Goal: Task Accomplishment & Management: Manage account settings

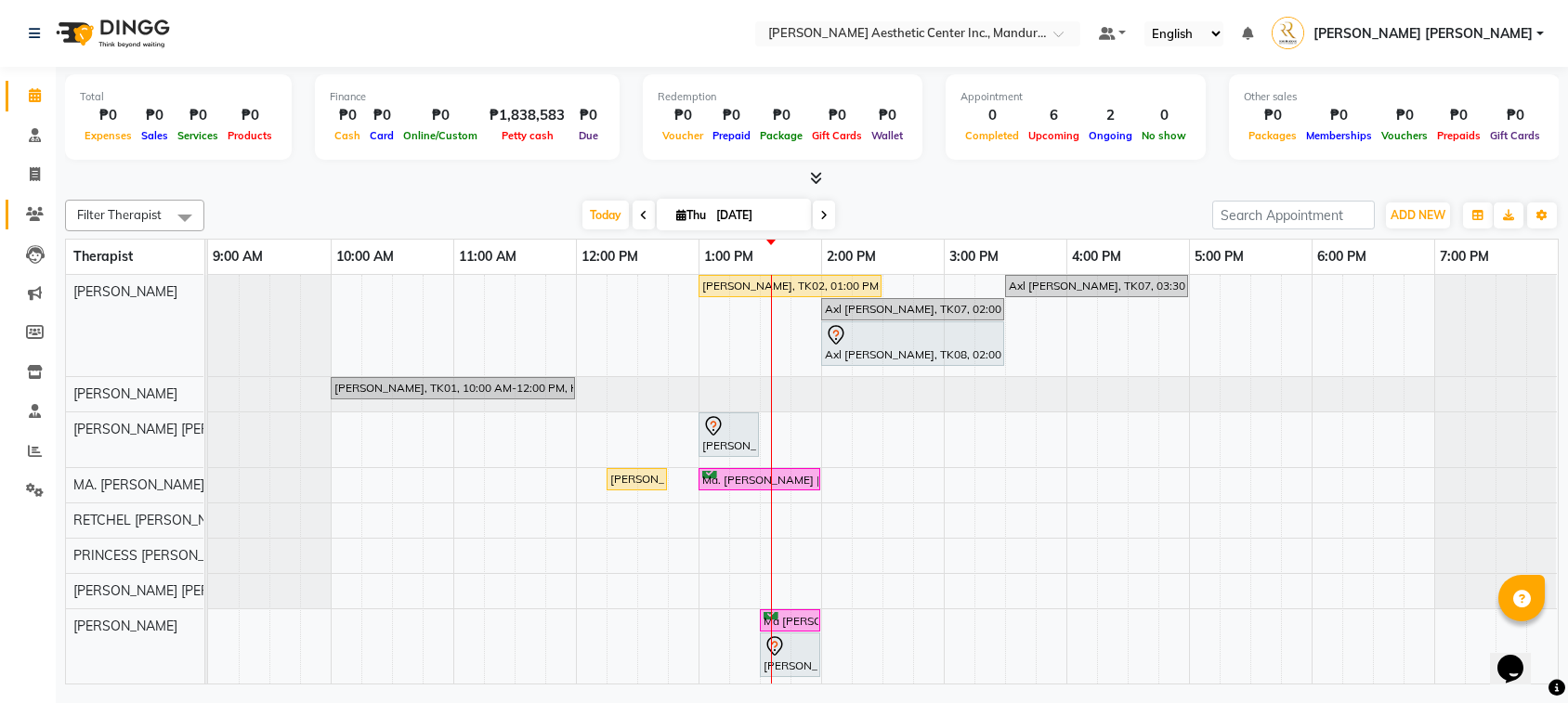
click at [35, 223] on link "Clients" at bounding box center [28, 216] width 44 height 31
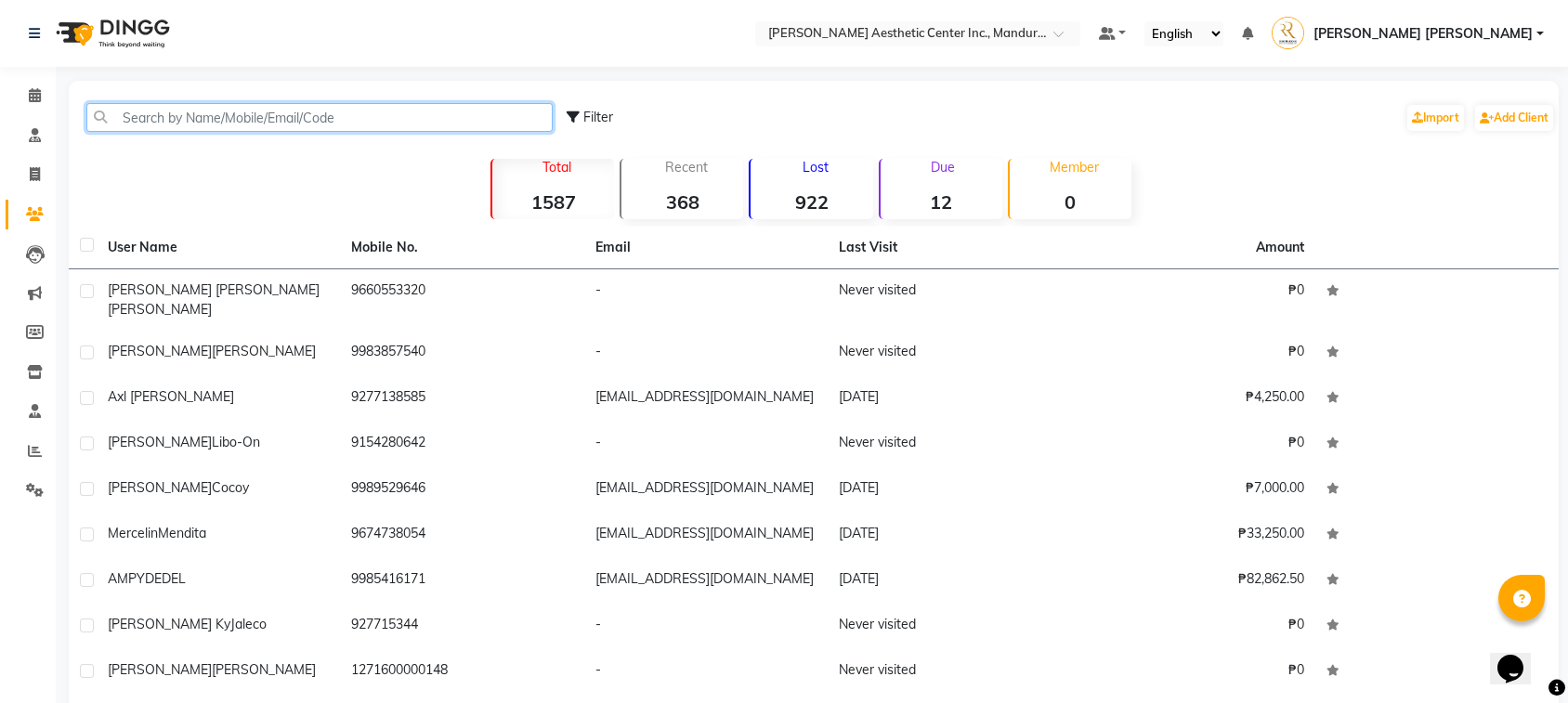
click at [227, 131] on input "text" at bounding box center [319, 118] width 466 height 29
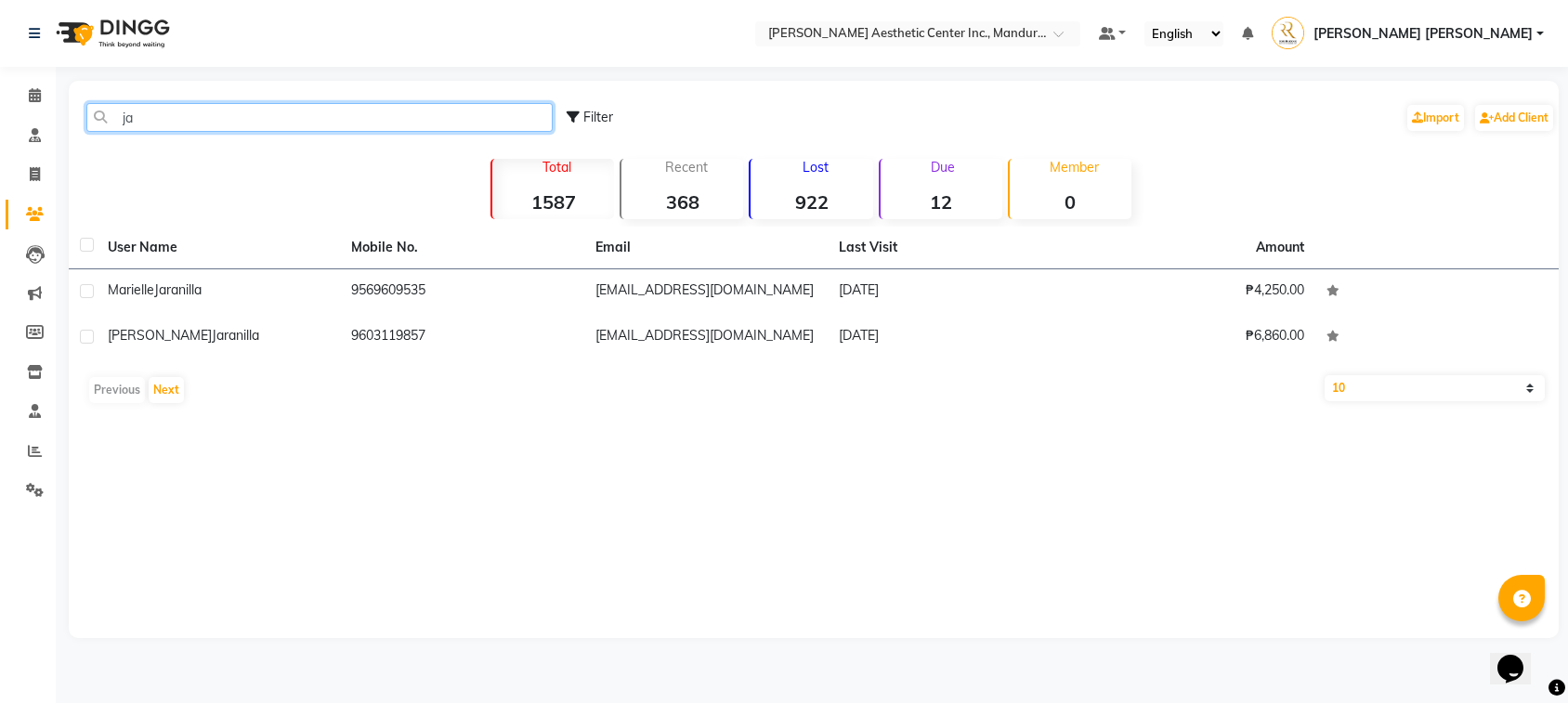
type input "j"
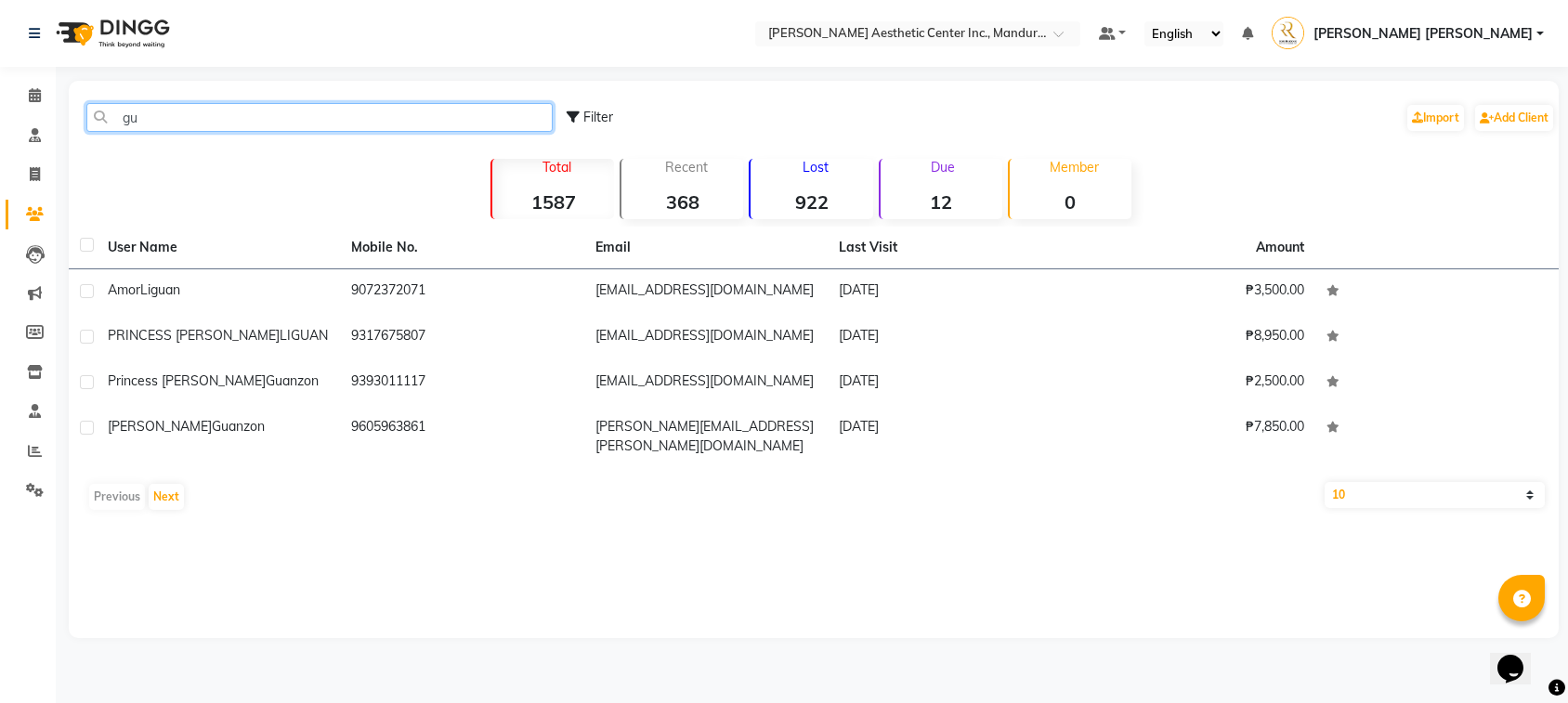
type input "g"
type input "s"
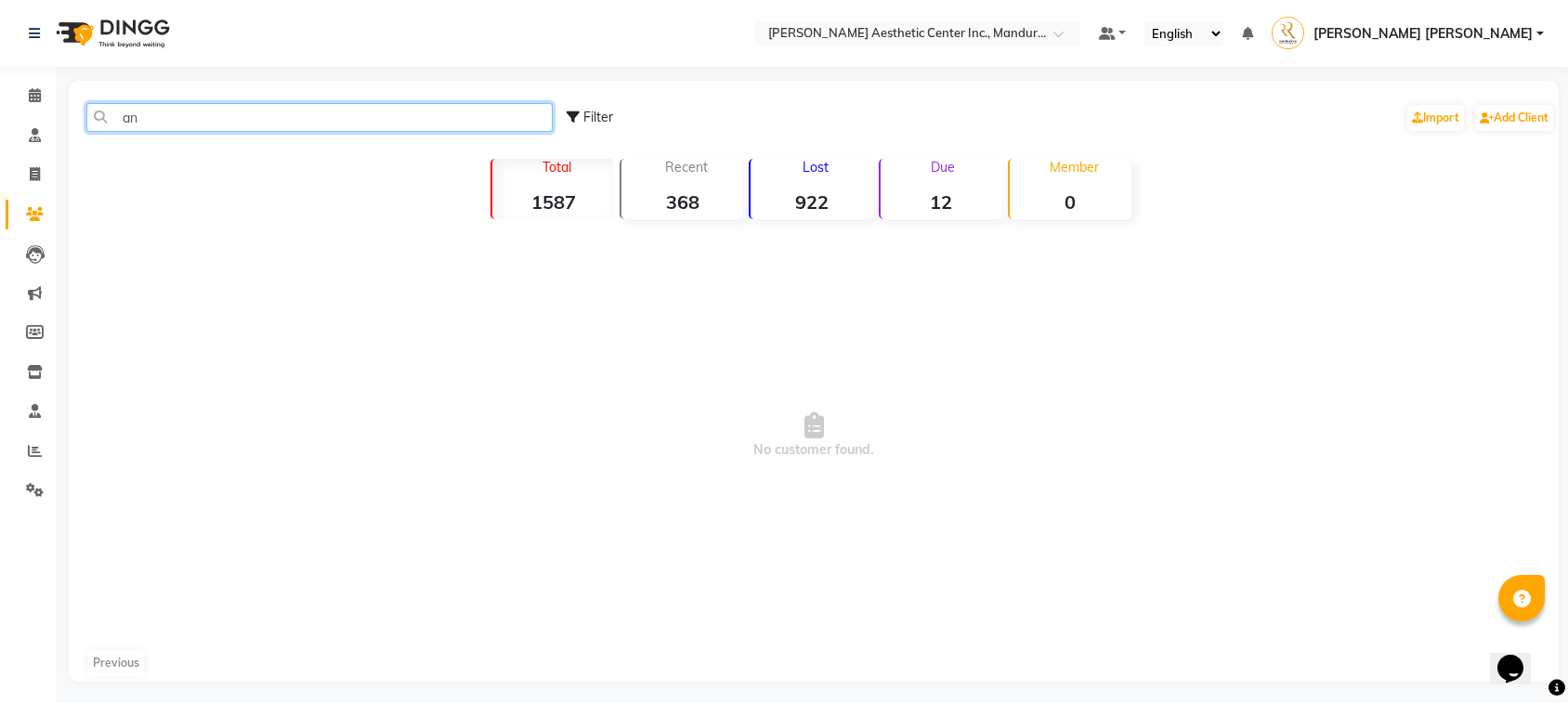
type input "a"
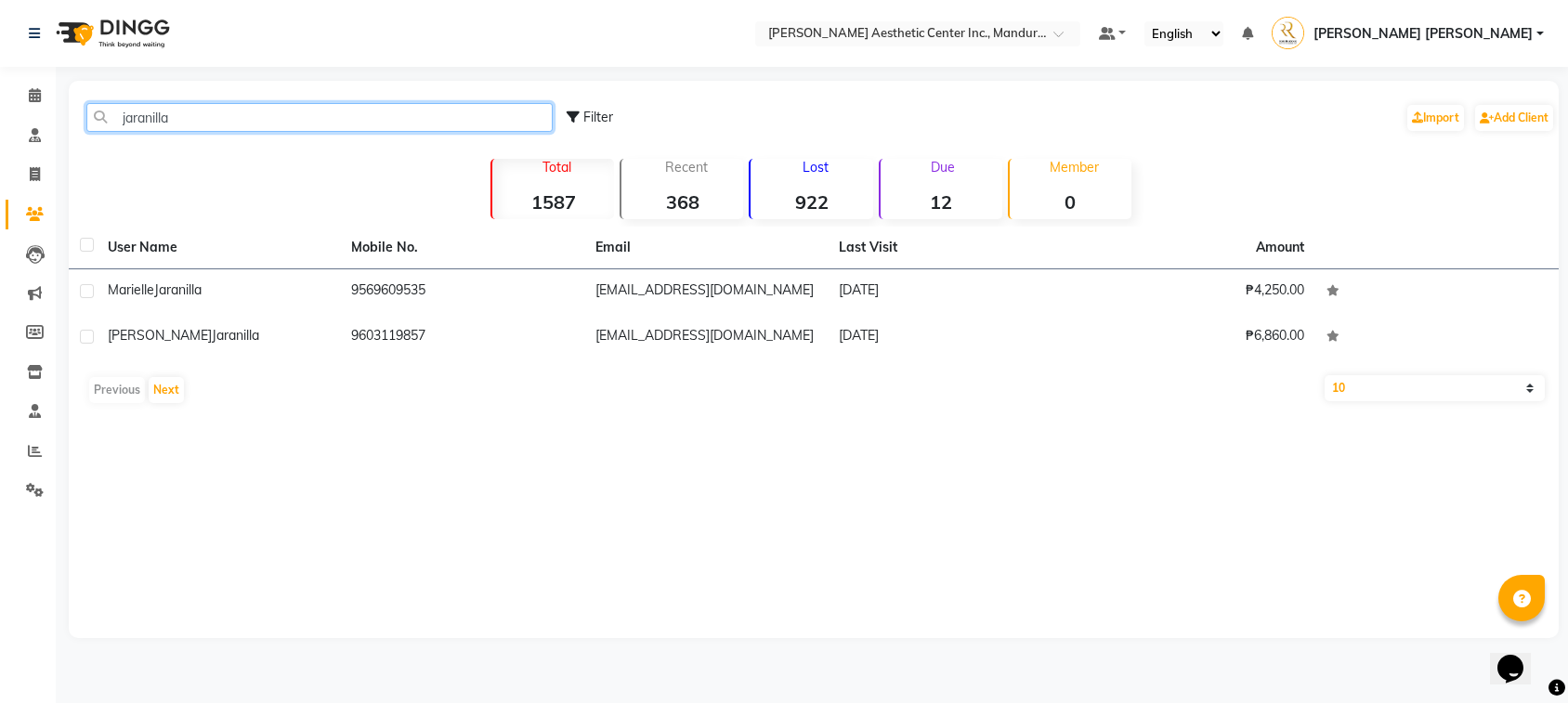
type input "jaramillo"
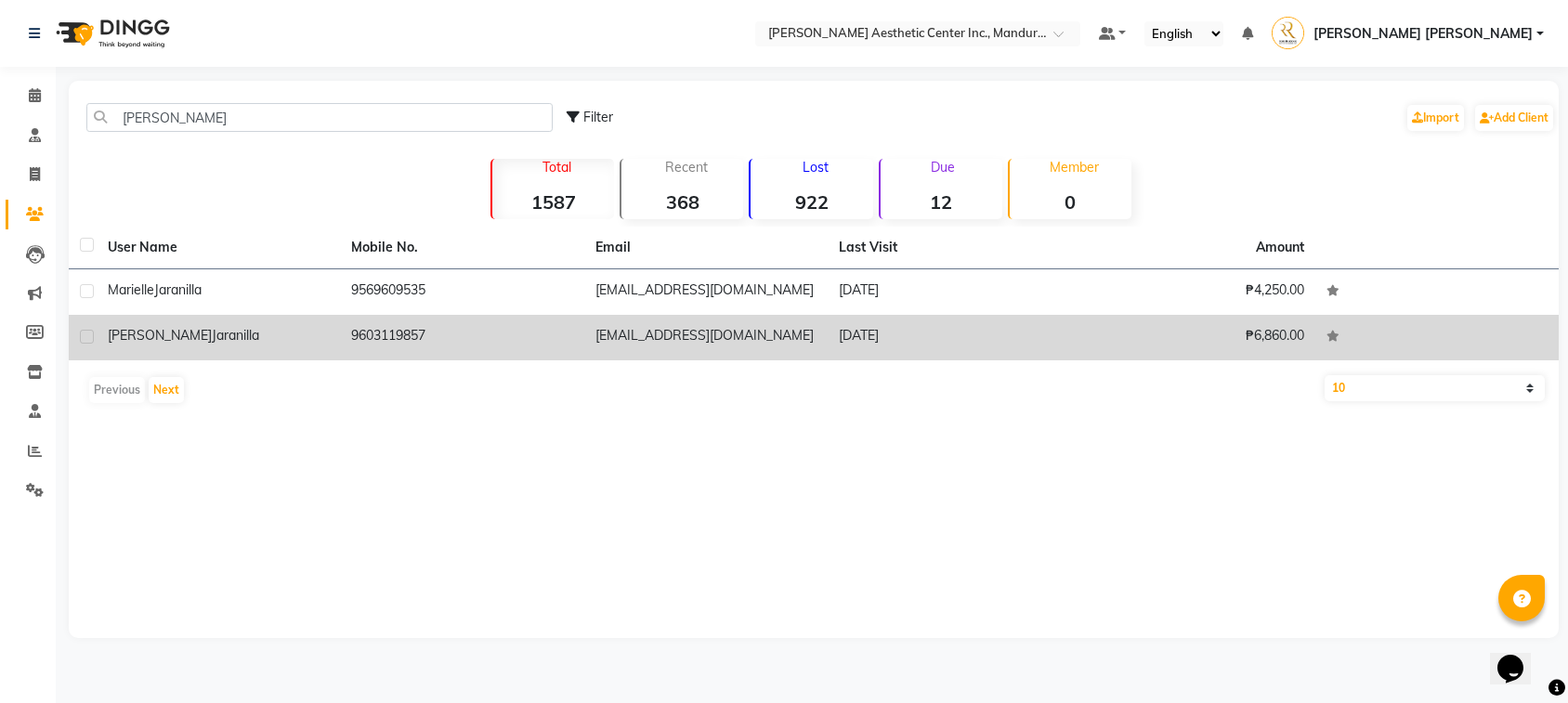
drag, startPoint x: 184, startPoint y: 194, endPoint x: 225, endPoint y: 331, distance: 143.0
click at [225, 331] on div "Joan Jaranilla" at bounding box center [218, 336] width 221 height 19
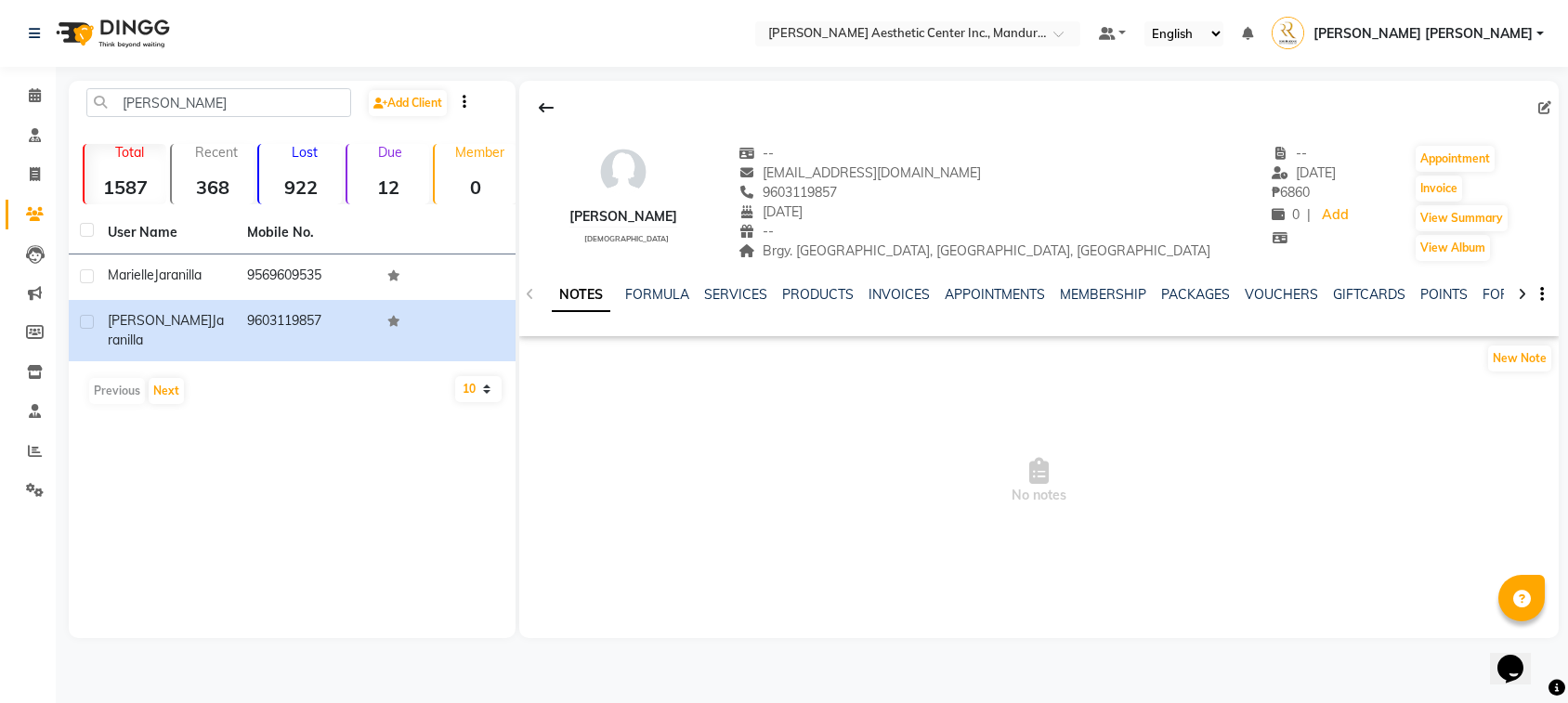
click at [908, 305] on div "INVOICES" at bounding box center [898, 295] width 61 height 19
click at [911, 286] on div "INVOICES" at bounding box center [898, 295] width 61 height 19
click at [911, 297] on link "INVOICES" at bounding box center [898, 294] width 61 height 16
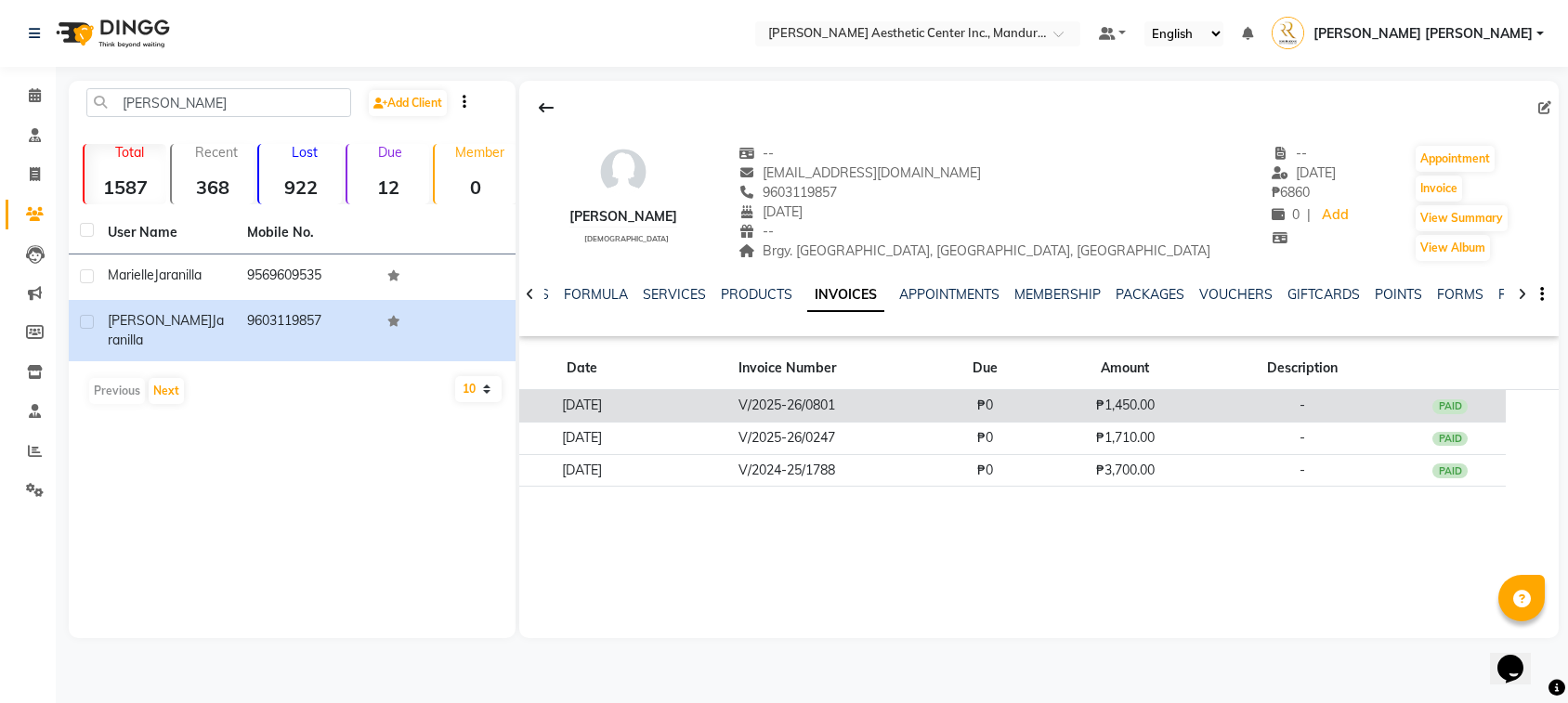
click at [929, 405] on td "V/2025-26/0801" at bounding box center [787, 407] width 284 height 33
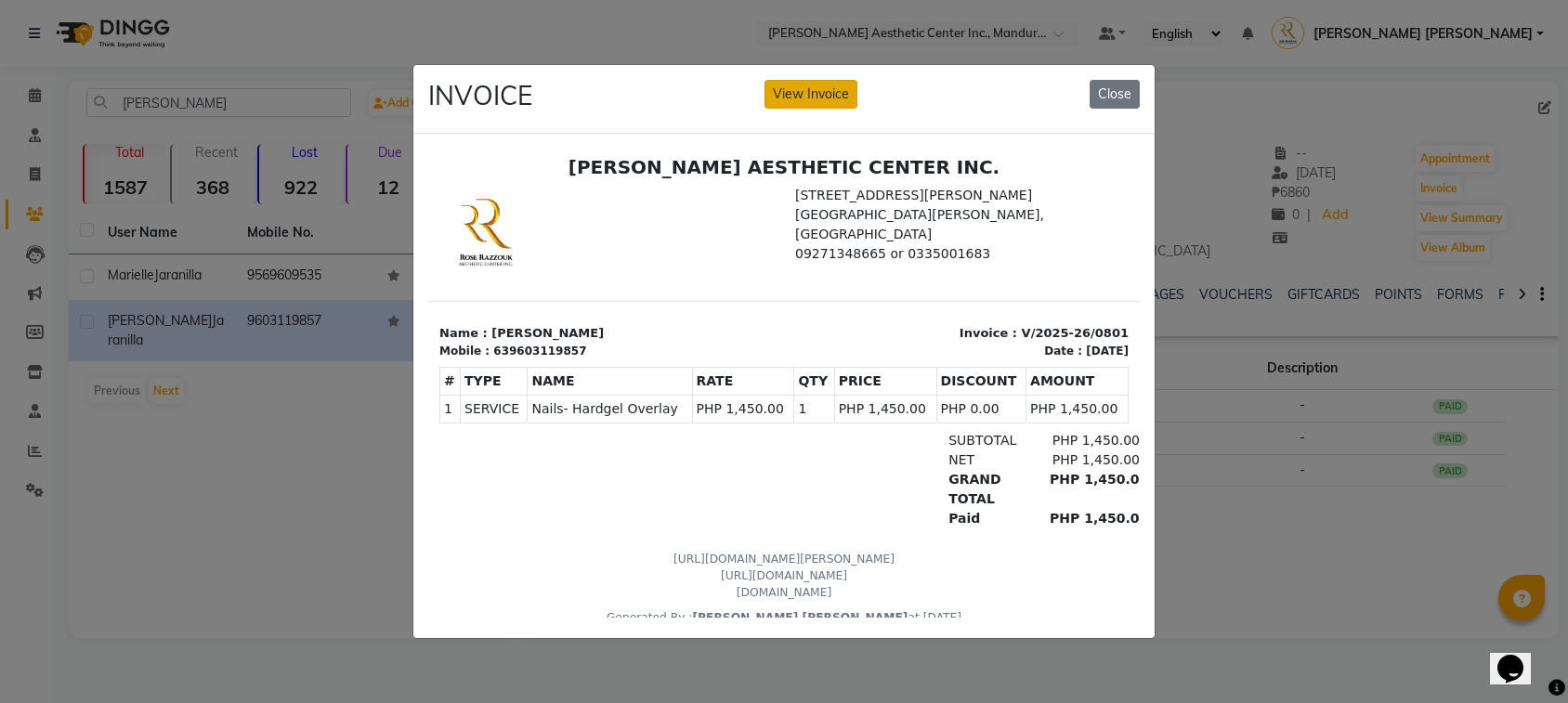
click at [806, 89] on button "View Invoice" at bounding box center [811, 95] width 93 height 29
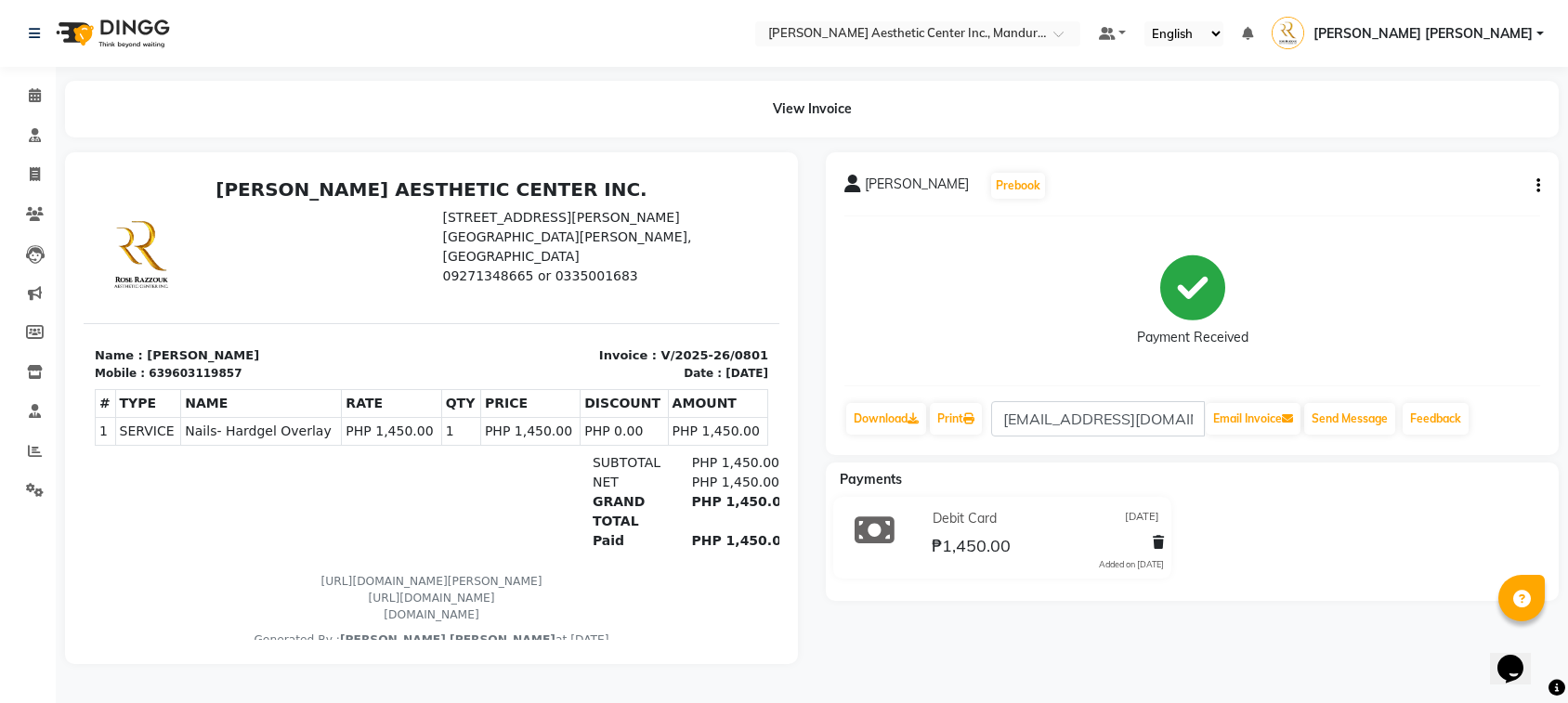
click at [1536, 186] on icon "button" at bounding box center [1538, 186] width 4 height 1
click at [1437, 183] on div "Edit Item Staff" at bounding box center [1445, 186] width 128 height 23
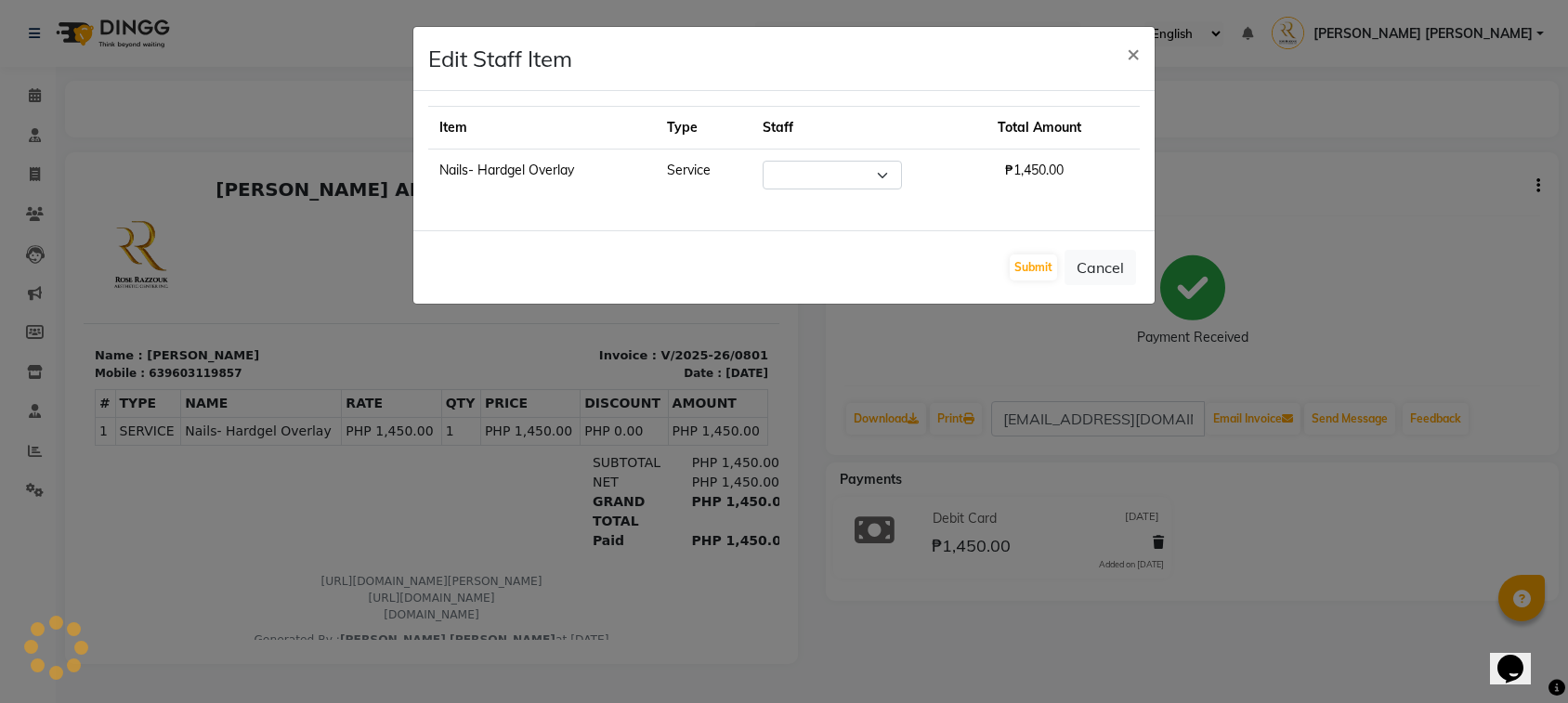
select select "46410"
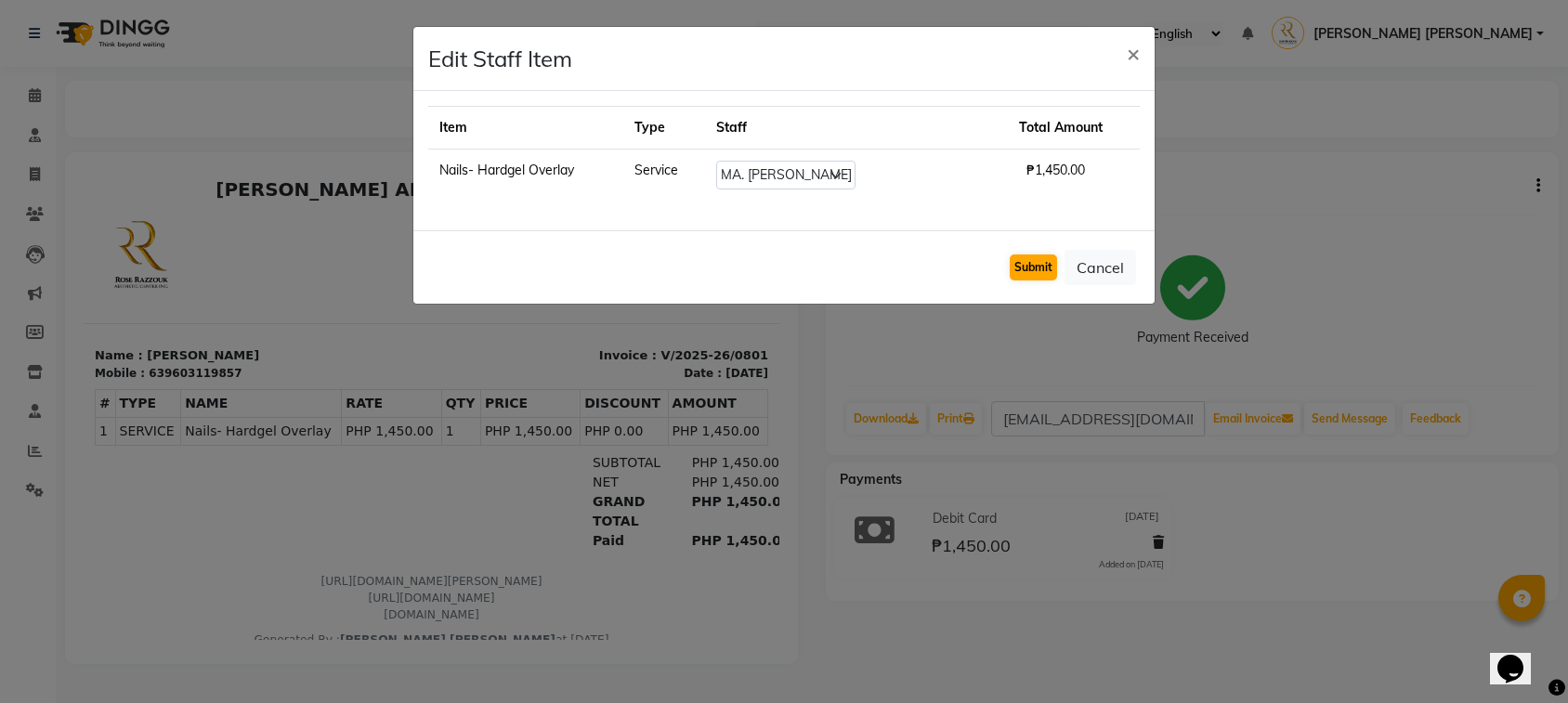
click at [1034, 272] on button "Submit" at bounding box center [1032, 267] width 47 height 26
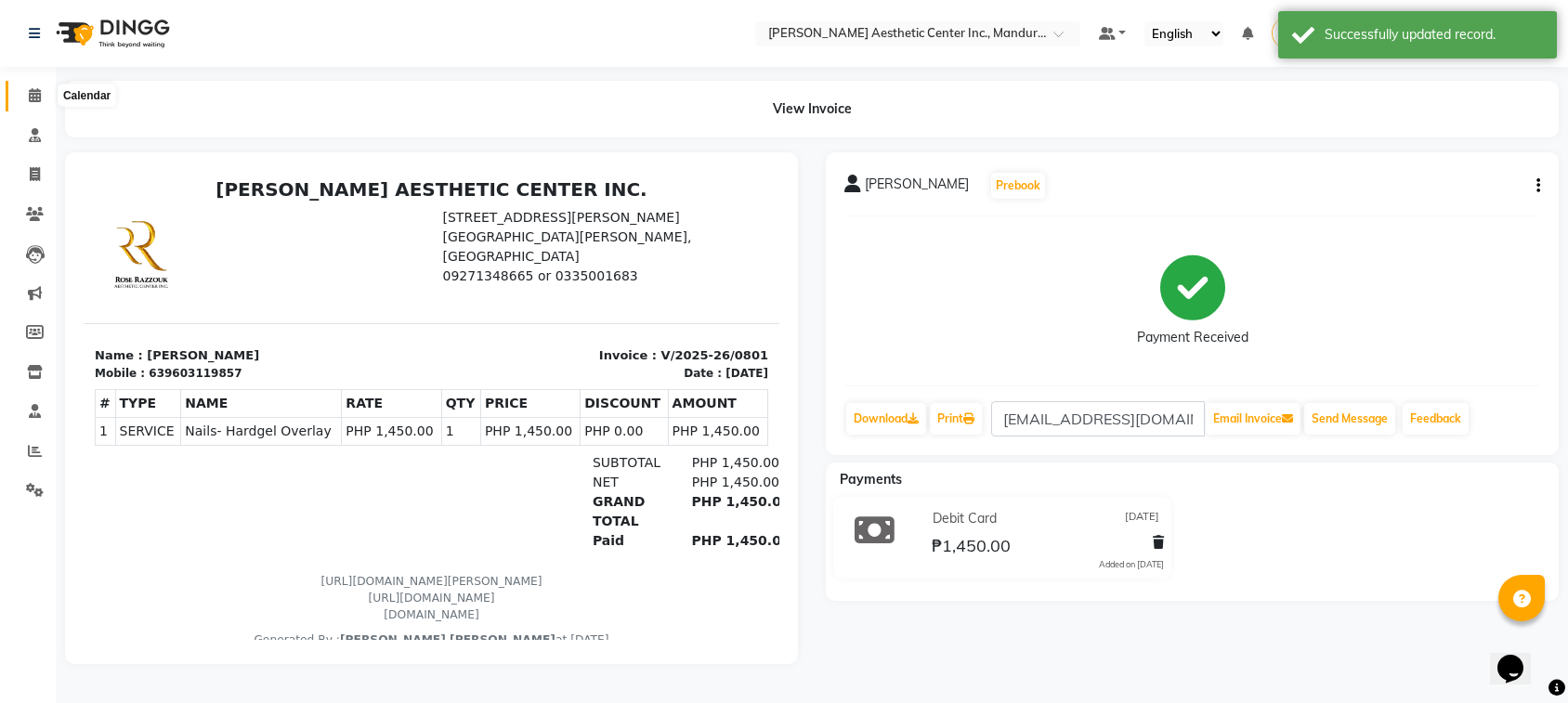
click at [37, 94] on icon at bounding box center [35, 95] width 12 height 14
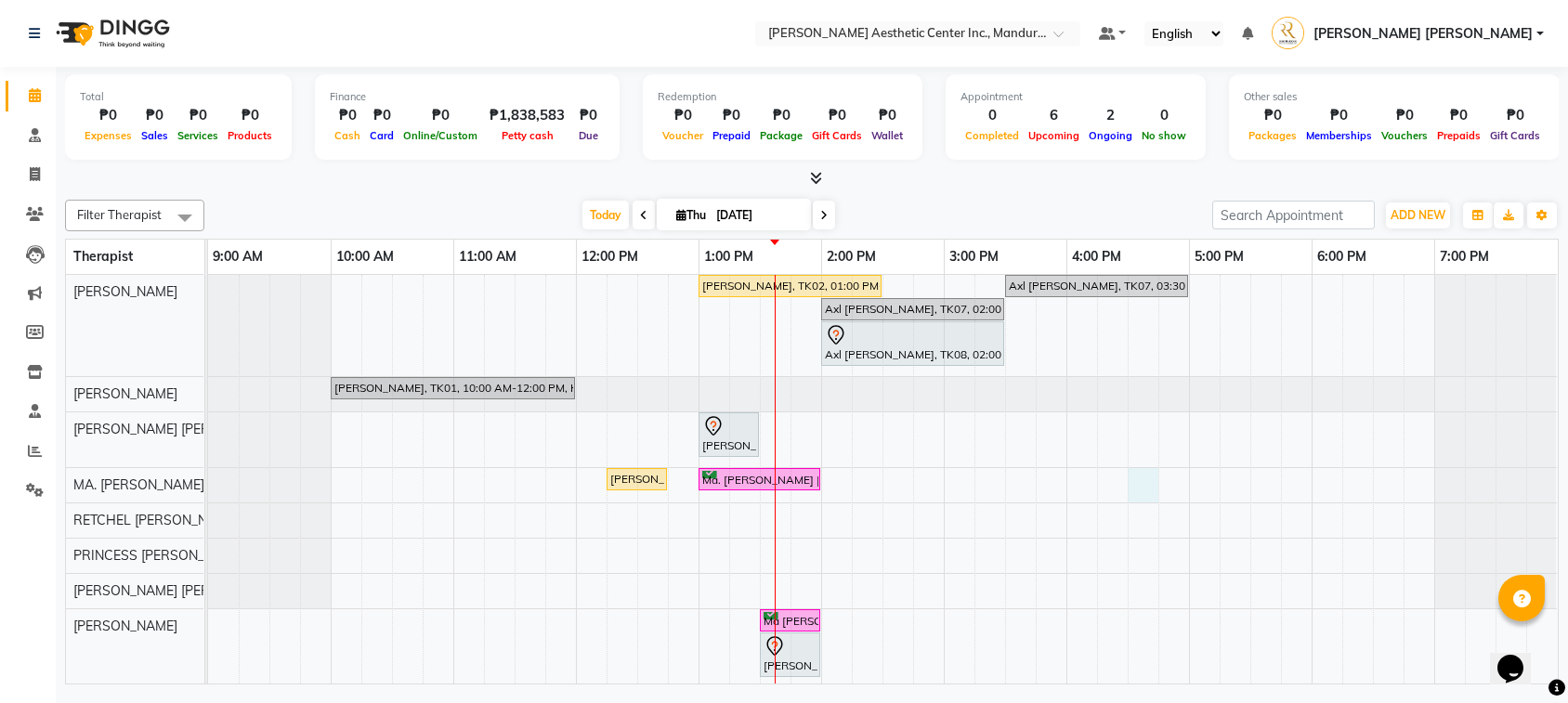
click at [1146, 485] on div "Maria Veronica Diel, TK02, 01:00 PM-02:30 PM, Facial- Hydra Facial Ultimate Axl…" at bounding box center [883, 516] width 1350 height 483
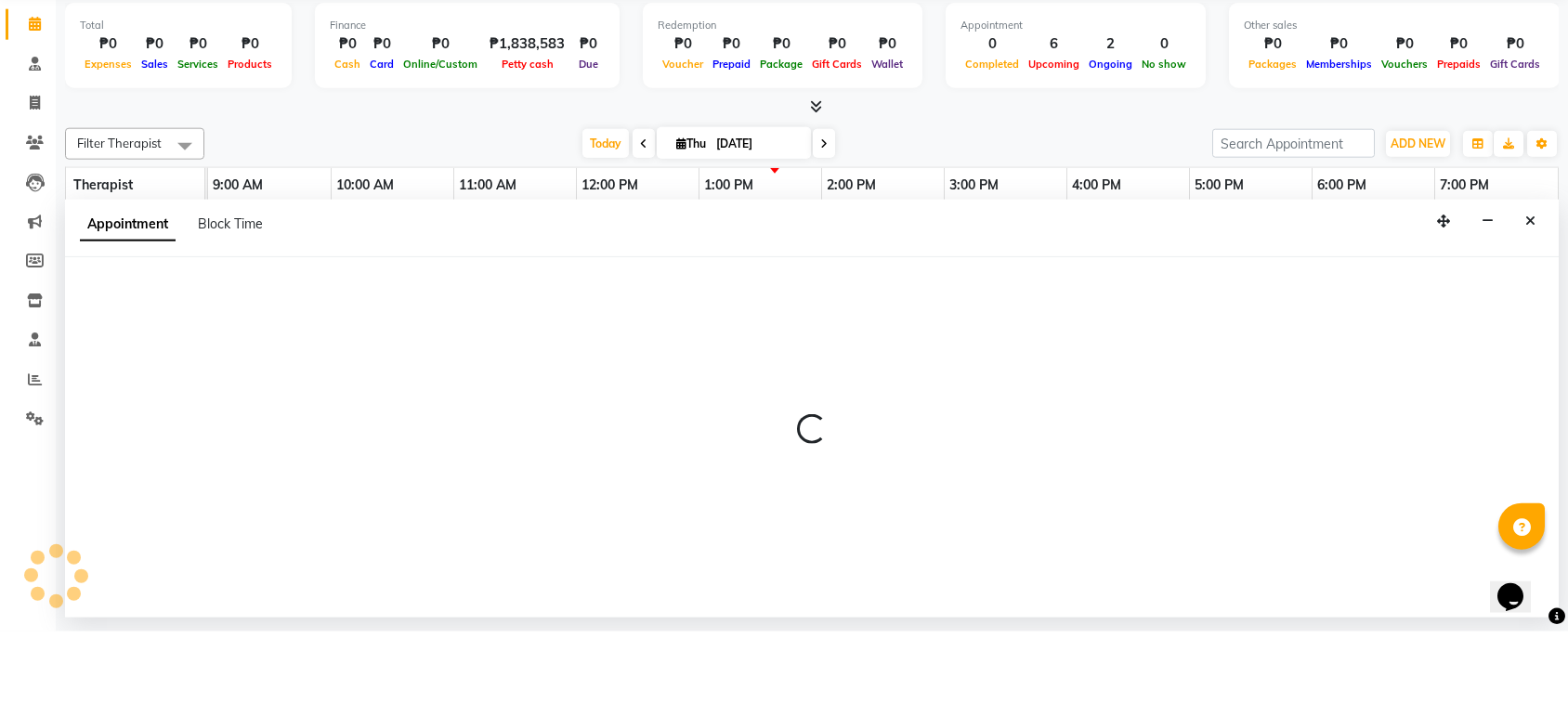
select select "46410"
select select "tentative"
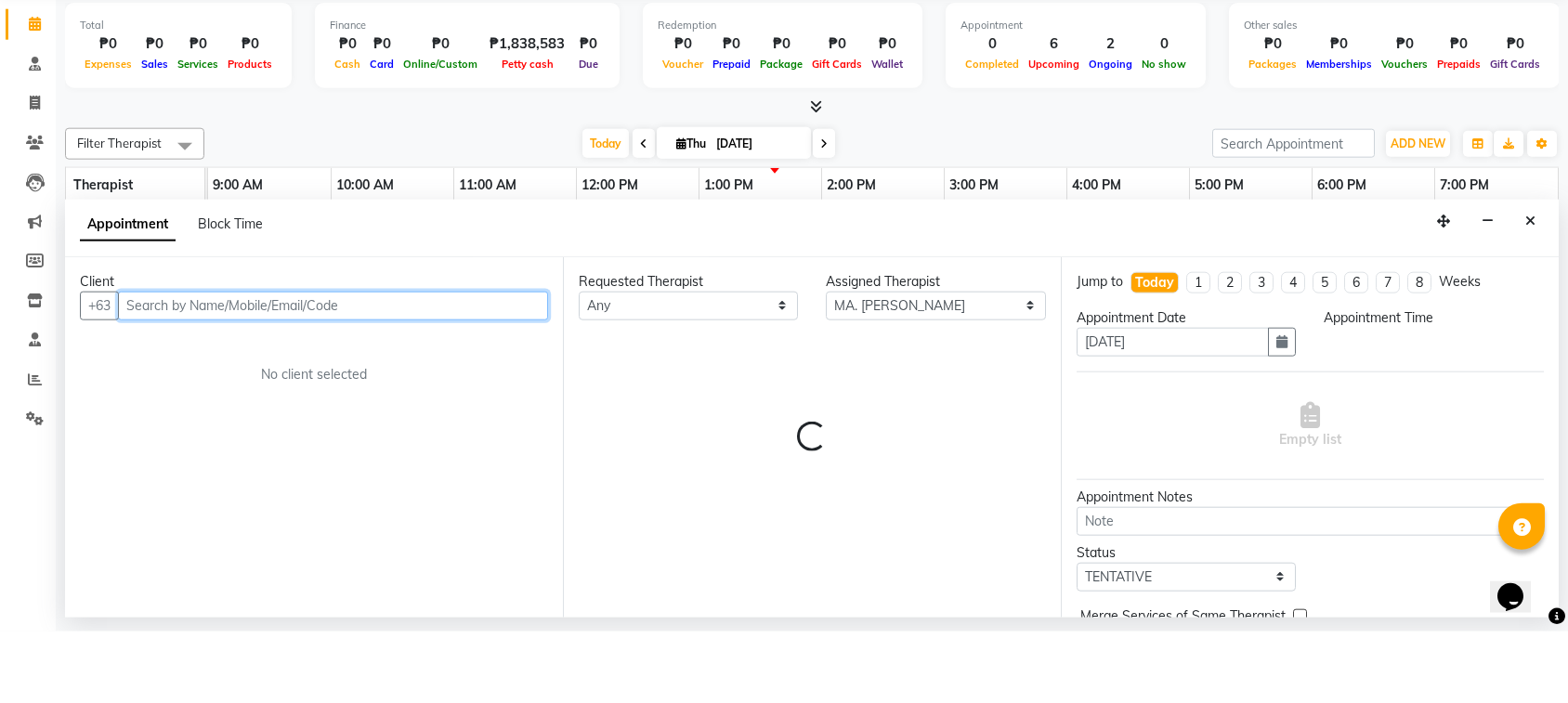
select select "990"
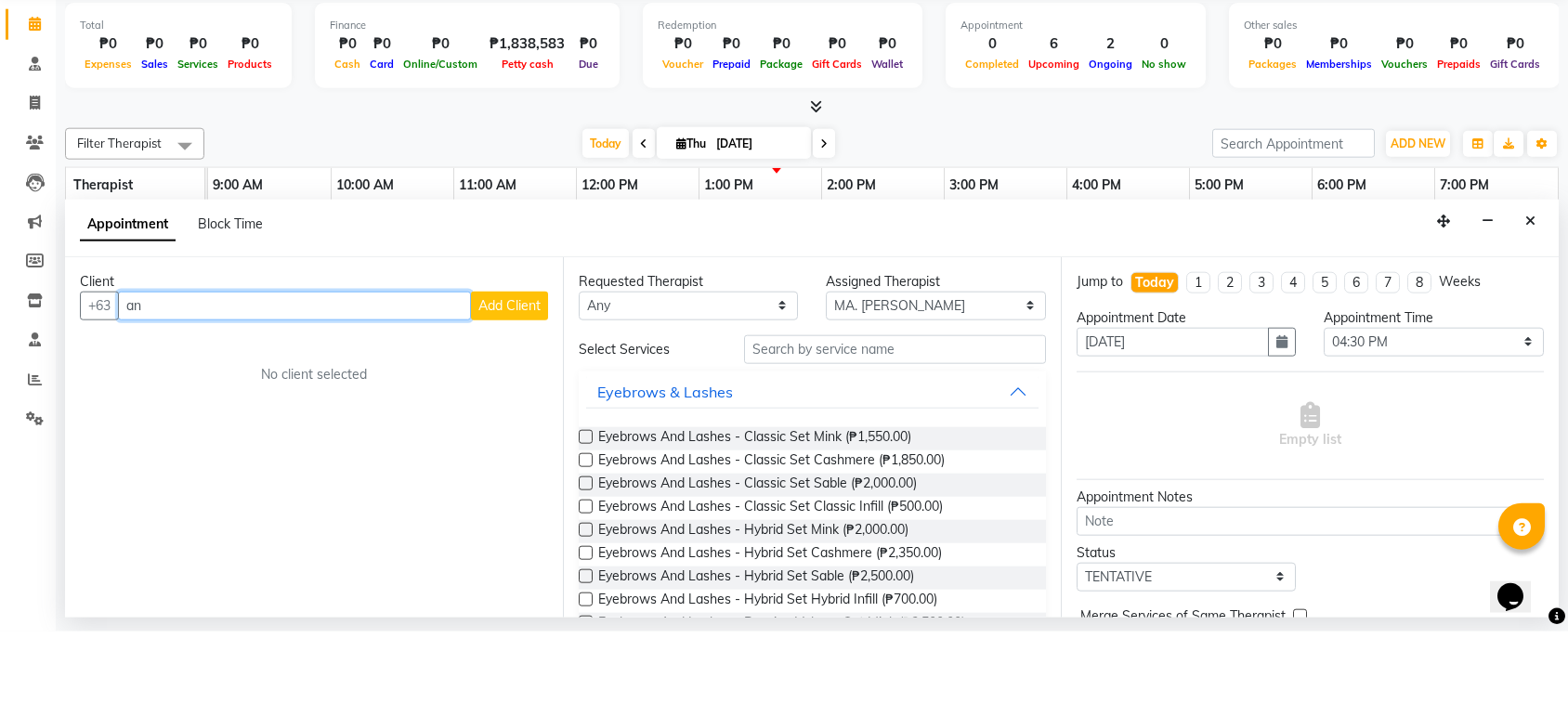
type input "a"
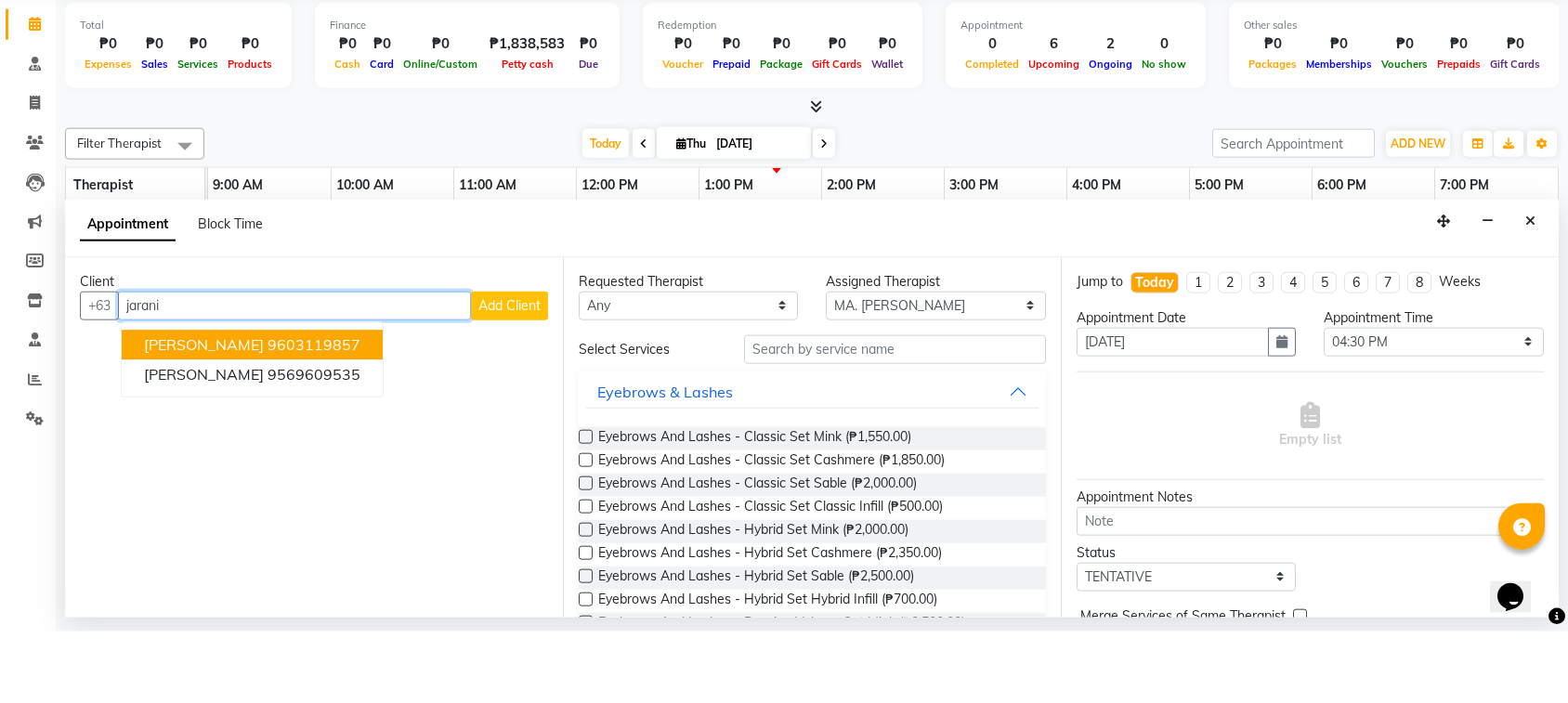
click at [235, 407] on span "[PERSON_NAME]" at bounding box center [204, 416] width 120 height 18
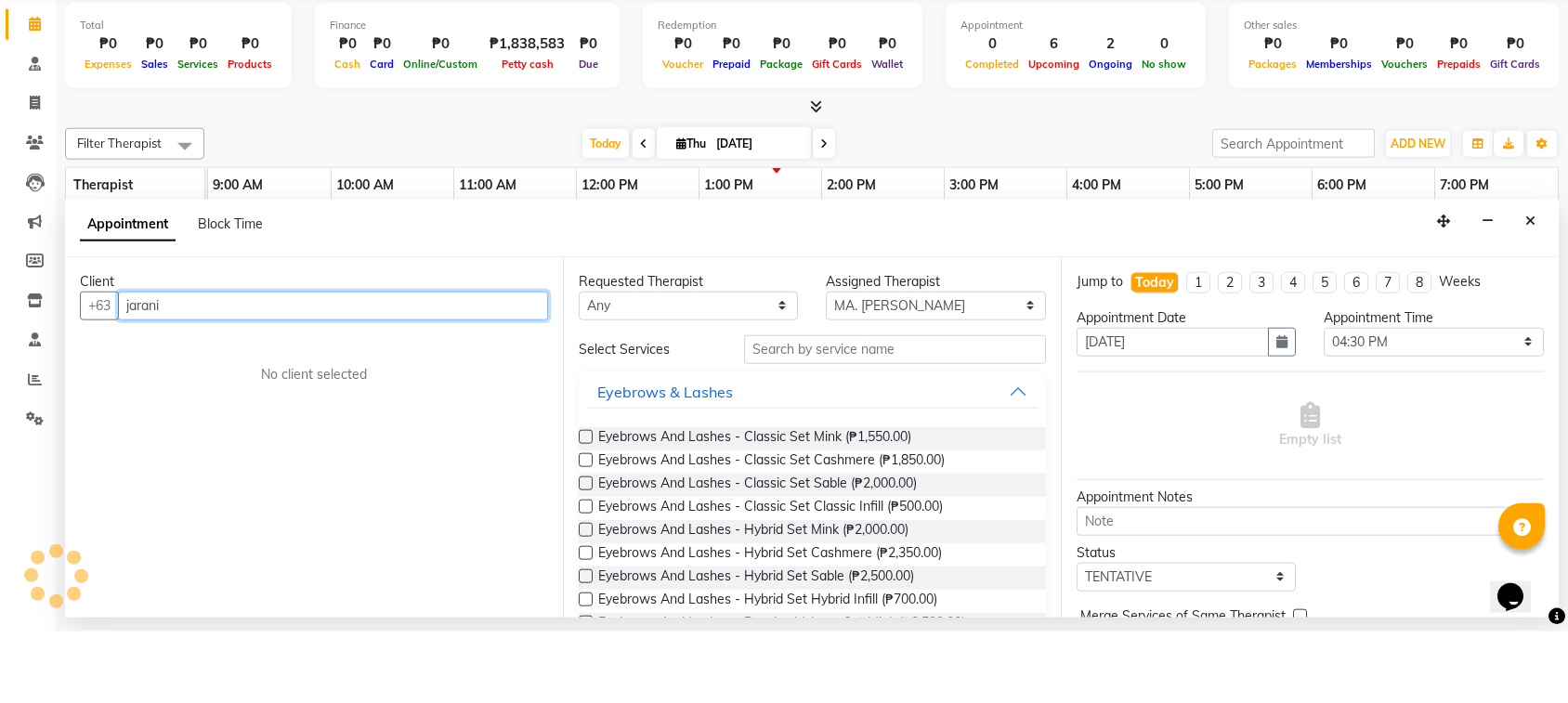
type input "9603119857"
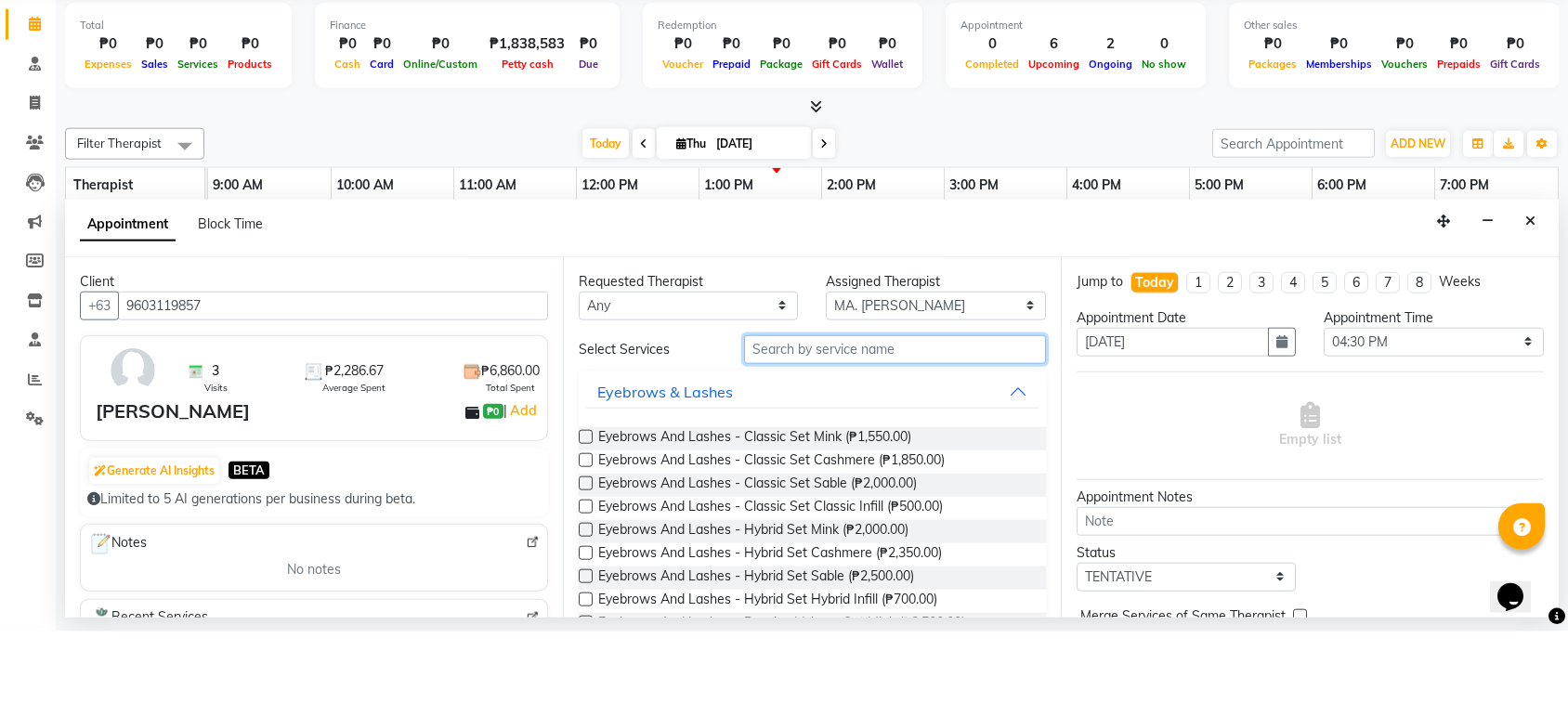
click at [830, 407] on input "text" at bounding box center [895, 422] width 302 height 29
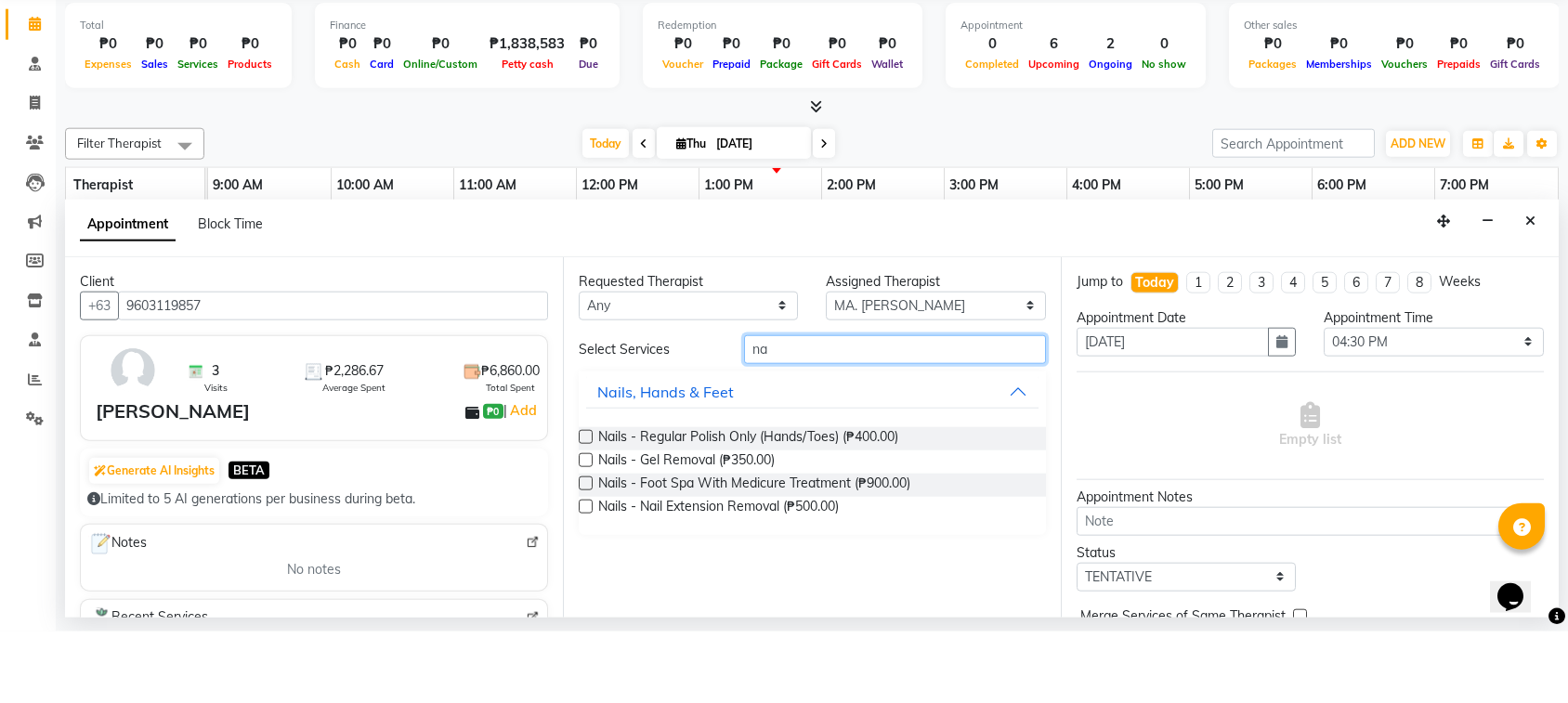
type input "n"
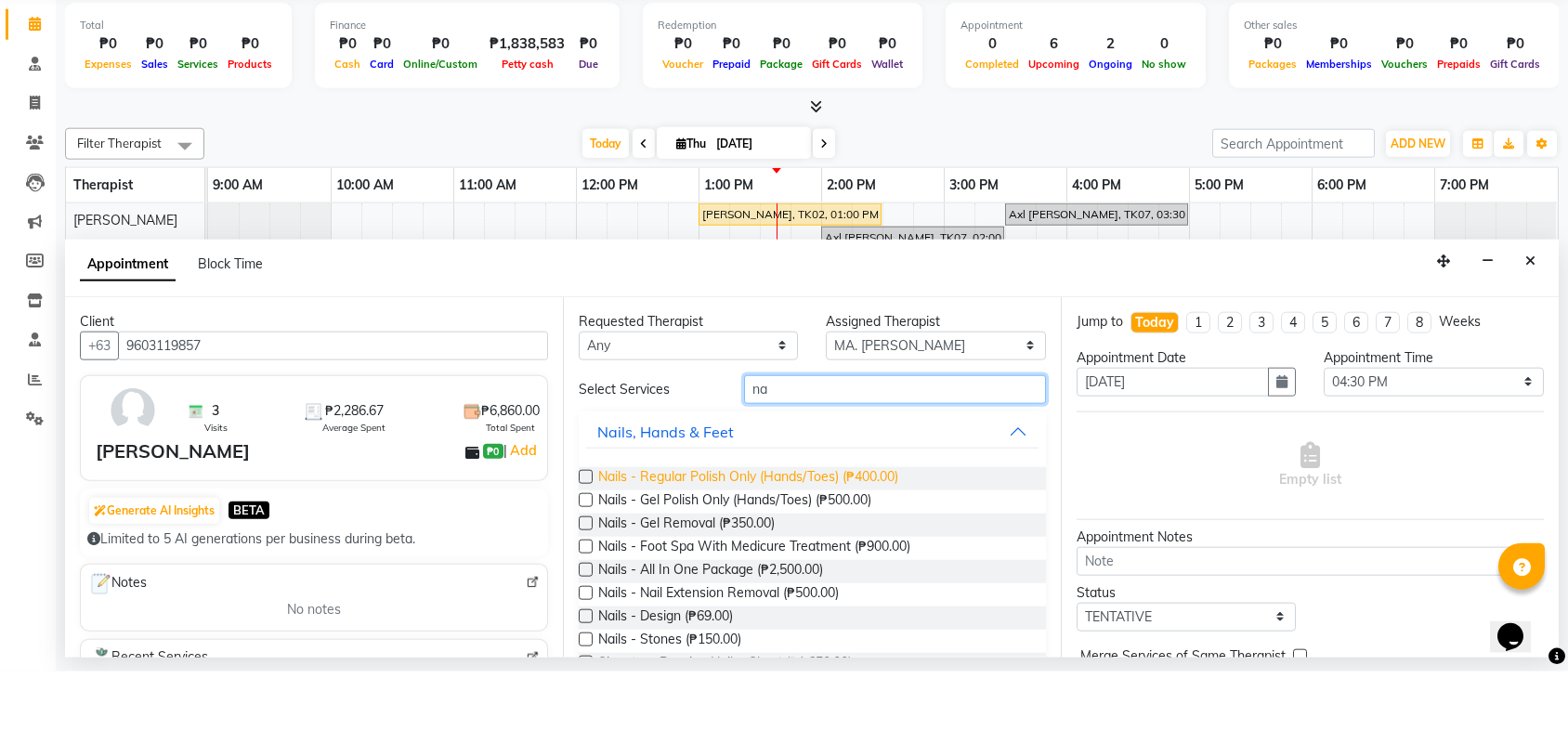
type input "n"
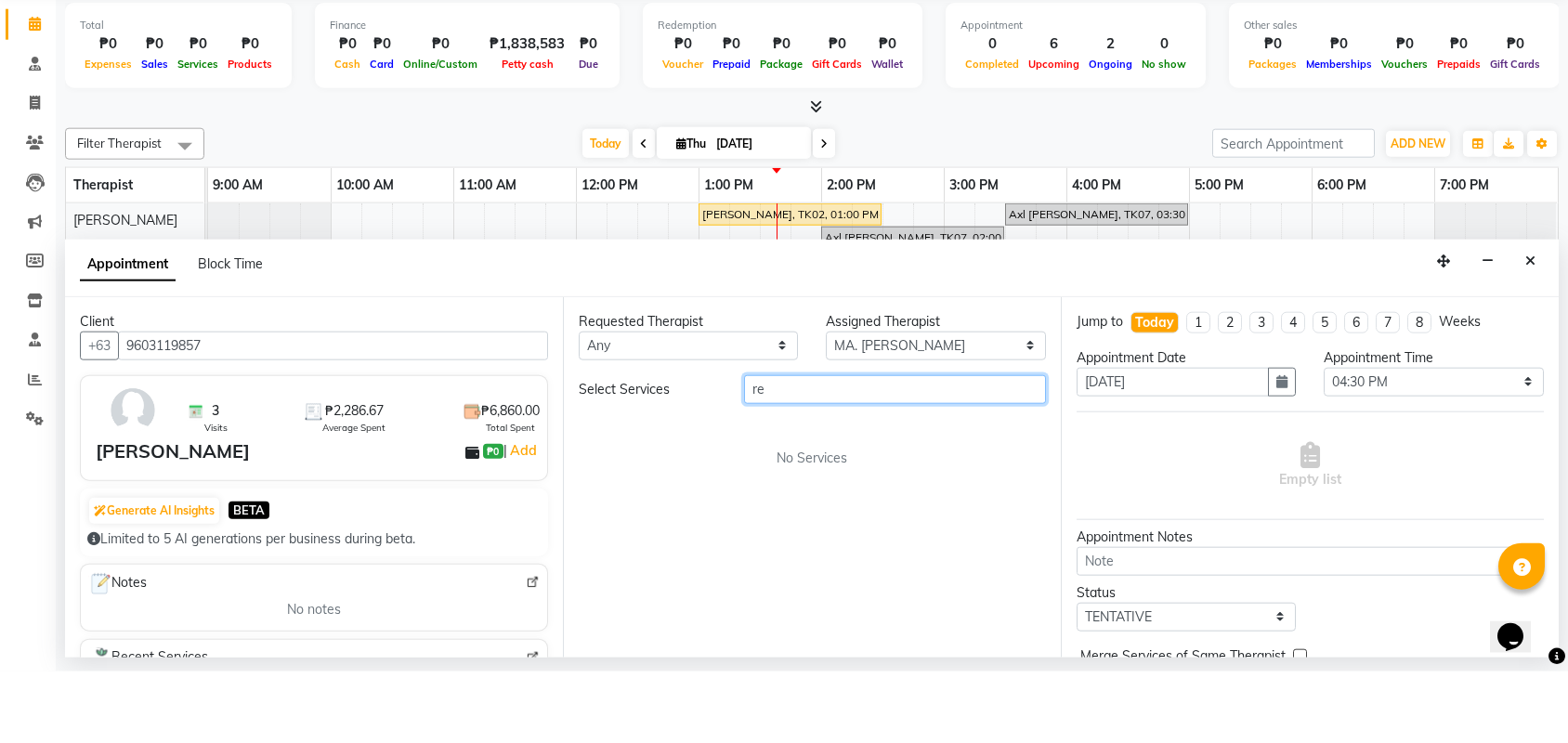
type input "r"
type input "hardgel"
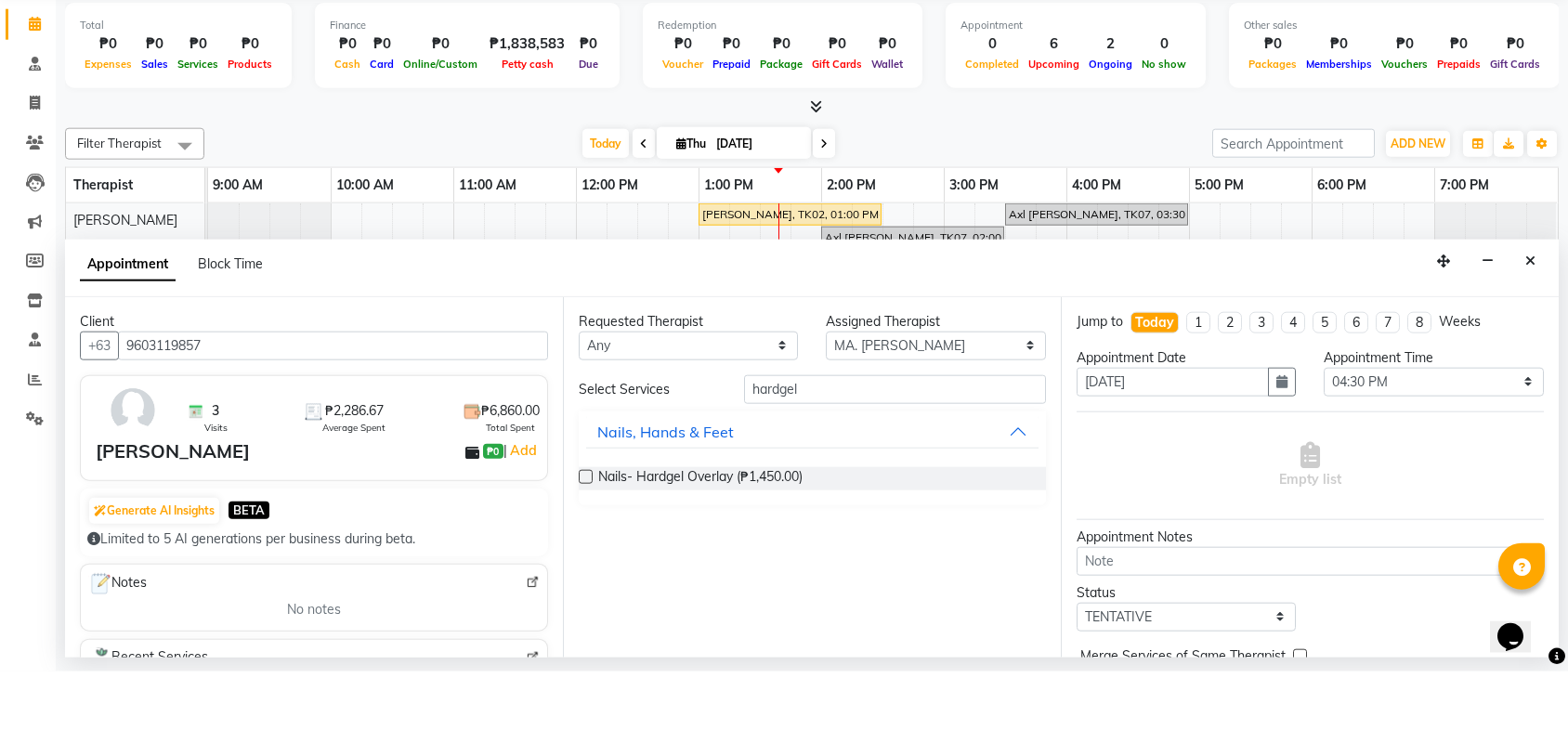
click at [581, 541] on label at bounding box center [586, 548] width 14 height 14
click at [581, 544] on input "checkbox" at bounding box center [585, 550] width 12 height 12
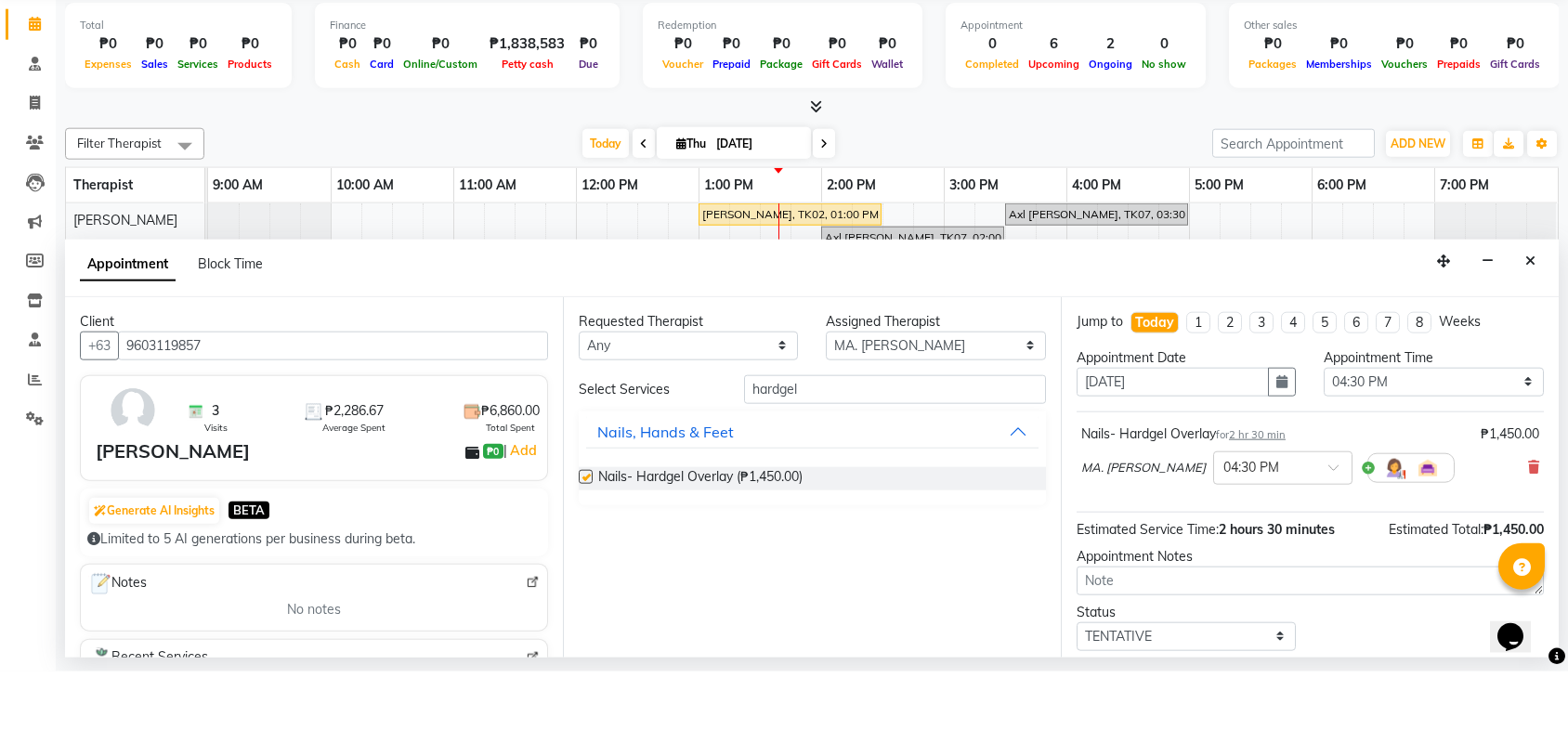
checkbox input "false"
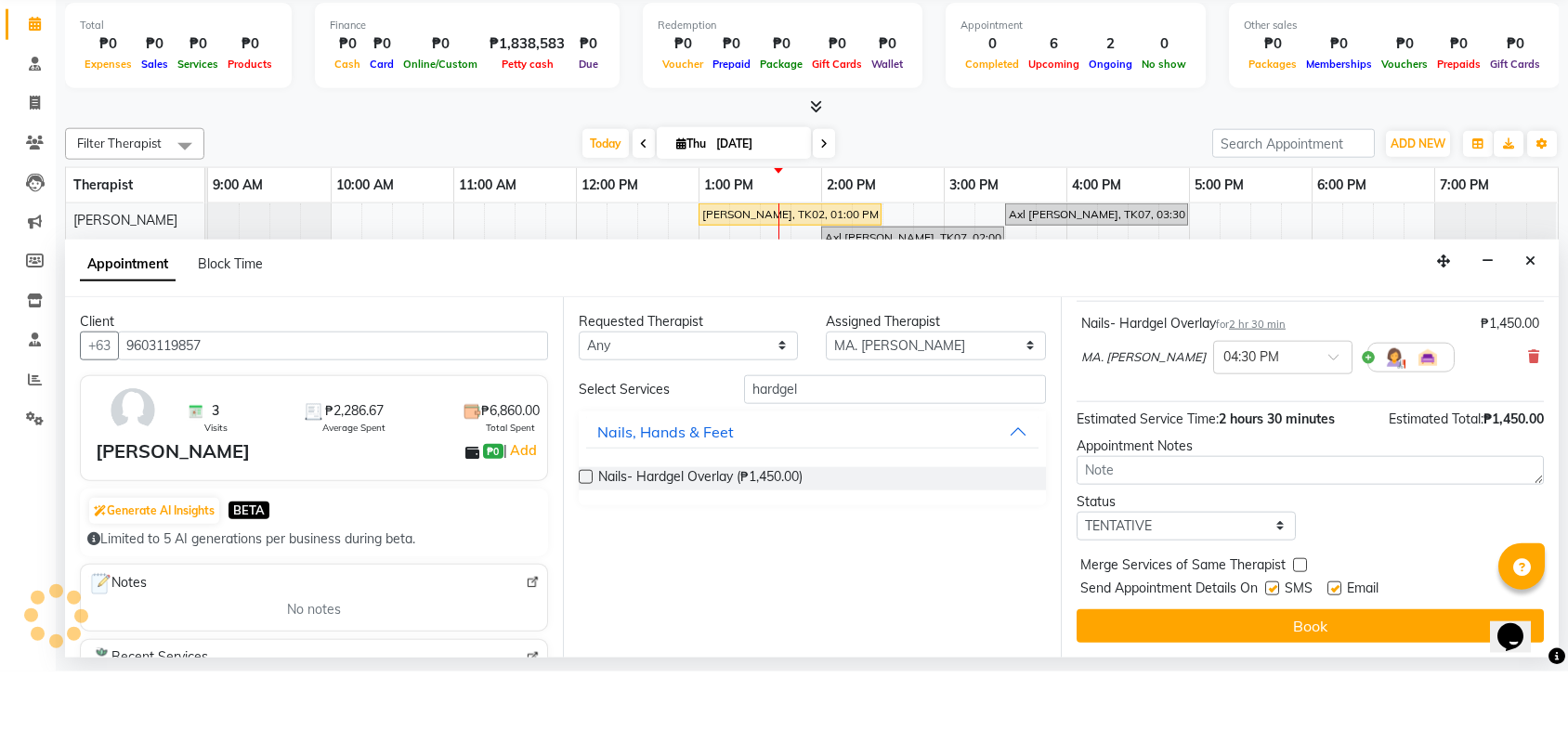
scroll to position [116, 0]
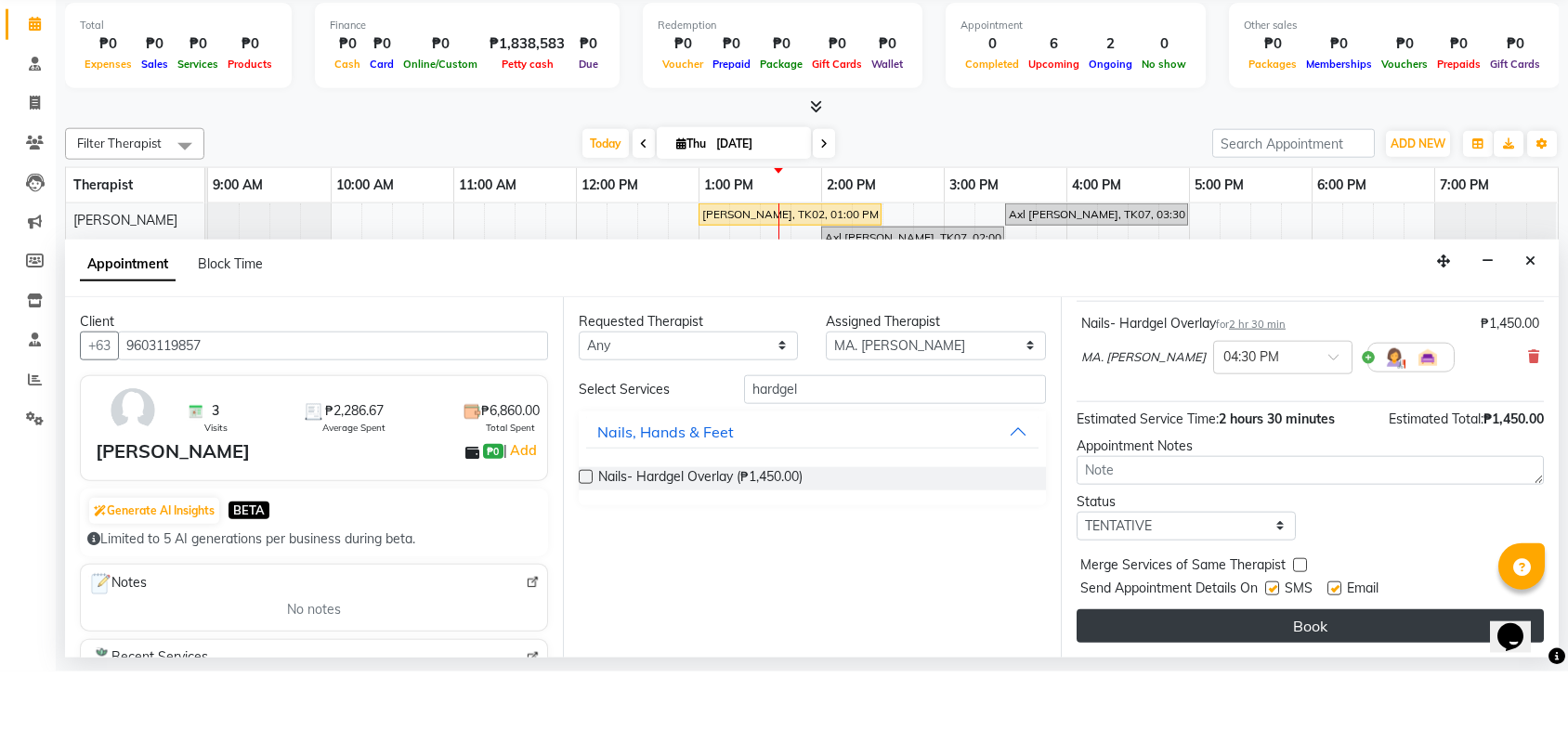
click at [1288, 680] on button "Book" at bounding box center [1310, 697] width 467 height 34
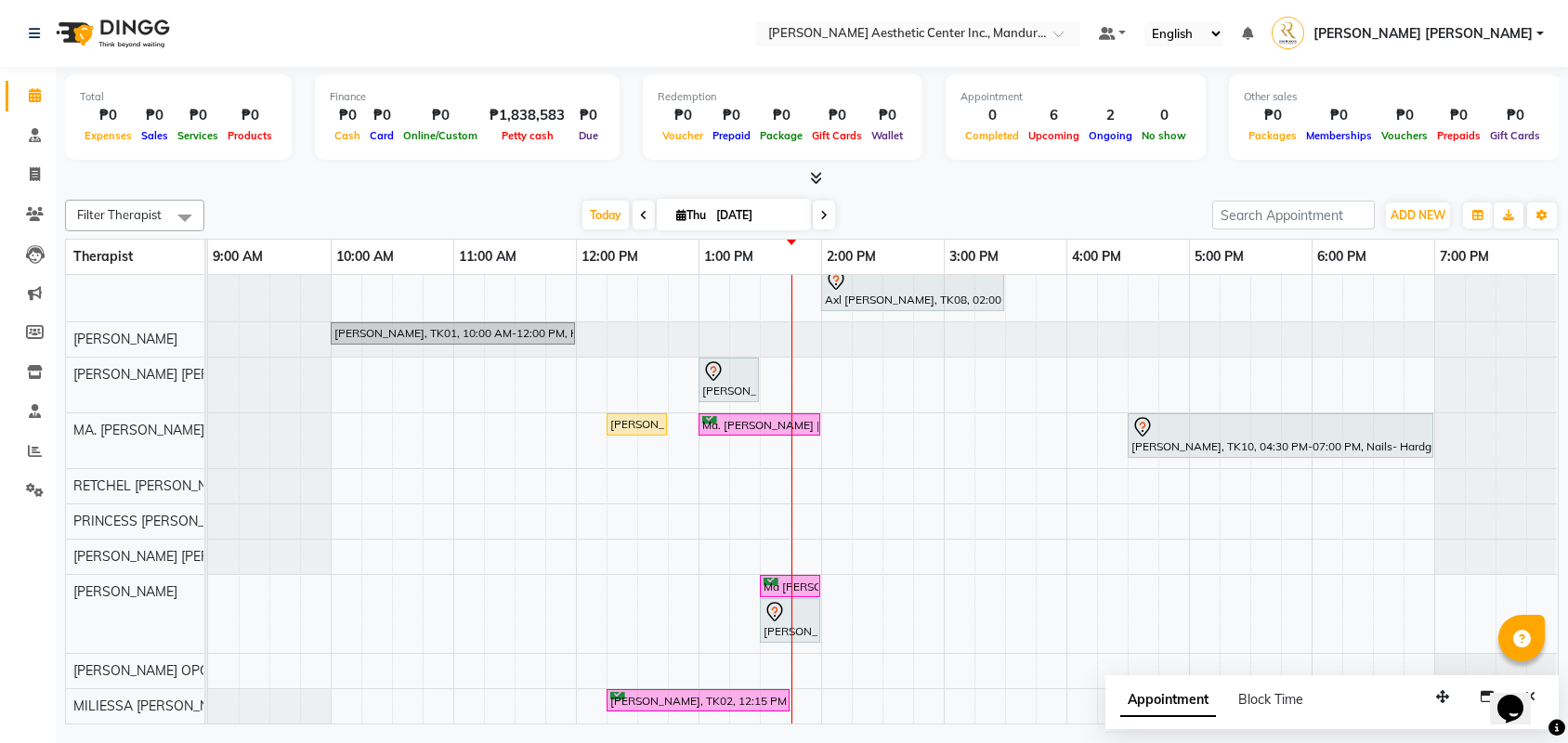
scroll to position [59, 0]
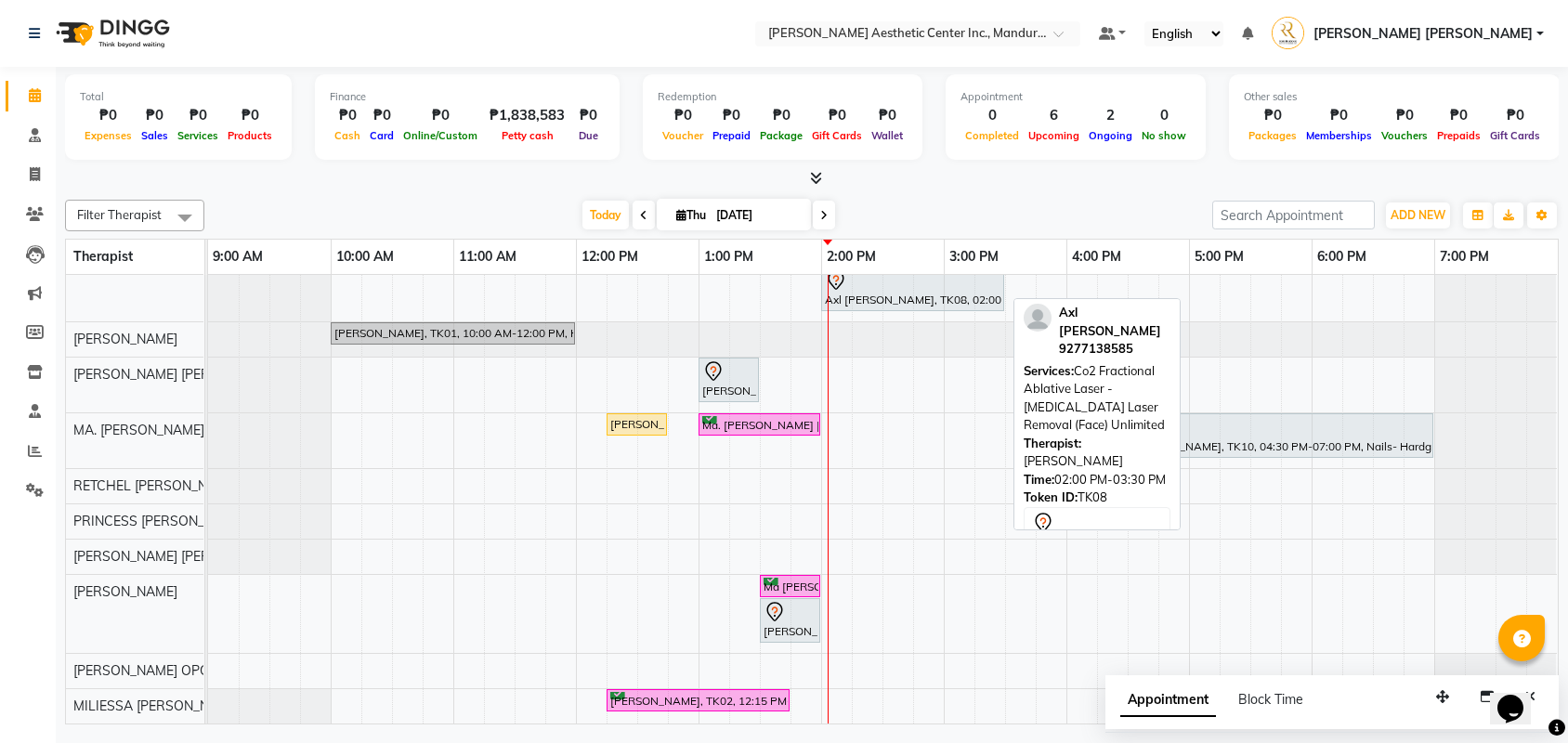
click at [918, 287] on div "Axl [PERSON_NAME], TK08, 02:00 PM-03:30 PM, Co2 Fractional Ablative Laser - [ME…" at bounding box center [912, 289] width 179 height 39
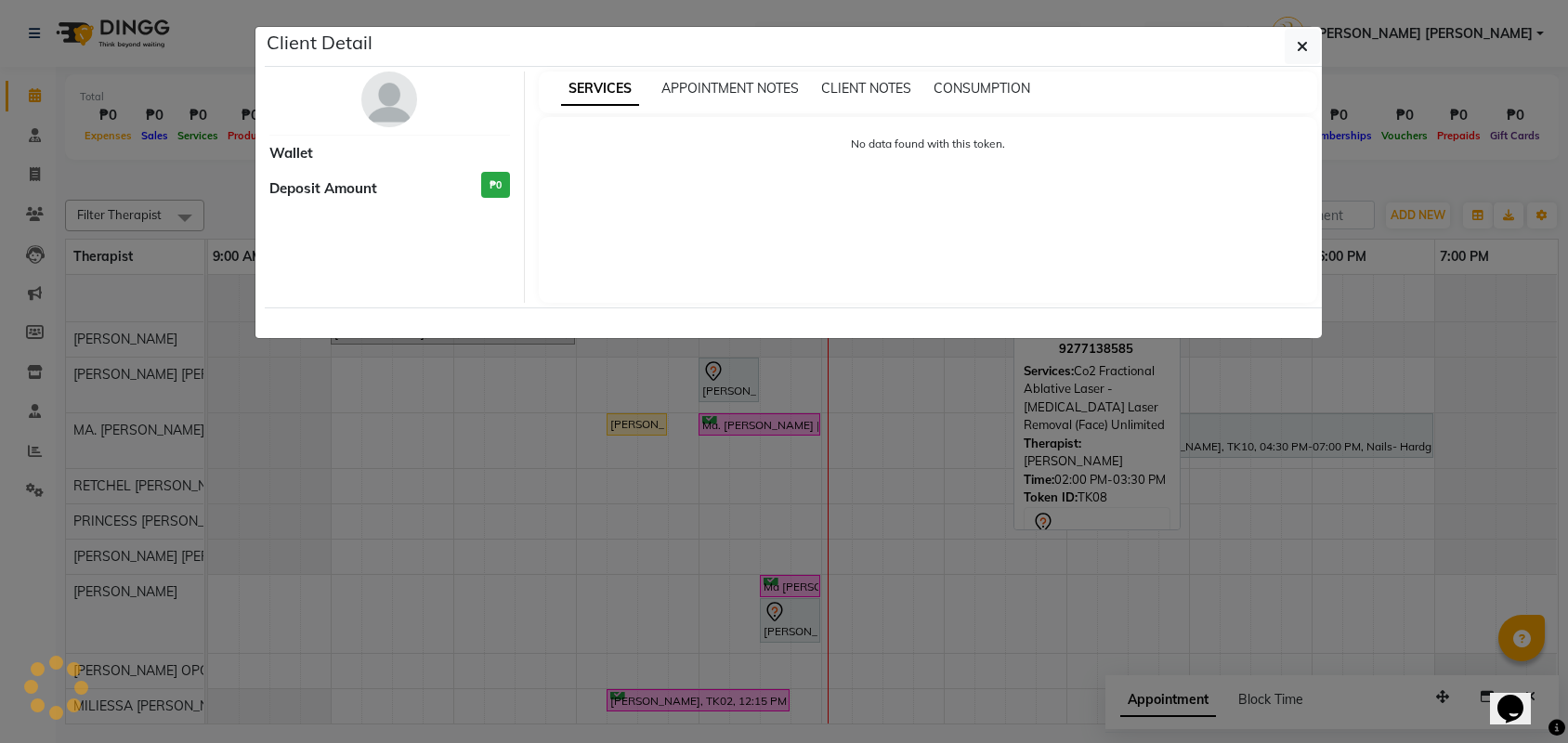
select select "7"
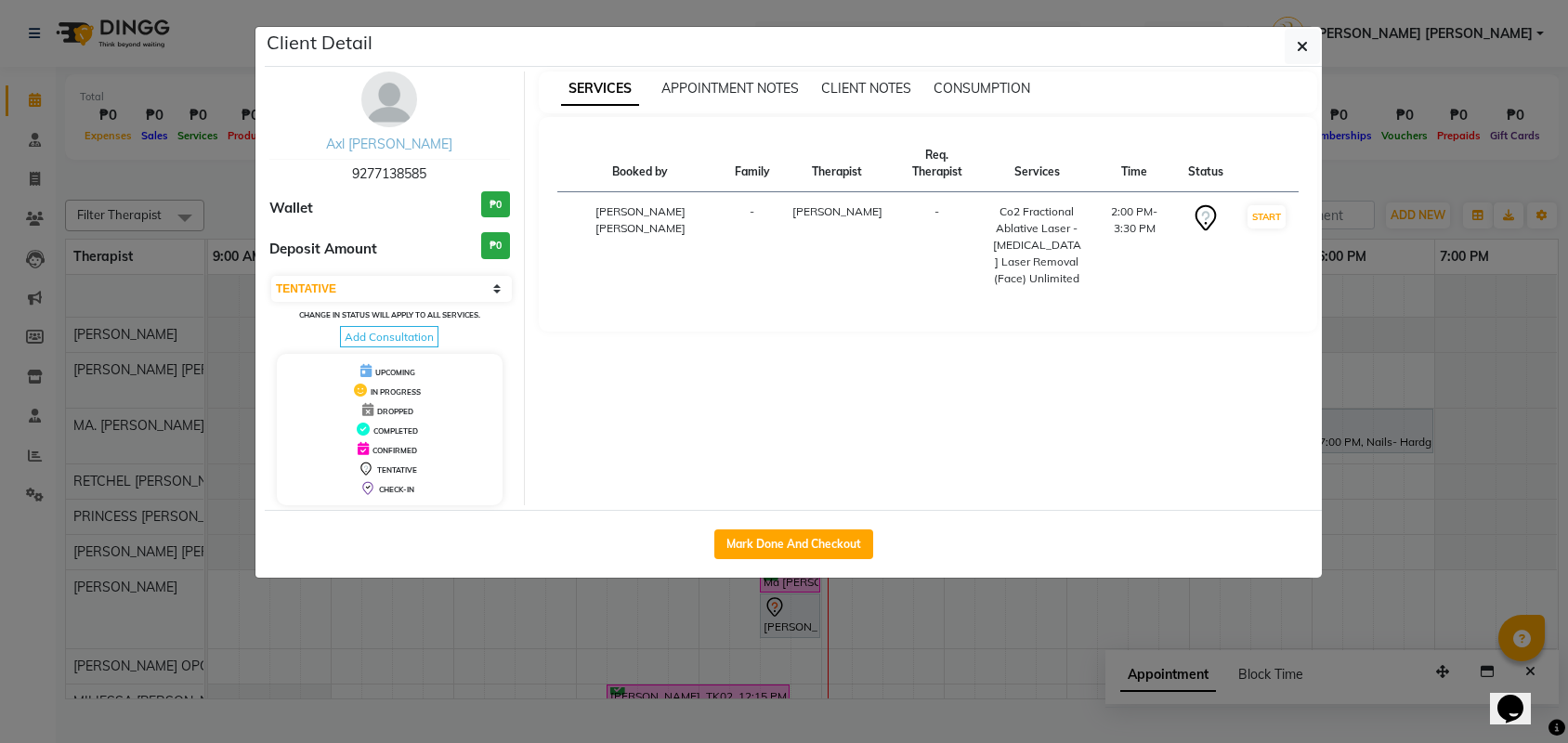
click at [346, 142] on link "Axl [PERSON_NAME]" at bounding box center [389, 143] width 127 height 16
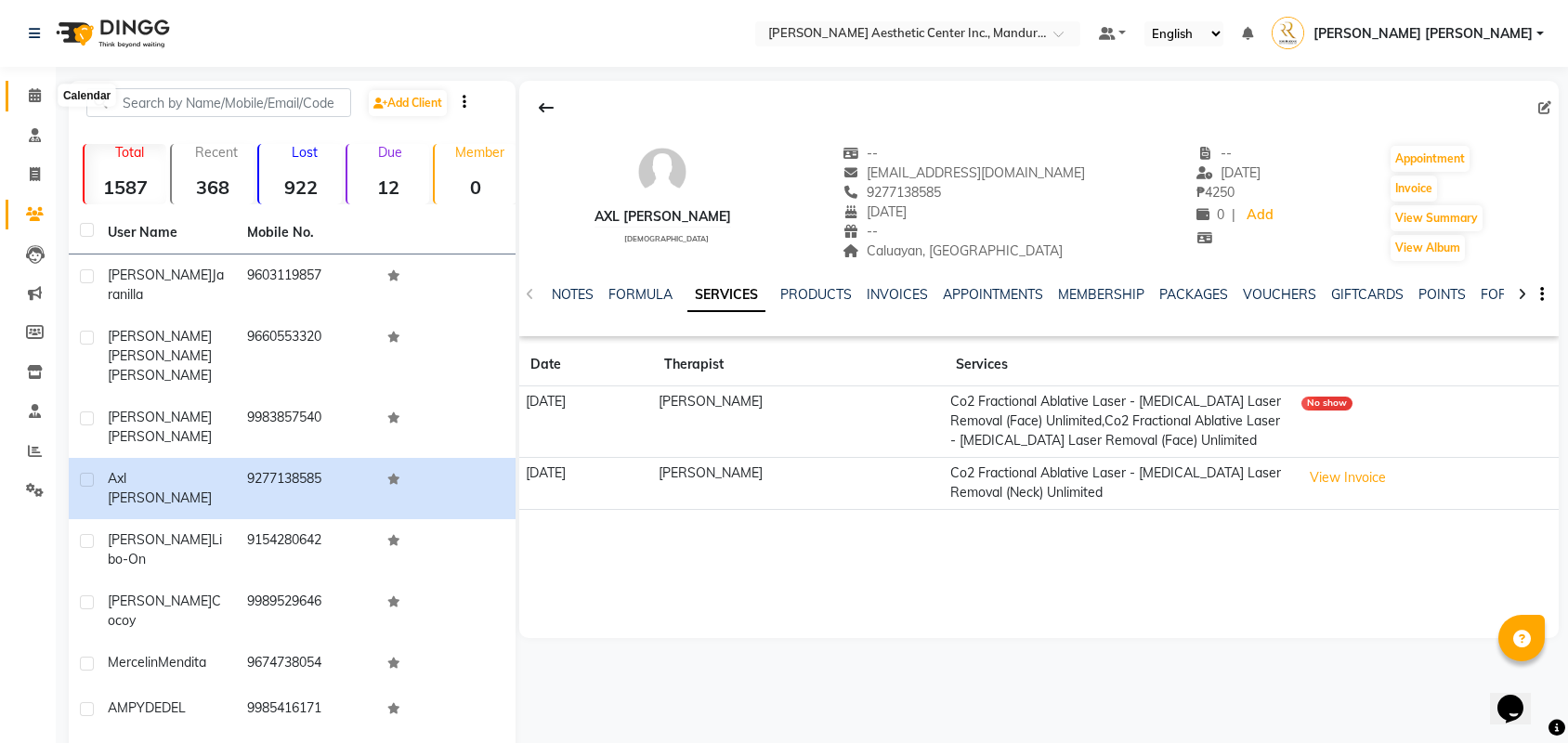
click at [36, 102] on span at bounding box center [35, 96] width 33 height 21
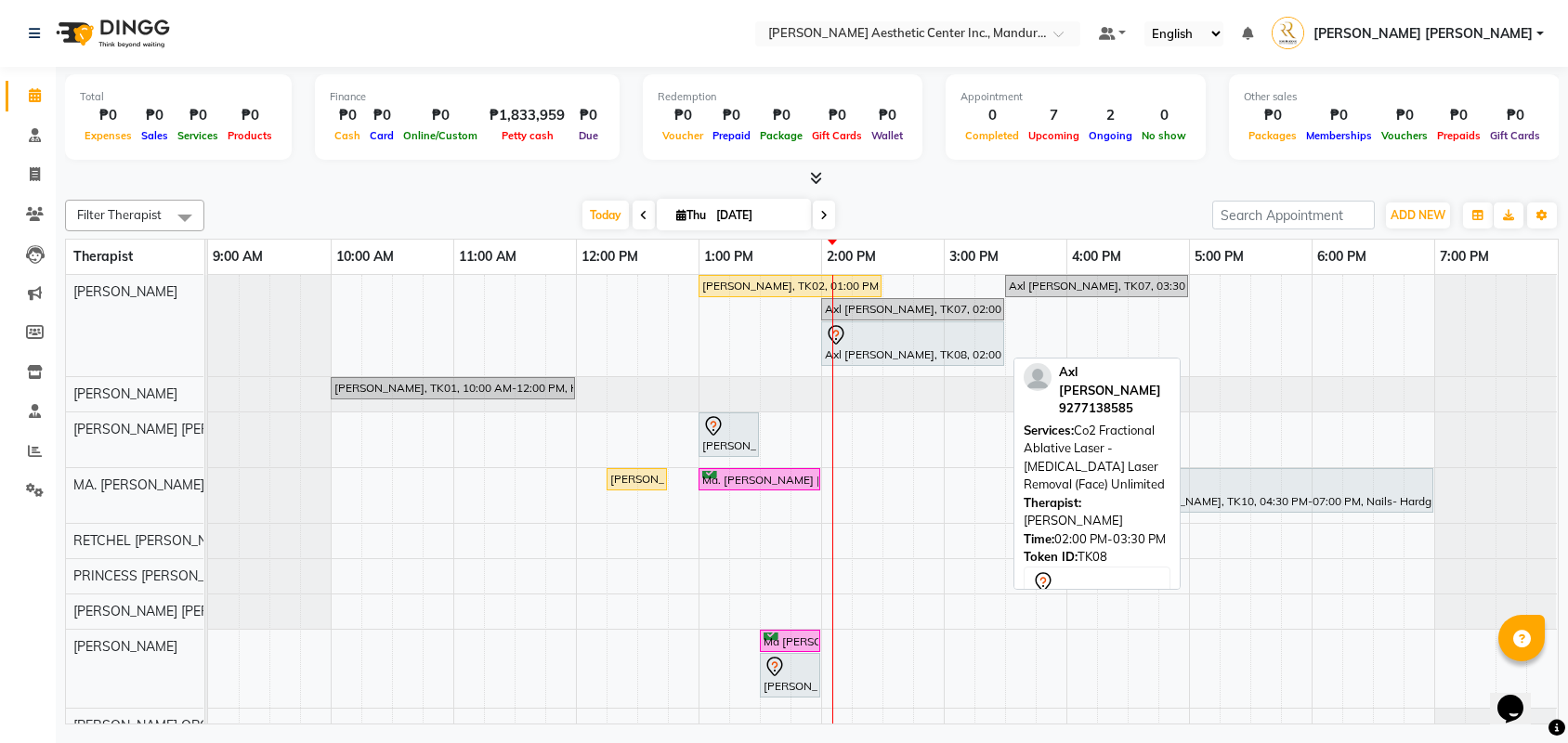
click at [915, 338] on div at bounding box center [913, 334] width 176 height 22
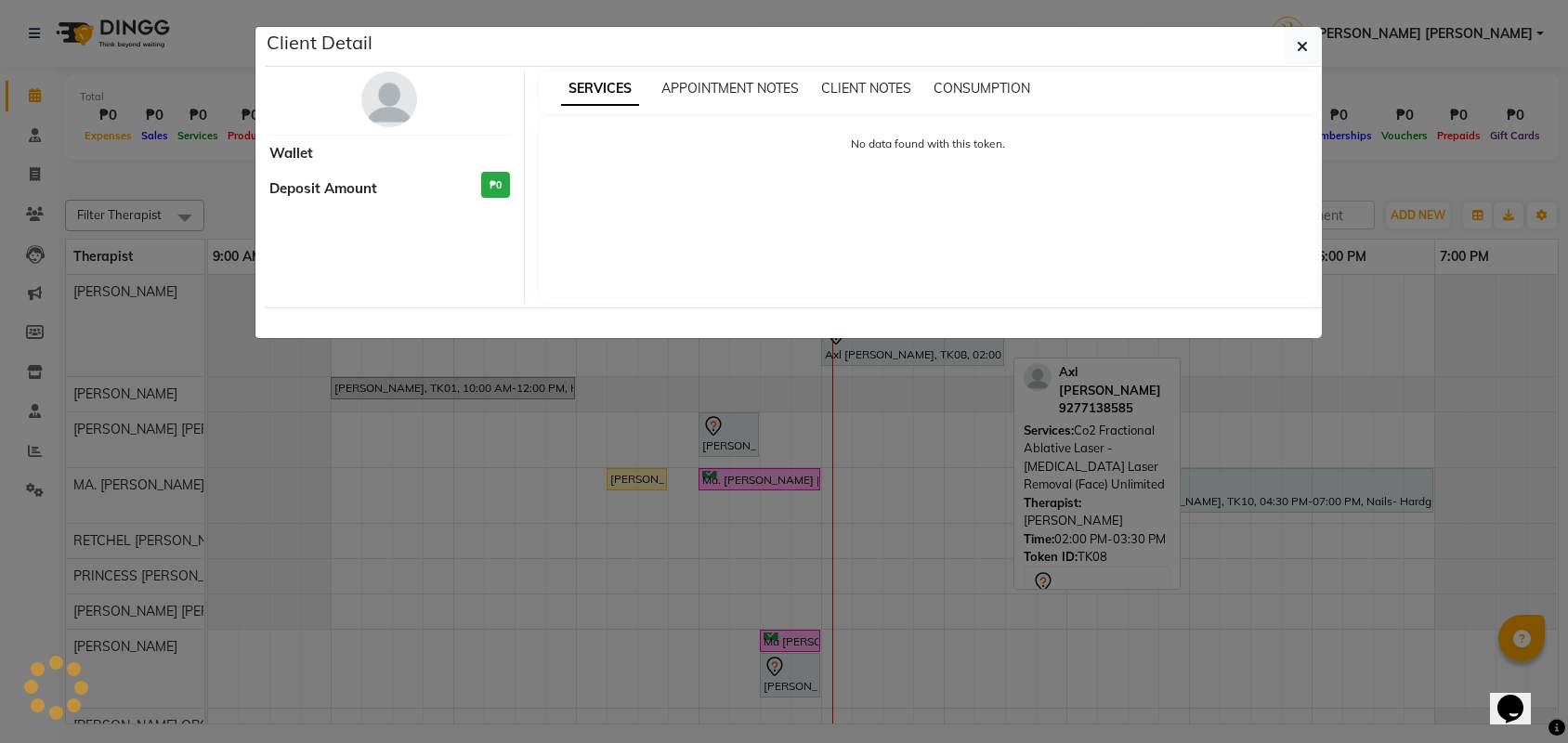
select select "7"
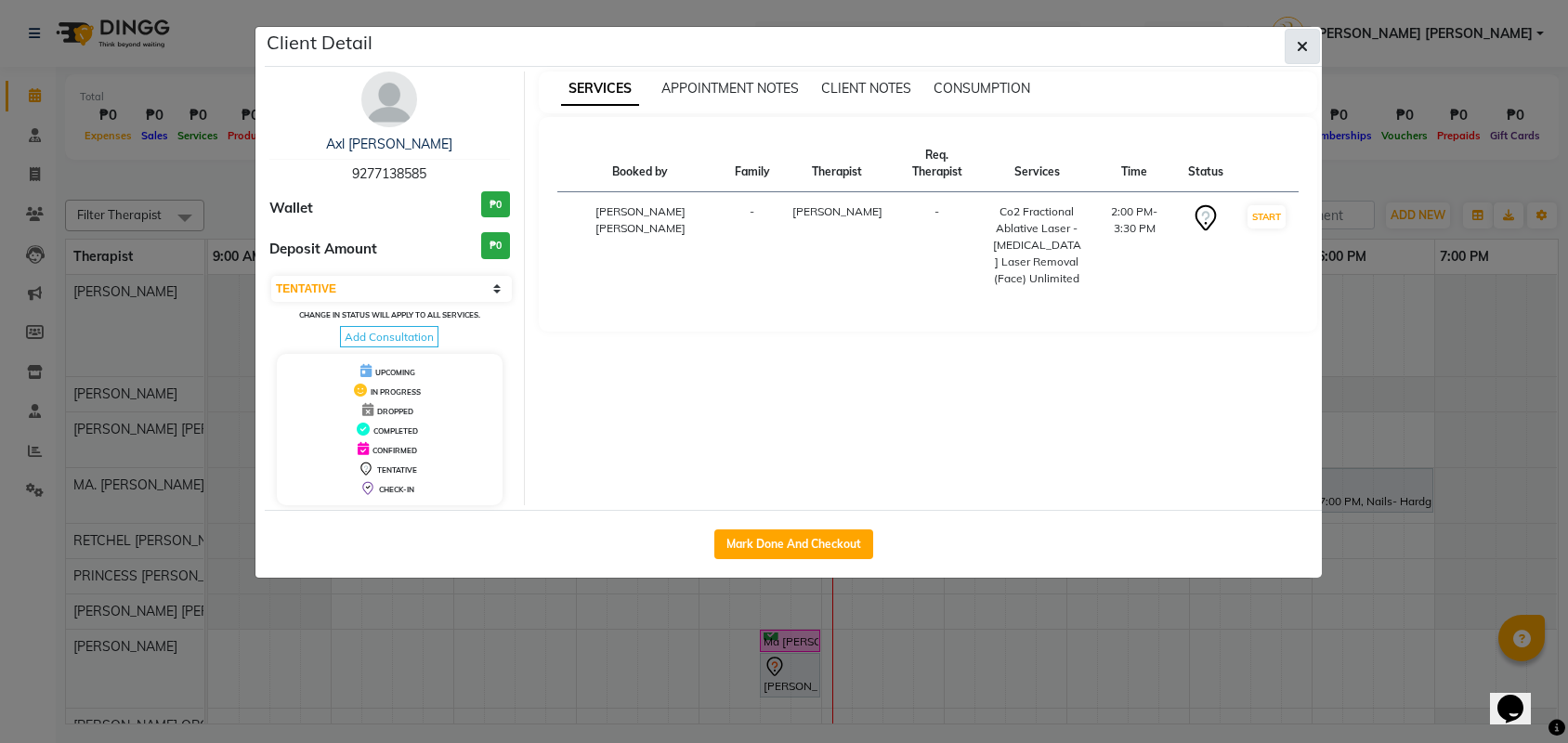
click at [1297, 52] on icon "button" at bounding box center [1302, 45] width 12 height 14
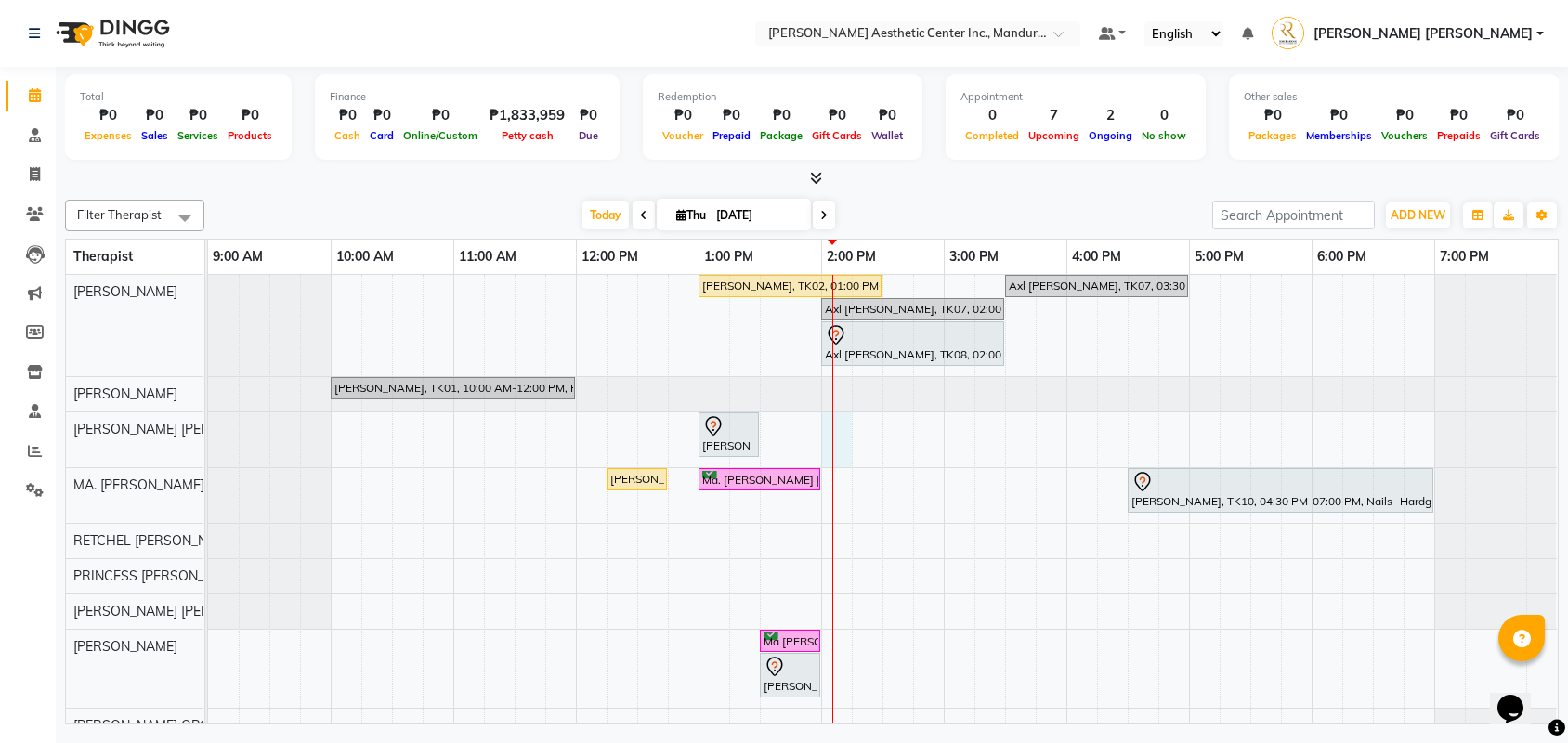
click at [845, 366] on div "Maria Veronica Diel, TK02, 01:00 PM-02:30 PM, Facial- Hydra Facial Ultimate Axl…" at bounding box center [883, 526] width 1350 height 503
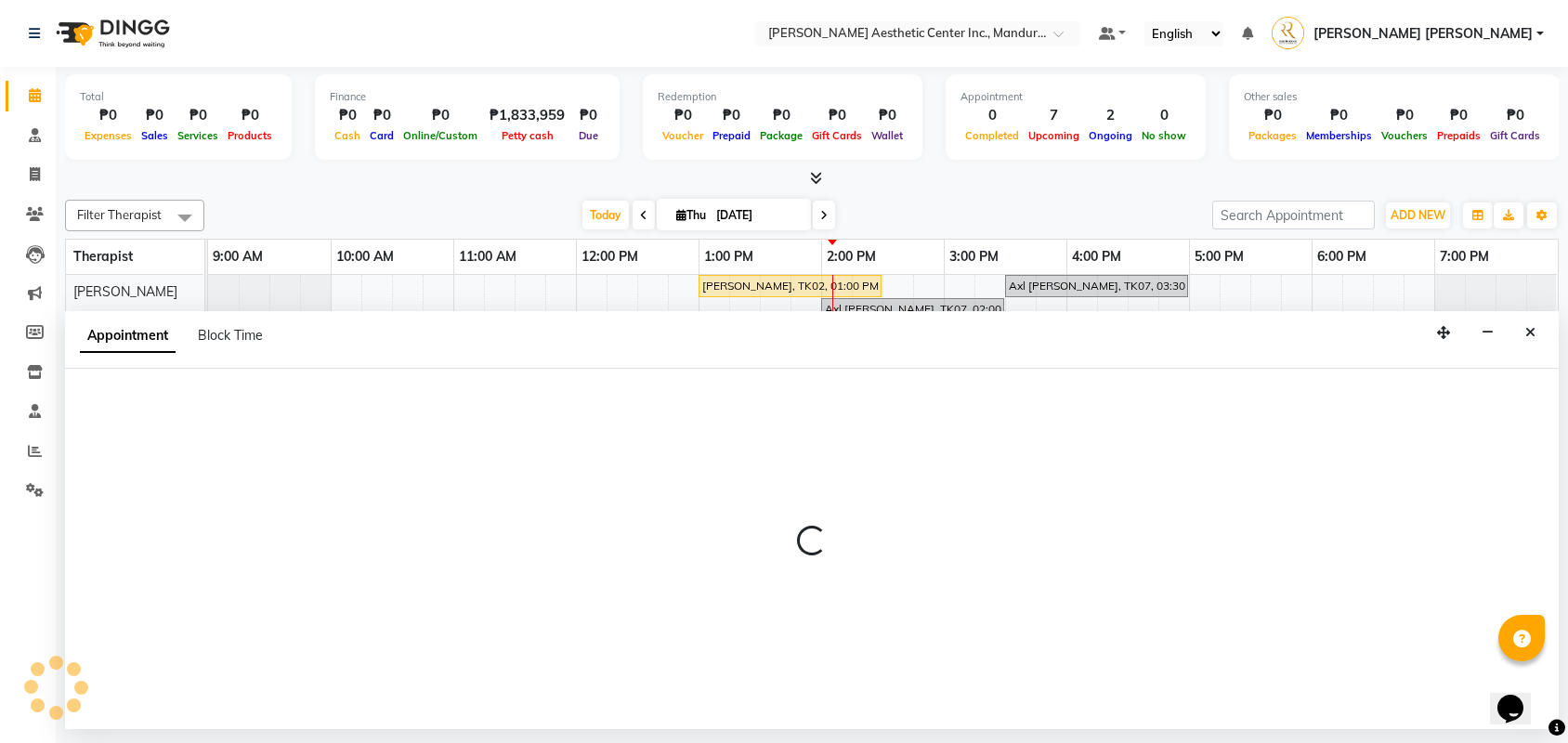
select select "46409"
select select "840"
select select "tentative"
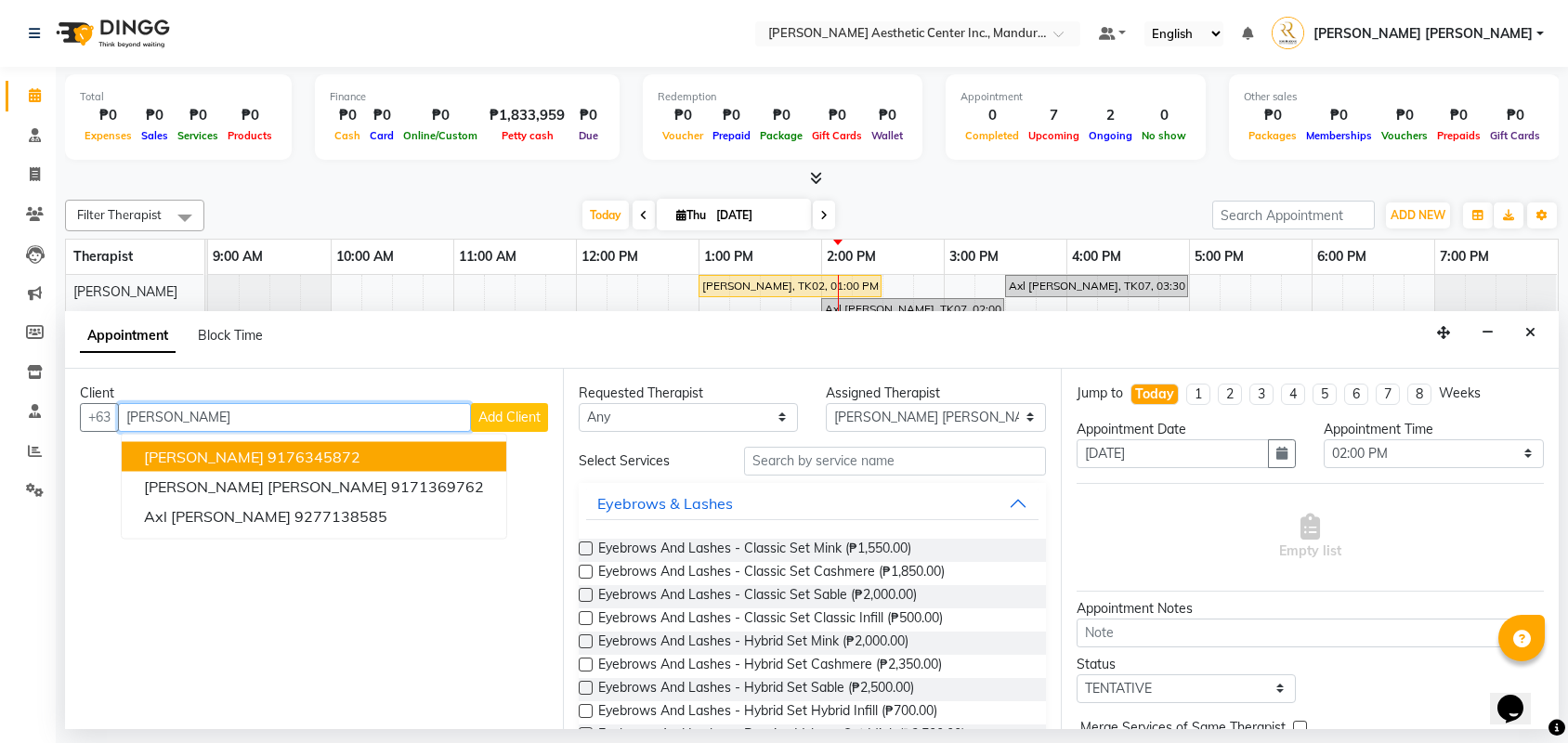
click at [297, 441] on button "Anna Marie Villalobos 9176345872" at bounding box center [314, 455] width 385 height 30
type input "9176345872"
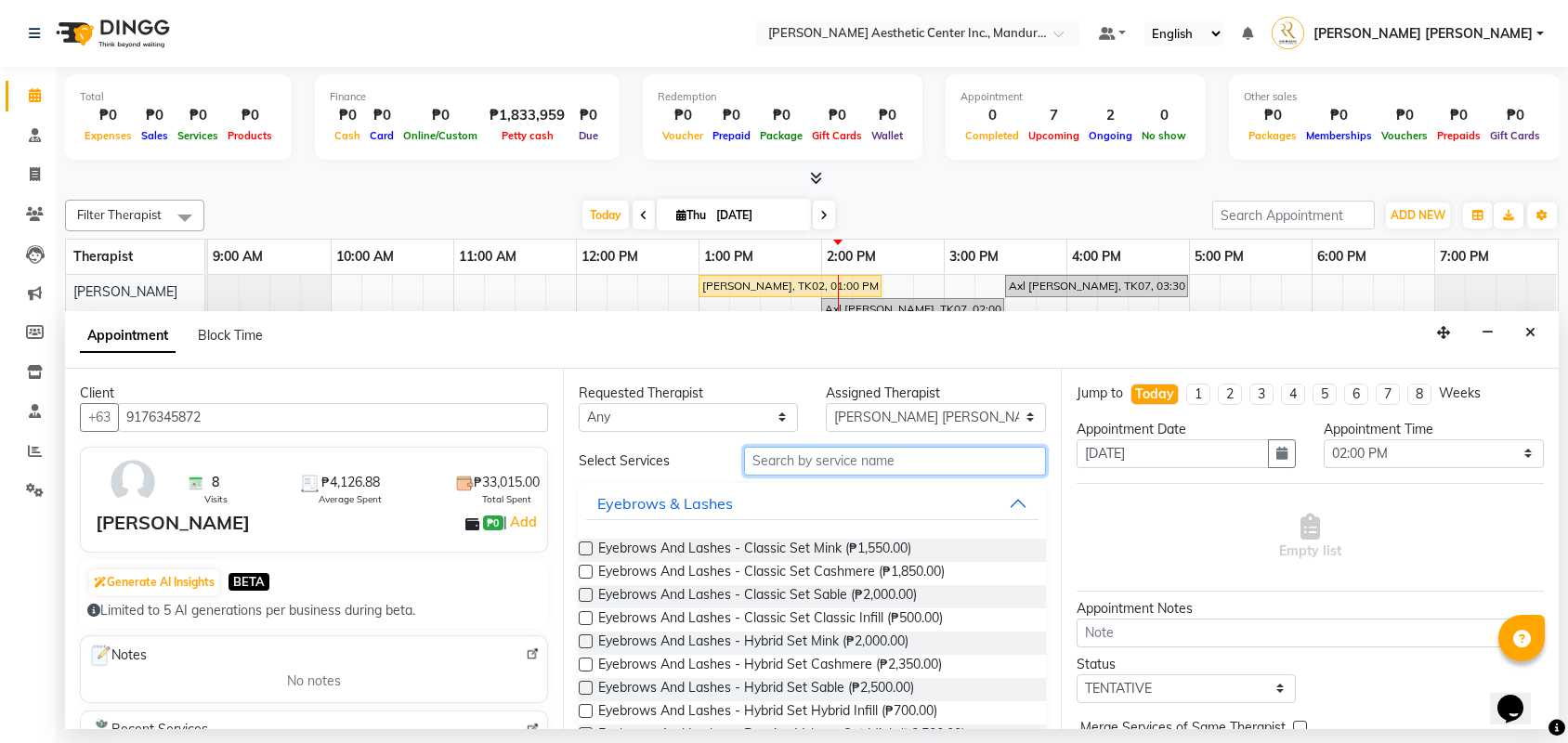
click at [834, 446] on input "text" at bounding box center [895, 461] width 302 height 29
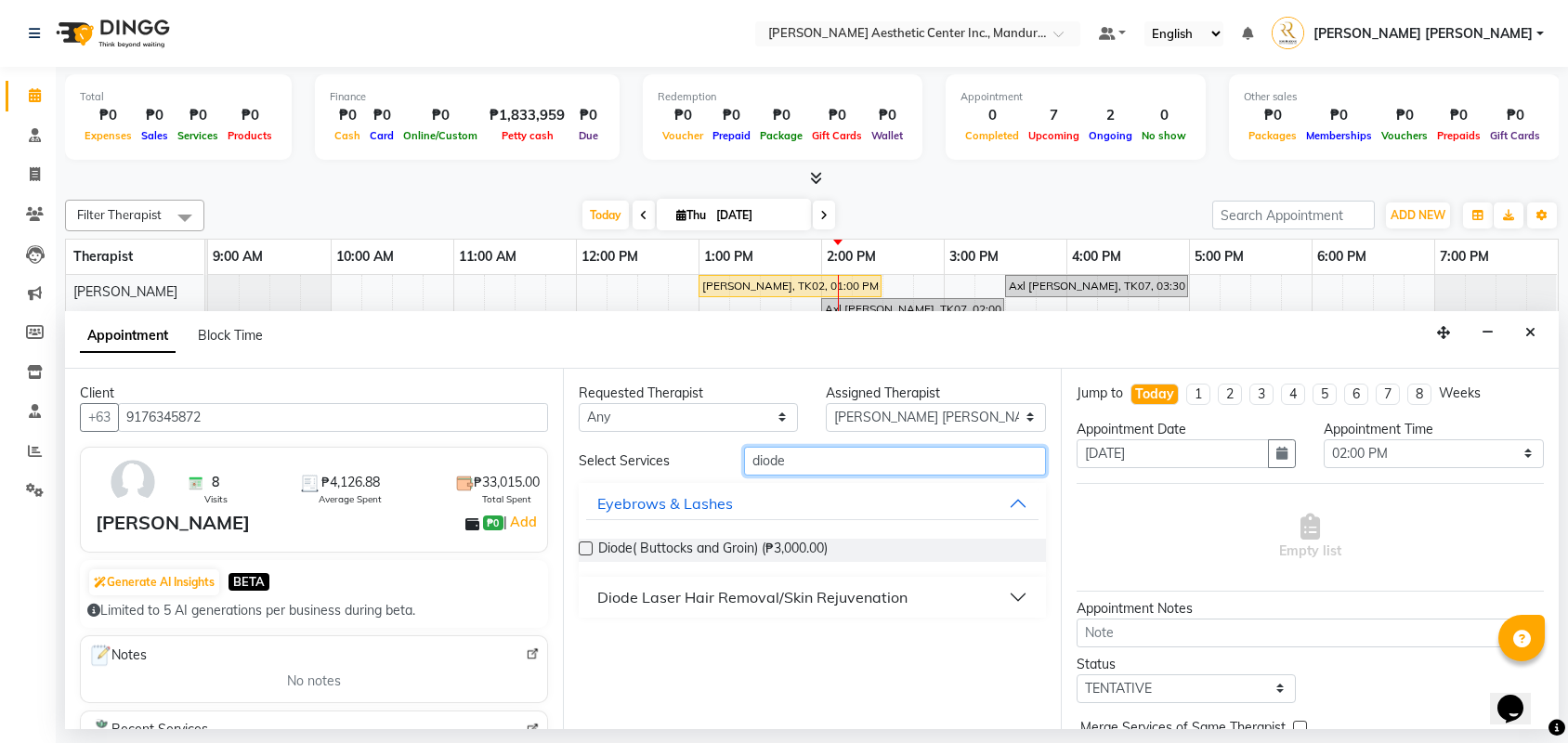
type input "diode"
click at [790, 586] on div "Diode Laser Hair Removal/Skin Rejuvenation" at bounding box center [752, 596] width 310 height 22
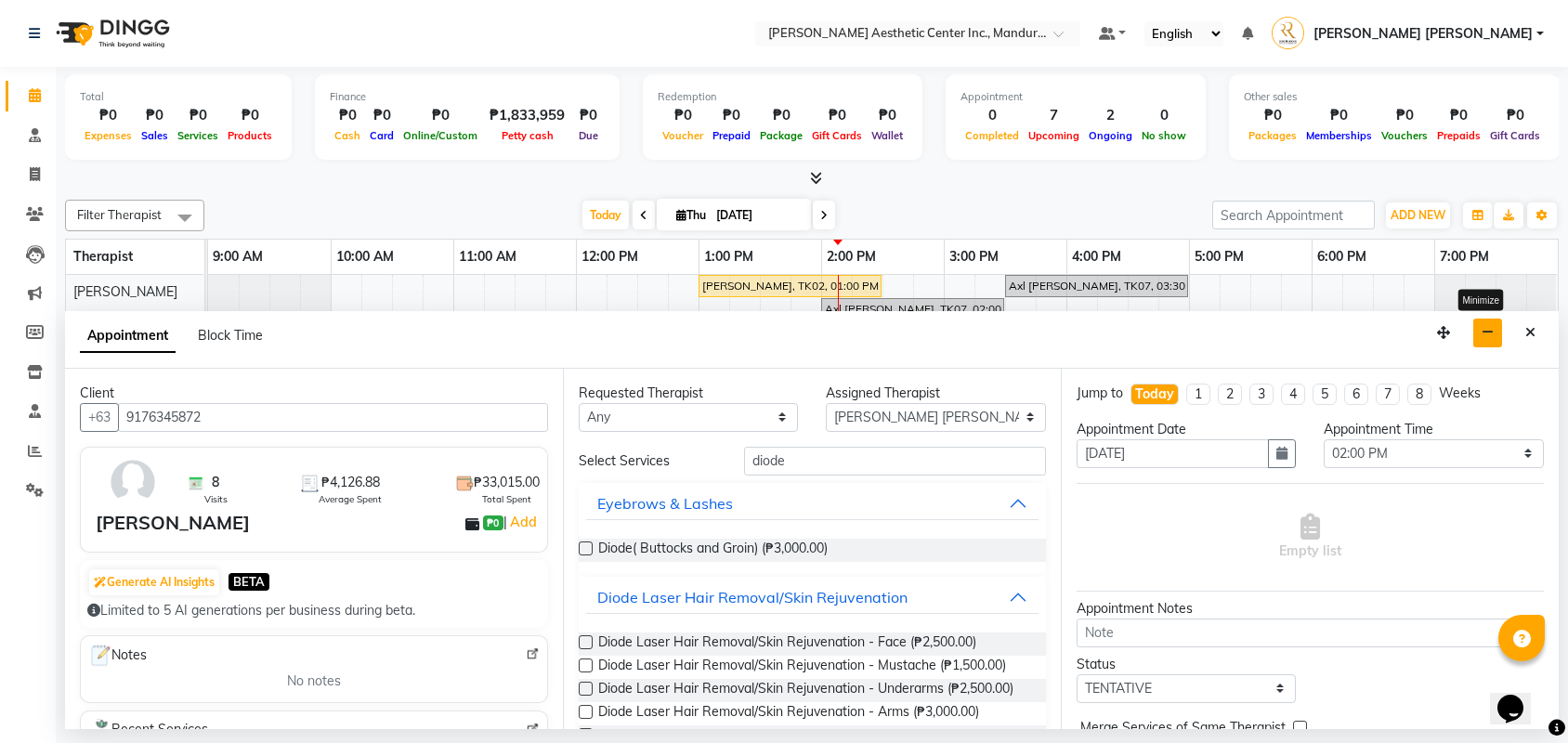
click at [1485, 326] on icon "button" at bounding box center [1488, 331] width 12 height 13
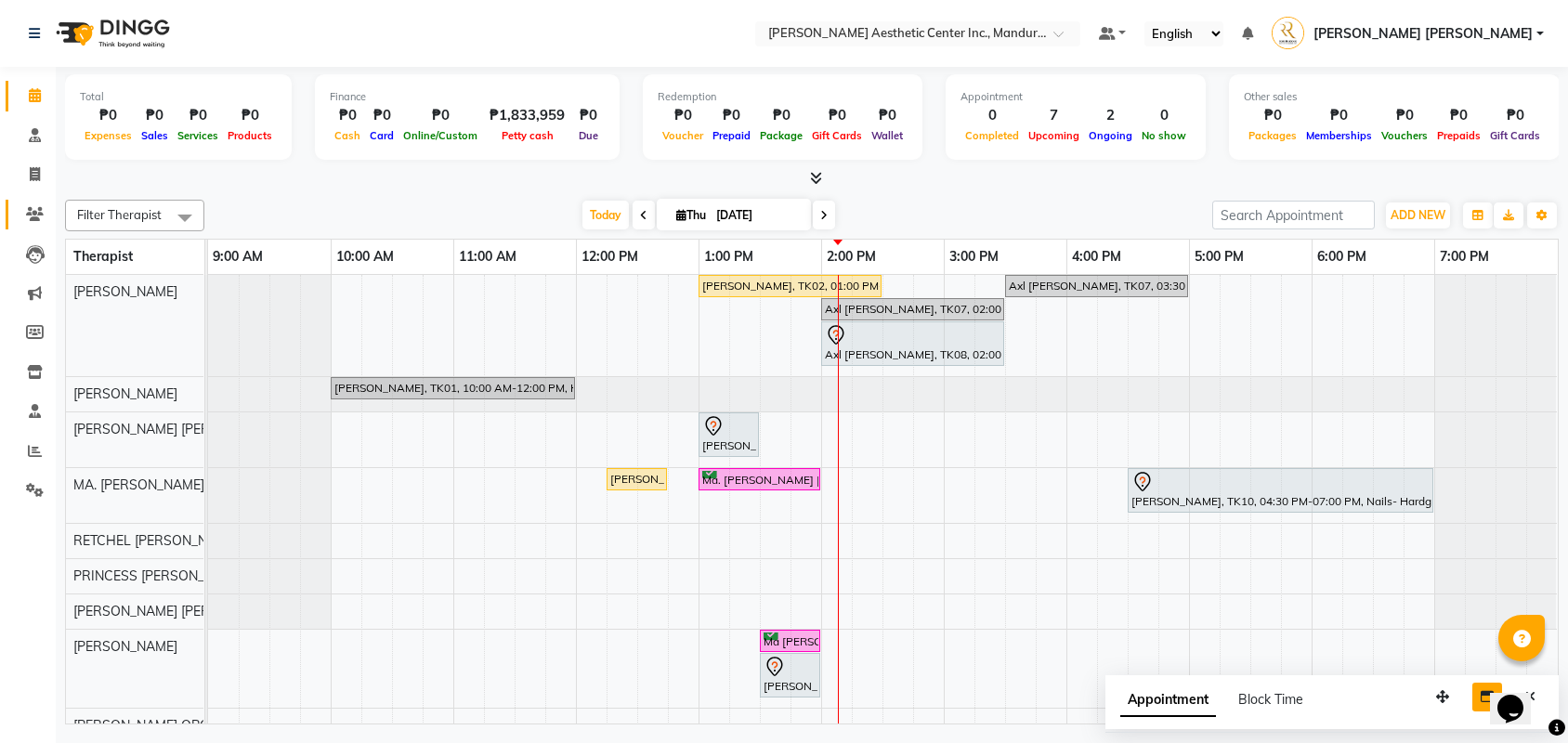
click at [32, 200] on link "Clients" at bounding box center [28, 215] width 44 height 31
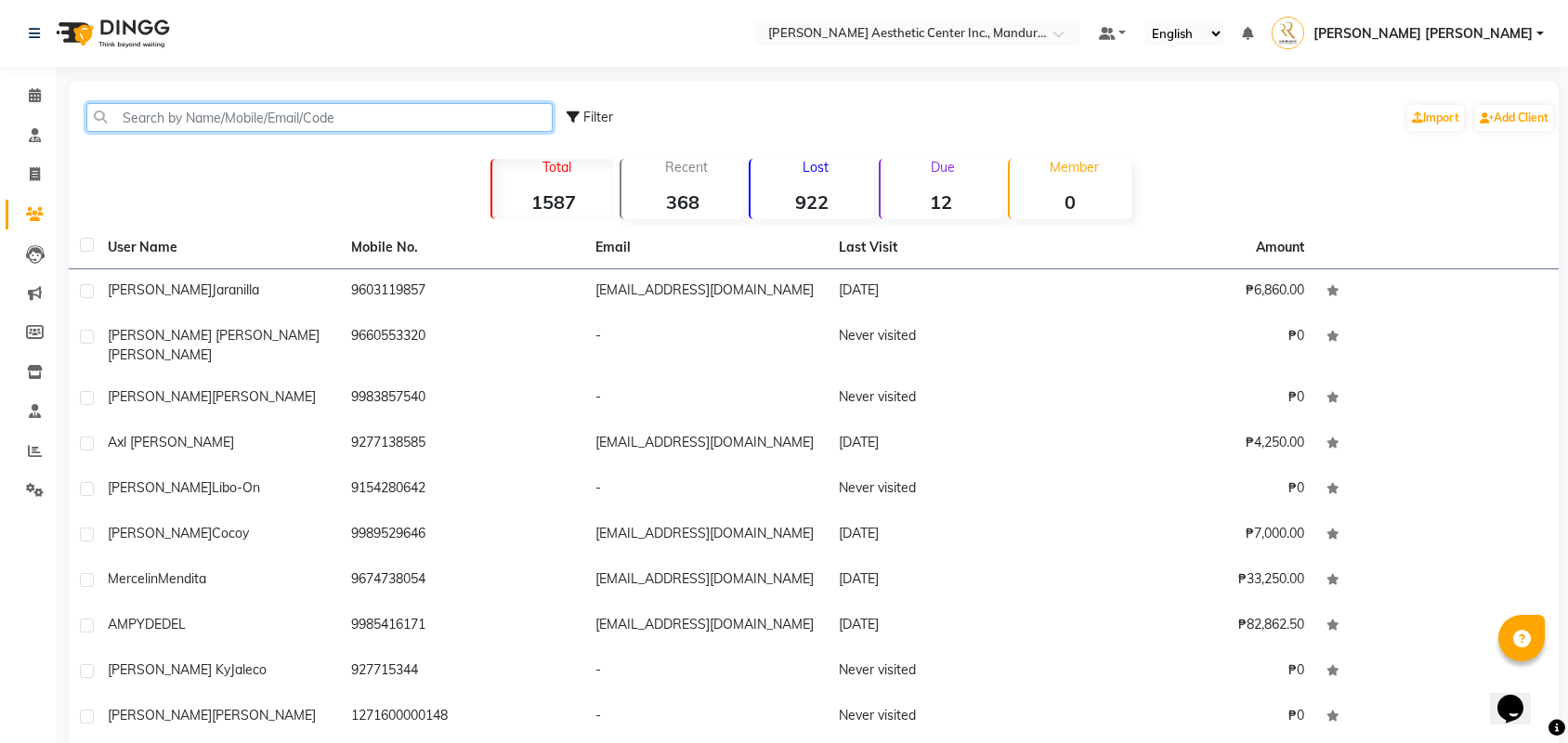
click at [169, 119] on input "text" at bounding box center [319, 118] width 466 height 29
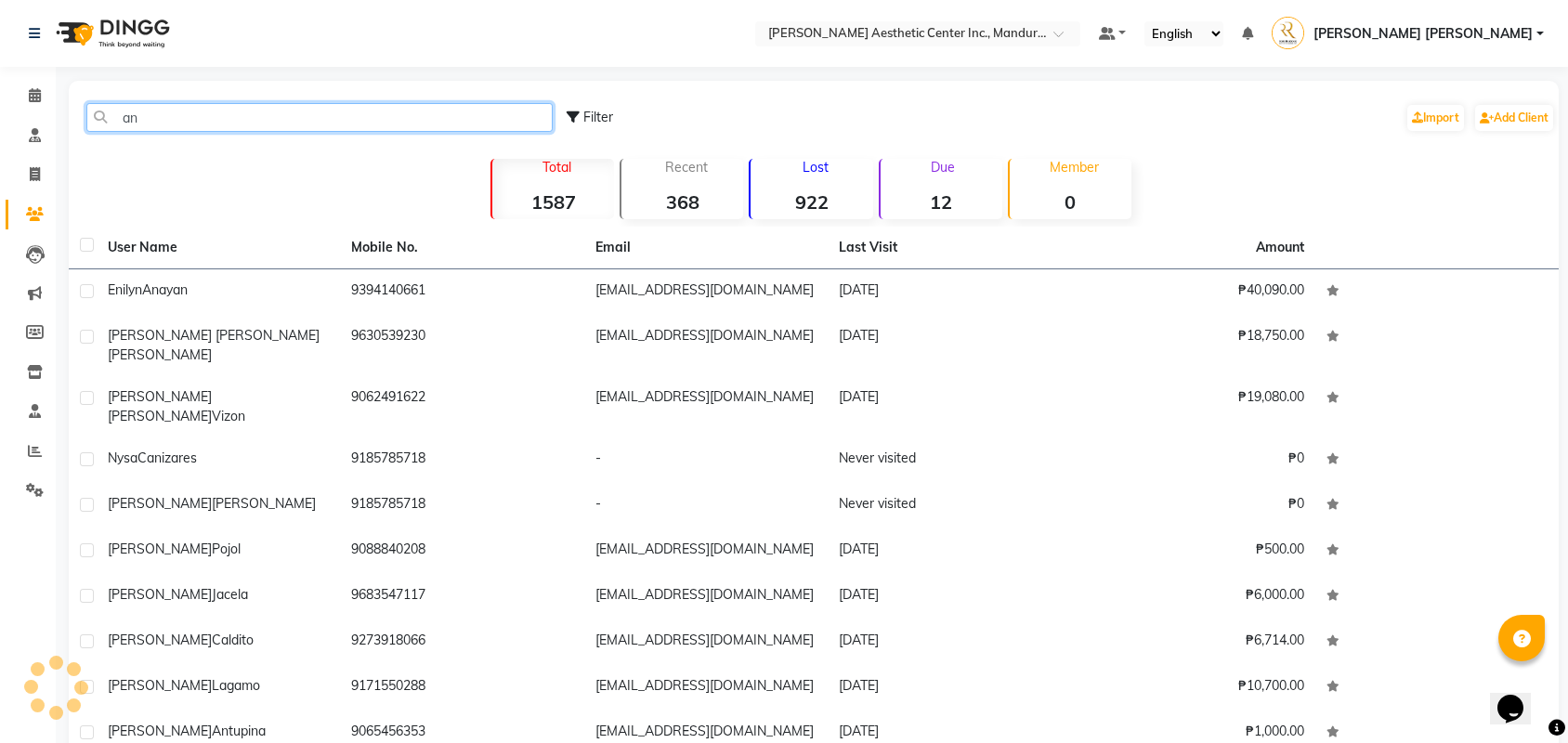
type input "a"
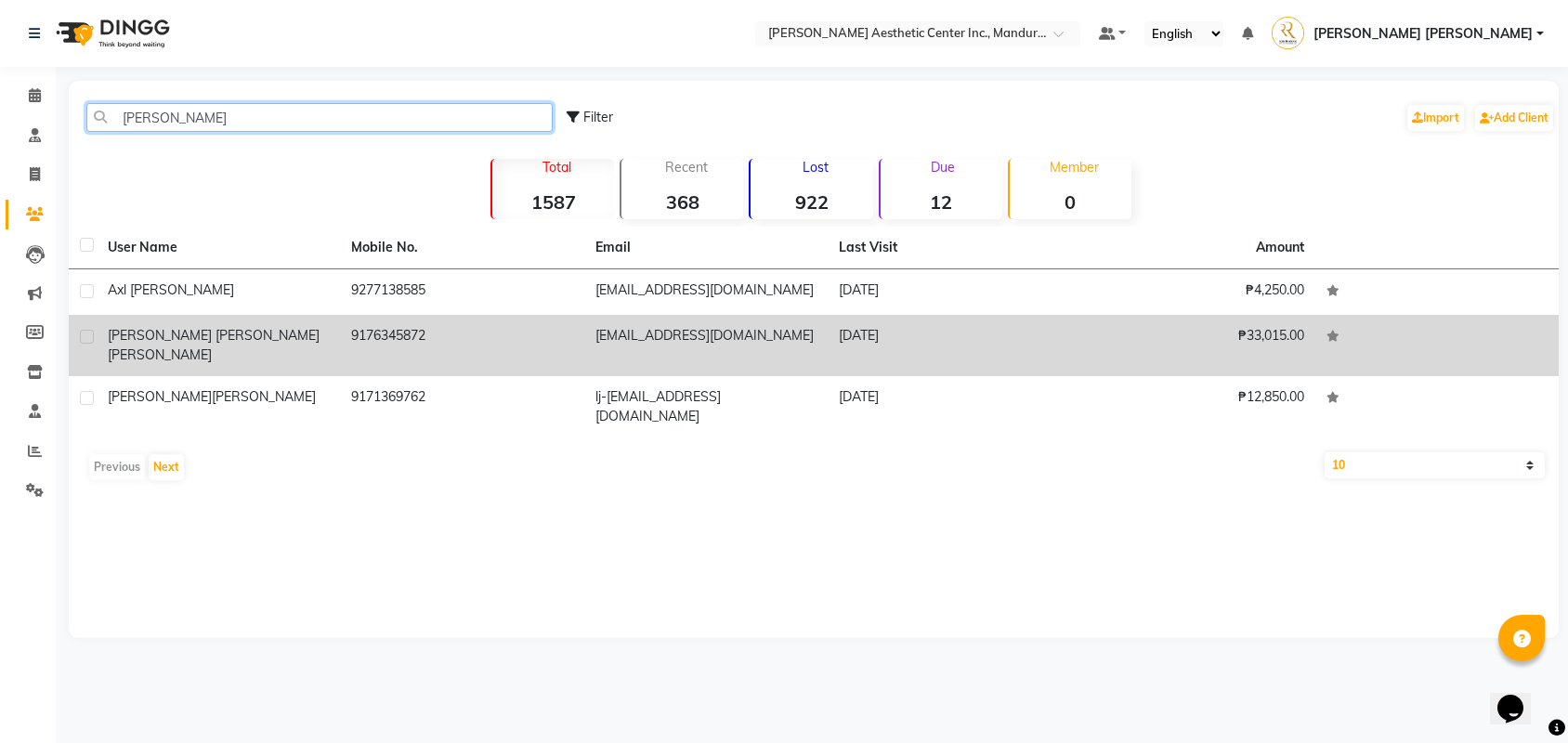
type input "villalobos"
click at [276, 347] on div "Anna Marie Villalobos" at bounding box center [218, 345] width 221 height 39
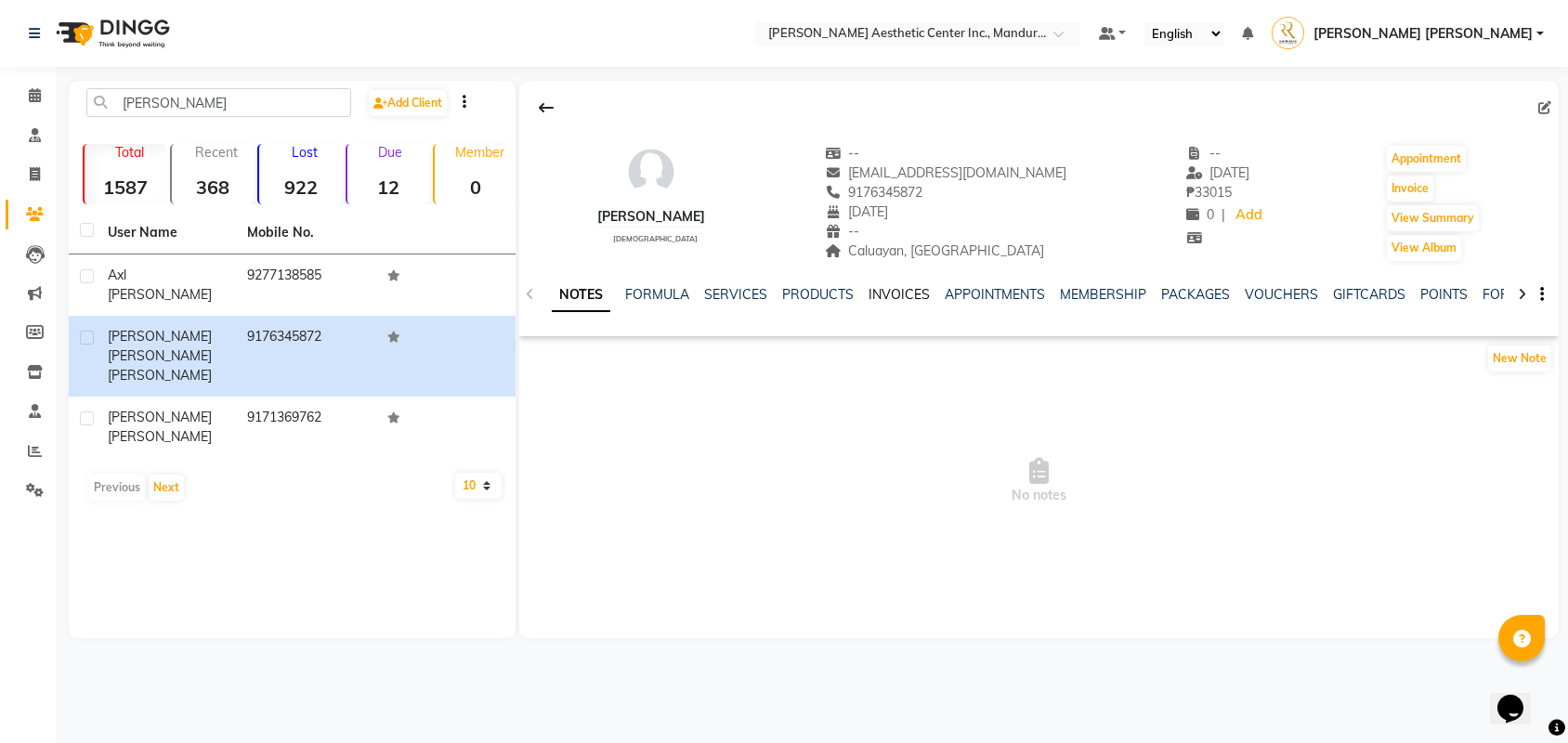
click at [929, 294] on link "INVOICES" at bounding box center [898, 294] width 61 height 16
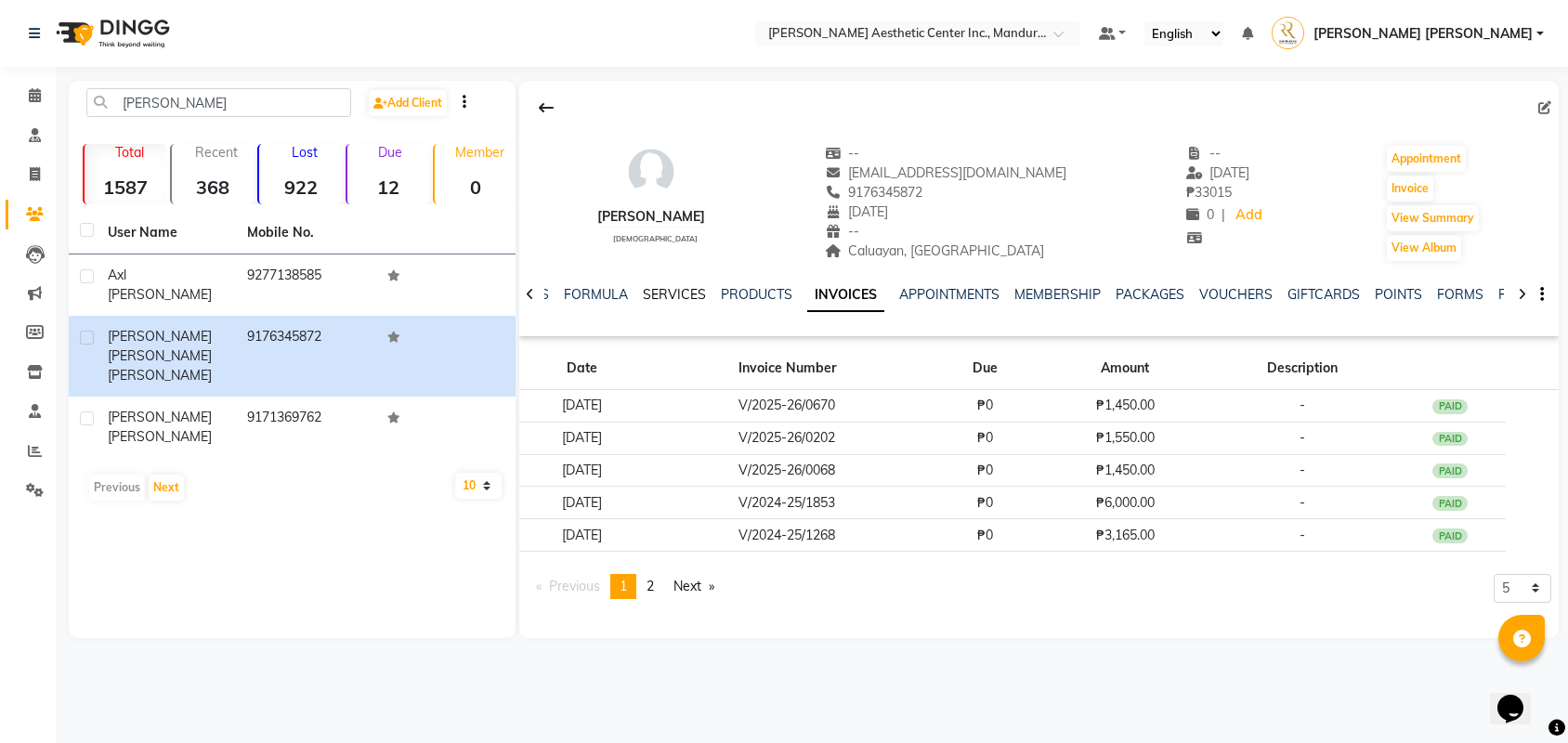
click at [666, 297] on link "SERVICES" at bounding box center [674, 294] width 63 height 16
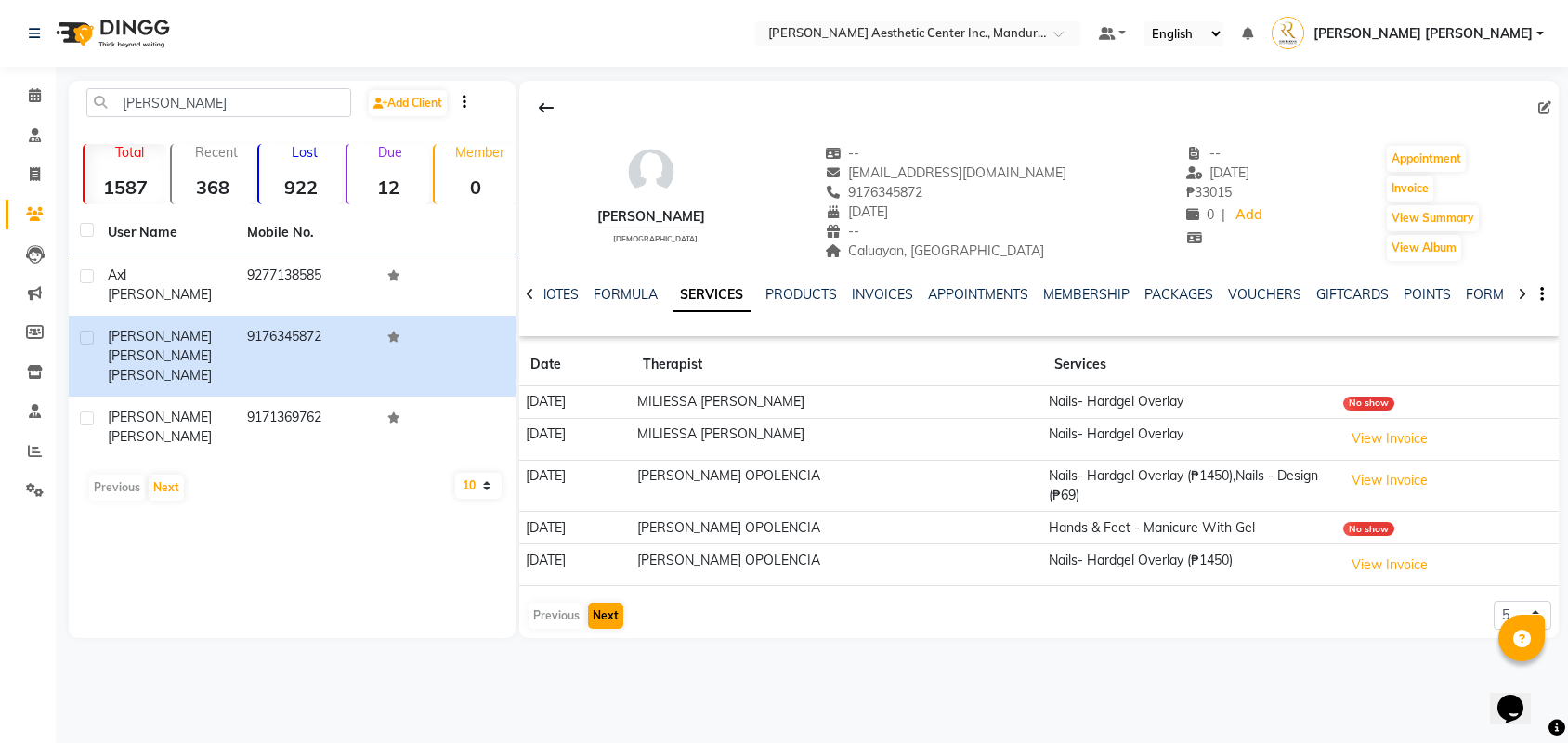
click at [614, 603] on button "Next" at bounding box center [605, 615] width 36 height 26
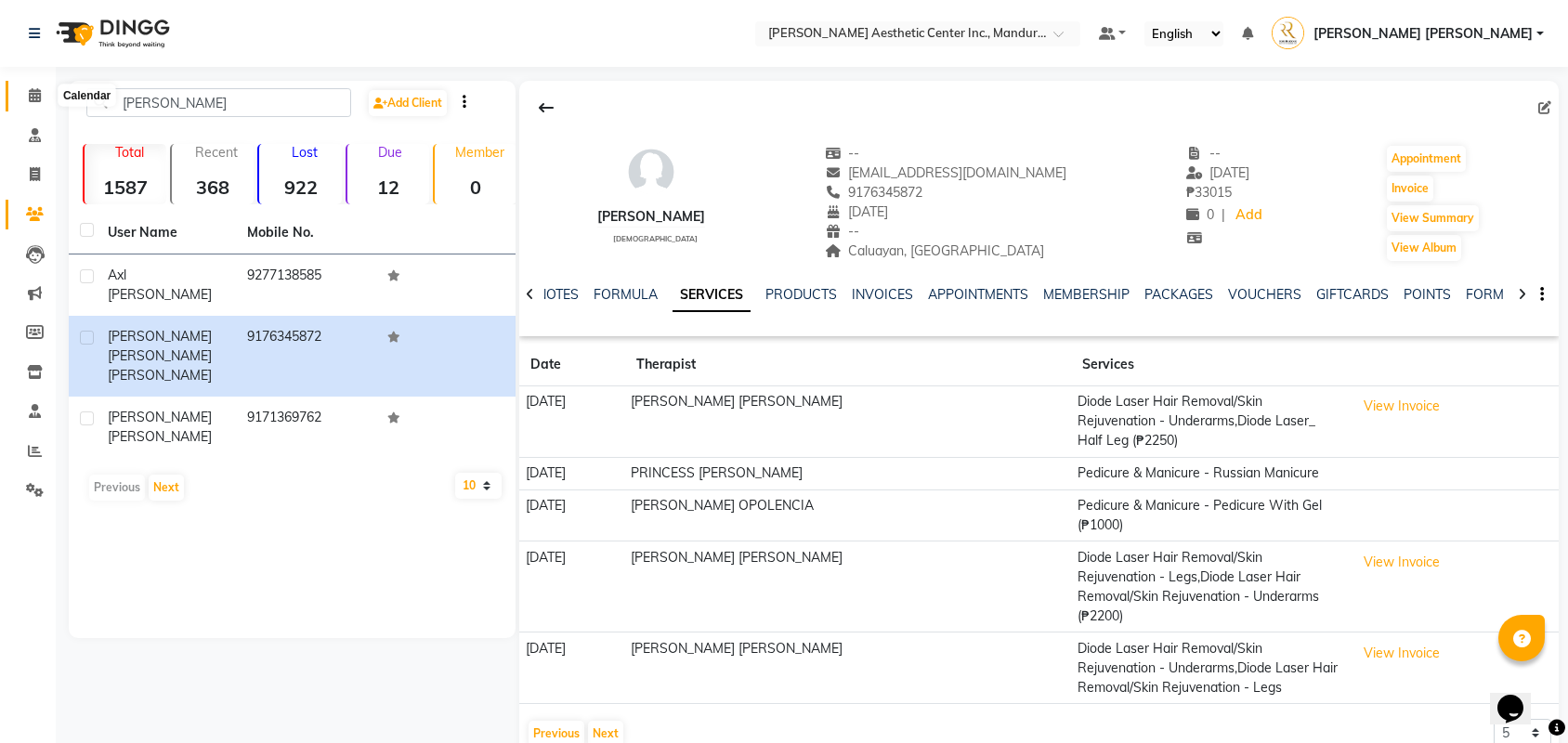
click at [32, 90] on icon at bounding box center [35, 95] width 12 height 14
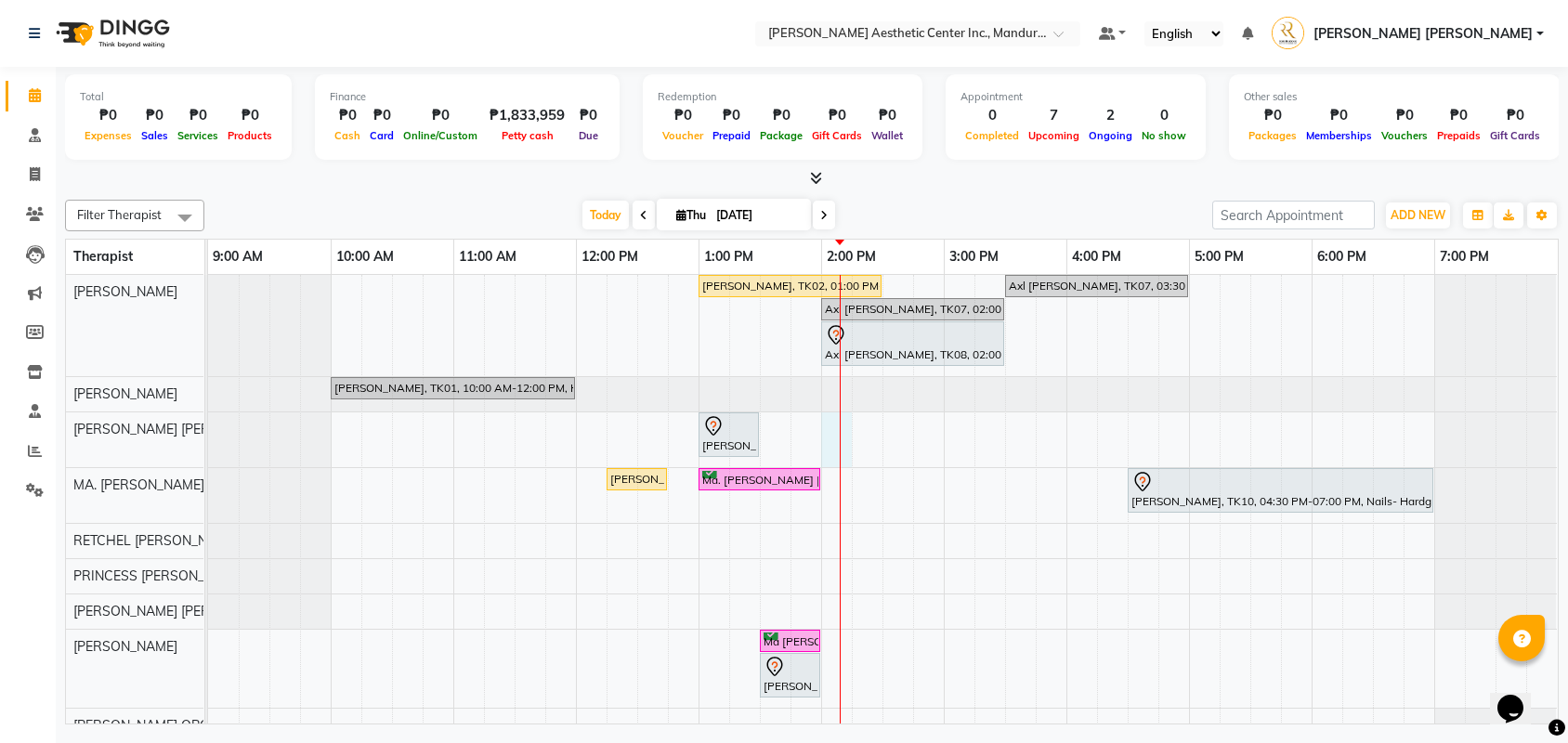
click at [841, 429] on div at bounding box center [840, 526] width 1 height 503
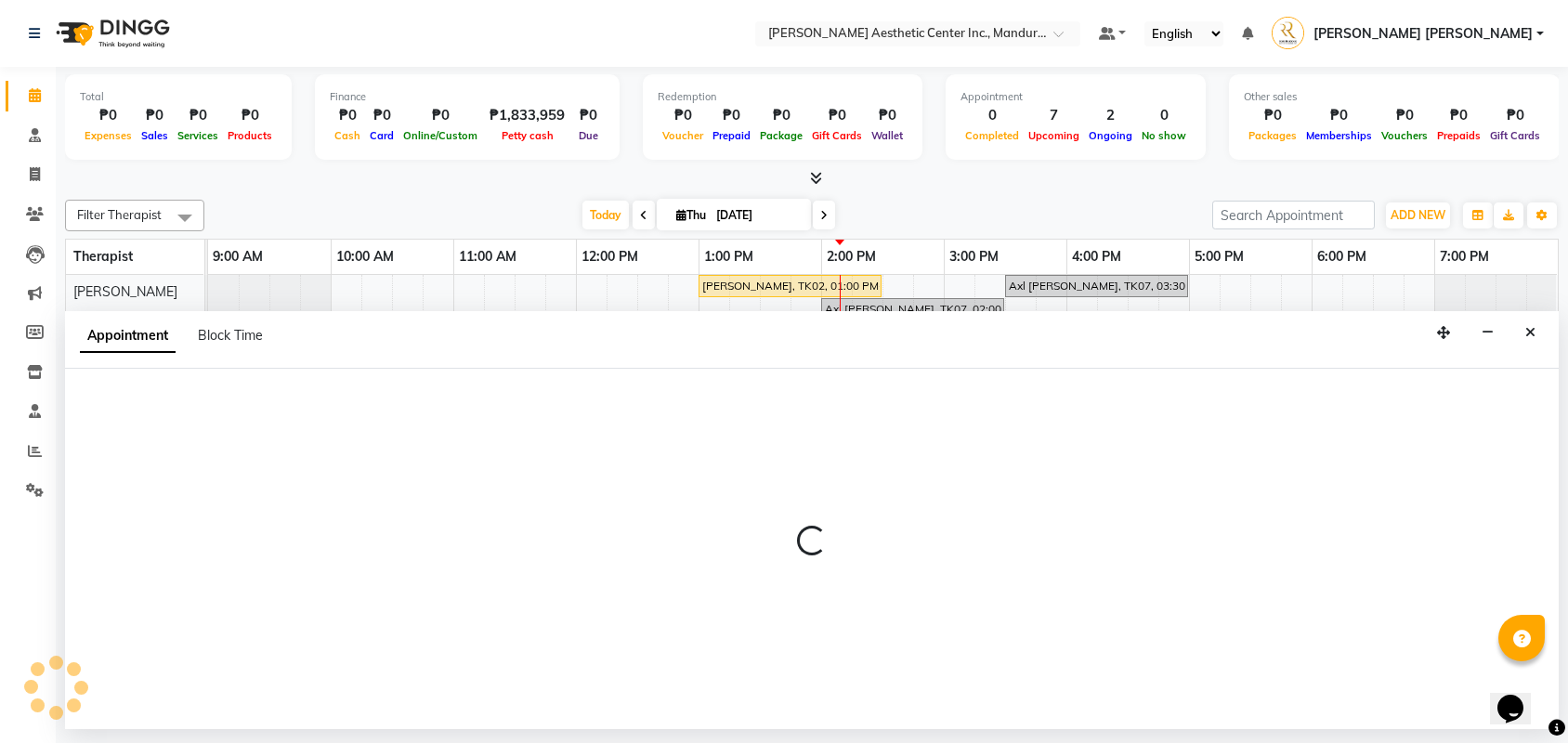
select select "46409"
select select "840"
select select "tentative"
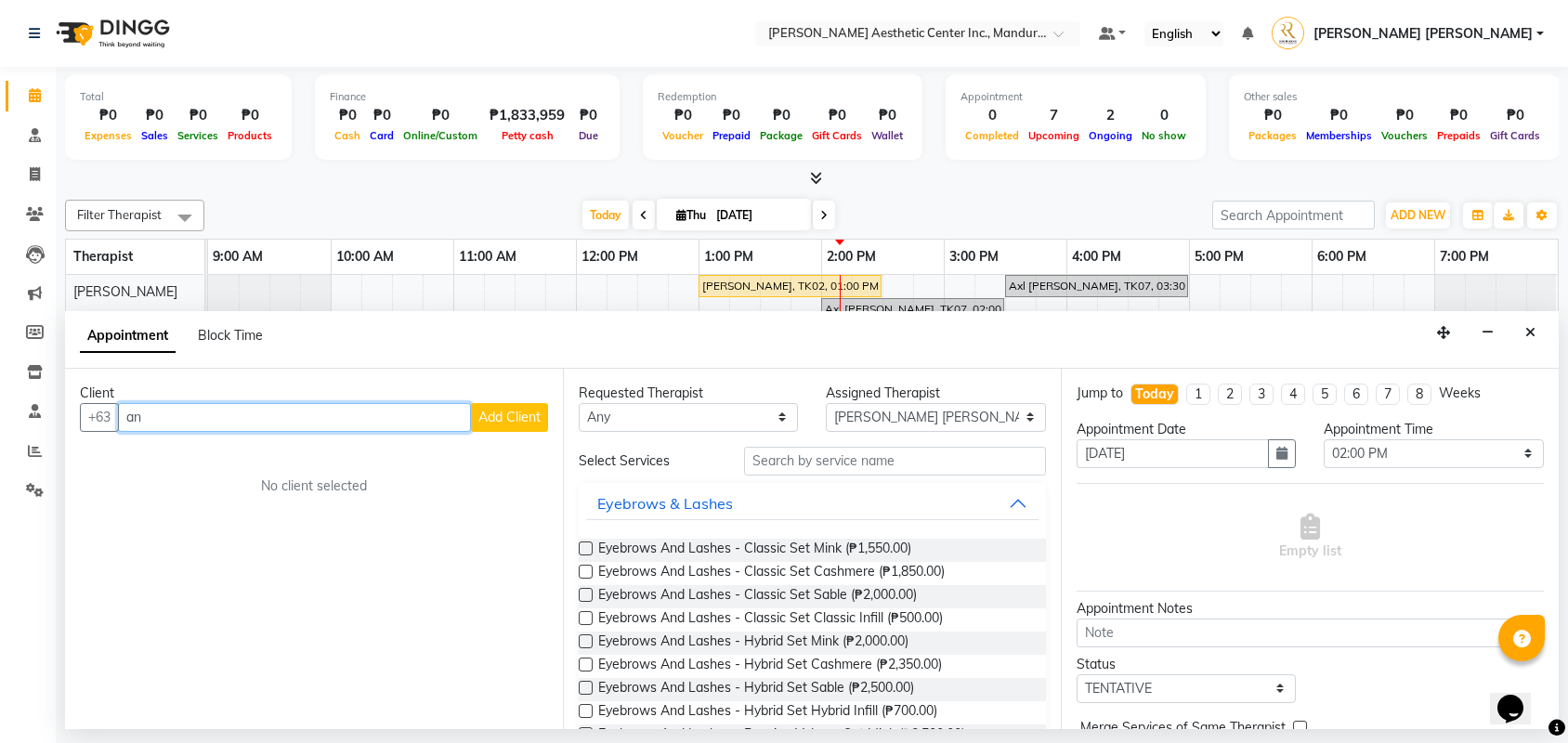
type input "a"
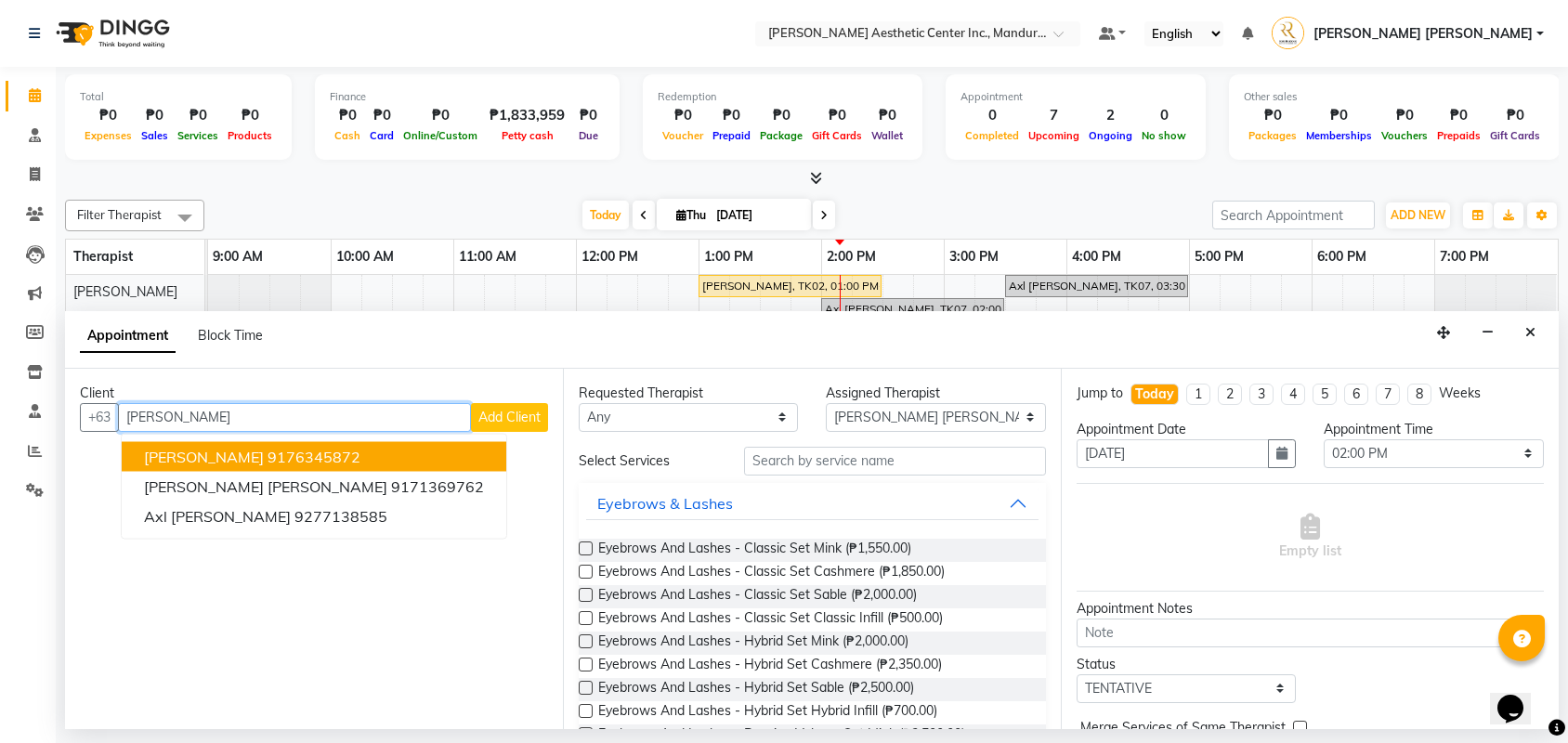
click at [309, 446] on ngb-highlight "9176345872" at bounding box center [314, 455] width 93 height 18
type input "9176345872"
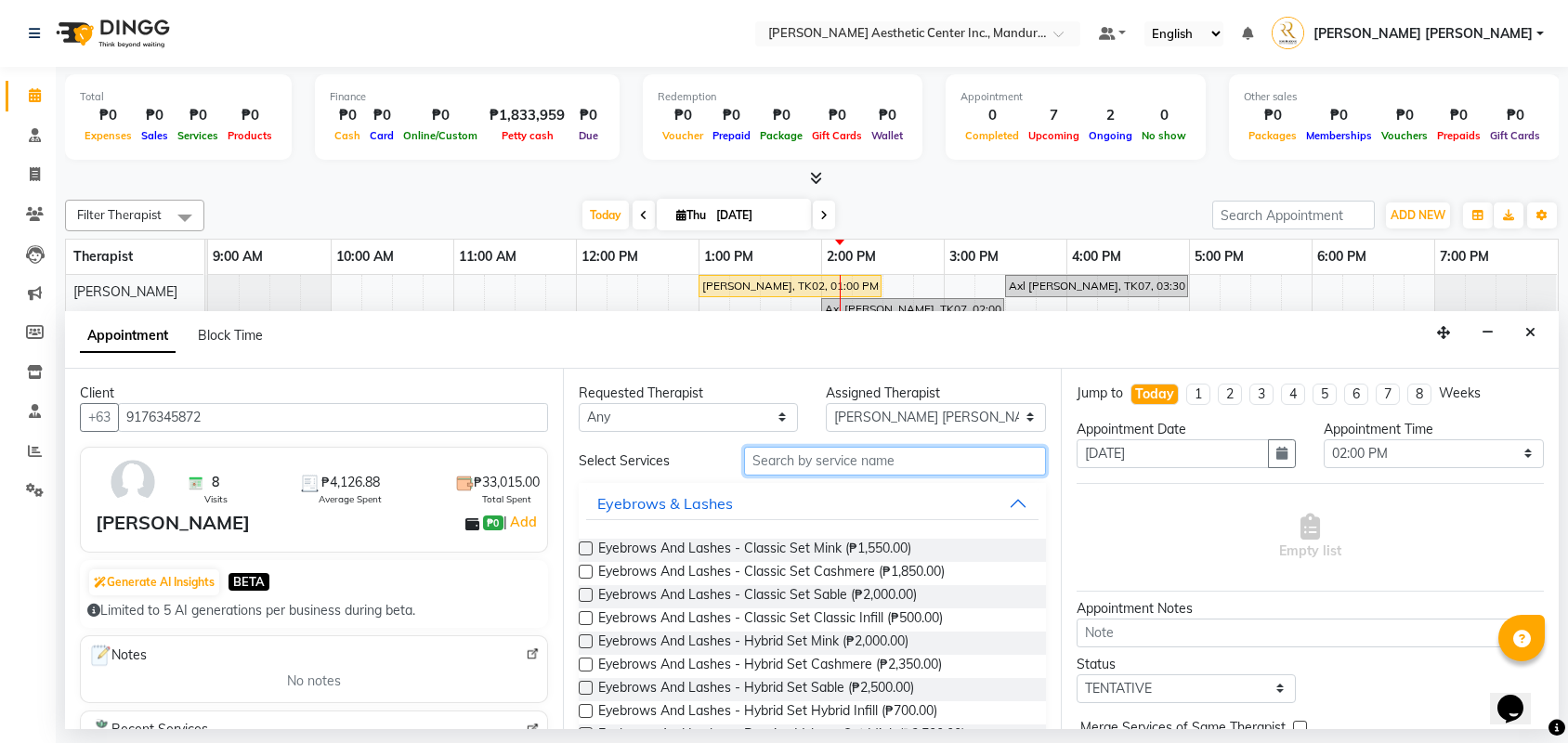
click at [886, 446] on input "text" at bounding box center [895, 461] width 302 height 29
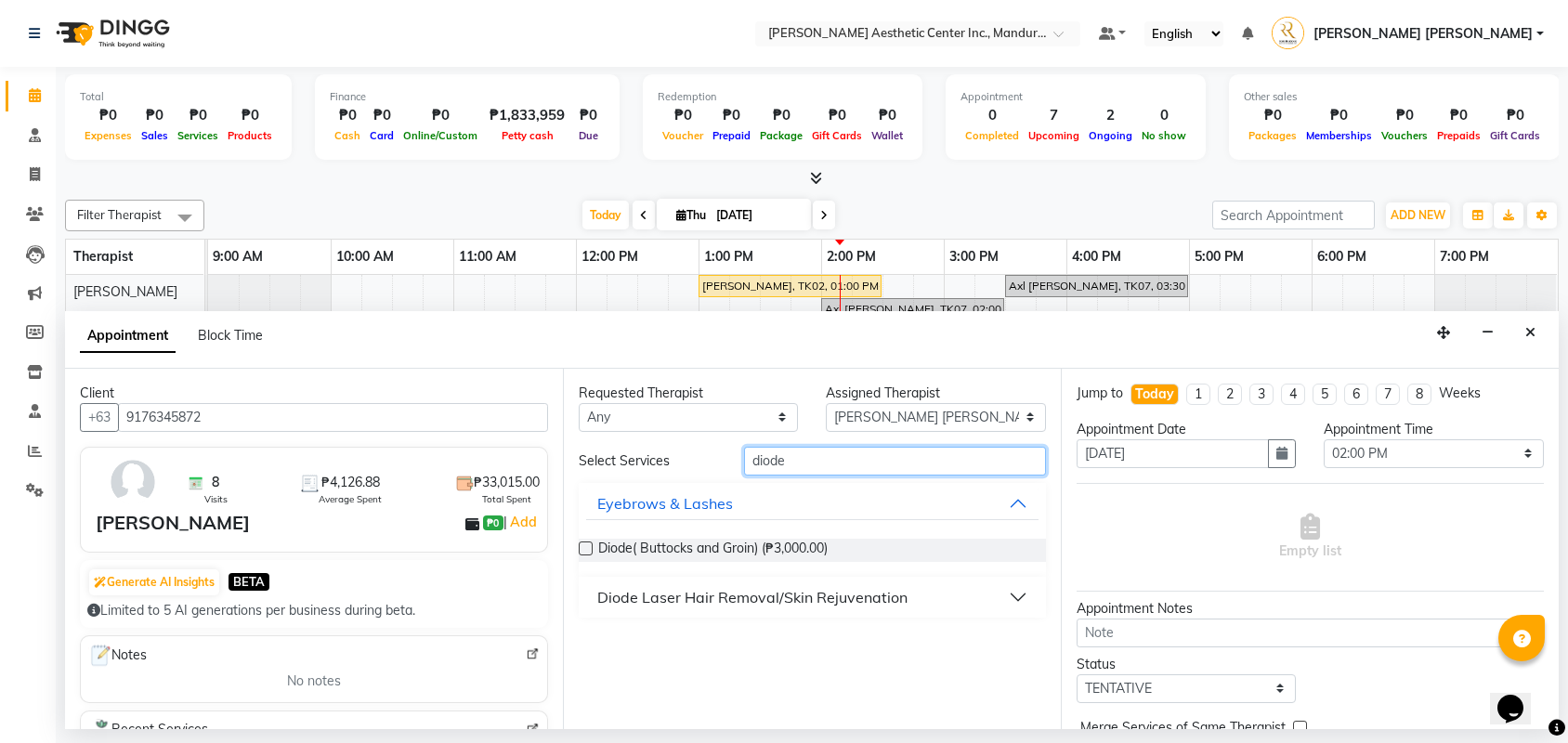
type input "diode"
click at [760, 586] on div "Diode Laser Hair Removal/Skin Rejuvenation" at bounding box center [752, 596] width 310 height 22
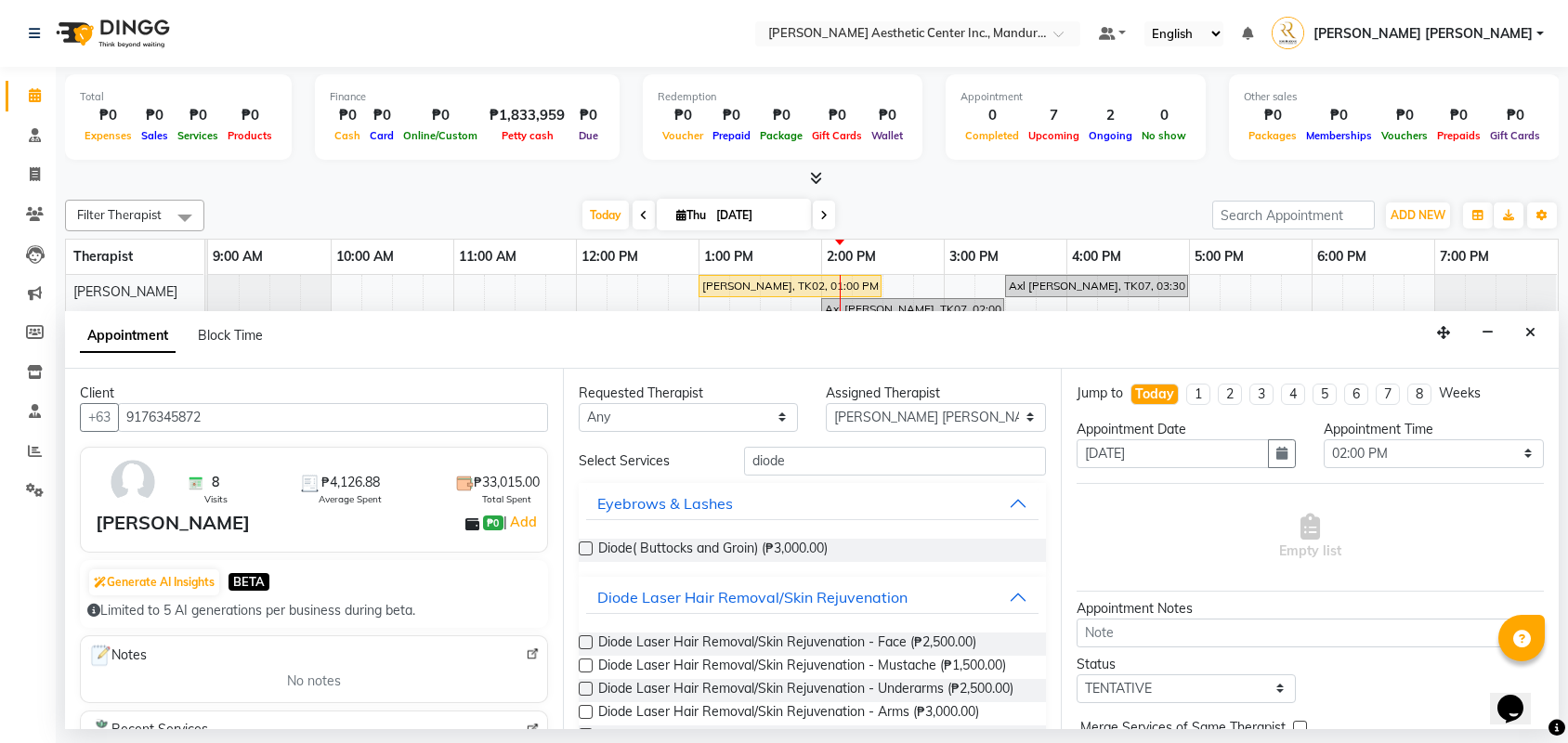
click at [589, 701] on label at bounding box center [586, 734] width 14 height 14
click at [589, 701] on input "checkbox" at bounding box center [585, 736] width 12 height 12
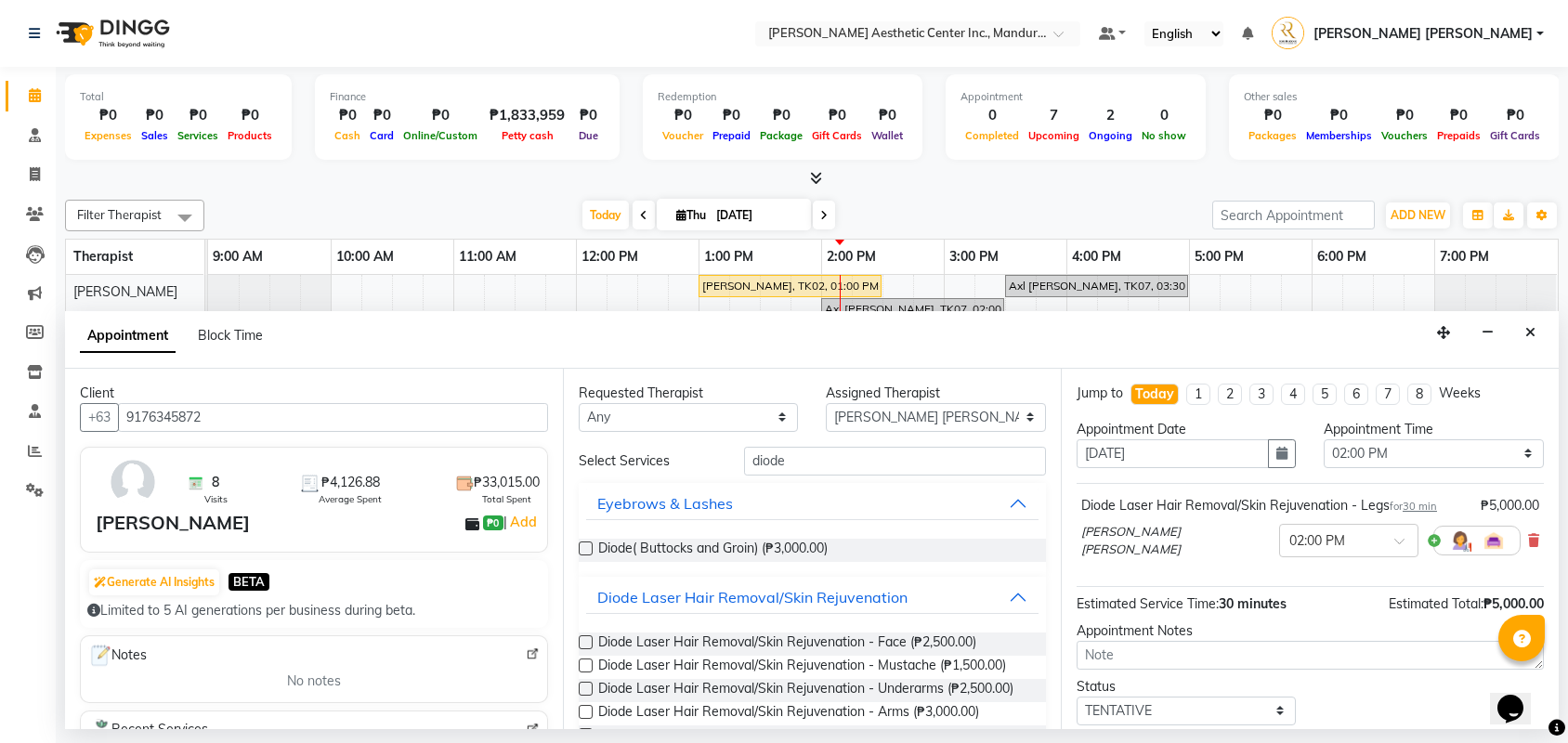
checkbox input "false"
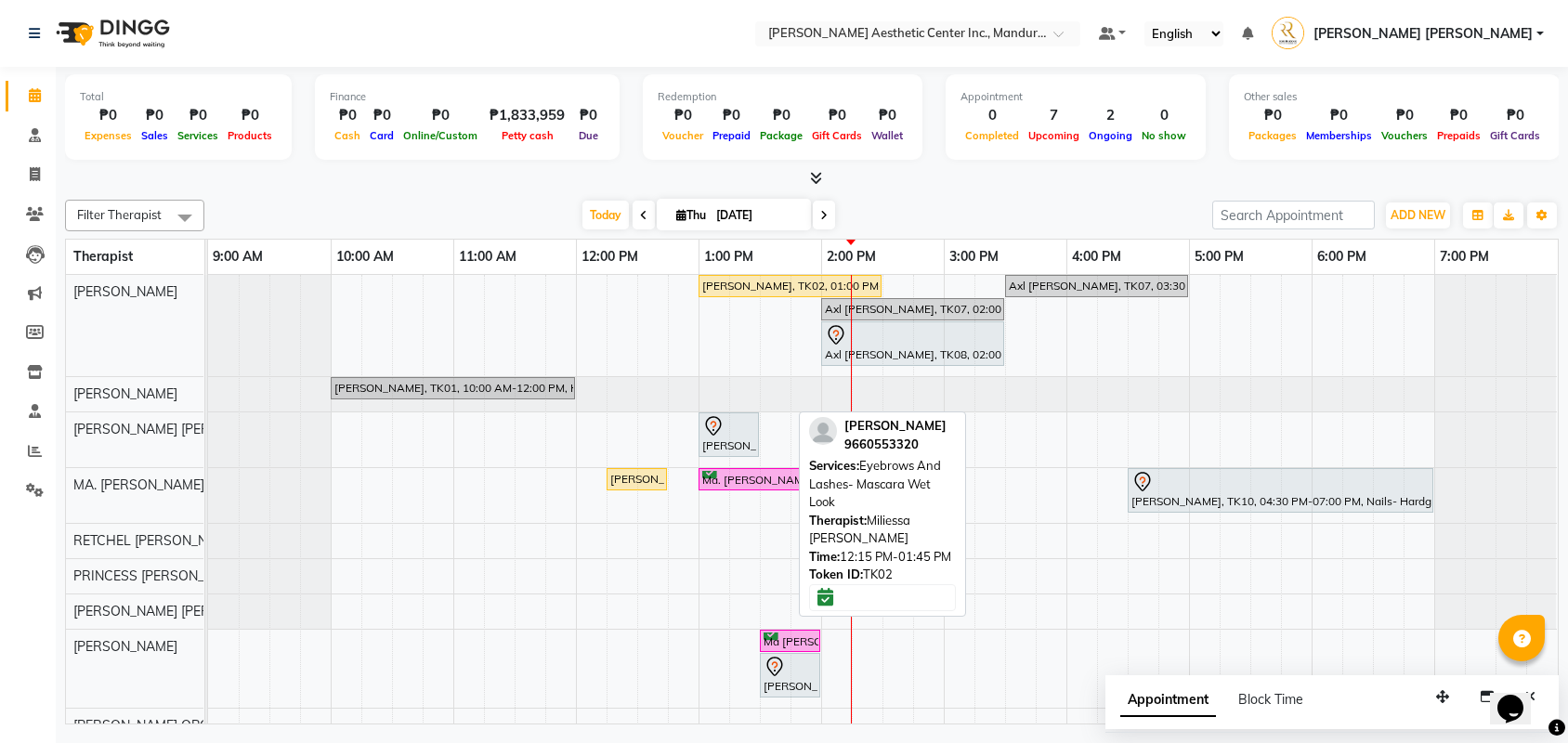
click at [740, 701] on div "[PERSON_NAME], TK02, 12:15 PM-01:45 PM, Eyebrows And Lashes- Mascara Wet Look" at bounding box center [697, 756] width 179 height 17
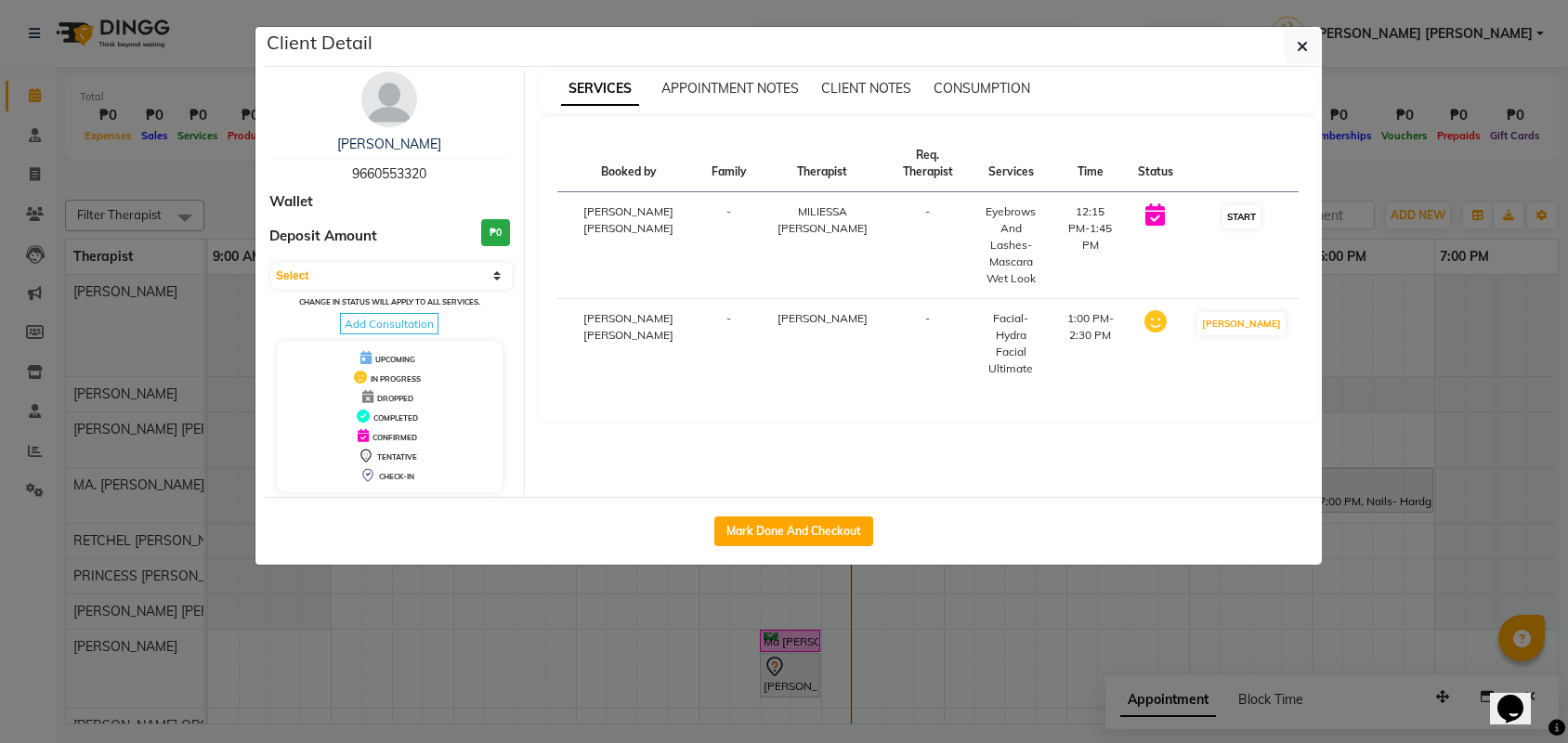
click at [1261, 205] on button "START" at bounding box center [1241, 216] width 38 height 23
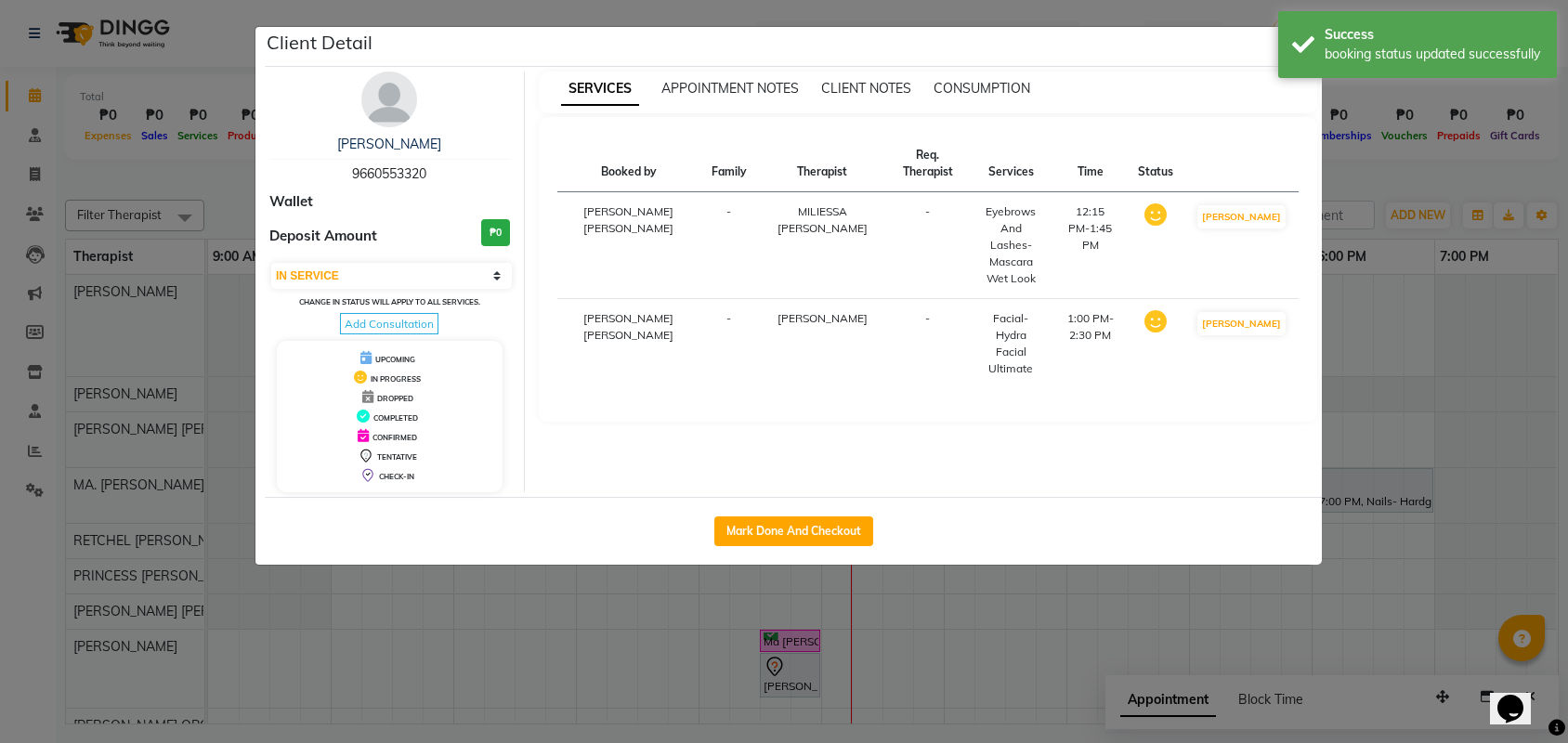
click at [1377, 113] on ngb-modal-window "Client Detail Maria Veronica Diel 9660553320 Wallet Deposit Amount ₱0 Select IN…" at bounding box center [784, 371] width 1568 height 743
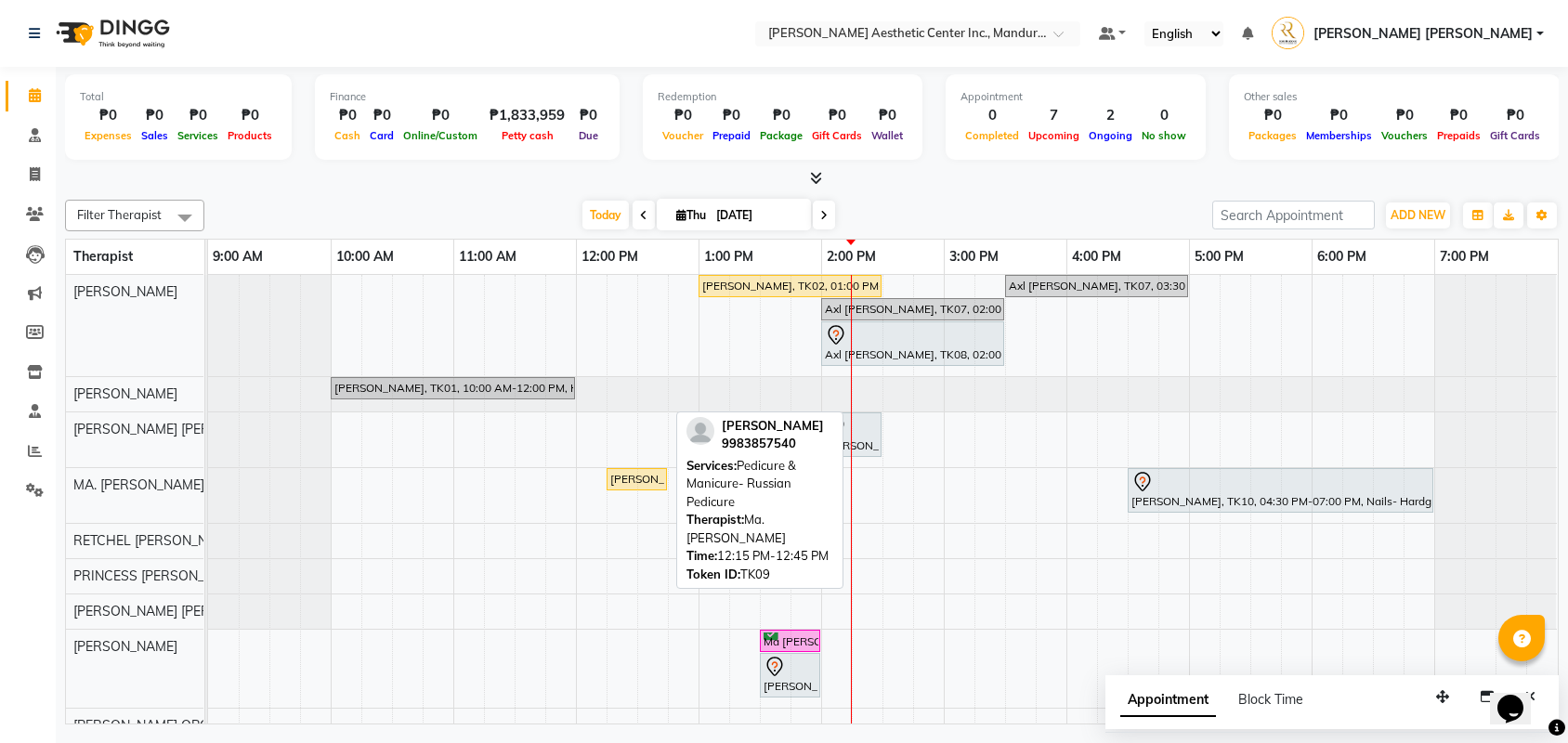
click at [626, 471] on div "[PERSON_NAME], TK09, 12:15 PM-12:45 PM, Pedicure & Manicure- Russian Pedicure" at bounding box center [636, 478] width 57 height 16
select select "1"
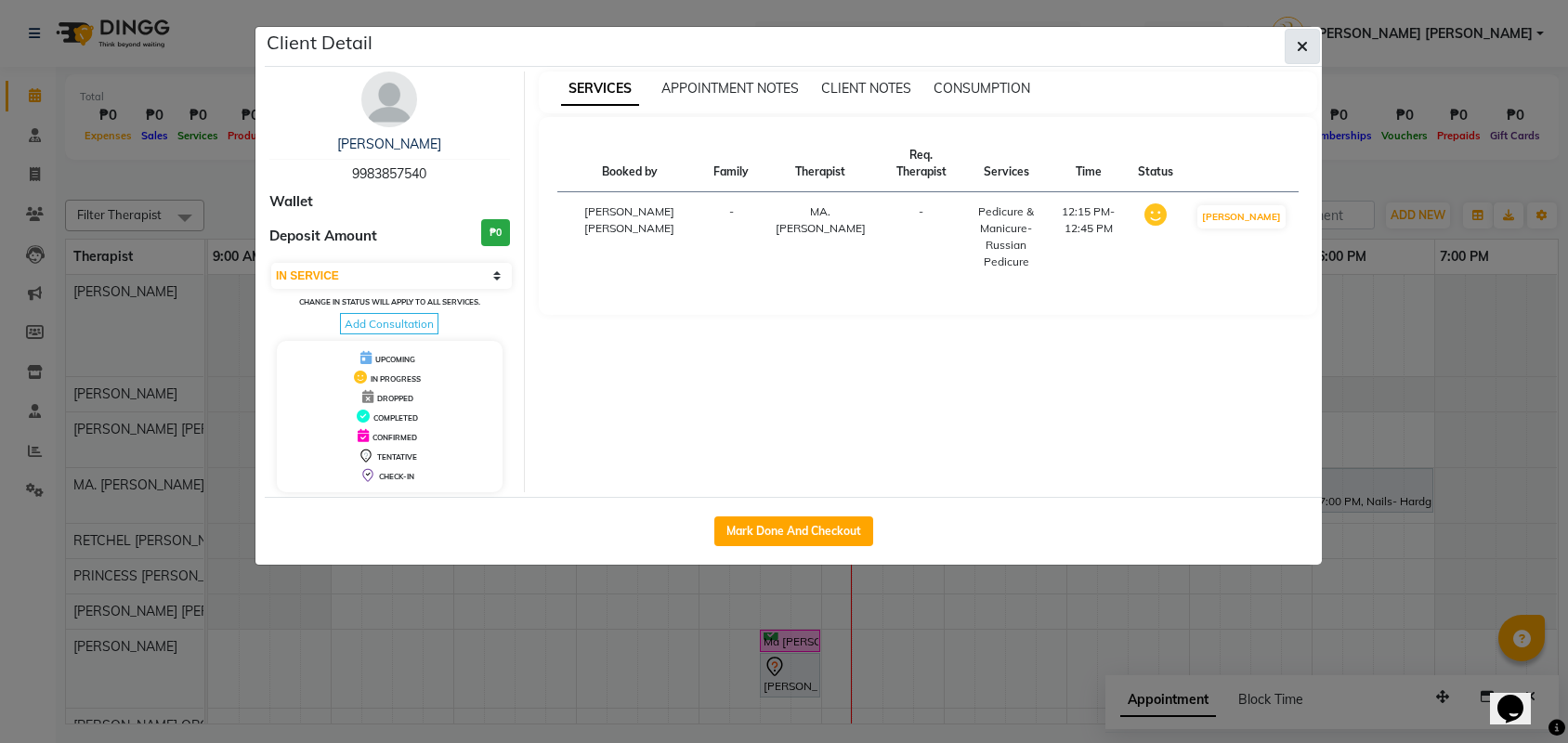
click at [1300, 58] on button "button" at bounding box center [1302, 46] width 36 height 36
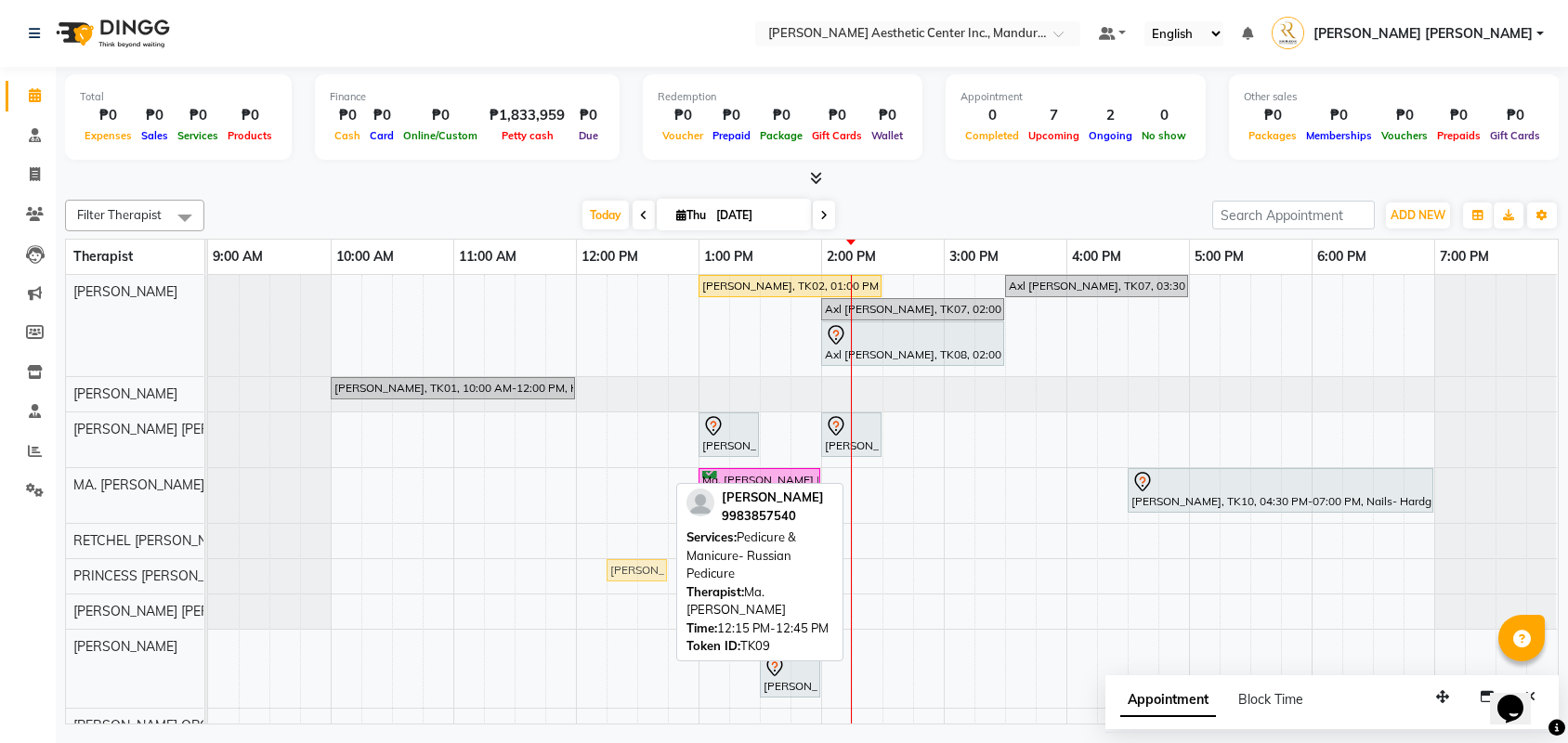
drag, startPoint x: 640, startPoint y: 477, endPoint x: 641, endPoint y: 580, distance: 103.0
click at [641, 580] on tbody "Maria Veronica Diel, TK02, 01:00 PM-02:30 PM, Facial- Hydra Facial Ultimate Axl…" at bounding box center [882, 526] width 1349 height 503
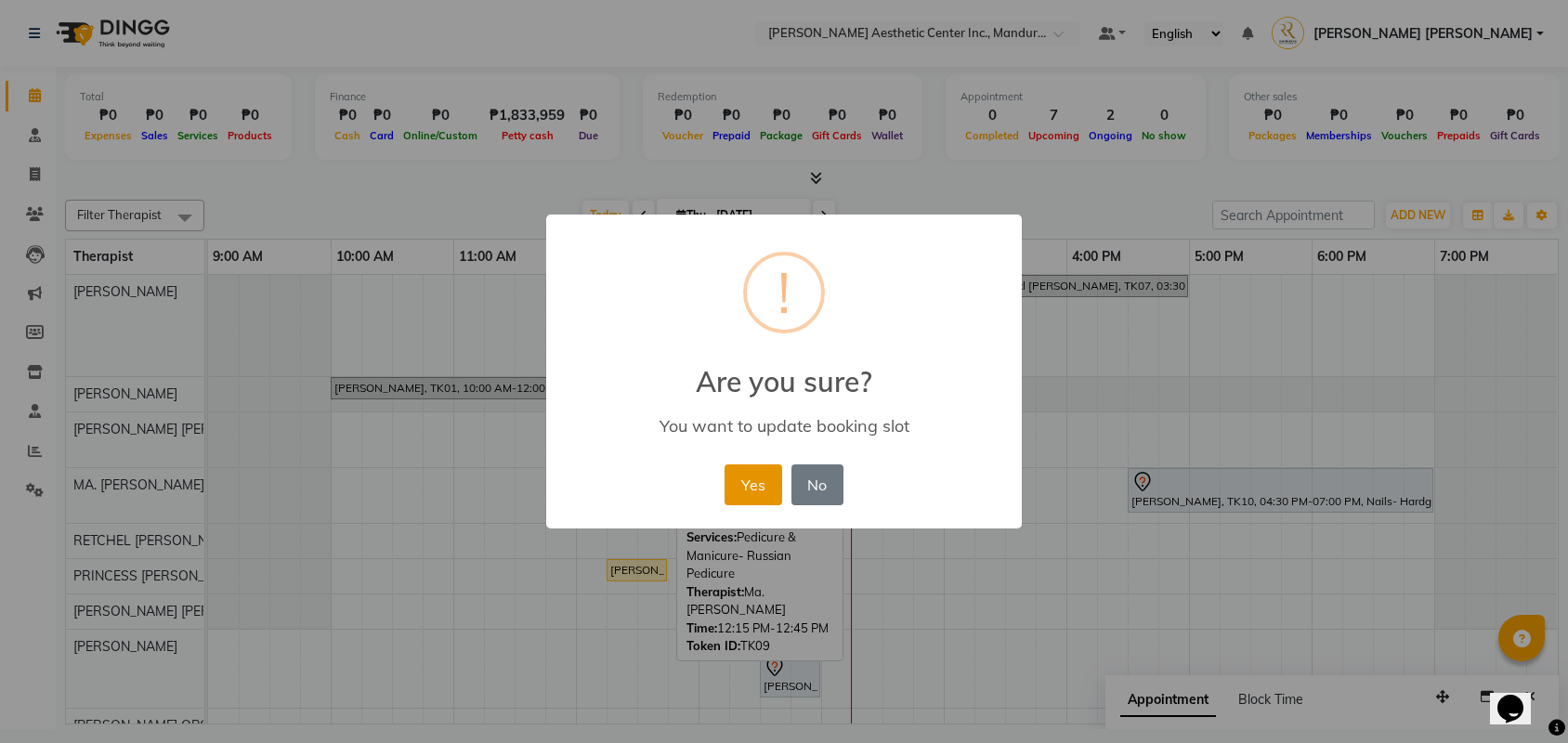
click at [756, 487] on button "Yes" at bounding box center [752, 484] width 57 height 41
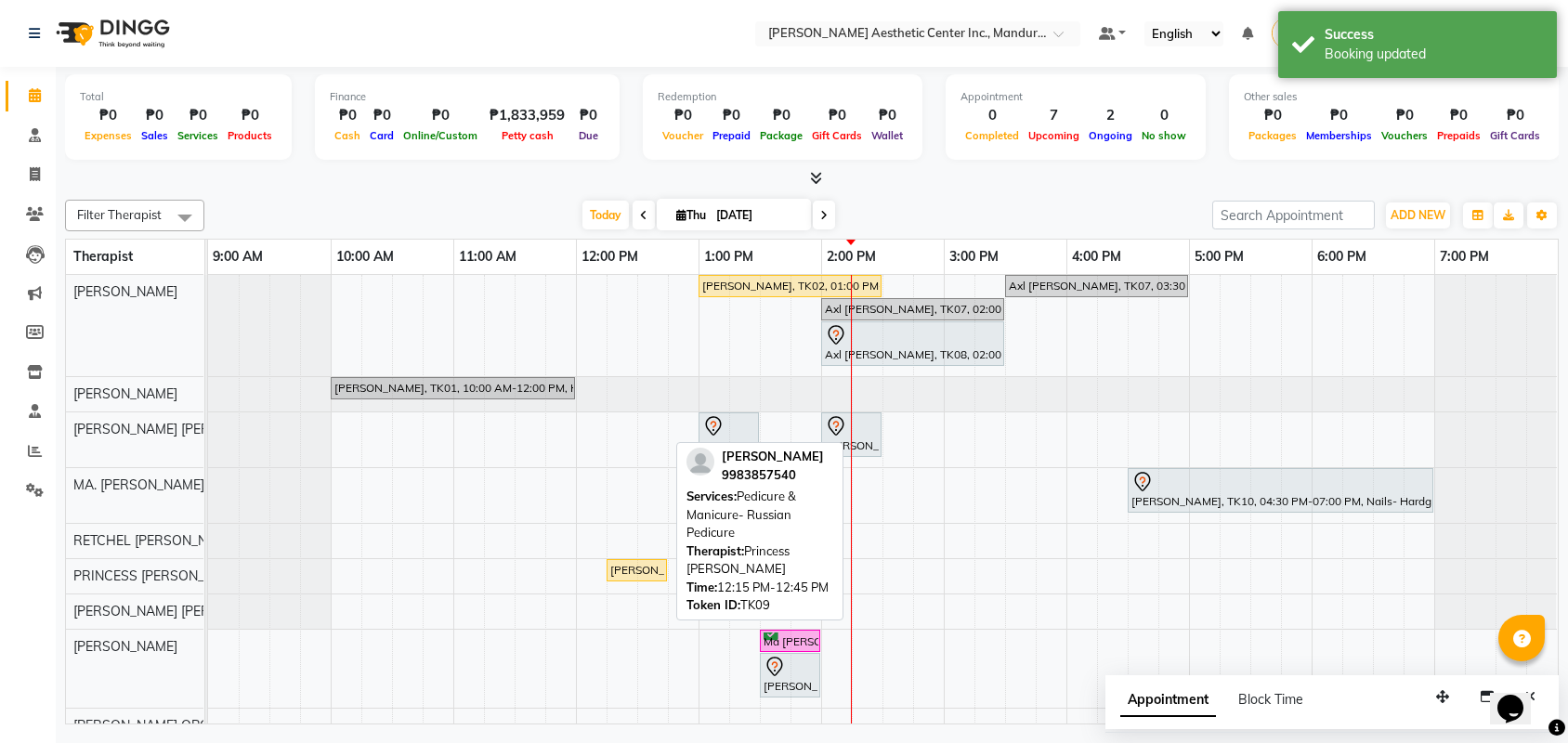
click at [653, 569] on div "[PERSON_NAME], TK09, 12:15 PM-12:45 PM, Pedicure & Manicure- Russian Pedicure" at bounding box center [636, 569] width 57 height 16
click at [654, 574] on div "[PERSON_NAME], TK09, 12:15 PM-12:45 PM, Pedicure & Manicure- Russian Pedicure" at bounding box center [636, 569] width 57 height 16
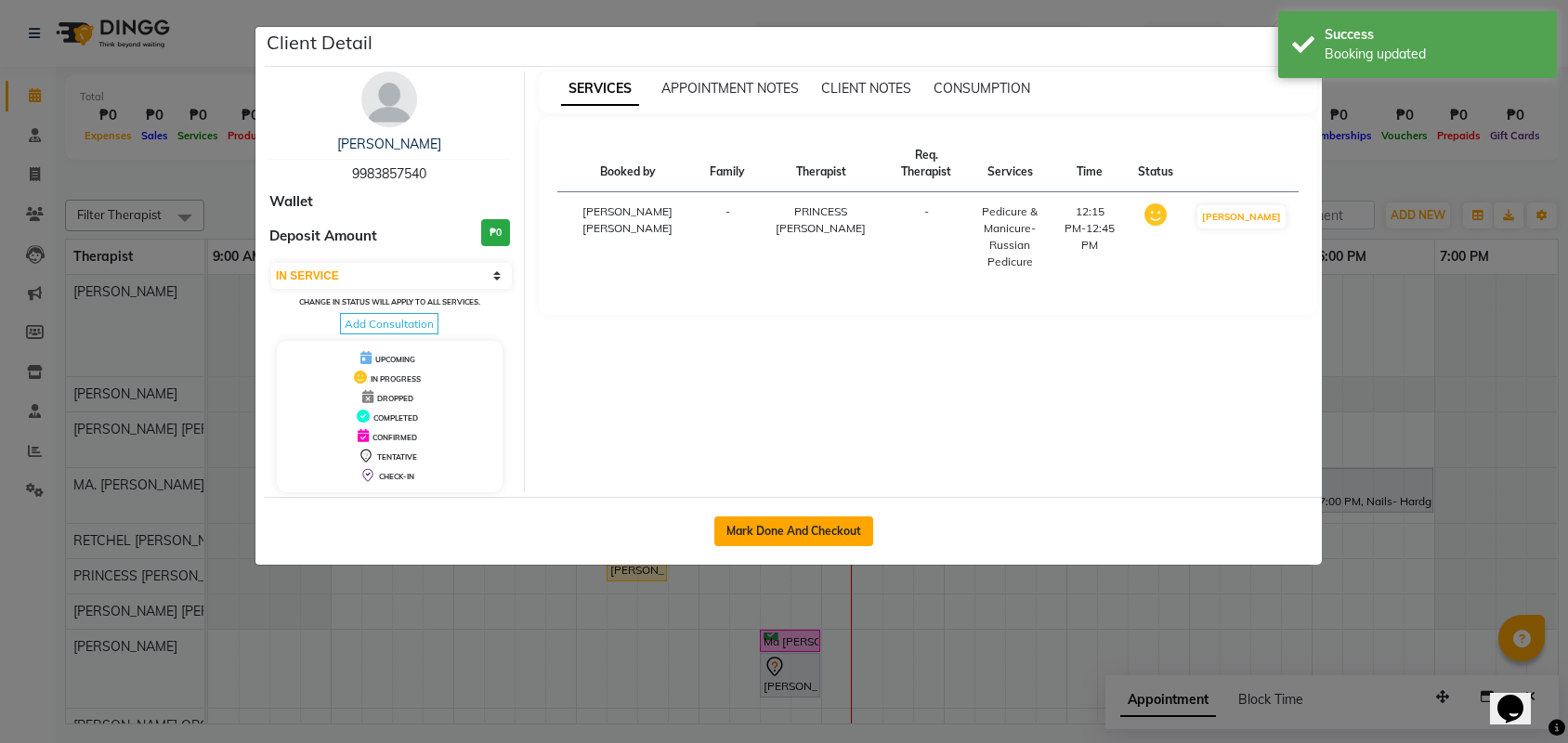
click at [826, 525] on button "Mark Done And Checkout" at bounding box center [794, 530] width 159 height 30
select select "6259"
select select "service"
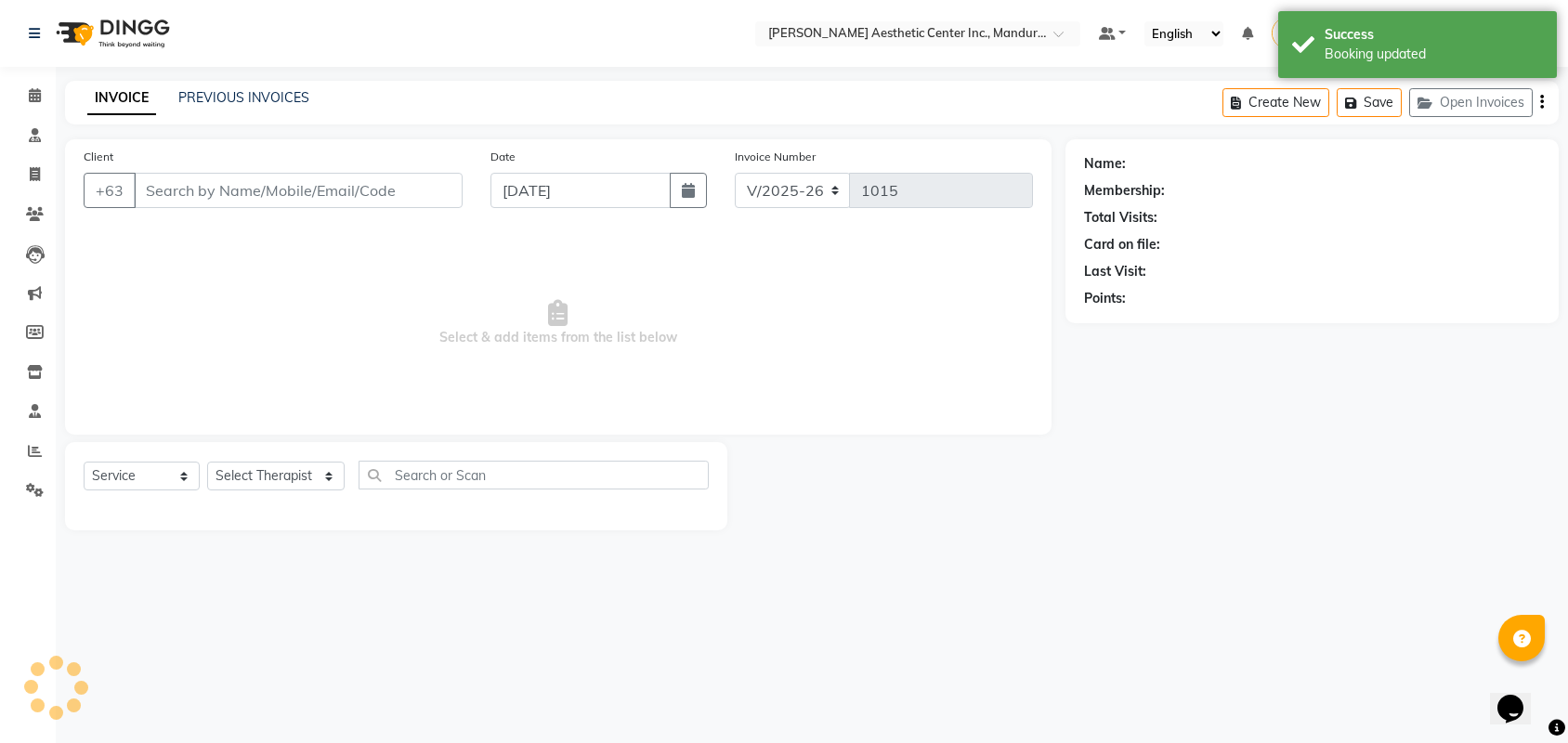
type input "9983857540"
select select "46412"
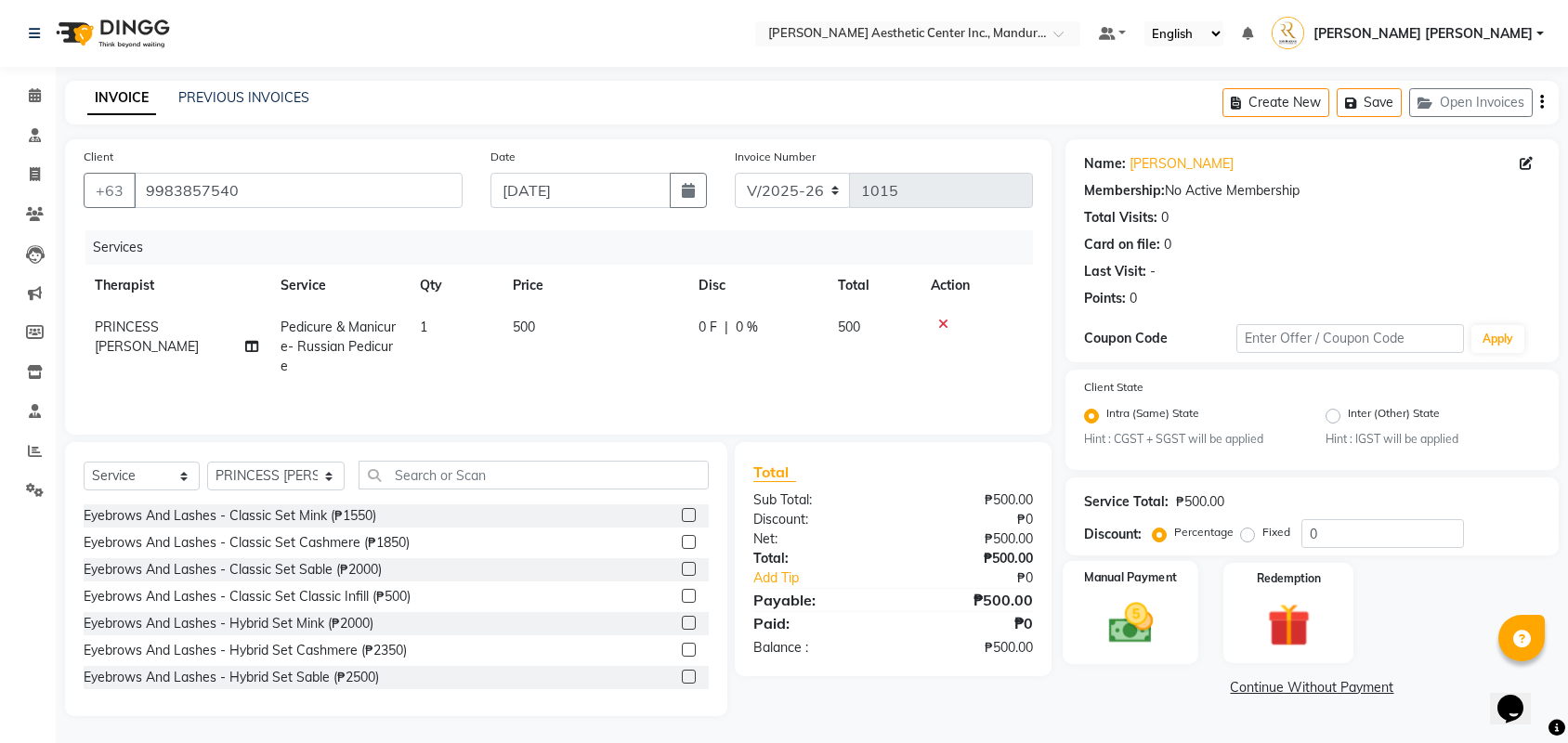
click at [1127, 598] on img at bounding box center [1130, 623] width 73 height 51
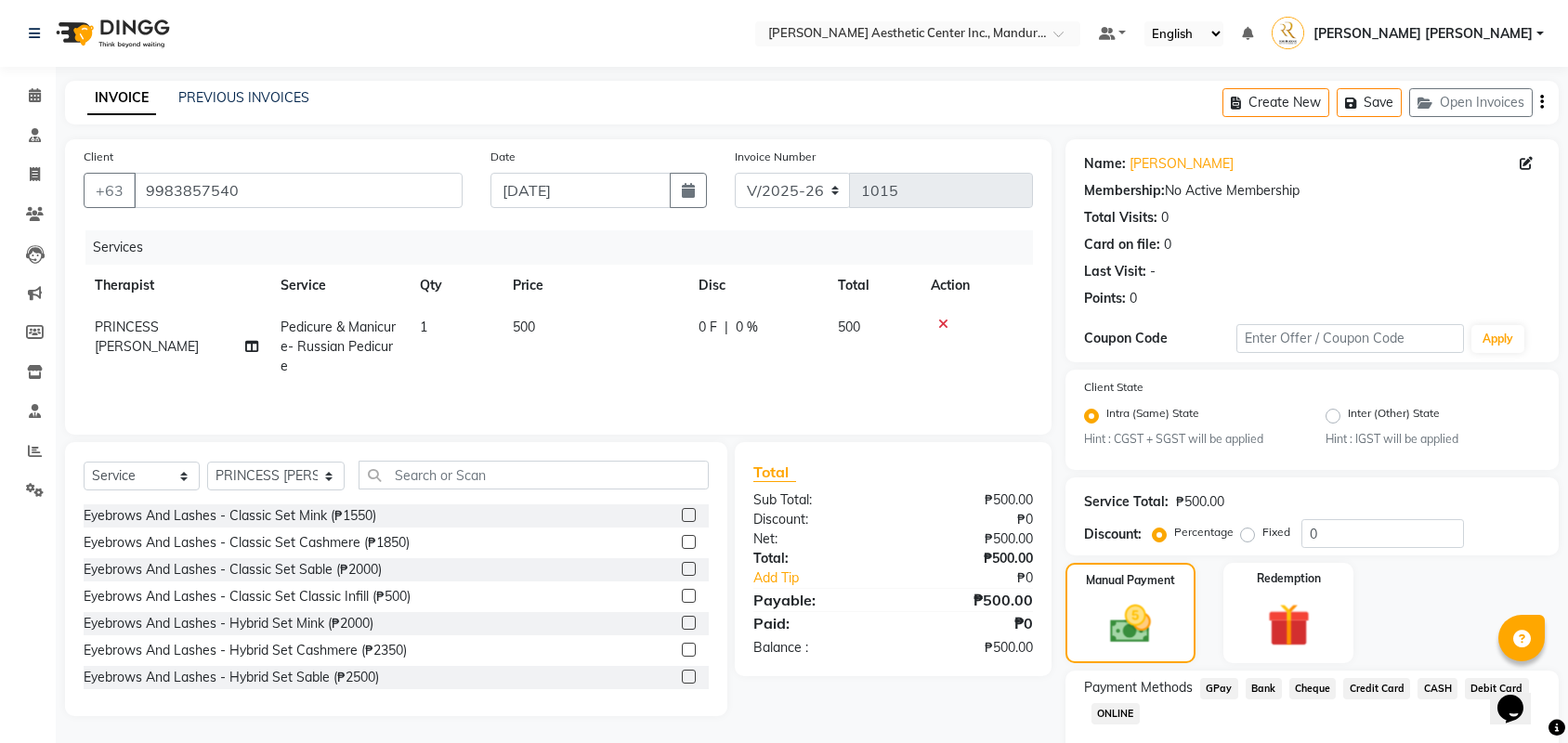
click at [1384, 677] on span "Credit Card" at bounding box center [1376, 688] width 67 height 21
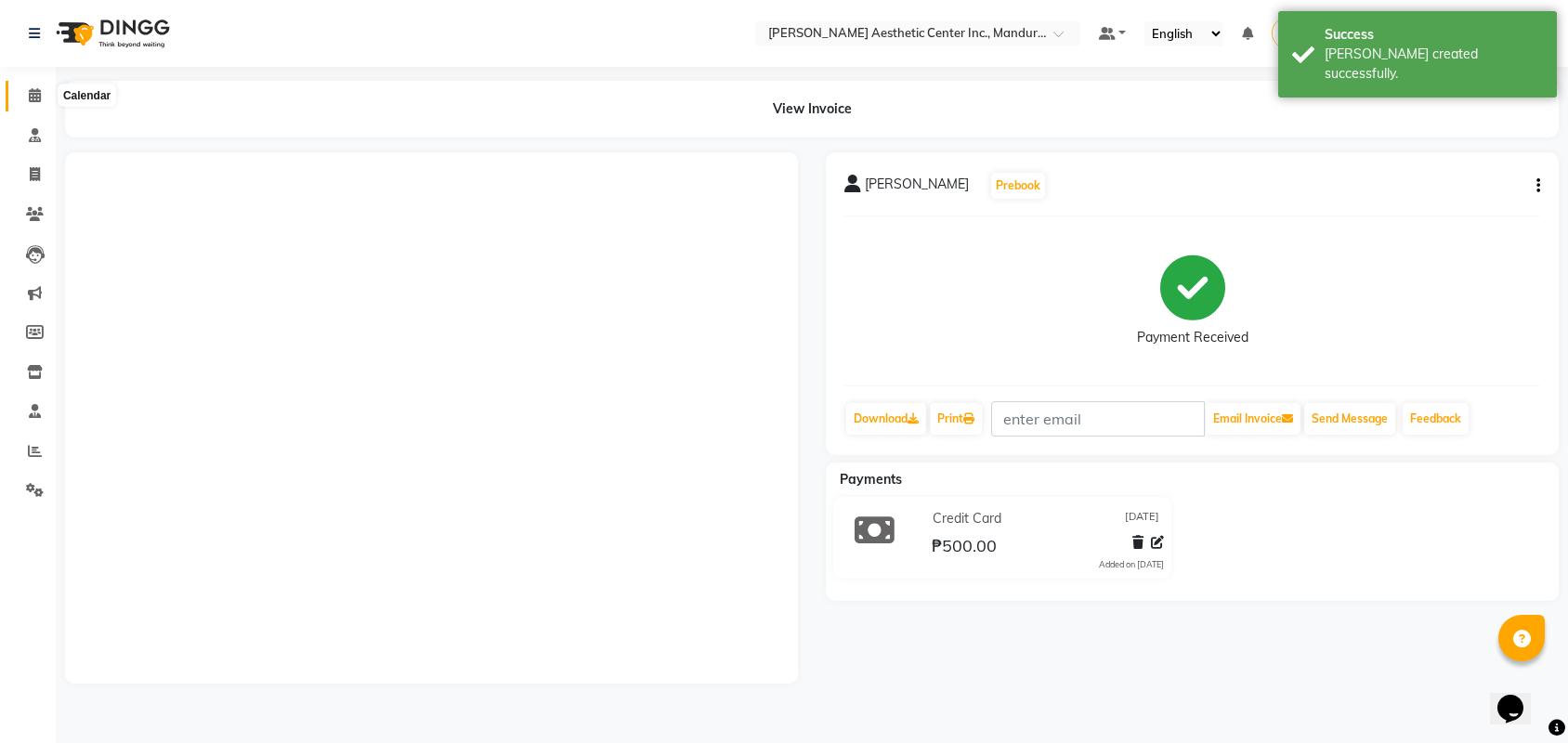
click at [30, 89] on icon at bounding box center [35, 95] width 12 height 14
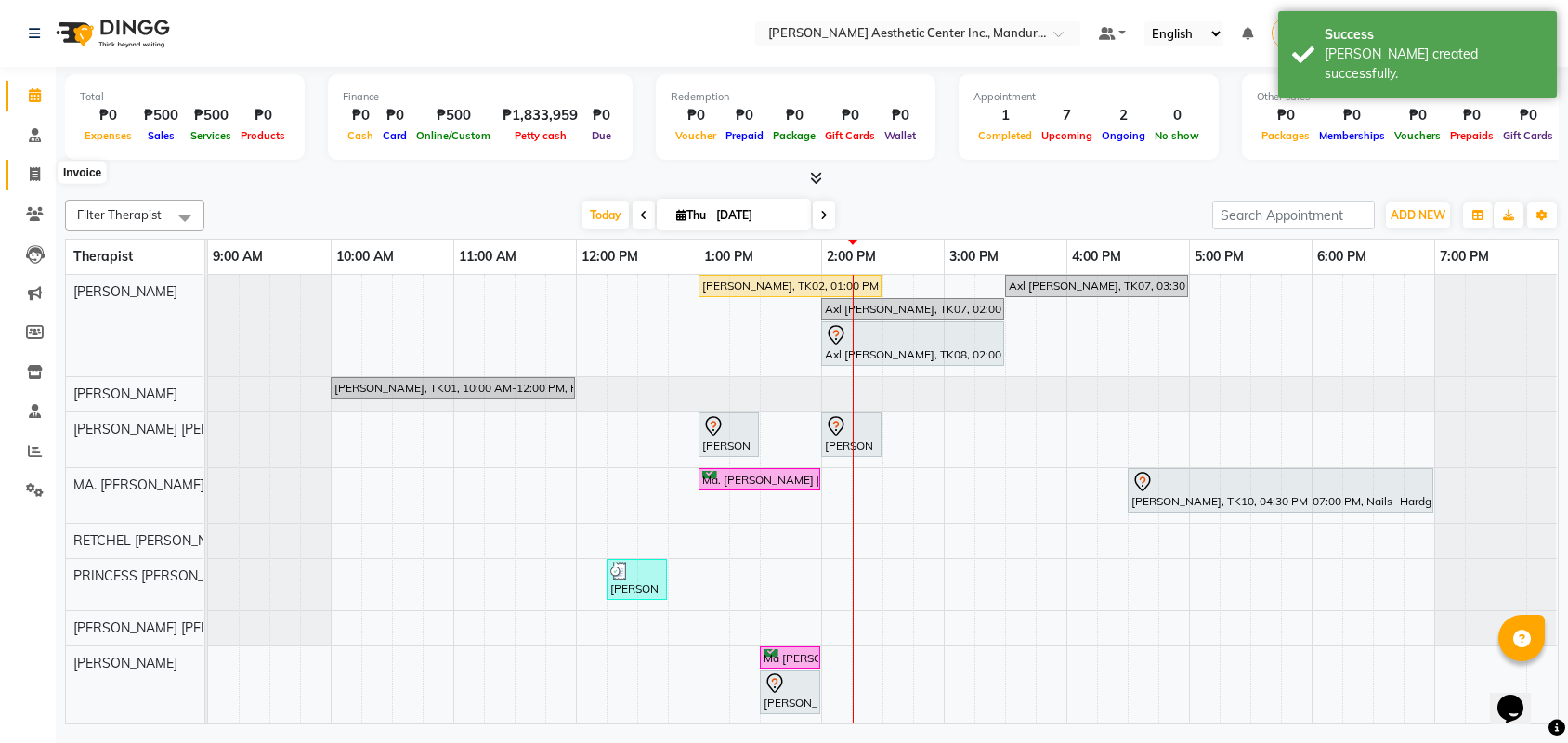
click at [30, 168] on icon at bounding box center [35, 174] width 11 height 14
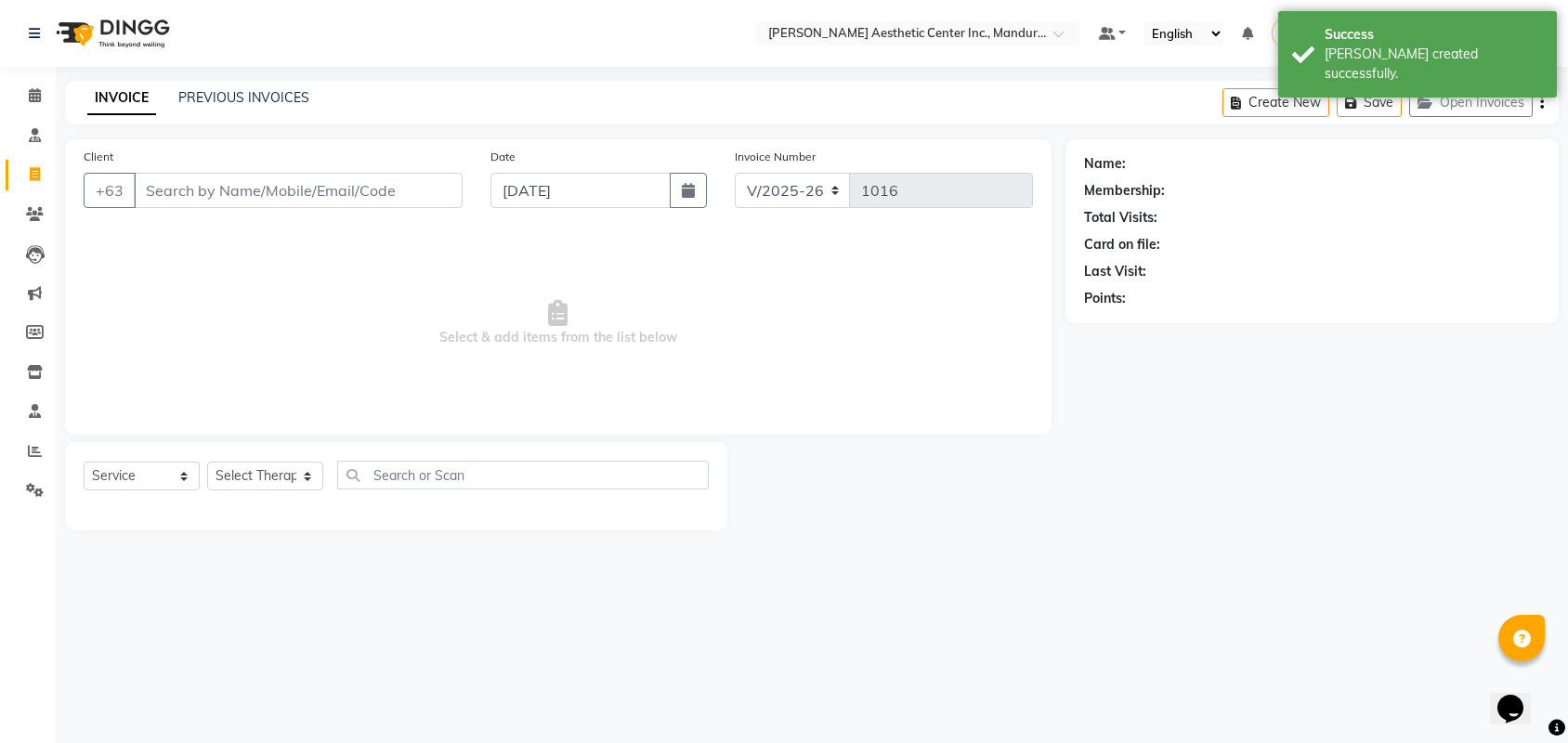
click at [261, 197] on input "Client" at bounding box center [298, 190] width 329 height 36
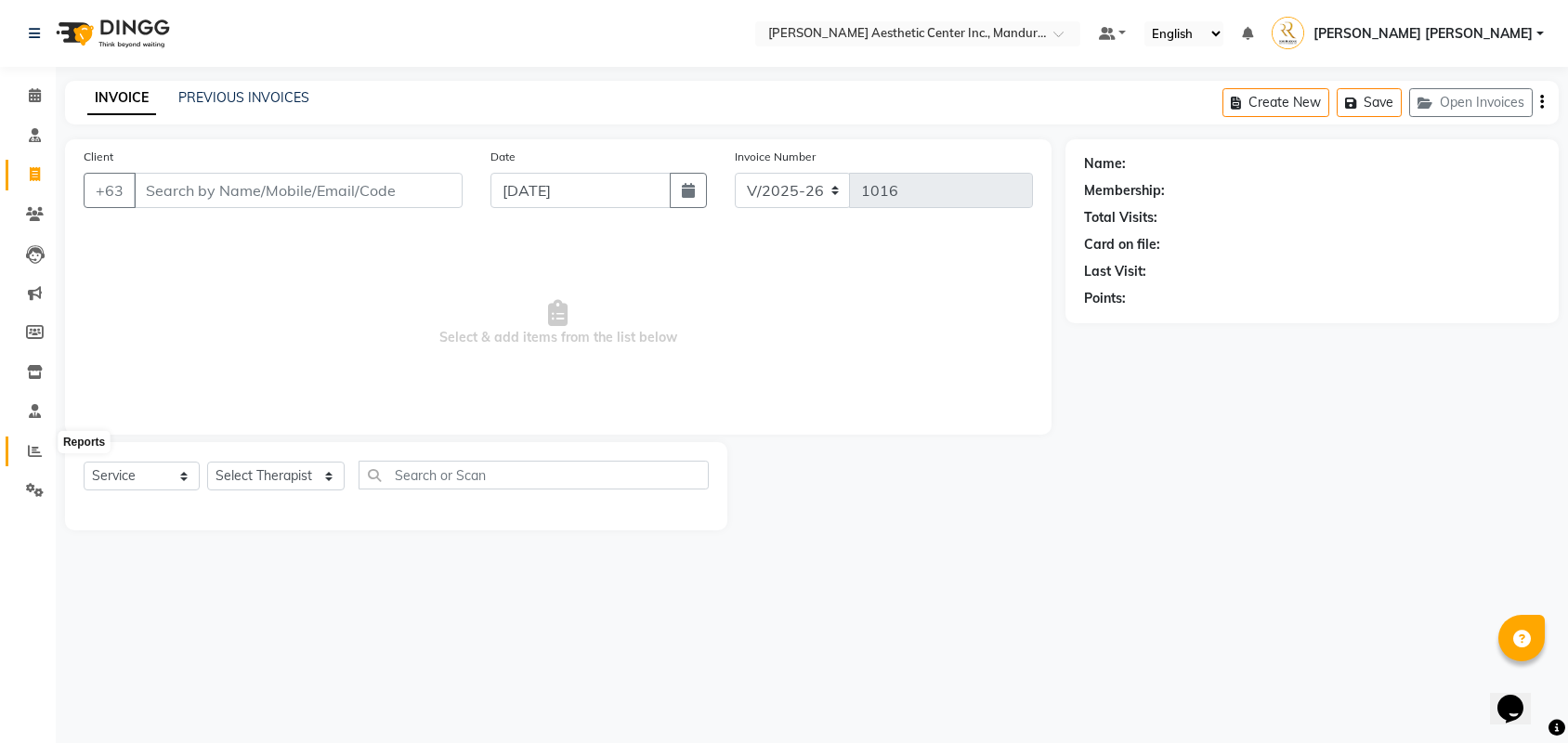
click at [30, 445] on icon at bounding box center [35, 450] width 14 height 14
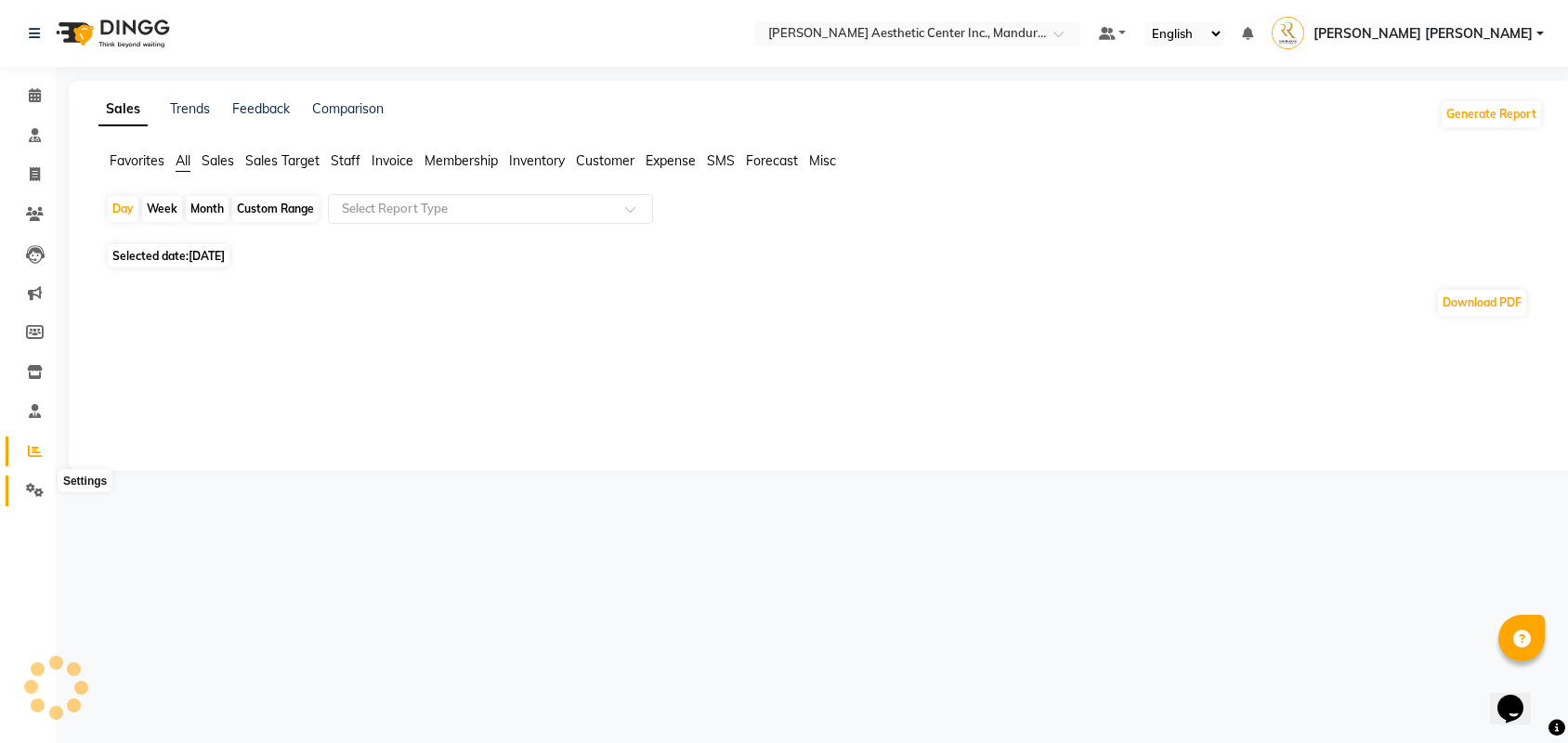
click at [37, 483] on icon at bounding box center [35, 490] width 17 height 14
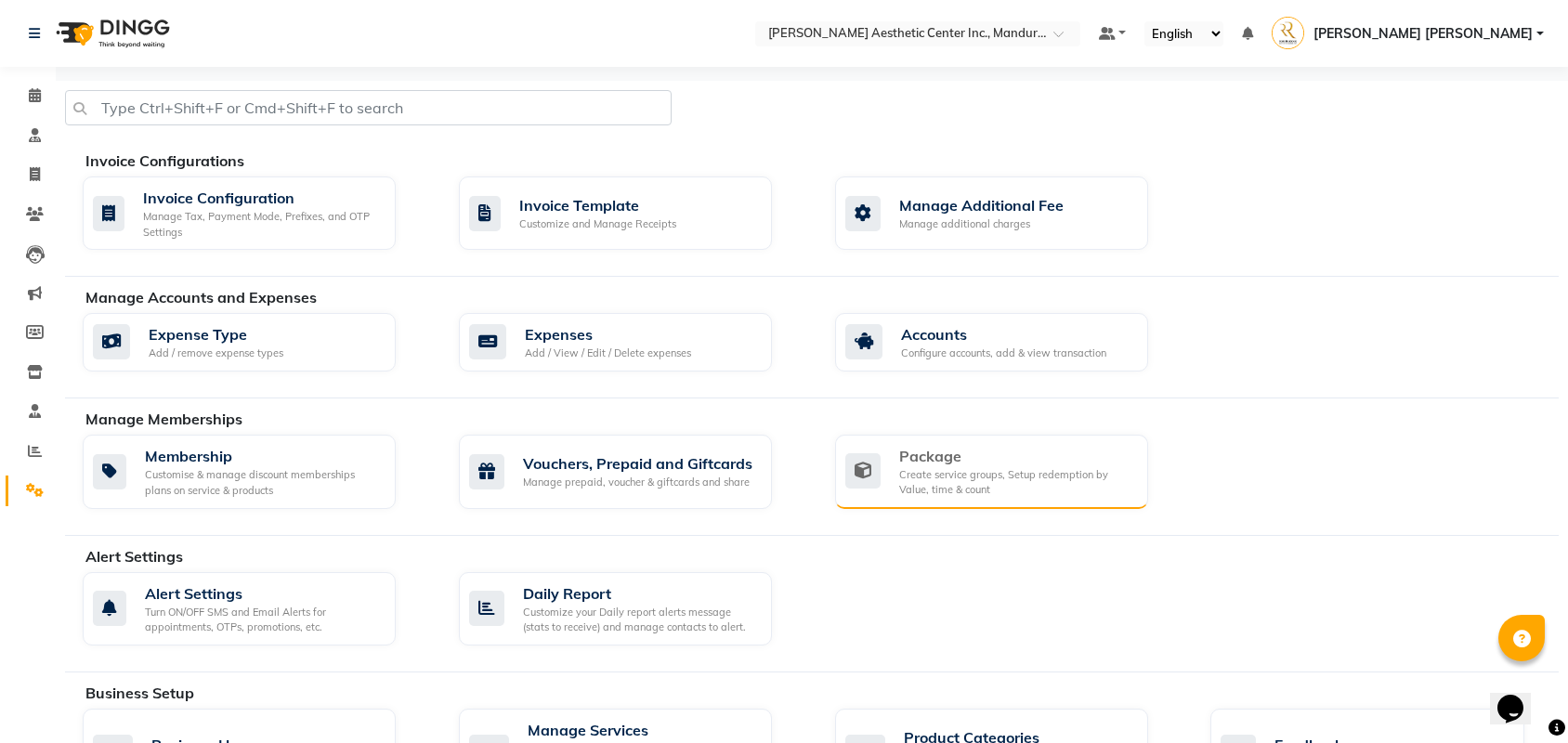
click at [940, 476] on div "Create service groups, Setup redemption by Value, time & count" at bounding box center [1016, 482] width 234 height 31
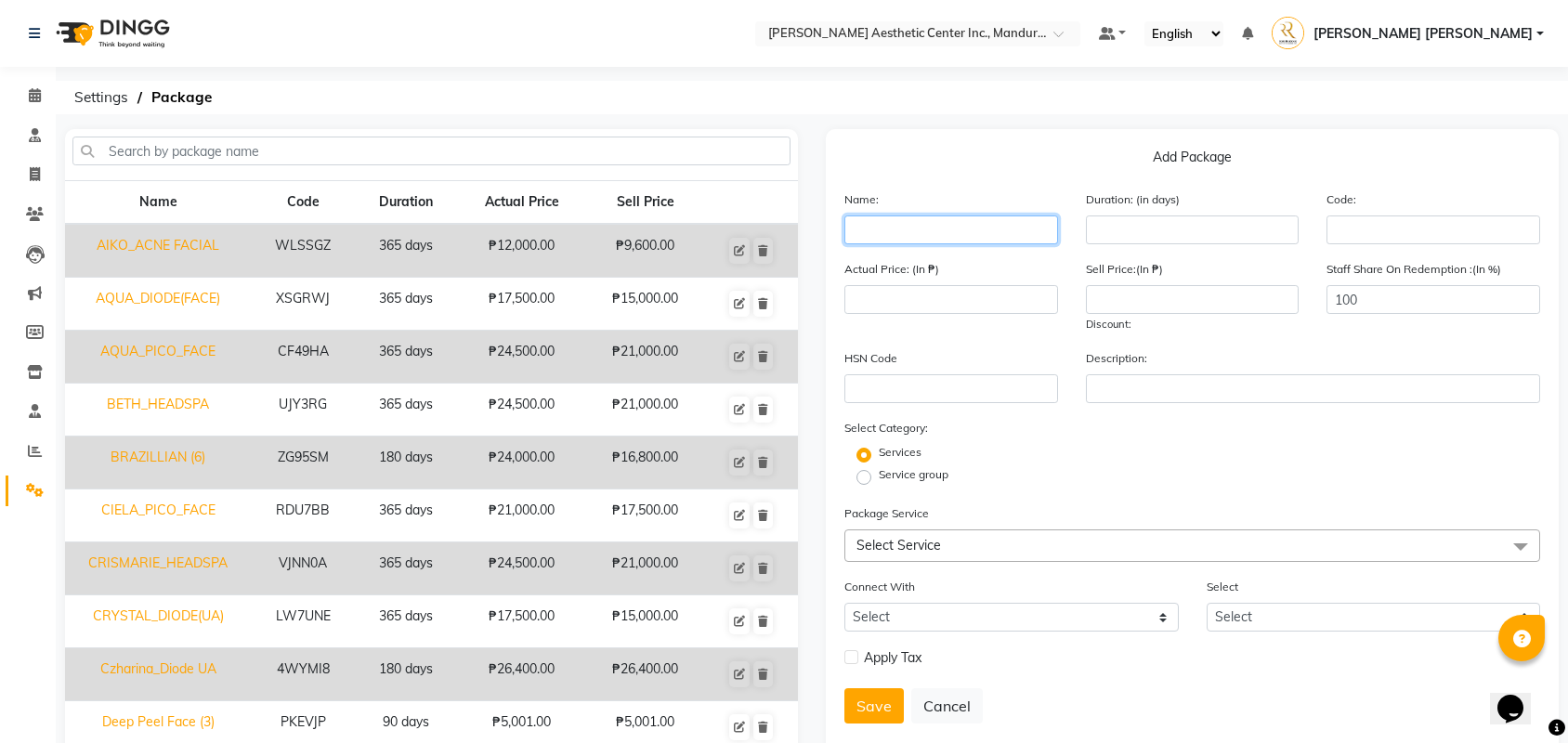
click at [919, 226] on input "text" at bounding box center [950, 230] width 214 height 29
click at [1313, 226] on div "Code:" at bounding box center [1434, 216] width 242 height 55
click at [917, 240] on input "text" at bounding box center [950, 230] width 214 height 29
type input "PRINCESS G _DIODE UA"
click at [1127, 228] on input "number" at bounding box center [1192, 230] width 214 height 29
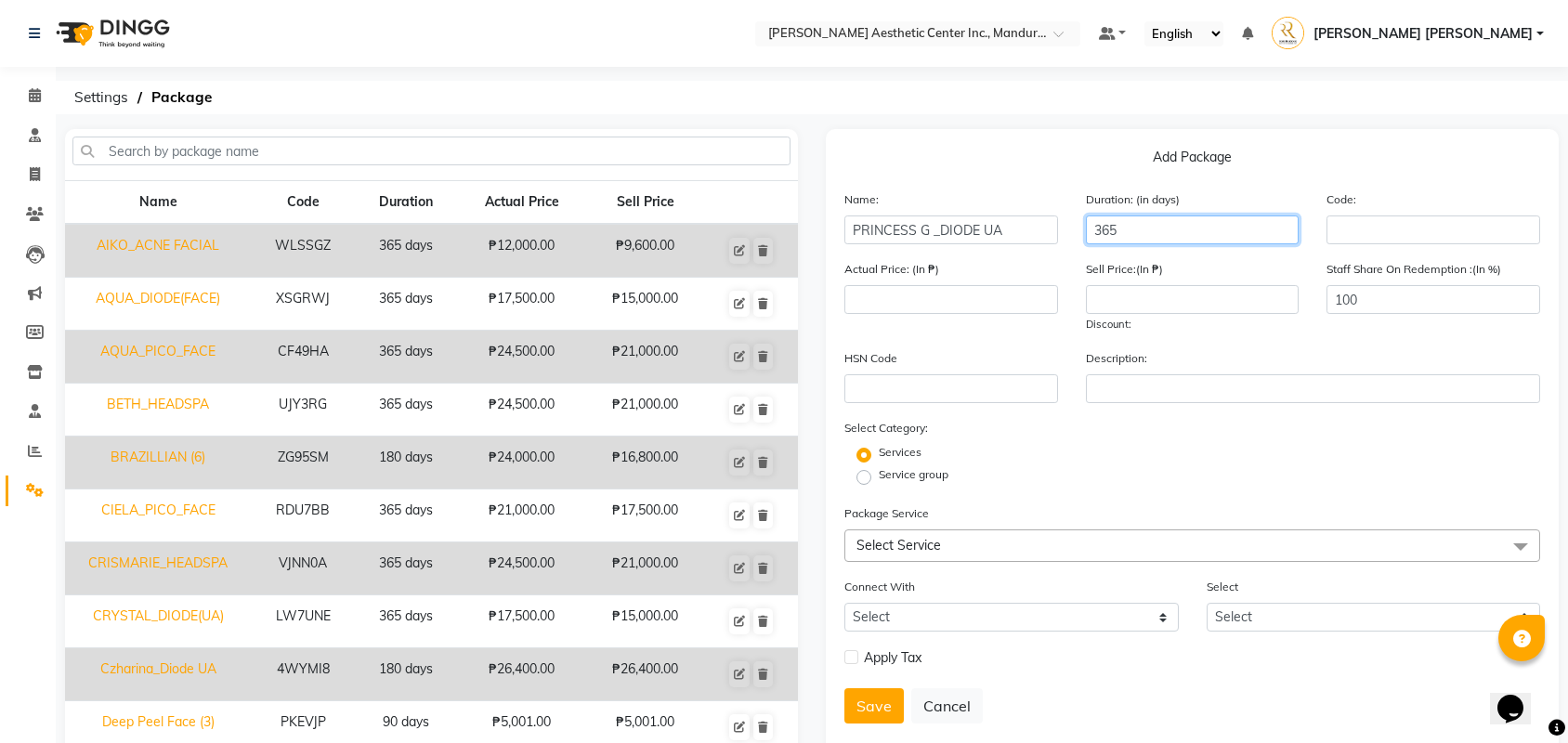
type input "365"
click at [1371, 299] on input "100" at bounding box center [1433, 300] width 214 height 29
type input "1"
type input "0"
click at [1113, 312] on input "number" at bounding box center [1192, 300] width 214 height 29
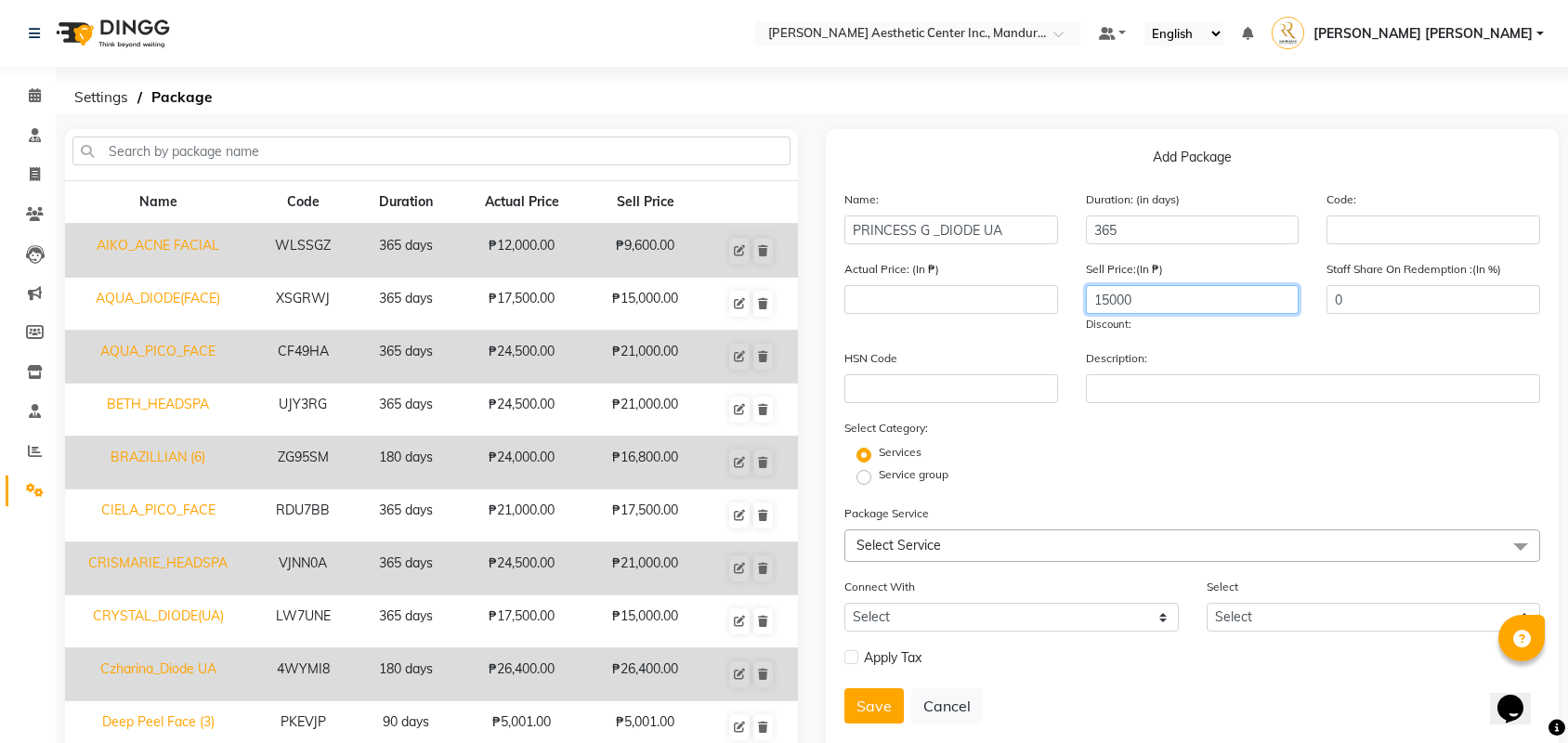
type input "15000"
click at [986, 300] on input "number" at bounding box center [950, 300] width 214 height 29
type input "17500"
click at [963, 529] on span "Select Service" at bounding box center [1192, 546] width 696 height 33
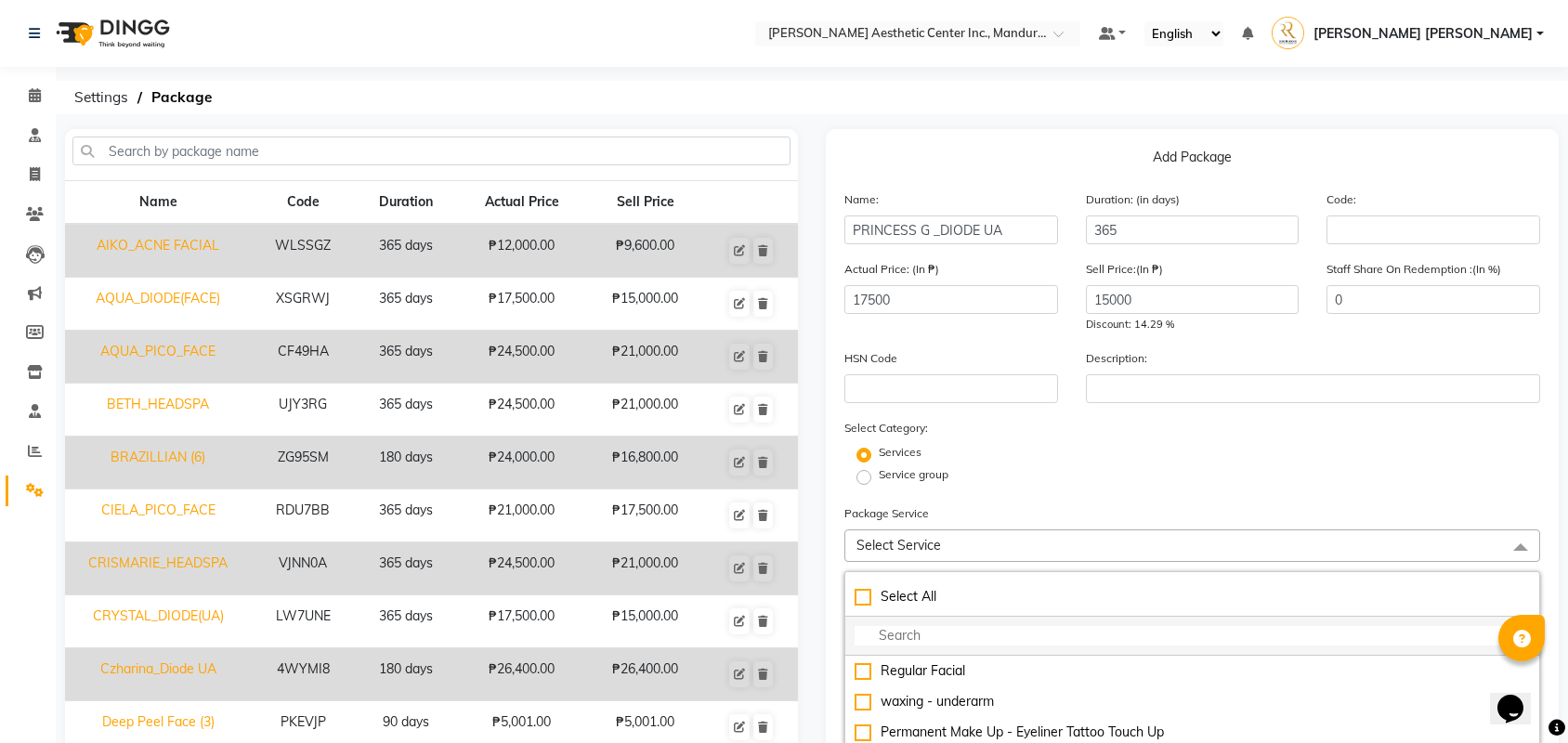
click at [907, 626] on input "multiselect-search" at bounding box center [1192, 636] width 676 height 19
type input "DIODE"
checkbox input "true"
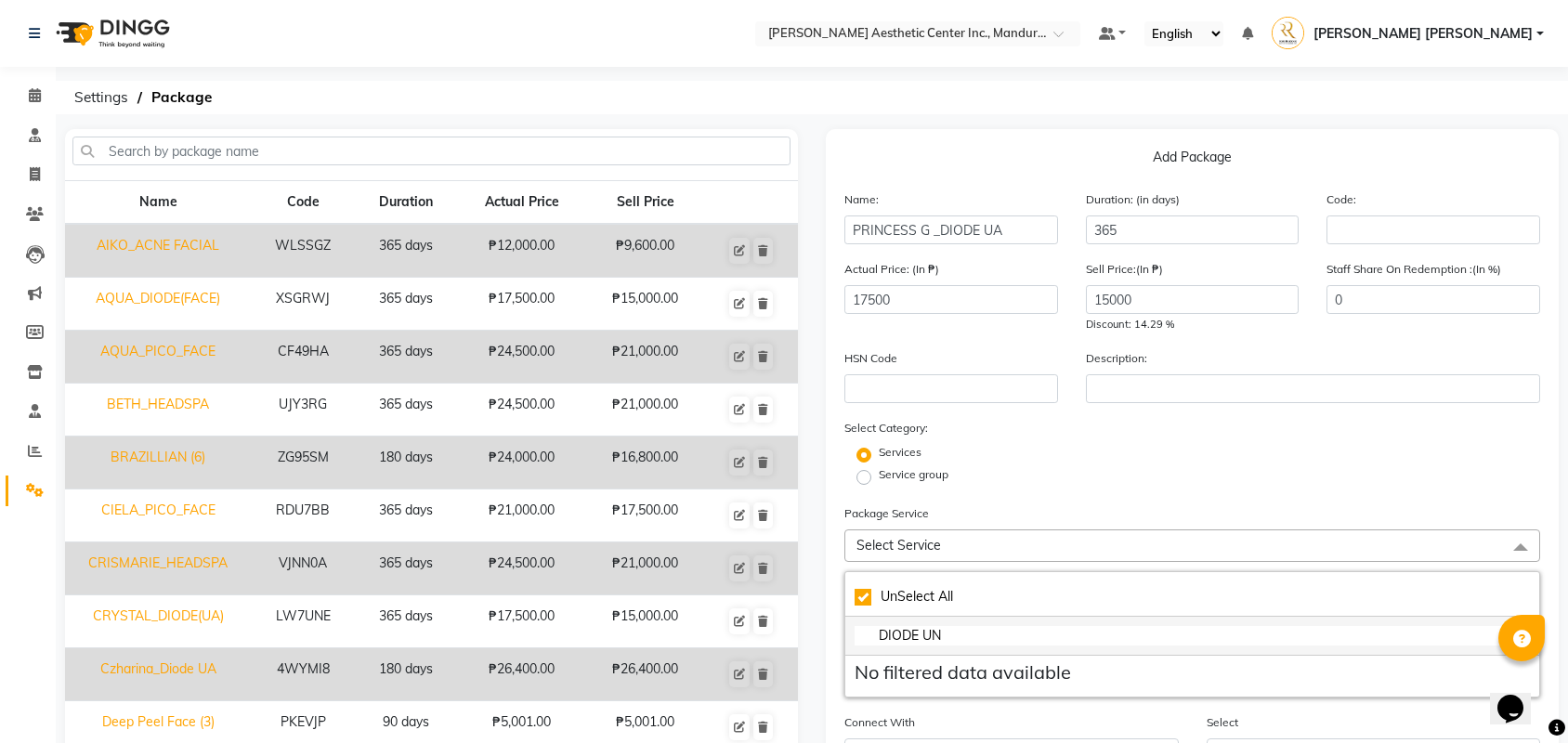
type input "DIODE U"
checkbox input "false"
type input "DIODE"
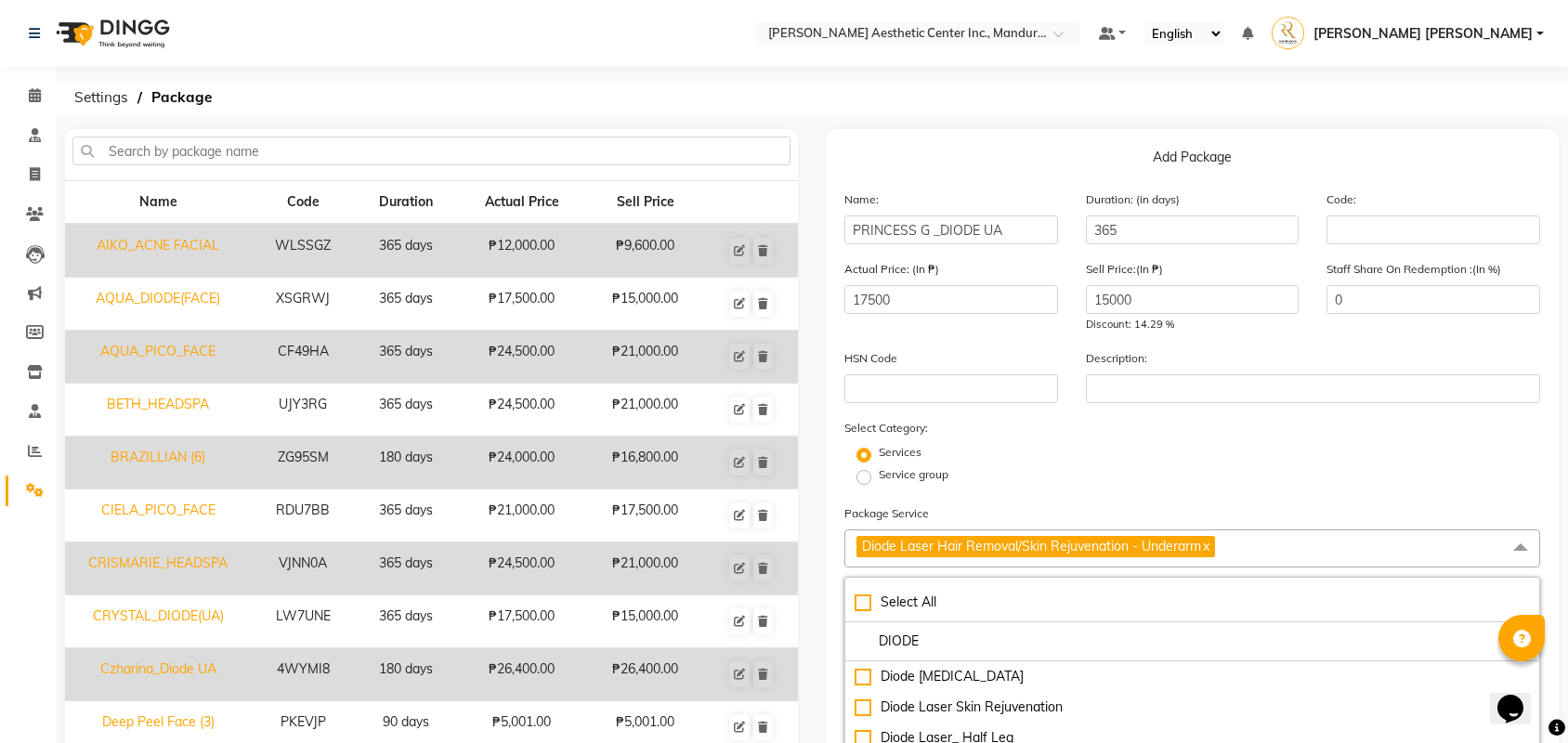
click at [1200, 443] on div "Services" at bounding box center [1192, 454] width 724 height 22
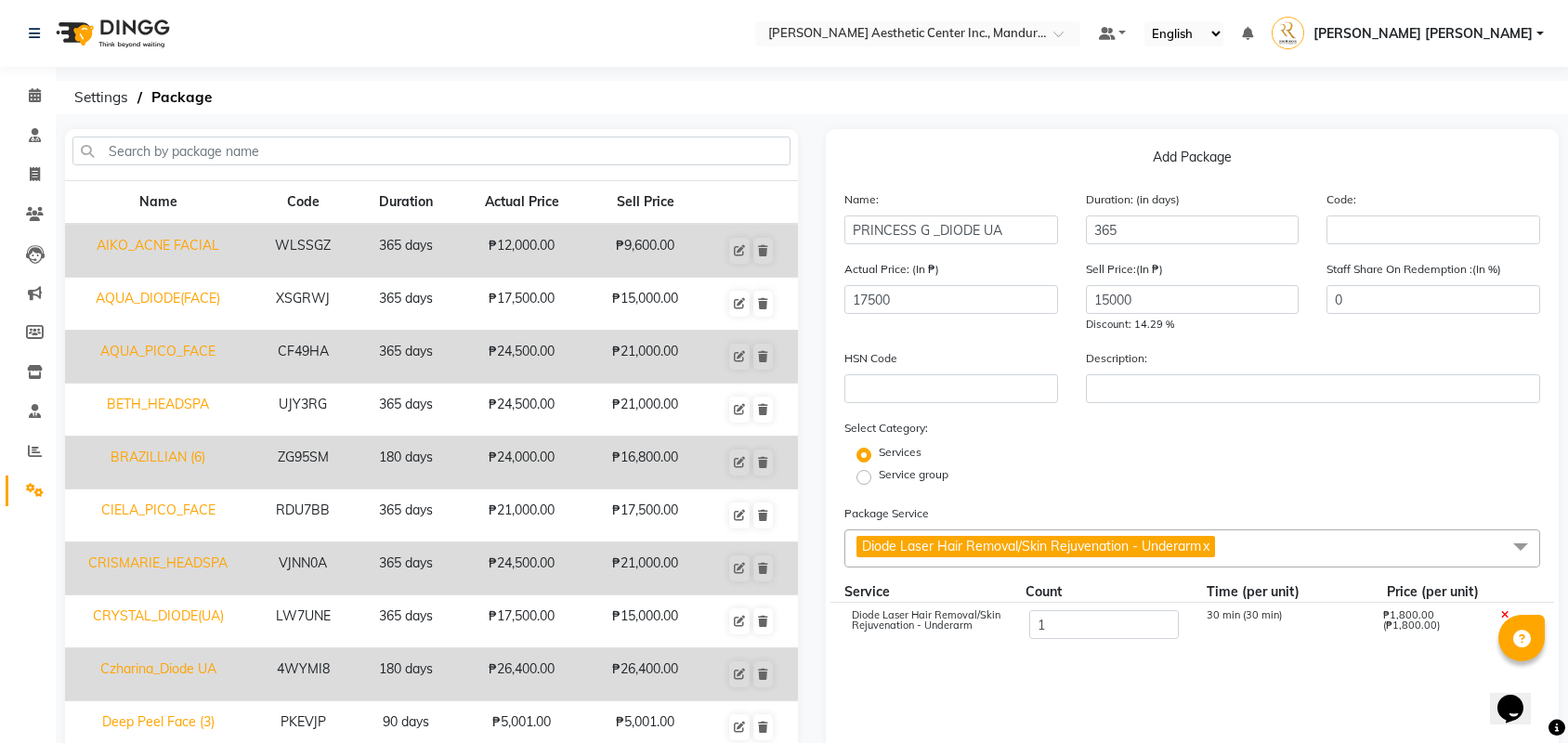
click at [1209, 537] on link "x" at bounding box center [1205, 545] width 9 height 16
checkbox input "false"
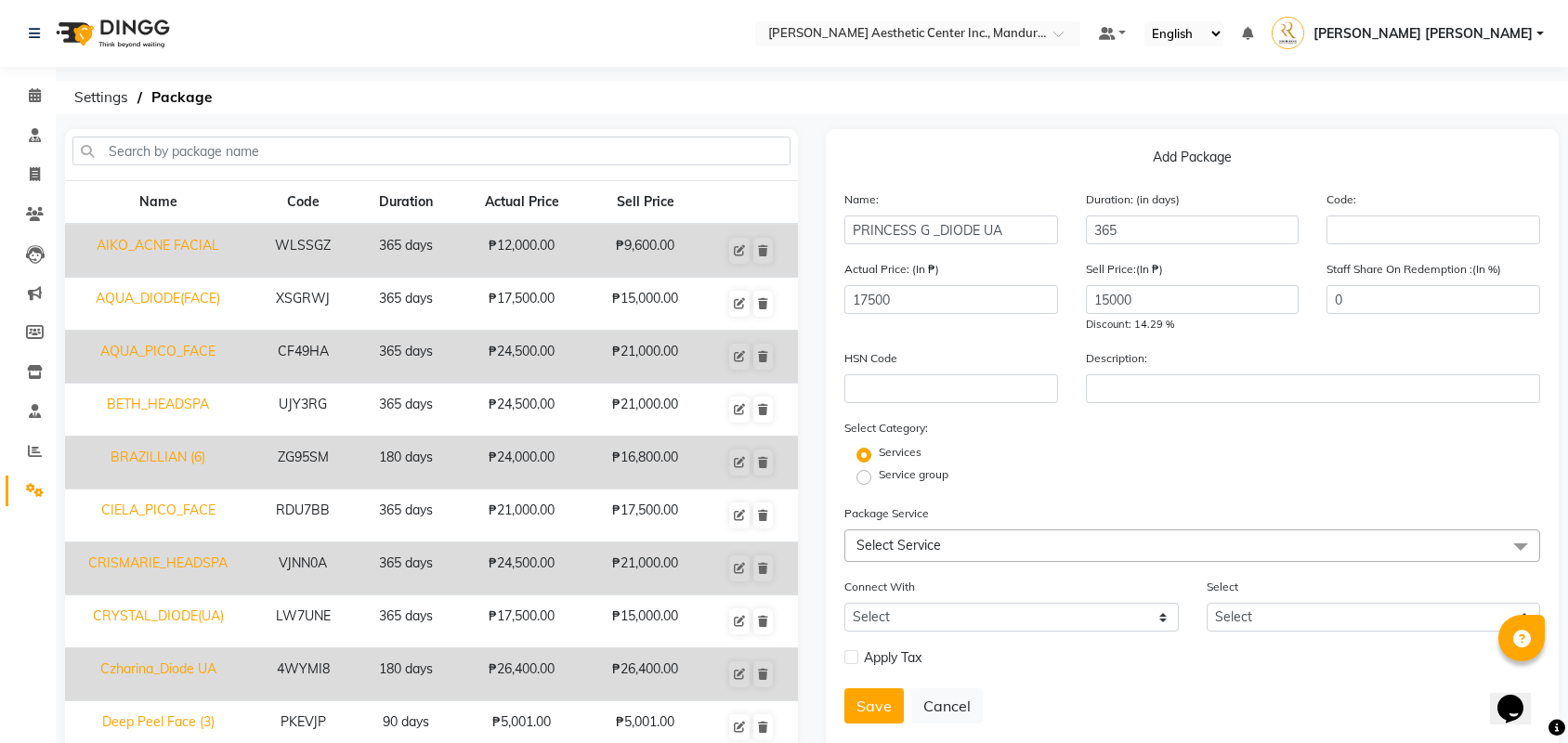
click at [1205, 529] on span "Select Service" at bounding box center [1192, 546] width 696 height 33
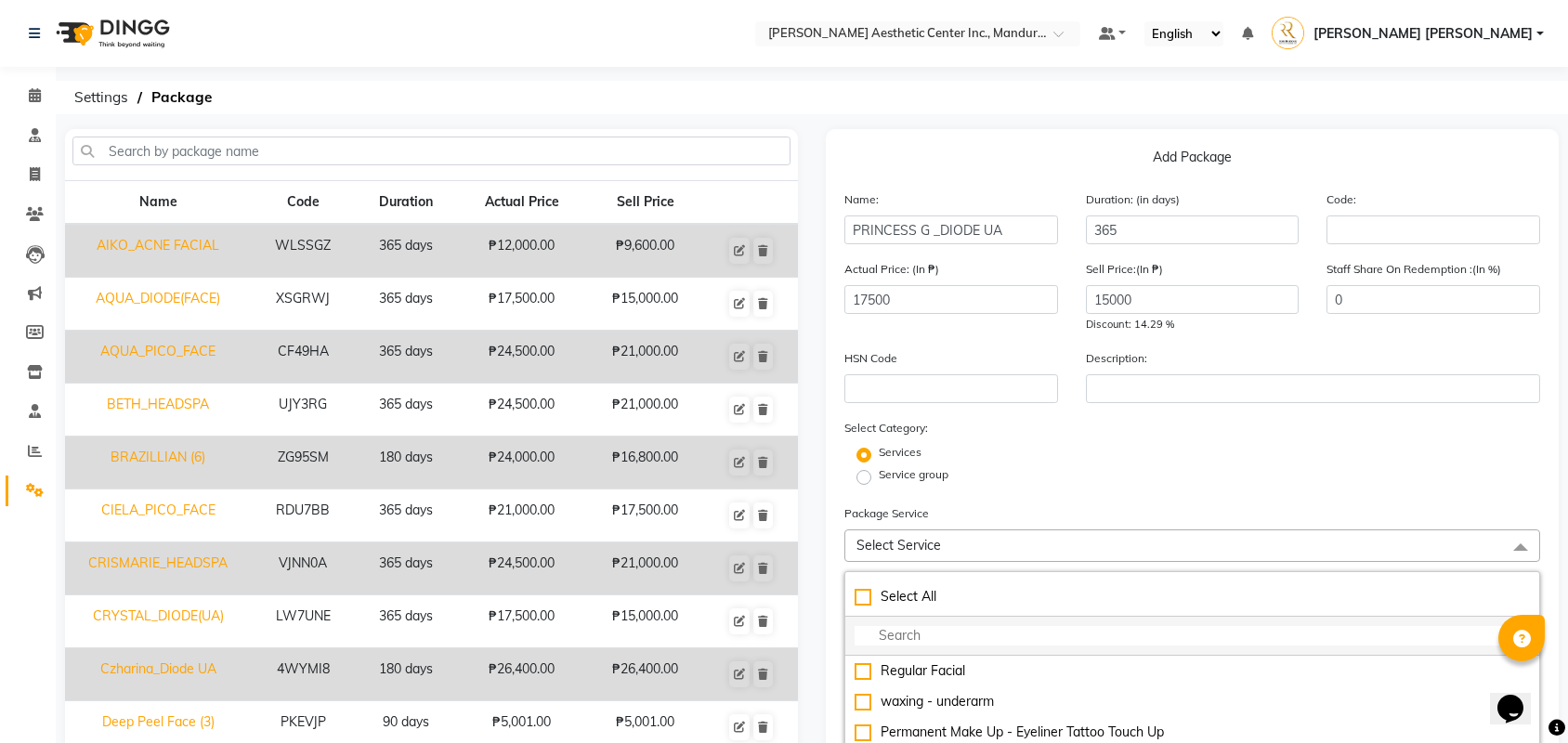
click at [1034, 626] on input "multiselect-search" at bounding box center [1192, 636] width 676 height 19
type input "DIODE"
checkbox input "true"
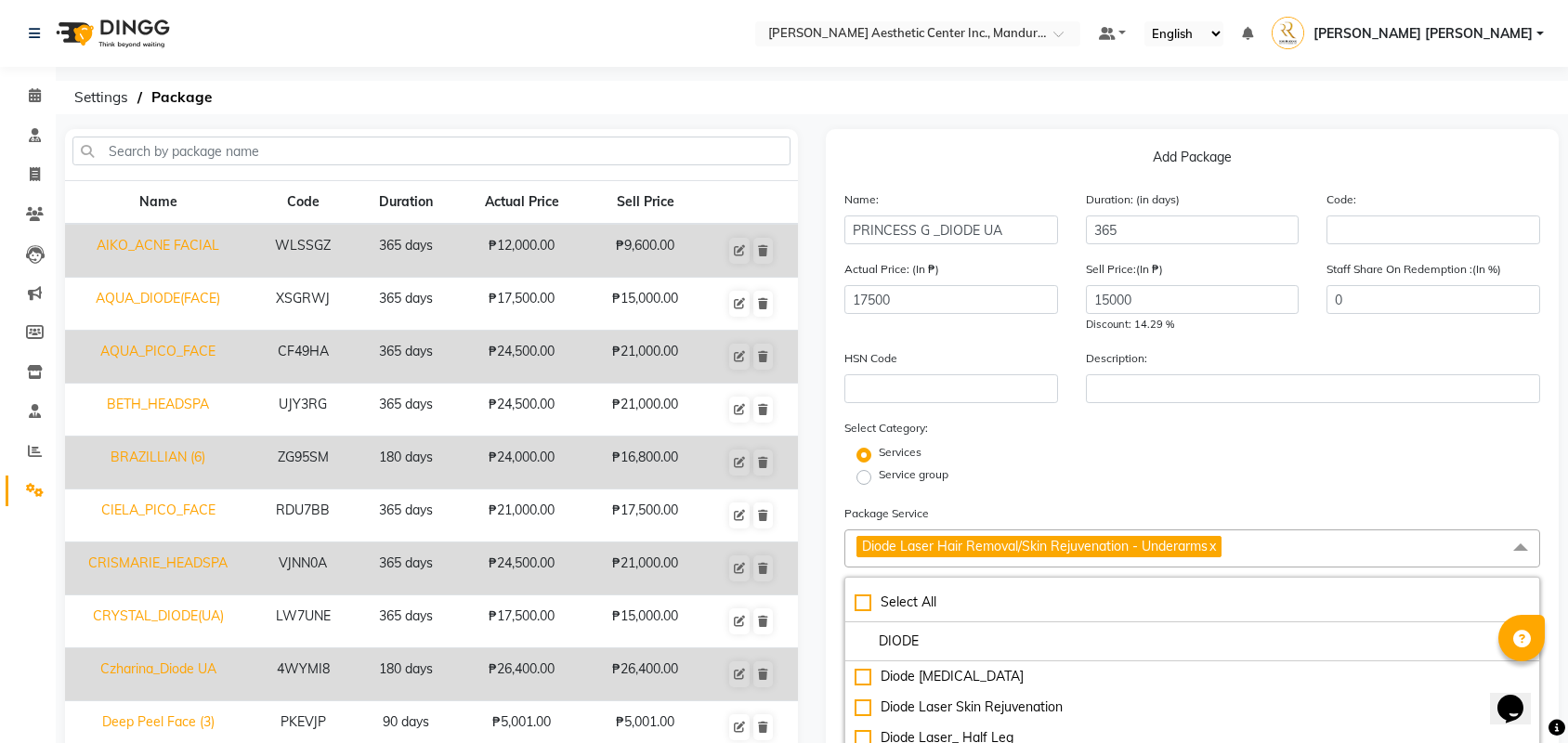
click at [1257, 466] on div "Service group" at bounding box center [1192, 476] width 724 height 22
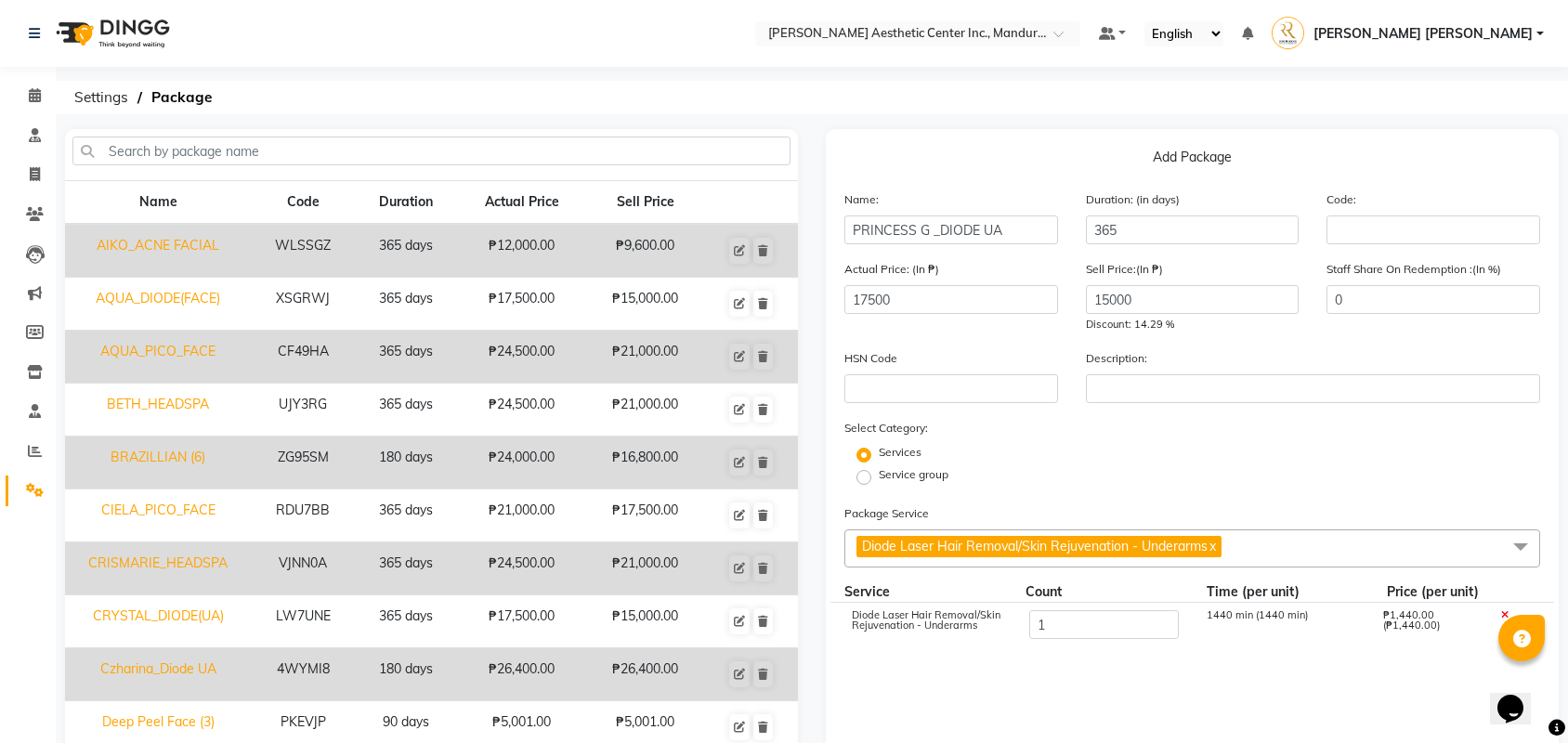
click at [1347, 529] on span "Diode Laser Hair Removal/Skin Rejuvenation - Underarms x" at bounding box center [1192, 548] width 696 height 38
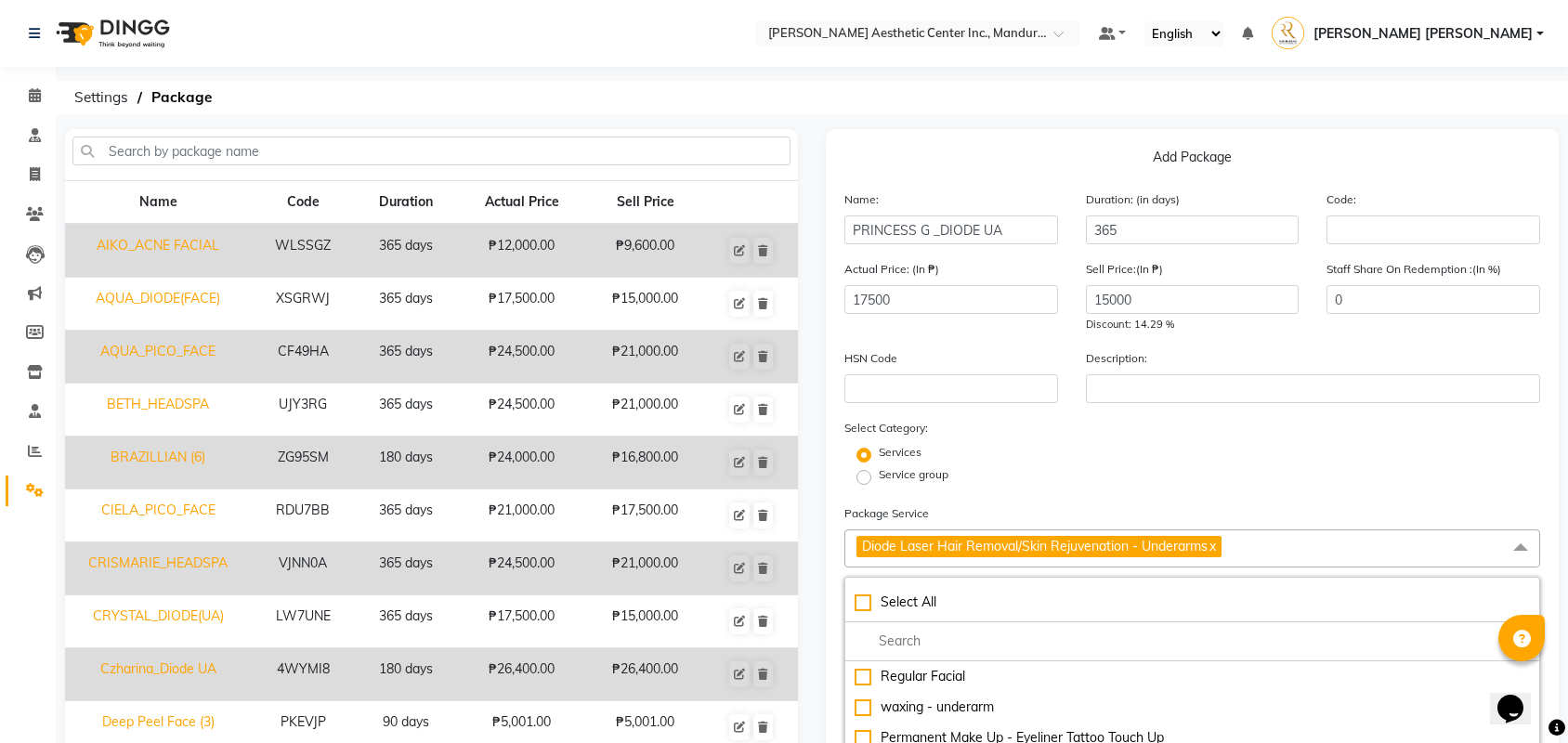
click at [1216, 537] on link "x" at bounding box center [1211, 545] width 9 height 16
checkbox input "false"
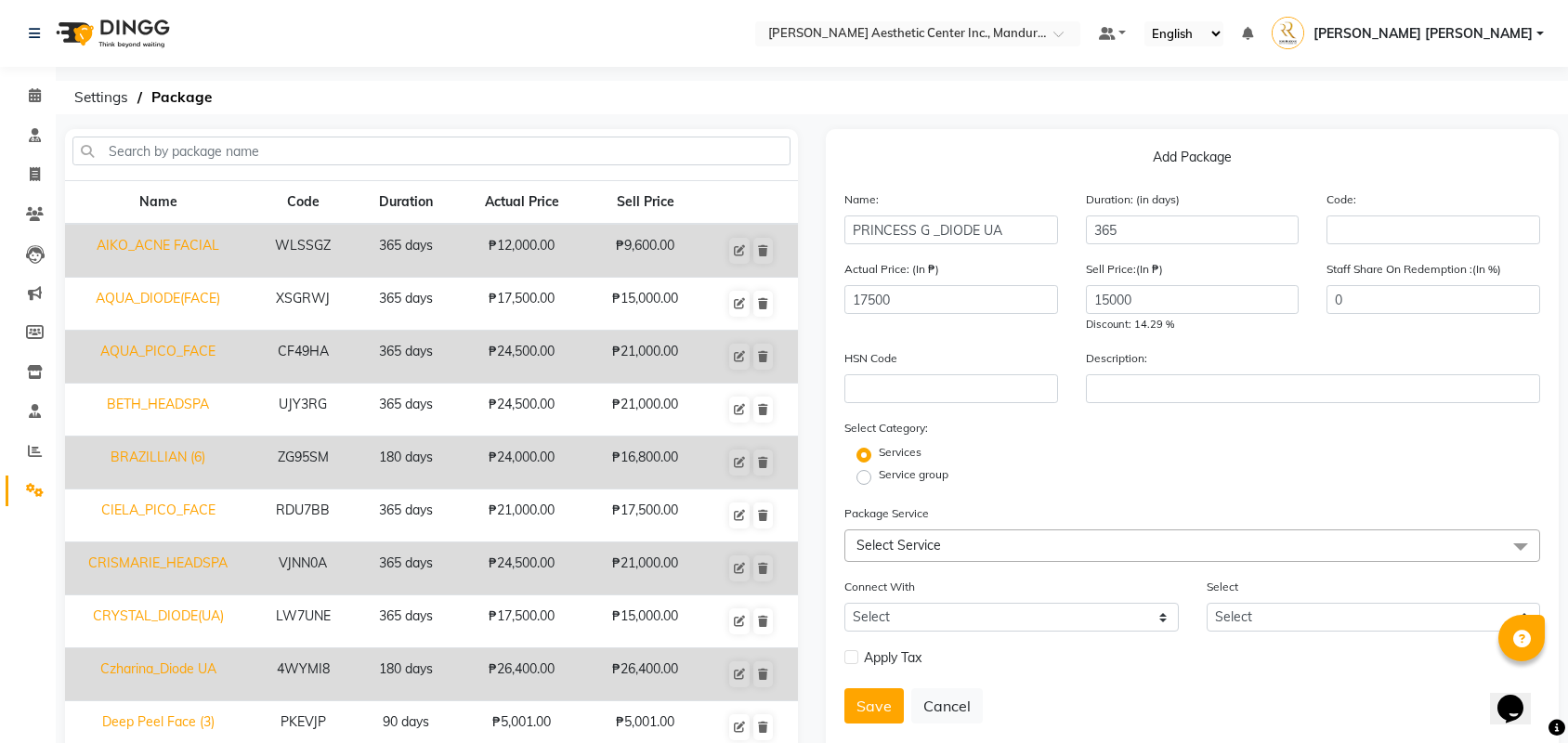
click at [1076, 529] on span "Select Service" at bounding box center [1192, 546] width 696 height 33
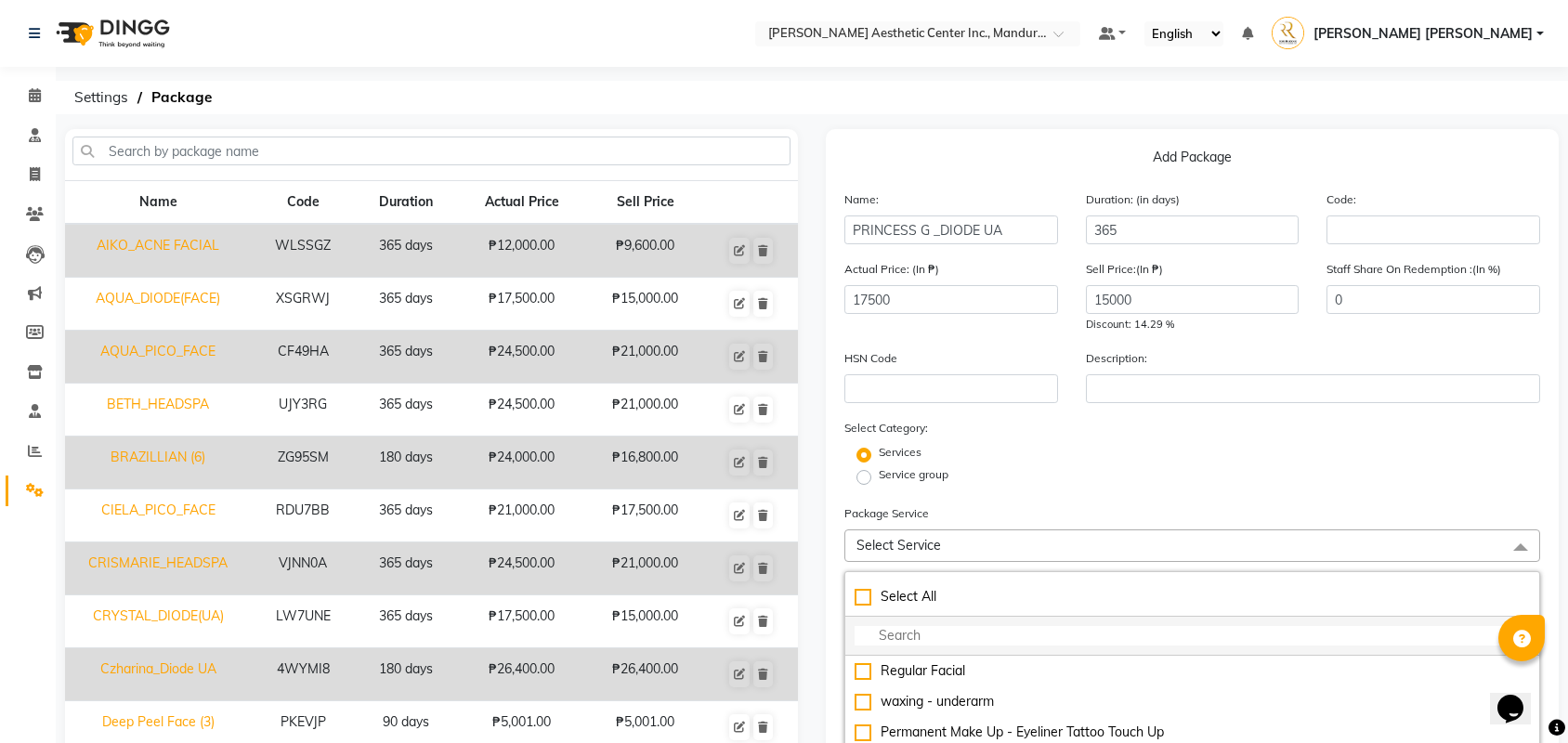
click at [973, 626] on input "multiselect-search" at bounding box center [1192, 636] width 676 height 19
type input "DIODE"
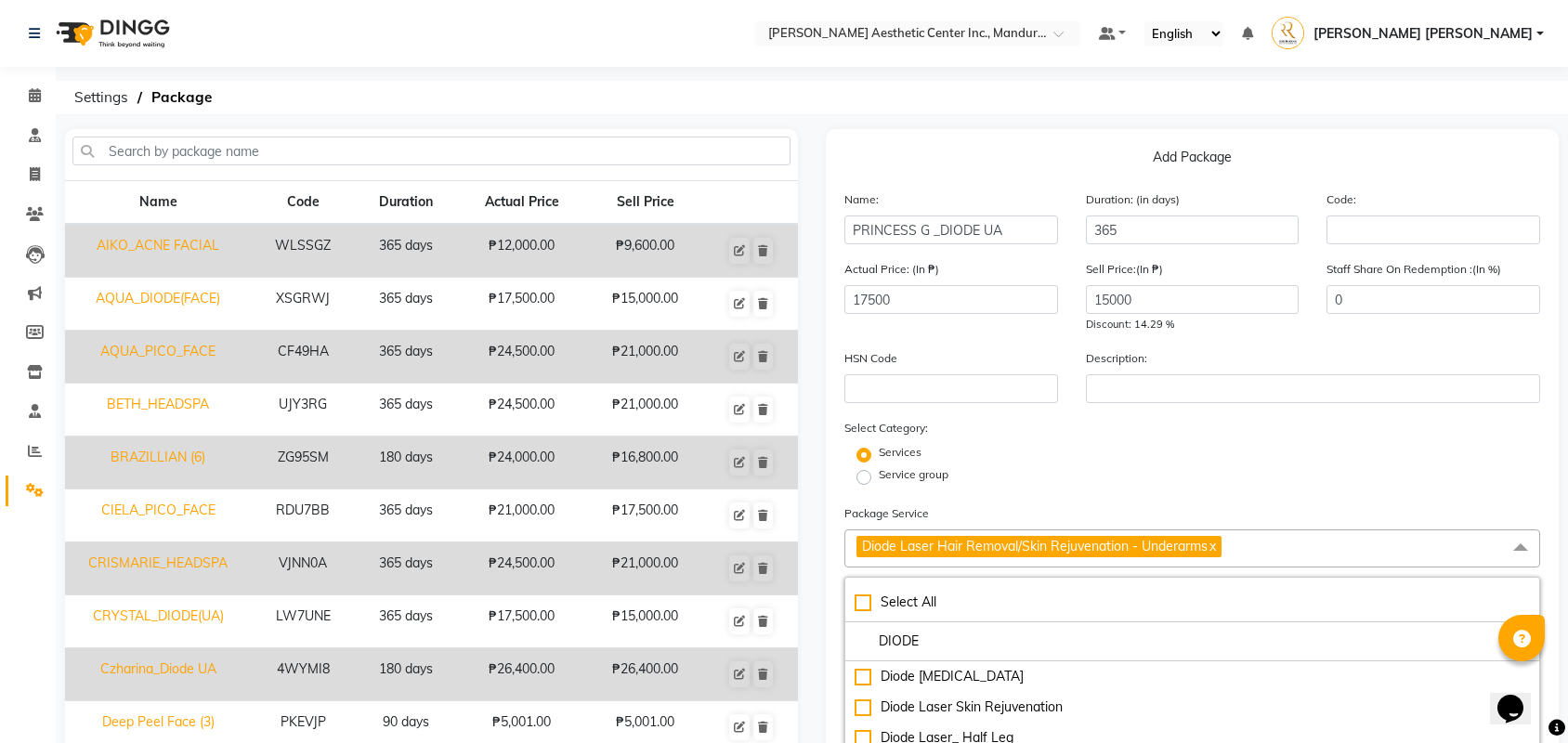
click at [1254, 443] on div "Services" at bounding box center [1192, 454] width 724 height 22
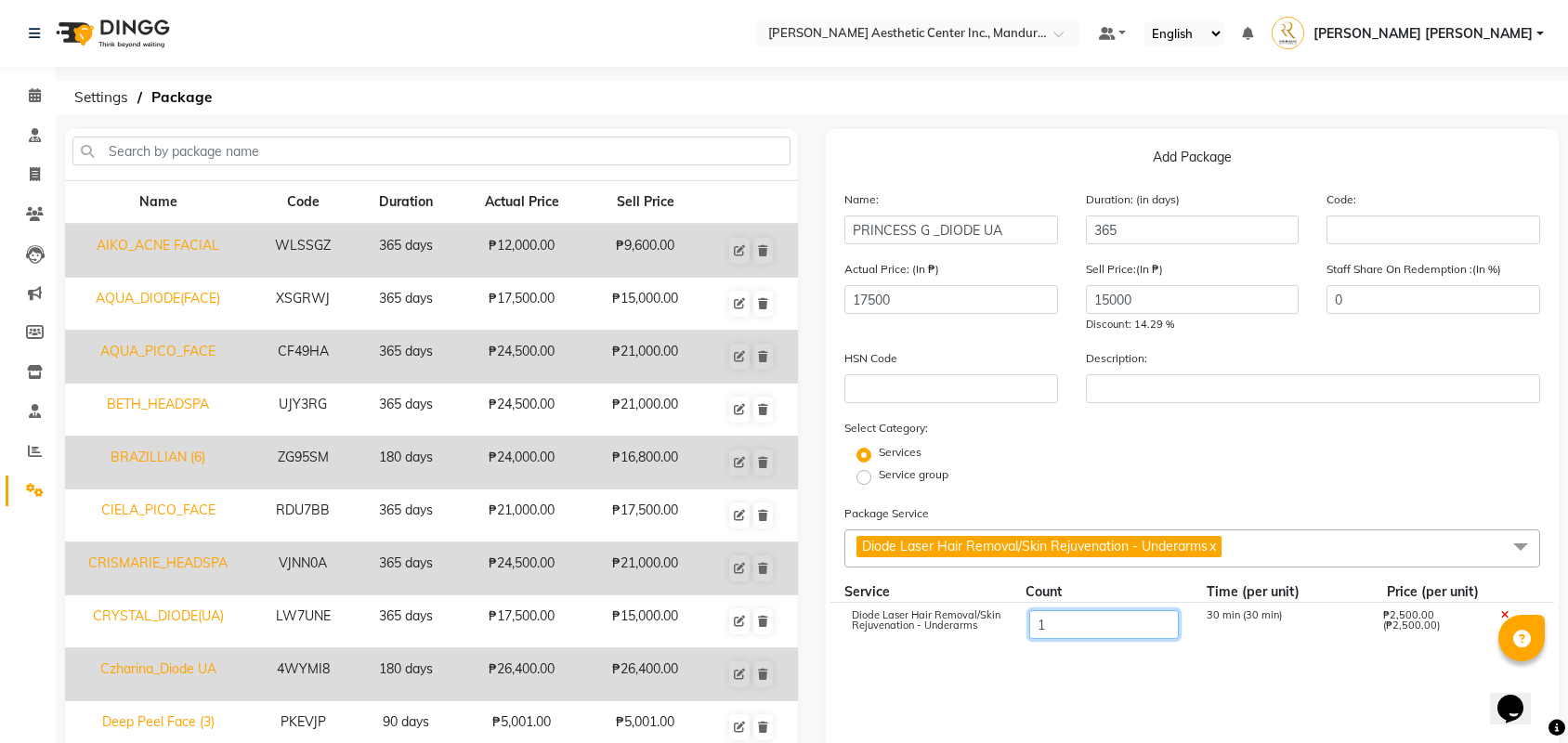
click at [1104, 610] on input "1" at bounding box center [1104, 624] width 150 height 29
click at [1070, 603] on cdk-virtual-scroll-viewport "Diode Laser Hair Removal/Skin Rejuvenation - Underarms 7 210 min (30 min) ₱17,5…" at bounding box center [1192, 714] width 696 height 223
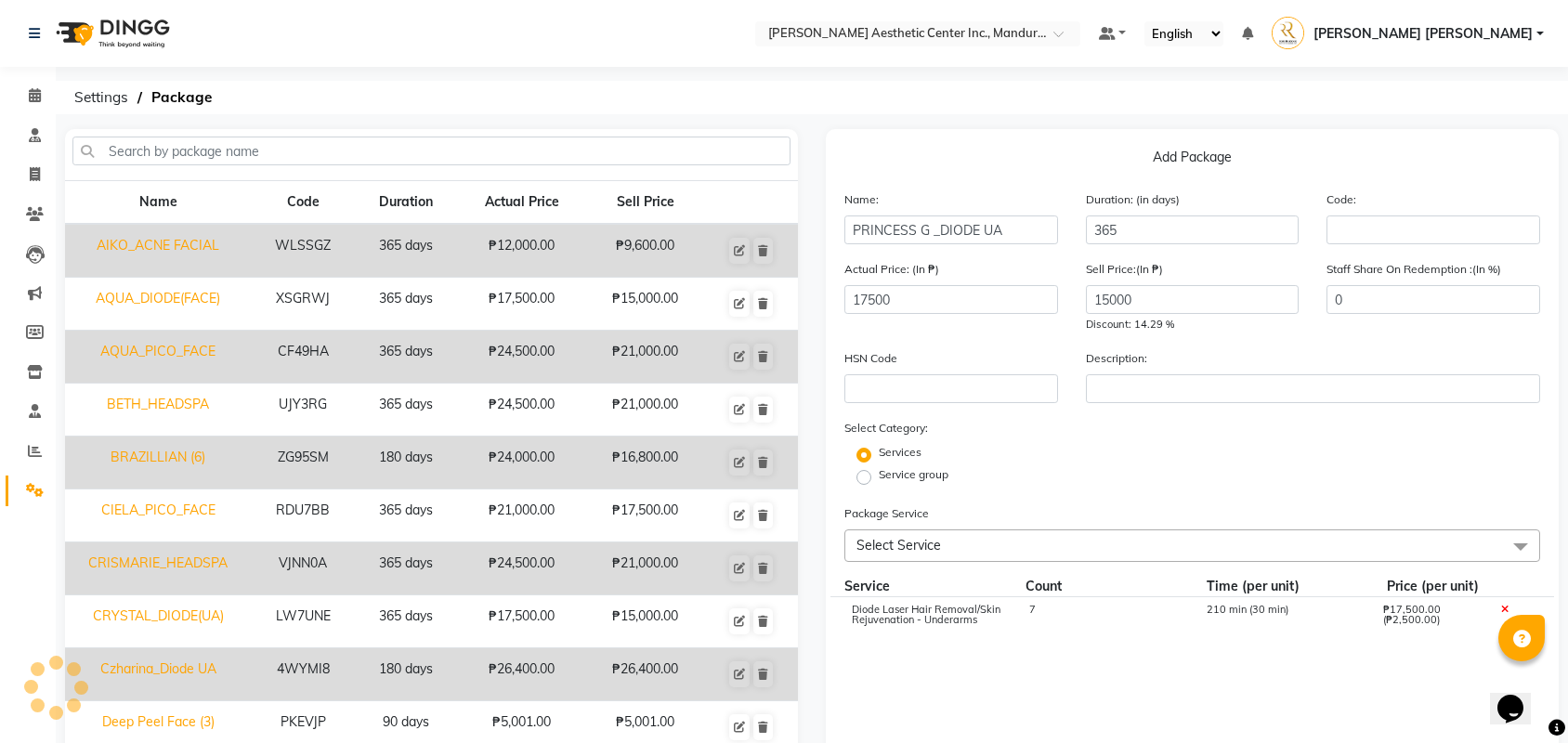
select select
checkbox input "false"
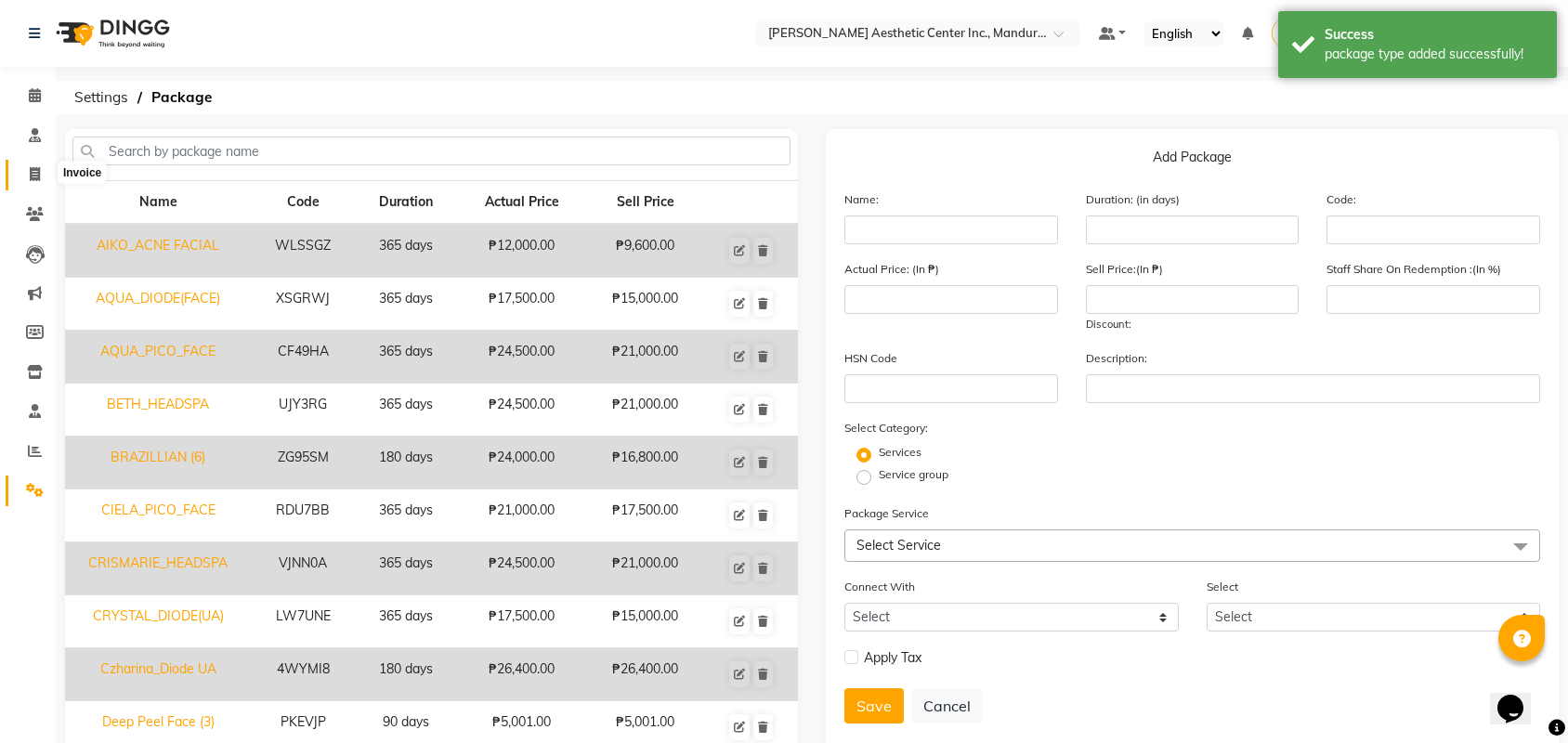
click at [26, 177] on span at bounding box center [35, 175] width 33 height 21
select select "service"
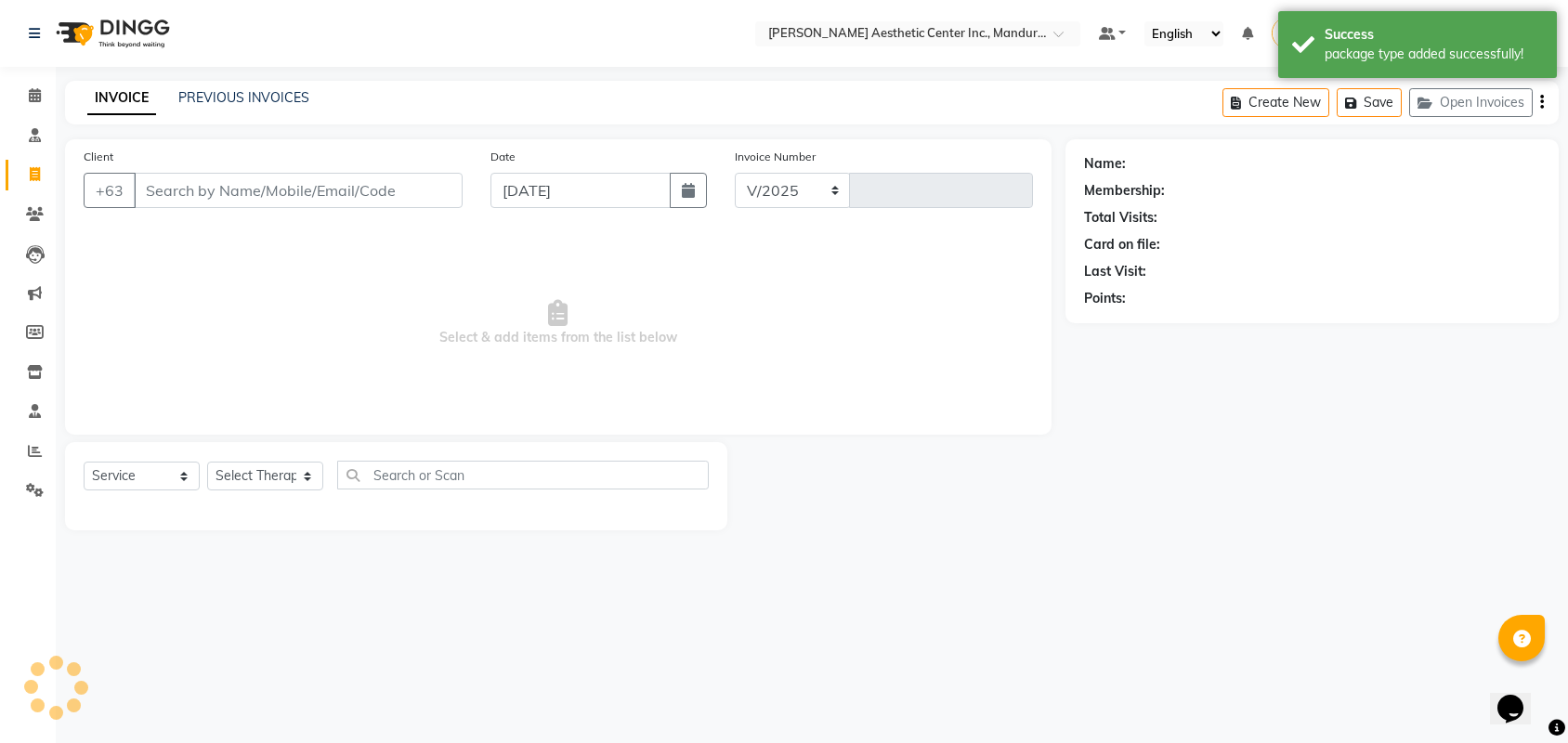
select select "6259"
type input "1016"
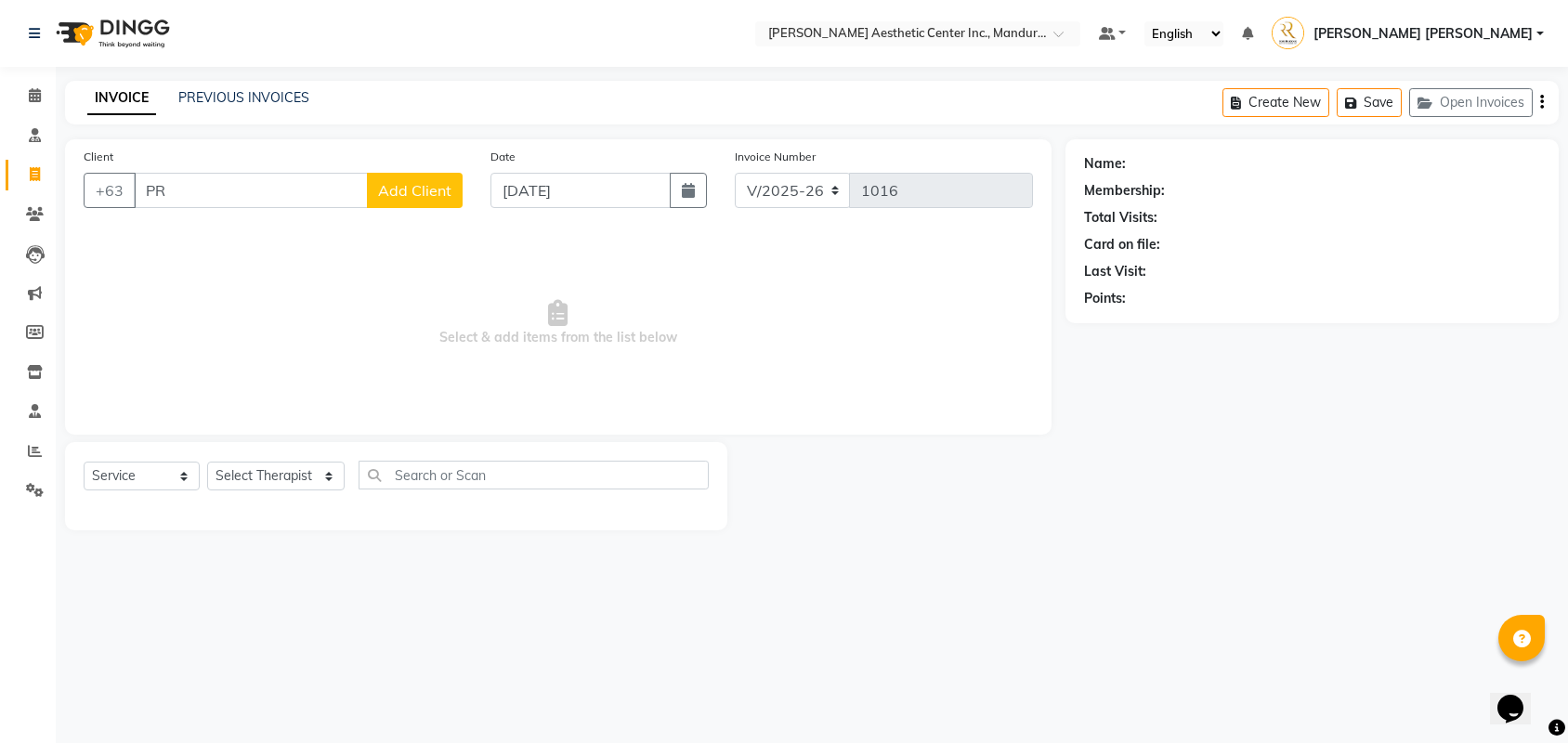
type input "P"
type input "G"
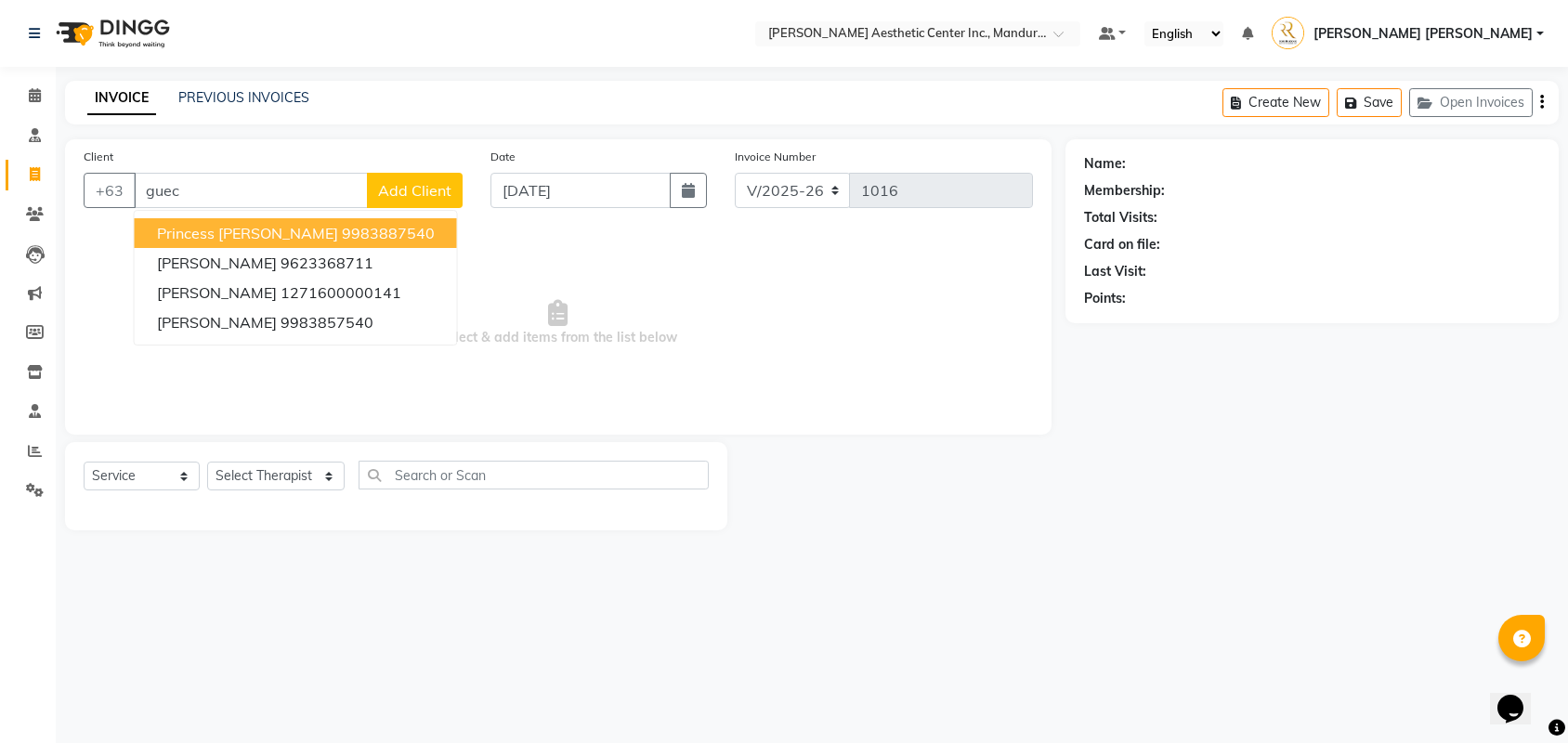
click at [284, 243] on span "Princess Rie Angelyn Gueco" at bounding box center [247, 233] width 181 height 18
type input "9983887540"
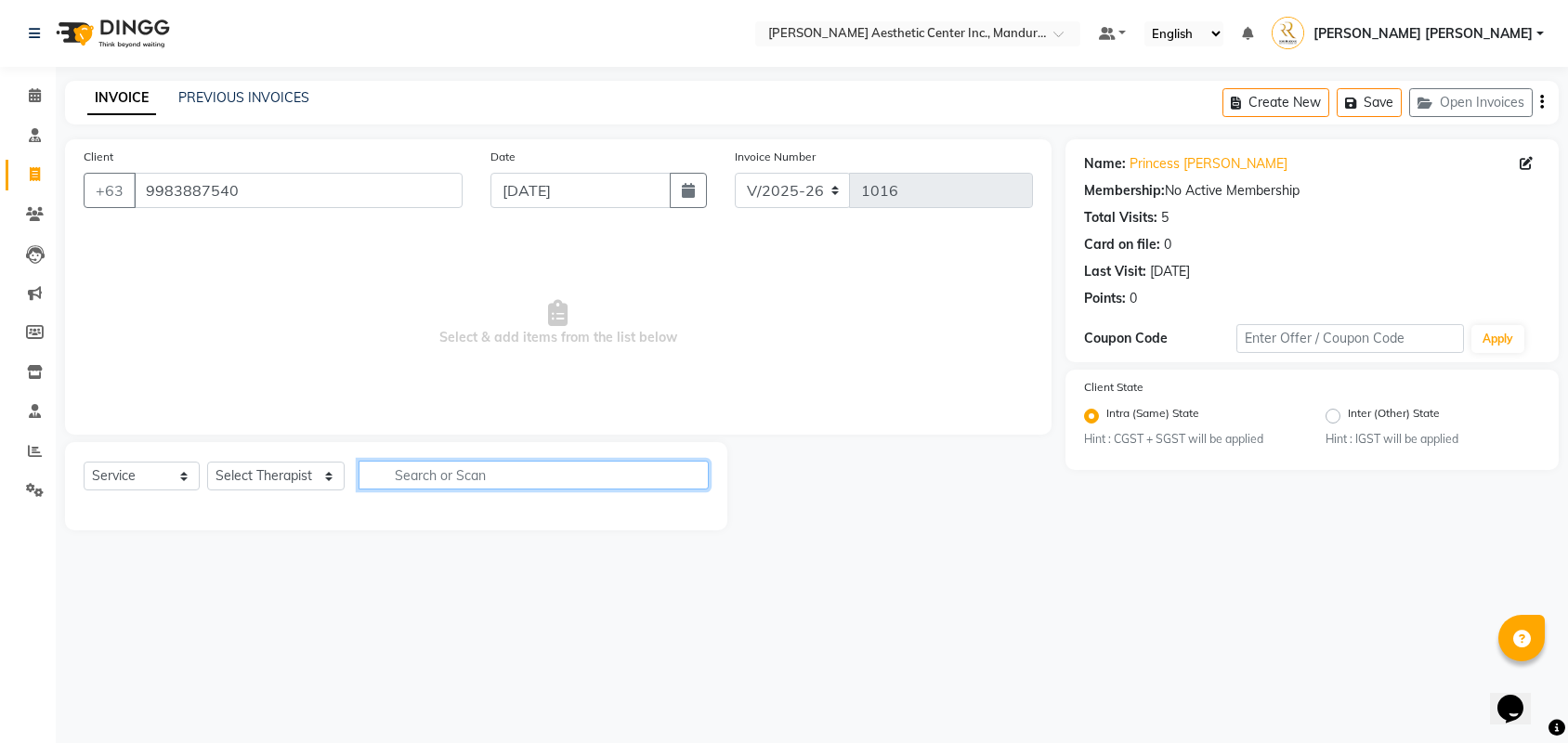
click at [379, 481] on input "text" at bounding box center [534, 475] width 350 height 29
type input "pro"
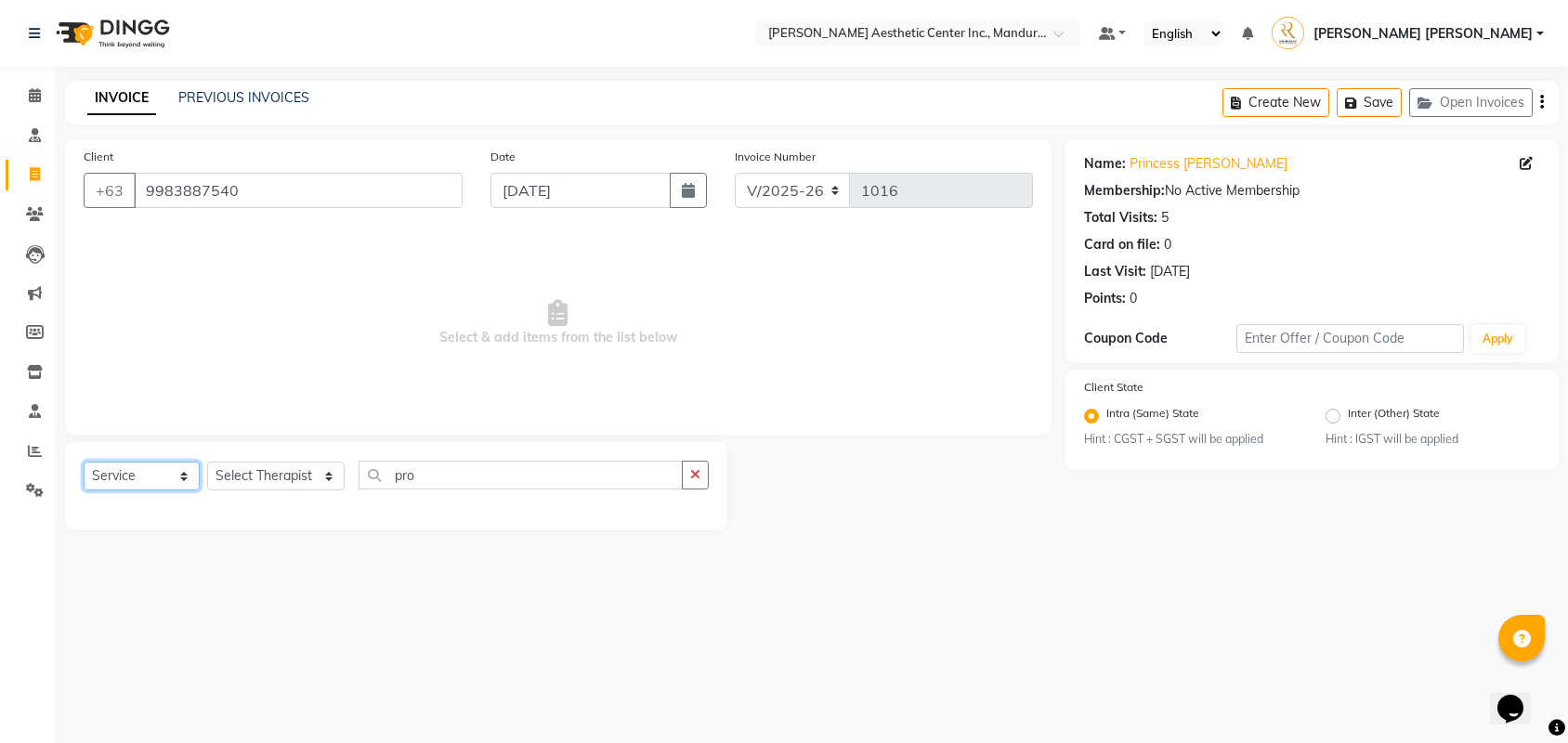
select select "package"
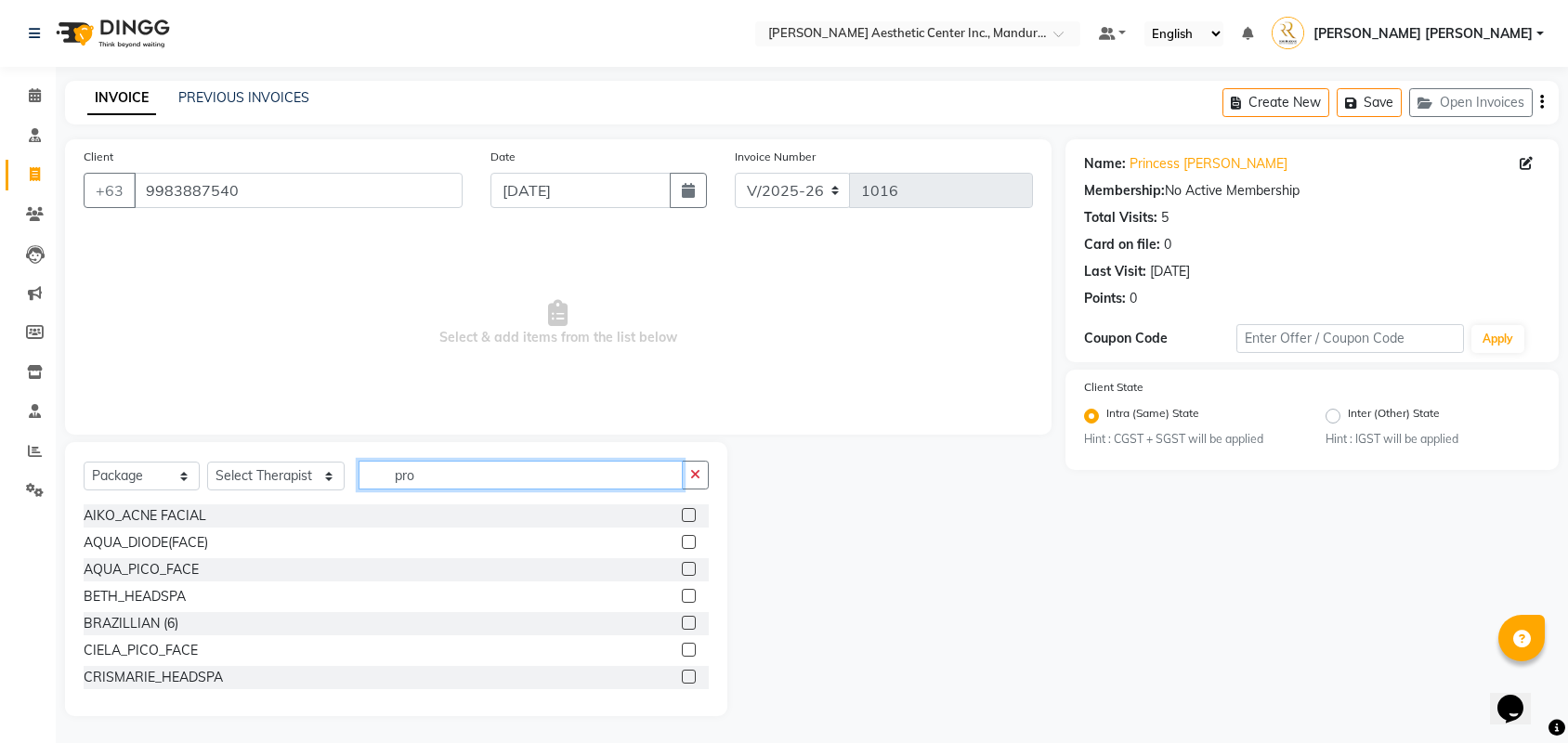
click at [437, 473] on input "pro" at bounding box center [520, 475] width 324 height 29
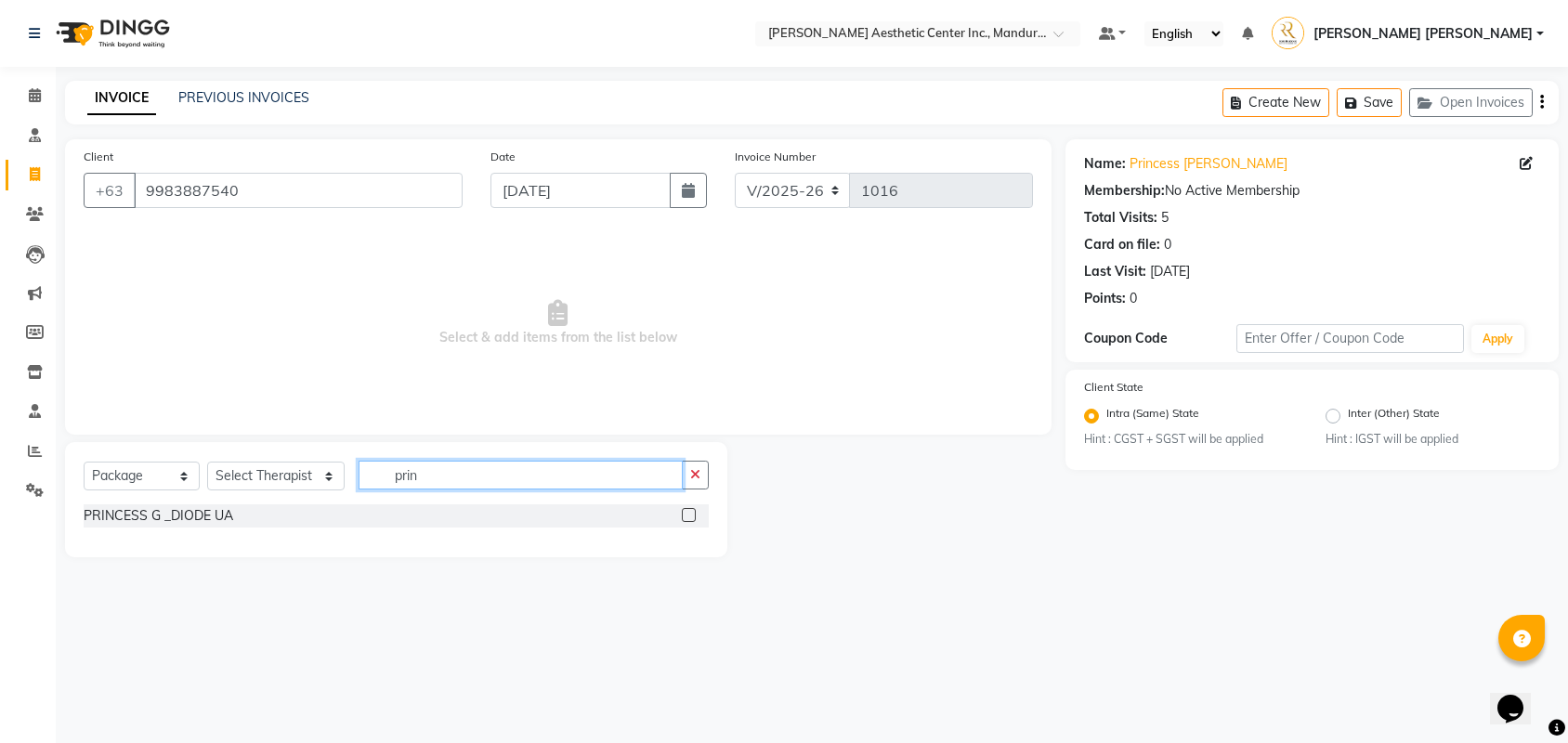
type input "prin"
click at [687, 518] on label at bounding box center [688, 515] width 14 height 14
click at [687, 518] on input "checkbox" at bounding box center [687, 516] width 12 height 12
checkbox input "false"
select select "46220"
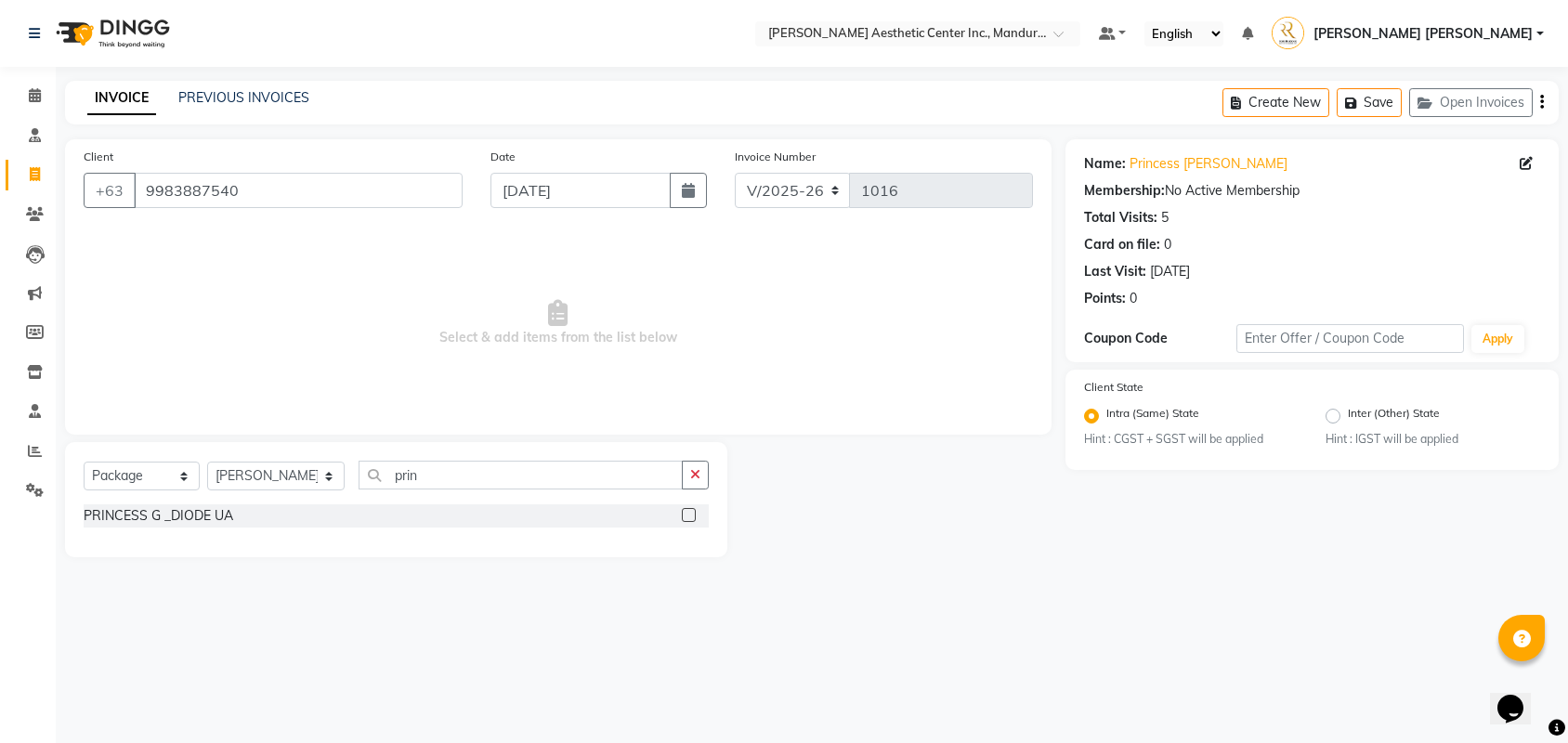
click at [683, 518] on label at bounding box center [688, 515] width 14 height 14
click at [683, 518] on input "checkbox" at bounding box center [687, 516] width 12 height 12
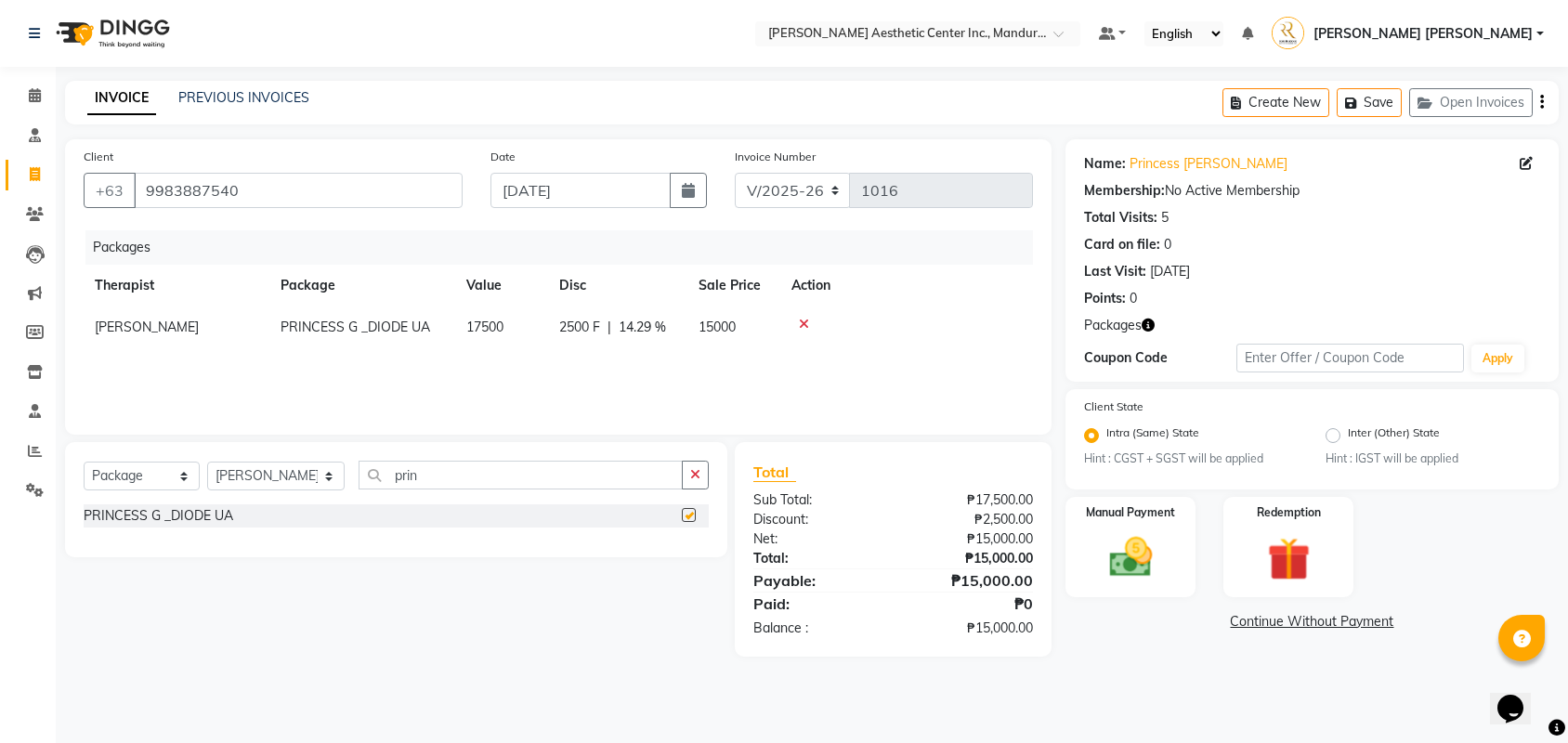
checkbox input "false"
click at [1148, 532] on img at bounding box center [1130, 557] width 73 height 51
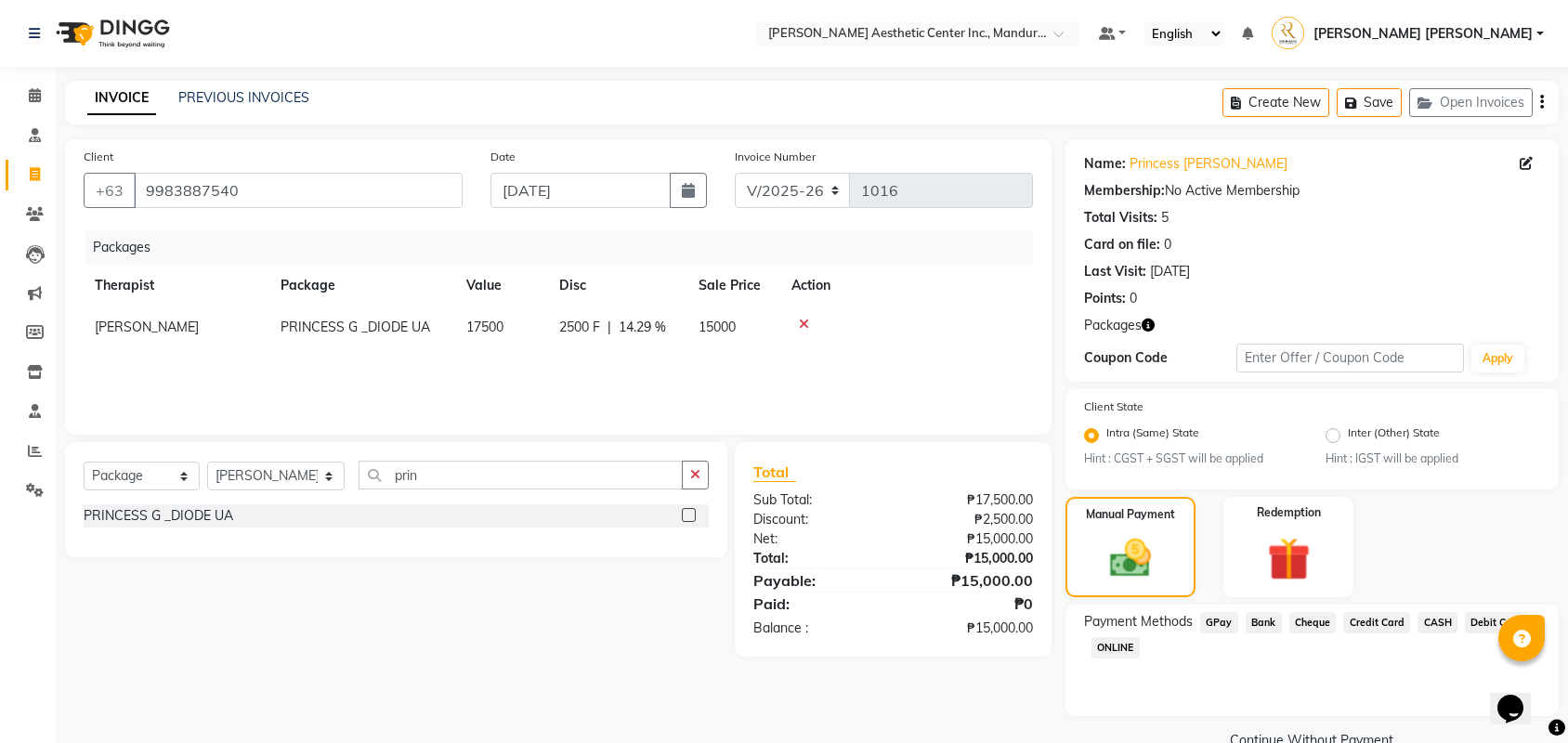
click at [1405, 612] on span "Credit Card" at bounding box center [1376, 622] width 67 height 21
click at [1367, 701] on button "Add Payment" at bounding box center [1393, 746] width 295 height 29
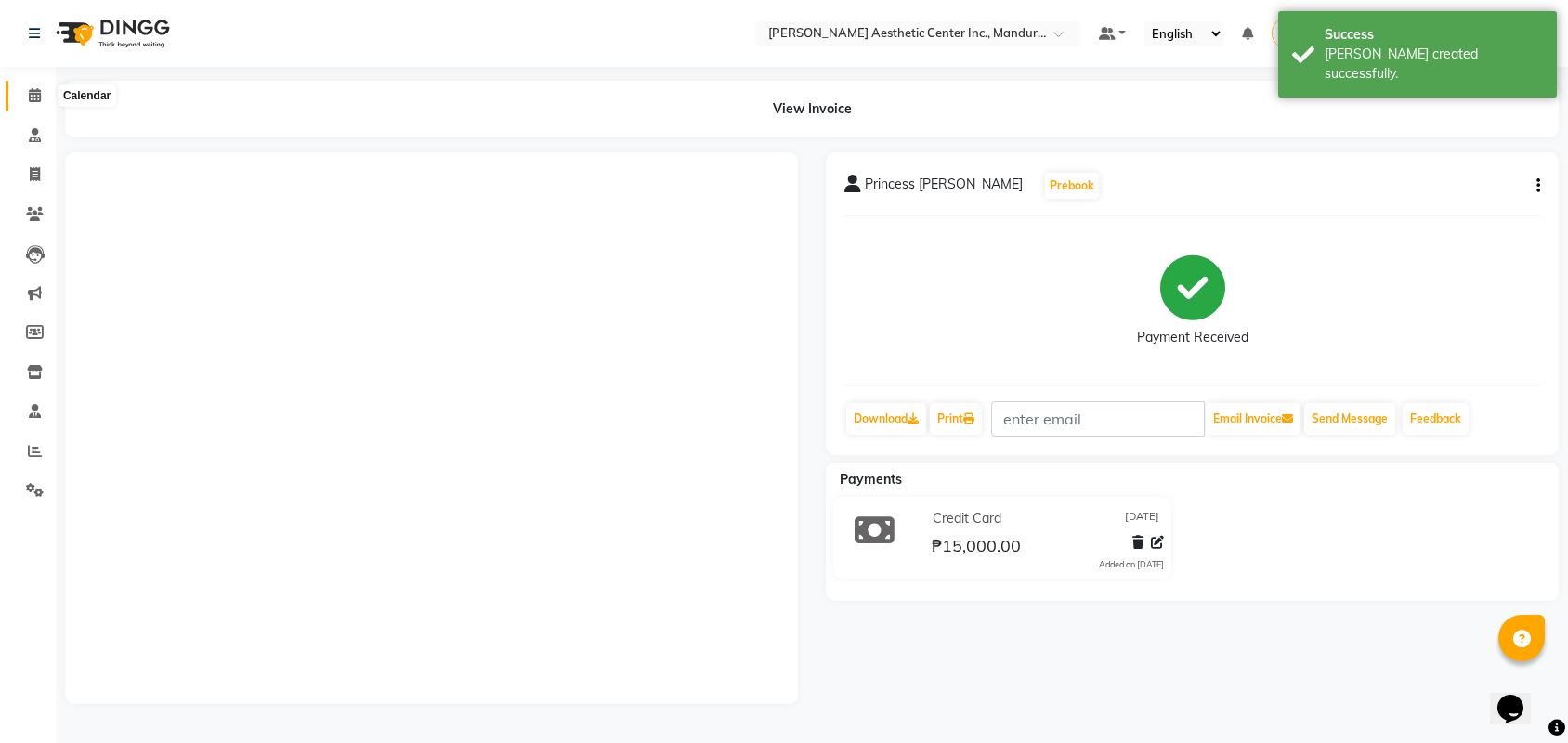
click at [36, 93] on icon at bounding box center [35, 95] width 12 height 14
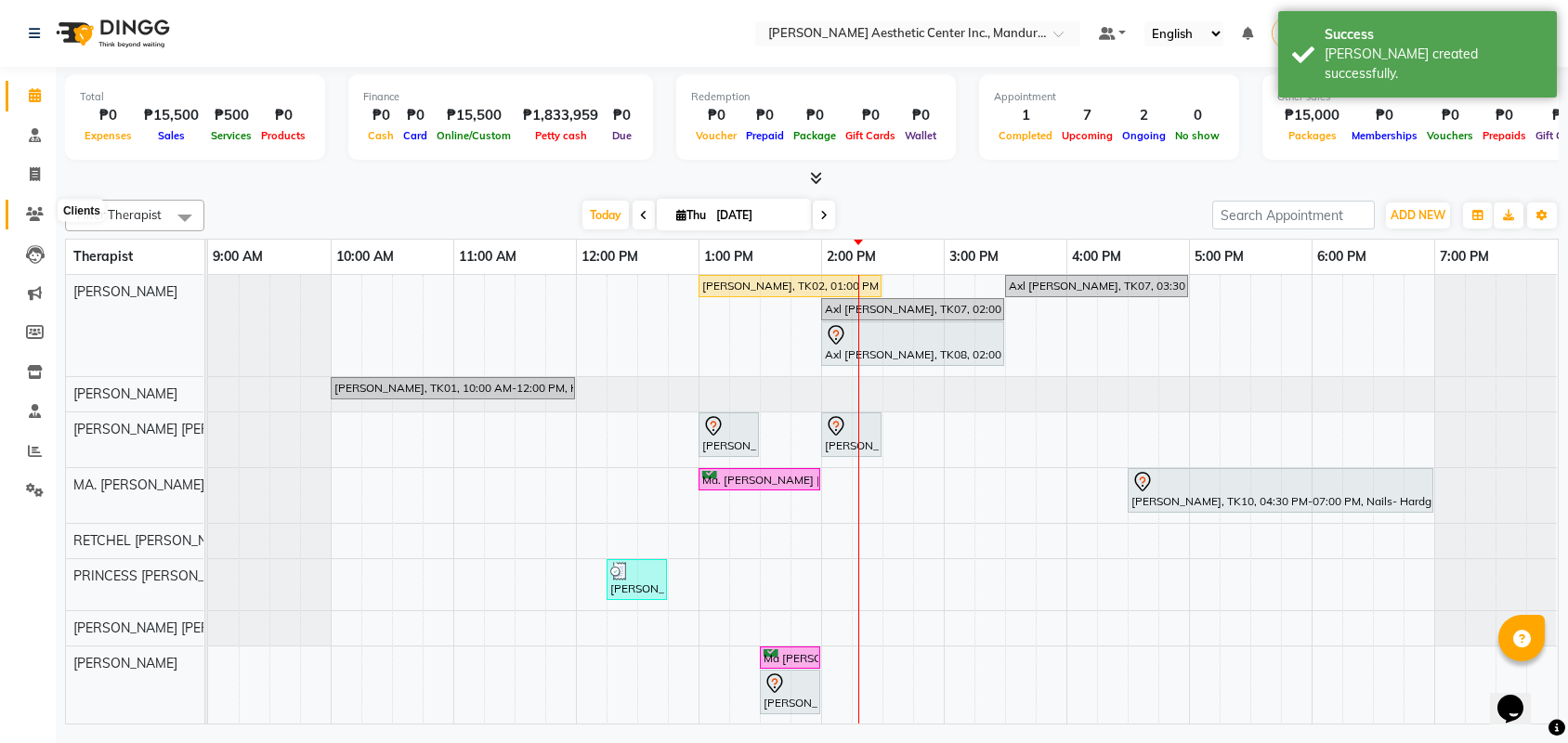
click at [31, 210] on icon at bounding box center [35, 214] width 17 height 14
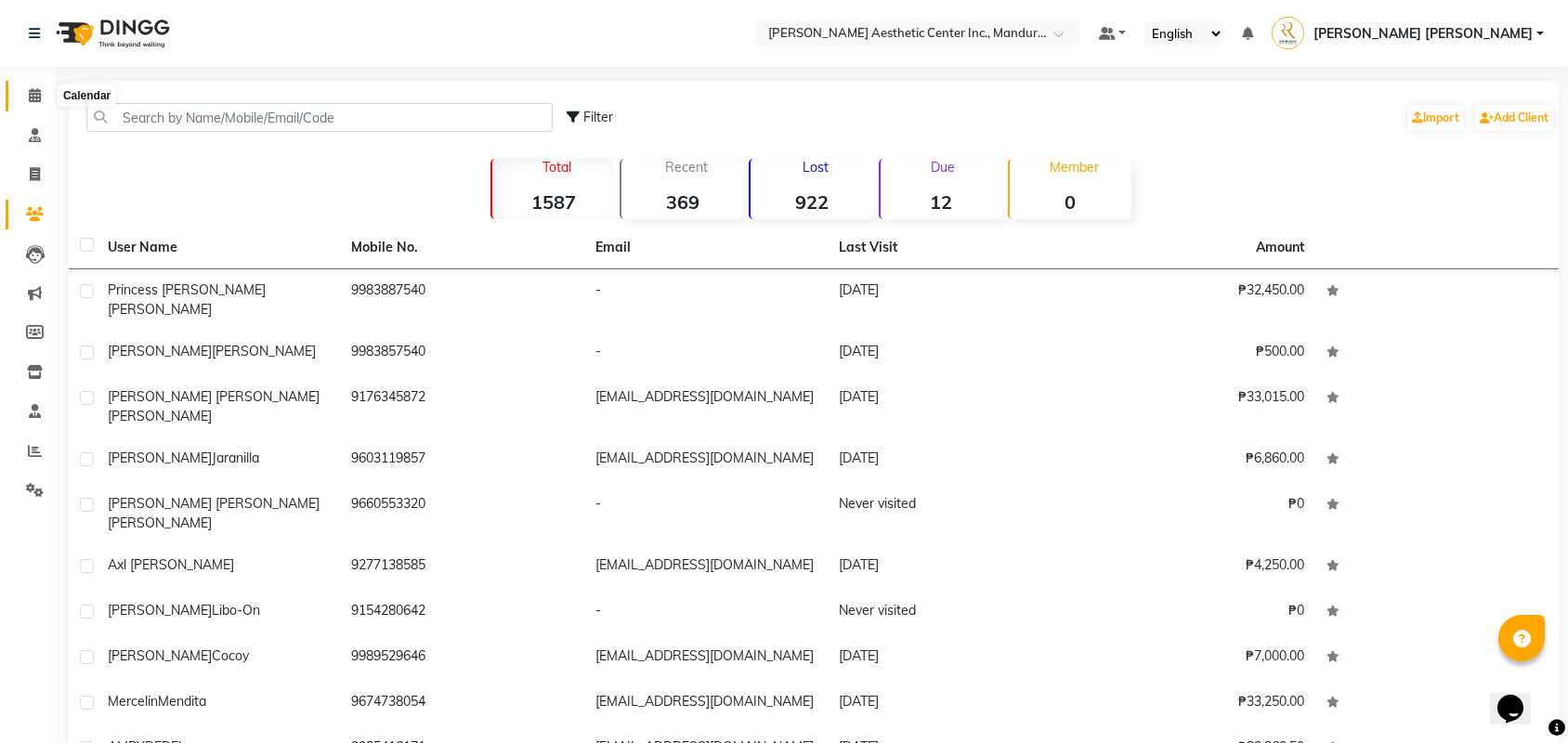
click at [37, 94] on icon at bounding box center [35, 95] width 12 height 14
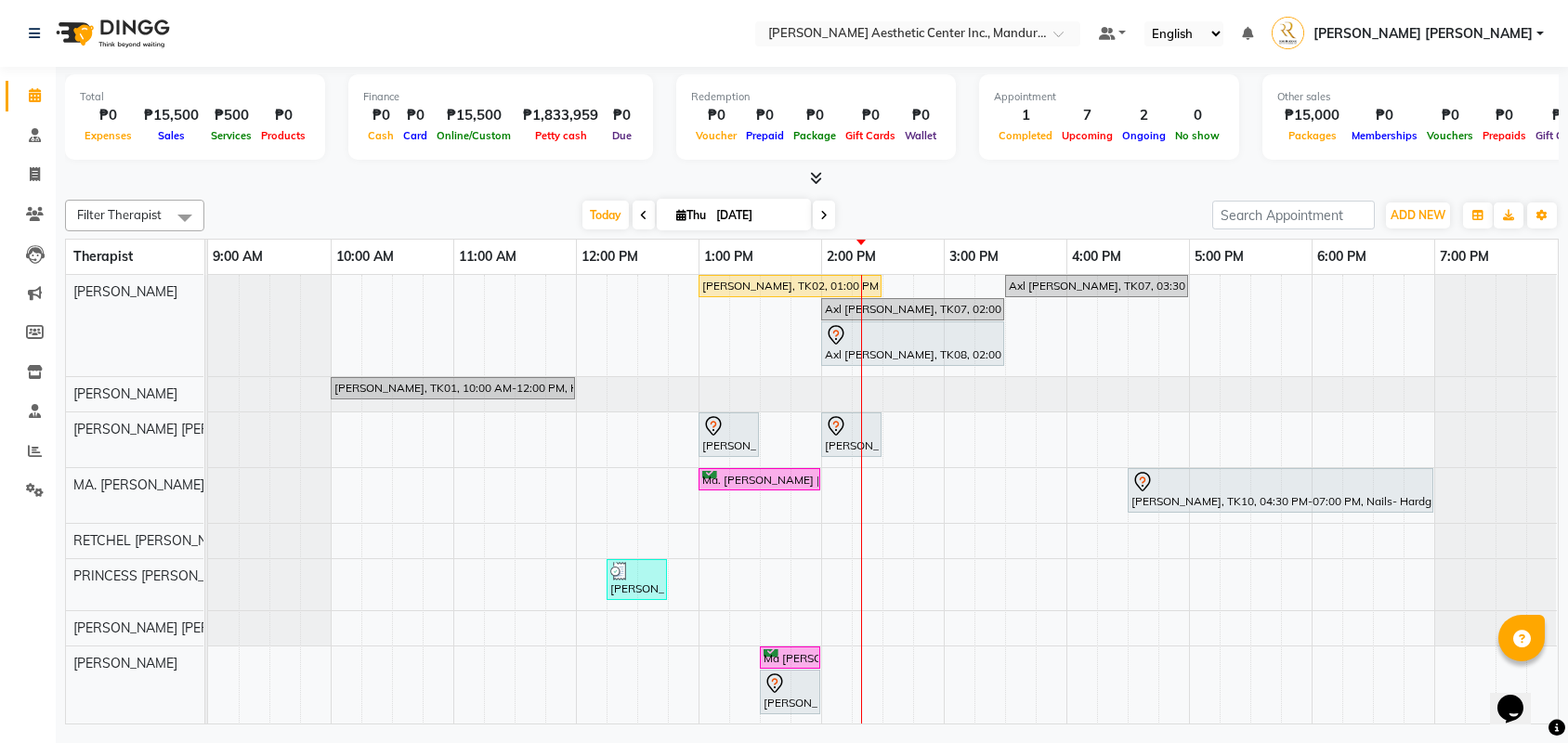
click at [960, 468] on div "Maria Veronica Diel, TK02, 01:00 PM-02:30 PM, Facial- Hydra Facial Ultimate Axl…" at bounding box center [883, 534] width 1350 height 520
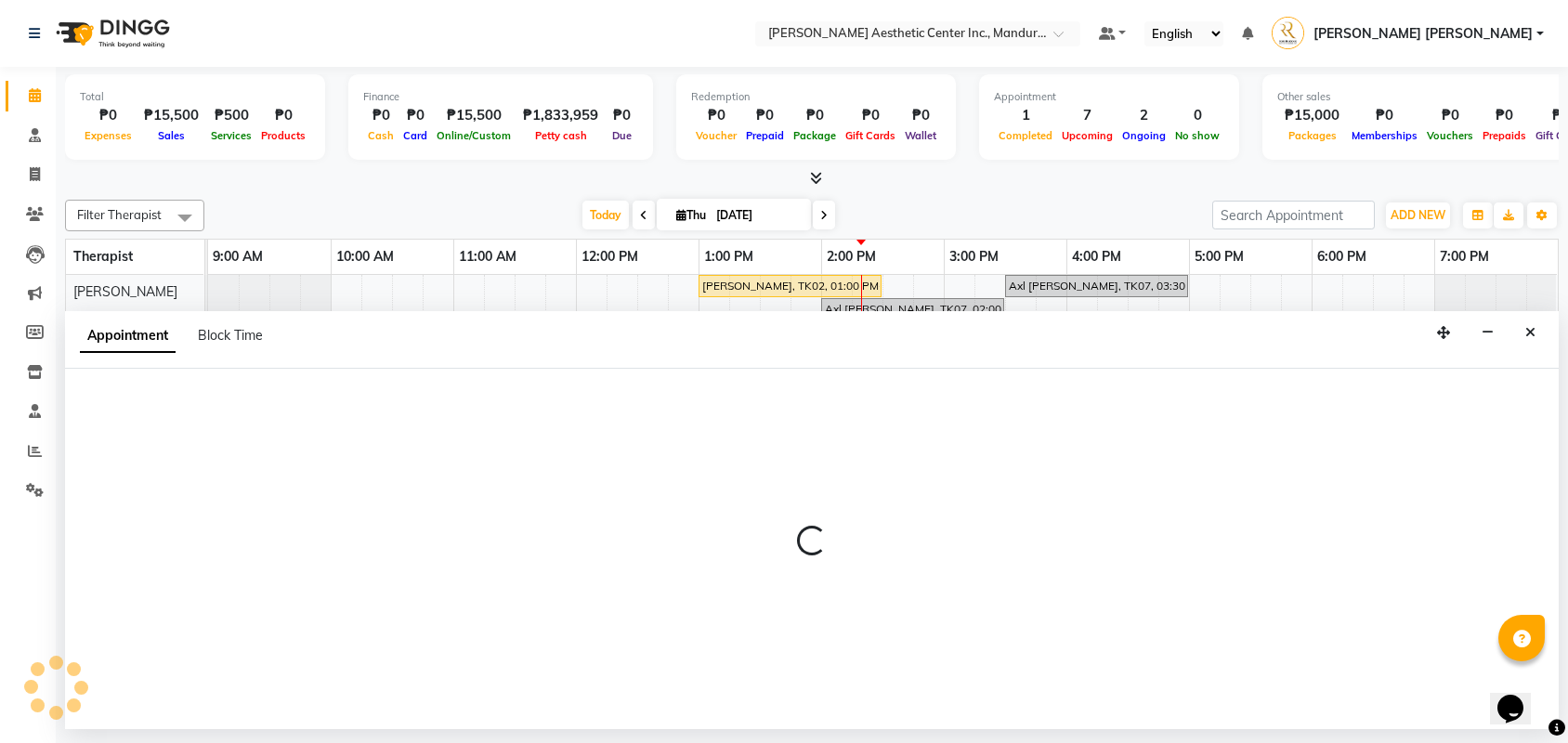
select select "46409"
select select "900"
select select "tentative"
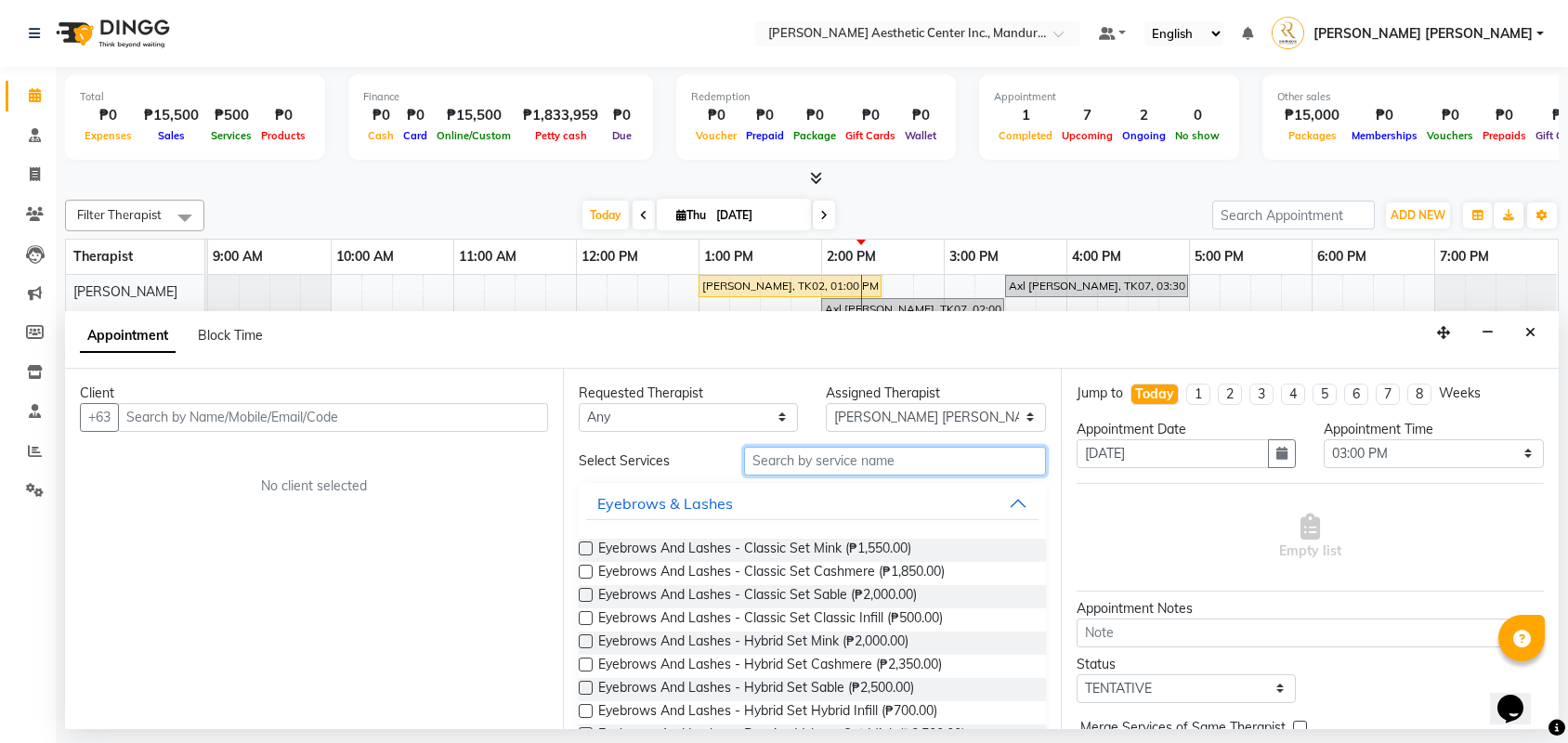
click at [790, 446] on input "text" at bounding box center [895, 461] width 302 height 29
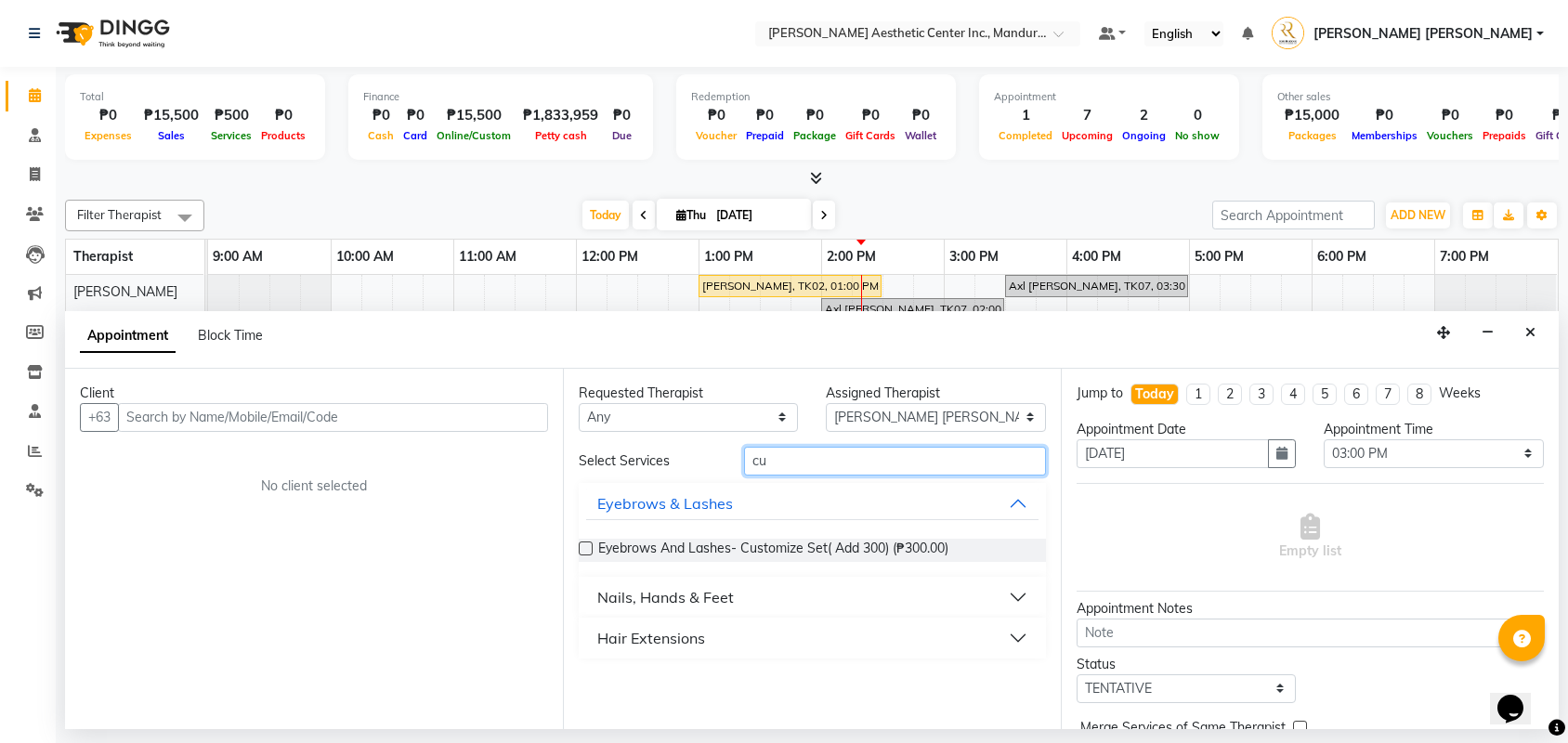
type input "c"
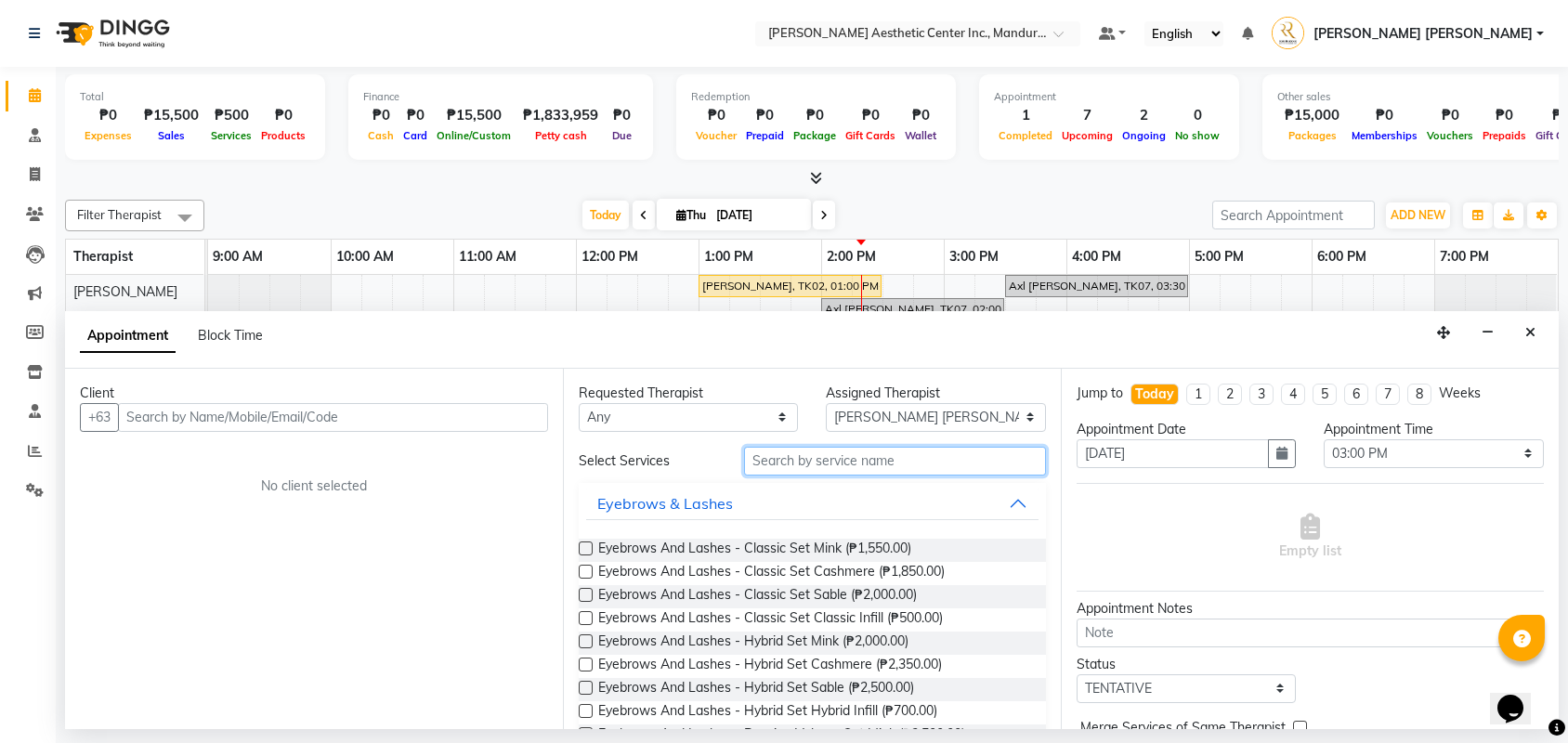
type input "w"
click at [790, 446] on input "text" at bounding box center [895, 461] width 302 height 29
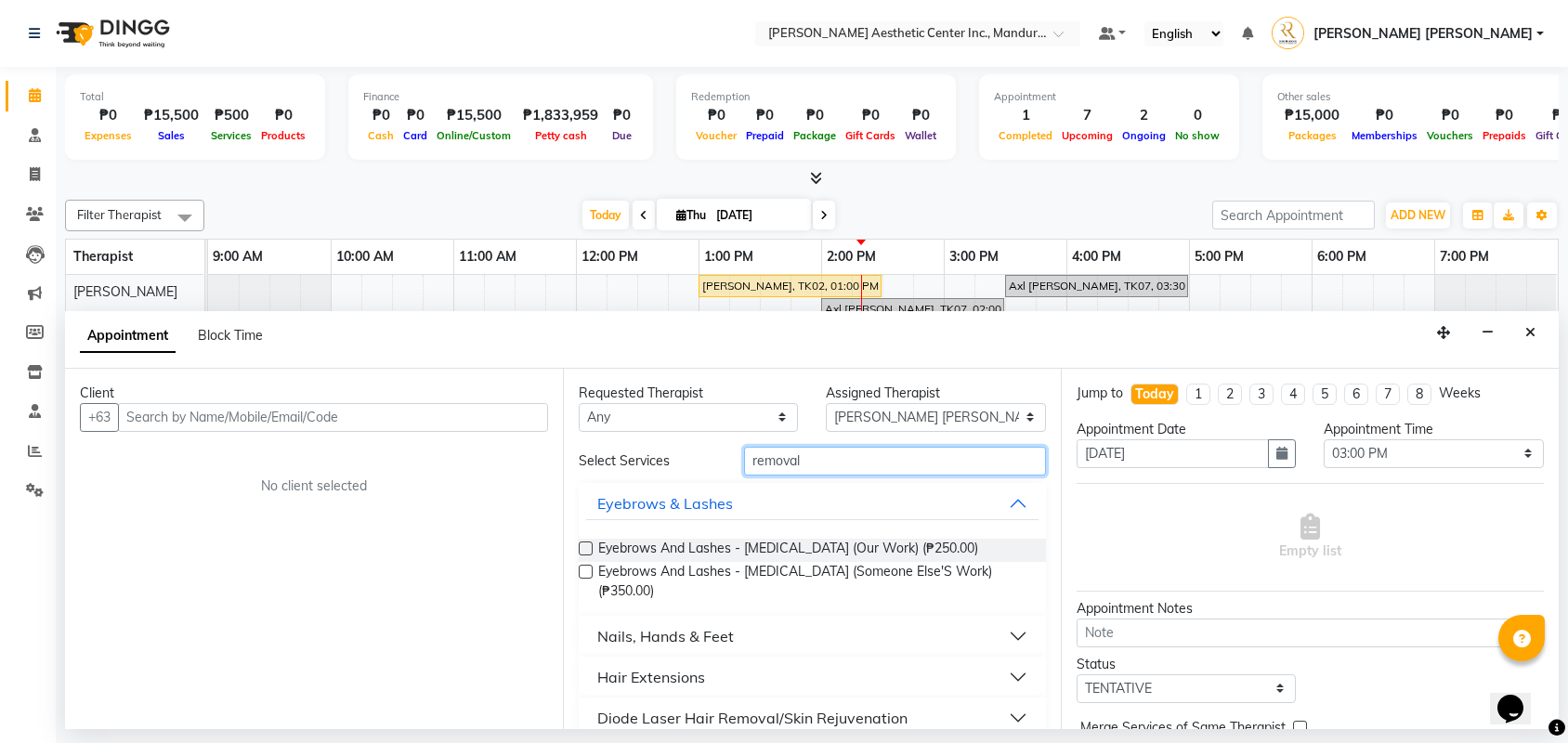
type input "removal"
click at [1492, 332] on icon "button" at bounding box center [1488, 331] width 12 height 13
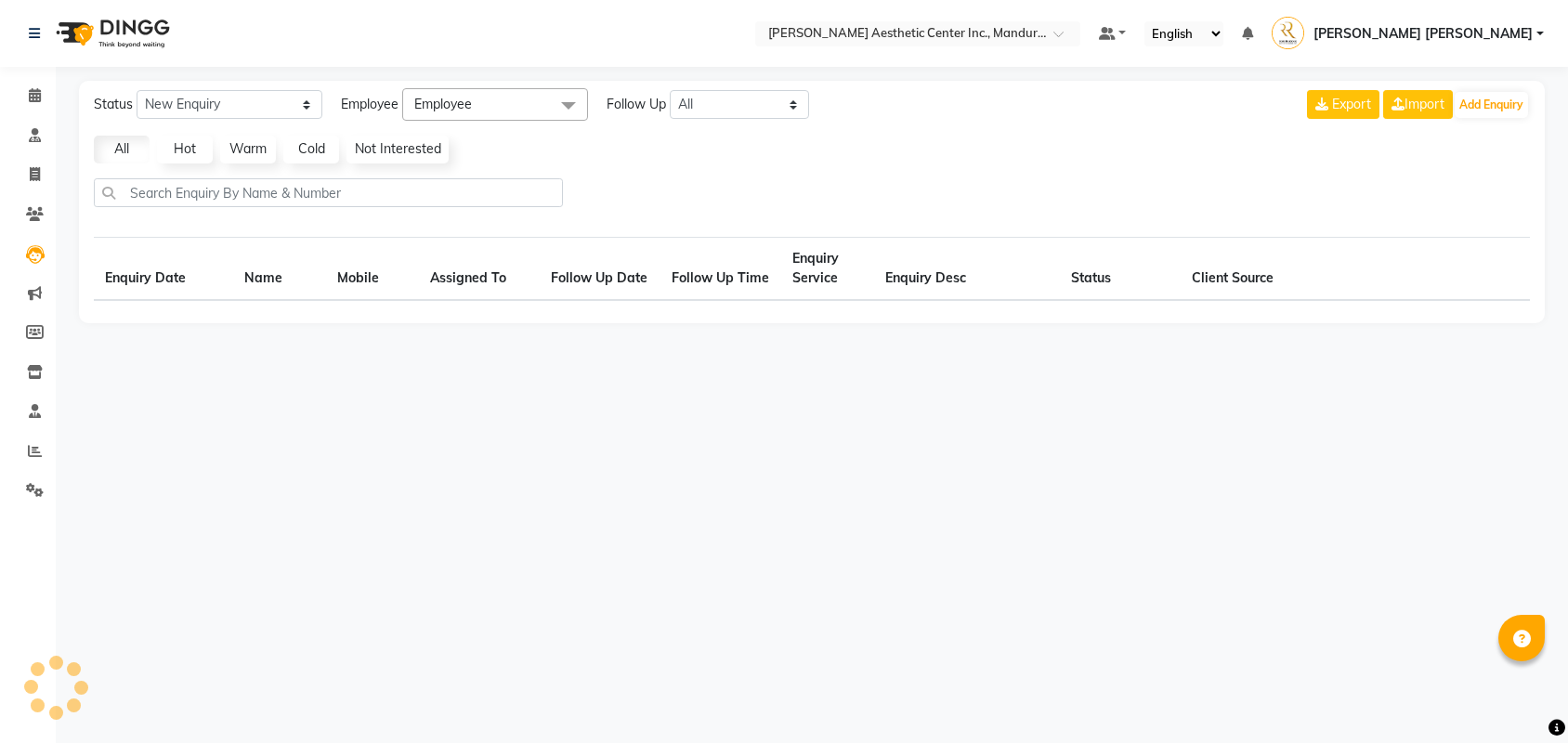
select select "en"
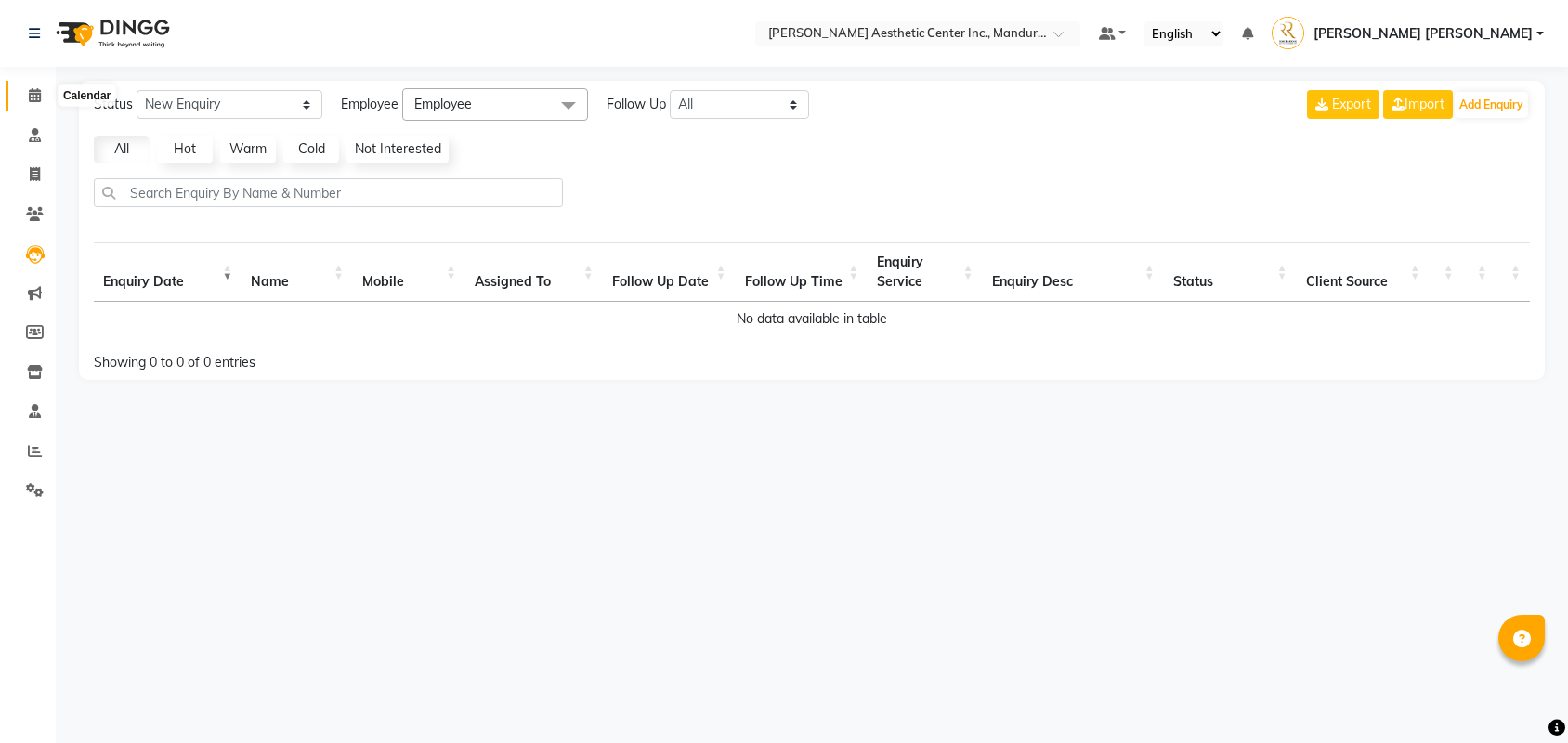
click at [31, 95] on icon at bounding box center [35, 95] width 12 height 14
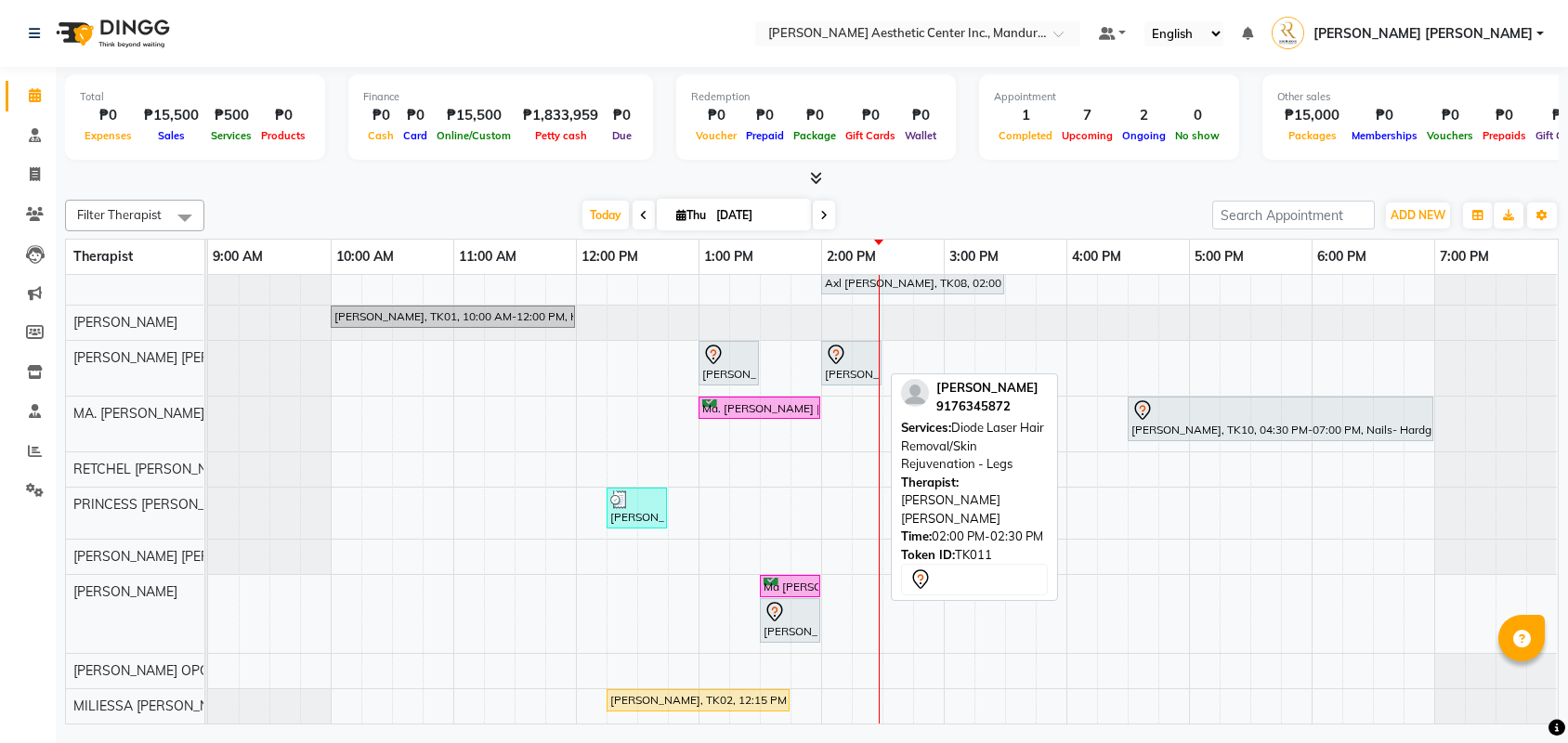
scroll to position [74, 0]
click at [851, 345] on div at bounding box center [851, 355] width 53 height 22
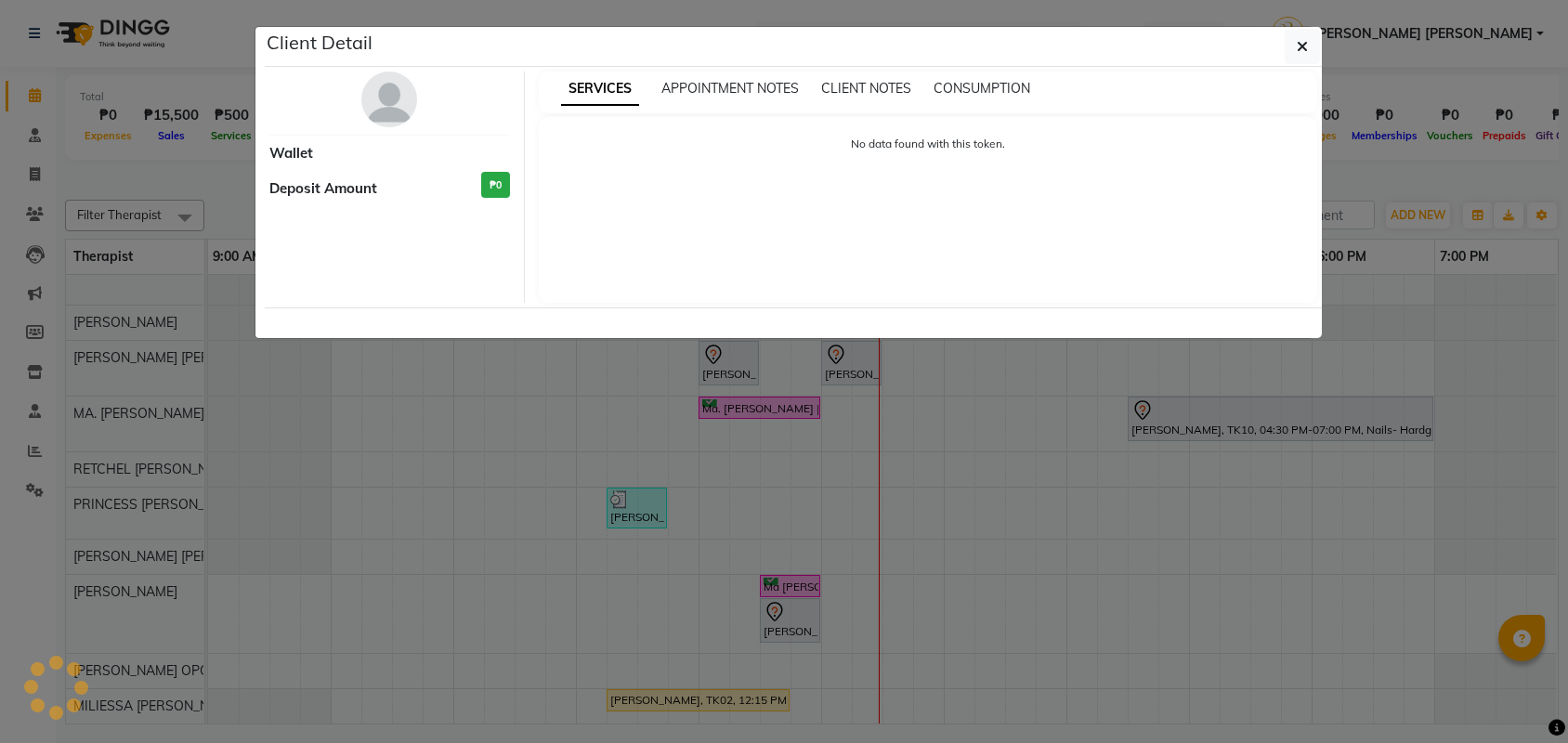
select select "7"
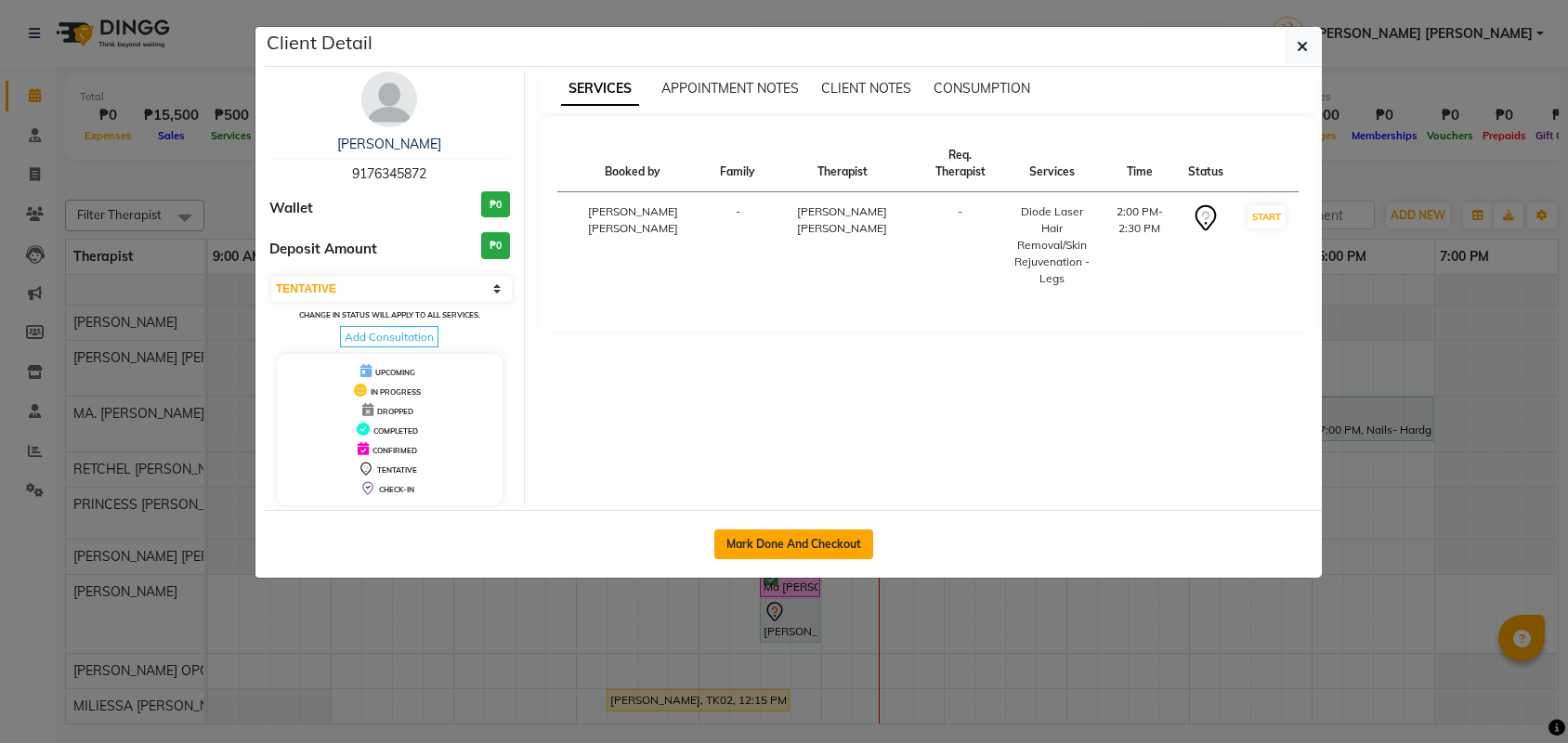
click at [807, 547] on button "Mark Done And Checkout" at bounding box center [794, 544] width 159 height 30
select select "service"
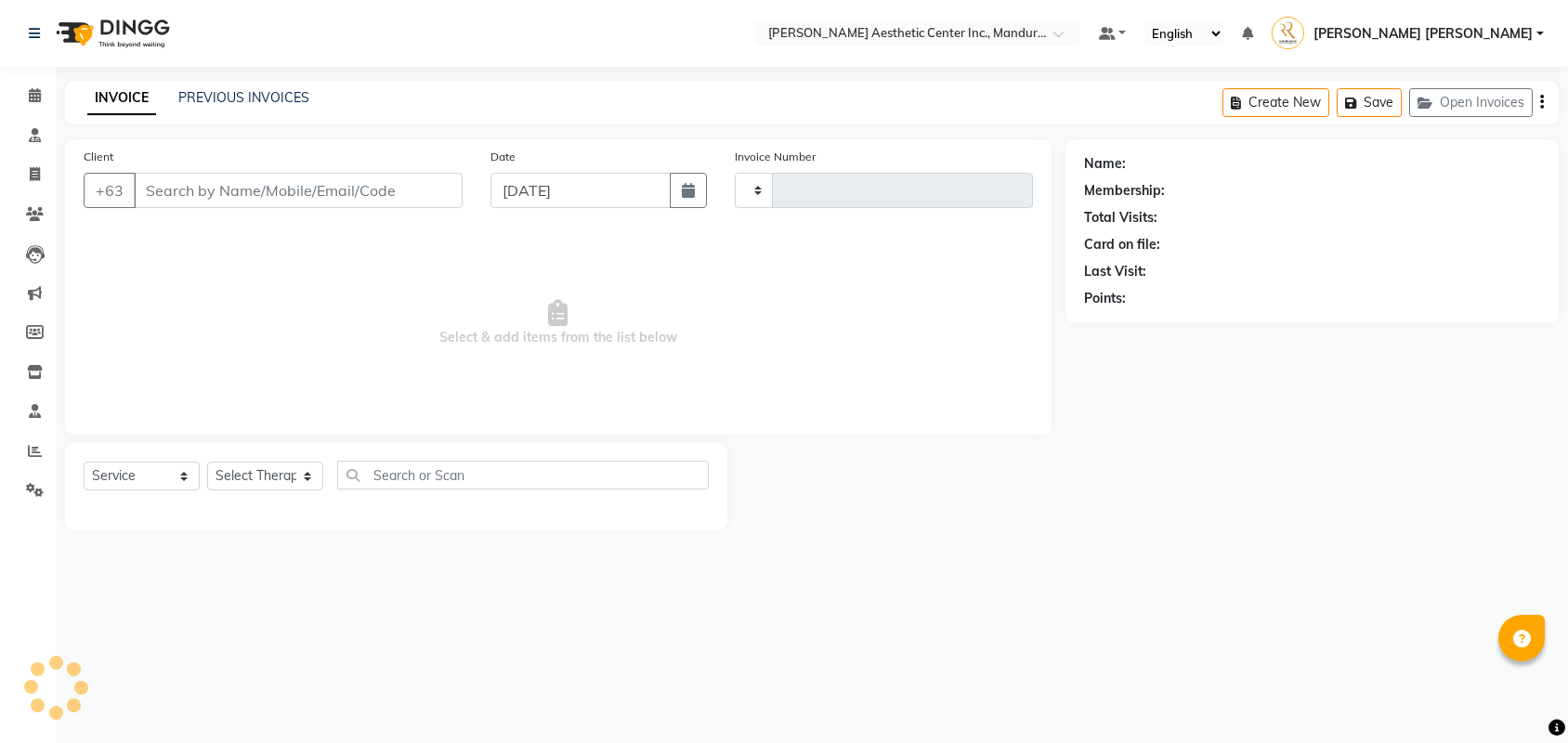
type input "1017"
select select "6259"
type input "9176345872"
select select "46409"
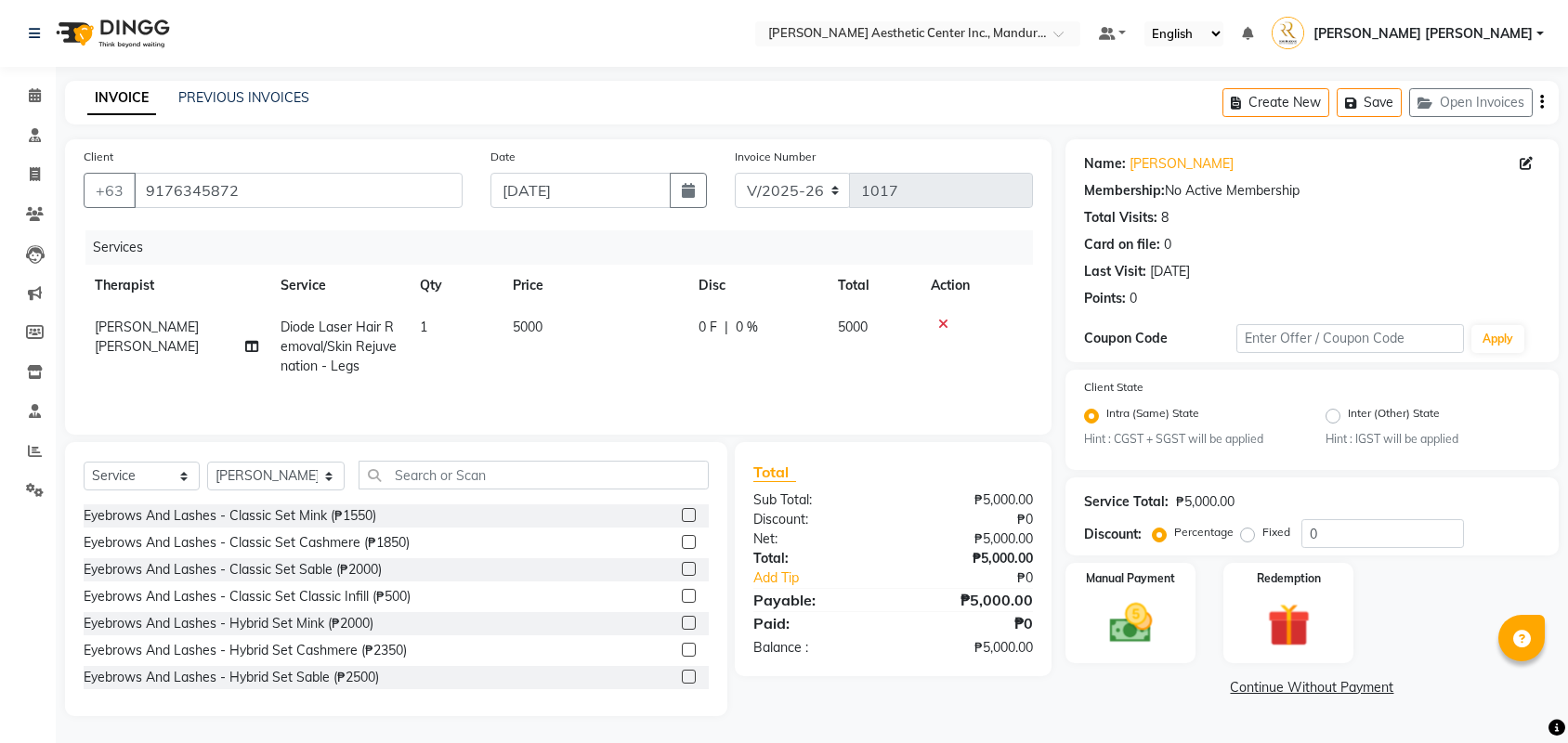
scroll to position [2, 0]
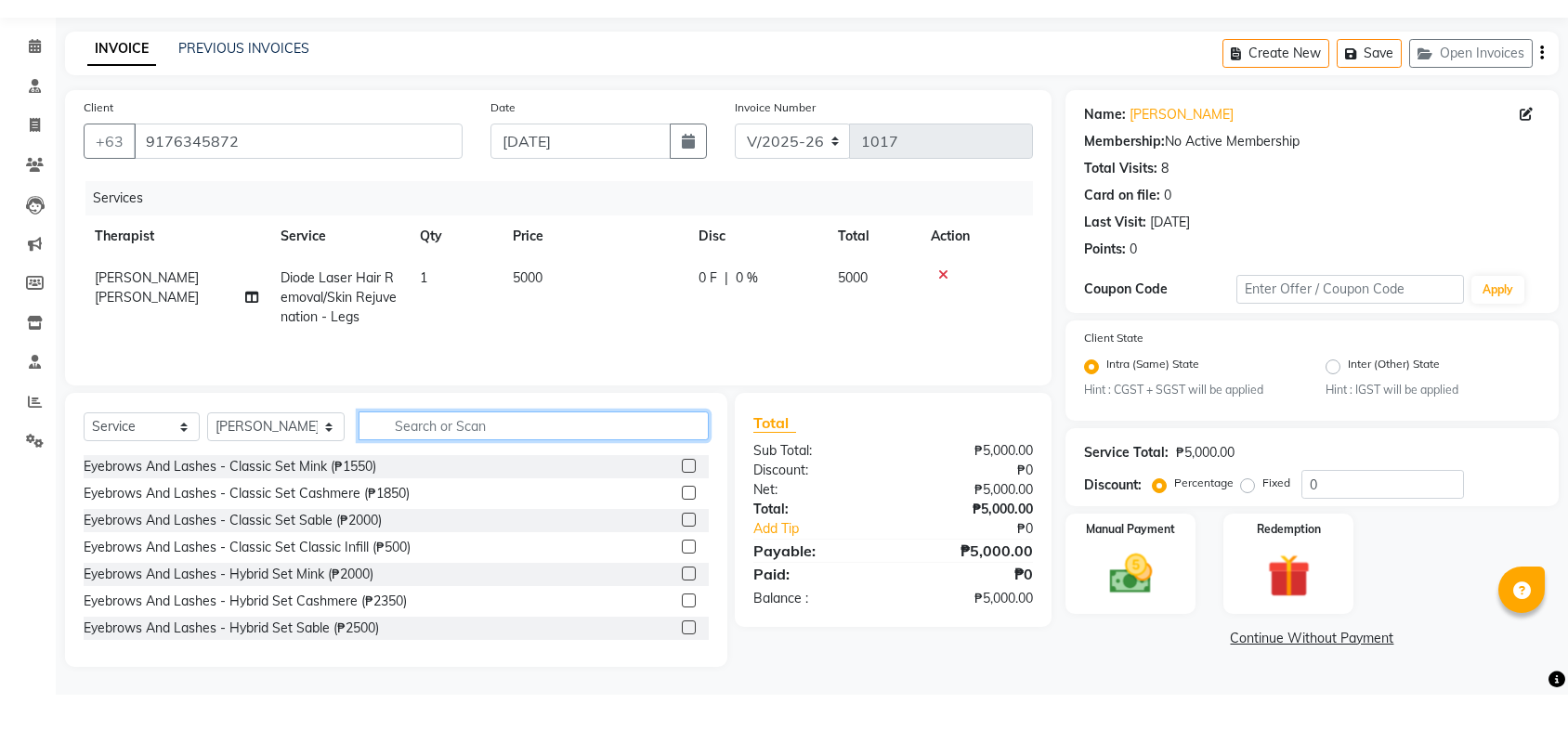
click at [589, 460] on input "text" at bounding box center [534, 474] width 350 height 29
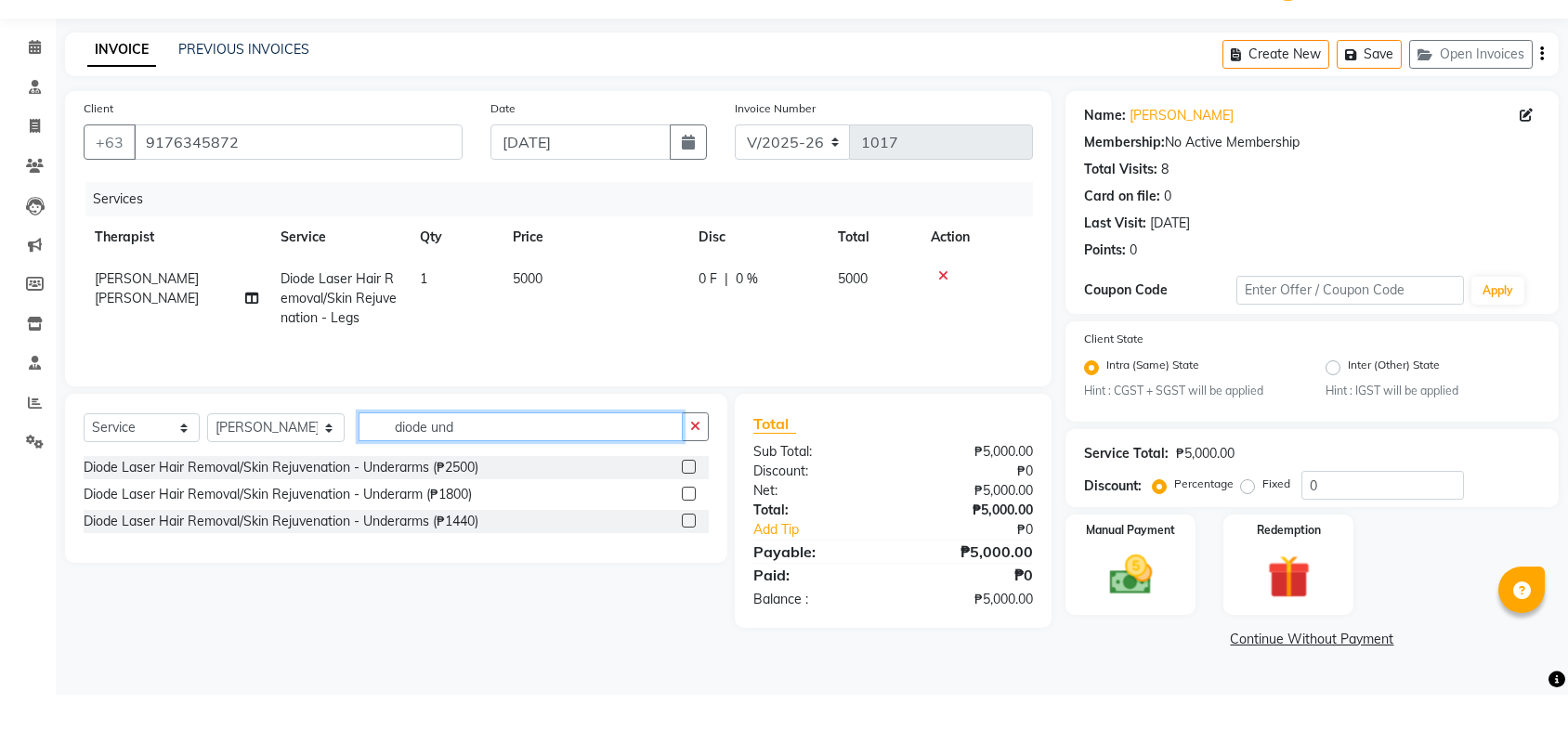
scroll to position [0, 0]
type input "diode und"
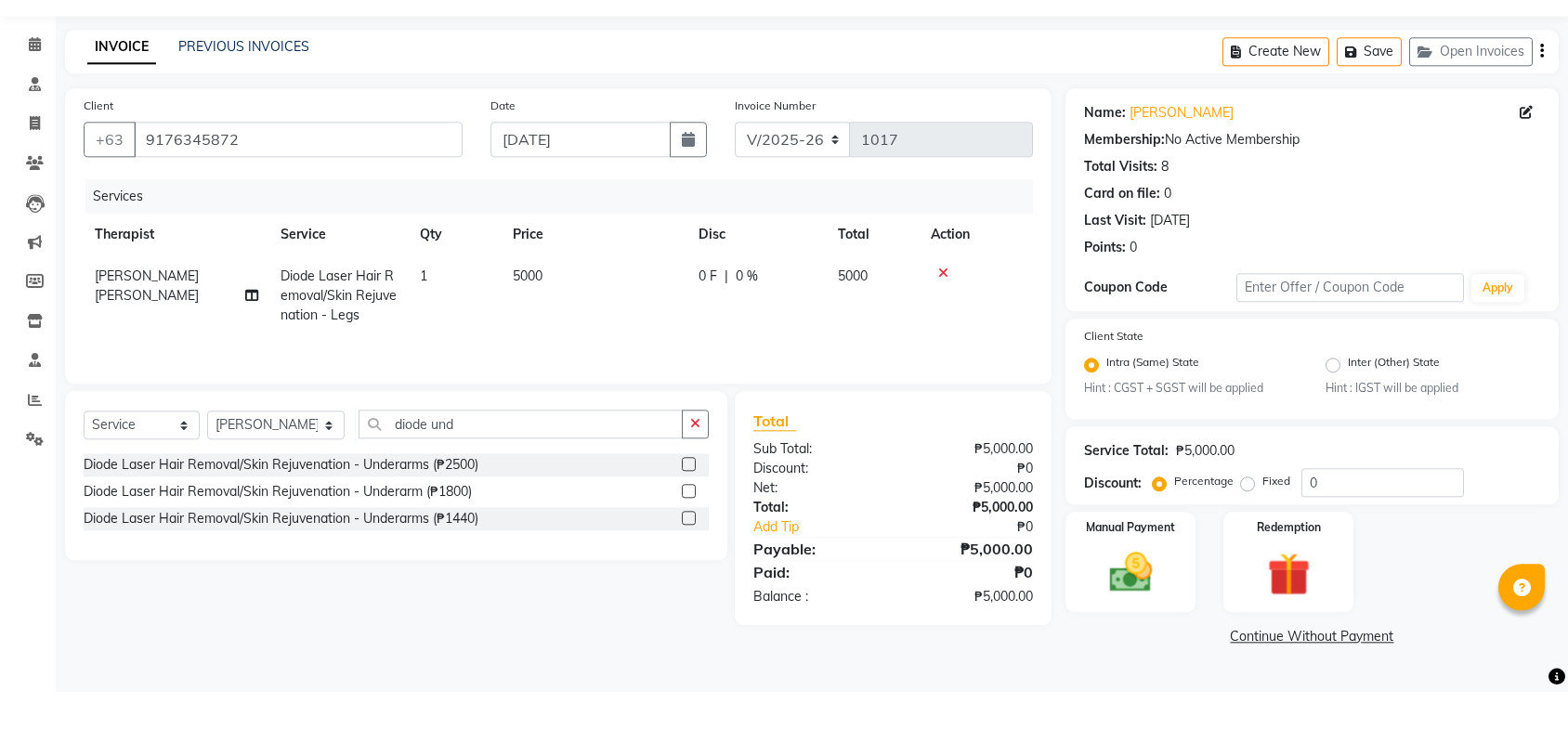
click at [687, 508] on label at bounding box center [688, 515] width 14 height 14
click at [687, 510] on input "checkbox" at bounding box center [687, 516] width 12 height 12
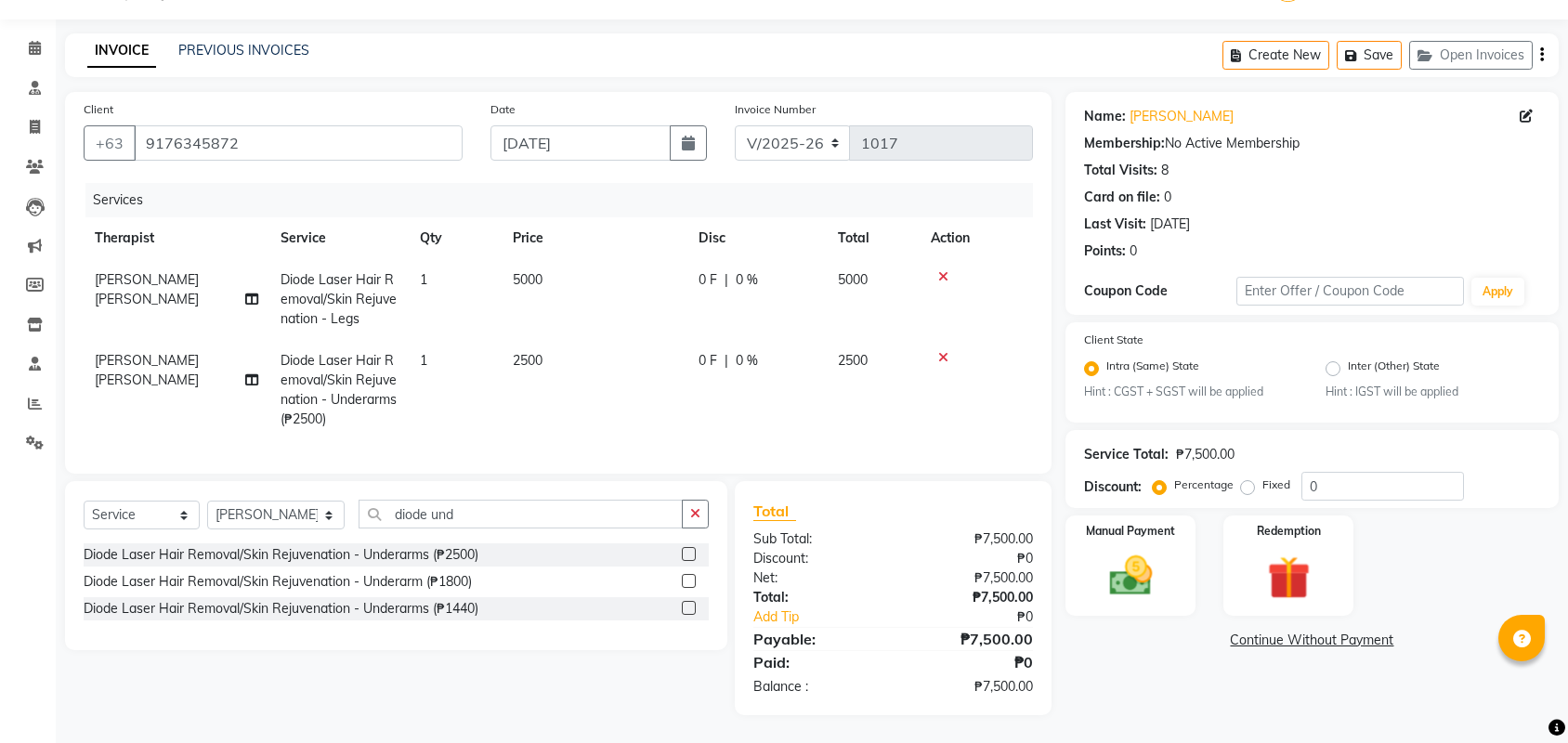
checkbox input "false"
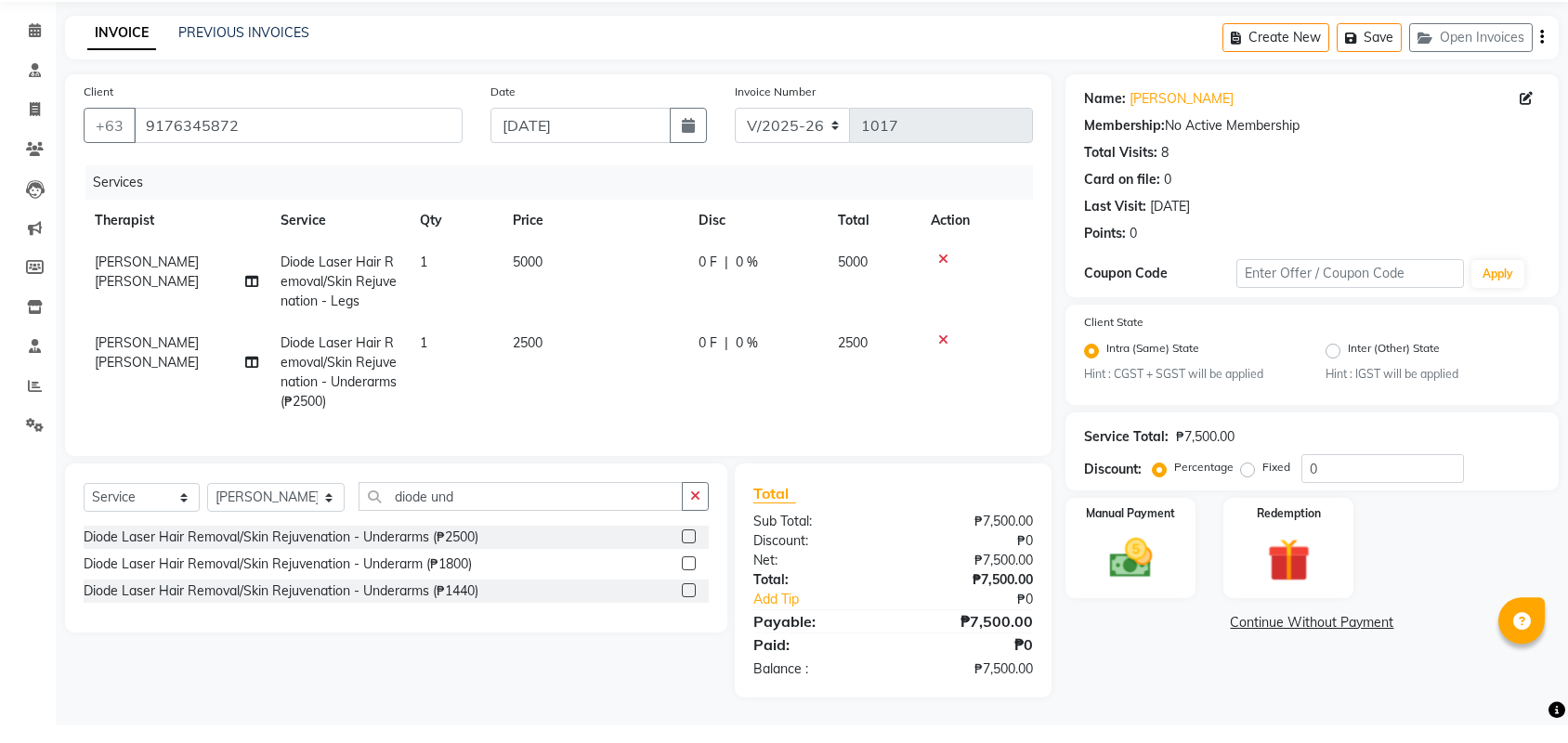
scroll to position [53, 0]
select select "46220"
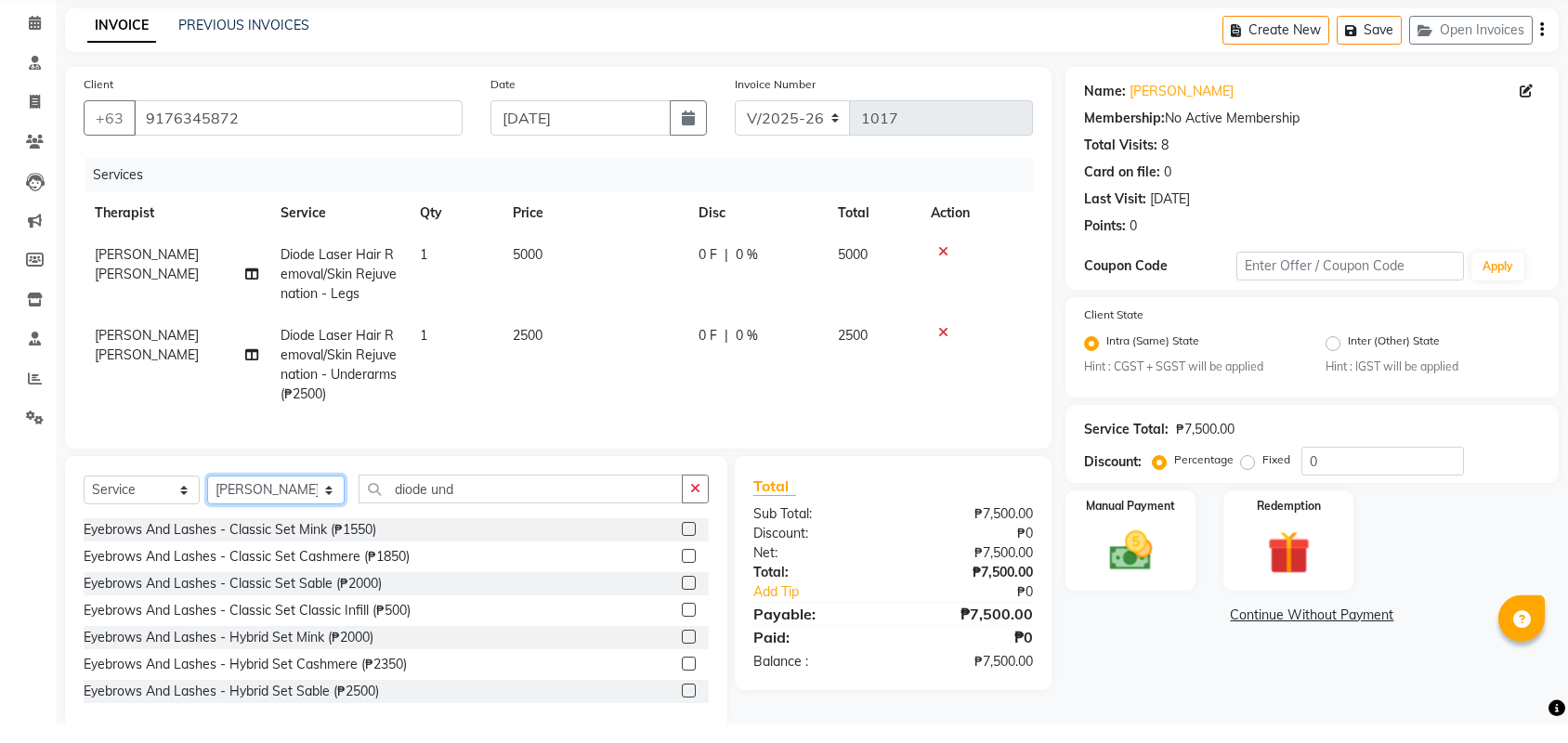
scroll to position [72, 0]
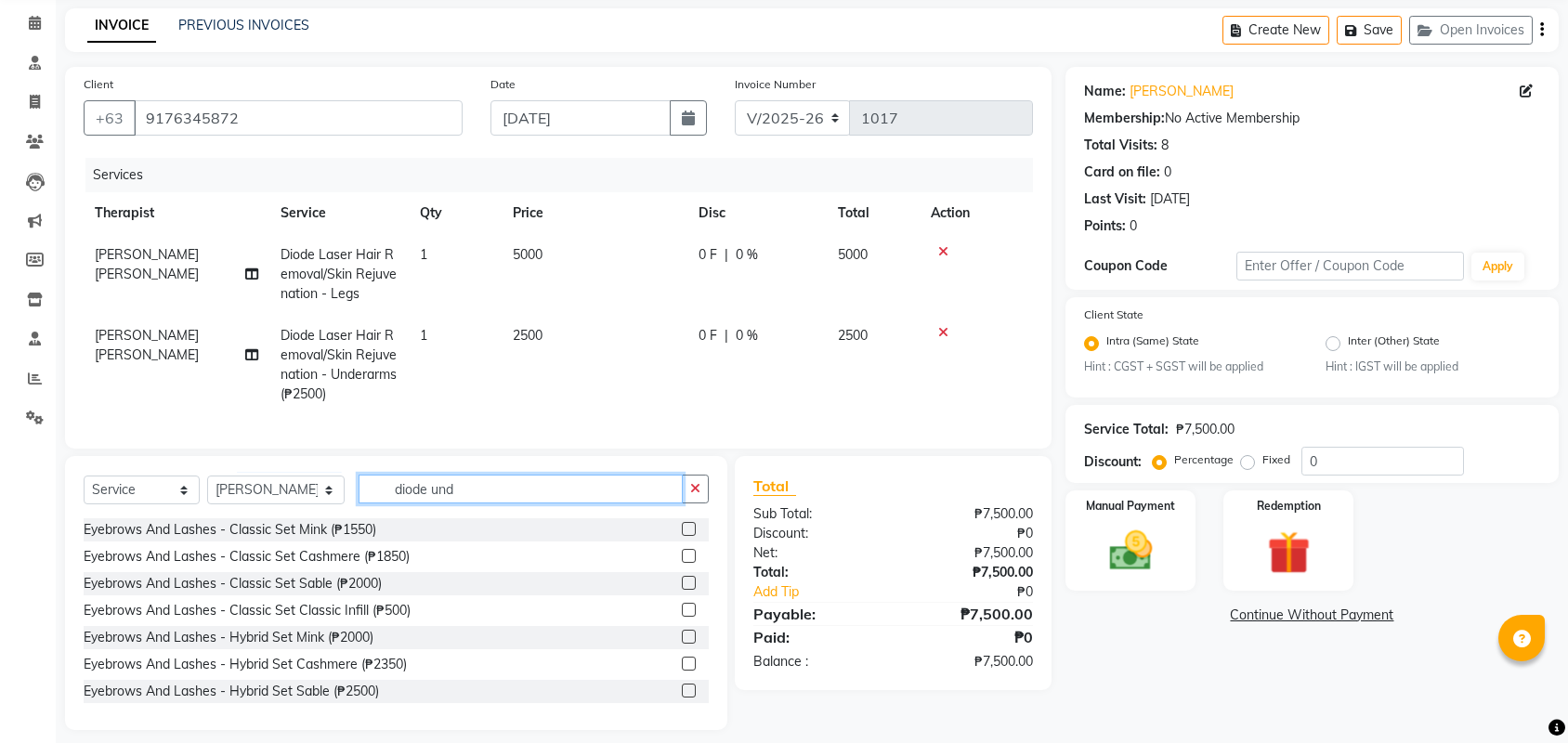
click at [464, 497] on input "diode und" at bounding box center [520, 489] width 324 height 29
type input "d"
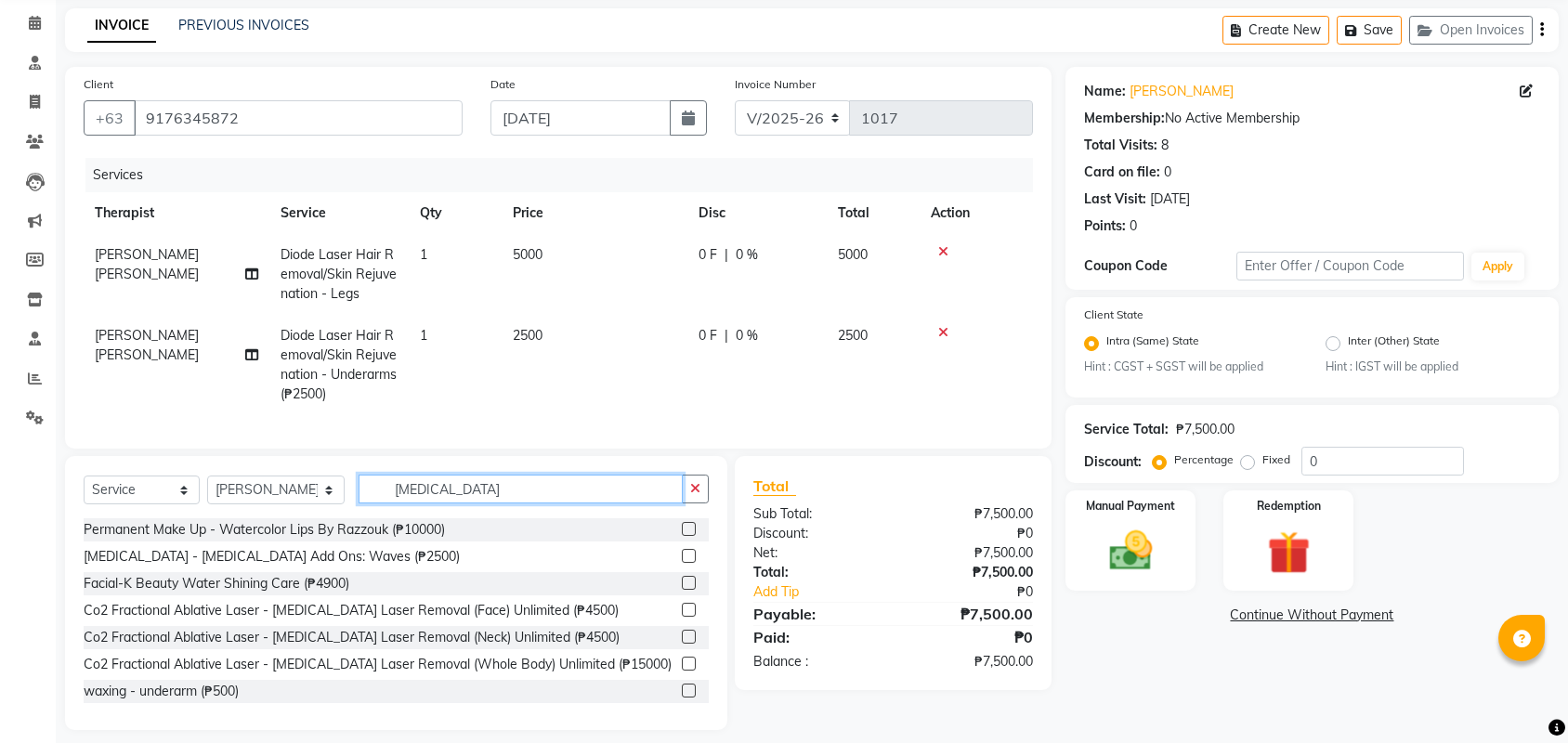
scroll to position [53, 0]
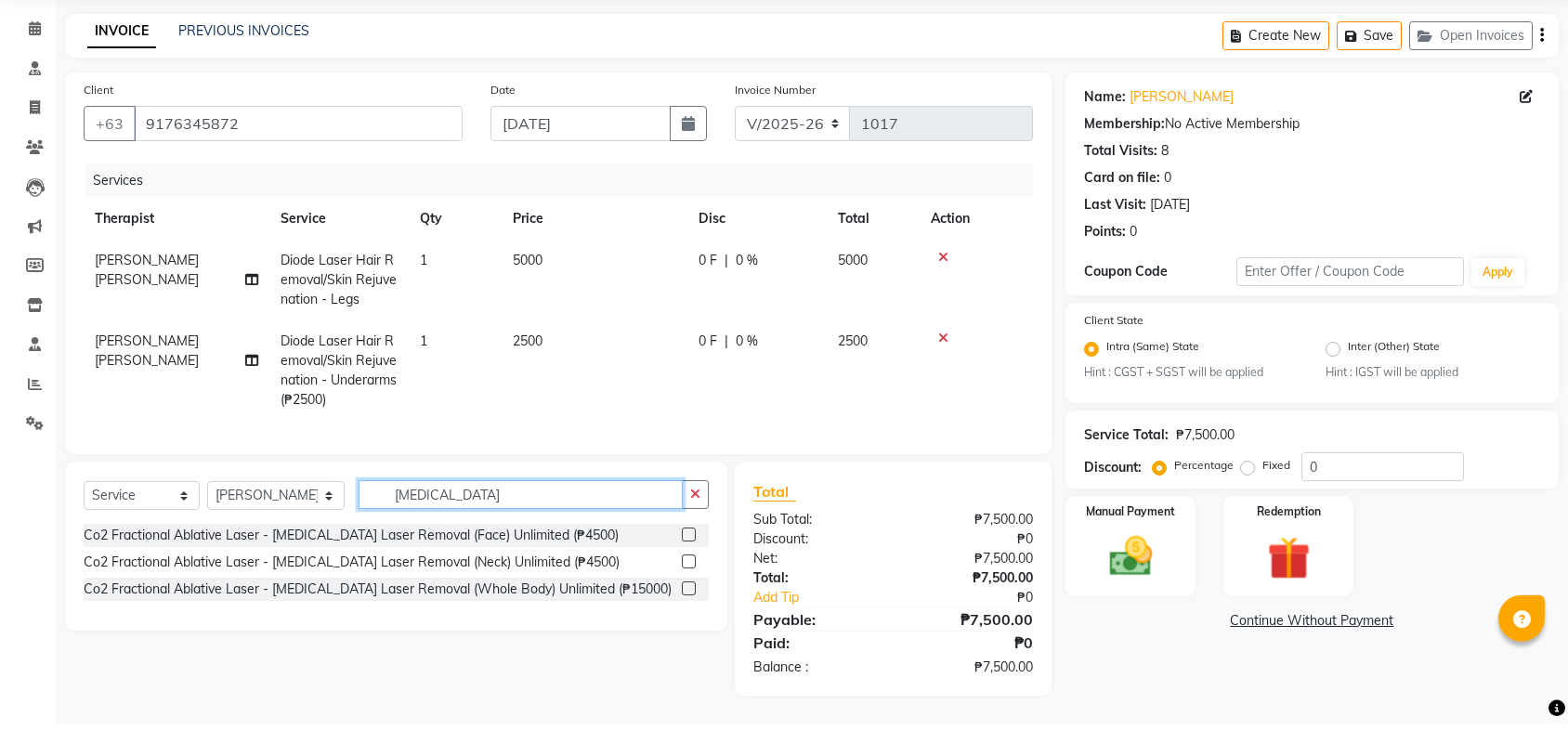
type input "warts"
click at [688, 547] on div at bounding box center [687, 557] width 12 height 19
click at [685, 547] on label at bounding box center [688, 554] width 14 height 14
click at [685, 549] on input "checkbox" at bounding box center [687, 555] width 12 height 12
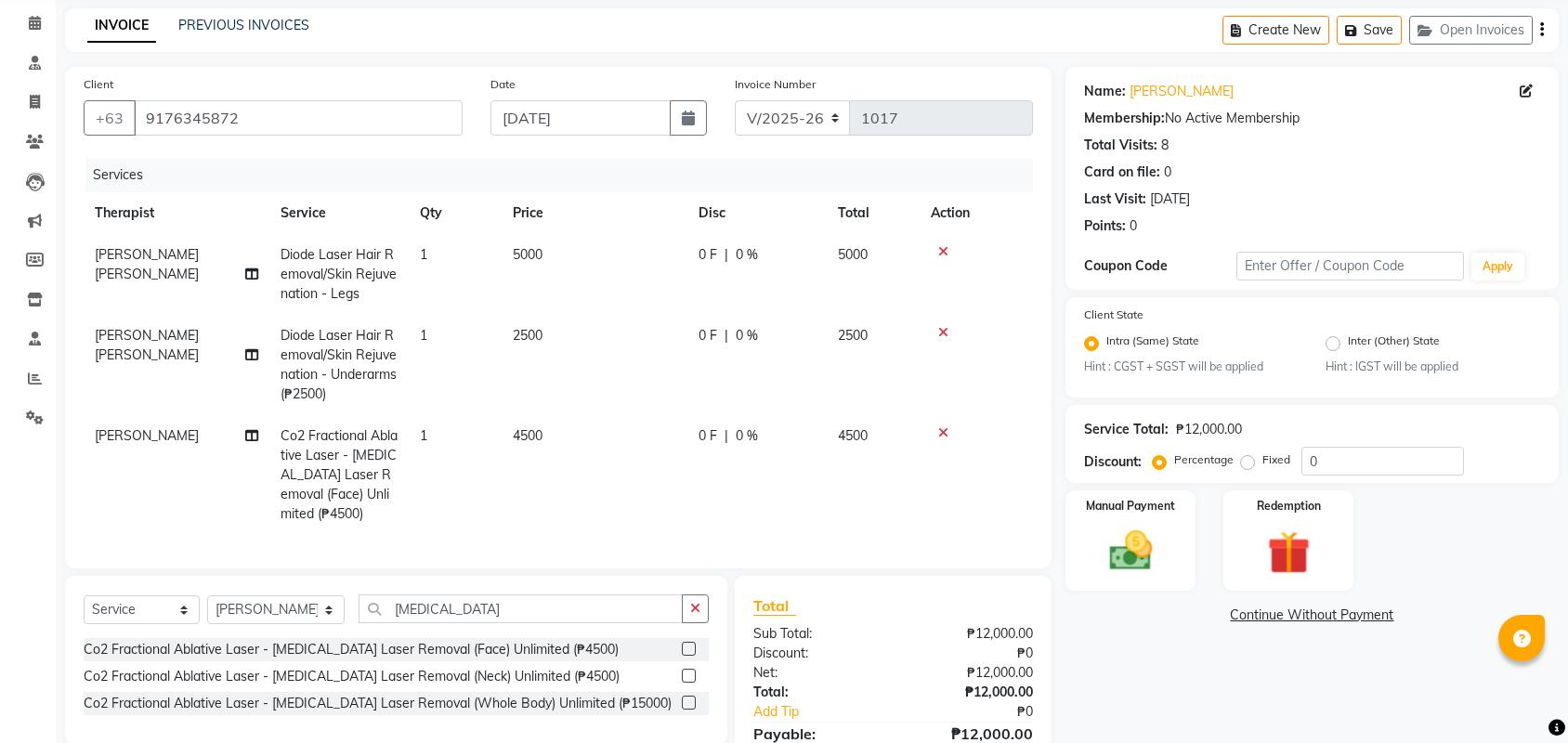
checkbox input "false"
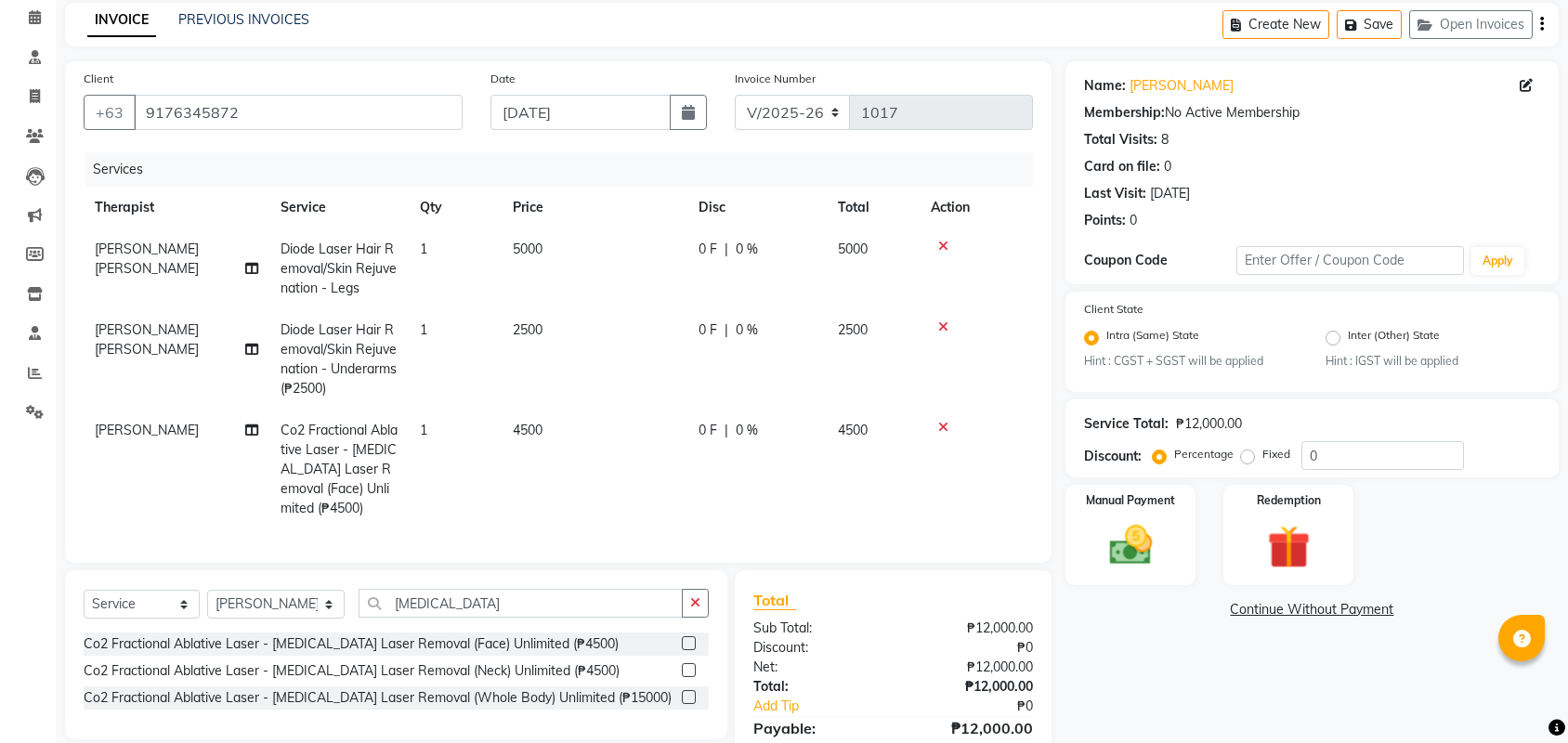
scroll to position [123, 0]
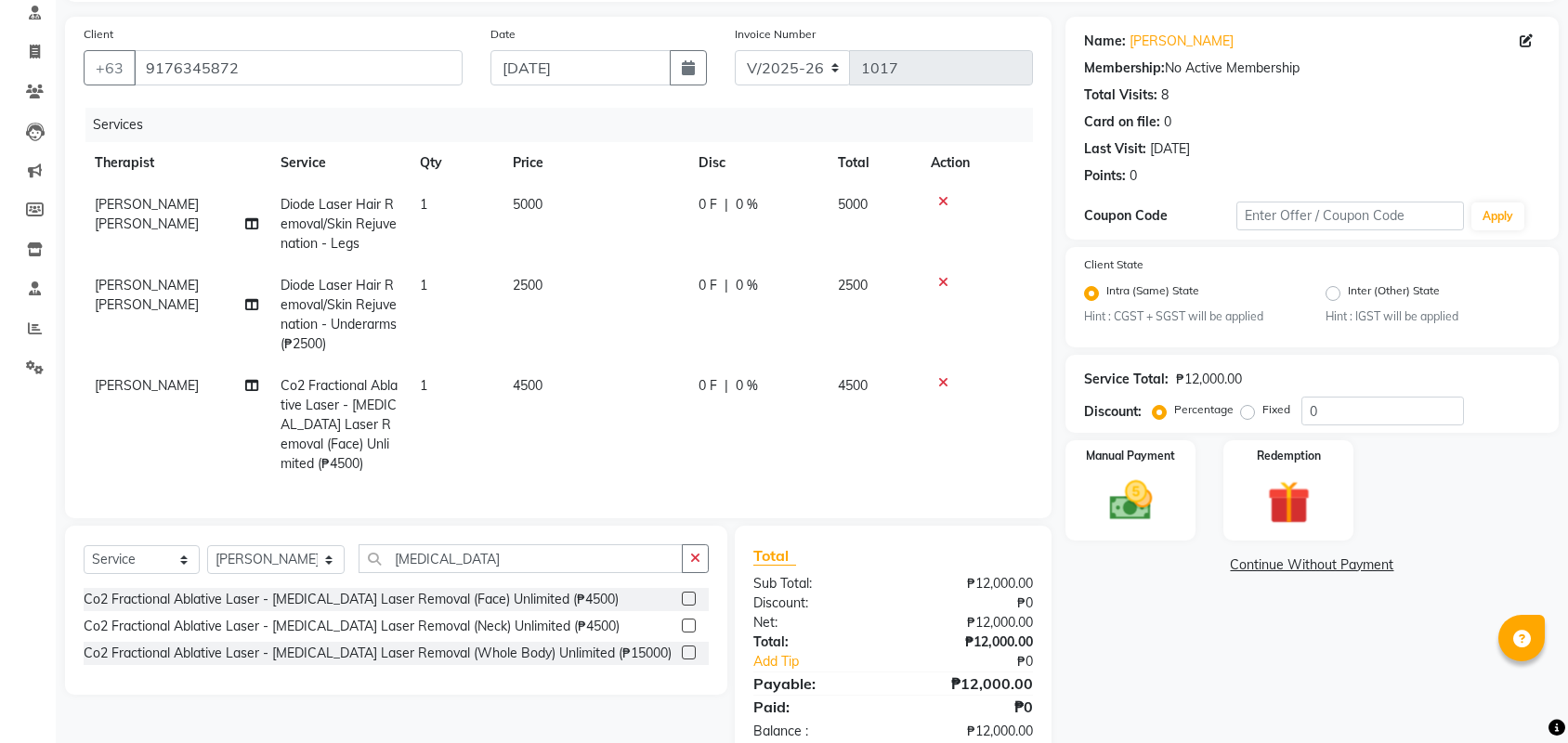
click at [532, 391] on span "4500" at bounding box center [527, 385] width 30 height 16
select select "46220"
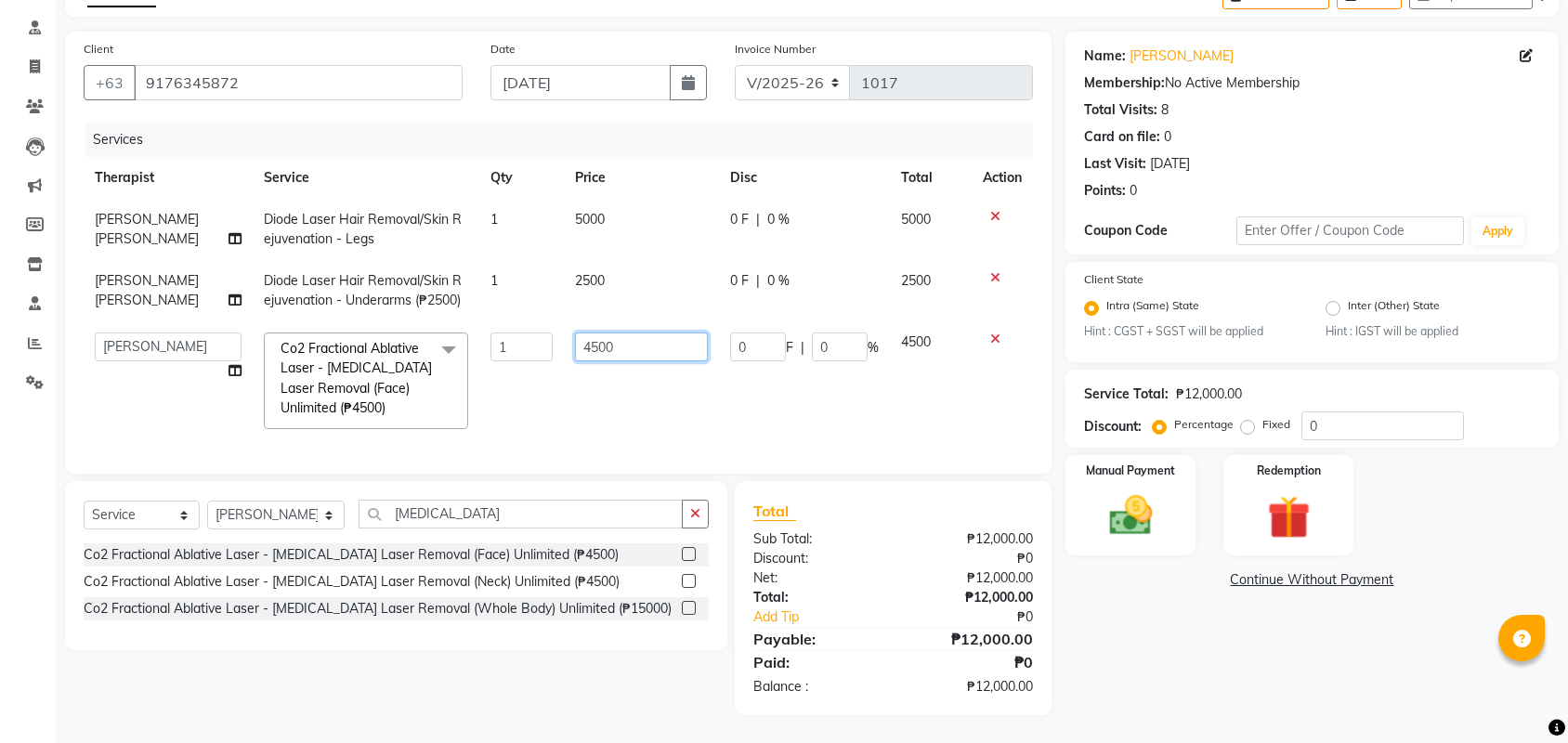
click at [595, 361] on input "4500" at bounding box center [641, 347] width 132 height 29
type input "1000"
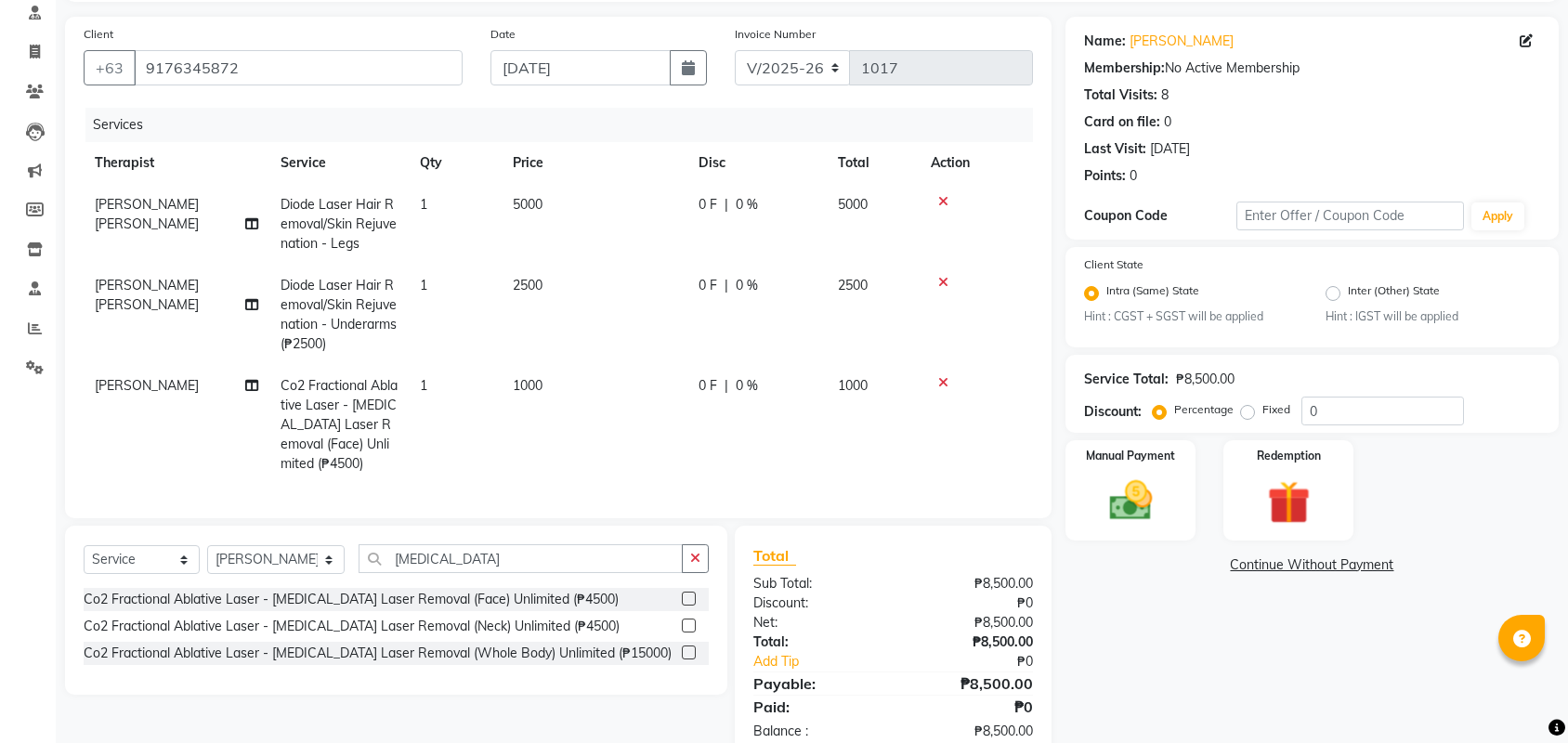
click at [847, 413] on tr "NELIA MONES Co2 Fractional Ablative Laser - Warts Laser Removal (Face) Unlimite…" at bounding box center [558, 425] width 949 height 120
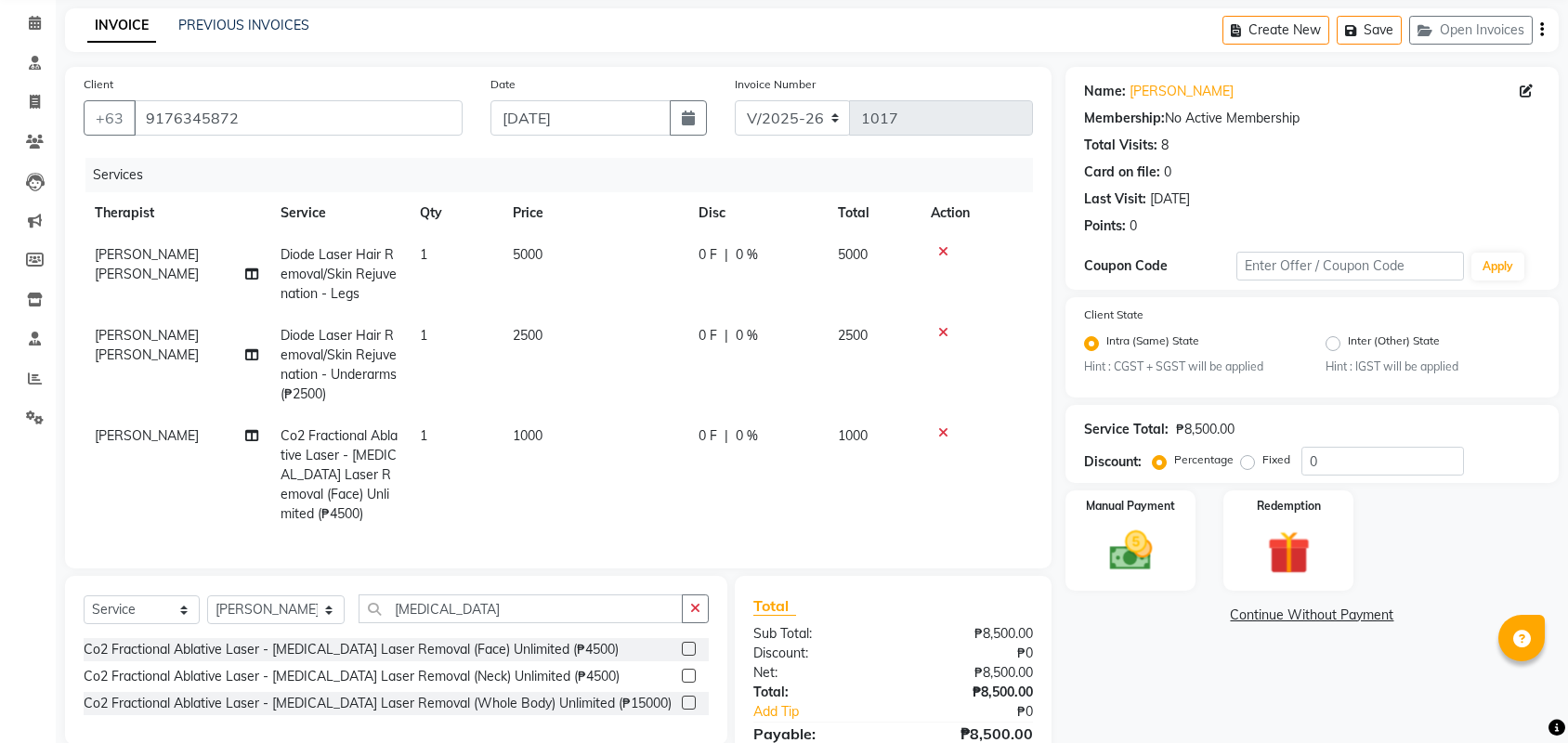
scroll to position [75, 0]
click at [1245, 618] on link "Continue Without Payment" at bounding box center [1312, 613] width 486 height 19
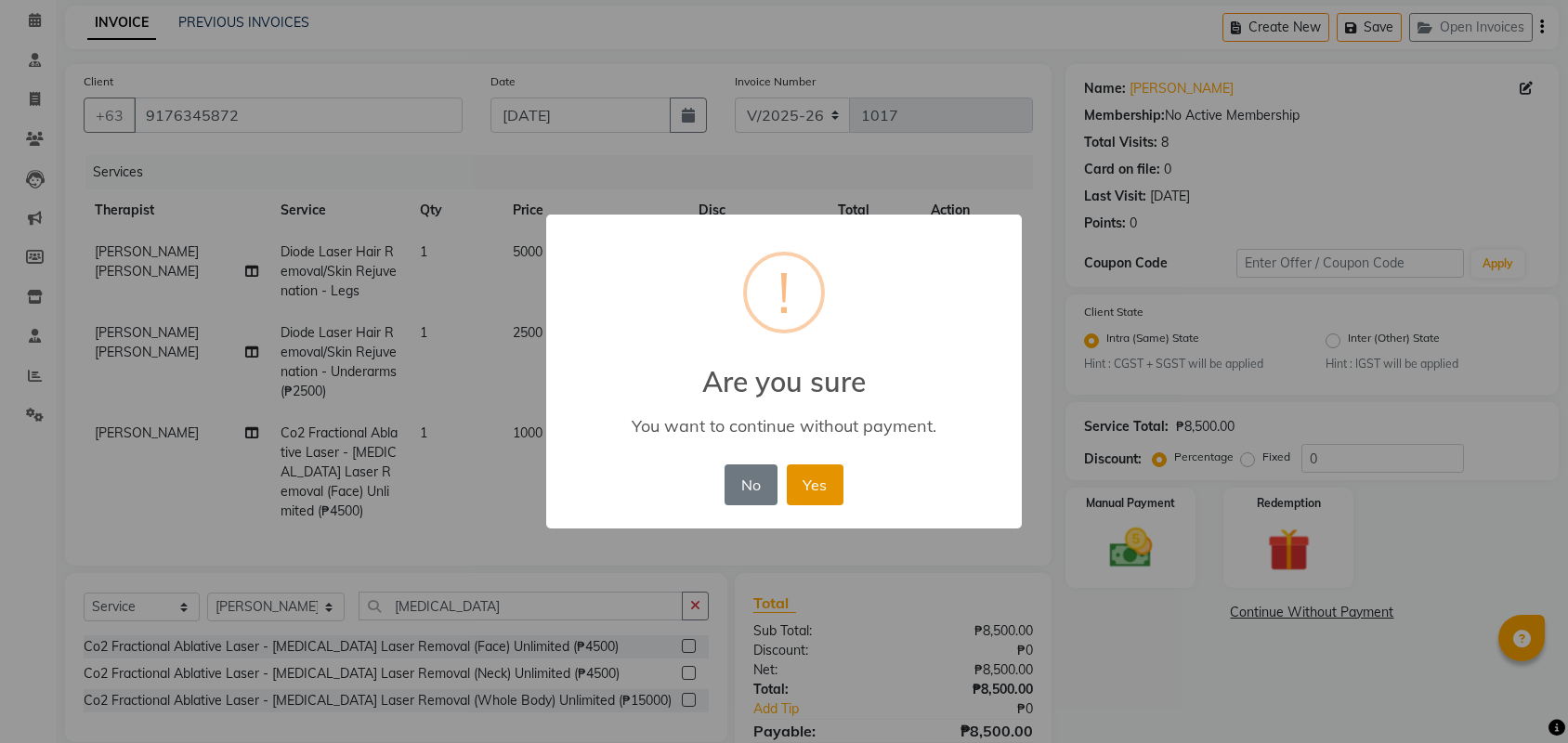
click at [808, 484] on button "Yes" at bounding box center [815, 484] width 57 height 41
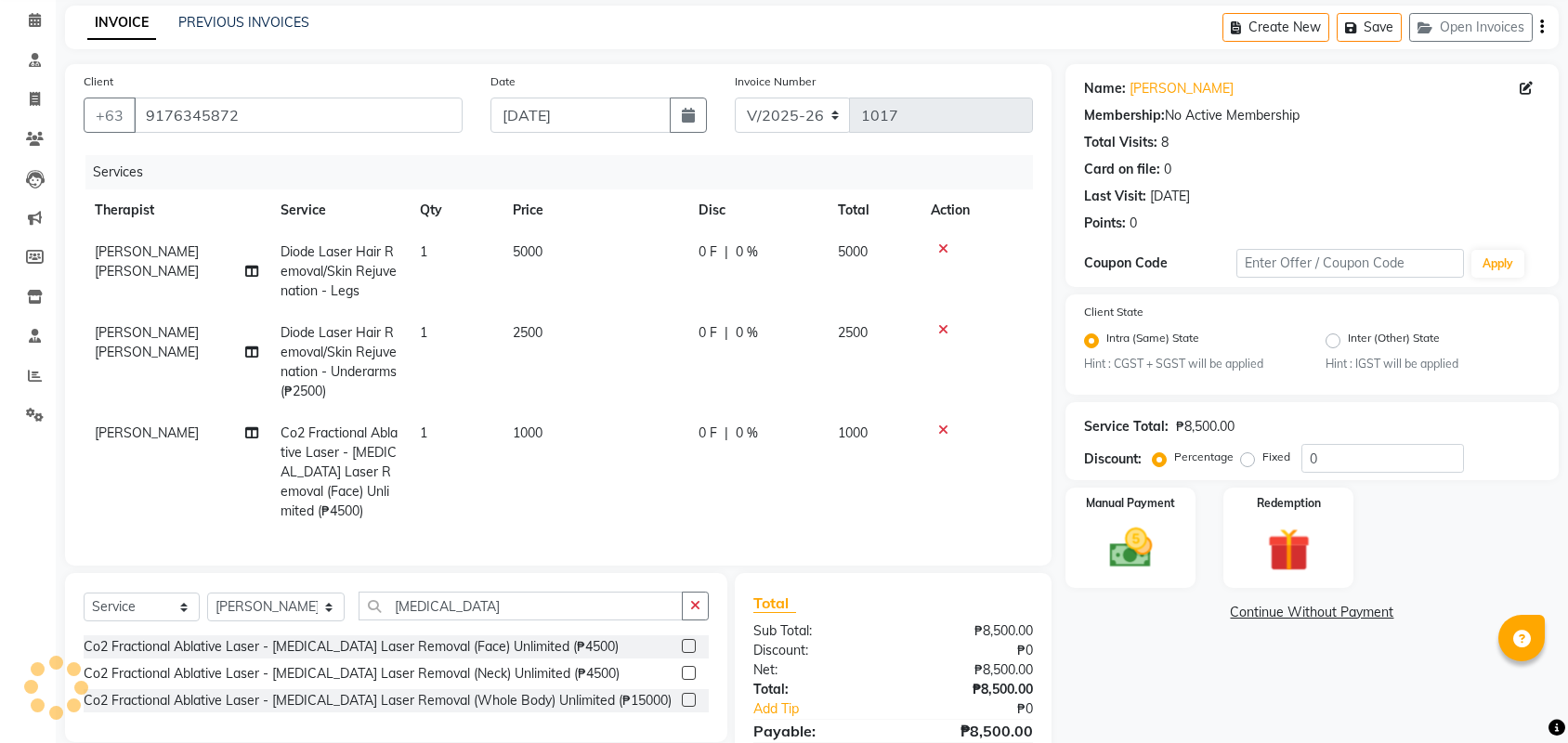
scroll to position [74, 0]
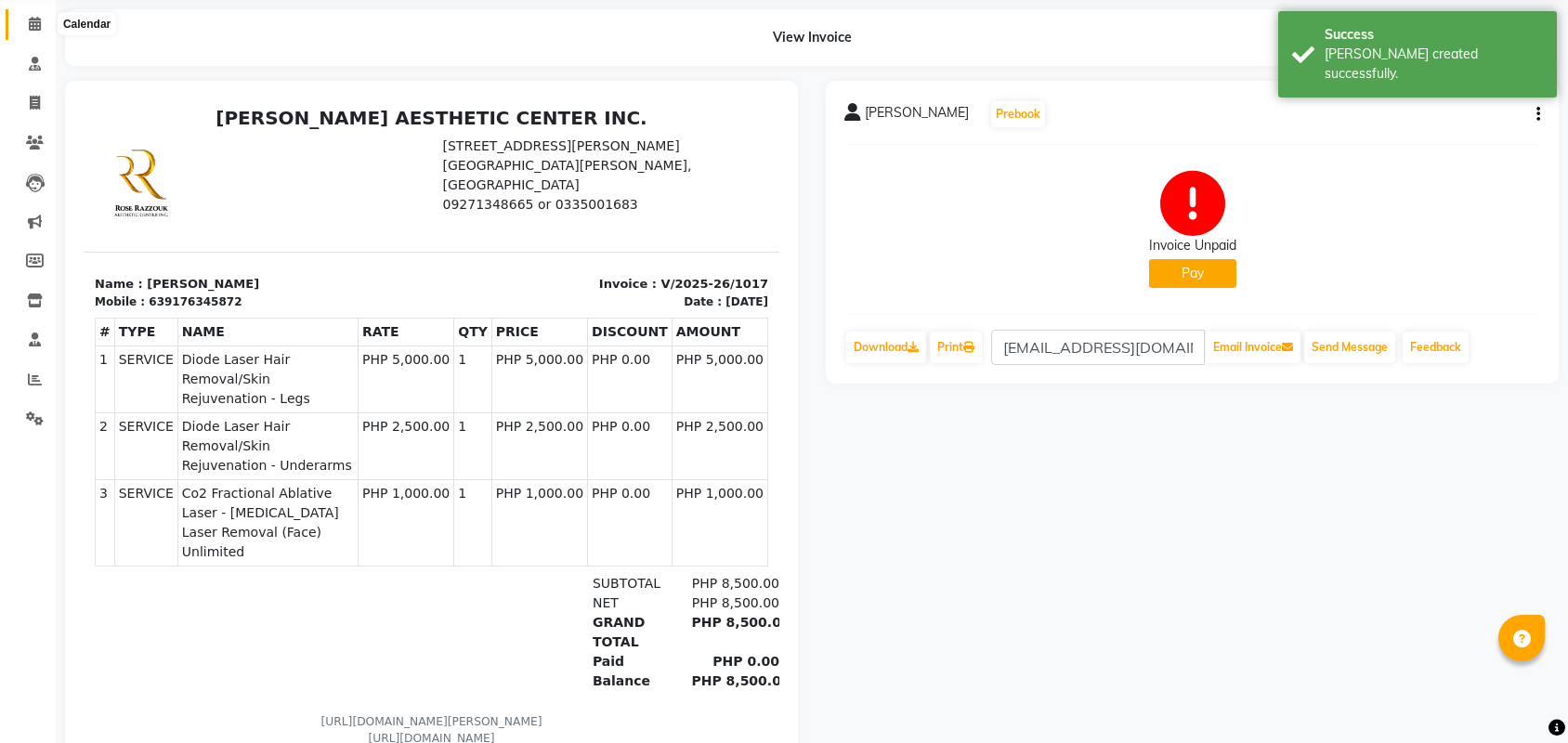
click at [31, 32] on span at bounding box center [35, 24] width 33 height 21
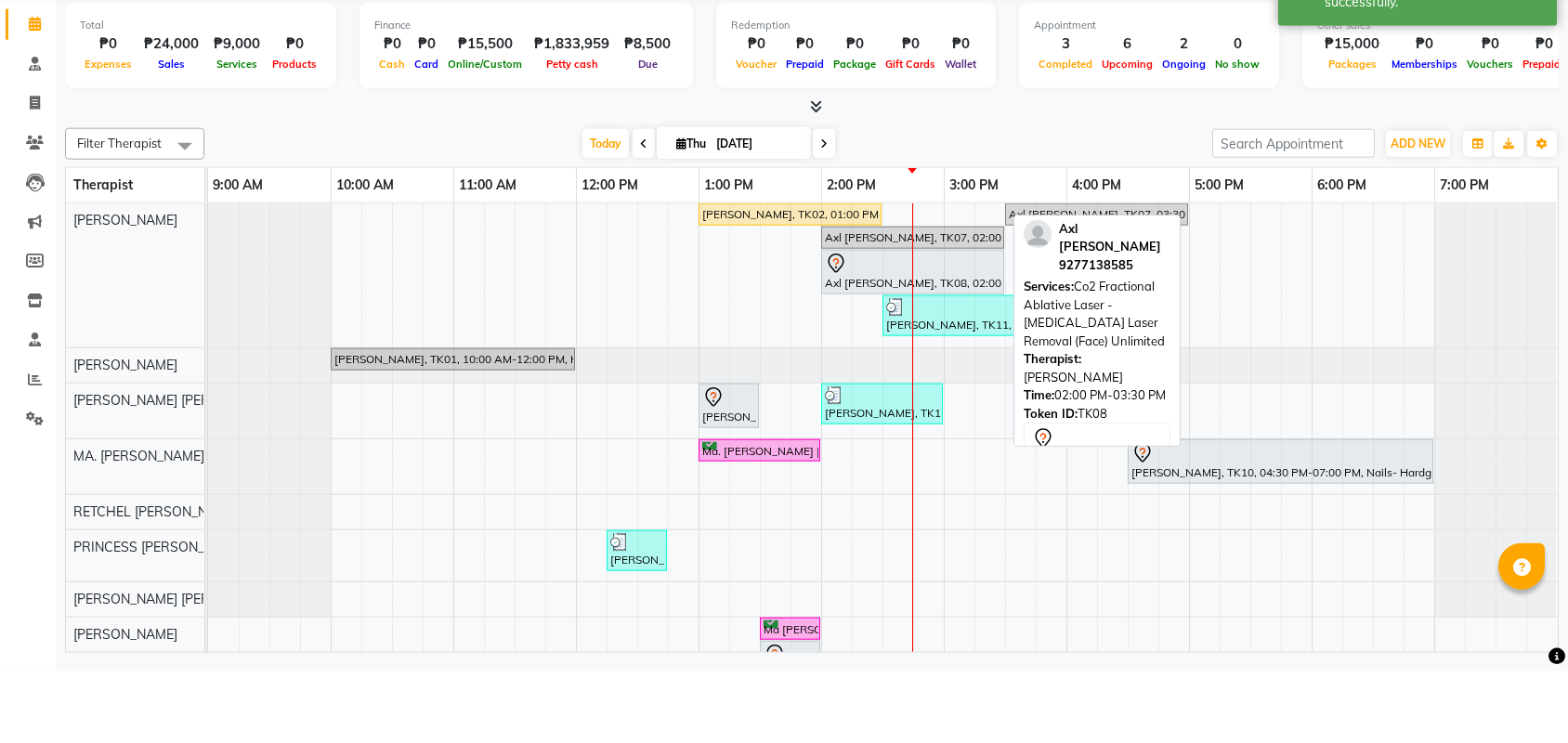
click at [897, 324] on div "Axl [PERSON_NAME], TK08, 02:00 PM-03:30 PM, Co2 Fractional Ablative Laser - [ME…" at bounding box center [912, 343] width 179 height 39
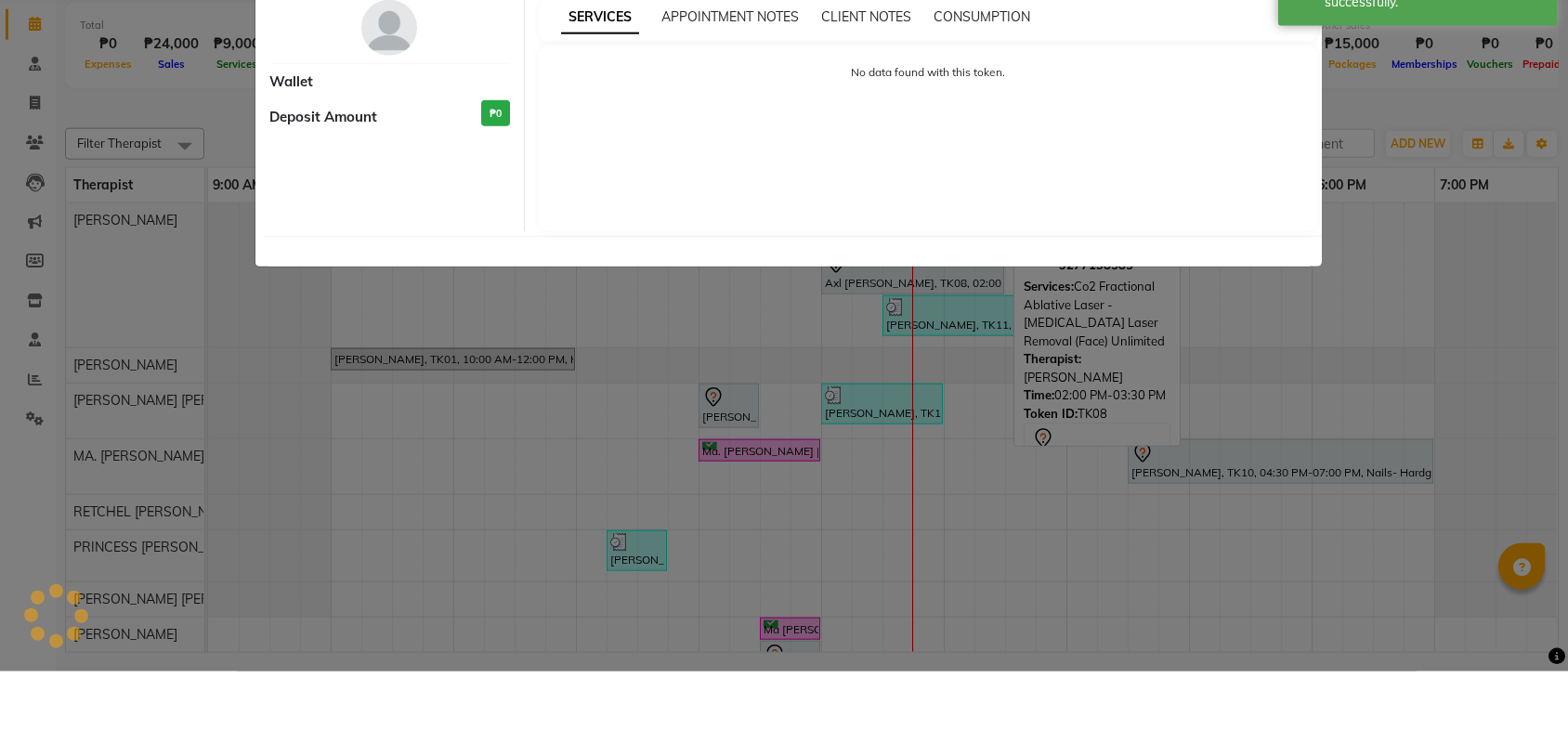
select select "7"
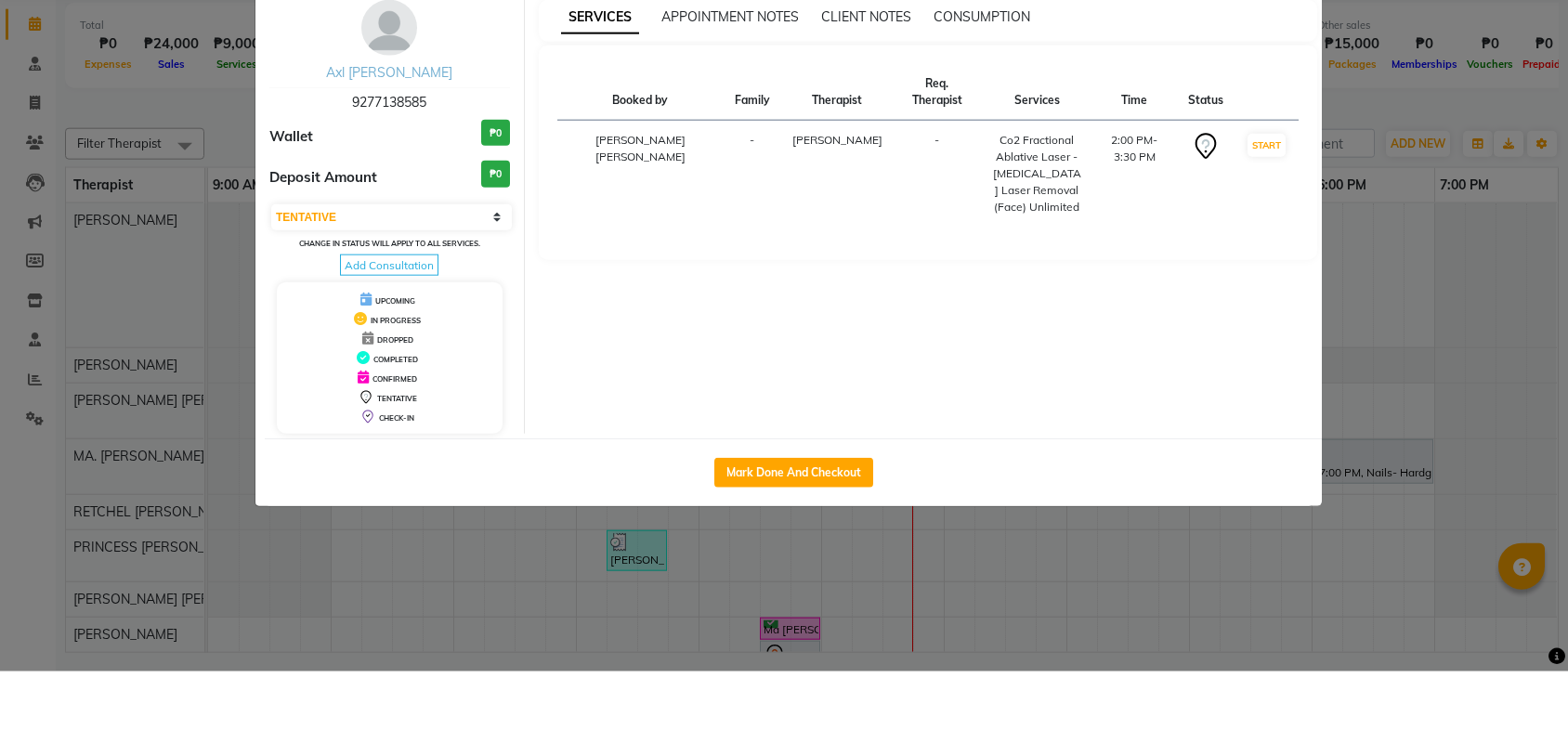
click at [411, 135] on link "Axl [PERSON_NAME]" at bounding box center [389, 143] width 127 height 16
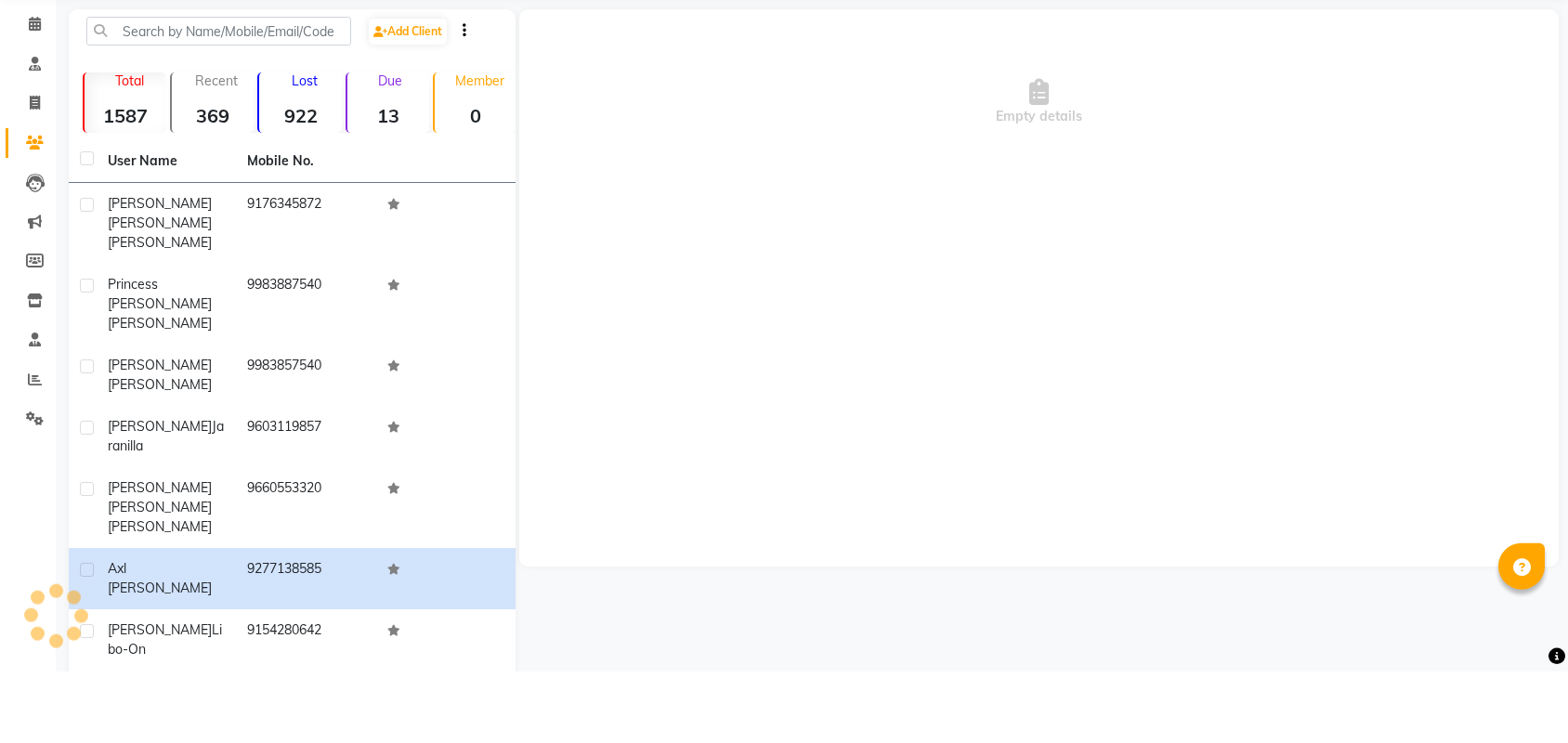
scroll to position [71, 0]
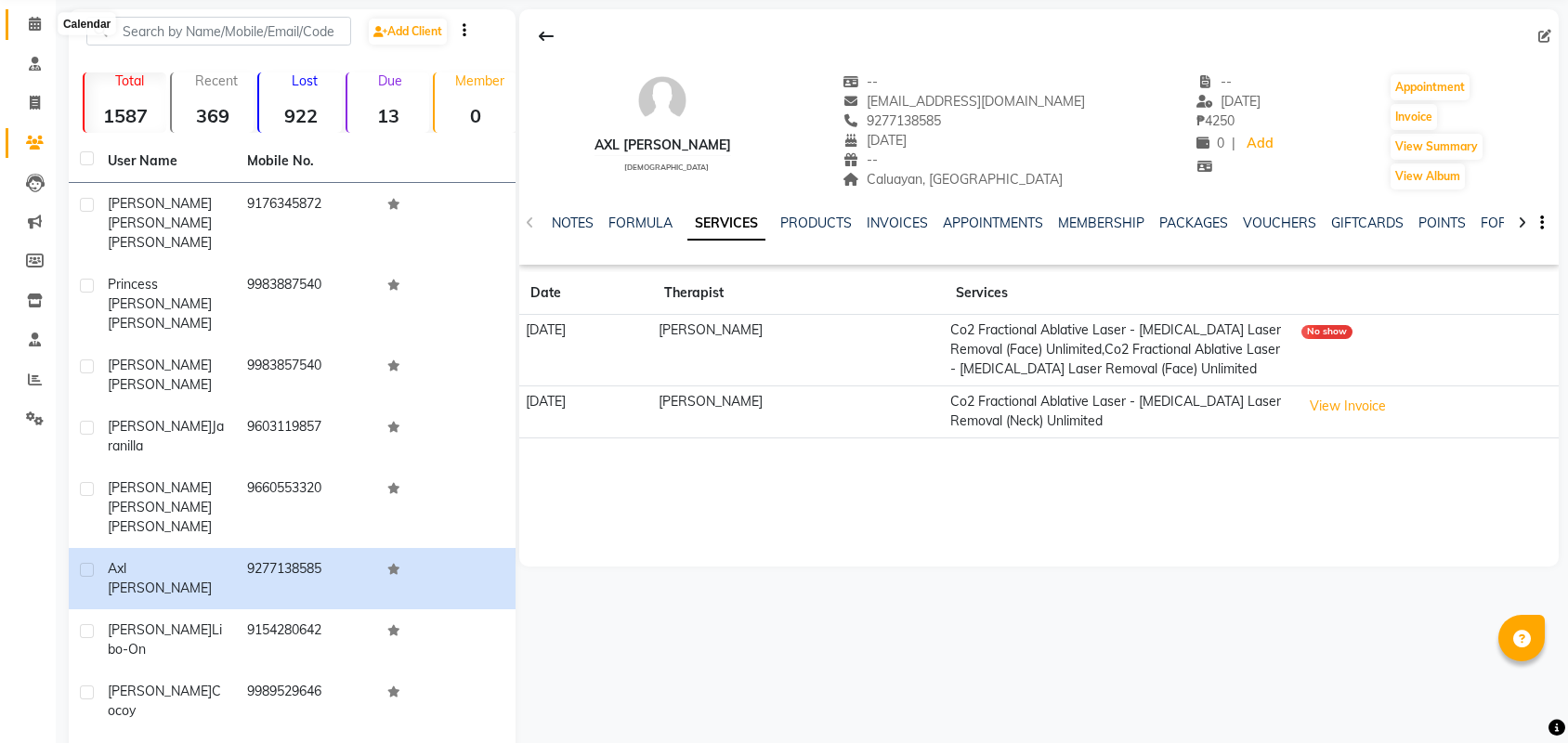
click at [42, 31] on span at bounding box center [35, 24] width 33 height 21
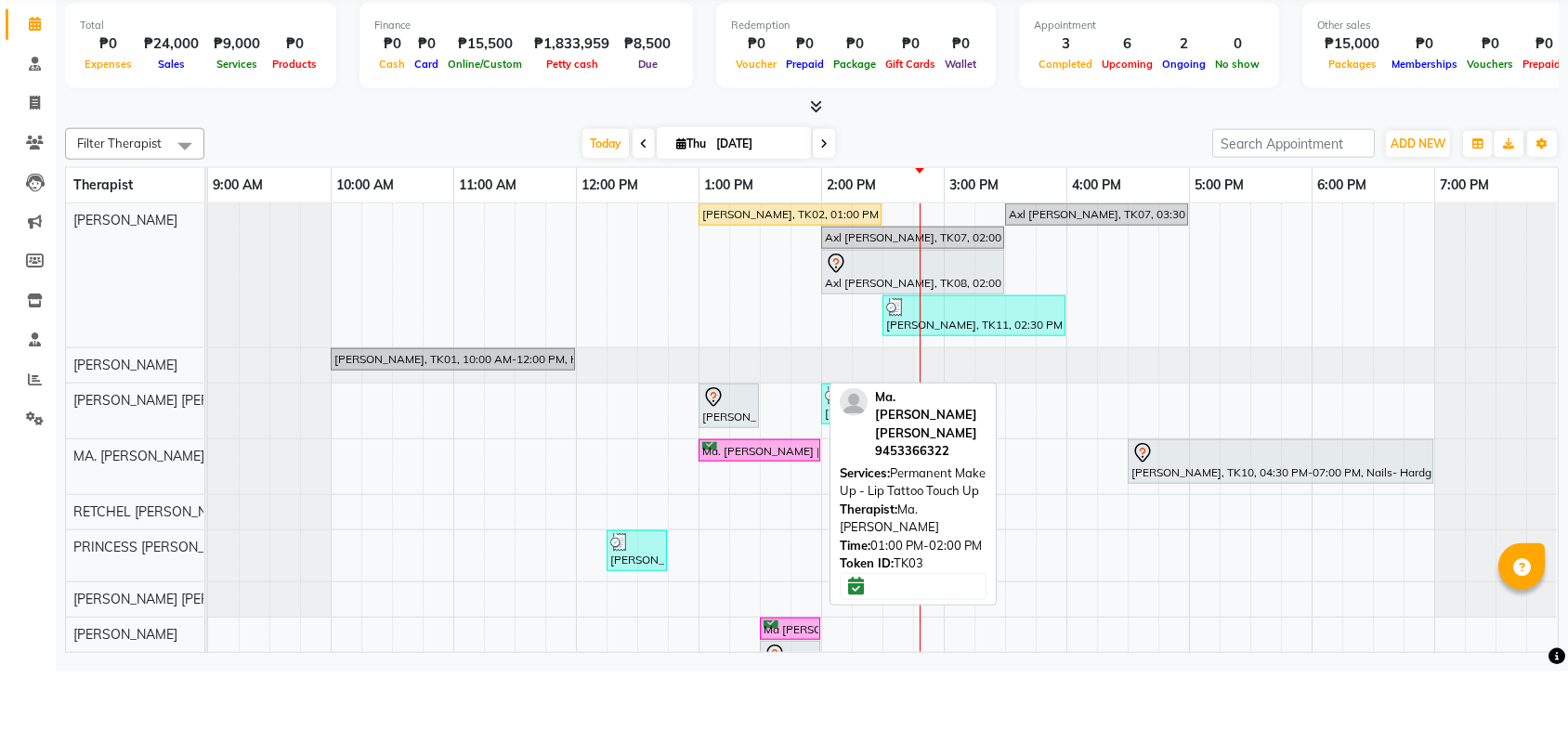
click at [733, 513] on div "Ma. [PERSON_NAME] [PERSON_NAME], TK03, 01:00 PM-02:00 PM, Permanent Make Up - L…" at bounding box center [760, 522] width 118 height 17
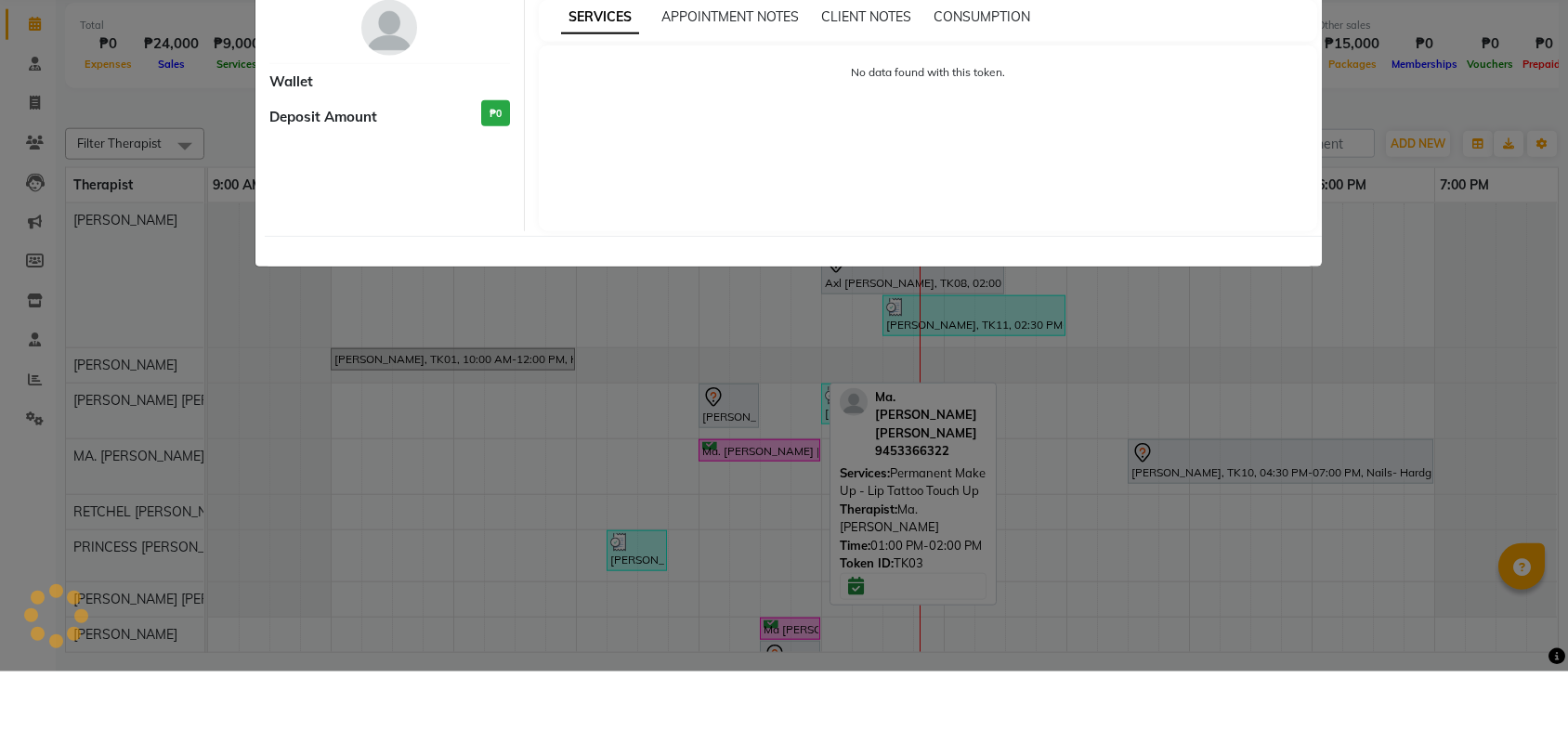
select select "6"
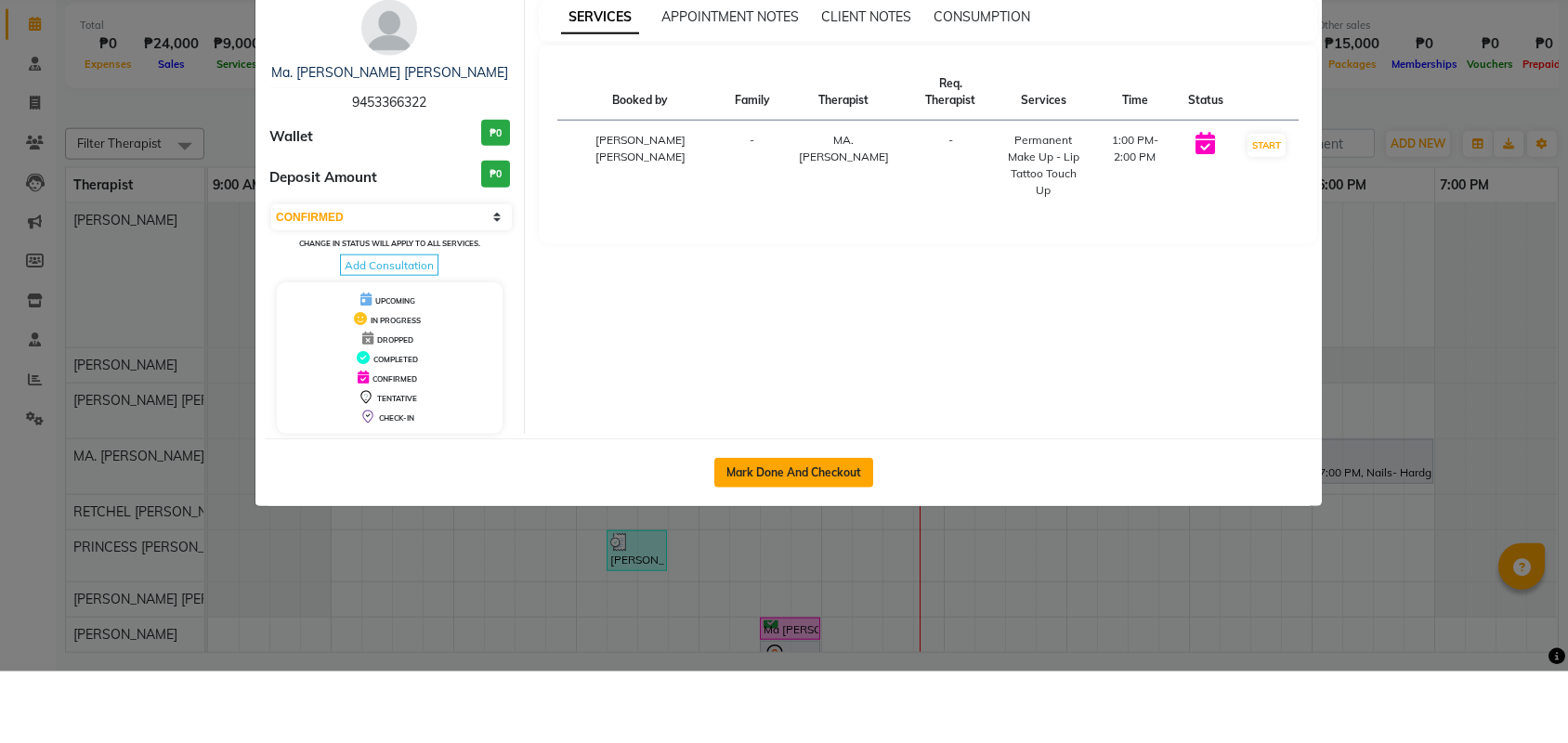
click at [799, 529] on button "Mark Done And Checkout" at bounding box center [794, 544] width 159 height 30
select select "6259"
select select "service"
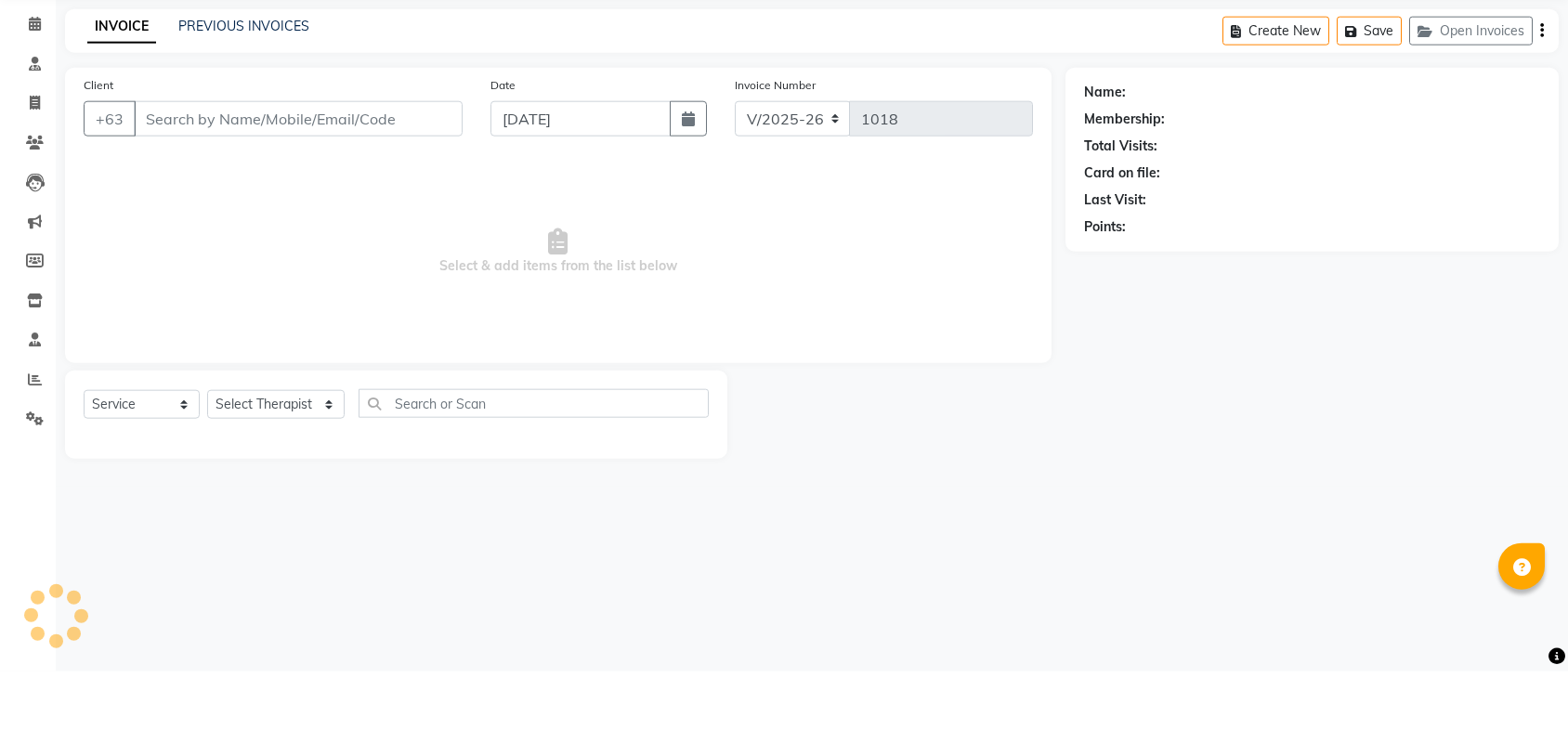
type input "9453366322"
select select "46410"
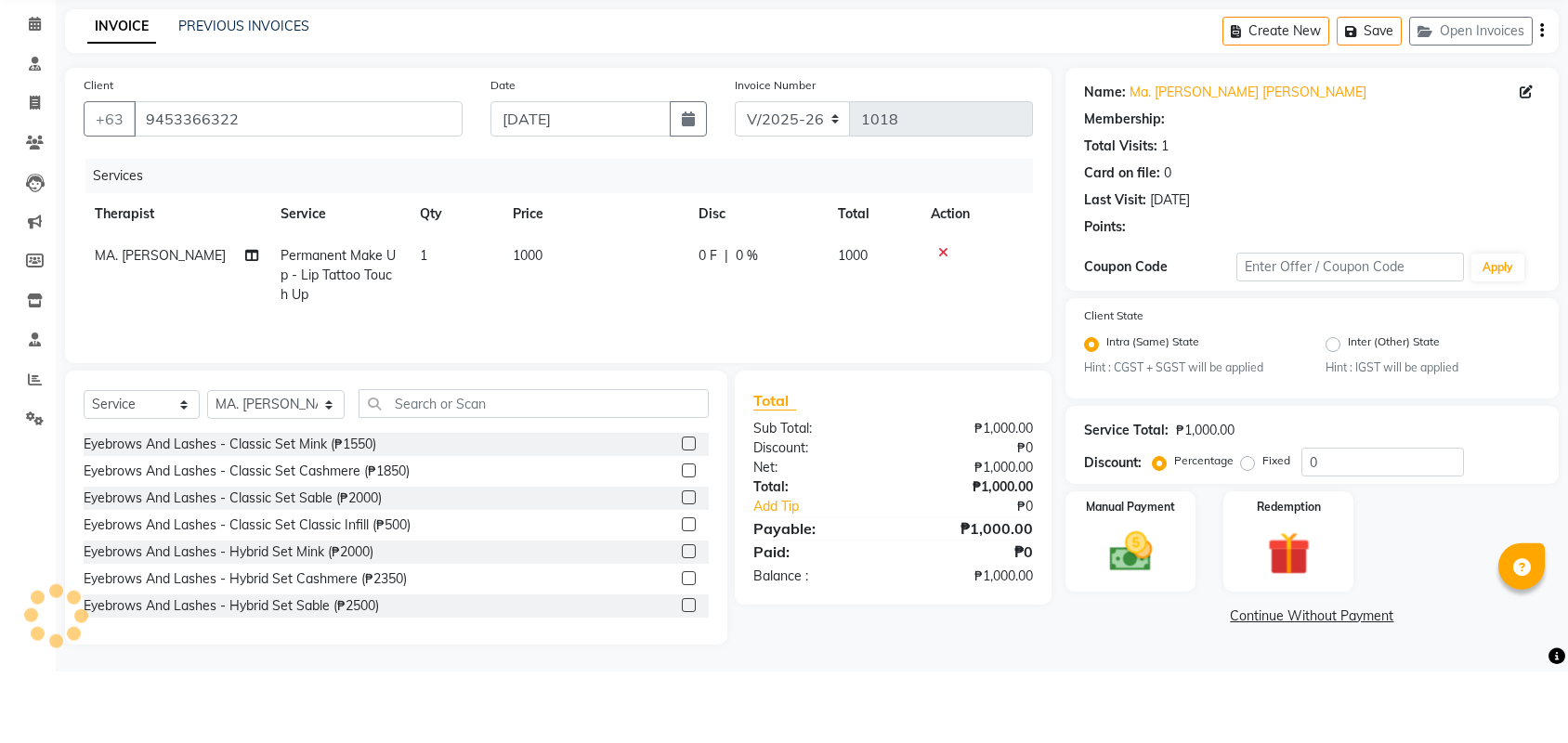
scroll to position [2, 0]
click at [1142, 597] on img at bounding box center [1130, 622] width 73 height 51
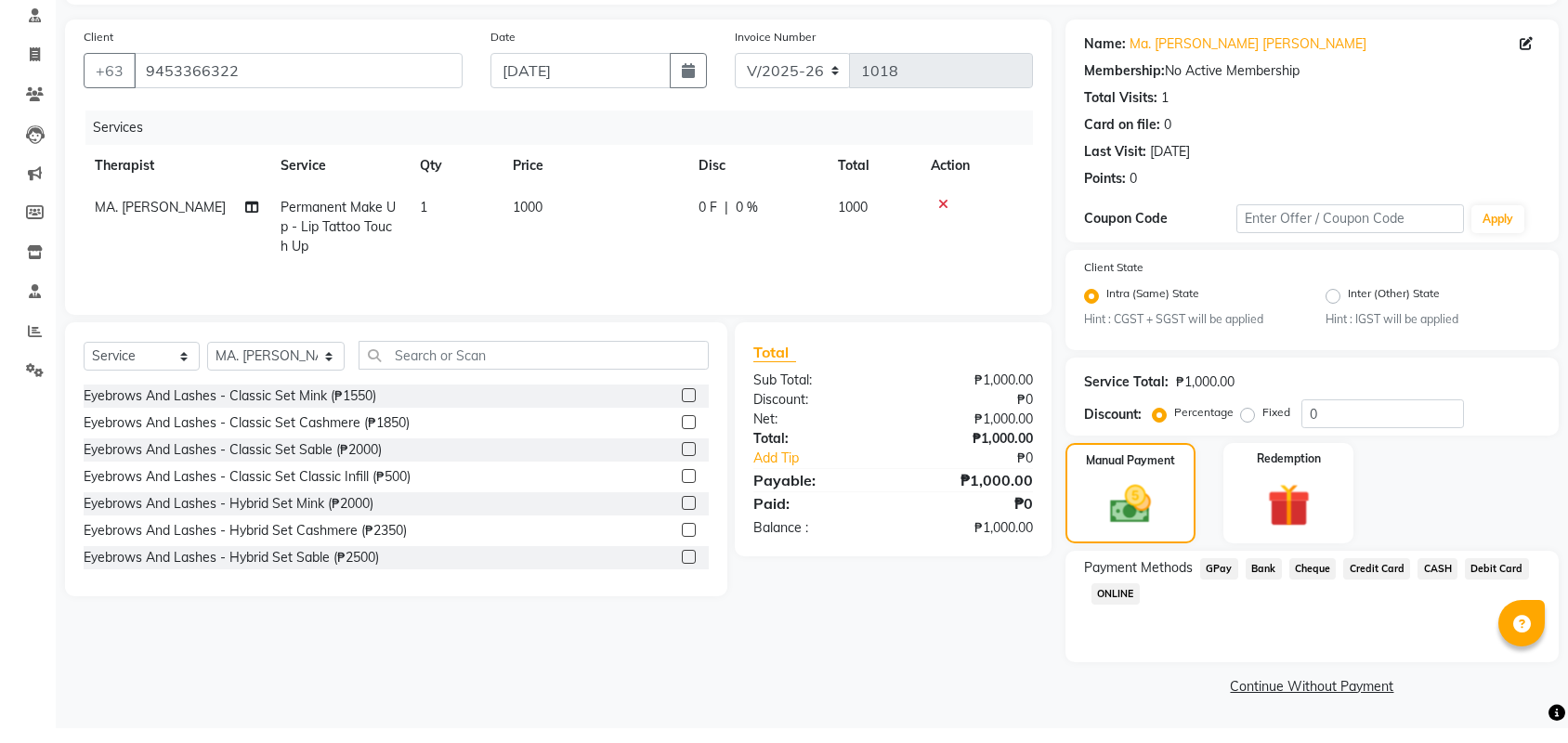
scroll to position [106, 0]
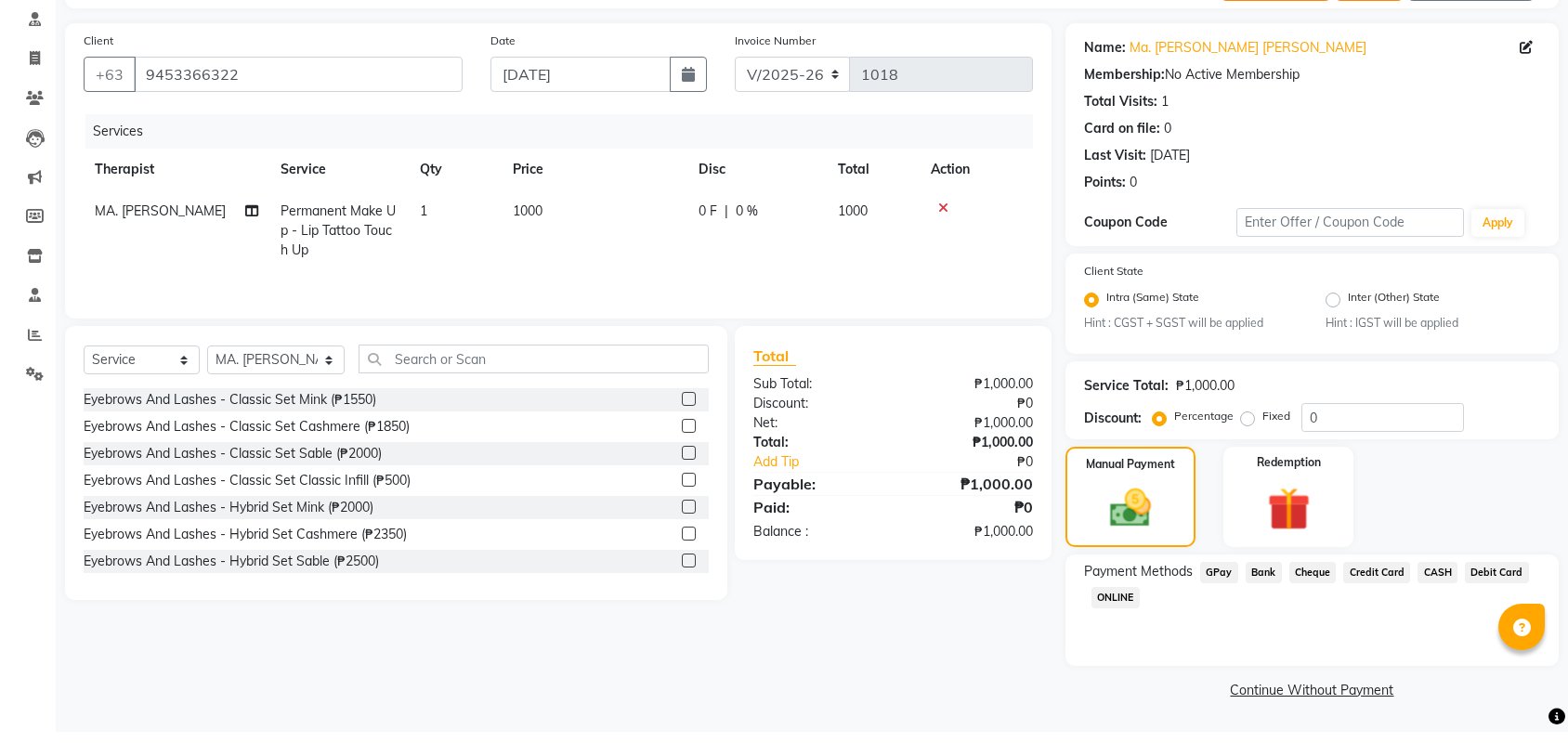
click at [1339, 692] on link "Continue Without Payment" at bounding box center [1312, 701] width 486 height 19
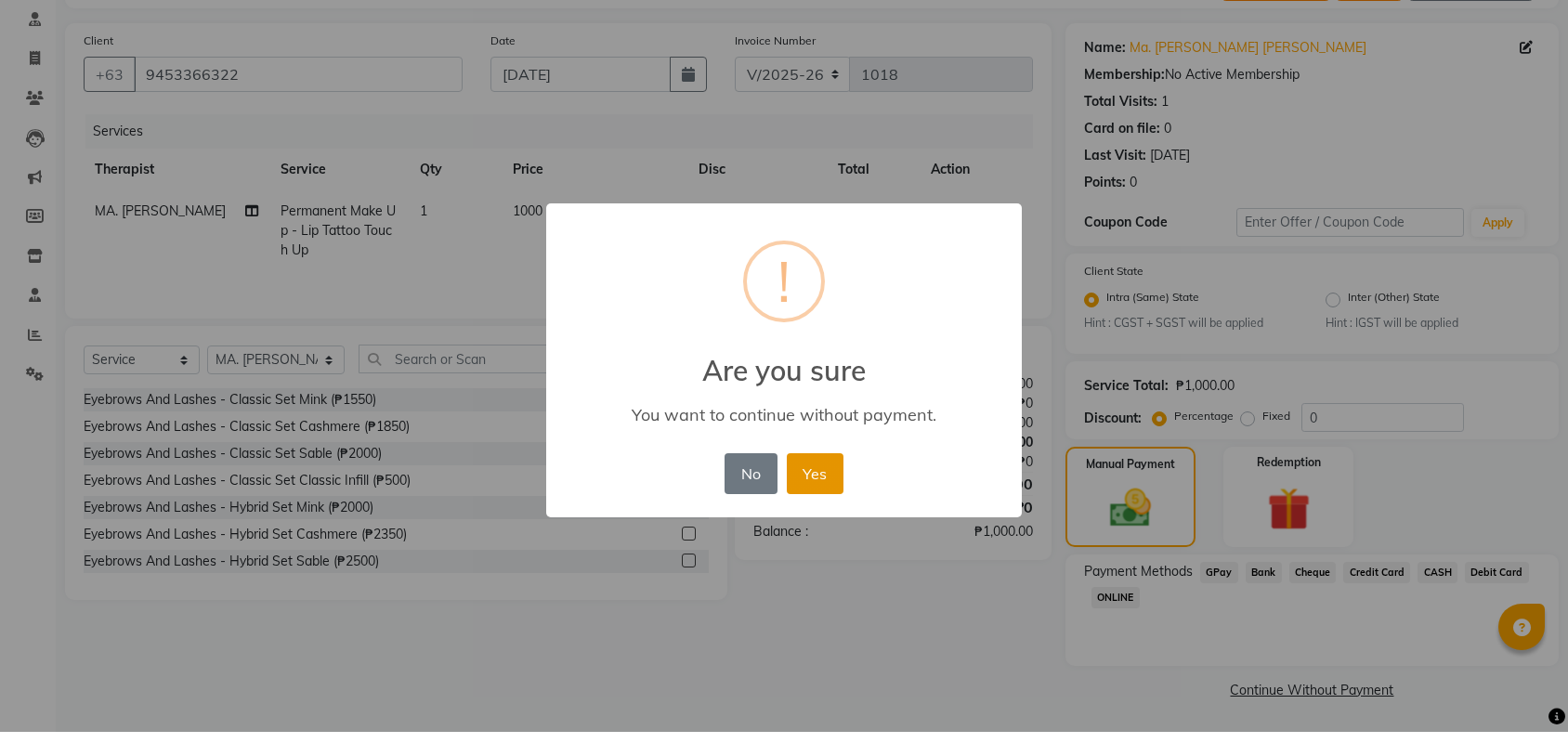
click at [836, 464] on button "Yes" at bounding box center [815, 484] width 57 height 41
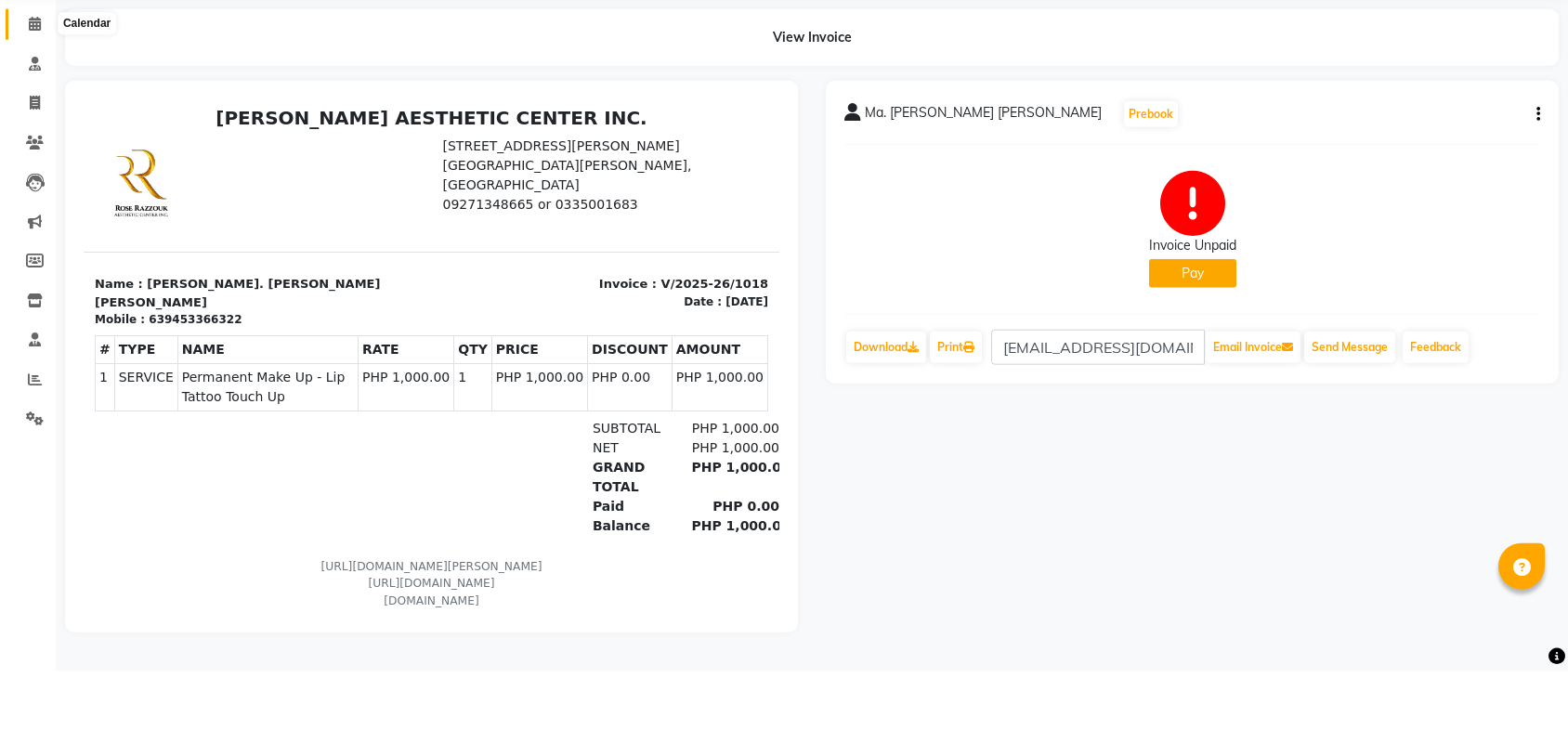
click at [37, 88] on icon at bounding box center [35, 95] width 12 height 14
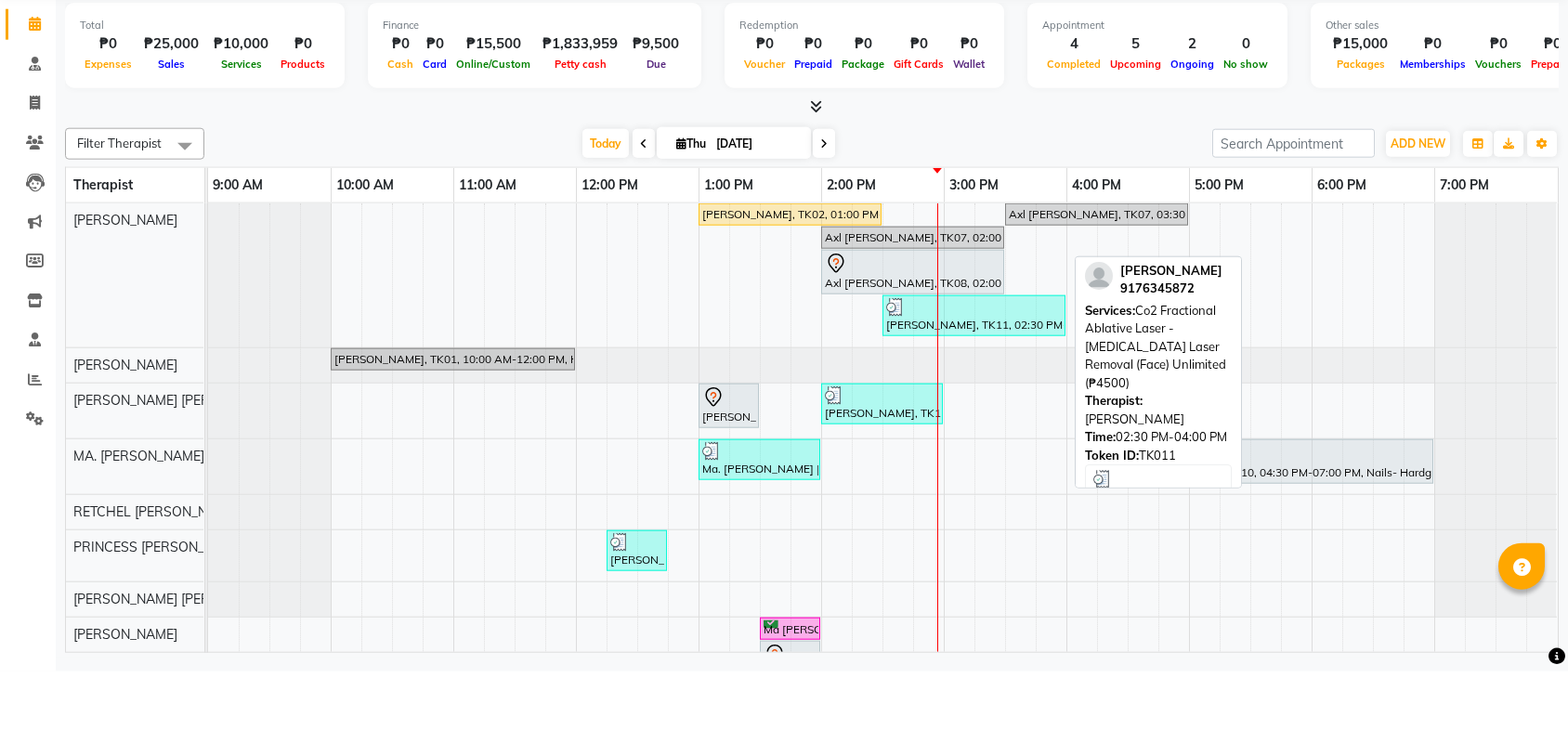
click at [949, 369] on div at bounding box center [974, 378] width 176 height 18
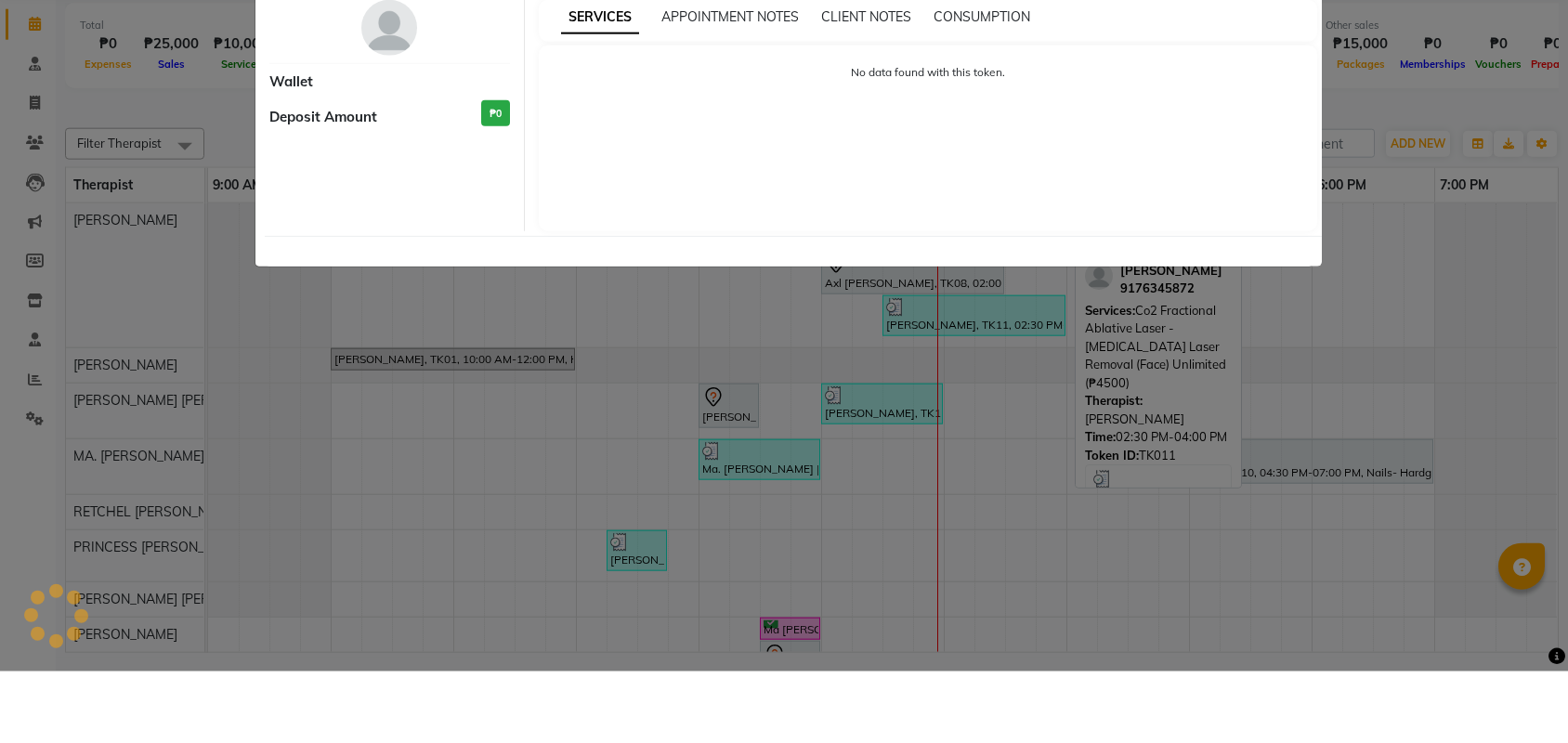
select select "3"
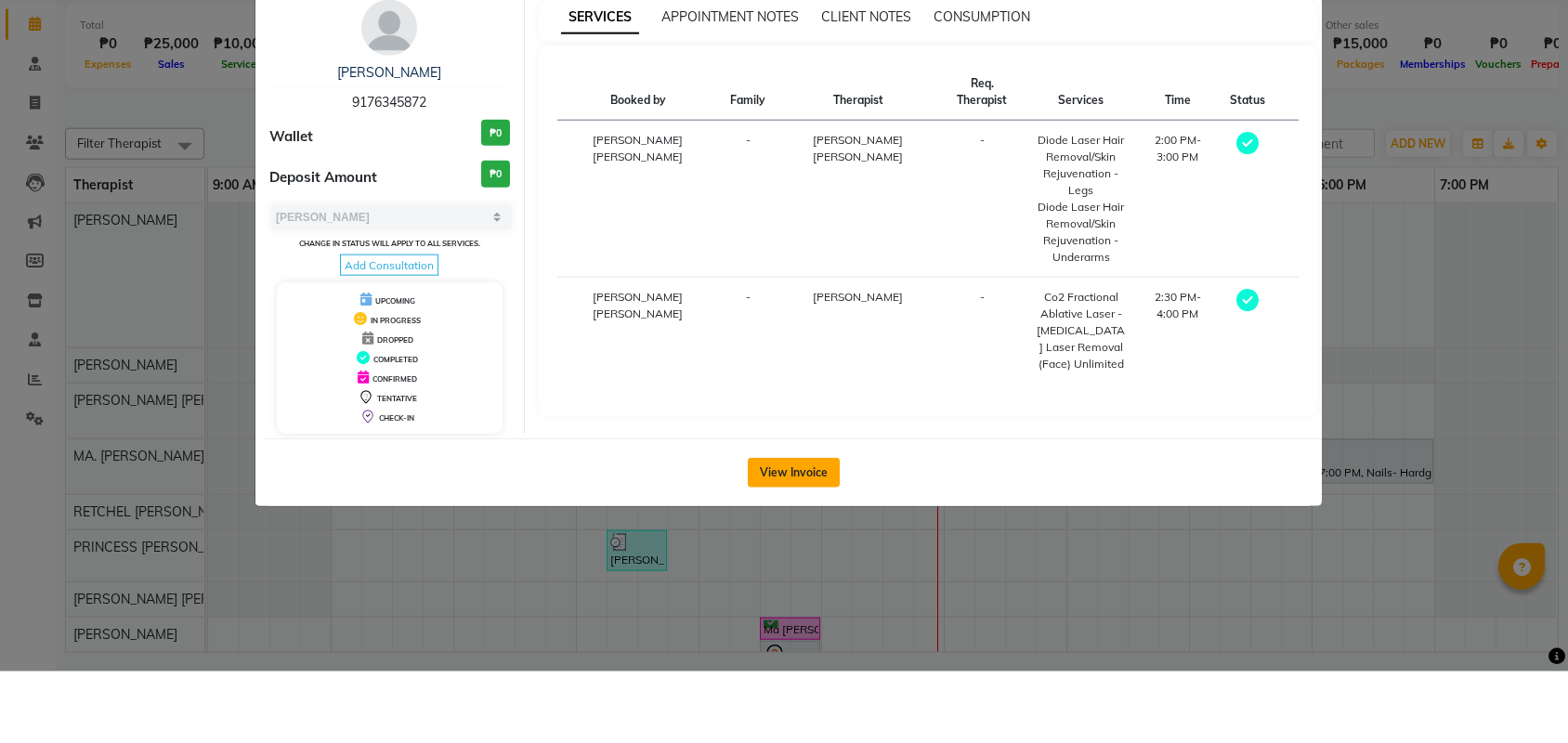
click at [789, 529] on button "View Invoice" at bounding box center [794, 544] width 92 height 30
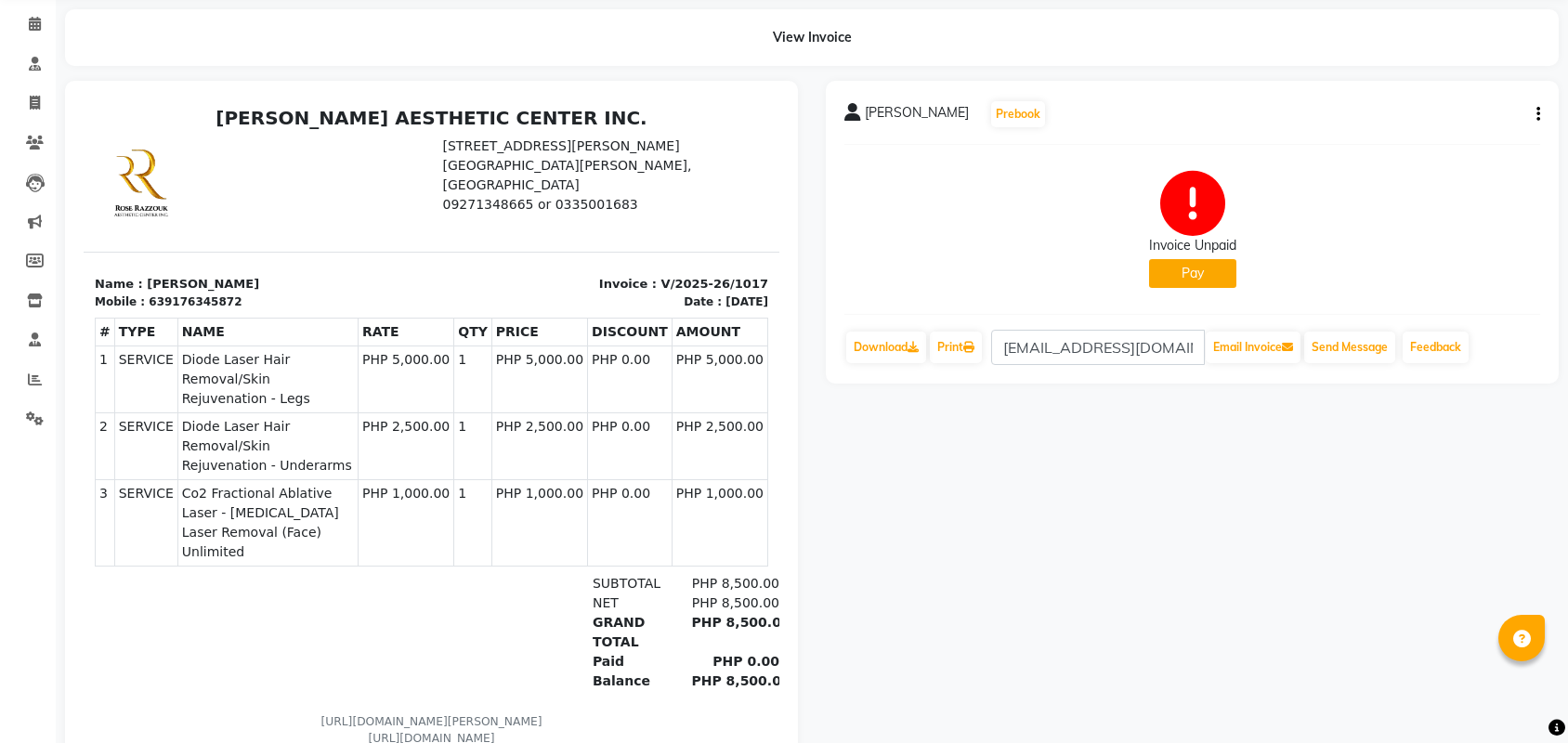
click at [1532, 120] on button "button" at bounding box center [1535, 115] width 12 height 19
click at [1413, 135] on div "Edit Invoice" at bounding box center [1445, 136] width 128 height 23
select select "service"
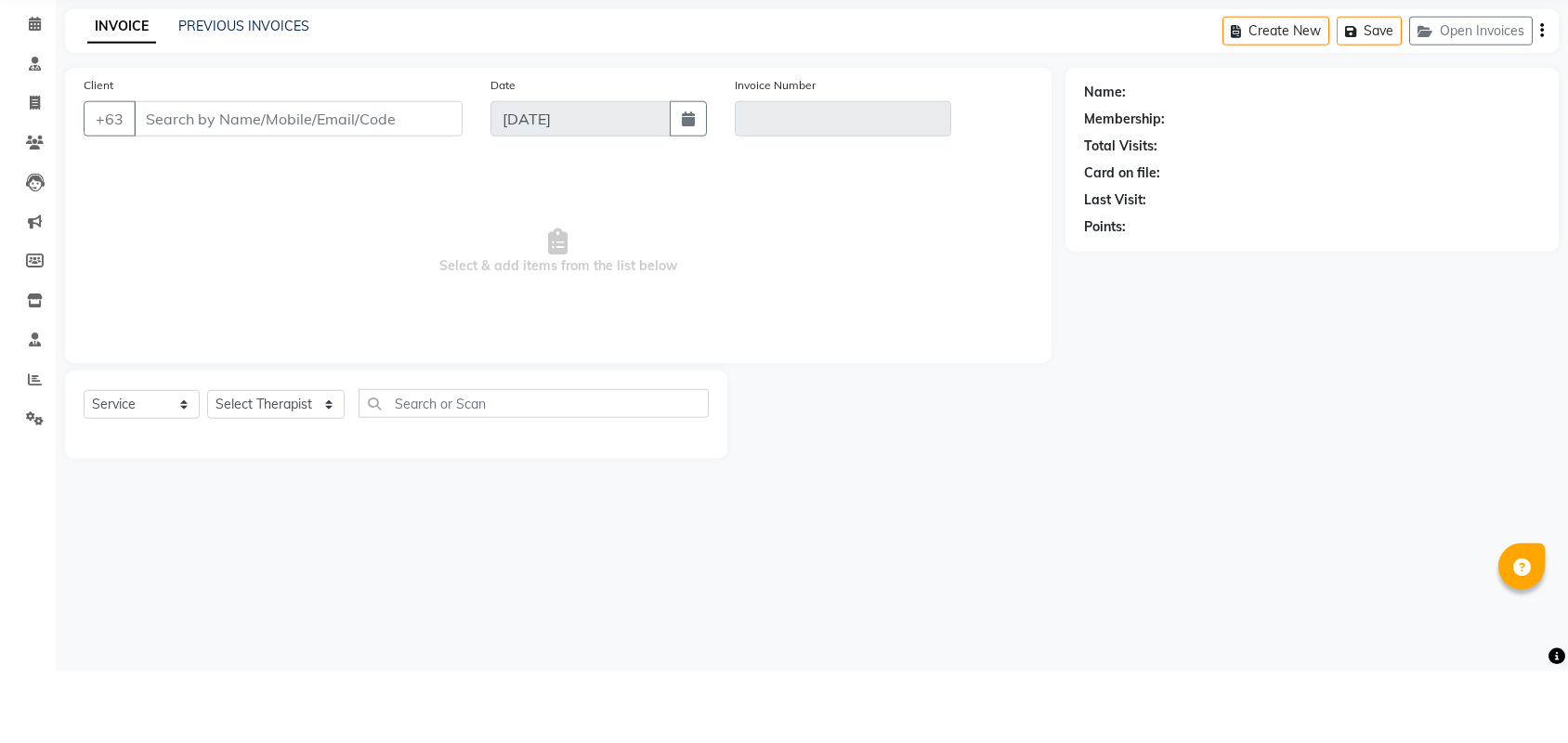
type input "9176345872"
type input "V/2025-26/1017"
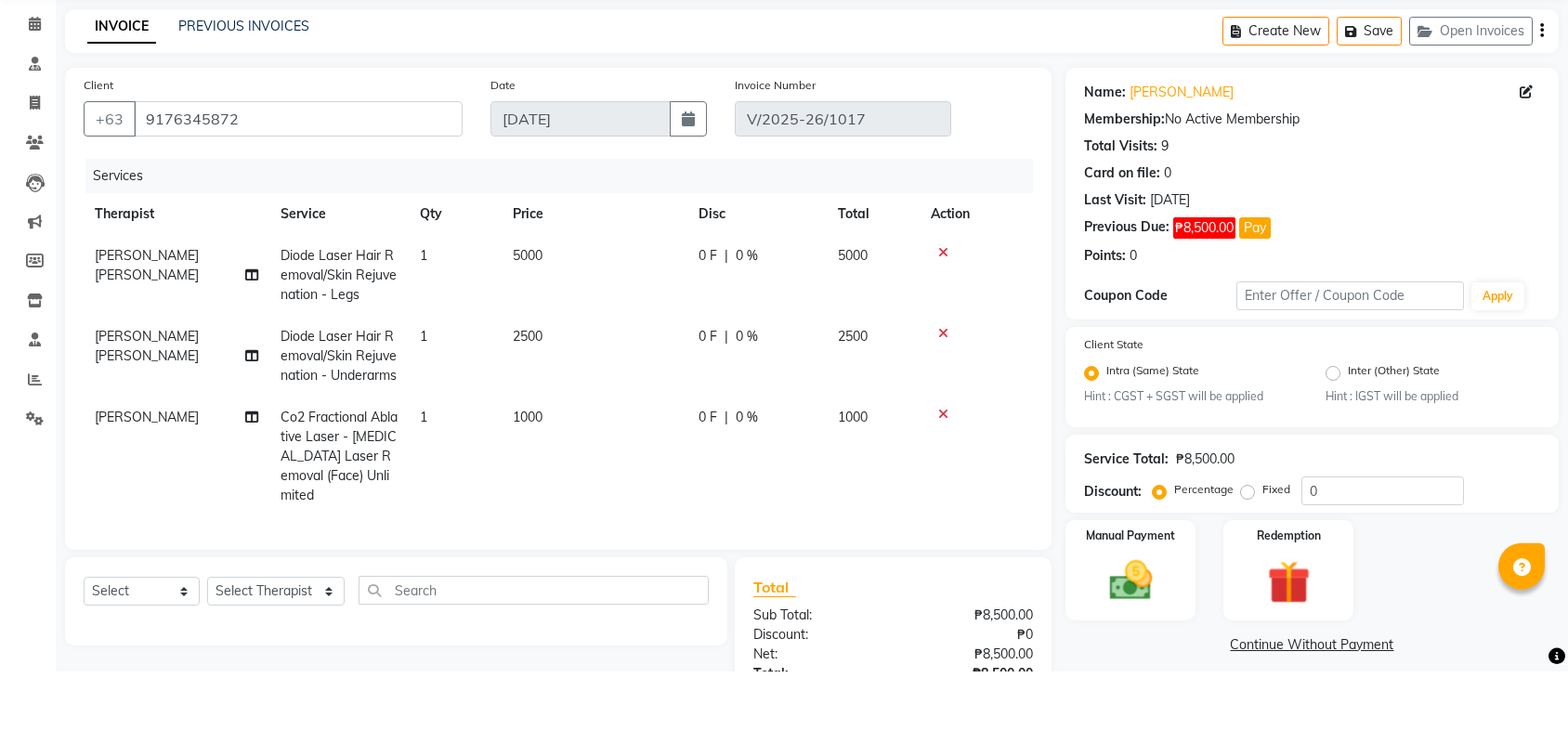
scroll to position [71, 0]
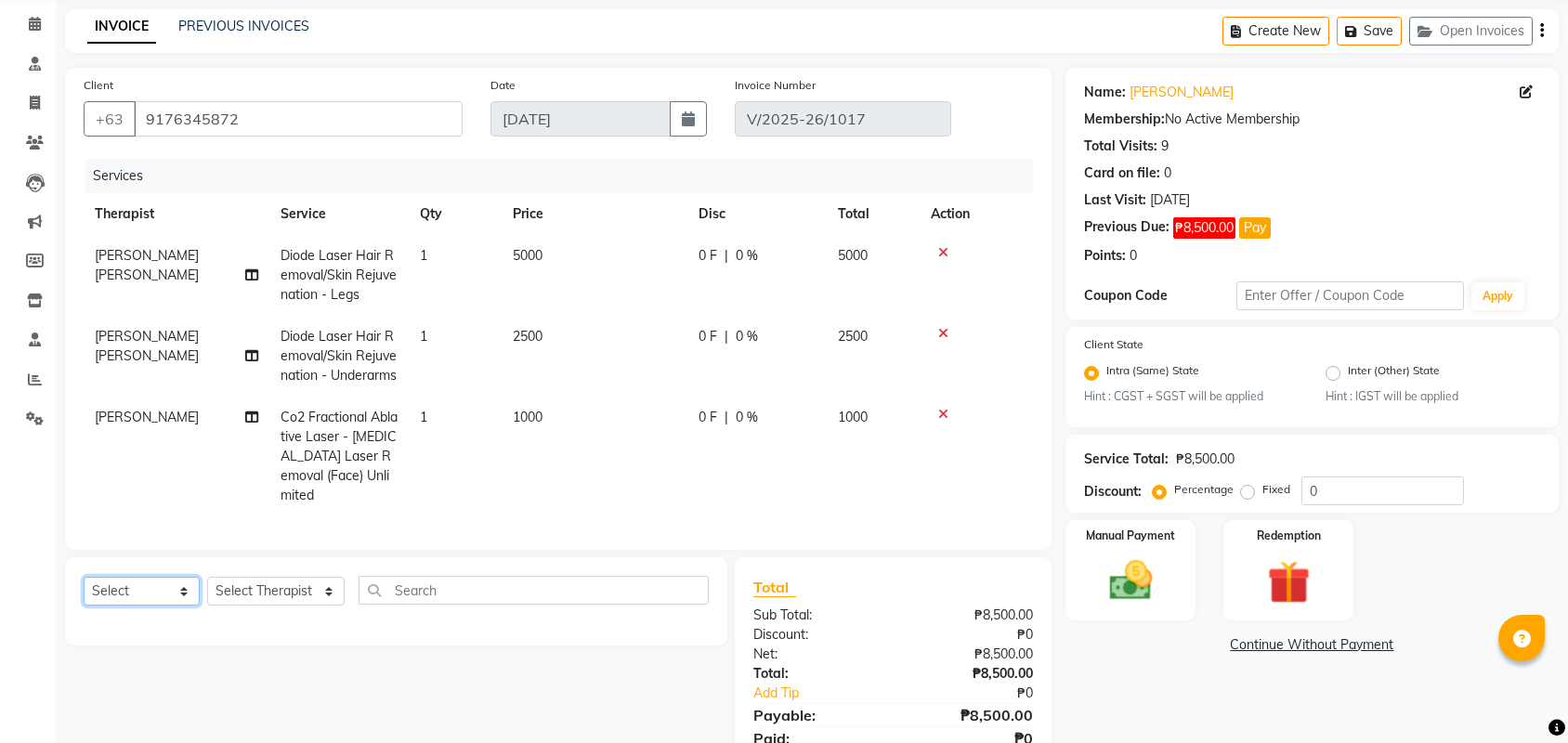
select select "product"
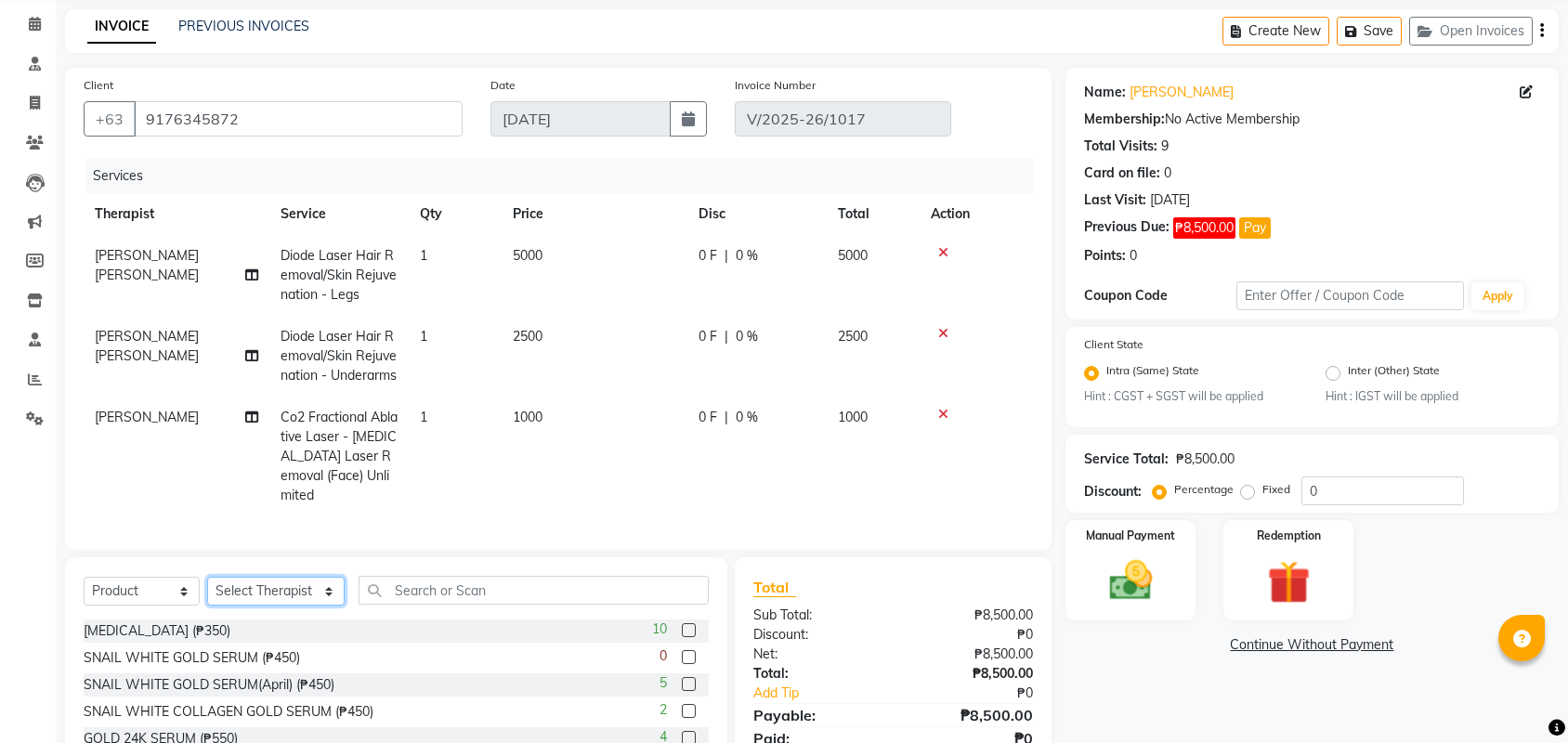
select select "46409"
click at [451, 599] on input "text" at bounding box center [534, 590] width 350 height 29
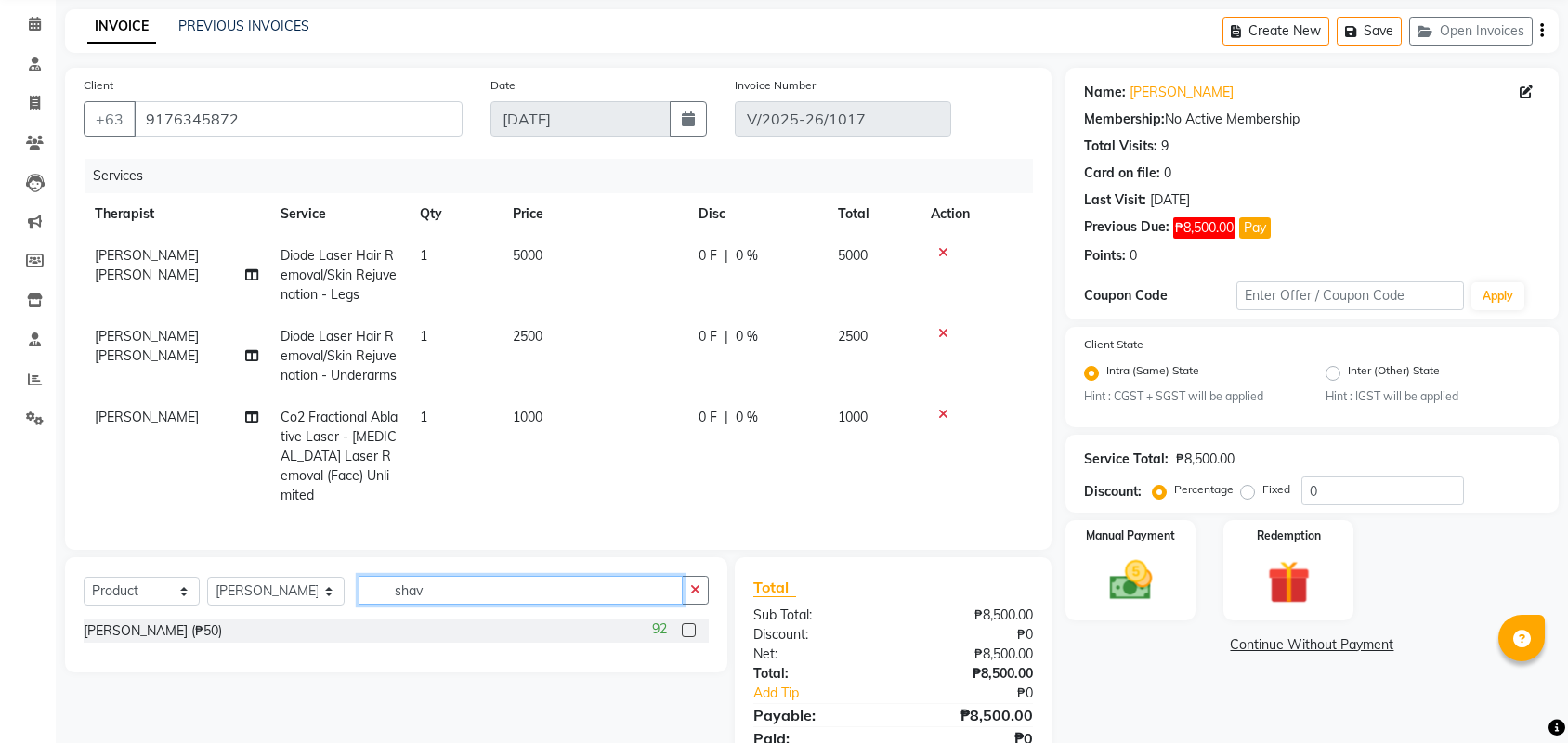
type input "shiv"
drag, startPoint x: 451, startPoint y: 599, endPoint x: 692, endPoint y: 634, distance: 243.5
click at [692, 634] on label at bounding box center [688, 630] width 14 height 14
click at [692, 634] on input "checkbox" at bounding box center [687, 631] width 12 height 12
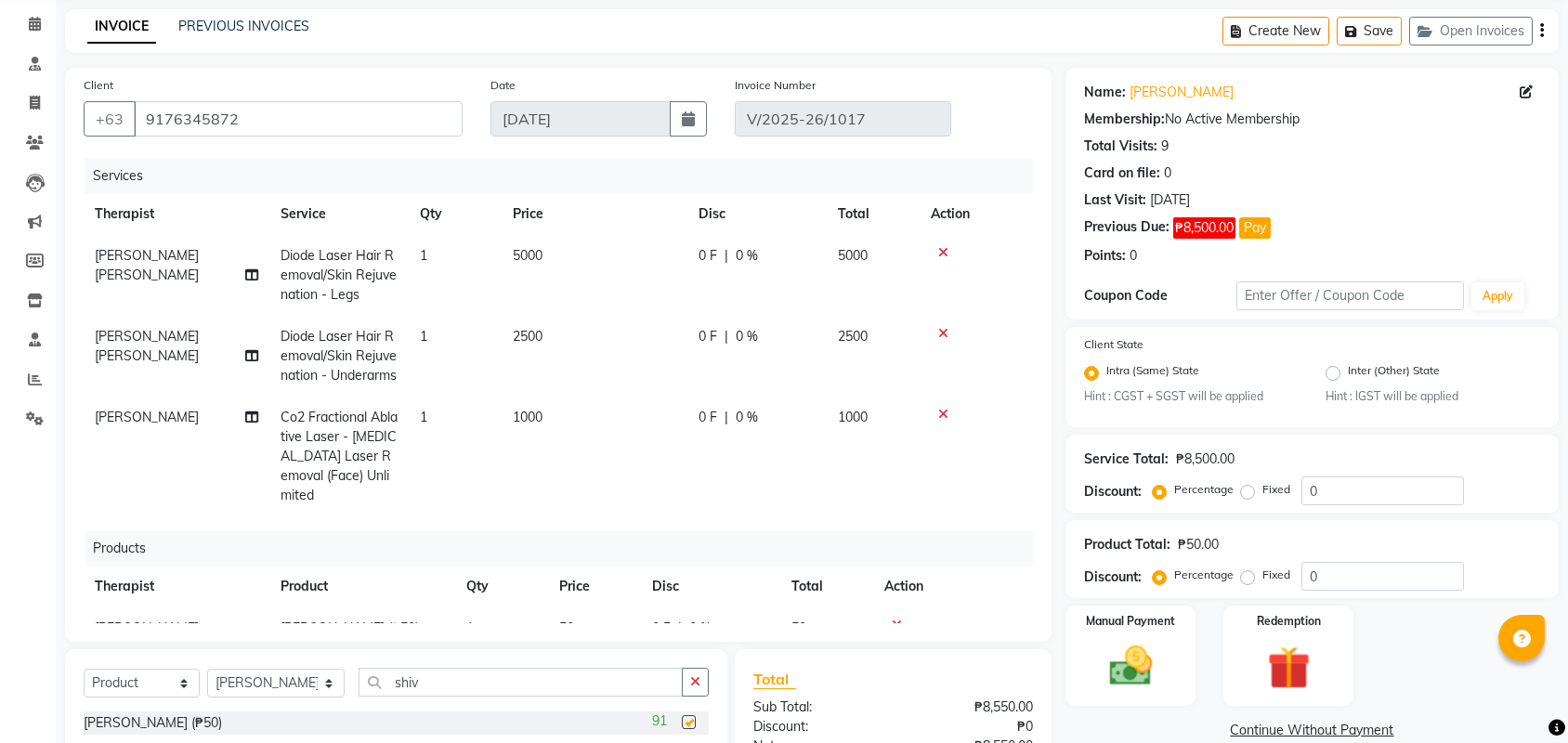
checkbox input "false"
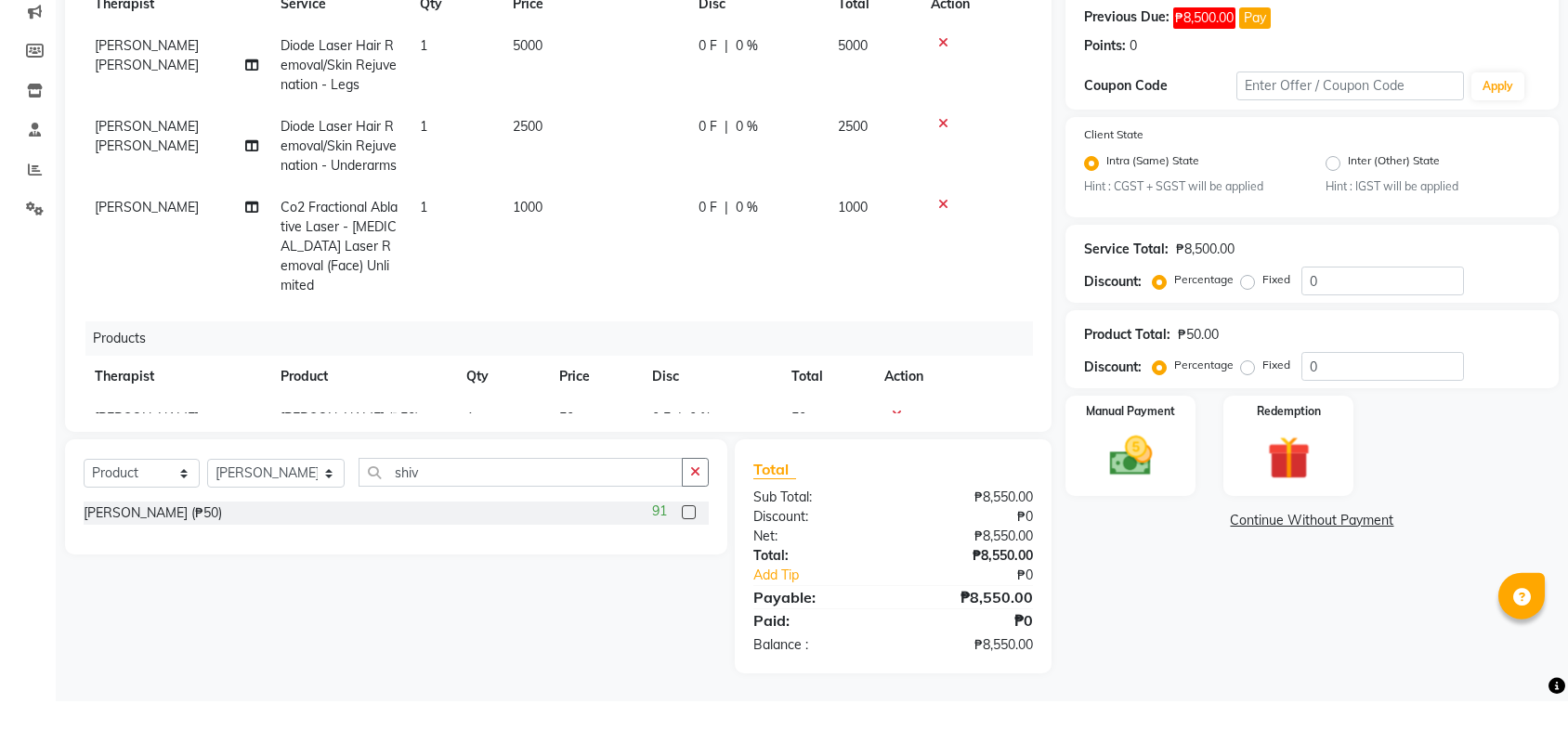
scroll to position [243, 0]
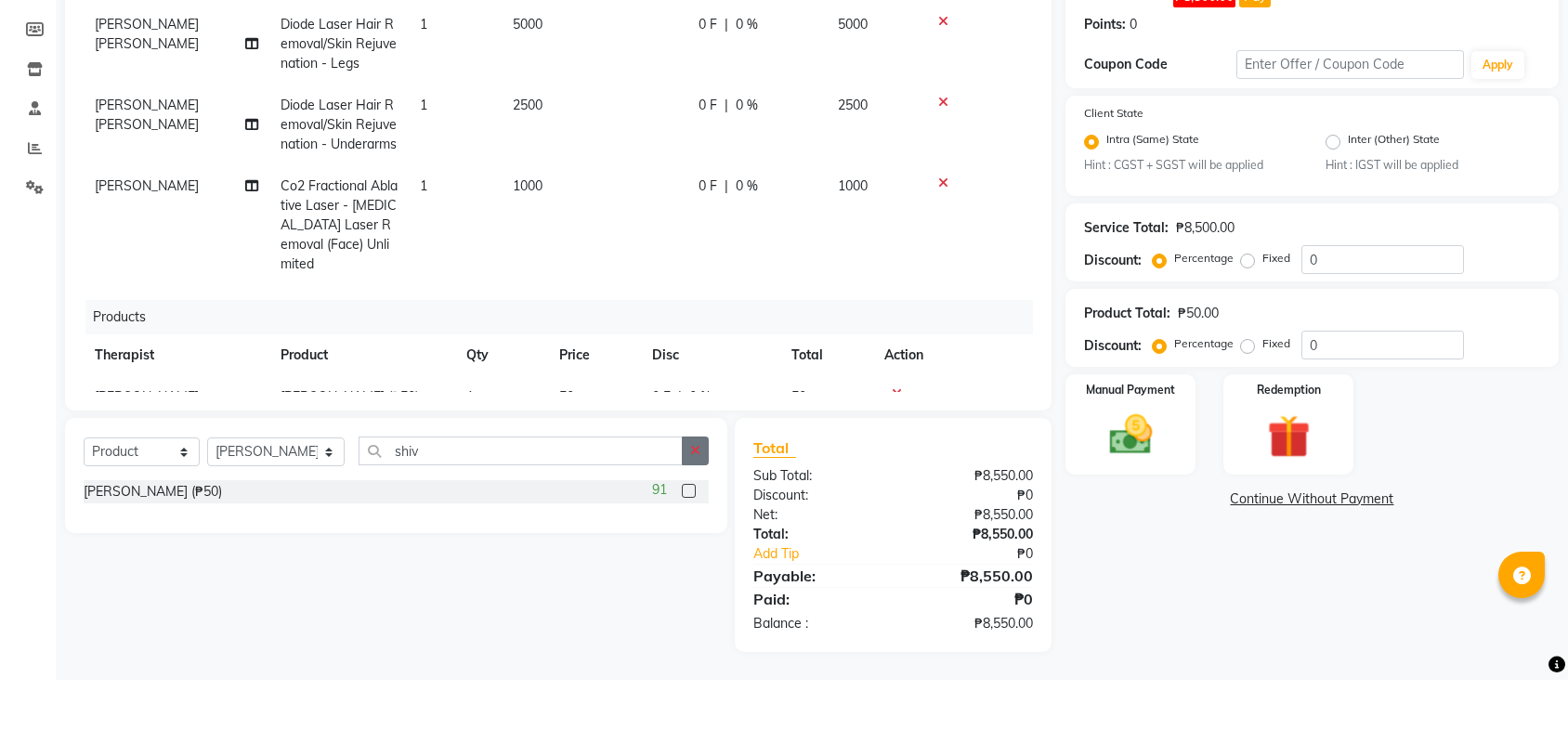
click at [699, 507] on icon "button" at bounding box center [695, 513] width 11 height 13
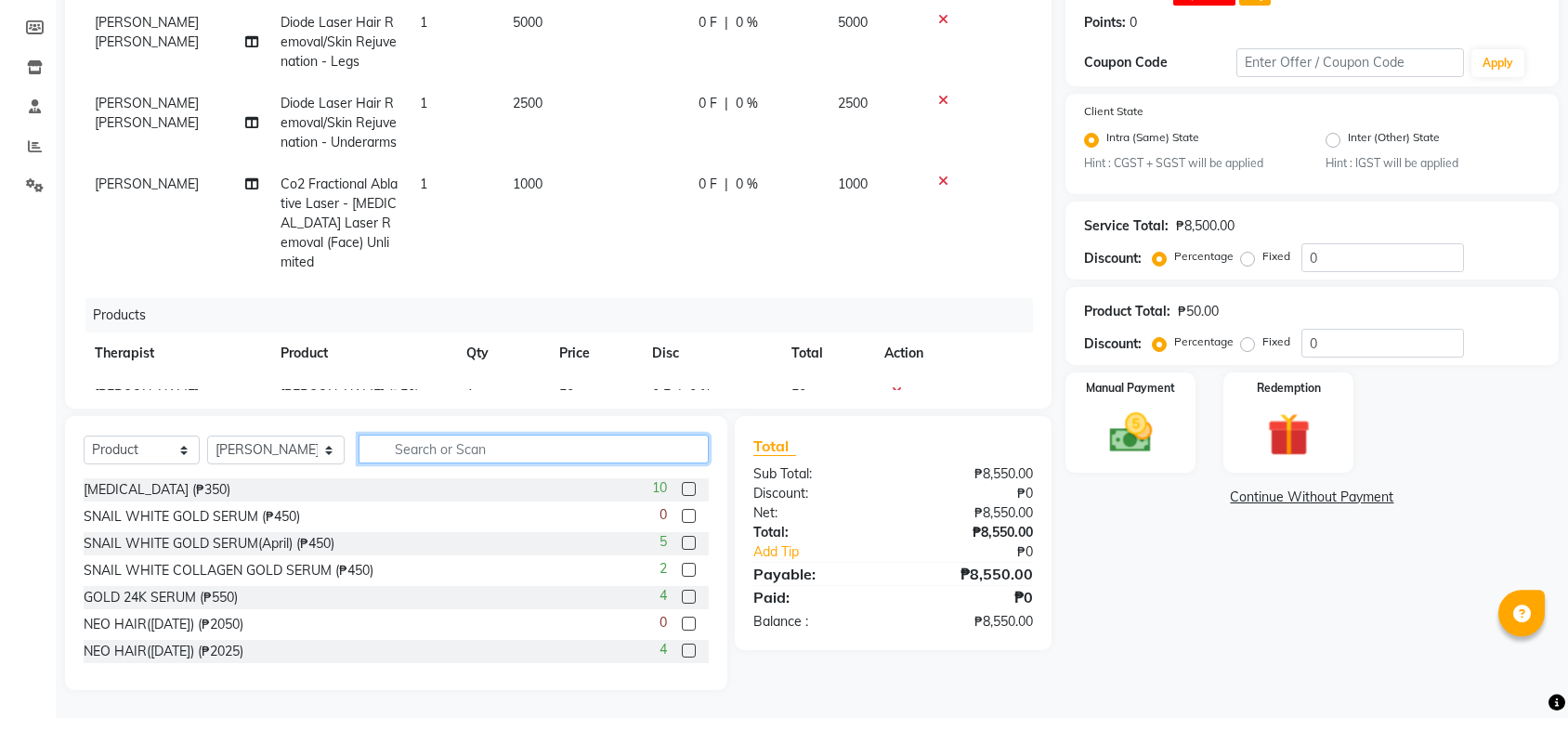
click at [577, 460] on input "text" at bounding box center [534, 474] width 350 height 29
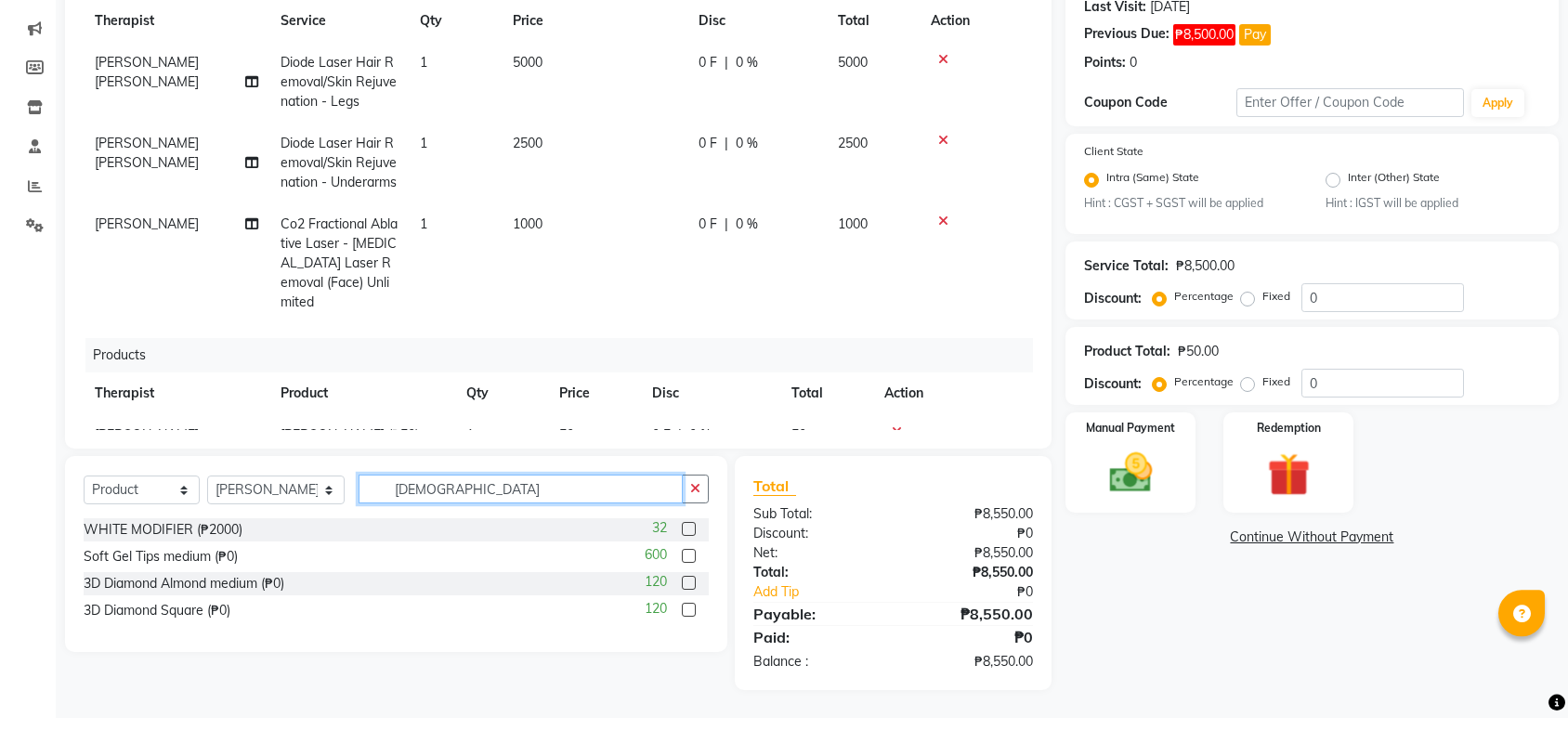
scroll to position [243, 0]
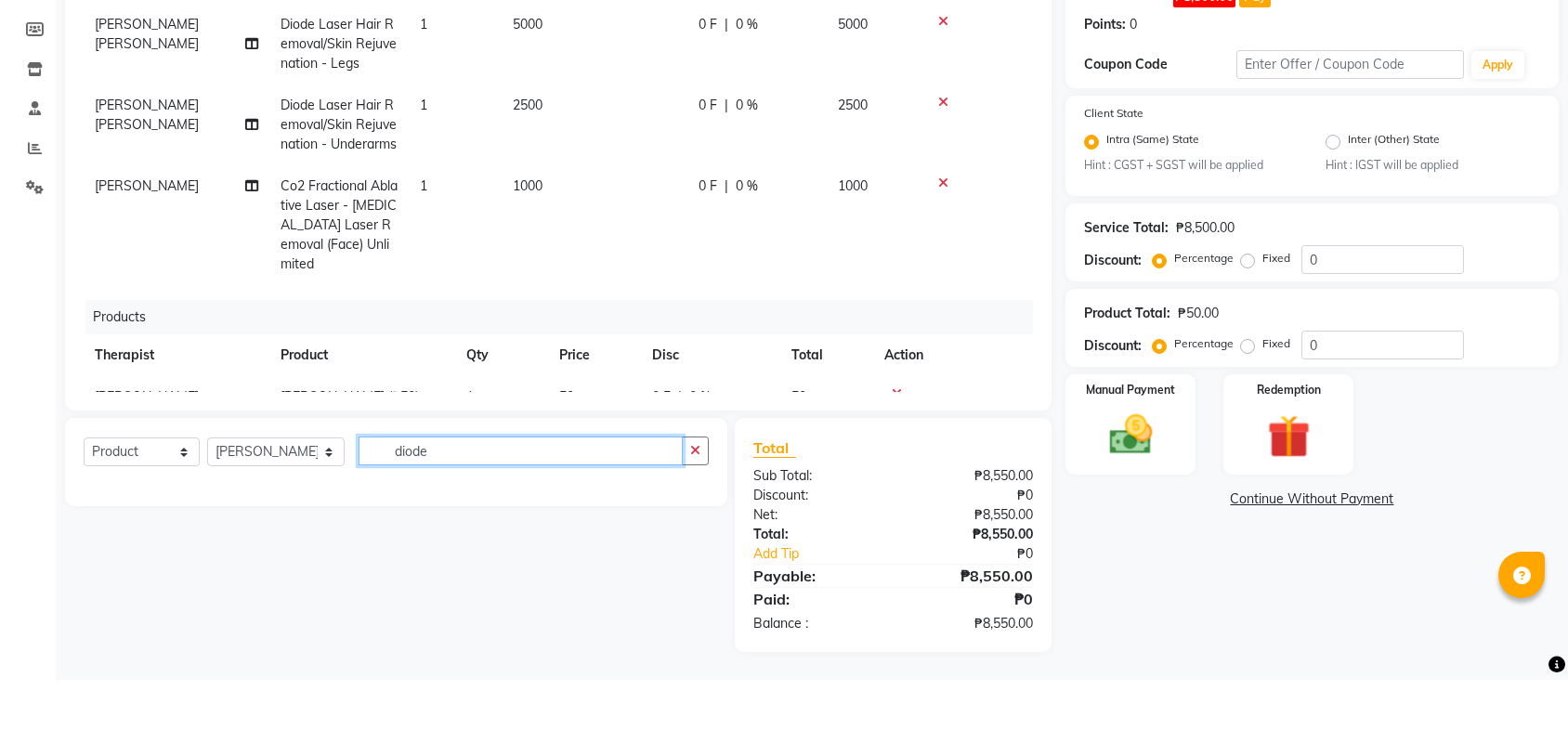
type input "diode"
select select "service"
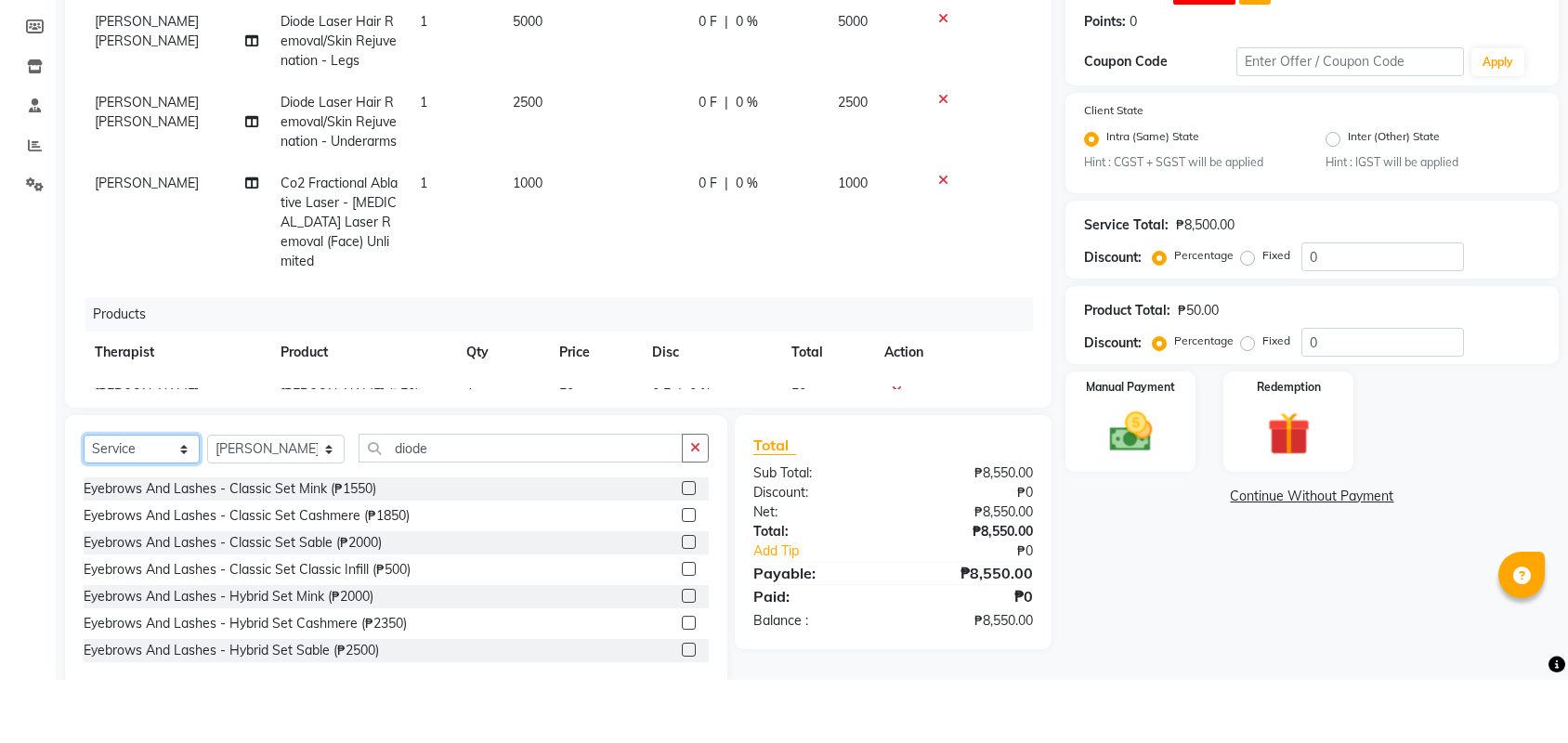
scroll to position [280, 0]
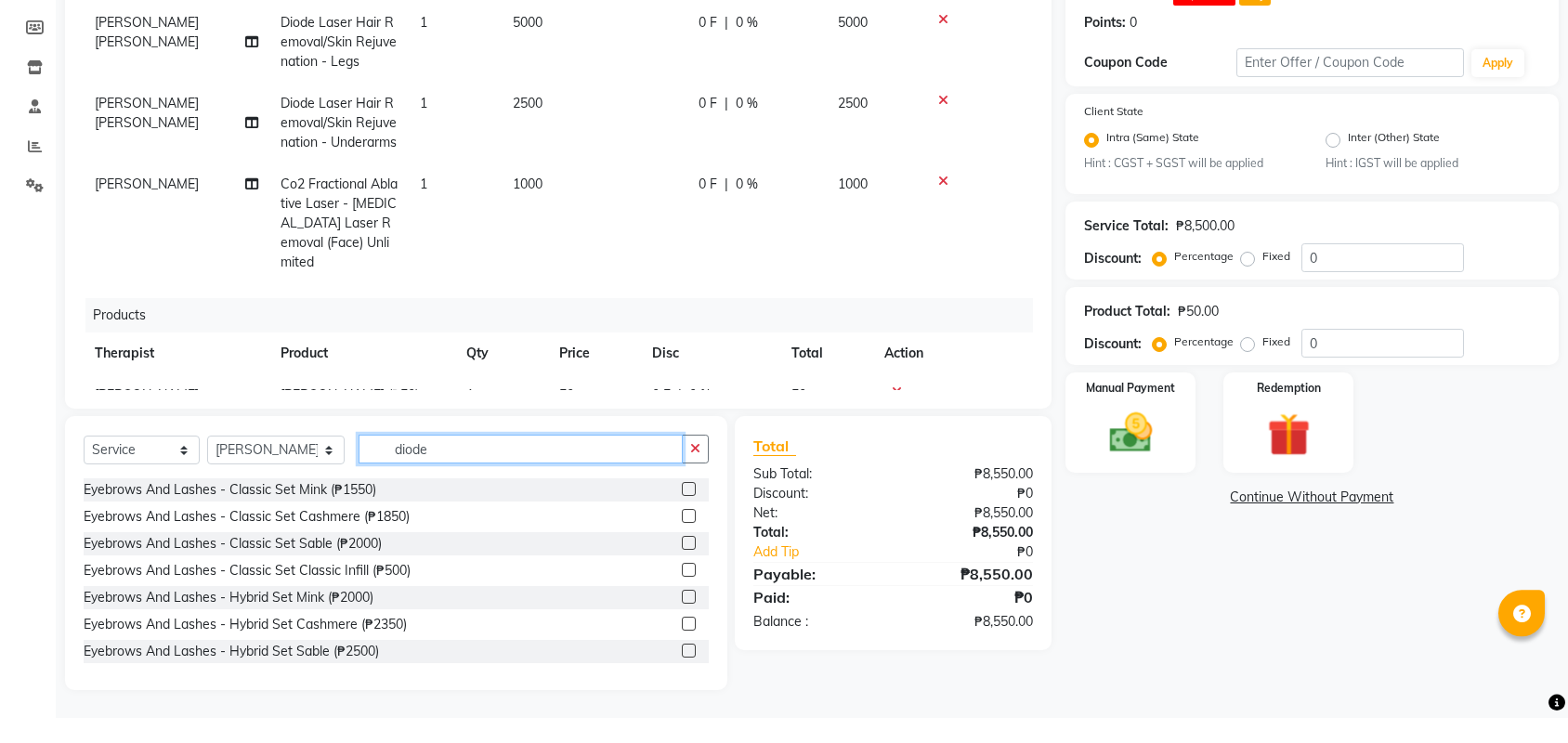
click at [500, 460] on input "diode" at bounding box center [520, 474] width 324 height 29
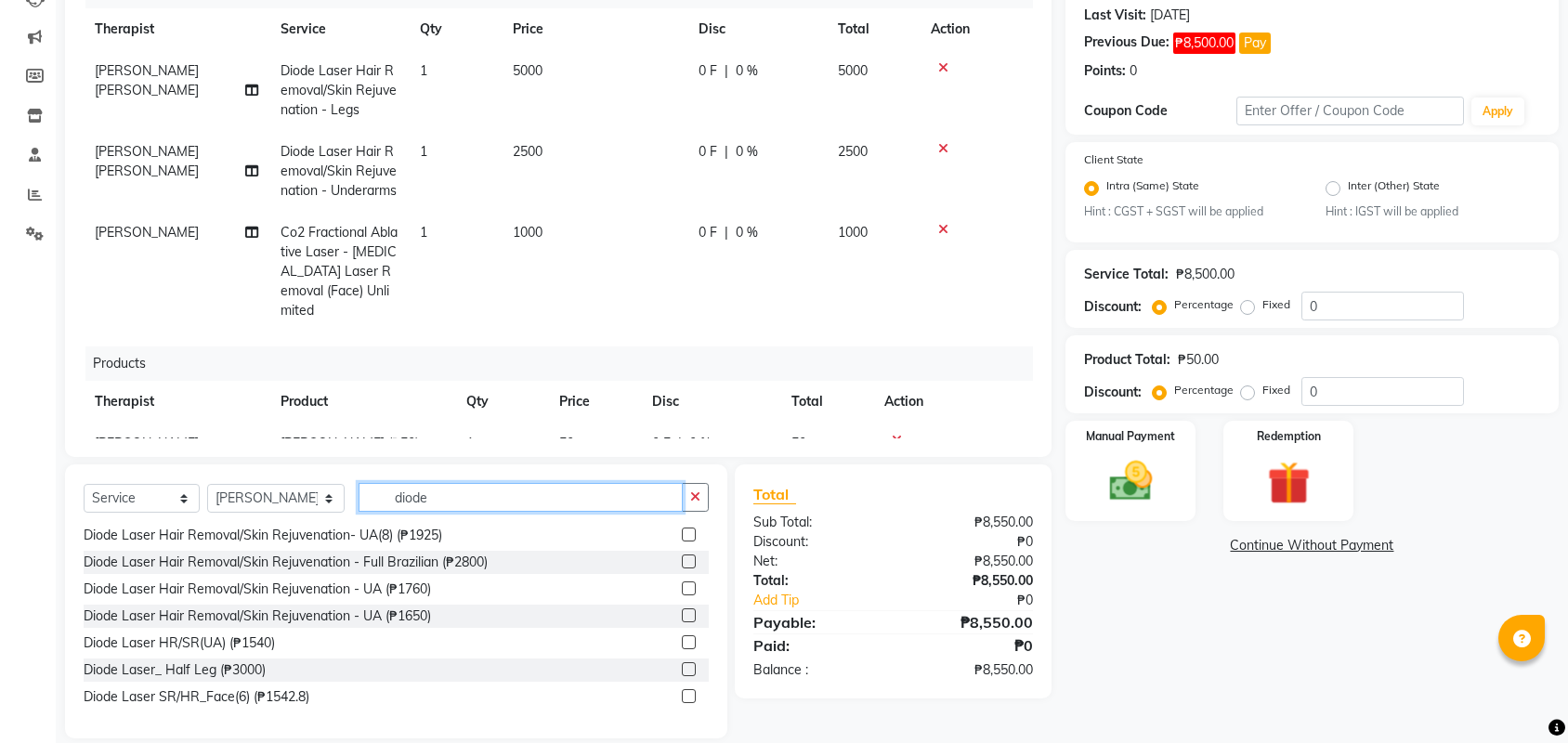
scroll to position [247, 0]
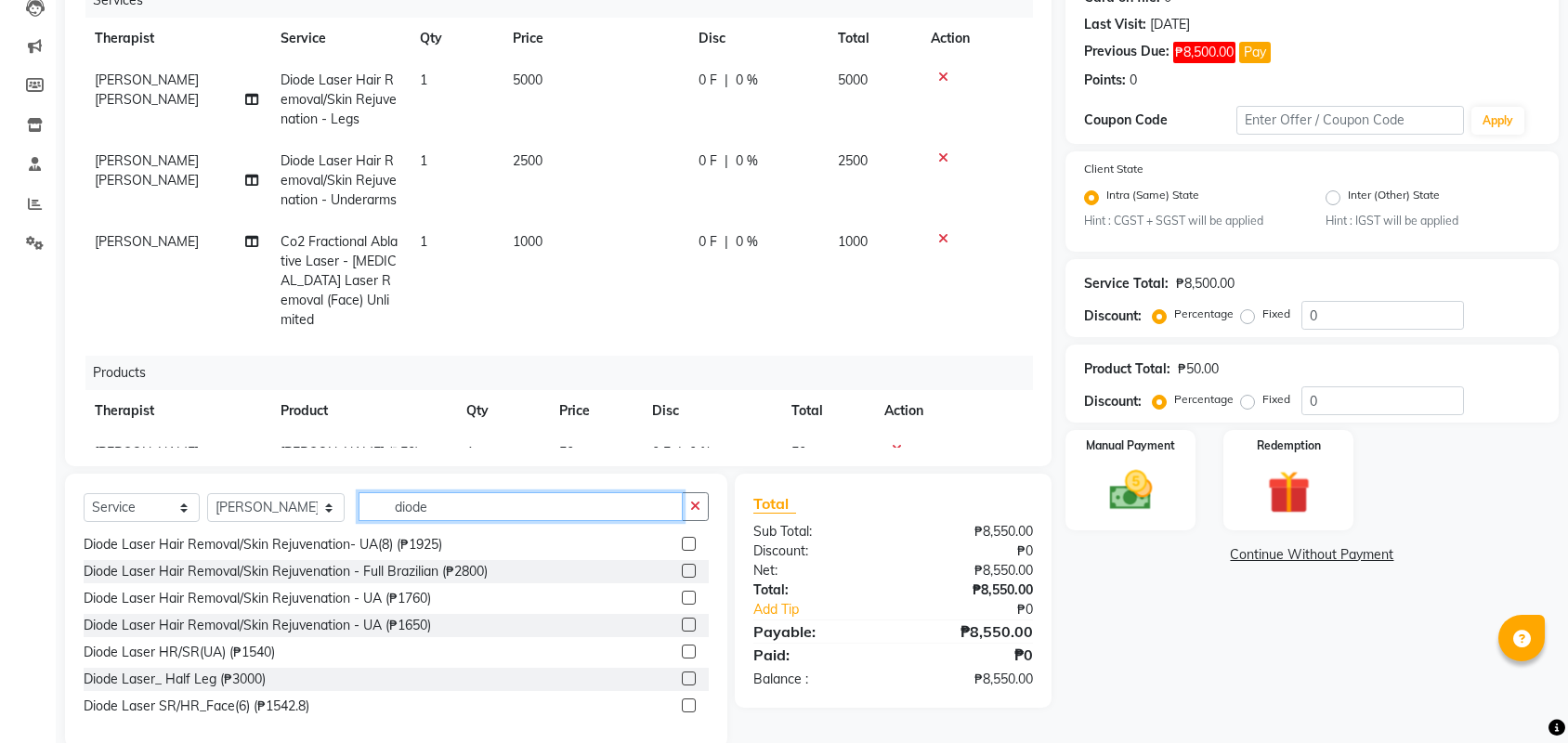
type input "diode"
click at [689, 685] on label at bounding box center [688, 678] width 14 height 14
click at [689, 685] on input "checkbox" at bounding box center [687, 679] width 12 height 12
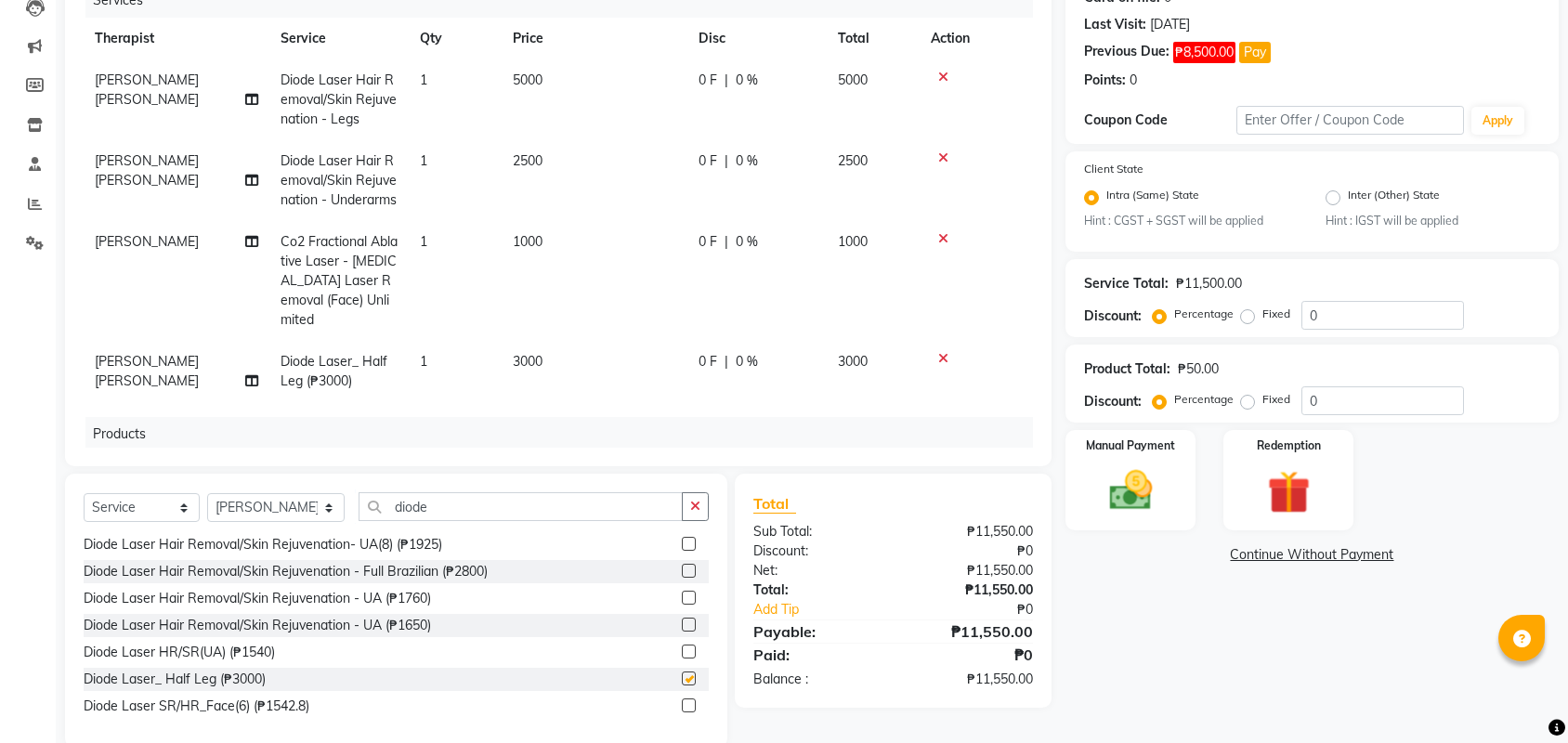
checkbox input "false"
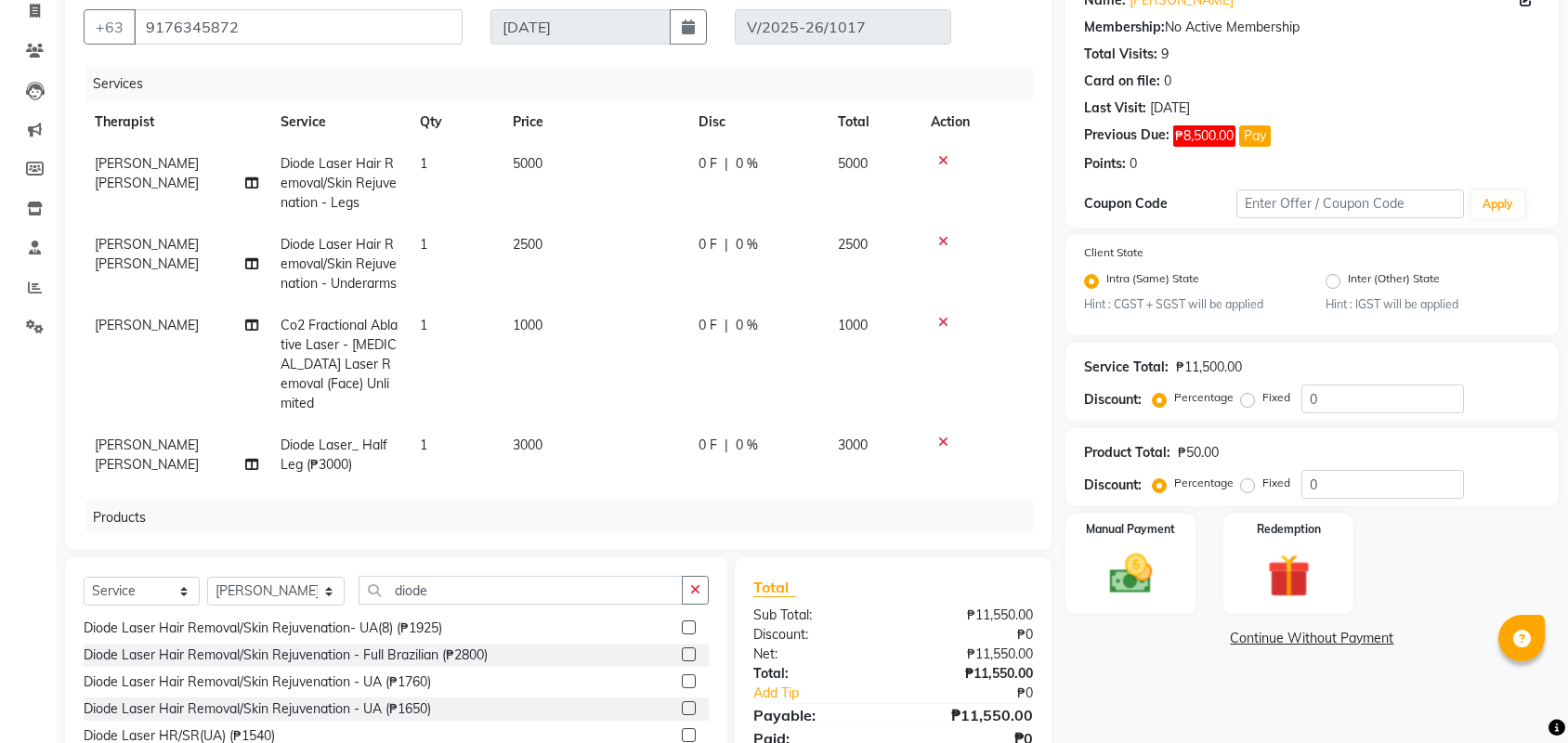
scroll to position [157, 0]
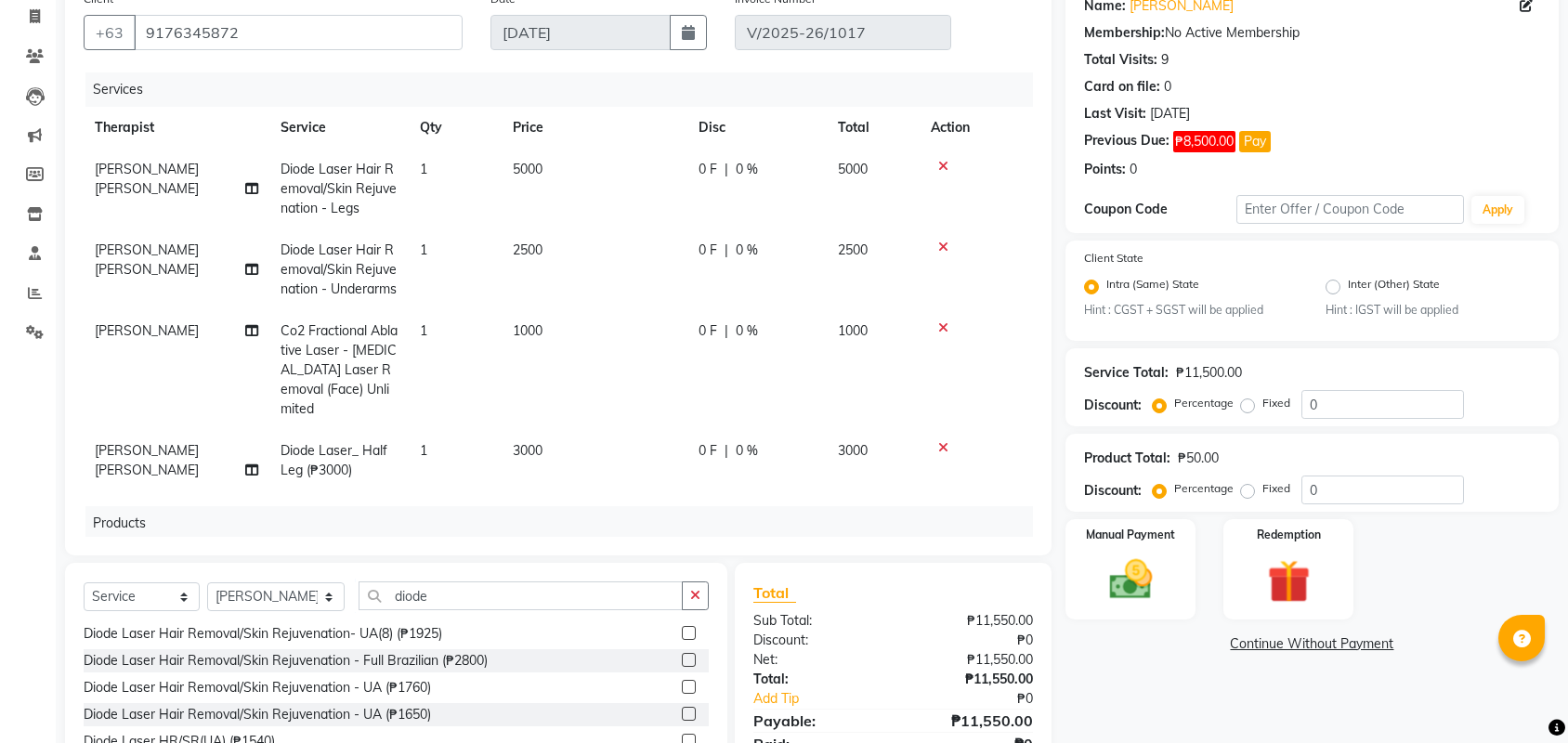
click at [947, 165] on icon at bounding box center [944, 165] width 11 height 13
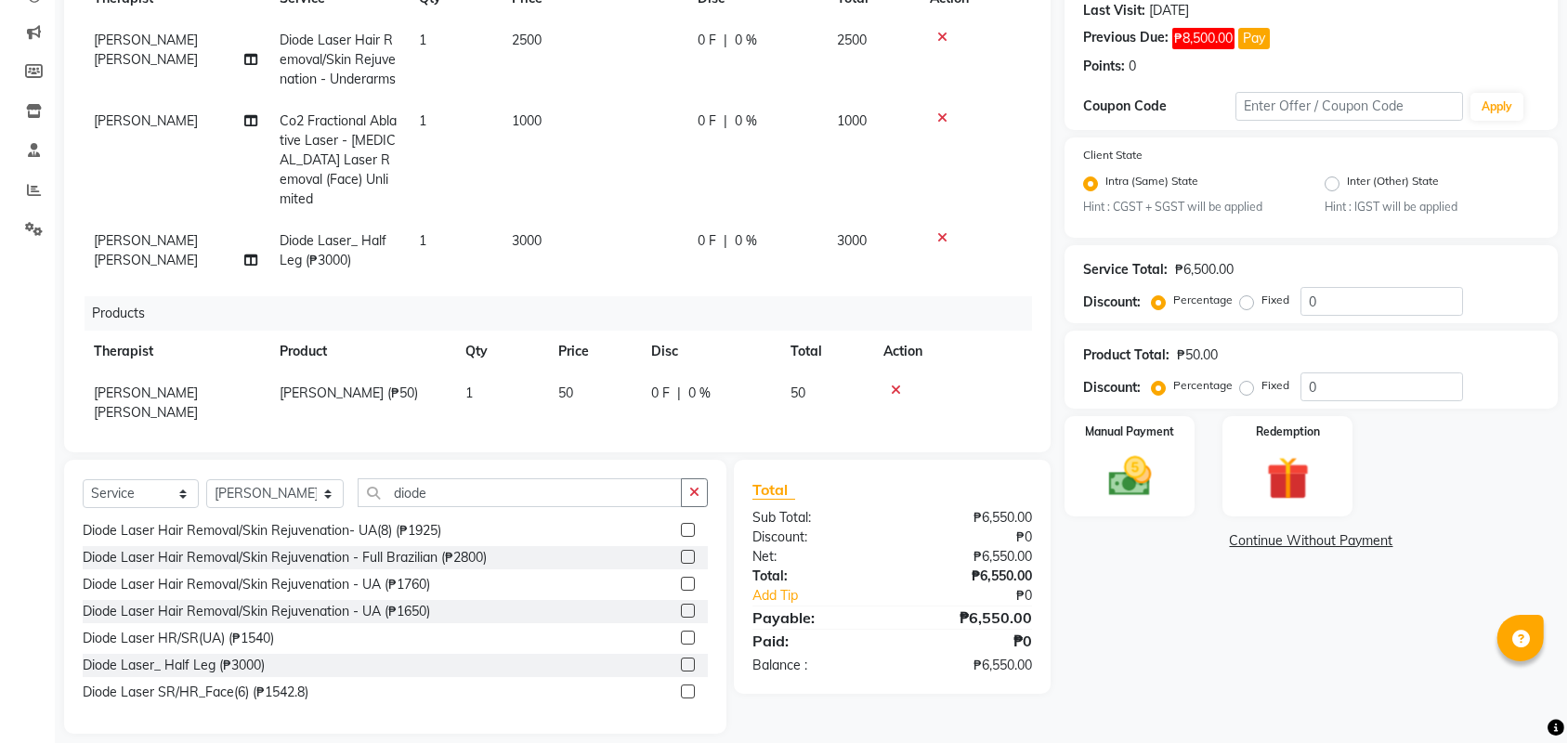
scroll to position [268, 0]
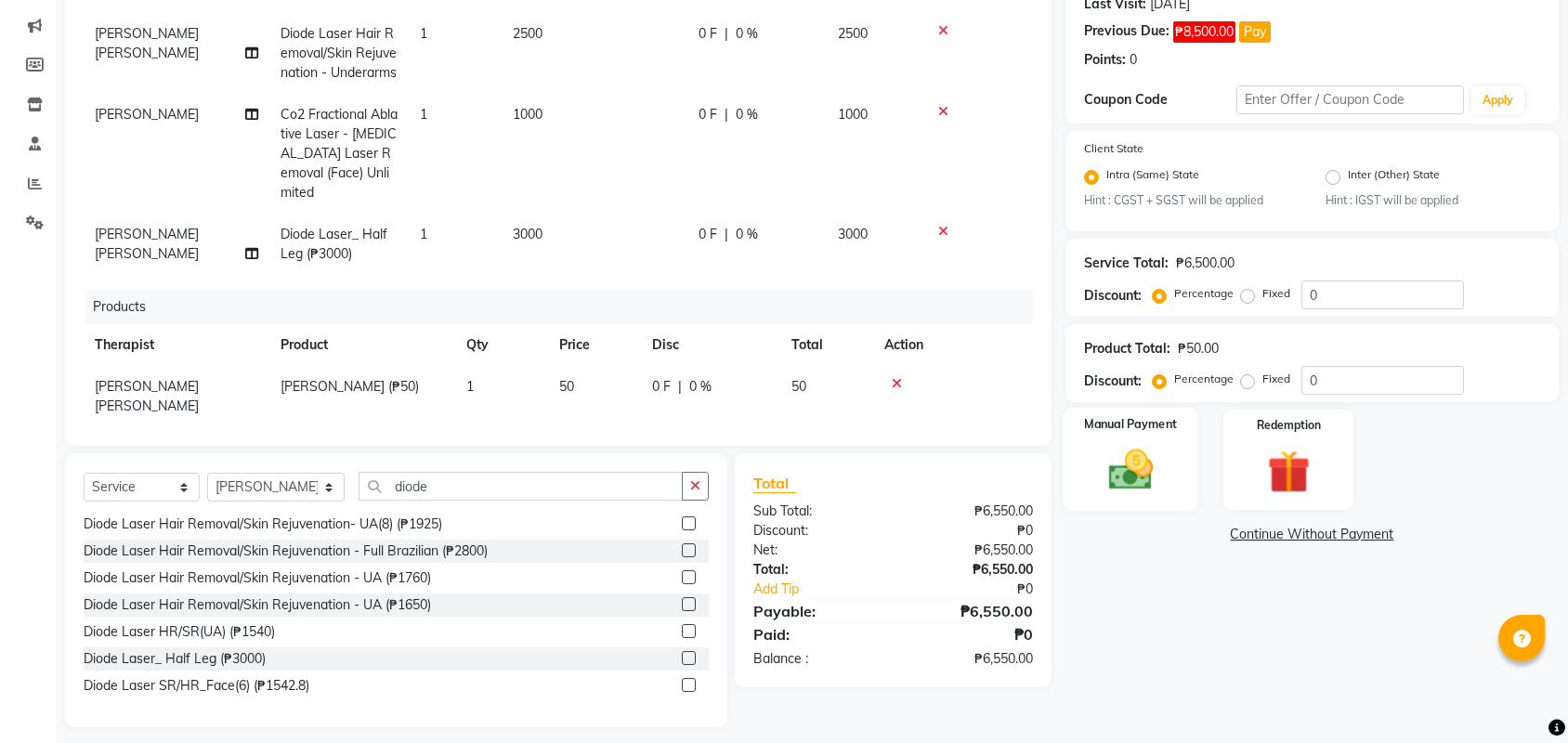
click at [1131, 457] on img at bounding box center [1130, 470] width 73 height 51
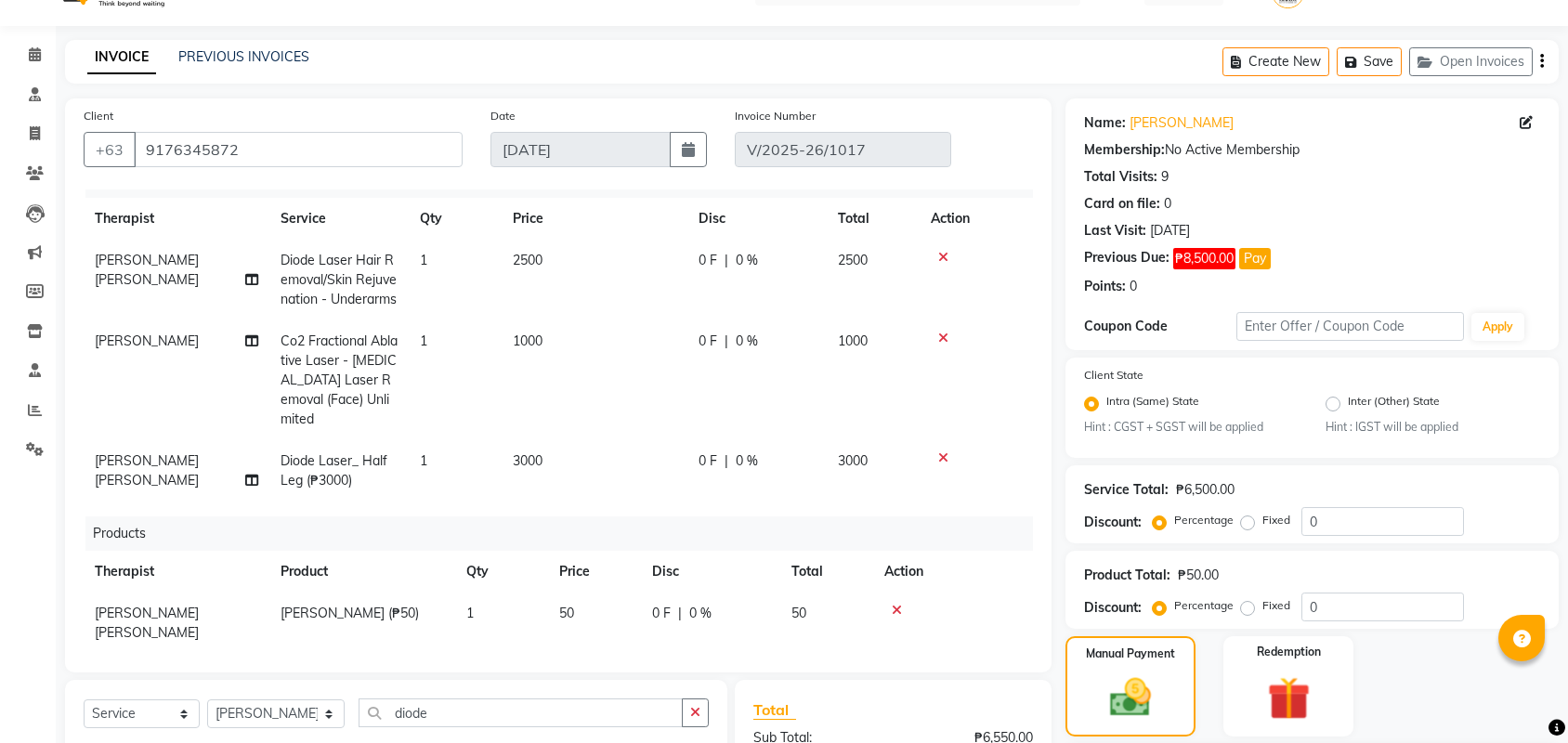
scroll to position [0, 0]
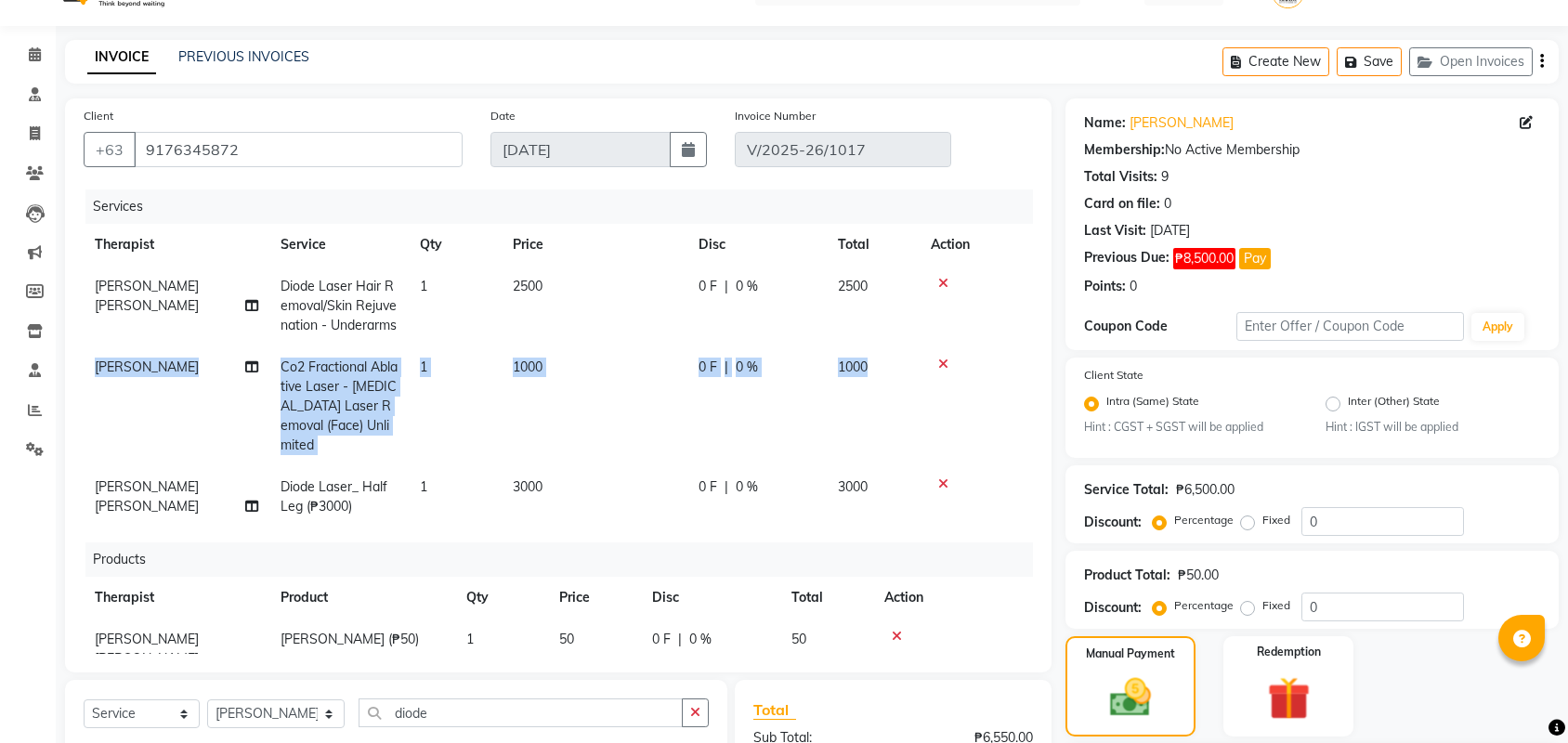
drag, startPoint x: 942, startPoint y: 384, endPoint x: 897, endPoint y: 332, distance: 68.8
click at [897, 332] on tbody "CIARA SHAYNE FLORES Diode Laser Hair Removal/Skin Rejuvenation - Underarms 1 25…" at bounding box center [558, 396] width 949 height 262
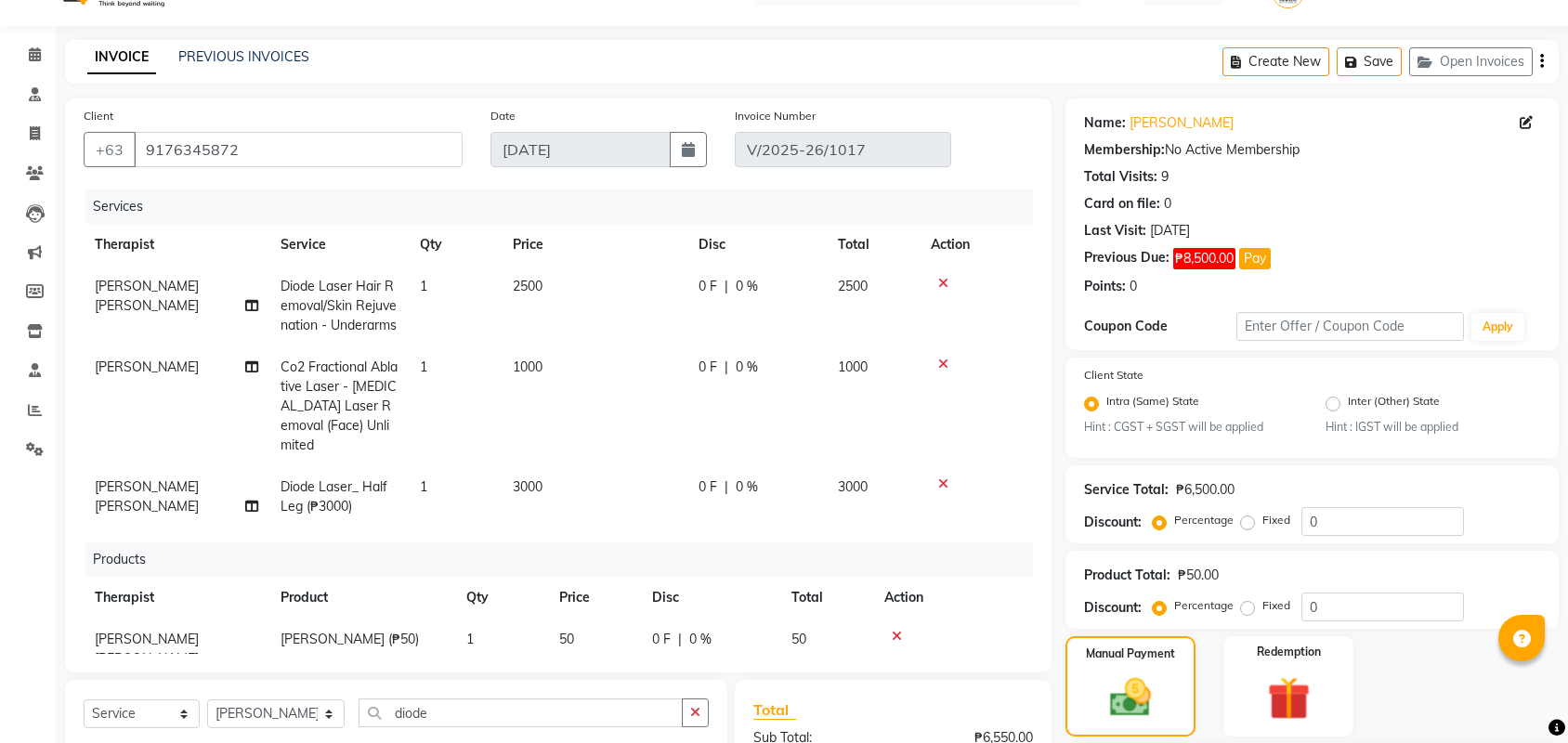
click at [944, 370] on icon at bounding box center [944, 363] width 11 height 13
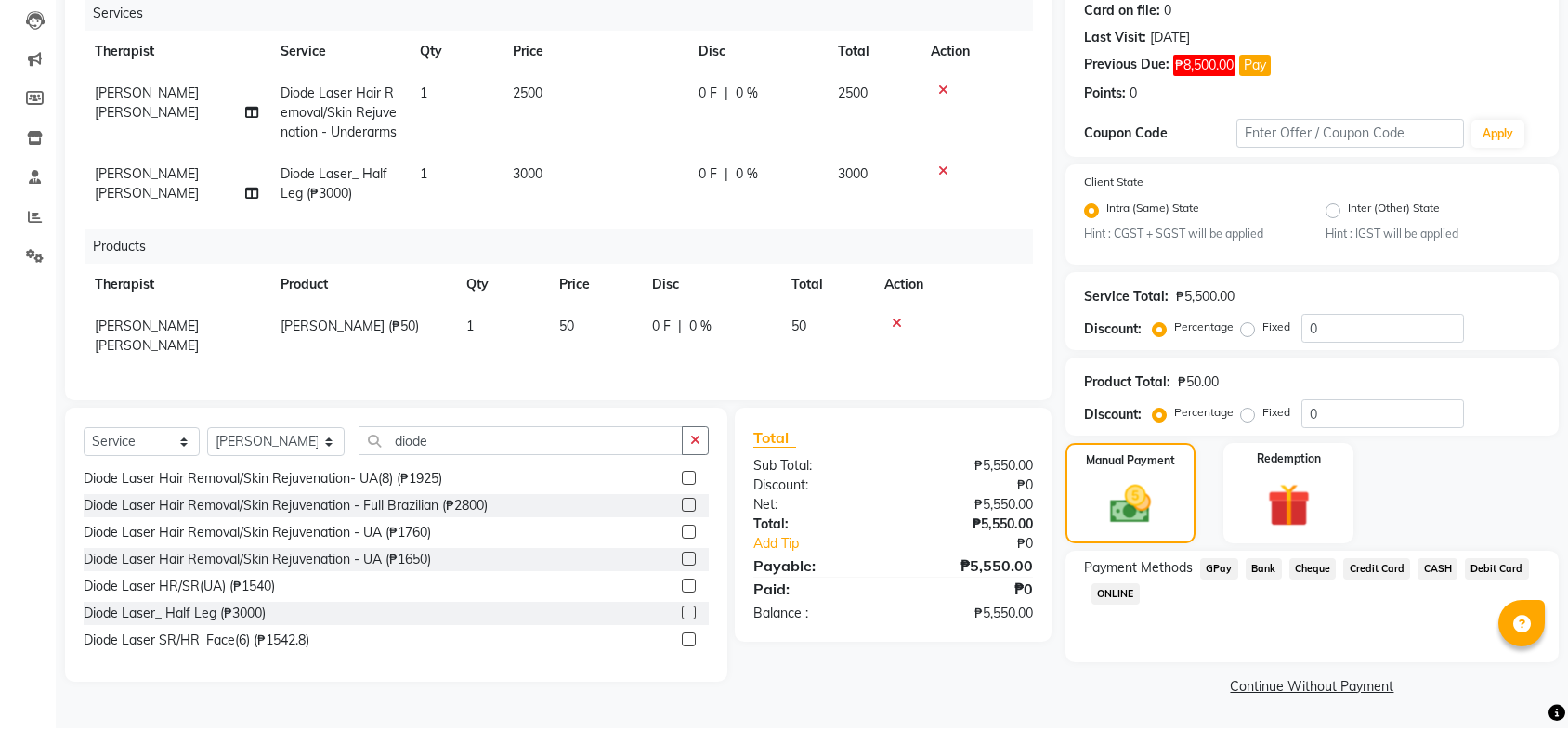
scroll to position [221, 0]
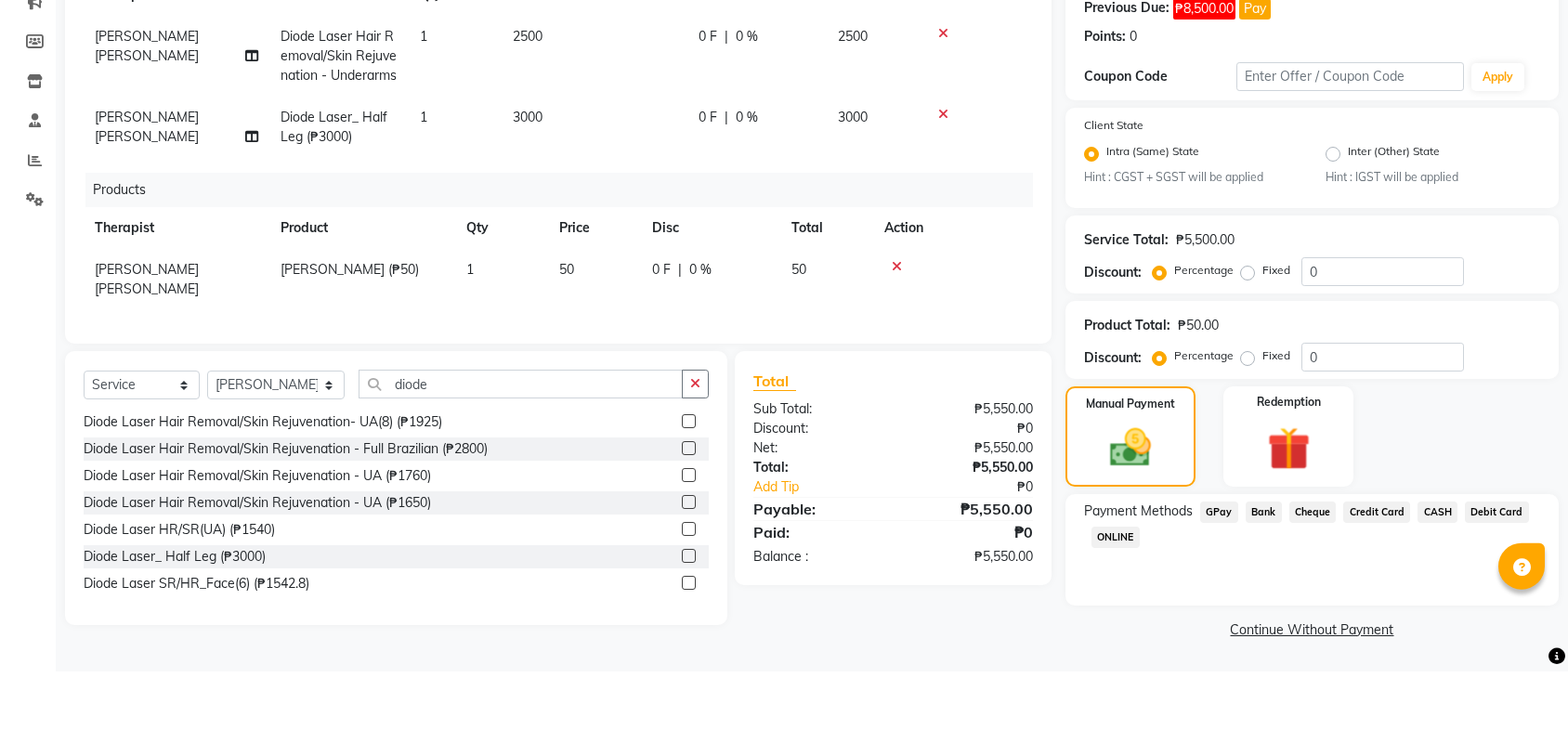
click at [1246, 692] on link "Continue Without Payment" at bounding box center [1312, 701] width 486 height 19
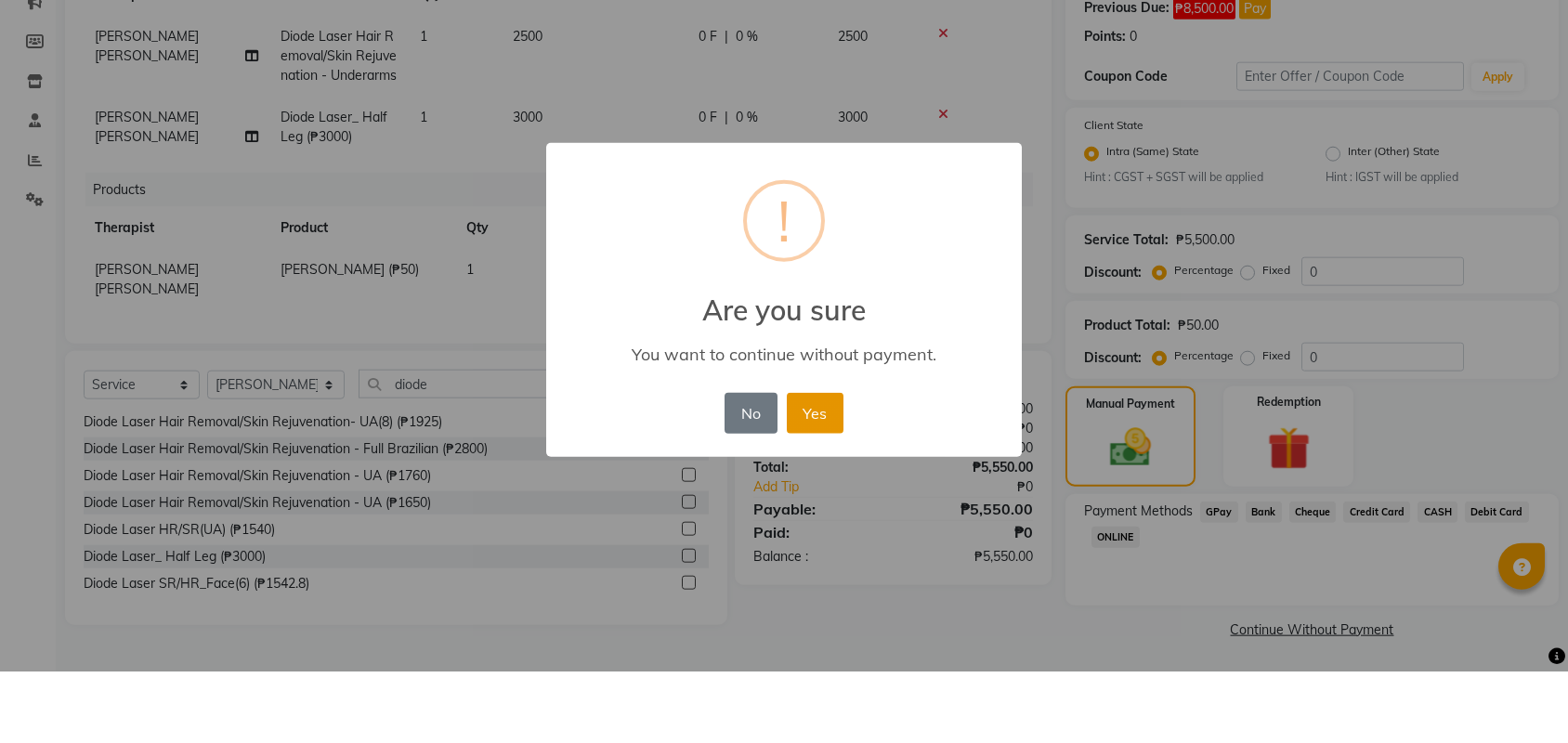
click at [822, 464] on button "Yes" at bounding box center [815, 484] width 57 height 41
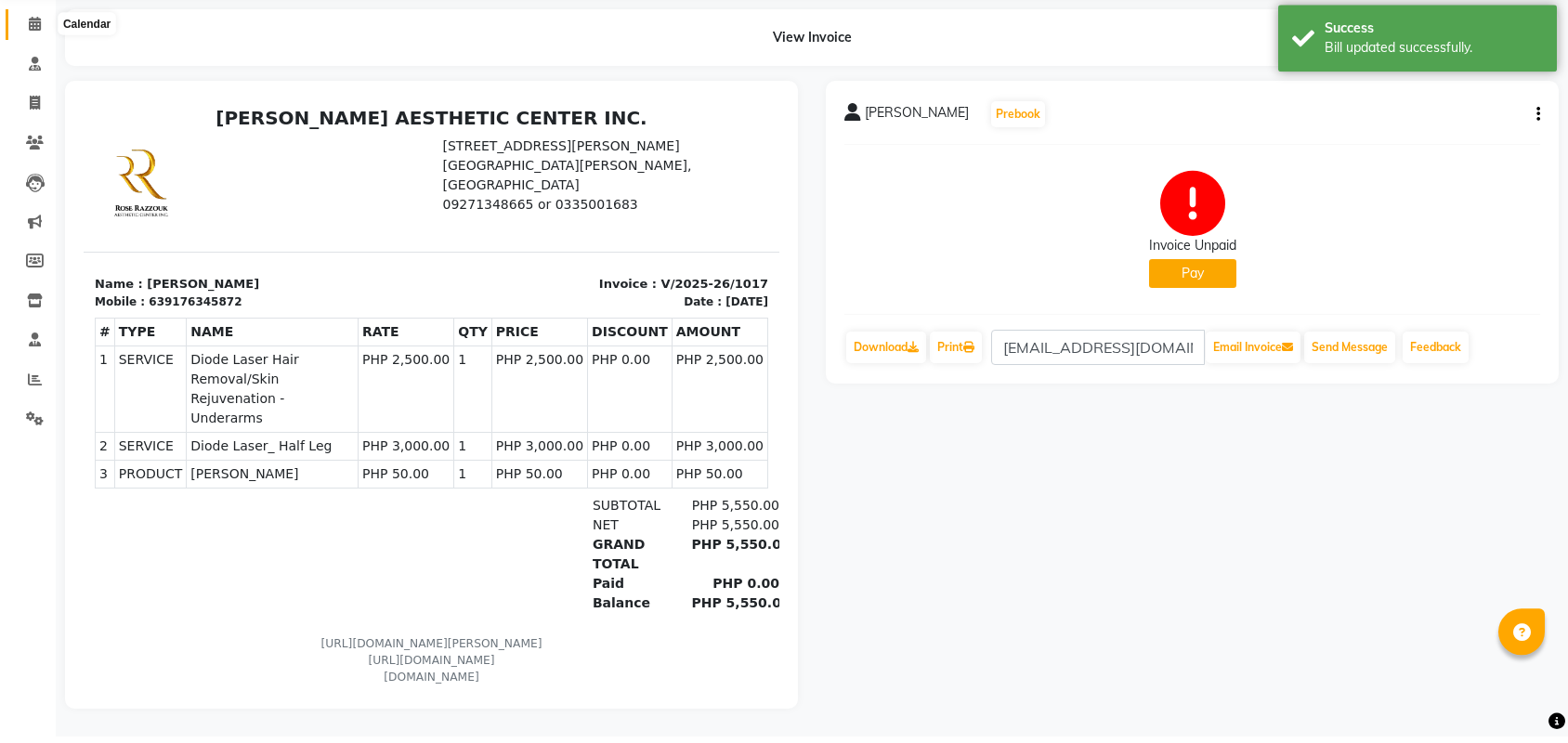
click at [34, 23] on icon at bounding box center [35, 30] width 12 height 14
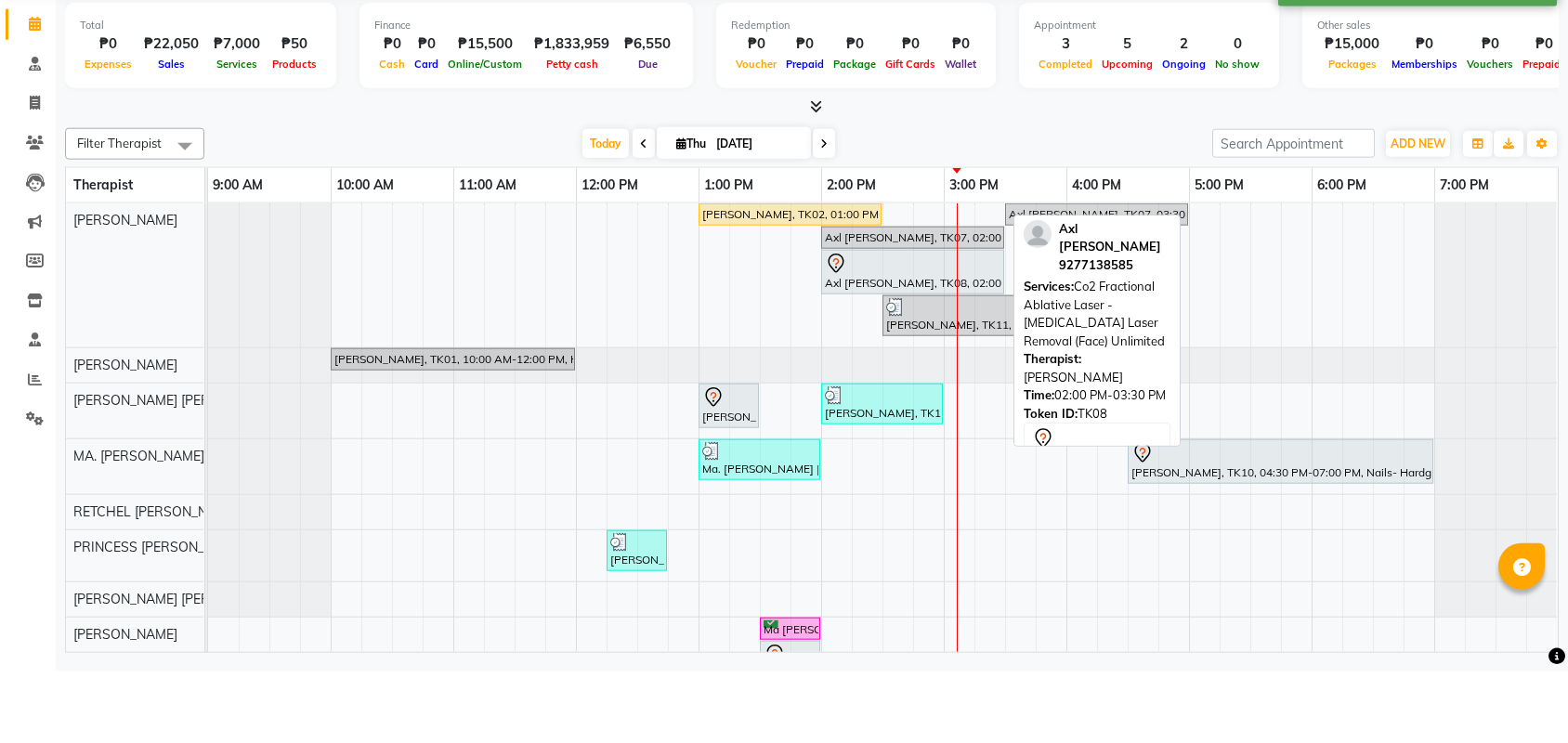
click at [899, 324] on div "Axl [PERSON_NAME], TK08, 02:00 PM-03:30 PM, Co2 Fractional Ablative Laser - [ME…" at bounding box center [912, 343] width 179 height 39
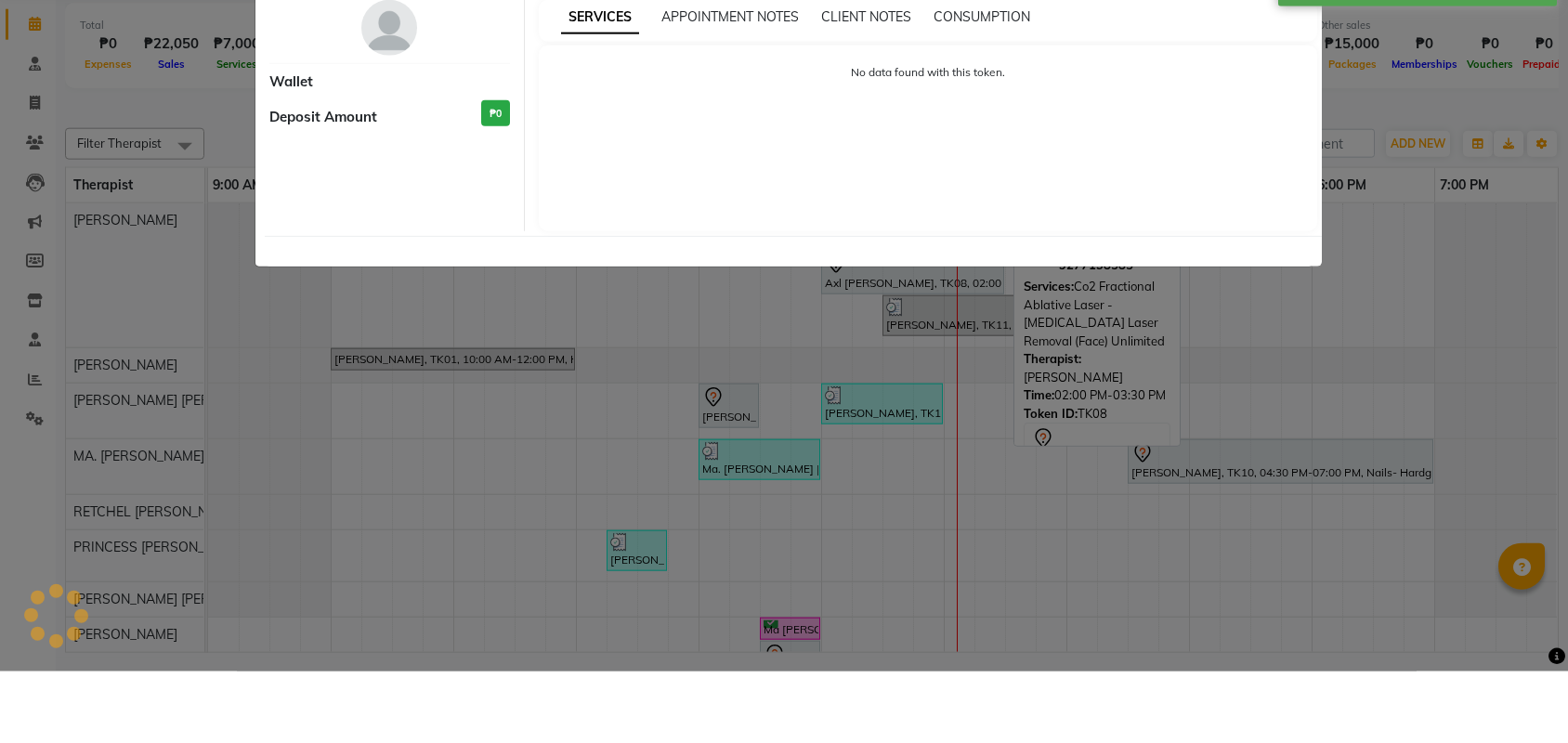
select select "7"
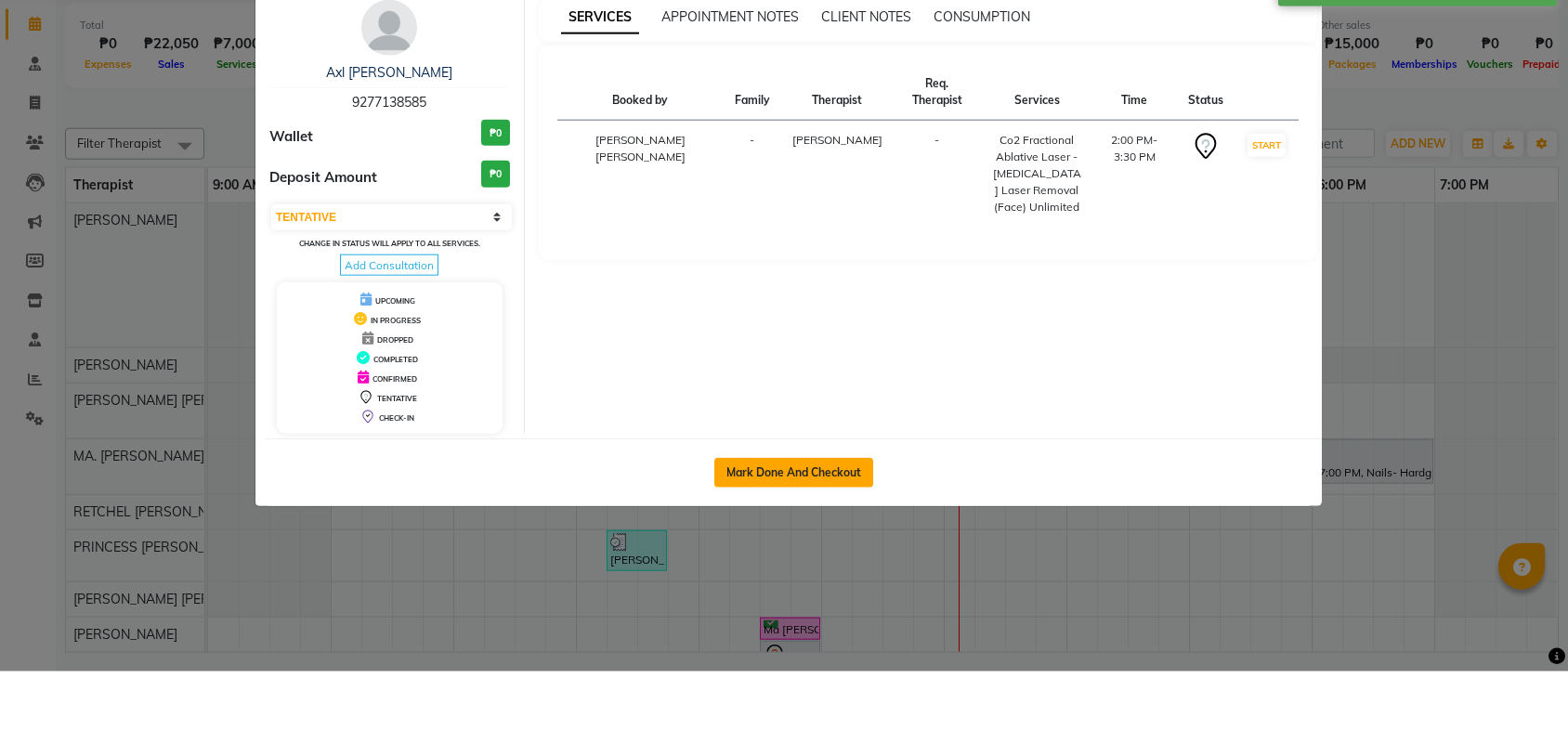
click at [772, 529] on button "Mark Done And Checkout" at bounding box center [794, 544] width 159 height 30
select select "service"
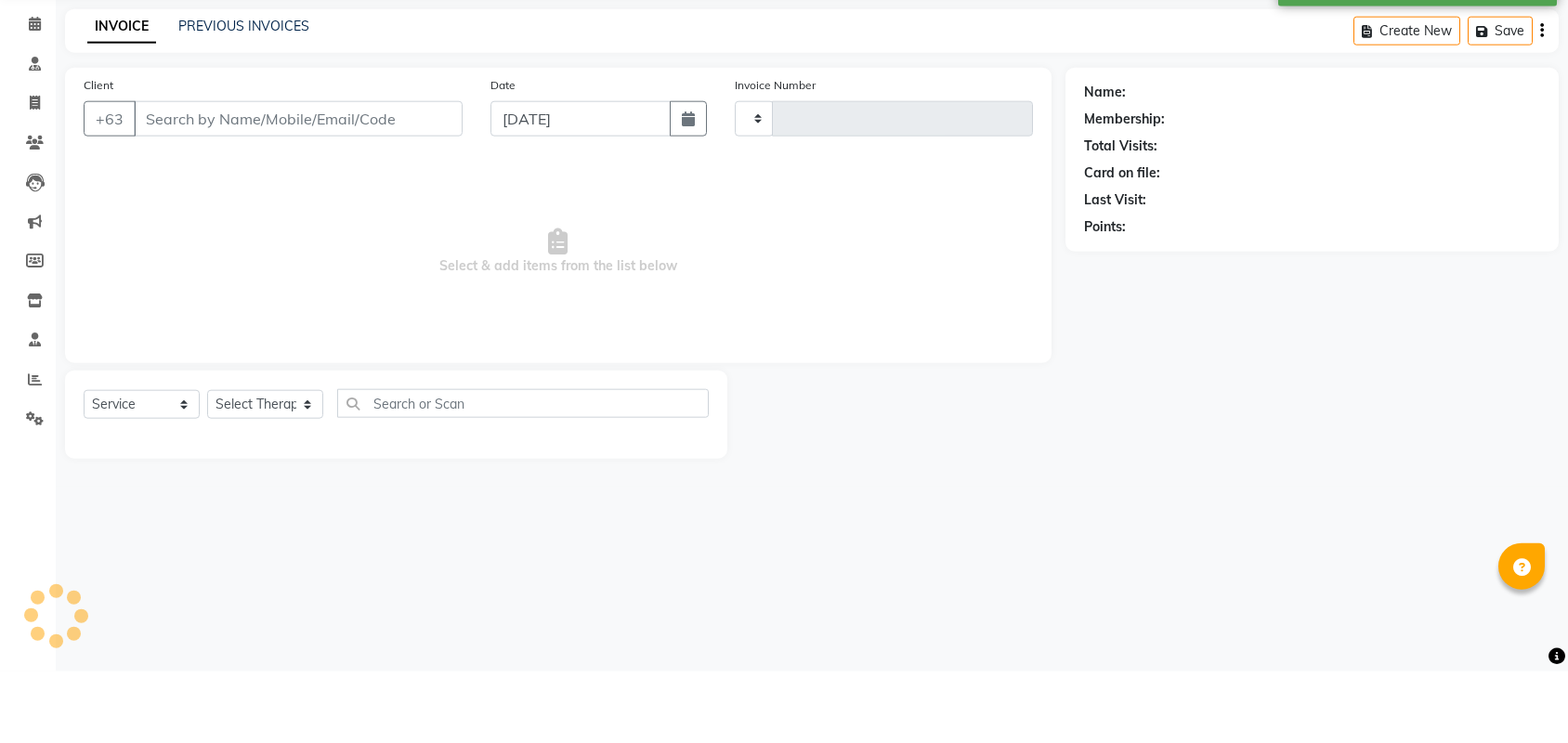
type input "1019"
select select "6259"
type input "9277138585"
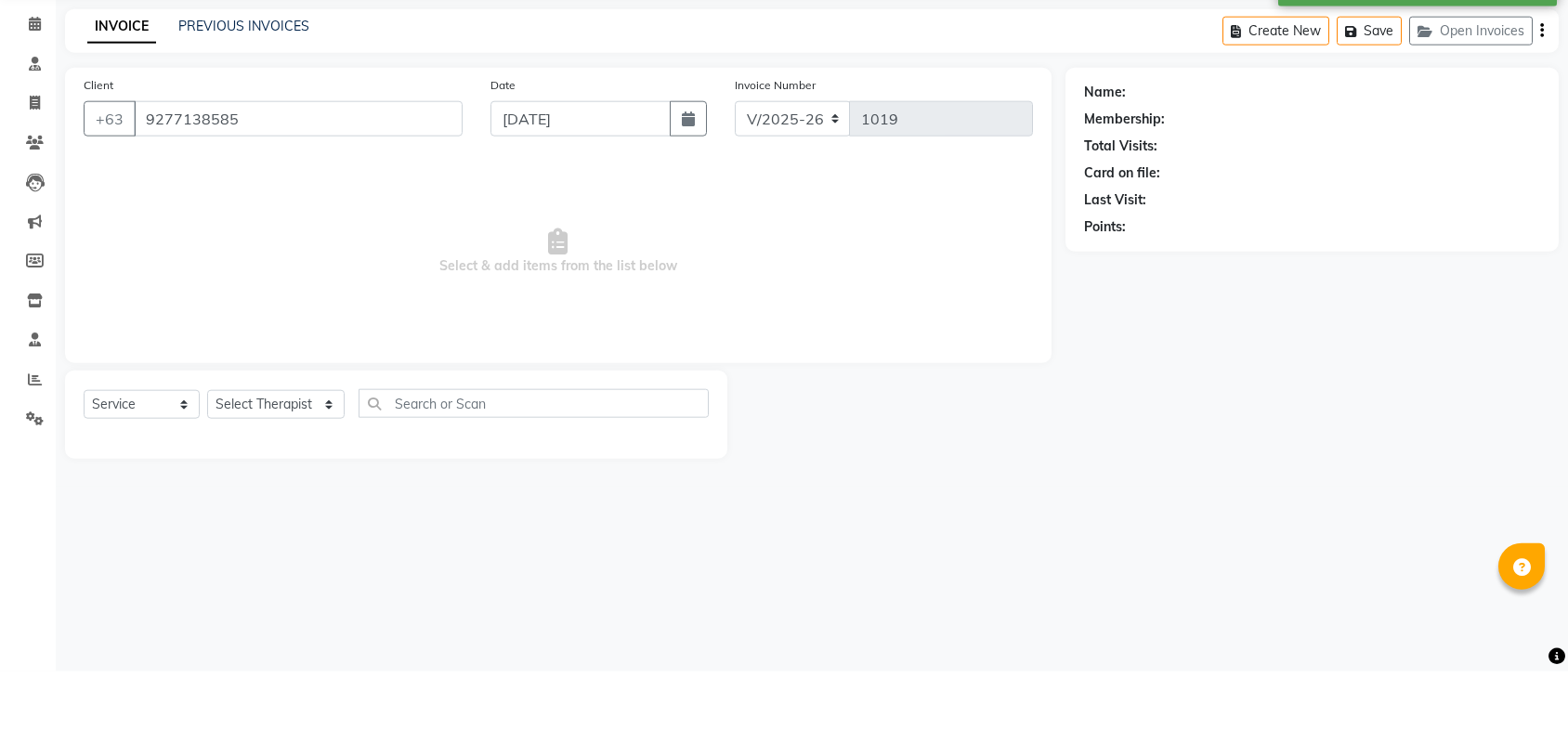
select select "46220"
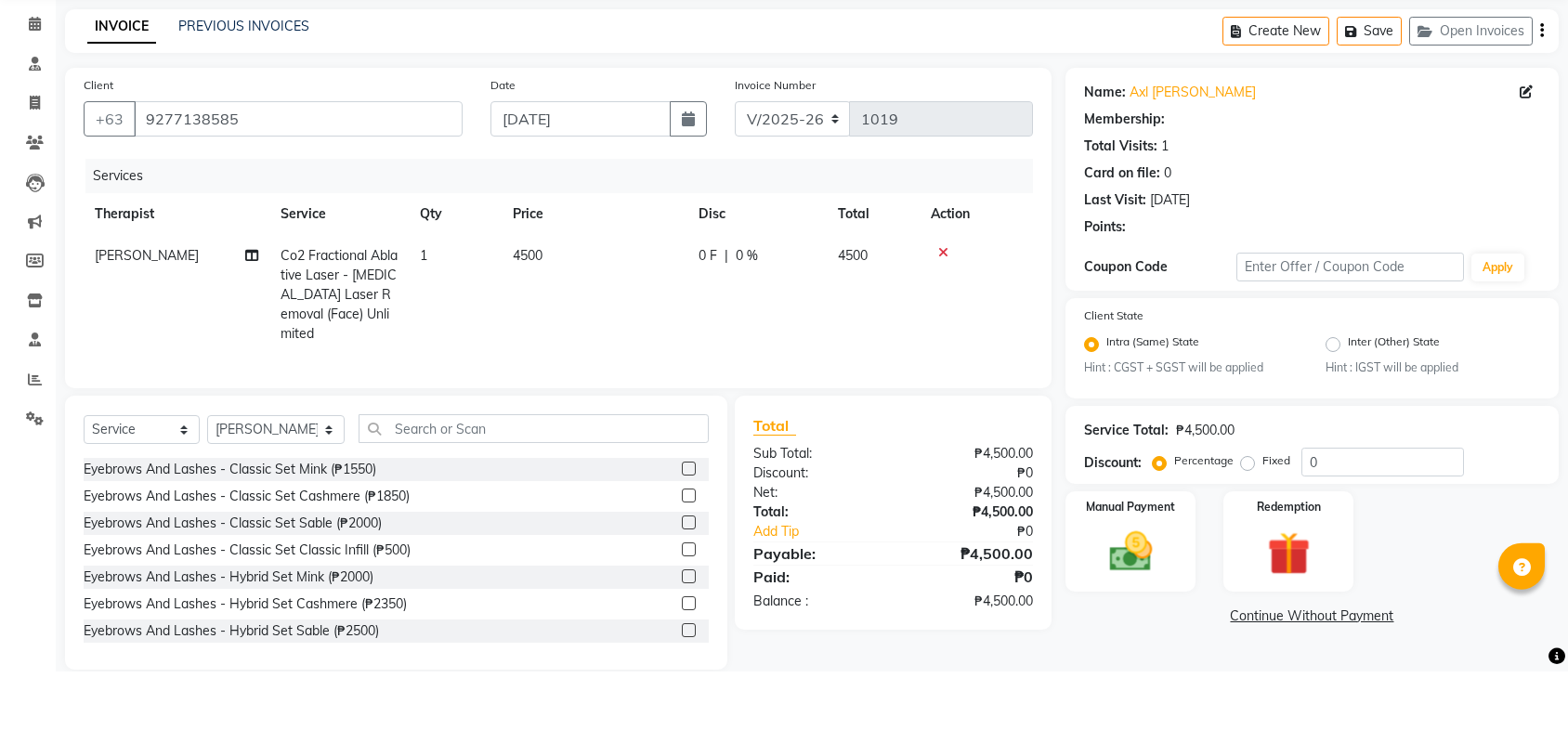
scroll to position [10, 0]
click at [535, 309] on span "4500" at bounding box center [527, 317] width 30 height 16
select select "46220"
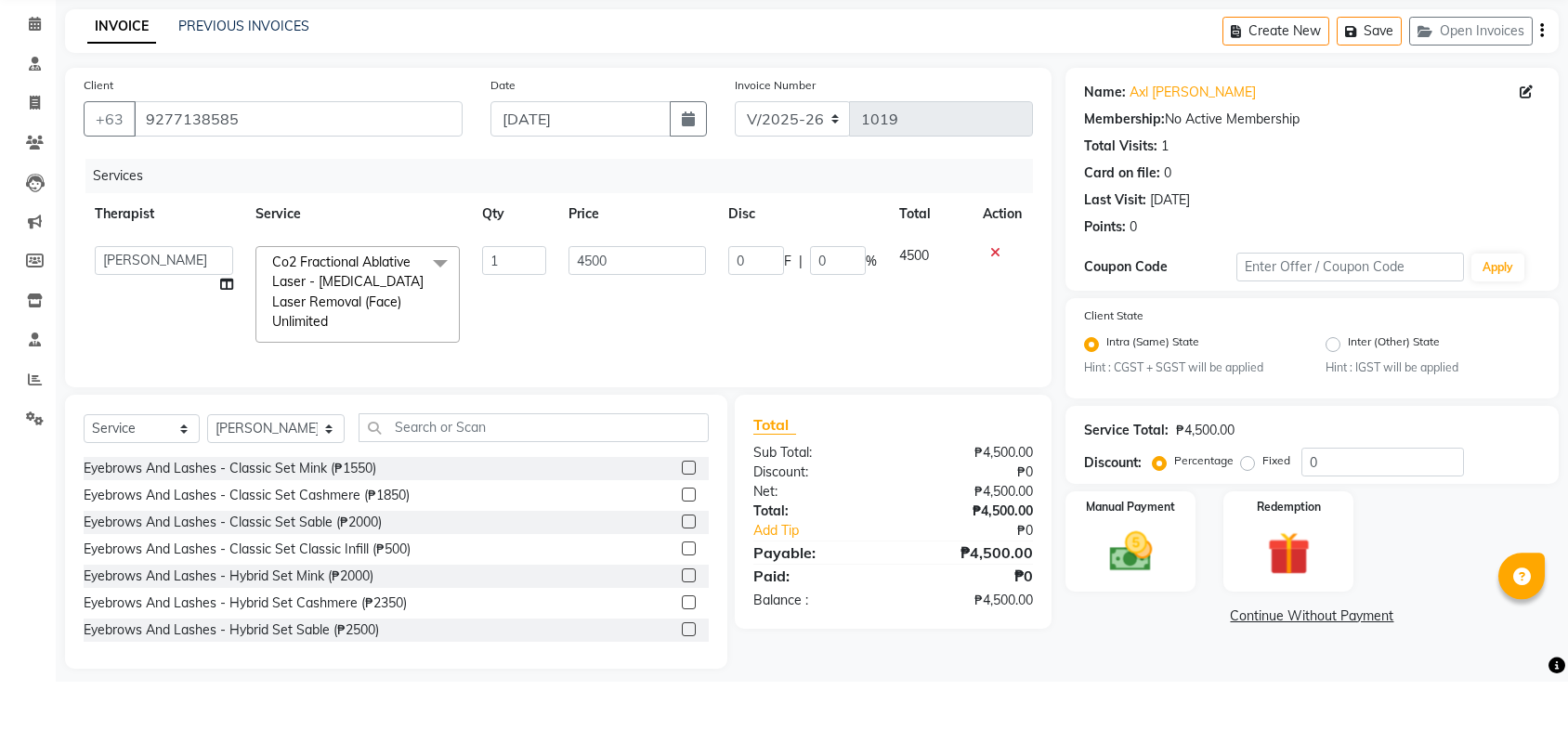
scroll to position [27, 0]
click at [596, 293] on input "4500" at bounding box center [637, 307] width 137 height 29
type input "1000"
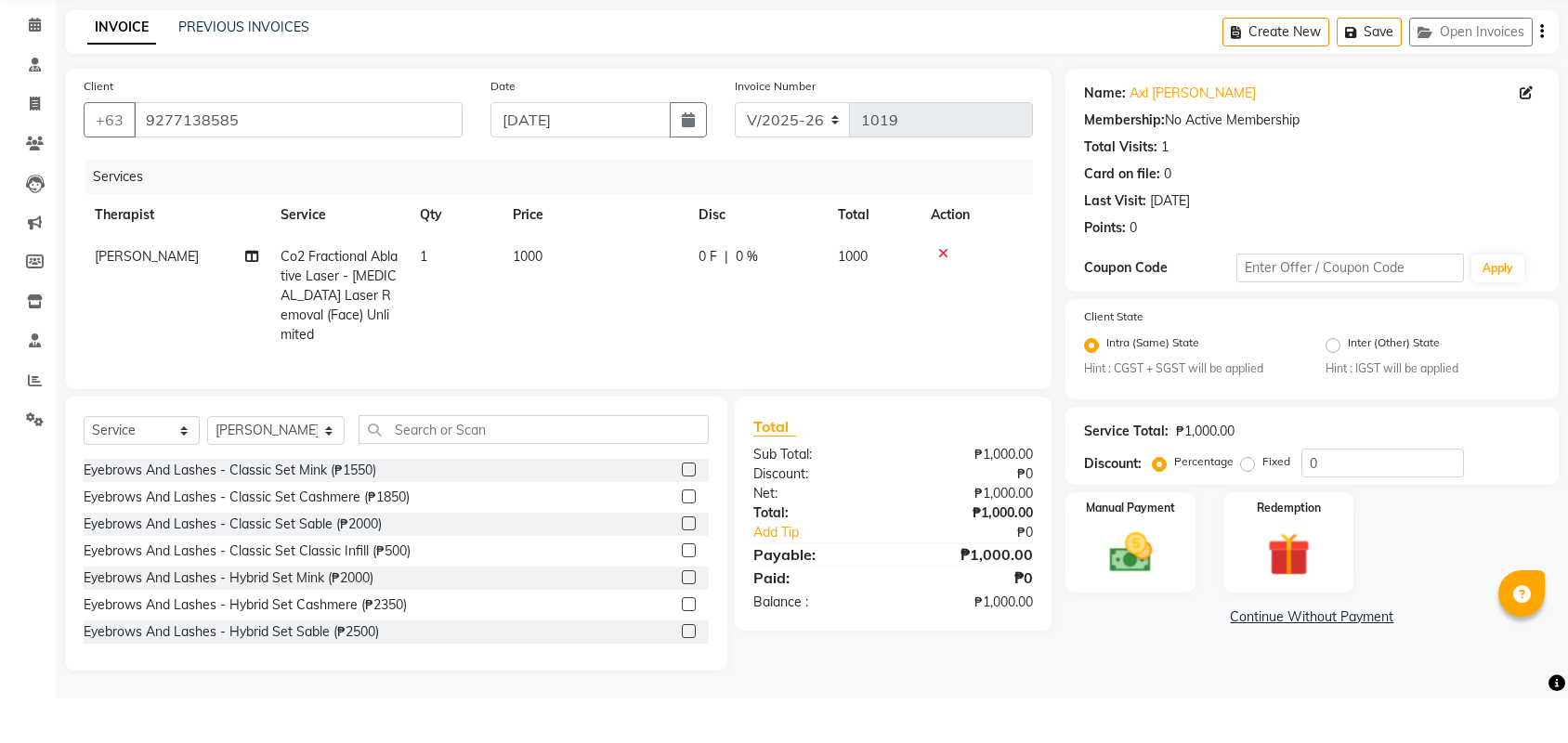
scroll to position [10, 0]
click at [725, 367] on div "Client +63 9277138585 Date 09/04/2025 Invoice Number V/2025 V/2025-26 1019 Serv…" at bounding box center [558, 291] width 986 height 321
click at [1280, 669] on link "Continue Without Payment" at bounding box center [1312, 678] width 486 height 19
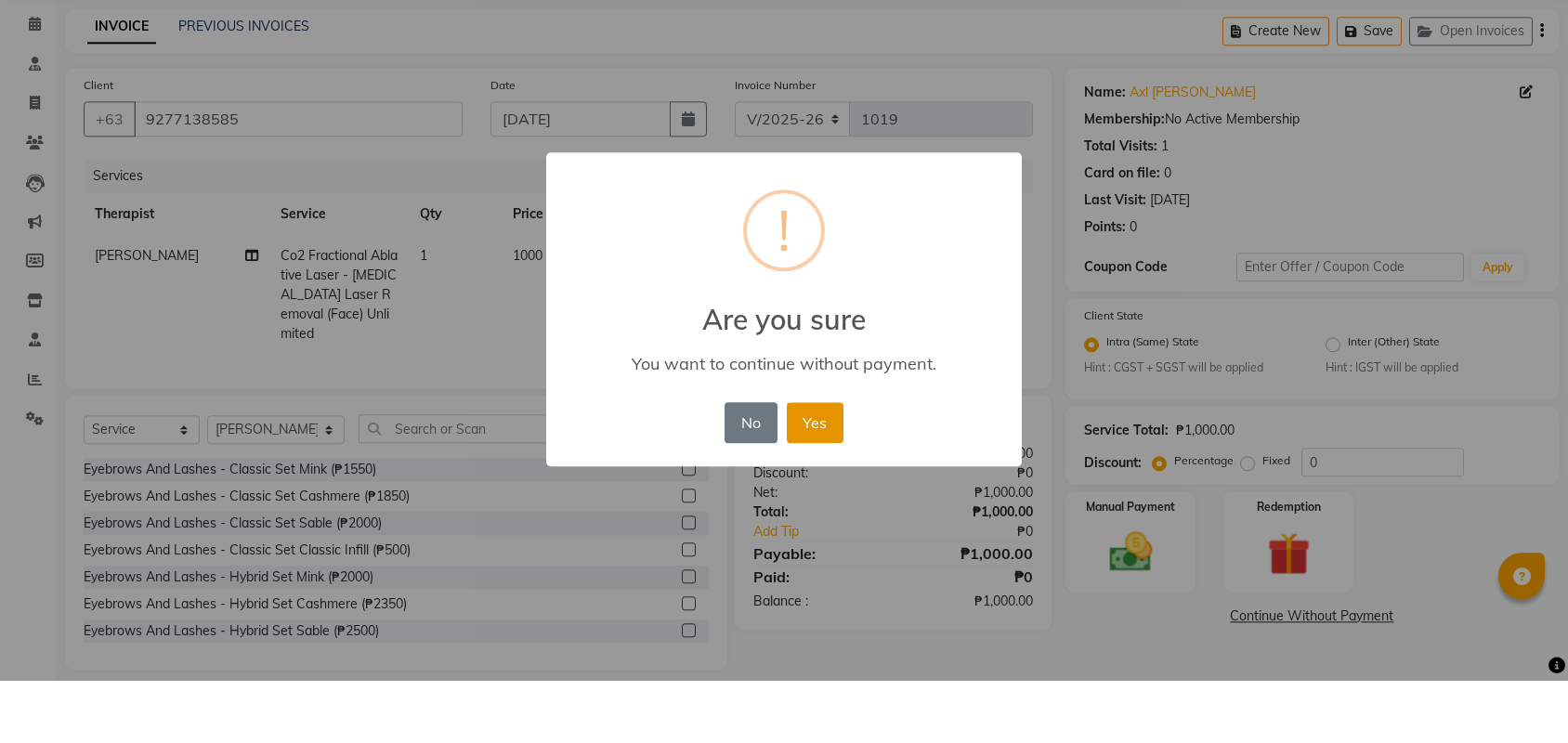
click at [830, 464] on button "Yes" at bounding box center [815, 484] width 57 height 41
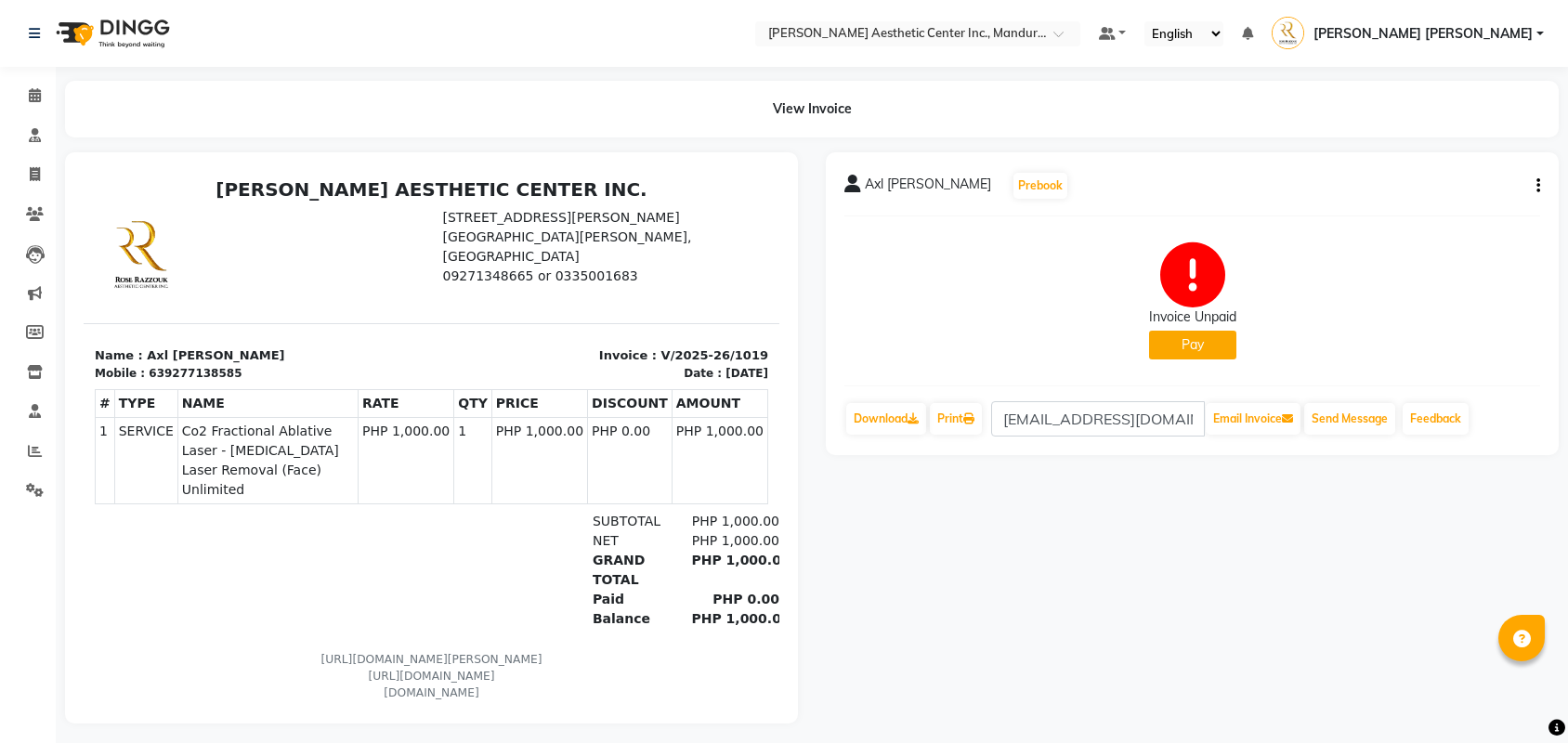
click at [1538, 186] on icon "button" at bounding box center [1538, 186] width 4 height 1
click at [1420, 212] on div "Edit Invoice" at bounding box center [1445, 209] width 128 height 23
select select "service"
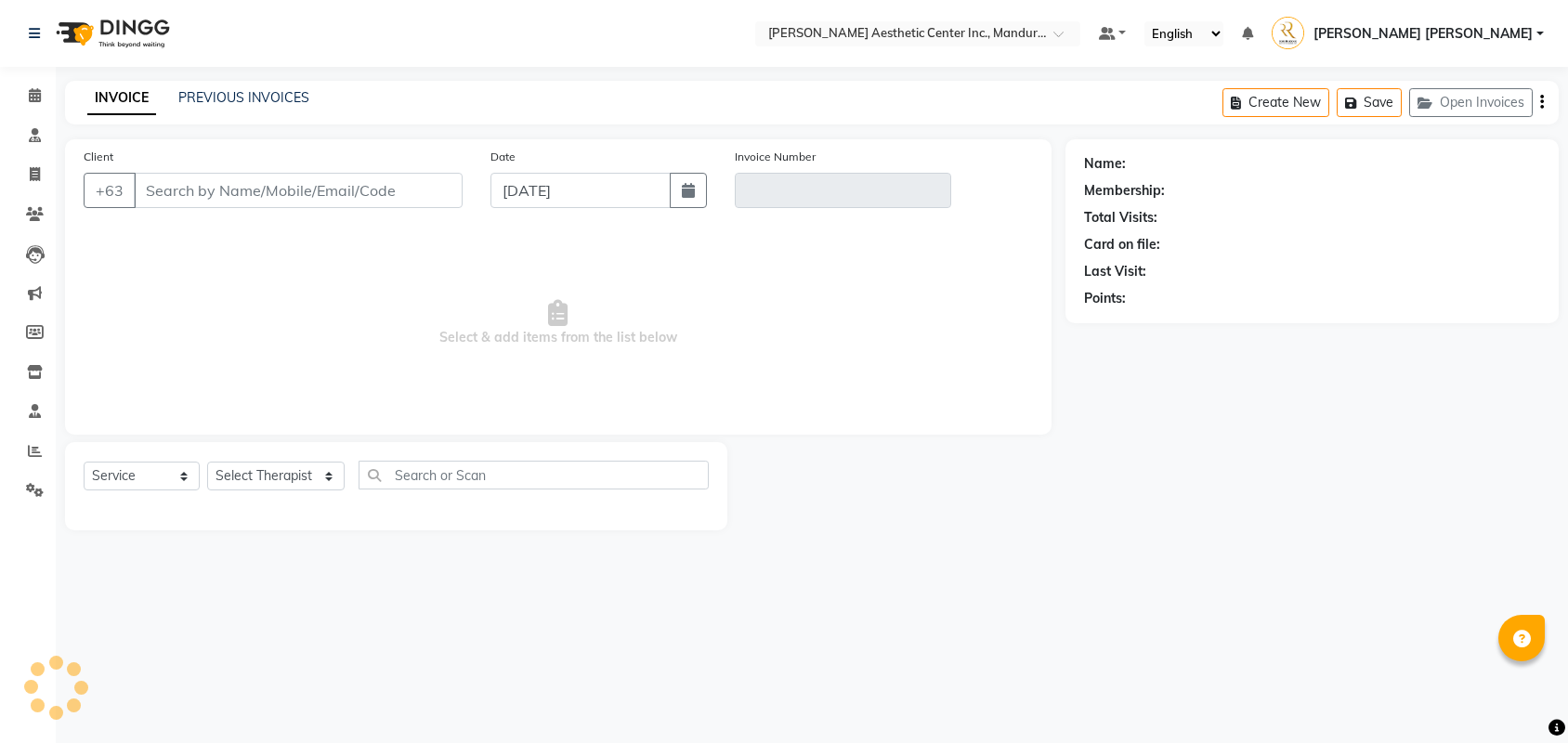
type input "9277138585"
type input "V/2025-26/1019"
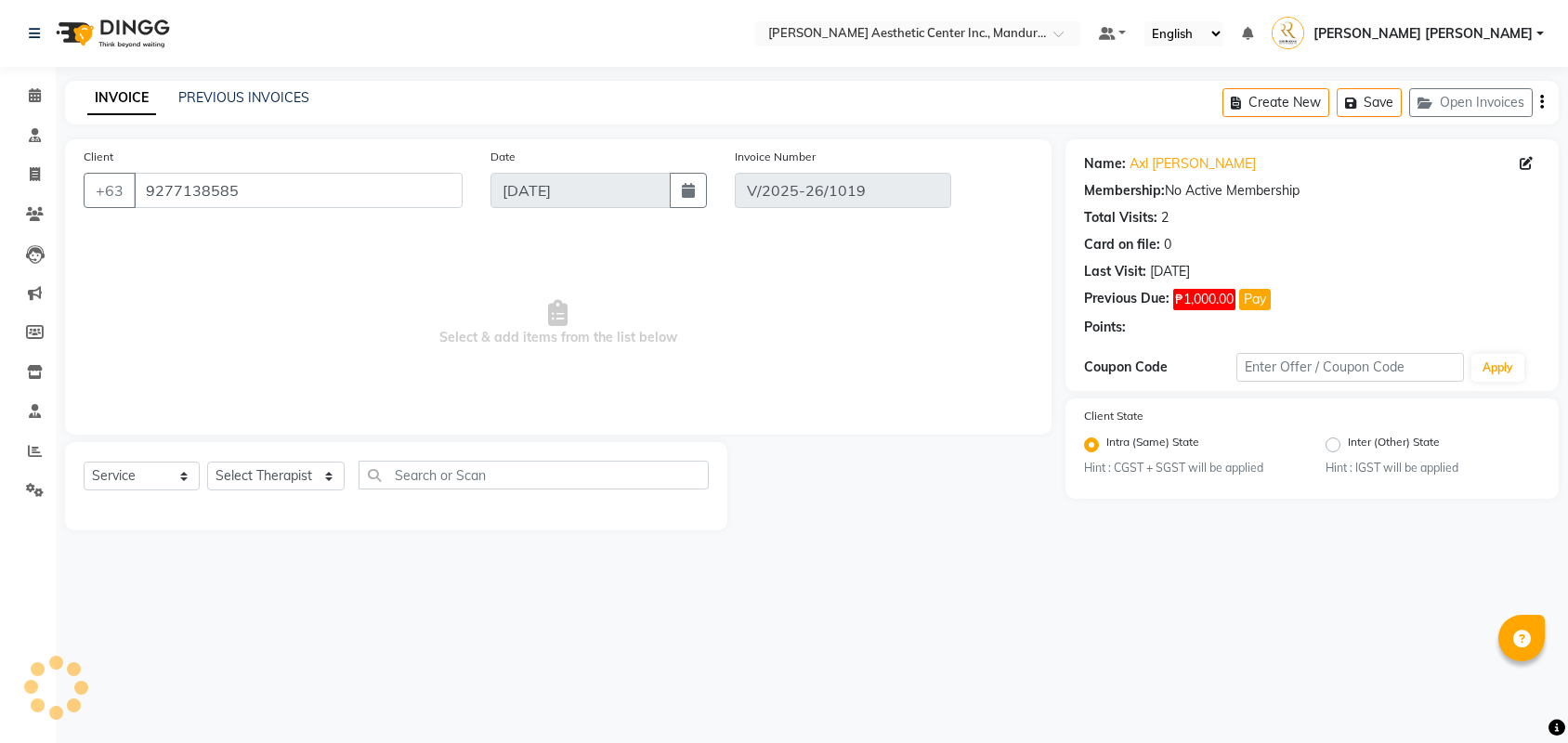
select select "select"
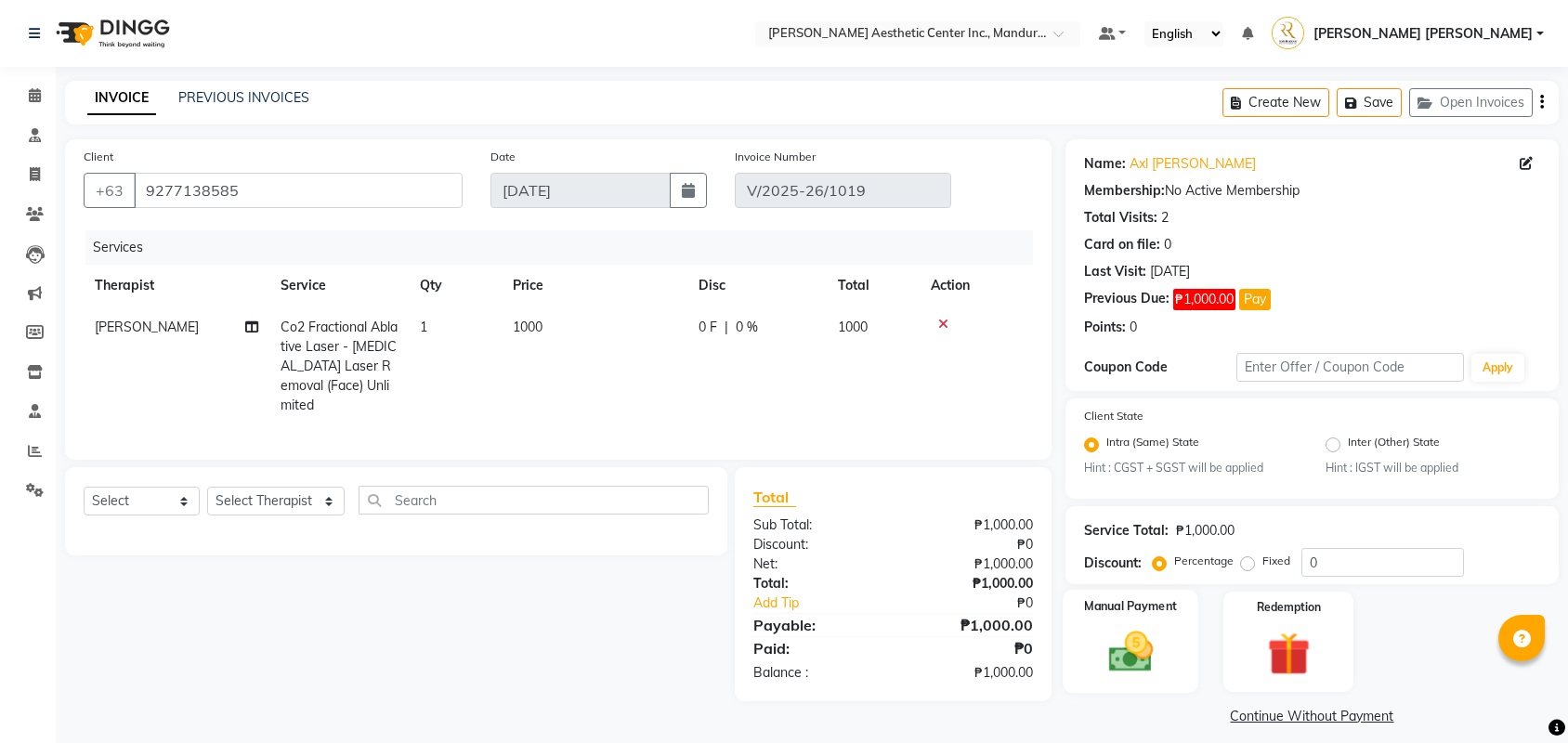
click at [1152, 646] on img at bounding box center [1130, 652] width 73 height 51
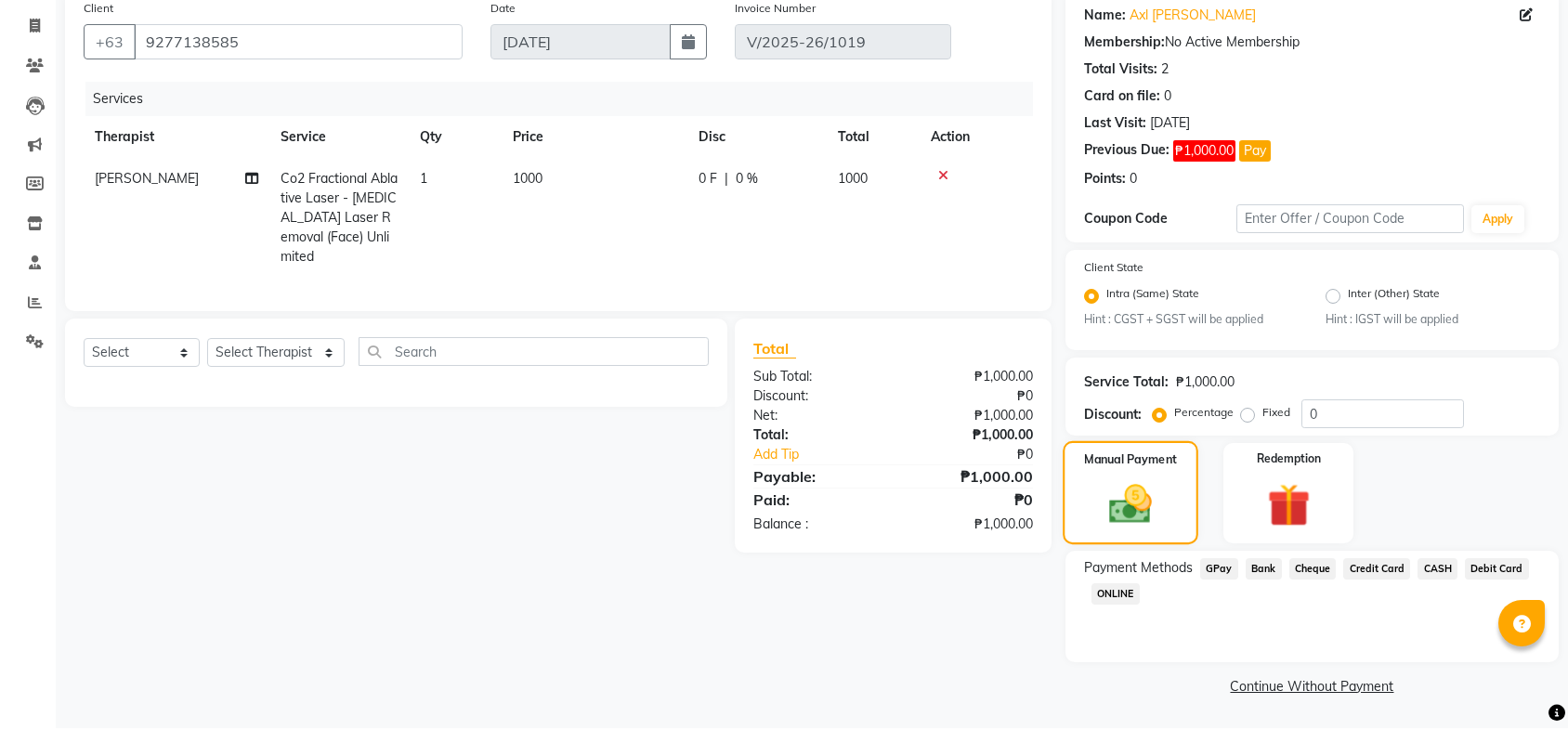
scroll to position [135, 0]
click at [1458, 573] on span "CASH" at bounding box center [1437, 584] width 40 height 21
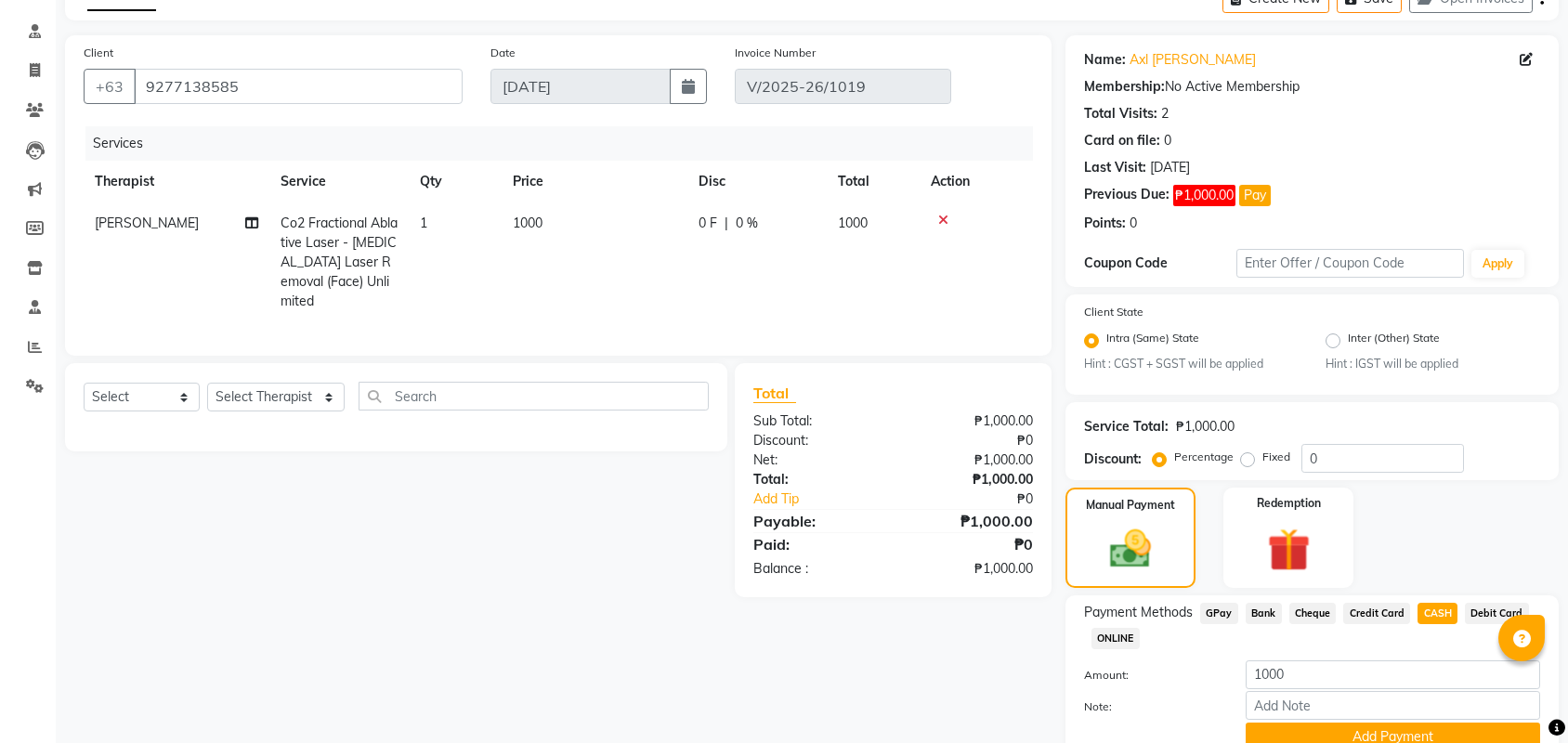
scroll to position [186, 0]
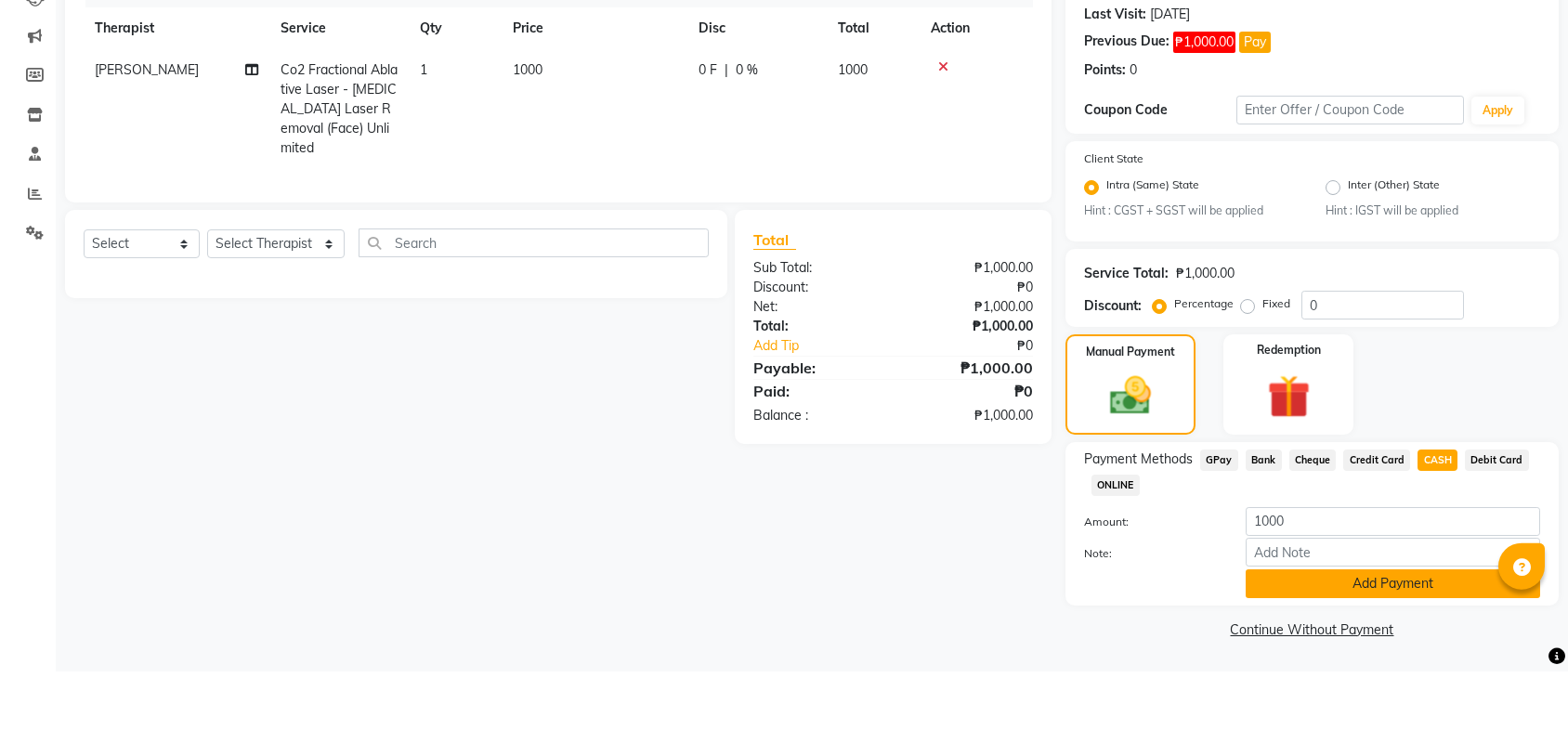
click at [1437, 641] on button "Add Payment" at bounding box center [1393, 655] width 295 height 29
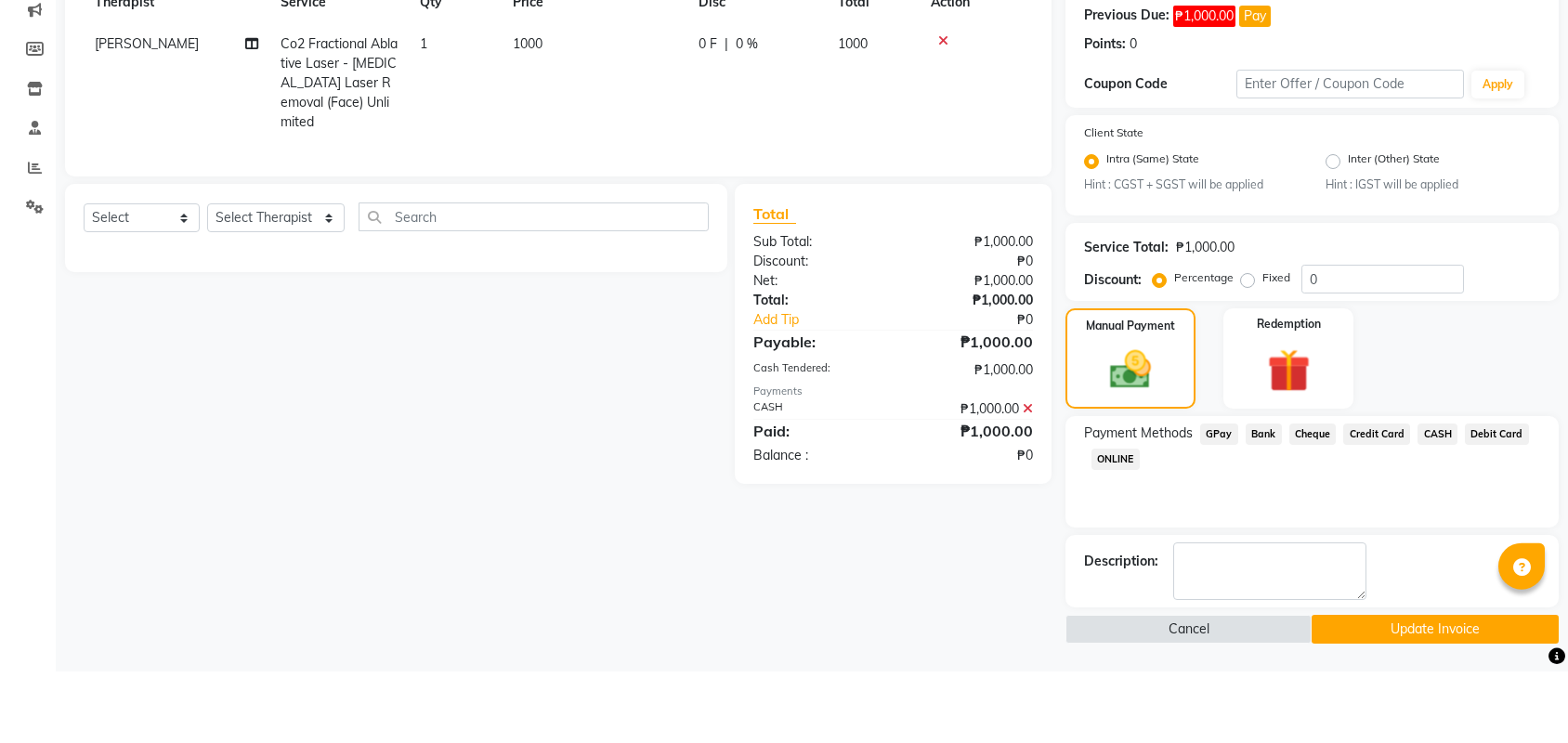
scroll to position [215, 0]
click at [1451, 686] on button "Update Invoice" at bounding box center [1435, 700] width 247 height 29
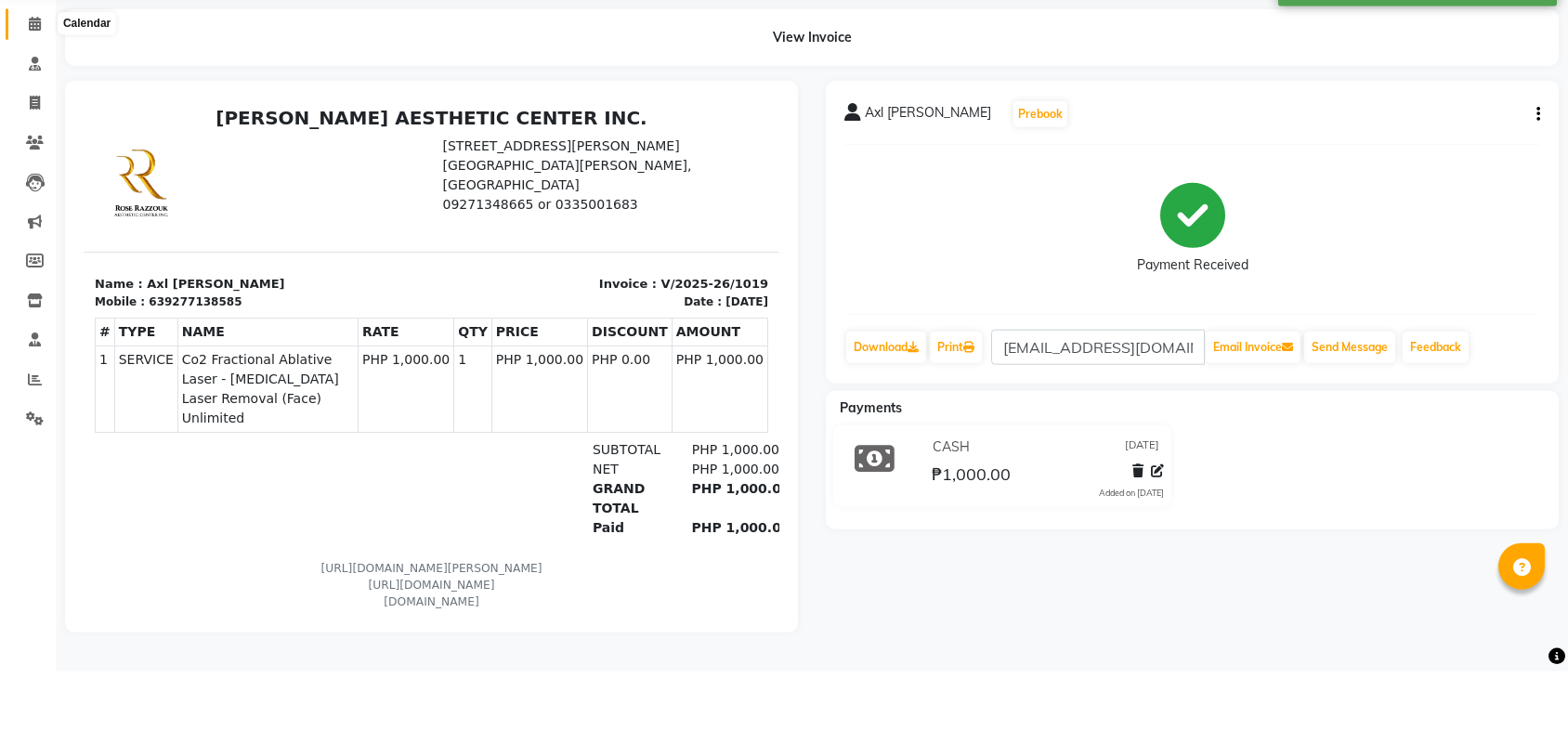
click at [30, 88] on icon at bounding box center [35, 95] width 12 height 14
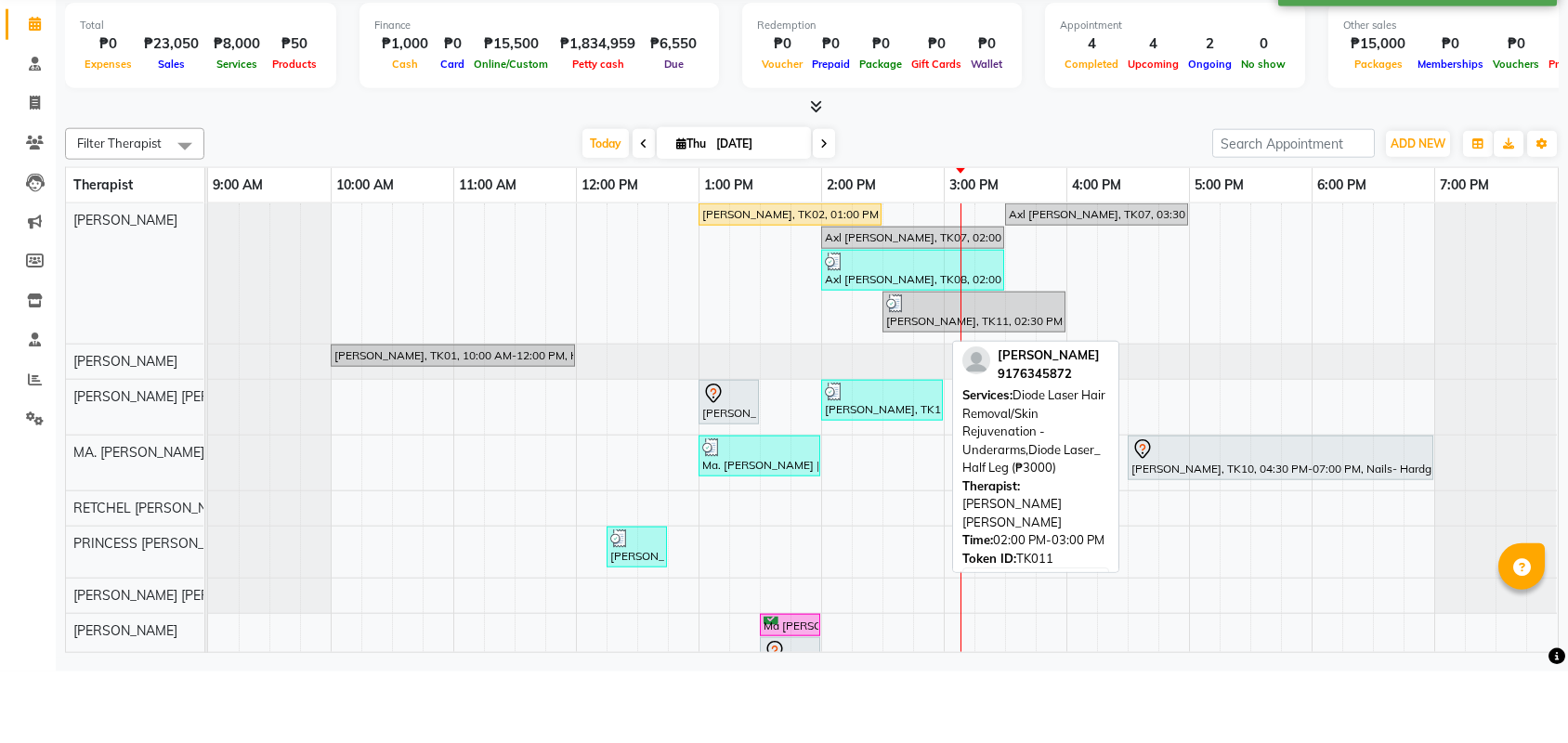
click at [881, 454] on div "[PERSON_NAME], TK11, 02:00 PM-03:00 PM, Diode Laser Hair Removal/Skin Rejuvenat…" at bounding box center [882, 472] width 118 height 36
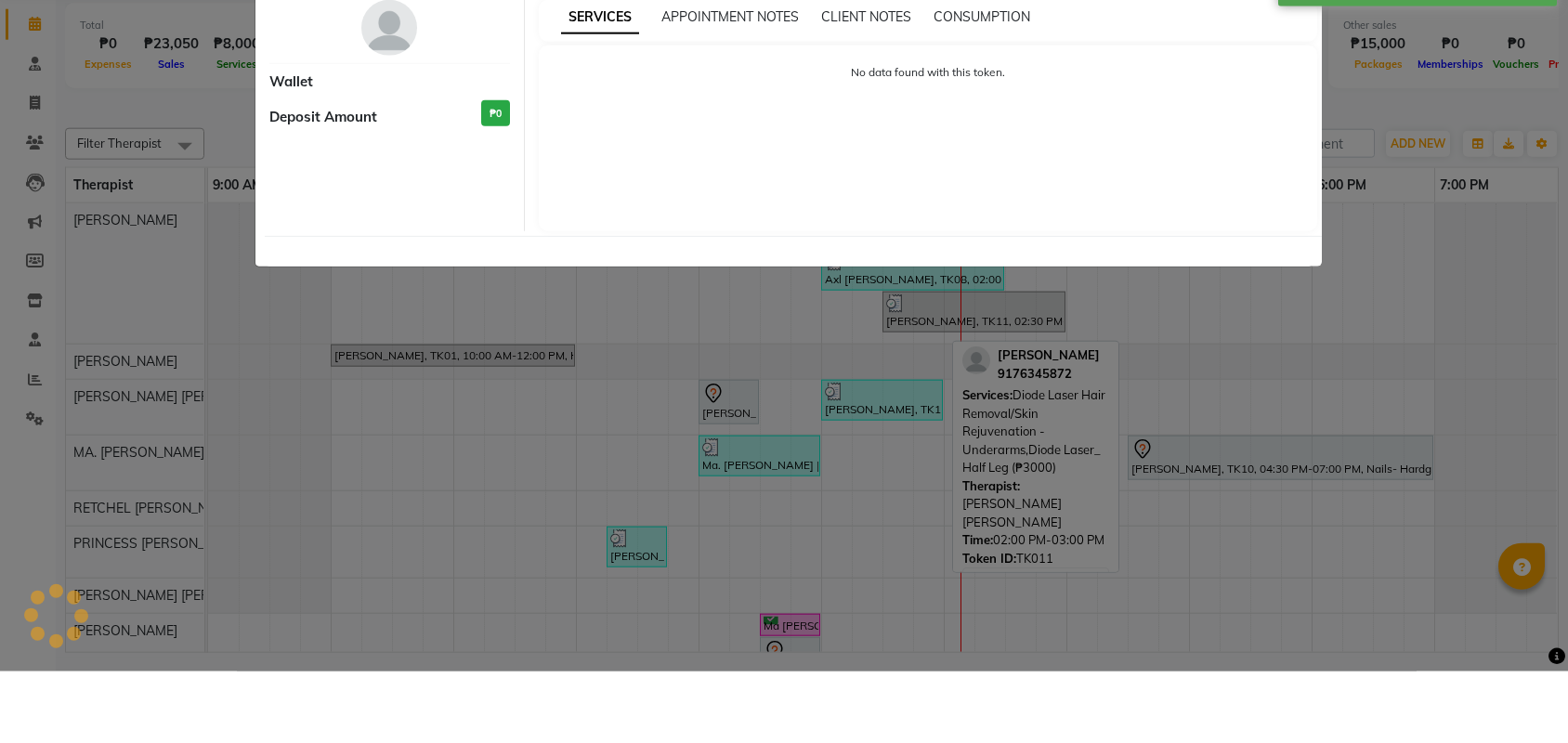
select select "3"
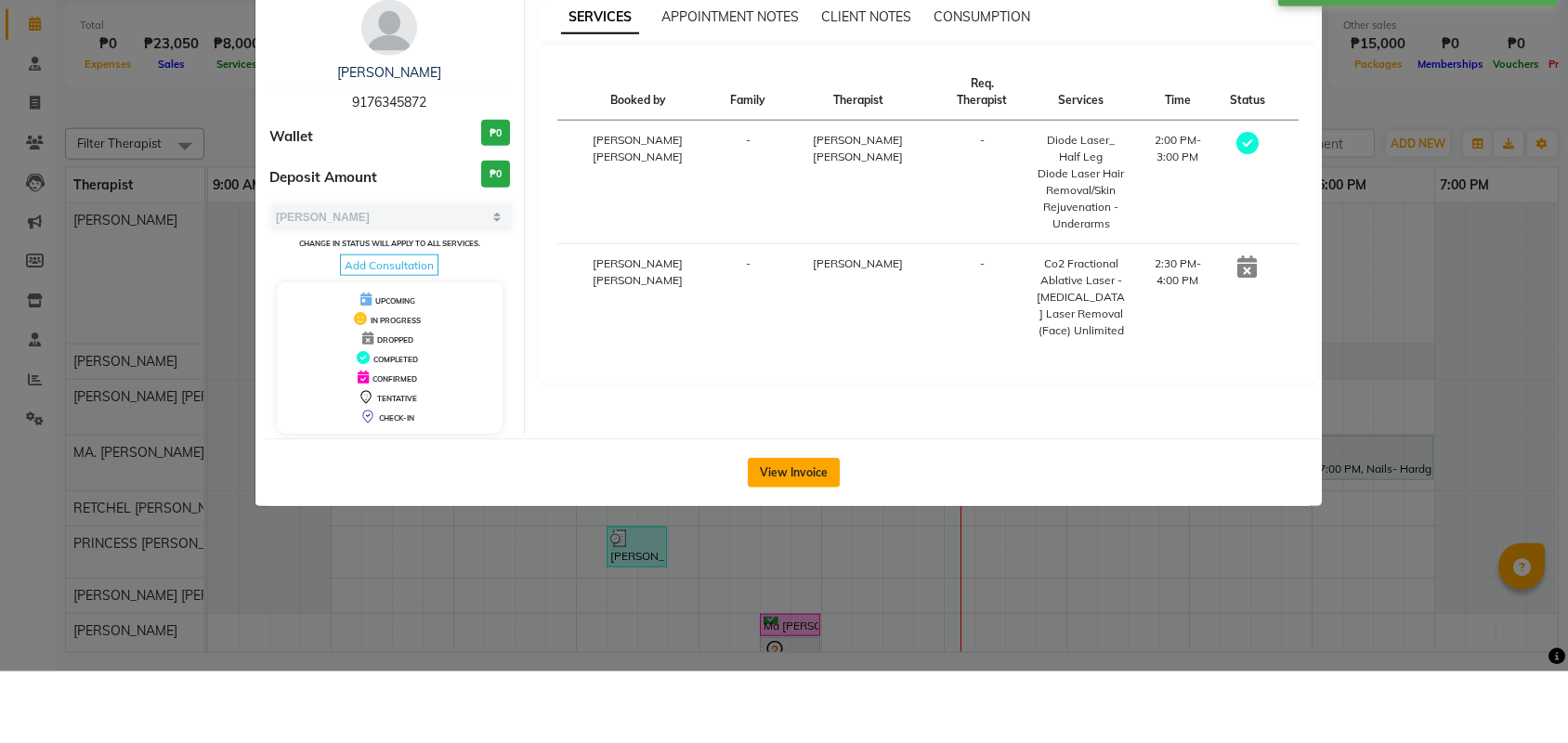
click at [792, 529] on button "View Invoice" at bounding box center [794, 544] width 92 height 30
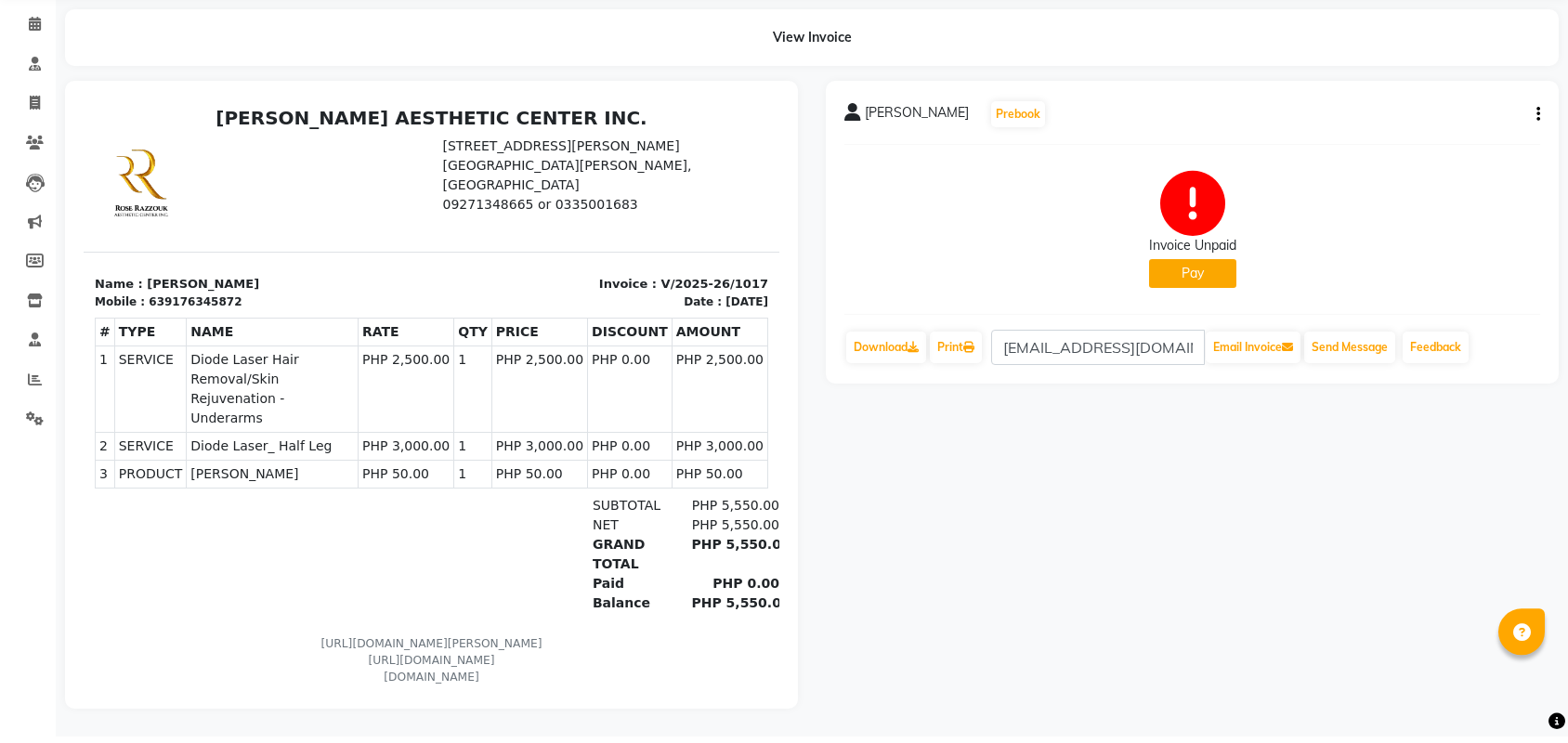
click at [1539, 121] on icon "button" at bounding box center [1538, 121] width 4 height 1
click at [1457, 142] on div "Edit Invoice" at bounding box center [1445, 142] width 128 height 23
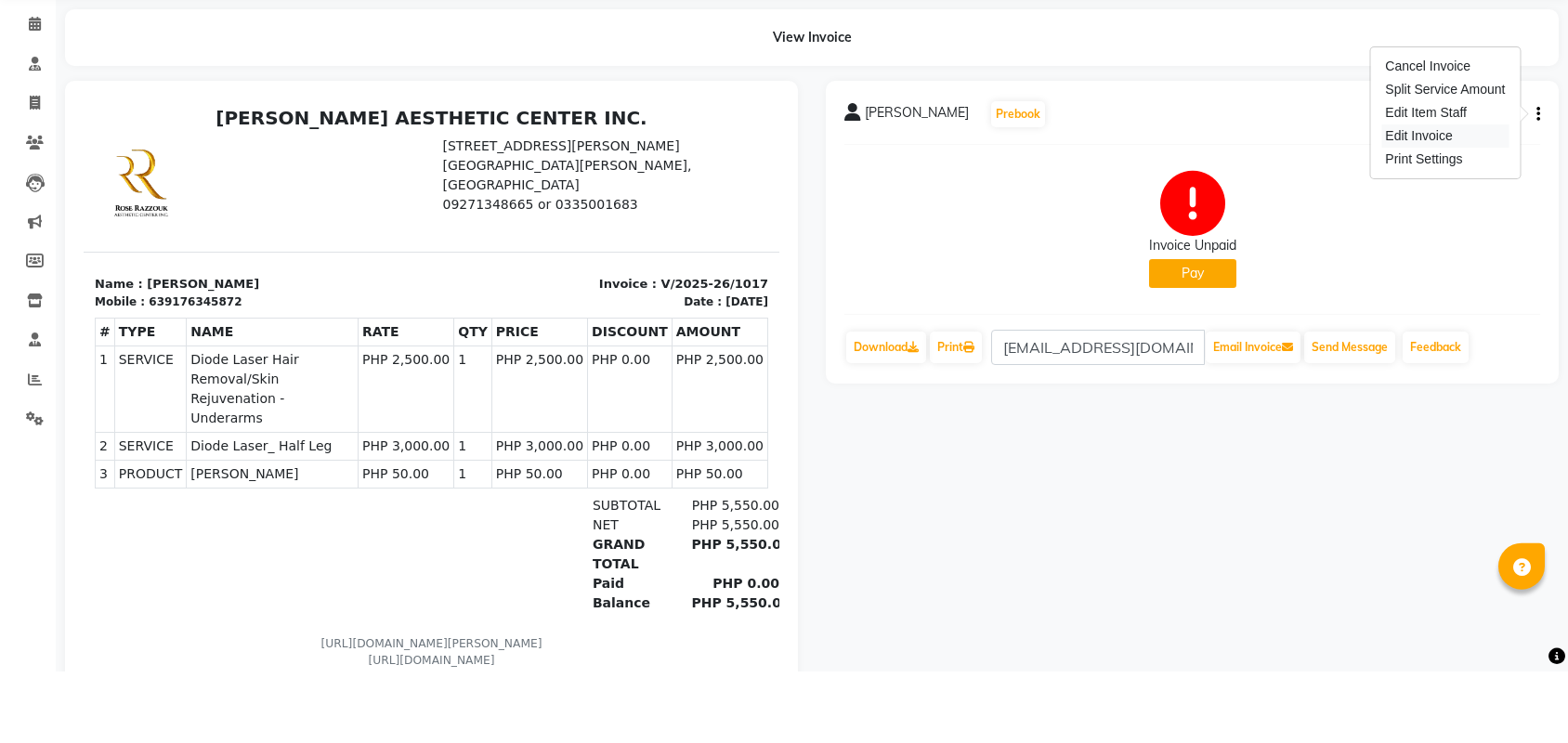
select select "service"
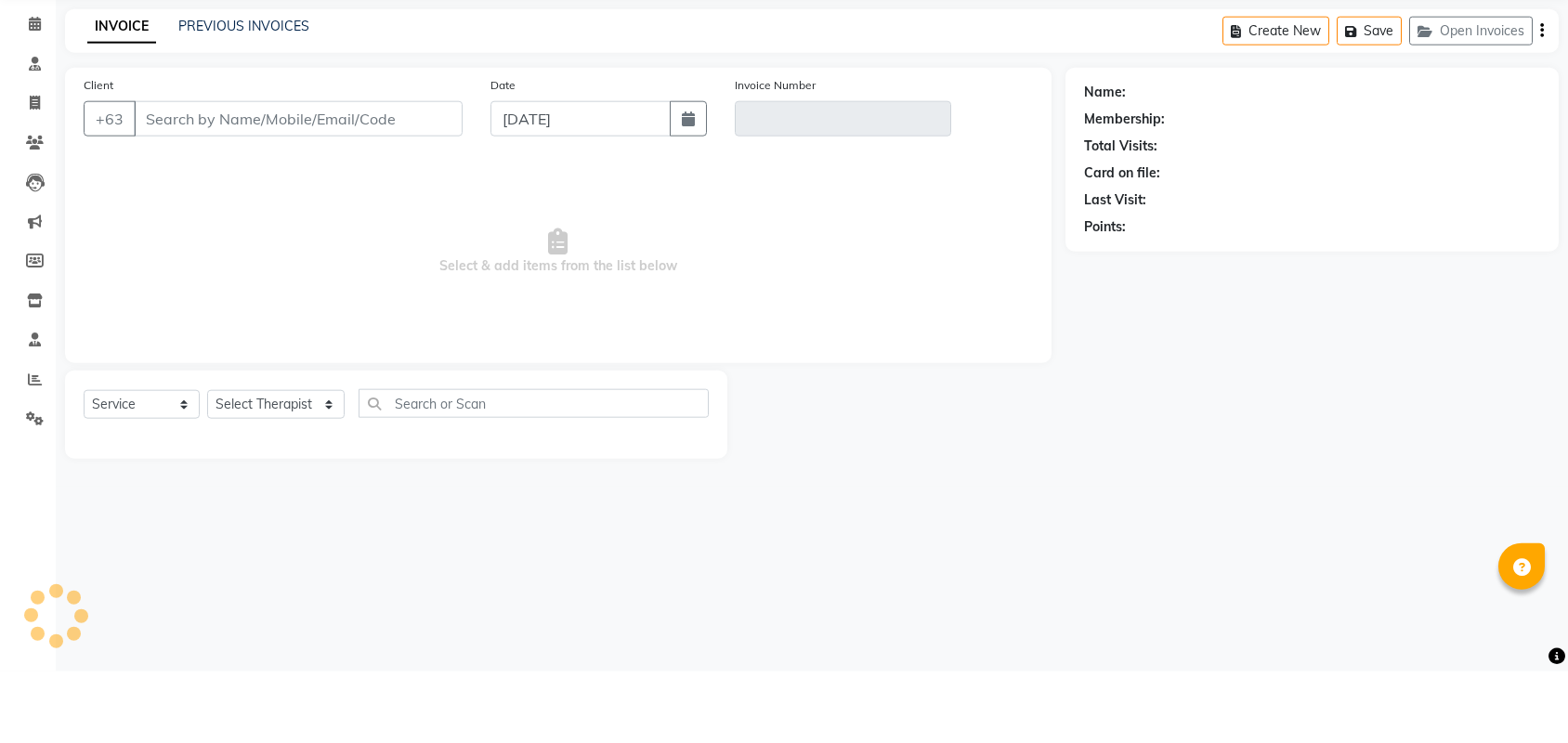
type input "9176345872"
type input "V/2025-26/1017"
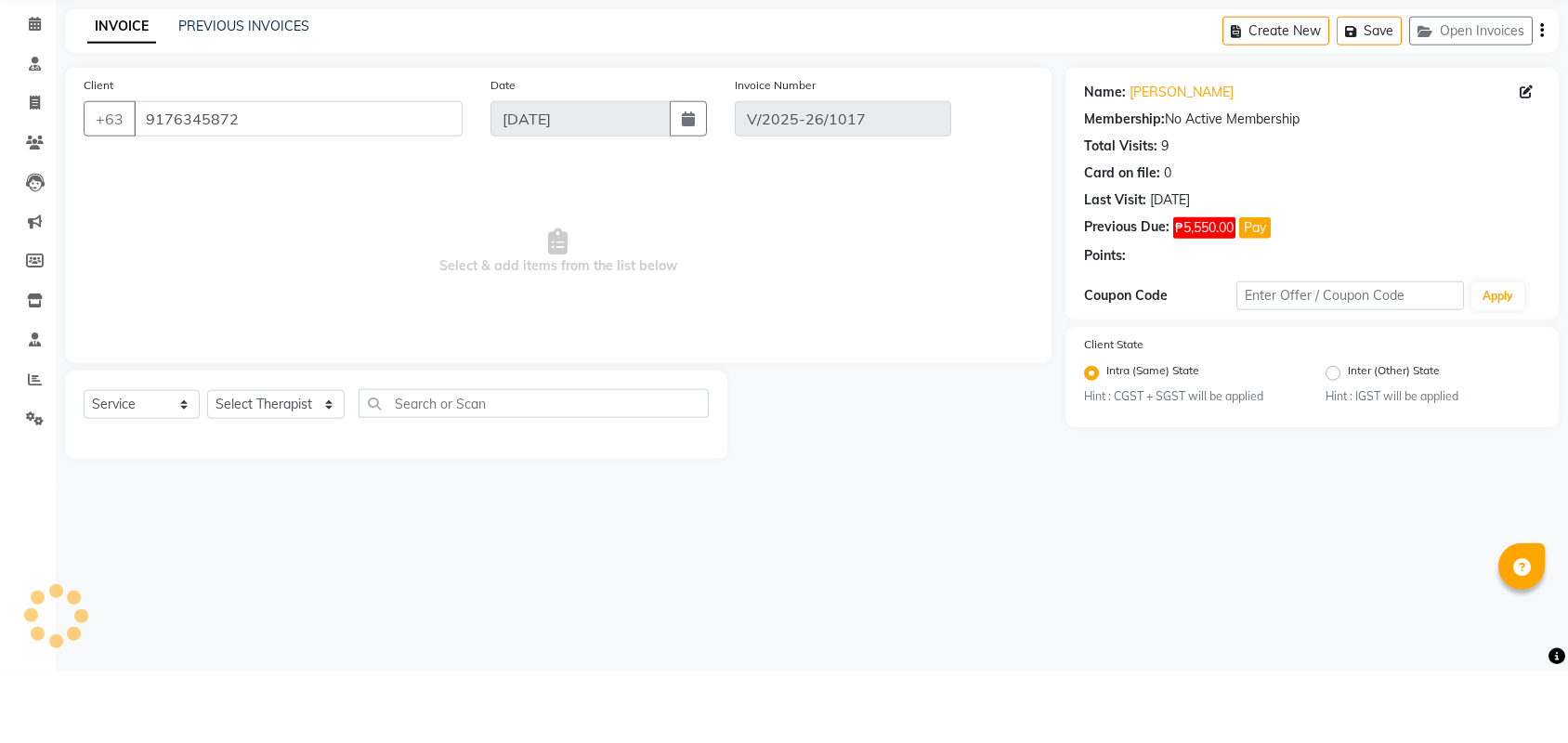
select select "select"
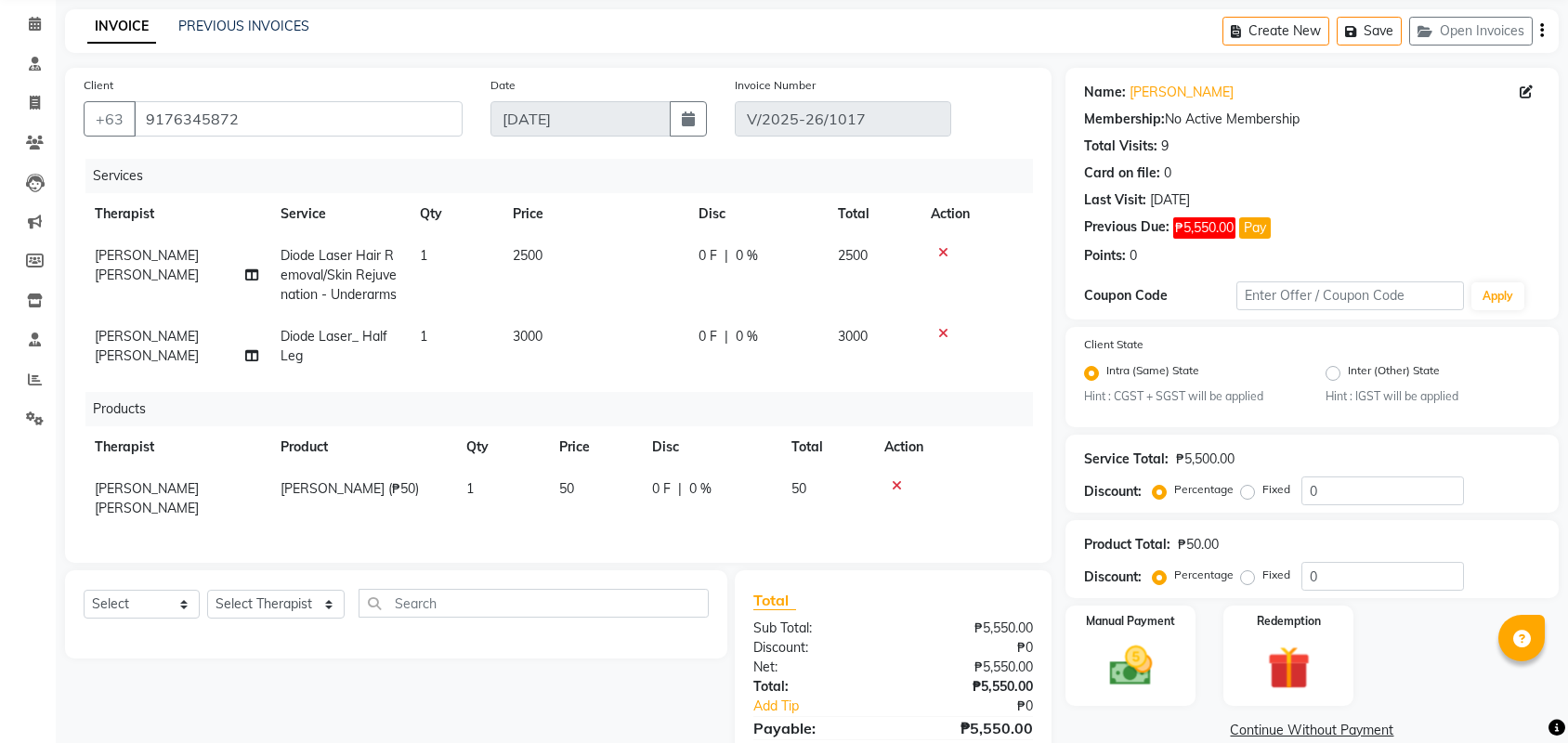
scroll to position [167, 0]
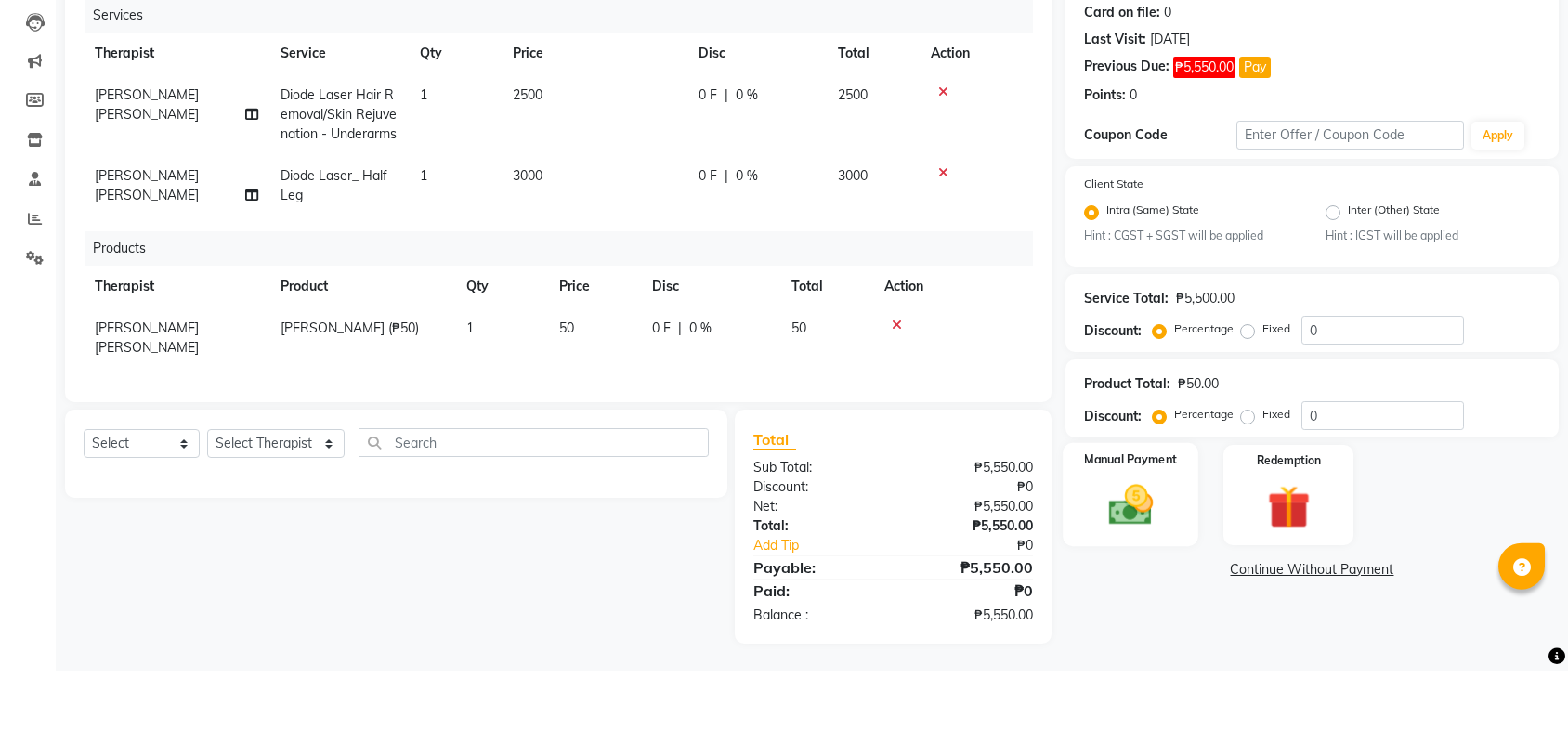
click at [1145, 552] on img at bounding box center [1130, 577] width 73 height 51
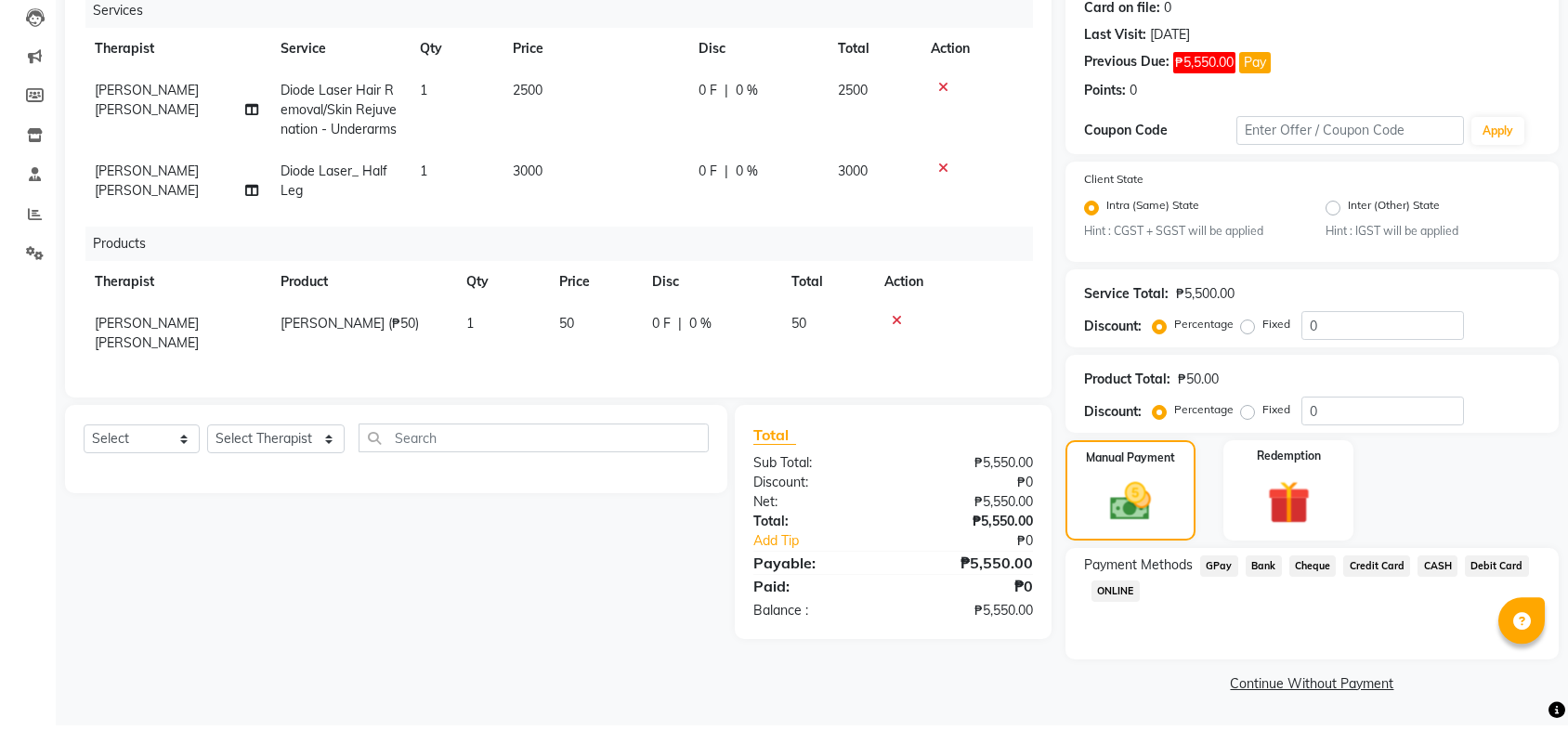
click at [1458, 573] on span "CASH" at bounding box center [1437, 584] width 40 height 21
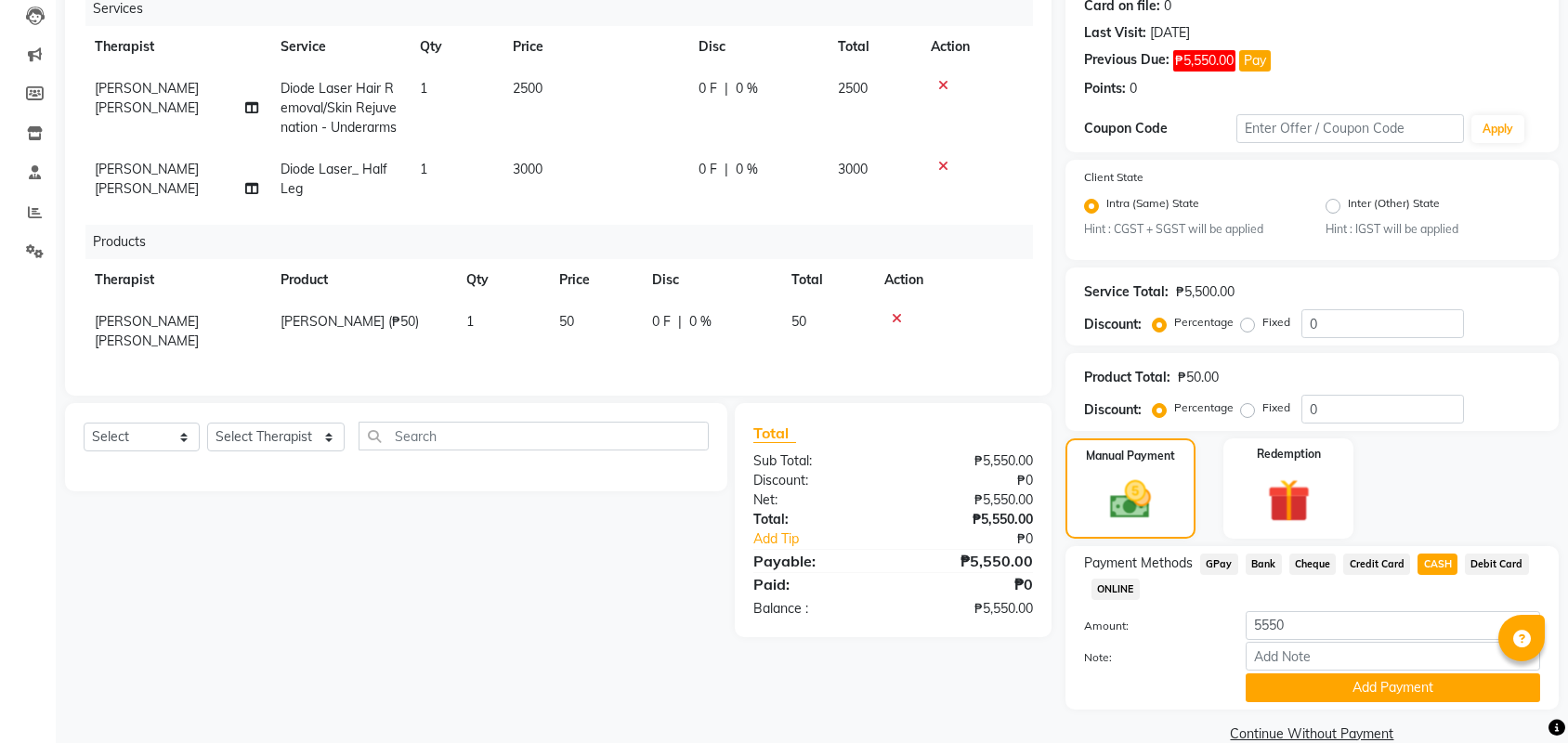
scroll to position [273, 0]
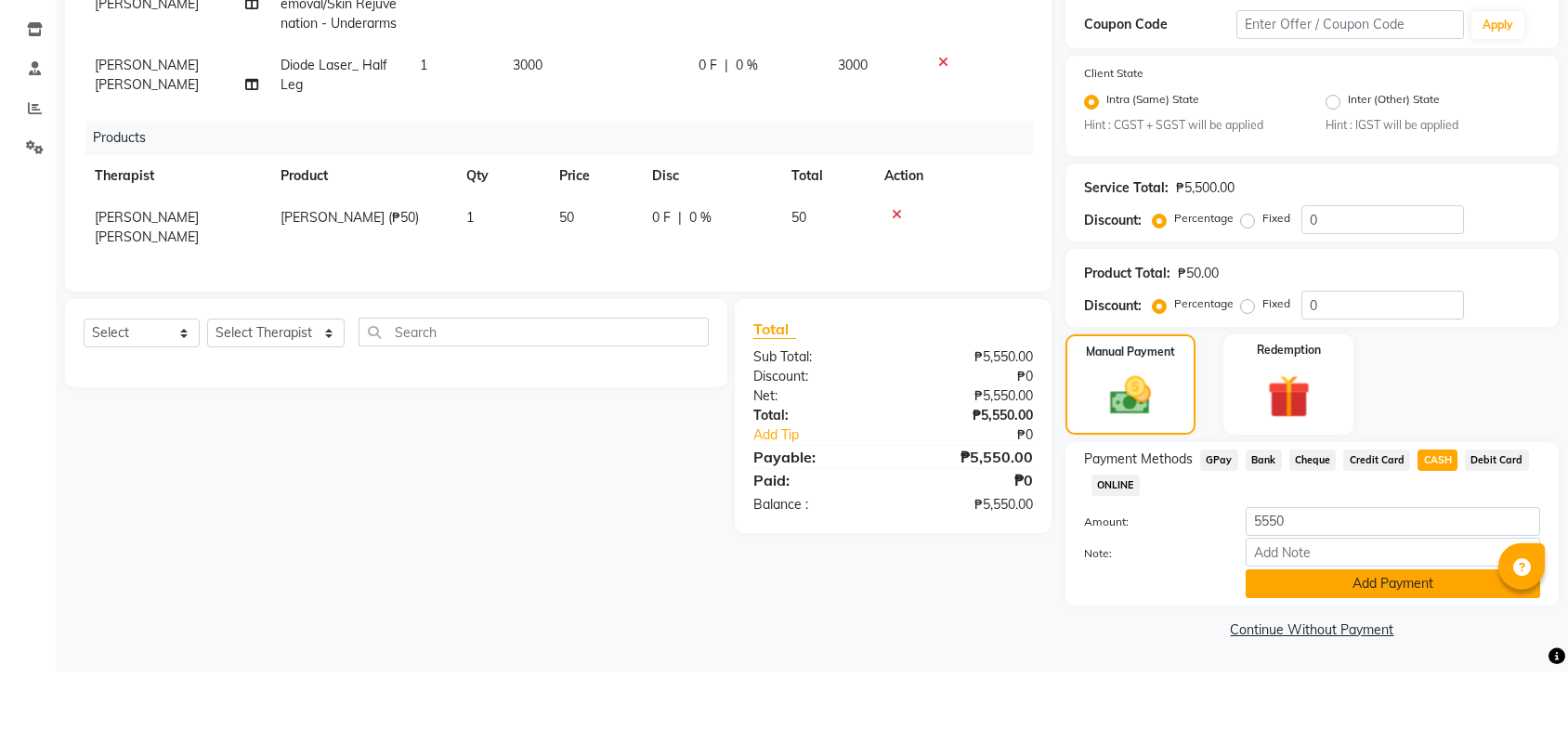
click at [1436, 641] on button "Add Payment" at bounding box center [1393, 655] width 295 height 29
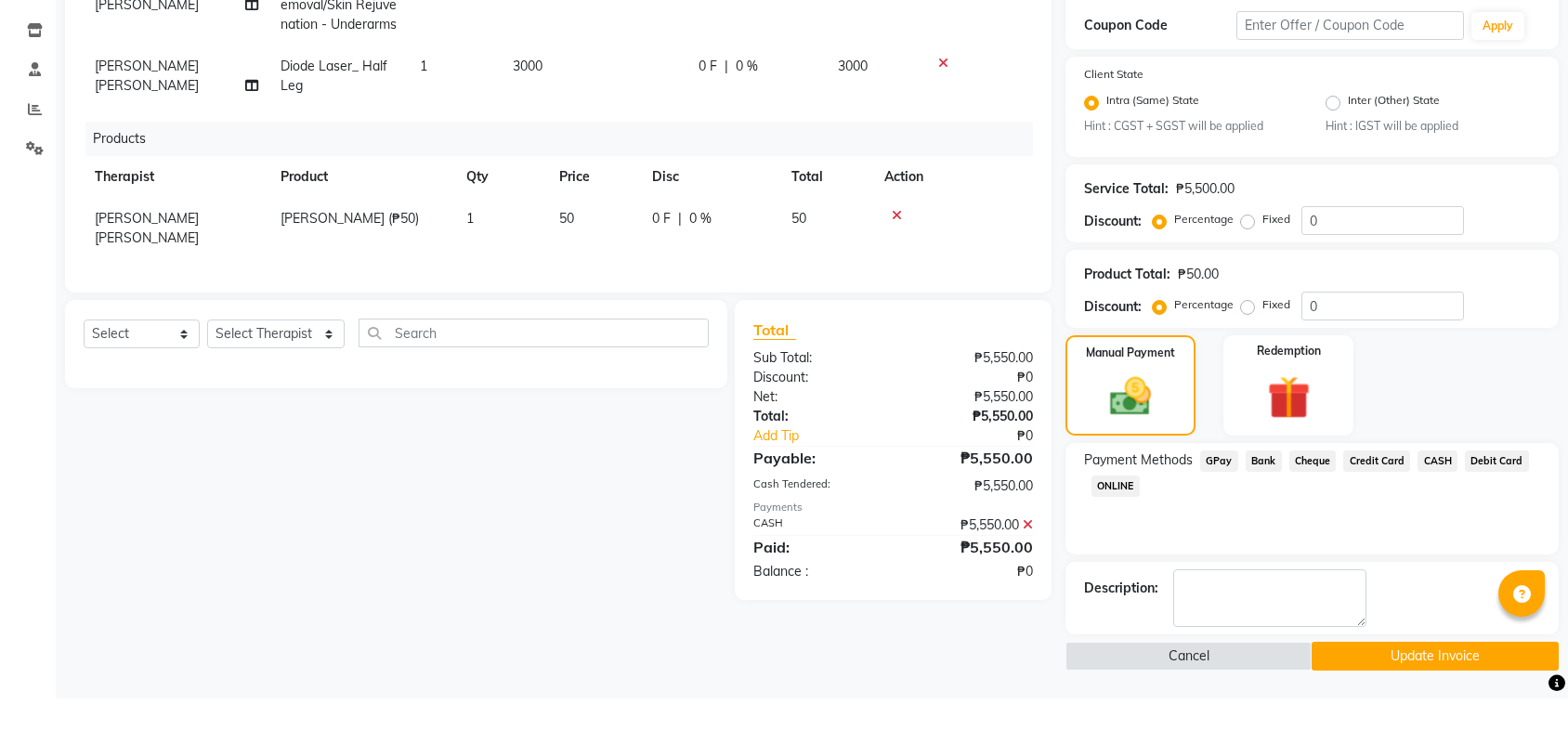
scroll to position [300, 0]
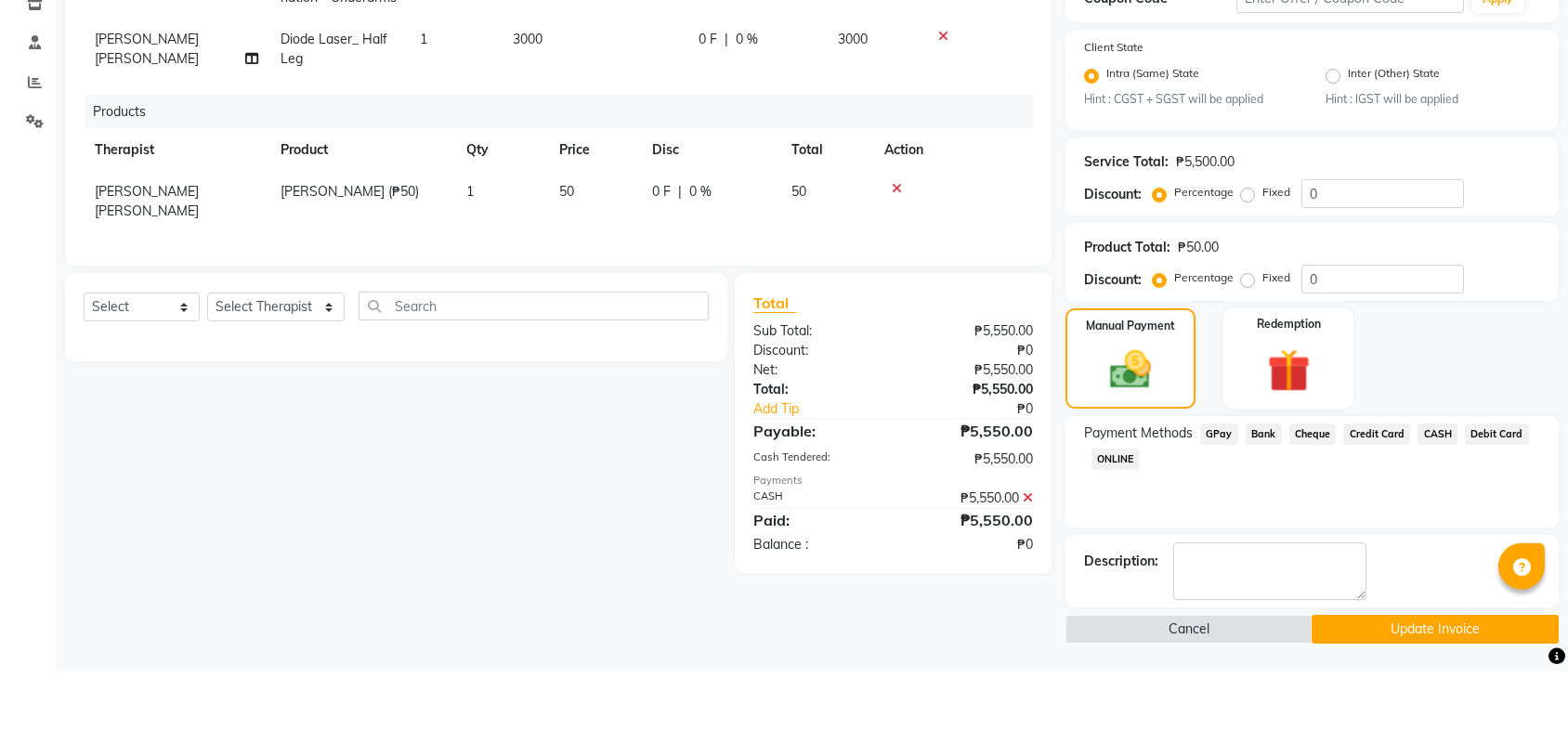
click at [1429, 686] on button "Update Invoice" at bounding box center [1435, 700] width 247 height 29
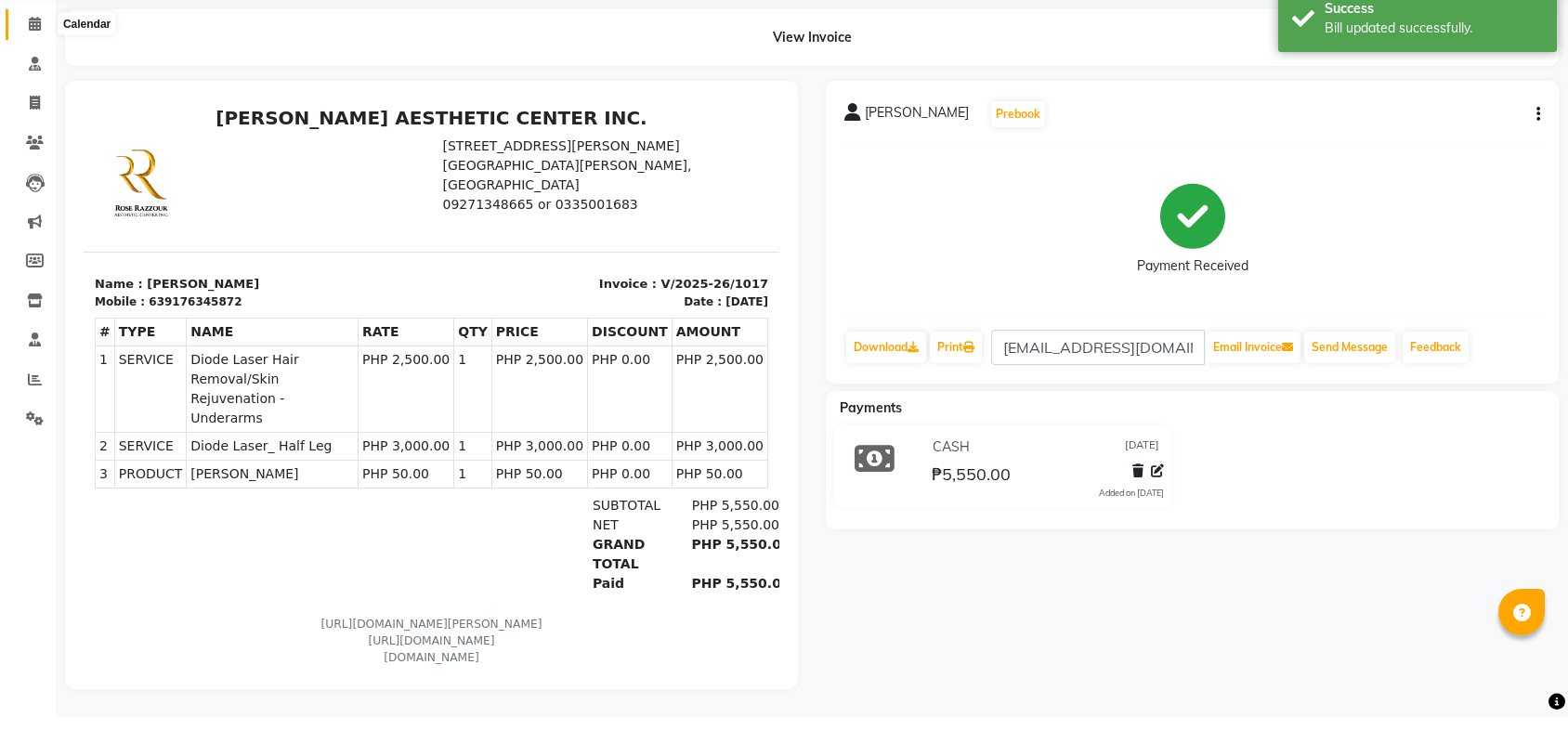
click at [37, 43] on icon at bounding box center [35, 49] width 12 height 14
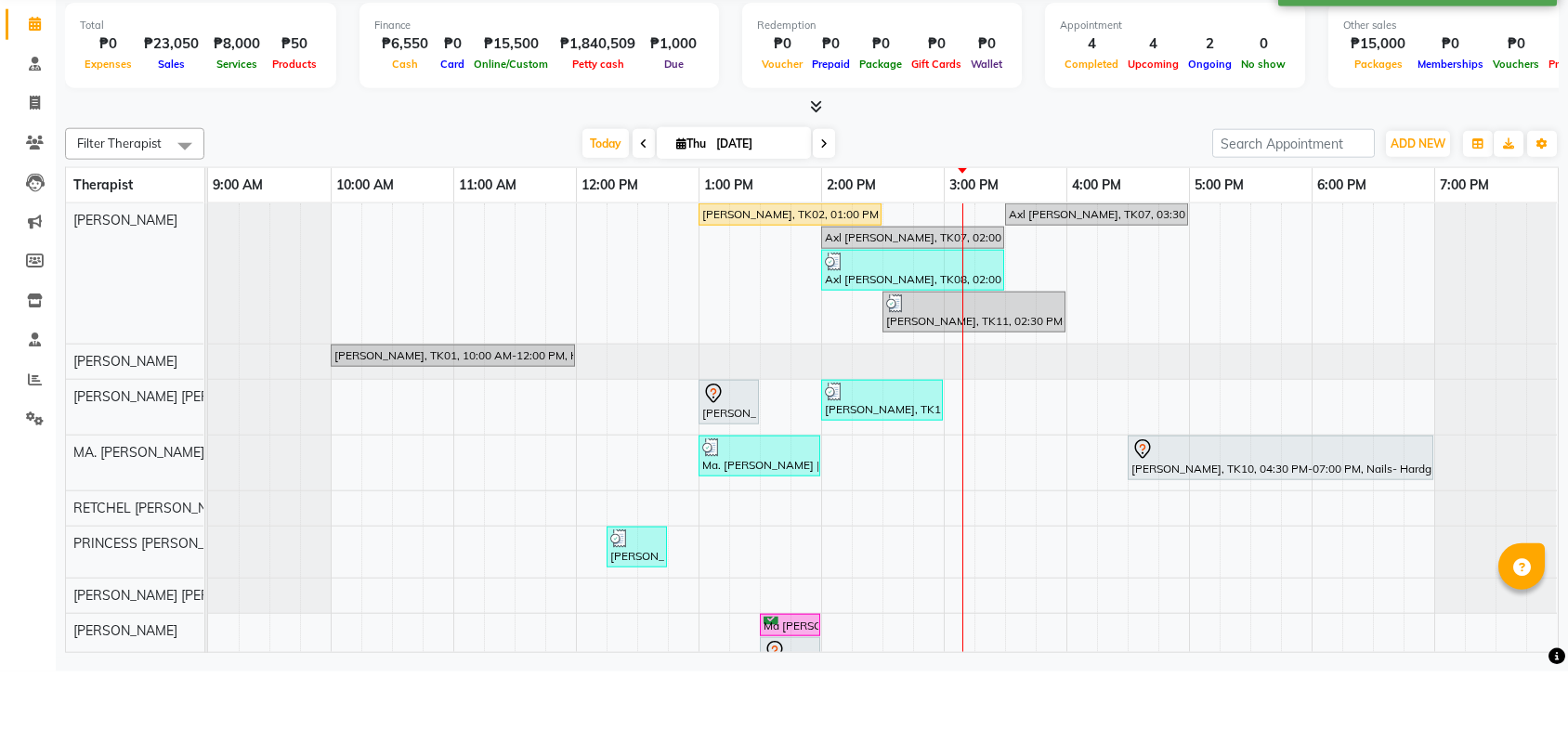
click at [640, 210] on icon at bounding box center [644, 215] width 8 height 12
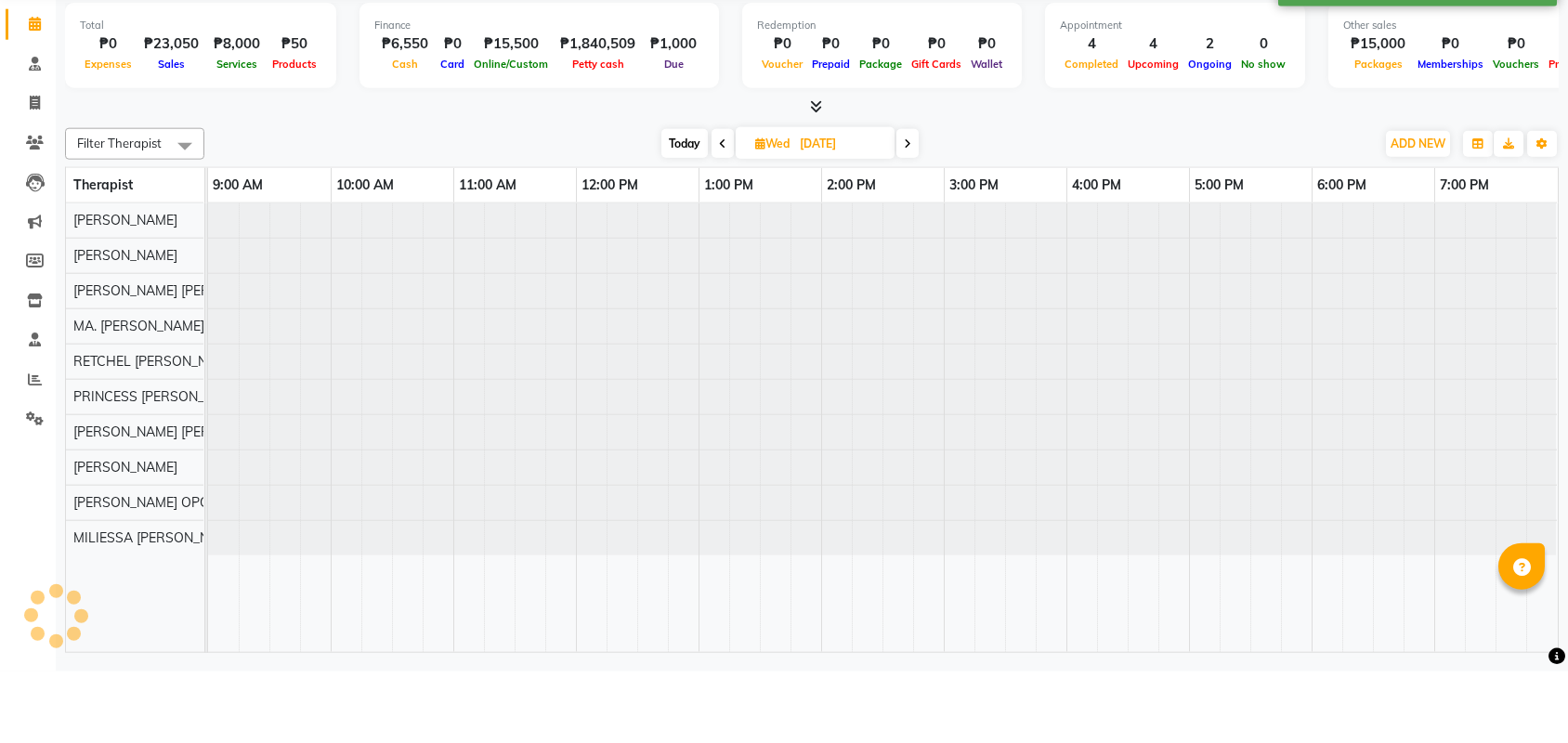
type input "09/03/2025"
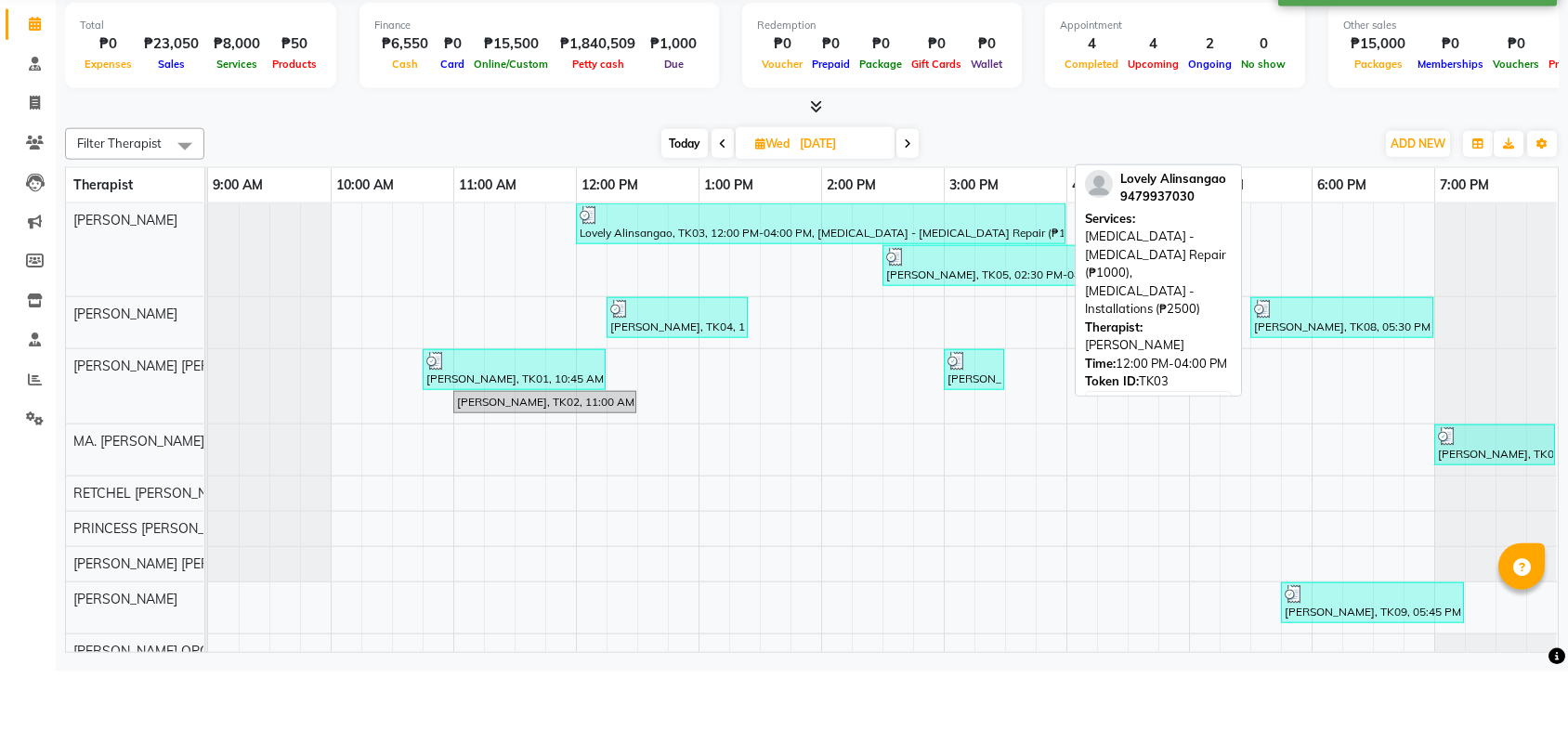
click at [715, 277] on div "Lovely Alinsangao, TK03, 12:00 PM-04:00 PM, Hair Extensions - Hair Extensions R…" at bounding box center [821, 295] width 486 height 36
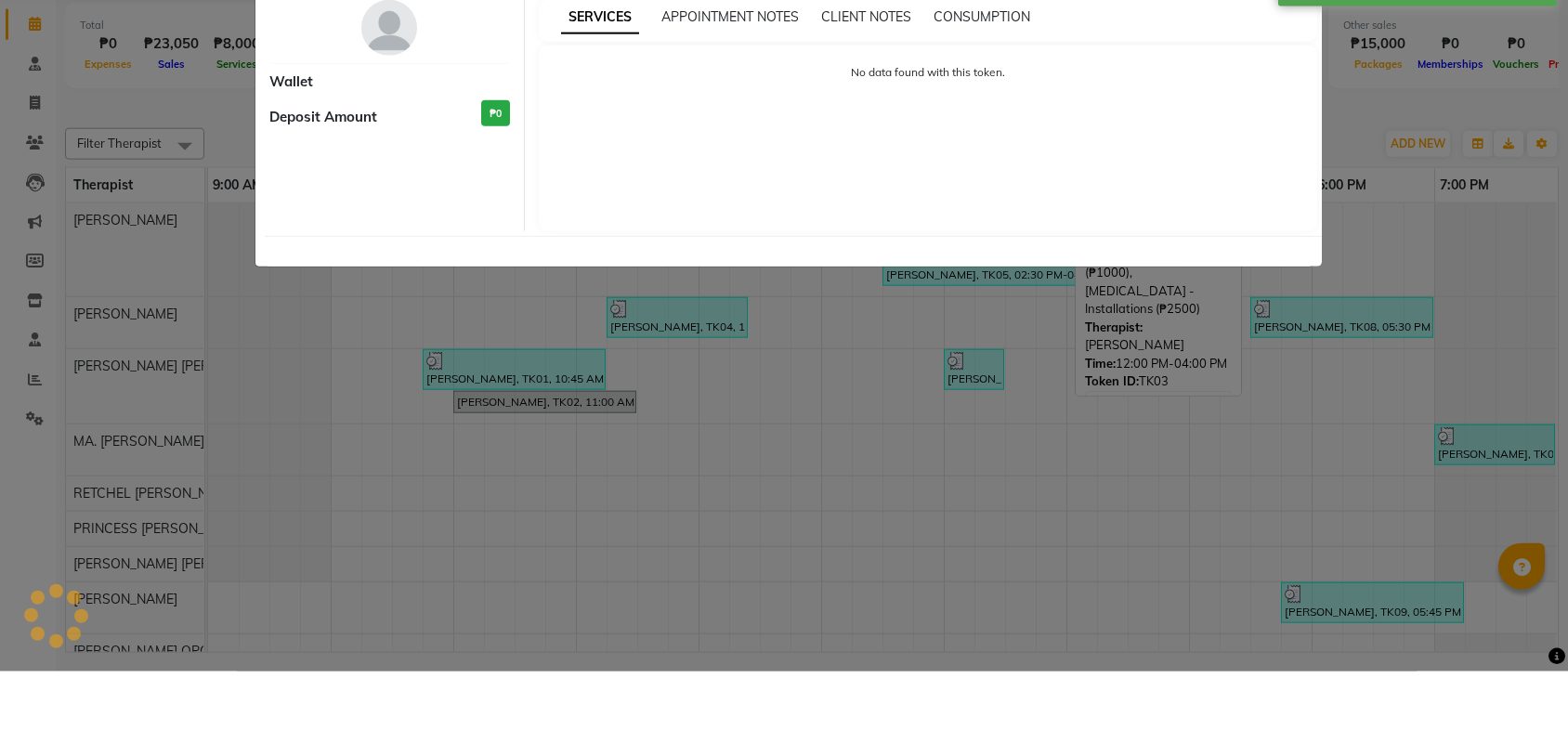
select select "3"
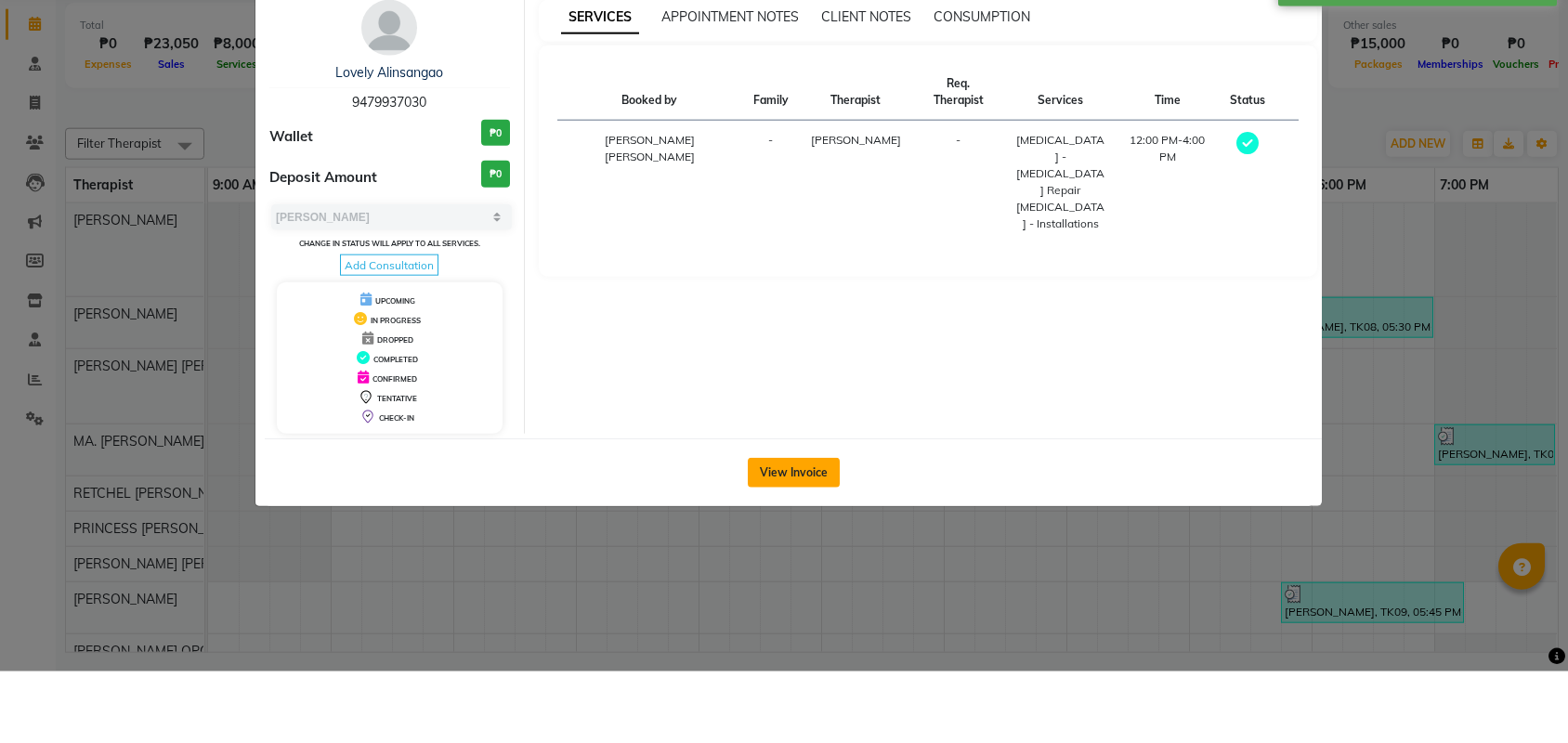
click at [830, 529] on button "View Invoice" at bounding box center [794, 544] width 92 height 30
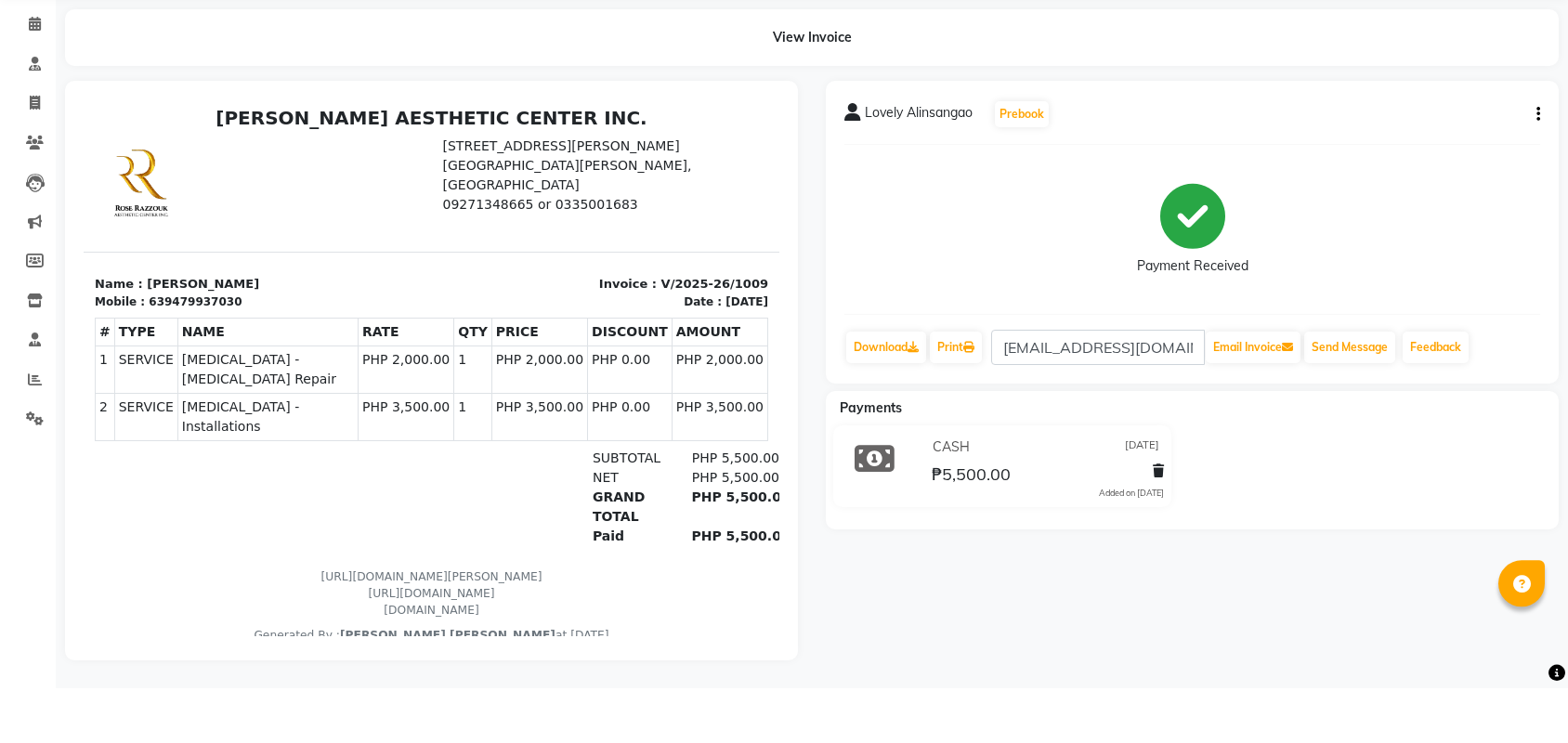
click at [1534, 159] on button "button" at bounding box center [1535, 169] width 12 height 19
click at [1450, 156] on div "Edit Item Staff" at bounding box center [1445, 167] width 128 height 23
select select "46220"
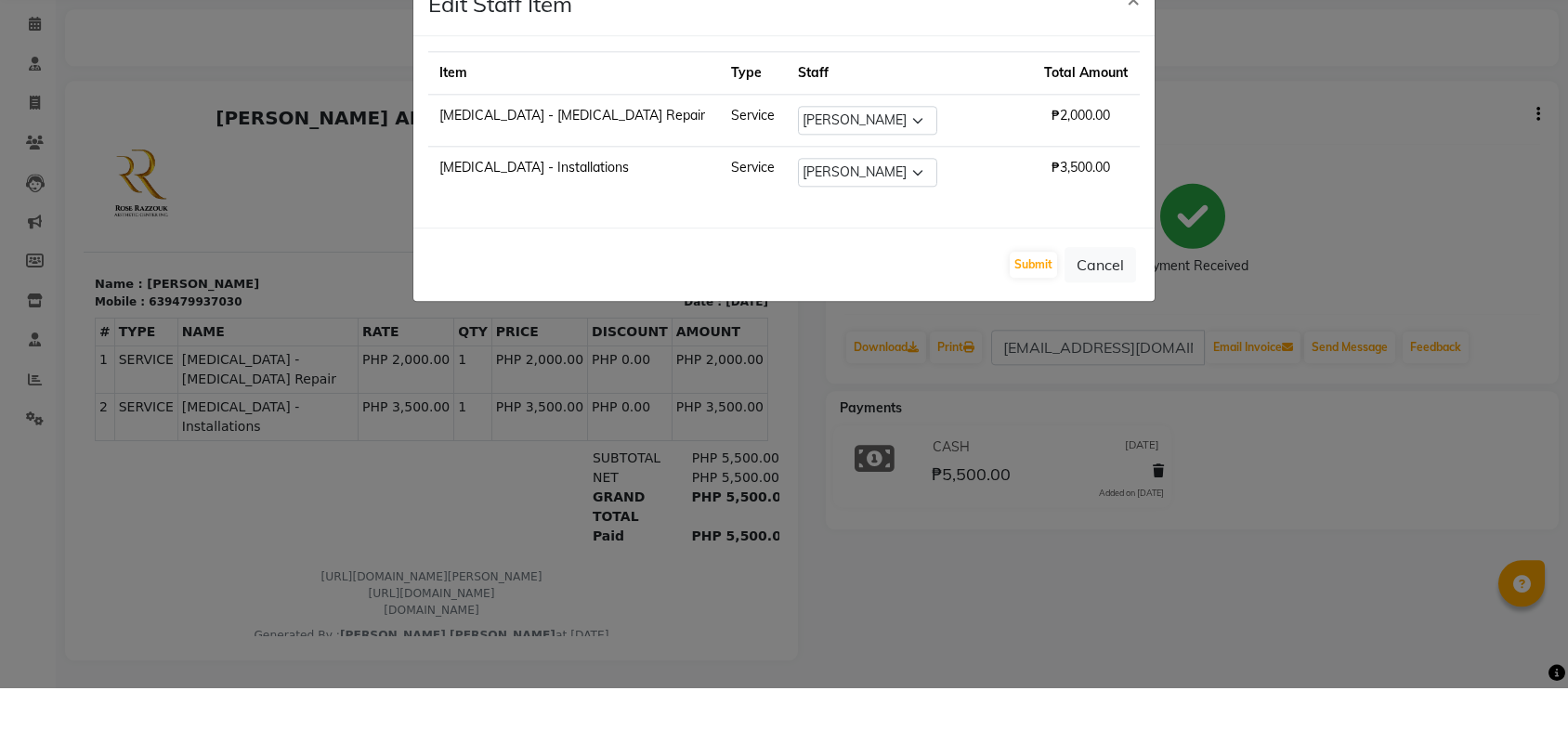
click at [1271, 147] on ngb-modal-window "Edit Staff Item × Item Type Staff Total Amount Hair Extensions - Hair Extension…" at bounding box center [784, 371] width 1568 height 743
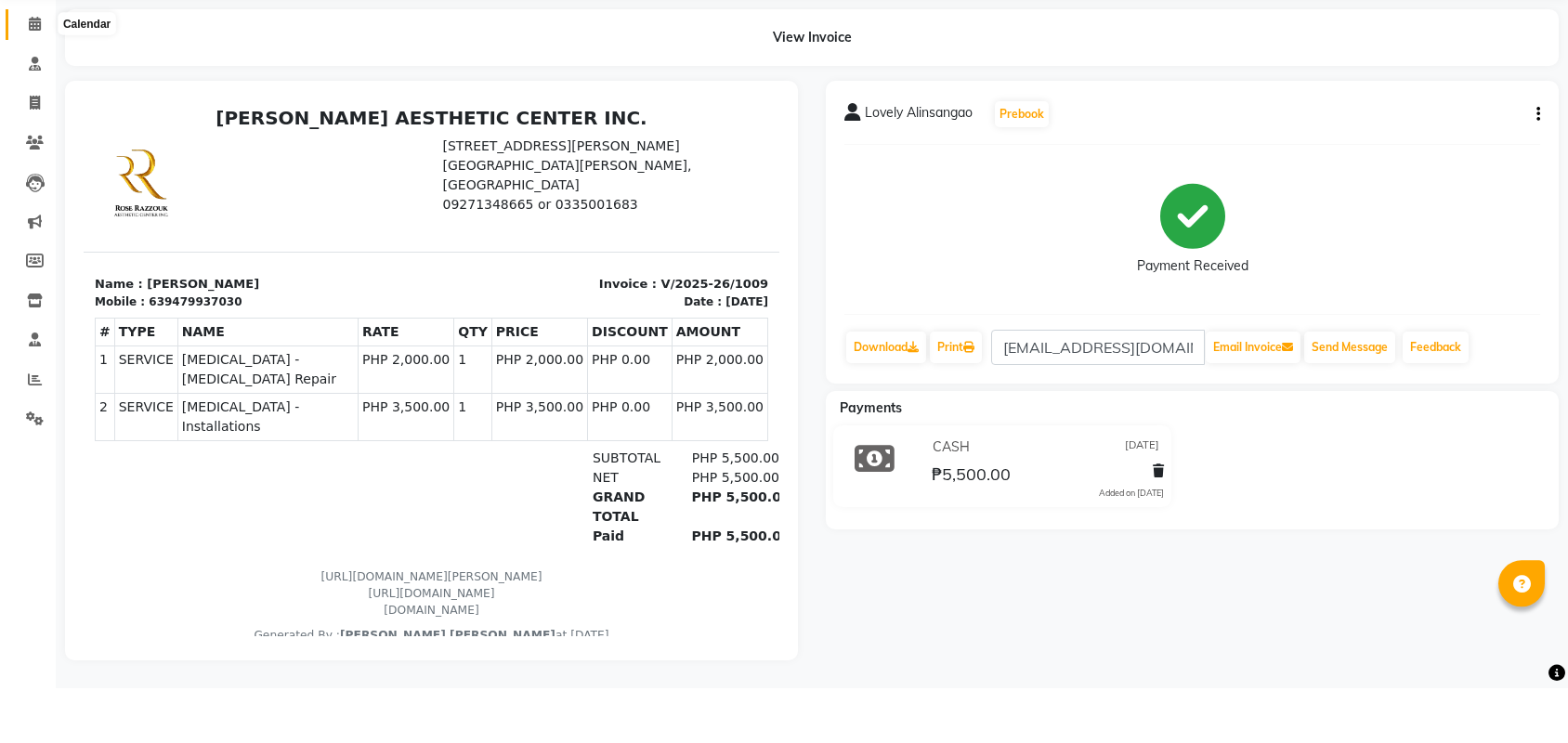
click at [22, 69] on span at bounding box center [35, 79] width 33 height 21
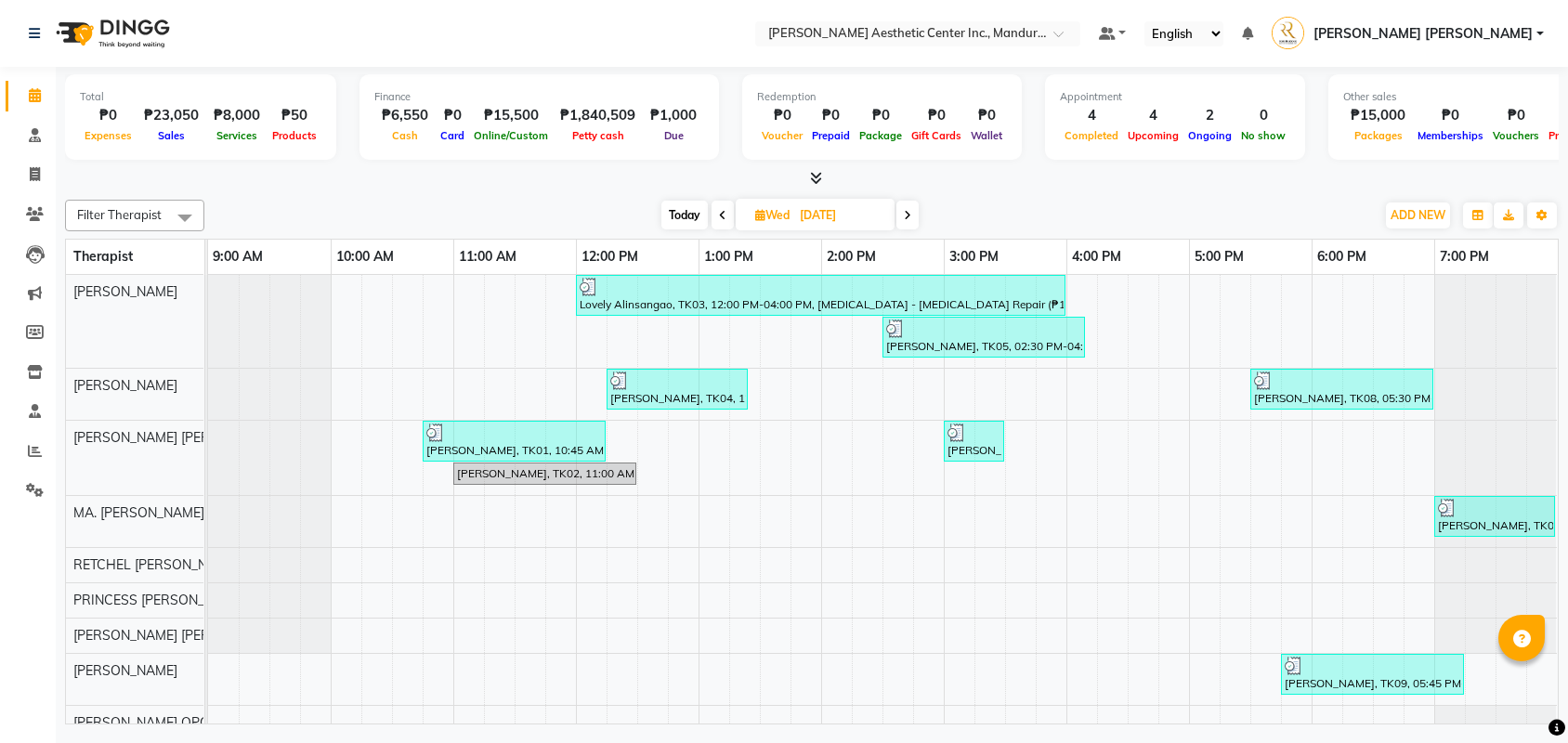
click at [671, 220] on span "Today" at bounding box center [684, 215] width 46 height 29
type input "[DATE]"
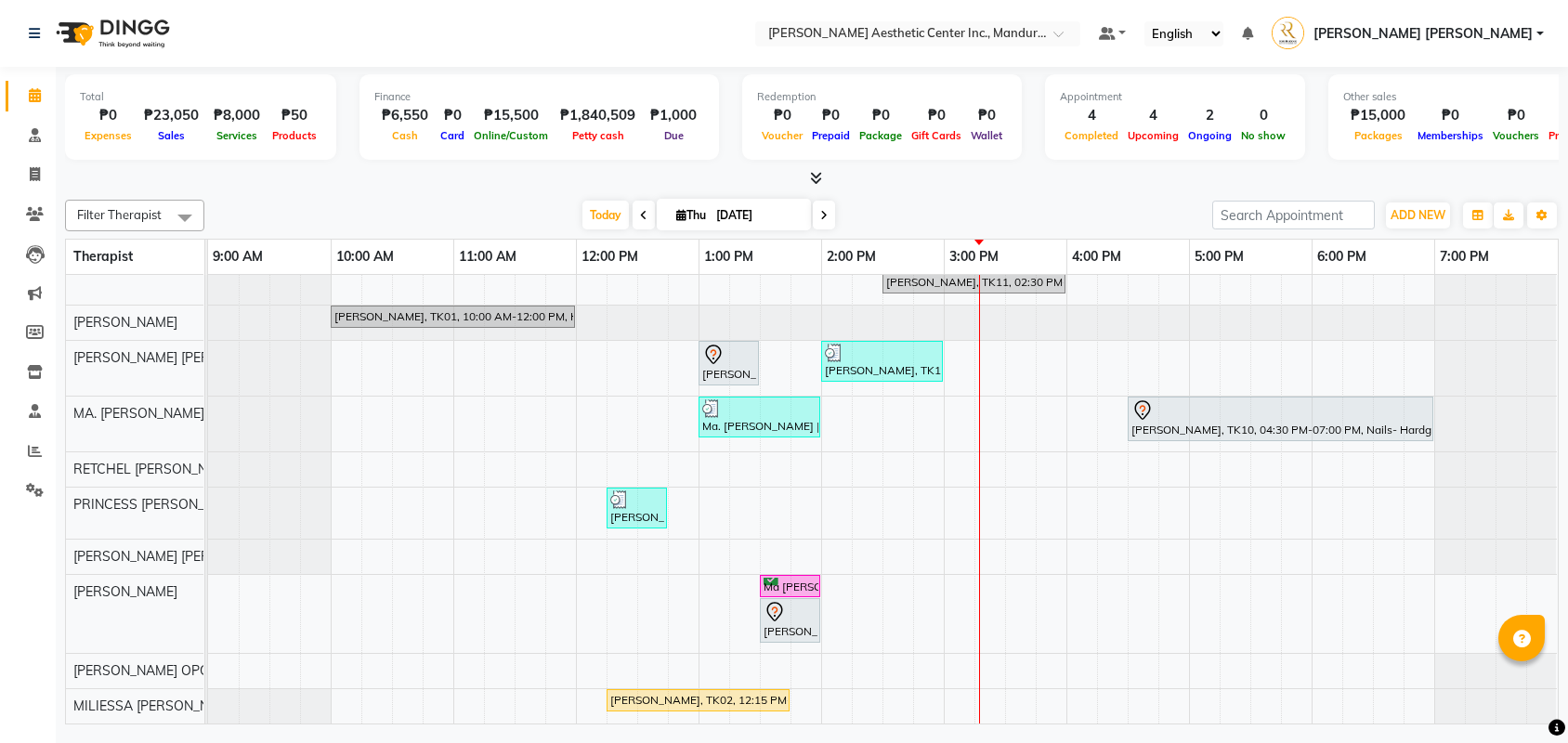
scroll to position [67, 0]
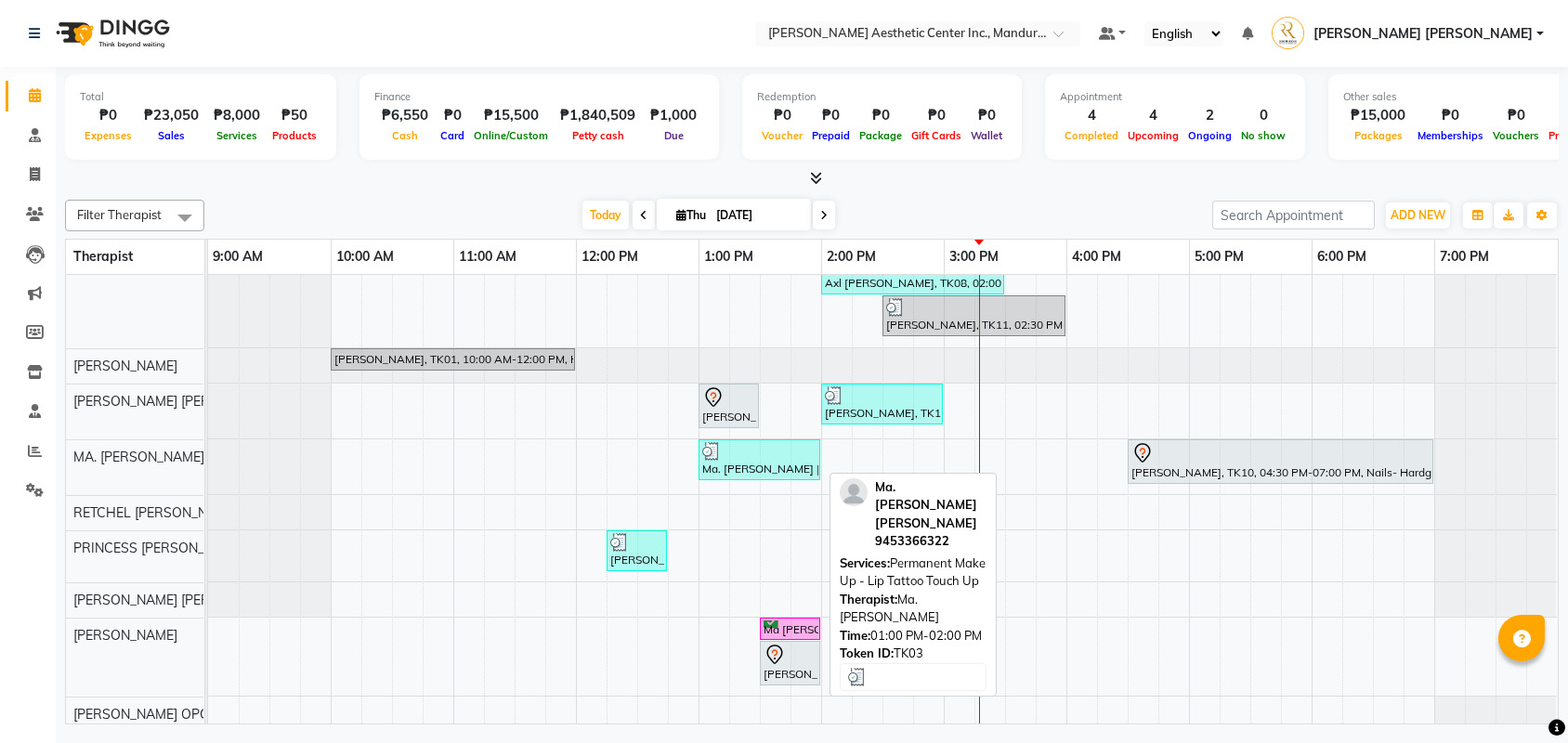
click at [766, 463] on div "Ma. [PERSON_NAME] [PERSON_NAME], TK03, 01:00 PM-02:00 PM, Permanent Make Up - L…" at bounding box center [760, 459] width 118 height 36
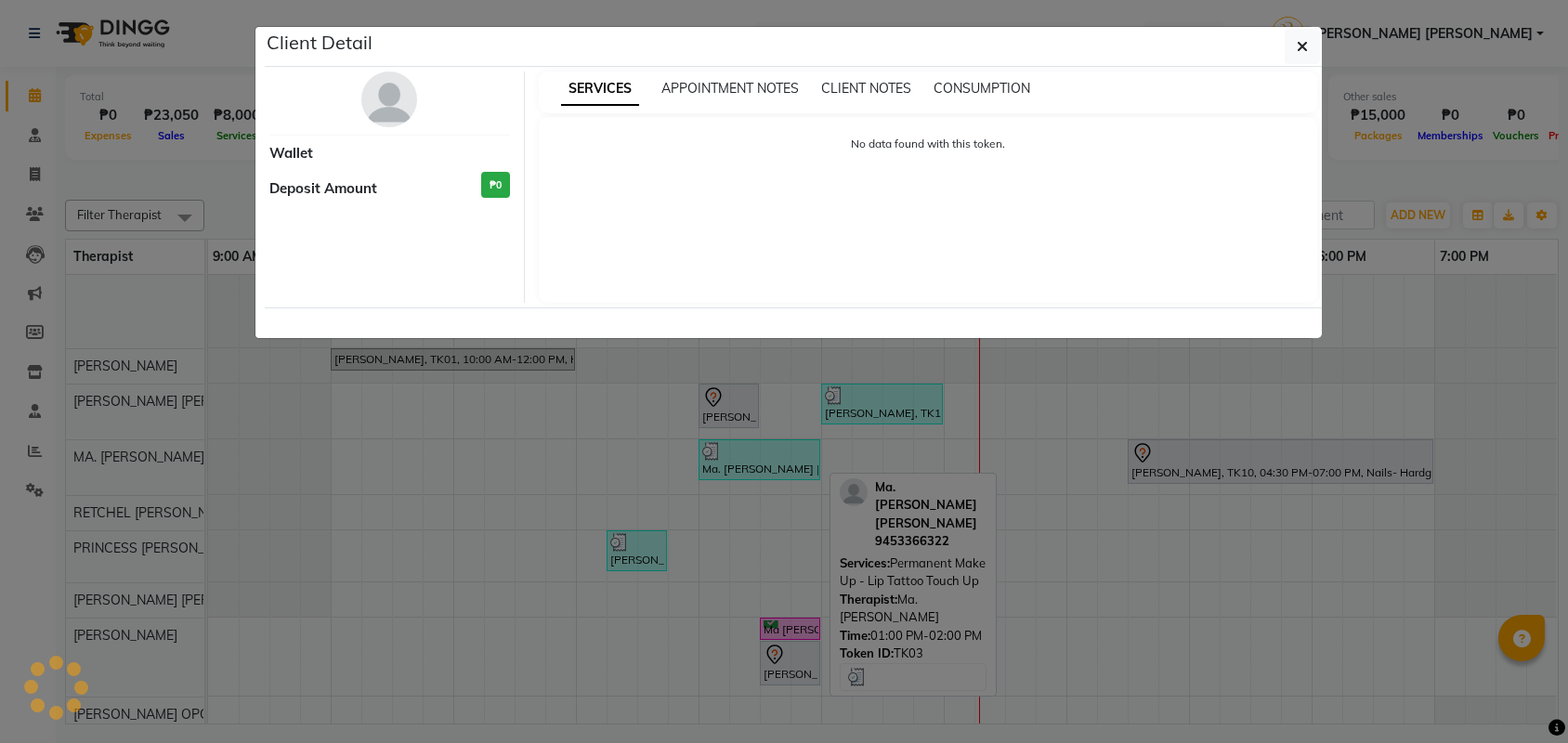
select select "3"
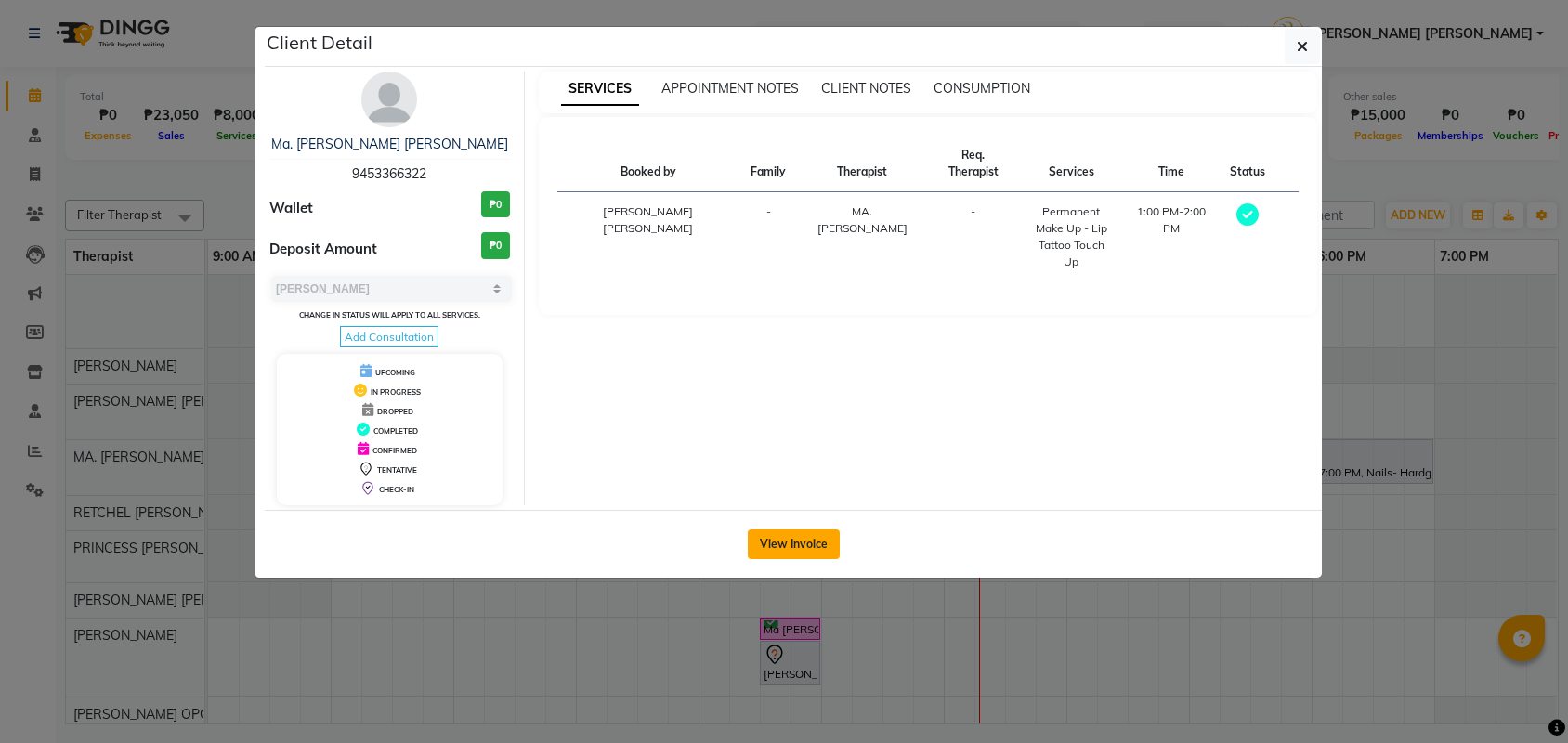
click at [786, 558] on button "View Invoice" at bounding box center [794, 544] width 92 height 30
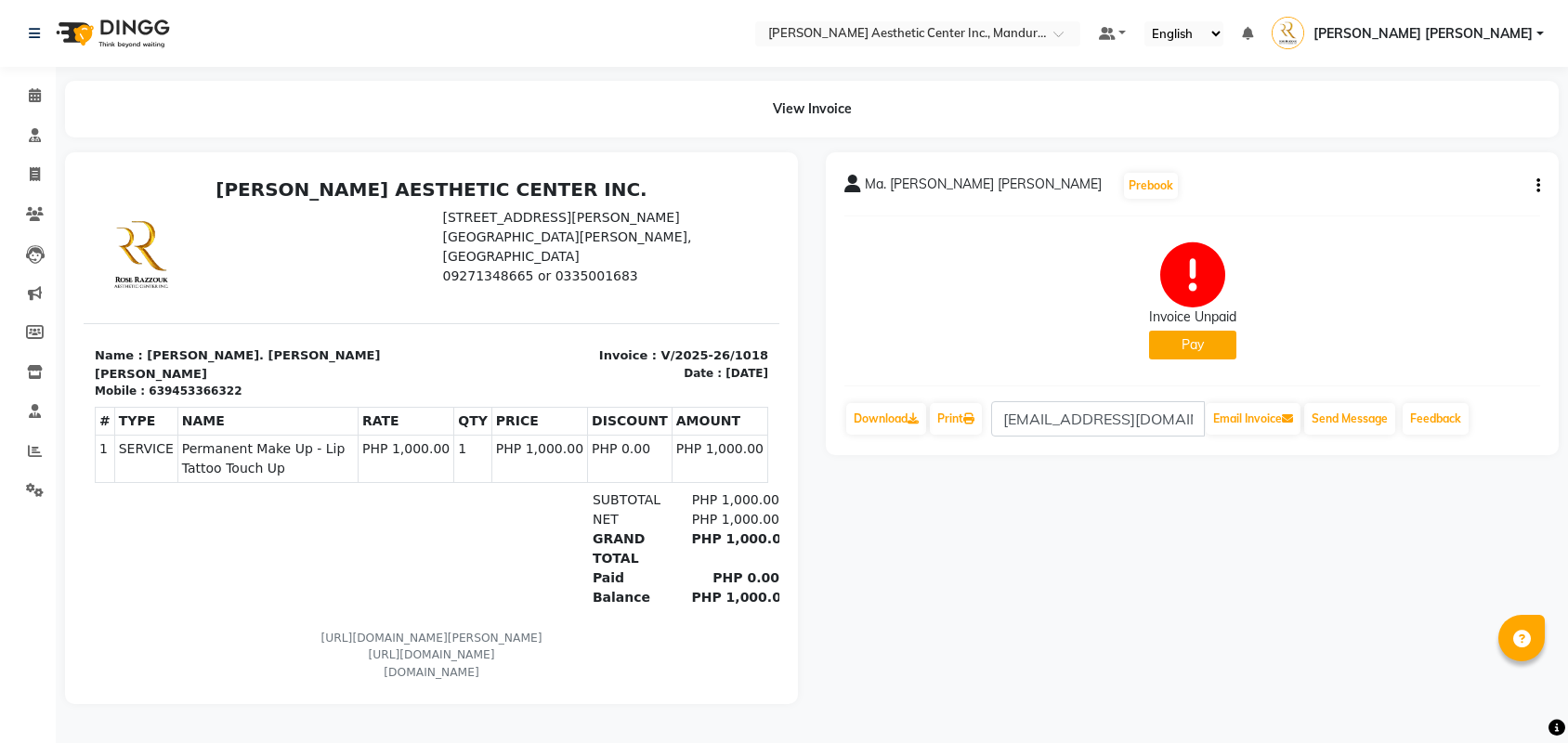
click at [1536, 186] on icon "button" at bounding box center [1538, 186] width 4 height 1
click at [1461, 209] on div "Edit Invoice" at bounding box center [1445, 209] width 128 height 23
select select "service"
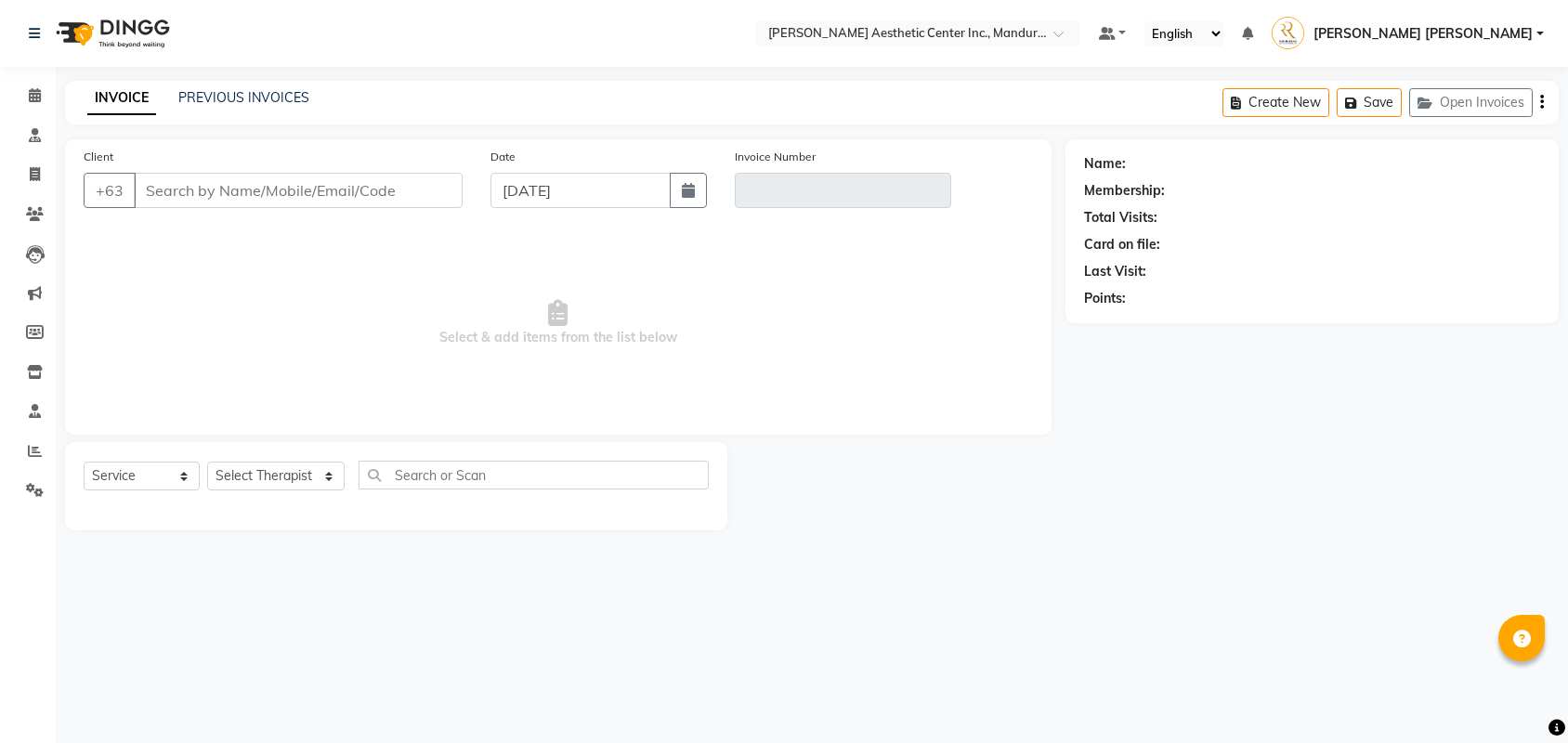
type input "9453366322"
type input "V/2025-26/1018"
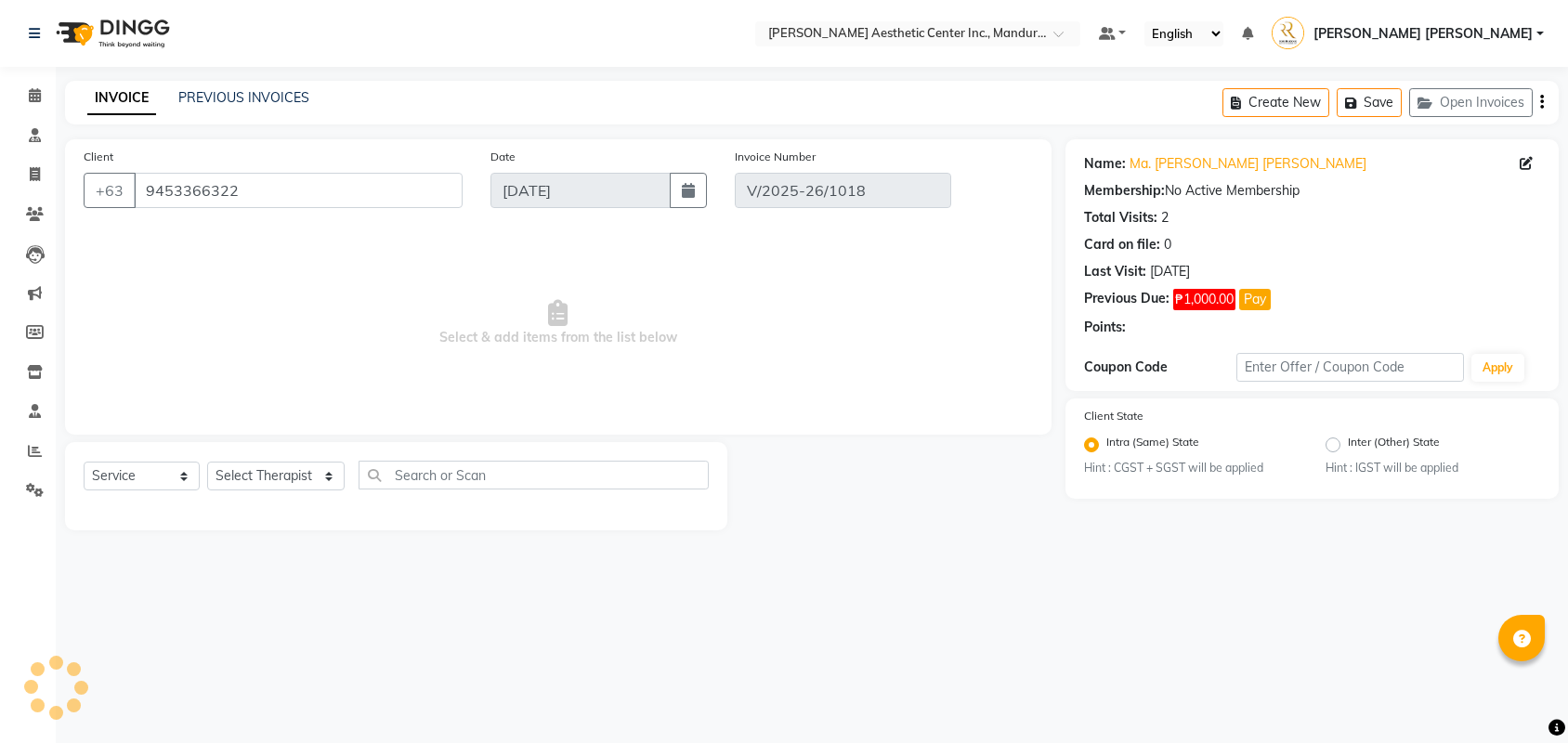
select select "select"
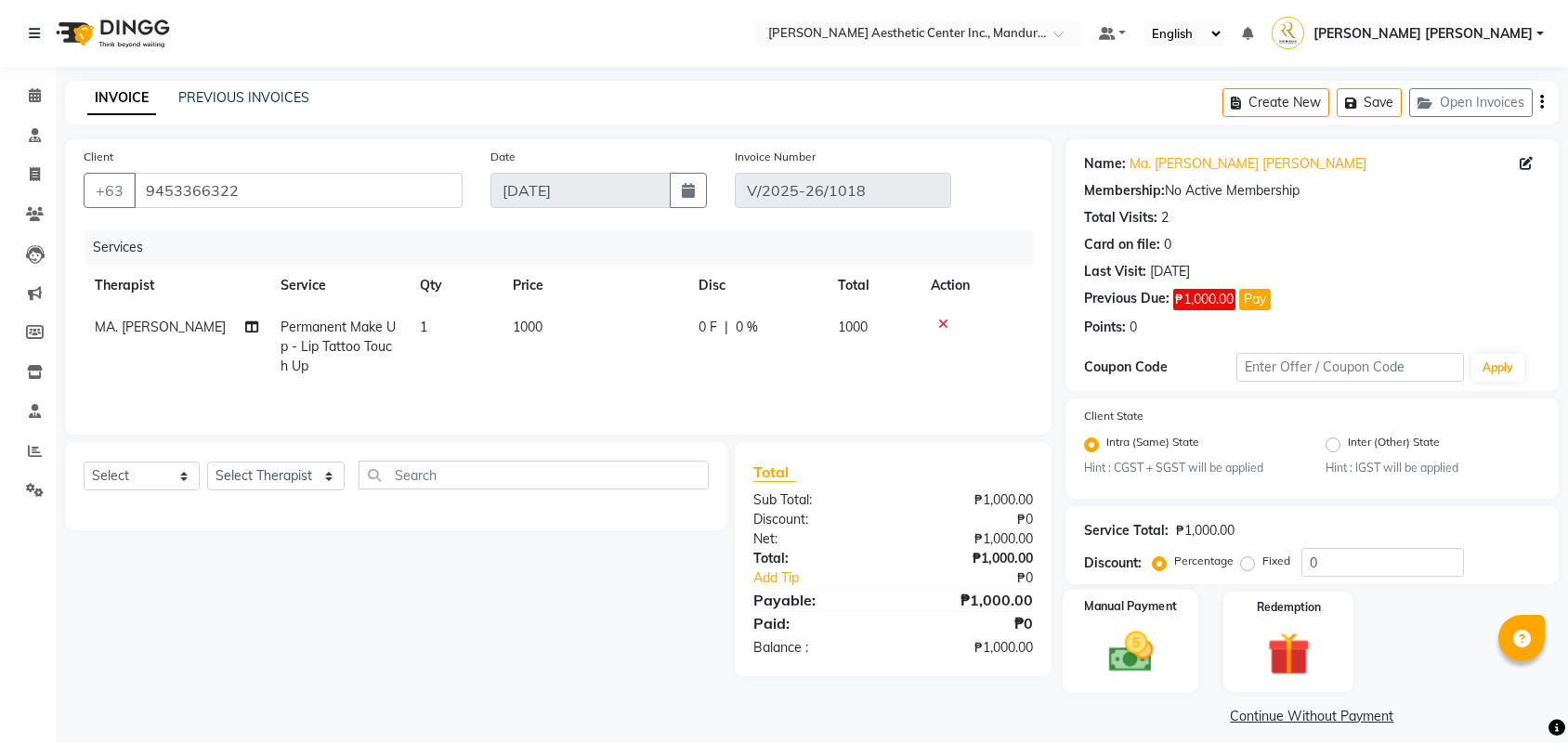
click at [1152, 648] on img at bounding box center [1130, 652] width 73 height 51
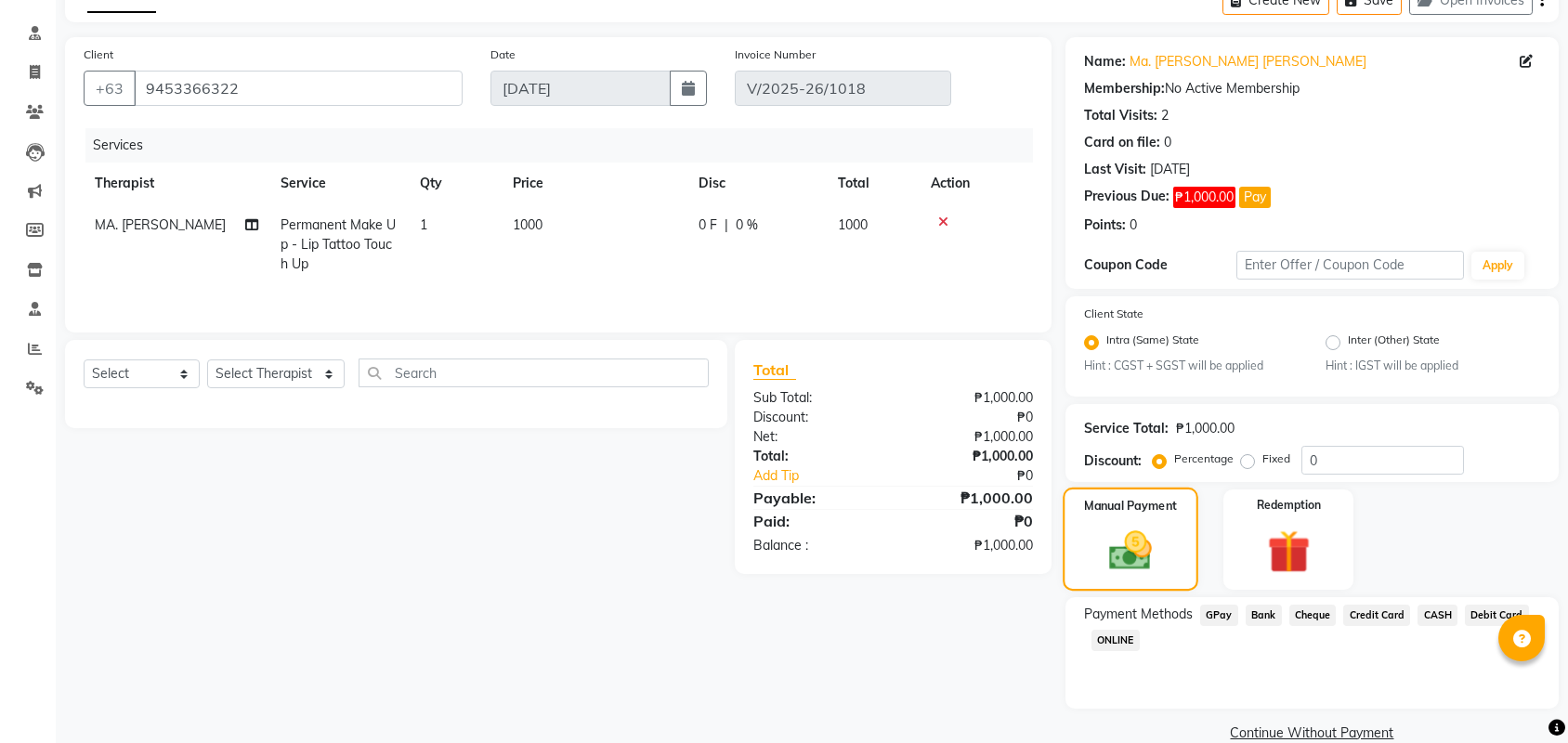
scroll to position [127, 0]
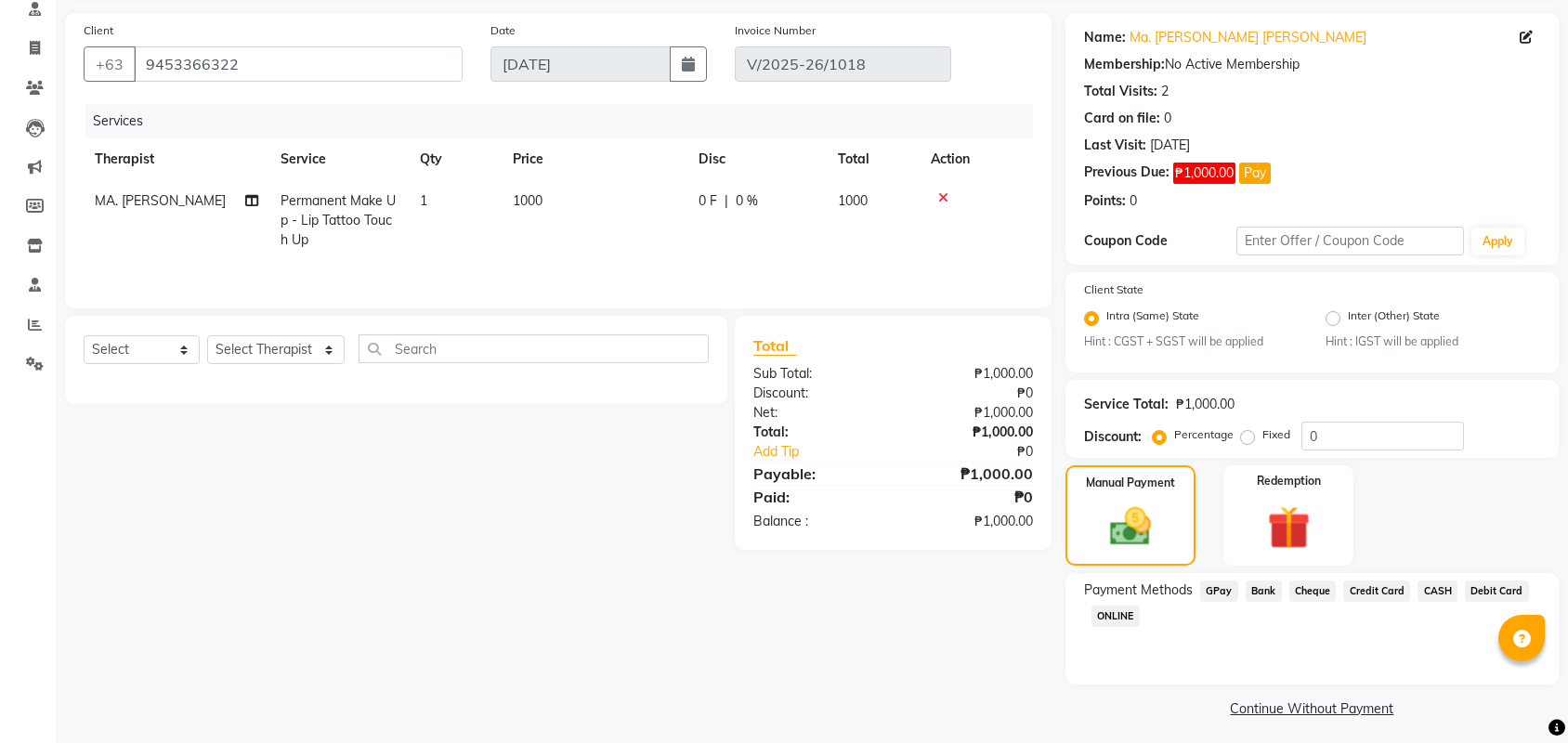
click at [1455, 586] on span "CASH" at bounding box center [1437, 591] width 40 height 21
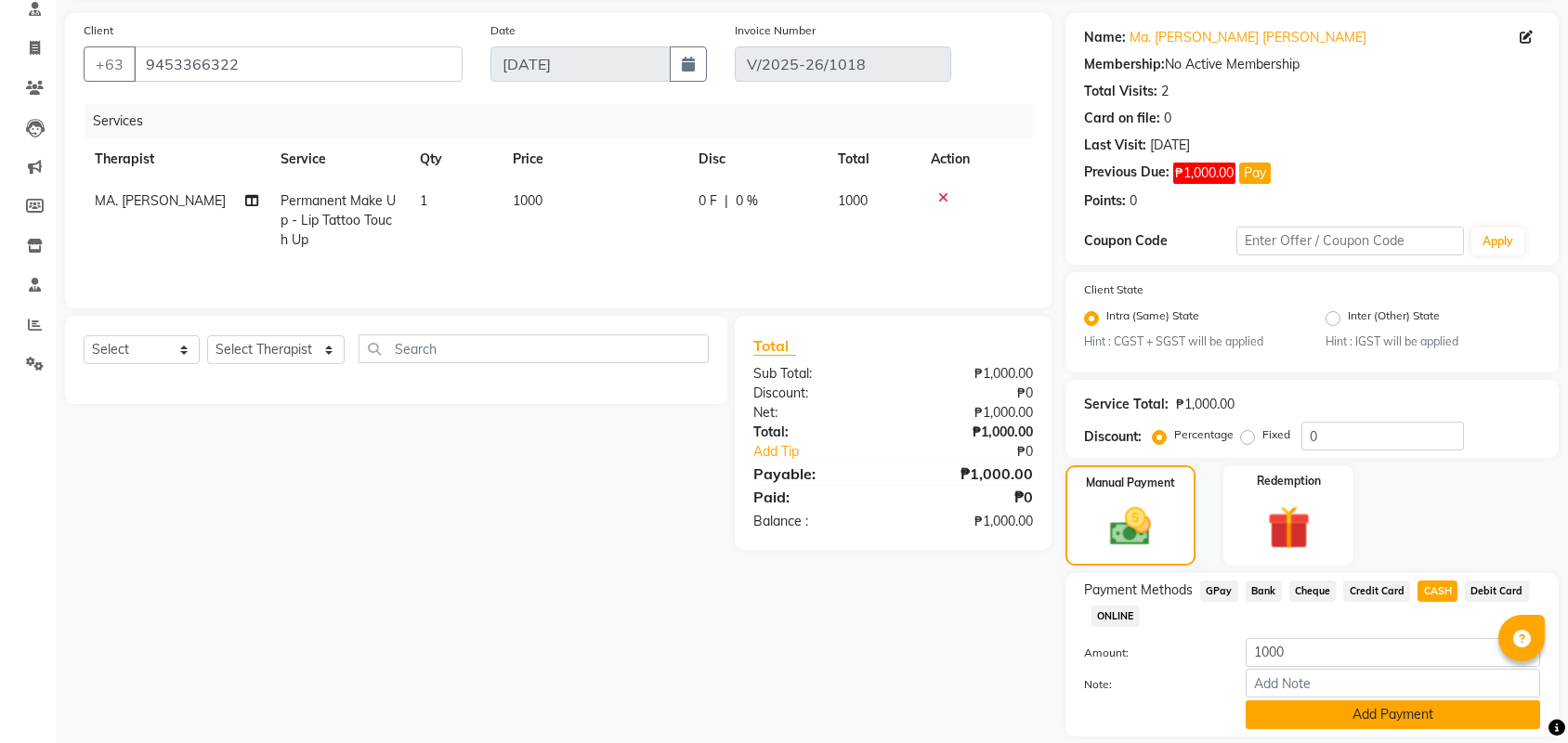
click at [1447, 722] on button "Add Payment" at bounding box center [1393, 715] width 295 height 29
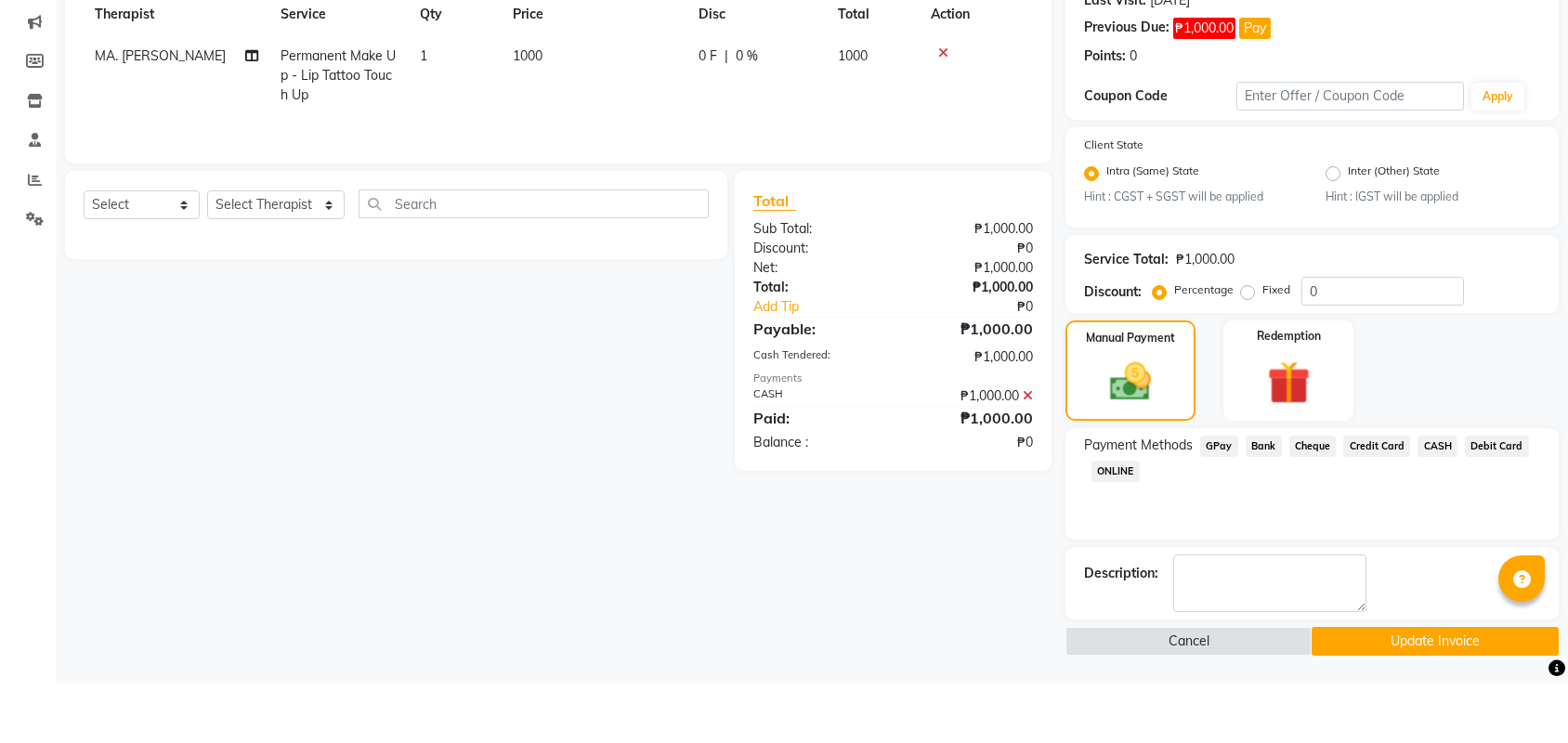
scroll to position [215, 0]
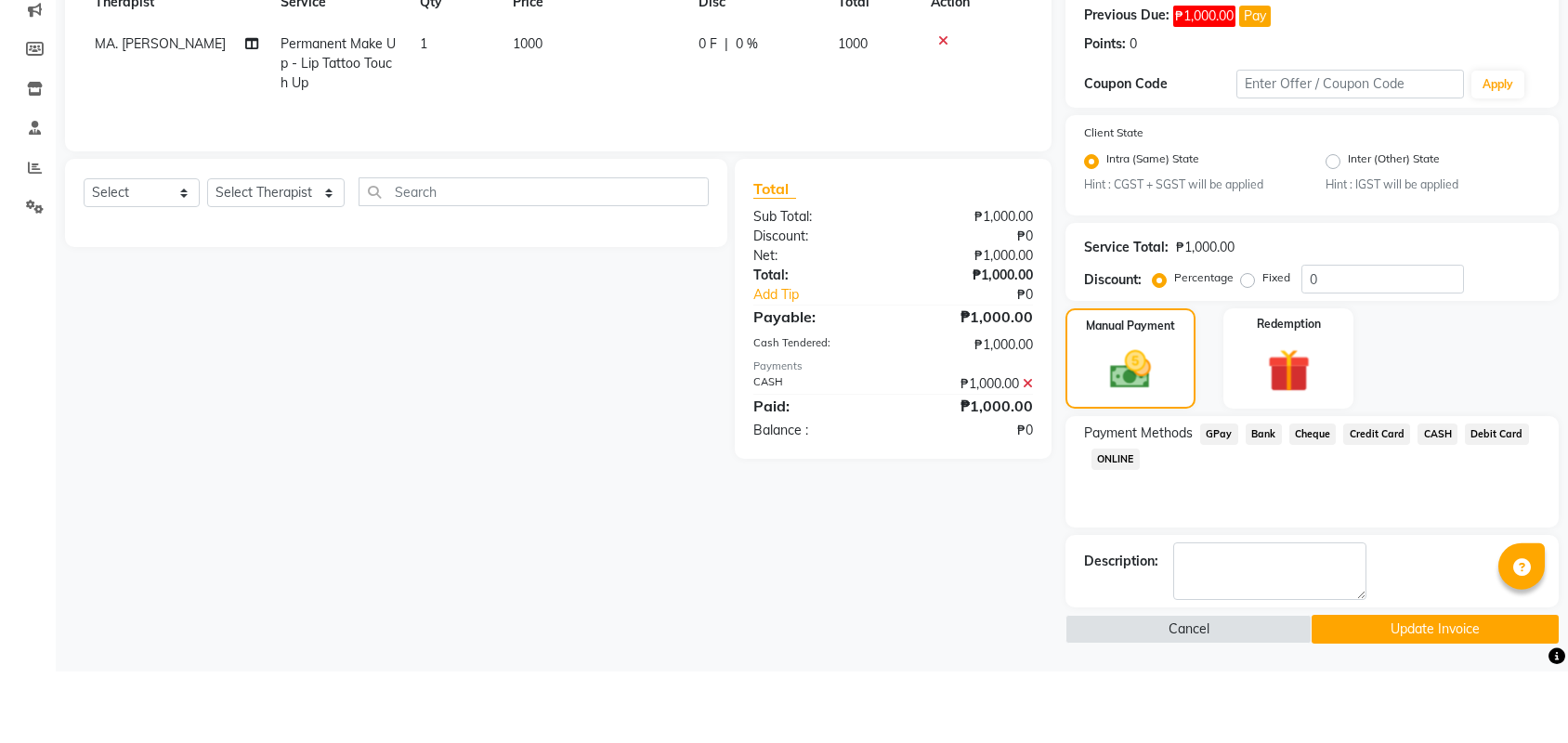
click at [1350, 686] on button "Update Invoice" at bounding box center [1435, 700] width 247 height 29
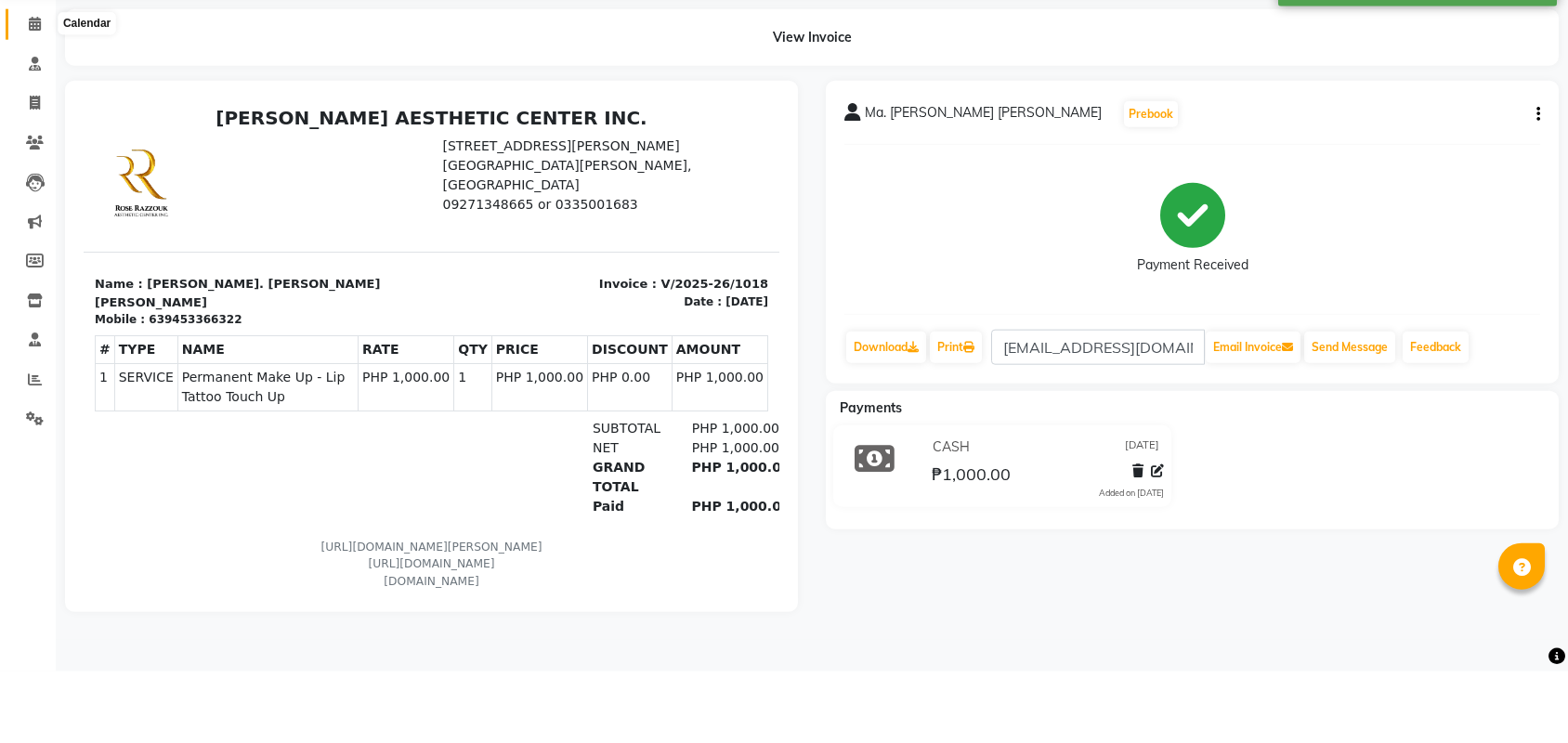
click at [32, 88] on icon at bounding box center [35, 95] width 12 height 14
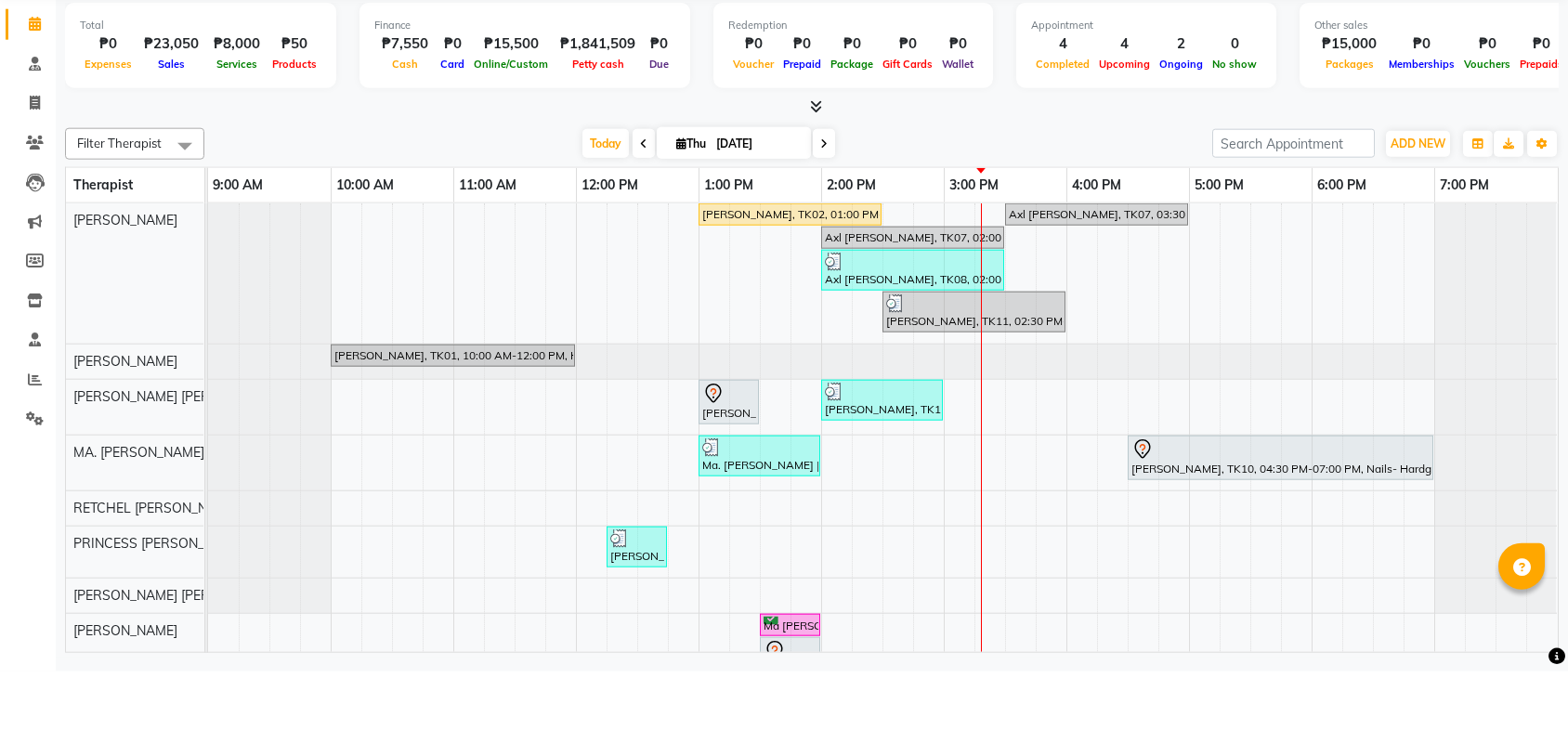
scroll to position [22, 0]
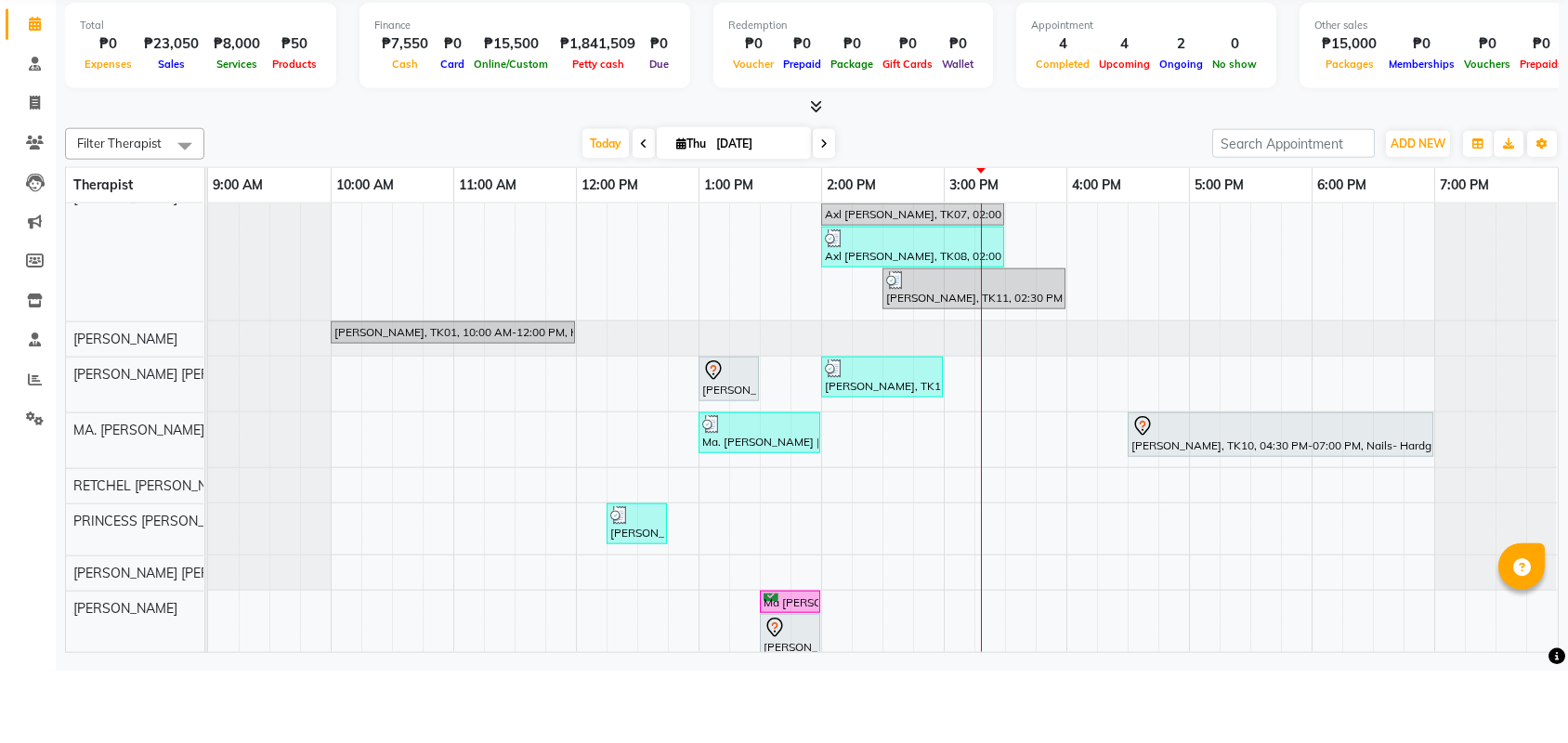
click at [718, 202] on input "[DATE]" at bounding box center [757, 215] width 93 height 28
select select "9"
select select "2025"
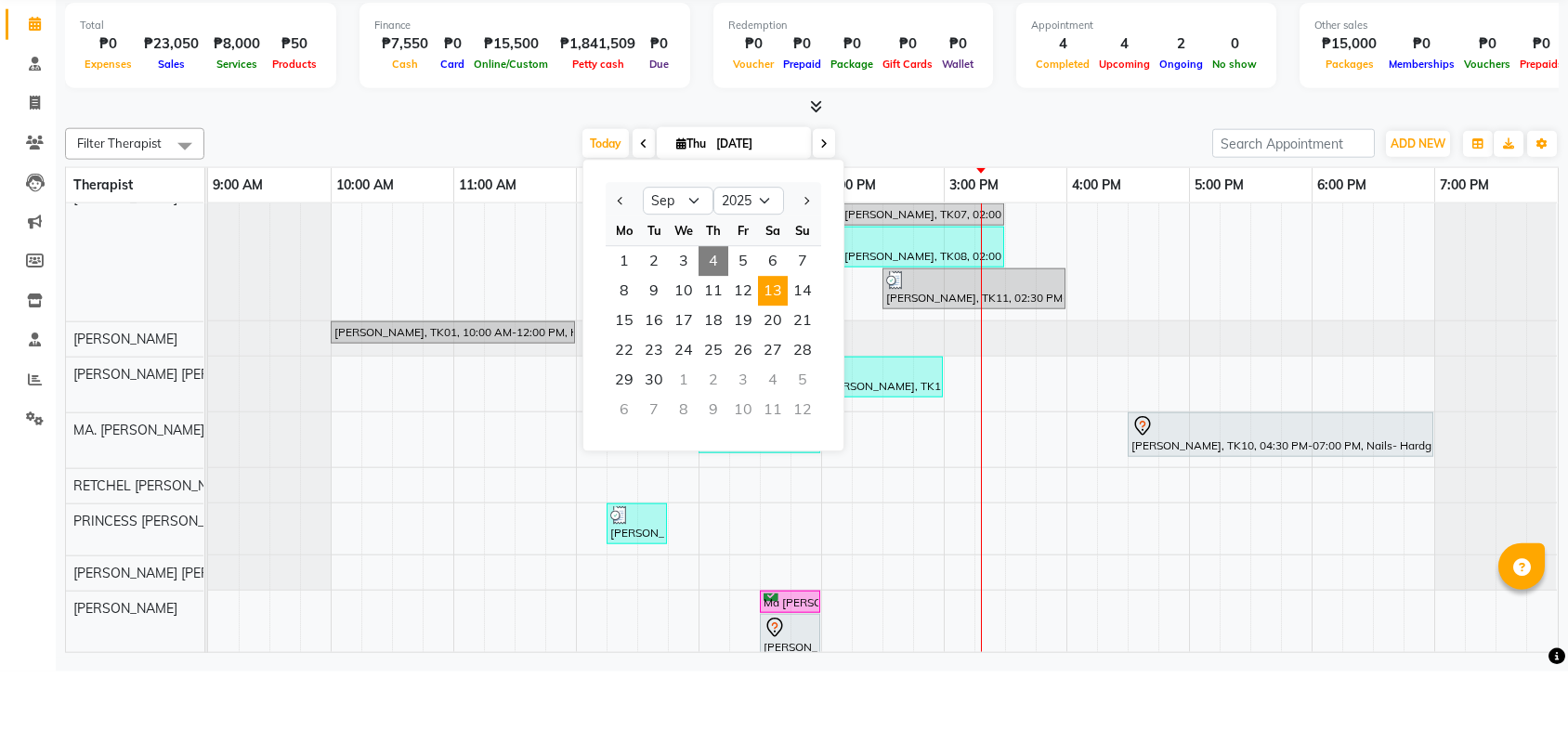
click at [778, 348] on span "13" at bounding box center [772, 362] width 30 height 30
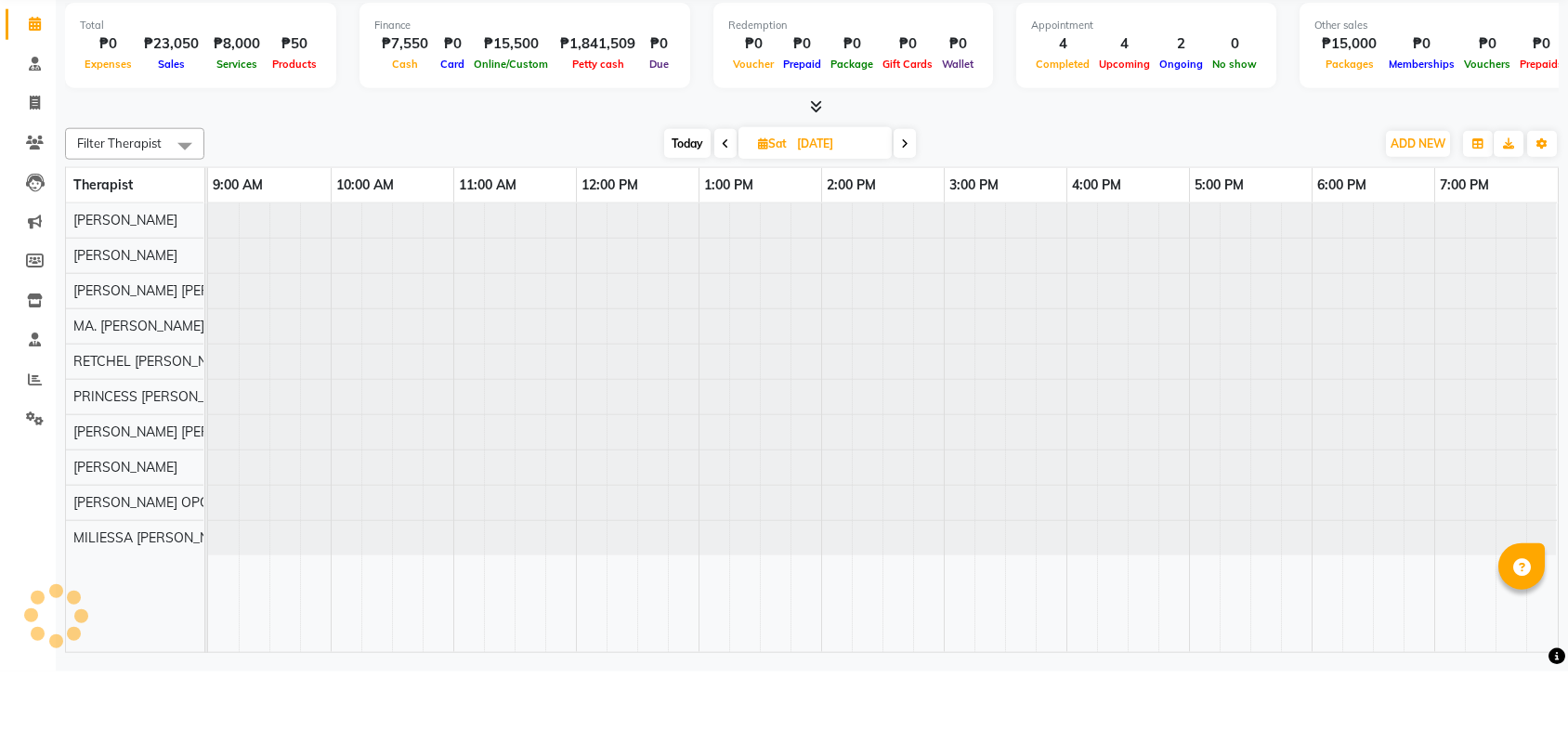
type input "09/13/2025"
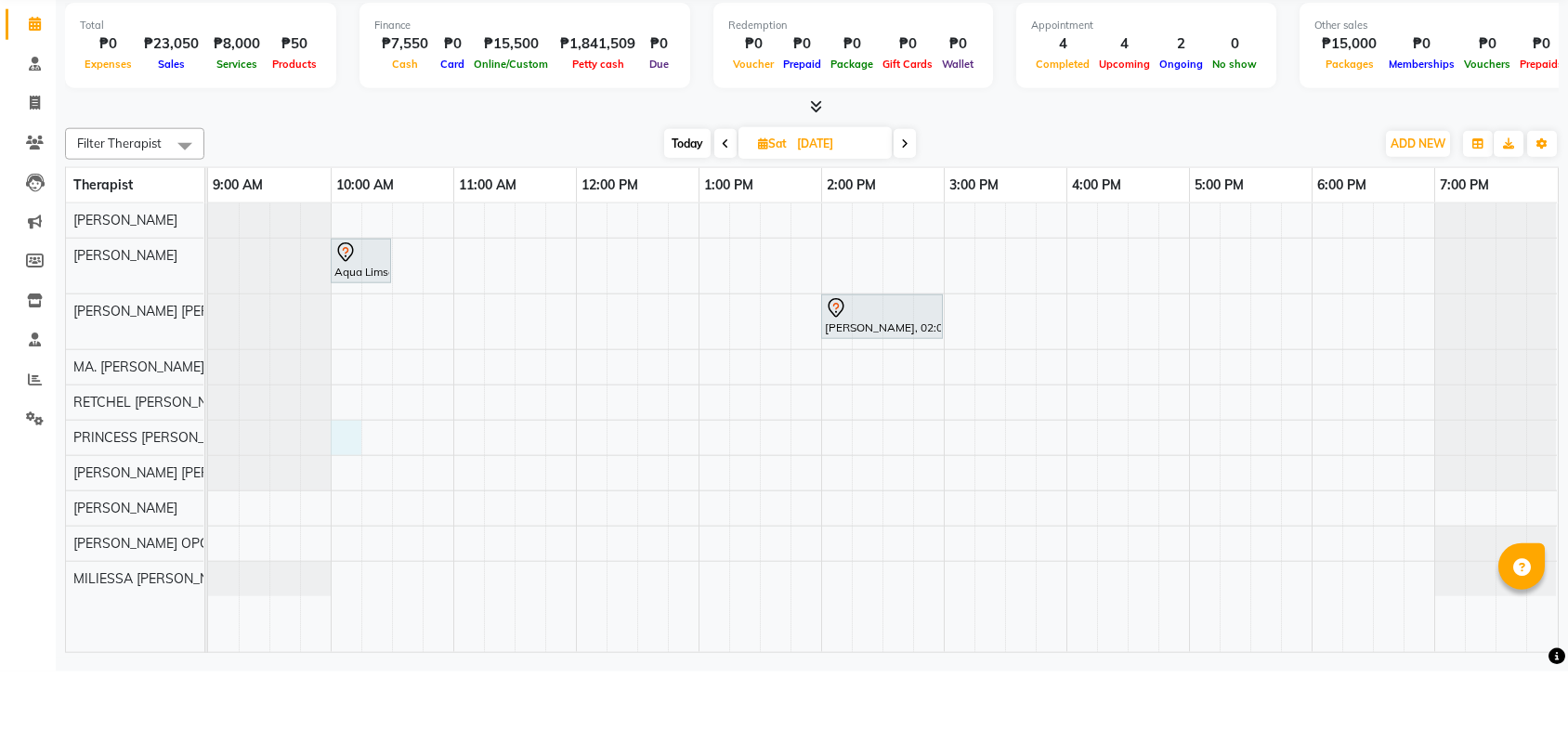
click at [350, 440] on div "Aqua Limson, 10:00 AM-10:30 AM, Picosure/Picosecond - Face (Hyperpigmentation &…" at bounding box center [883, 499] width 1350 height 448
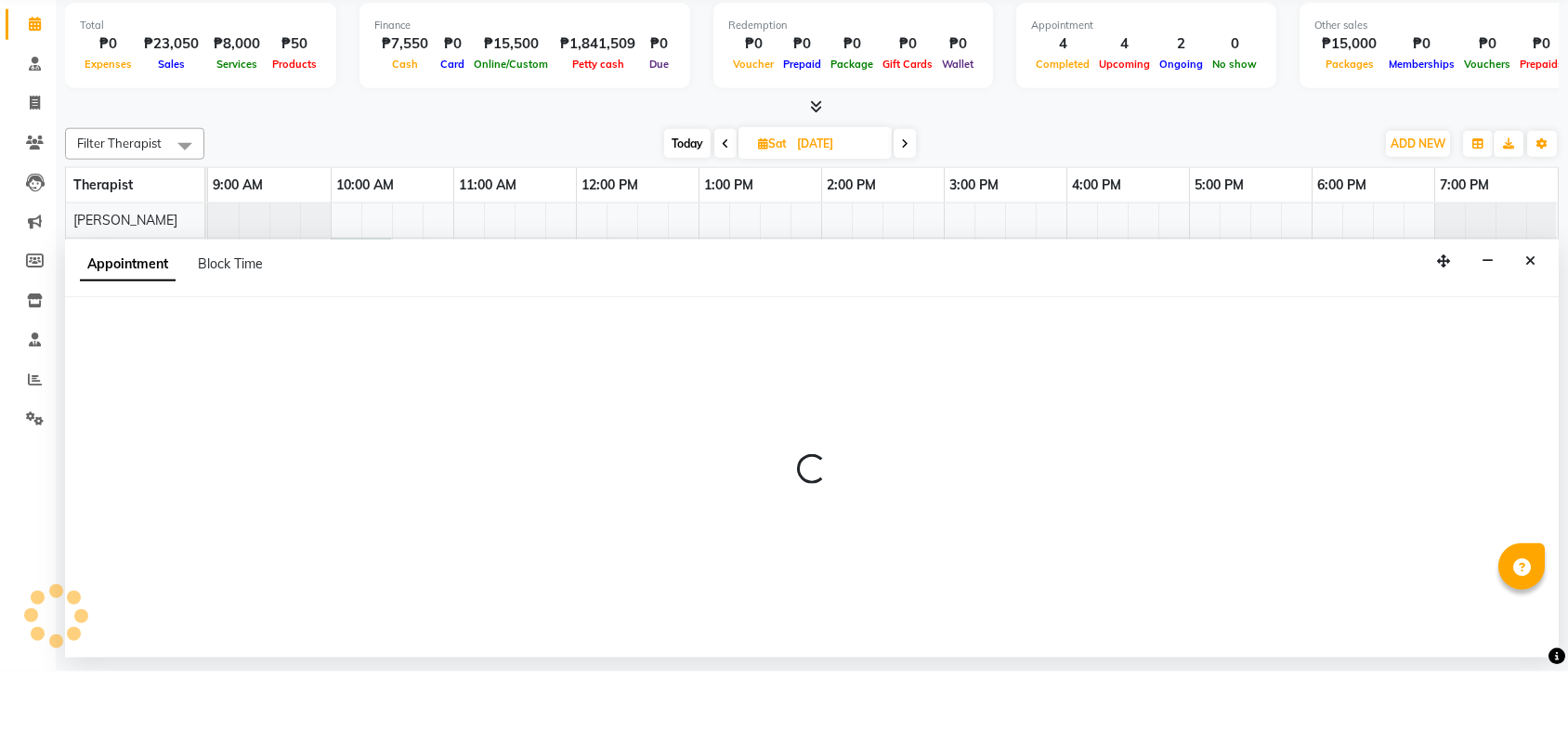
select select "46412"
select select "tentative"
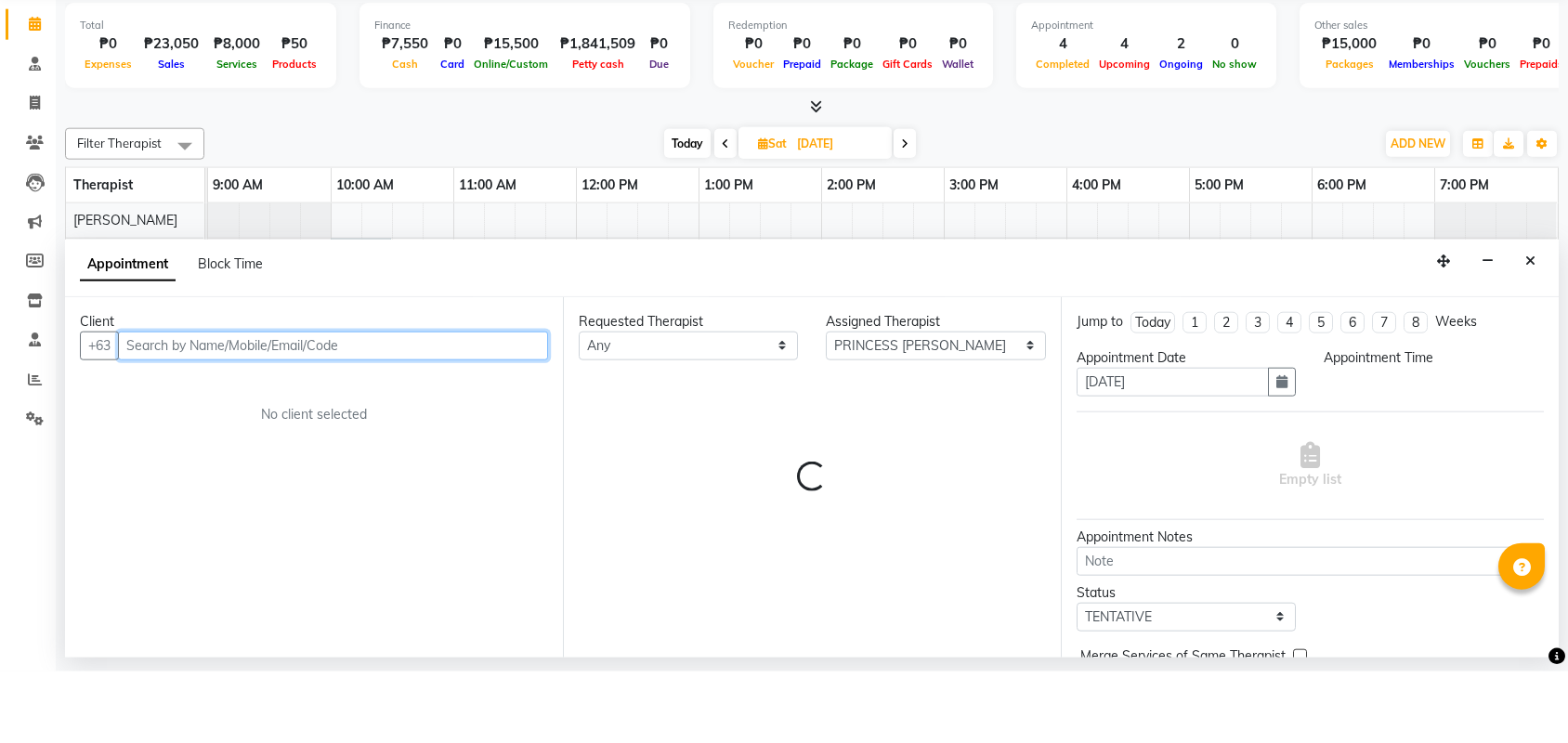
select select "600"
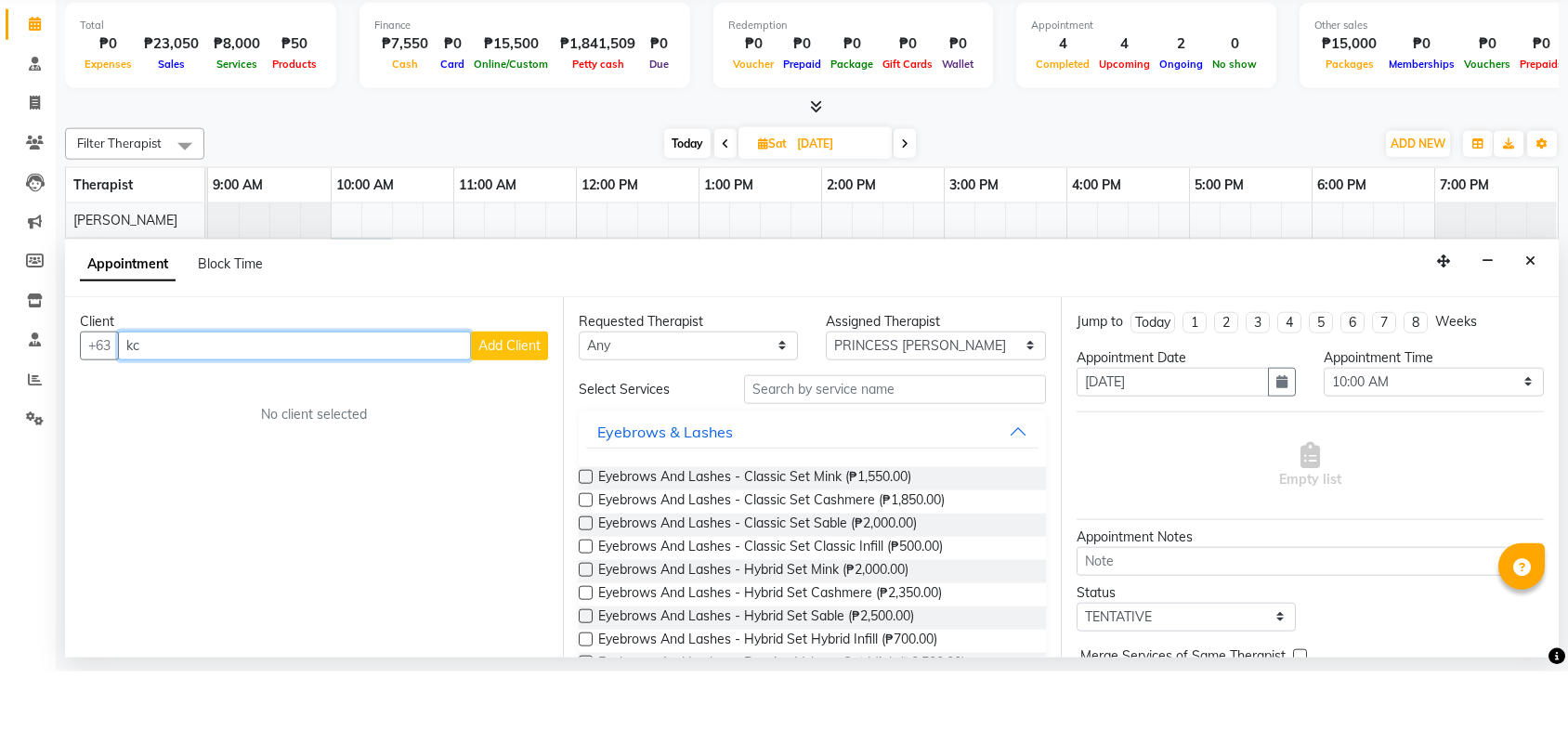
type input "k"
type input "w"
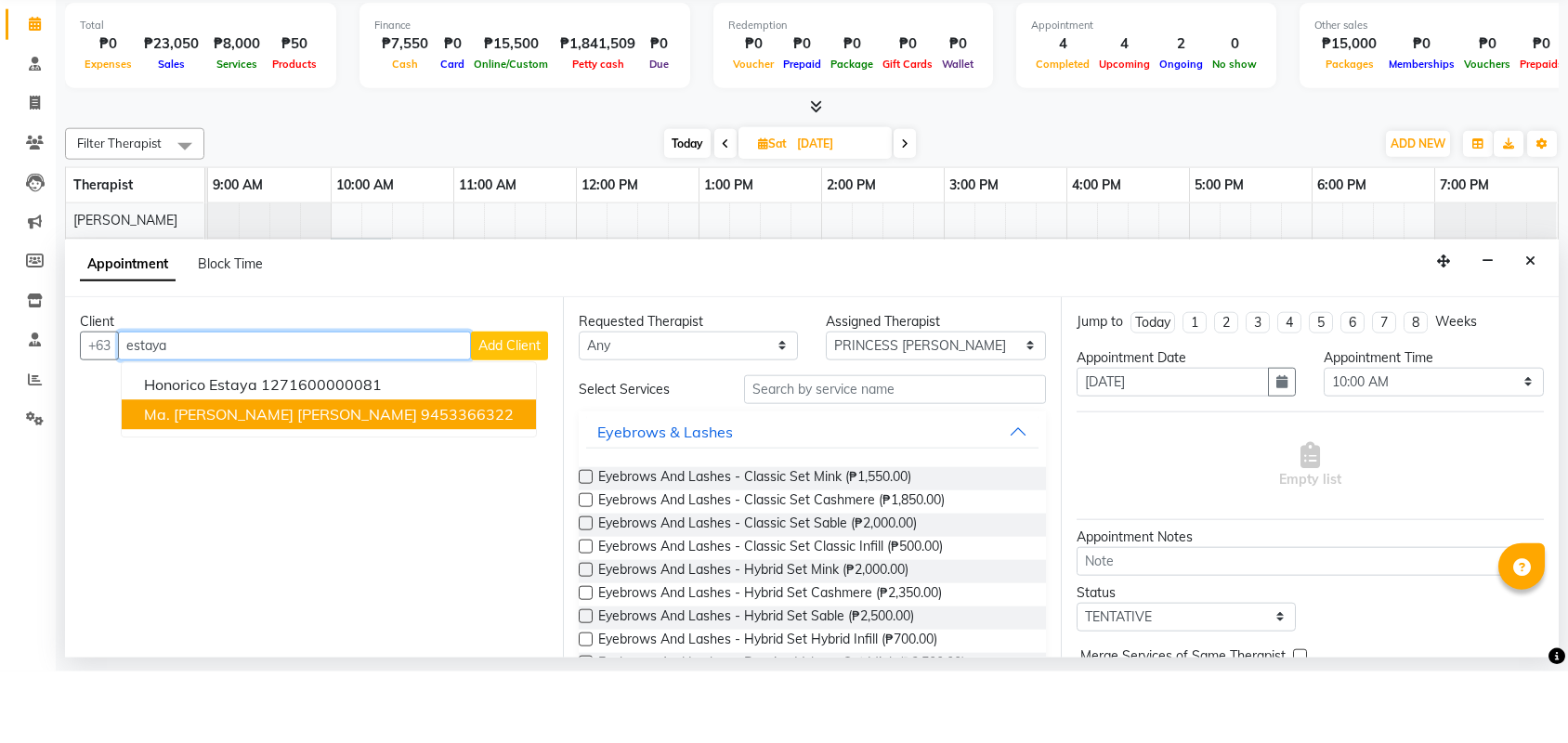
click at [291, 476] on span "Ma. Kaycee Joy Estaya" at bounding box center [280, 485] width 274 height 18
type input "9453366322"
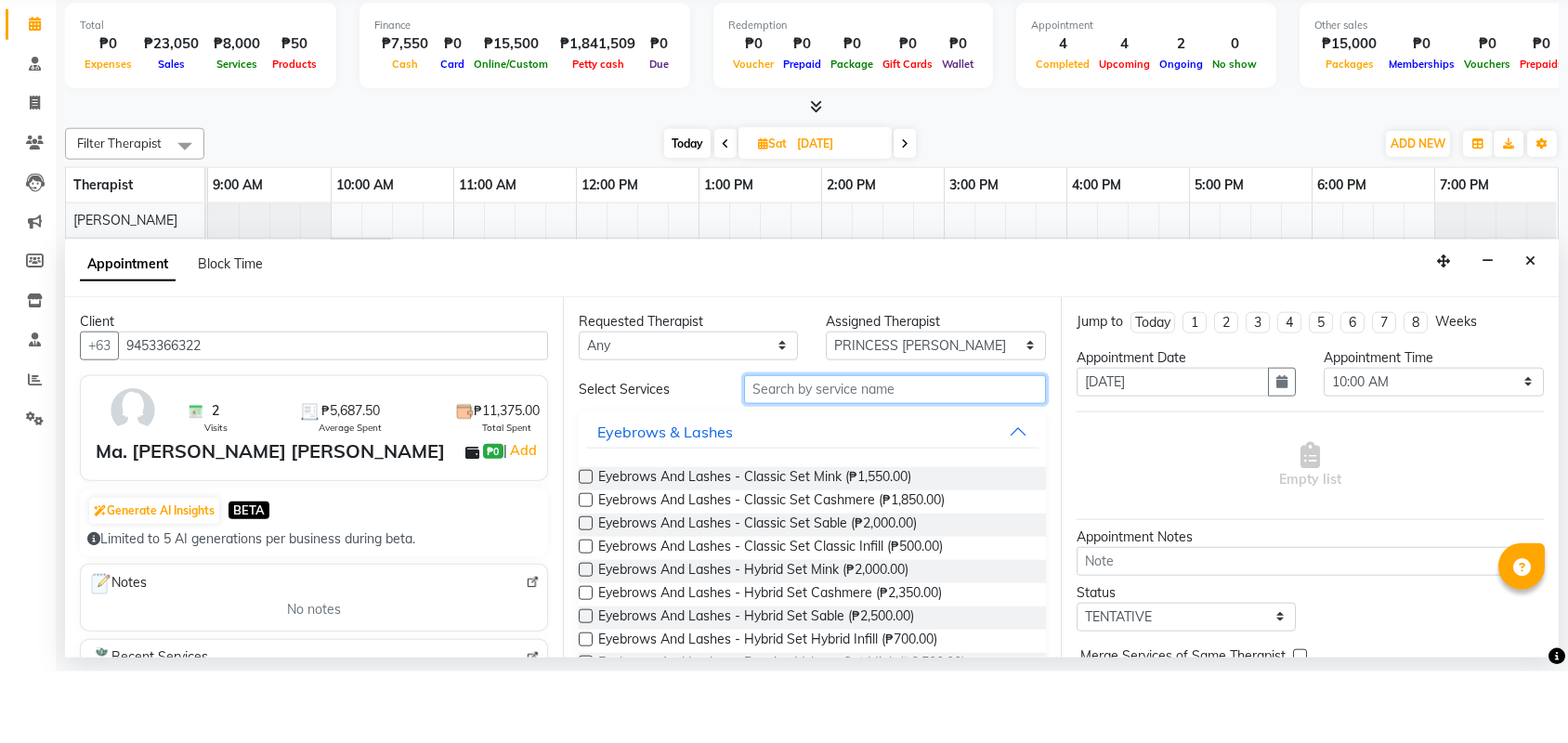
click at [986, 446] on input "text" at bounding box center [895, 461] width 302 height 29
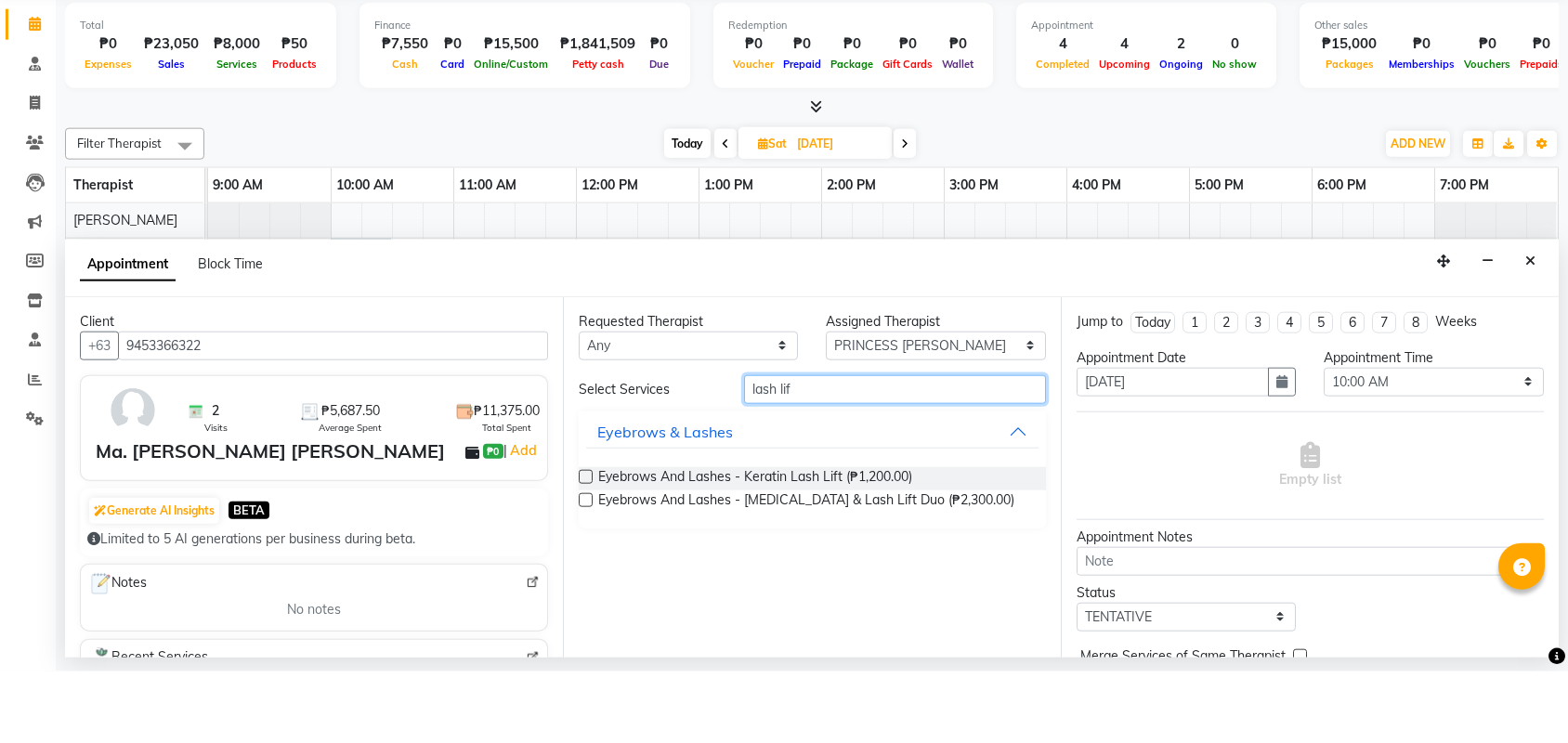
type input "lash lif"
click at [587, 541] on label at bounding box center [586, 548] width 14 height 14
click at [587, 544] on input "checkbox" at bounding box center [585, 550] width 12 height 12
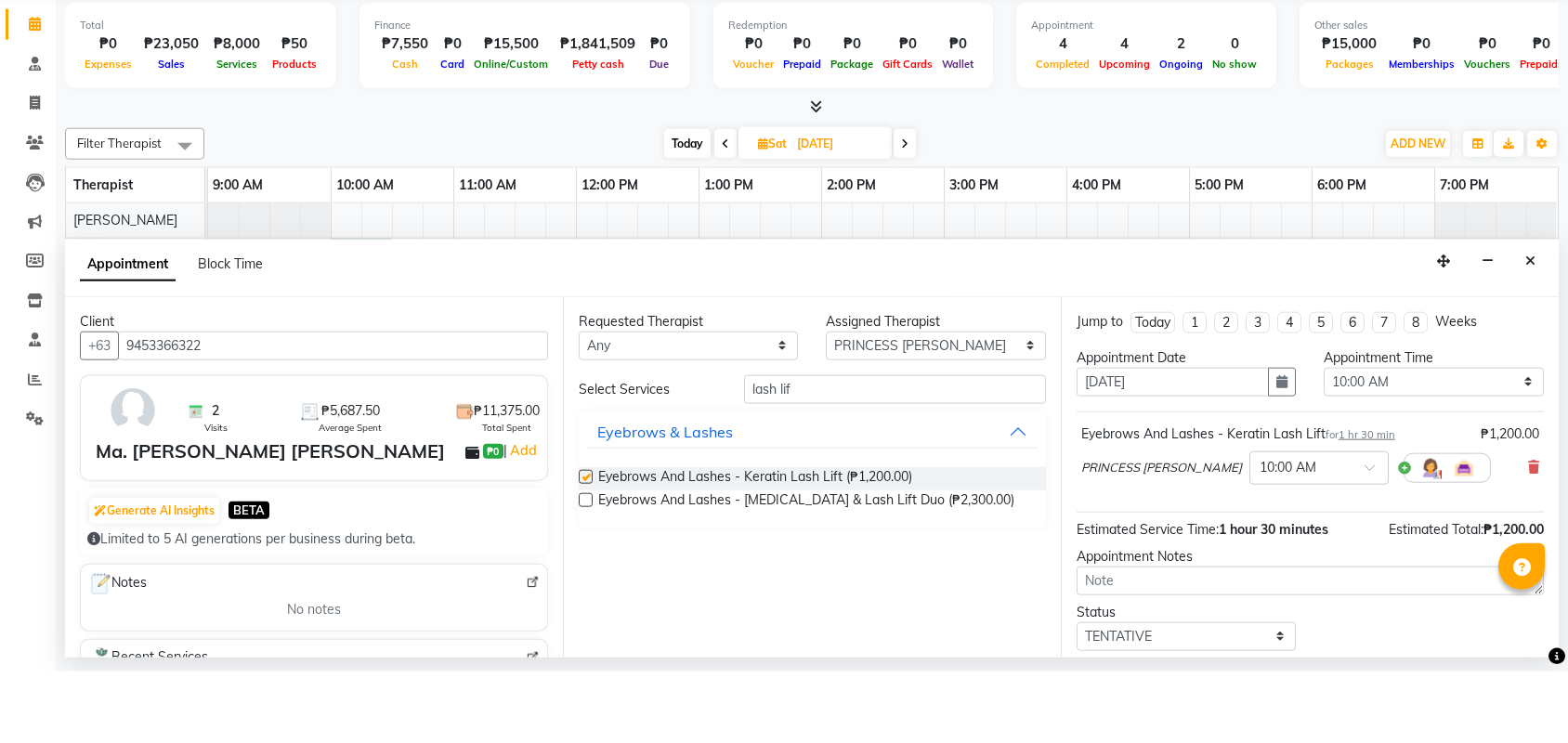
checkbox input "false"
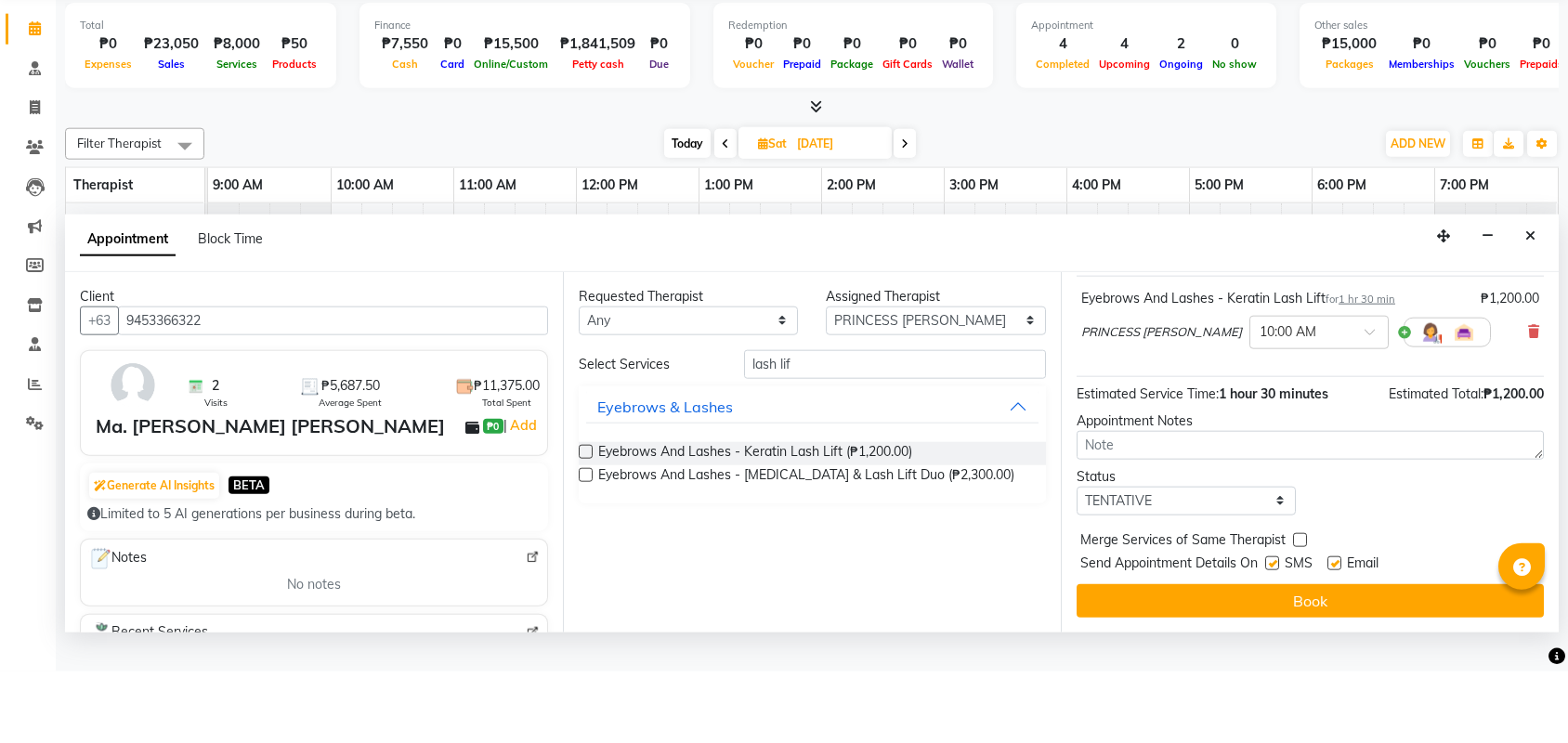
scroll to position [116, 0]
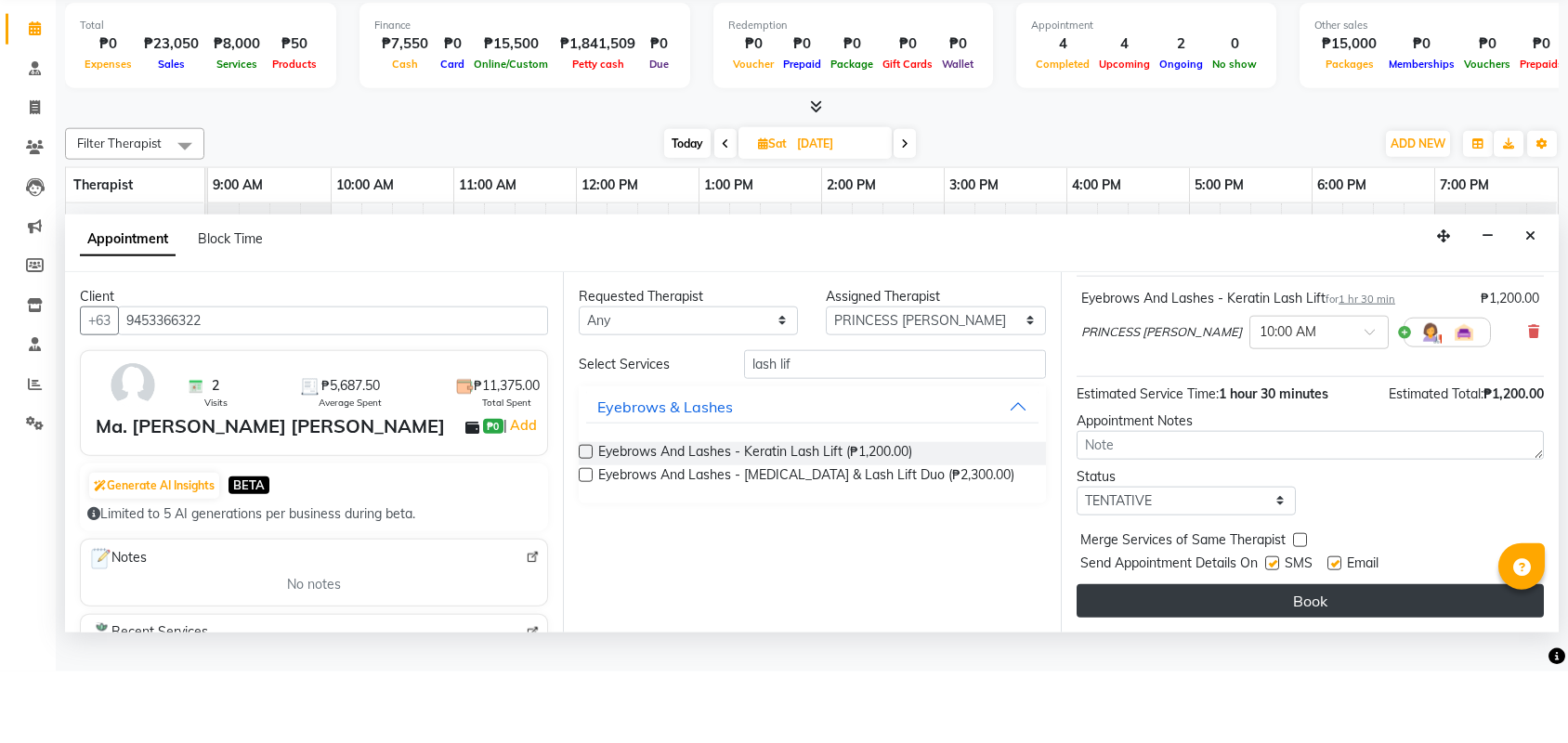
click at [1272, 655] on button "Book" at bounding box center [1310, 672] width 467 height 34
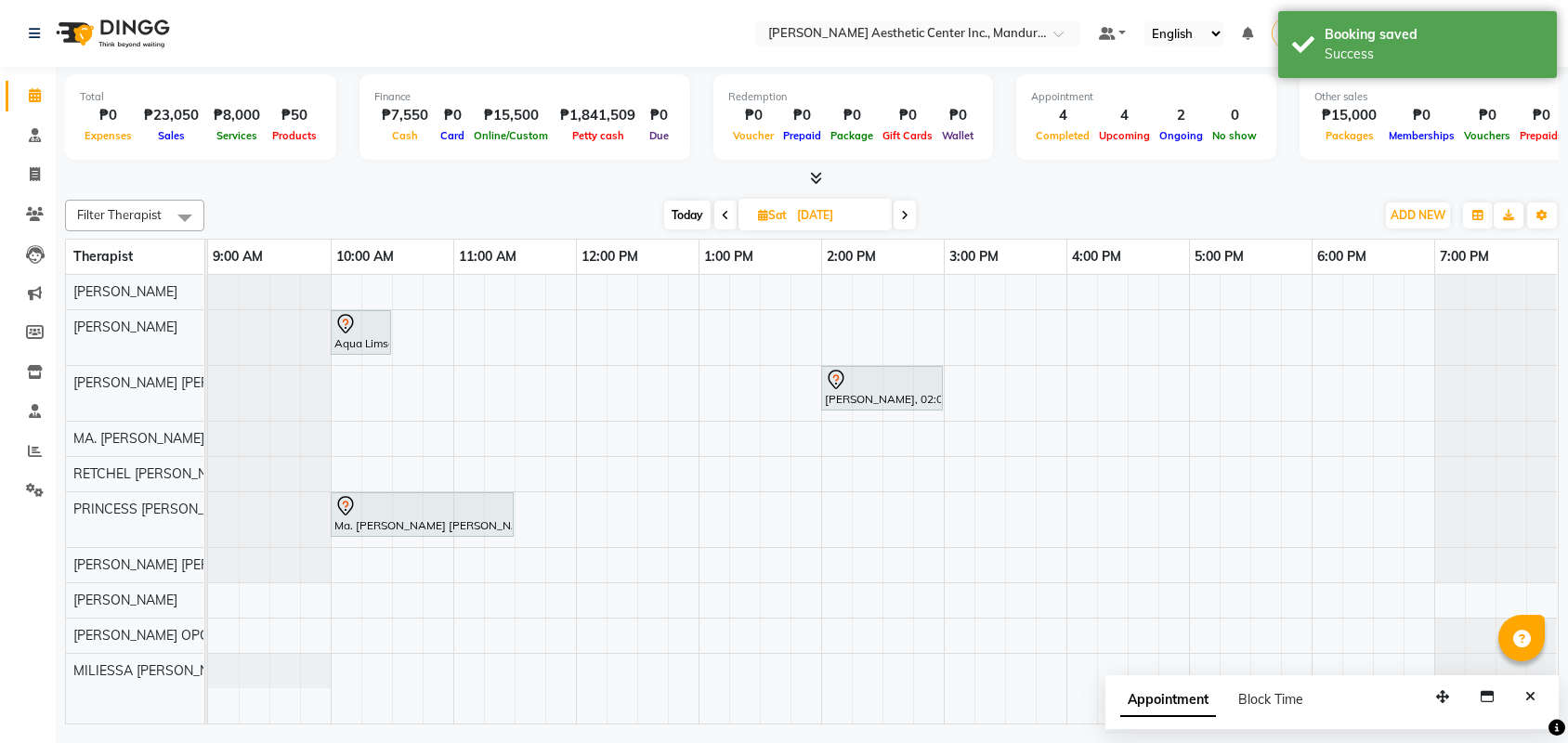
click at [696, 215] on span "Today" at bounding box center [687, 215] width 46 height 29
type input "[DATE]"
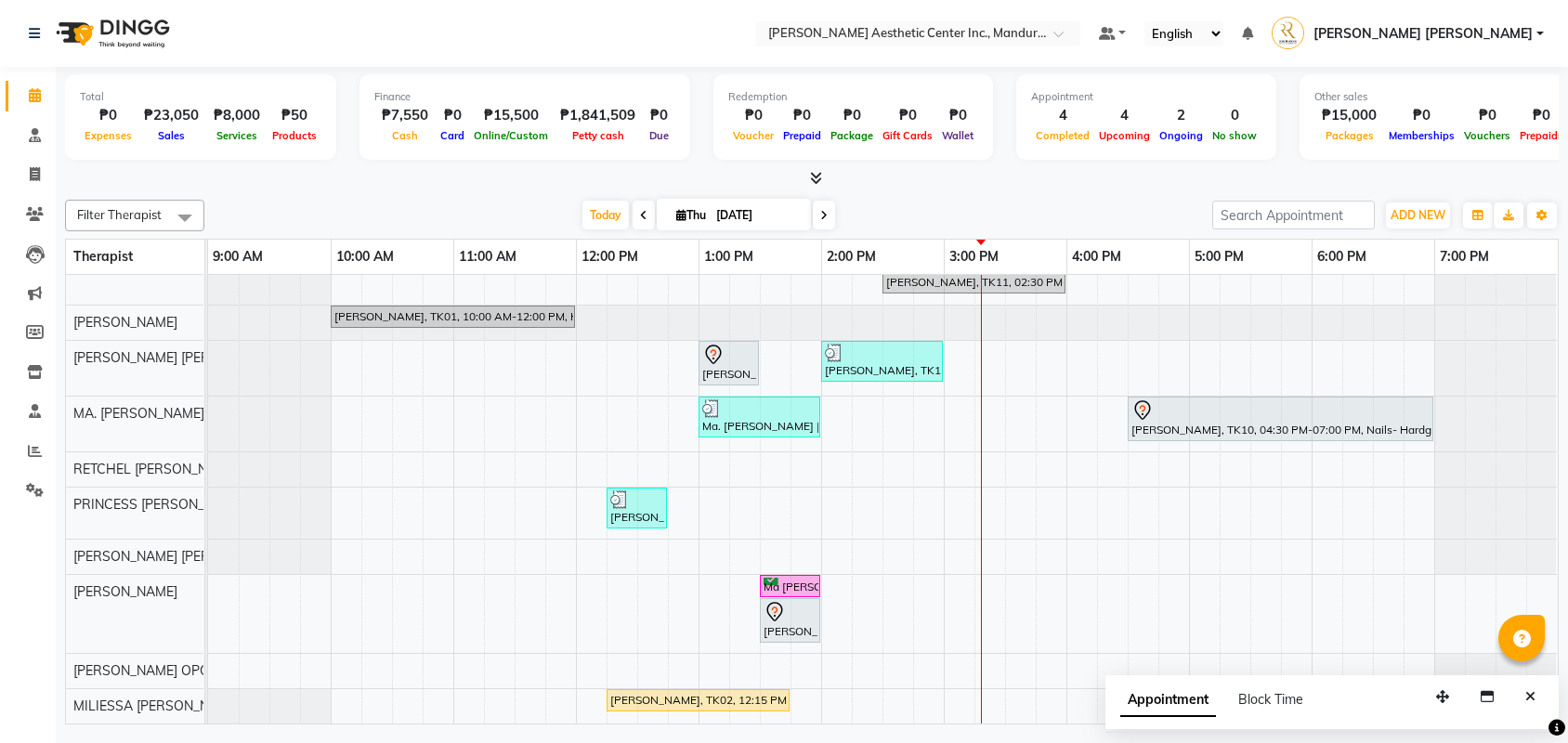
scroll to position [115, 0]
click at [34, 368] on icon at bounding box center [35, 372] width 15 height 14
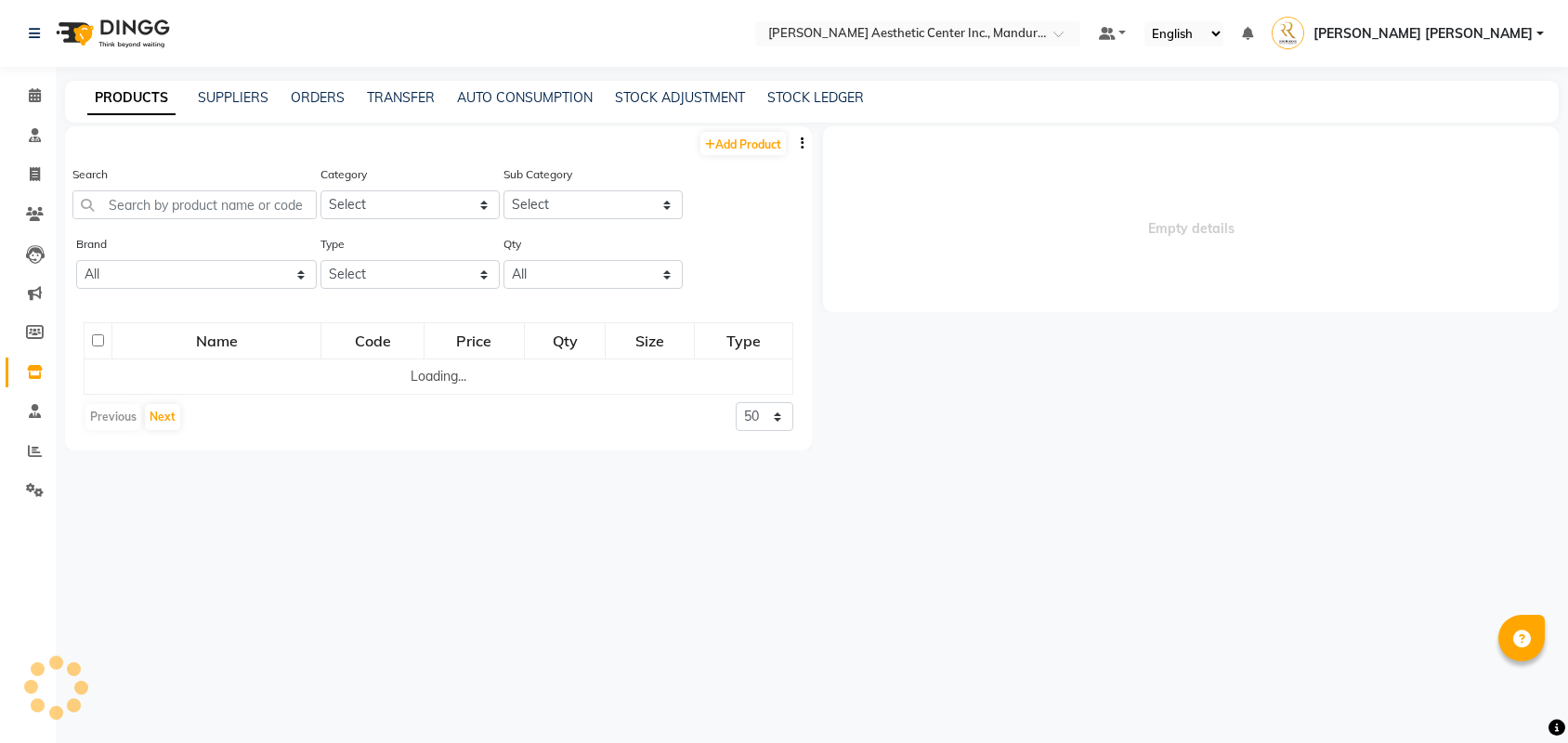
select select
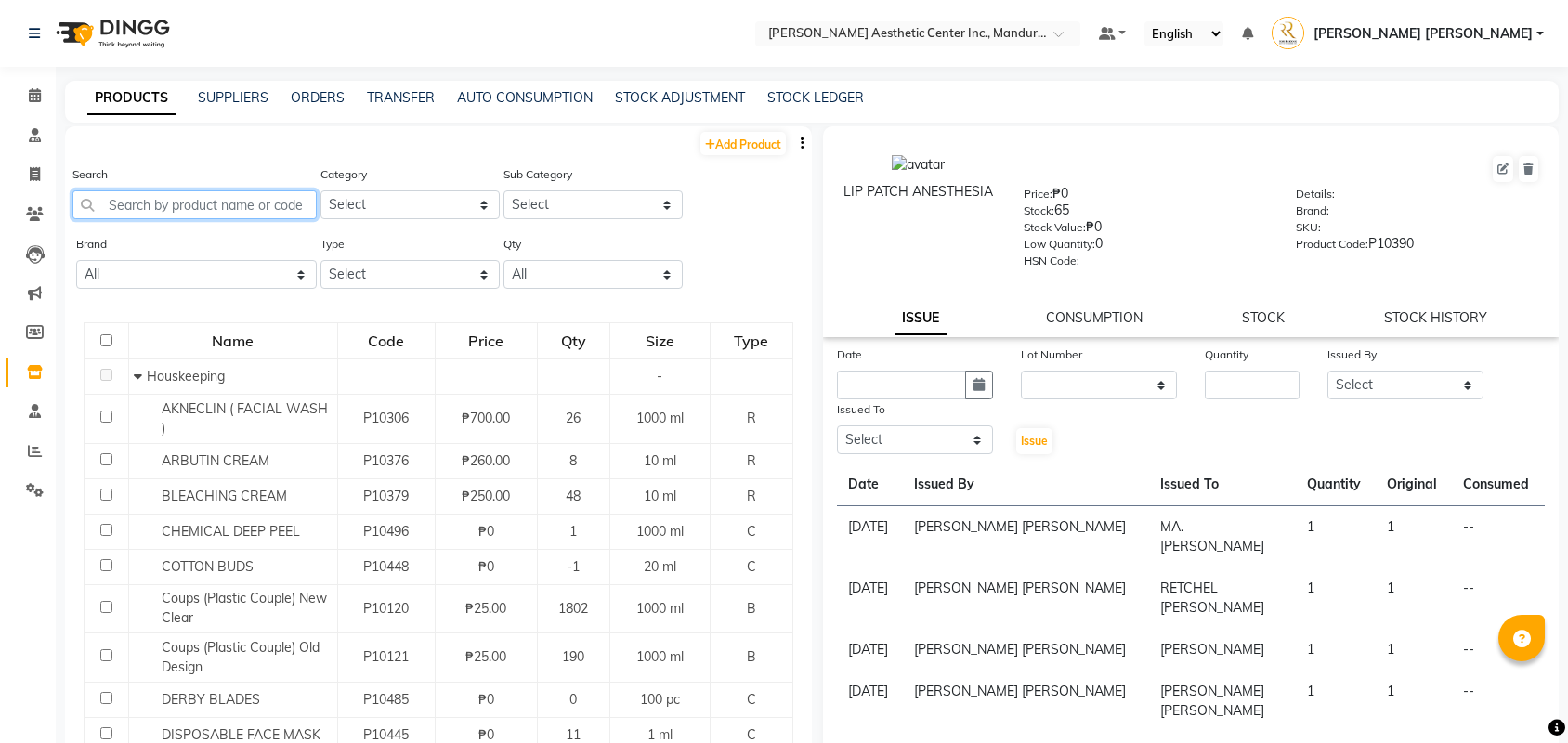
click at [252, 216] on input "text" at bounding box center [194, 205] width 245 height 29
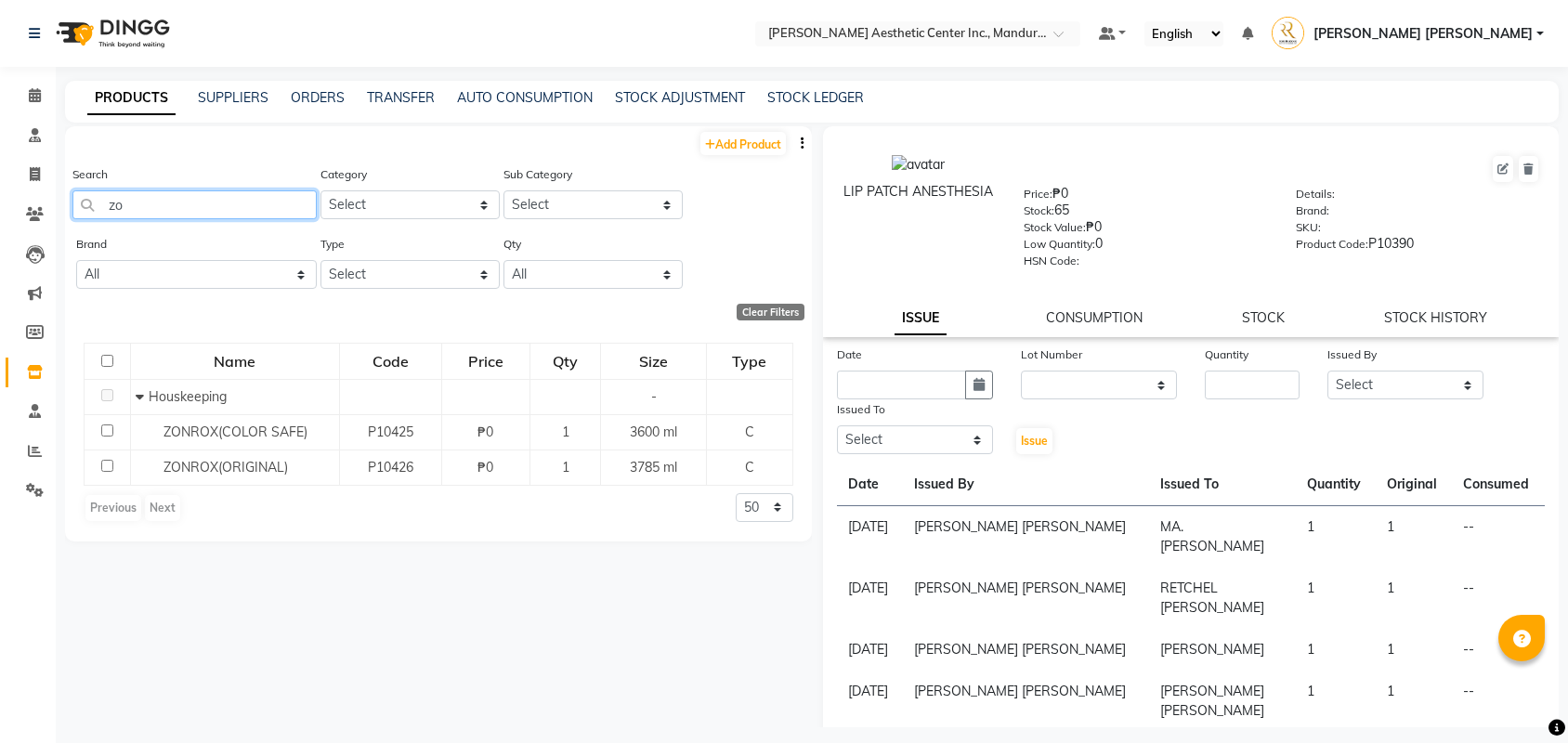
type input "z"
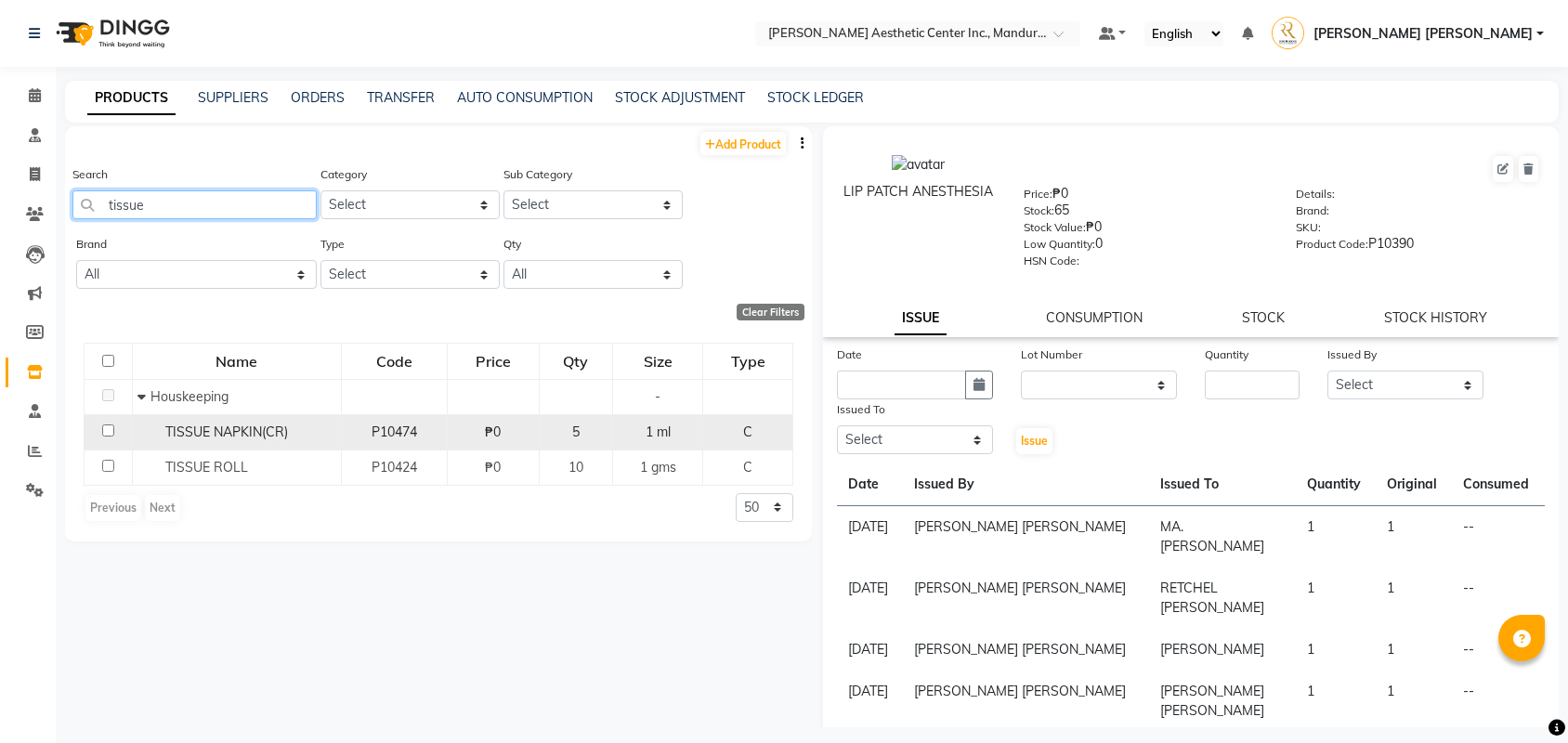
type input "tissue"
click at [250, 433] on span "TISSUE NAPKIN(CR)" at bounding box center [226, 431] width 123 height 16
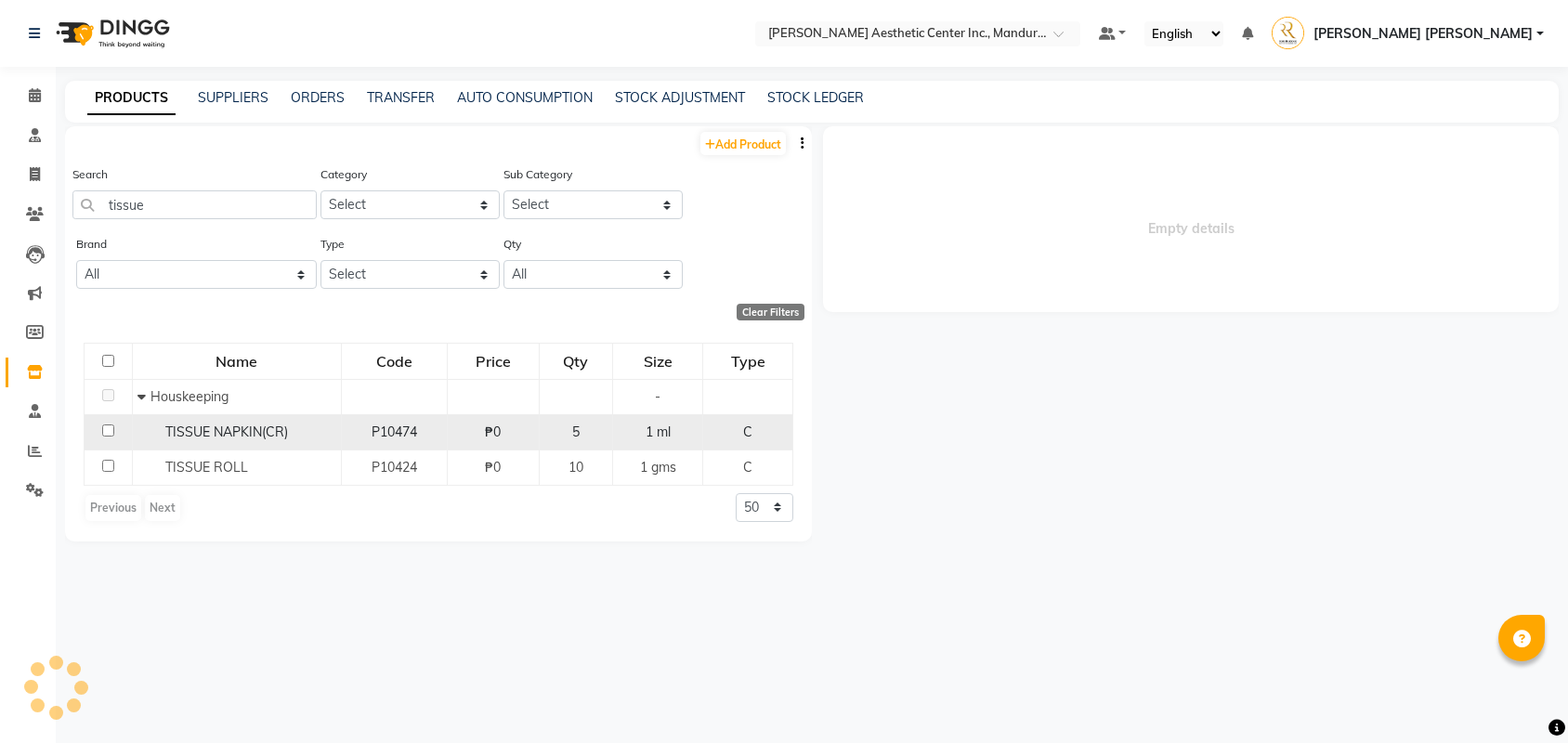
select select
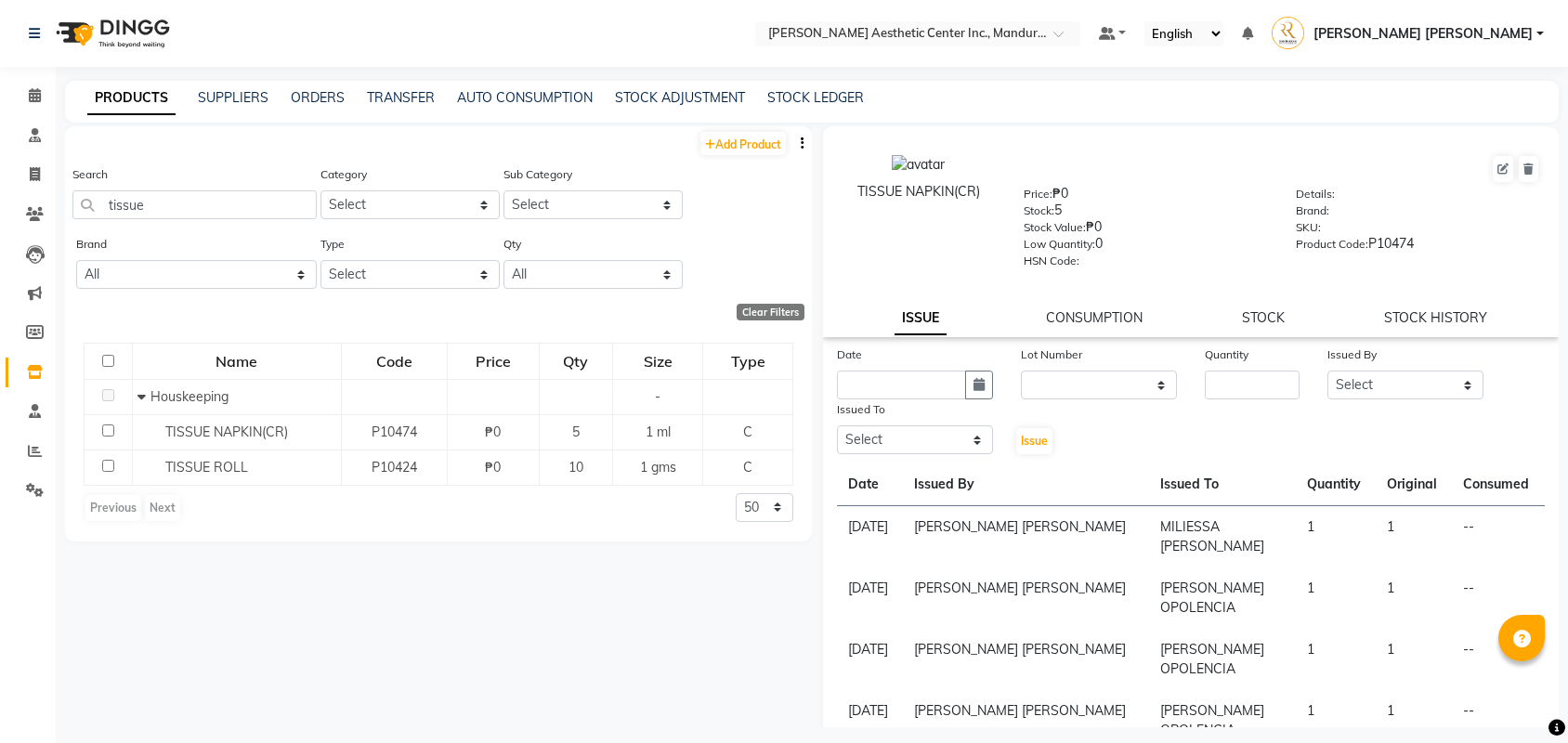
click at [1293, 320] on div "ISSUE CONSUMPTION STOCK STOCK HISTORY" at bounding box center [1190, 318] width 691 height 19
click at [1275, 310] on link "STOCK" at bounding box center [1263, 317] width 43 height 16
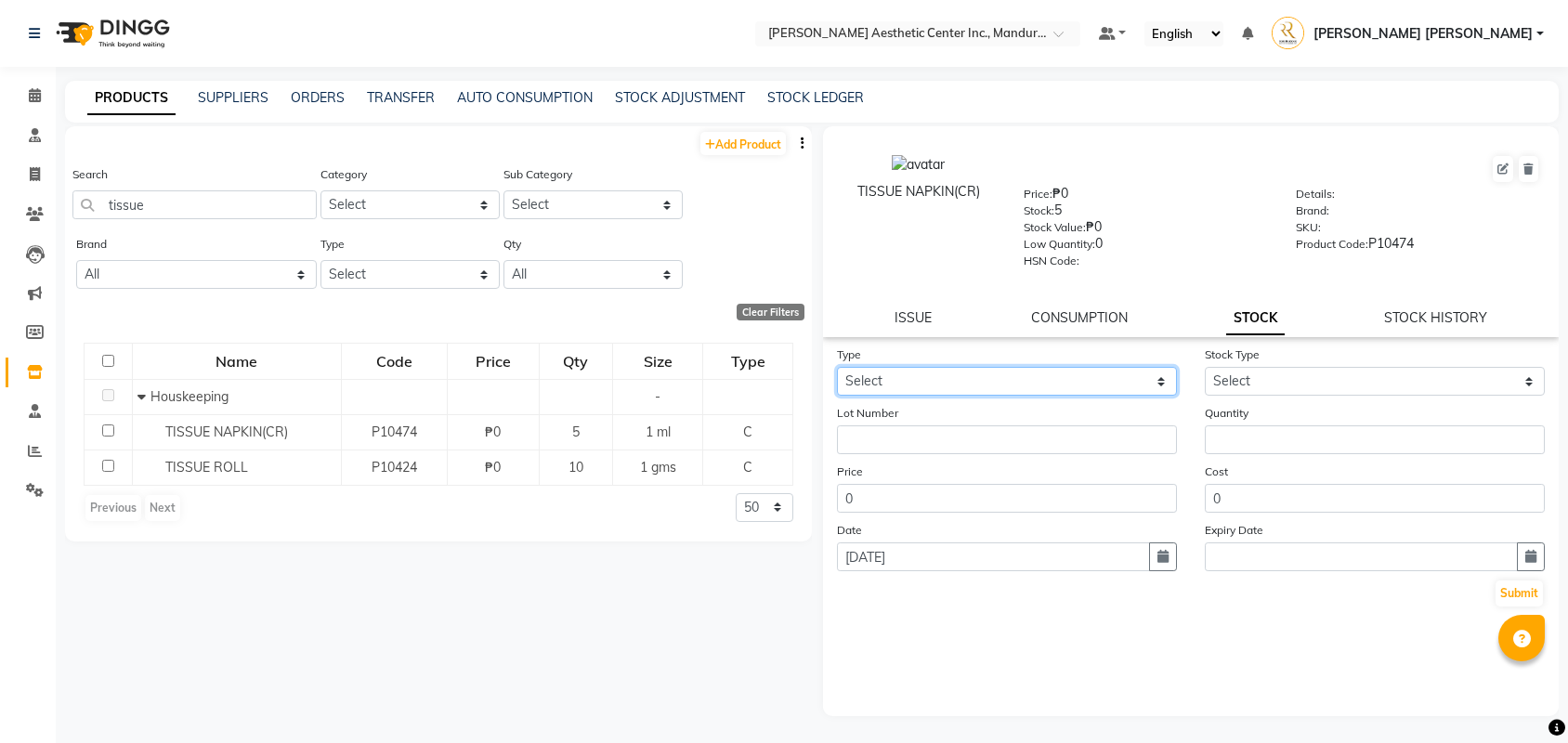
select select "in"
click at [1094, 199] on div "Price: ₱0" at bounding box center [1146, 196] width 245 height 26
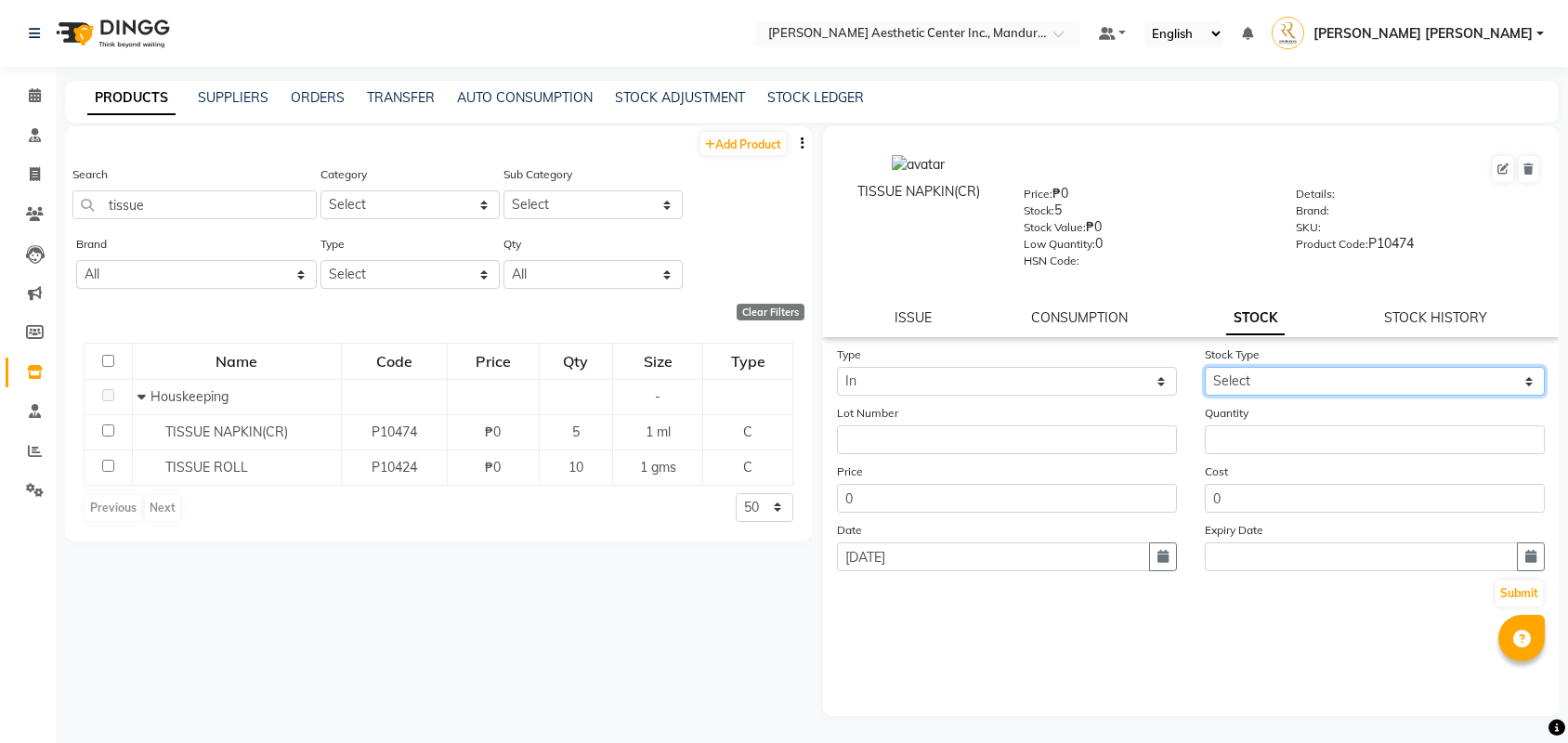
select select "new stock"
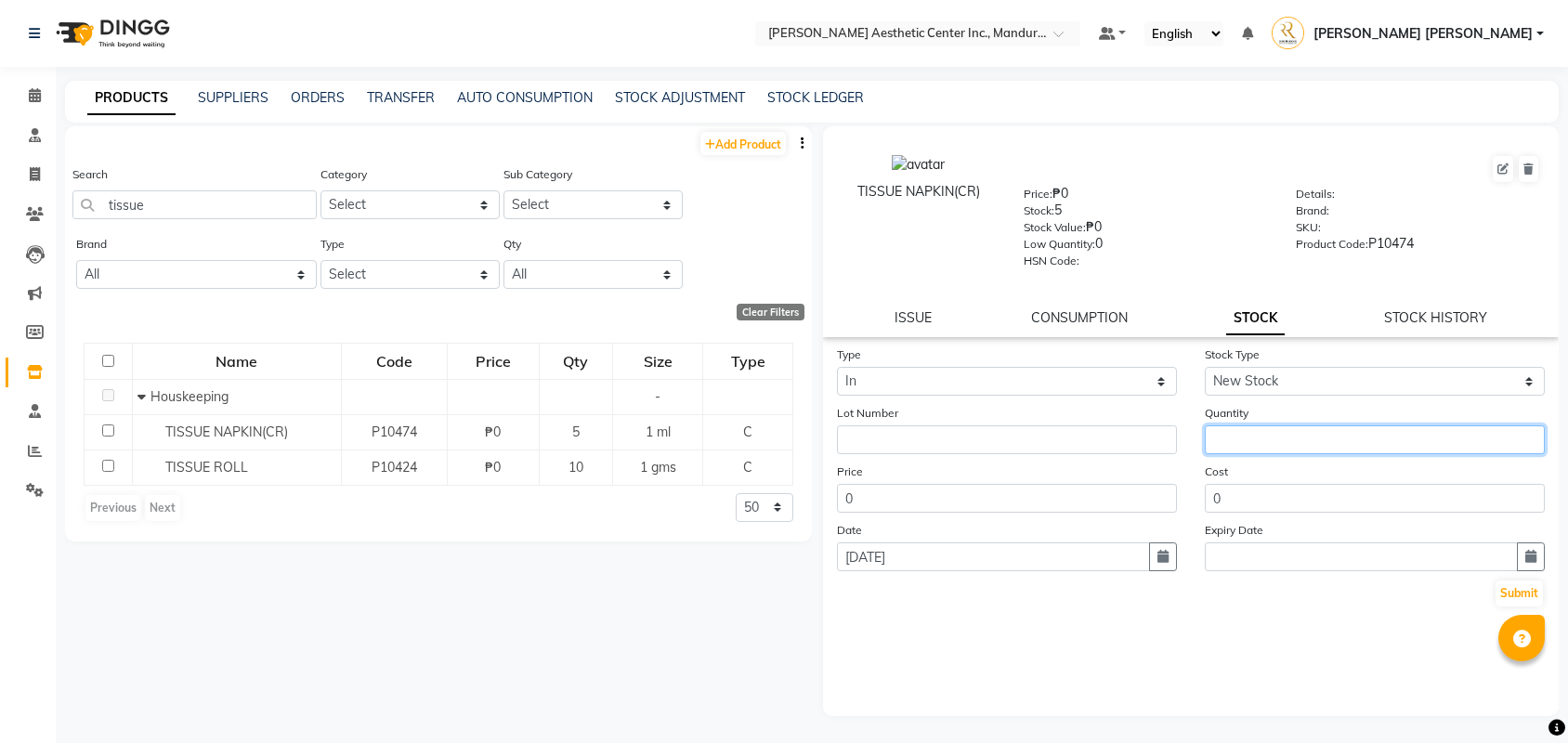
click at [1290, 425] on input "number" at bounding box center [1375, 440] width 340 height 29
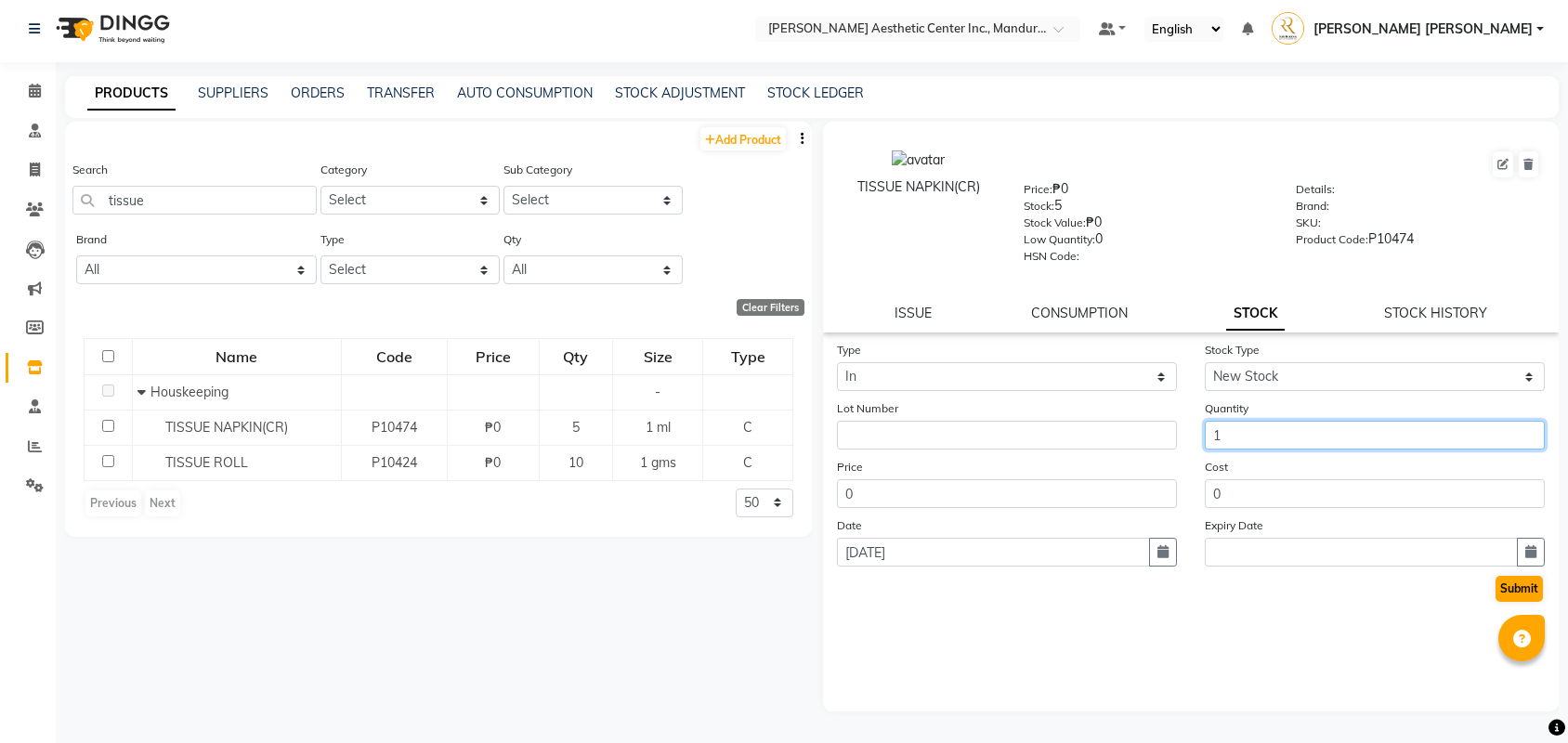
type input "1"
click at [1512, 584] on button "Submit" at bounding box center [1519, 588] width 47 height 26
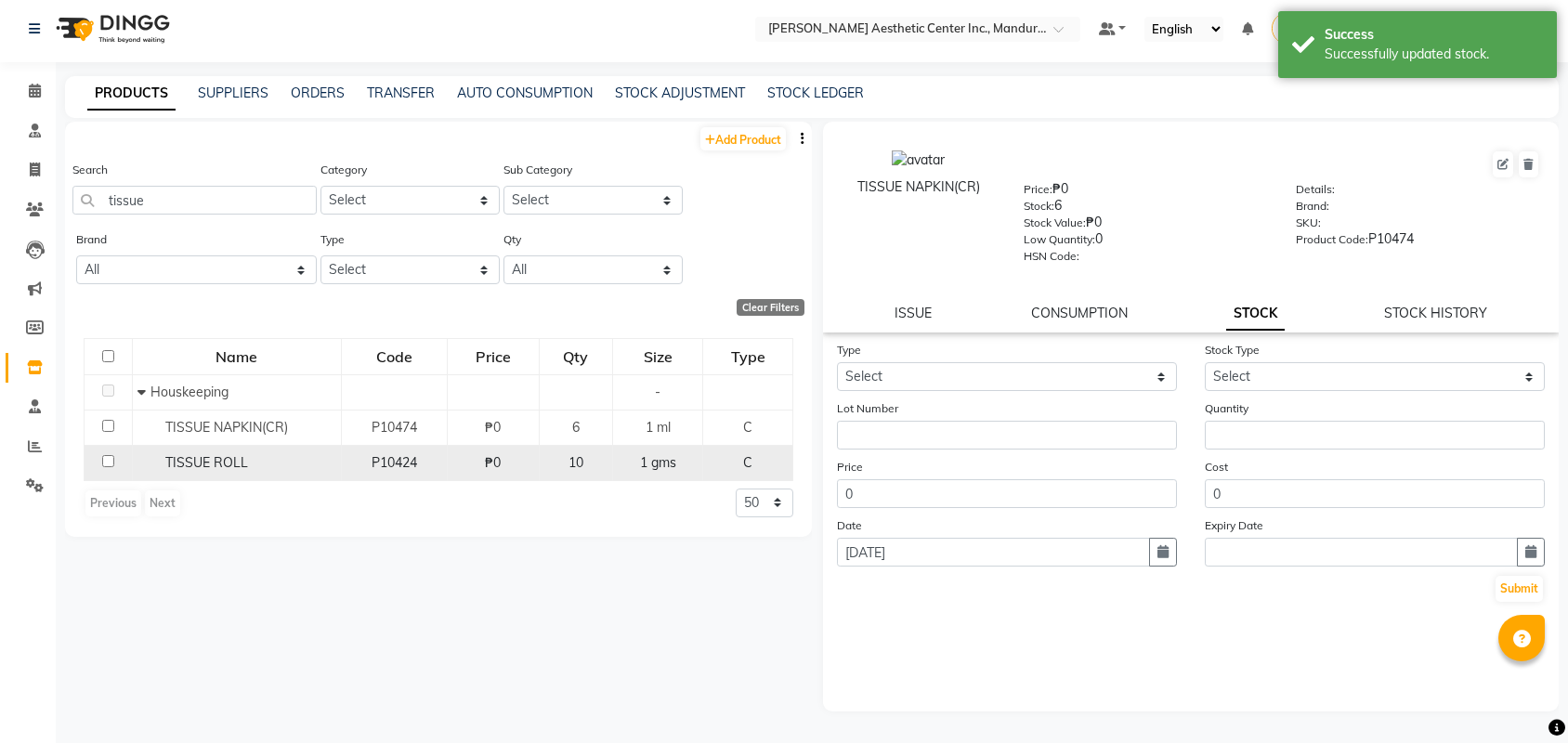
click at [338, 452] on td "TISSUE ROLL" at bounding box center [236, 462] width 209 height 36
click at [282, 463] on div "TISSUE ROLL" at bounding box center [237, 463] width 199 height 19
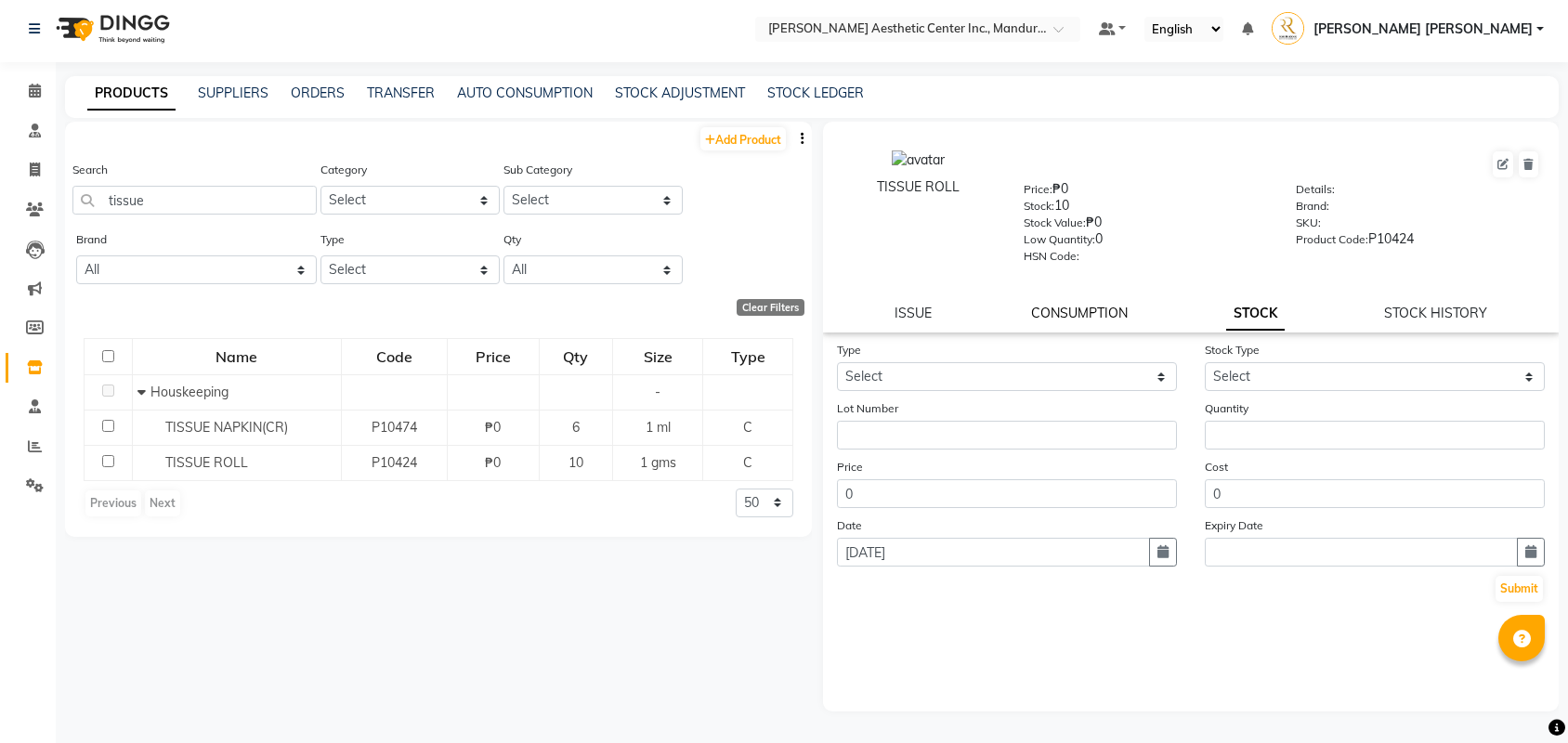
click at [1060, 311] on link "CONSUMPTION" at bounding box center [1080, 312] width 97 height 16
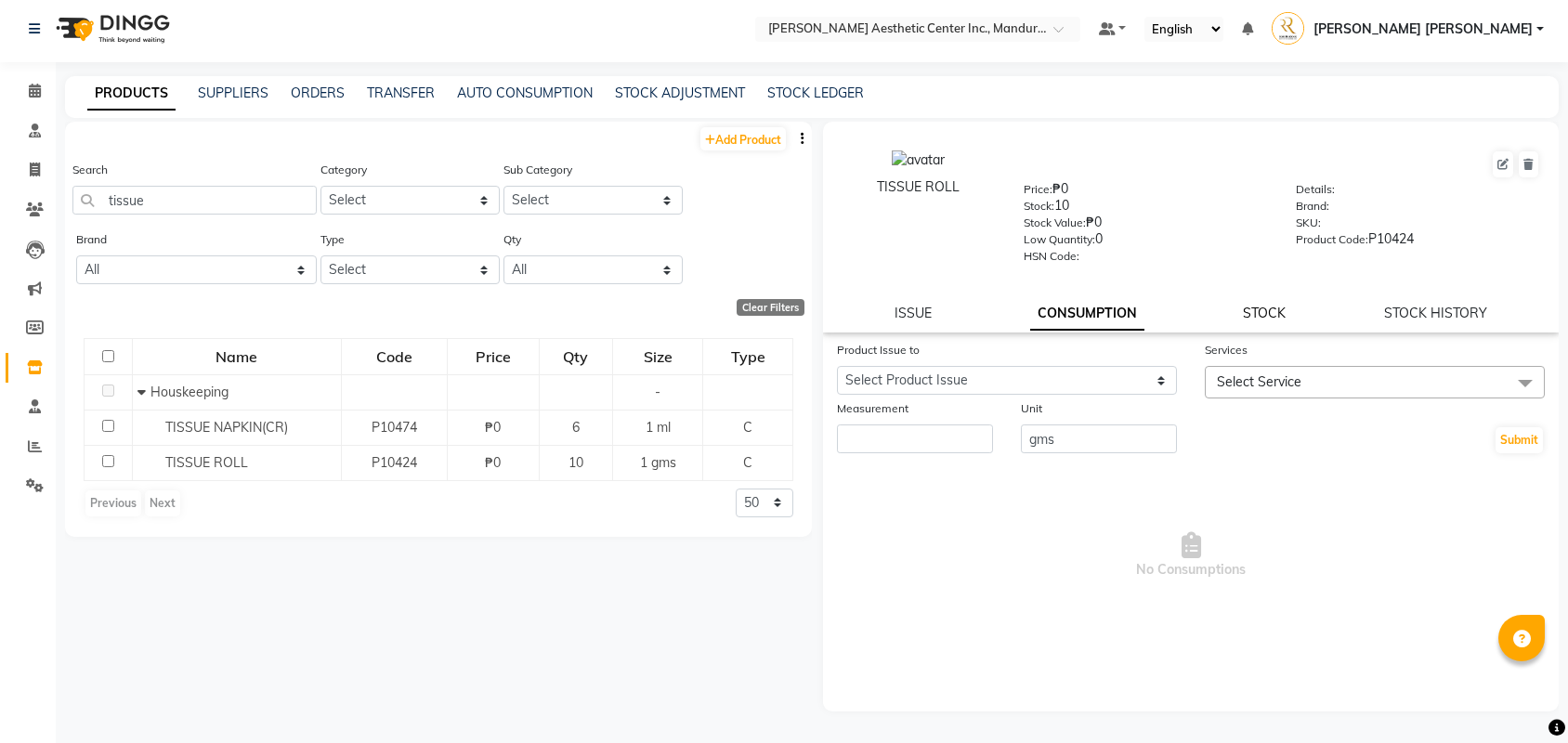
click at [1275, 311] on link "STOCK" at bounding box center [1264, 312] width 43 height 16
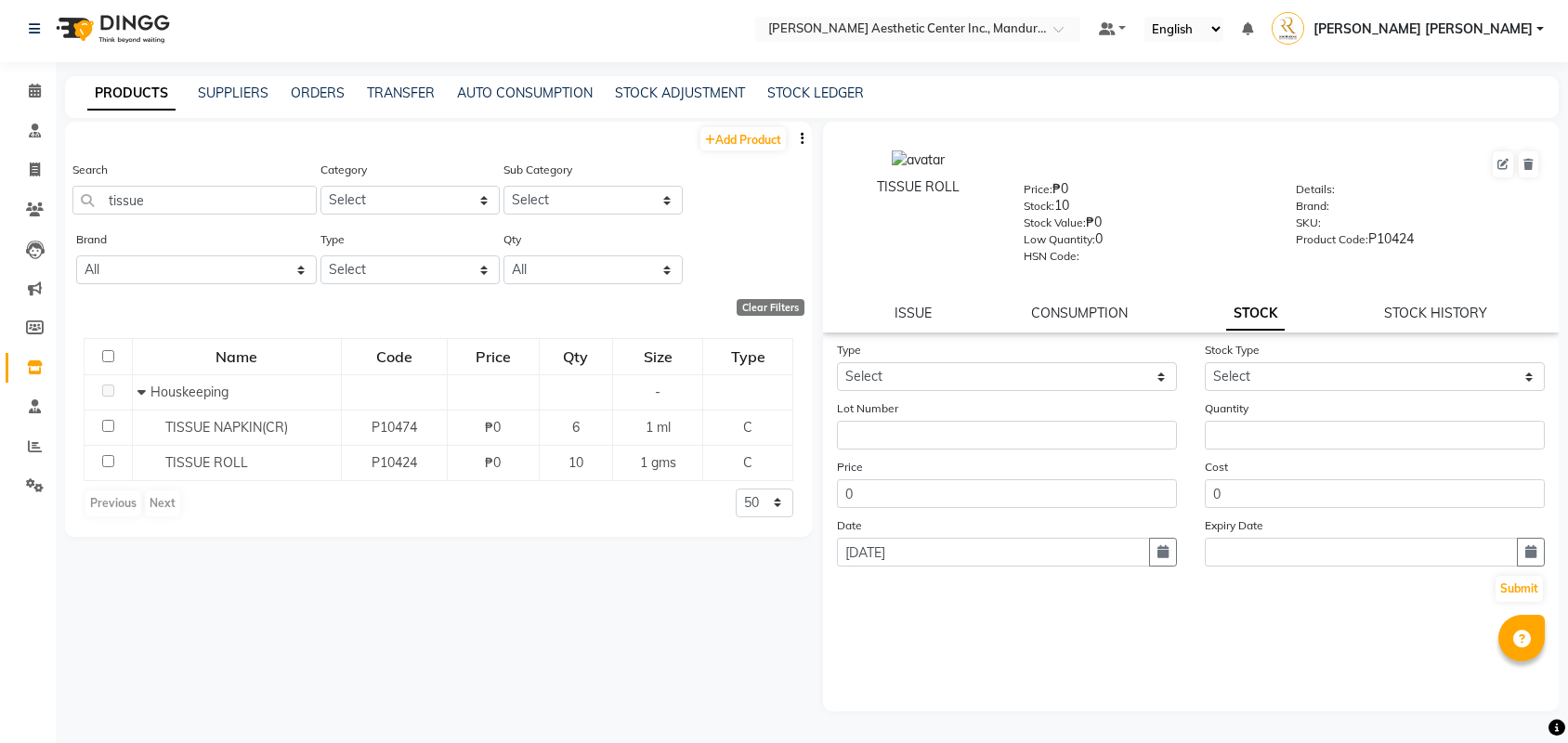
click at [1097, 296] on div "TISSUE ROLL Price: ₱0 Stock: 10 Stock Value: ₱0 Low Quantity: 0 HSN Code: Detai…" at bounding box center [1190, 227] width 736 height 211
click at [1100, 317] on link "CONSUMPTION" at bounding box center [1080, 312] width 97 height 16
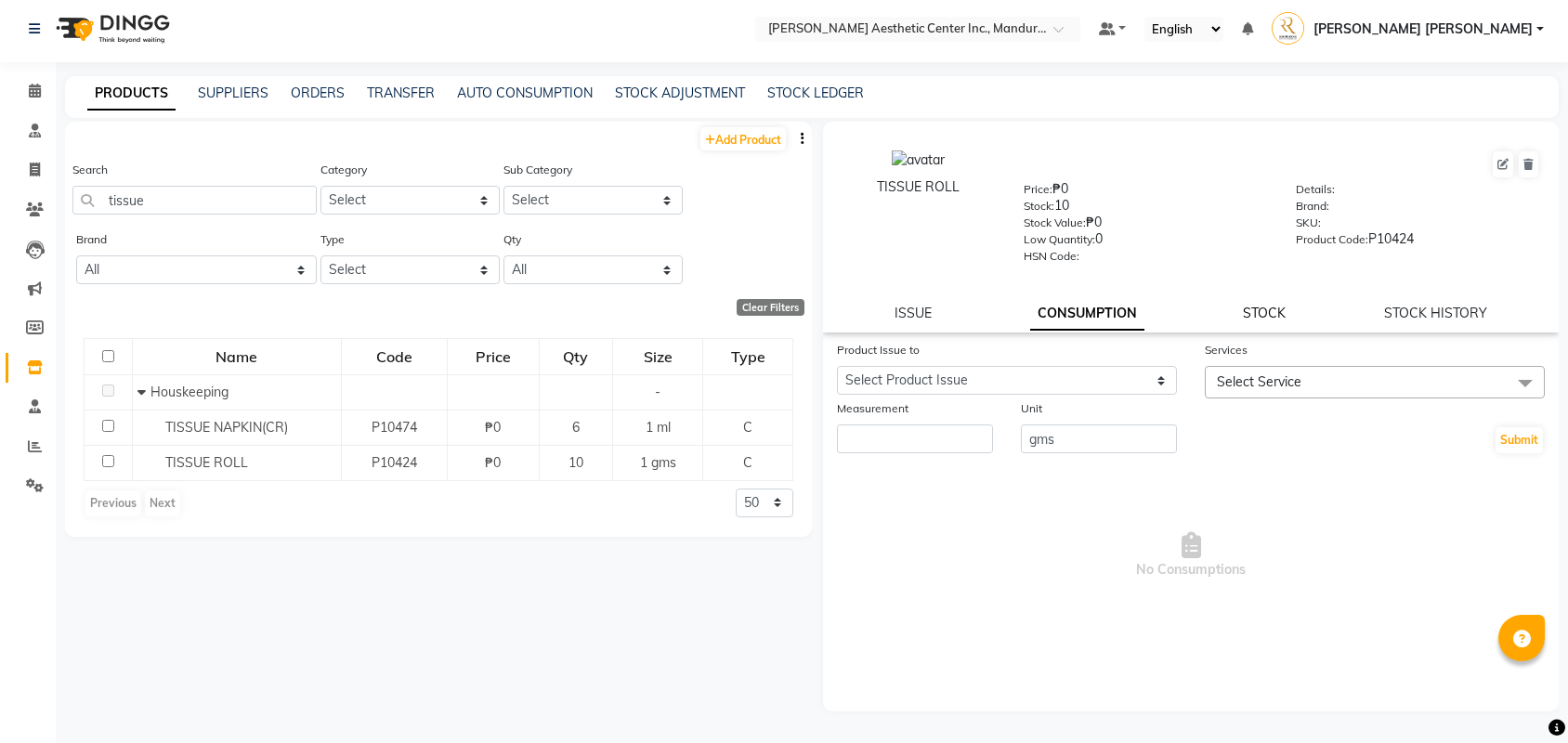
click at [1262, 319] on link "STOCK" at bounding box center [1264, 312] width 43 height 16
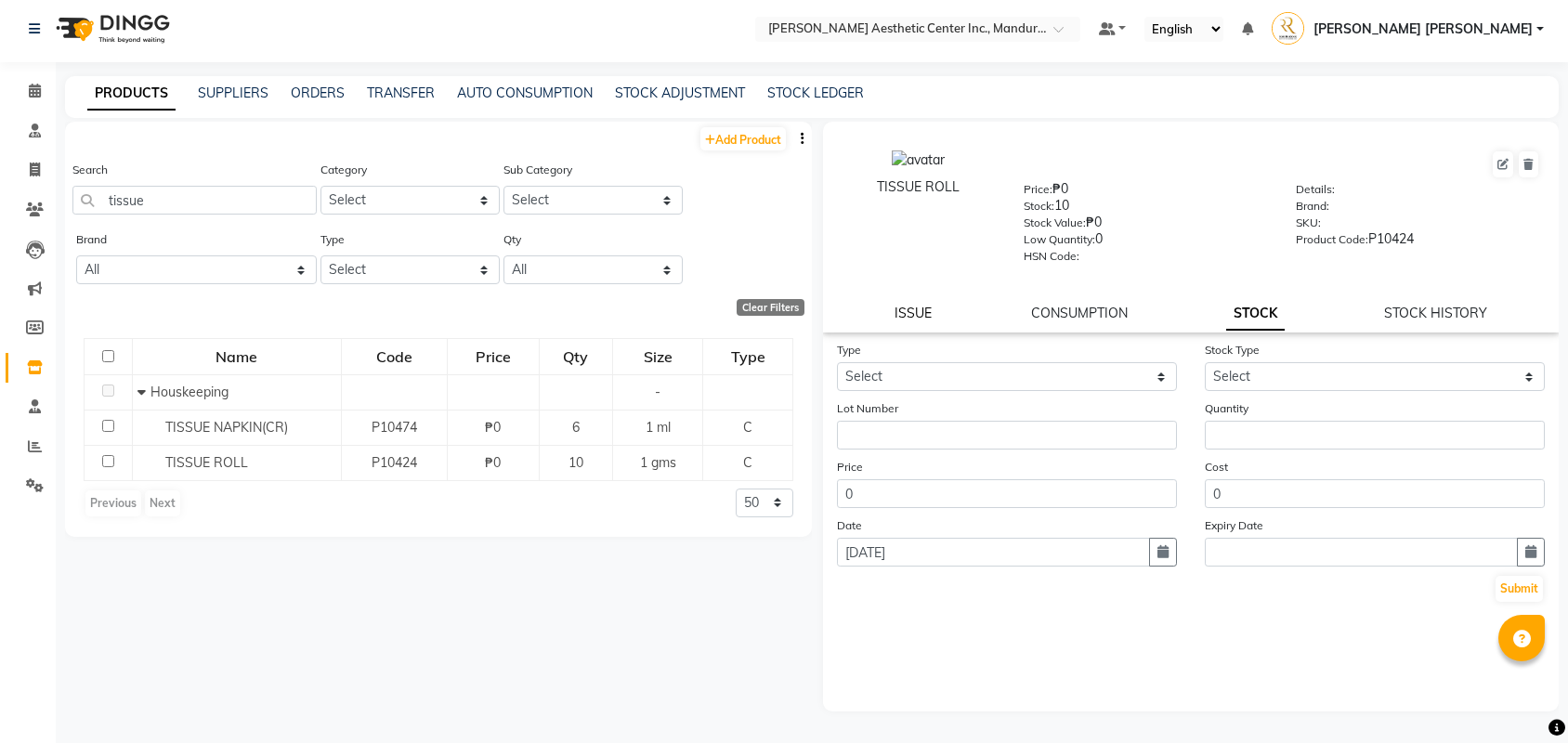
click at [903, 309] on link "ISSUE" at bounding box center [913, 312] width 37 height 16
select select
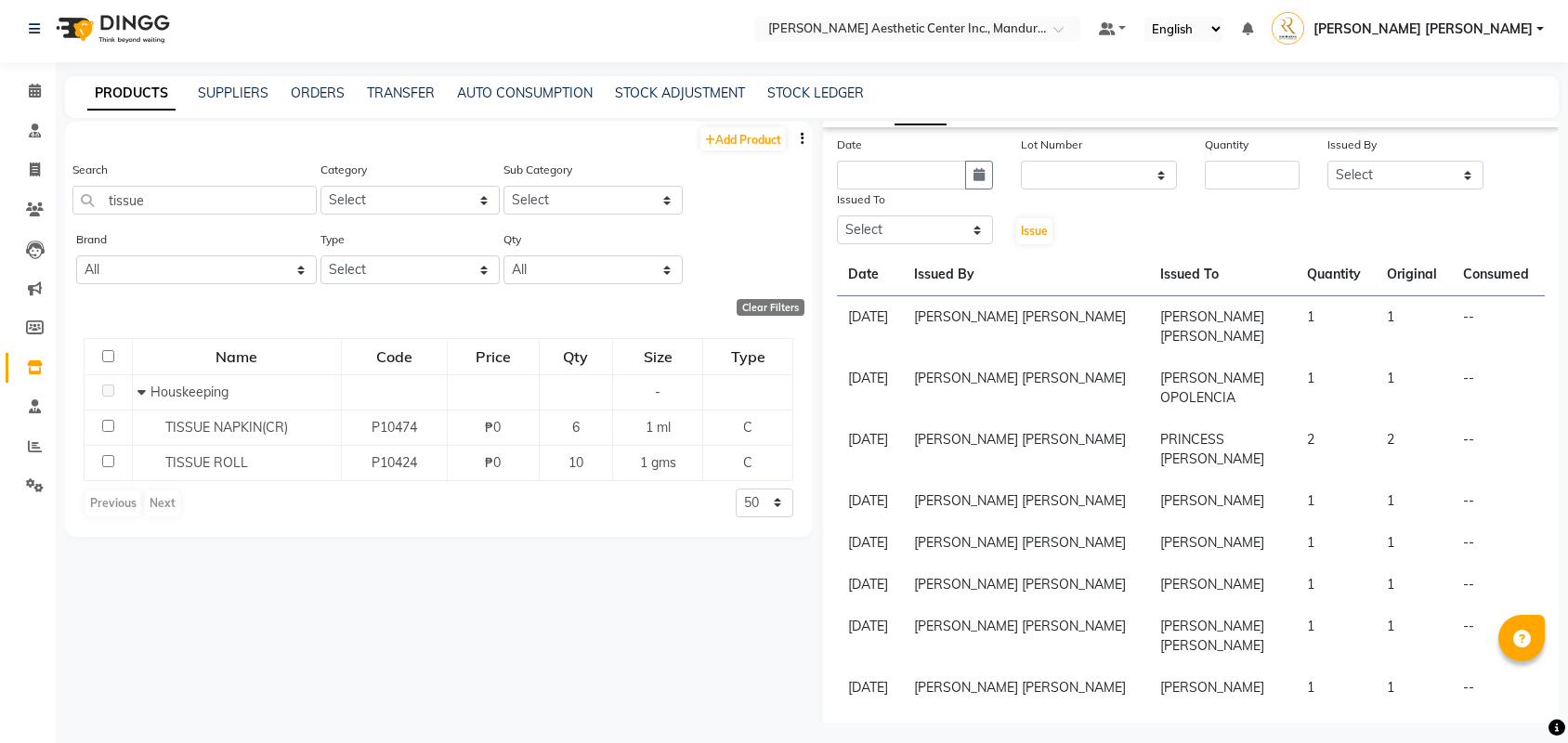
scroll to position [180, 0]
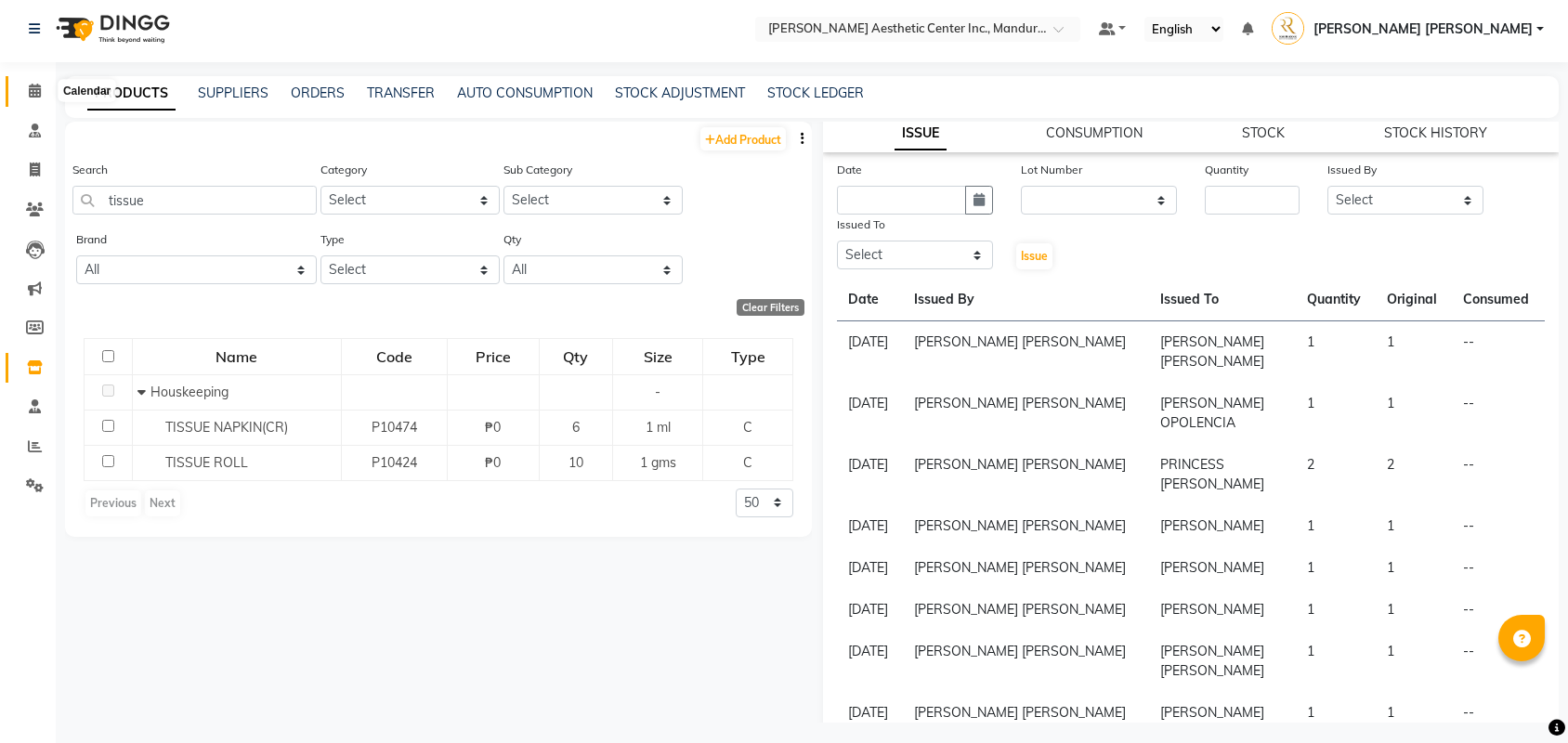
click at [36, 90] on icon at bounding box center [35, 90] width 12 height 14
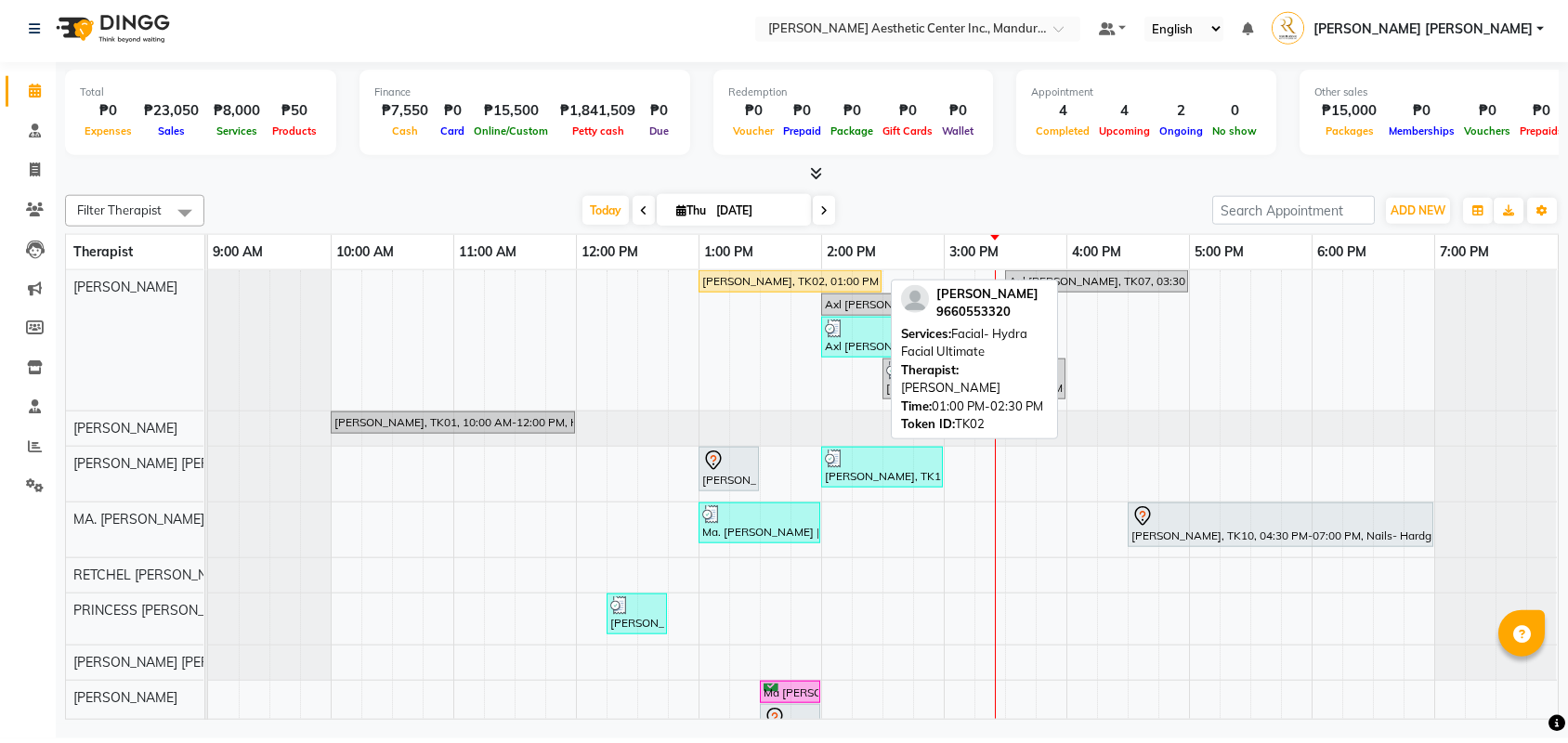
click at [774, 277] on div "[PERSON_NAME], TK02, 01:00 PM-02:30 PM, Facial- Hydra Facial Ultimate" at bounding box center [790, 285] width 179 height 16
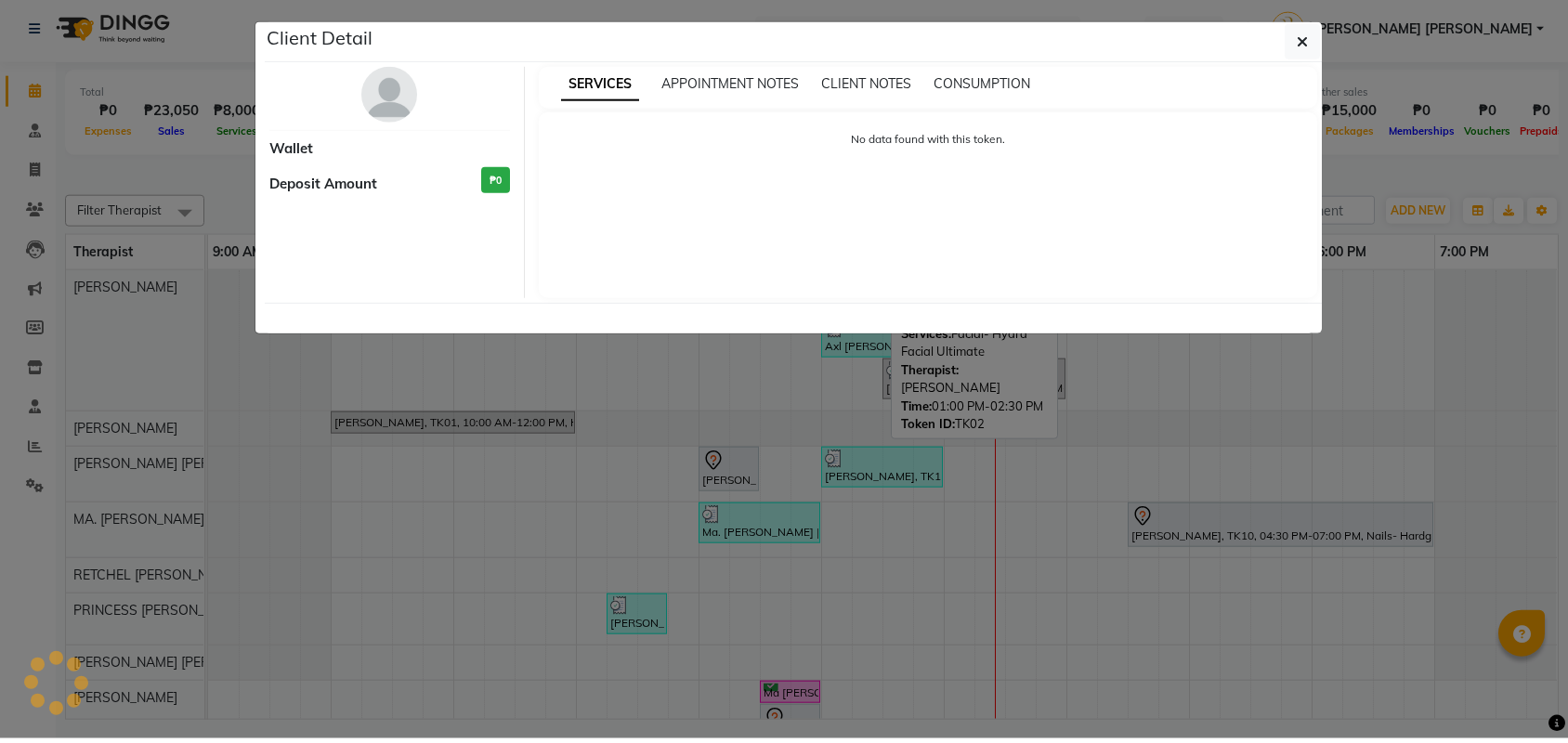
select select "1"
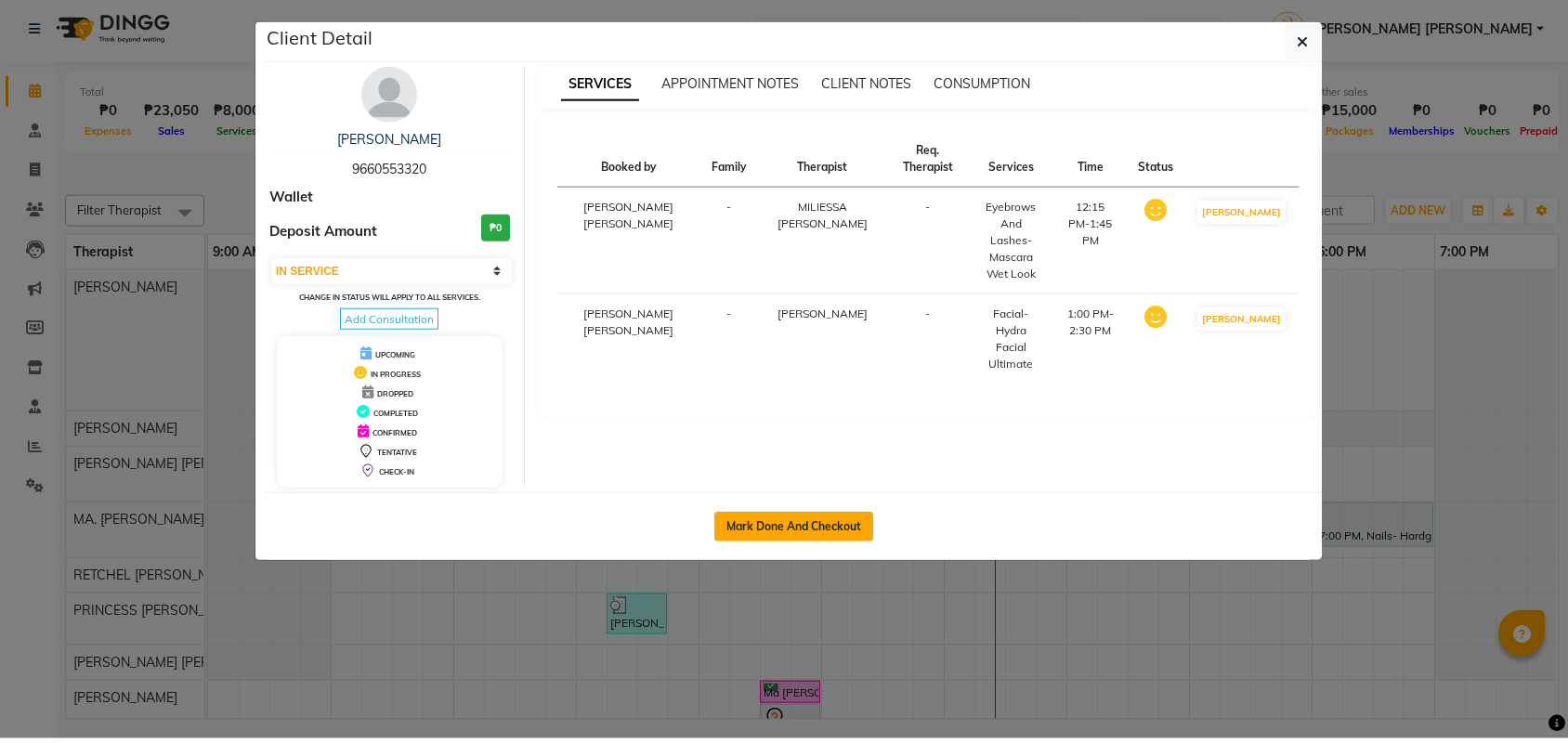
click at [796, 539] on button "Mark Done And Checkout" at bounding box center [794, 530] width 159 height 30
select select "service"
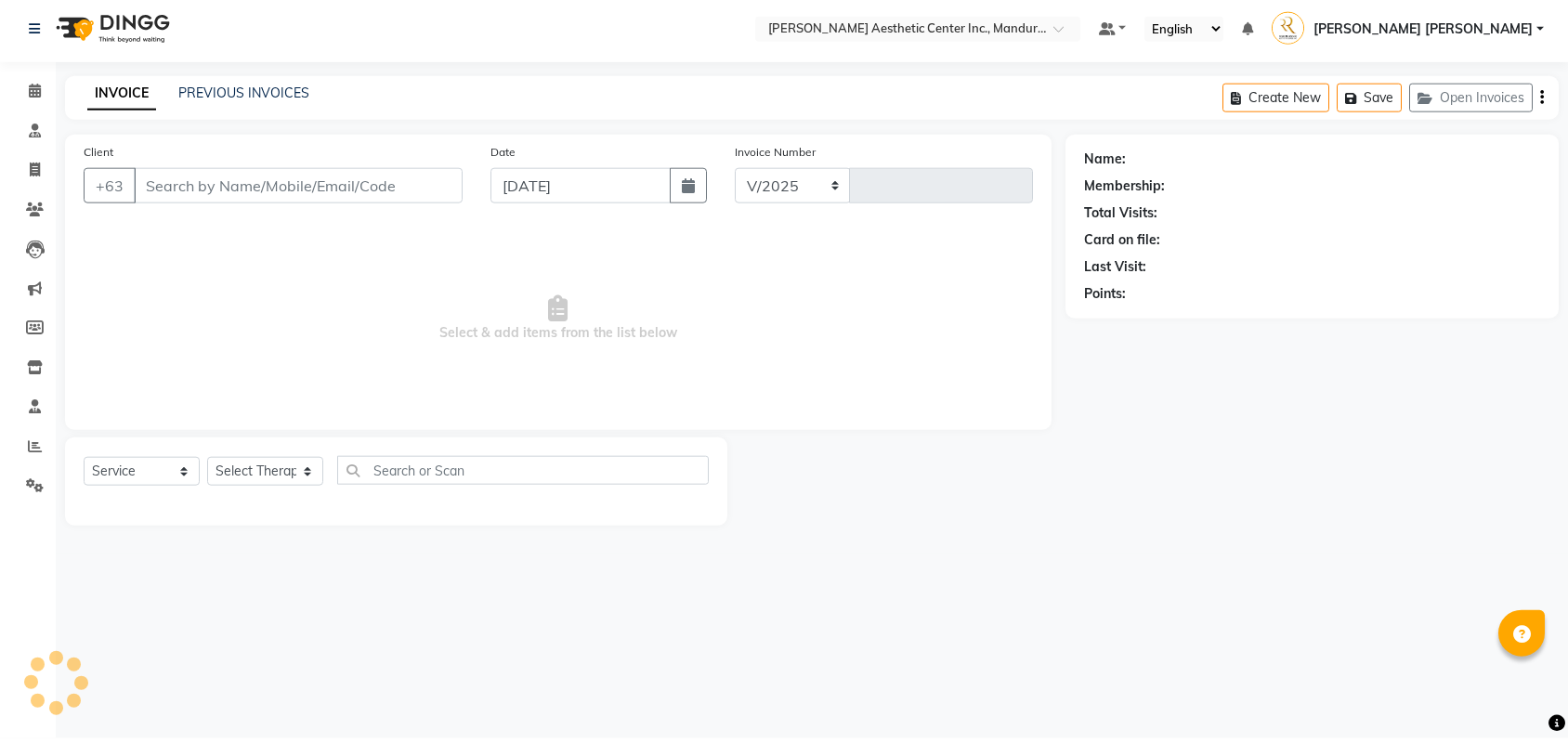
select select "6259"
type input "1020"
type input "9660553320"
select select "46220"
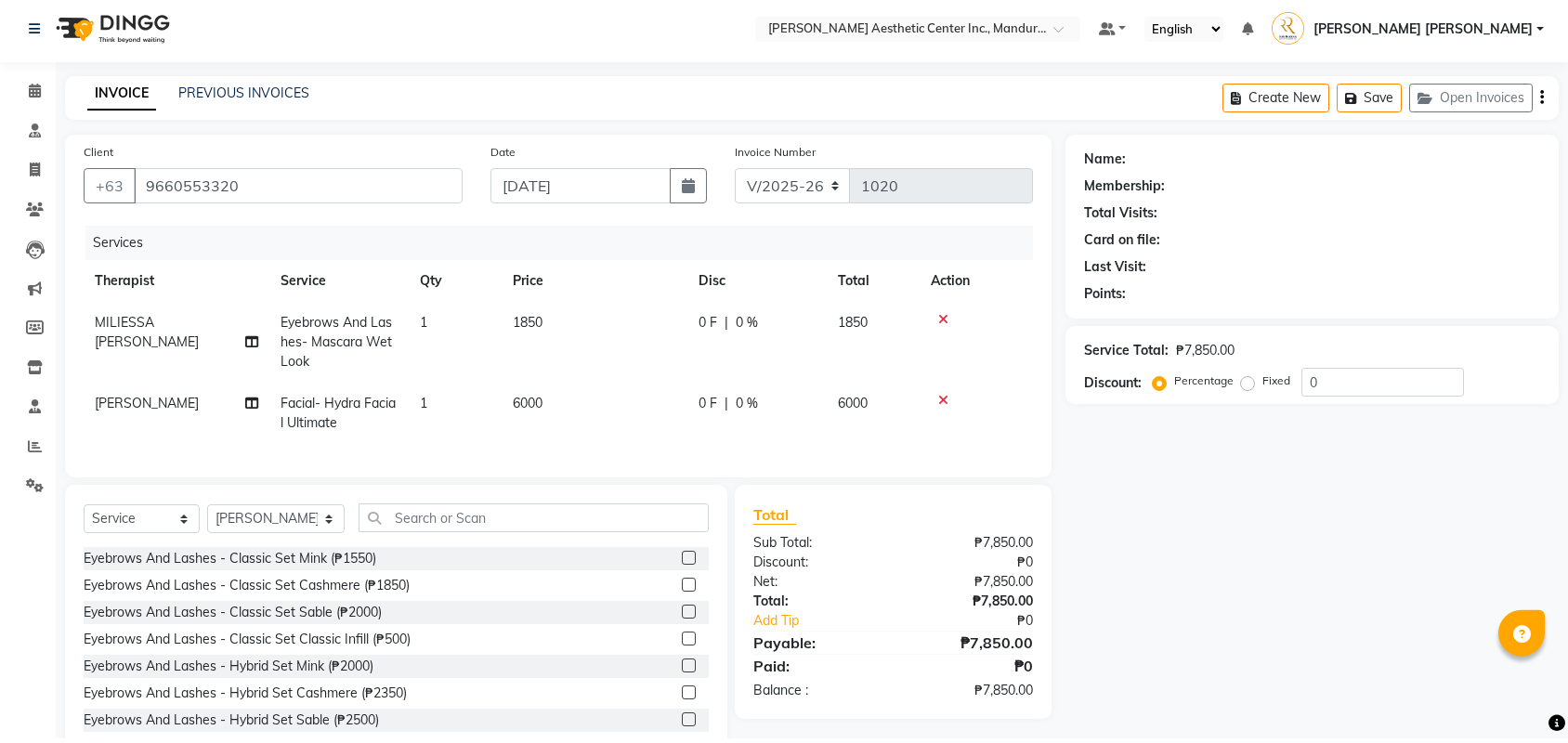
scroll to position [5, 0]
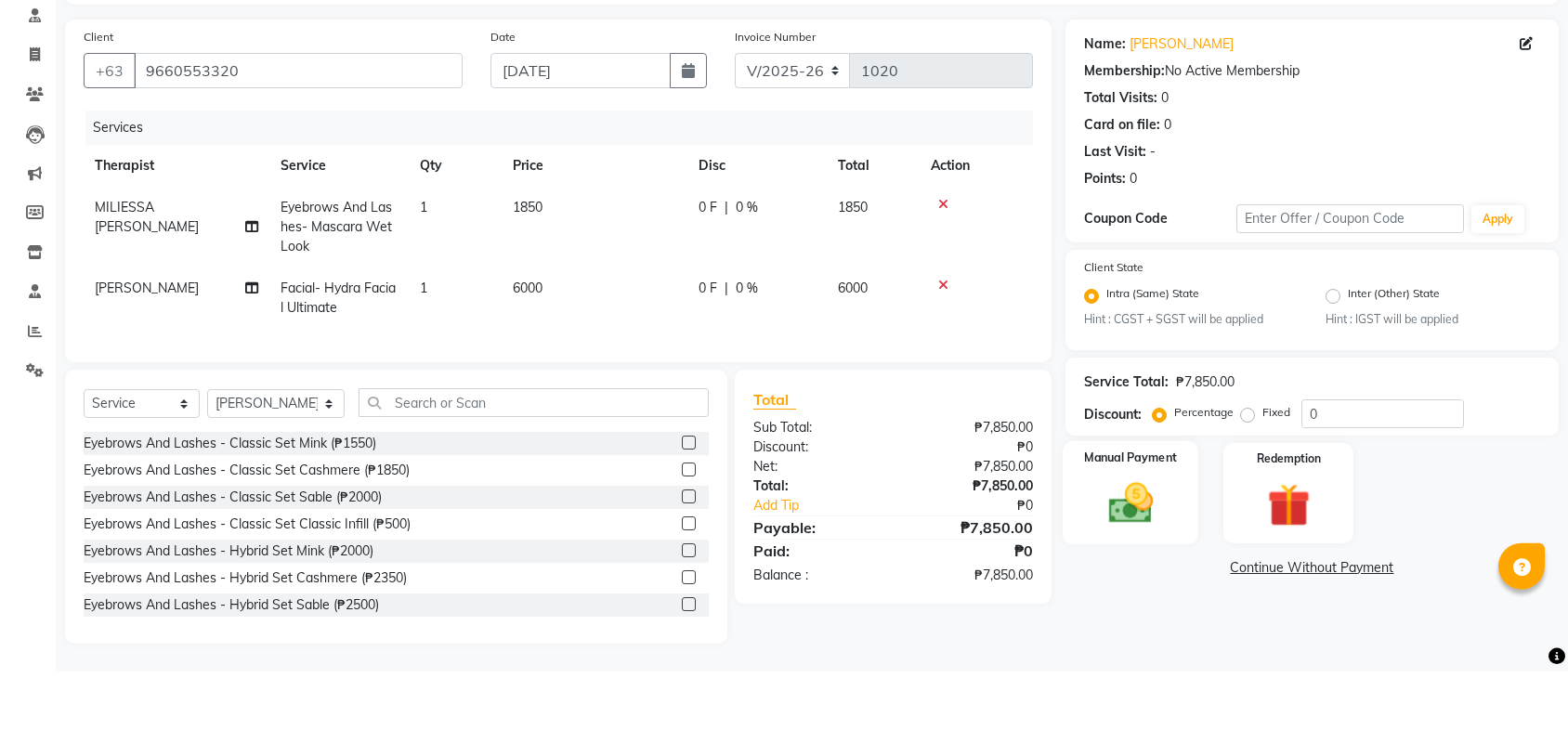
click at [1152, 550] on img at bounding box center [1130, 575] width 73 height 51
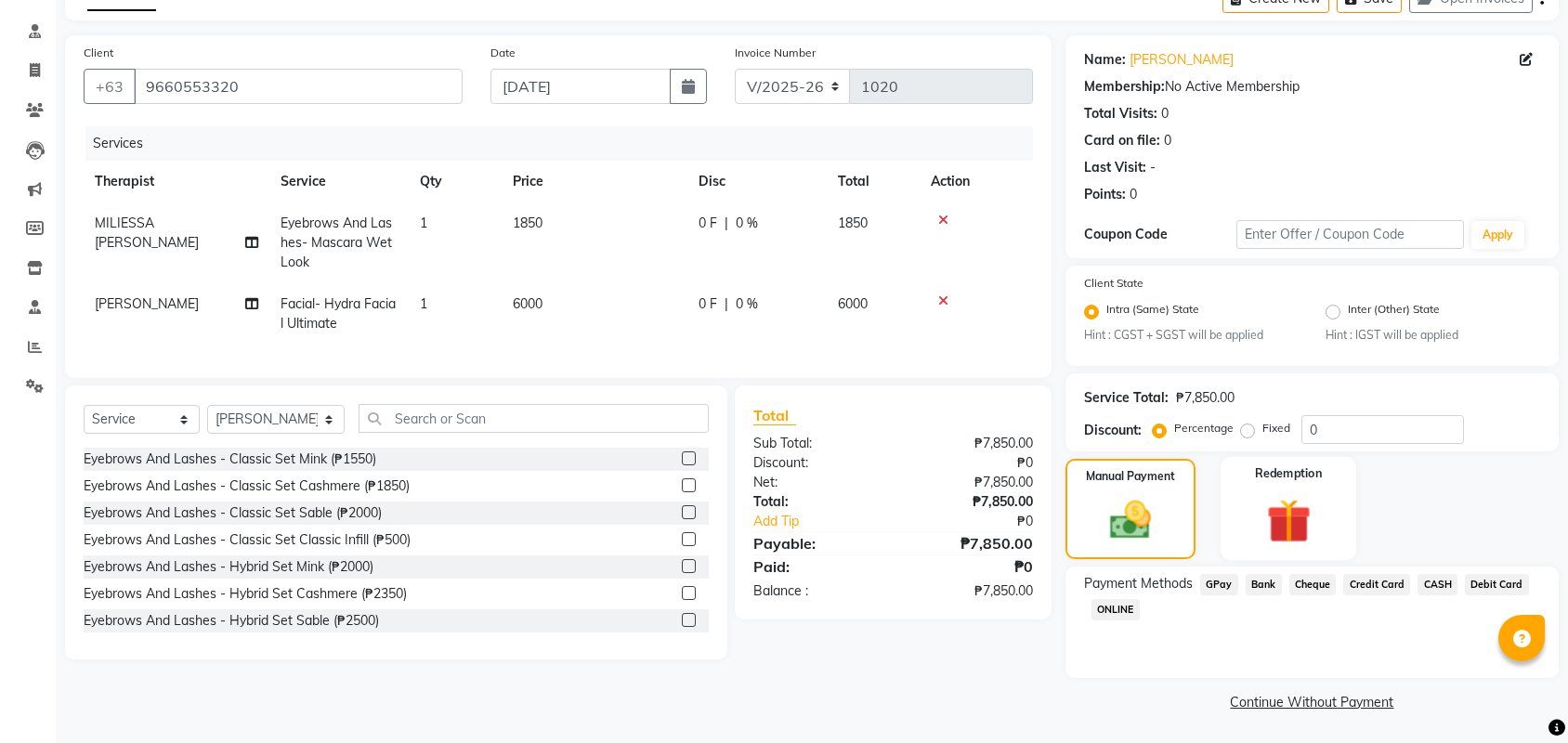
scroll to position [106, 0]
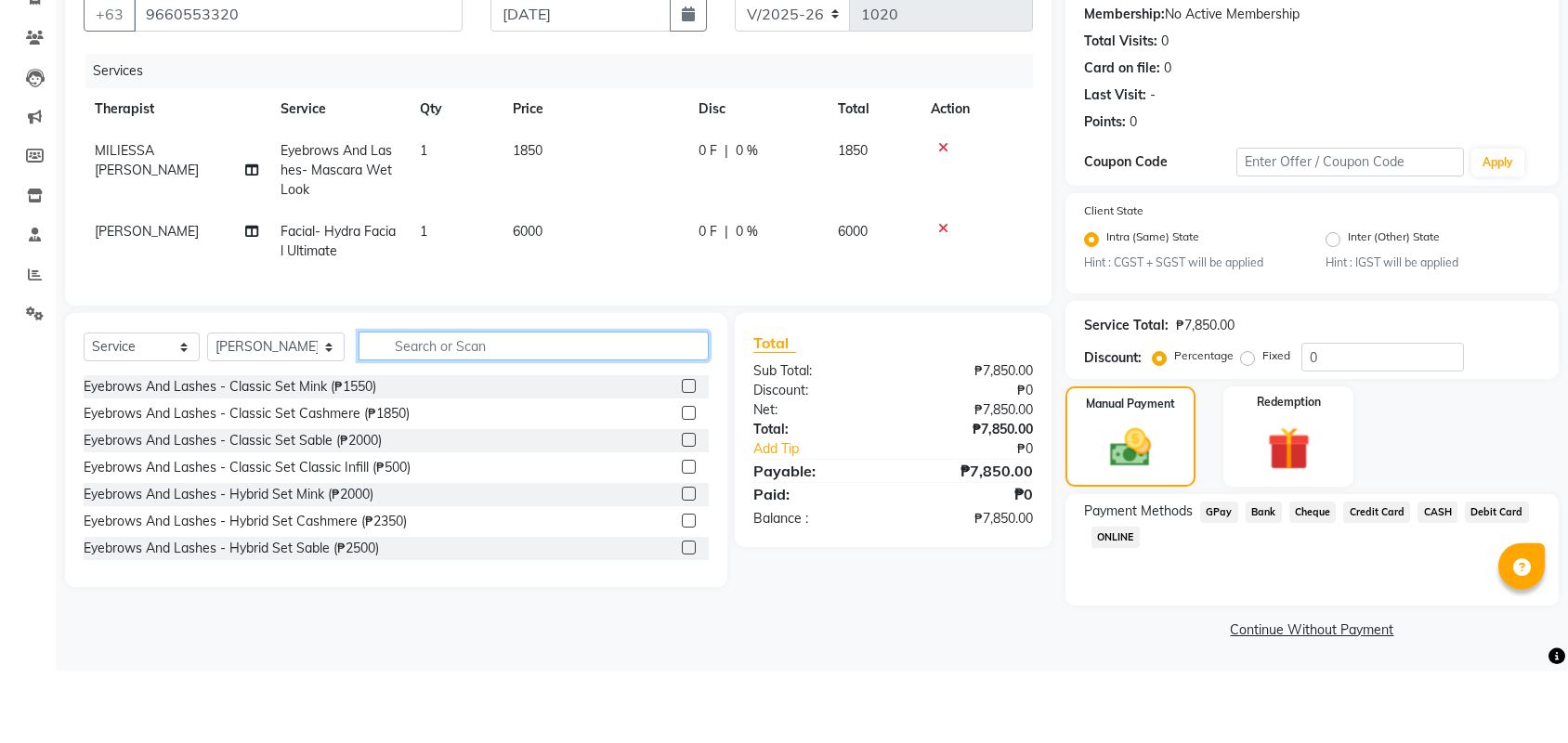
click at [481, 403] on input "text" at bounding box center [534, 417] width 350 height 29
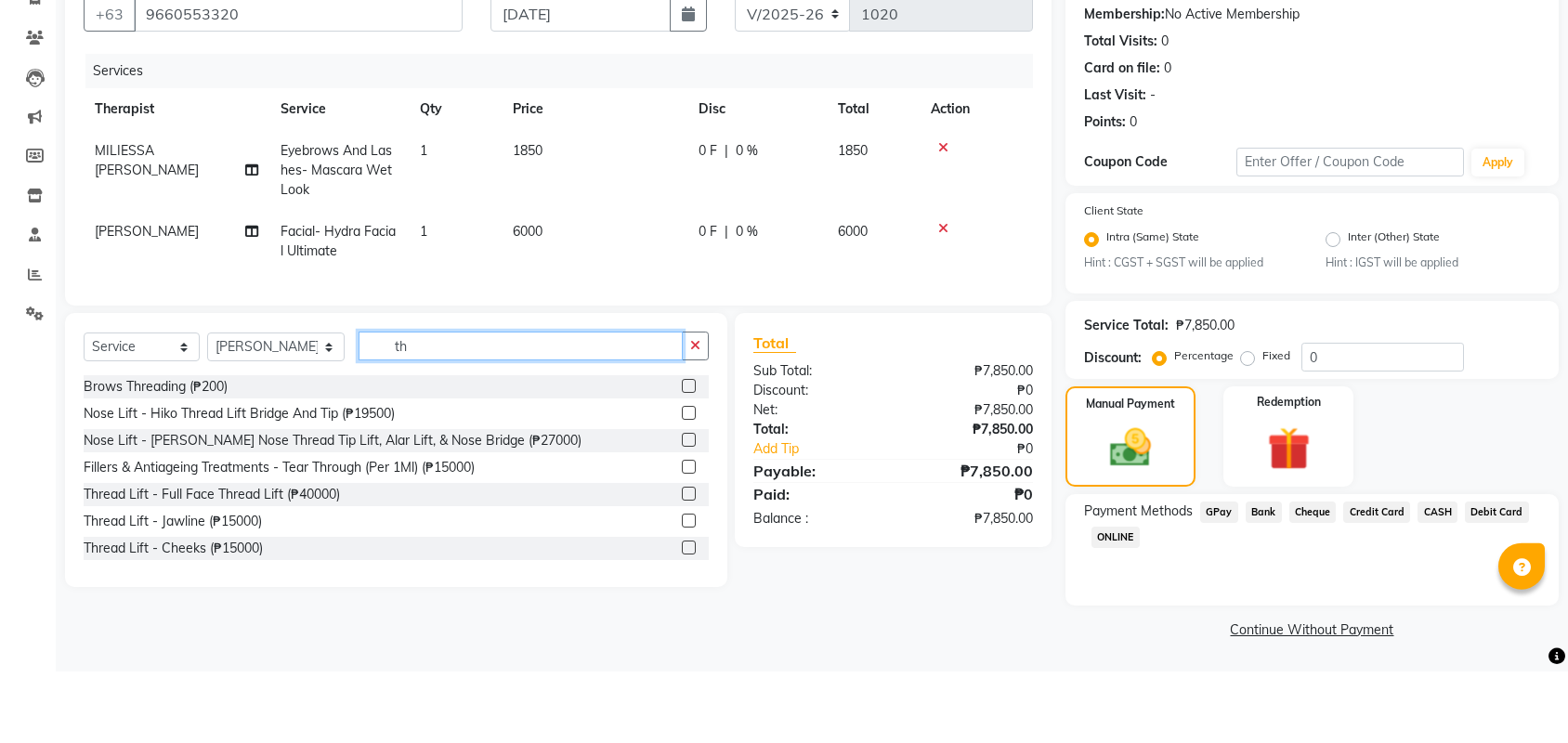
type input "t"
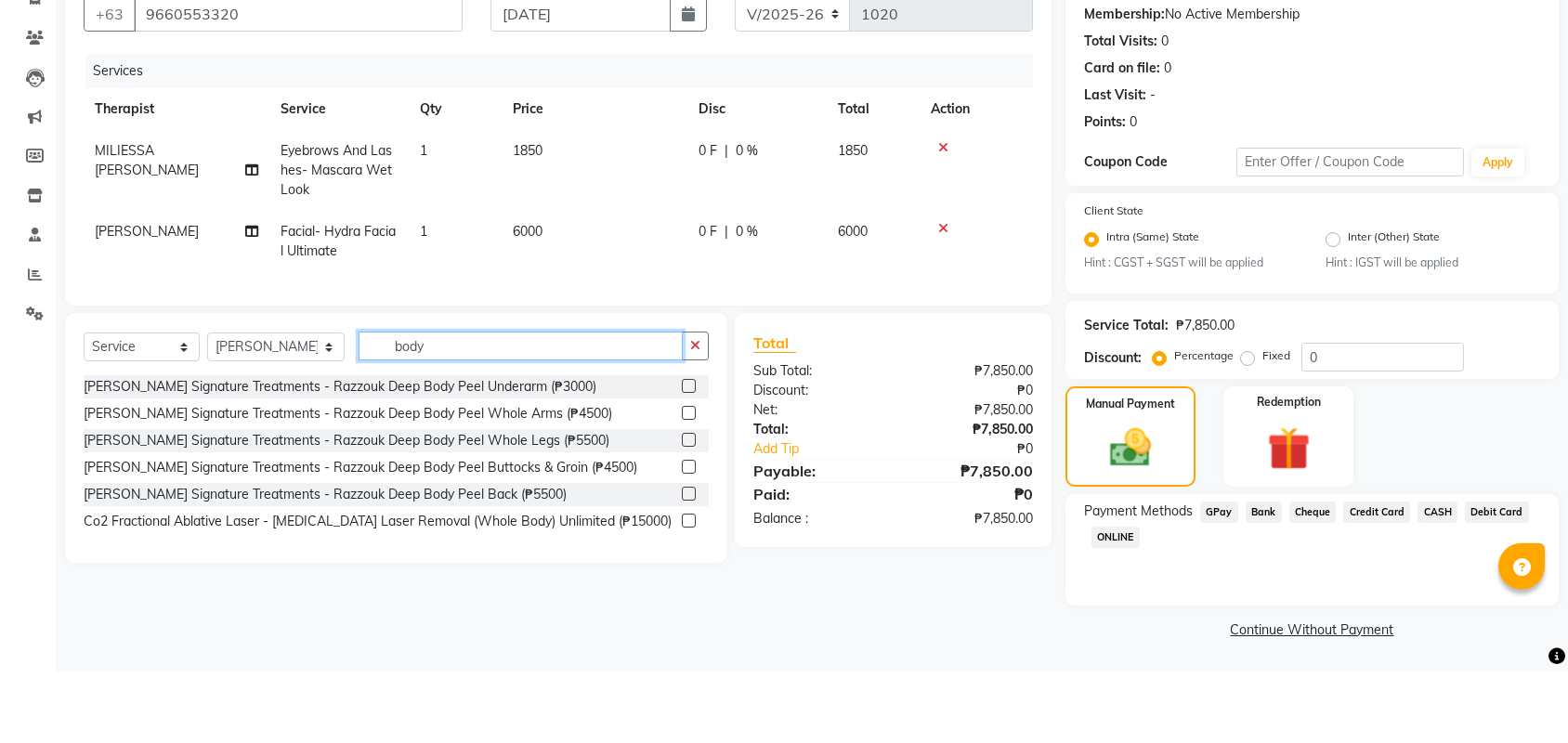
type input "body"
click at [1314, 692] on link "Continue Without Payment" at bounding box center [1312, 701] width 486 height 19
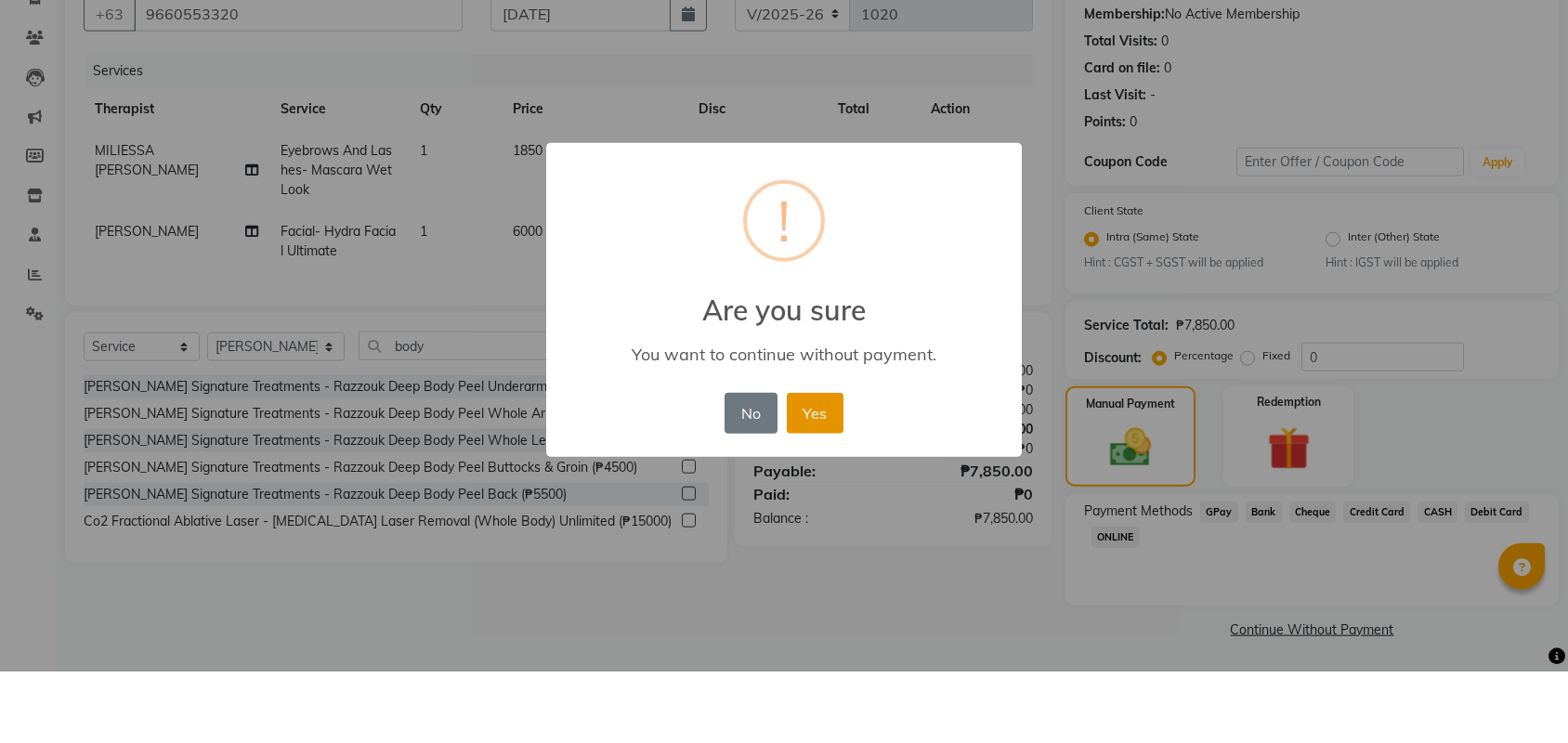
click at [828, 464] on button "Yes" at bounding box center [815, 484] width 57 height 41
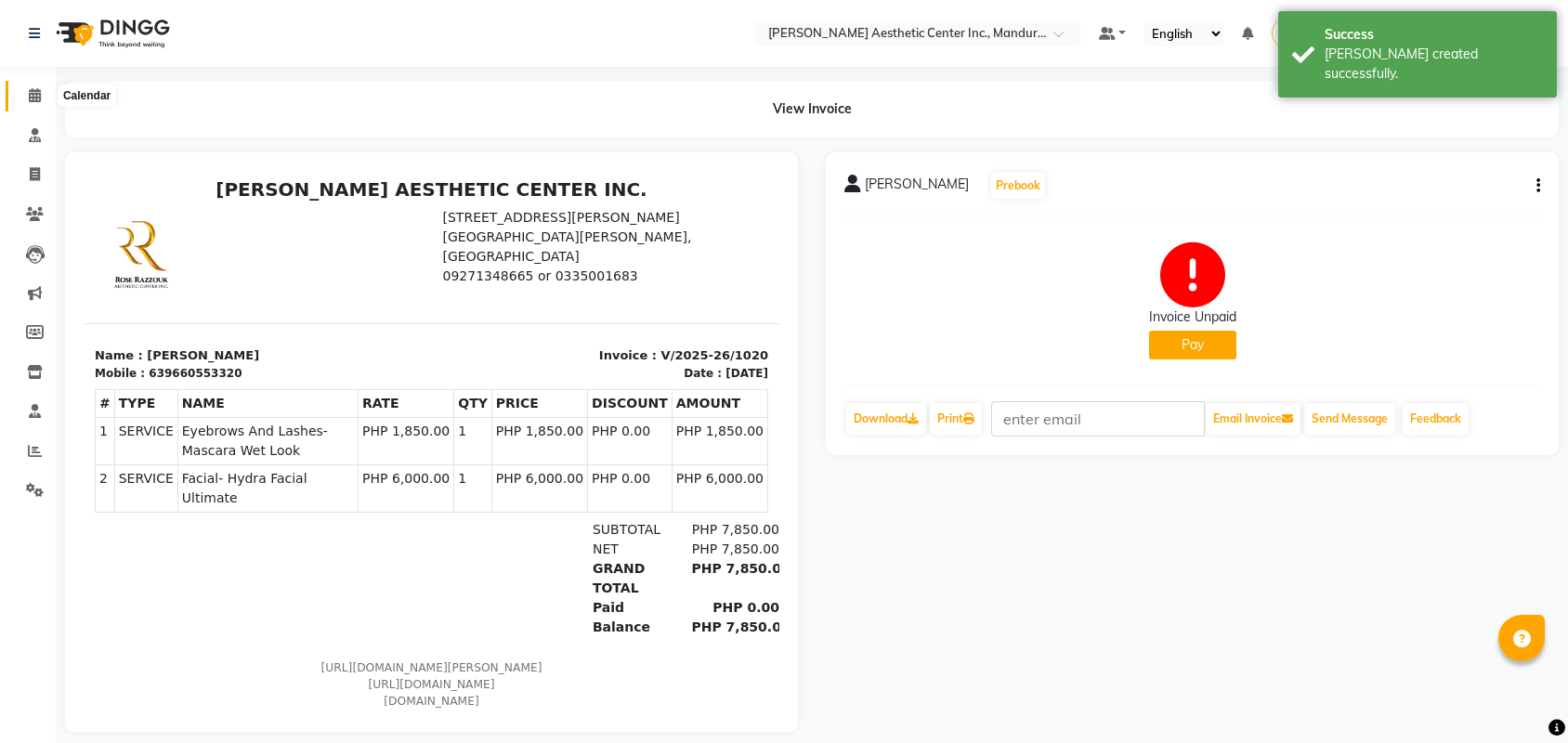
click at [36, 90] on icon at bounding box center [35, 95] width 12 height 14
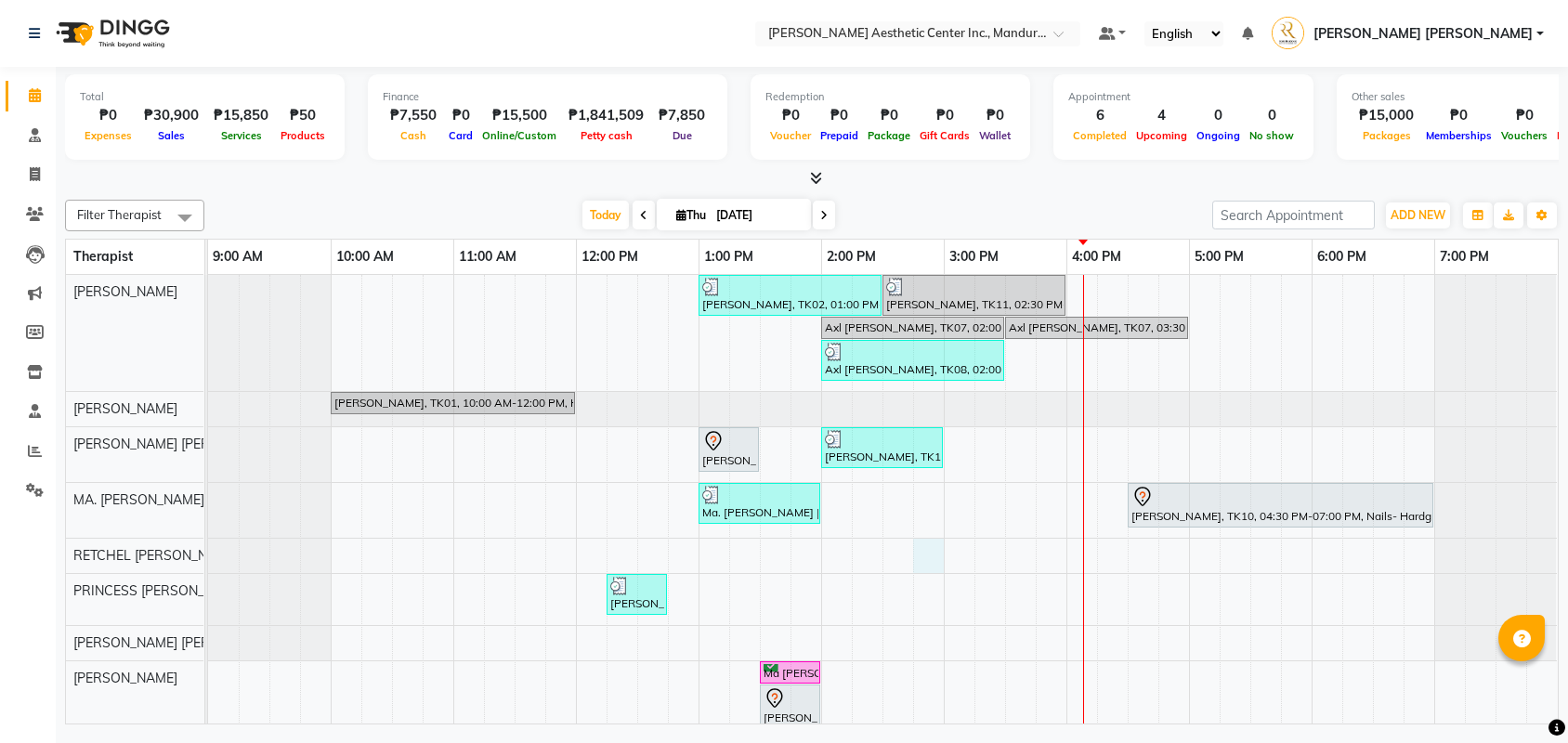
click at [925, 560] on div "Maria Veronica Diel, TK02, 01:00 PM-02:30 PM, Facial- Hydra Facial Ultimate Ann…" at bounding box center [883, 550] width 1350 height 552
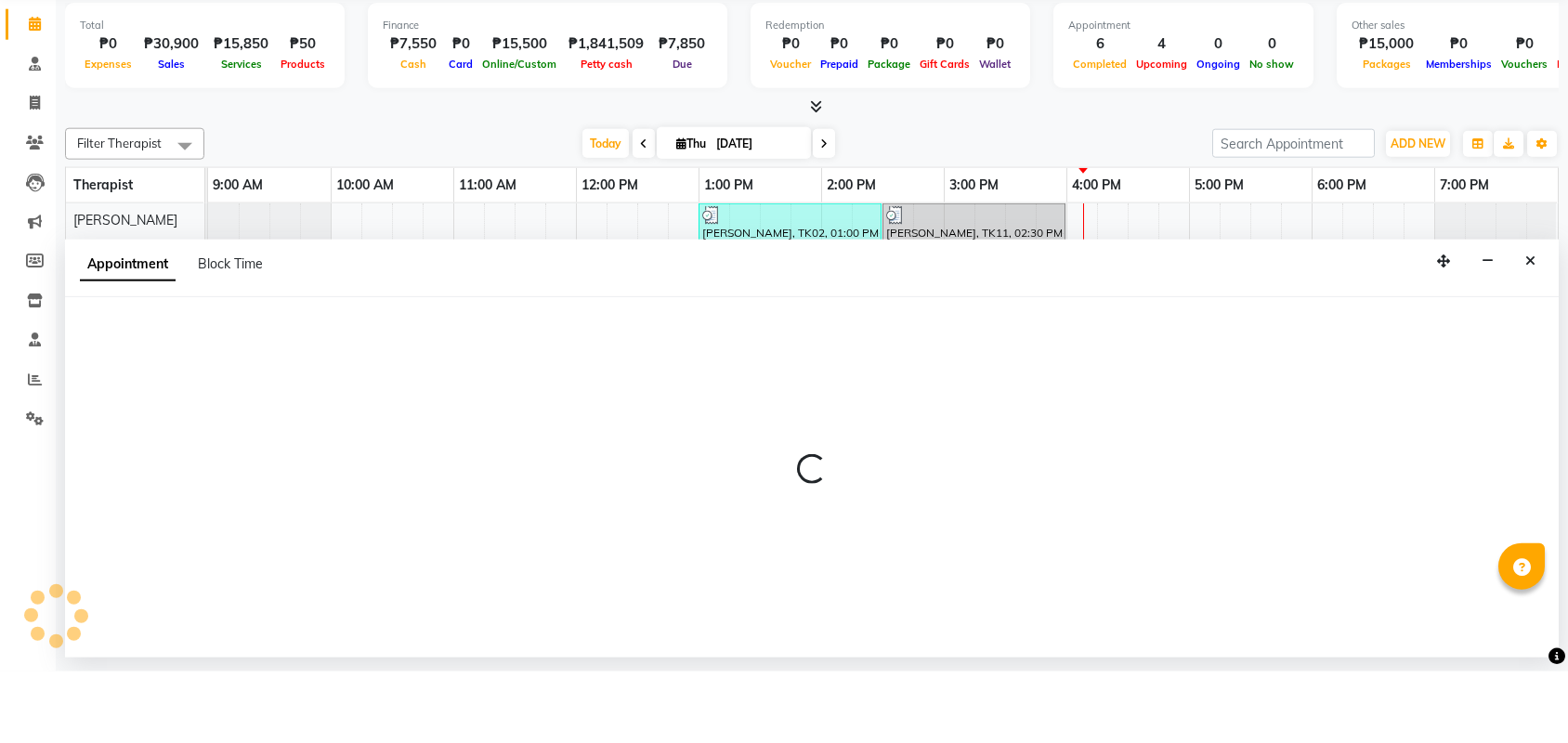
select select "46411"
select select "885"
select select "tentative"
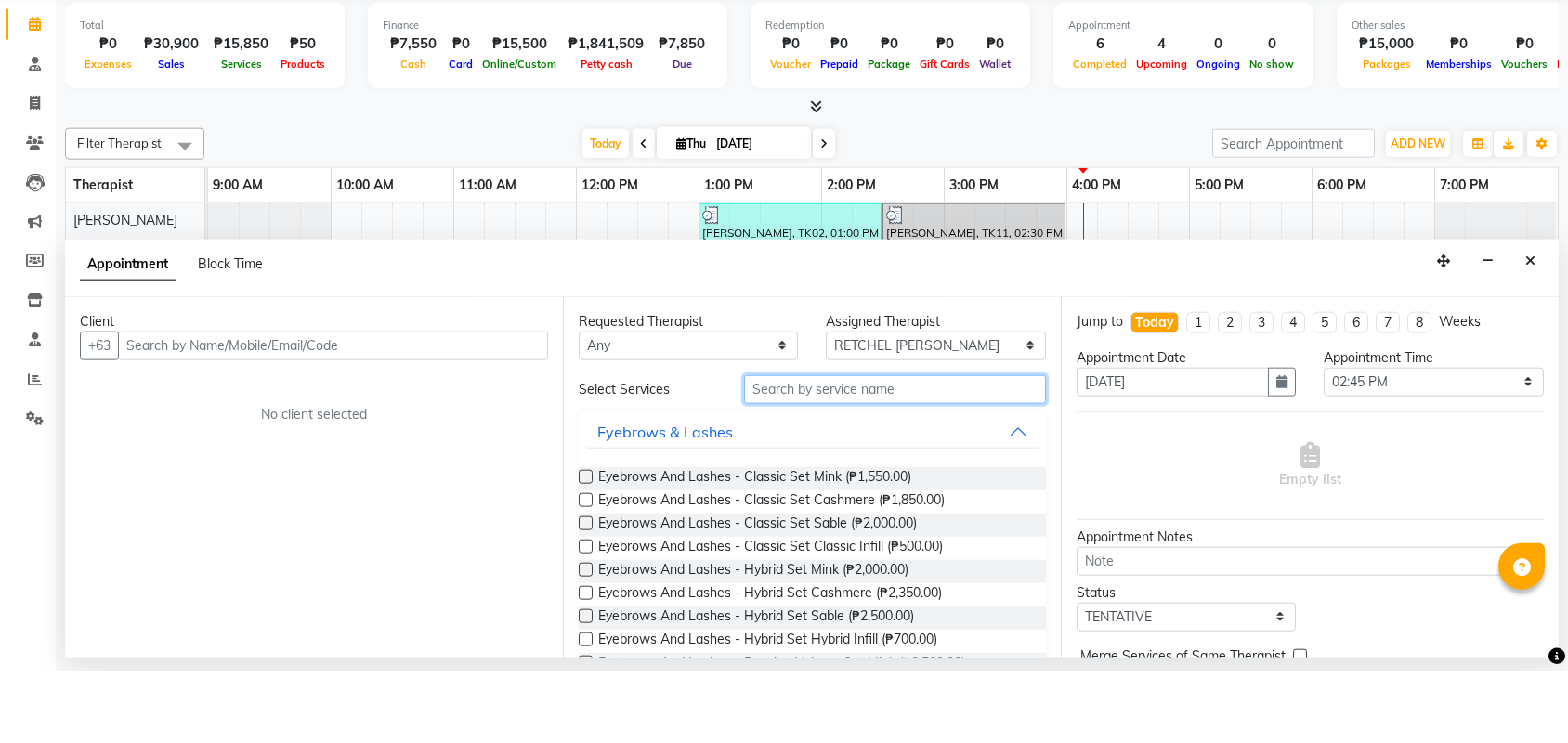
click at [873, 446] on input "text" at bounding box center [895, 461] width 302 height 29
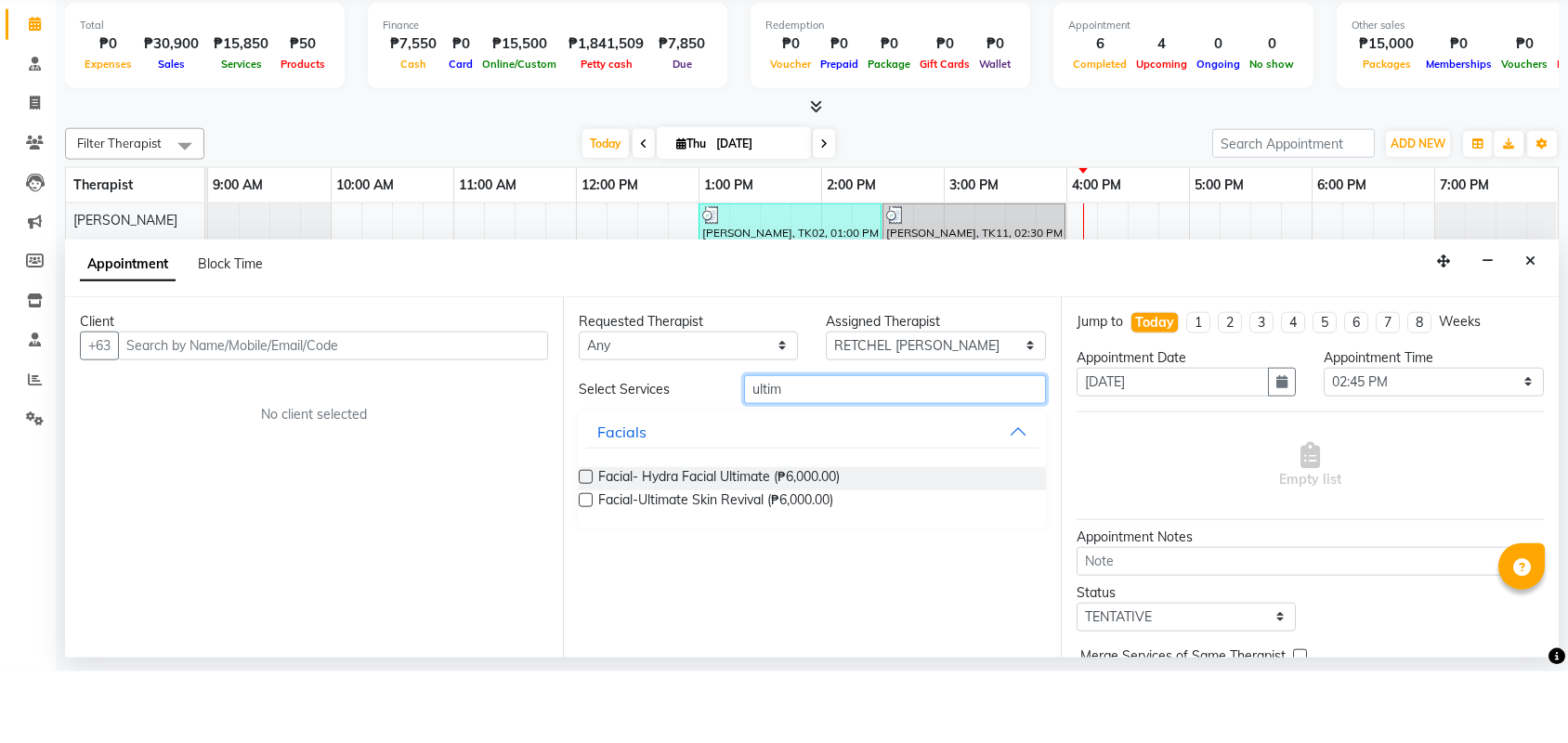
type input "ultim"
click at [589, 541] on label at bounding box center [586, 548] width 14 height 14
click at [589, 544] on input "checkbox" at bounding box center [585, 550] width 12 height 12
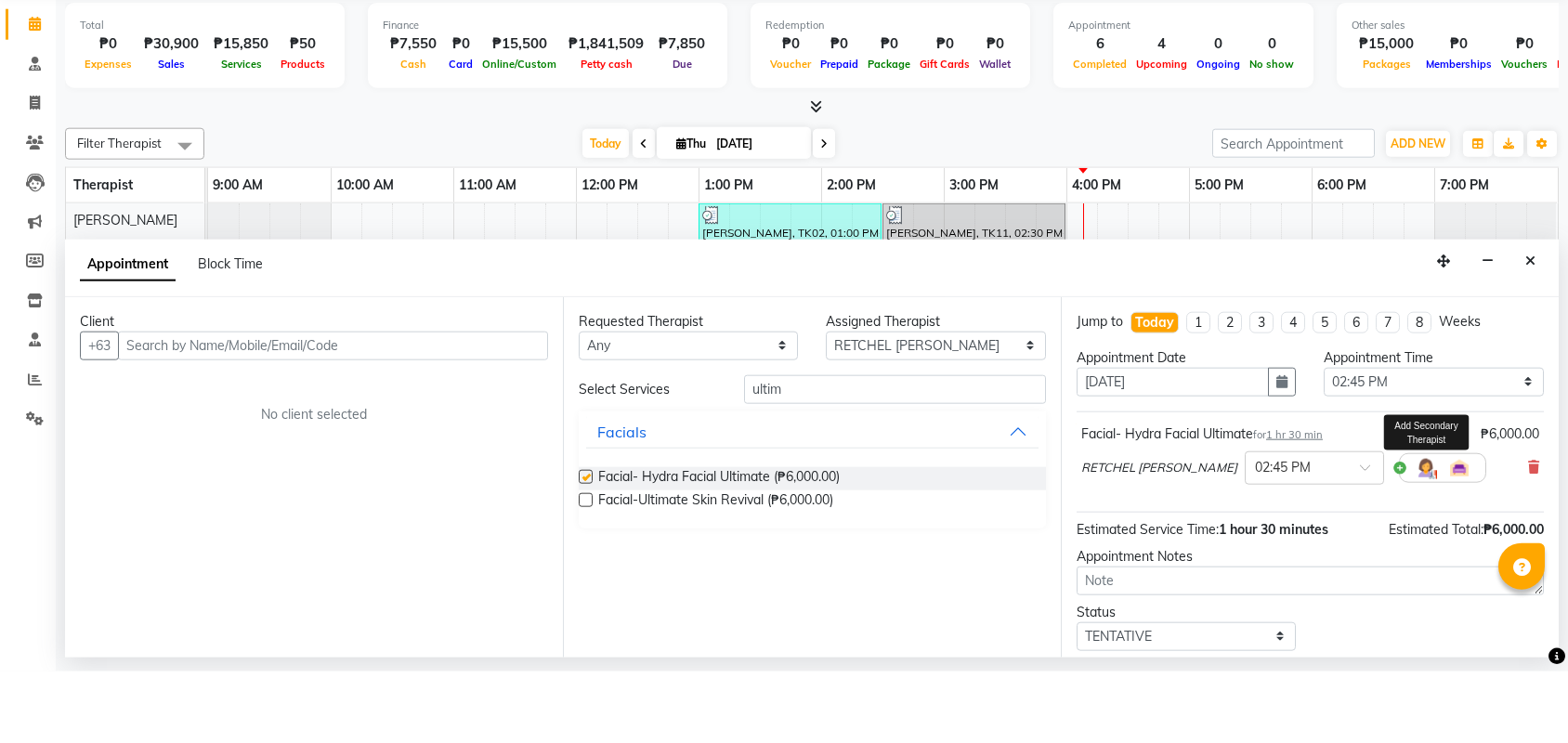
checkbox input "false"
drag, startPoint x: 860, startPoint y: 391, endPoint x: 737, endPoint y: 406, distance: 123.9
click at [737, 446] on div "Select Services ultim Facials Facial- Hydra Facial Ultimate (₱6,000.00) Facial-…" at bounding box center [812, 523] width 467 height 154
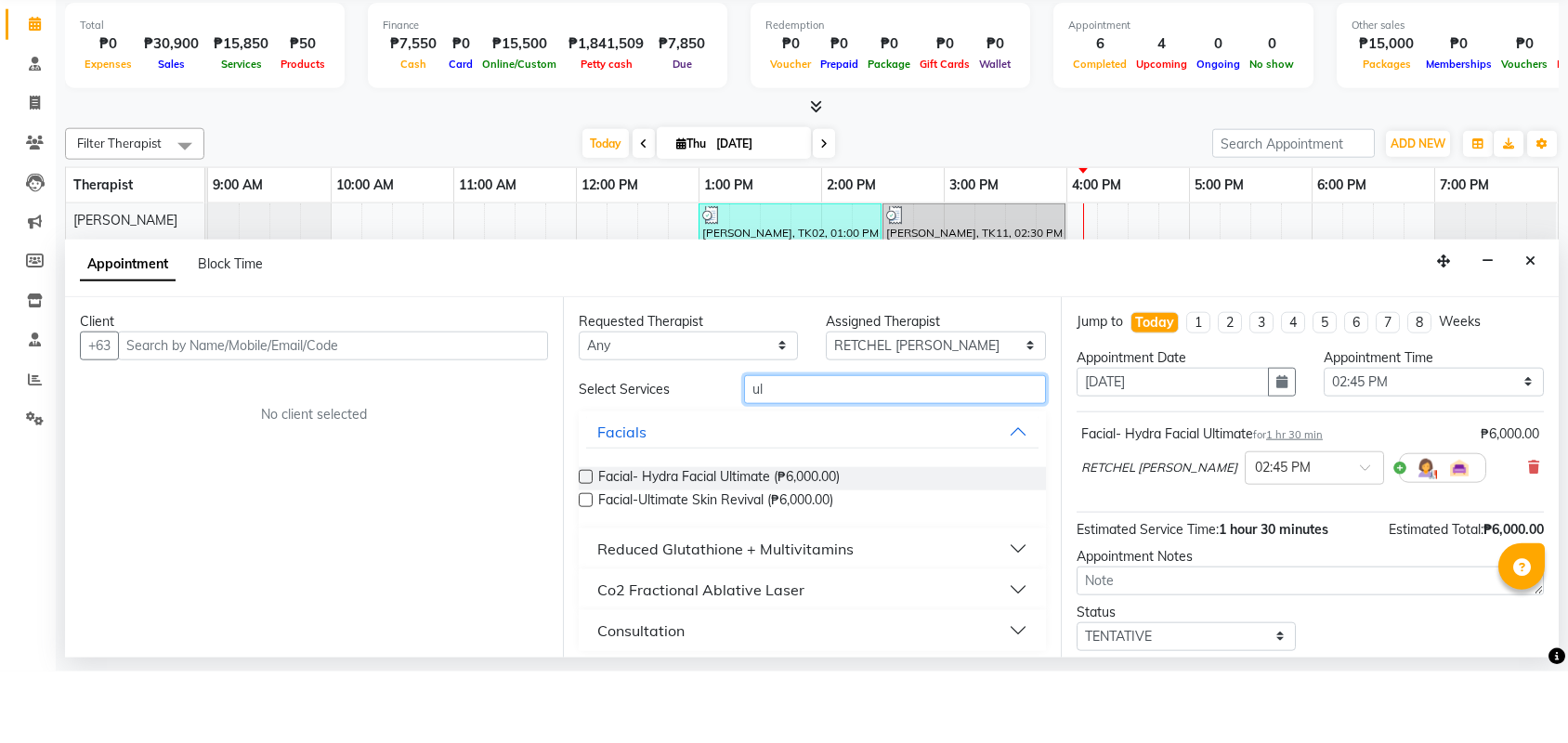
type input "u"
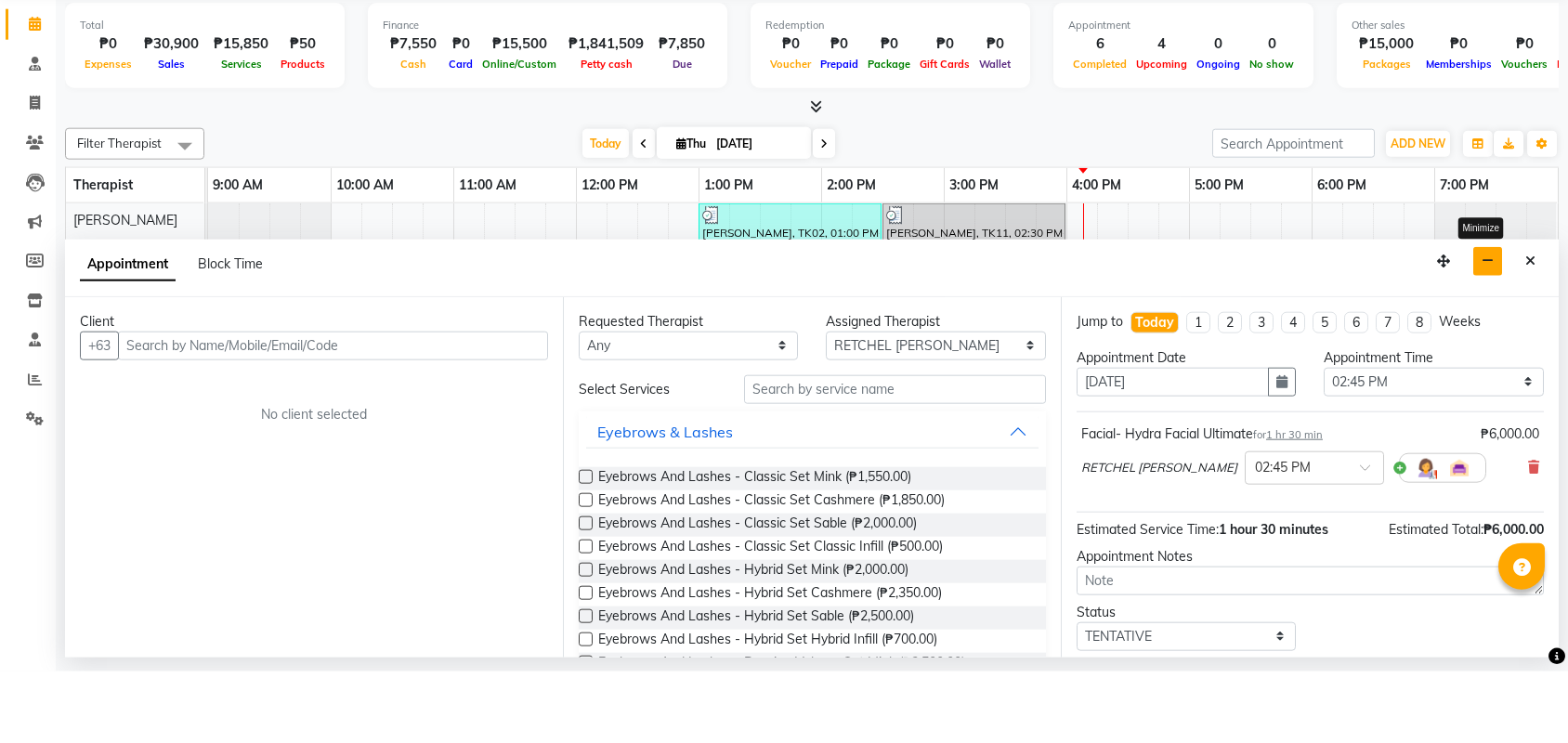
click at [1486, 326] on icon "button" at bounding box center [1488, 331] width 12 height 13
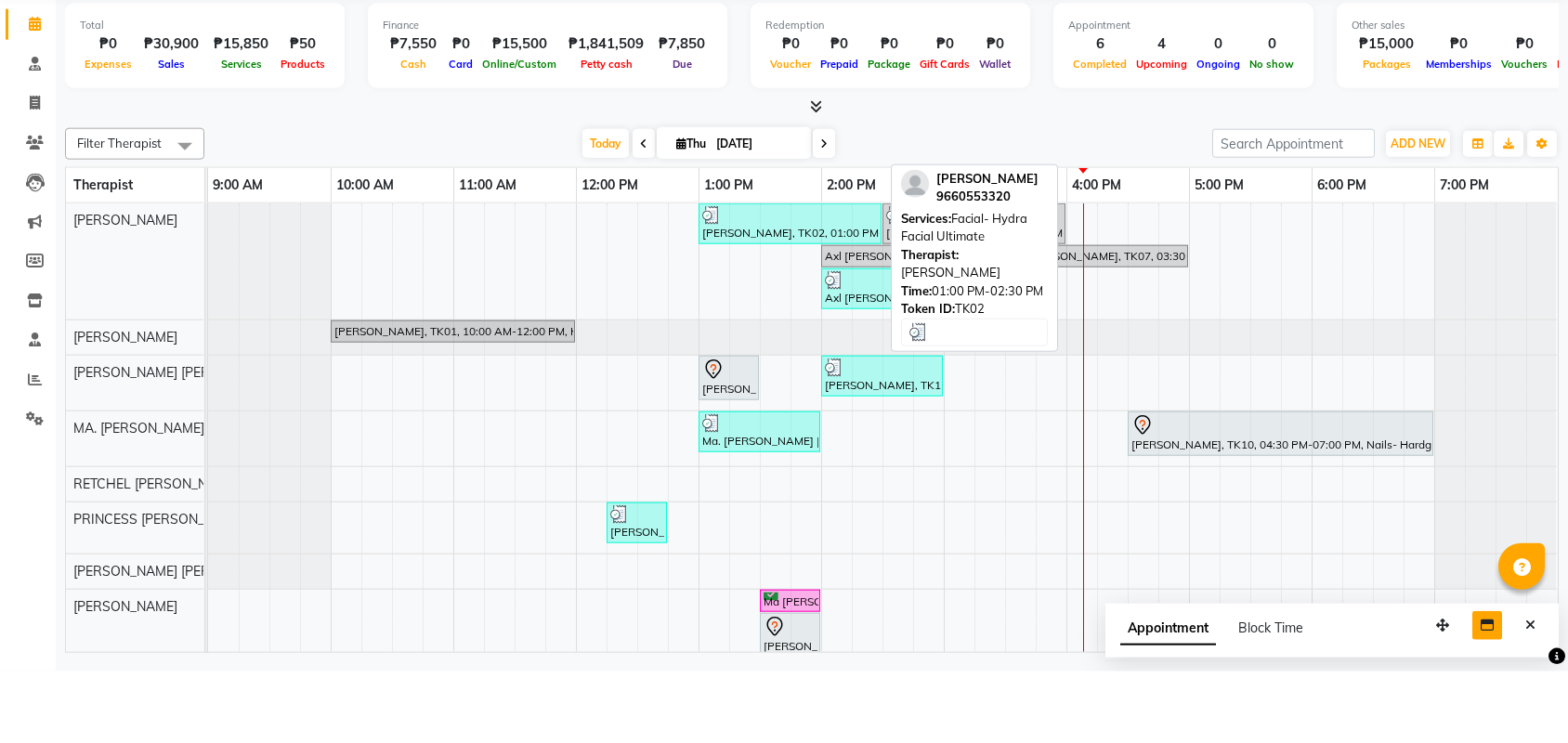
click at [764, 277] on div "[PERSON_NAME], TK02, 01:00 PM-02:30 PM, Facial- Hydra Facial Ultimate" at bounding box center [790, 295] width 179 height 36
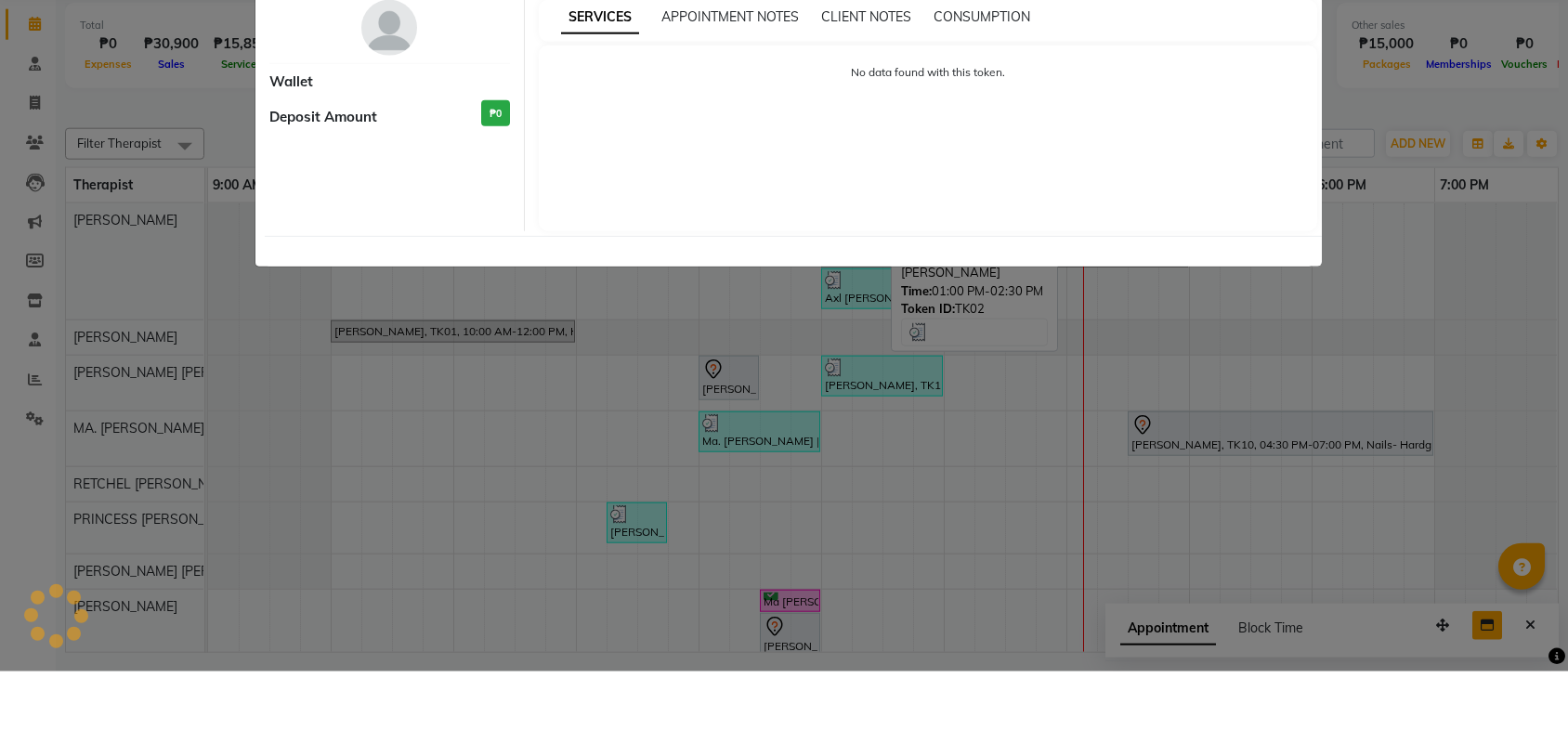
select select "3"
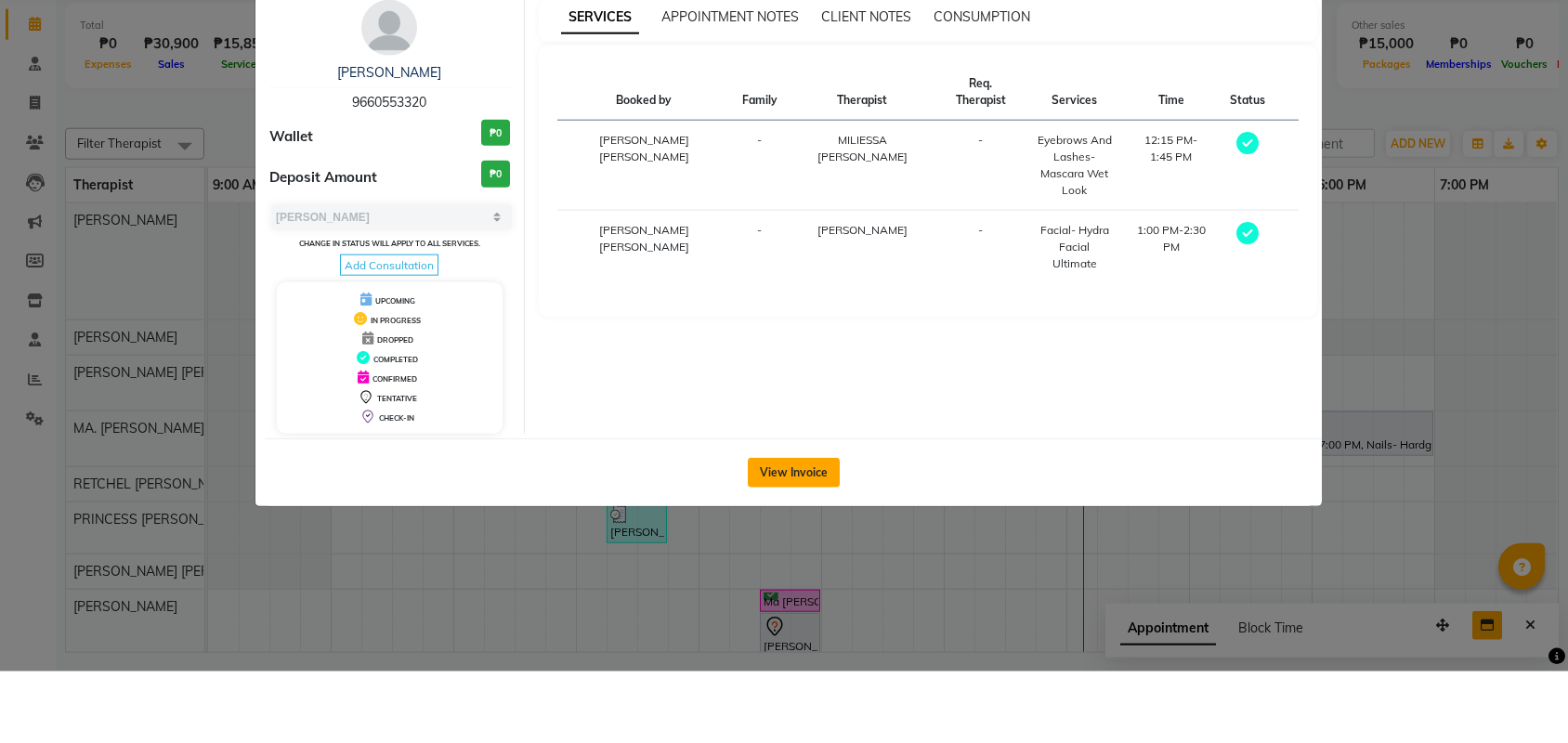
click at [778, 529] on button "View Invoice" at bounding box center [794, 544] width 92 height 30
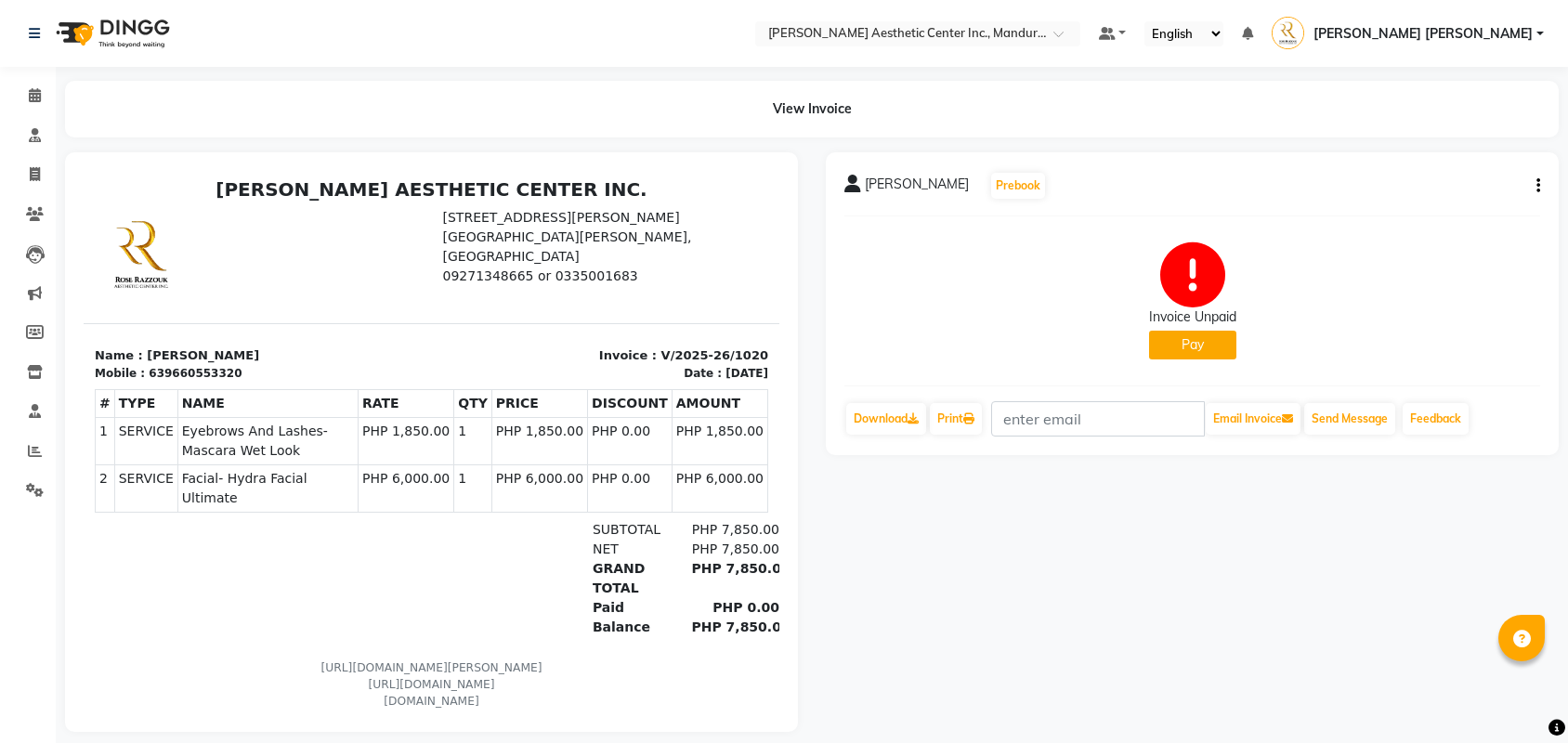
click at [1532, 184] on button "button" at bounding box center [1535, 186] width 12 height 19
click at [1468, 206] on div "Edit Invoice" at bounding box center [1445, 209] width 128 height 23
select select "service"
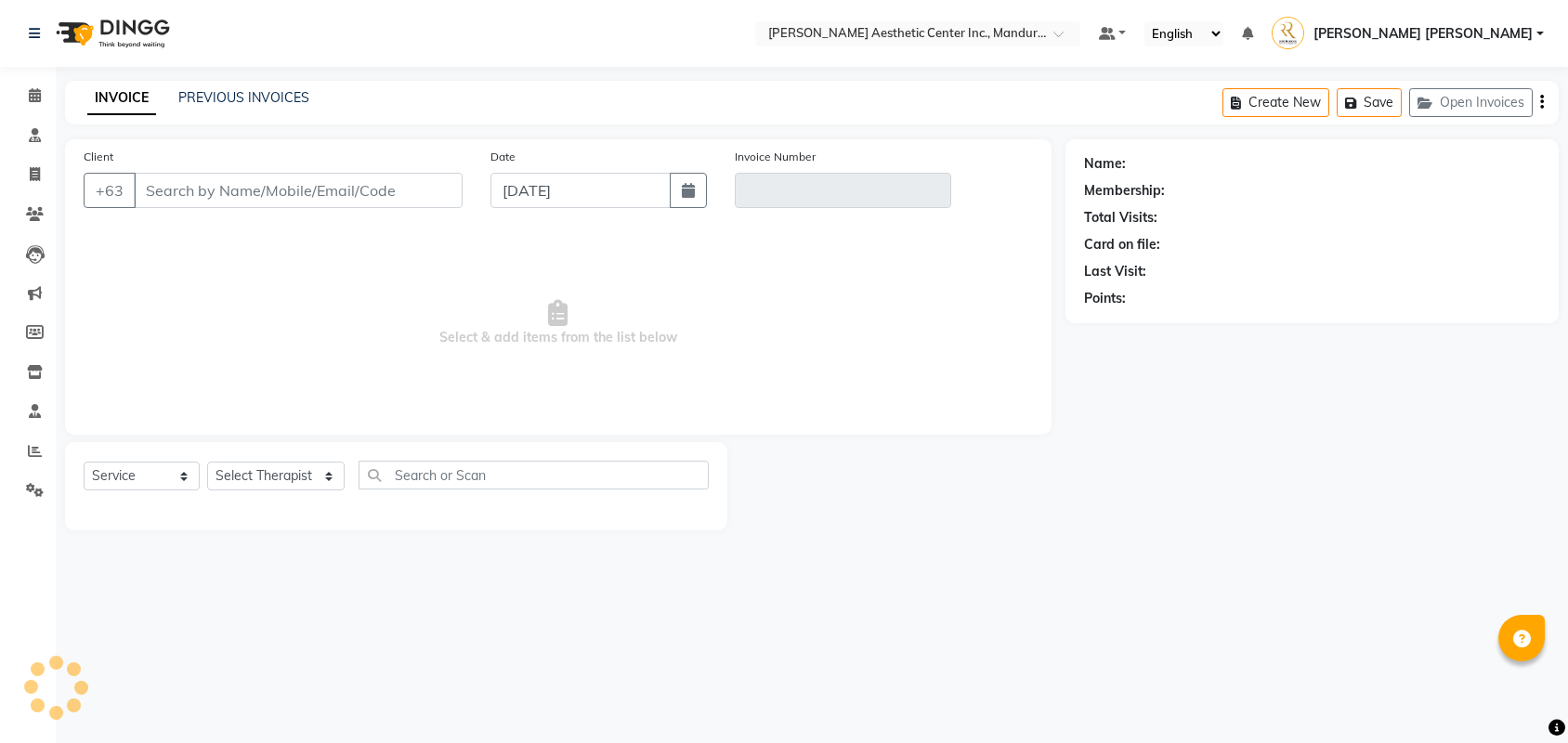
type input "9660553320"
type input "V/2025-26/1020"
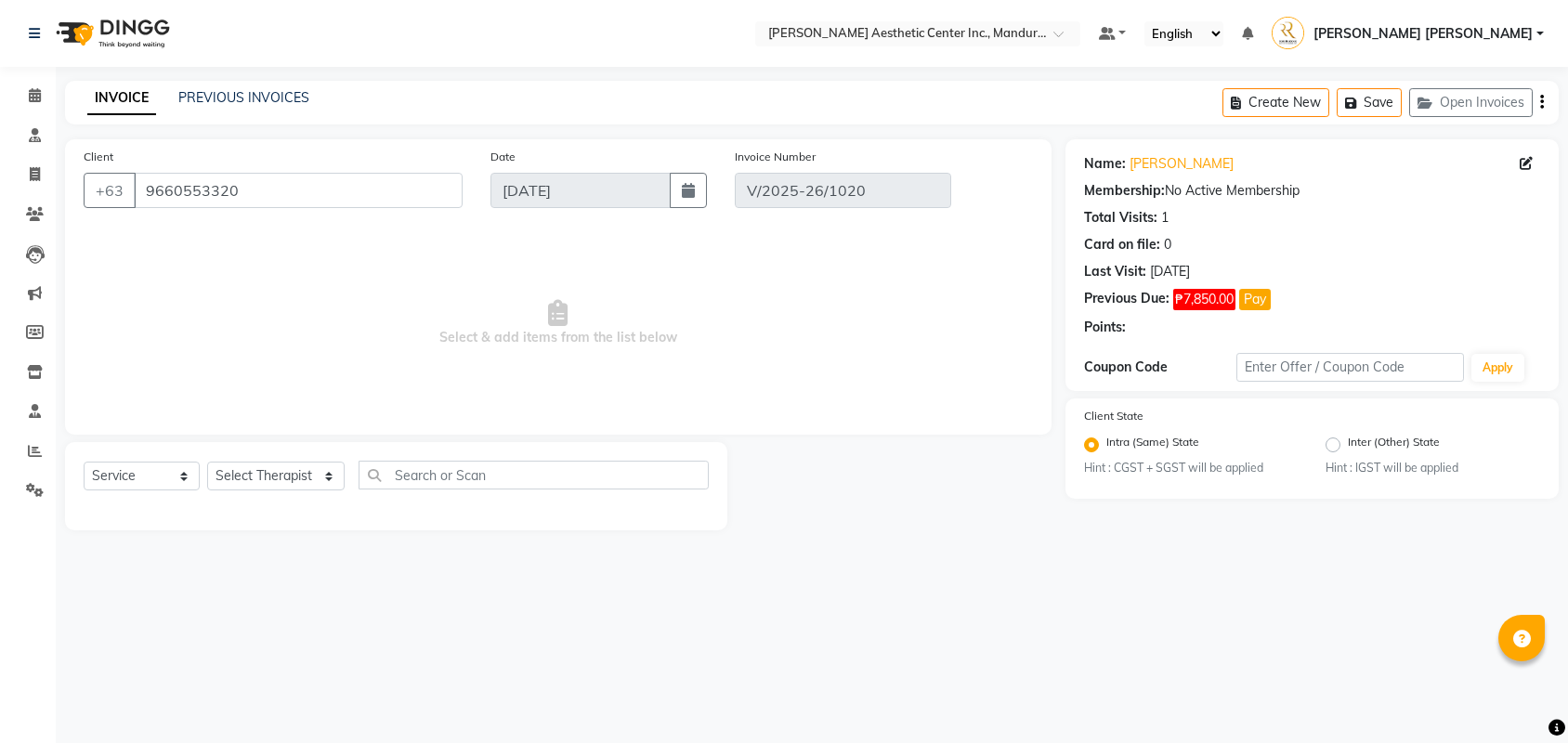
select select "select"
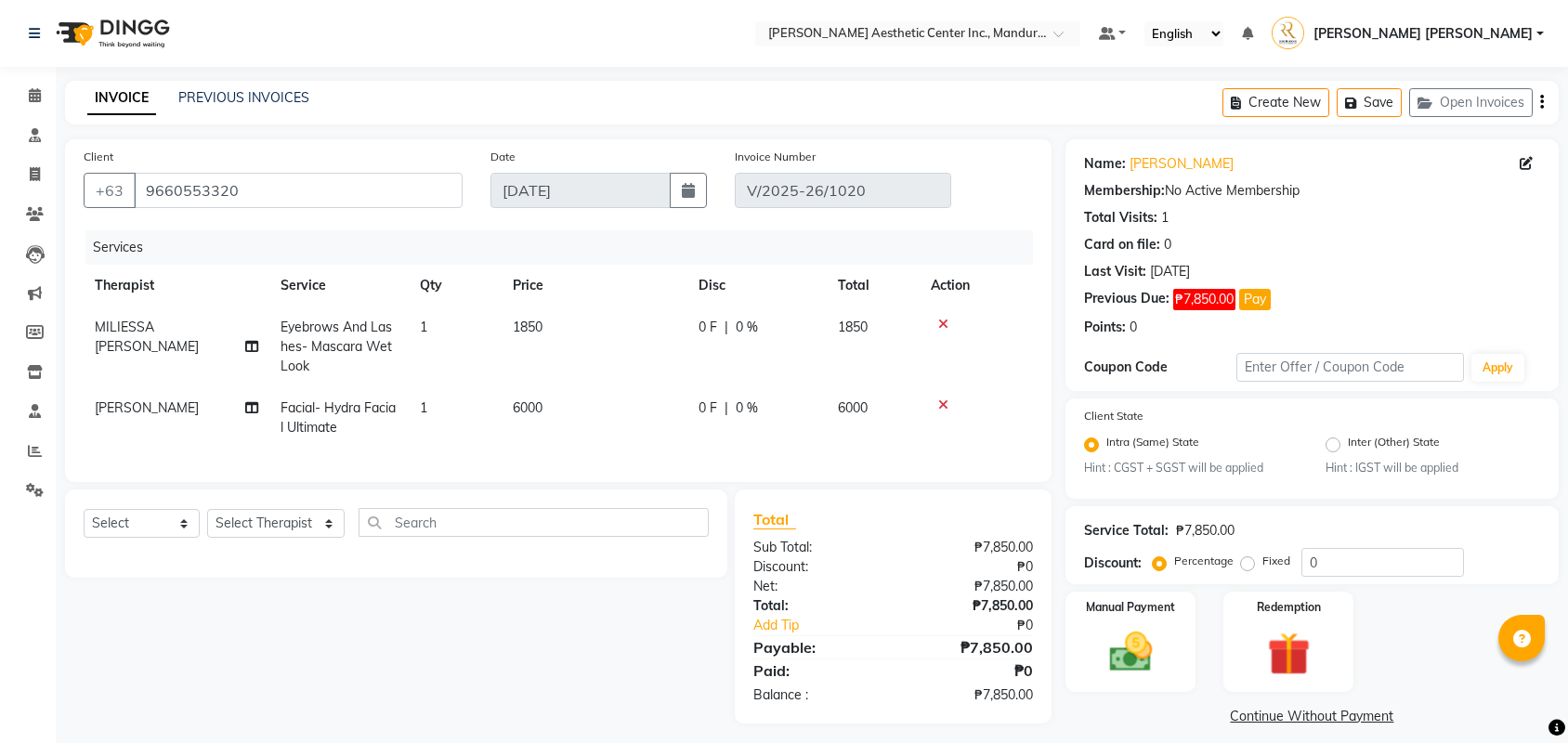
scroll to position [16, 0]
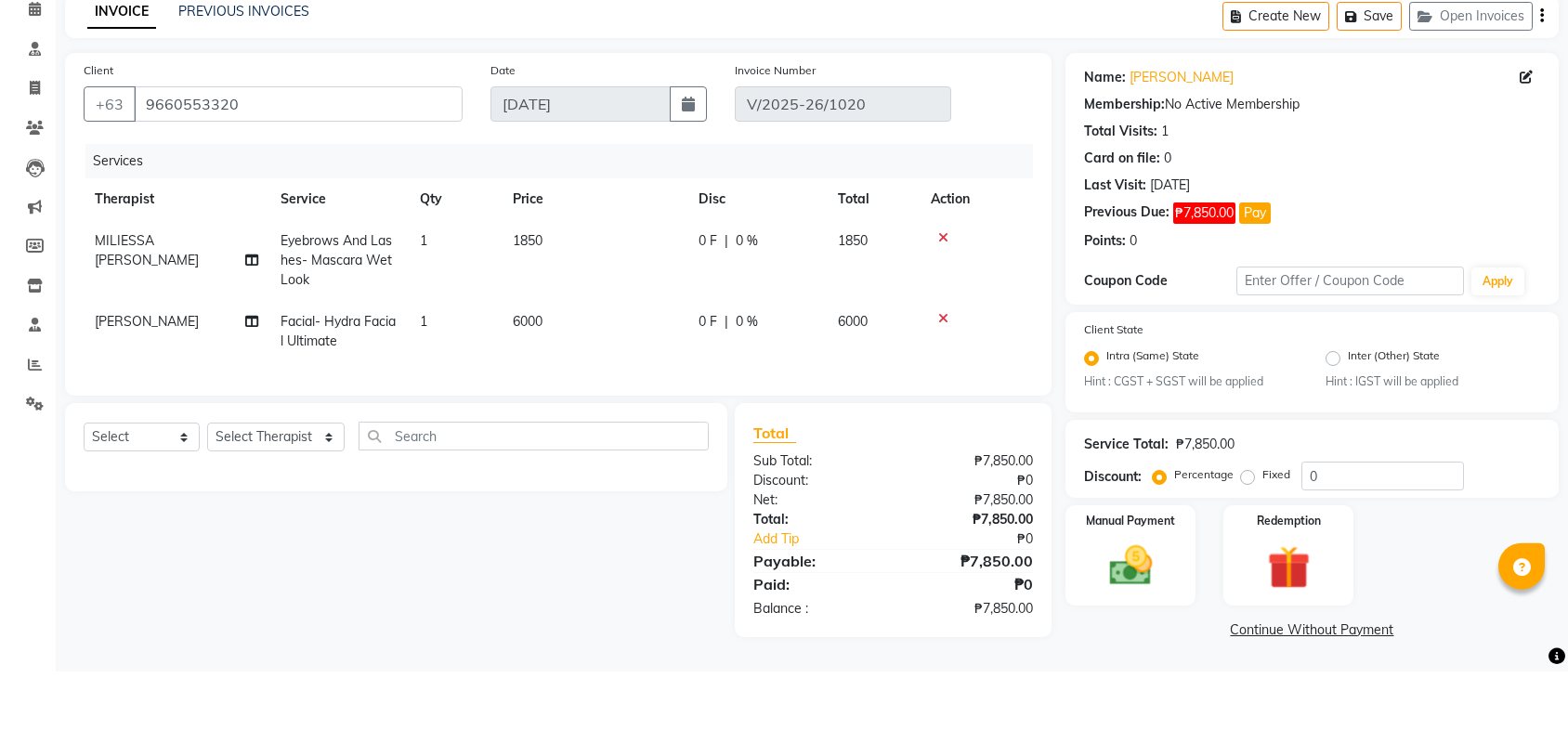
click at [1268, 692] on link "Continue Without Payment" at bounding box center [1312, 701] width 486 height 19
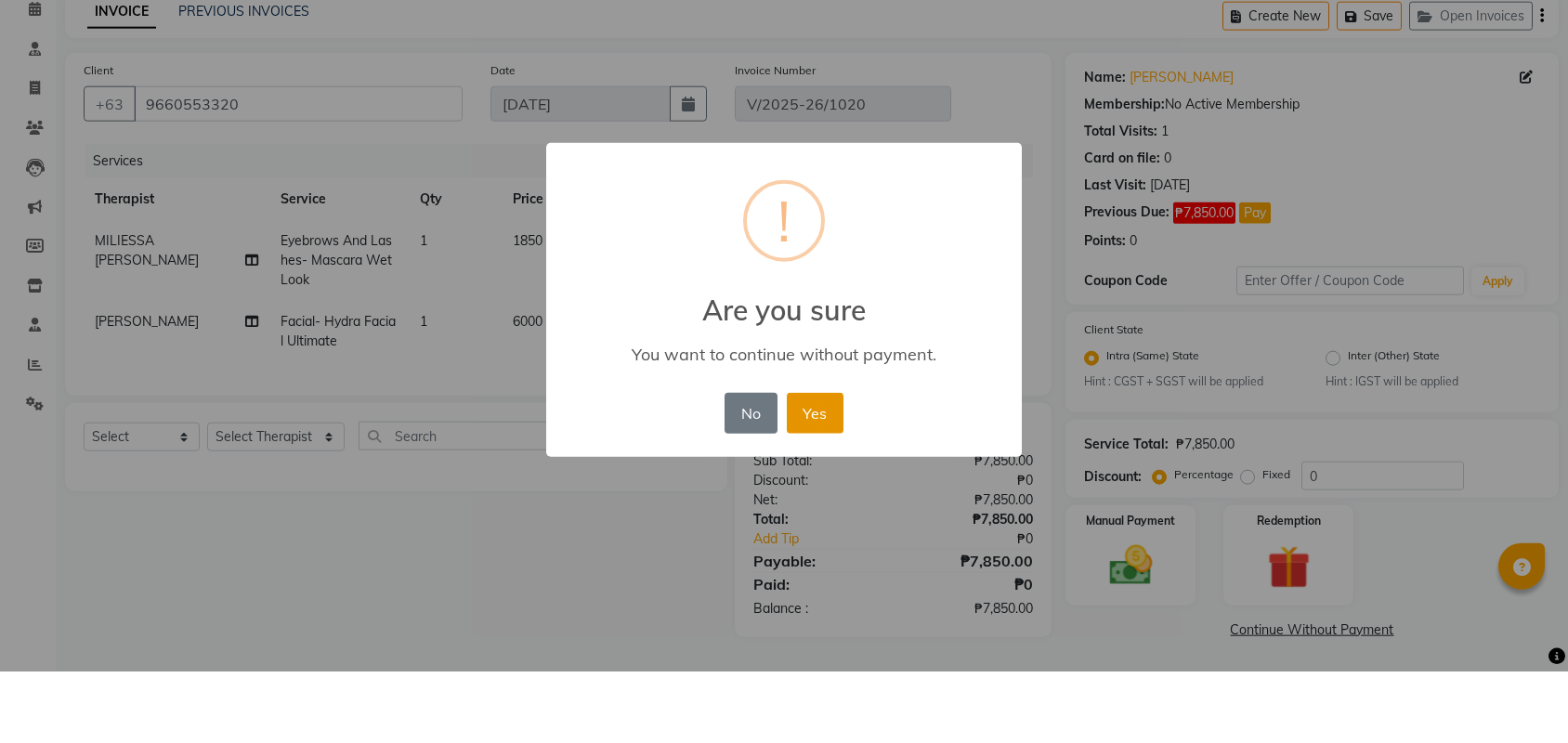
click at [821, 464] on button "Yes" at bounding box center [815, 484] width 57 height 41
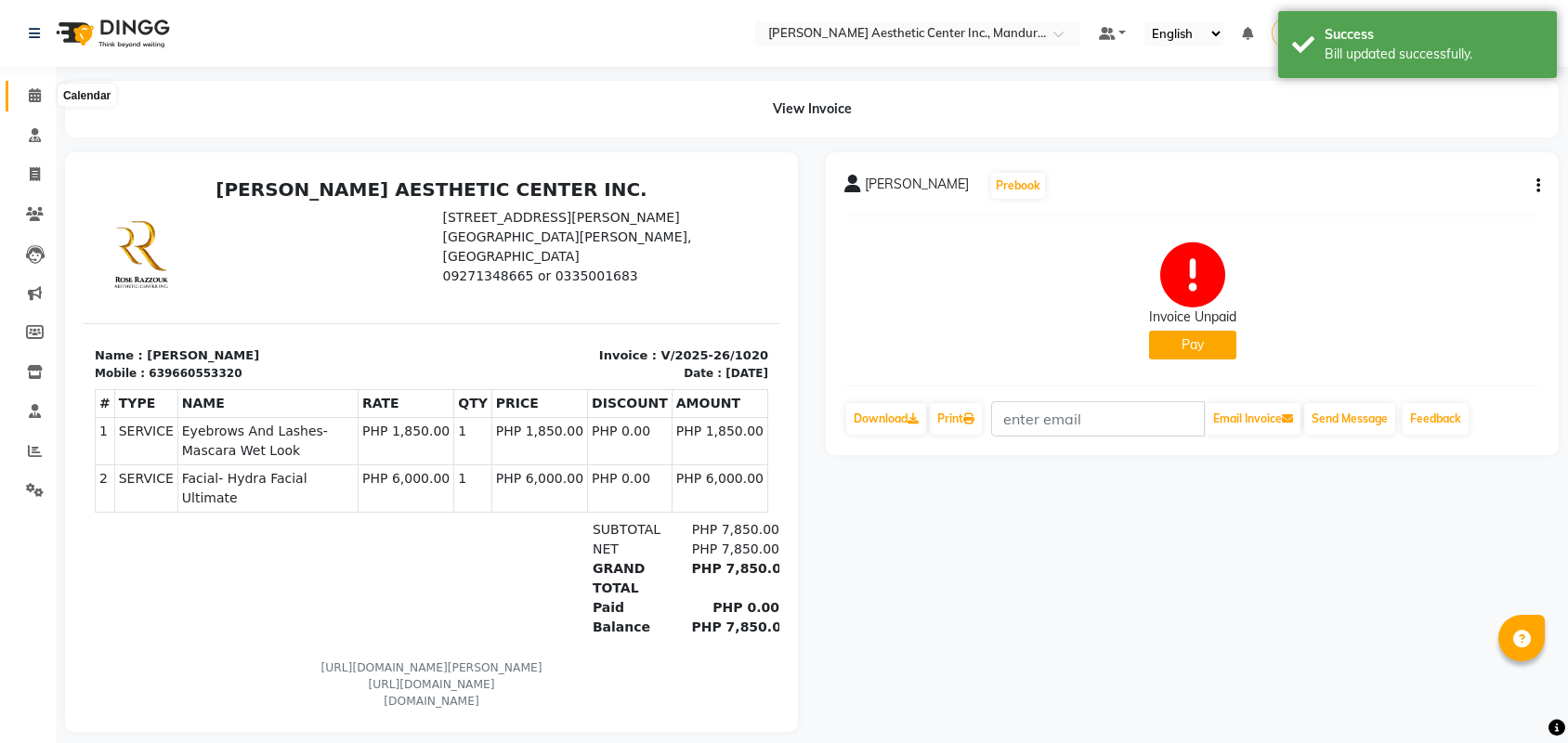
click at [30, 90] on icon at bounding box center [35, 95] width 12 height 14
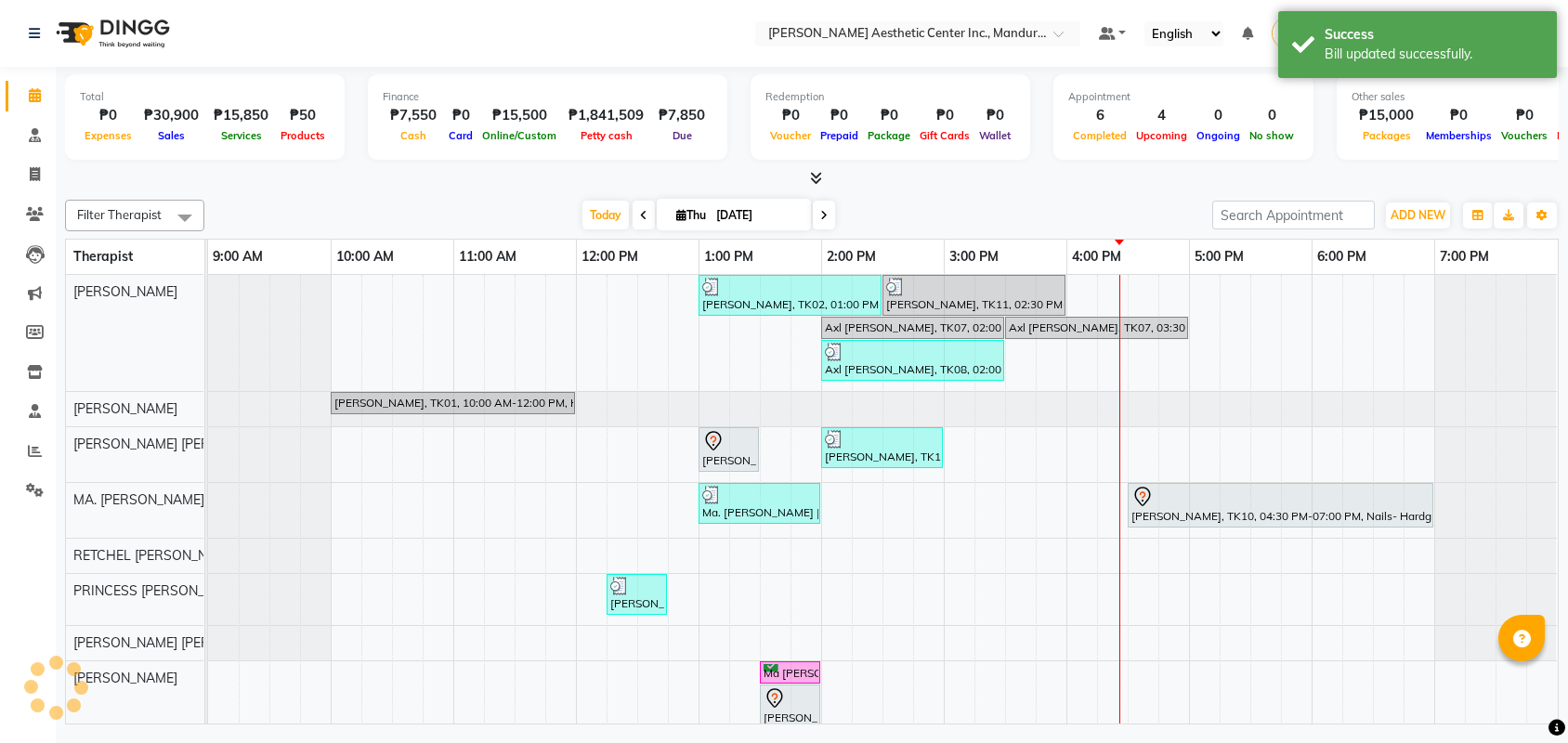
click at [736, 215] on input "[DATE]" at bounding box center [757, 215] width 93 height 28
select select "9"
select select "2025"
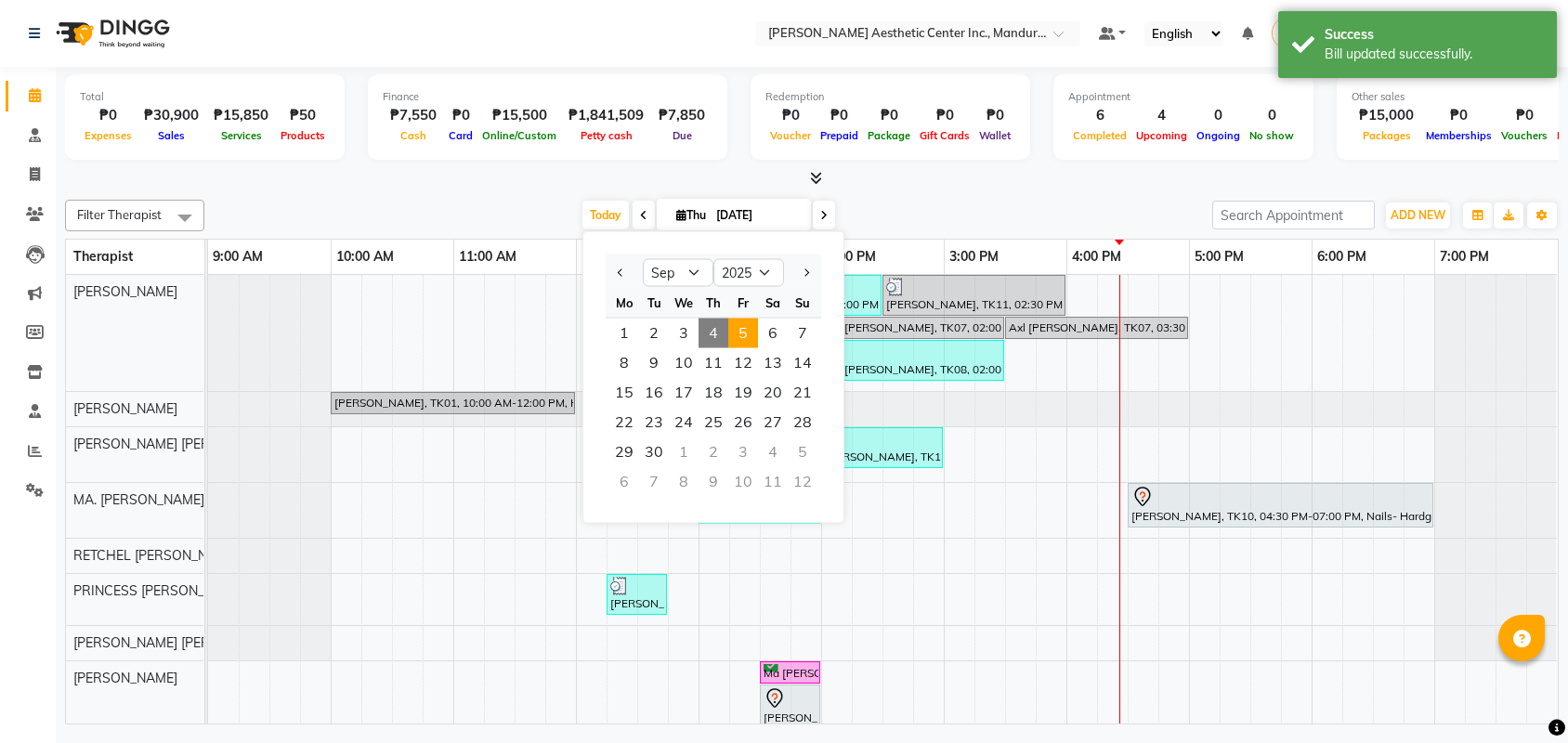
click at [754, 330] on span "5" at bounding box center [742, 333] width 30 height 30
type input "09/05/2025"
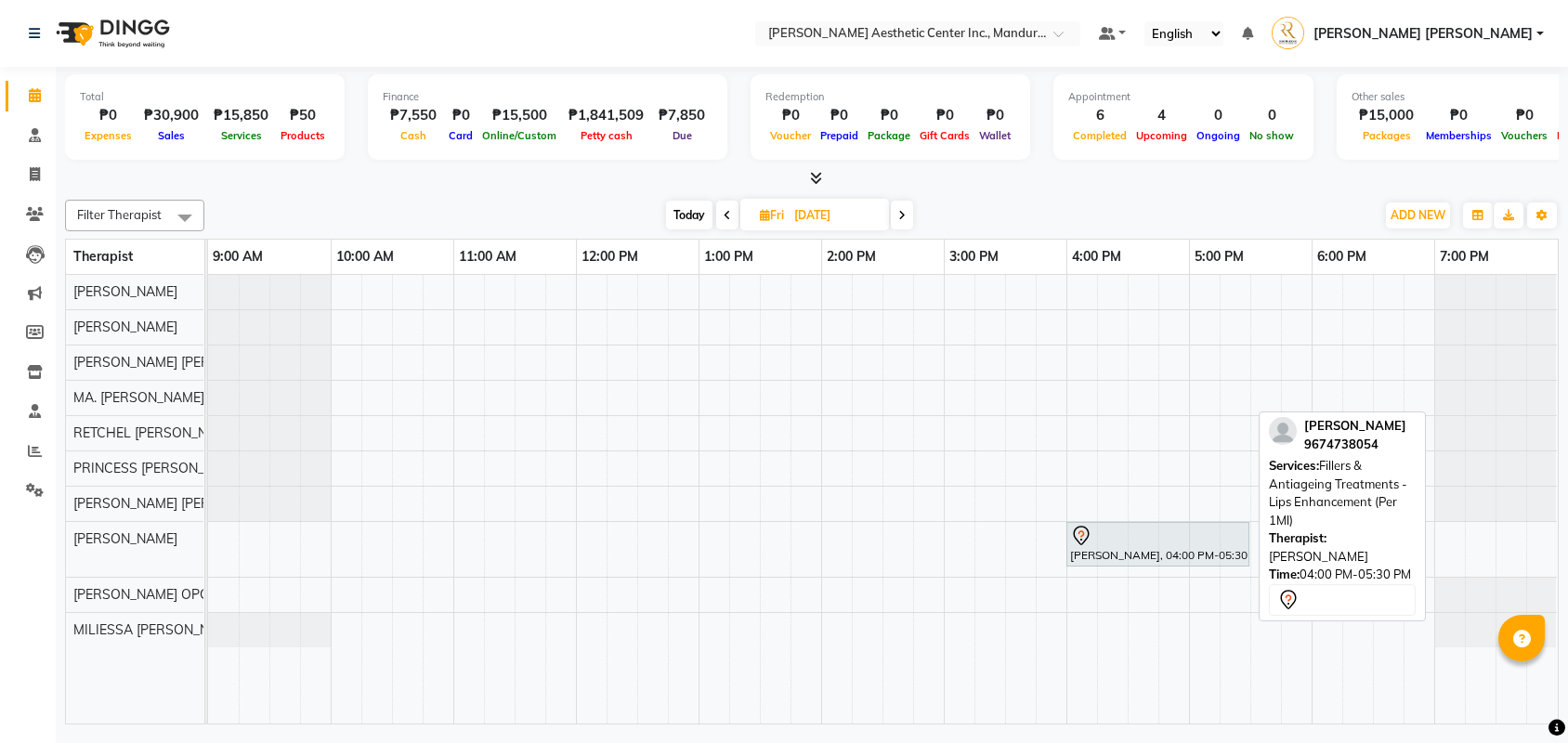
click at [1112, 547] on div at bounding box center [1158, 535] width 176 height 22
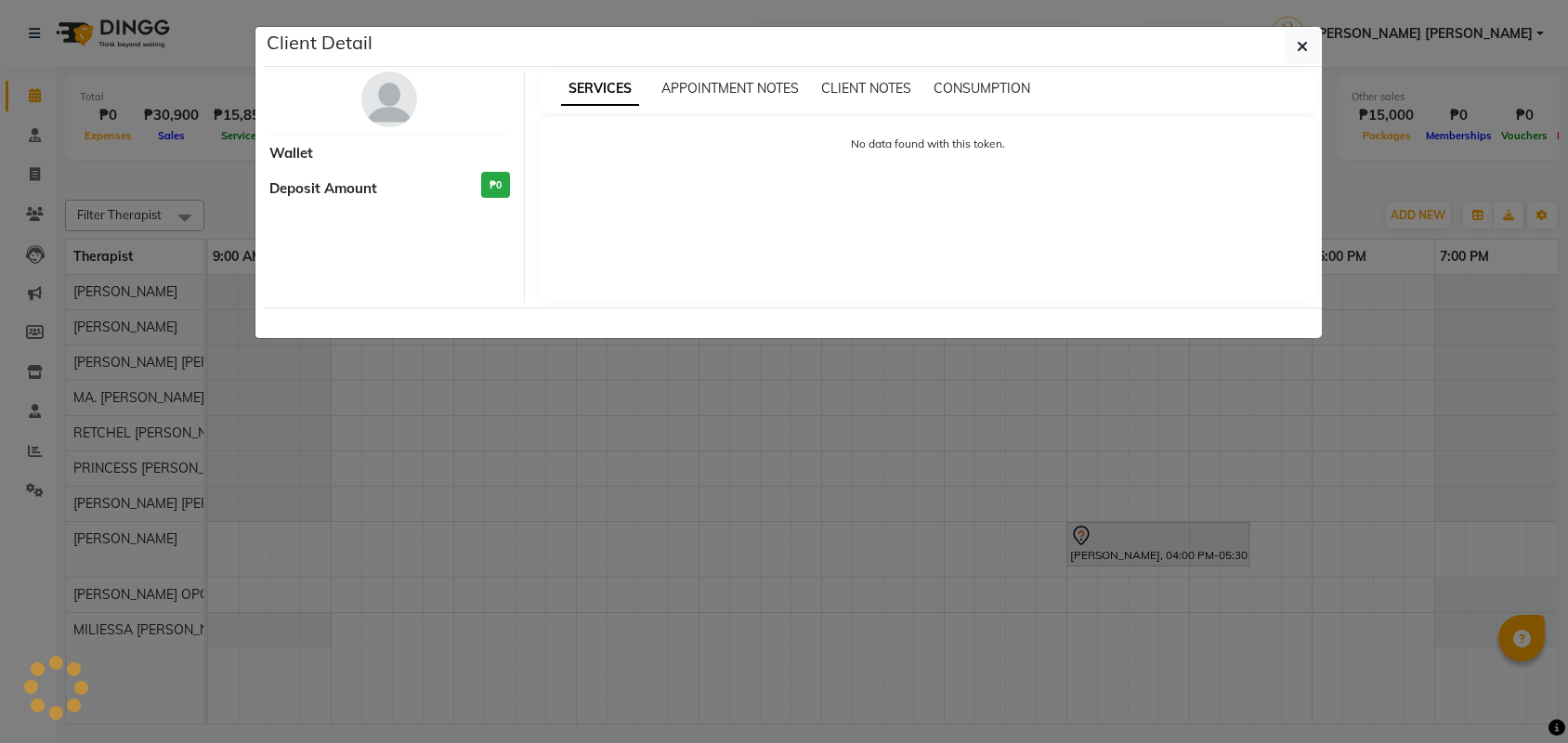
select select "7"
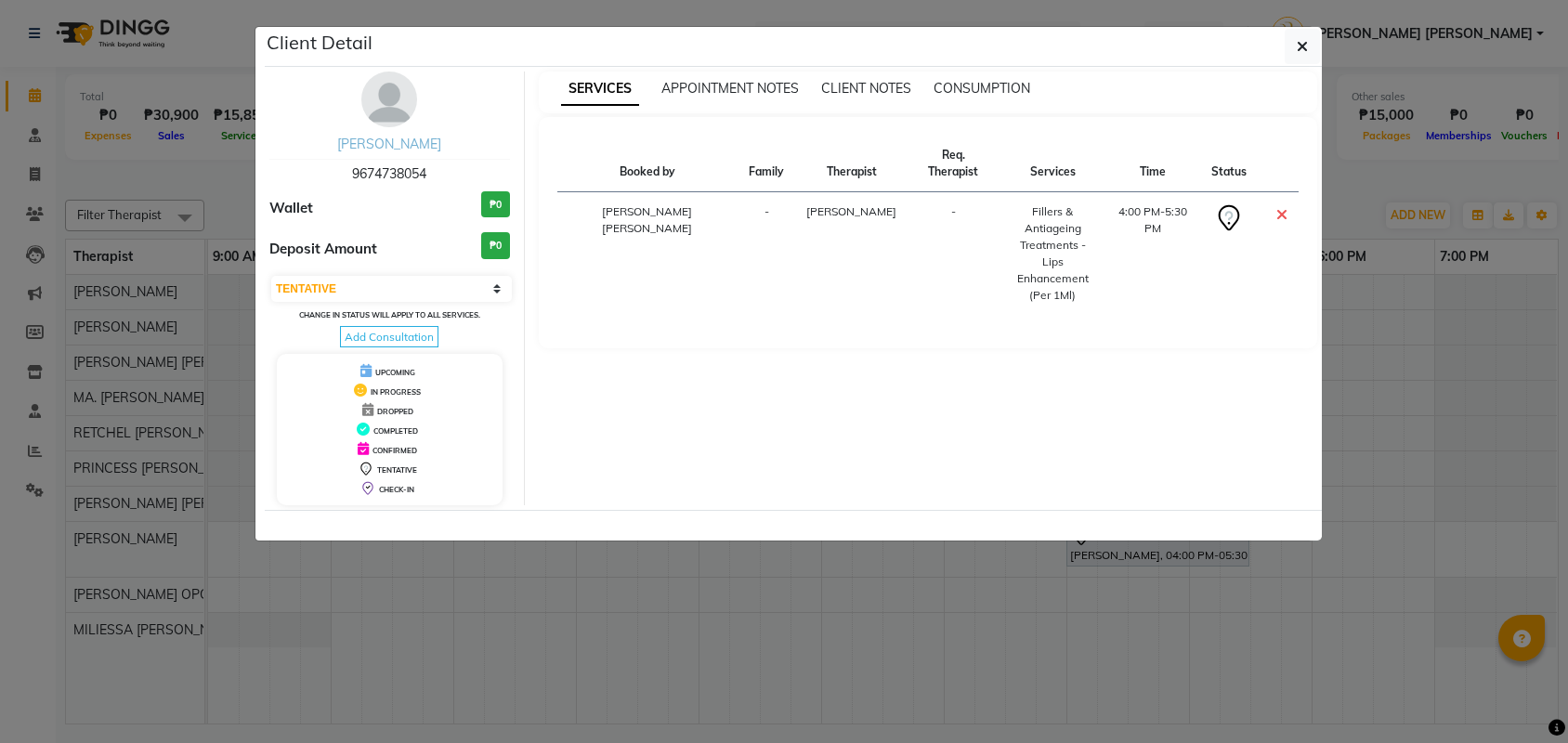
click at [392, 150] on link "Mercelin Mendita" at bounding box center [390, 143] width 104 height 16
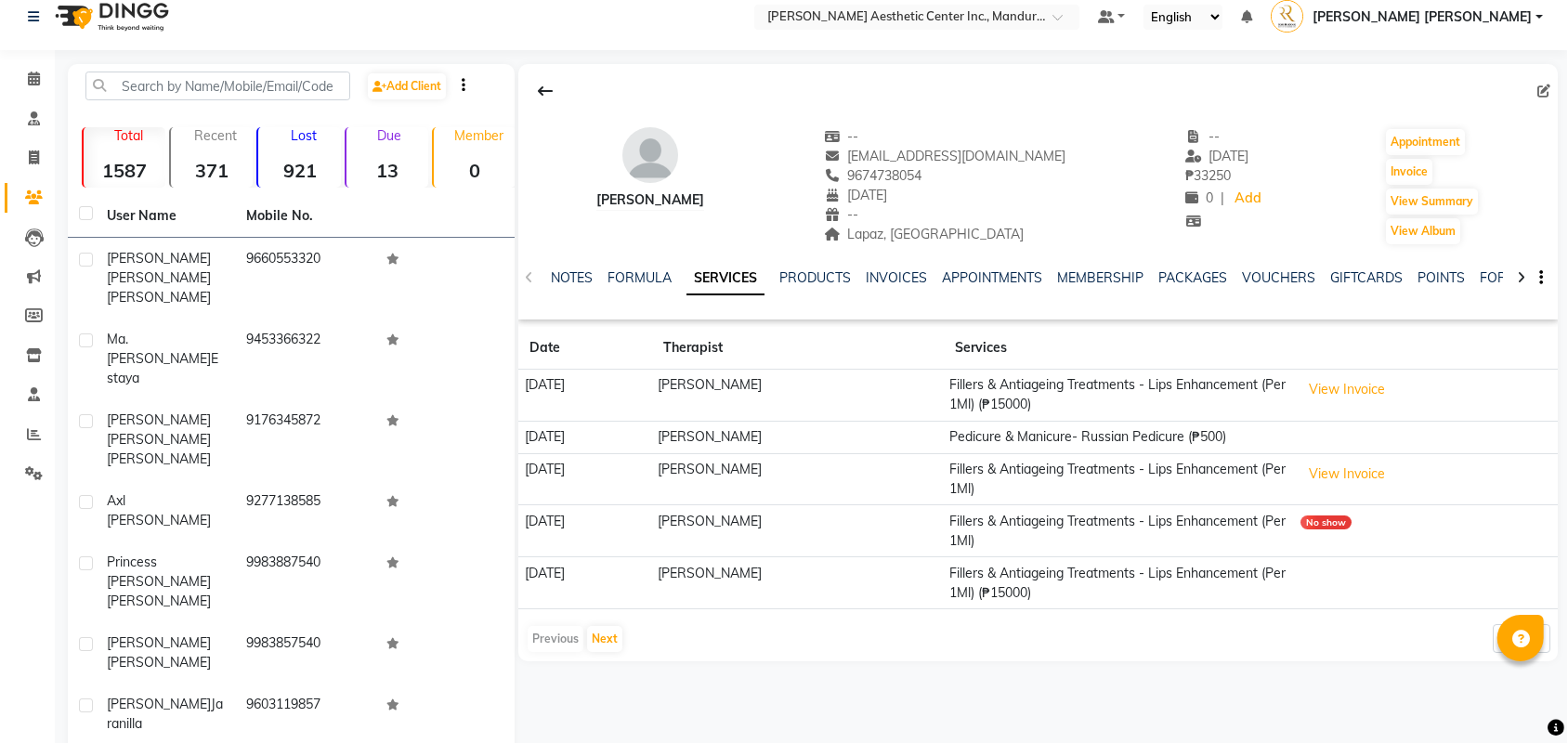
scroll to position [2, 0]
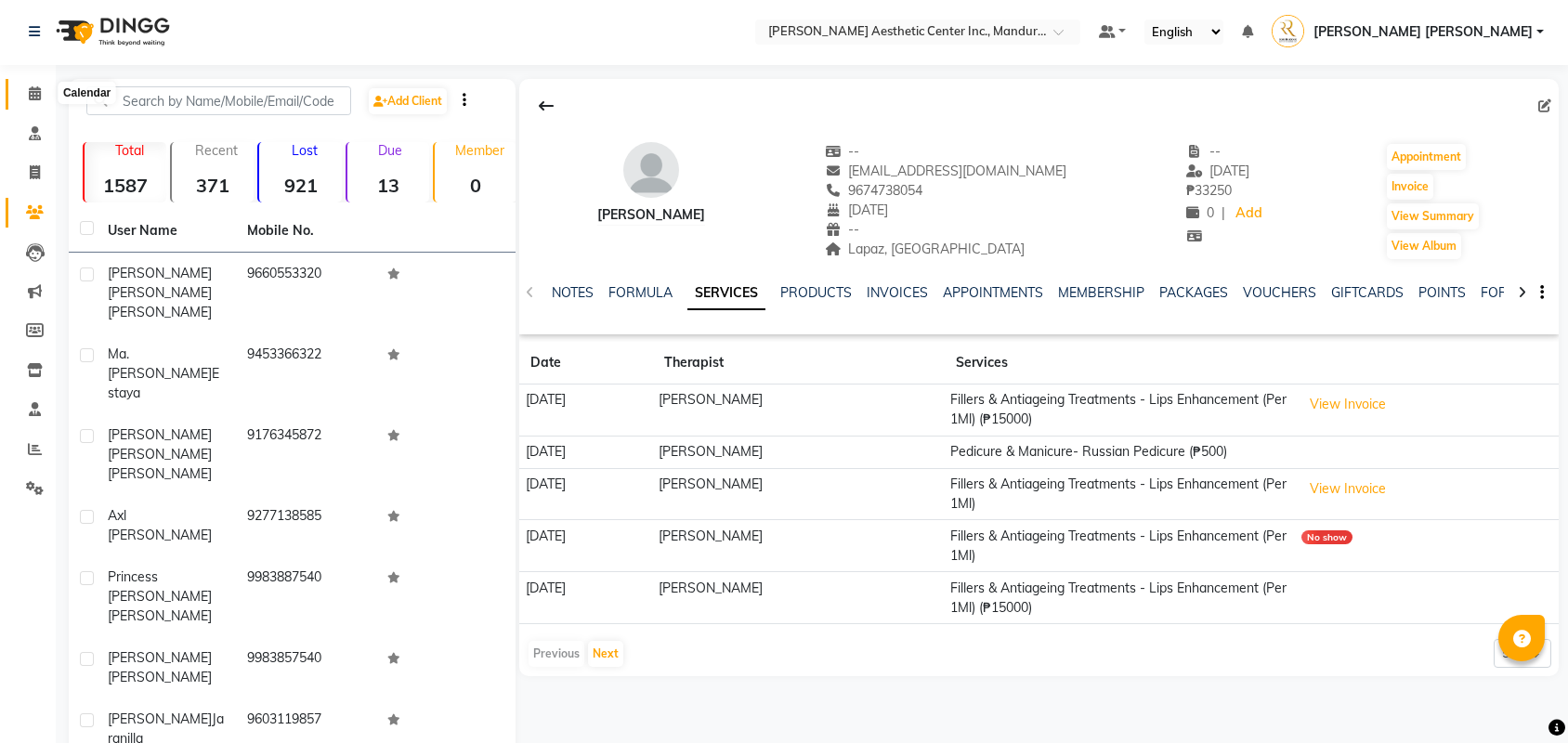
click at [41, 99] on span at bounding box center [35, 94] width 33 height 21
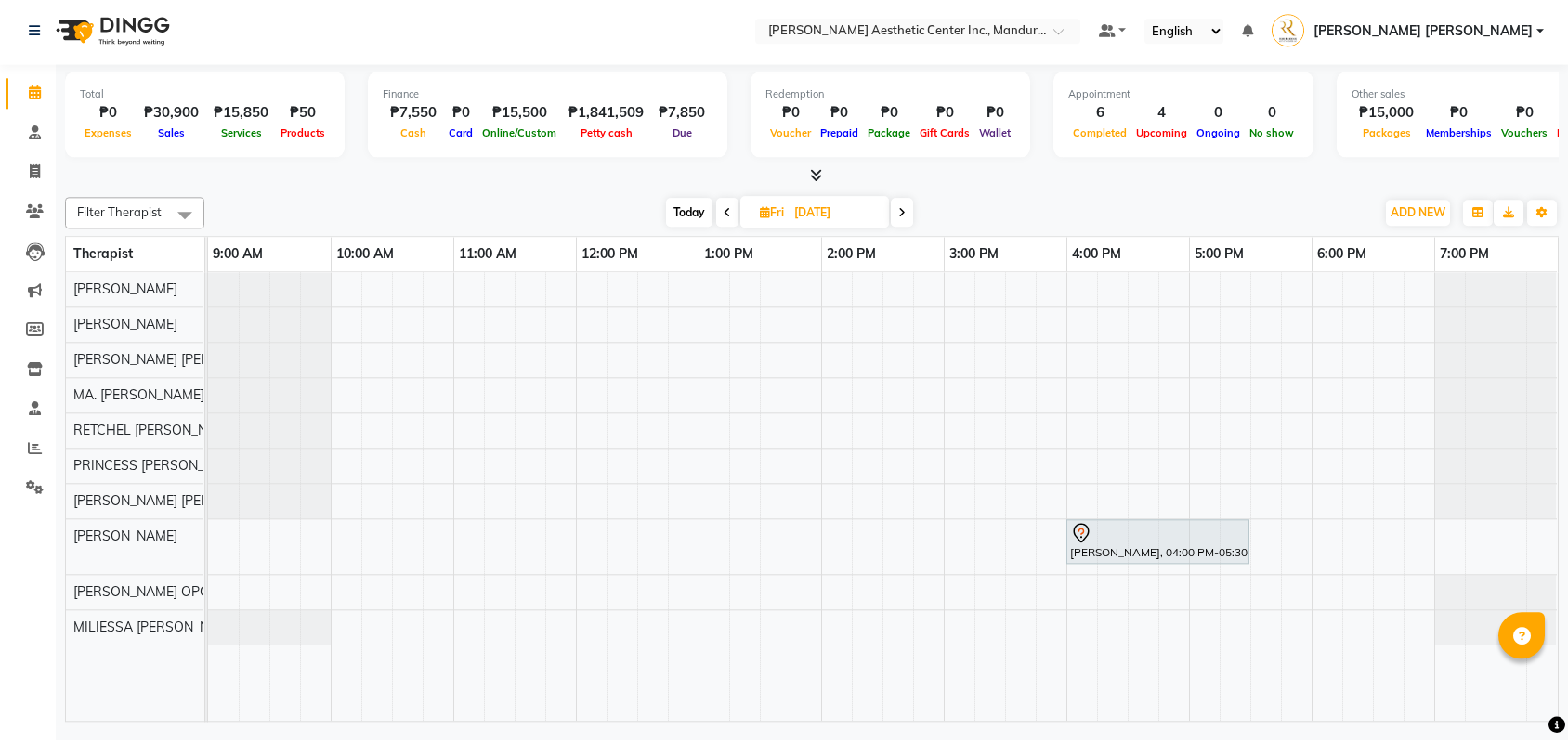
click at [702, 214] on span "Today" at bounding box center [689, 215] width 46 height 29
type input "[DATE]"
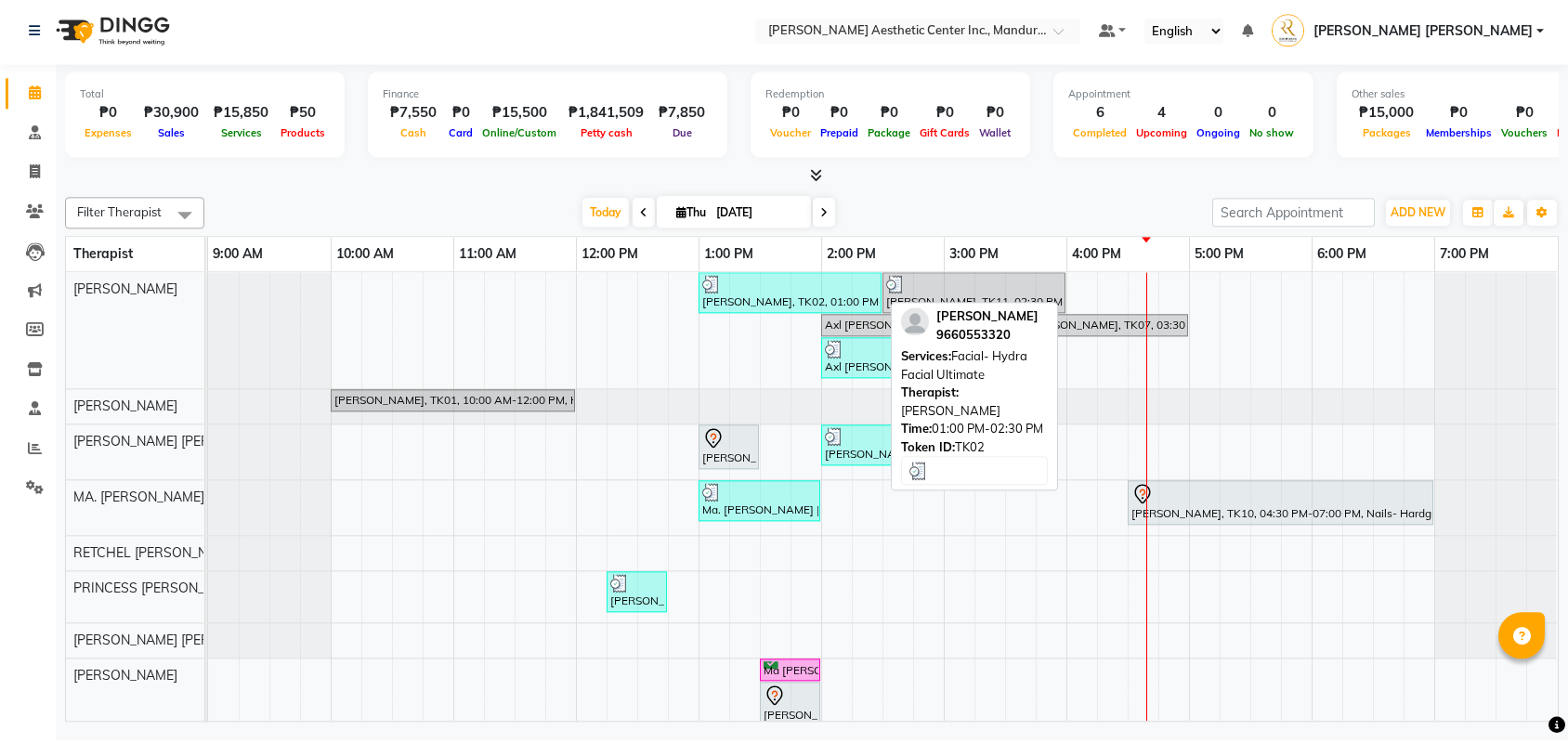
click at [744, 297] on div "[PERSON_NAME], TK02, 01:00 PM-02:30 PM, Facial- Hydra Facial Ultimate" at bounding box center [790, 295] width 179 height 36
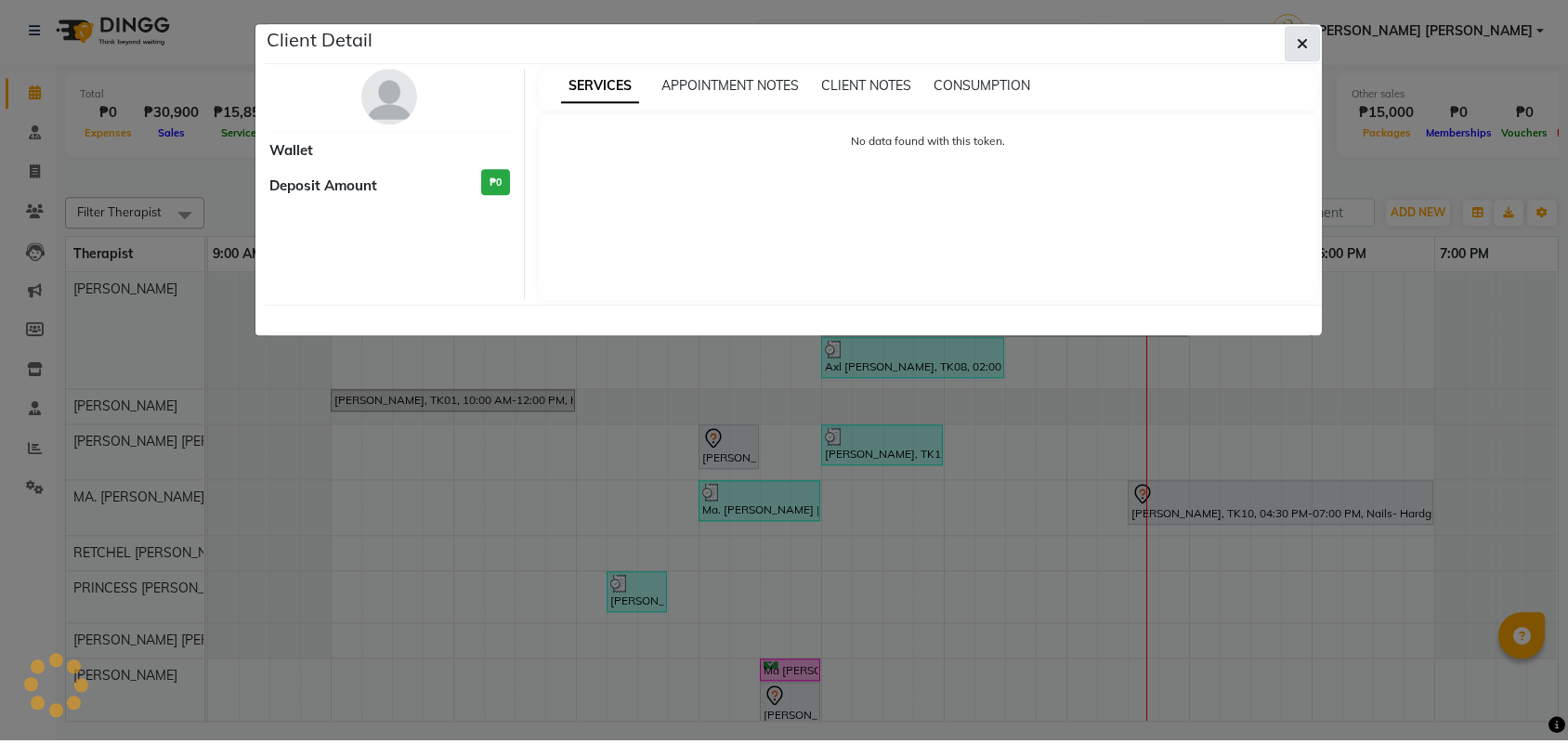
select select "3"
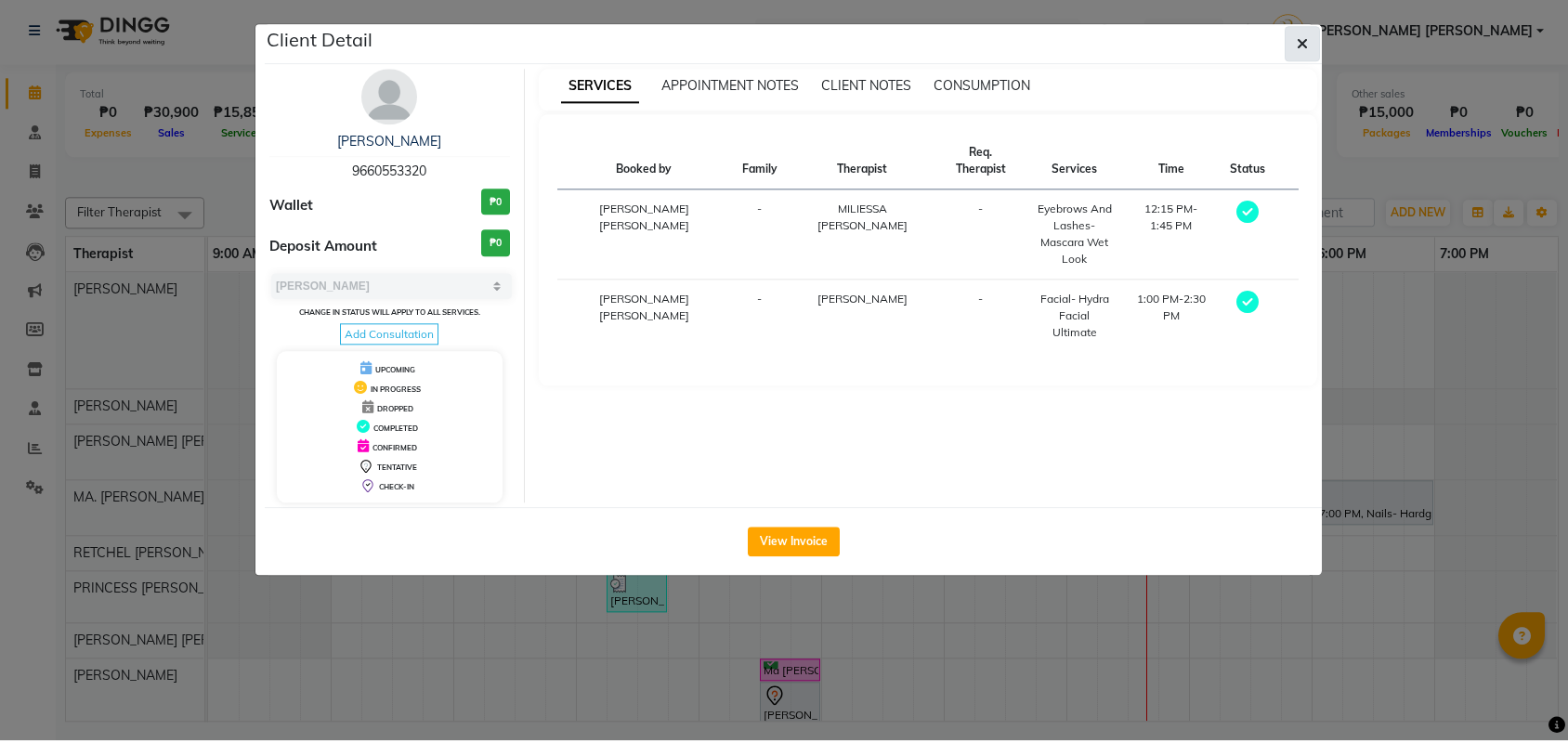
click at [1297, 40] on icon "button" at bounding box center [1302, 45] width 12 height 14
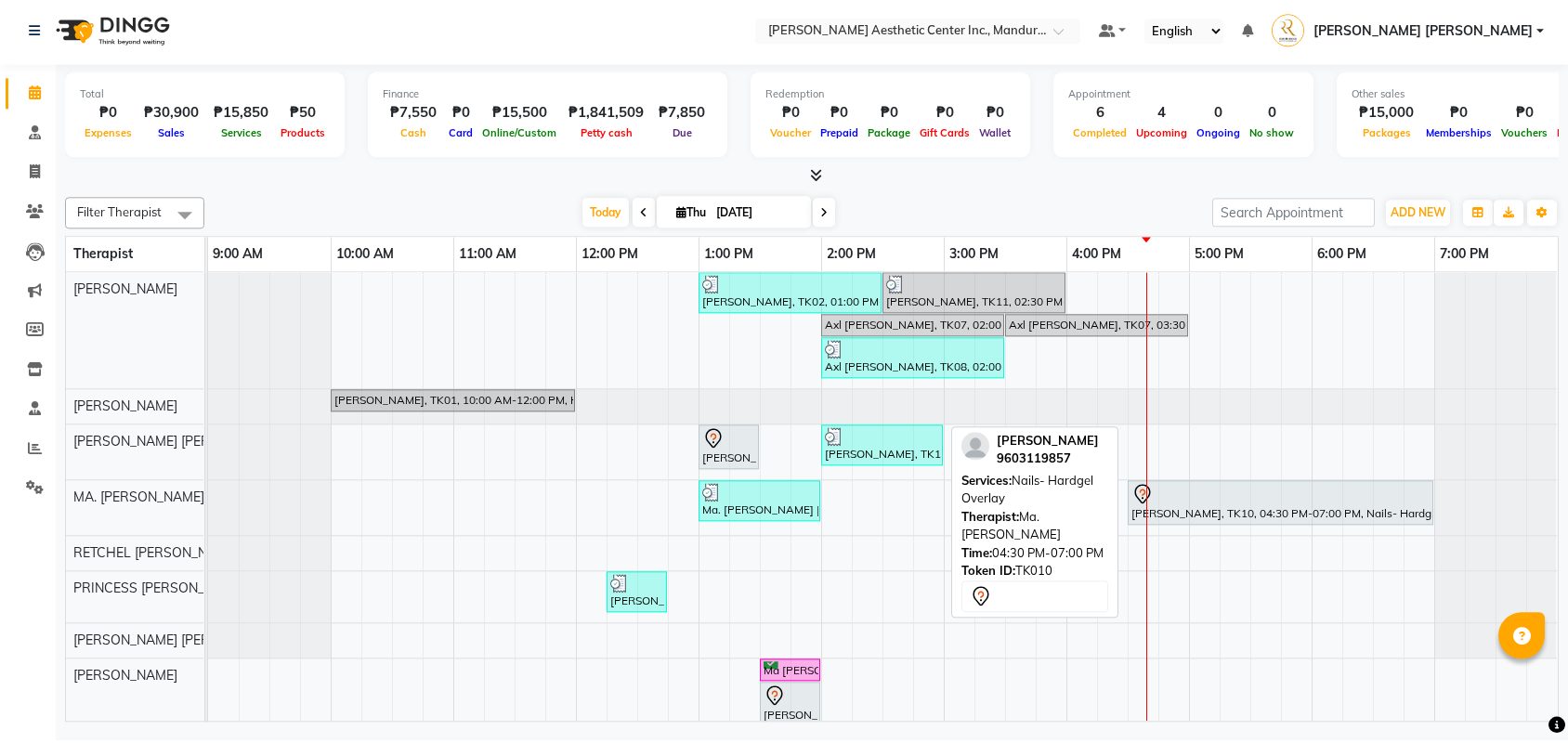
click at [1260, 506] on div at bounding box center [1280, 497] width 298 height 22
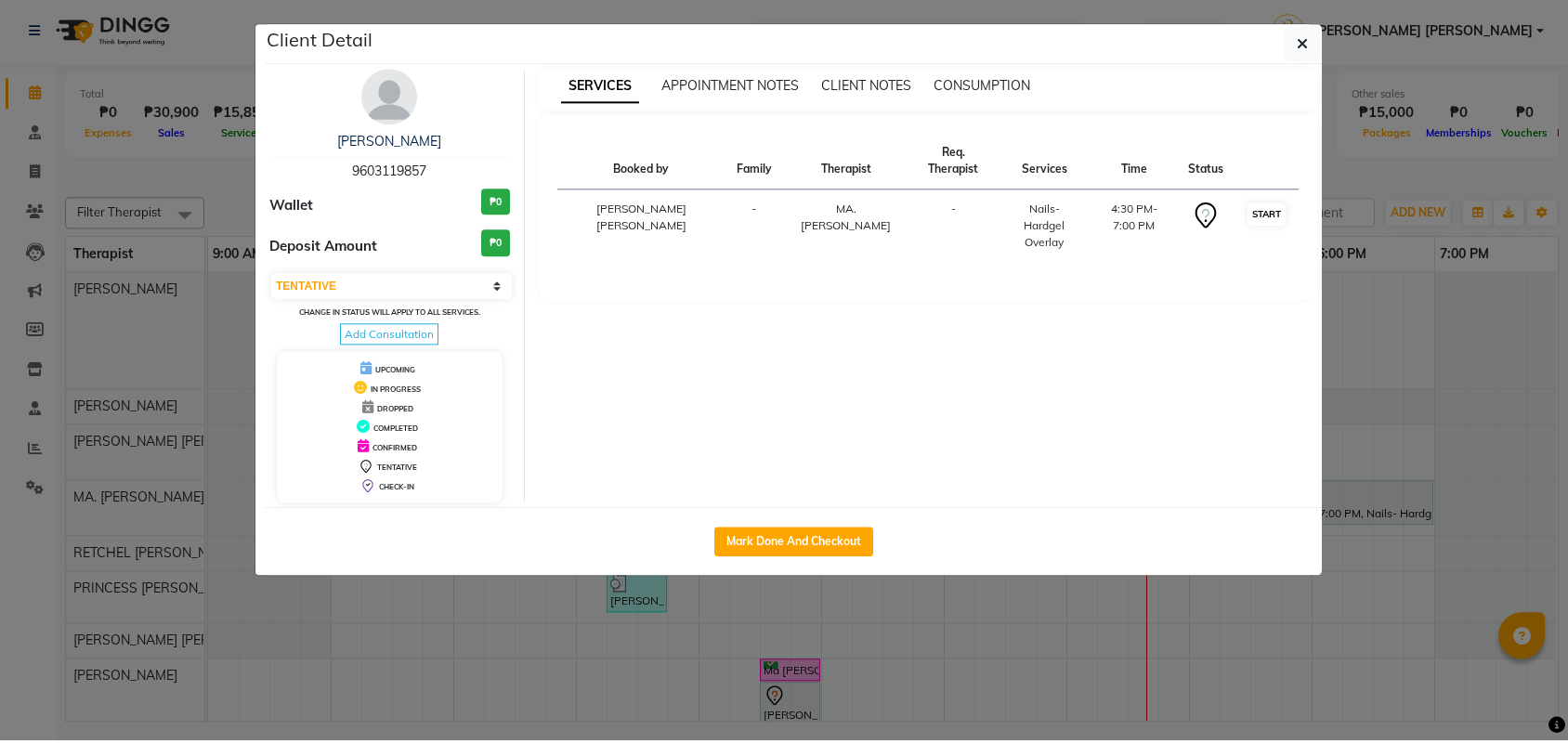
click at [1254, 218] on button "START" at bounding box center [1265, 216] width 38 height 23
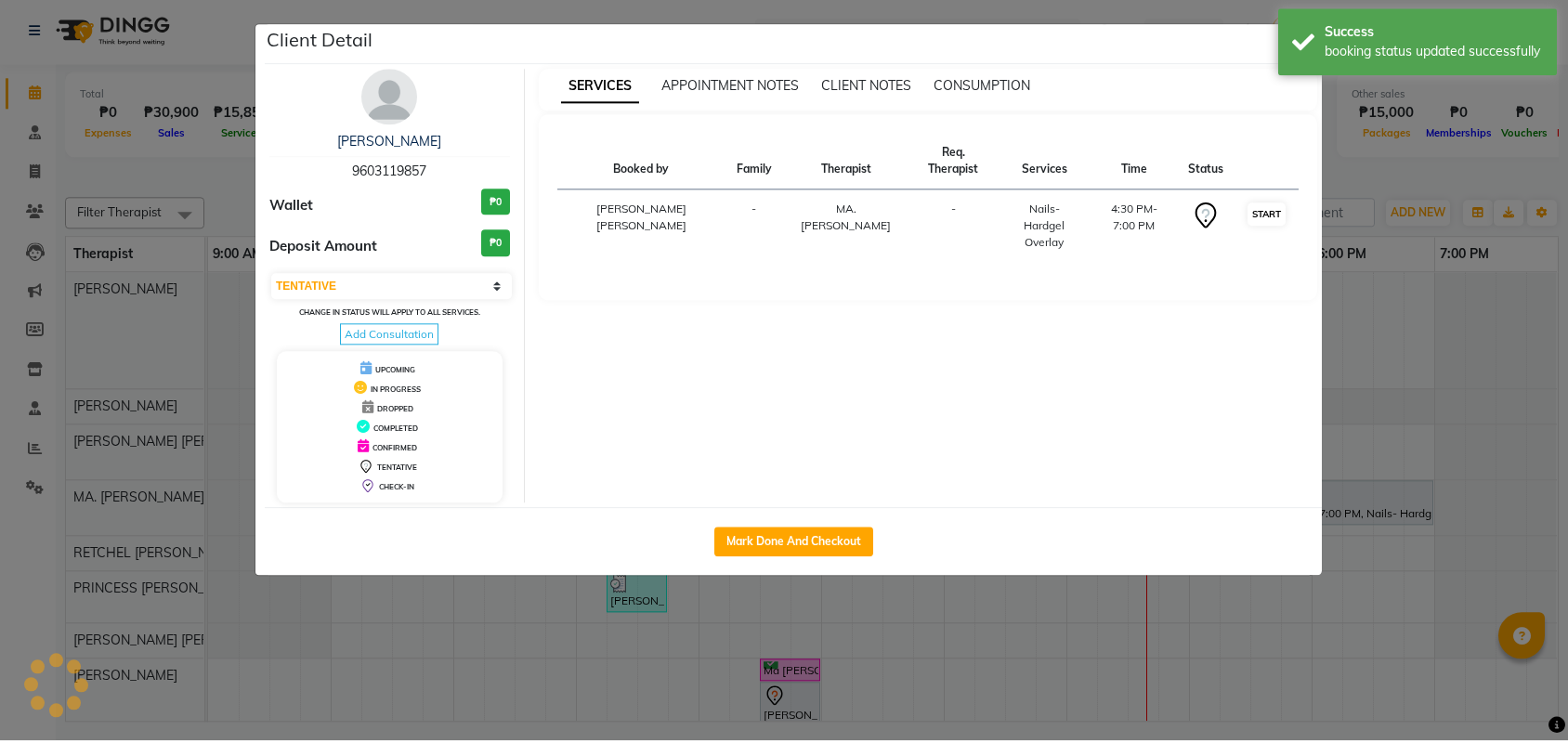
select select "1"
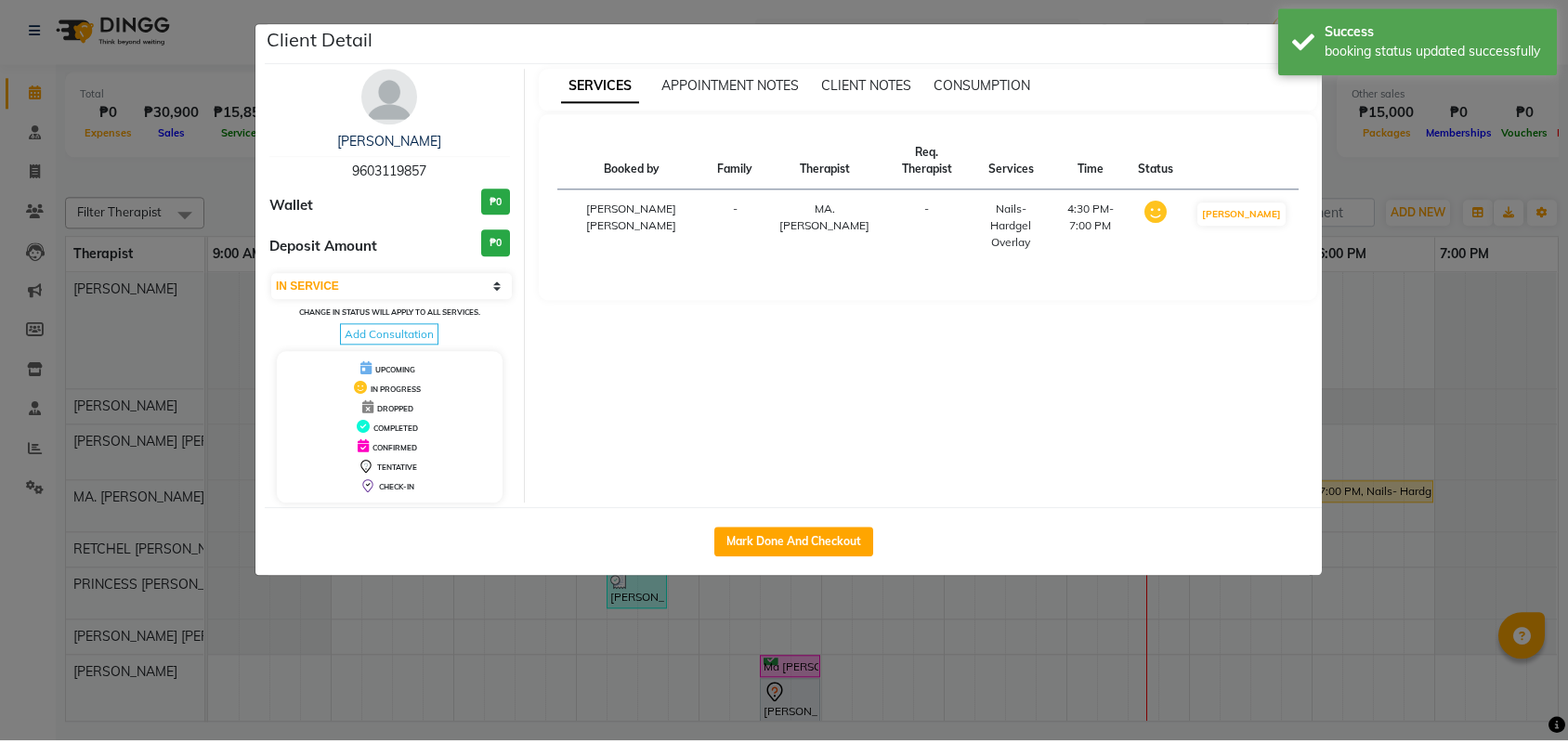
click at [1409, 369] on ngb-modal-window "Client Detail Joan Jaranilla 9603119857 Wallet ₱0 Deposit Amount ₱0 Select IN S…" at bounding box center [784, 371] width 1568 height 743
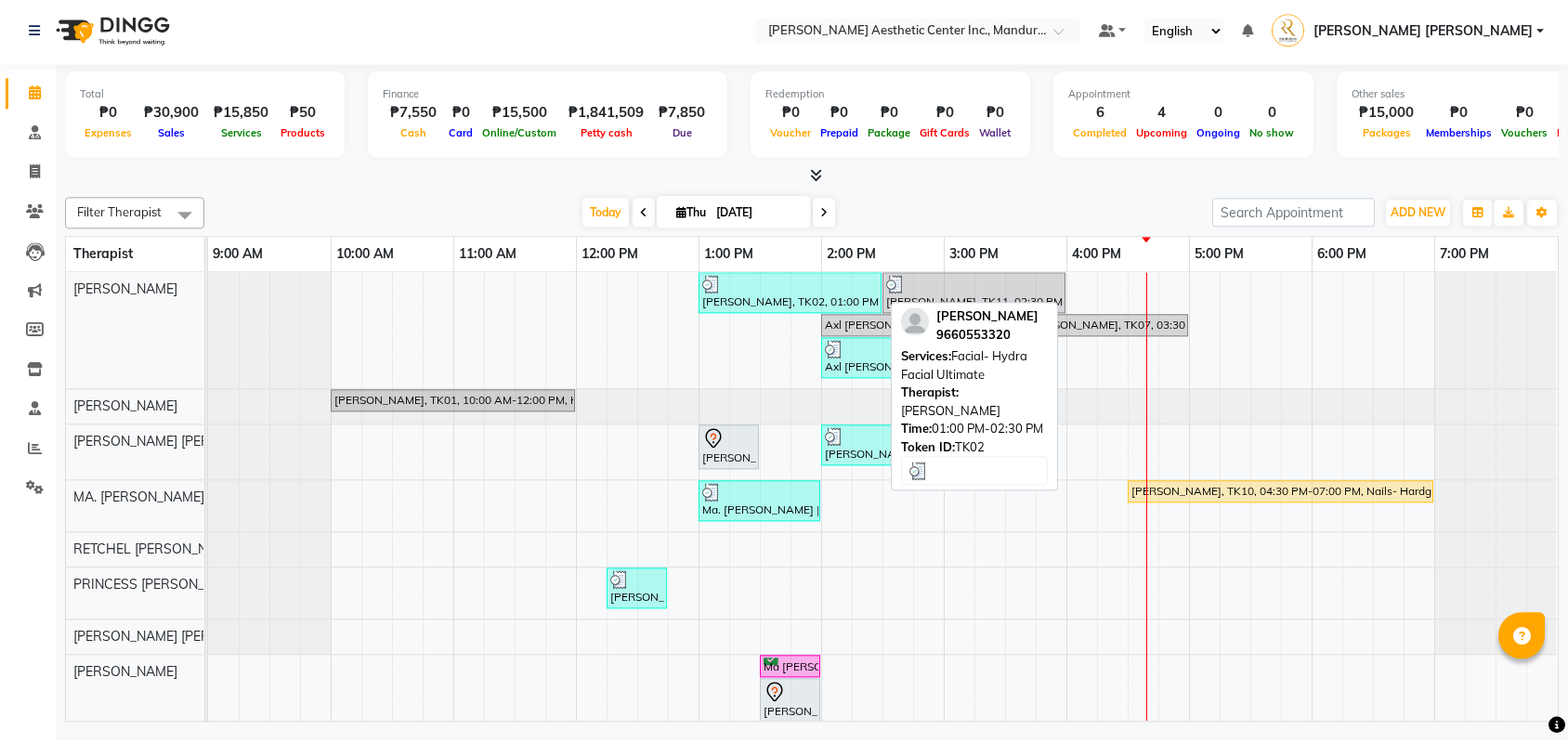
click at [788, 297] on div "[PERSON_NAME], TK02, 01:00 PM-02:30 PM, Facial- Hydra Facial Ultimate" at bounding box center [790, 295] width 179 height 36
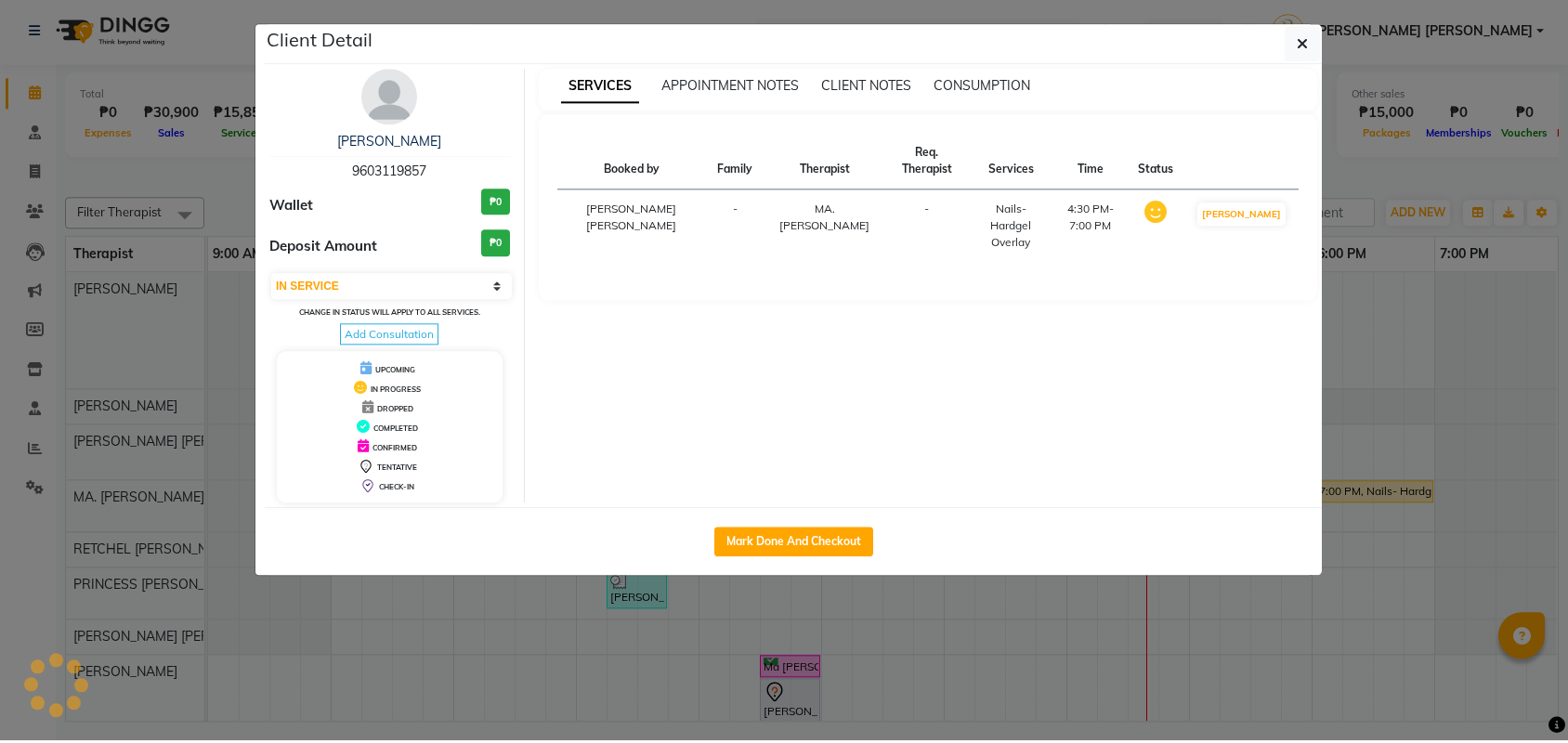
select select "3"
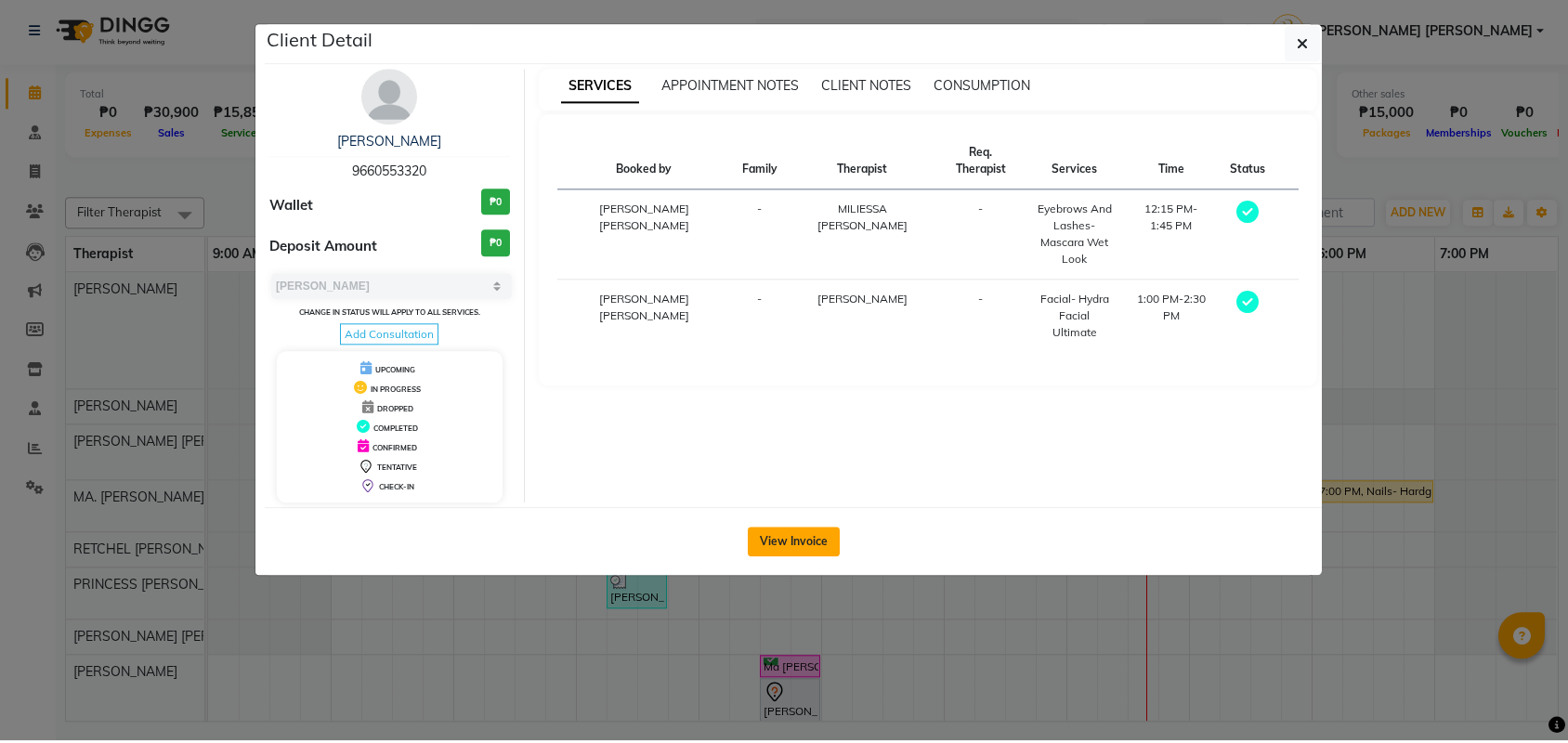
click at [797, 544] on button "View Invoice" at bounding box center [794, 544] width 92 height 30
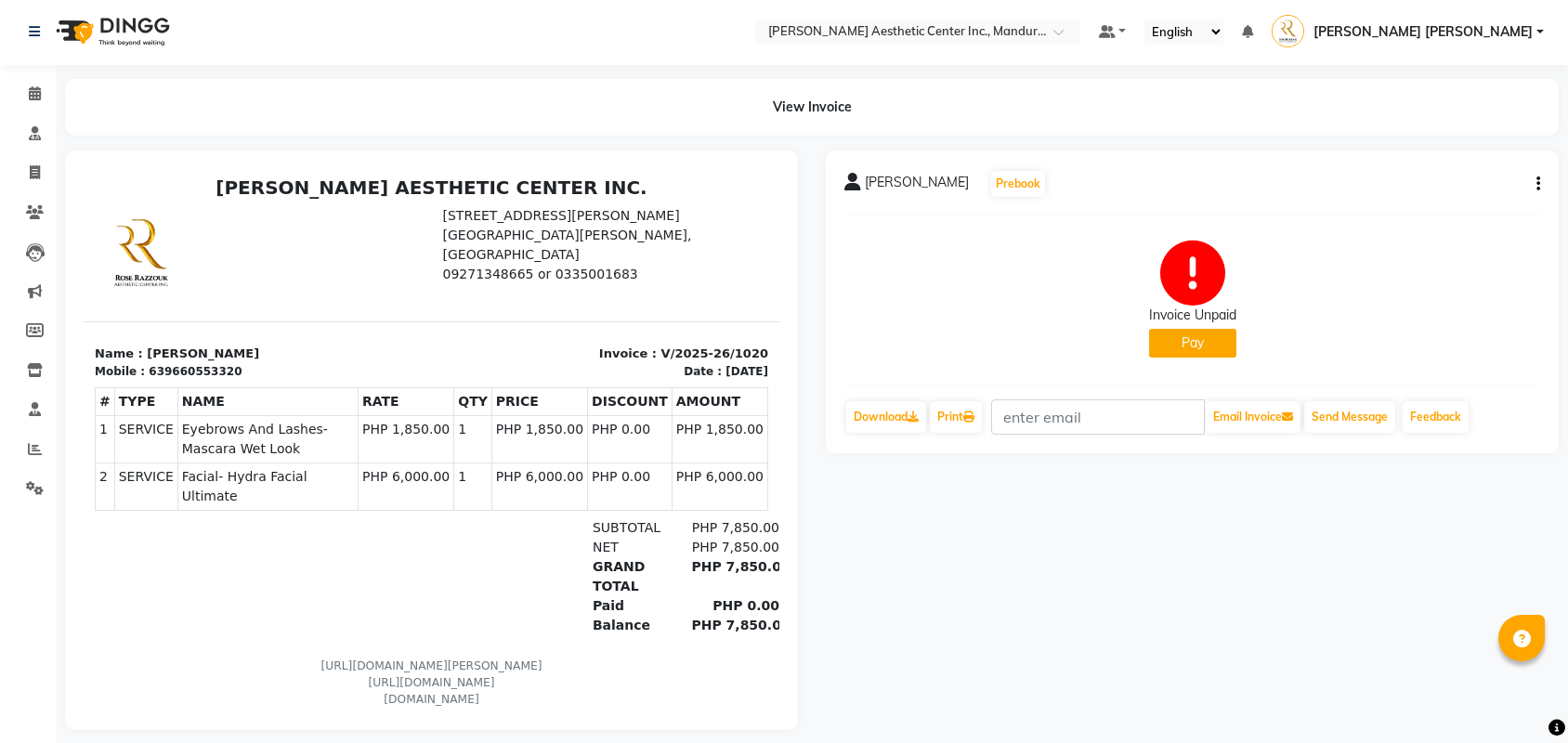
click at [1538, 185] on icon "button" at bounding box center [1538, 184] width 4 height 1
click at [1490, 213] on div "Edit Invoice" at bounding box center [1445, 206] width 128 height 23
select select "service"
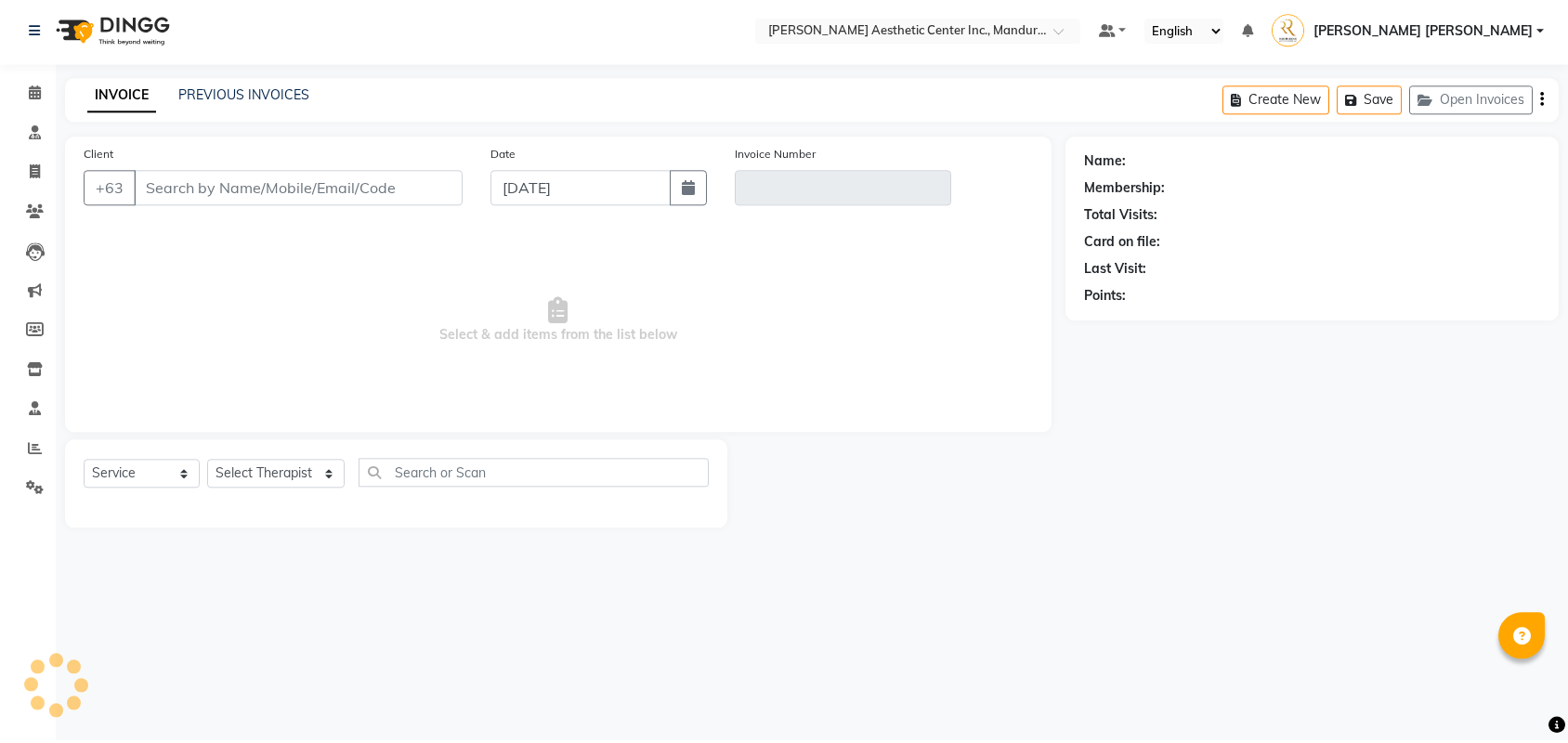
type input "9660553320"
type input "V/2025-26/1020"
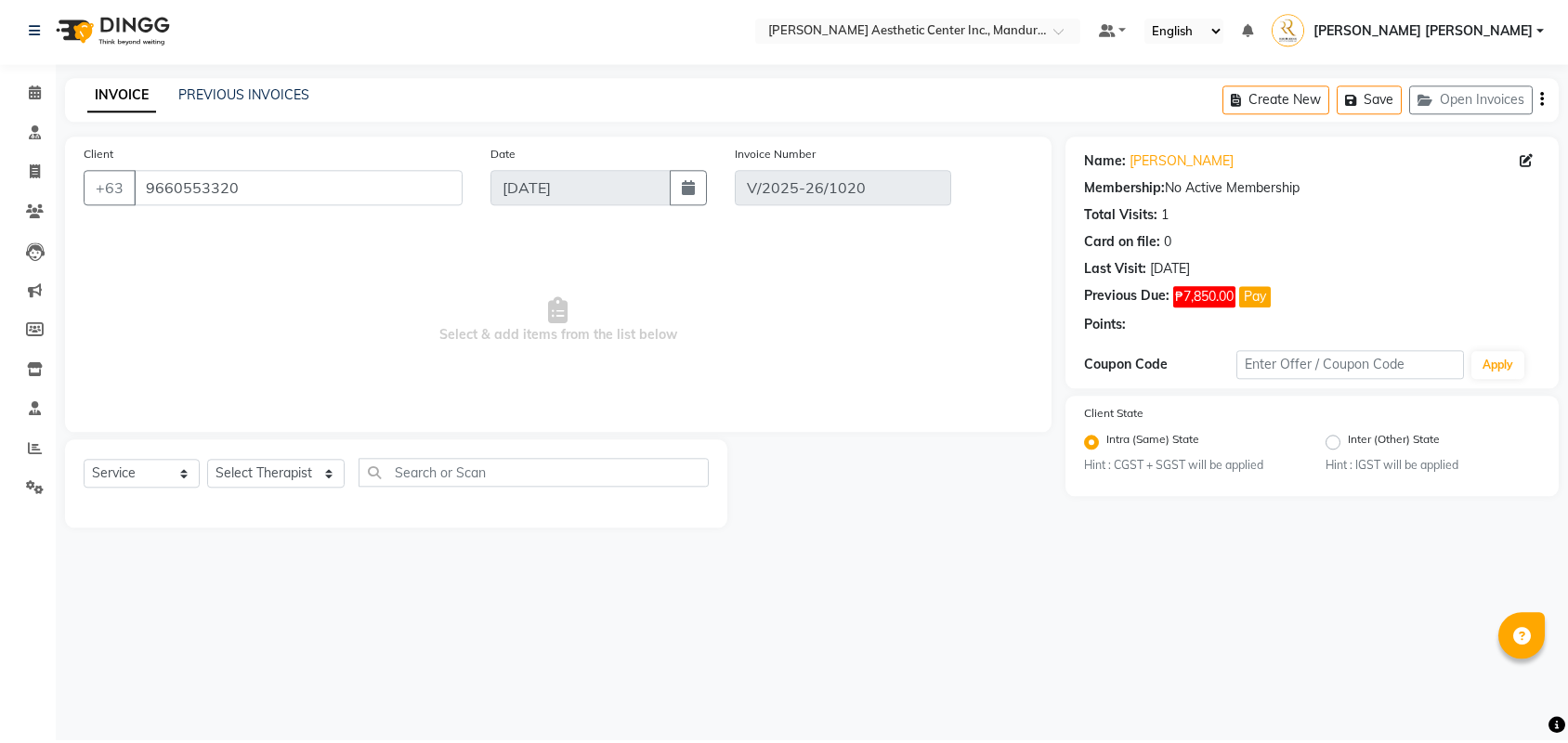
select select "select"
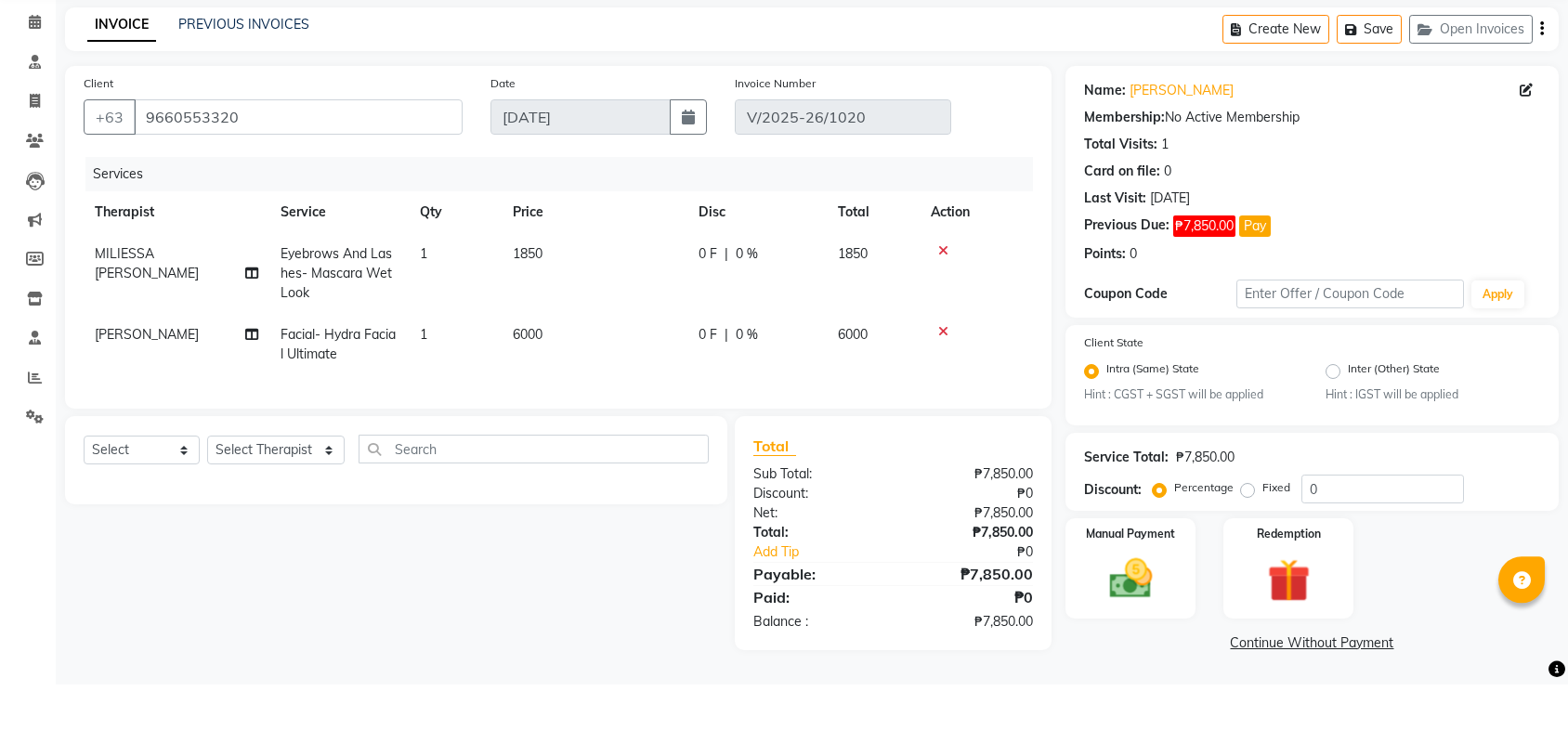
scroll to position [16, 0]
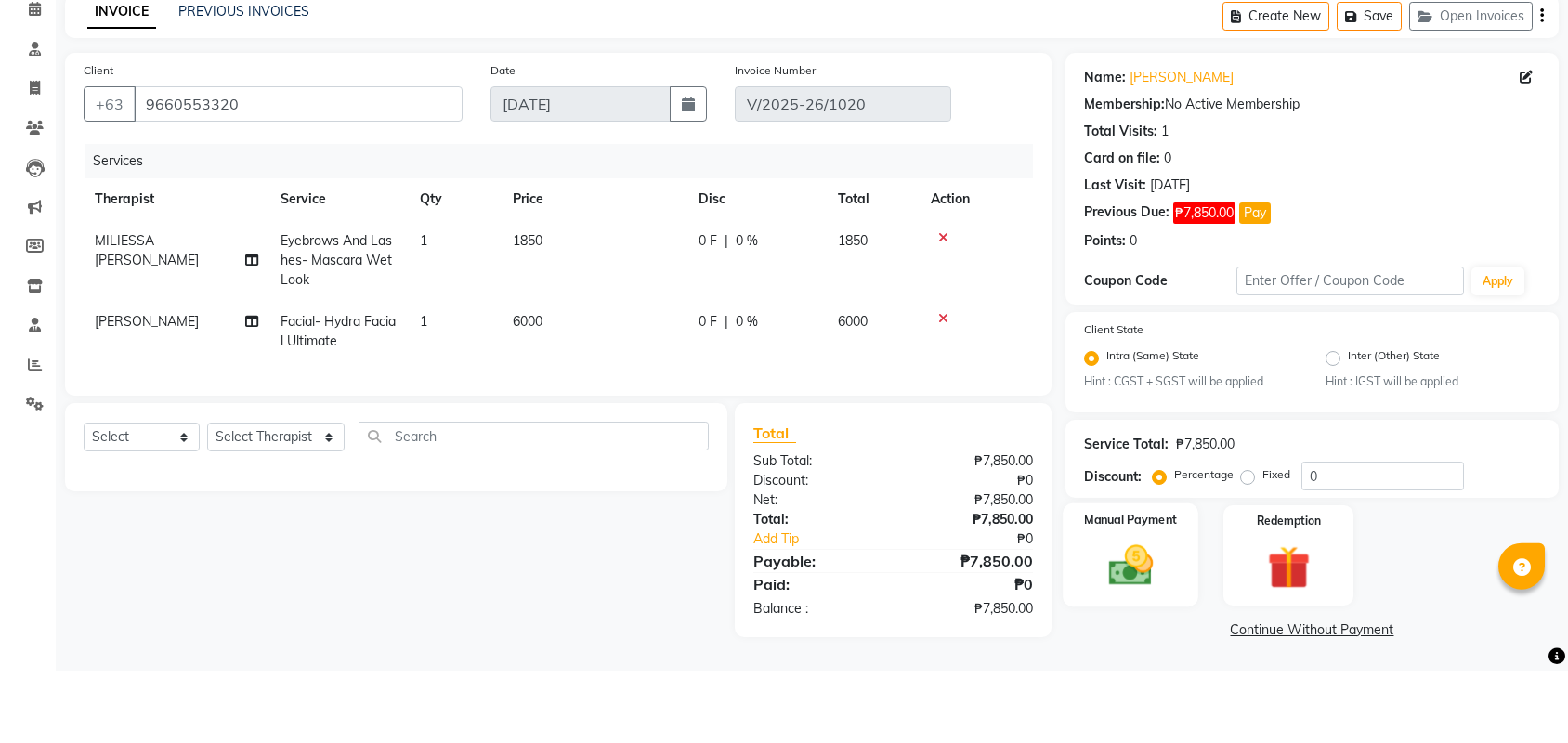
click at [1139, 612] on img at bounding box center [1130, 637] width 73 height 51
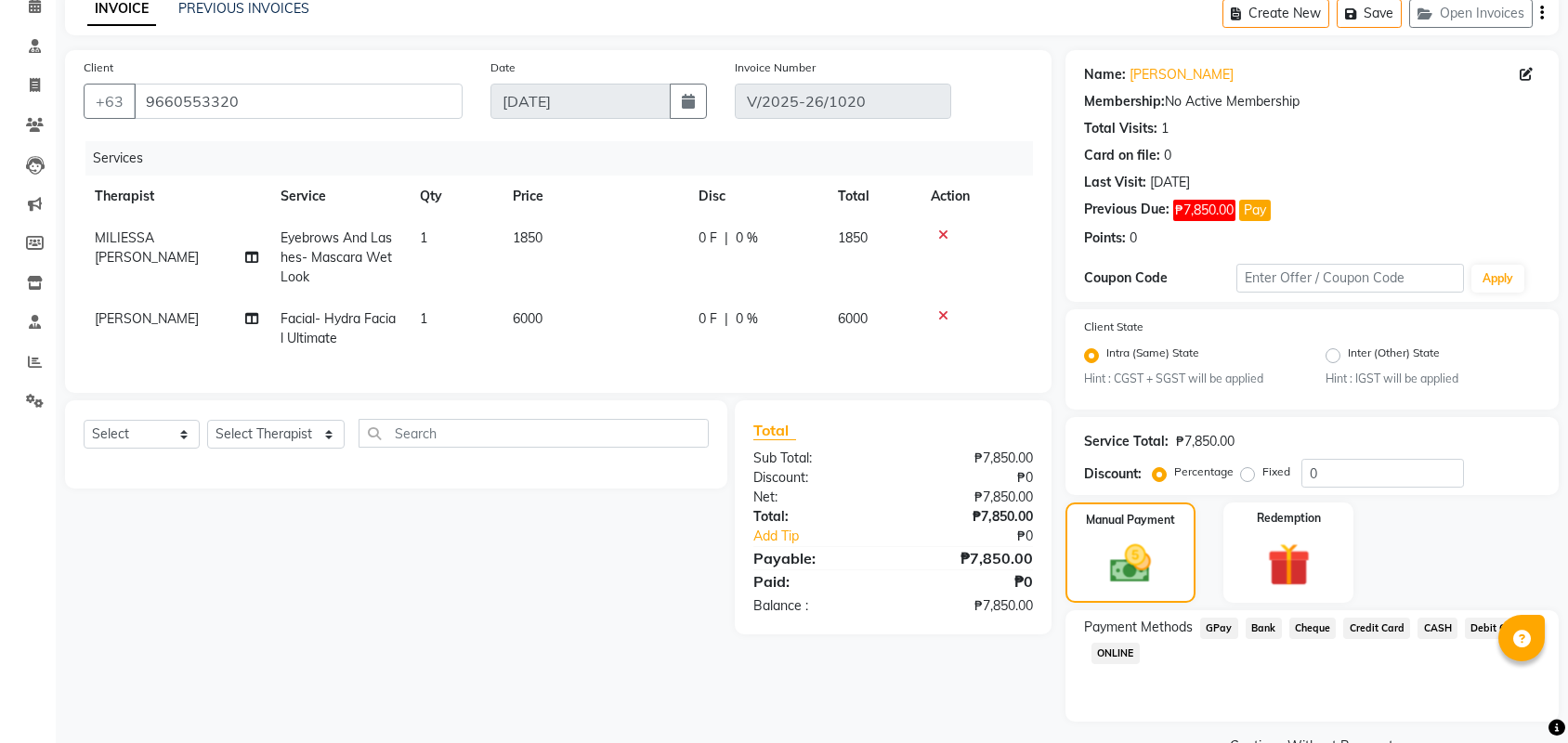
click at [1445, 633] on span "CASH" at bounding box center [1437, 628] width 40 height 21
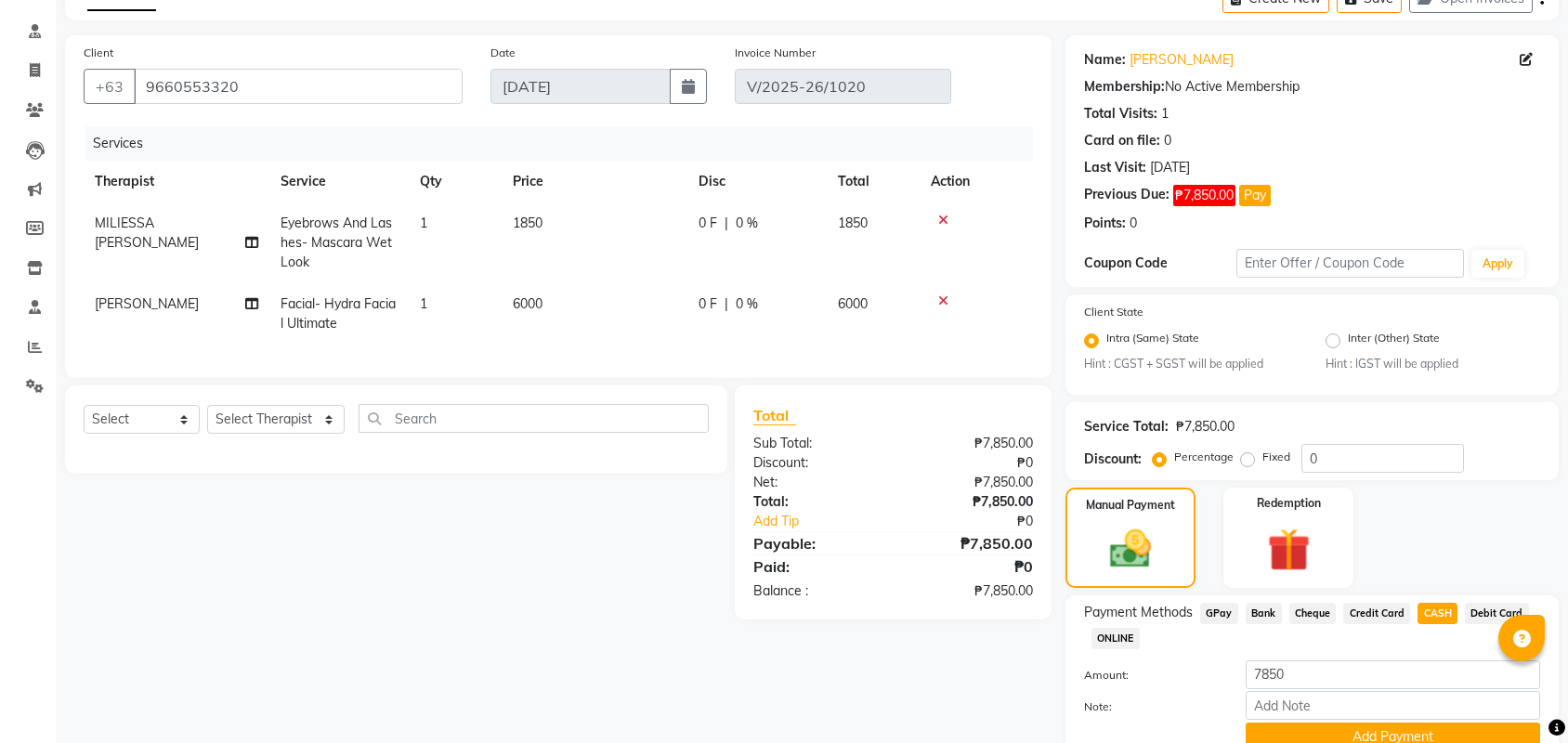
scroll to position [186, 0]
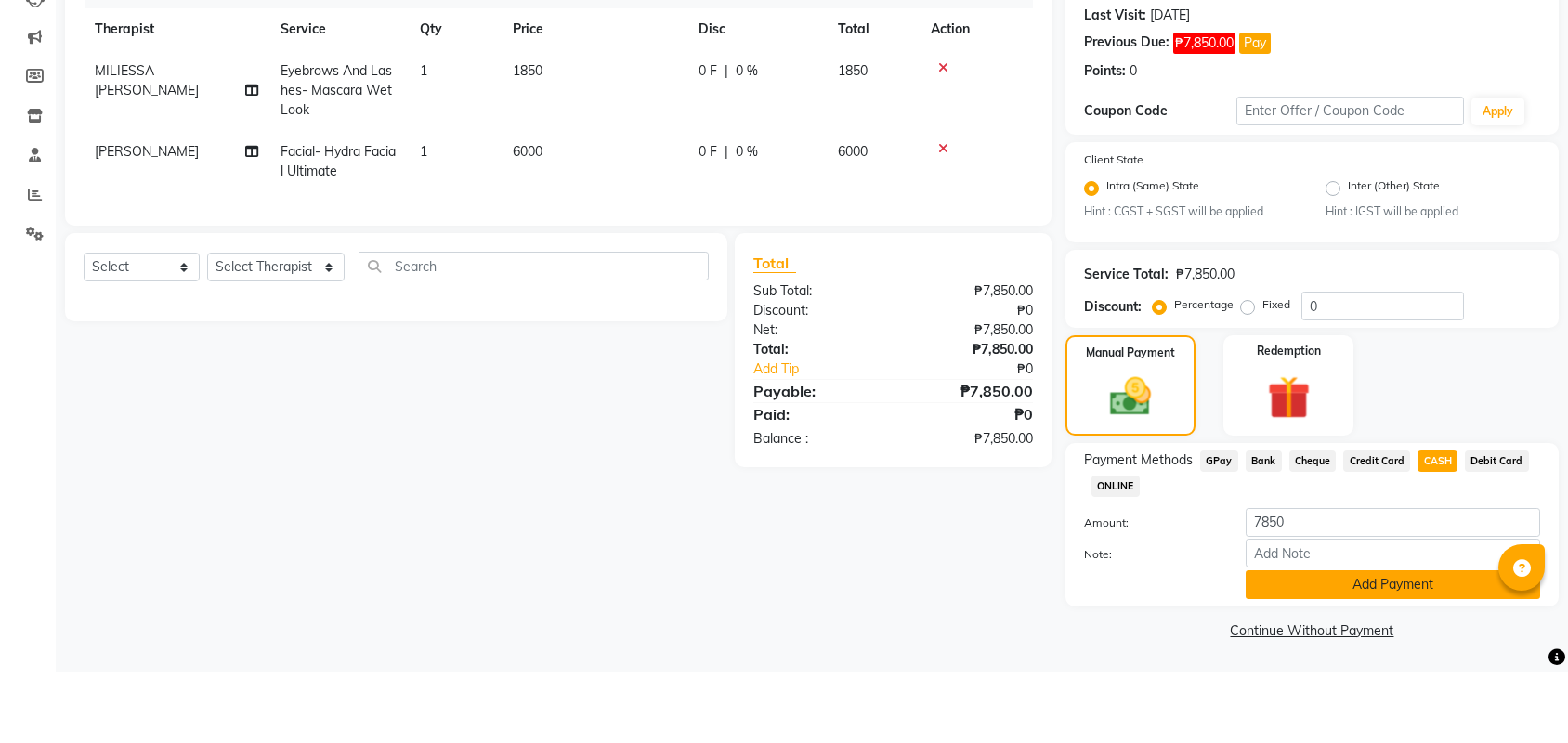
click at [1372, 641] on button "Add Payment" at bounding box center [1393, 655] width 295 height 29
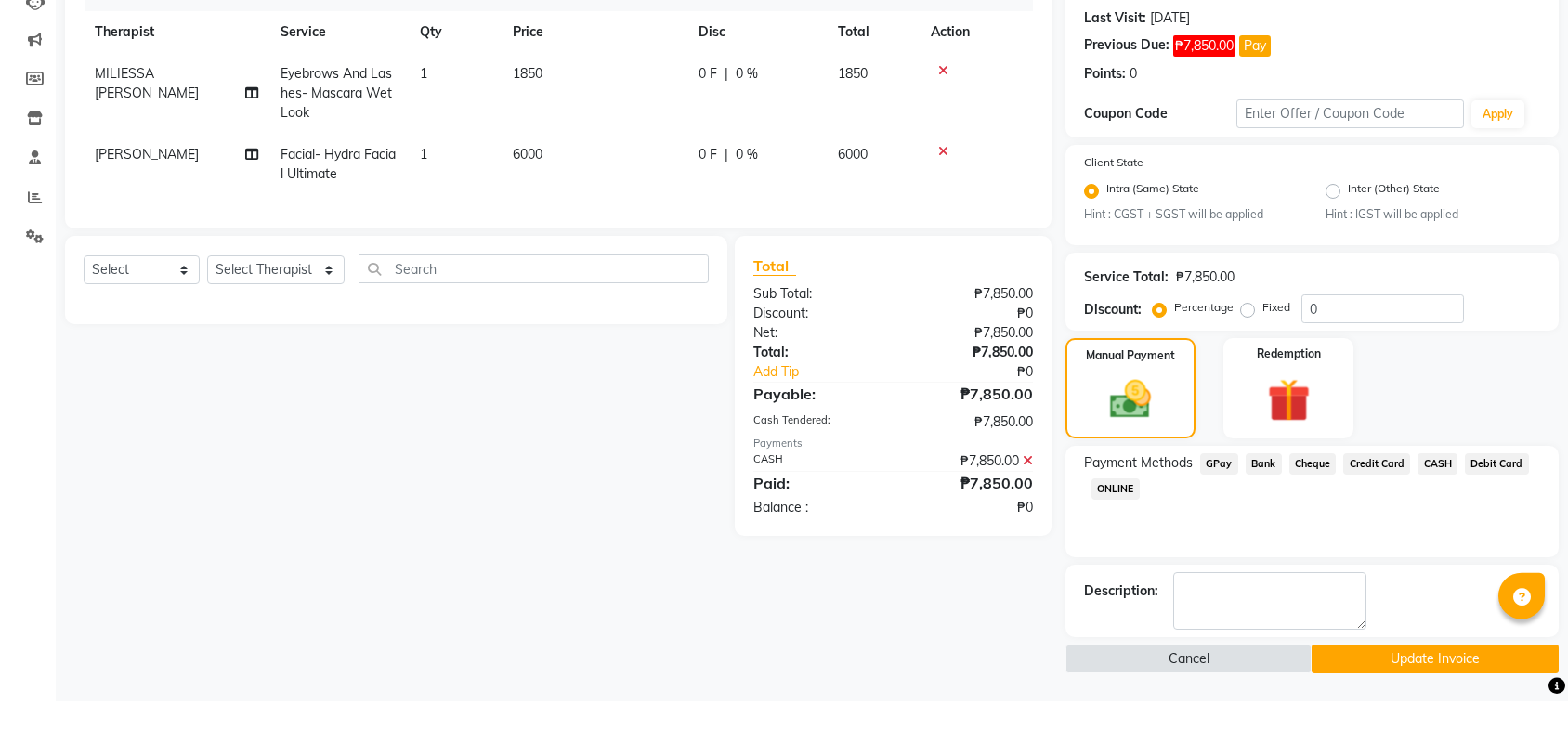
click at [1384, 686] on button "Update Invoice" at bounding box center [1435, 700] width 247 height 29
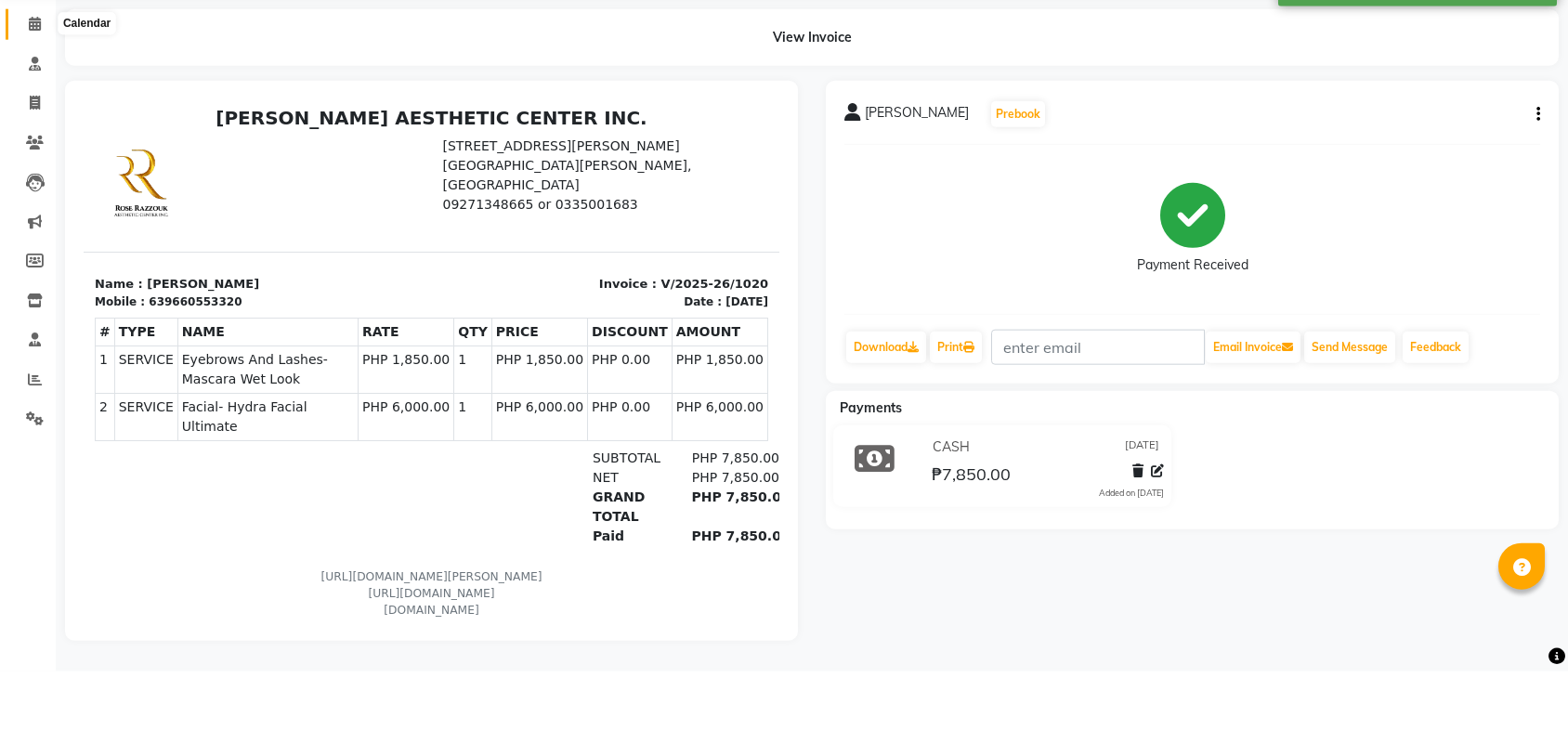
click at [31, 88] on icon at bounding box center [35, 95] width 12 height 14
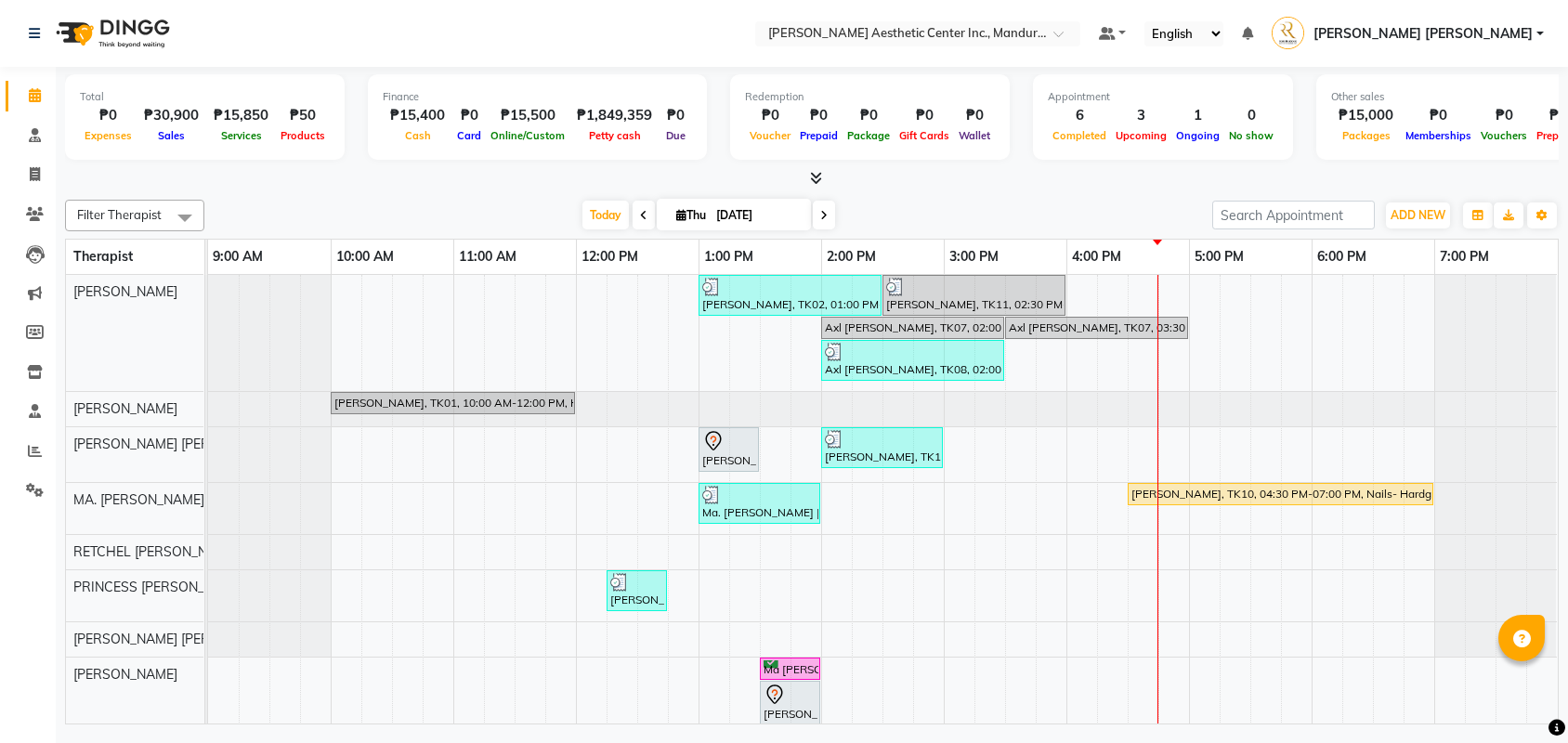
click at [750, 208] on input "[DATE]" at bounding box center [757, 215] width 93 height 28
select select "9"
select select "2025"
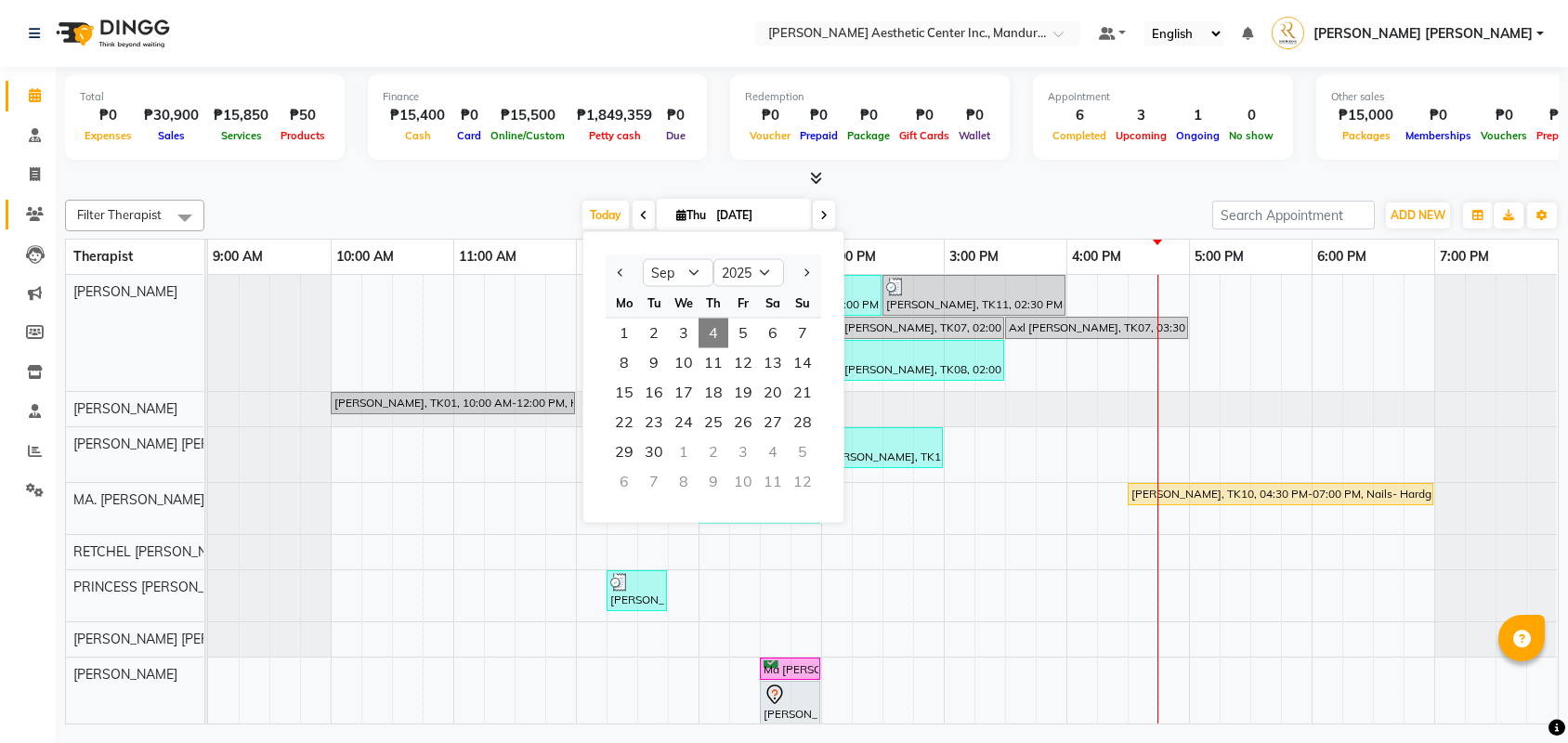
click at [36, 220] on link "Clients" at bounding box center [28, 215] width 44 height 31
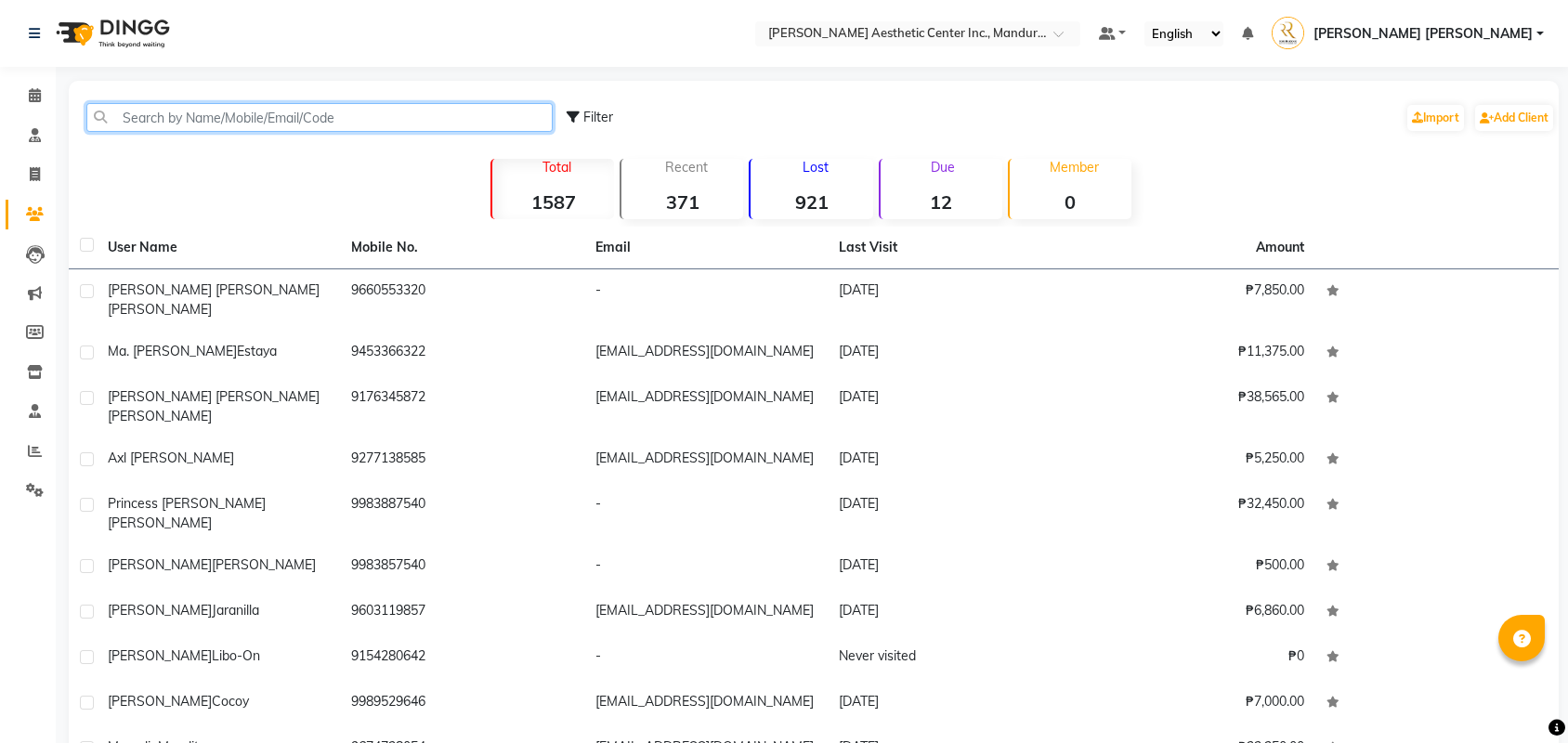
click at [294, 121] on input "text" at bounding box center [319, 118] width 466 height 29
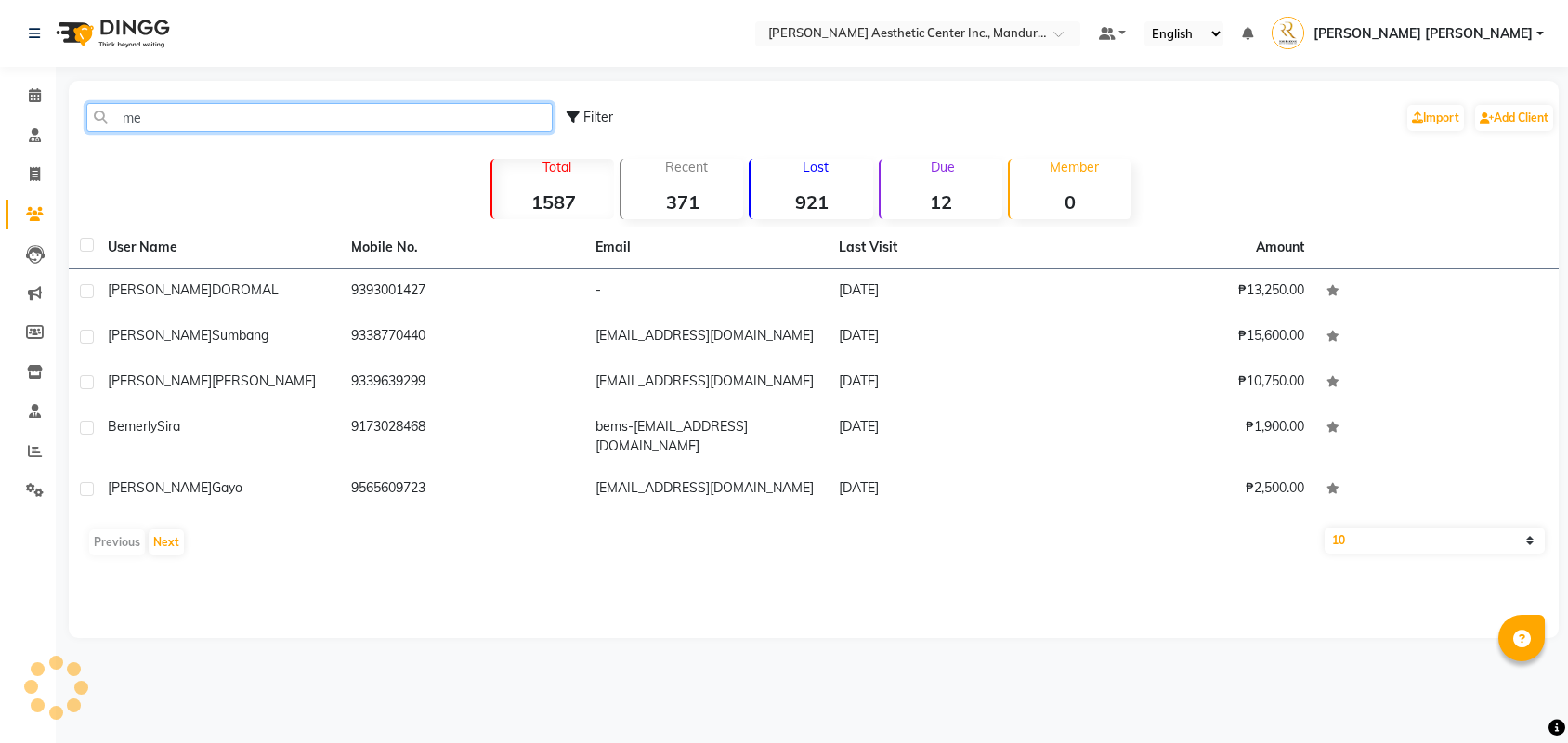
type input "m"
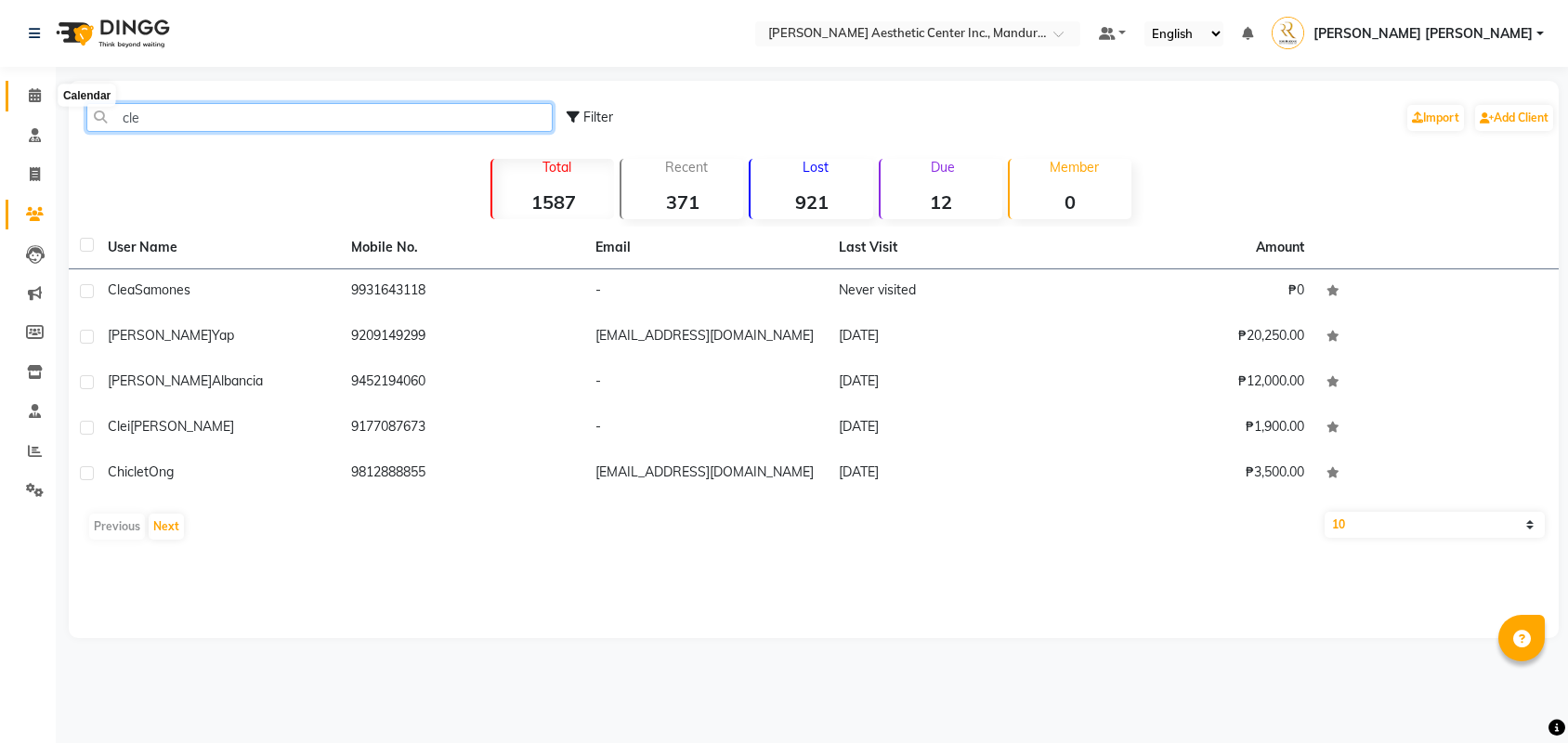
type input "cle"
click at [31, 95] on icon at bounding box center [35, 95] width 12 height 14
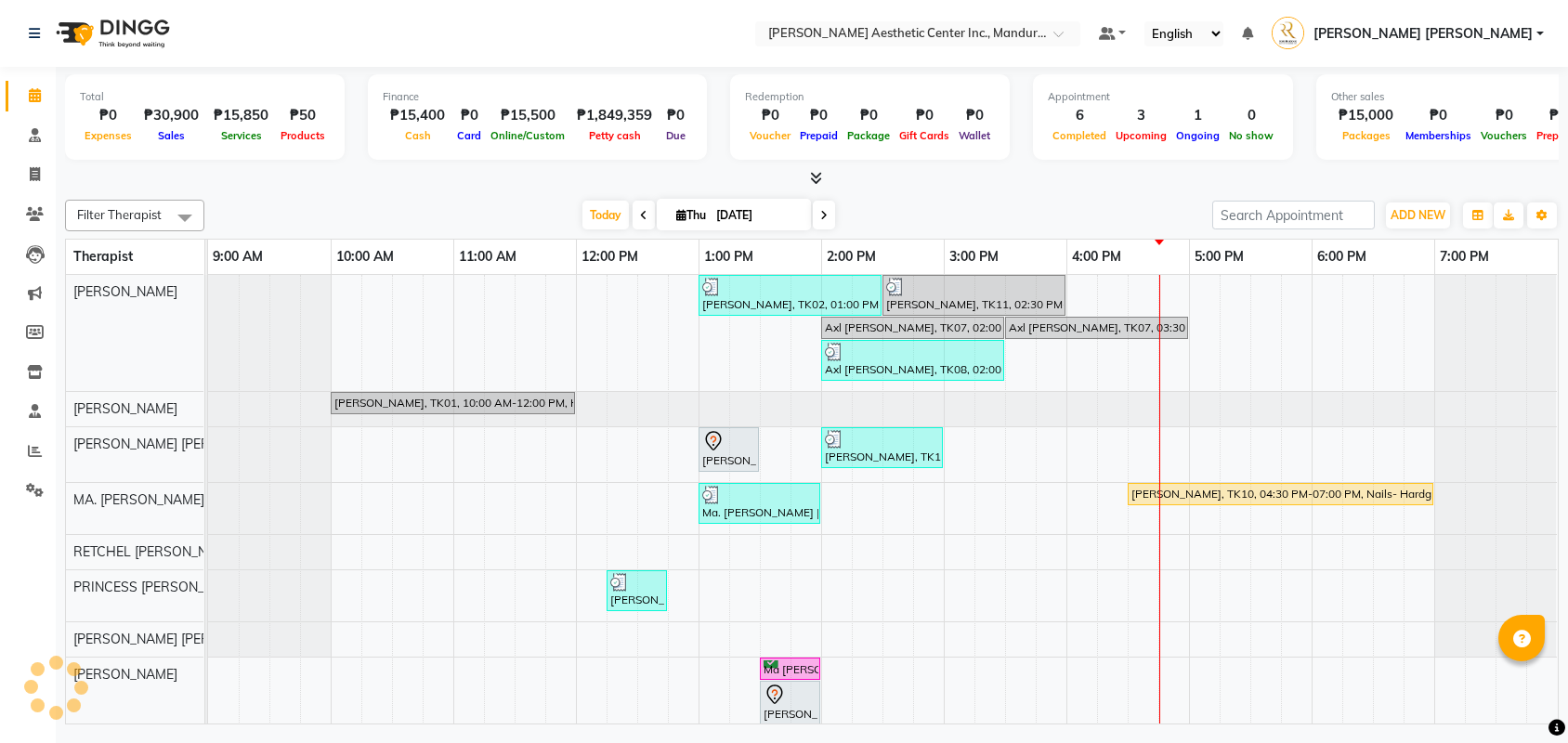
click at [754, 201] on span "Thu 09/04/2025" at bounding box center [734, 214] width 155 height 32
click at [701, 205] on span "Thu 09/04/2025" at bounding box center [734, 214] width 155 height 32
click at [724, 217] on input "[DATE]" at bounding box center [757, 215] width 93 height 28
select select "9"
select select "2025"
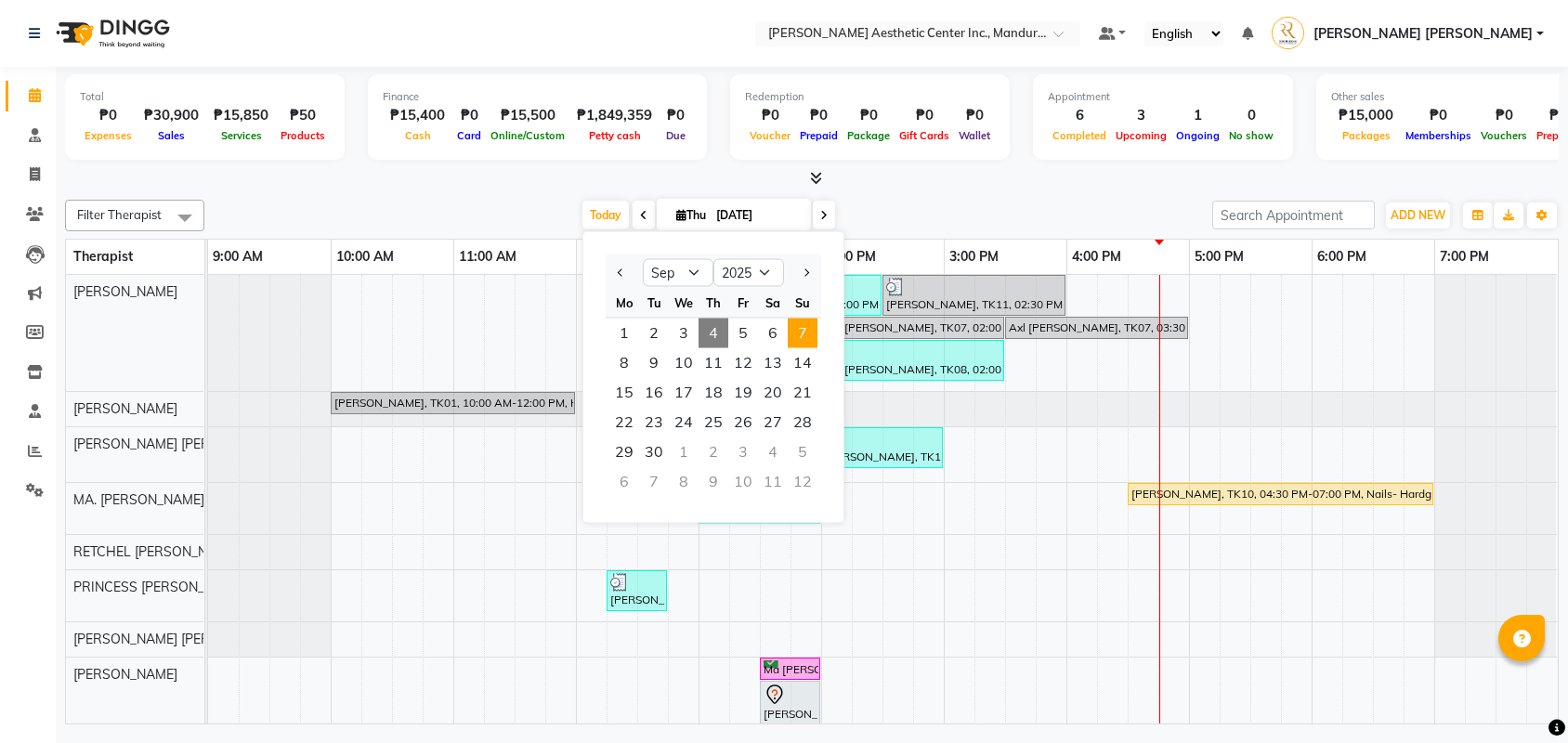
click at [807, 327] on span "7" at bounding box center [802, 333] width 30 height 30
type input "09/07/2025"
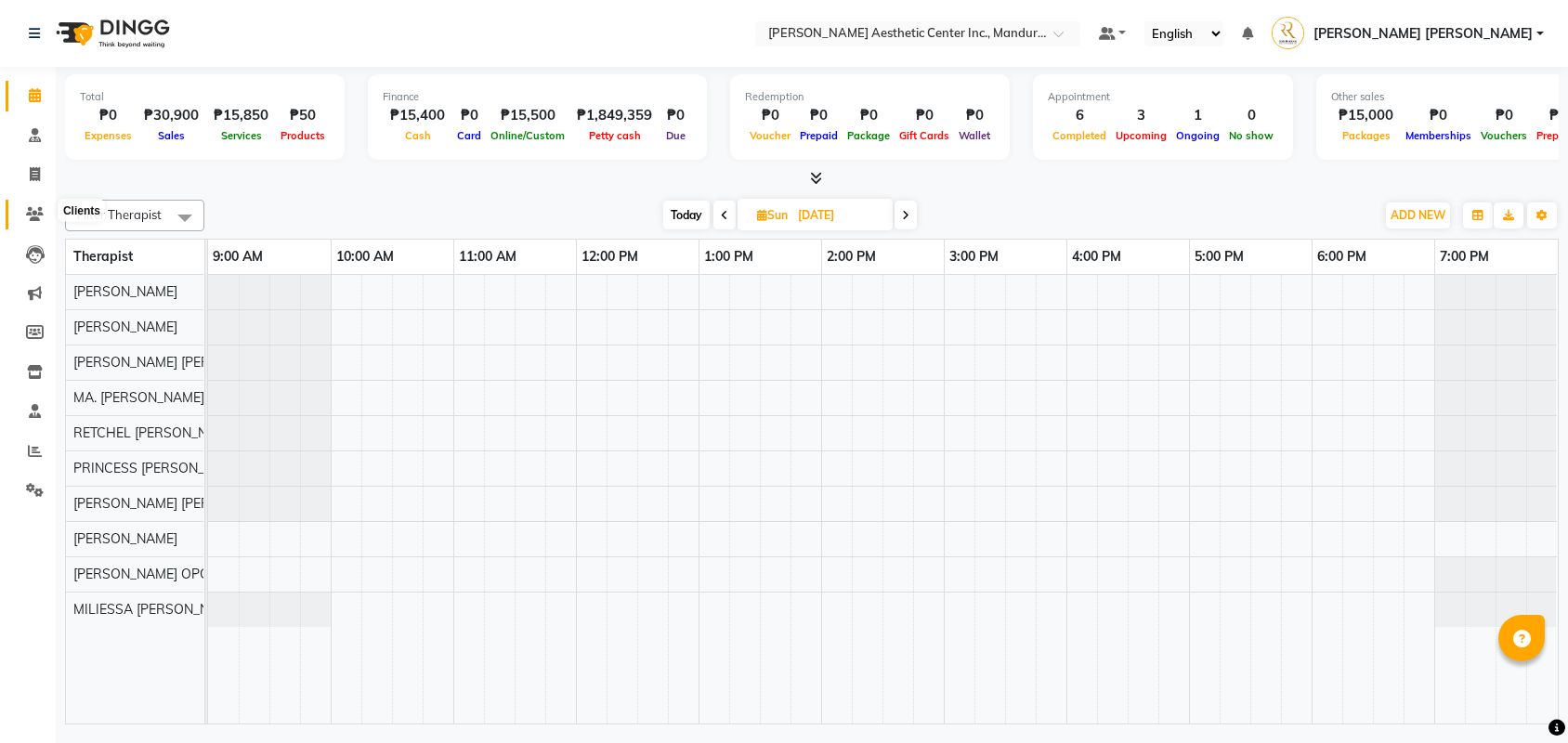
click at [37, 213] on icon at bounding box center [35, 214] width 17 height 14
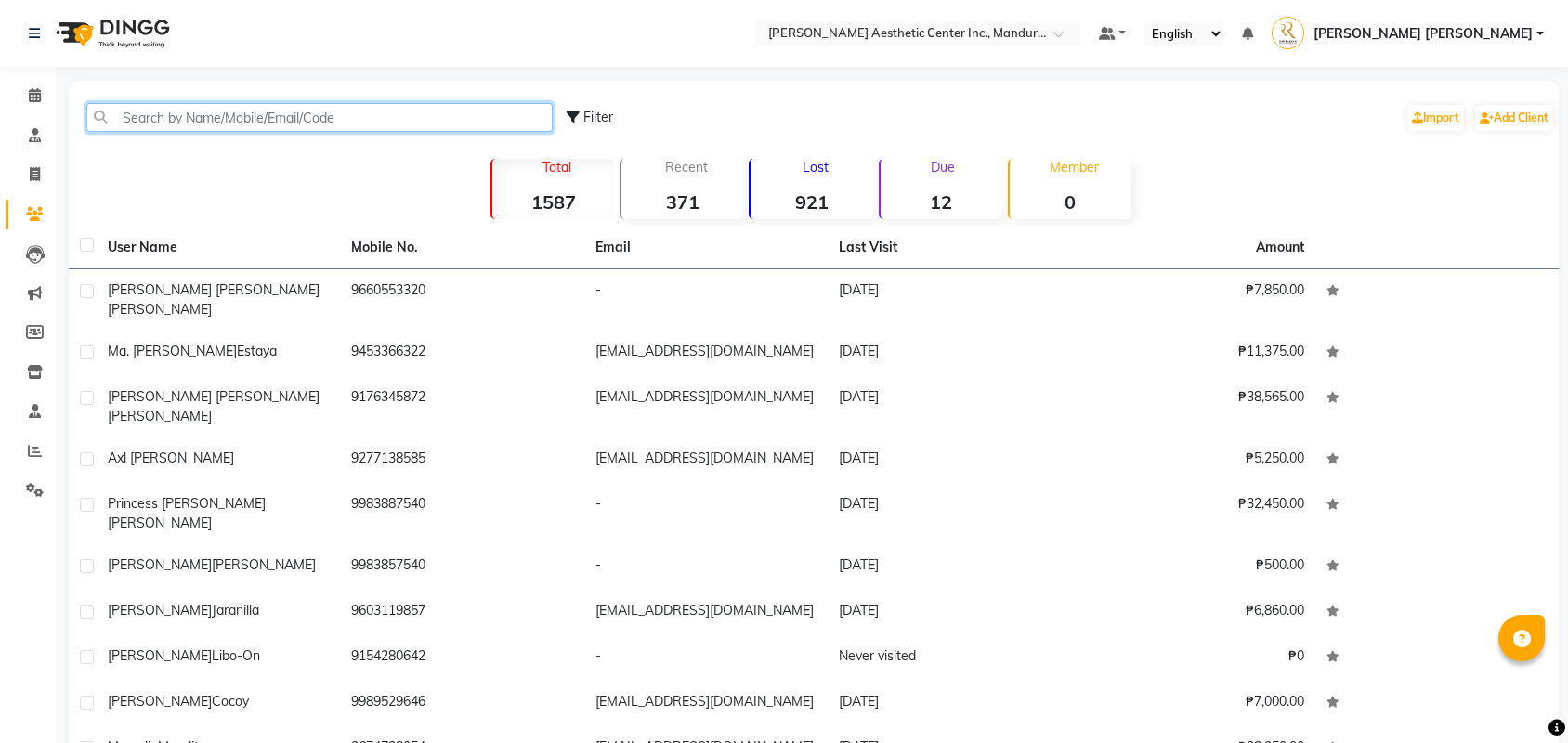
click at [179, 119] on input "text" at bounding box center [319, 118] width 466 height 29
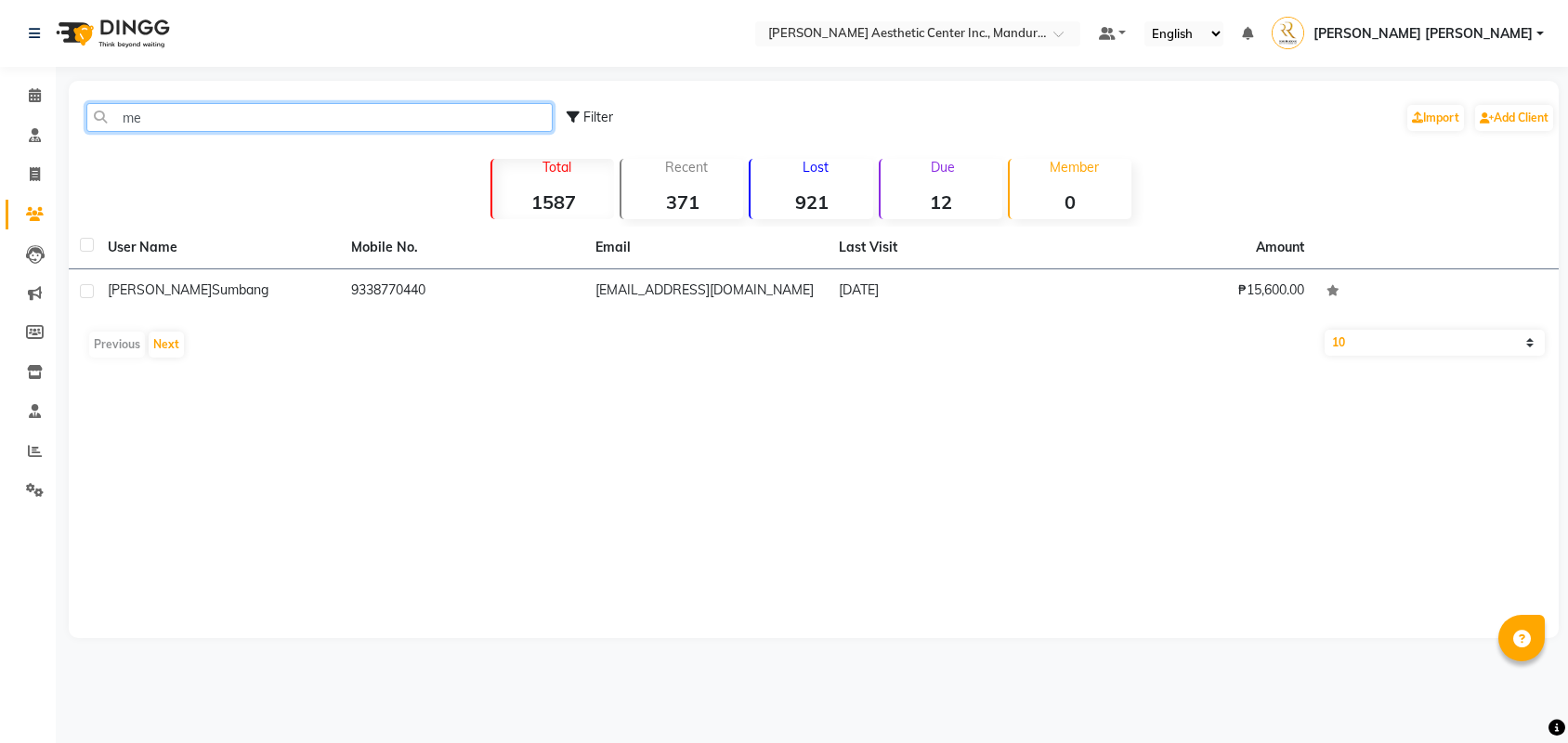
type input "m"
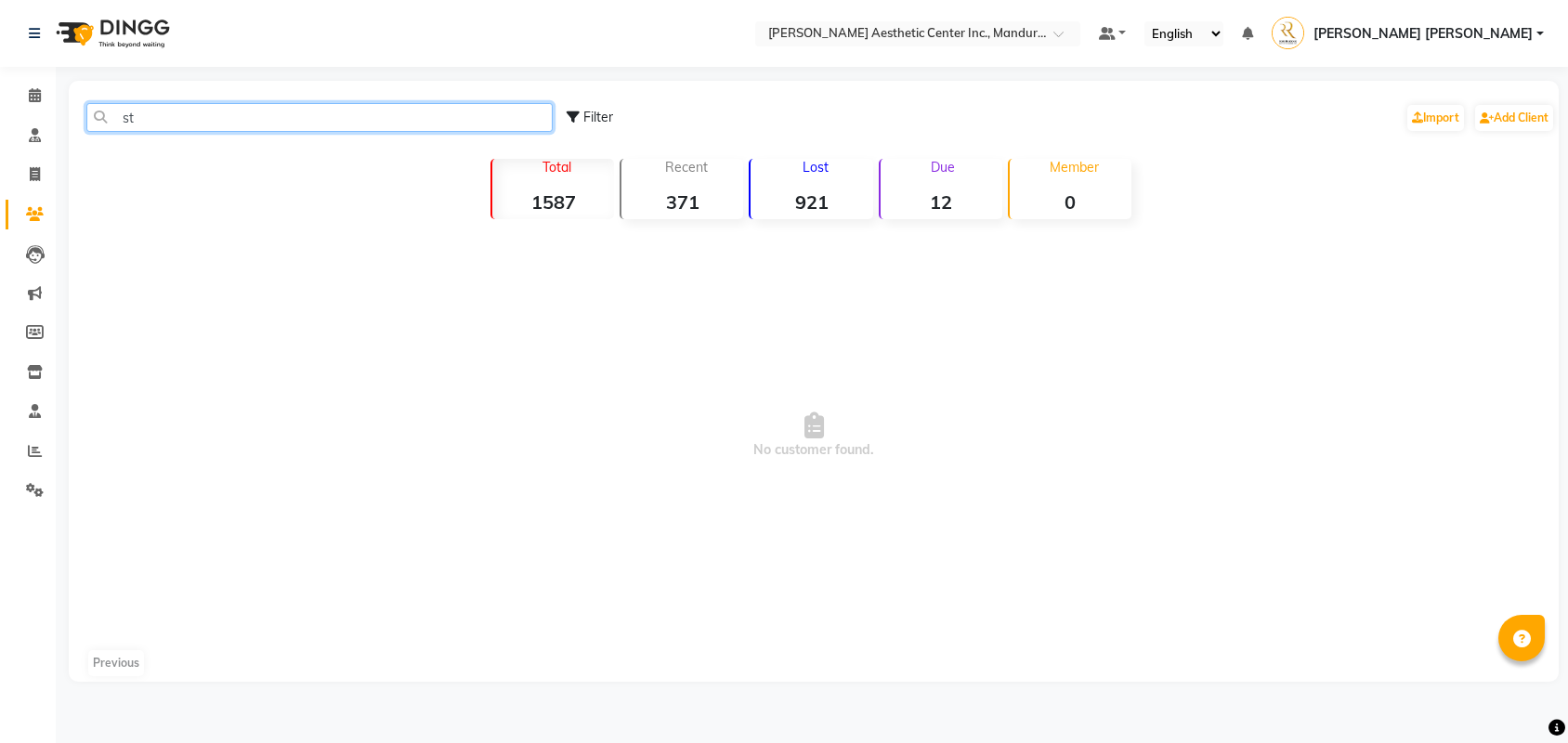
type input "s"
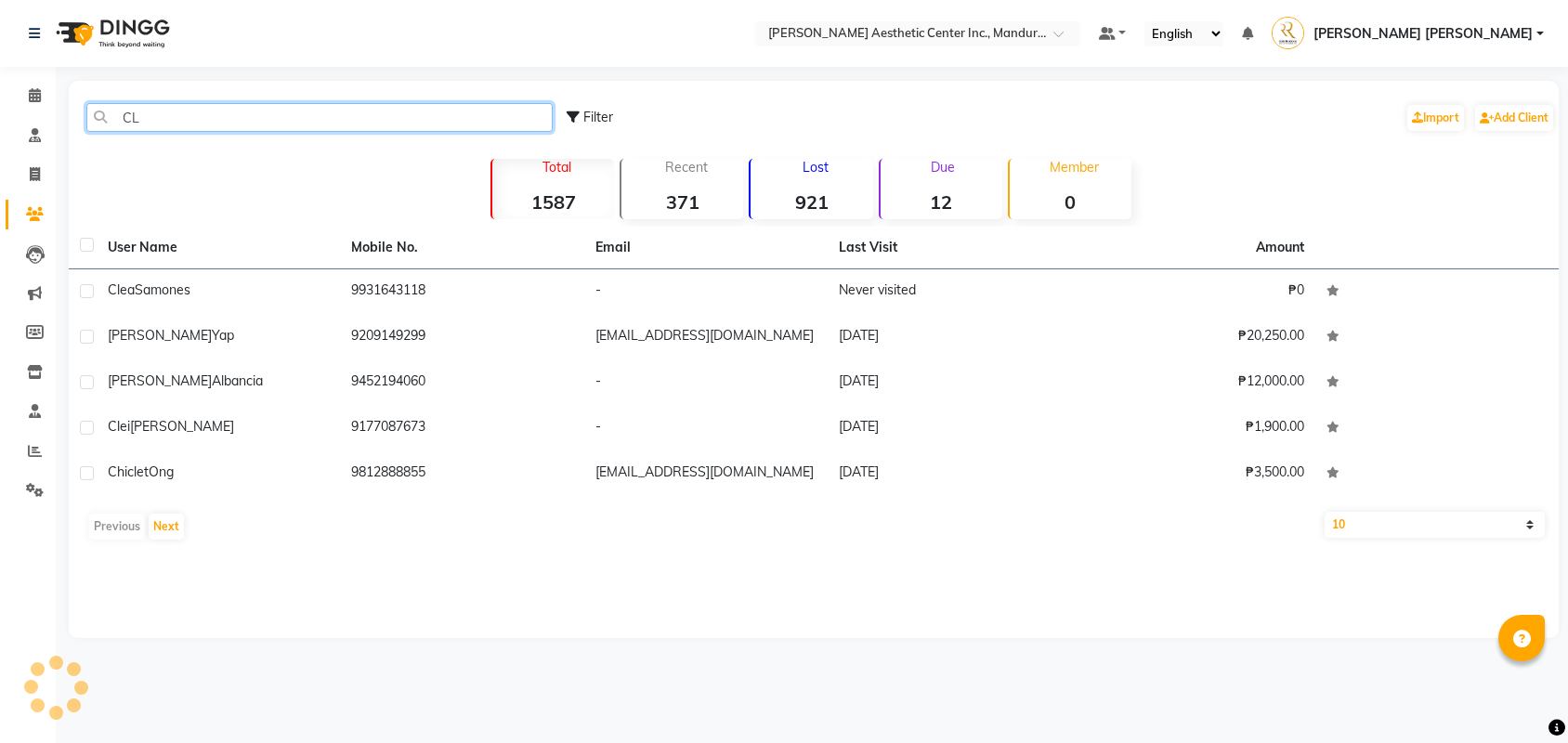
type input "C"
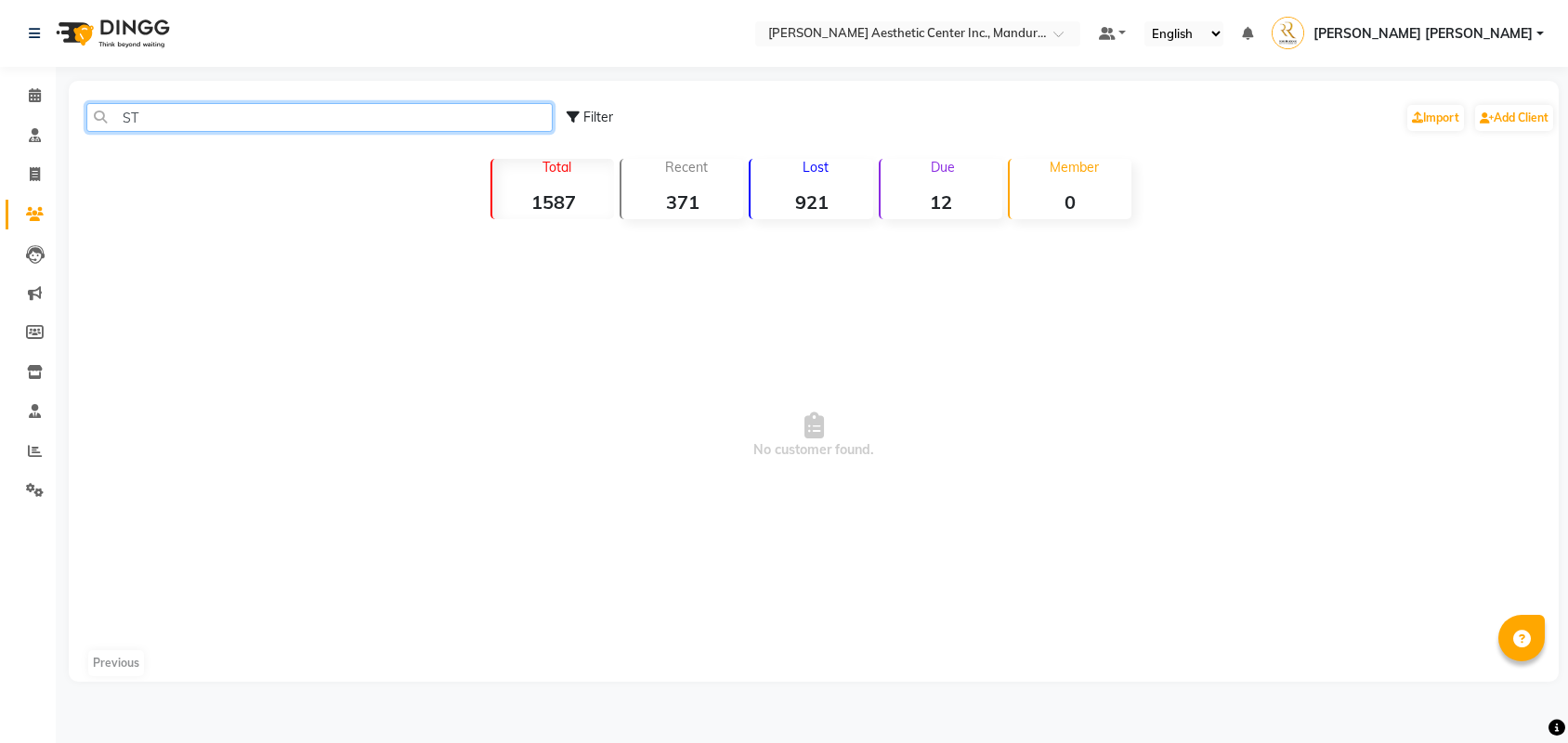
type input "S"
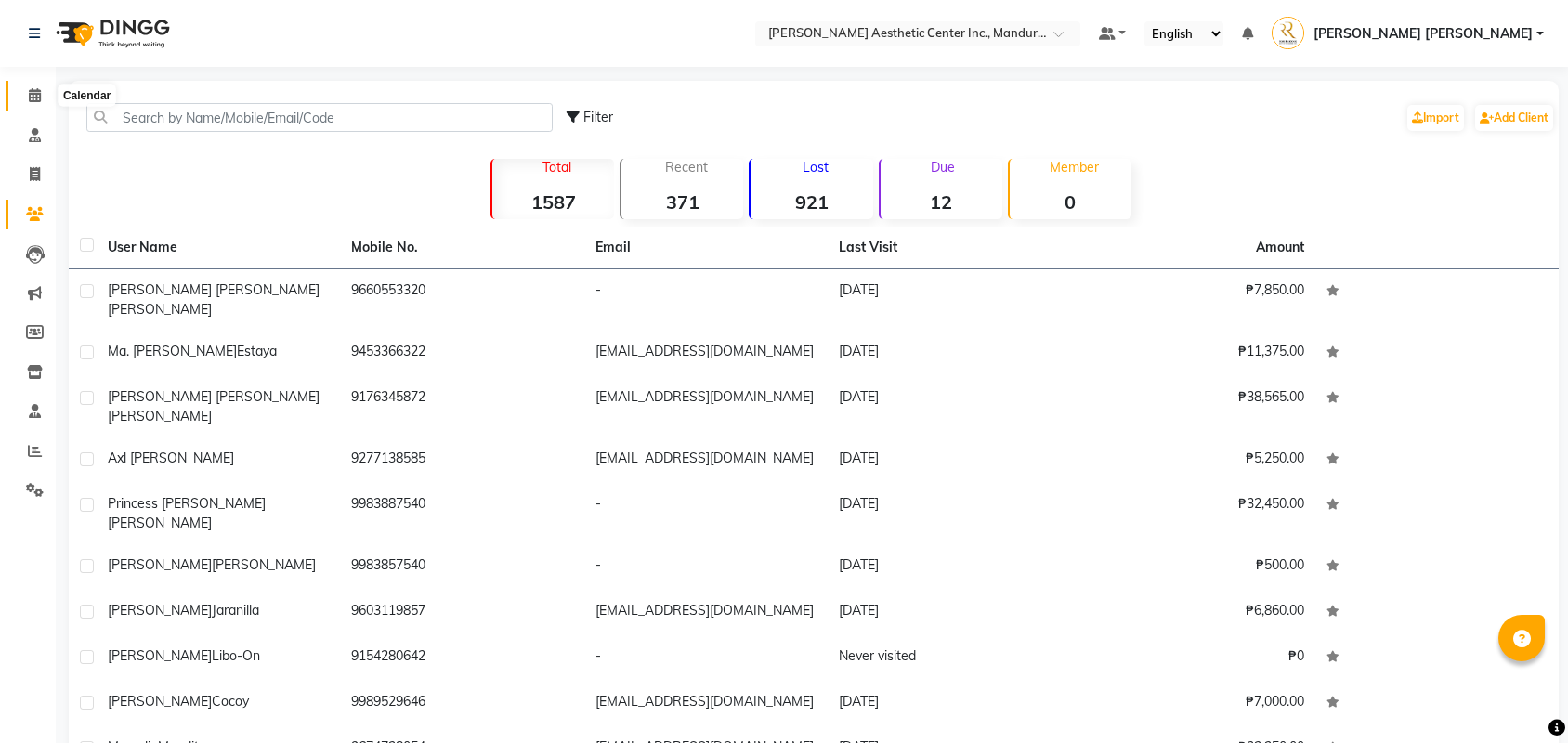
click at [24, 90] on span at bounding box center [35, 96] width 33 height 21
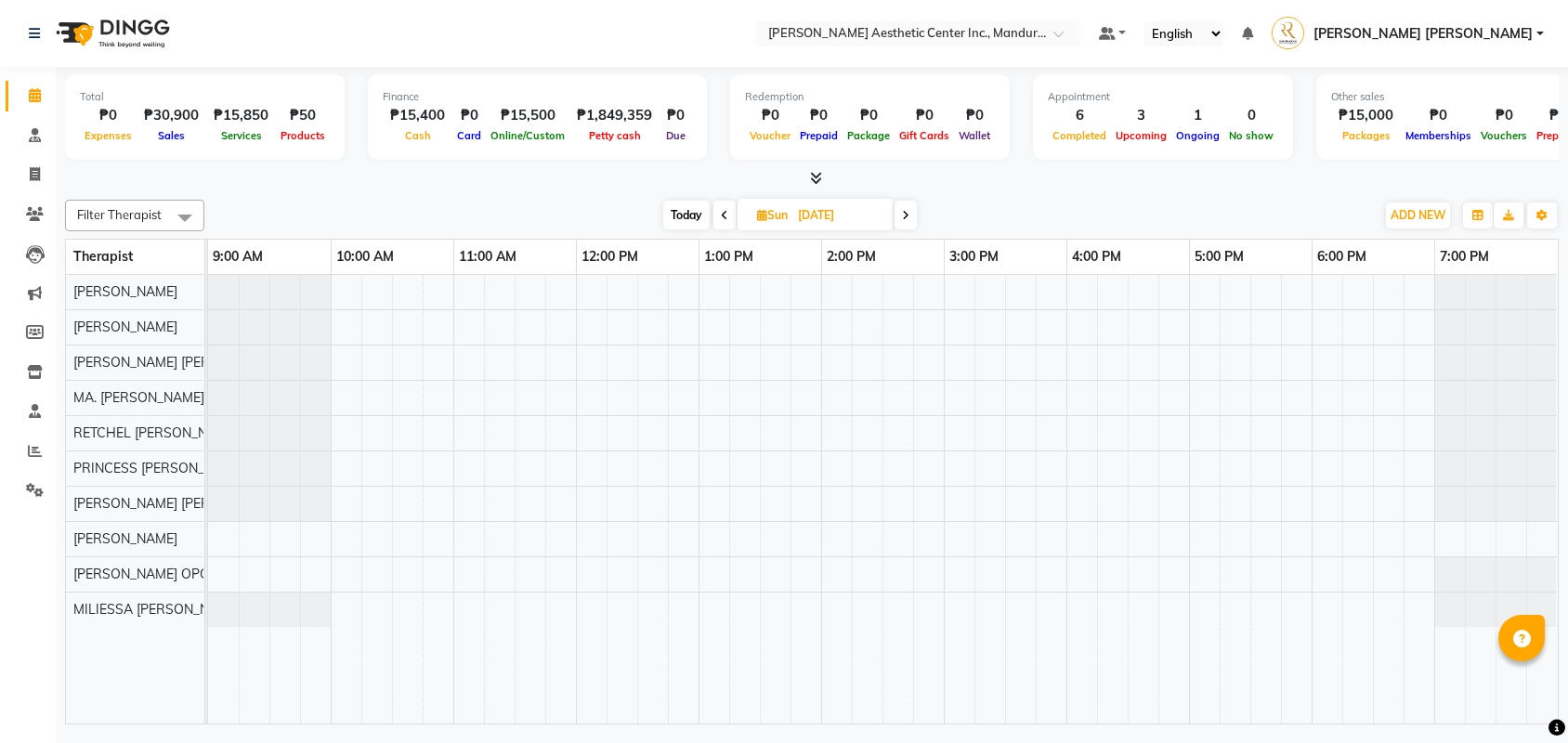
click at [675, 212] on span "Today" at bounding box center [686, 215] width 46 height 29
type input "[DATE]"
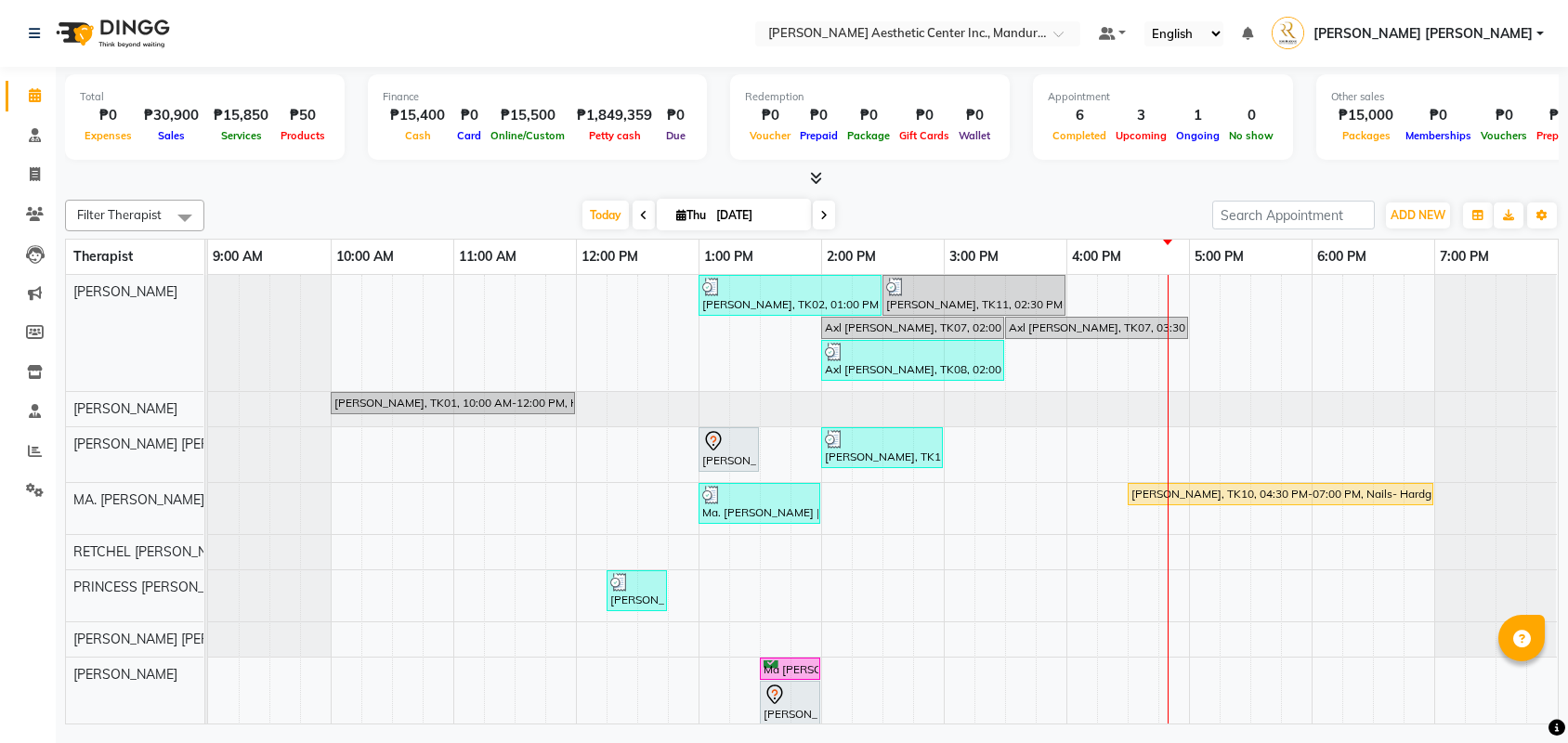
click at [769, 212] on input "[DATE]" at bounding box center [757, 215] width 93 height 28
select select "9"
select select "2025"
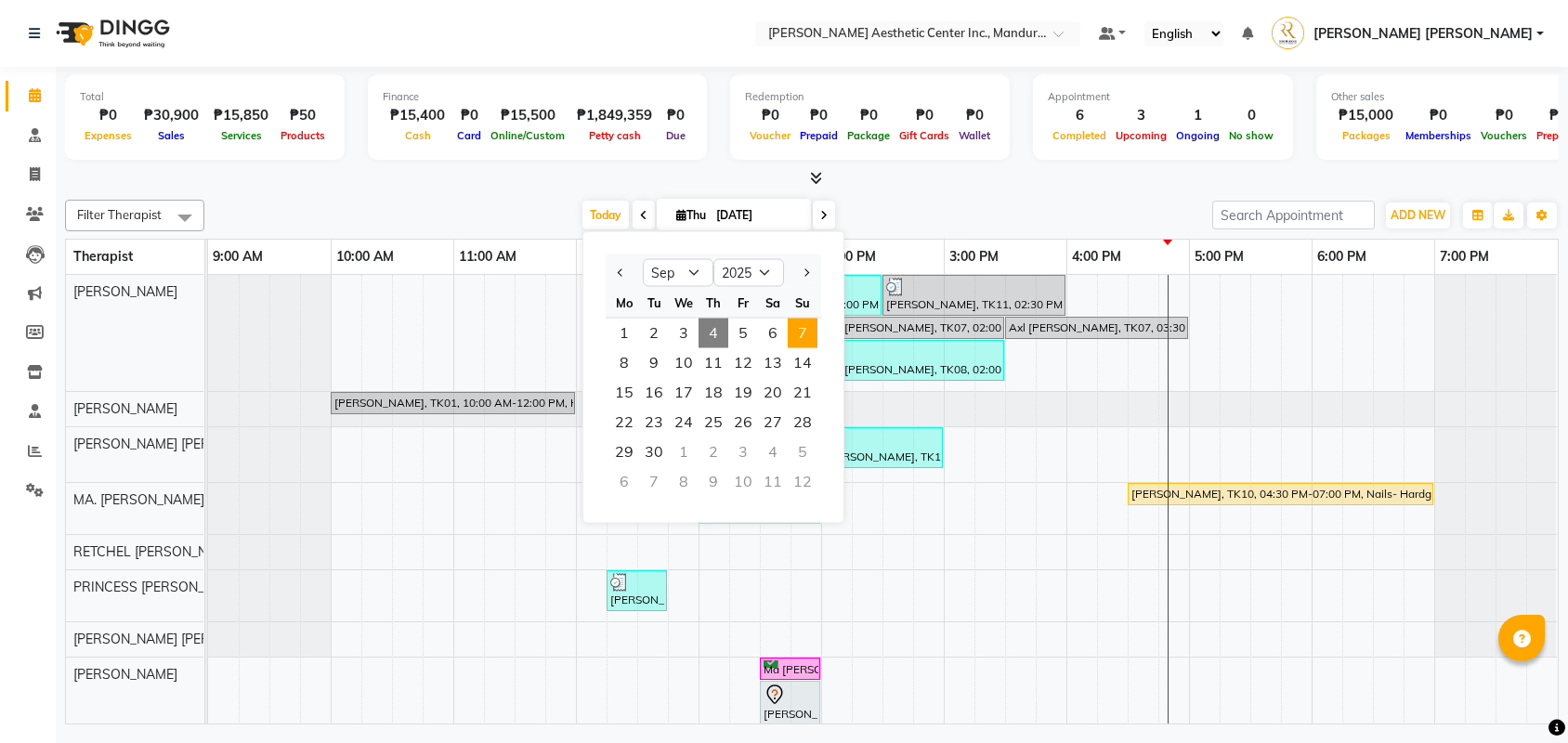
click at [804, 328] on span "7" at bounding box center [802, 333] width 30 height 30
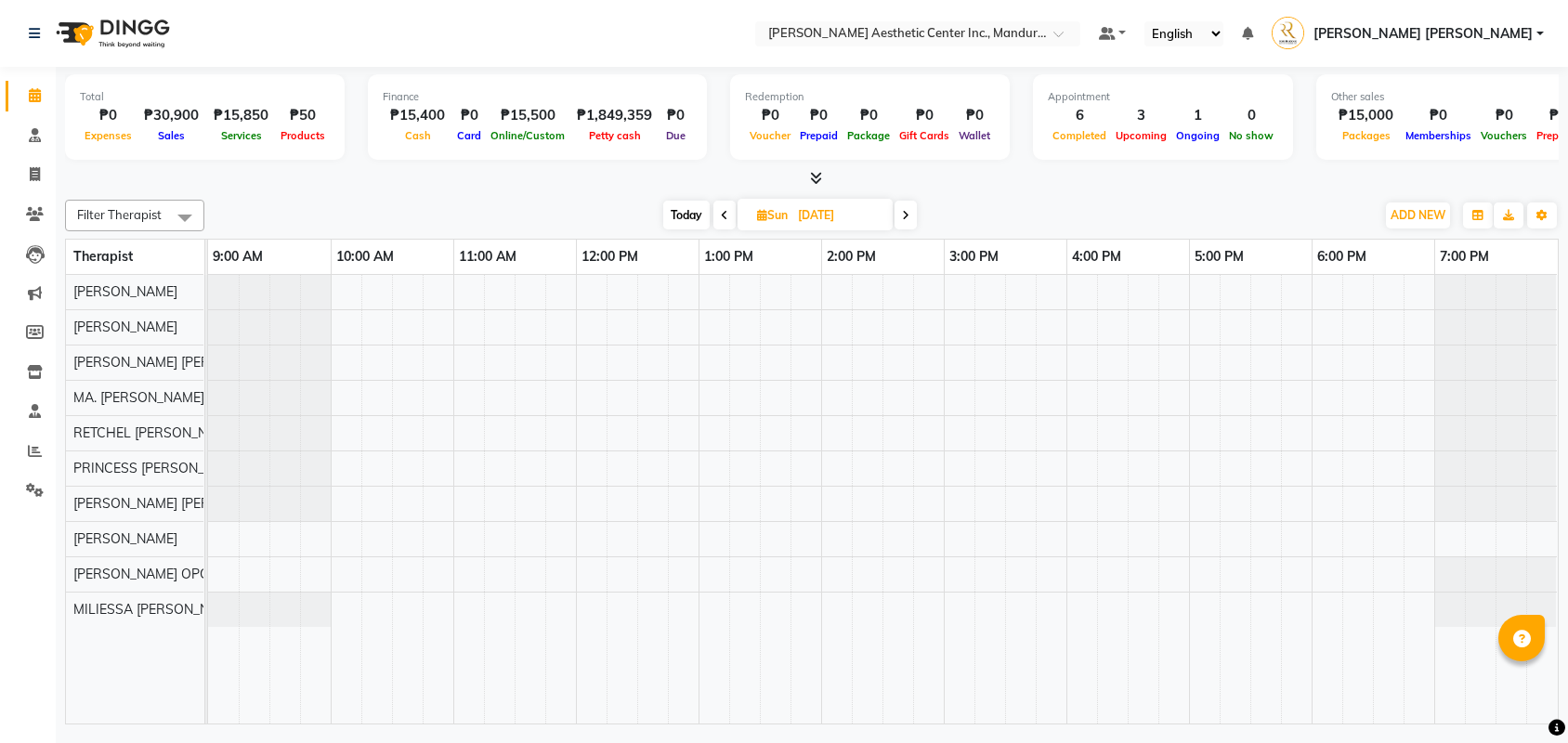
click at [682, 213] on span "Today" at bounding box center [686, 215] width 46 height 29
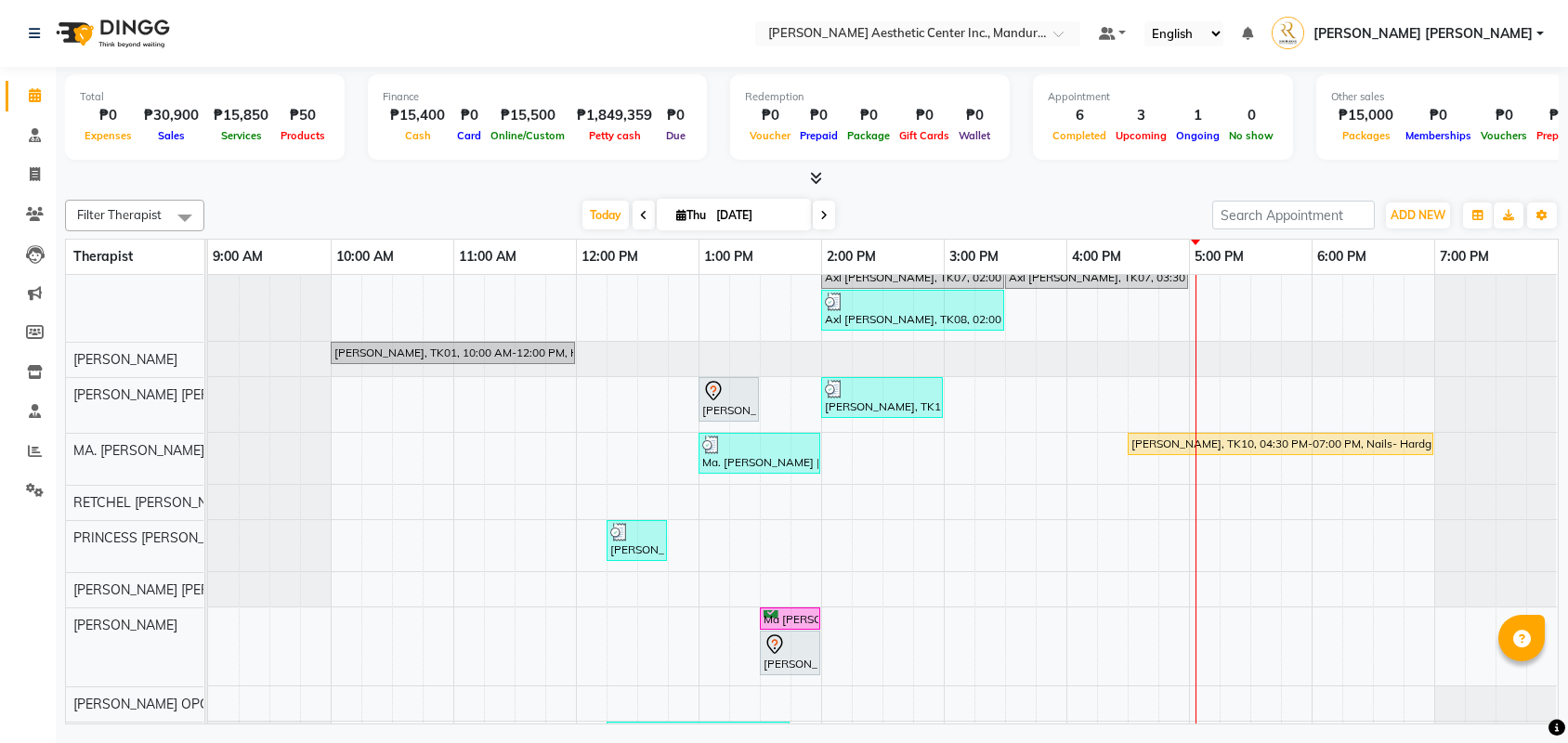
scroll to position [44, 0]
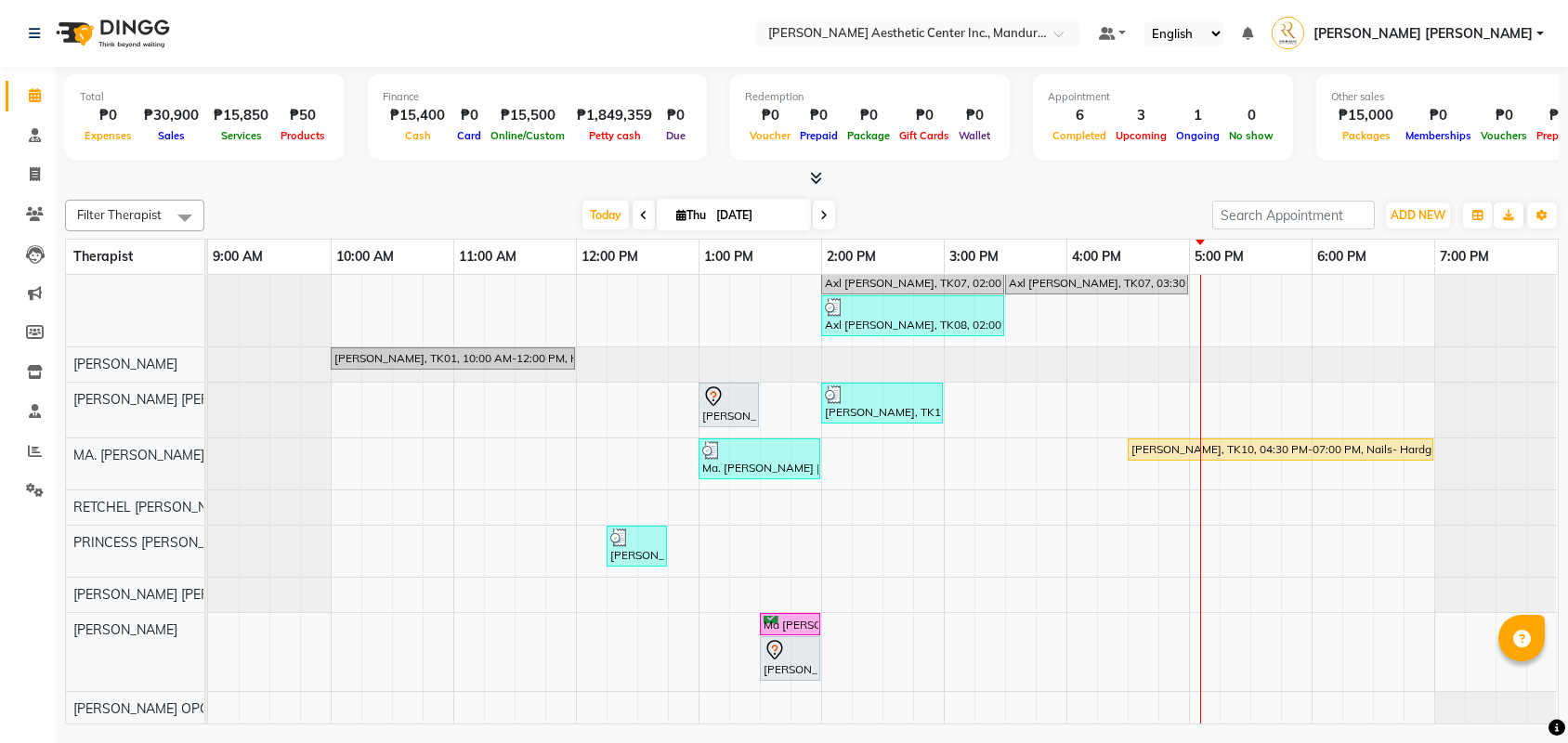
click at [813, 213] on span at bounding box center [824, 215] width 22 height 29
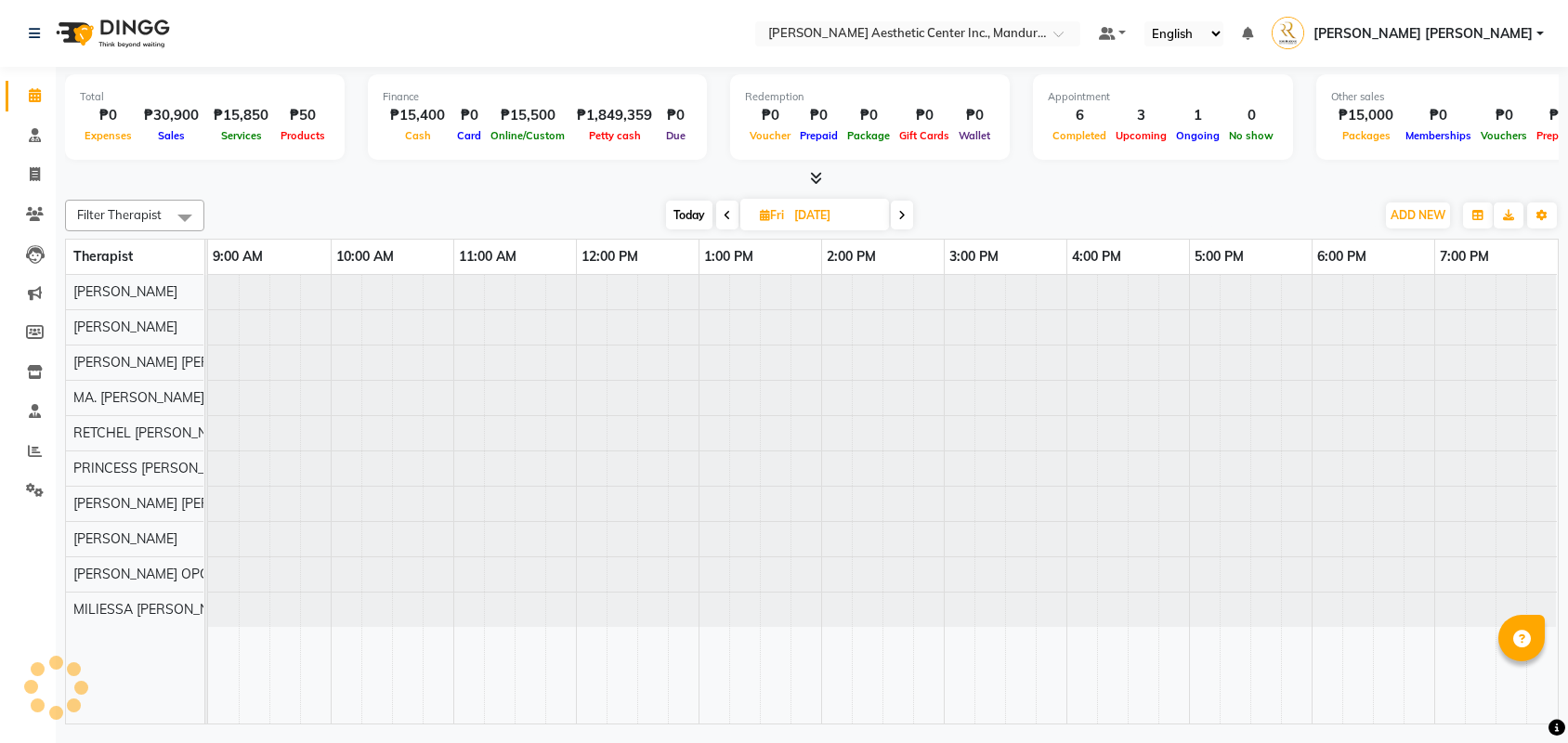
scroll to position [0, 0]
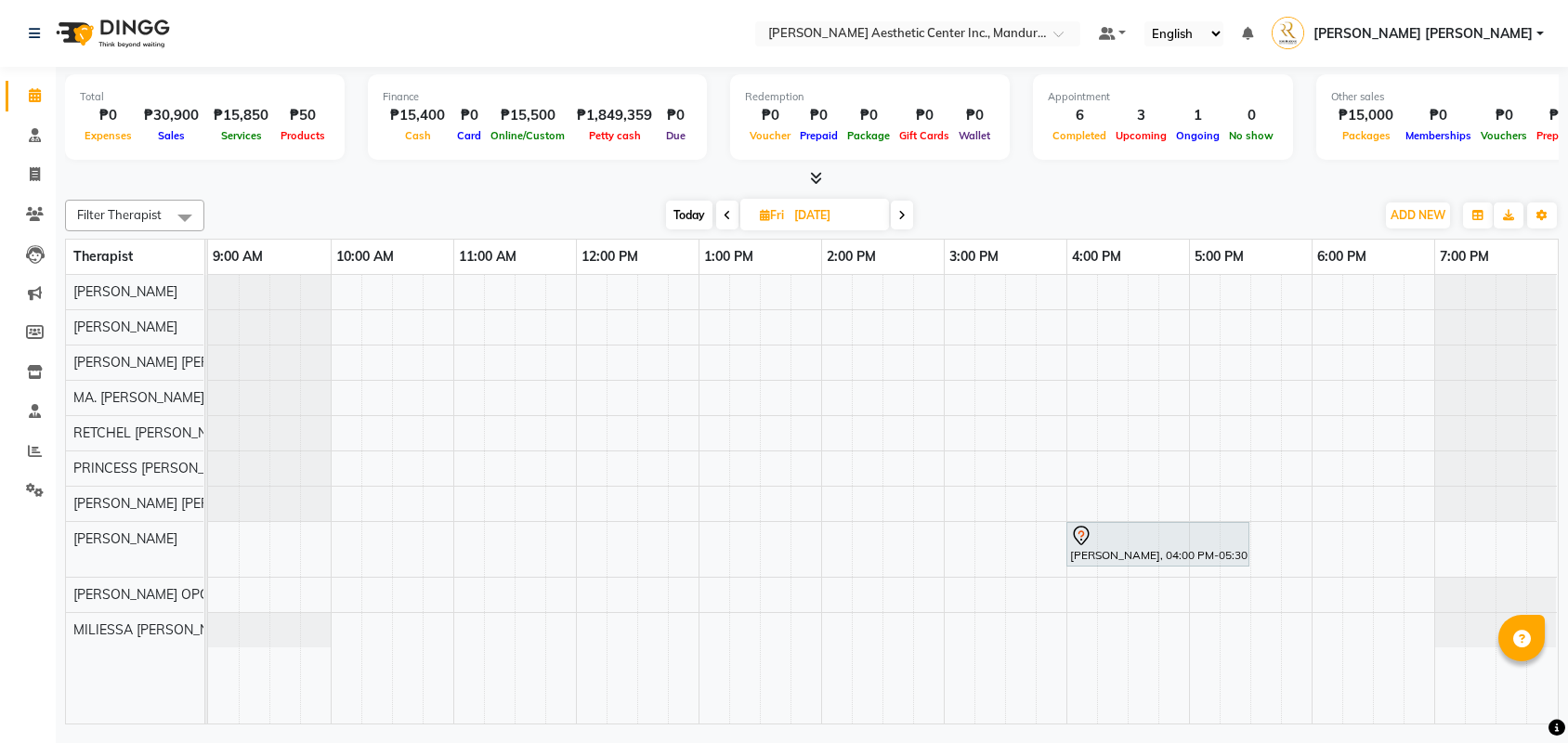
click at [905, 215] on icon at bounding box center [902, 215] width 8 height 12
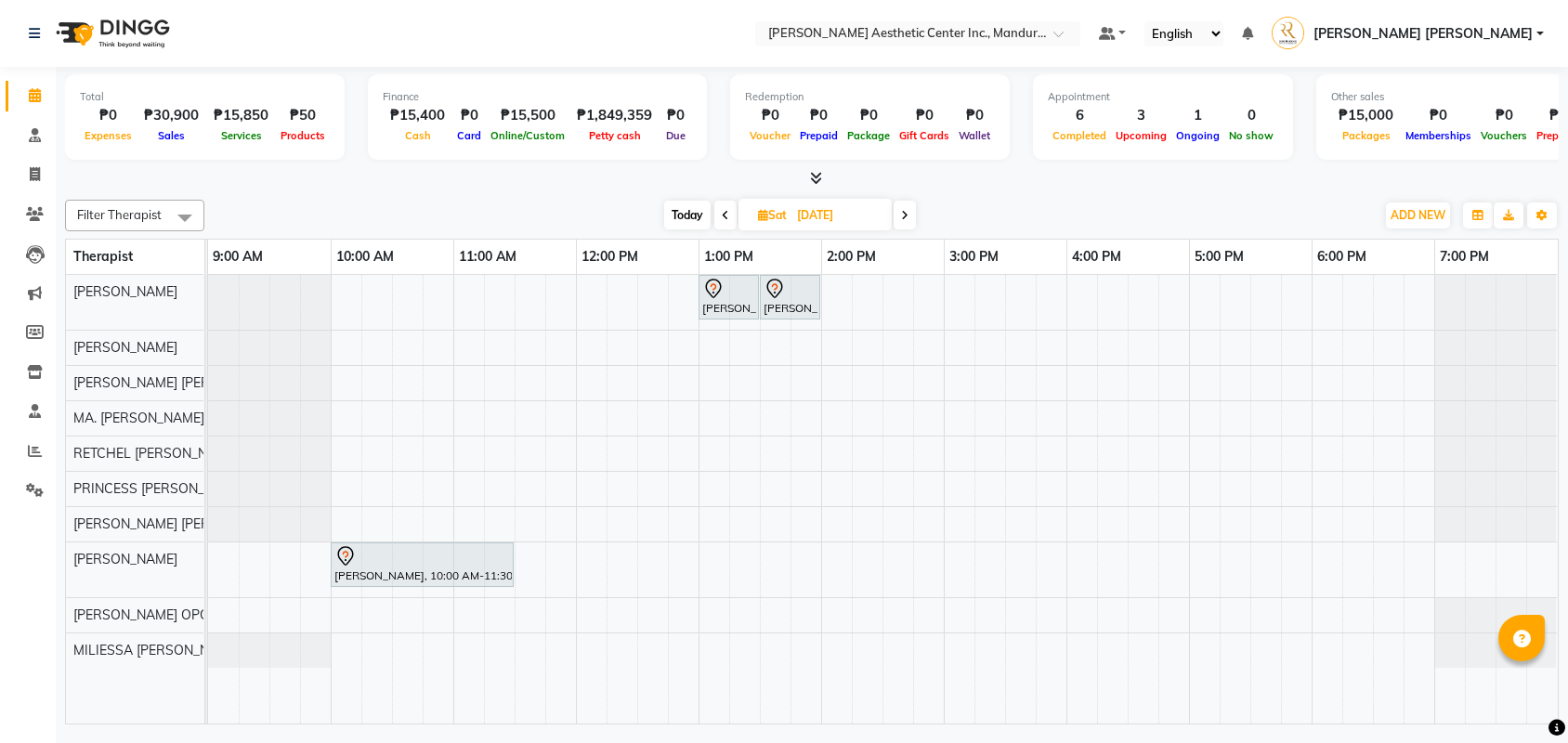
click at [689, 212] on span "Today" at bounding box center [687, 215] width 46 height 29
type input "[DATE]"
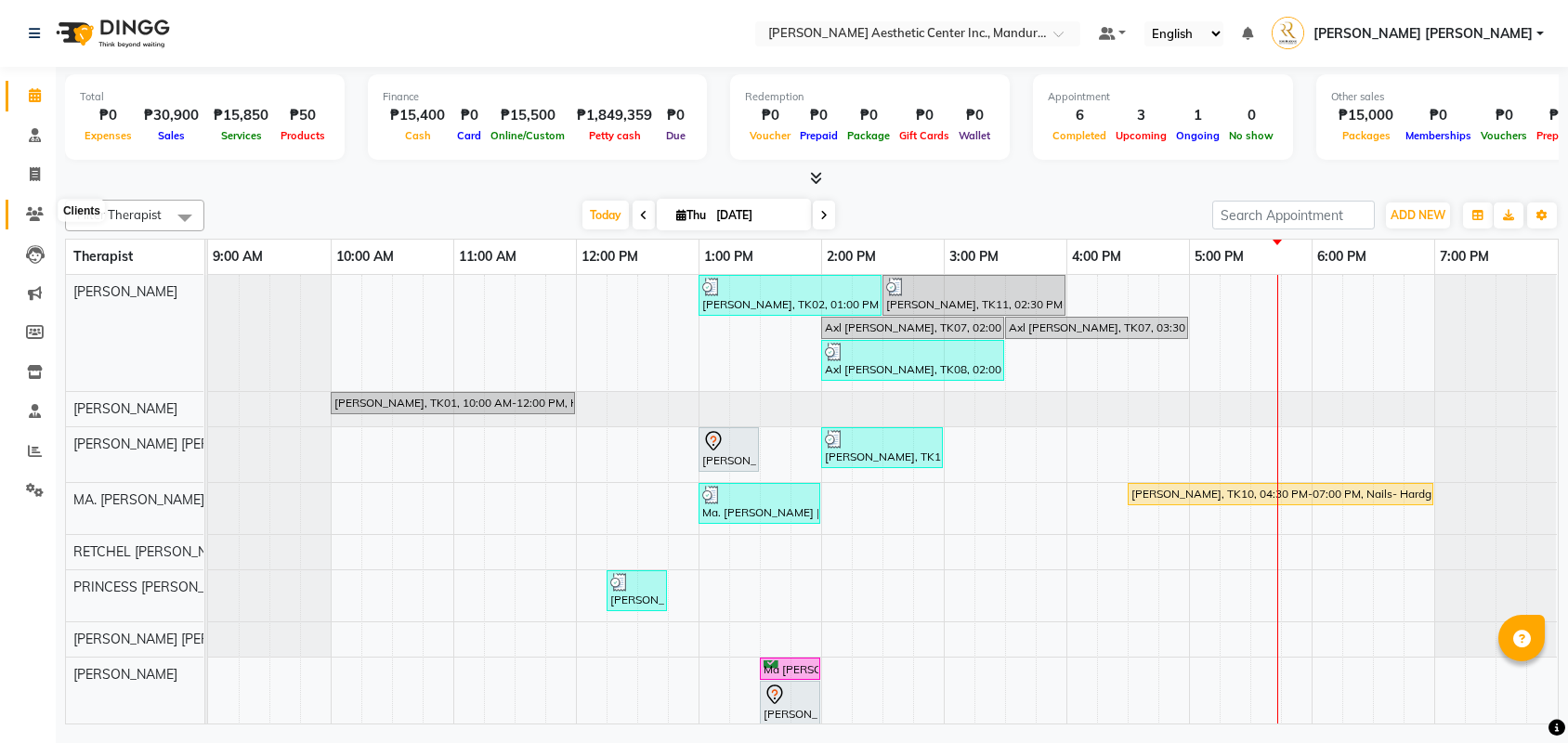
click at [23, 206] on span at bounding box center [35, 214] width 33 height 21
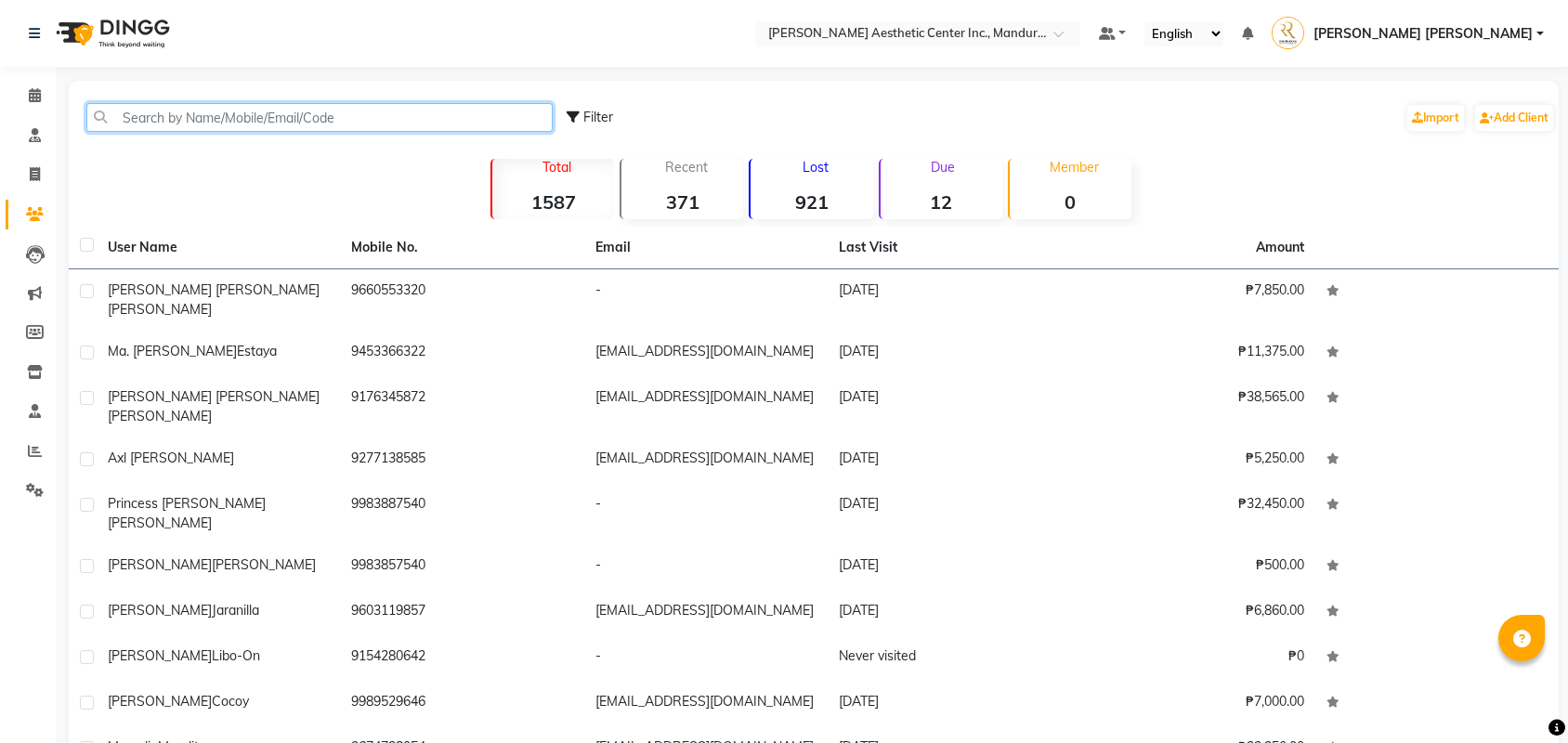
click at [202, 123] on input "text" at bounding box center [319, 118] width 466 height 29
click at [36, 91] on icon at bounding box center [35, 95] width 12 height 14
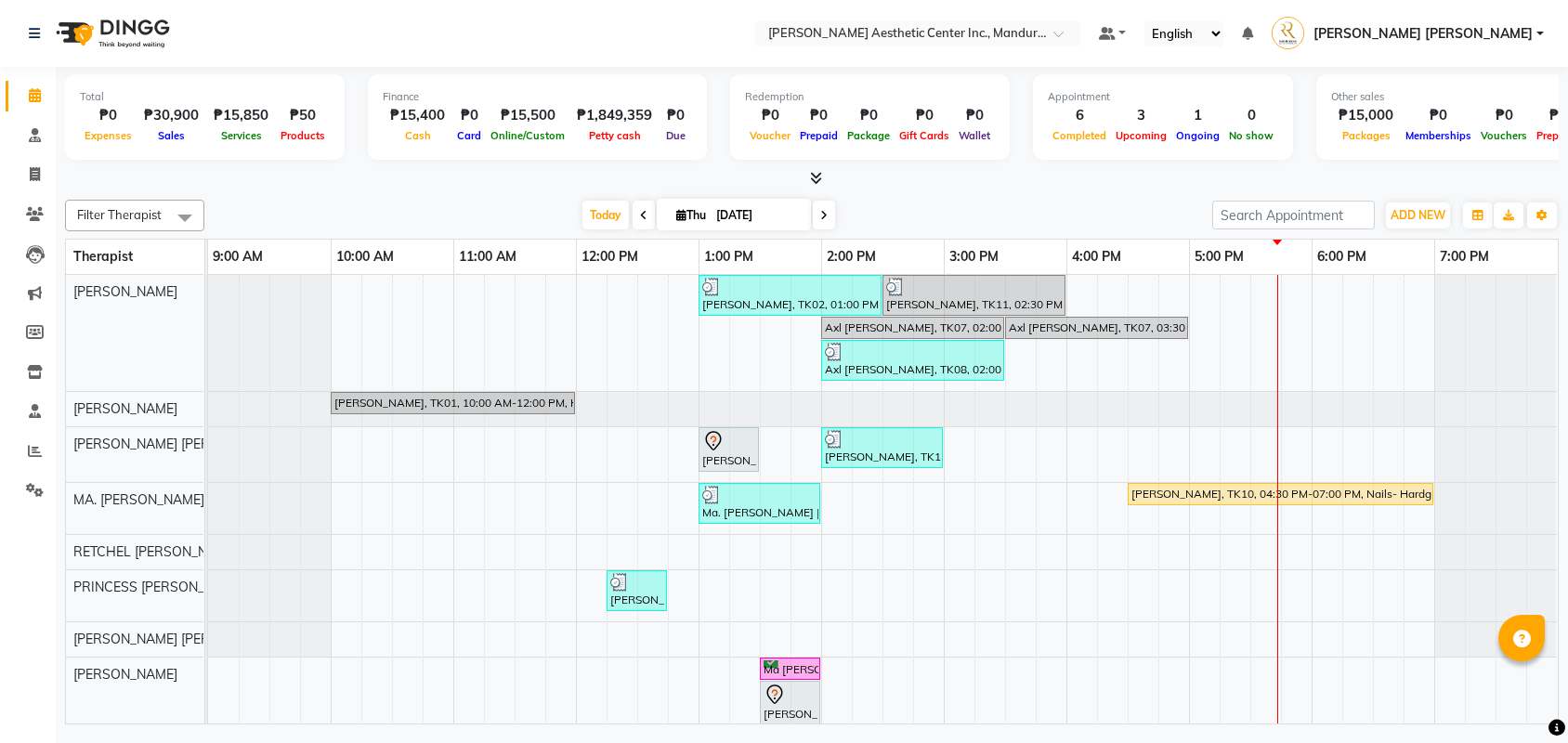
click at [820, 213] on icon at bounding box center [824, 215] width 8 height 12
type input "09/05/2025"
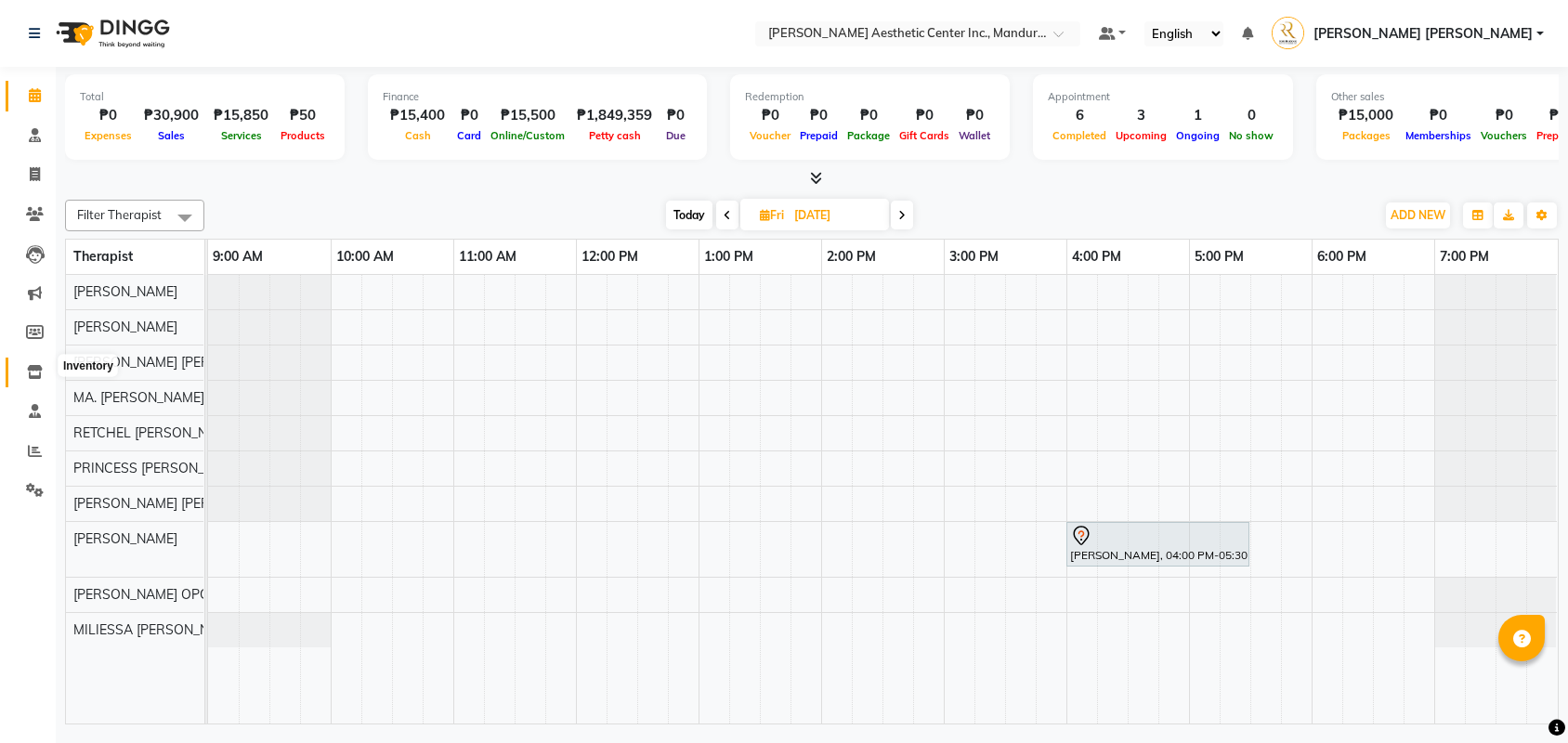
click at [28, 368] on icon at bounding box center [35, 372] width 15 height 14
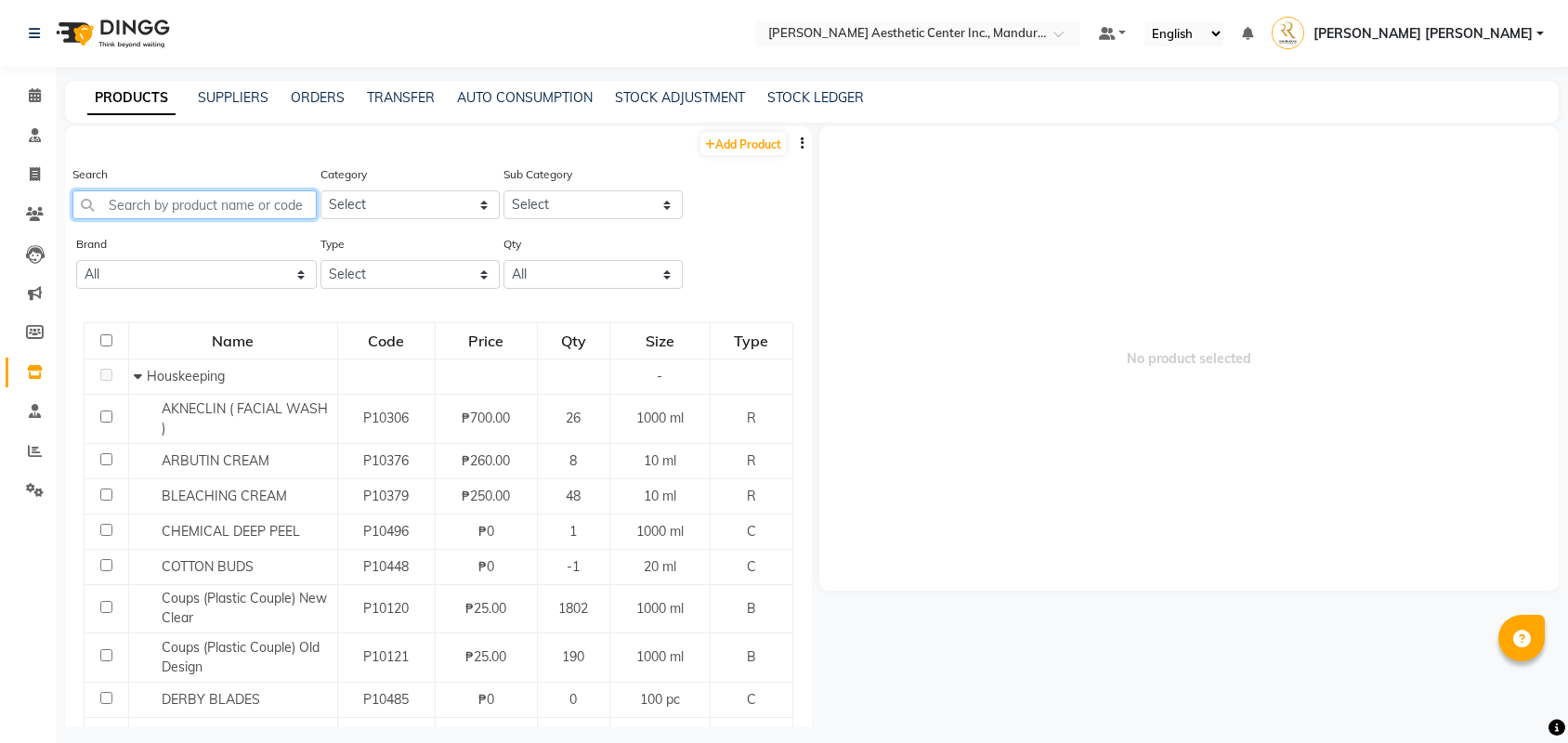
click at [242, 204] on input "text" at bounding box center [194, 205] width 245 height 29
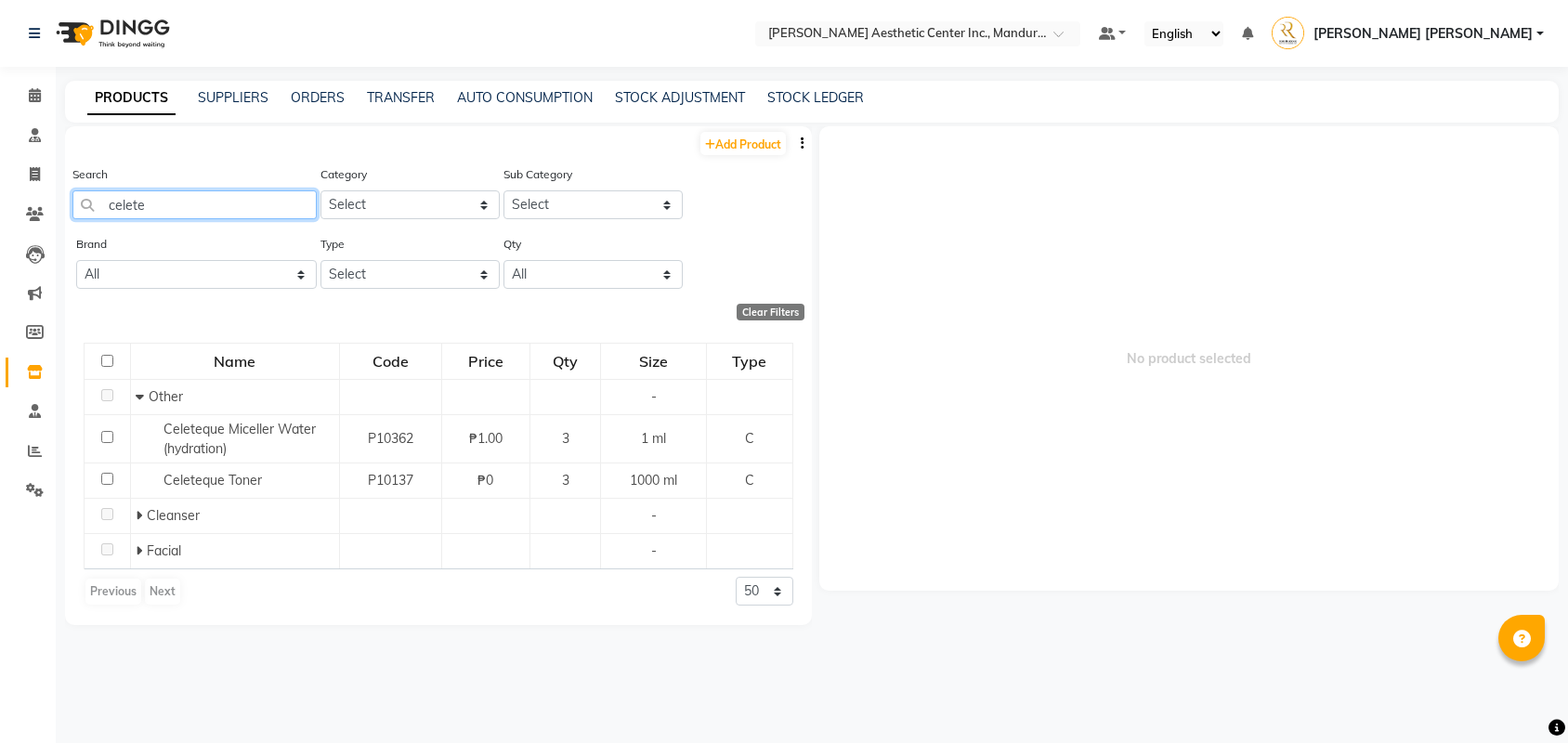
type input "delete"
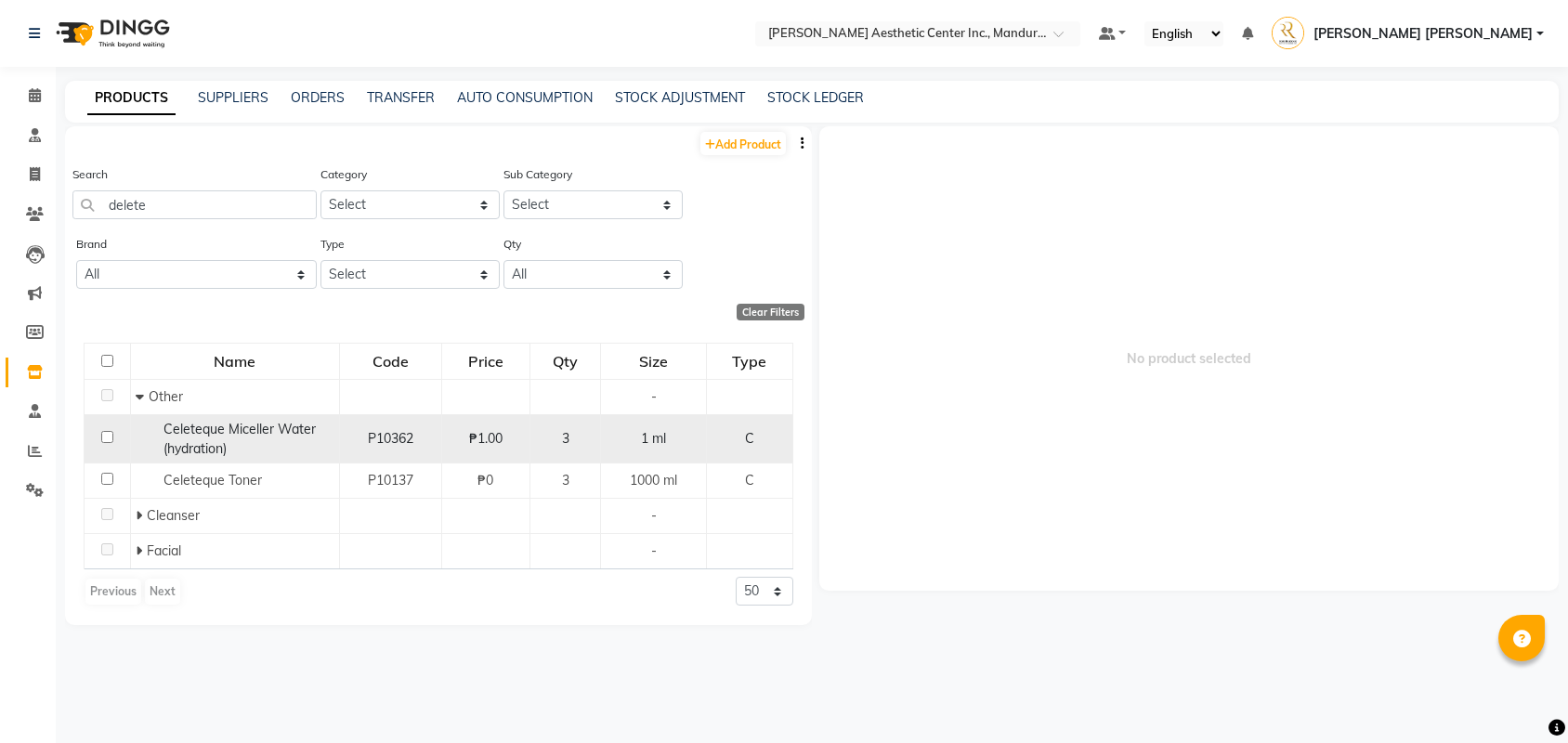
drag, startPoint x: 242, startPoint y: 204, endPoint x: 243, endPoint y: 440, distance: 236.0
click at [243, 440] on div "Celeteque Miceller Water (hydration)" at bounding box center [235, 439] width 199 height 39
select select
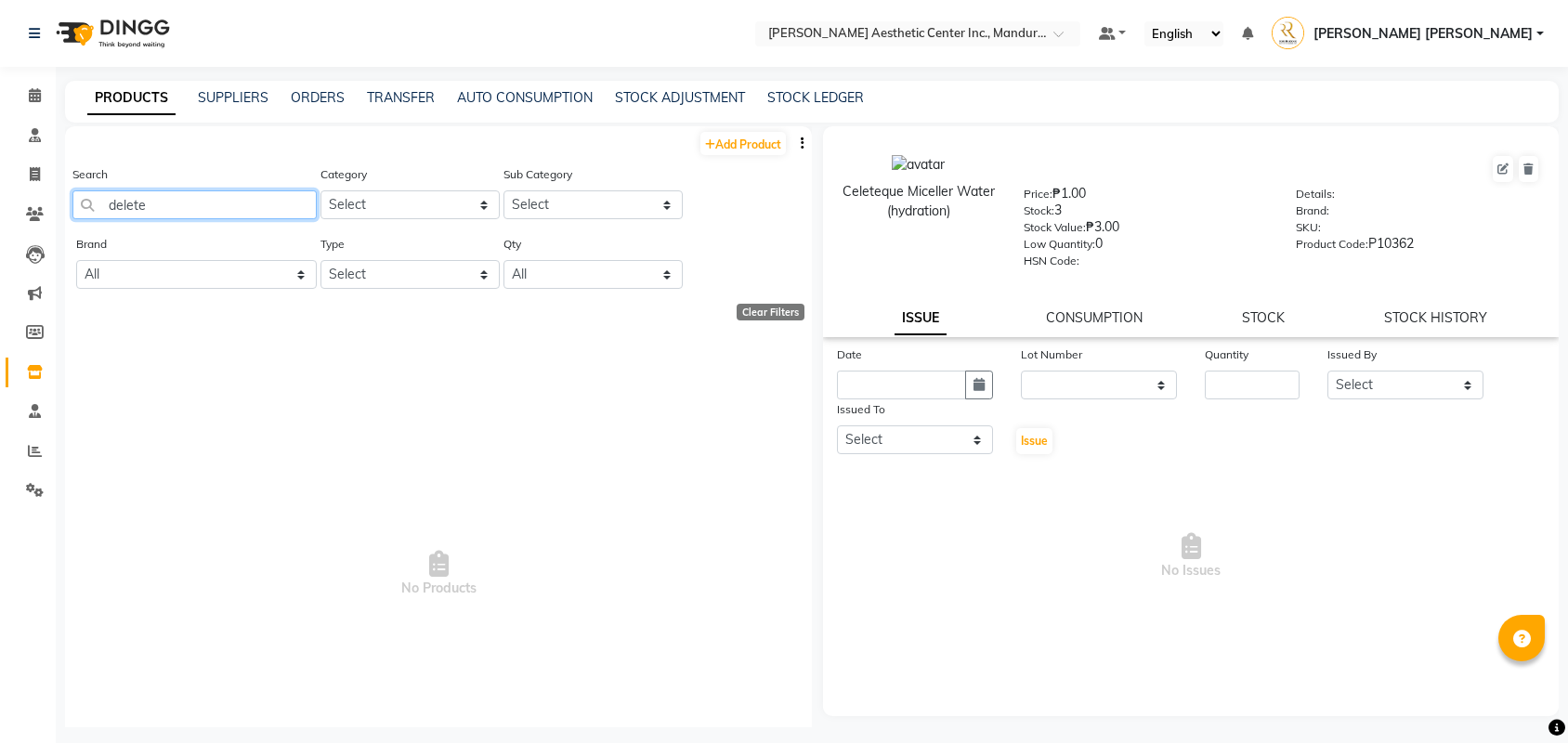
click at [221, 214] on input "delete" at bounding box center [194, 205] width 245 height 29
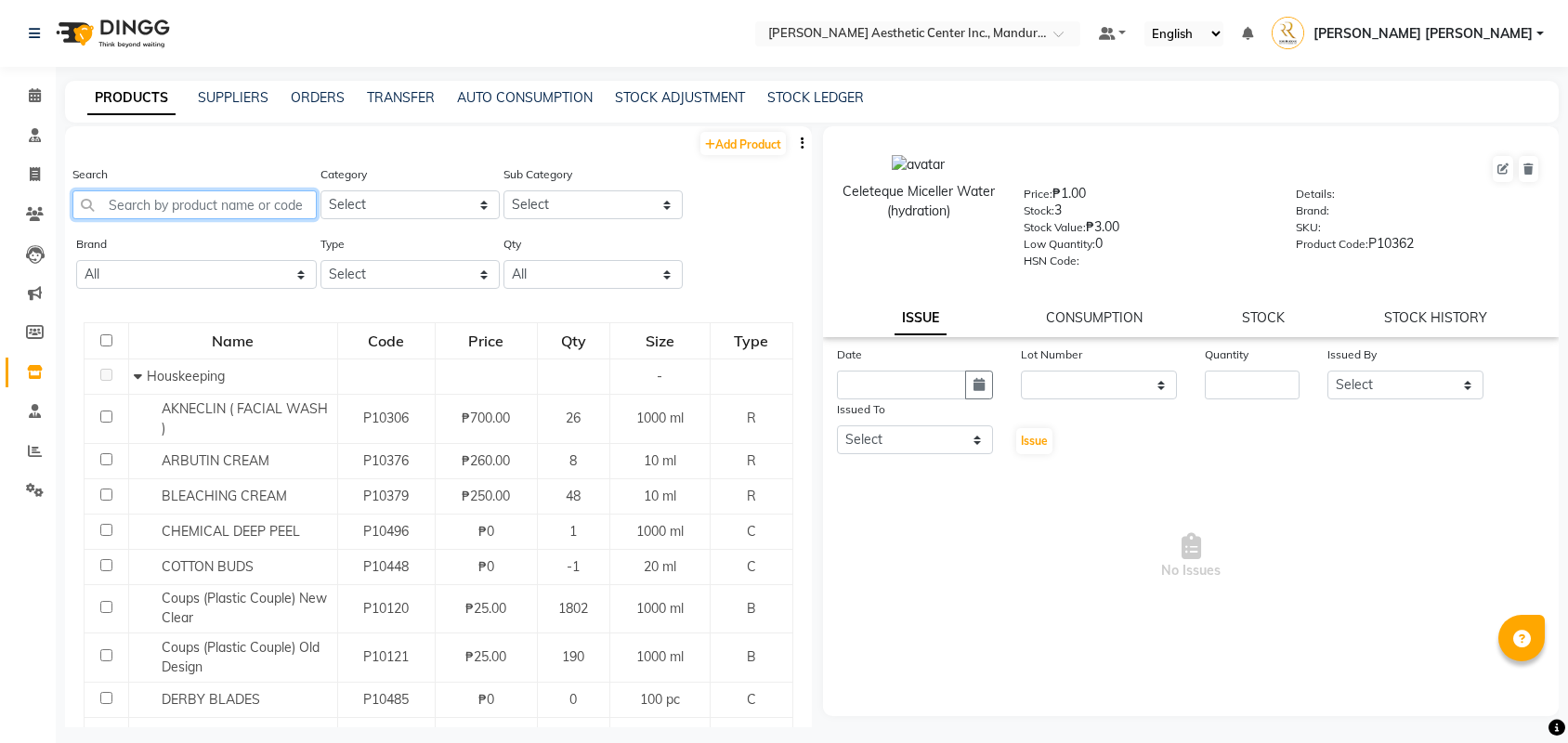
click at [273, 202] on input "text" at bounding box center [194, 205] width 245 height 29
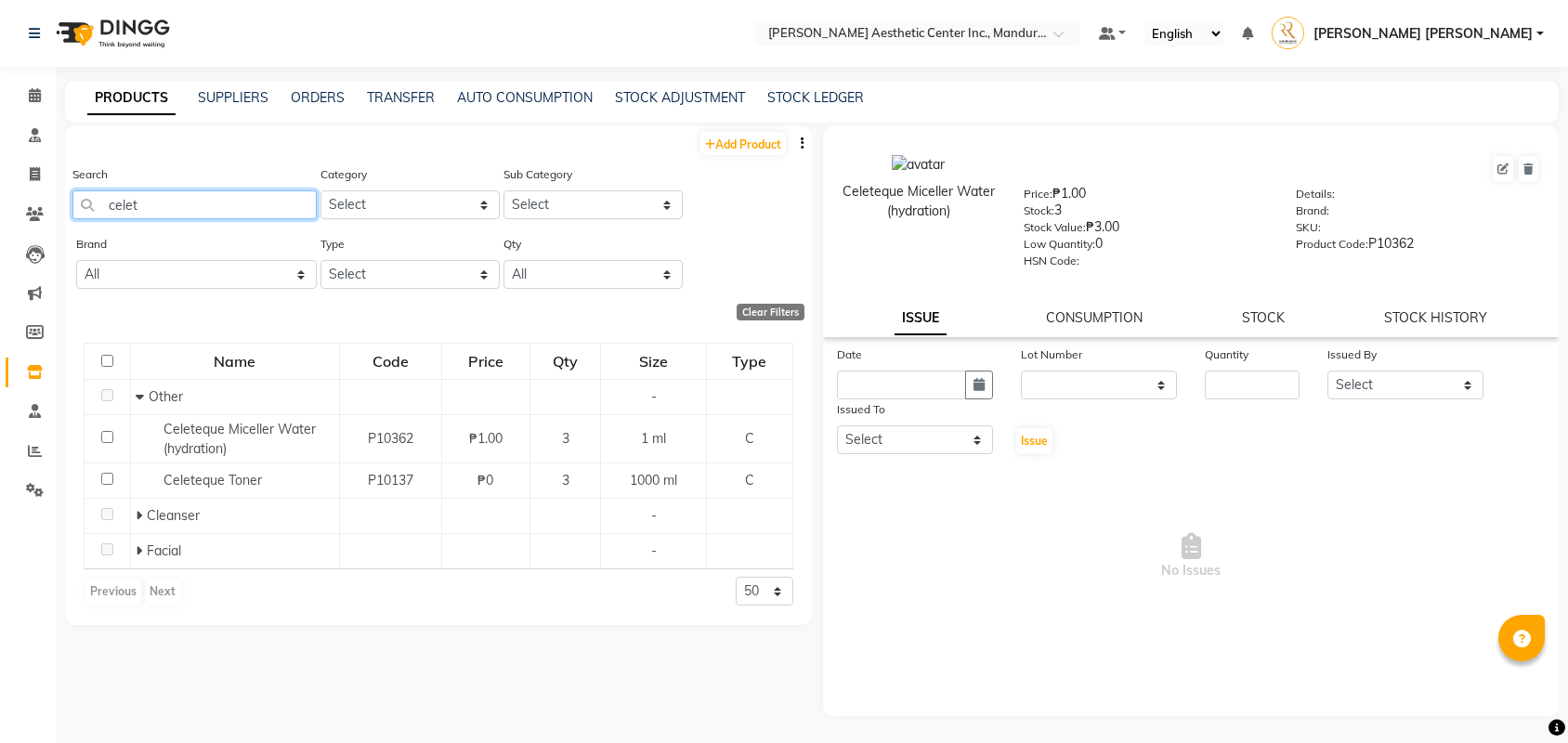
type input "celeb"
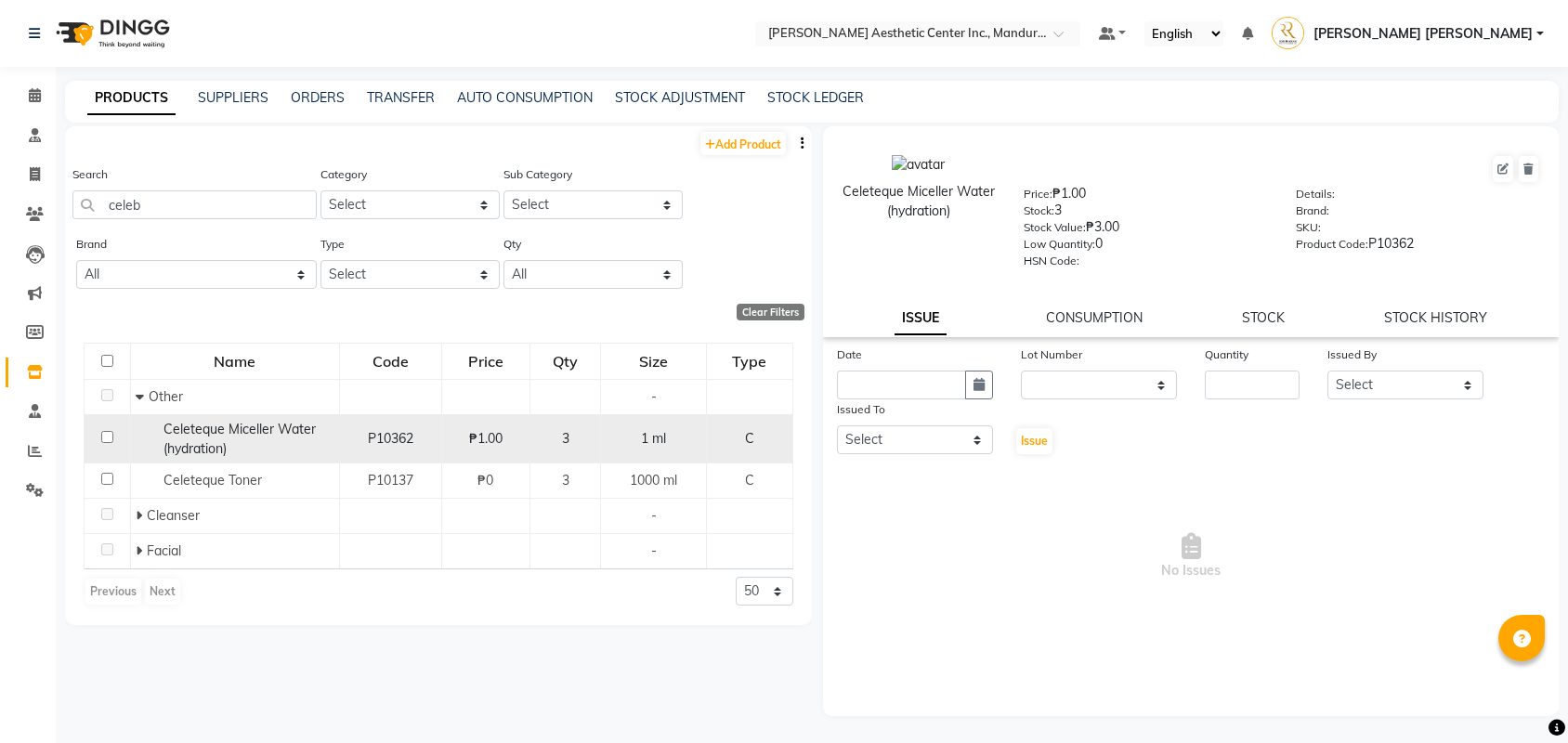
drag, startPoint x: 273, startPoint y: 202, endPoint x: 294, endPoint y: 435, distance: 233.9
click at [294, 435] on span "Celeteque Miceller Water (hydration)" at bounding box center [240, 438] width 153 height 36
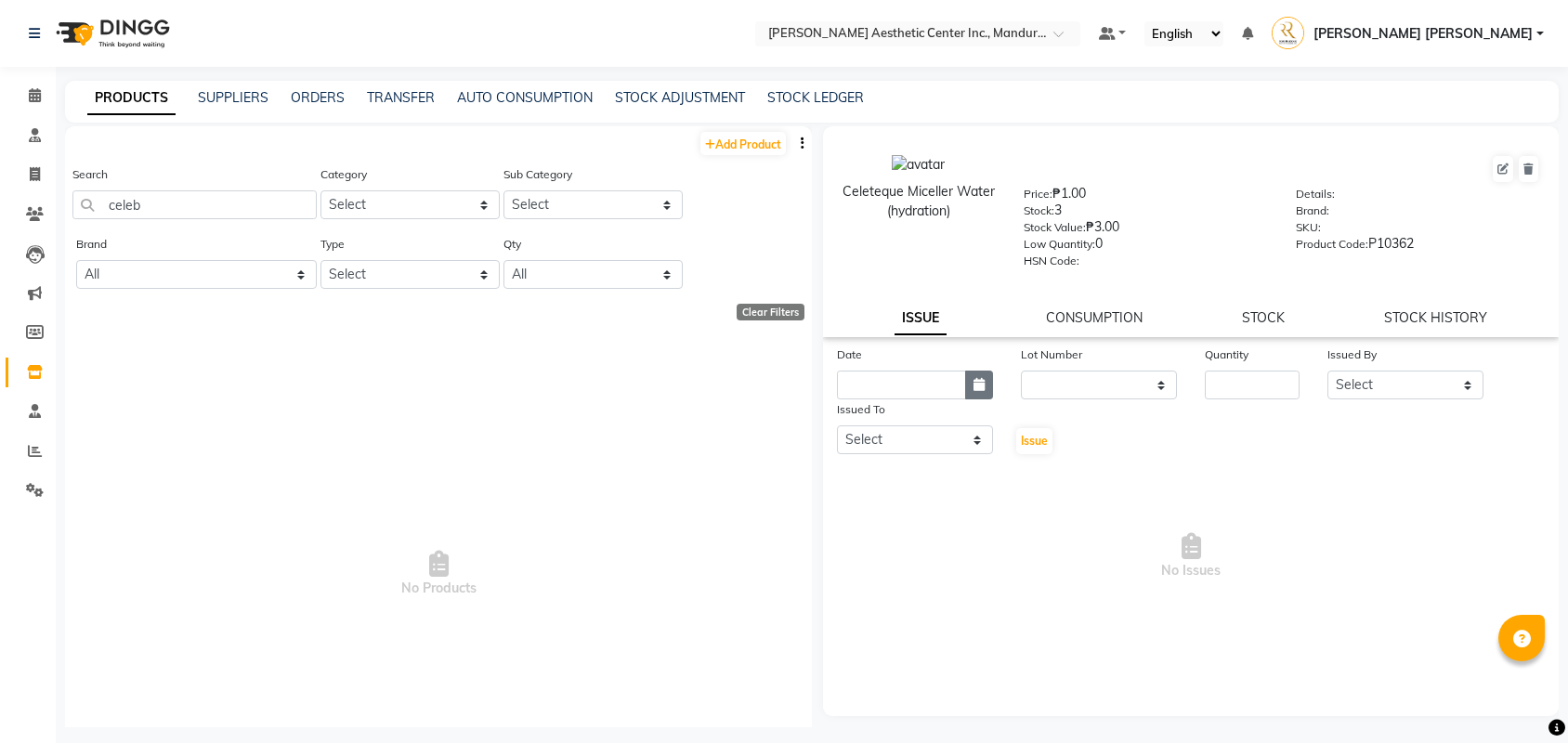
click at [981, 384] on icon "button" at bounding box center [979, 384] width 12 height 13
select select "9"
select select "2025"
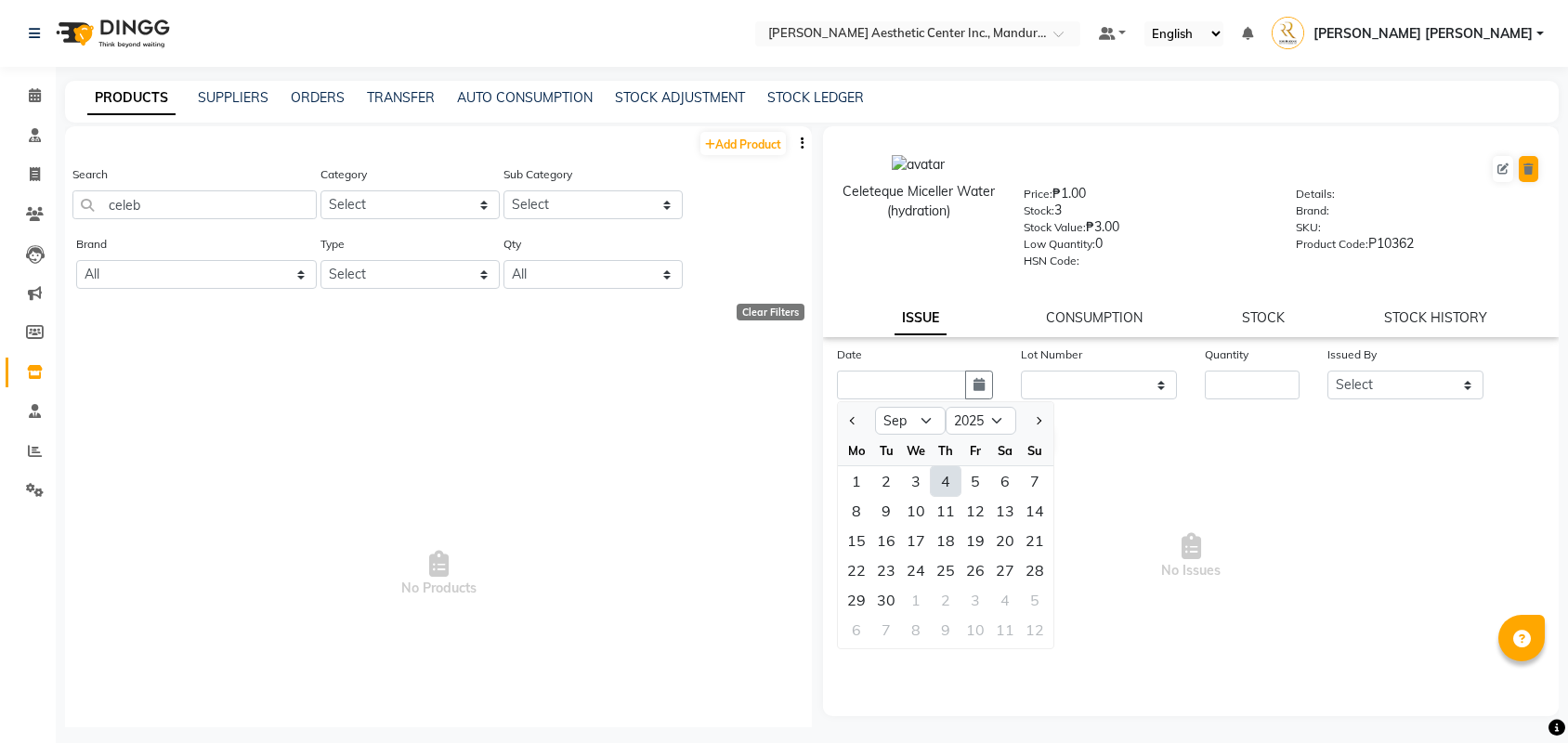
click at [1529, 159] on button at bounding box center [1528, 168] width 19 height 26
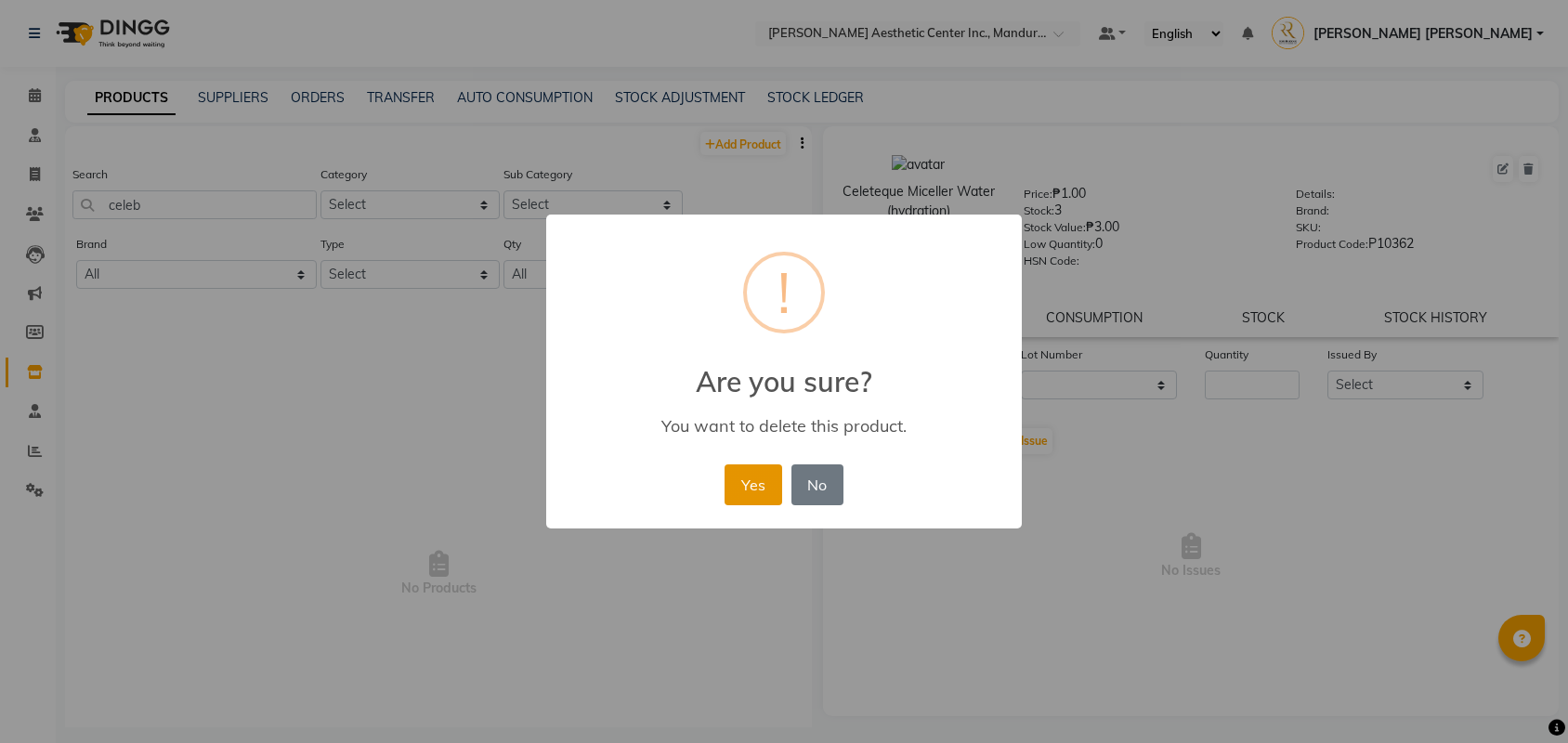
click at [752, 473] on button "Yes" at bounding box center [752, 484] width 57 height 41
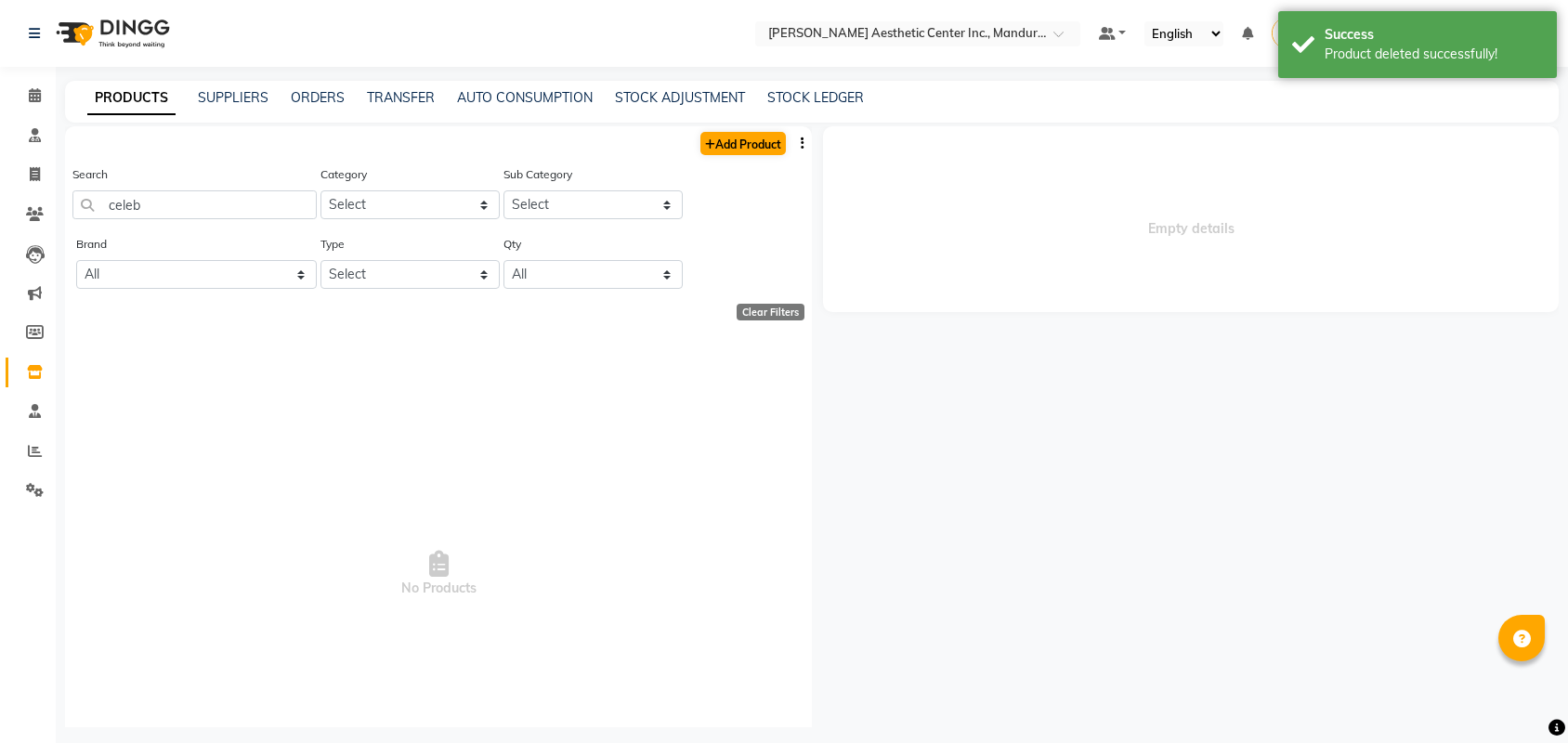
click at [744, 142] on link "Add Product" at bounding box center [743, 143] width 85 height 23
select select "true"
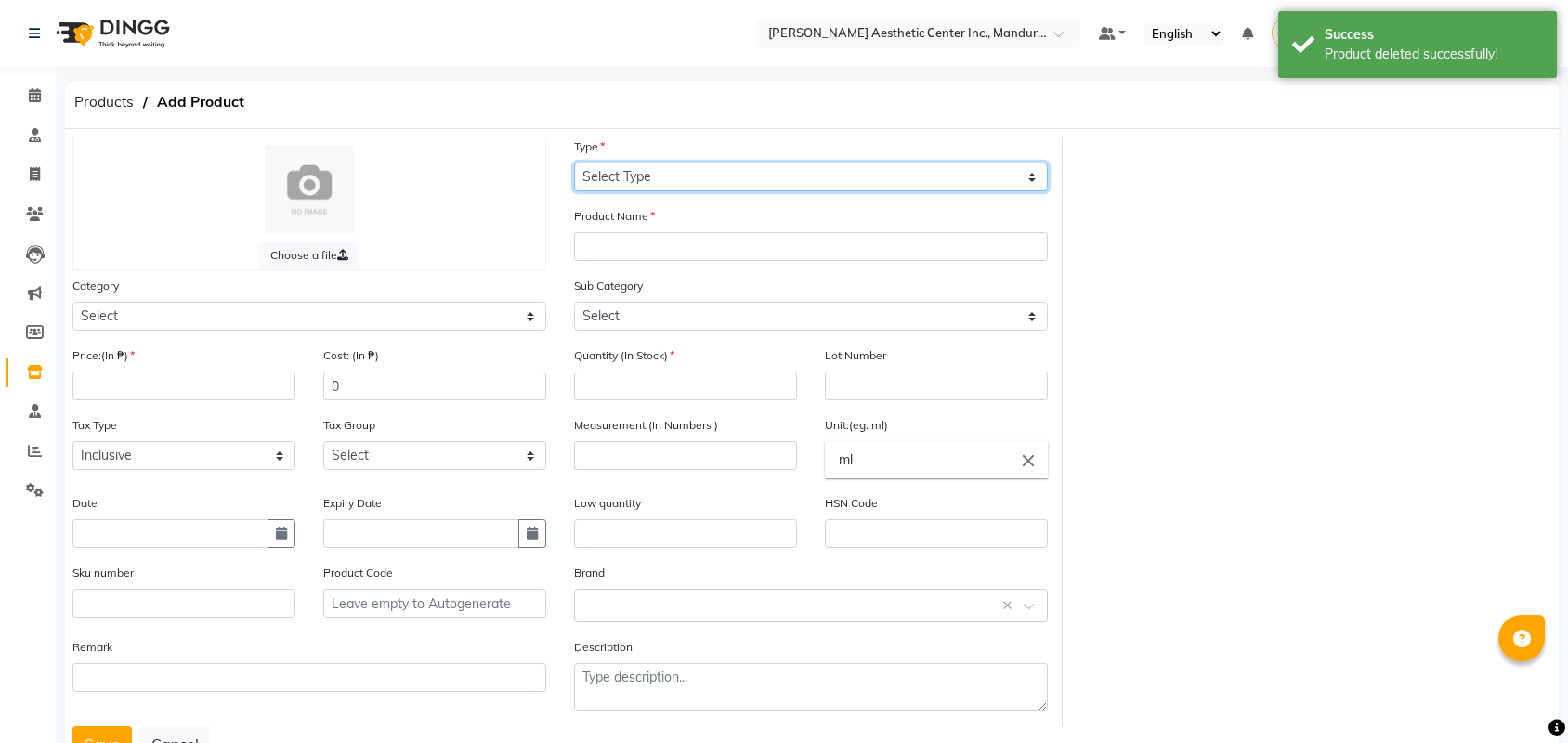
select select "C"
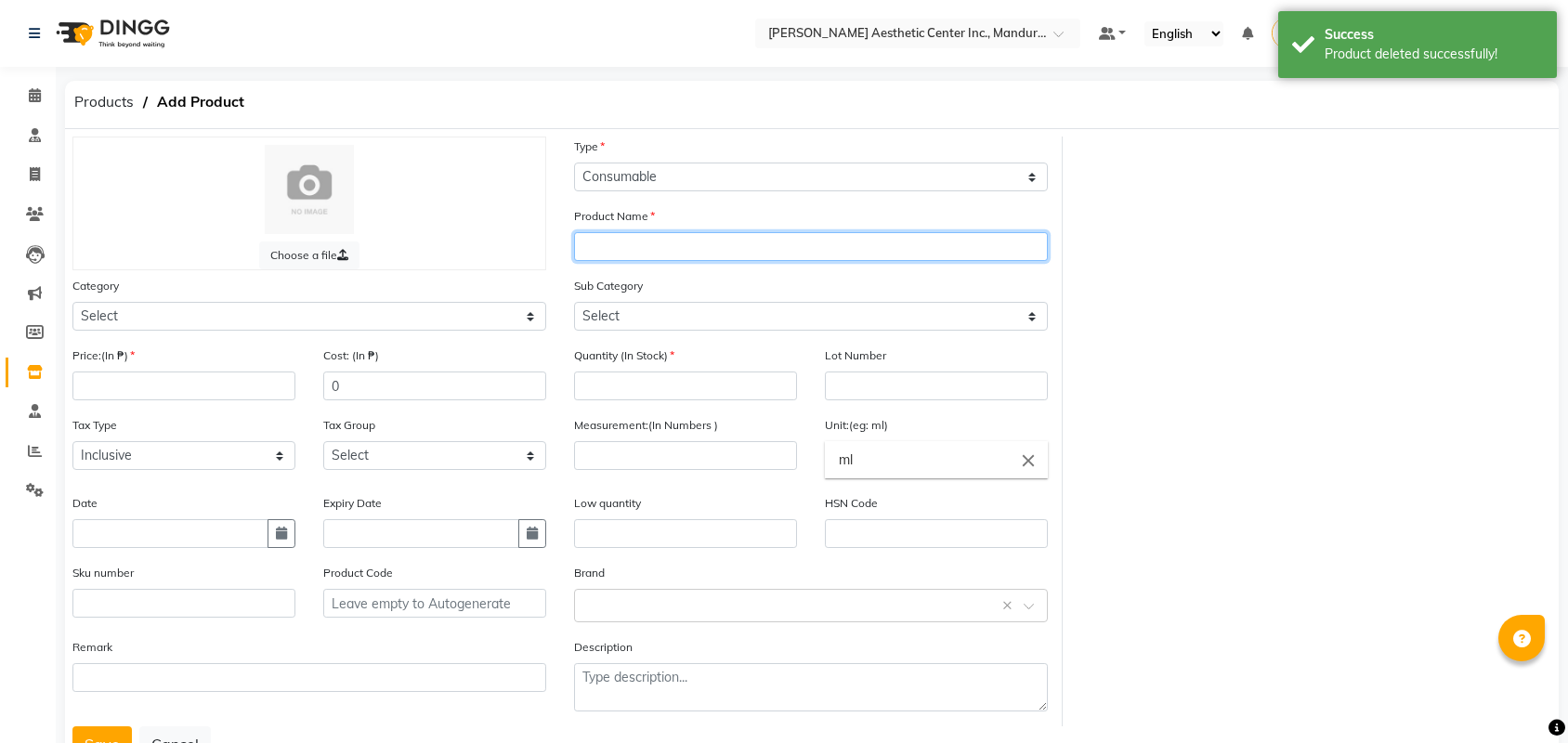
click at [665, 245] on input "text" at bounding box center [811, 246] width 474 height 29
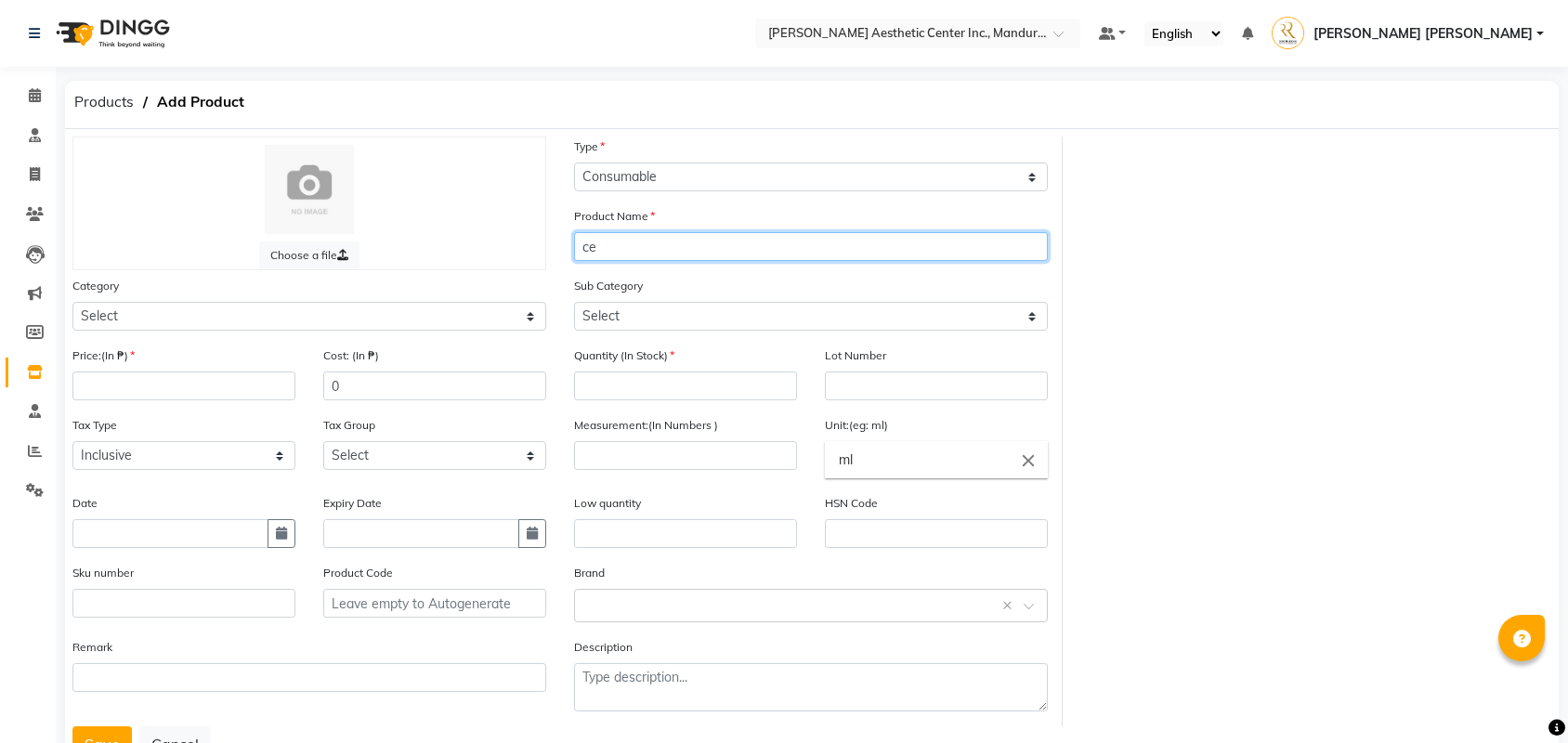
type input "c"
type input "CELETEQUE"
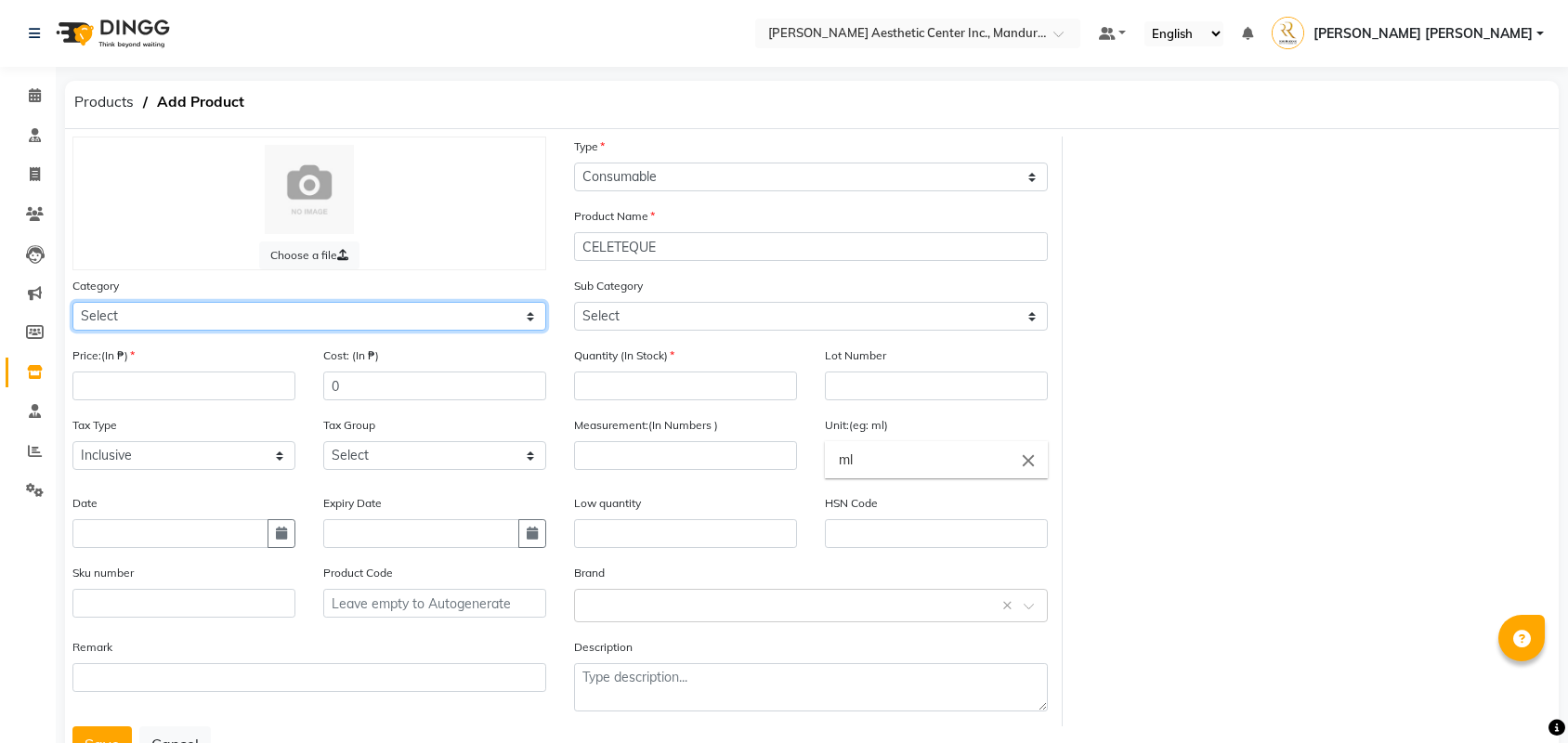
select select "1020615200"
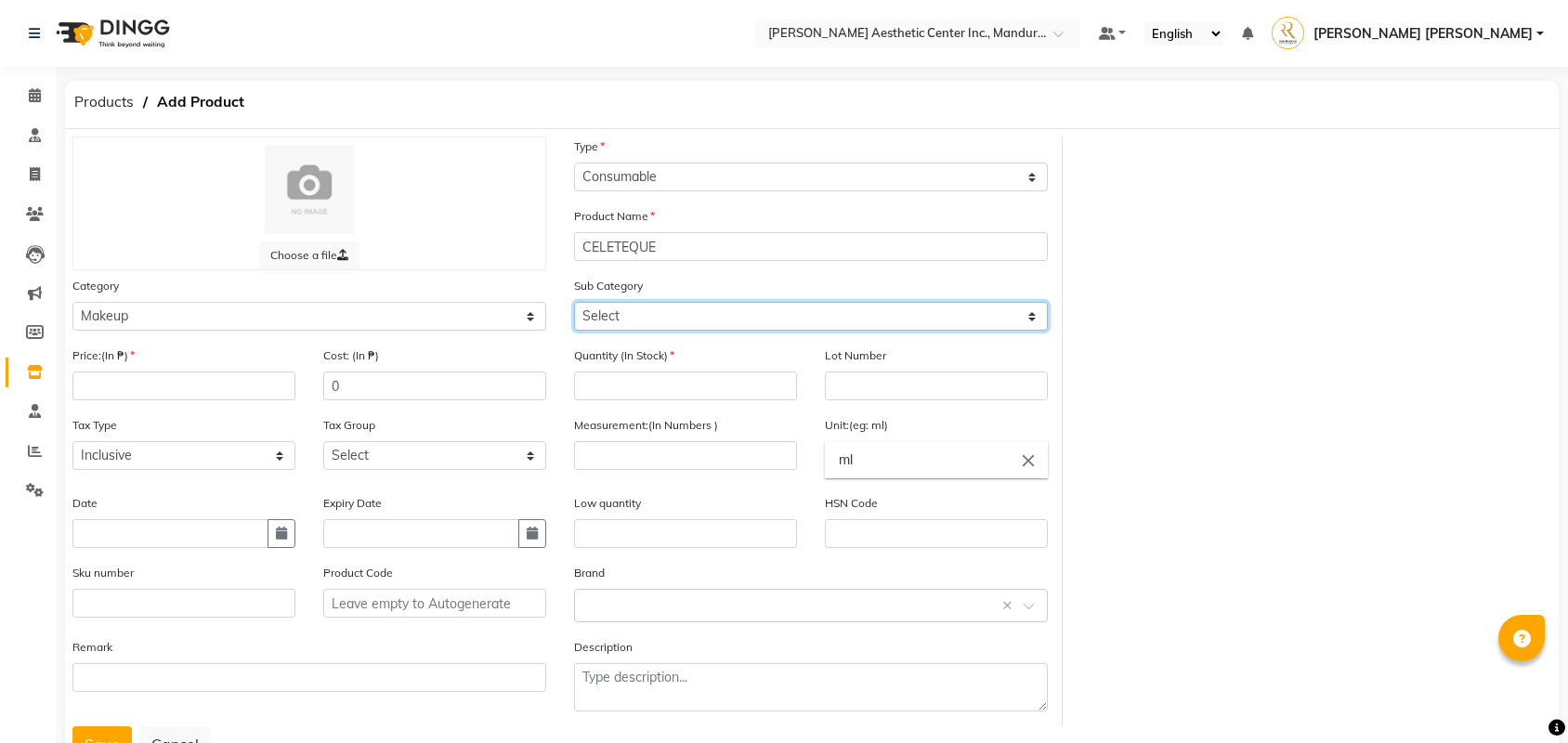
select select "1020615204"
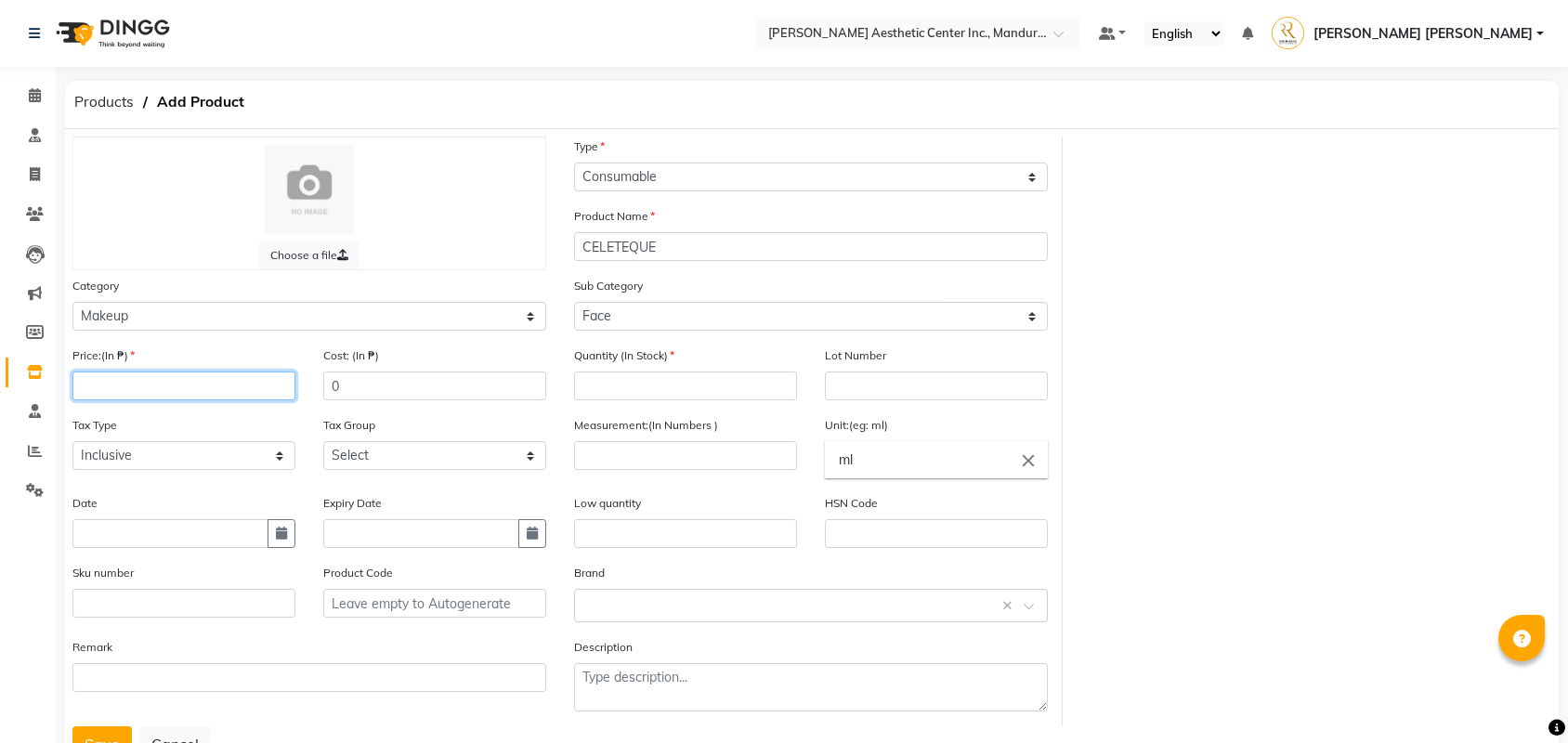
click at [257, 399] on input "number" at bounding box center [184, 386] width 223 height 29
type input "0"
click at [606, 394] on input "number" at bounding box center [685, 386] width 223 height 29
type input "4"
click at [602, 468] on input "number" at bounding box center [685, 455] width 223 height 29
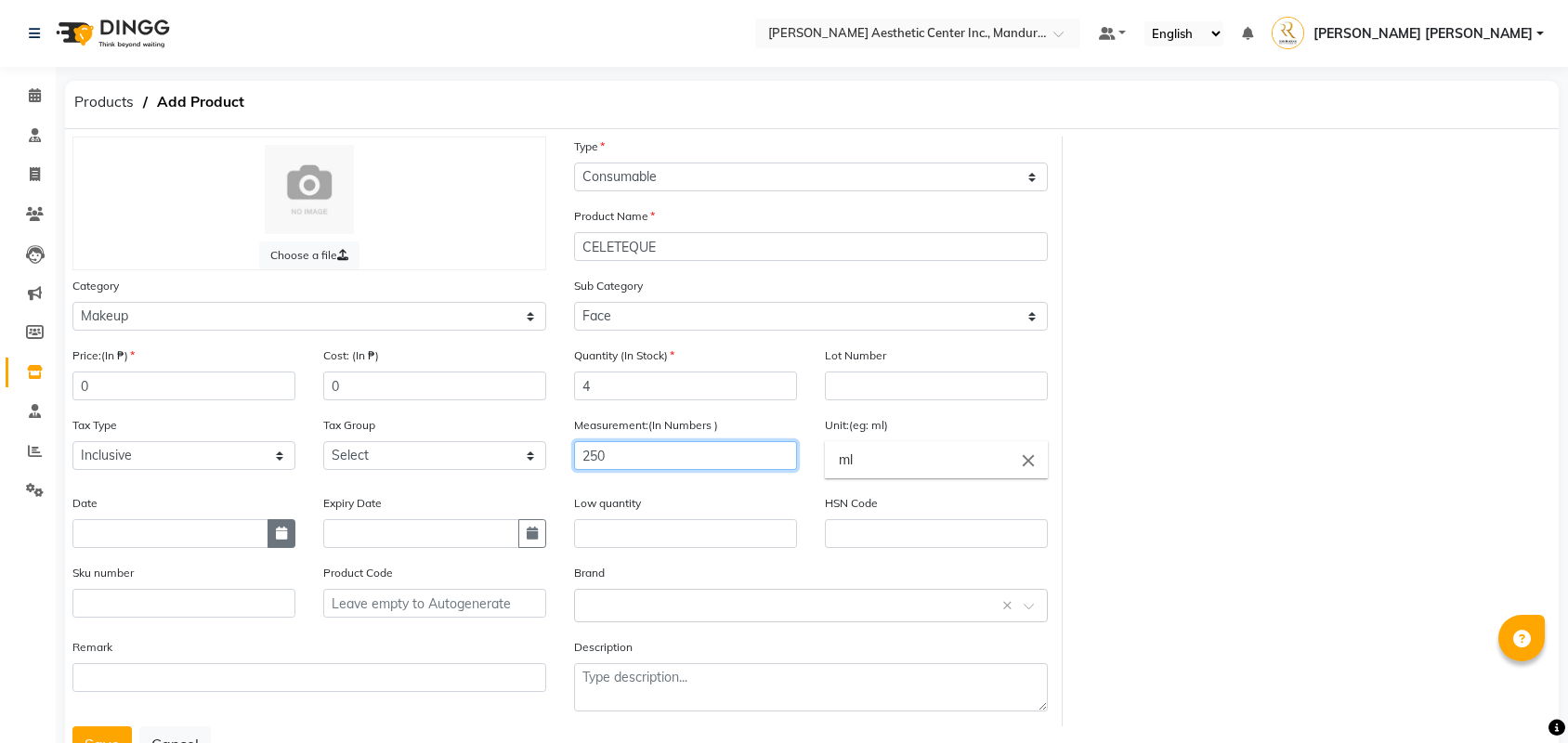
type input "250"
click at [273, 535] on button "button" at bounding box center [281, 533] width 28 height 29
select select "9"
select select "2025"
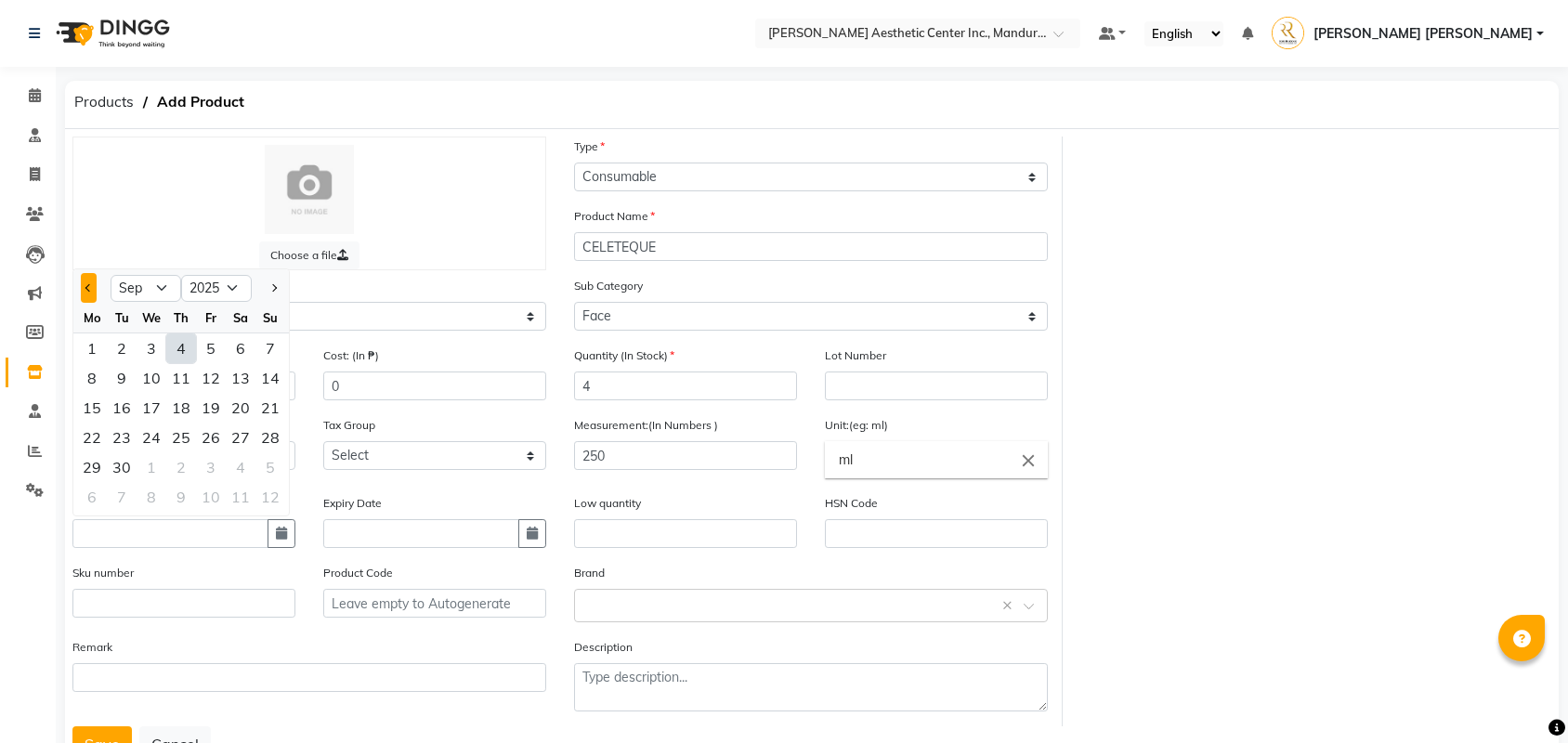
click at [86, 296] on button "Previous month" at bounding box center [89, 288] width 15 height 30
click at [86, 295] on button "Previous month" at bounding box center [89, 288] width 15 height 30
click at [82, 291] on button "Previous month" at bounding box center [89, 288] width 15 height 30
click at [82, 288] on button "Previous month" at bounding box center [89, 288] width 15 height 30
click at [268, 282] on button "Next month" at bounding box center [274, 288] width 15 height 30
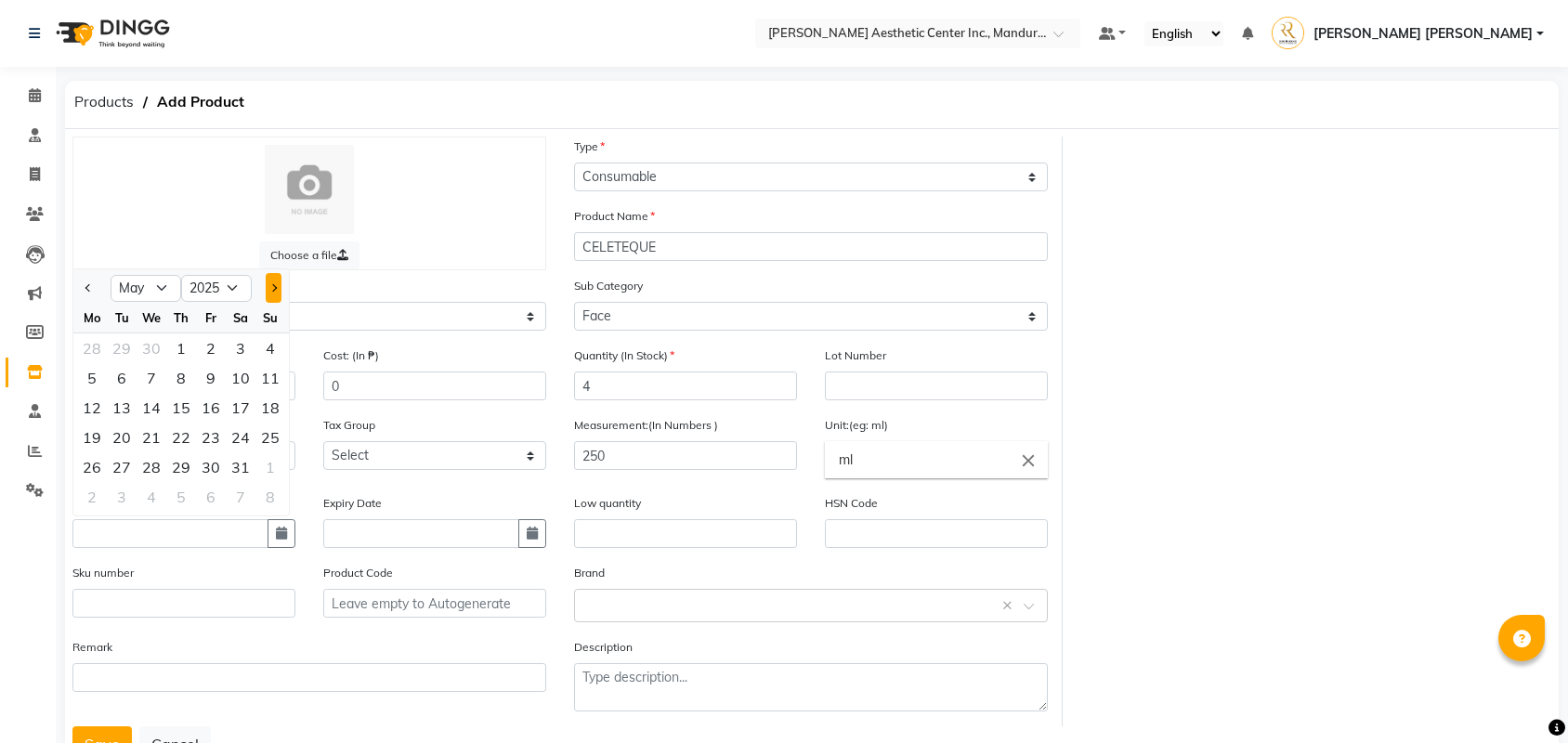
select select "6"
select select "2024"
click at [239, 346] on div "1" at bounding box center [240, 348] width 30 height 30
type input "06/01/2024"
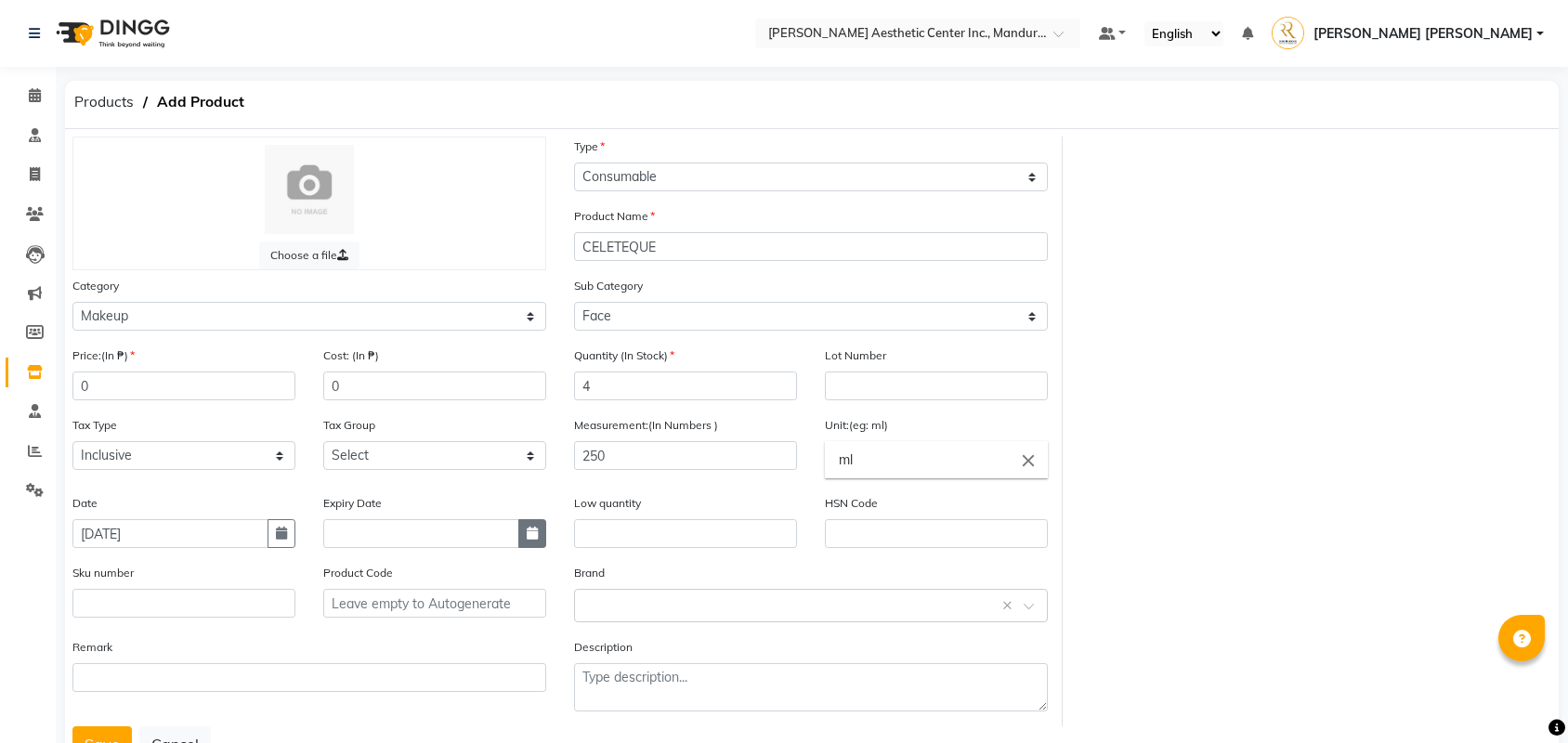
click at [529, 525] on button "button" at bounding box center [532, 533] width 28 height 29
select select "9"
select select "2025"
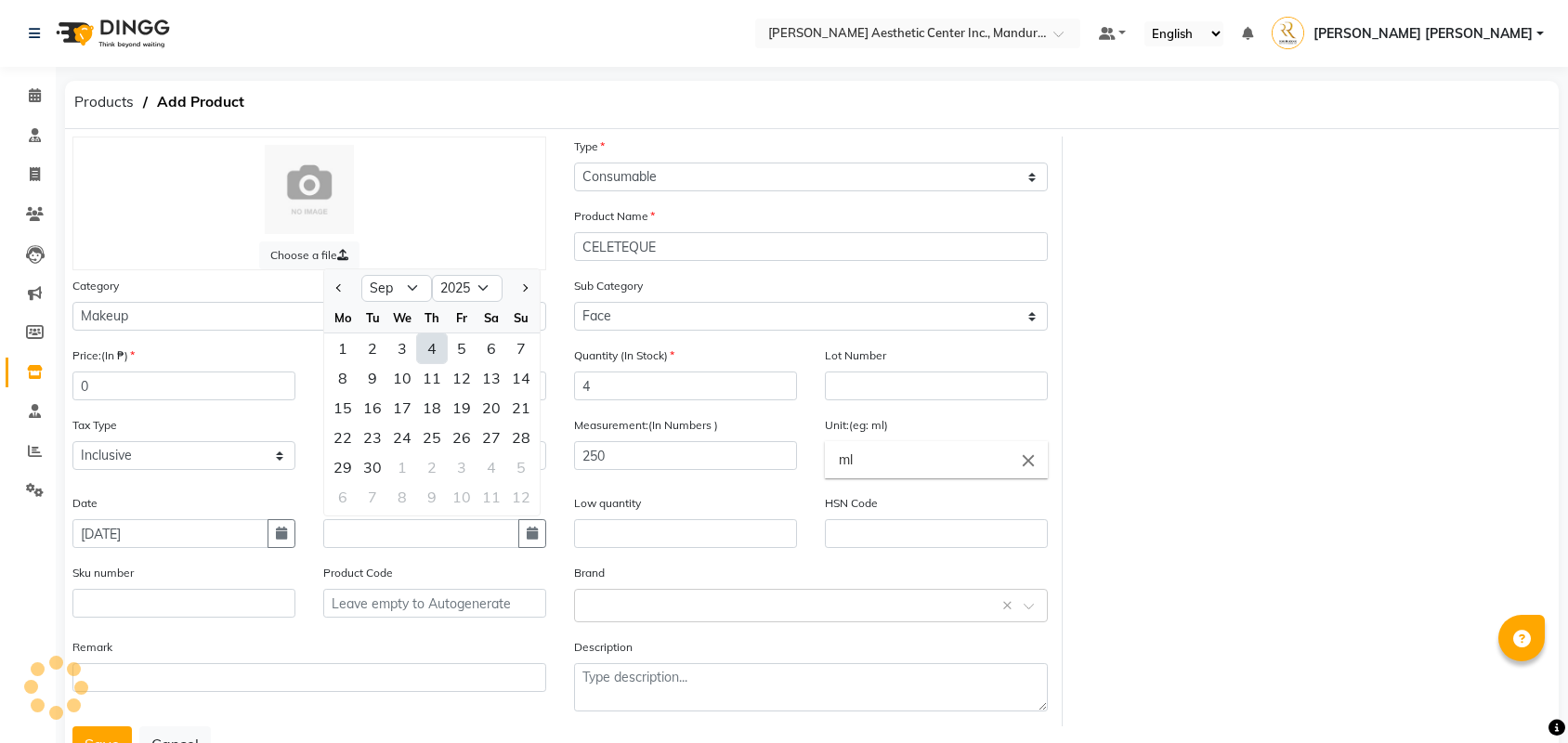
click at [534, 276] on div at bounding box center [521, 288] width 37 height 30
click at [526, 284] on button "Next month" at bounding box center [524, 288] width 15 height 30
select select "4"
select select "2026"
click at [645, 402] on div "Quantity (In Stock) 4" at bounding box center [684, 380] width 250 height 70
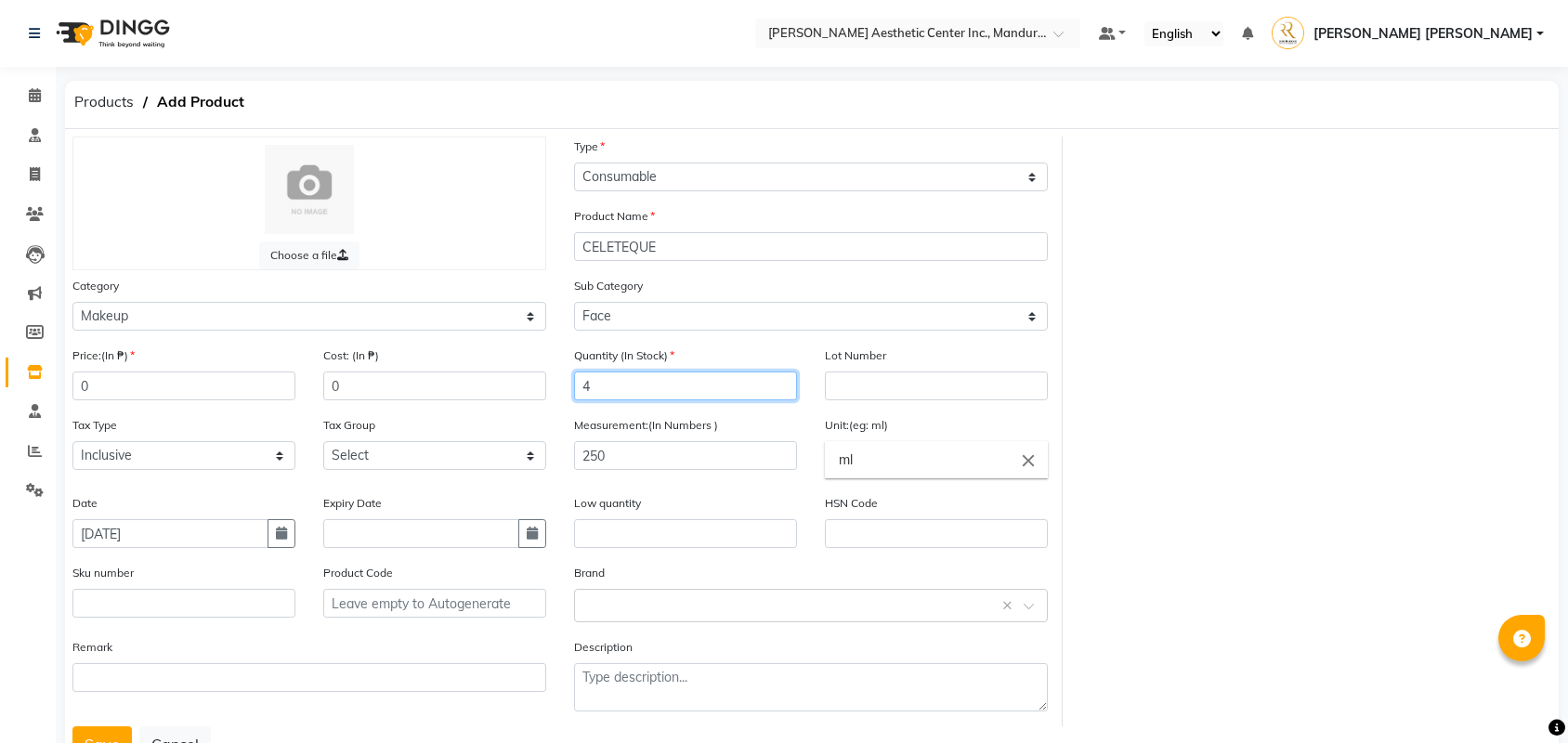
click at [644, 387] on input "4" at bounding box center [685, 386] width 223 height 29
type input "3"
click at [534, 529] on icon "button" at bounding box center [533, 531] width 12 height 13
select select "9"
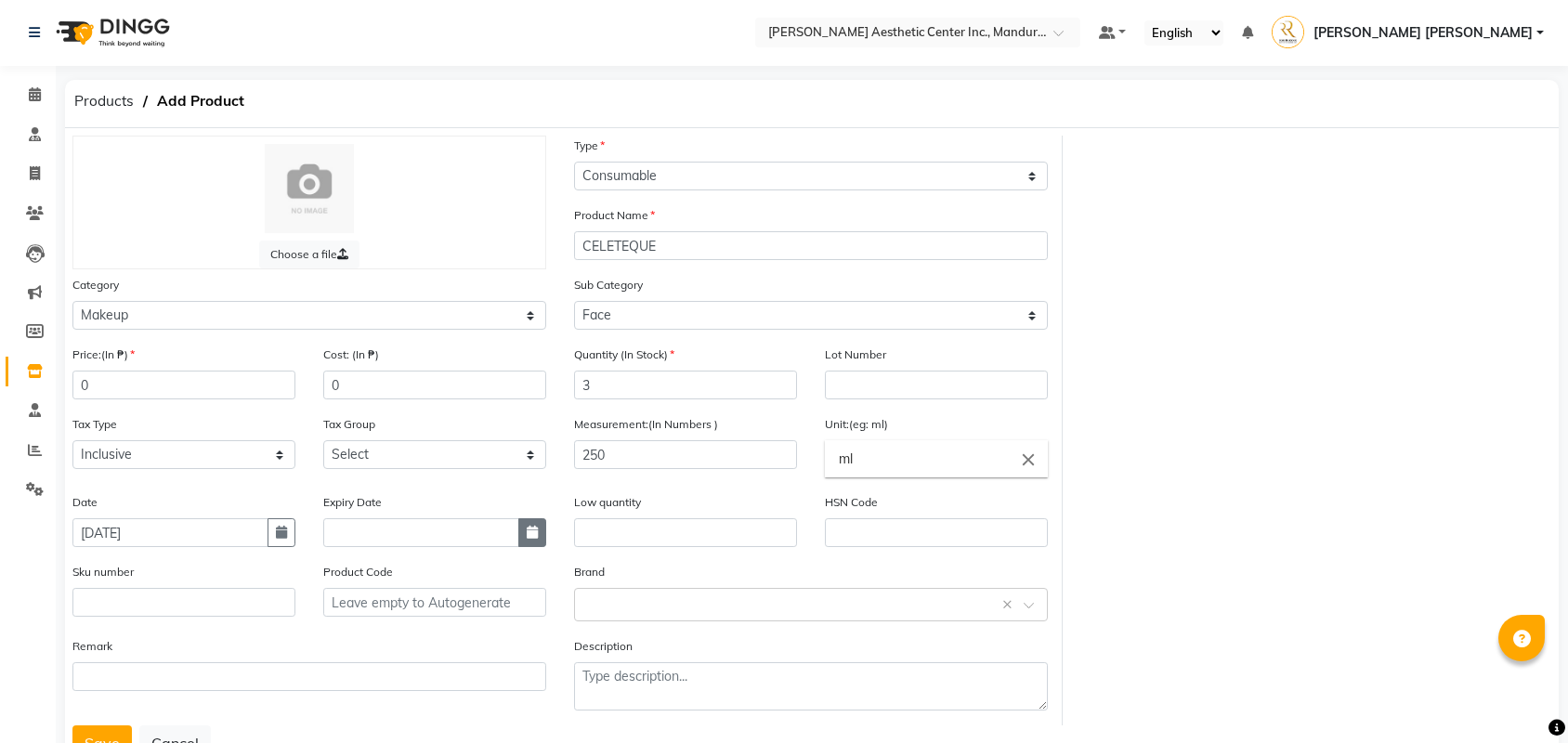
select select "2025"
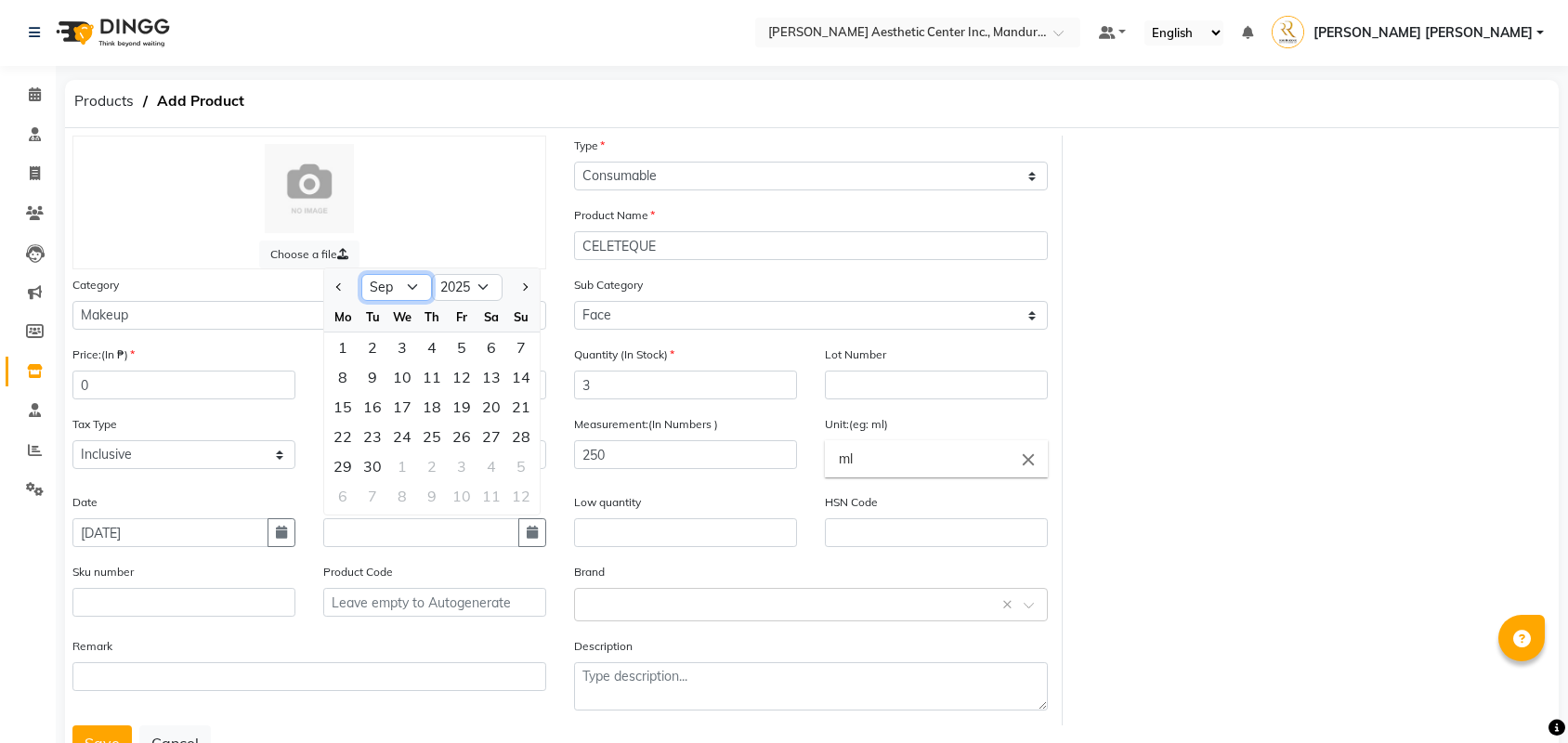
select select "4"
select select "2026"
click at [440, 463] on div "30" at bounding box center [431, 466] width 30 height 30
type input "04/30/2026"
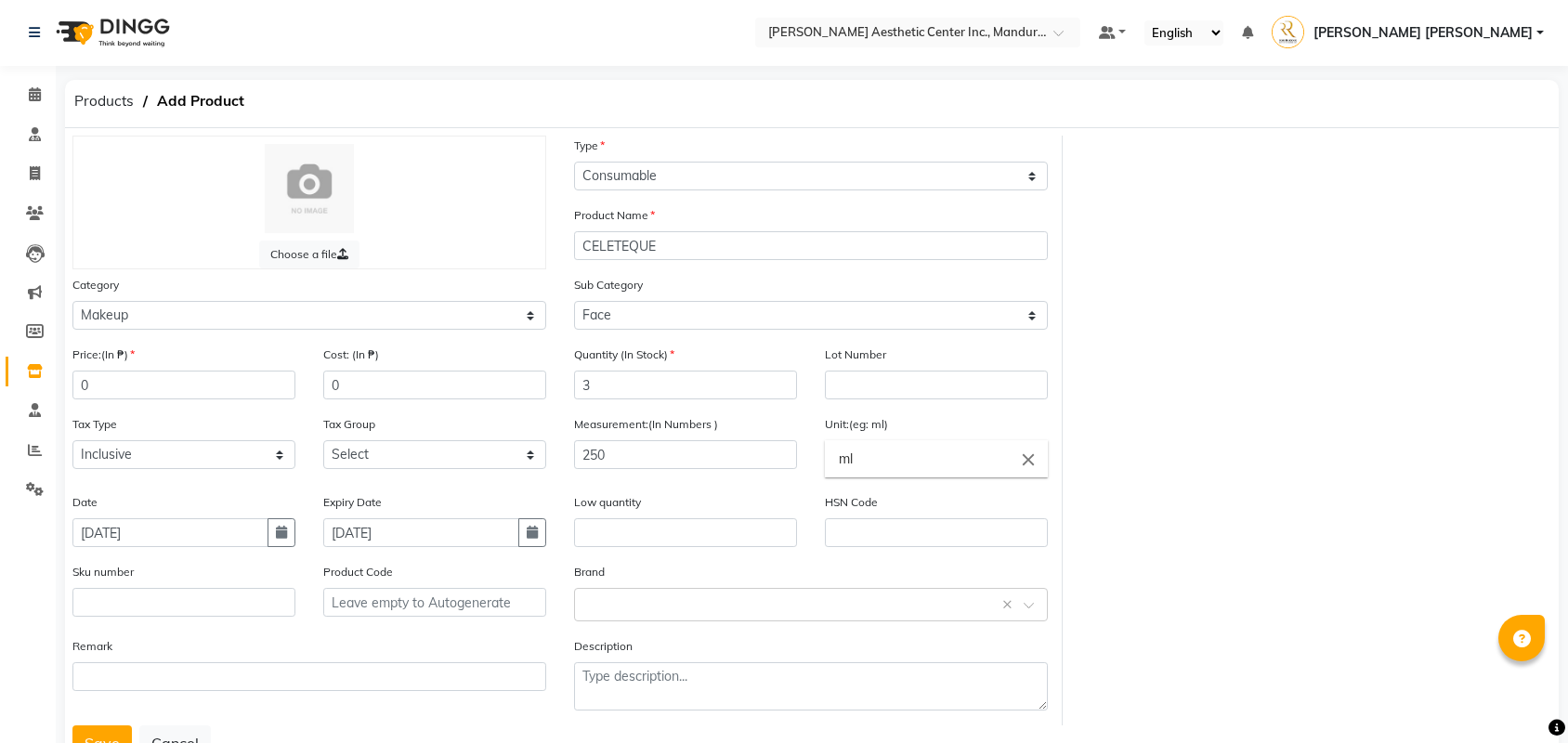
scroll to position [75, 0]
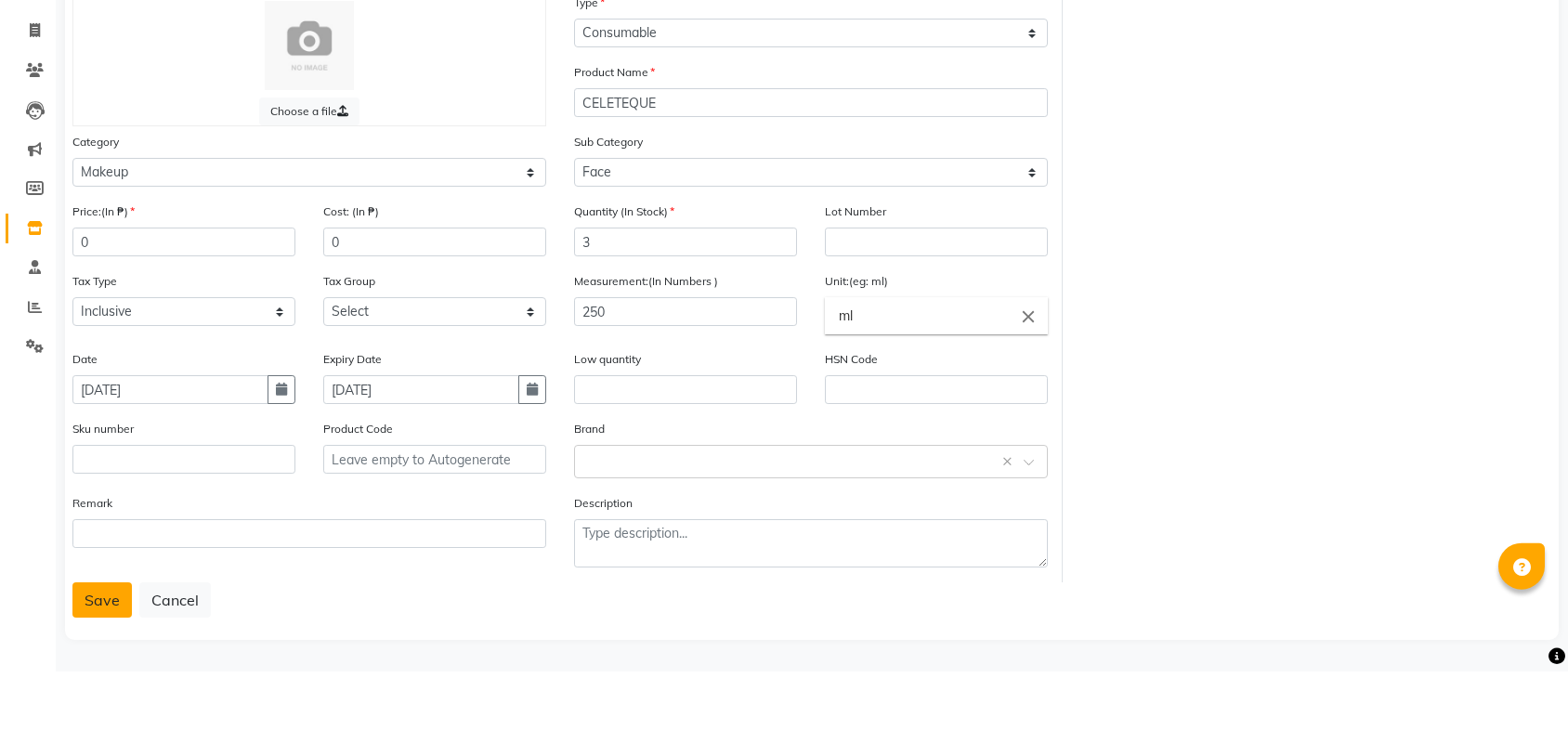
click at [105, 653] on button "Save" at bounding box center [102, 671] width 59 height 36
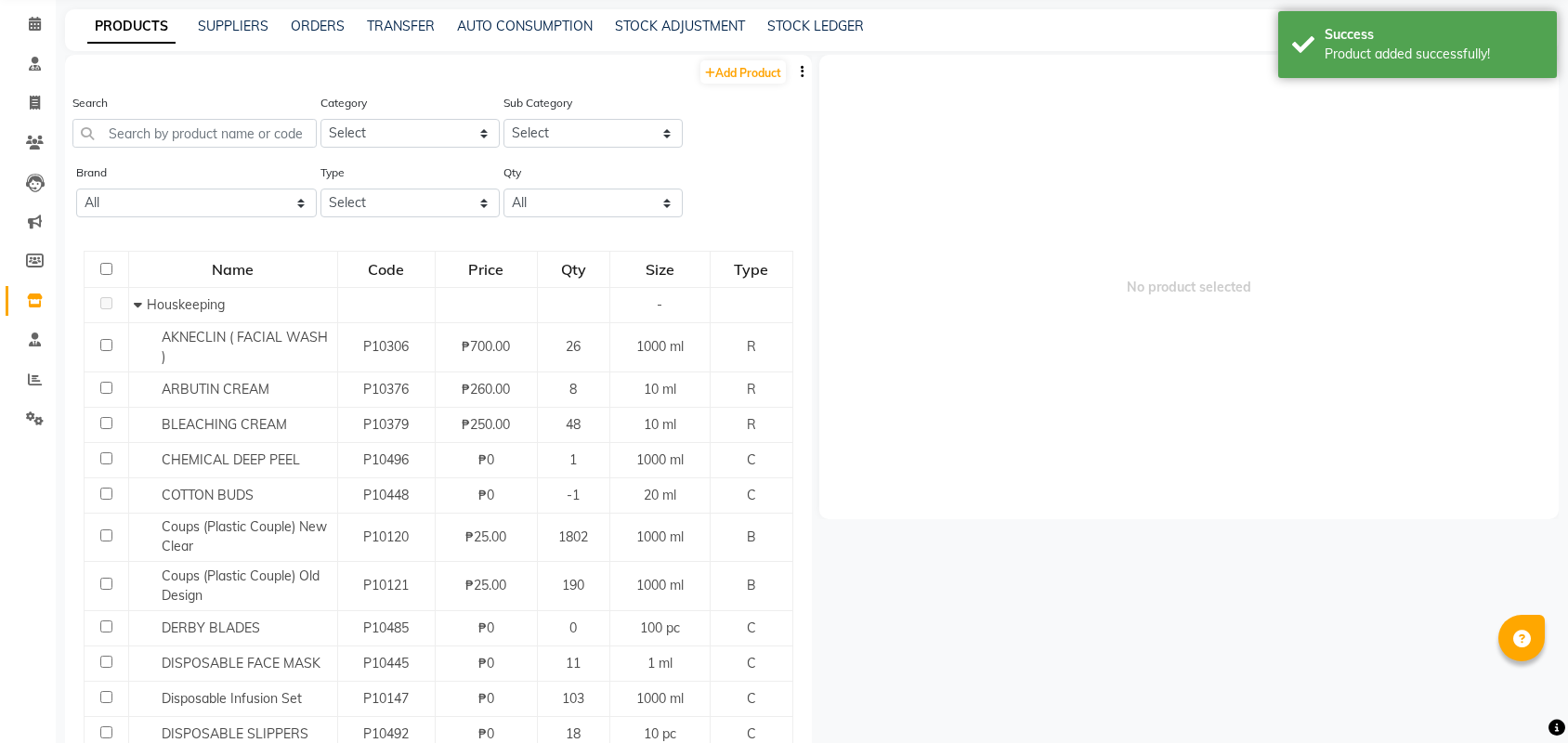
scroll to position [12, 0]
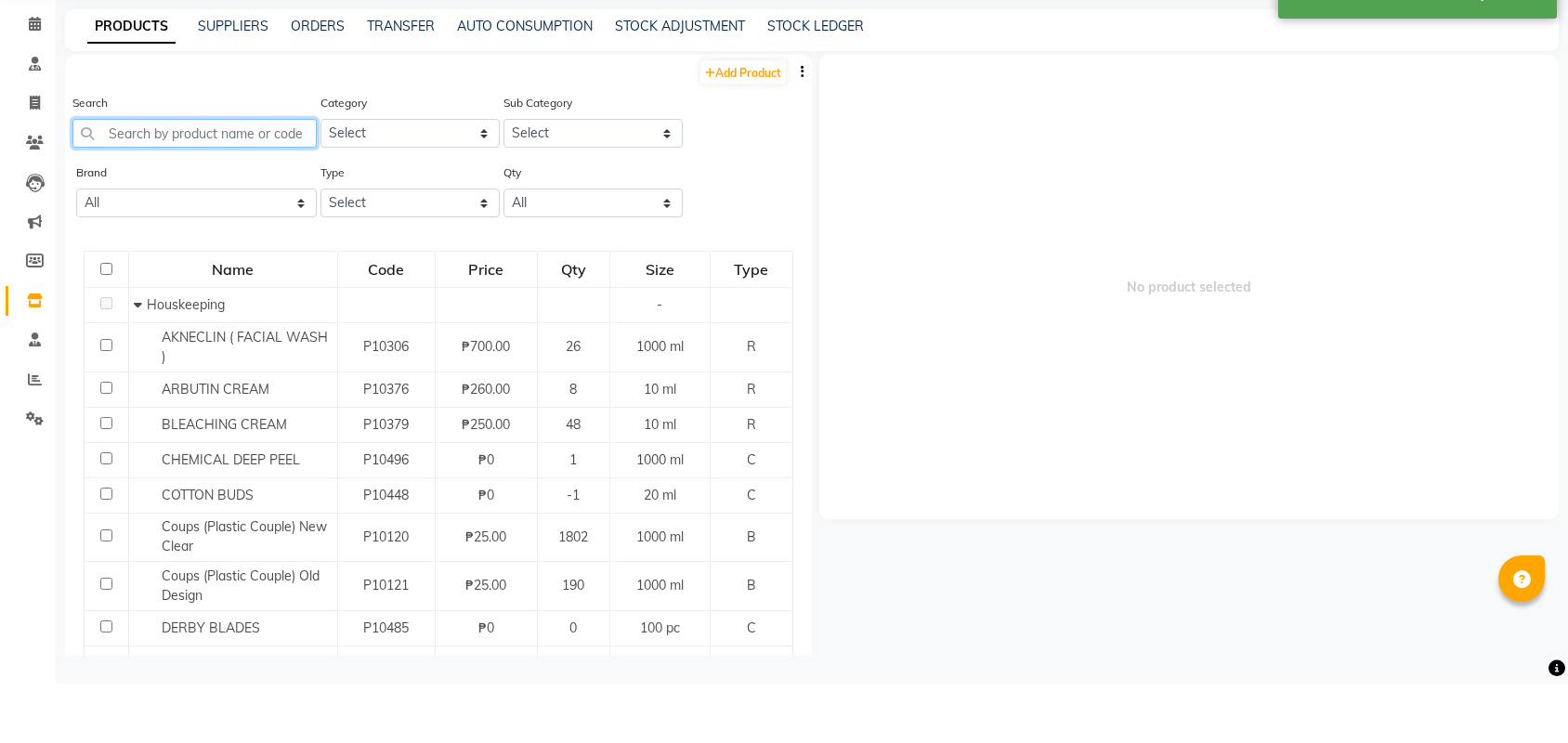
click at [250, 178] on input "text" at bounding box center [194, 192] width 245 height 29
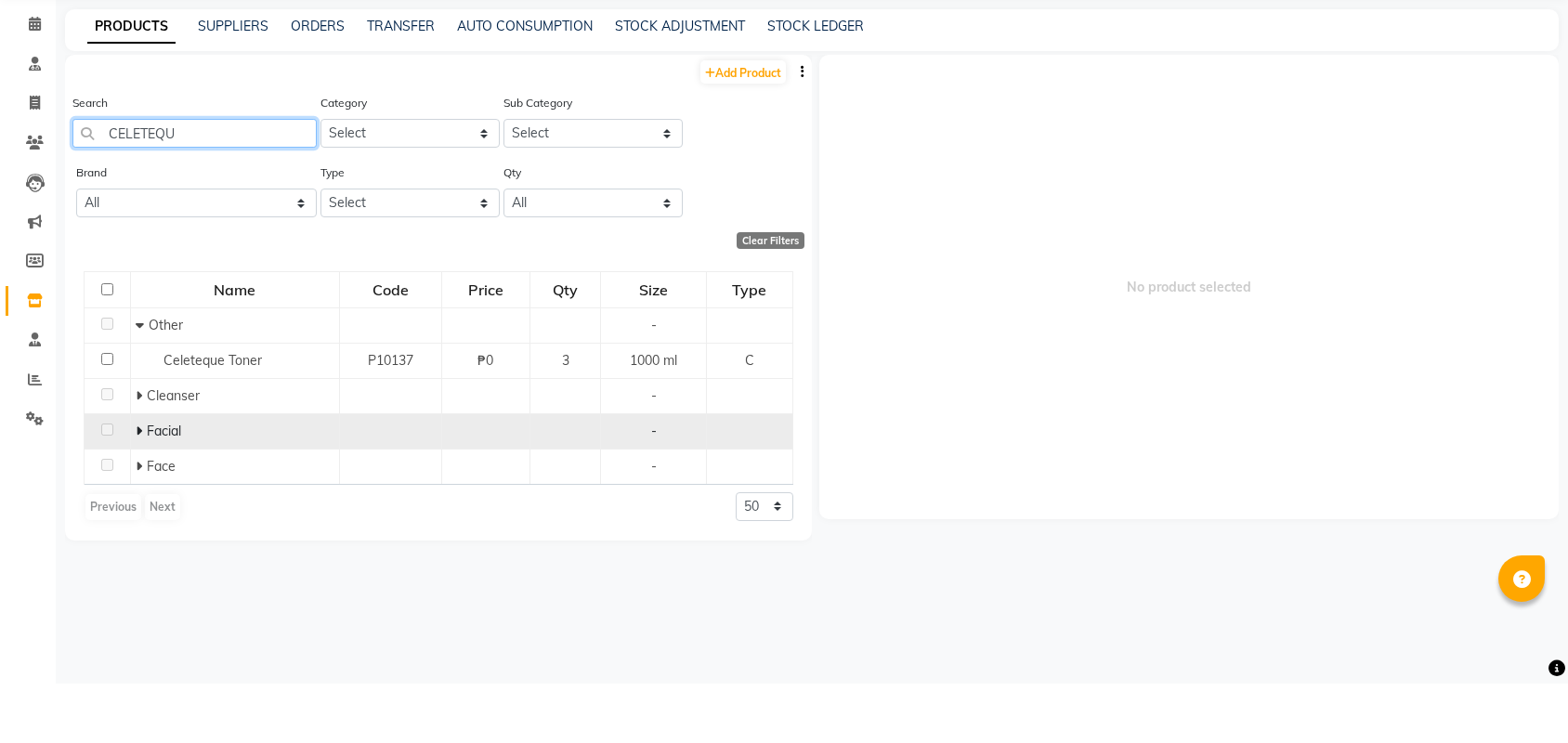
type input "CELETEQU"
click at [157, 482] on span "Facial" at bounding box center [164, 490] width 35 height 16
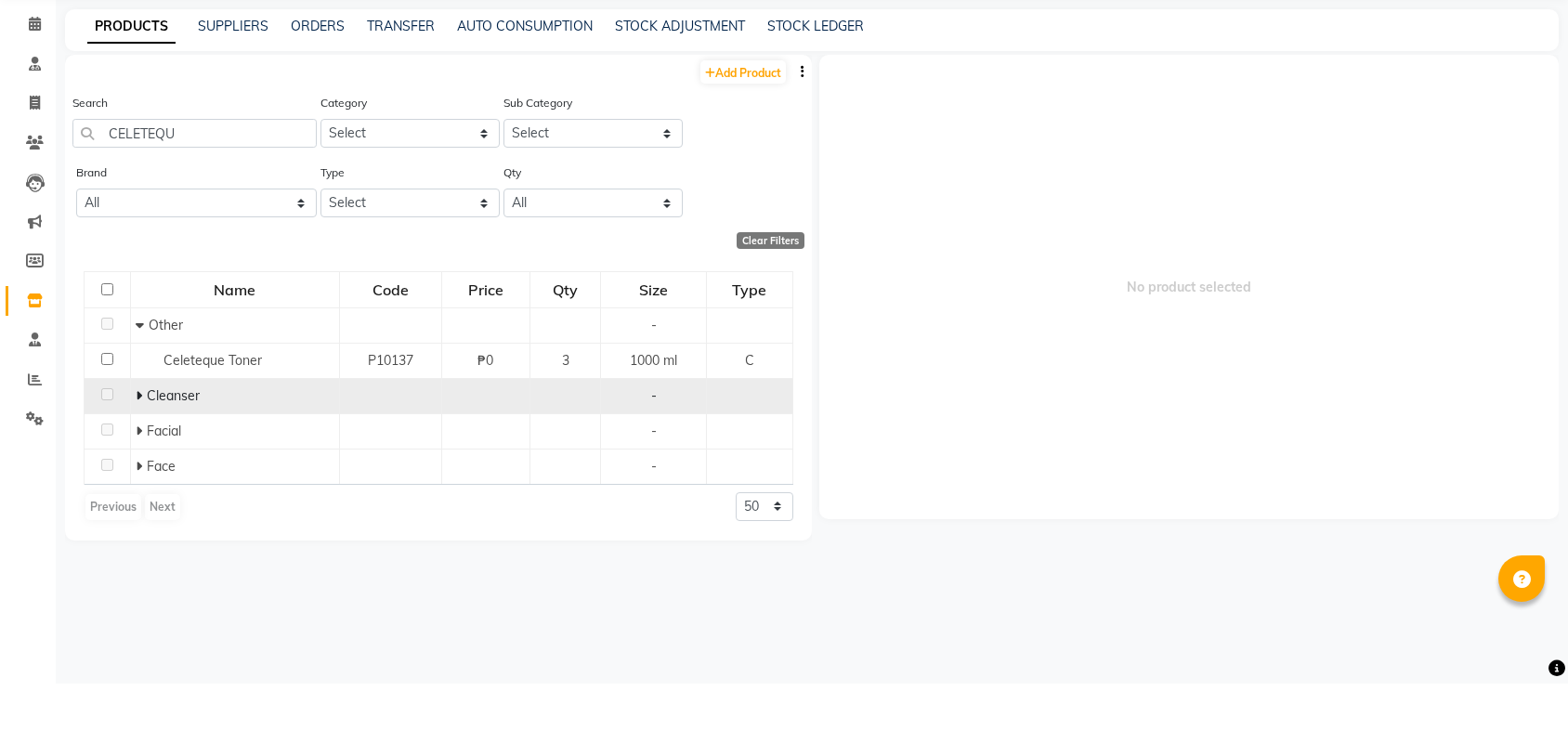
click at [141, 446] on span at bounding box center [141, 454] width 12 height 16
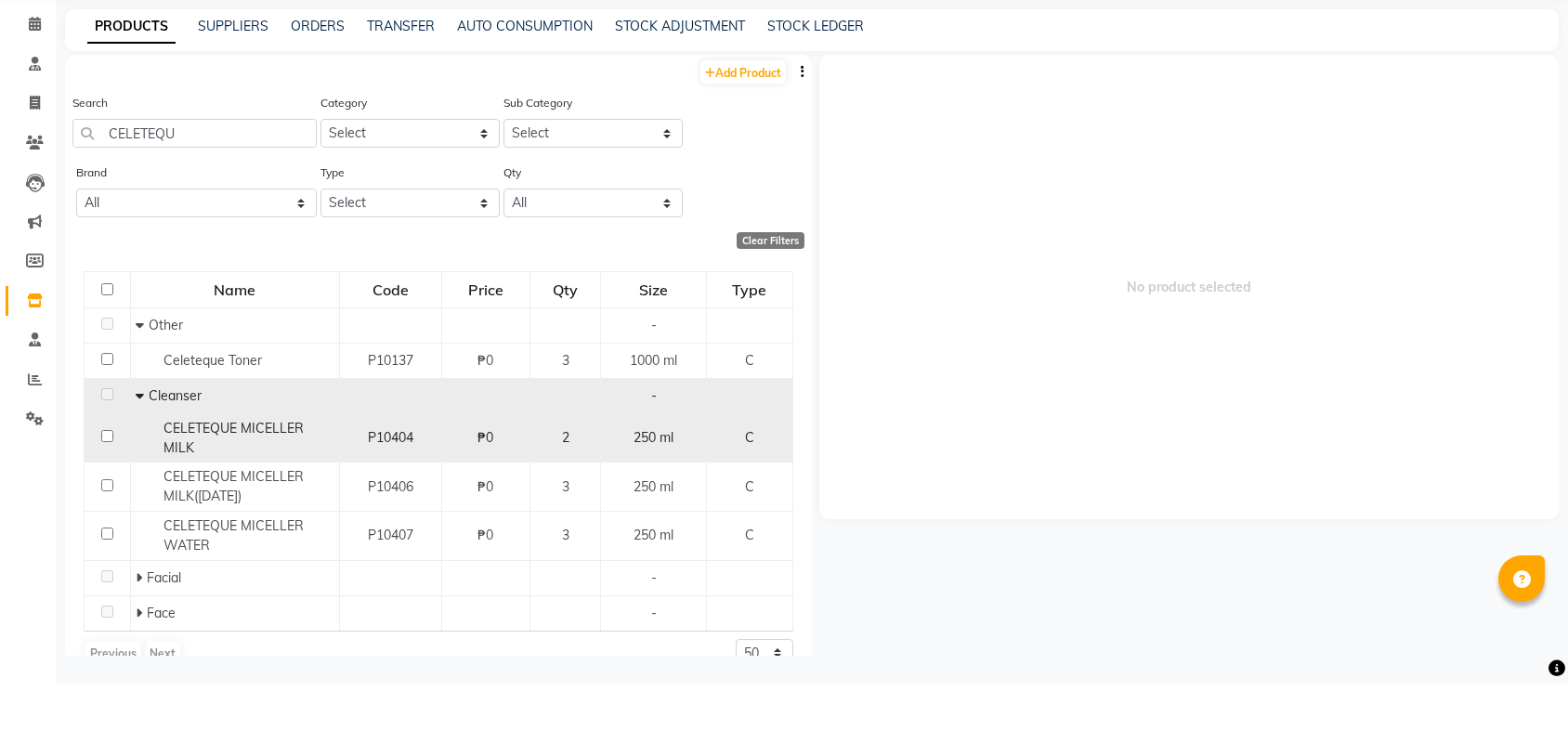
click at [194, 472] on td "CELETEQUE MICELLER MILK" at bounding box center [235, 497] width 209 height 49
click at [252, 479] on span "CELETEQUE MICELLER MILK" at bounding box center [233, 497] width 140 height 36
select select
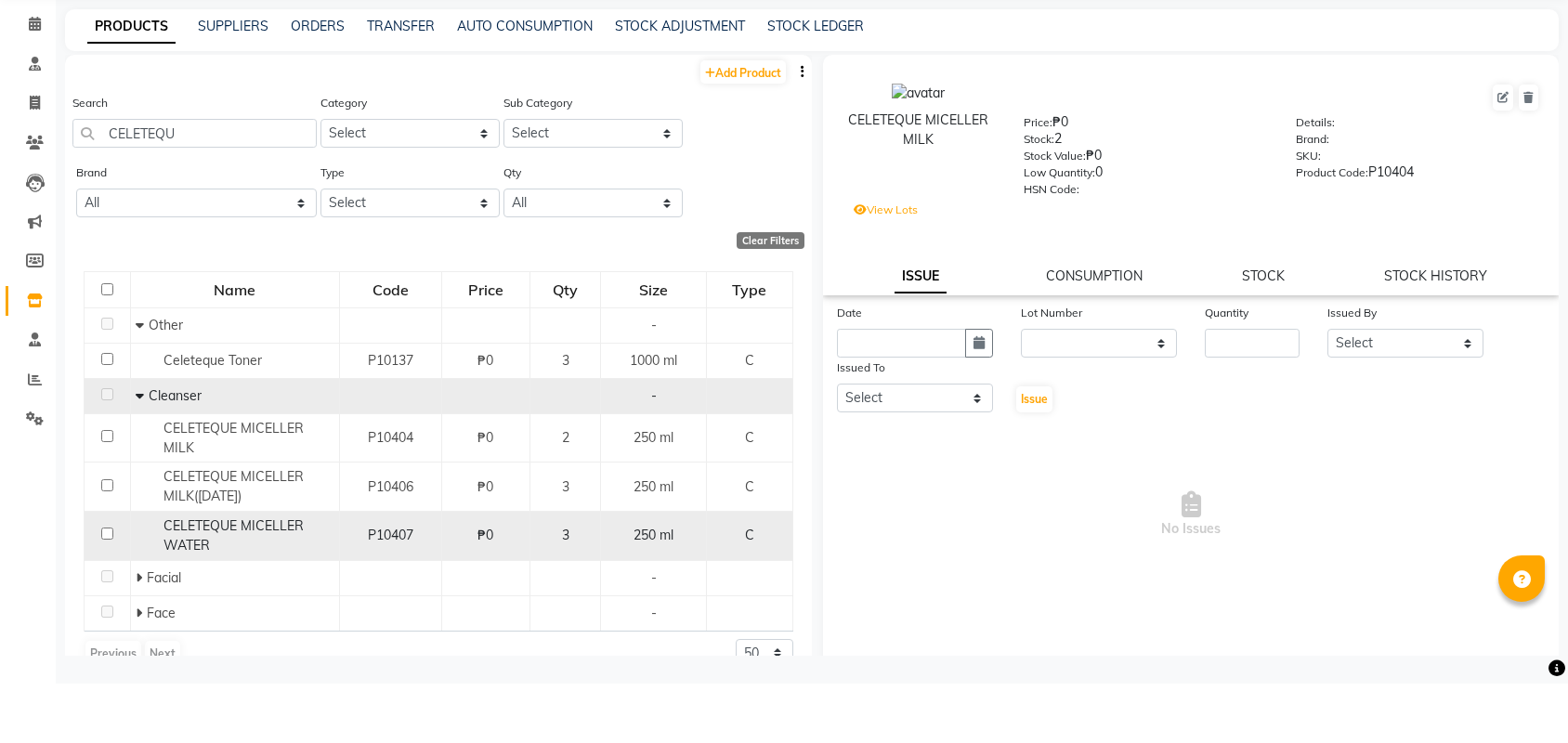
click at [279, 577] on span "CELETEQUE MICELLER WATER" at bounding box center [233, 594] width 140 height 36
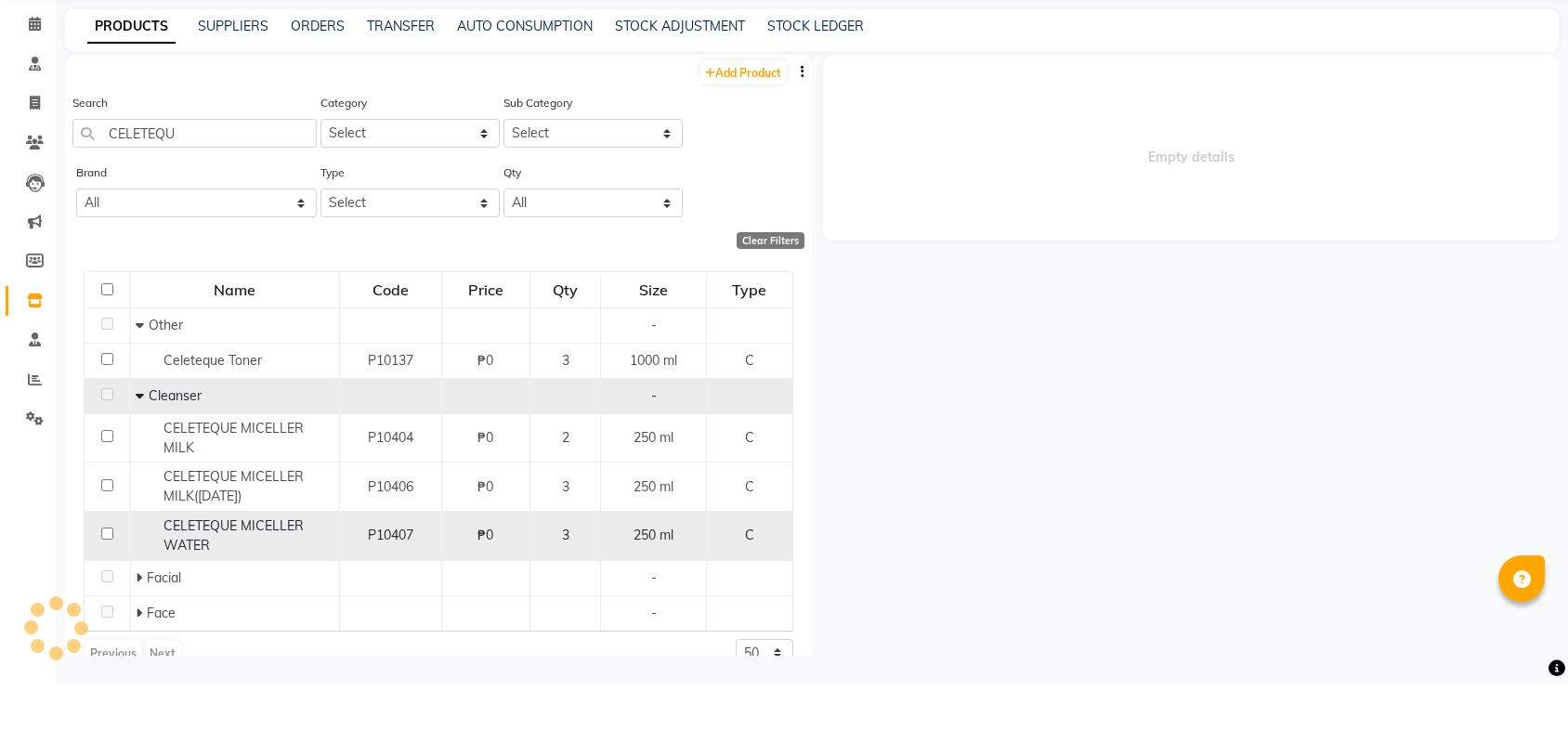
select select
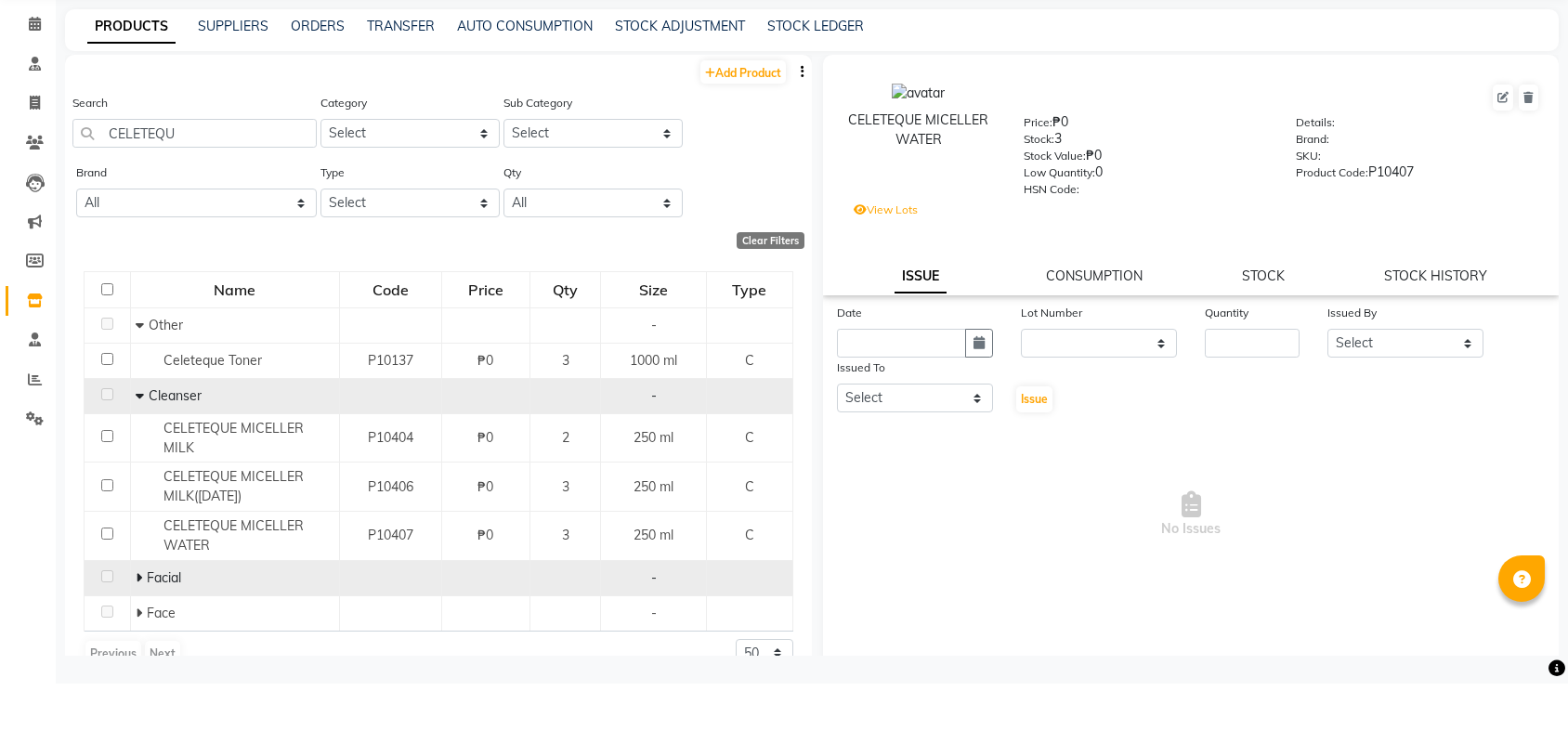
click at [179, 629] on span "Facial" at bounding box center [164, 637] width 35 height 16
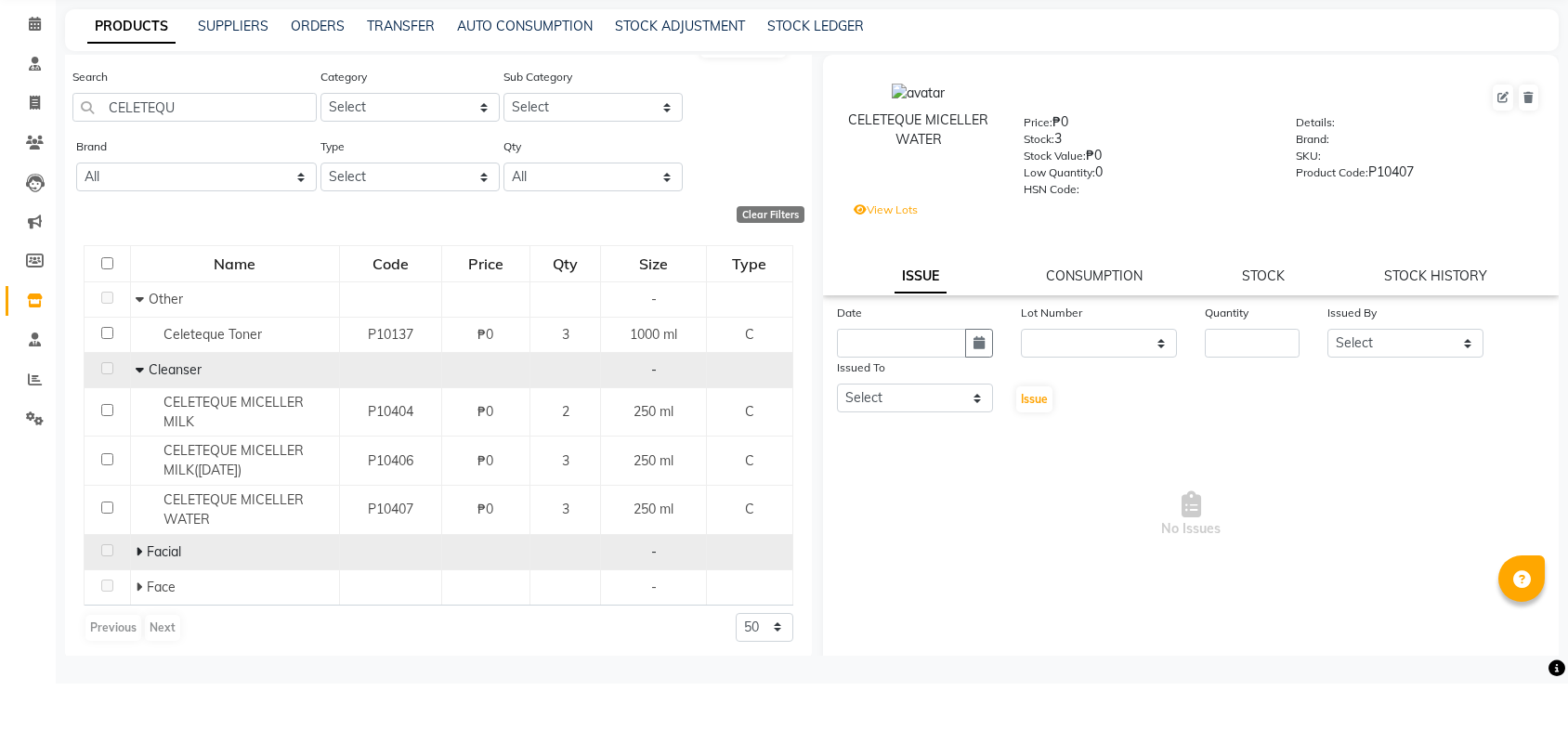
scroll to position [0, 0]
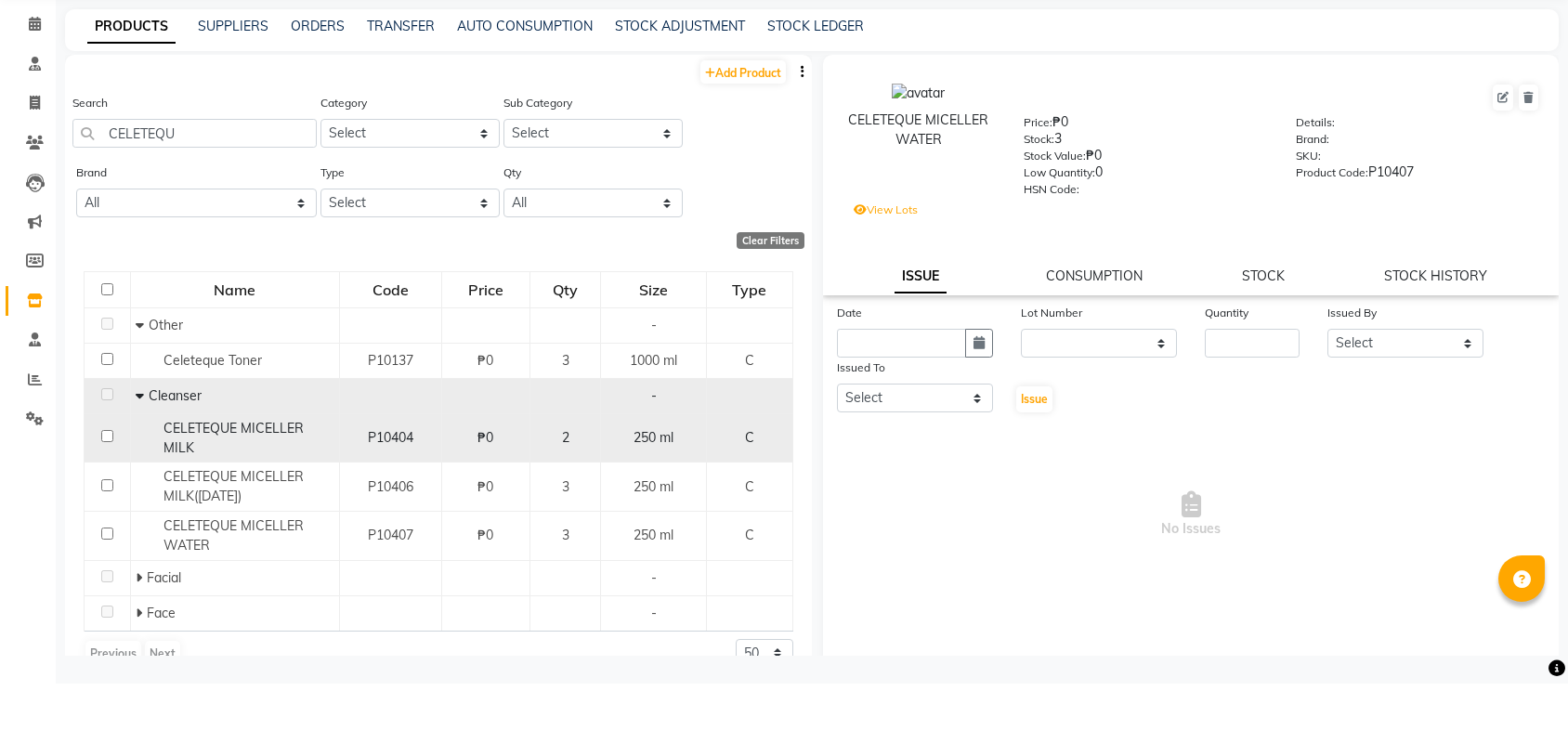
click at [339, 472] on td "P10404" at bounding box center [391, 497] width 102 height 49
click at [105, 472] on td at bounding box center [107, 497] width 46 height 49
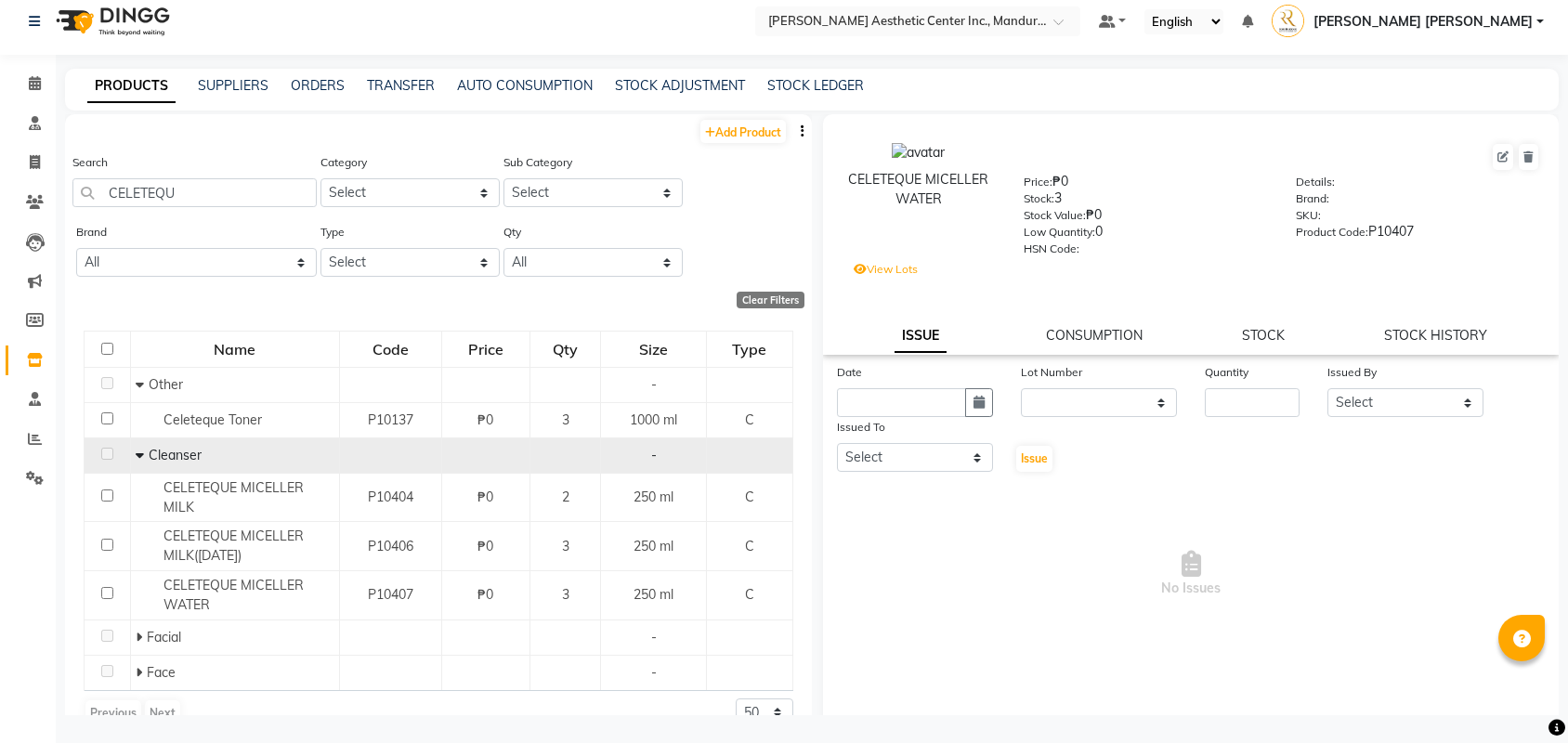
scroll to position [12, 0]
click at [869, 266] on label "View Lots" at bounding box center [886, 269] width 64 height 16
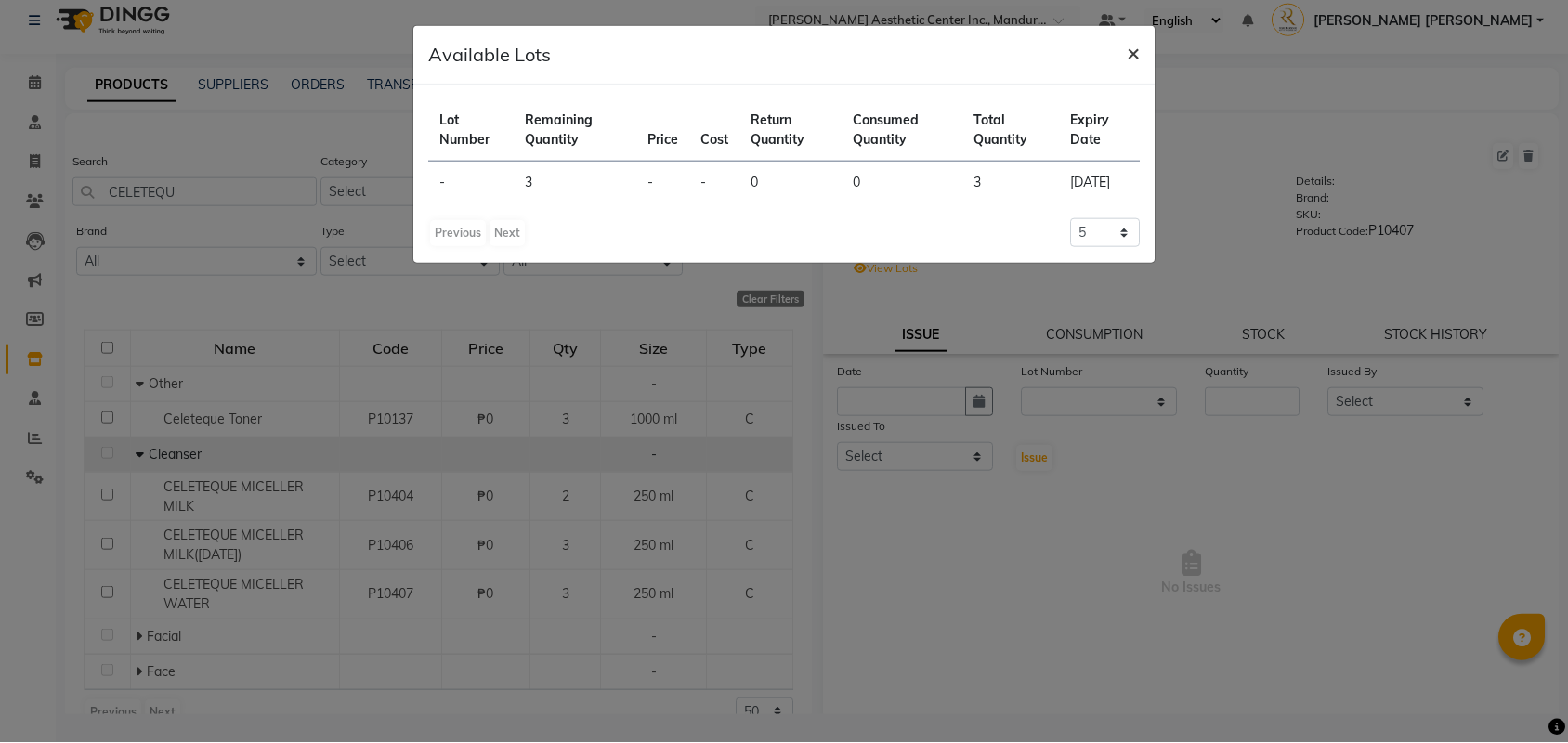
click at [1131, 40] on span "×" at bounding box center [1133, 52] width 13 height 28
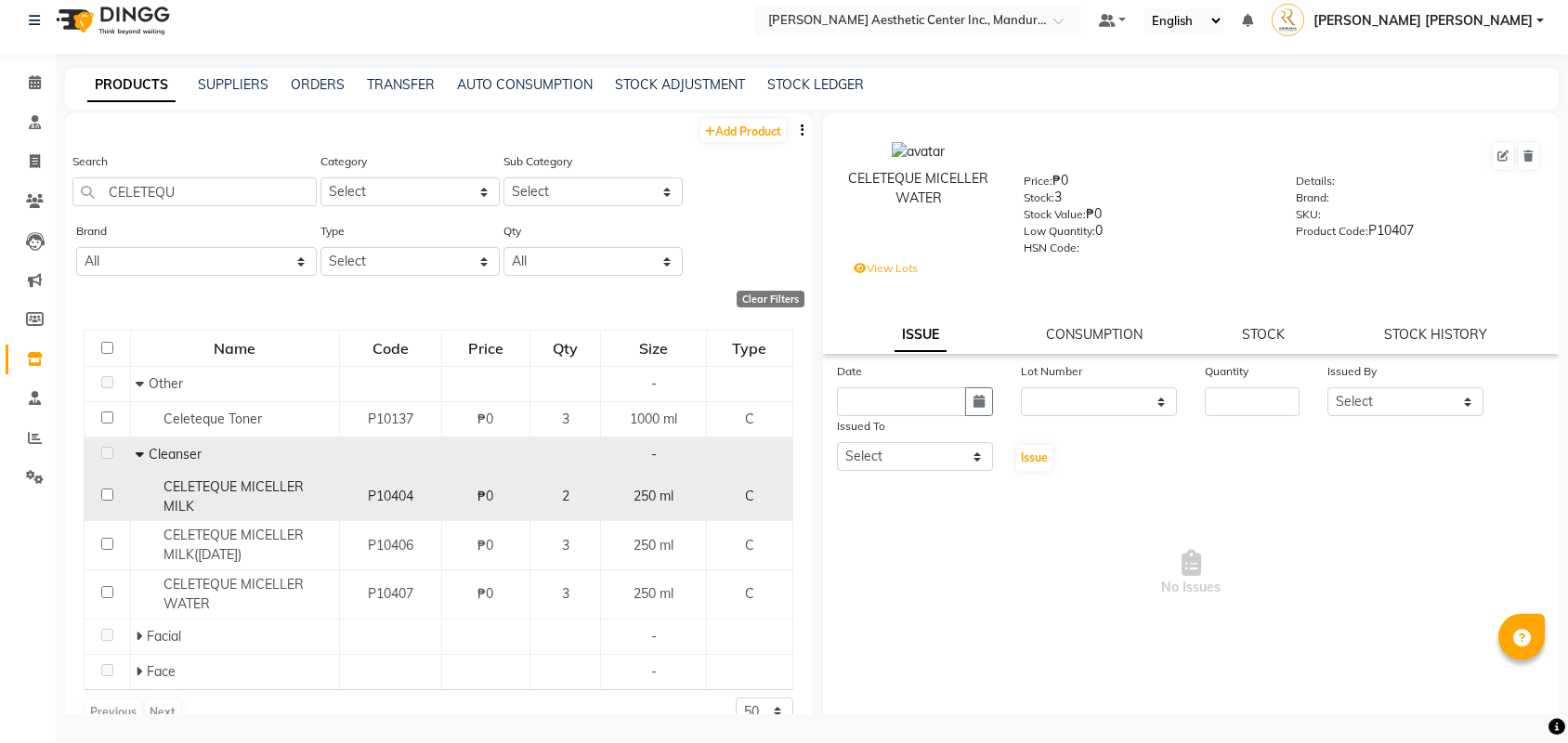
click at [287, 492] on span "CELETEQUE MICELLER MILK" at bounding box center [233, 497] width 140 height 36
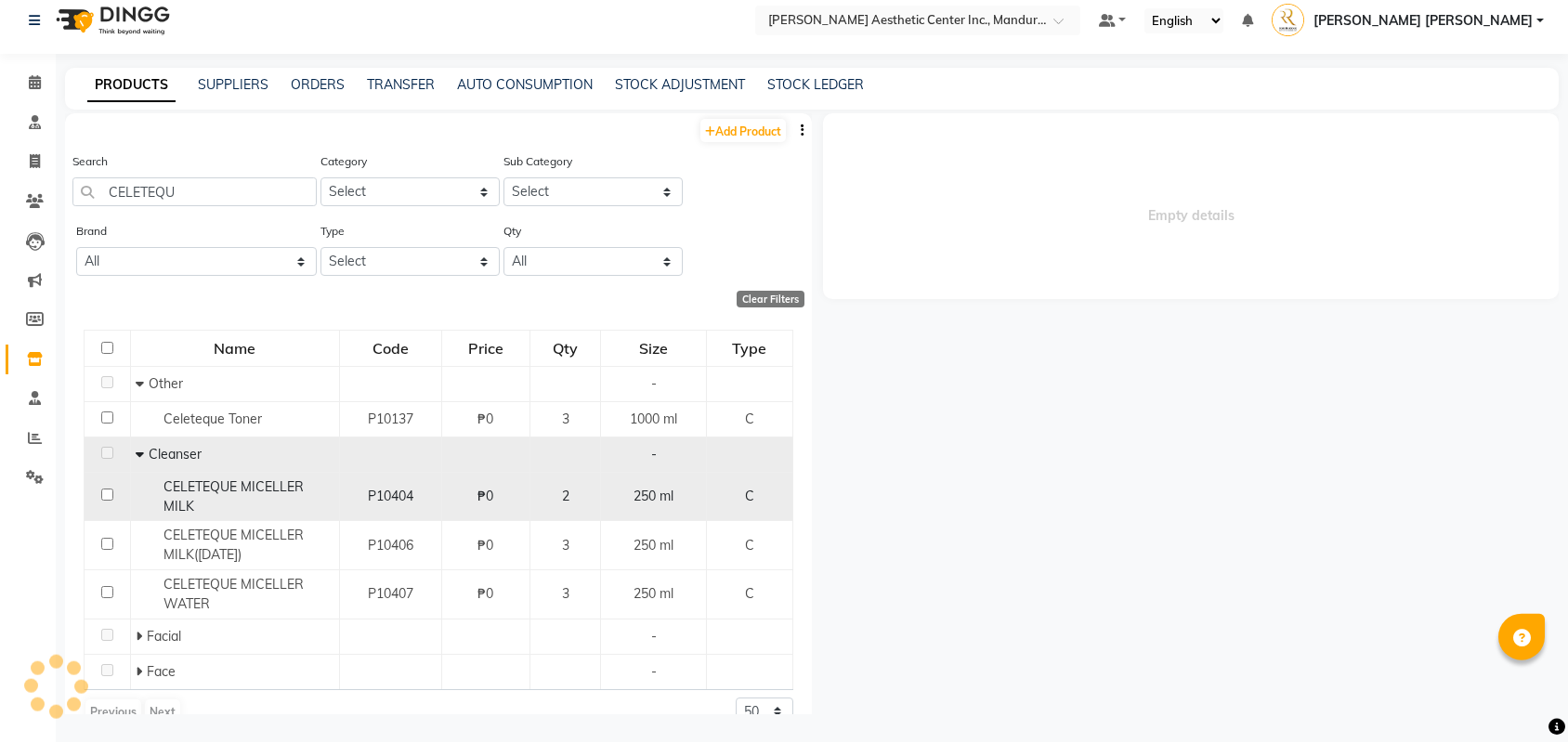
select select
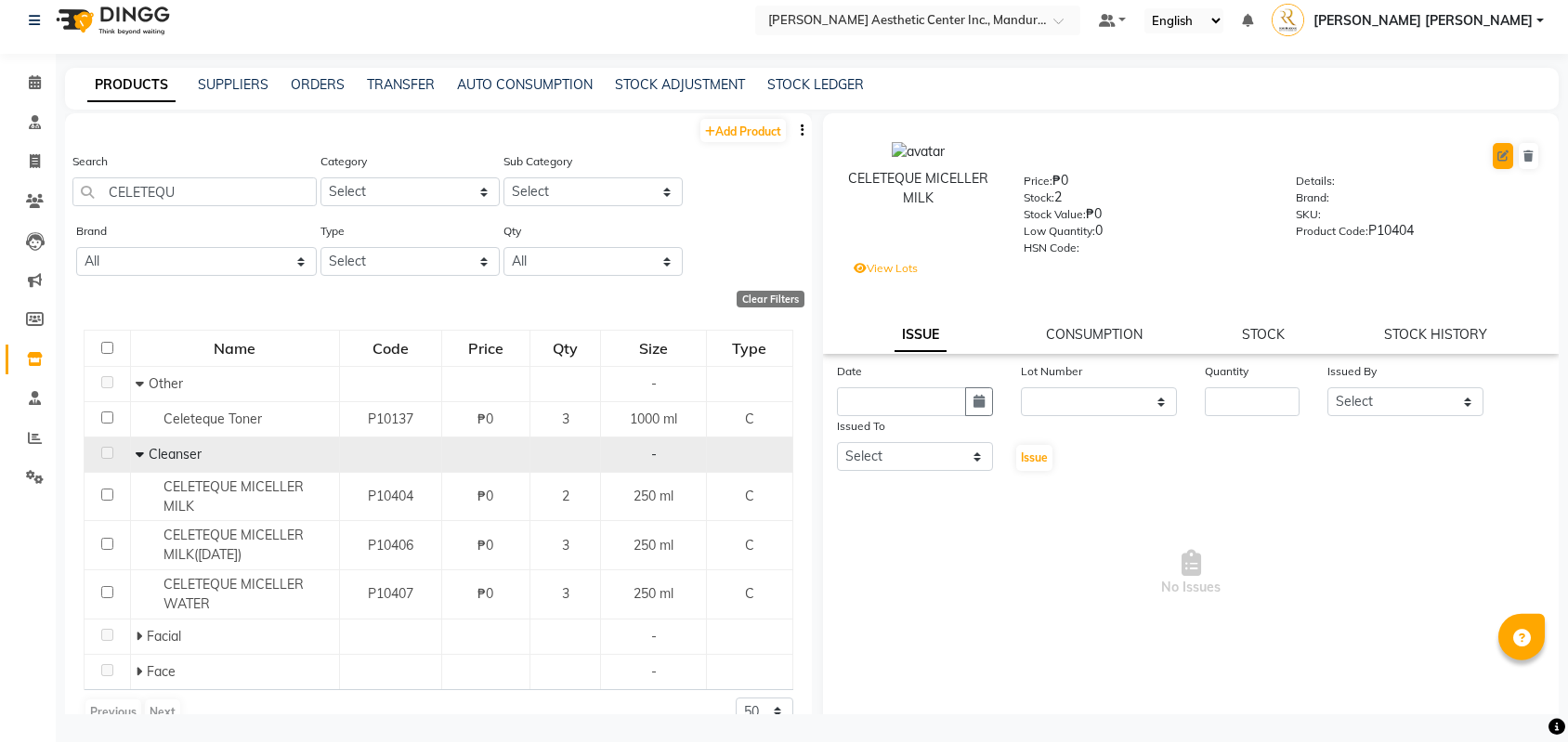
click at [1494, 155] on button at bounding box center [1502, 157] width 20 height 26
select select "true"
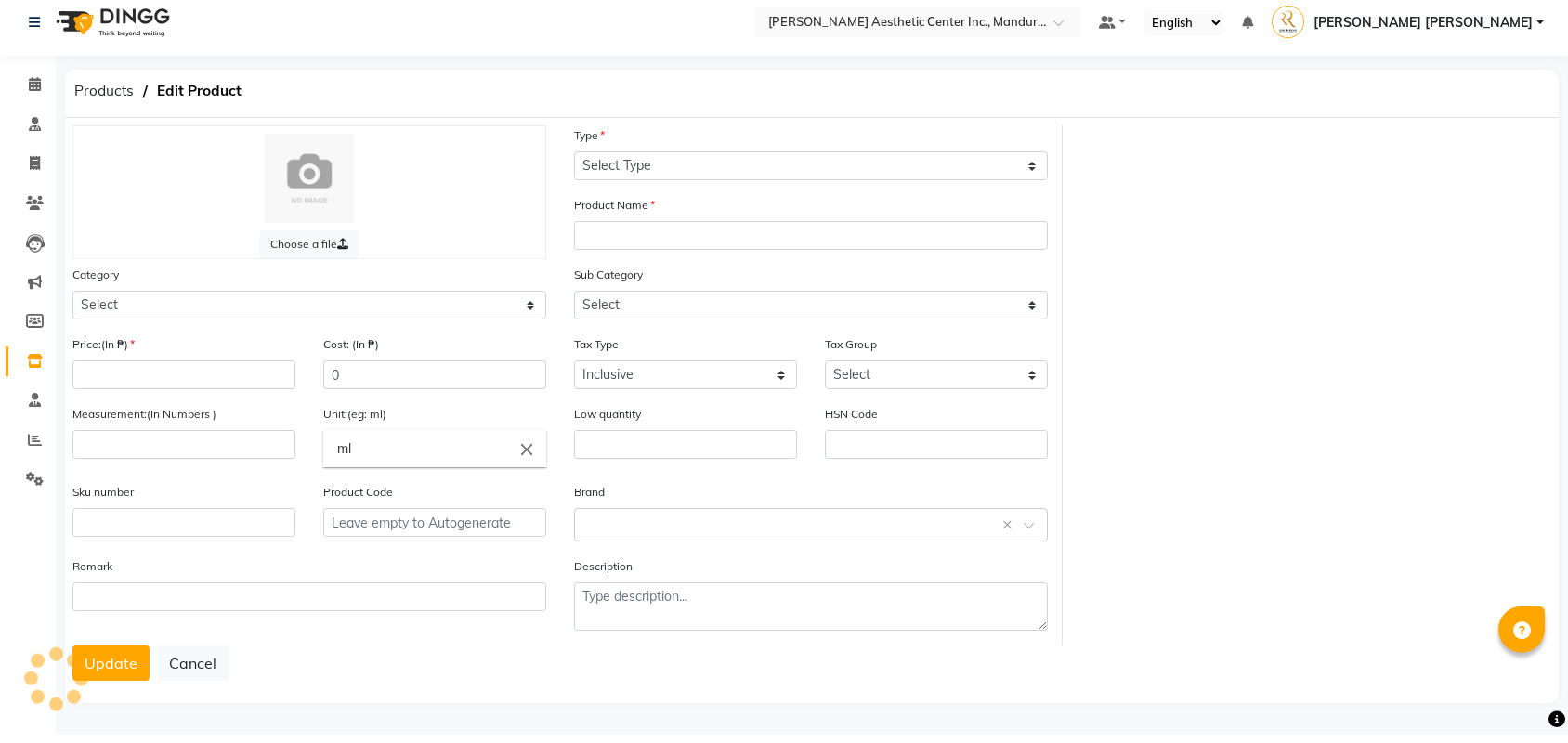
select select "C"
type input "CELETEQUE MICELLER MILK"
select select
type input "0"
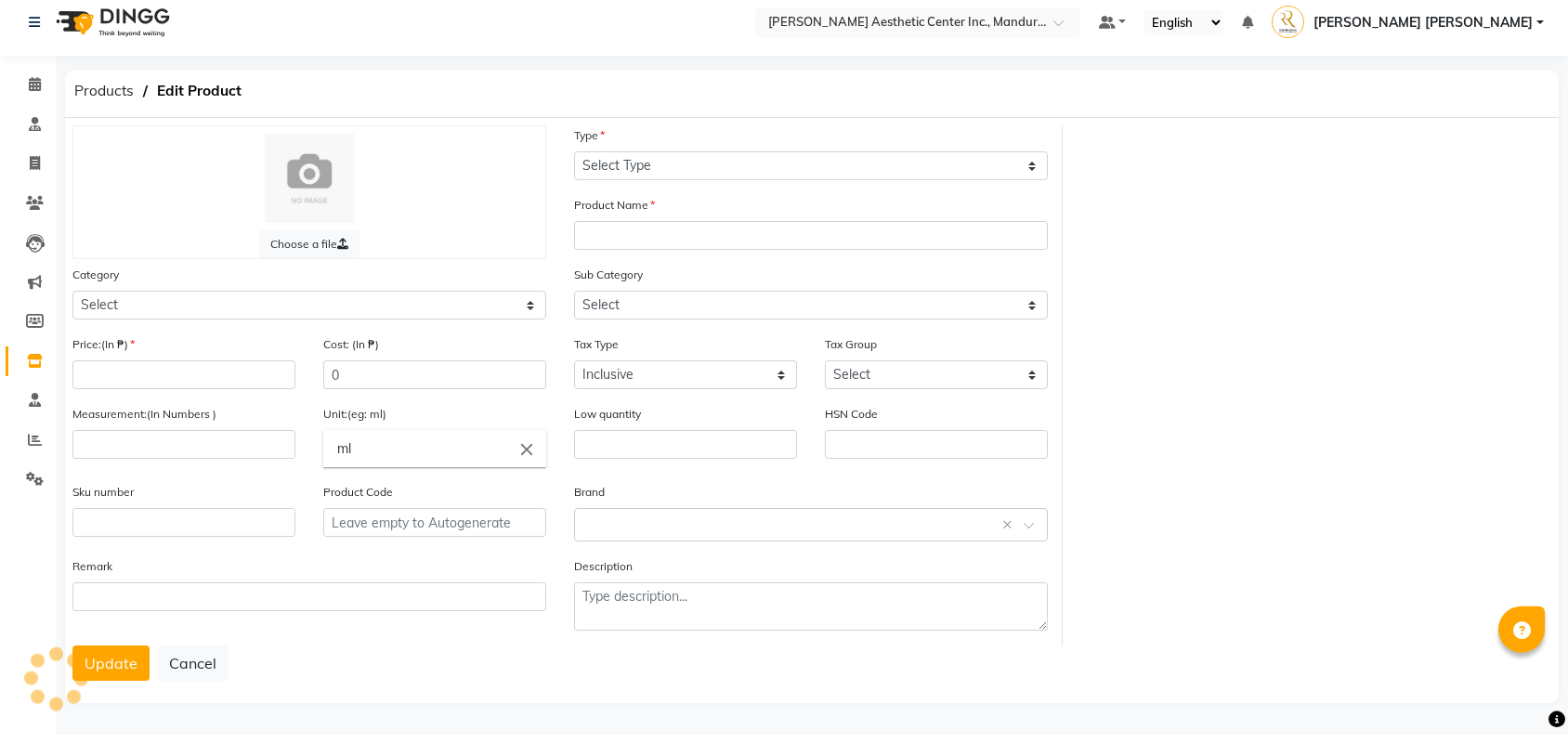
type input "250"
type input "0"
type input "P10404"
select select "1020615150"
select select "1020615151"
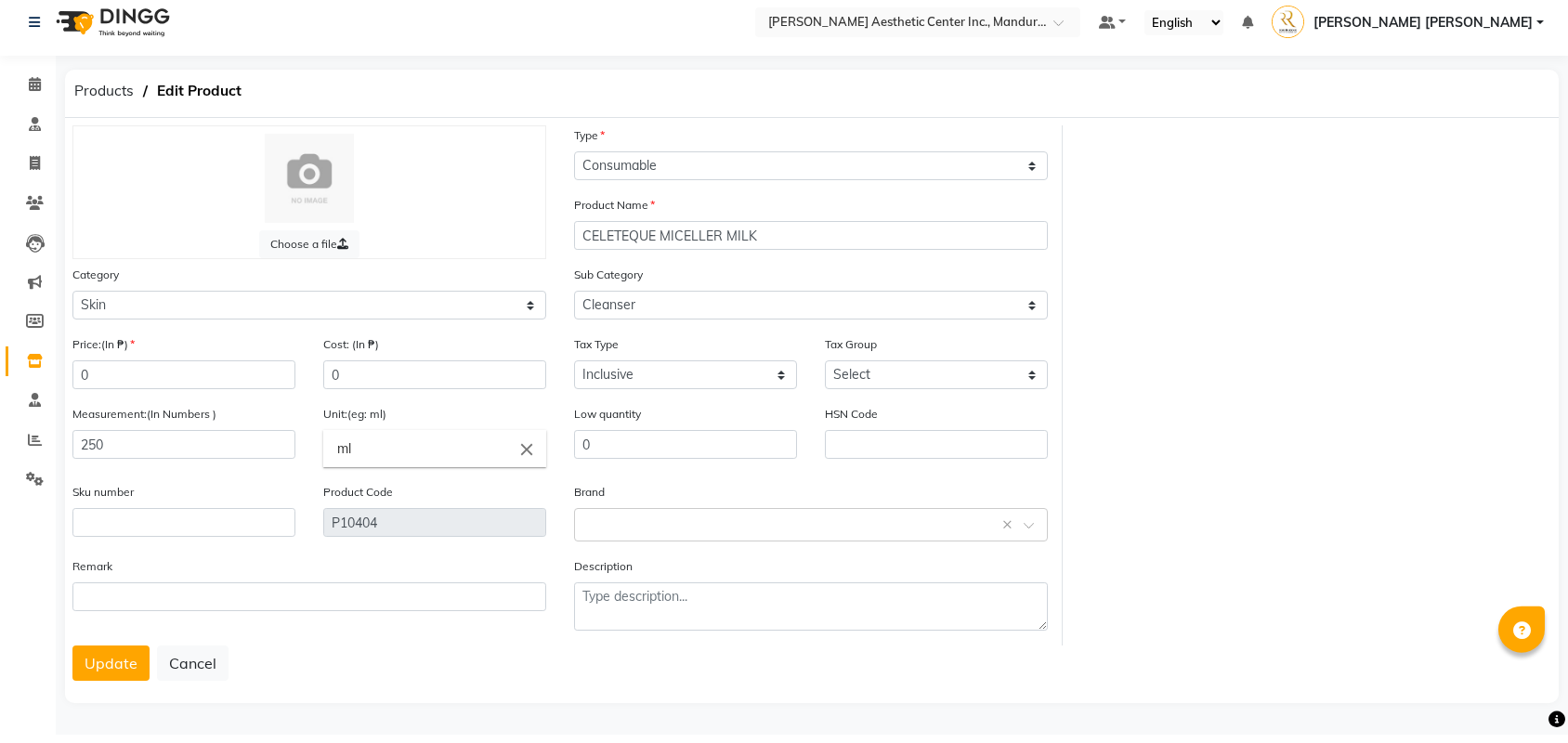
click at [1497, 368] on div "Choose a file Type Select Type Both Retail Consumable Product Name CELETEQUE MI…" at bounding box center [812, 393] width 1507 height 520
click at [104, 655] on button "Update" at bounding box center [111, 671] width 77 height 36
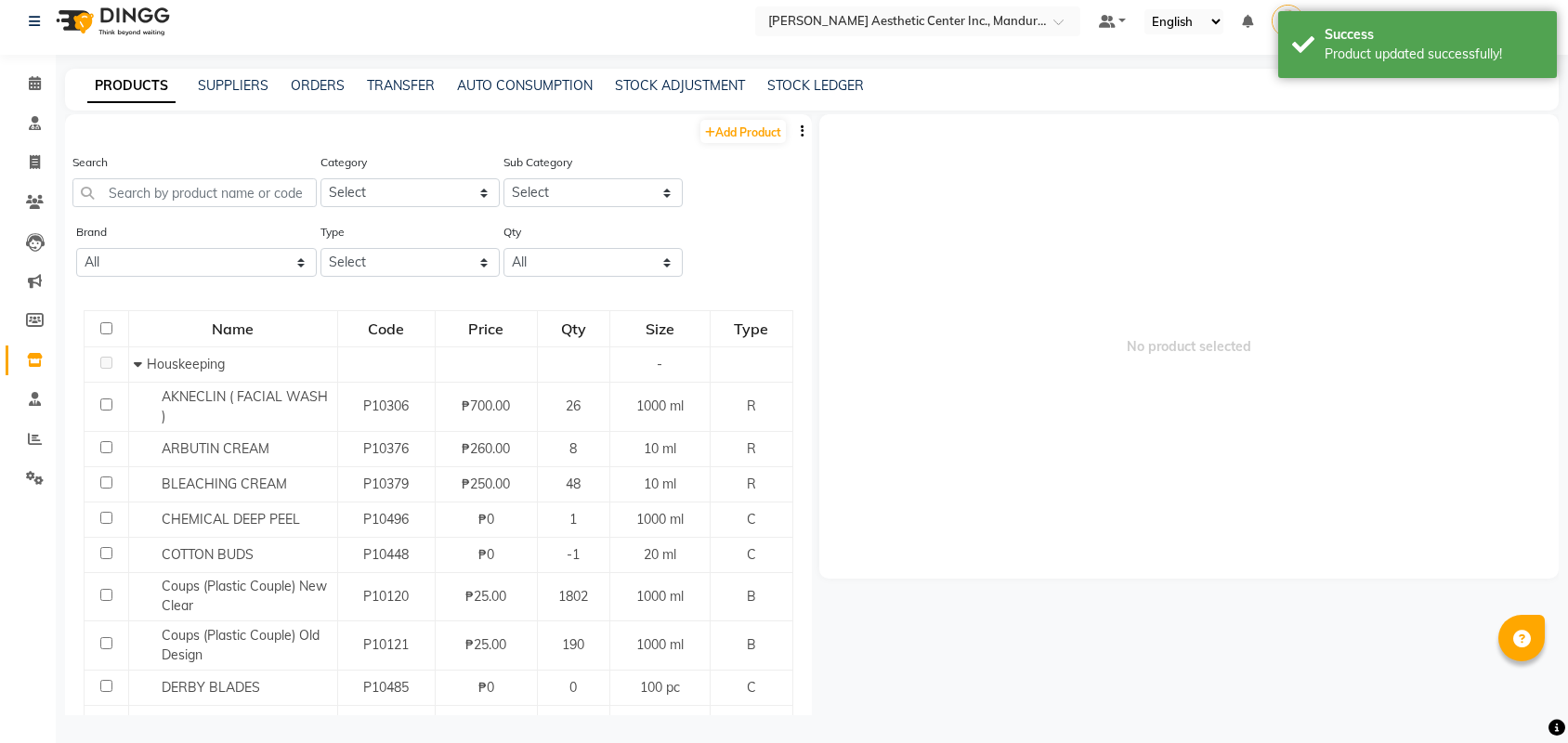
scroll to position [12, 0]
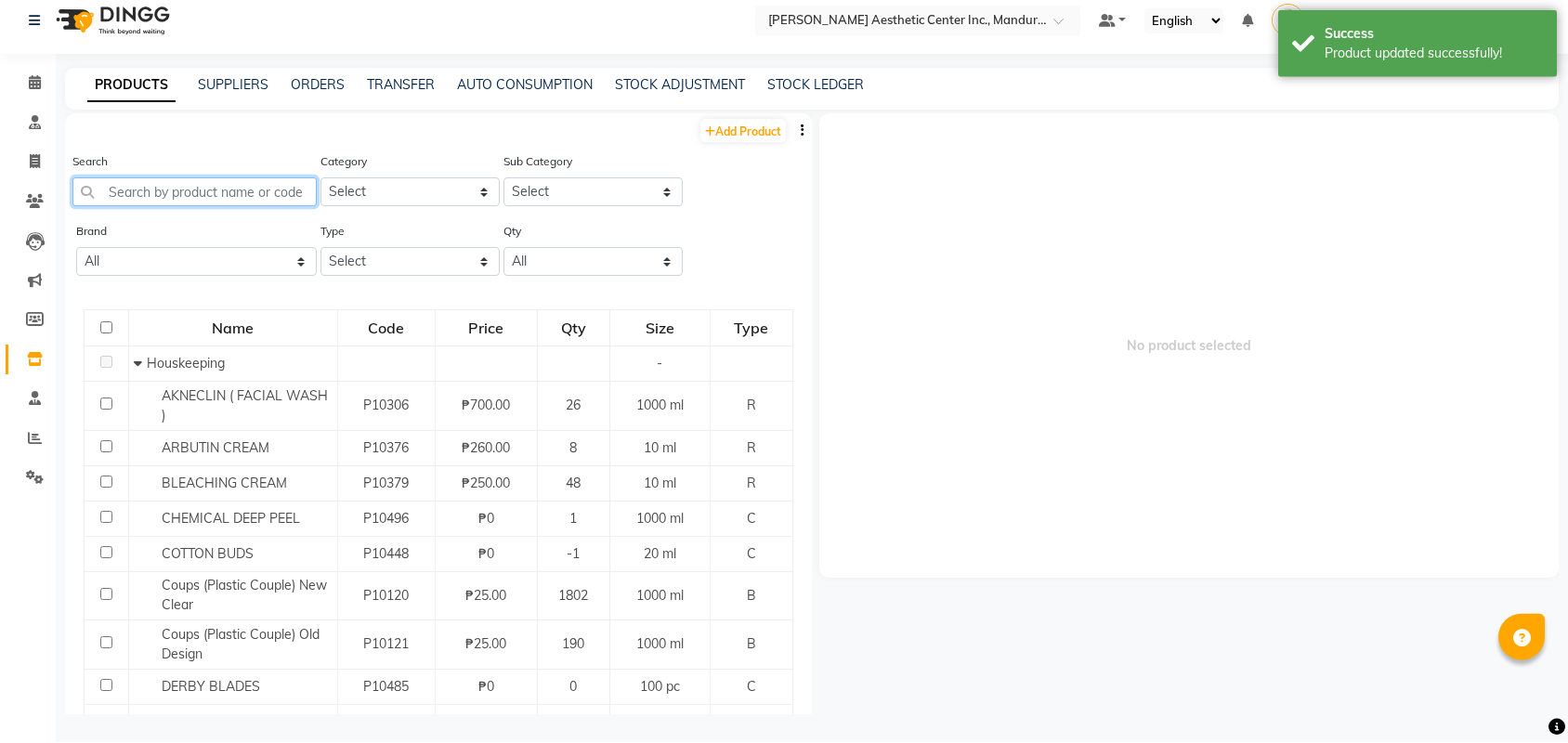
click at [208, 196] on input "text" at bounding box center [194, 192] width 245 height 29
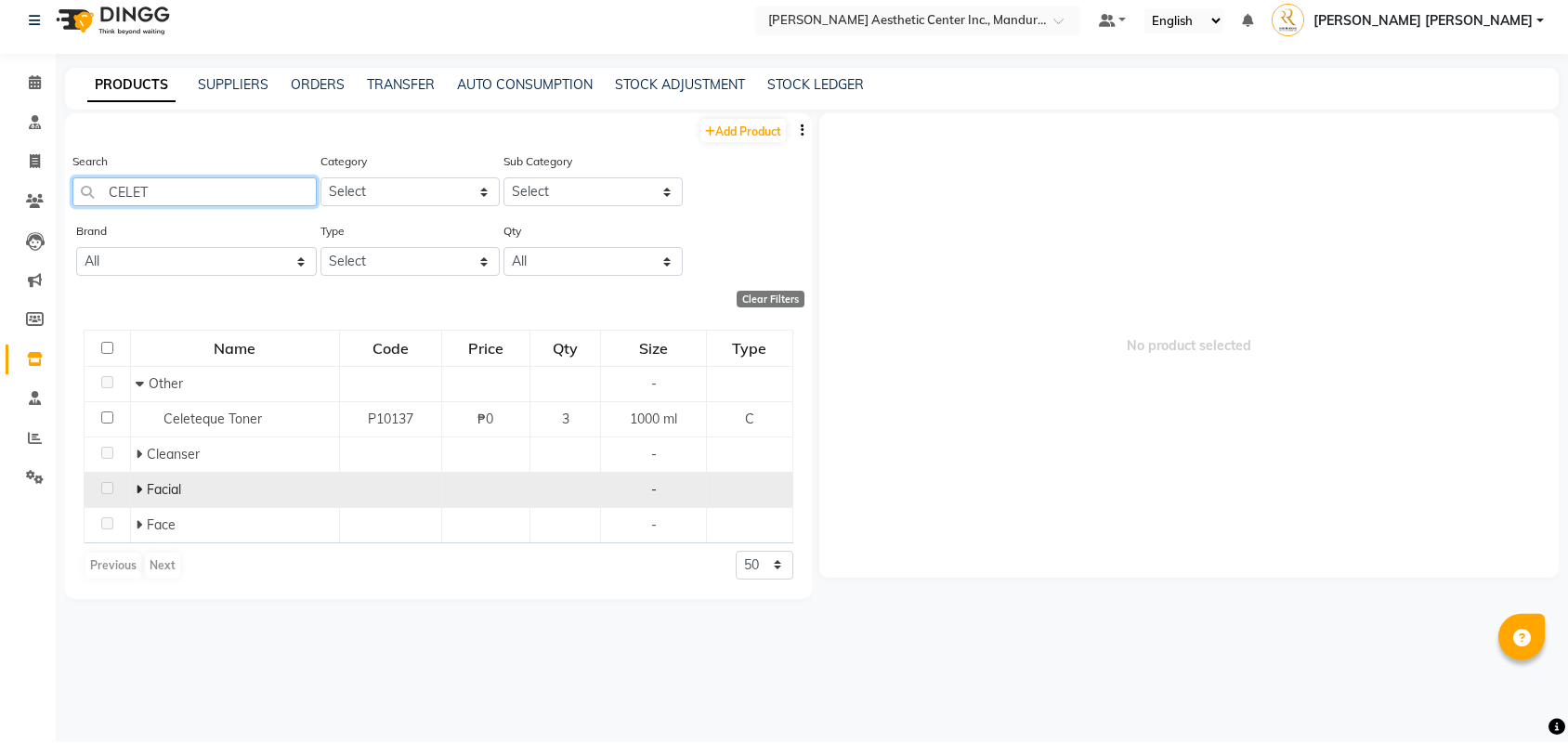
type input "CELET"
click at [175, 485] on span "Facial" at bounding box center [164, 490] width 35 height 16
click at [102, 482] on td at bounding box center [107, 490] width 46 height 36
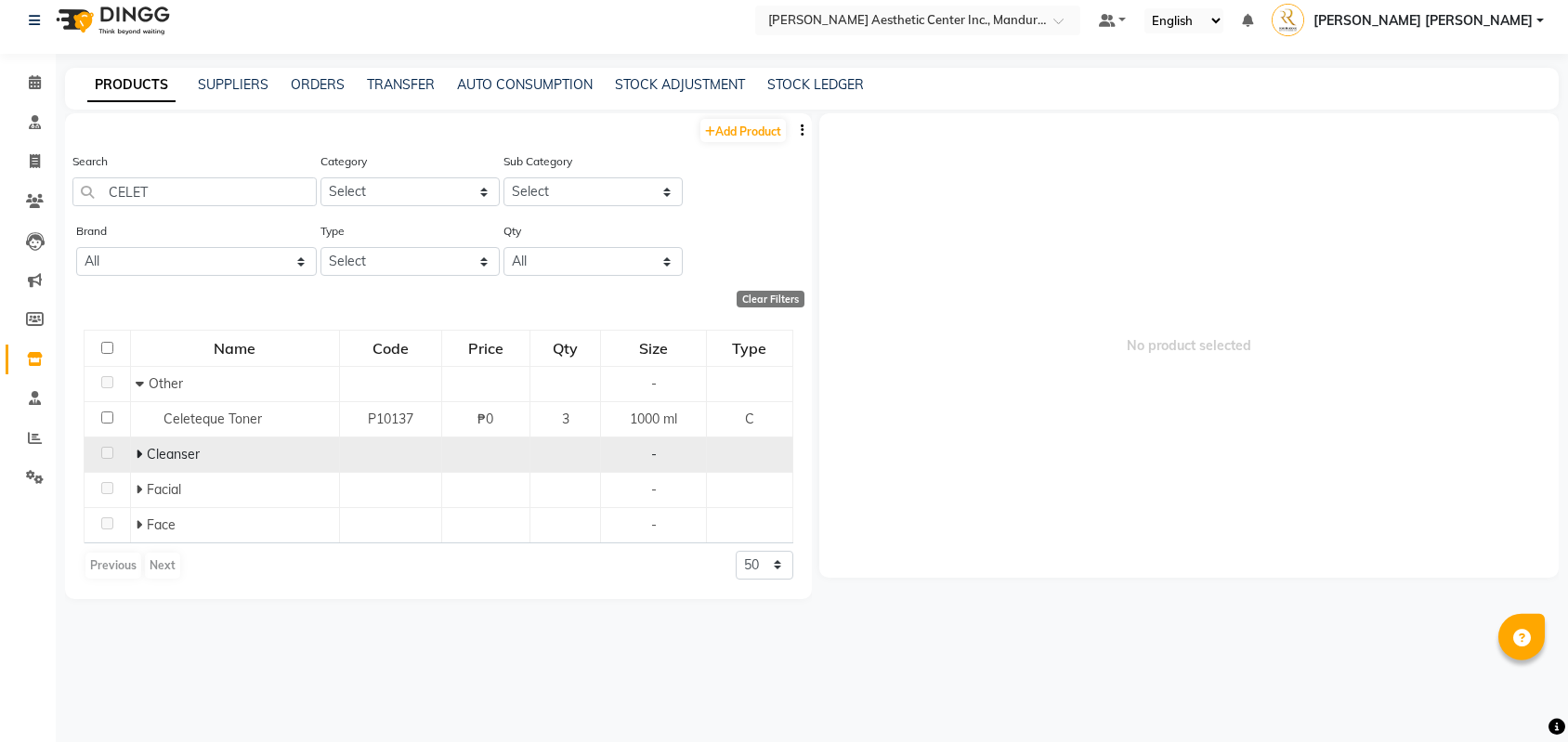
click at [164, 448] on span "Cleanser" at bounding box center [173, 454] width 53 height 16
click at [154, 455] on span "Cleanser" at bounding box center [173, 454] width 53 height 16
click at [135, 454] on icon at bounding box center [138, 454] width 7 height 13
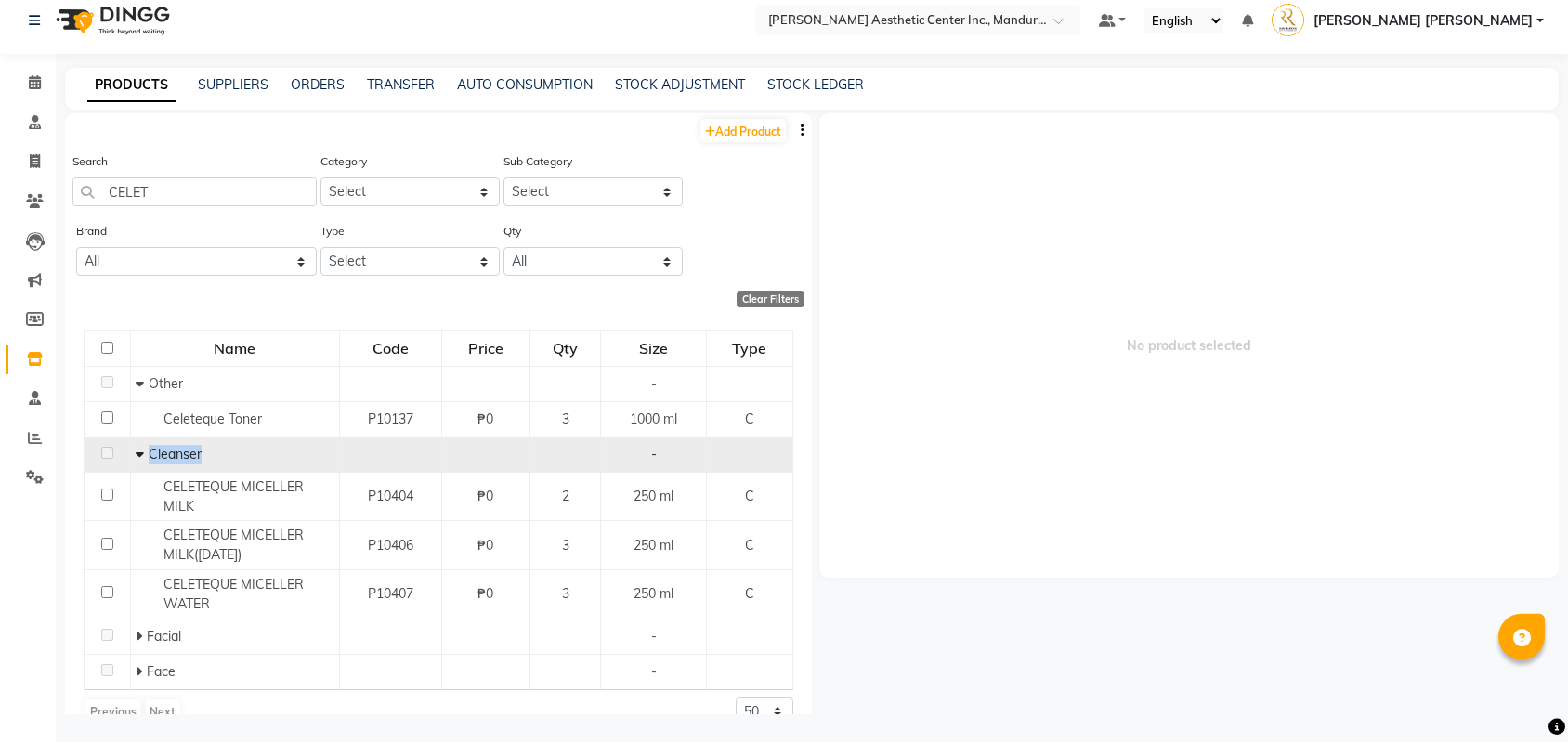
click at [135, 454] on icon at bounding box center [139, 454] width 9 height 13
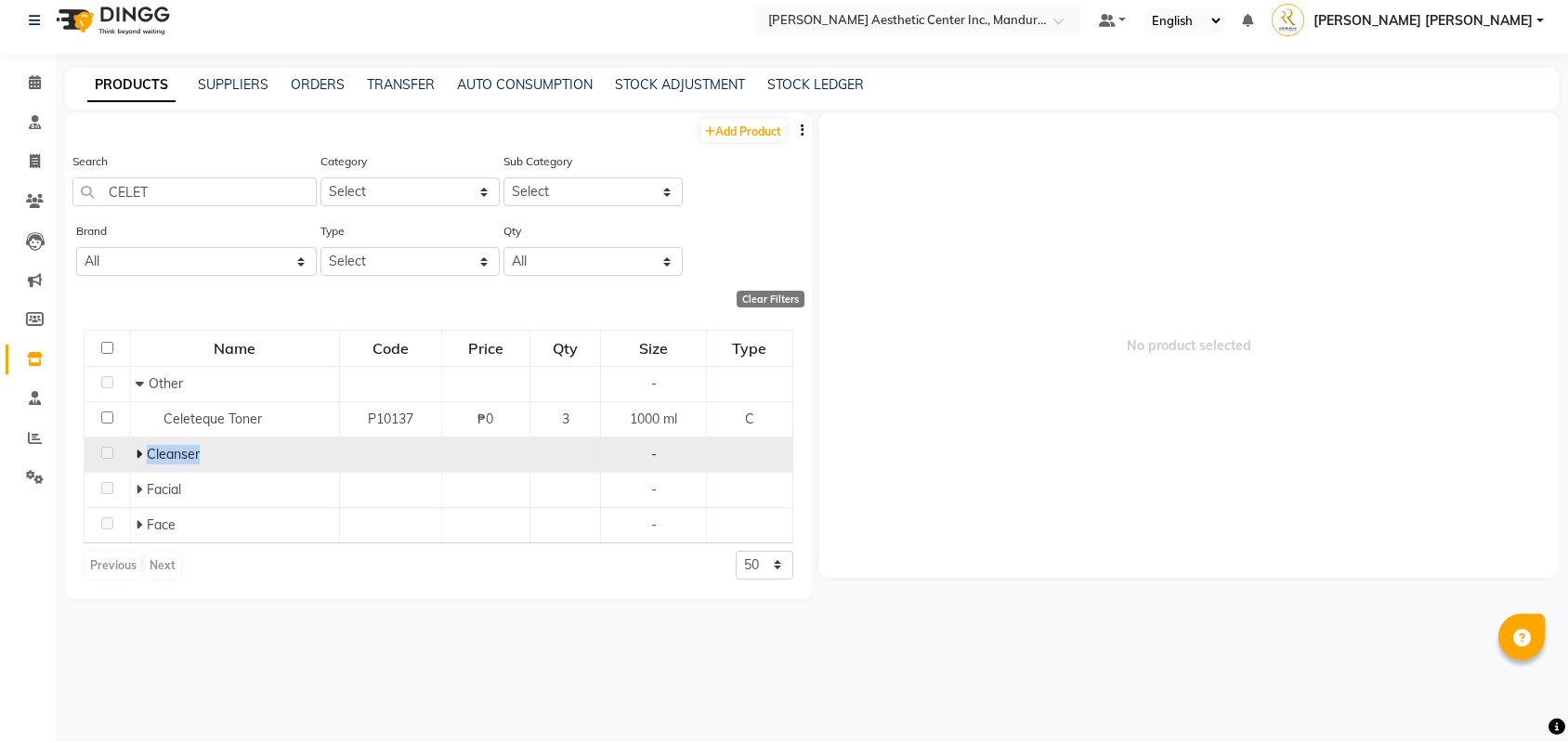
click at [149, 450] on span "Cleanser" at bounding box center [173, 454] width 53 height 16
click at [135, 448] on icon at bounding box center [138, 454] width 7 height 13
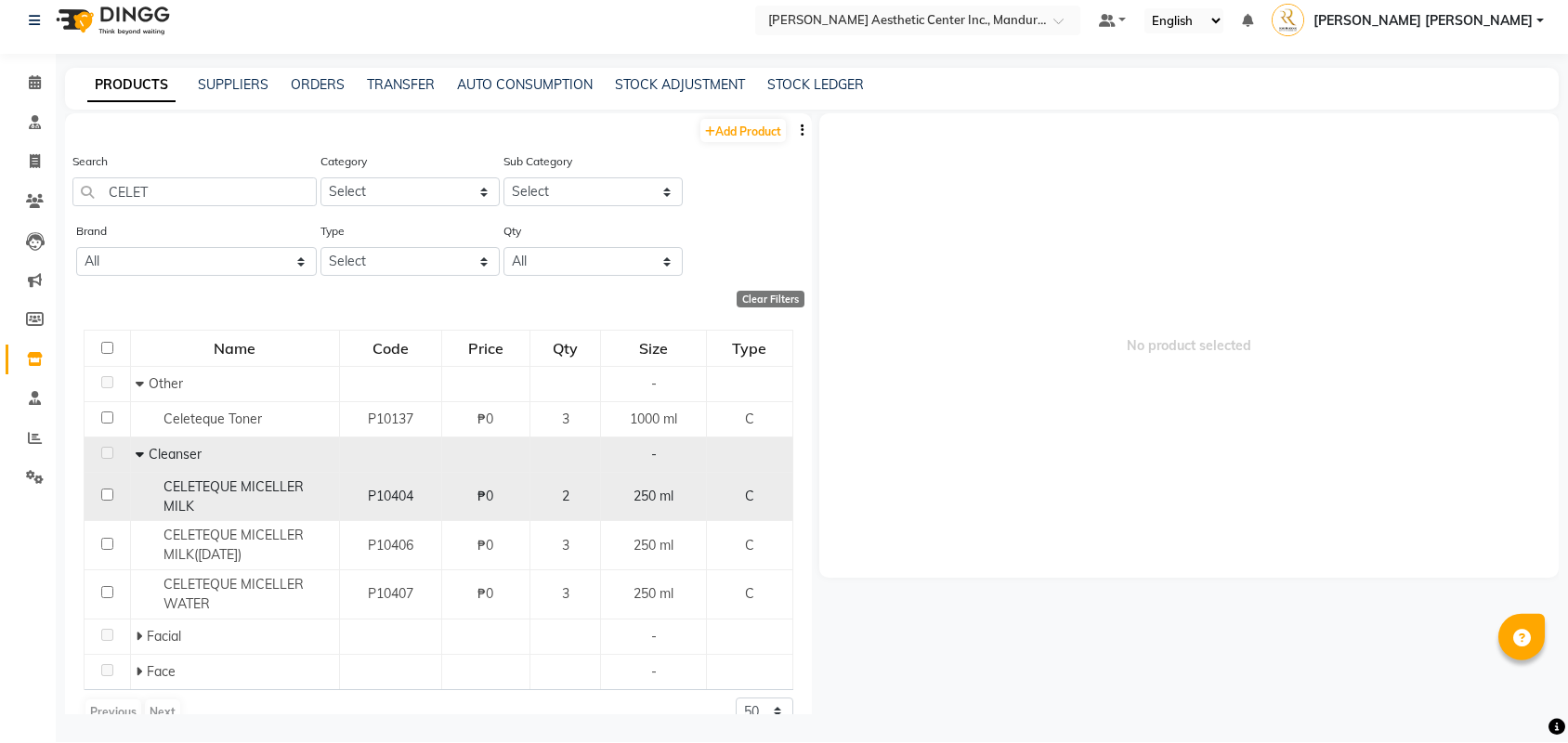
click at [253, 491] on span "CELETEQUE MICELLER MILK" at bounding box center [233, 497] width 140 height 36
select select
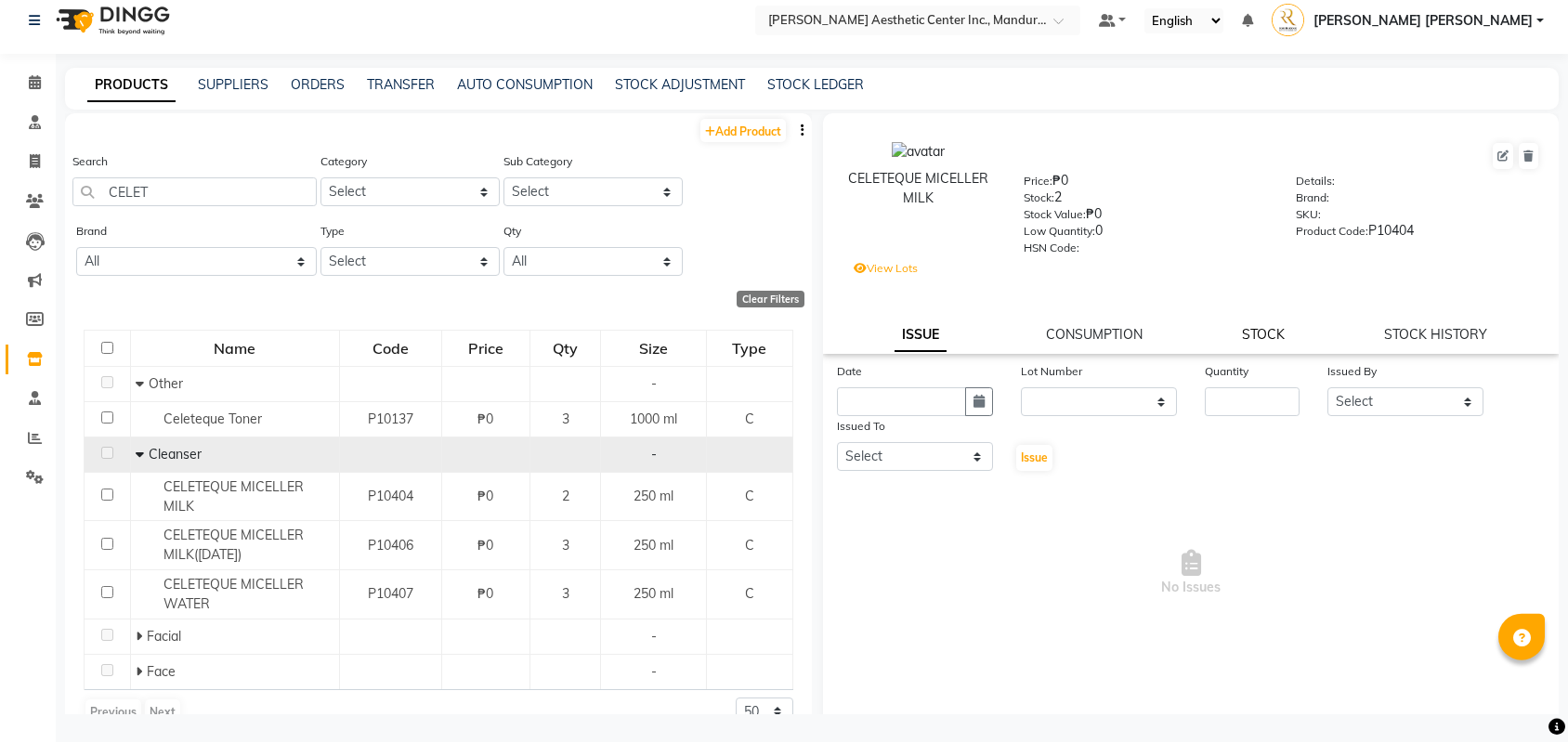
click at [1242, 340] on link "STOCK" at bounding box center [1263, 334] width 43 height 16
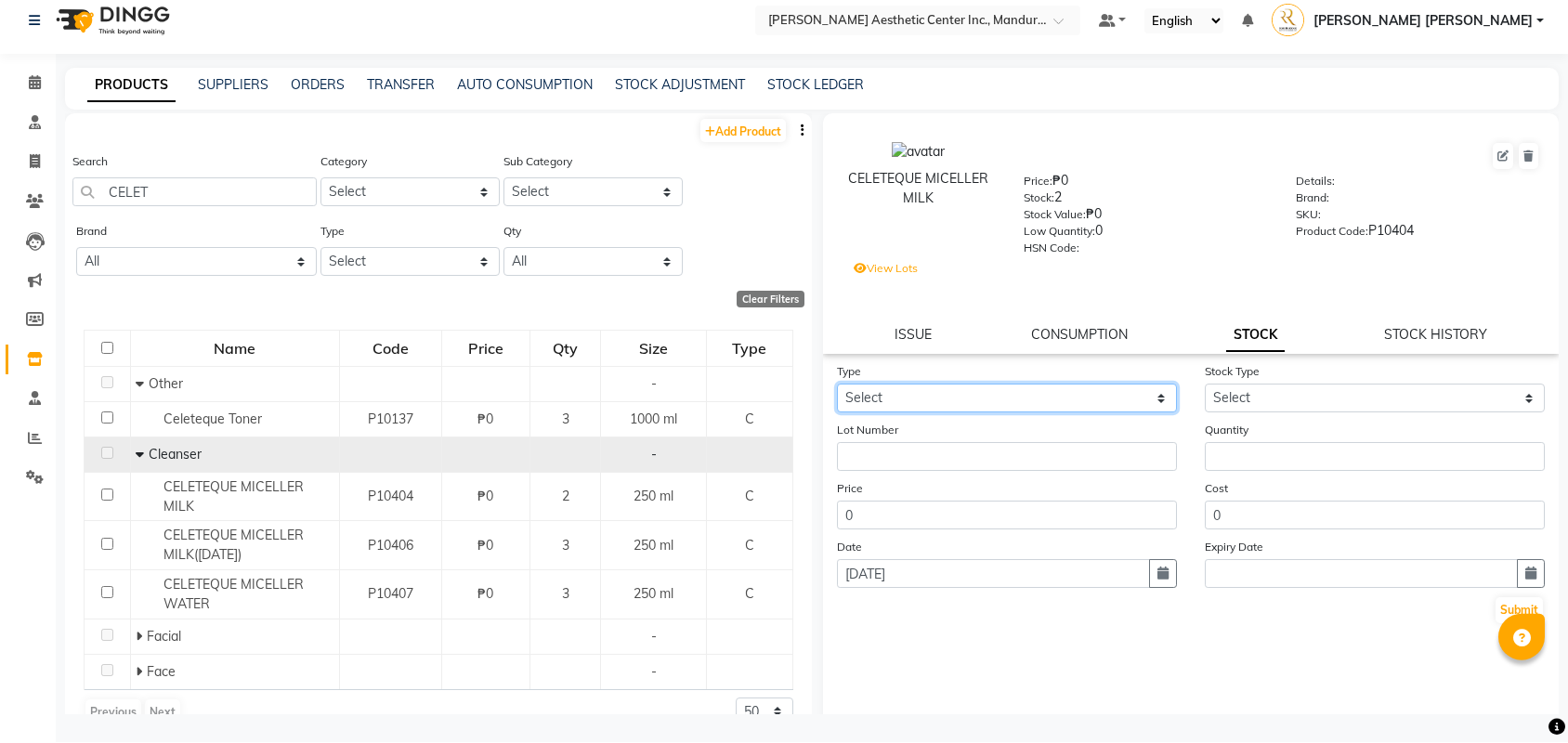
select select "in"
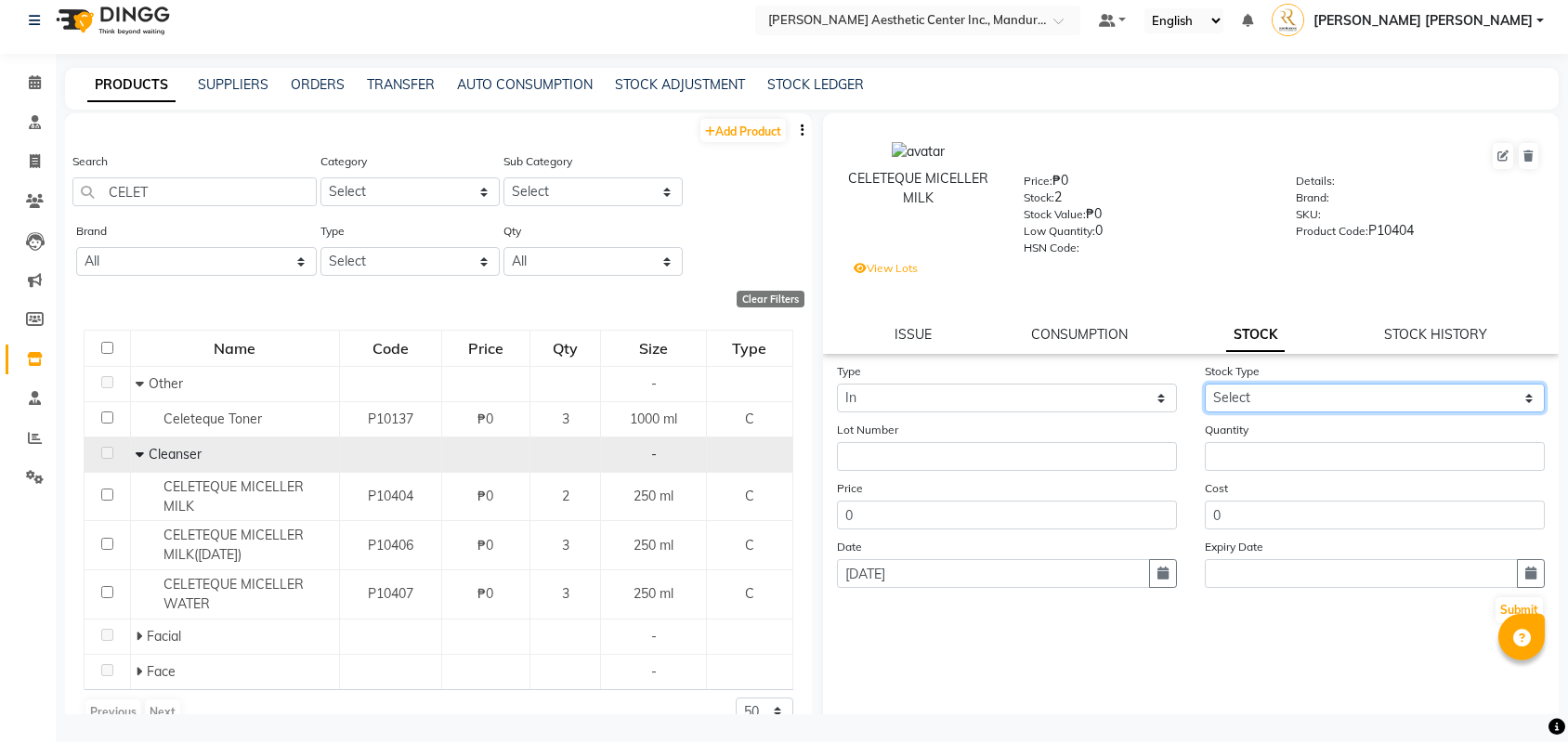
select select "new stock"
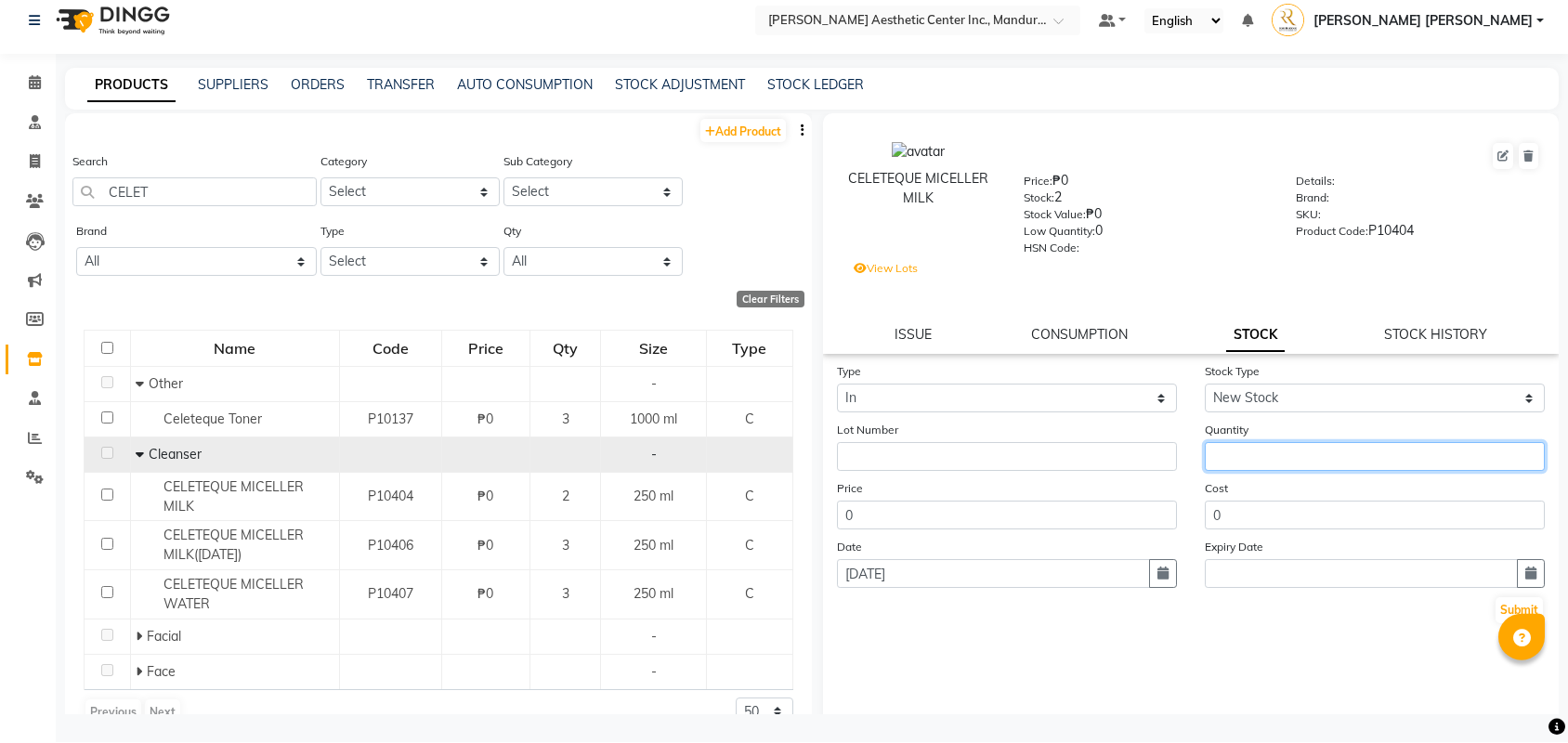
click at [1211, 458] on input "number" at bounding box center [1375, 457] width 340 height 29
type input "3"
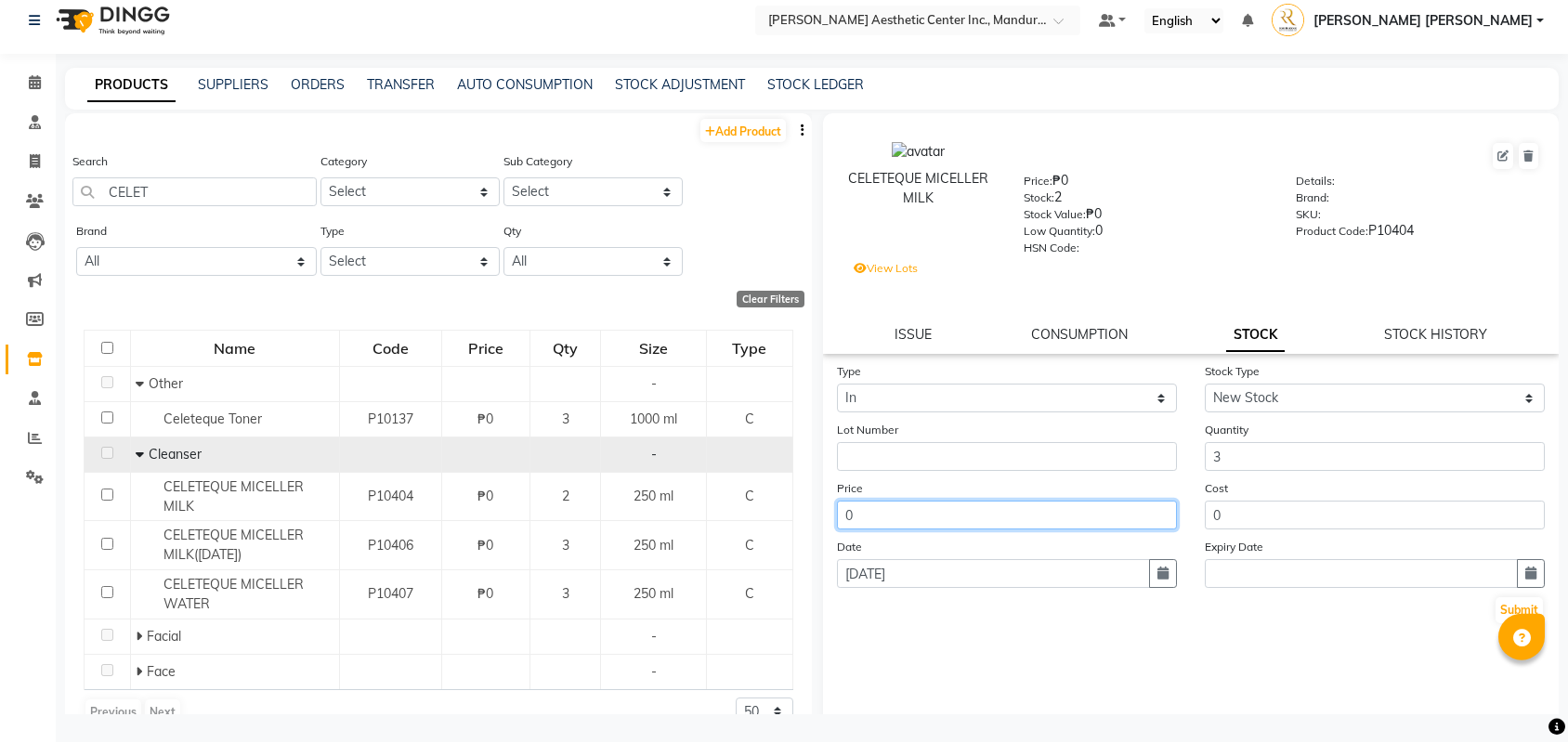
click at [1131, 529] on input "0" at bounding box center [1007, 516] width 340 height 29
click at [1163, 574] on icon "button" at bounding box center [1163, 573] width 12 height 13
select select "9"
select select "2025"
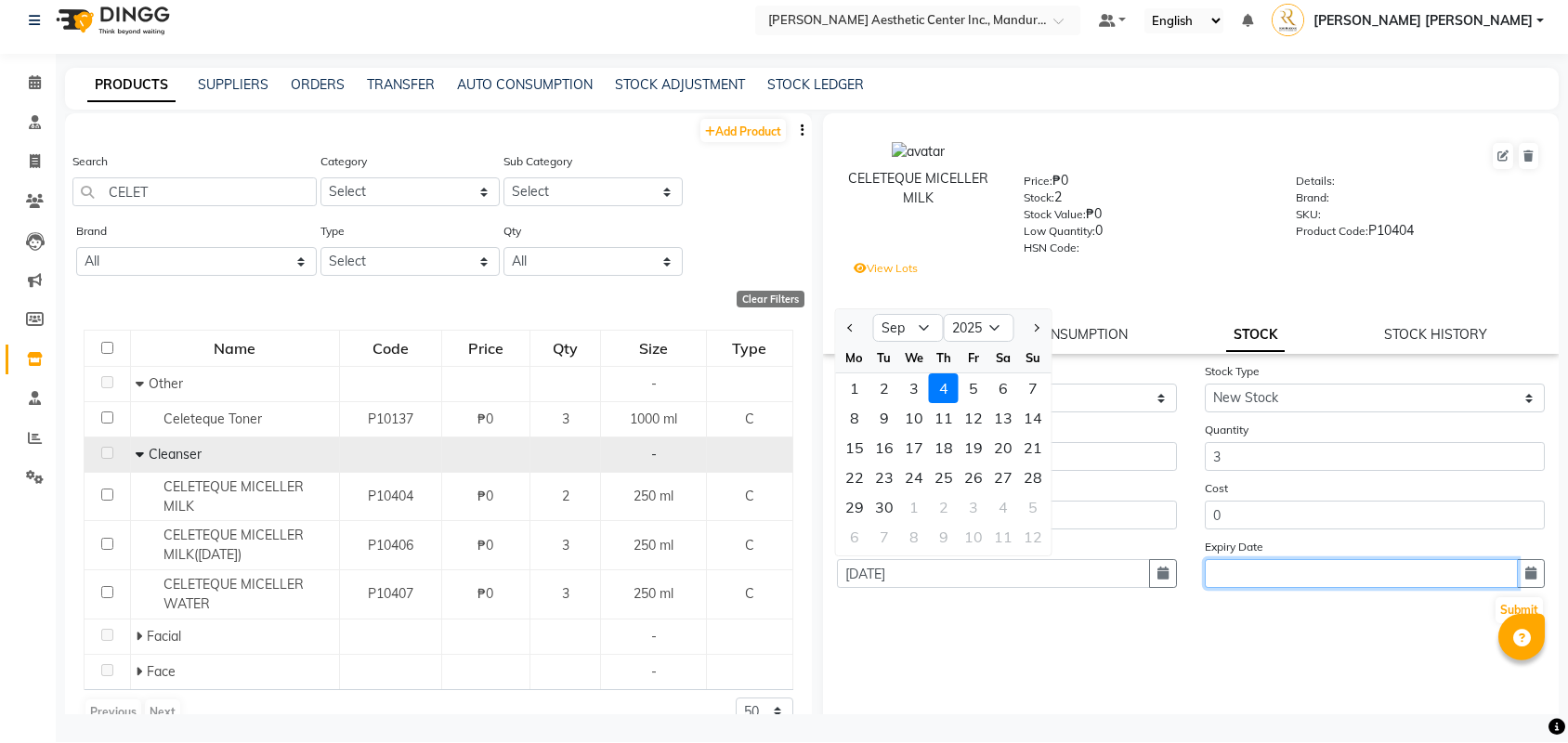
click at [1282, 573] on input "text" at bounding box center [1361, 574] width 313 height 29
select select "9"
select select "2025"
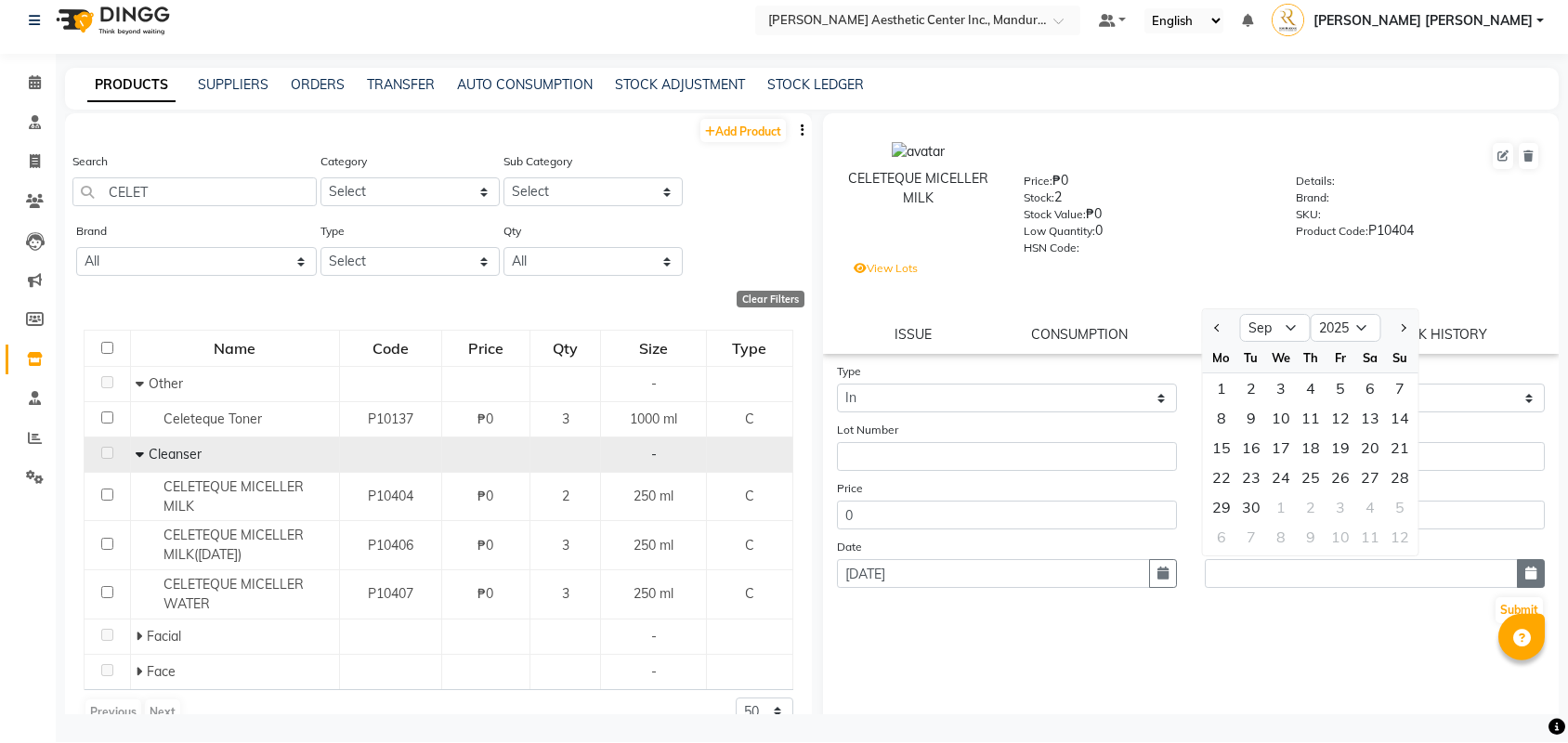
click at [1536, 563] on button "button" at bounding box center [1530, 574] width 28 height 29
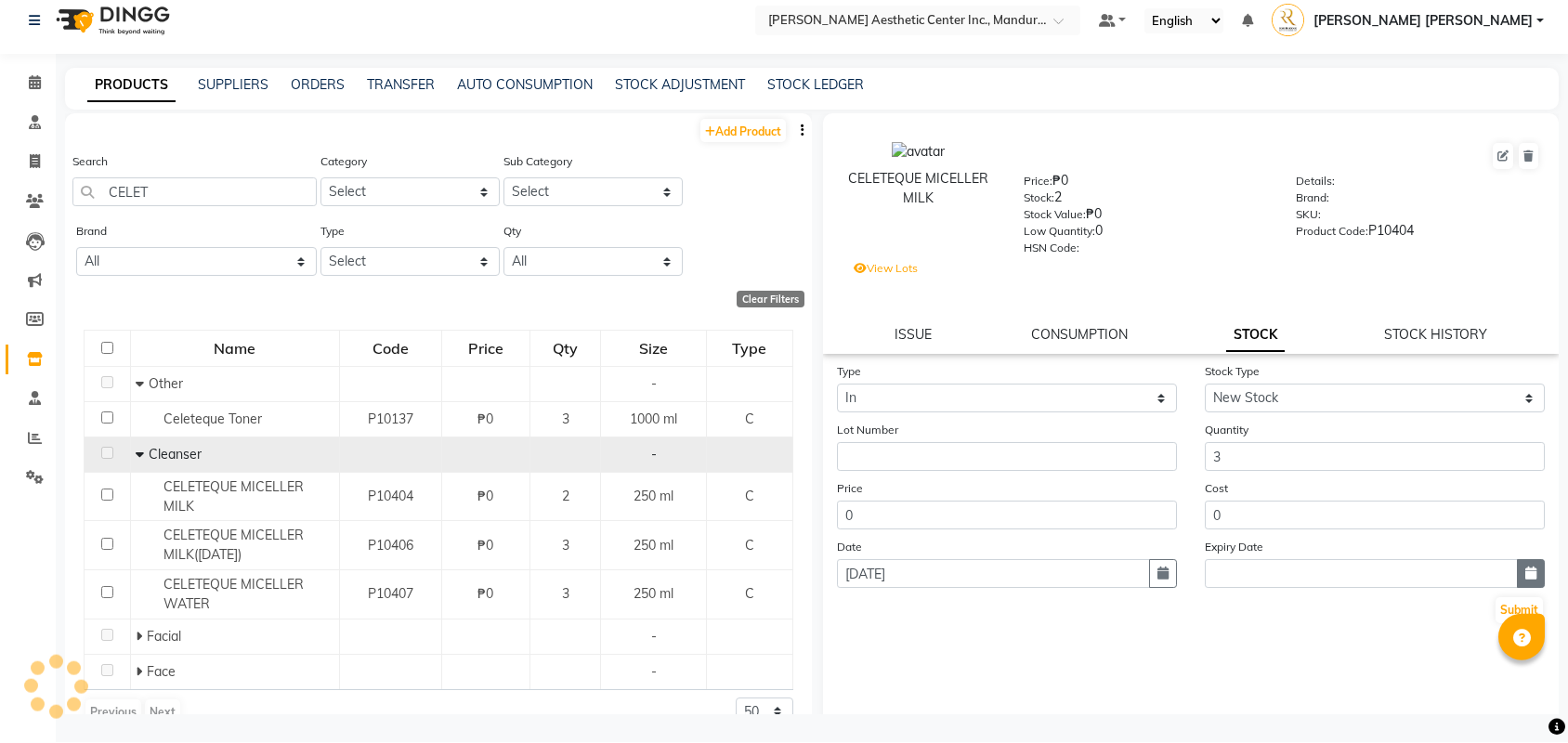
click at [1525, 574] on icon "button" at bounding box center [1531, 573] width 12 height 13
select select "9"
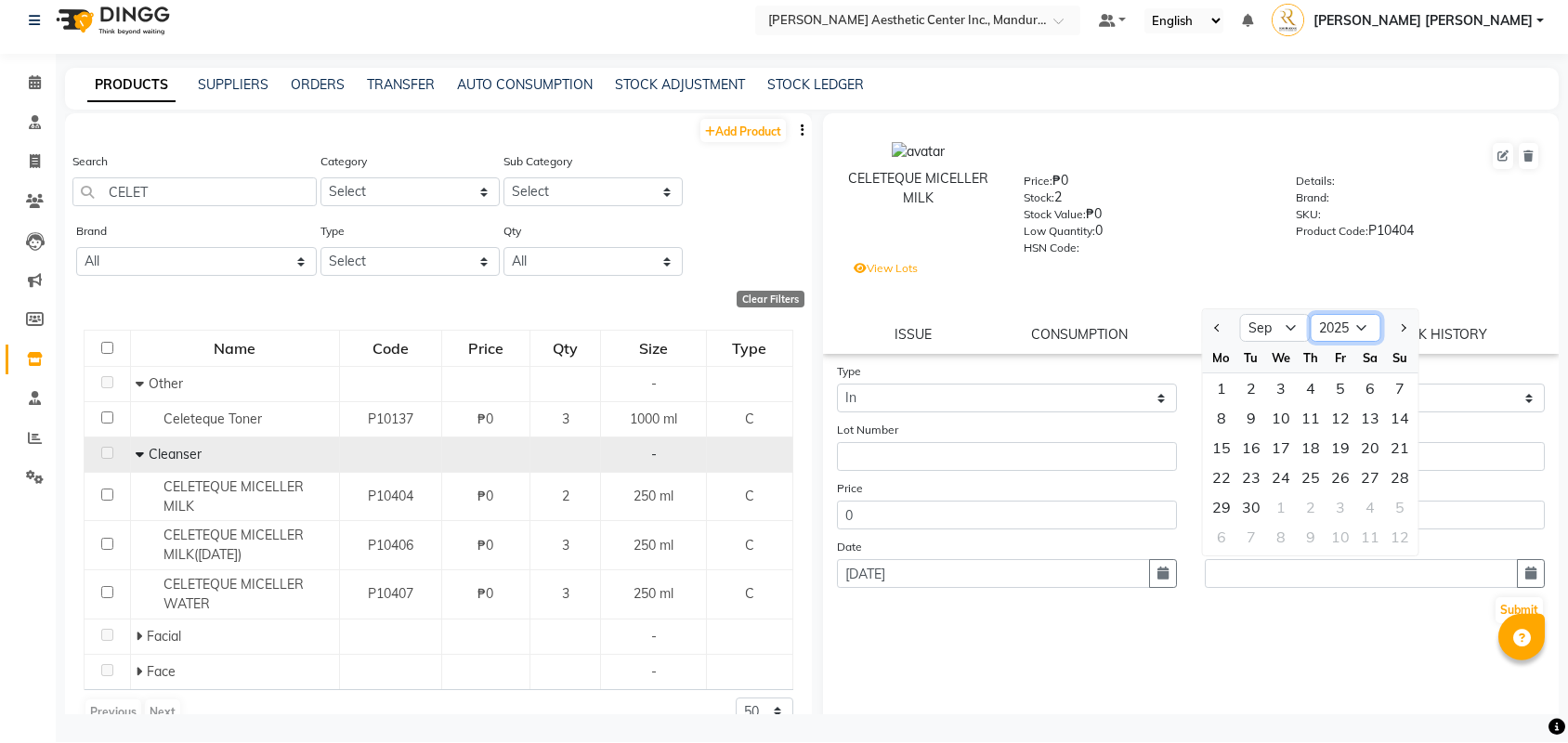
select select "2027"
select select "3"
click at [1282, 511] on div "31" at bounding box center [1281, 507] width 30 height 30
type input "03/31/2027"
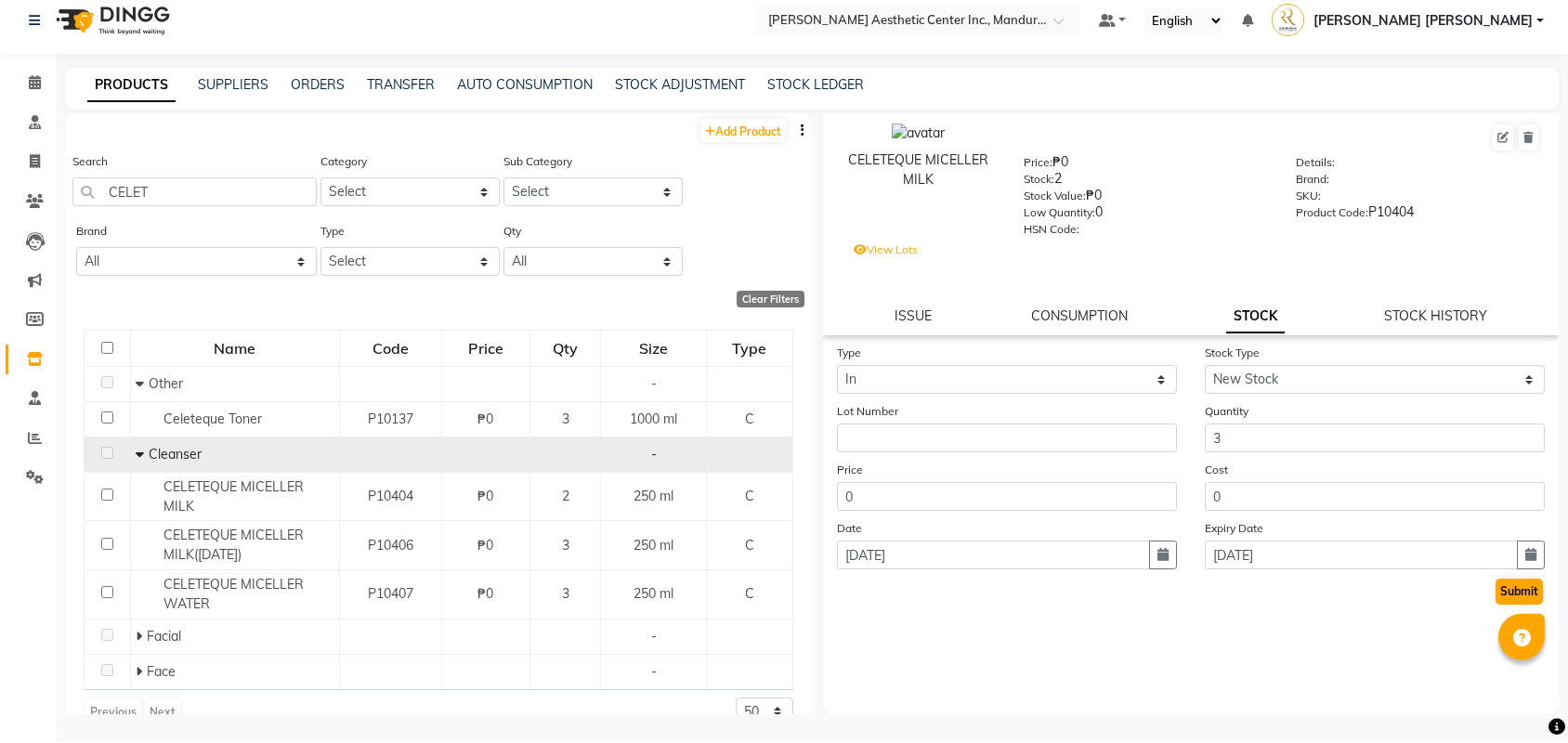
scroll to position [19, 0]
click at [1517, 591] on button "Submit" at bounding box center [1519, 592] width 47 height 26
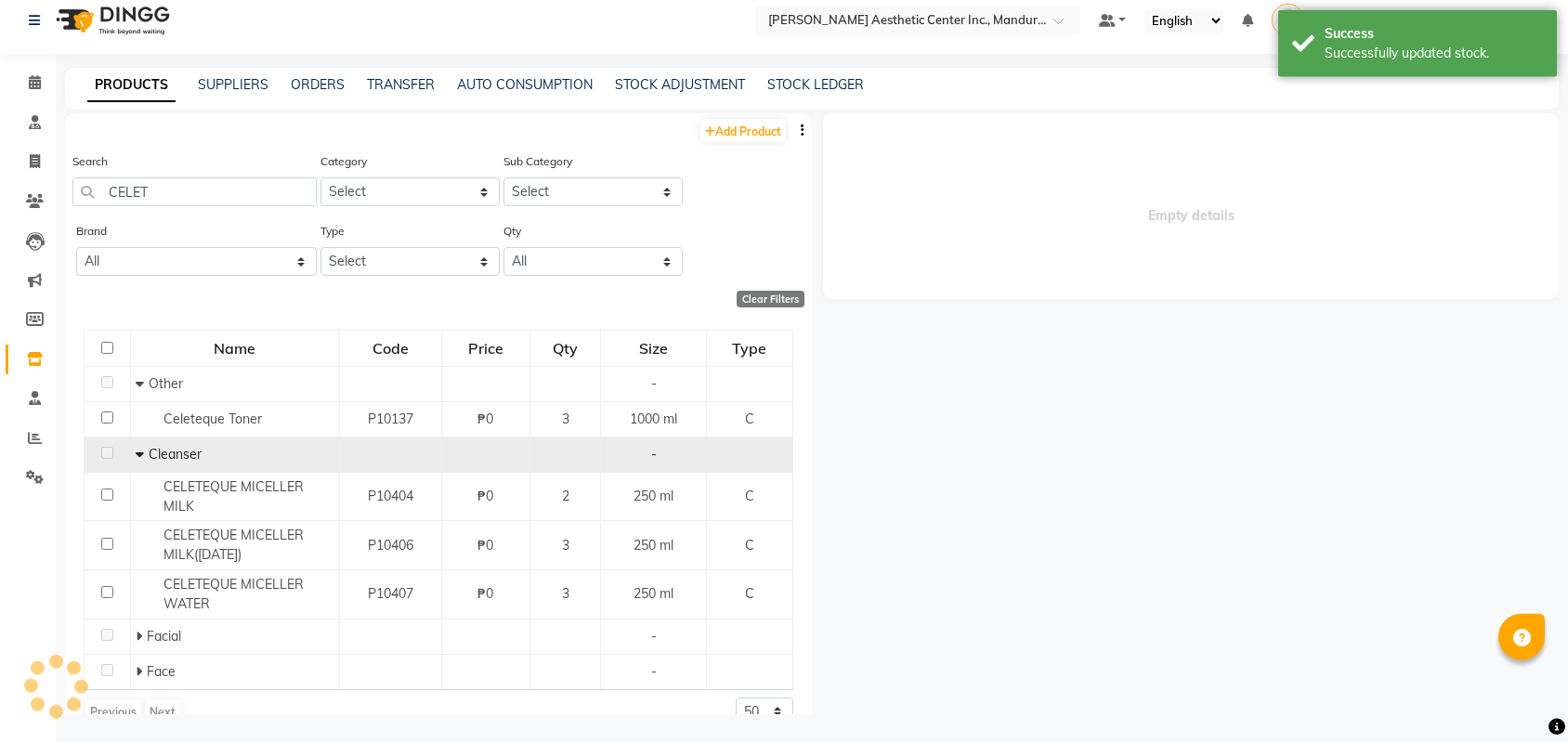
scroll to position [0, 0]
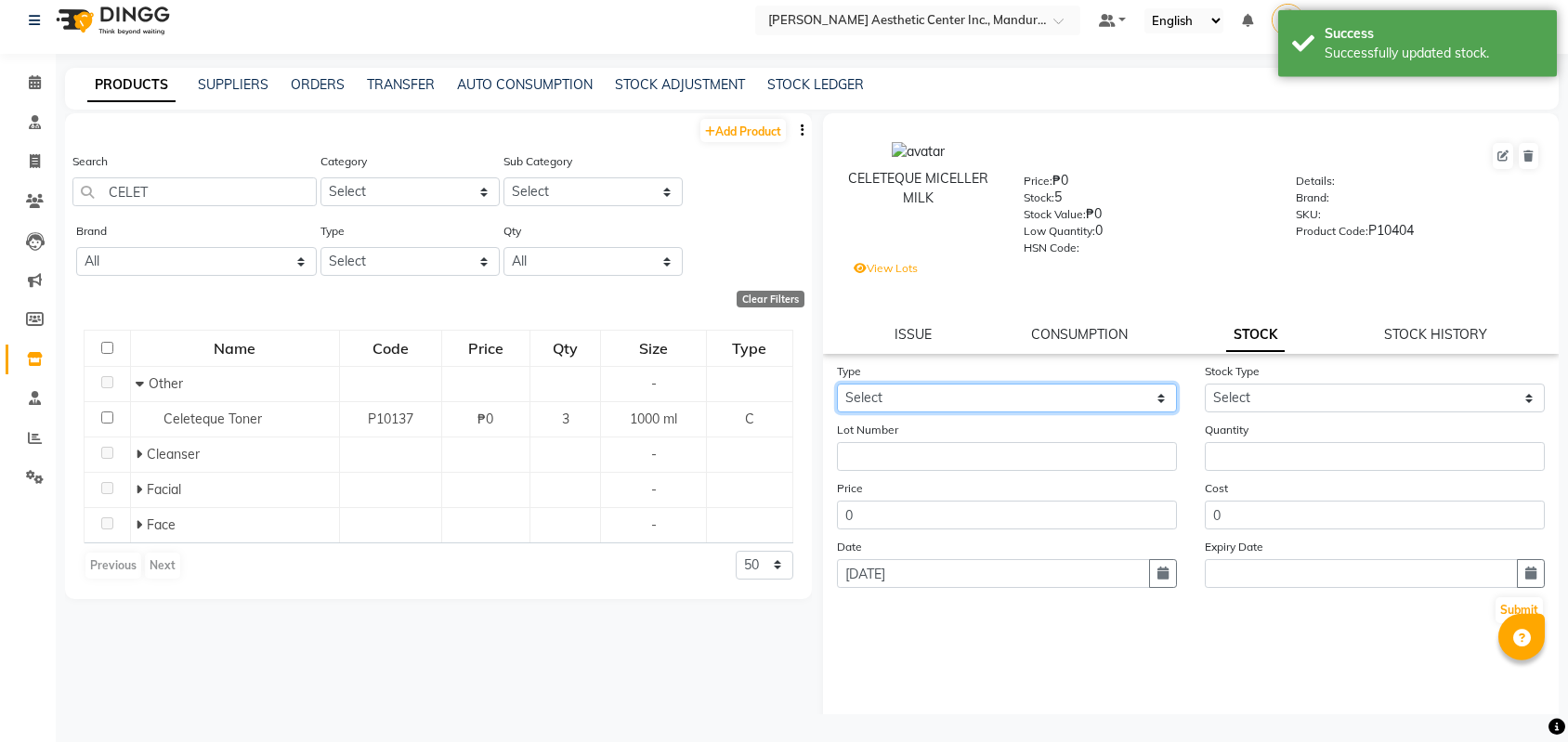
select select "out"
select select
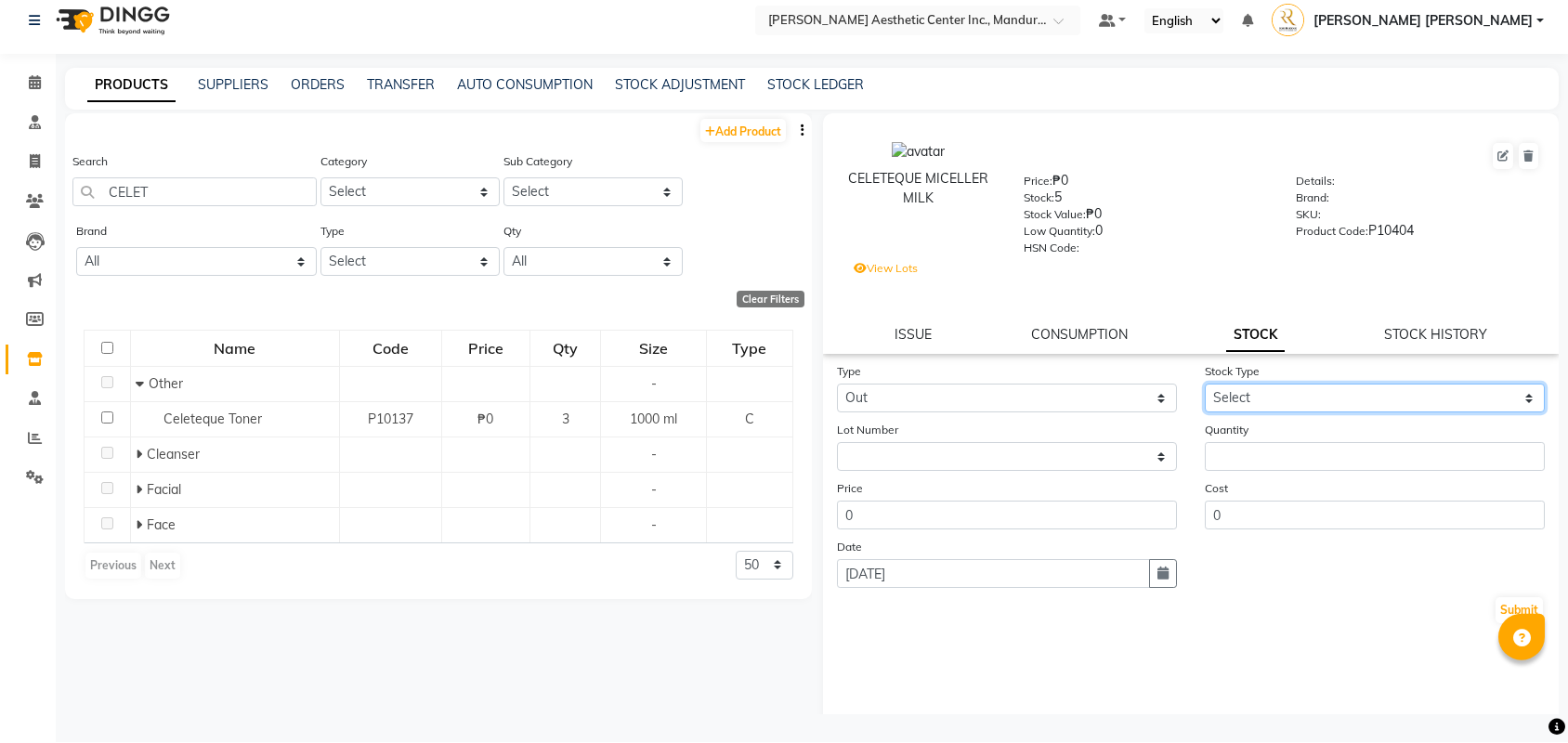
select select "adjustment"
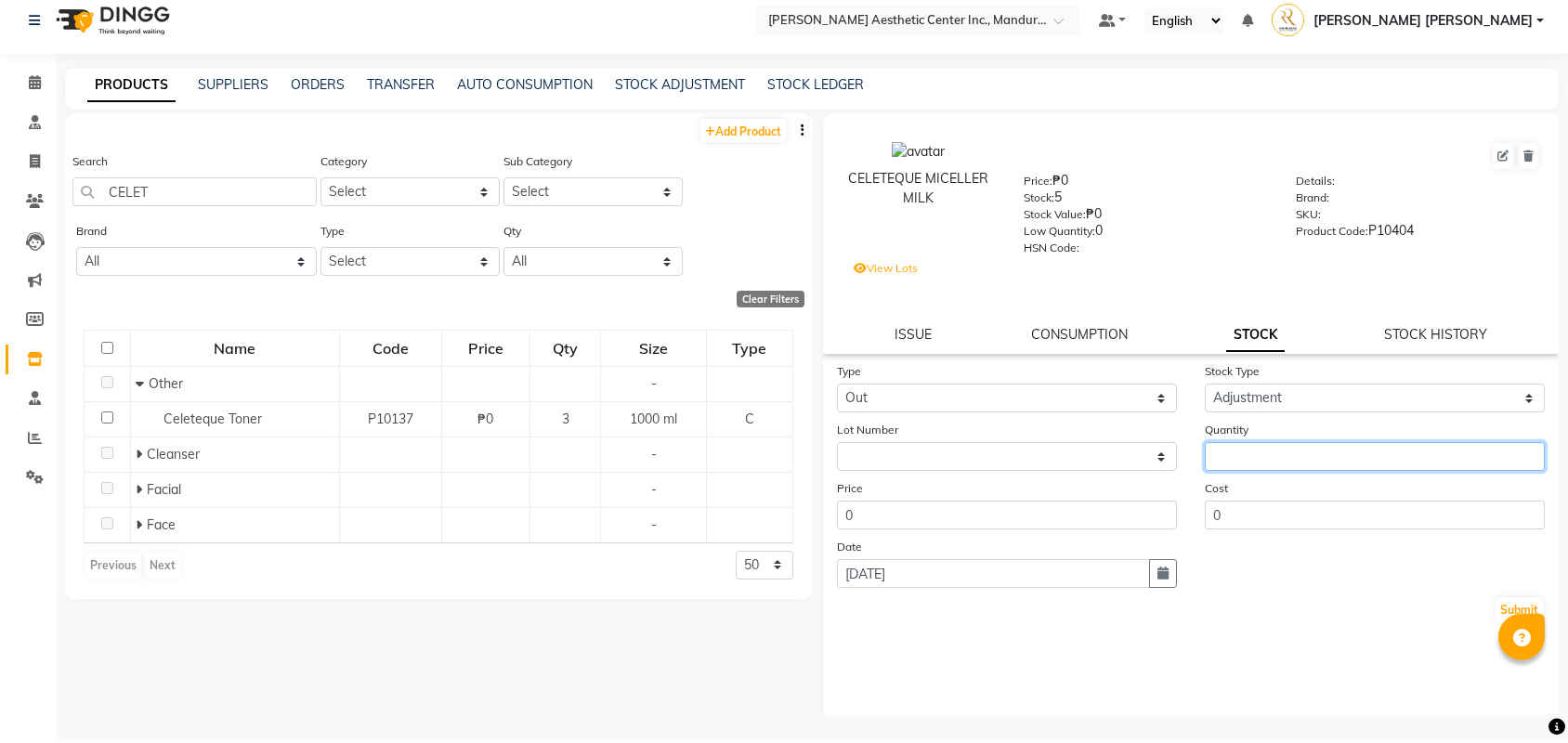
click at [1269, 454] on input "number" at bounding box center [1375, 457] width 340 height 29
type input "1"
click at [1499, 614] on button "Submit" at bounding box center [1519, 611] width 47 height 26
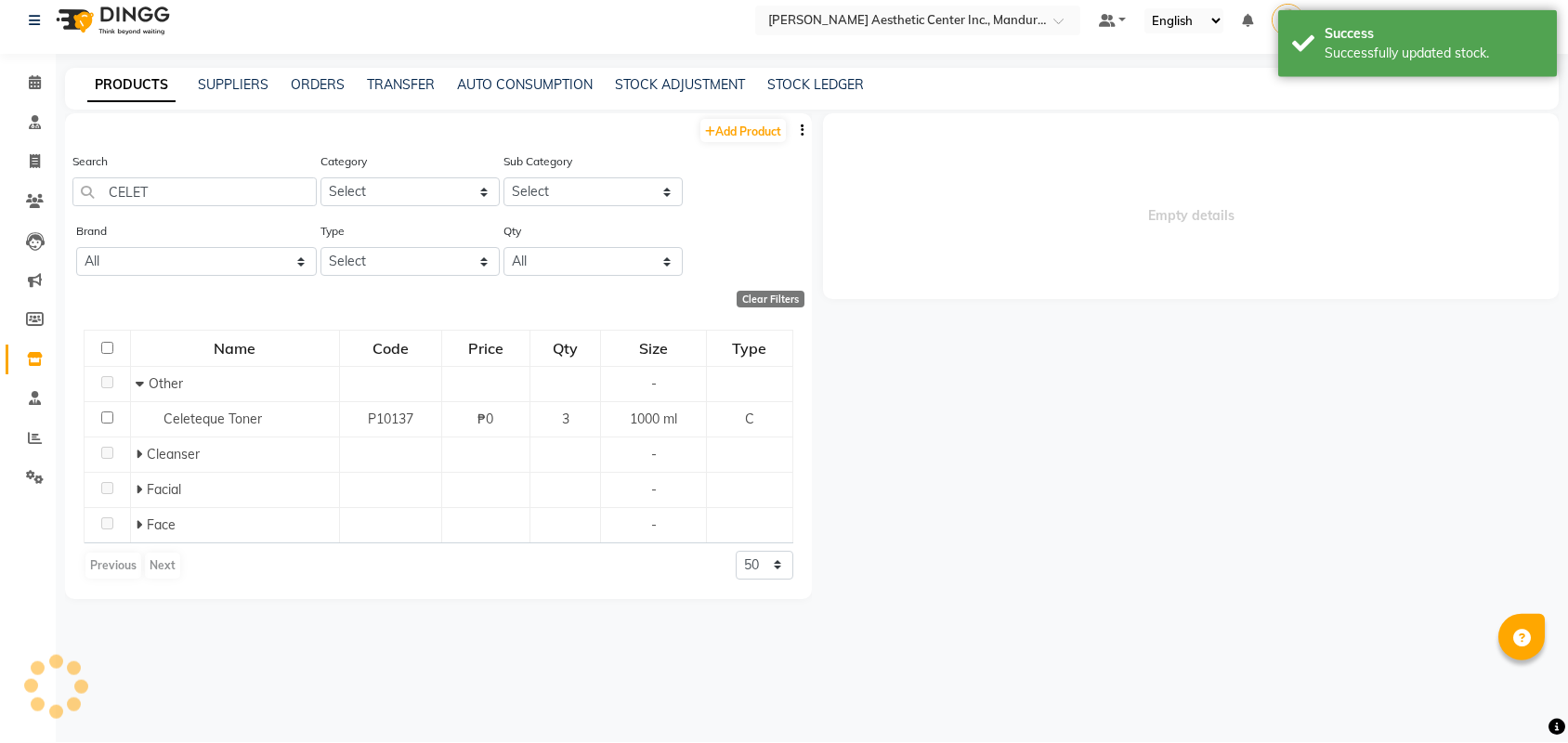
select select
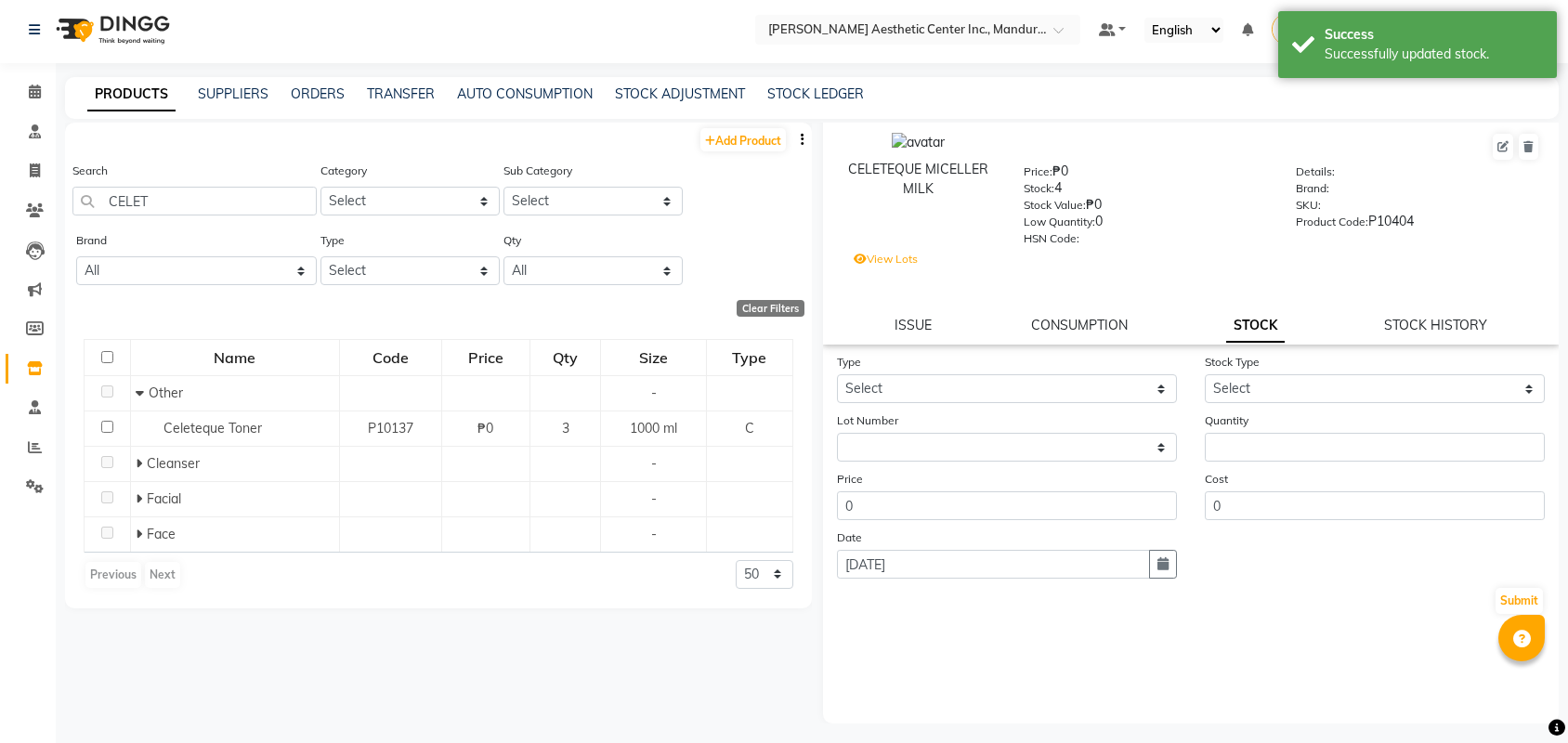
scroll to position [19, 0]
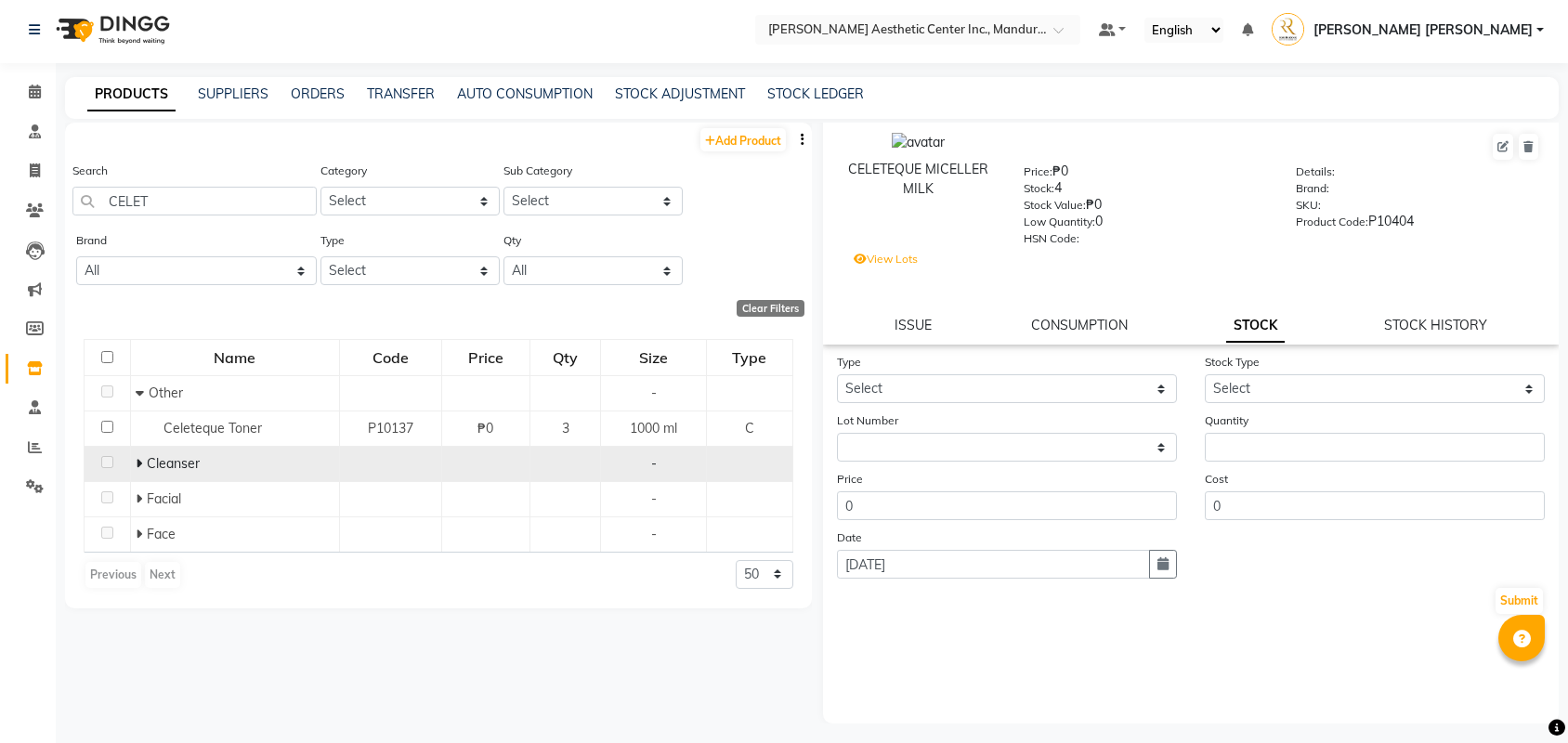
click at [225, 476] on td "Cleanser" at bounding box center [235, 463] width 209 height 36
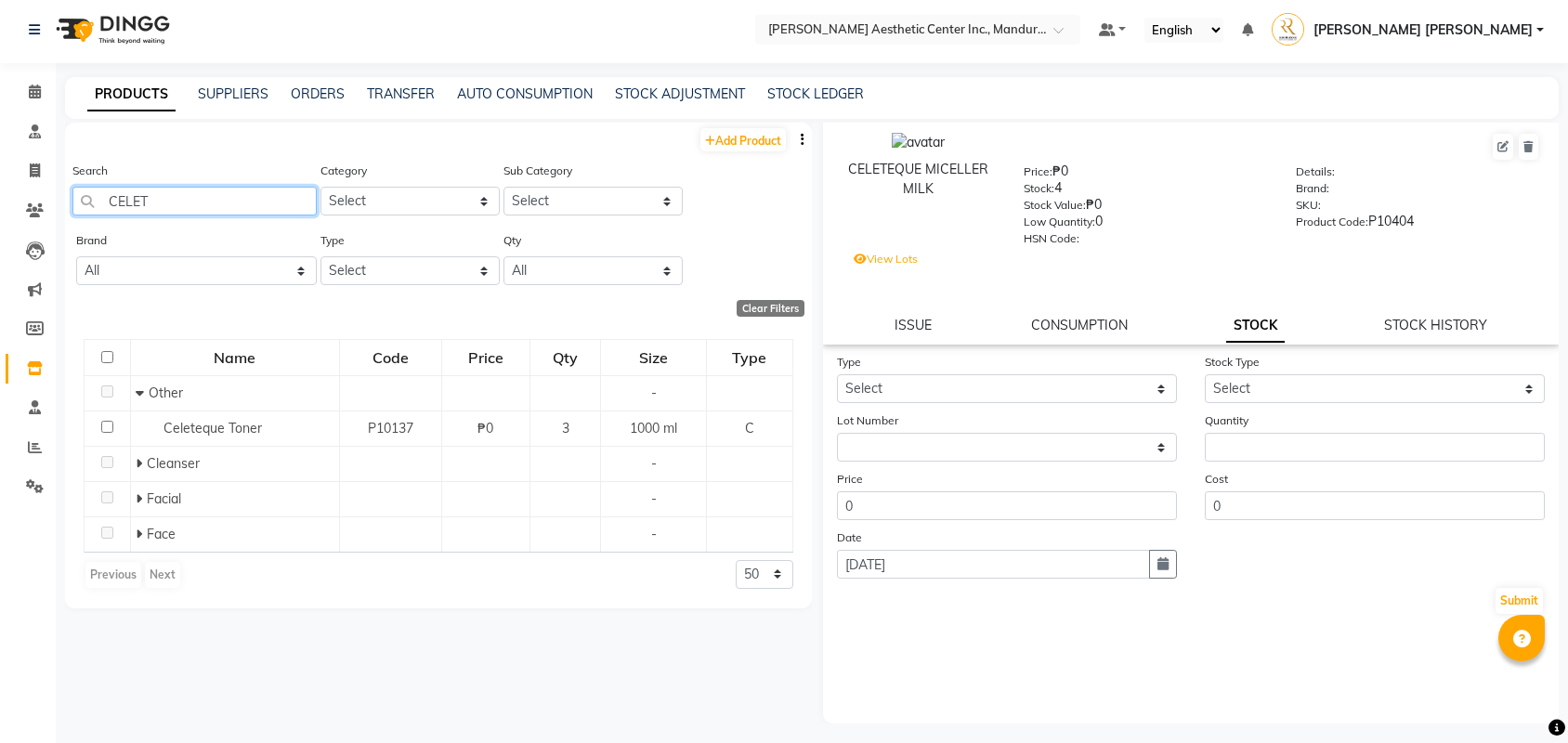
click at [176, 195] on input "CELET" at bounding box center [194, 201] width 245 height 29
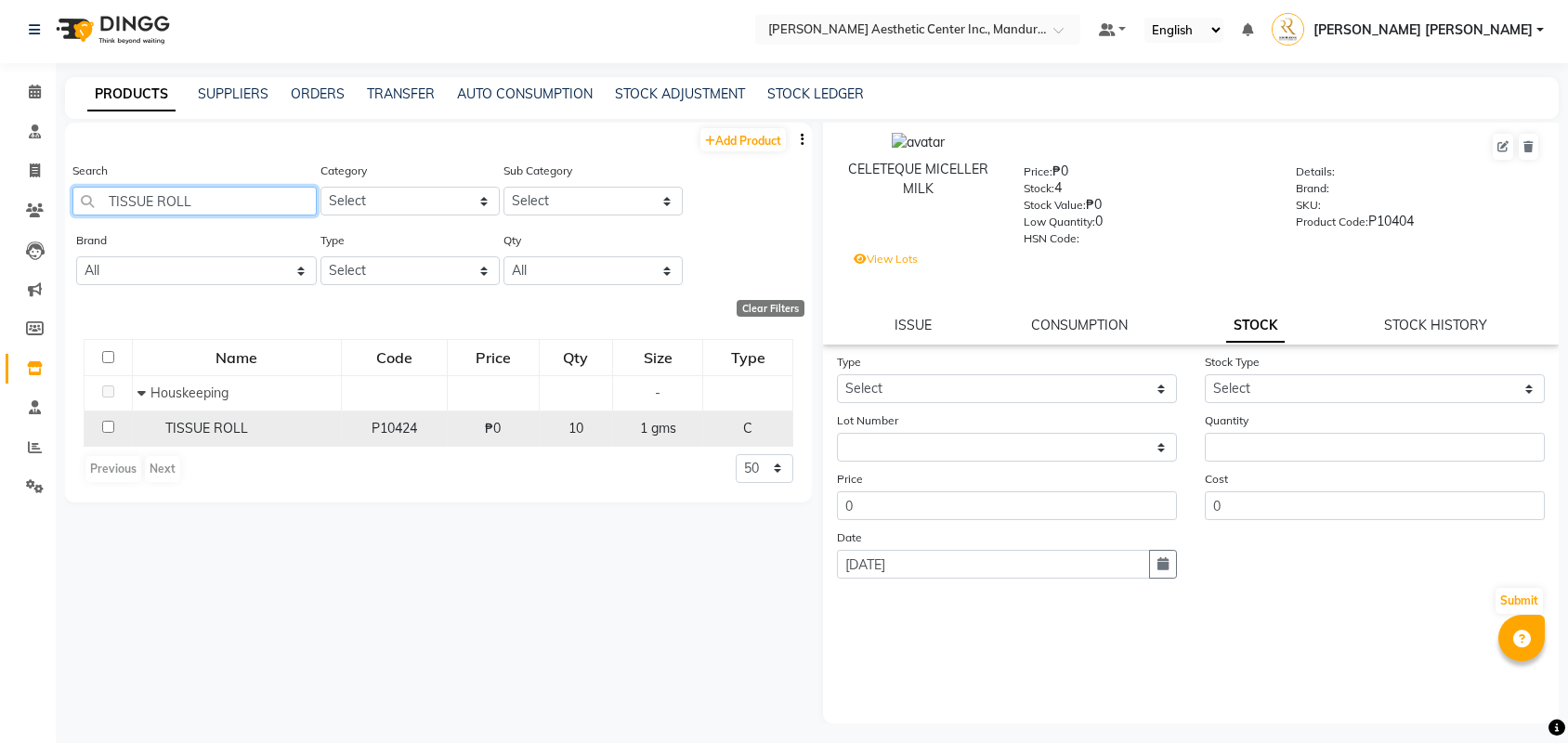
type input "TISSUE ROLL"
click at [172, 423] on span "TISSUE ROLL" at bounding box center [207, 427] width 83 height 16
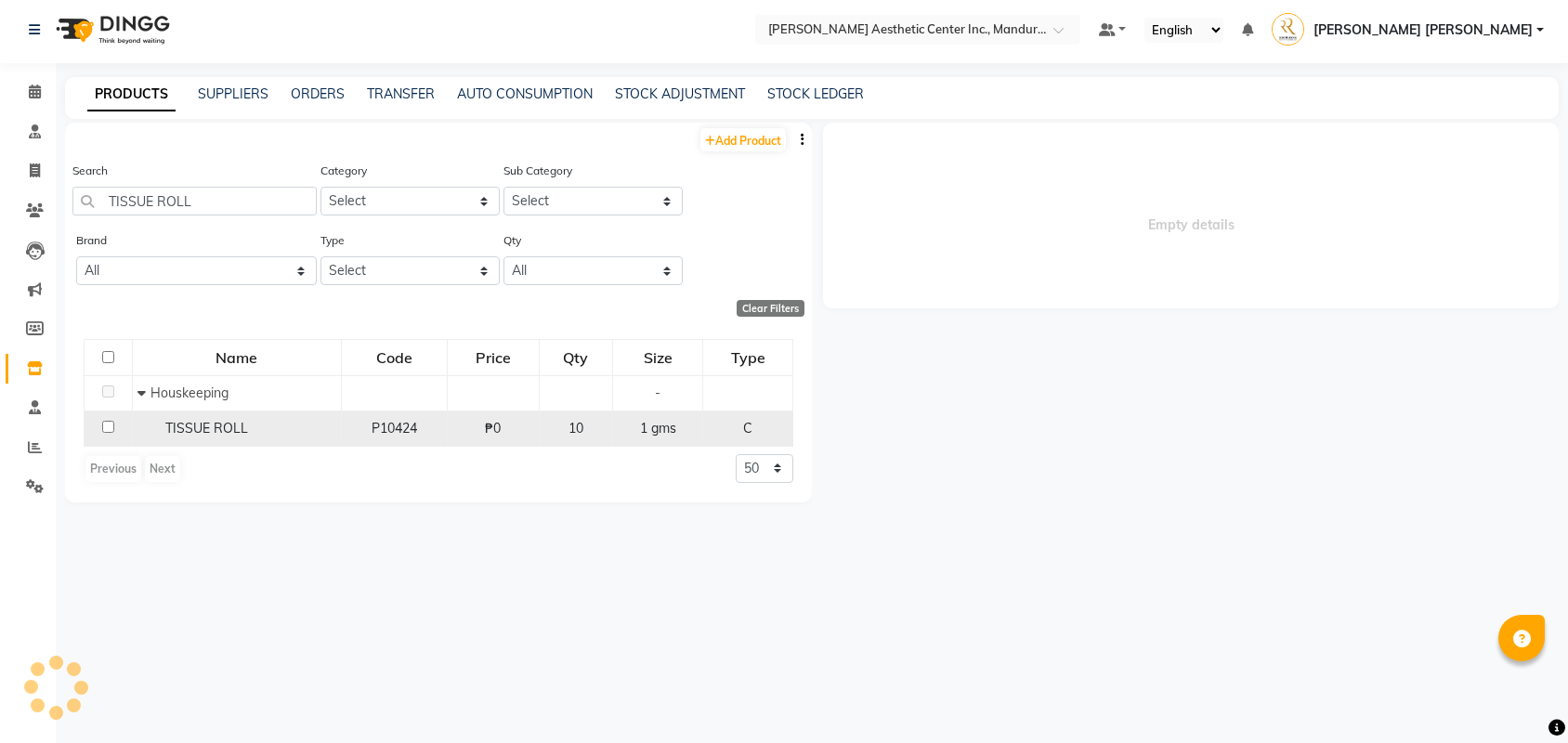
select select
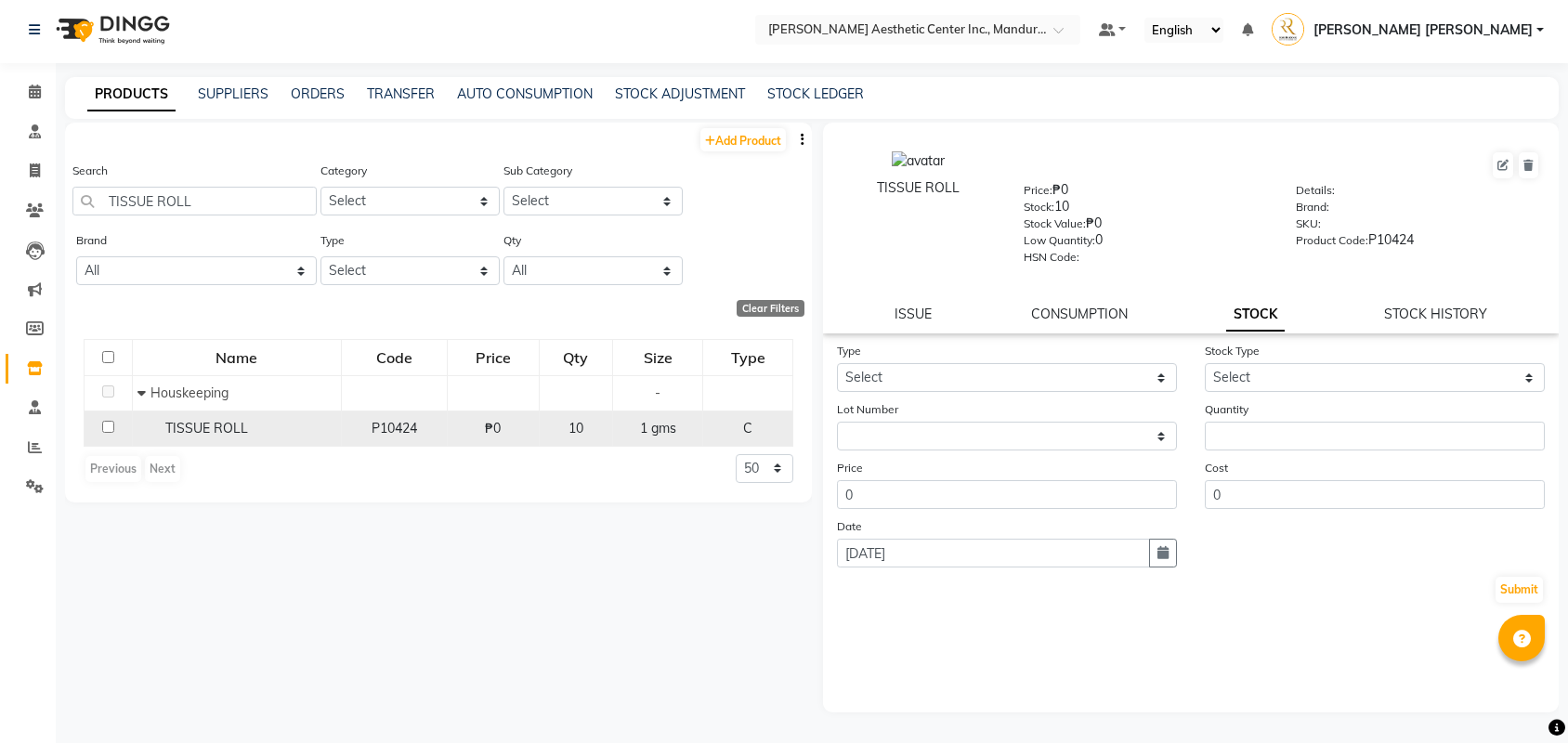
click at [107, 428] on input "checkbox" at bounding box center [108, 426] width 12 height 12
checkbox input "true"
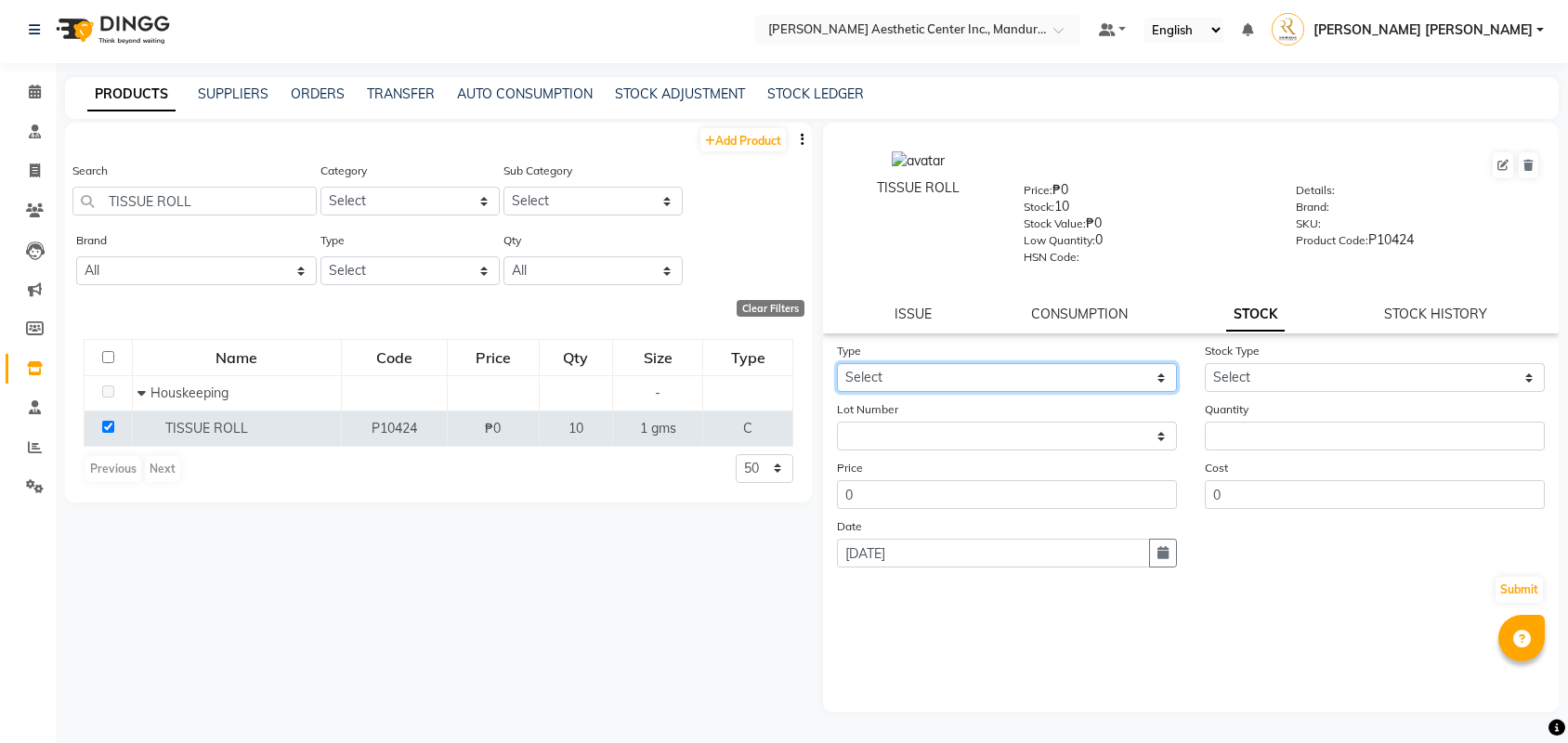
select select "in"
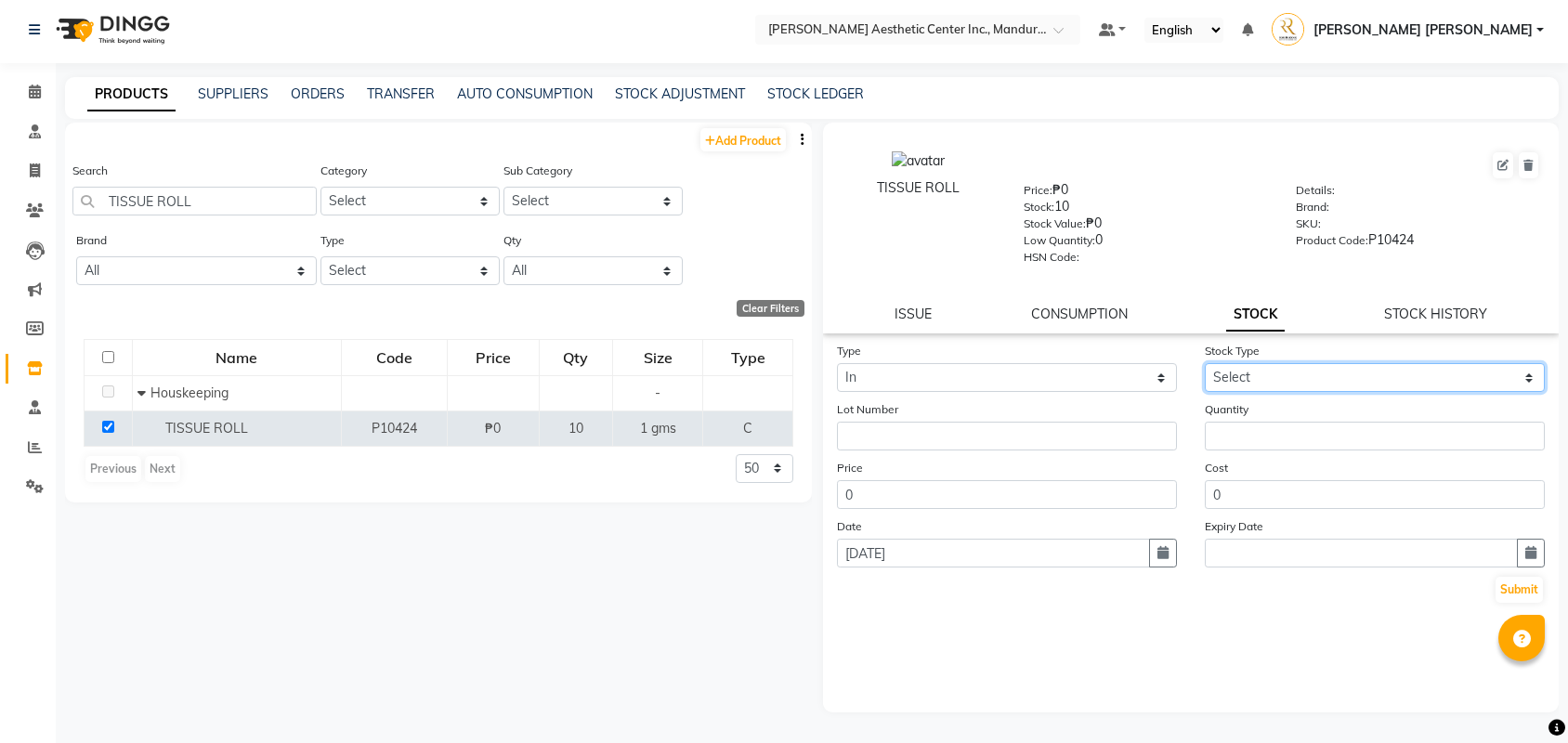
select select "new stock"
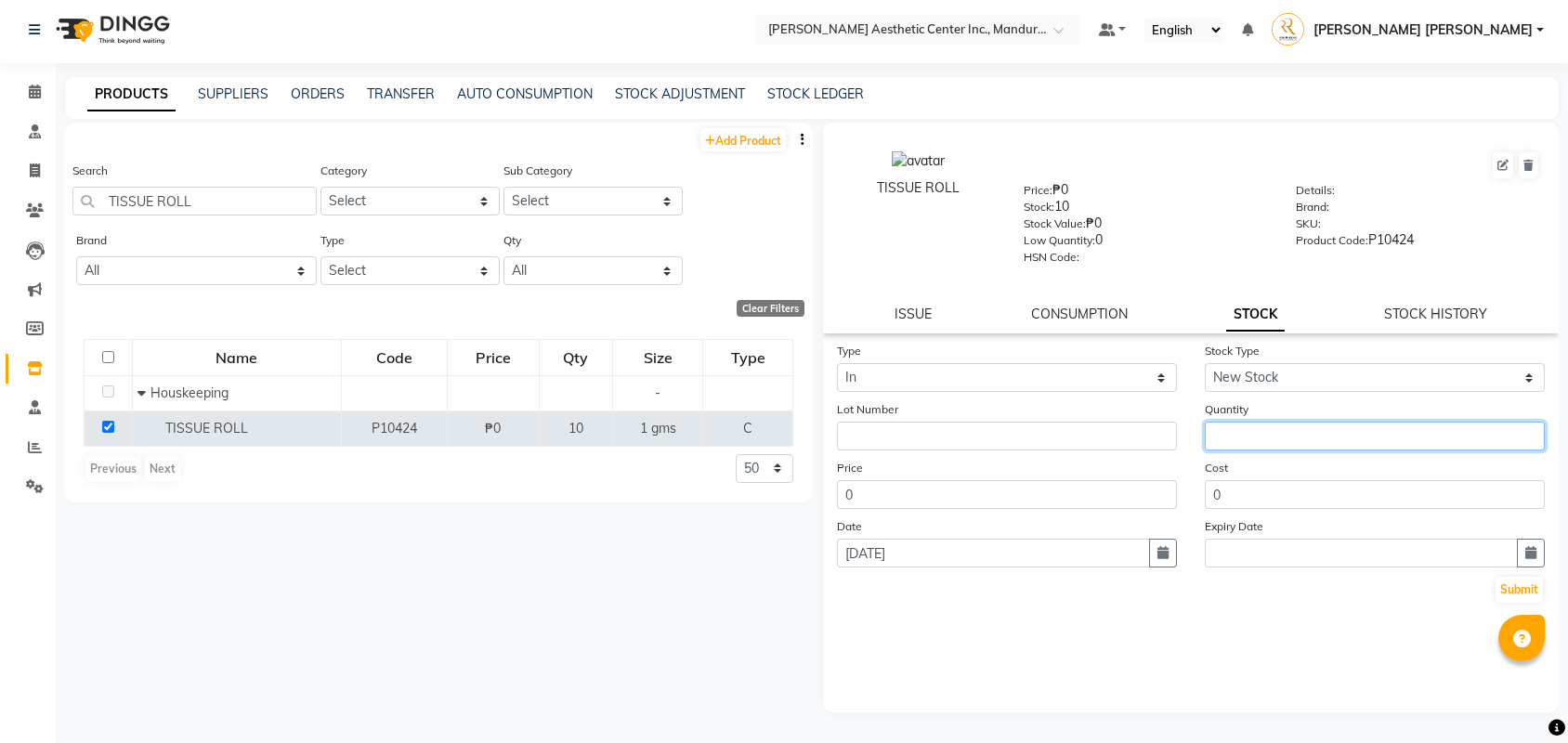
click at [1263, 440] on input "number" at bounding box center [1375, 436] width 340 height 29
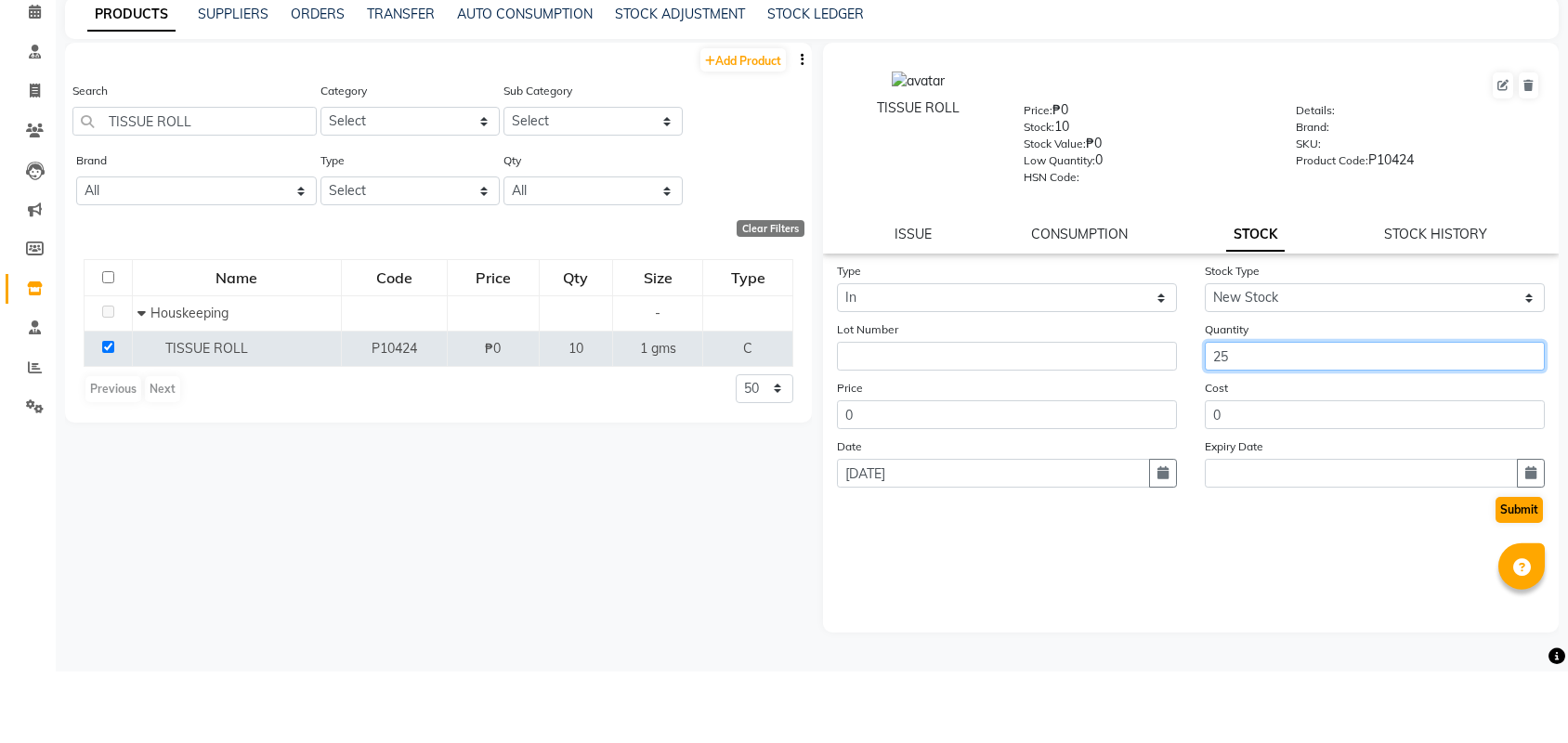
type input "25"
click at [1536, 568] on button "Submit" at bounding box center [1519, 581] width 47 height 26
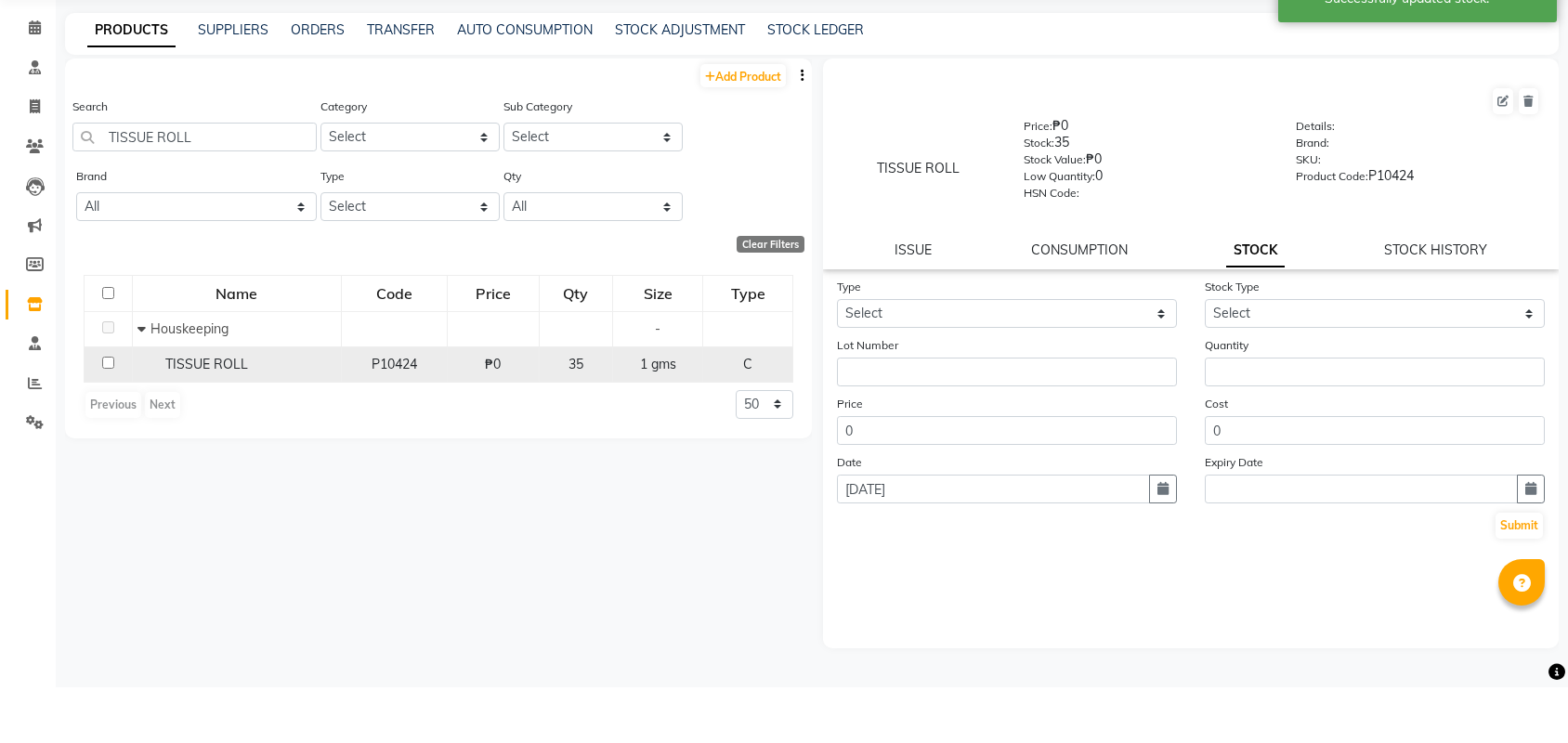
scroll to position [0, 0]
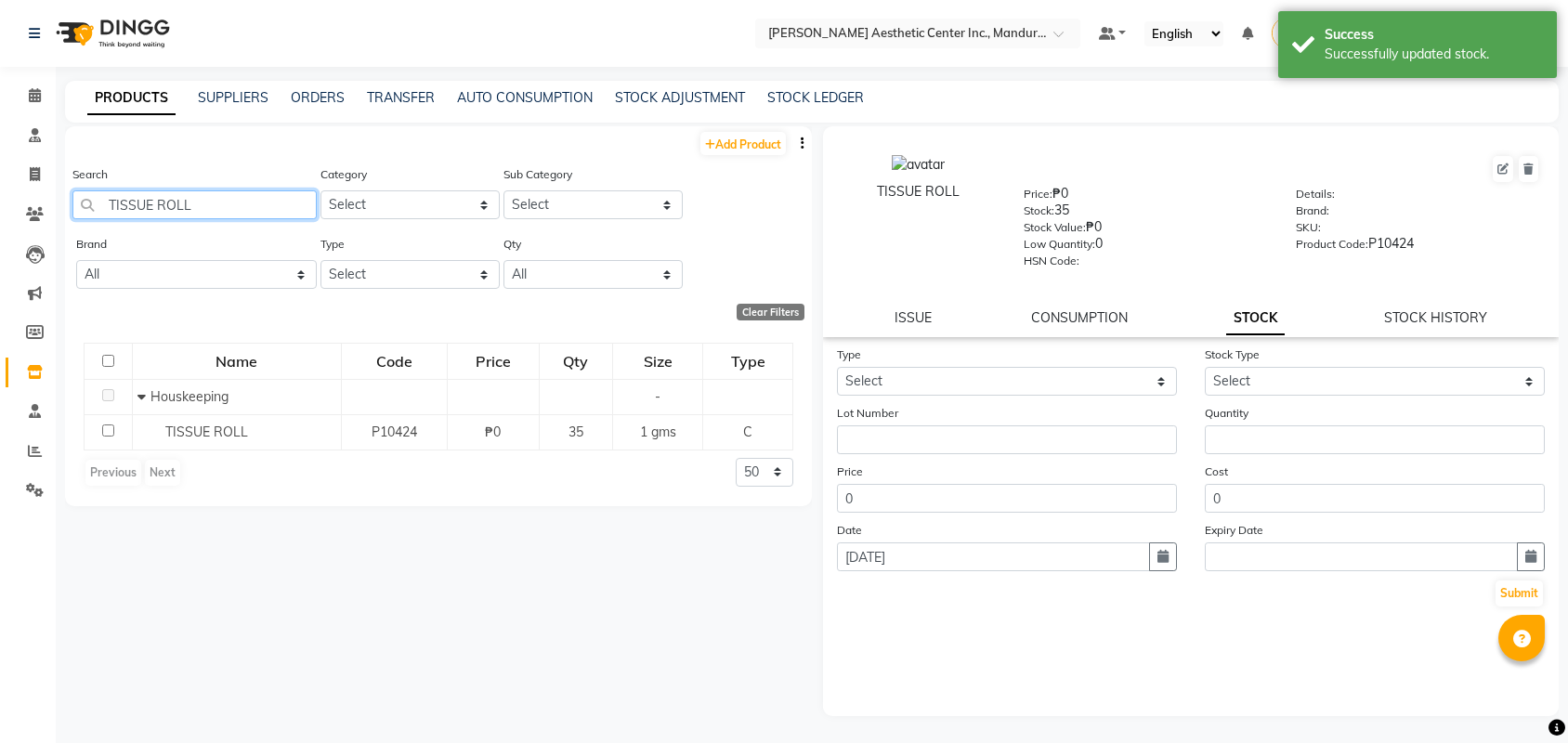
click at [201, 202] on input "TISSUE ROLL" at bounding box center [194, 205] width 245 height 29
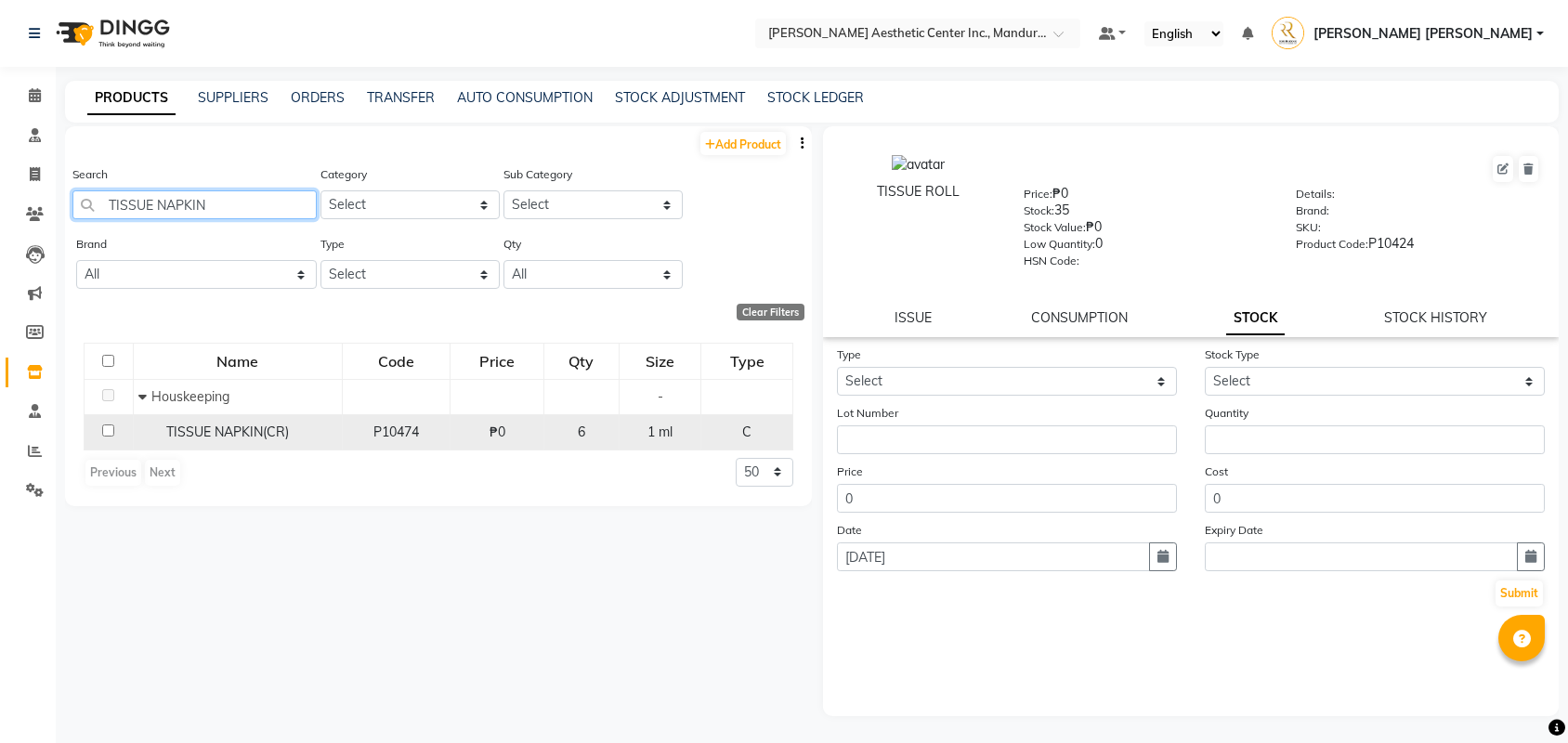
type input "TISSUE NAPKIN"
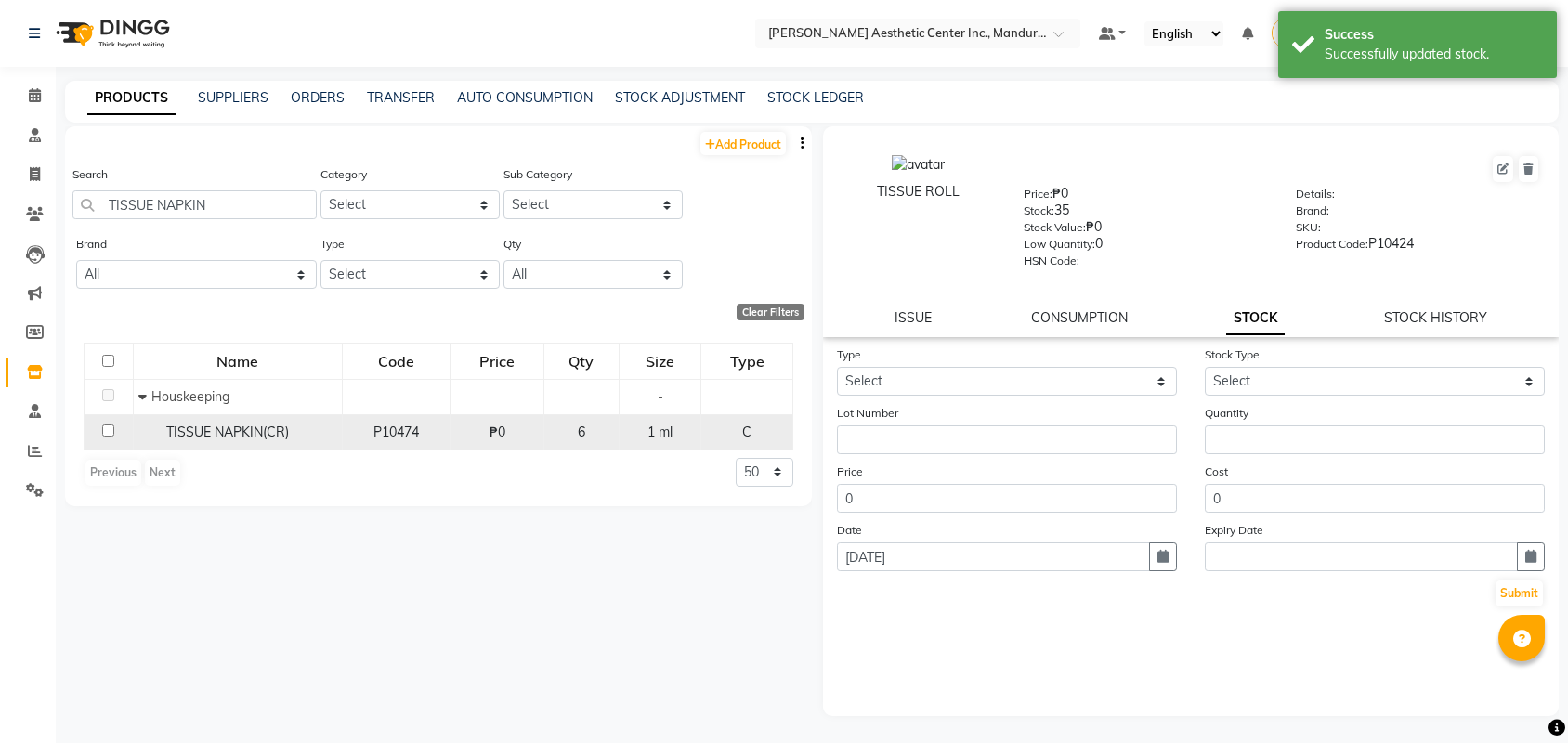
click at [202, 431] on span "TISSUE NAPKIN(CR)" at bounding box center [227, 431] width 123 height 16
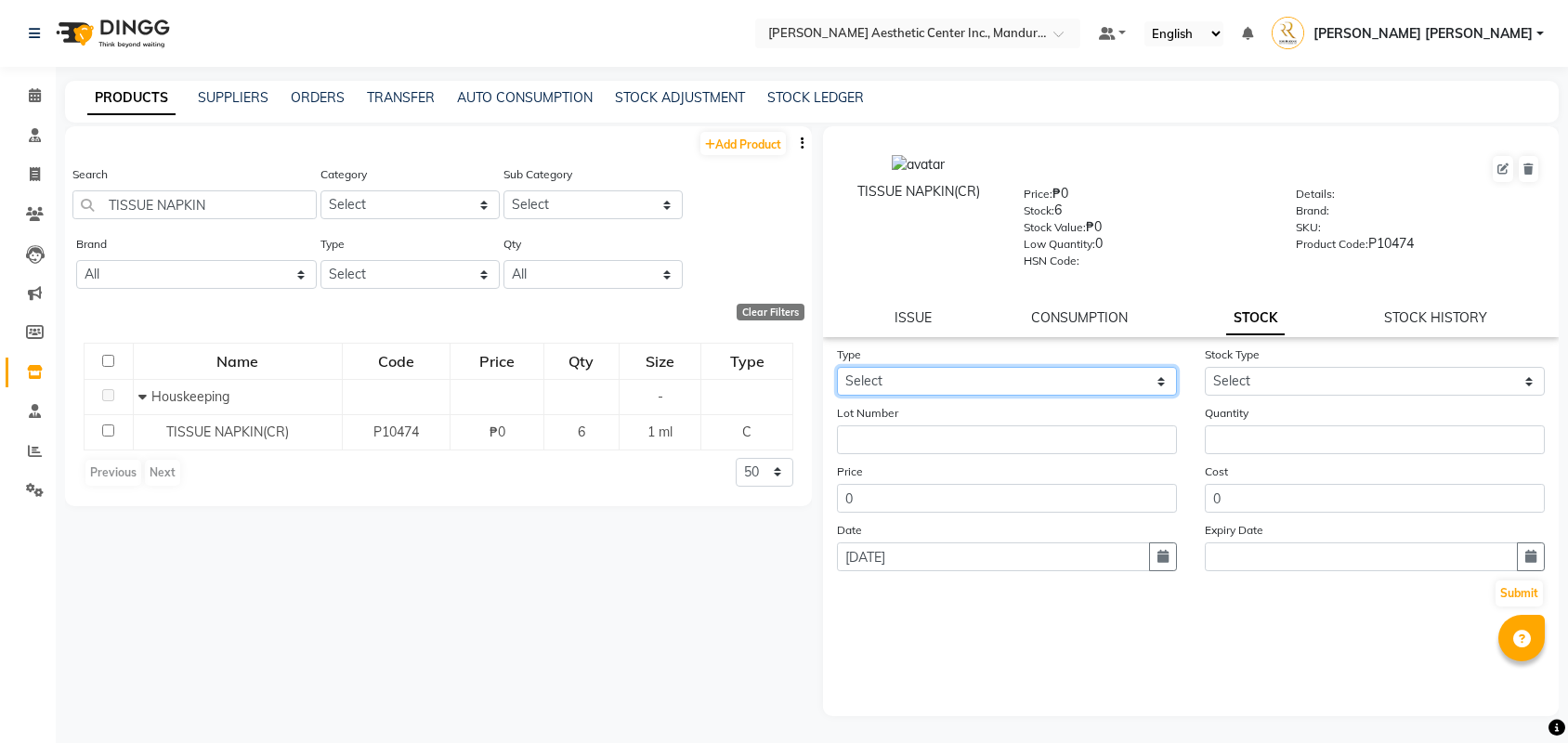
select select "in"
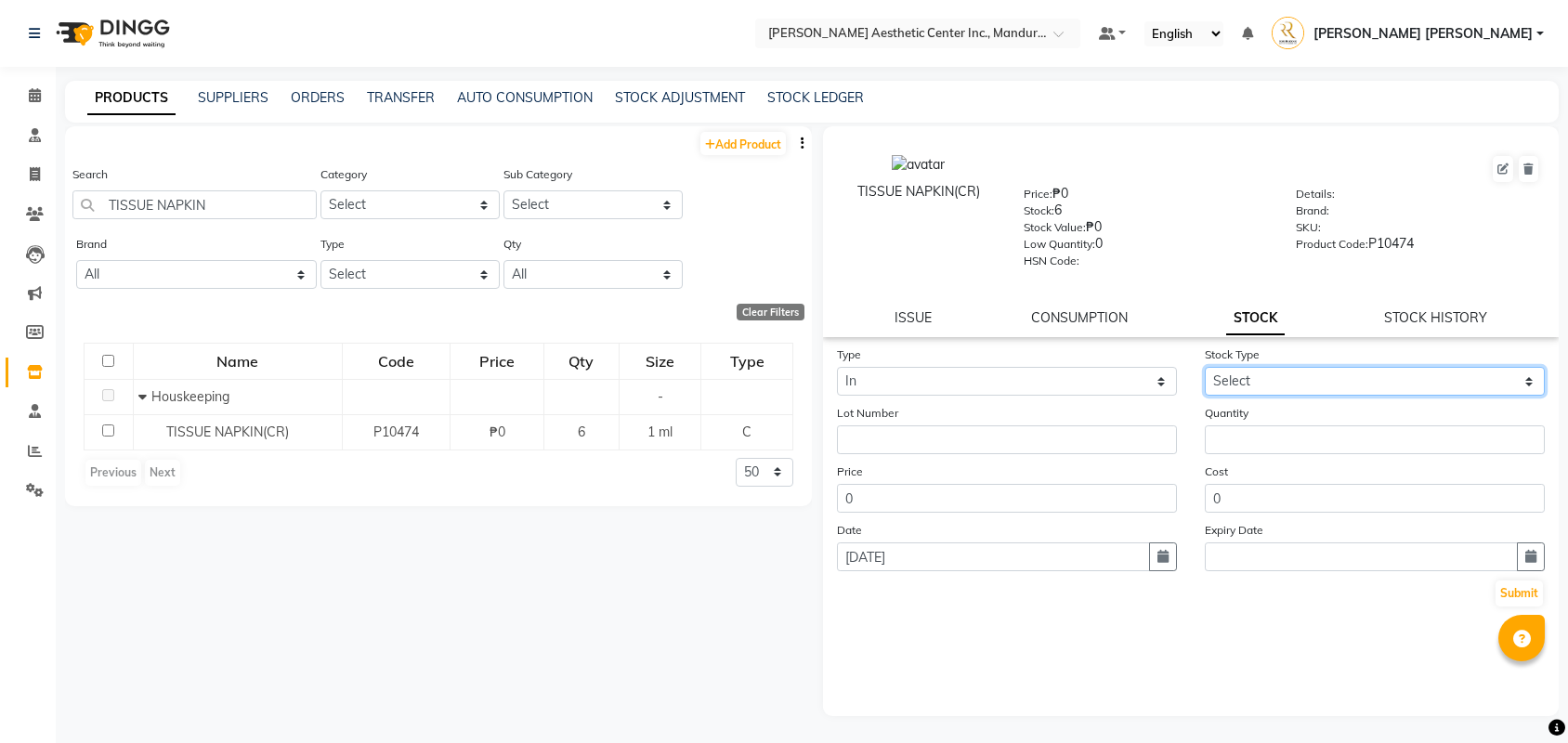
select select "new stock"
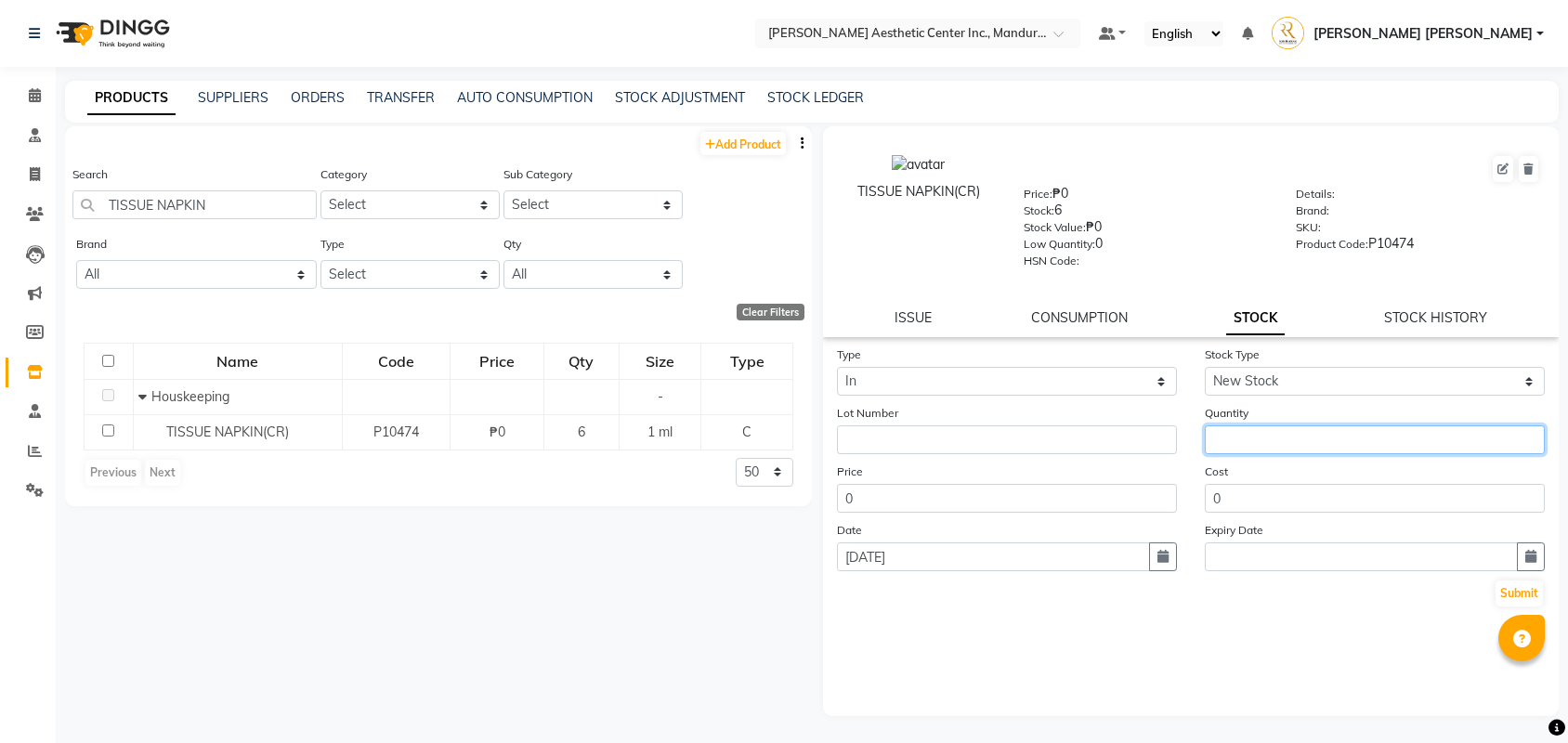
click at [1263, 446] on input "number" at bounding box center [1375, 440] width 340 height 29
click at [1525, 582] on button "Submit" at bounding box center [1519, 593] width 47 height 26
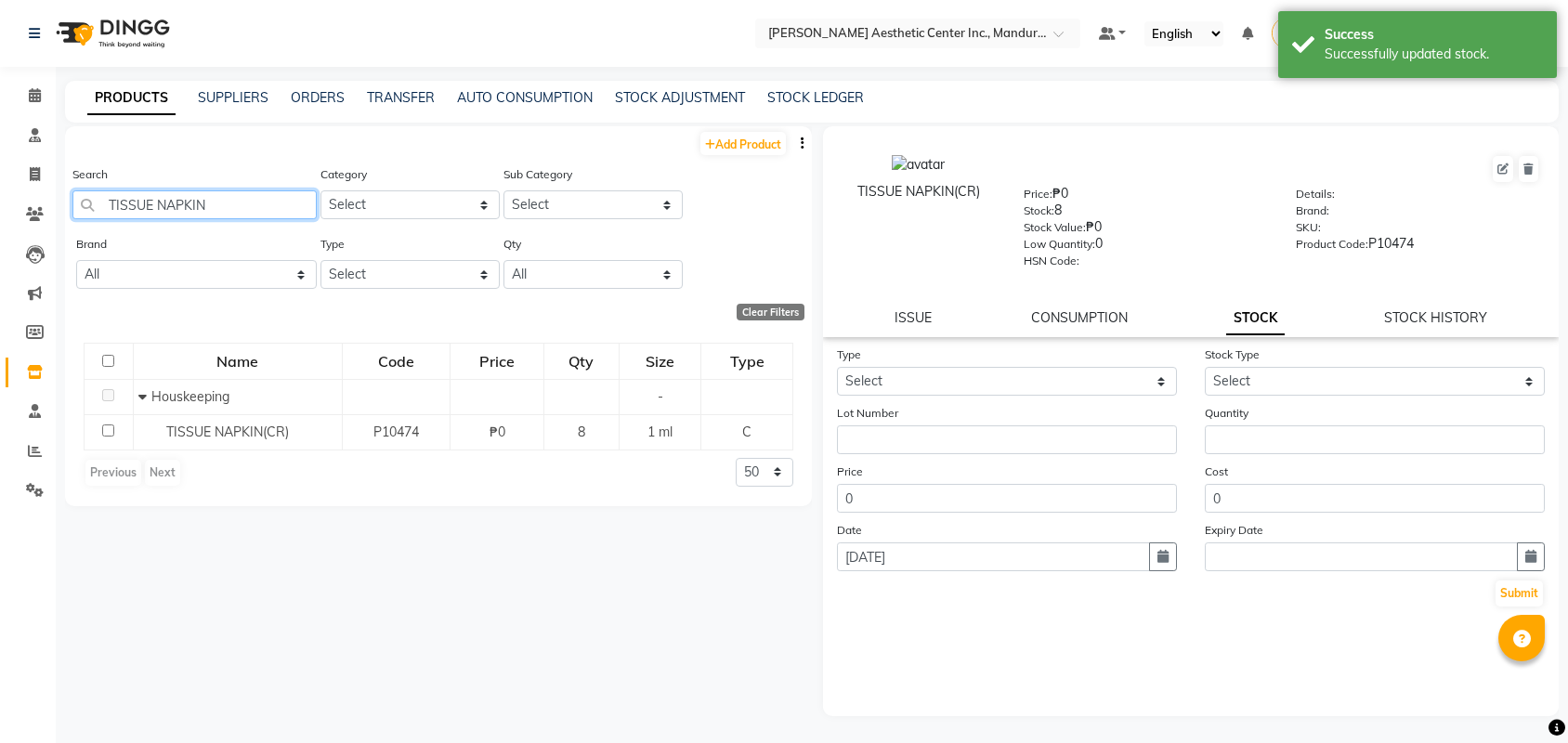
click at [270, 208] on input "TISSUE NAPKIN" at bounding box center [194, 205] width 245 height 29
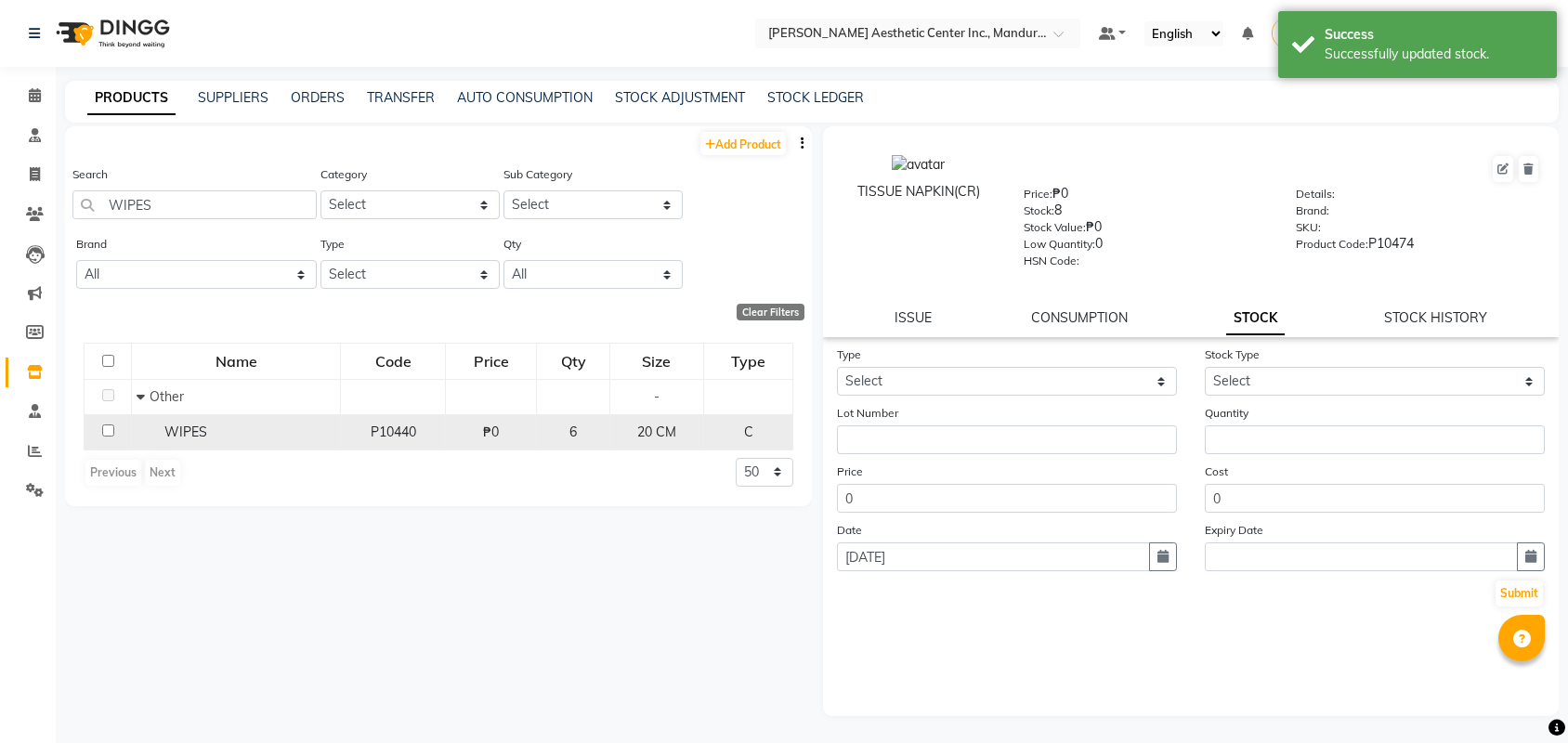
click at [216, 428] on div "WIPES" at bounding box center [236, 432] width 199 height 19
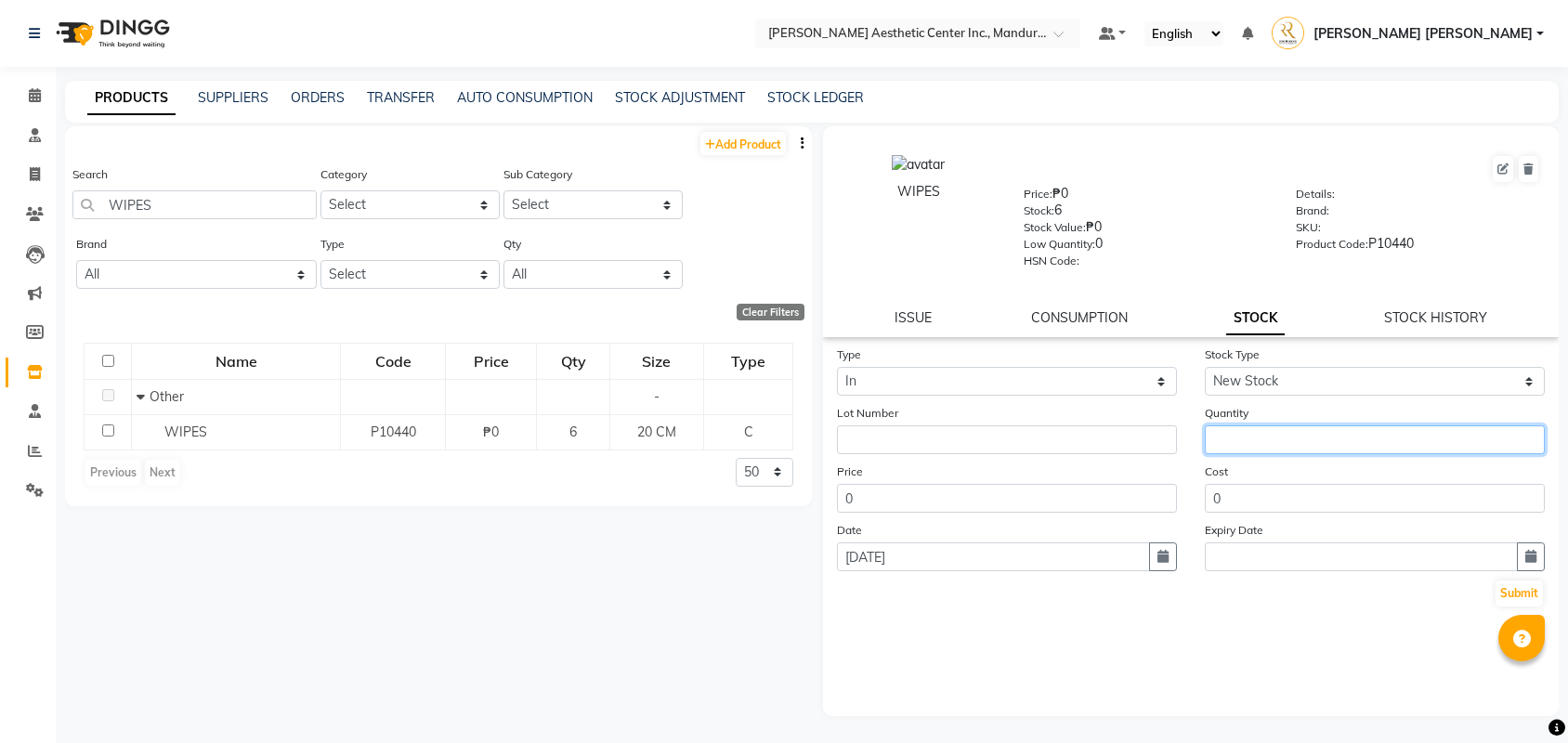
click at [1253, 433] on input "number" at bounding box center [1375, 440] width 340 height 29
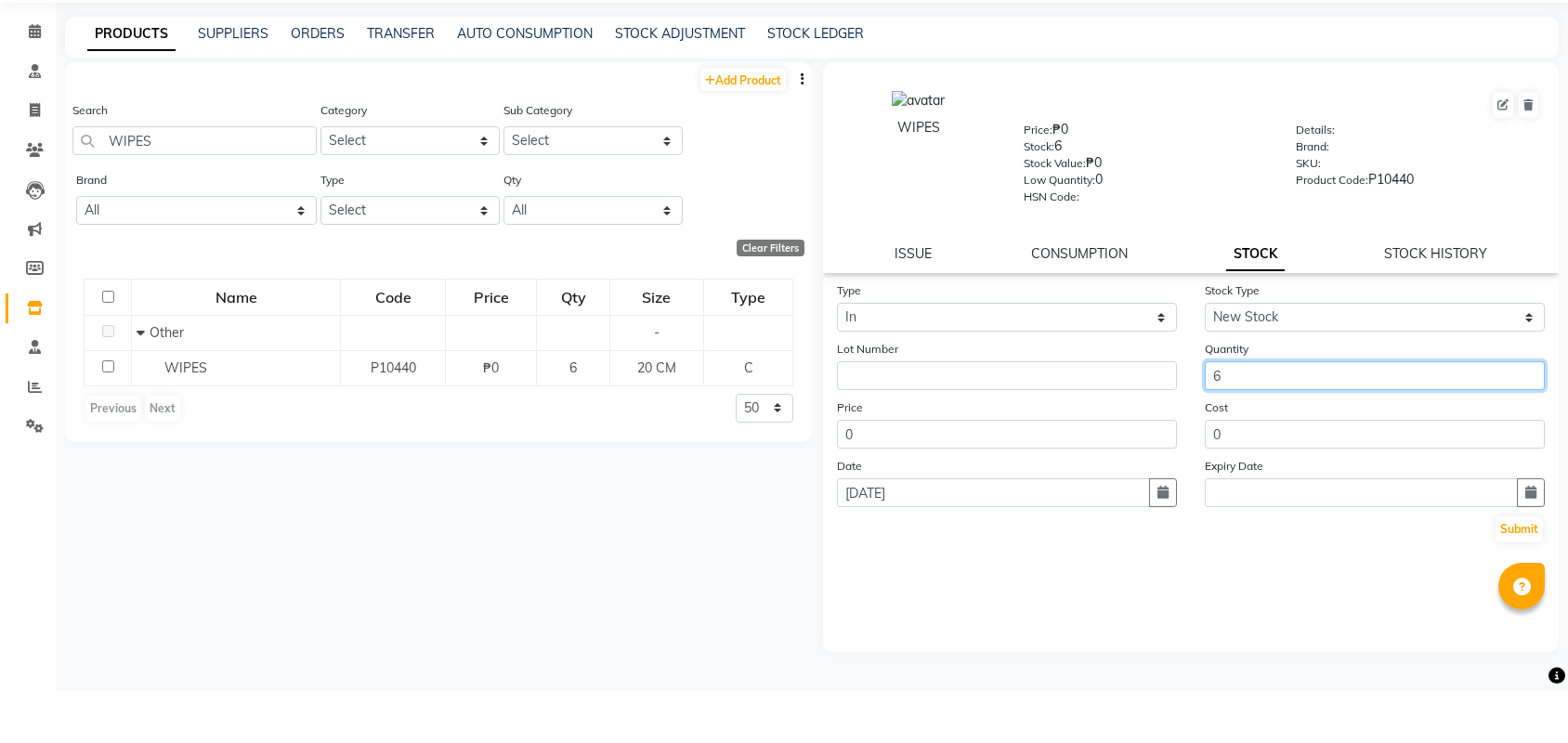
scroll to position [12, 0]
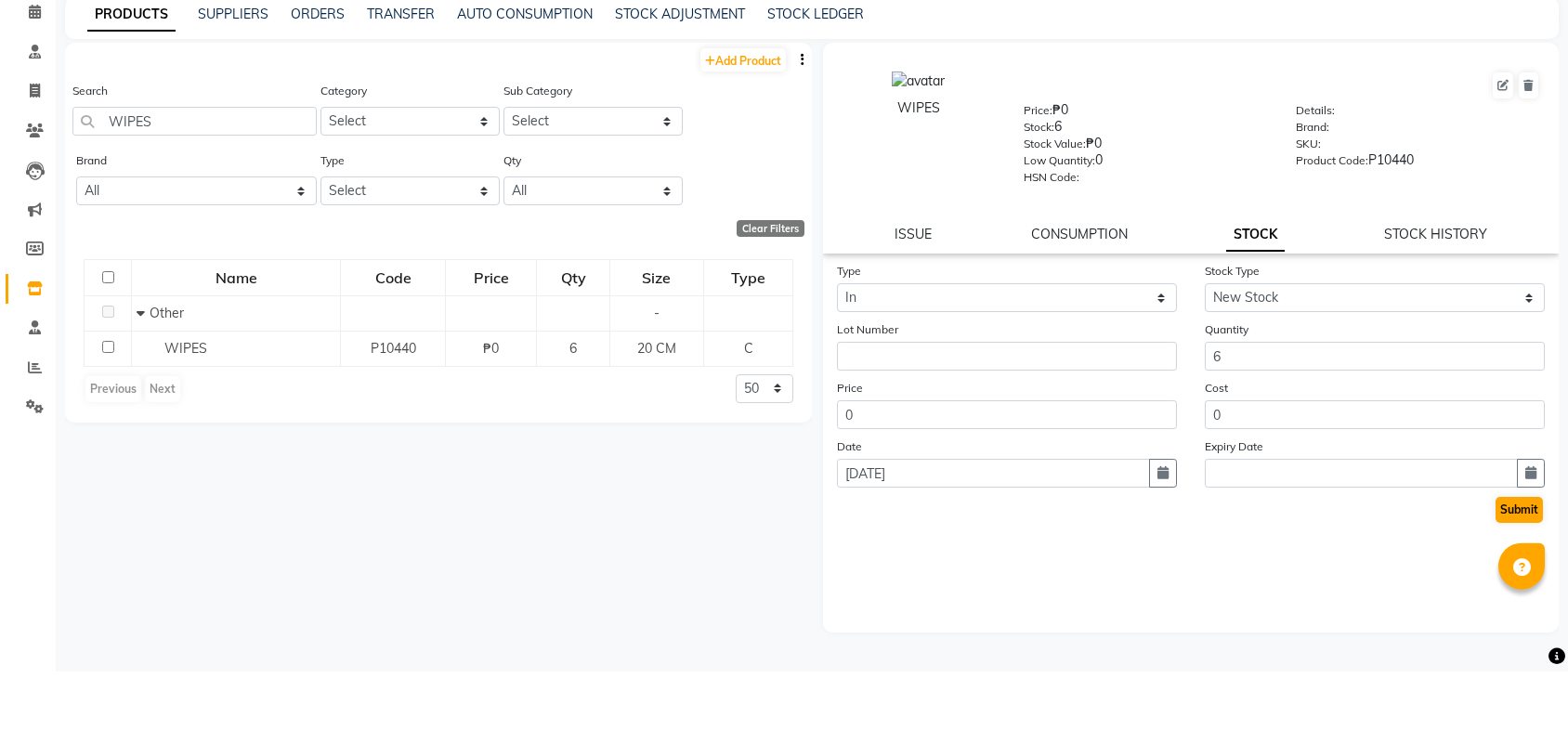
click at [1535, 568] on button "Submit" at bounding box center [1519, 581] width 47 height 26
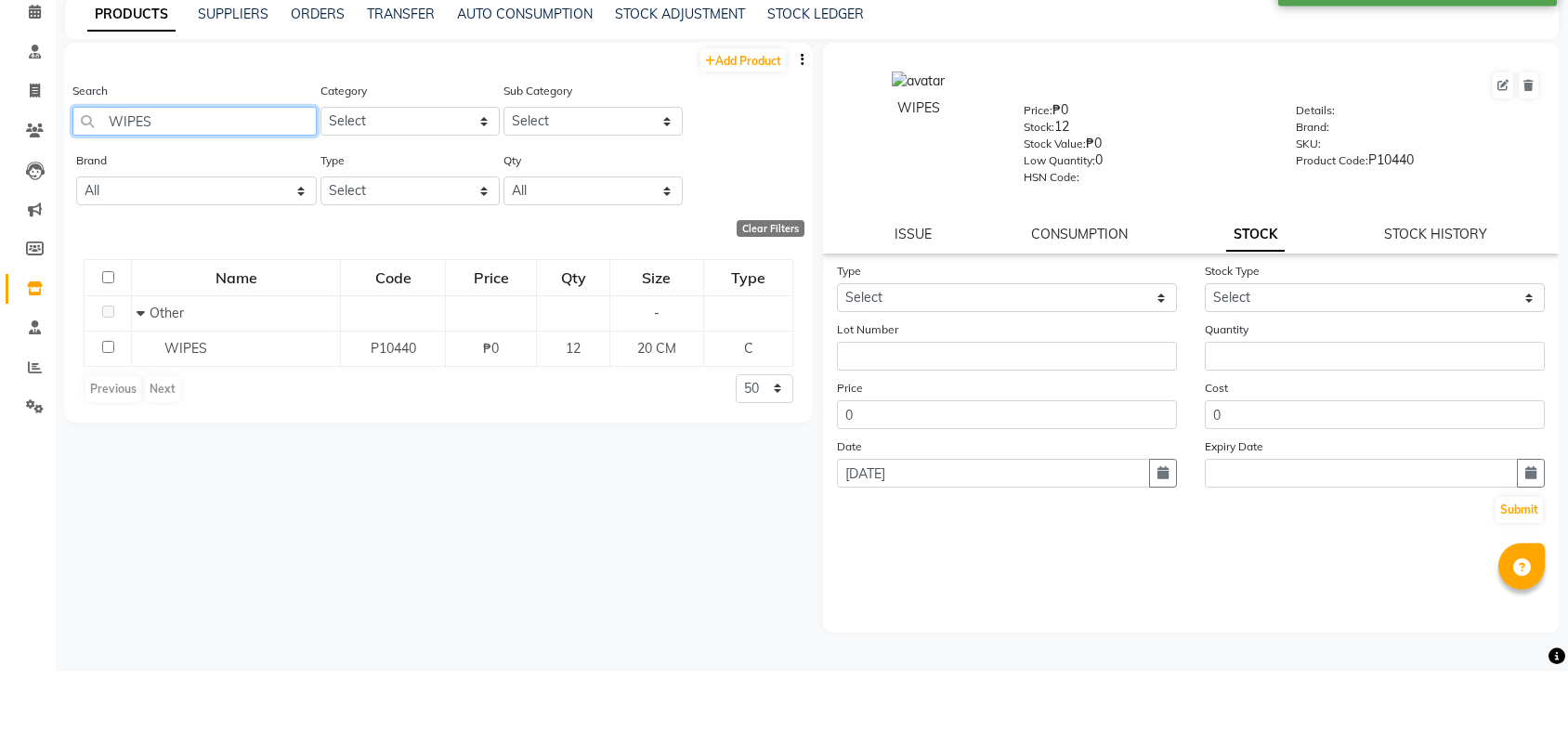
click at [230, 178] on input "WIPES" at bounding box center [194, 192] width 245 height 29
click at [221, 178] on input "DOMEX" at bounding box center [194, 192] width 245 height 29
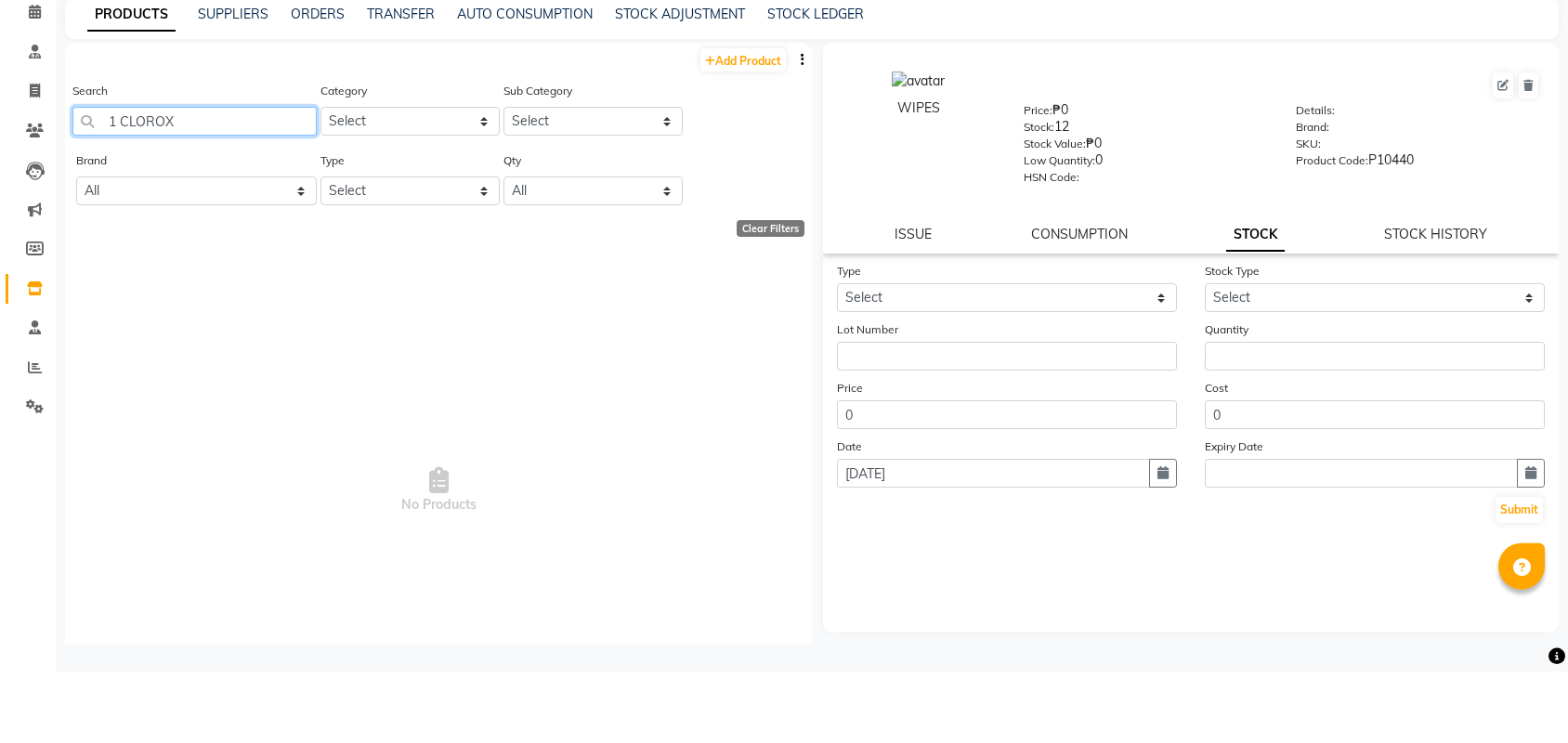
click at [119, 178] on input "1 CLOROX" at bounding box center [194, 192] width 245 height 29
click at [111, 178] on input "CLOROX" at bounding box center [194, 192] width 245 height 29
click at [208, 178] on input "CLOROX" at bounding box center [194, 192] width 245 height 29
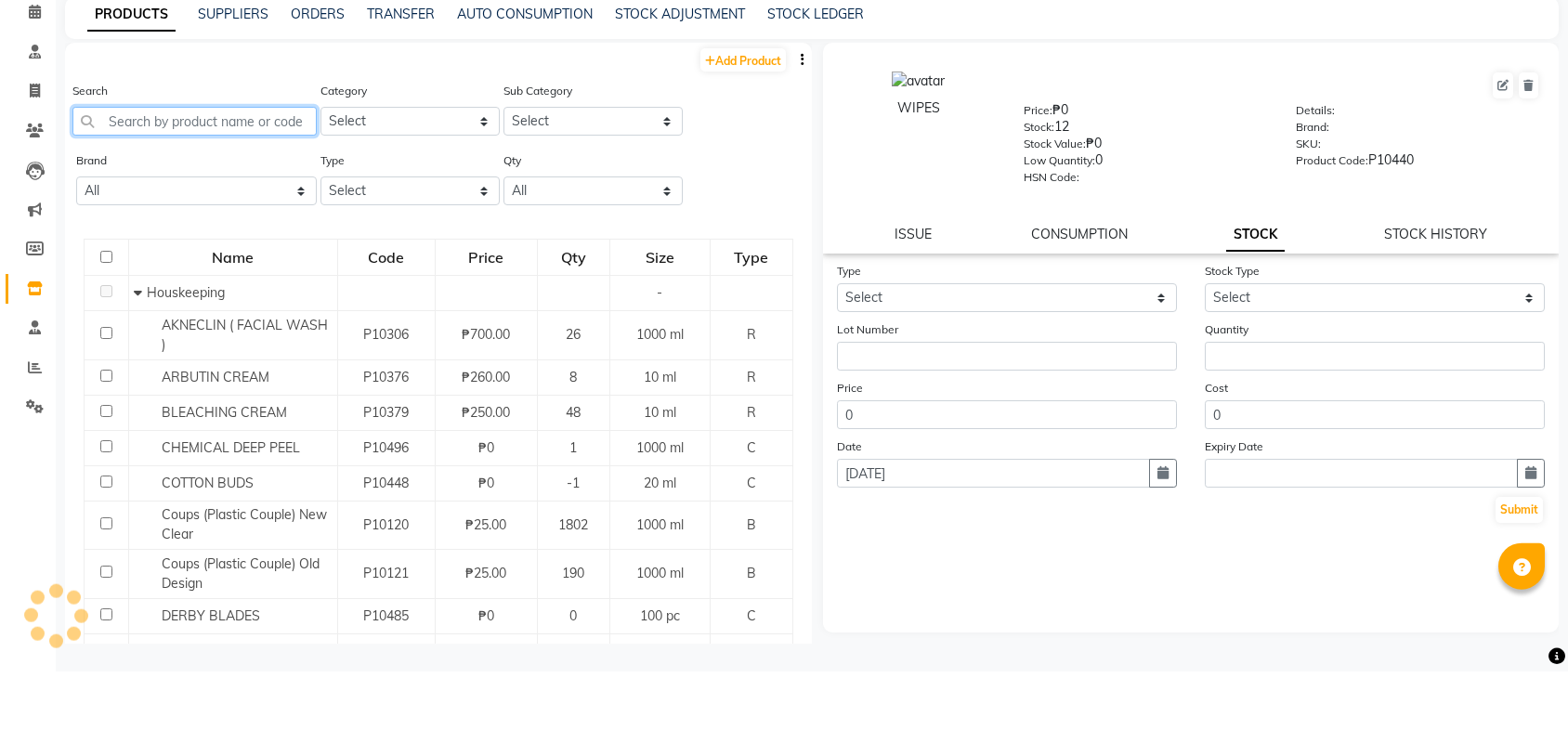
scroll to position [0, 0]
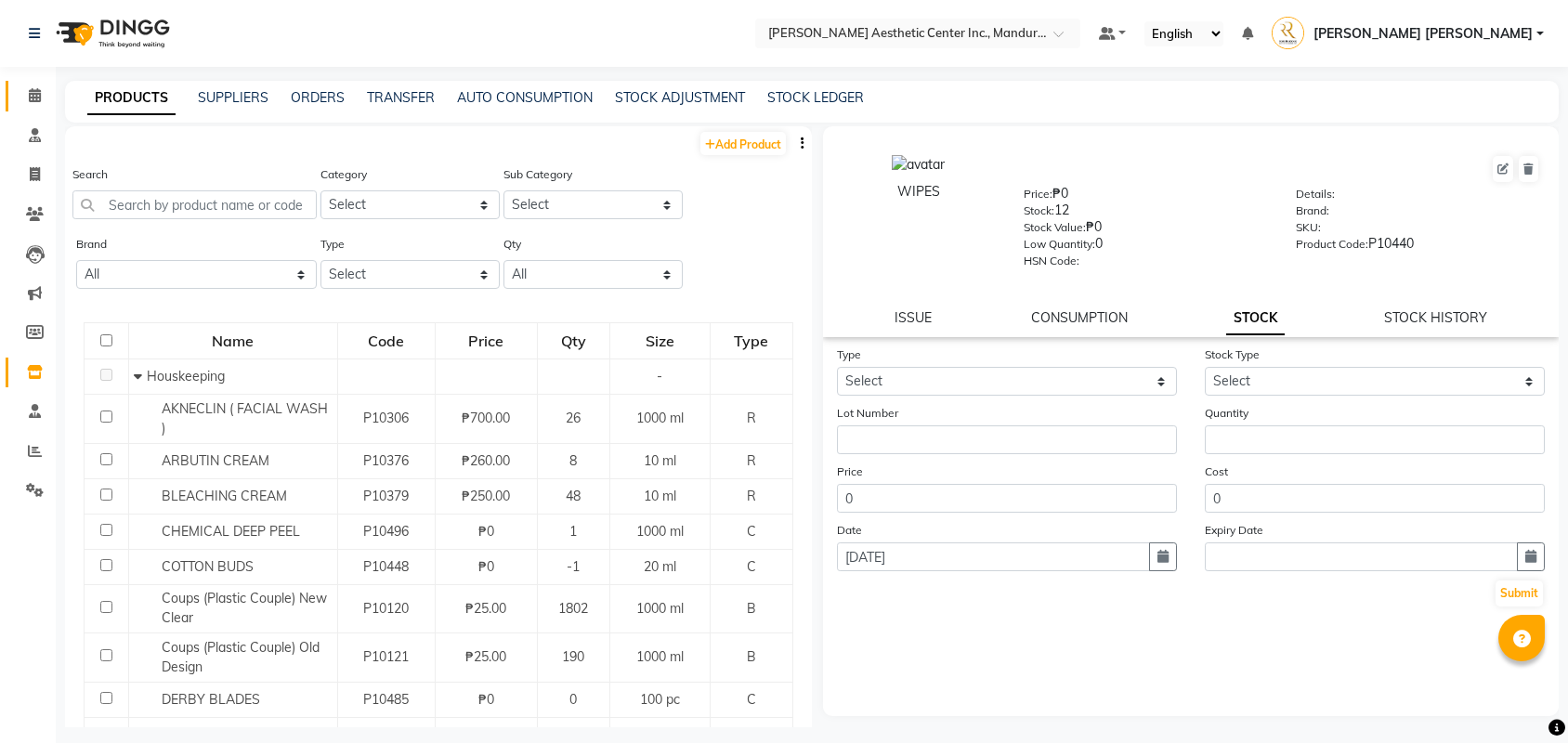
click at [15, 91] on link "Calendar" at bounding box center [28, 97] width 44 height 31
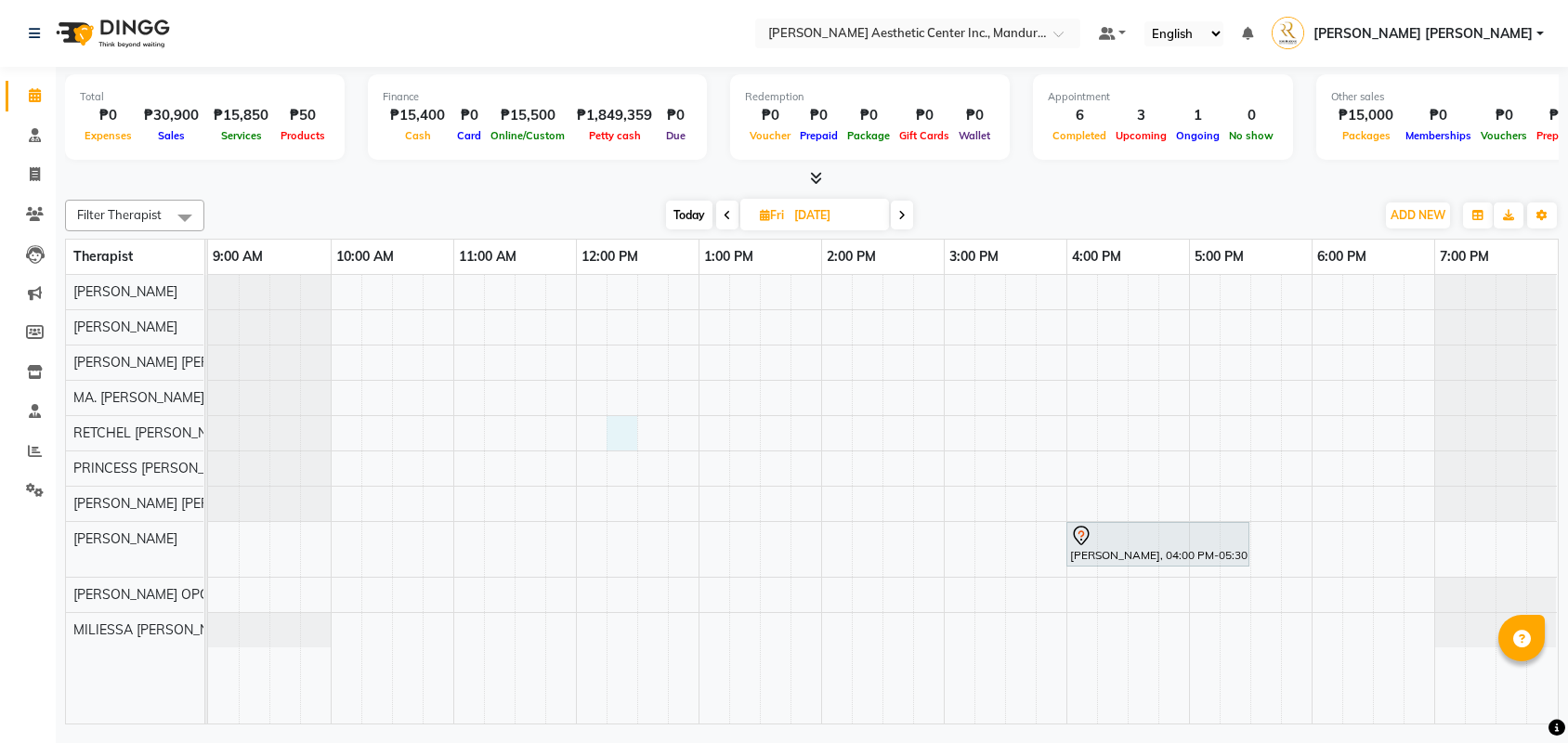
click at [628, 450] on div "Mercelin Mendita, 04:00 PM-05:30 PM, Fillers & Antiageing Treatments - Lips Enh…" at bounding box center [883, 499] width 1350 height 448
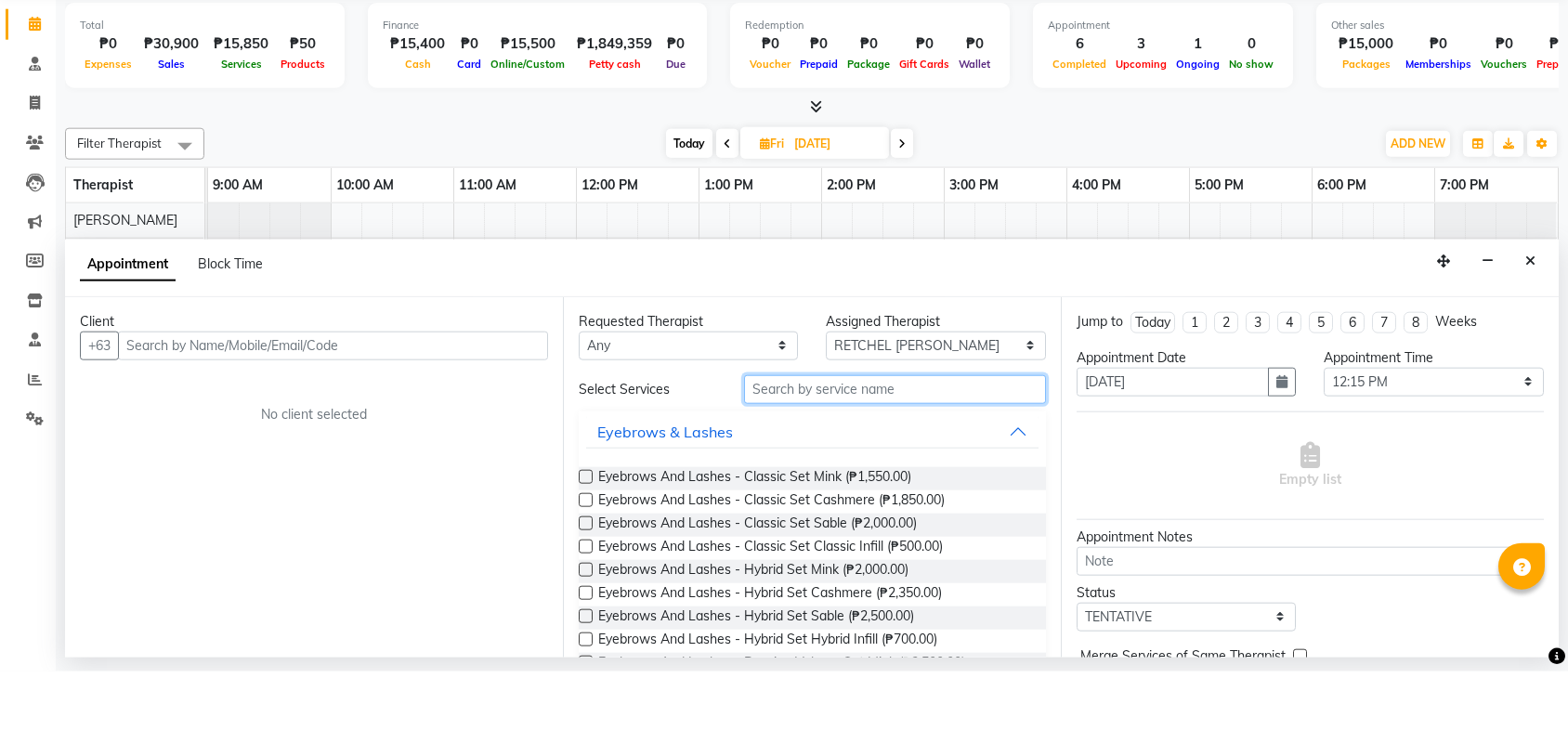
click at [893, 446] on input "text" at bounding box center [895, 461] width 302 height 29
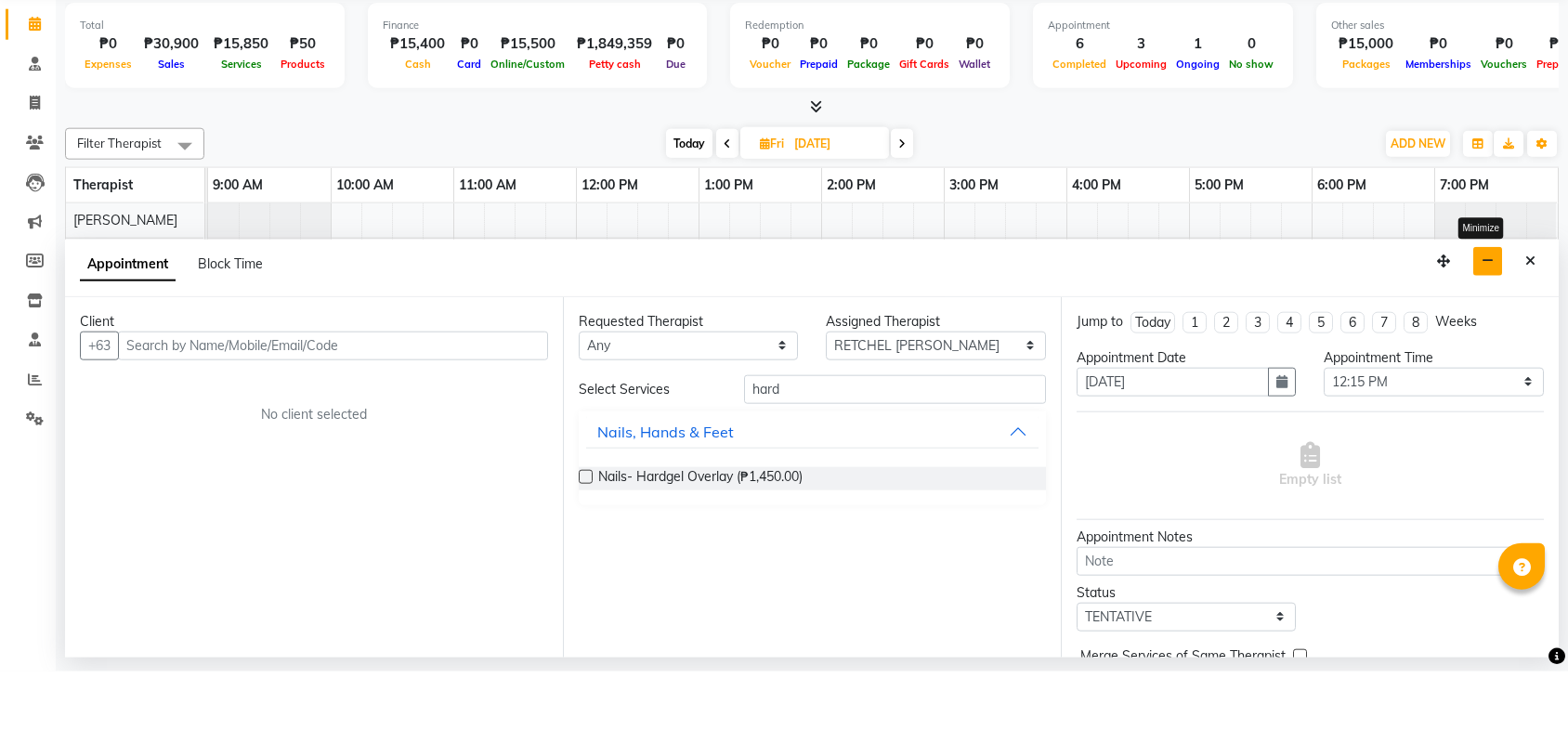
click at [1483, 326] on icon "button" at bounding box center [1488, 331] width 12 height 13
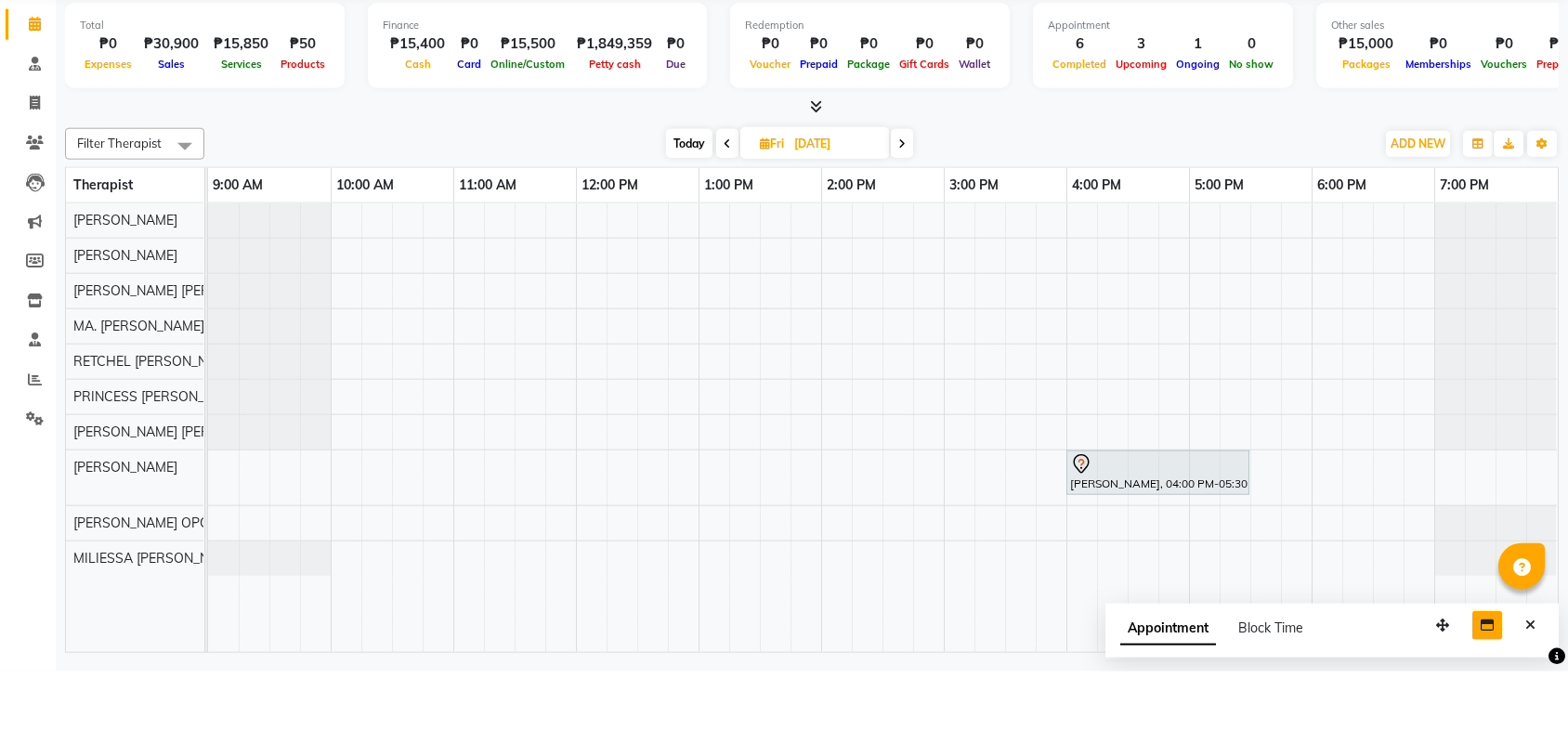
click at [689, 201] on span "Today" at bounding box center [689, 215] width 46 height 29
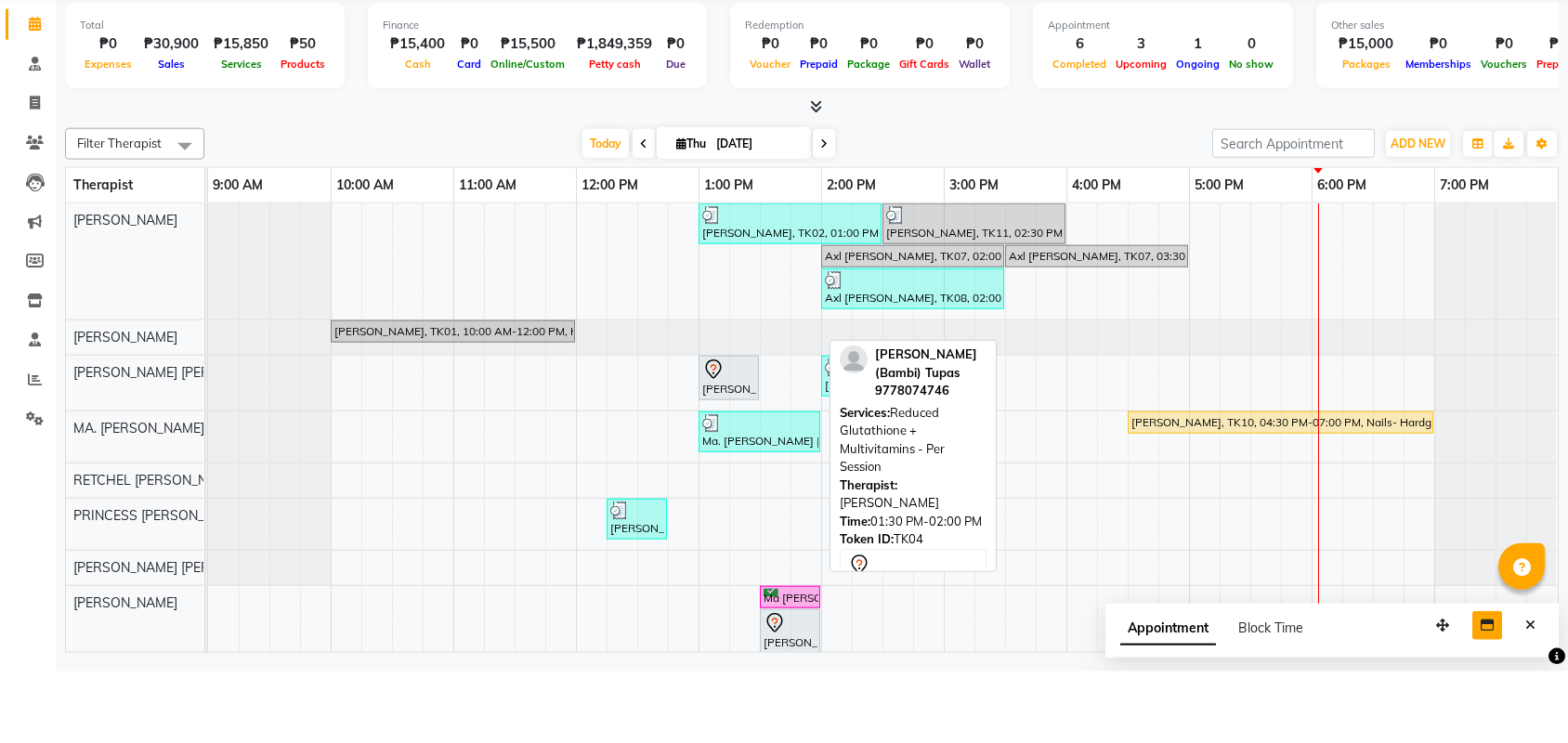
scroll to position [104, 0]
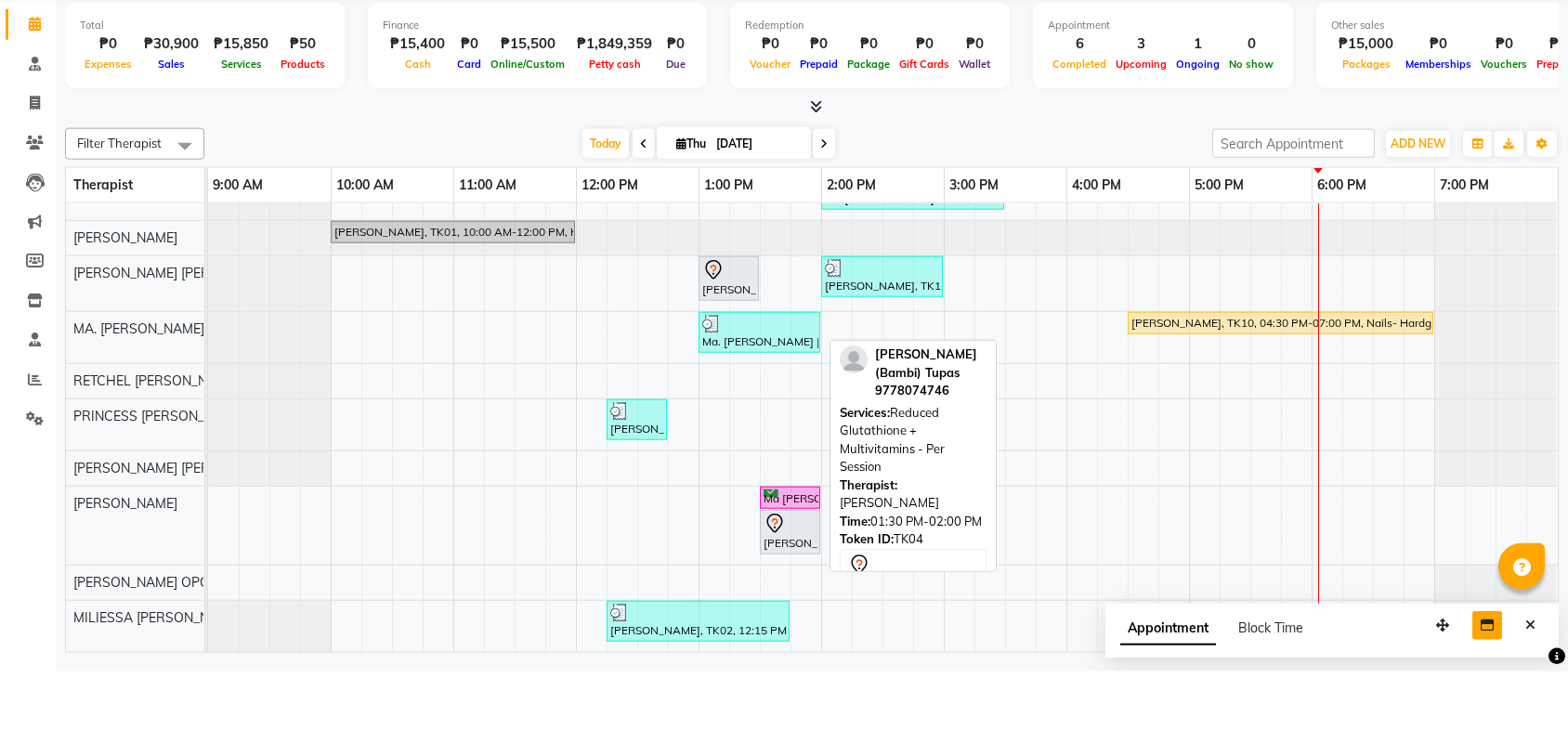
click at [781, 584] on icon at bounding box center [774, 594] width 22 height 22
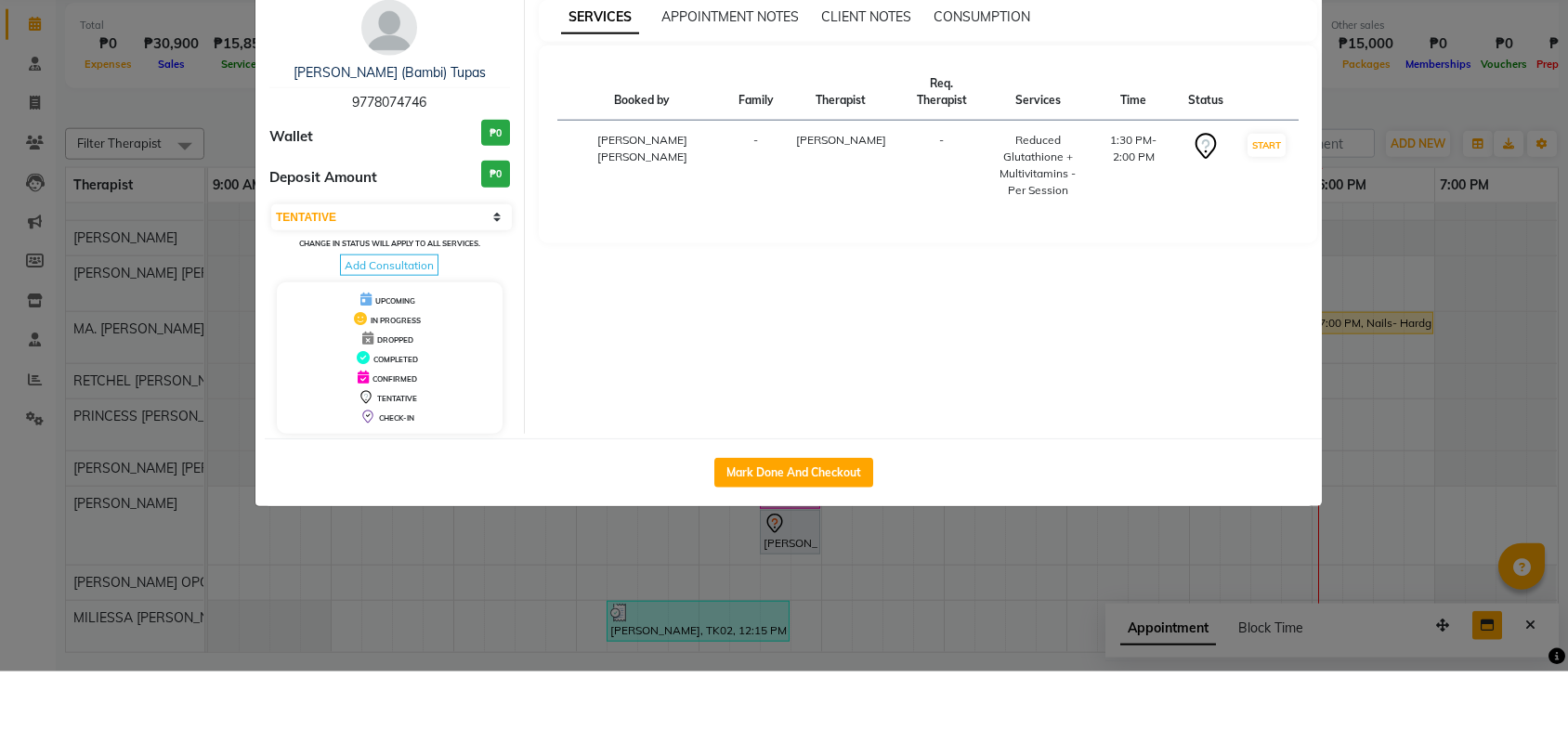
click at [1410, 106] on ngb-modal-window "Client Detail Marie (Bambi) Tupas 9778074746 Wallet ₱0 Deposit Amount ₱0 Select…" at bounding box center [784, 371] width 1568 height 743
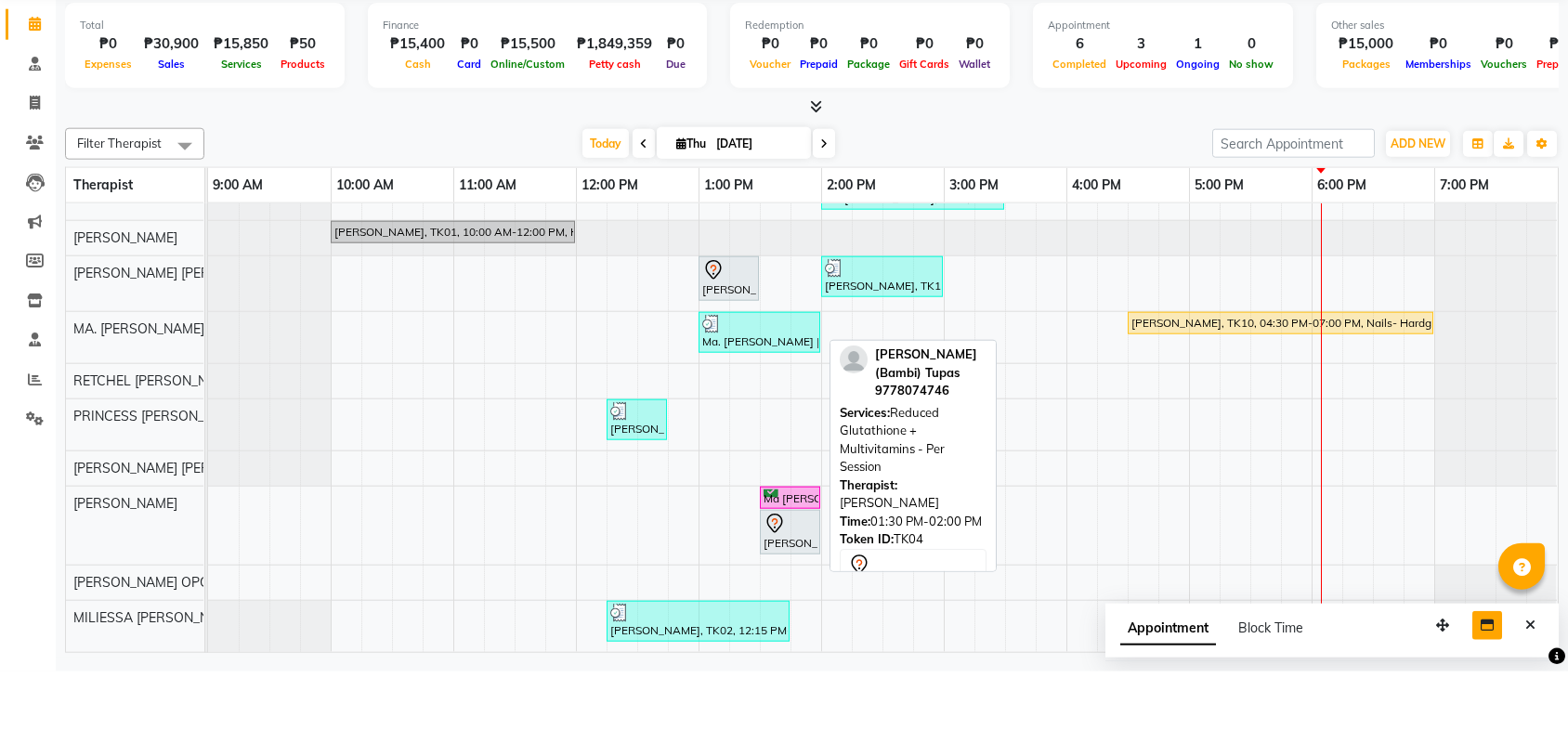
click at [796, 584] on div "[PERSON_NAME] (Bambi) Tupas, TK04, 01:30 PM-02:00 PM, Reduced Glutathione + Mul…" at bounding box center [790, 603] width 57 height 39
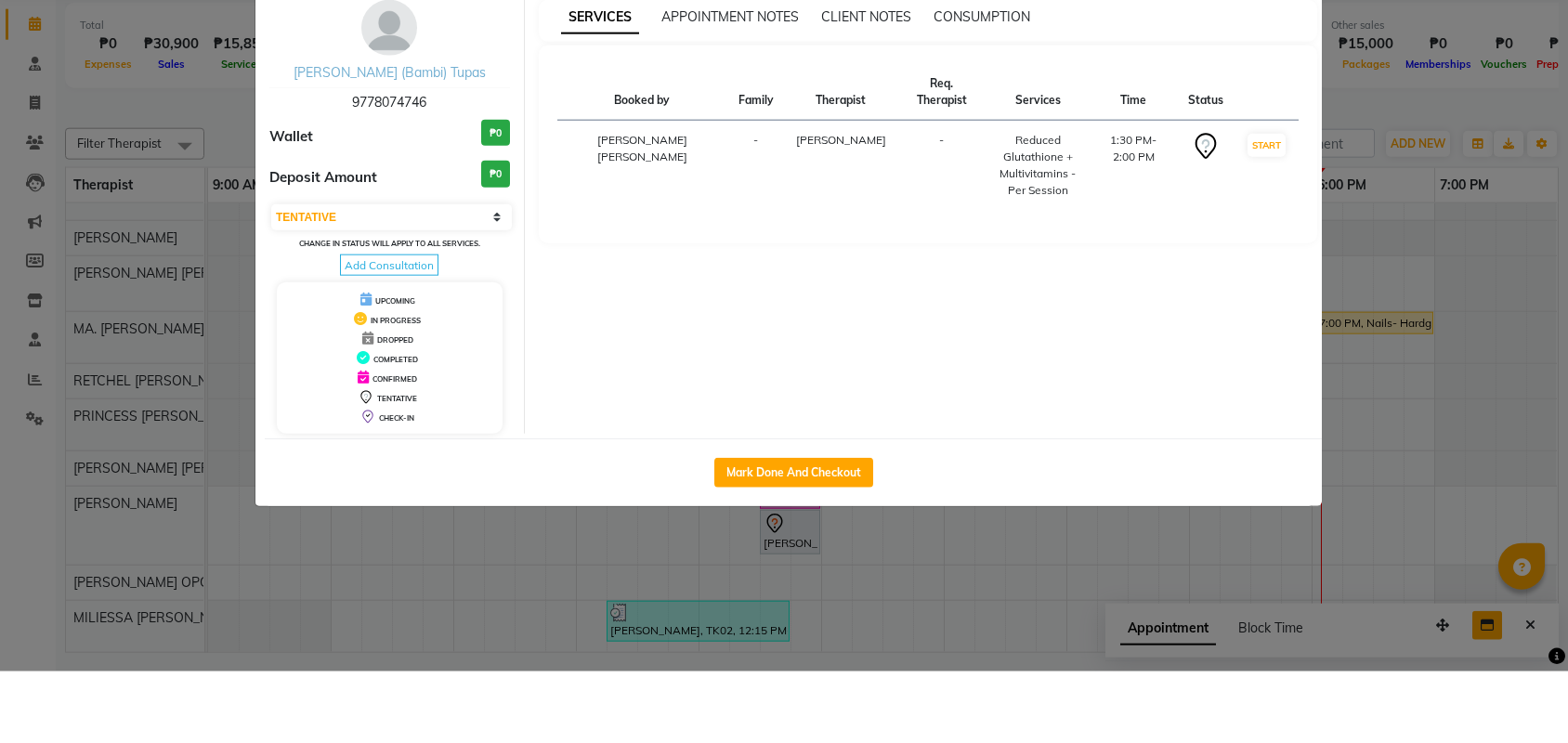
click at [423, 135] on link "Marie (Bambi) Tupas" at bounding box center [390, 143] width 192 height 16
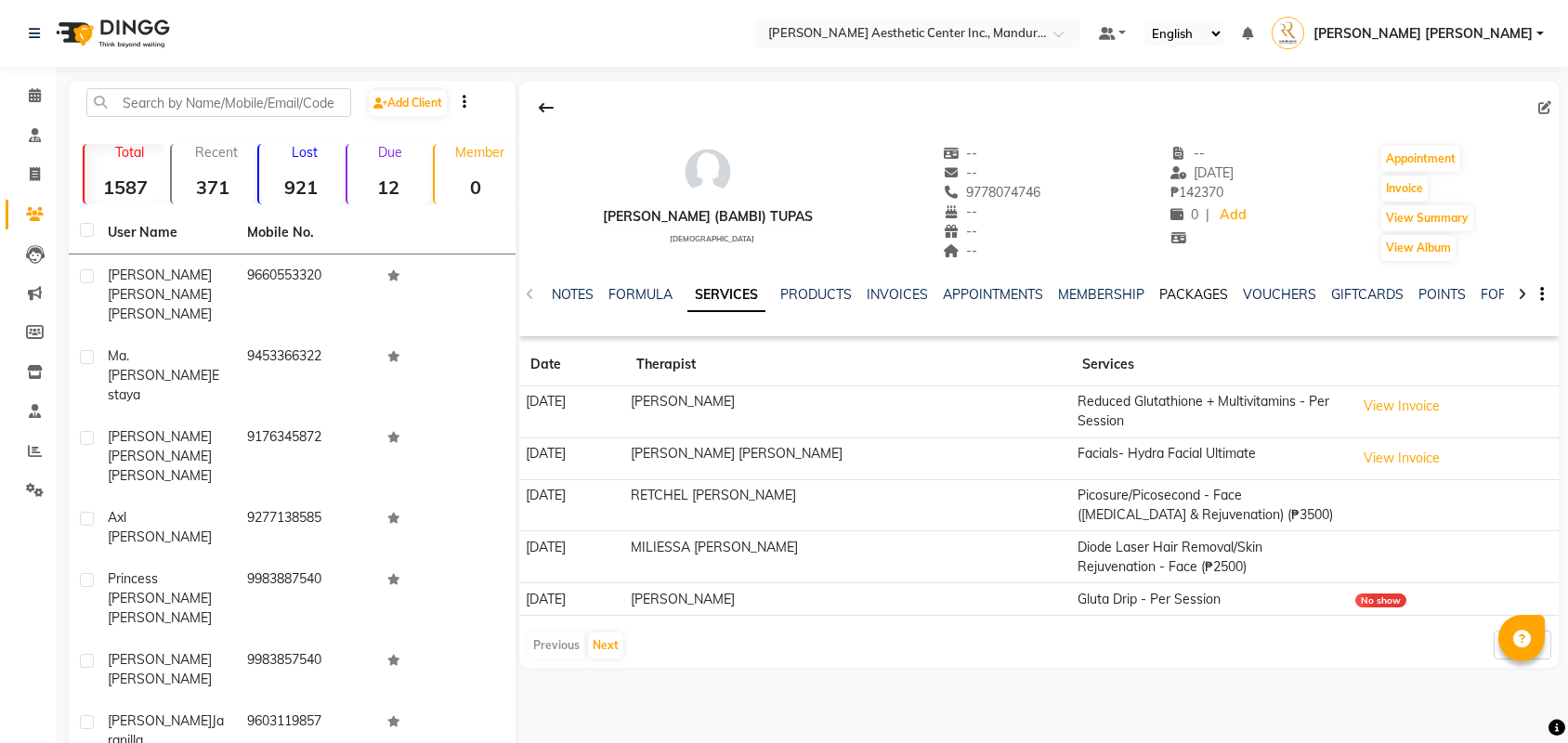
click at [1228, 291] on link "PACKAGES" at bounding box center [1193, 294] width 69 height 16
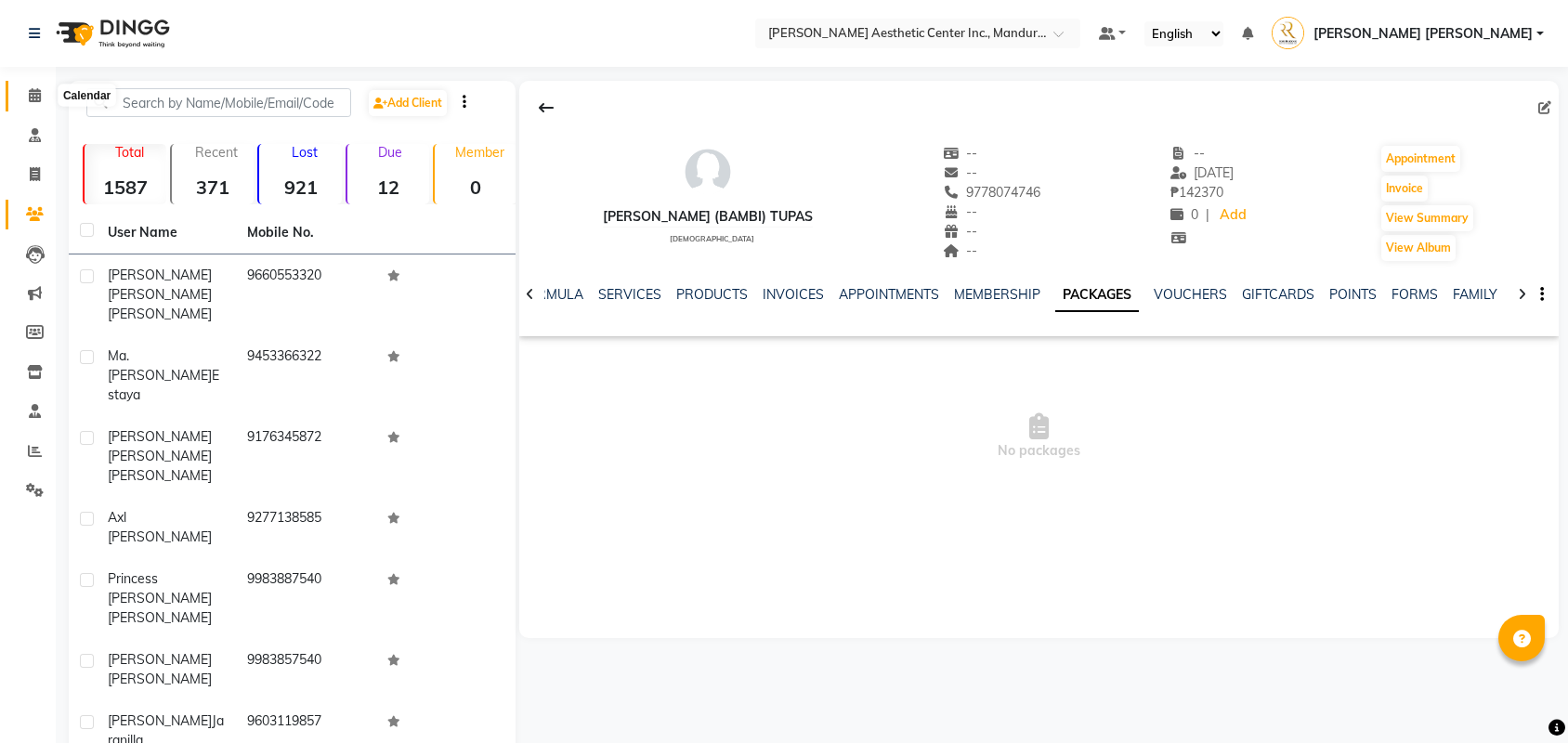
click at [35, 97] on icon at bounding box center [35, 95] width 12 height 14
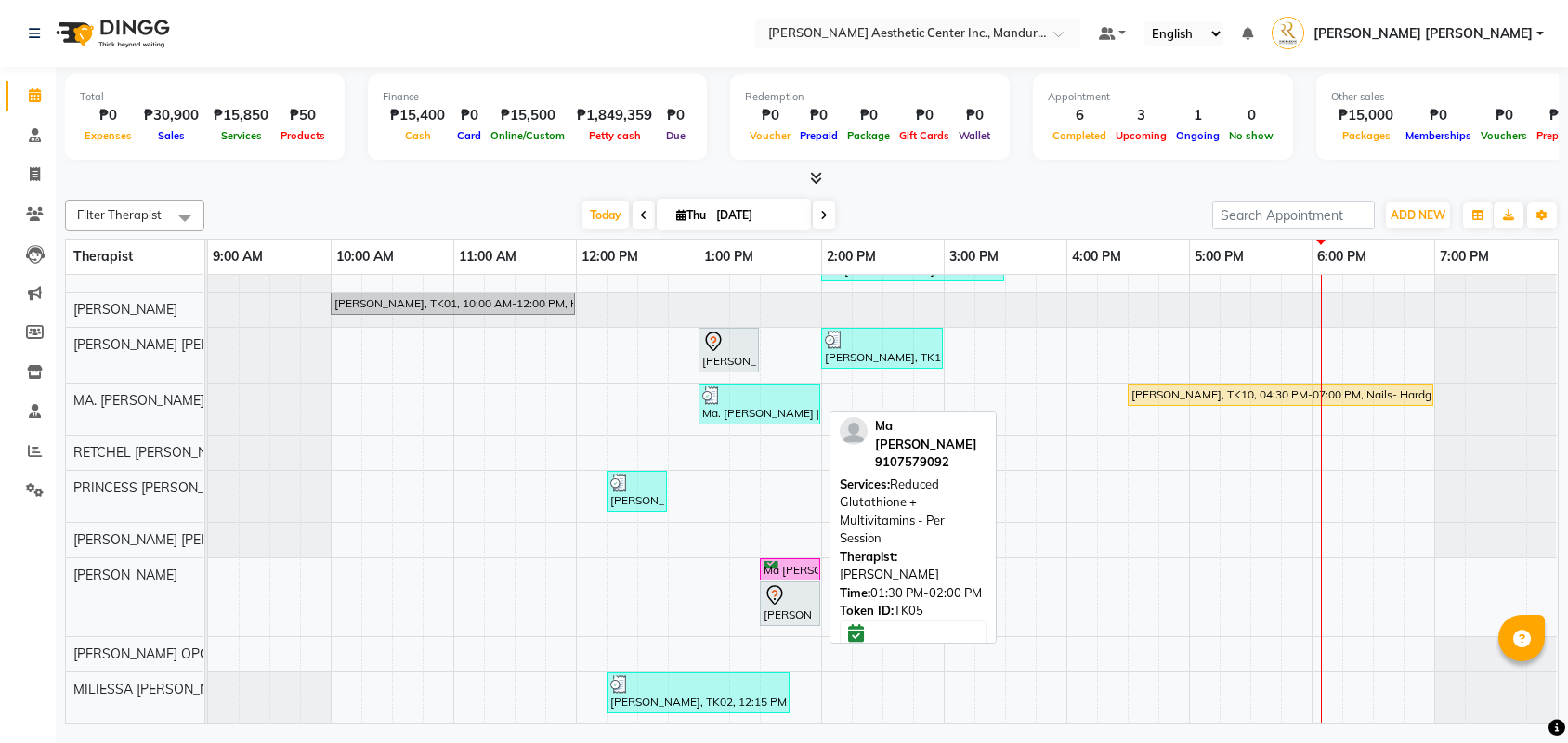
scroll to position [104, 0]
click at [792, 596] on div at bounding box center [790, 594] width 53 height 22
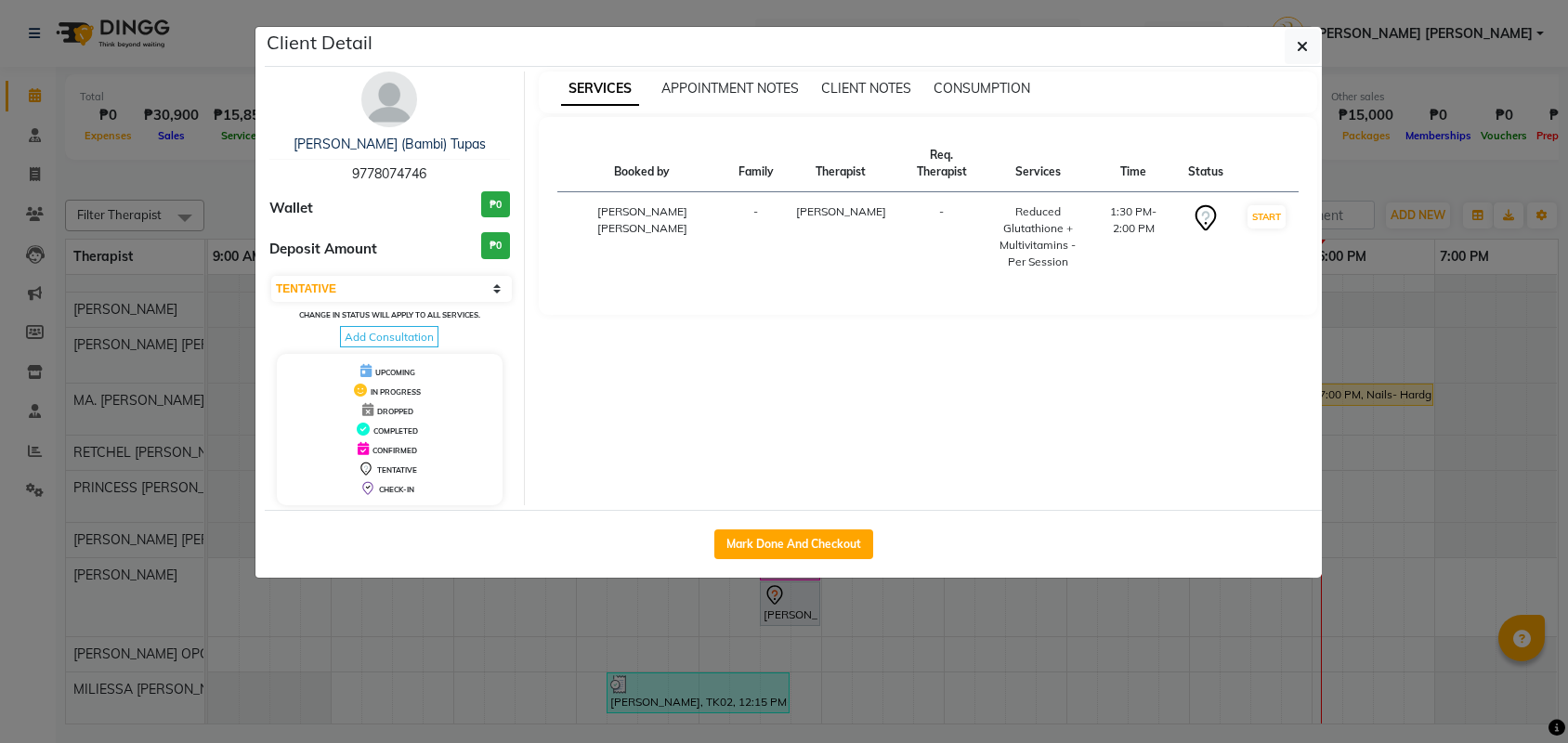
click at [1386, 176] on ngb-modal-window "Client Detail Marie (Bambi) Tupas 9778074746 Wallet ₱0 Deposit Amount ₱0 Select…" at bounding box center [784, 371] width 1568 height 743
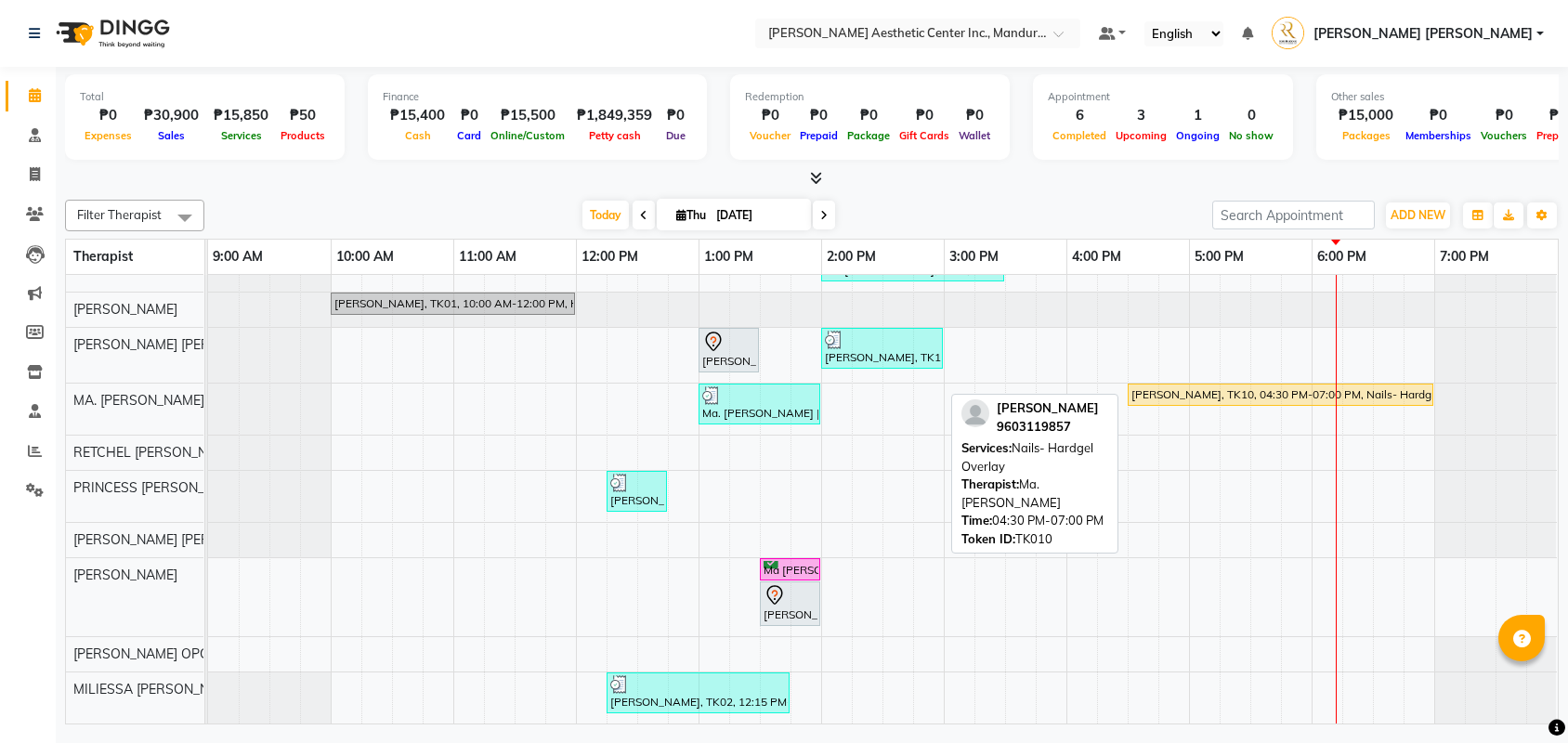
click at [1172, 386] on div "[PERSON_NAME], TK10, 04:30 PM-07:00 PM, Nails- Hardgel Overlay" at bounding box center [1280, 394] width 302 height 16
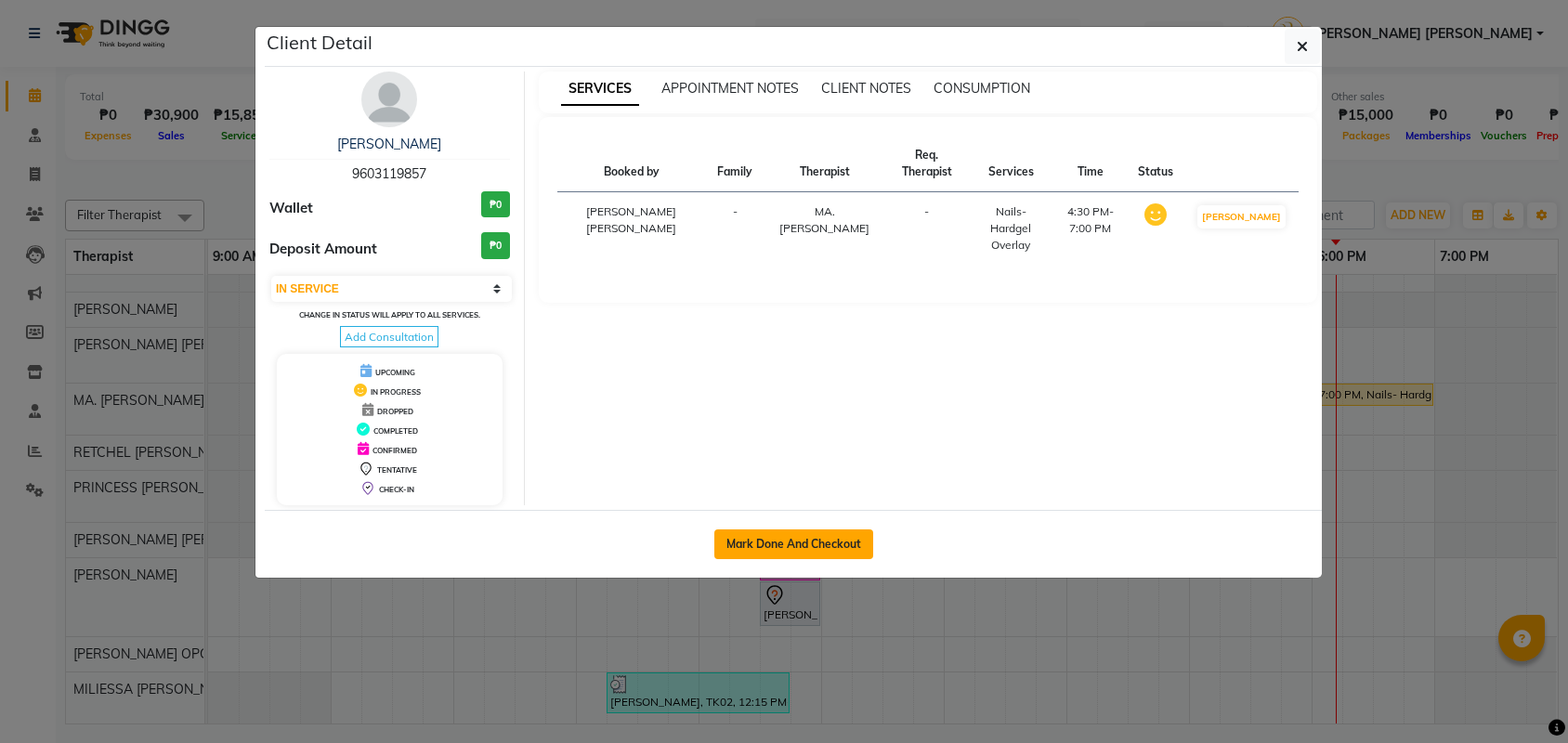
click at [832, 543] on button "Mark Done And Checkout" at bounding box center [794, 544] width 159 height 30
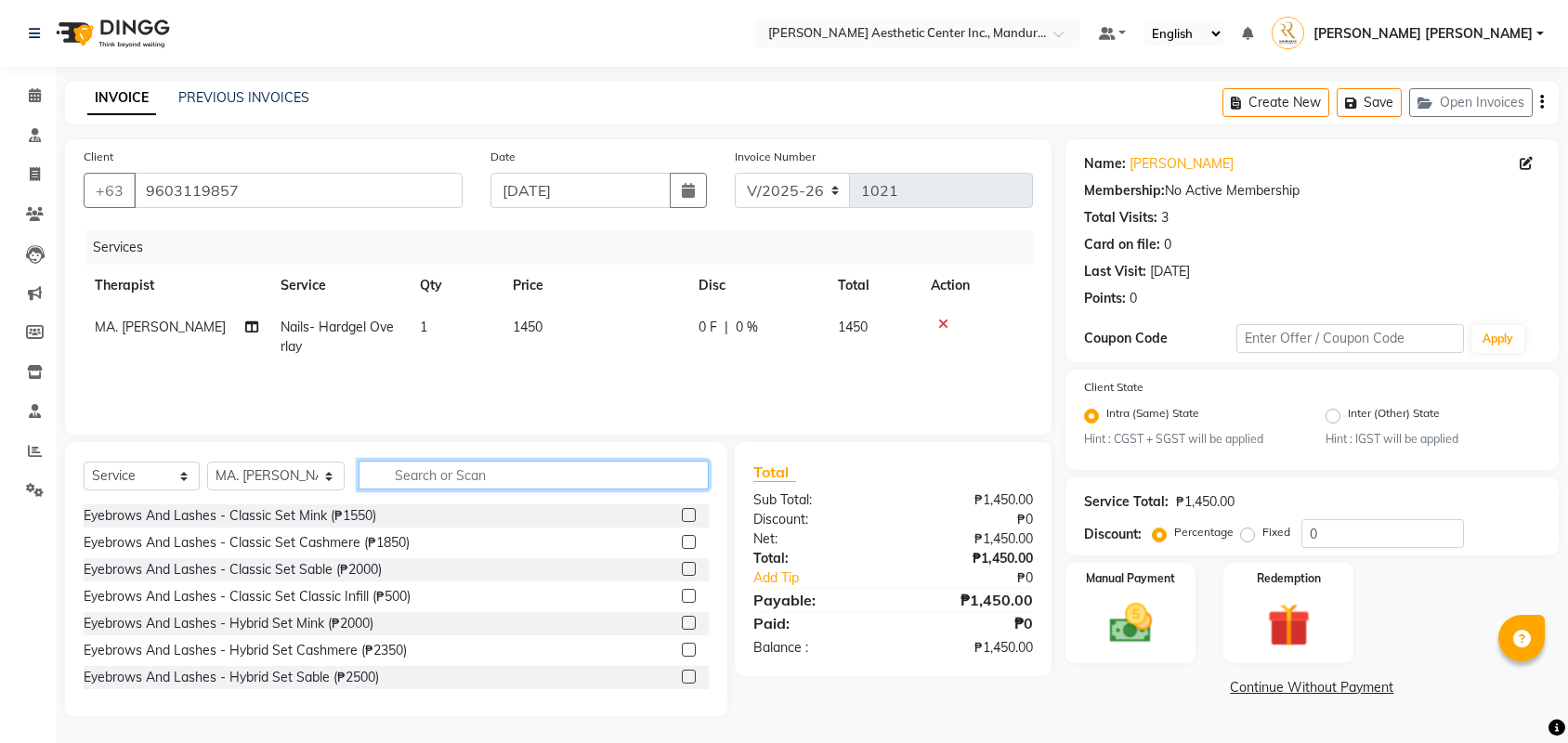
click at [447, 472] on input "text" at bounding box center [534, 475] width 350 height 29
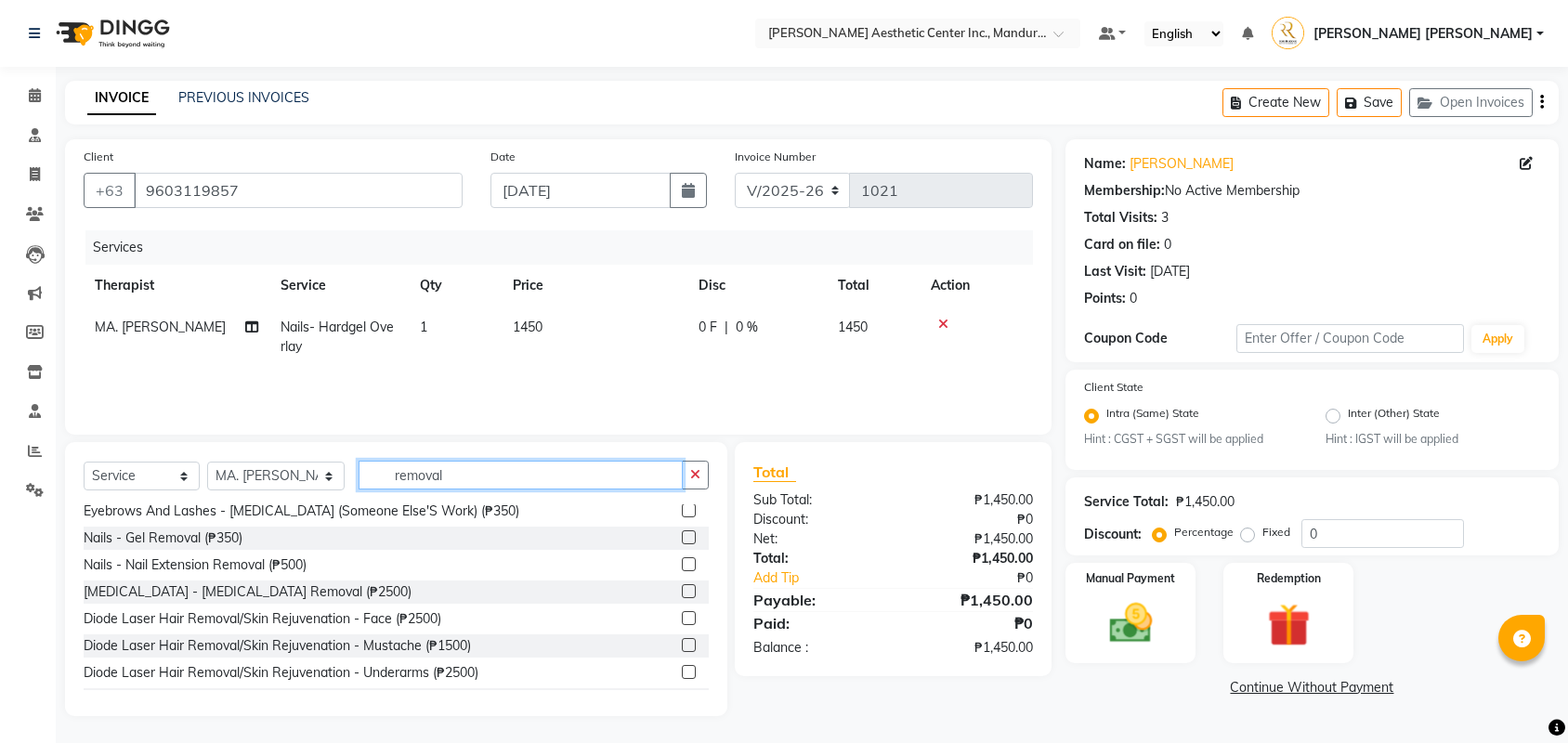
scroll to position [39, 0]
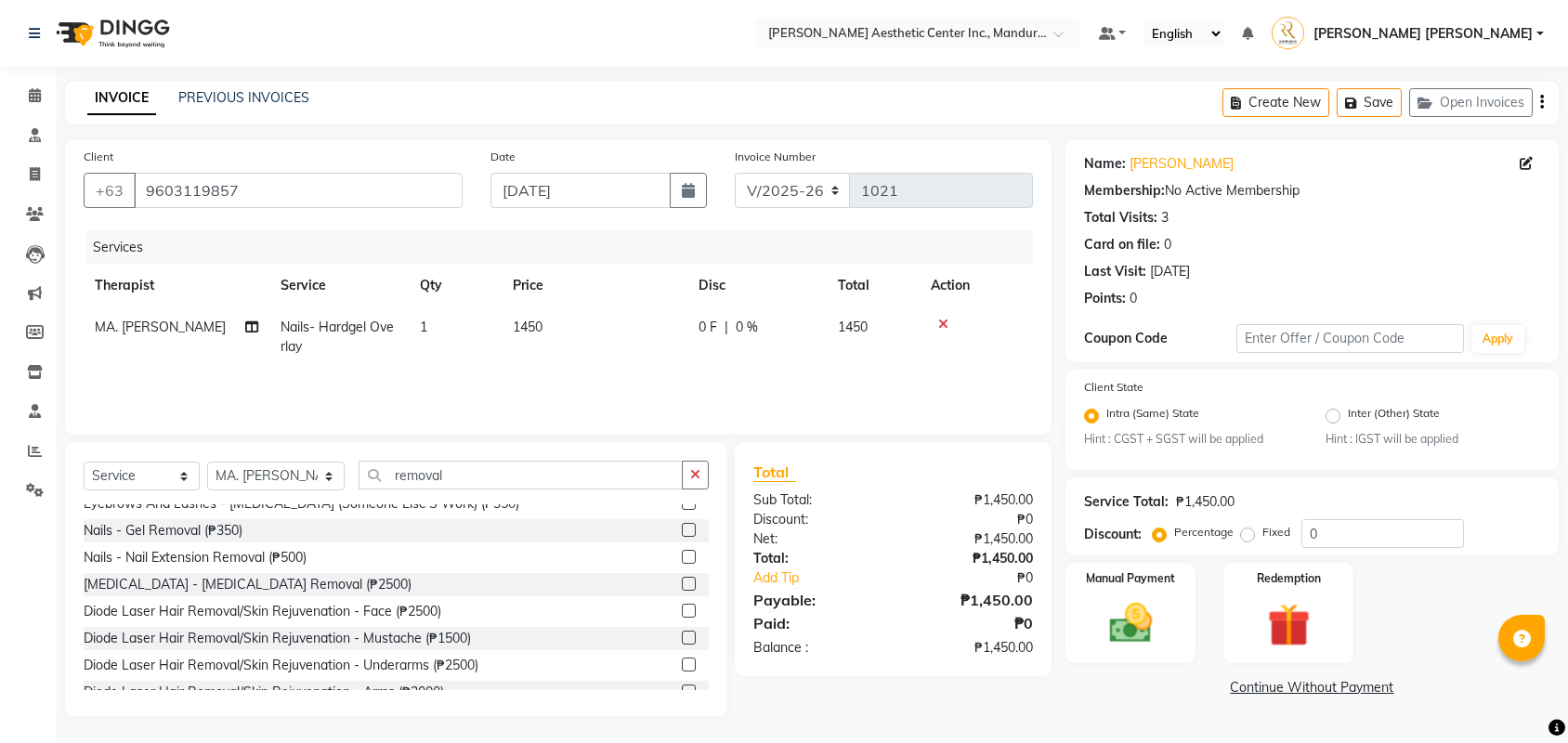
click at [682, 540] on div at bounding box center [687, 532] width 12 height 19
click at [684, 529] on label at bounding box center [688, 529] width 14 height 14
click at [684, 529] on input "checkbox" at bounding box center [687, 530] width 12 height 12
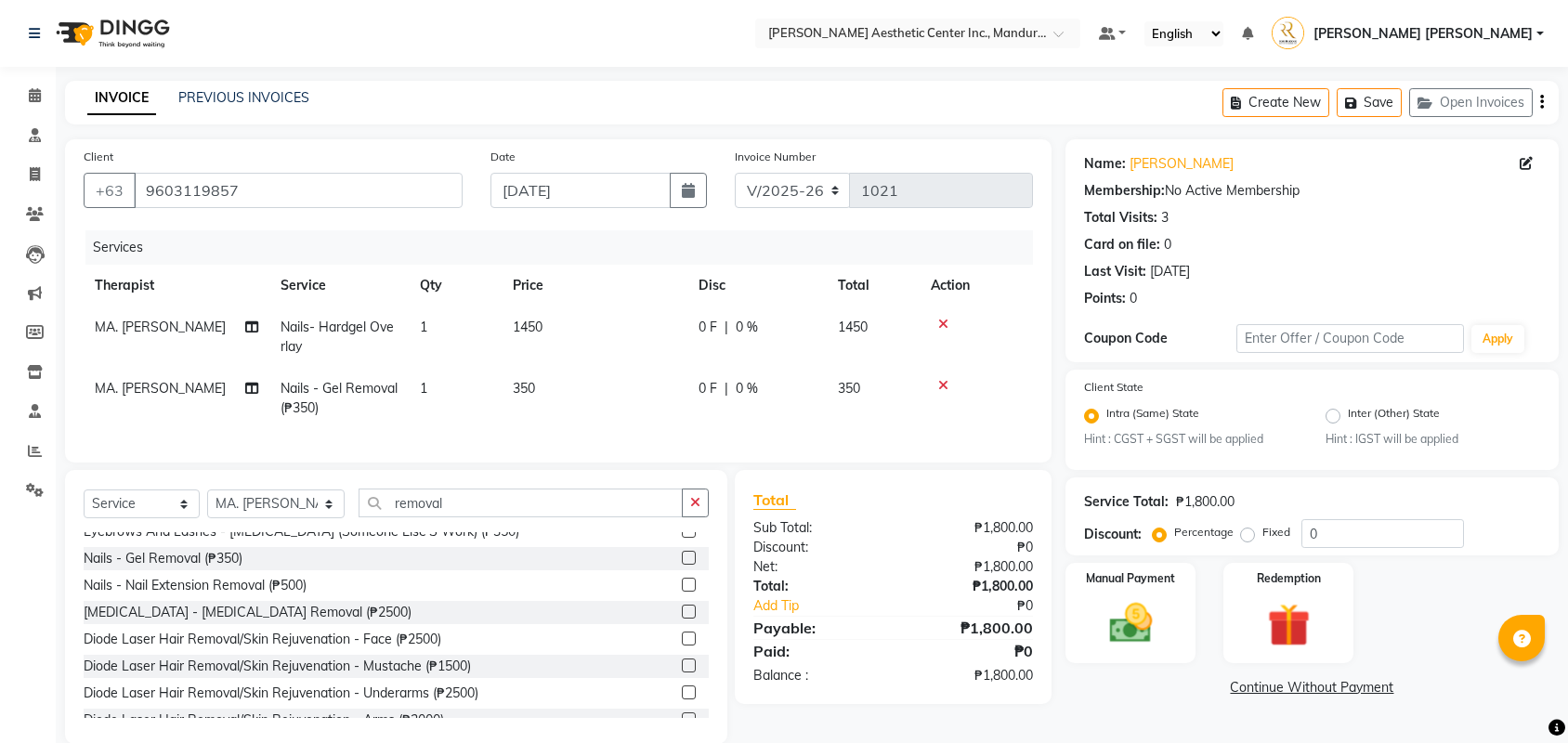
click at [1335, 691] on link "Continue Without Payment" at bounding box center [1312, 687] width 486 height 19
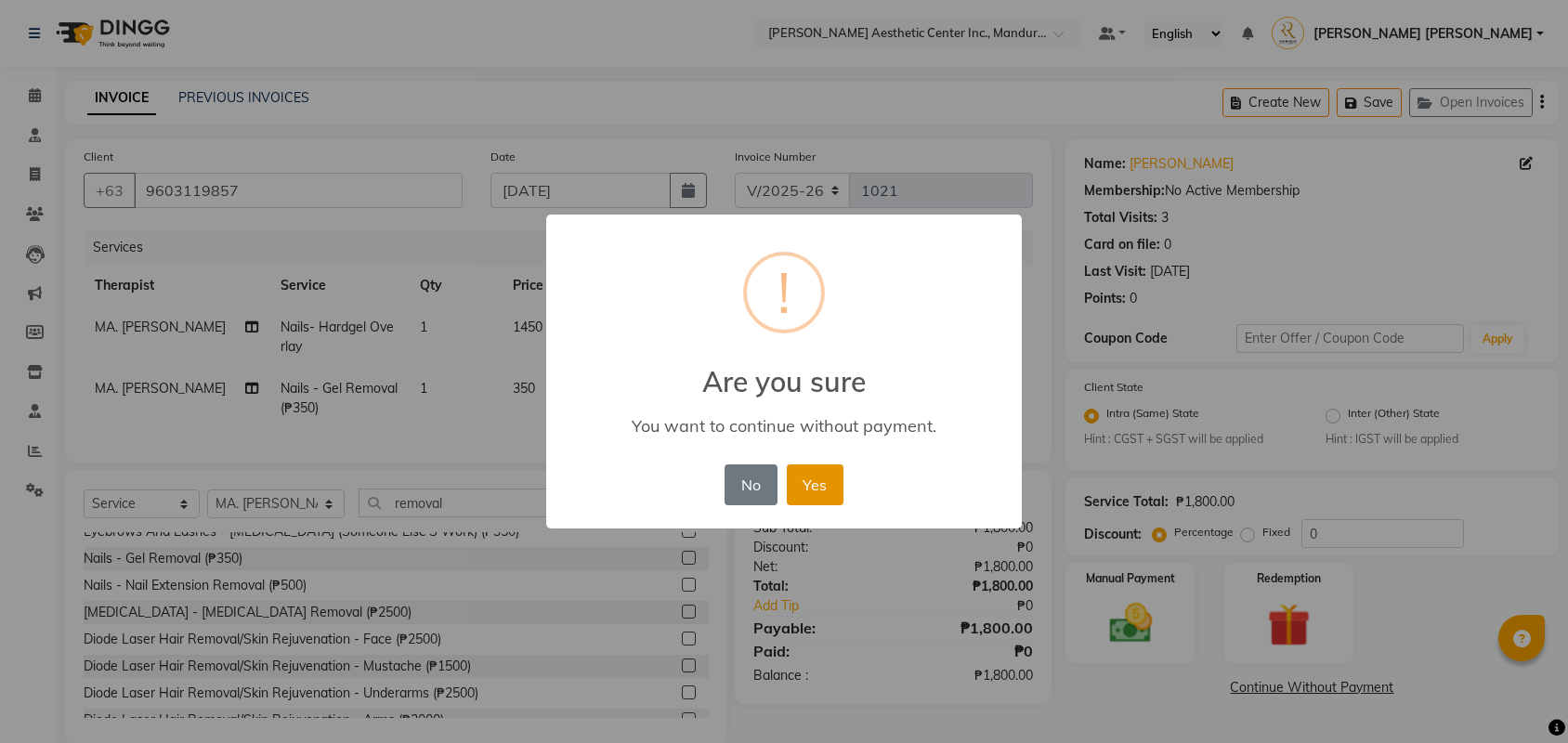
click at [825, 485] on button "Yes" at bounding box center [815, 484] width 57 height 41
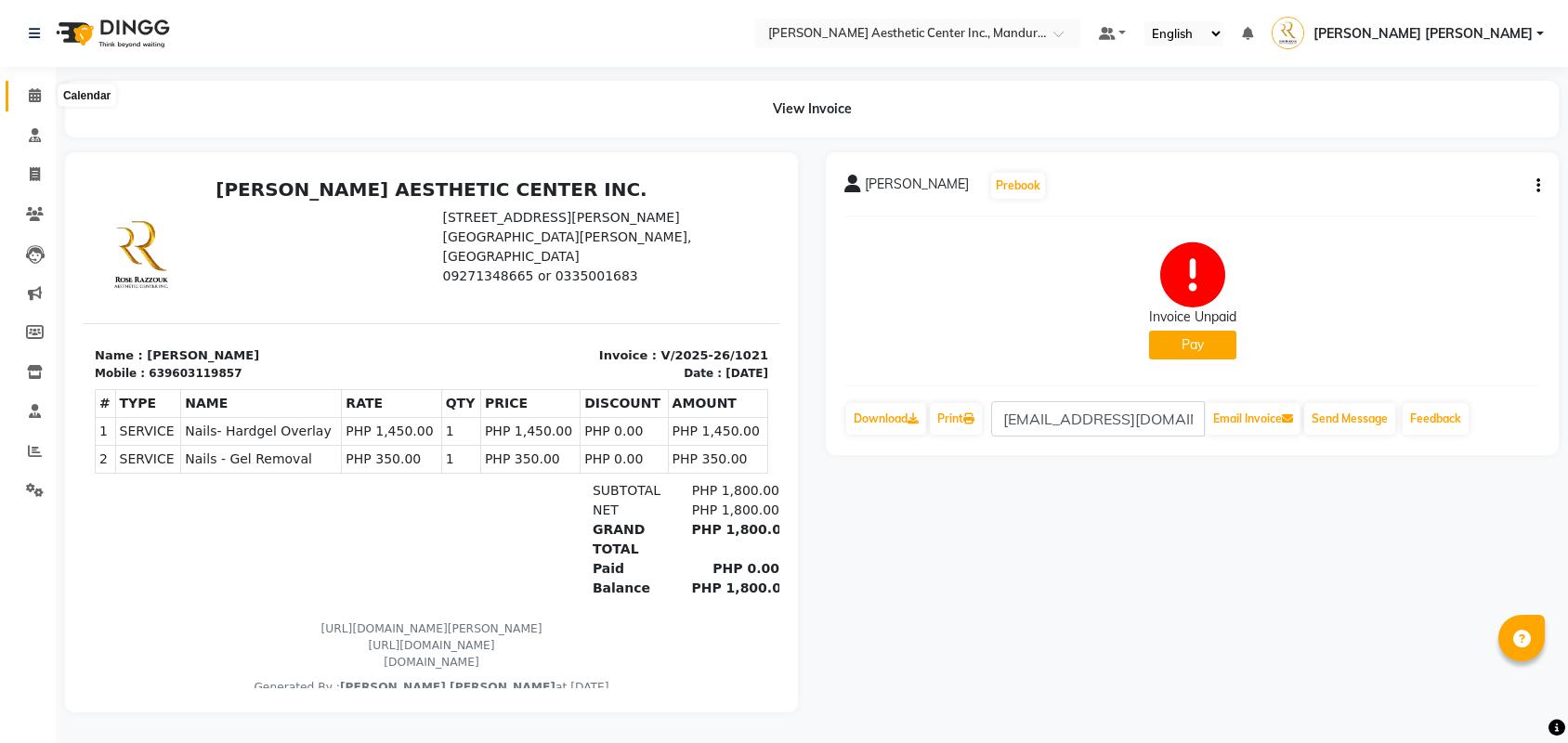
click at [37, 99] on icon at bounding box center [35, 95] width 12 height 14
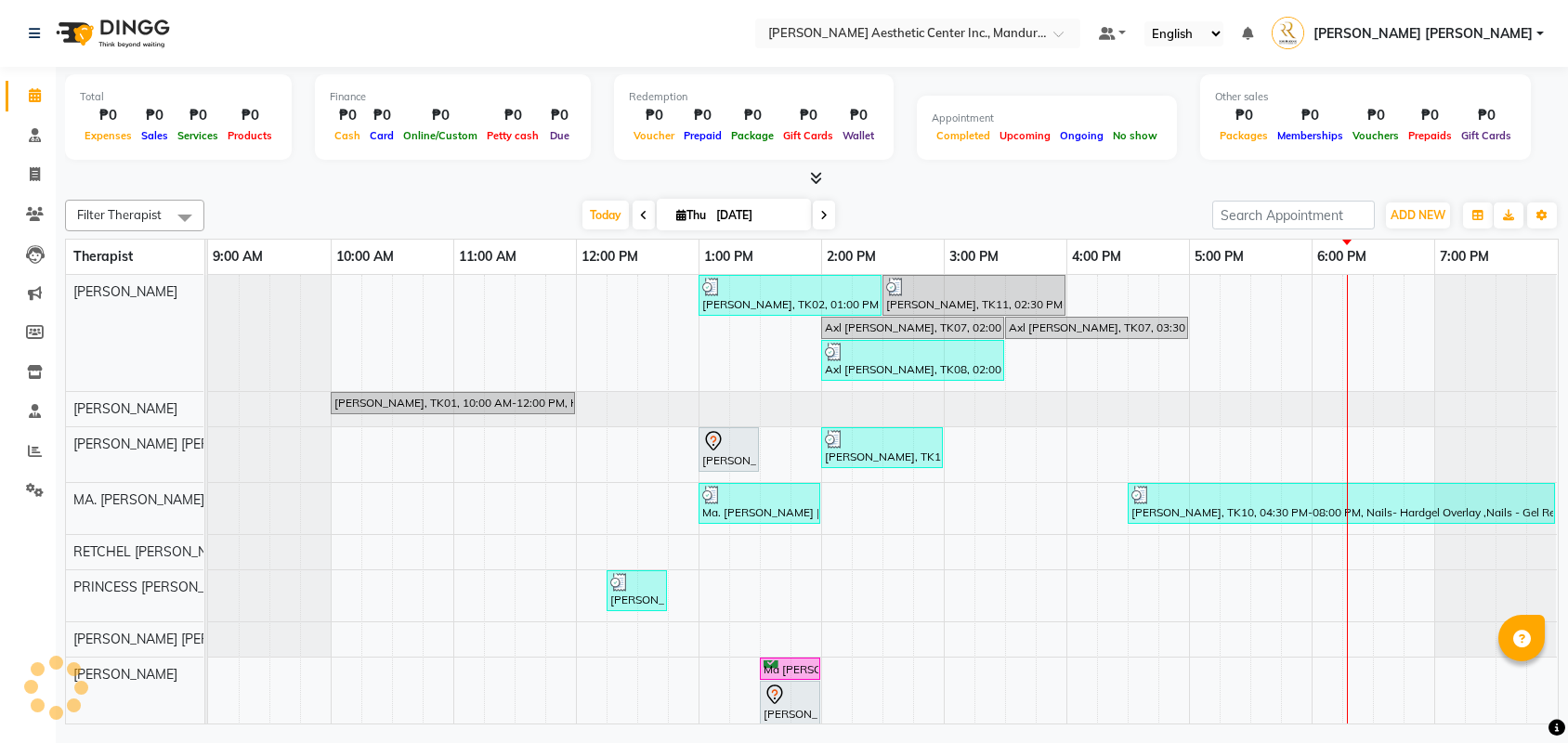
click at [820, 219] on icon at bounding box center [824, 215] width 8 height 12
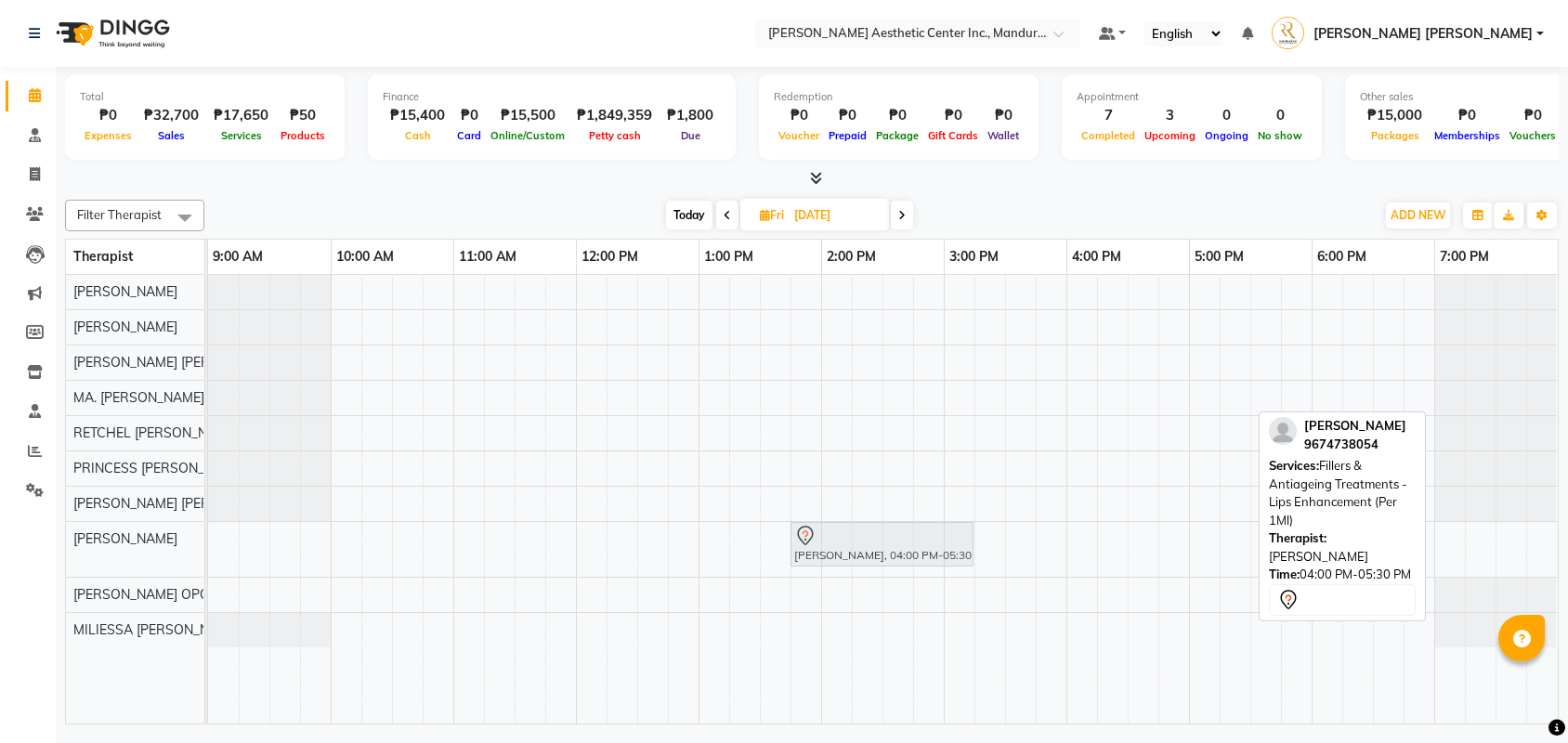
drag, startPoint x: 1128, startPoint y: 552, endPoint x: 867, endPoint y: 572, distance: 261.8
click at [867, 572] on div "Mercelin Mendita, 04:00 PM-05:30 PM, Fillers & Antiageing Treatments - Lips Enh…" at bounding box center [883, 499] width 1350 height 448
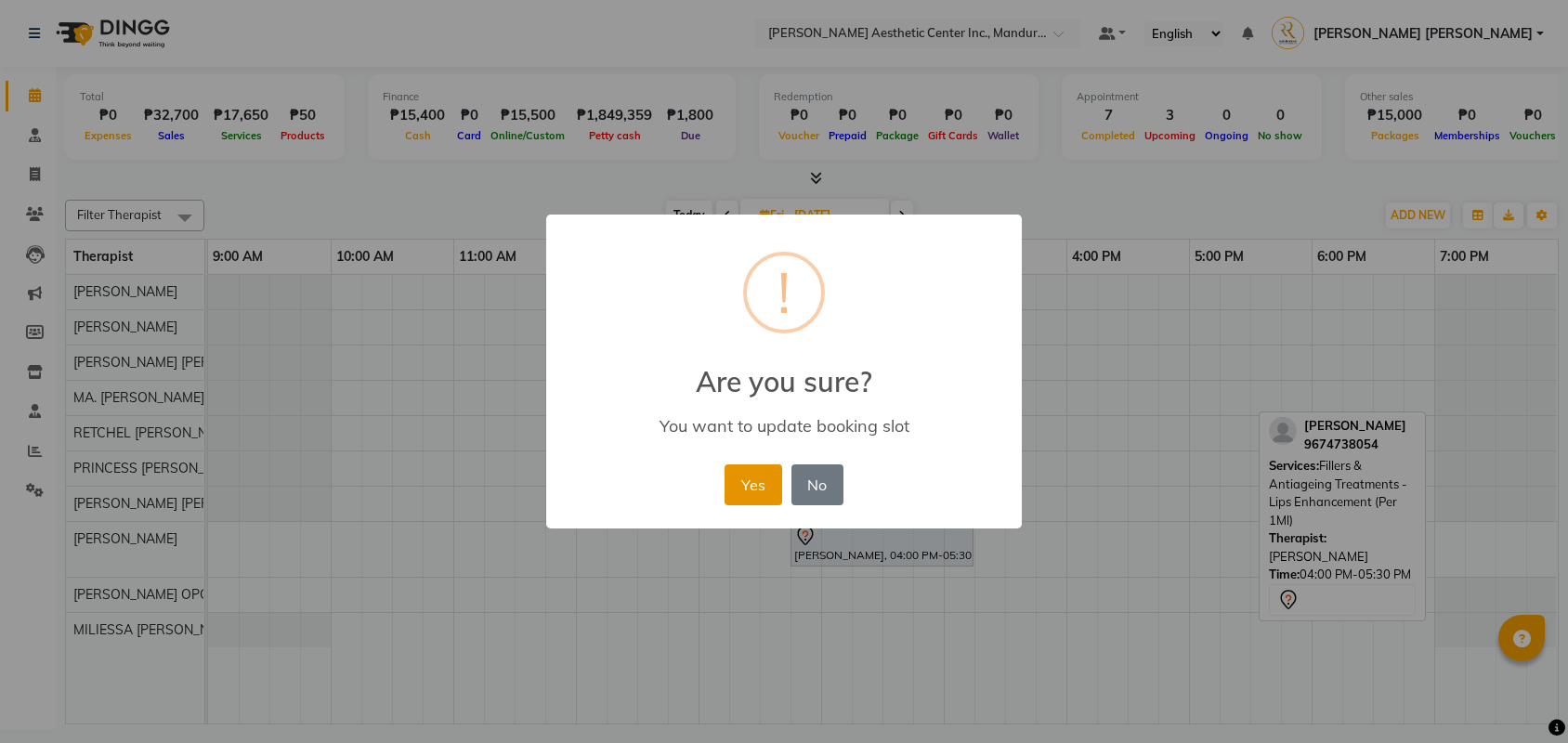
click at [769, 481] on button "Yes" at bounding box center [752, 484] width 57 height 41
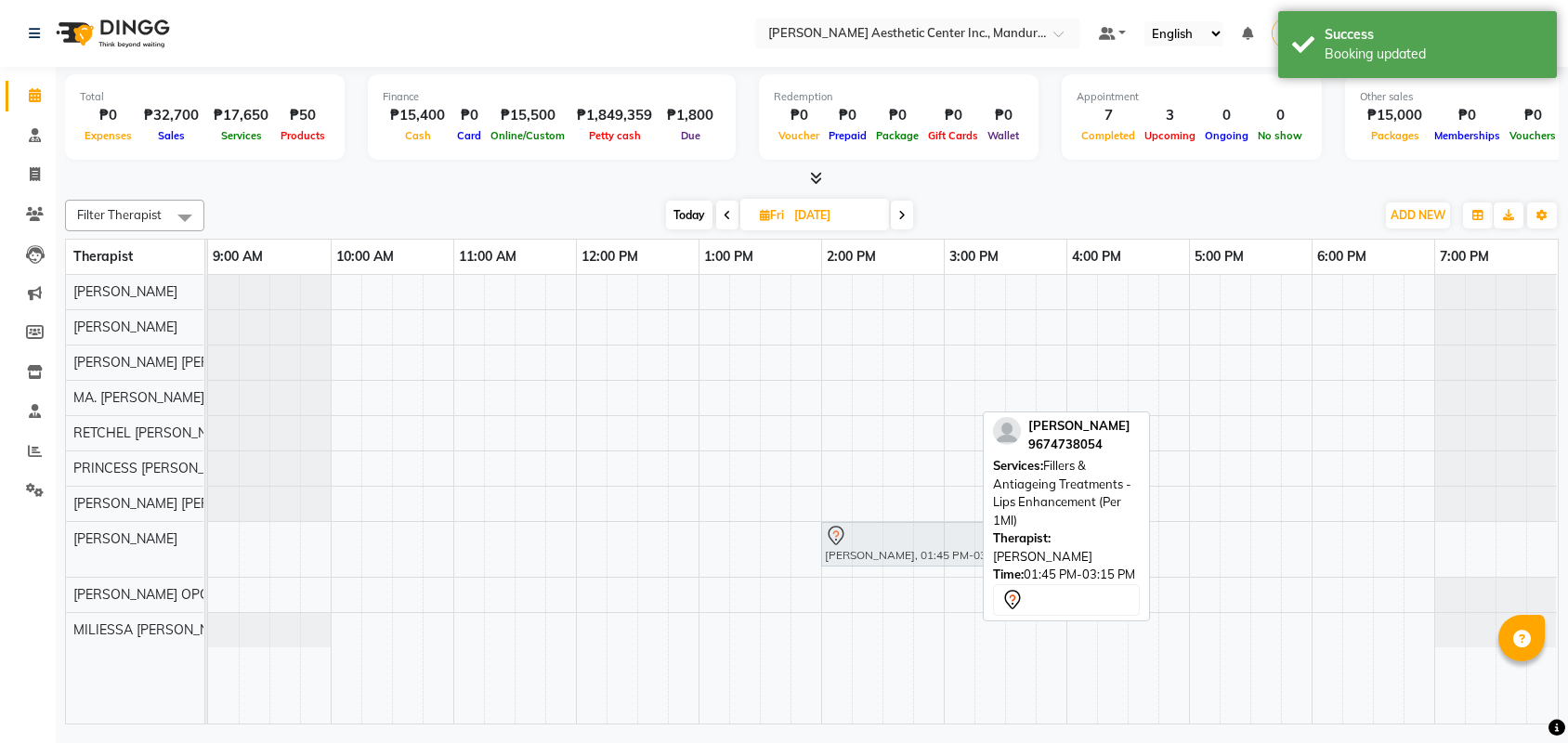
drag, startPoint x: 842, startPoint y: 550, endPoint x: 882, endPoint y: 551, distance: 40.0
click at [208, 551] on div "Mercelin Mendita, 01:45 PM-03:15 PM, Fillers & Antiageing Treatments - Lips Enh…" at bounding box center [208, 549] width 0 height 55
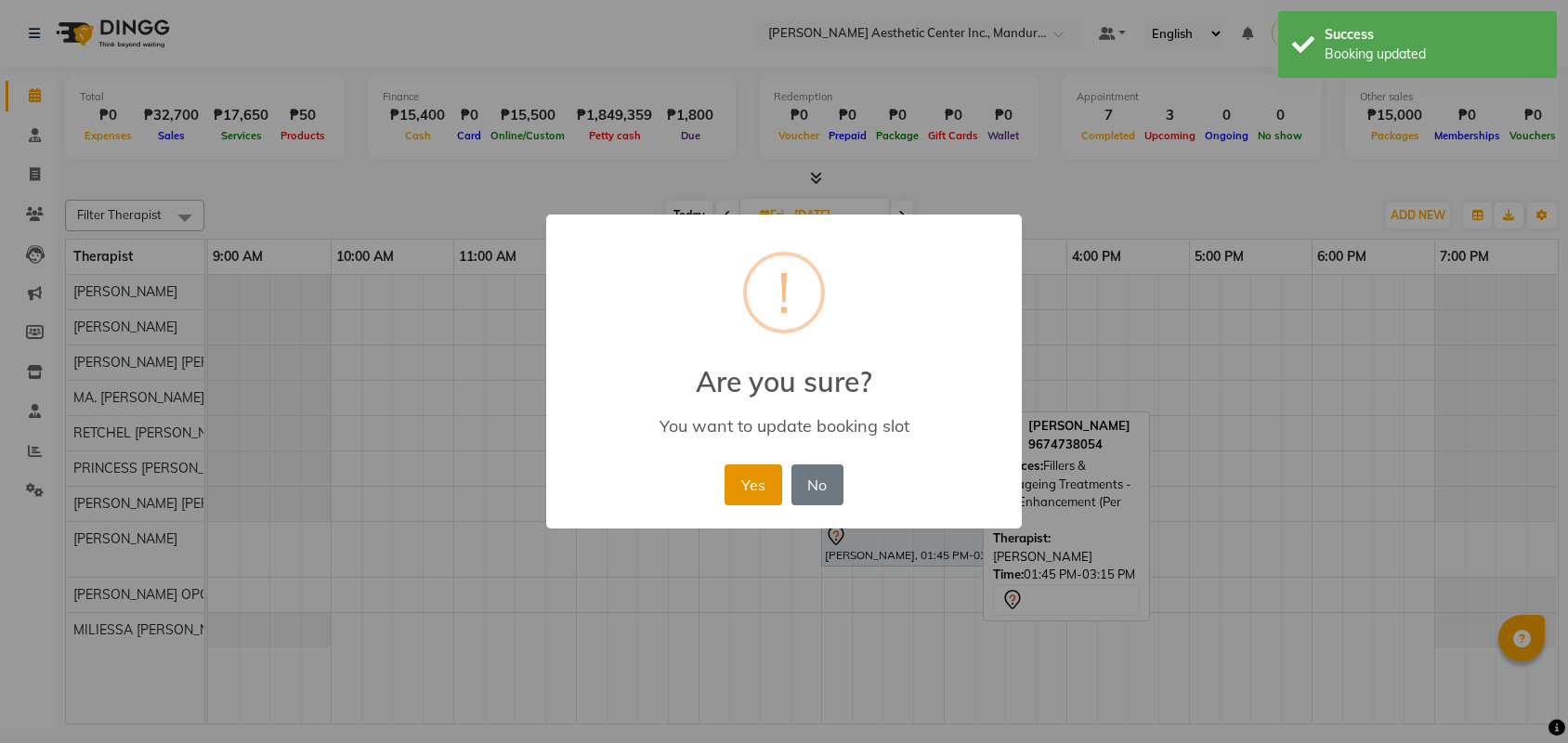
click at [745, 500] on button "Yes" at bounding box center [752, 484] width 57 height 41
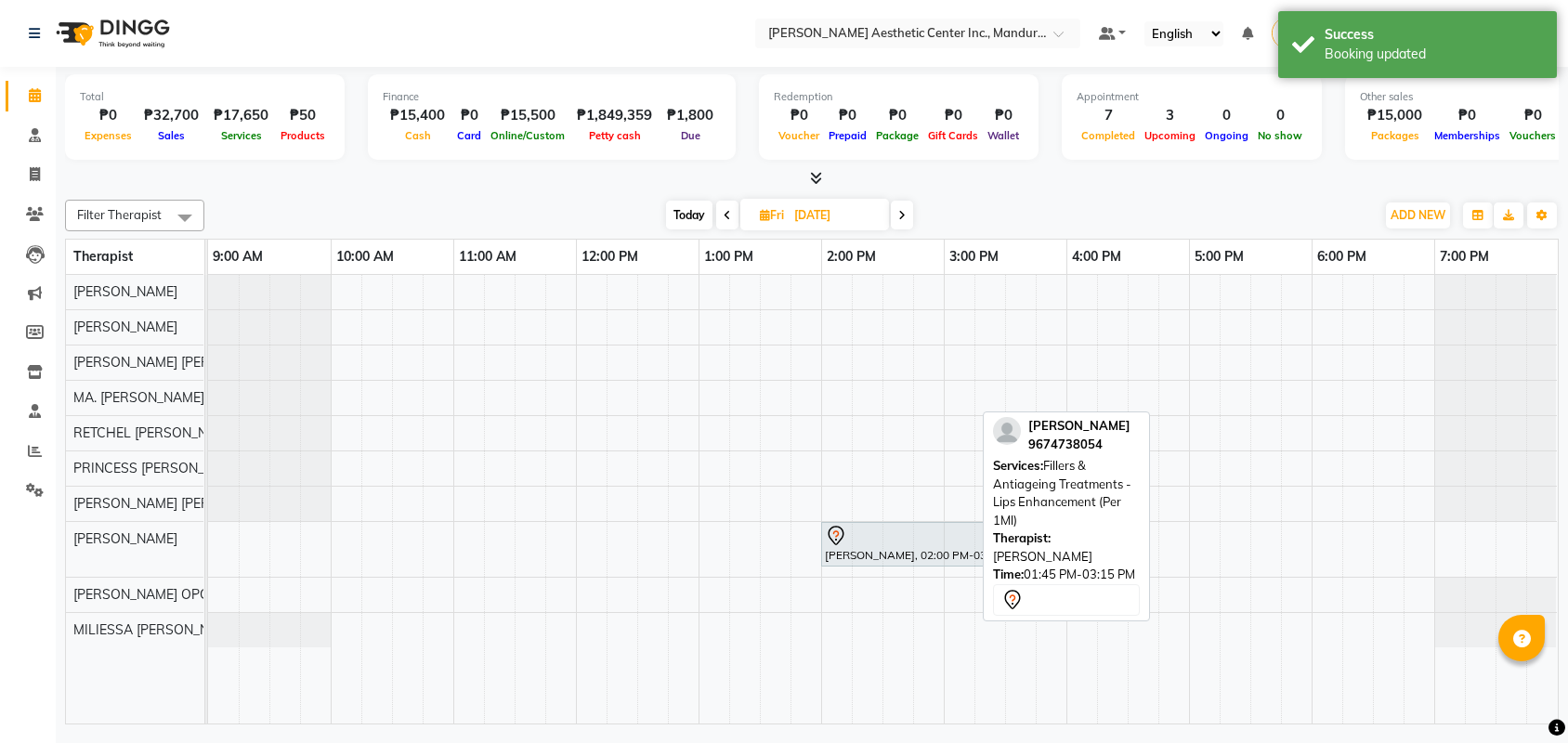
click at [681, 212] on span "Today" at bounding box center [689, 215] width 46 height 29
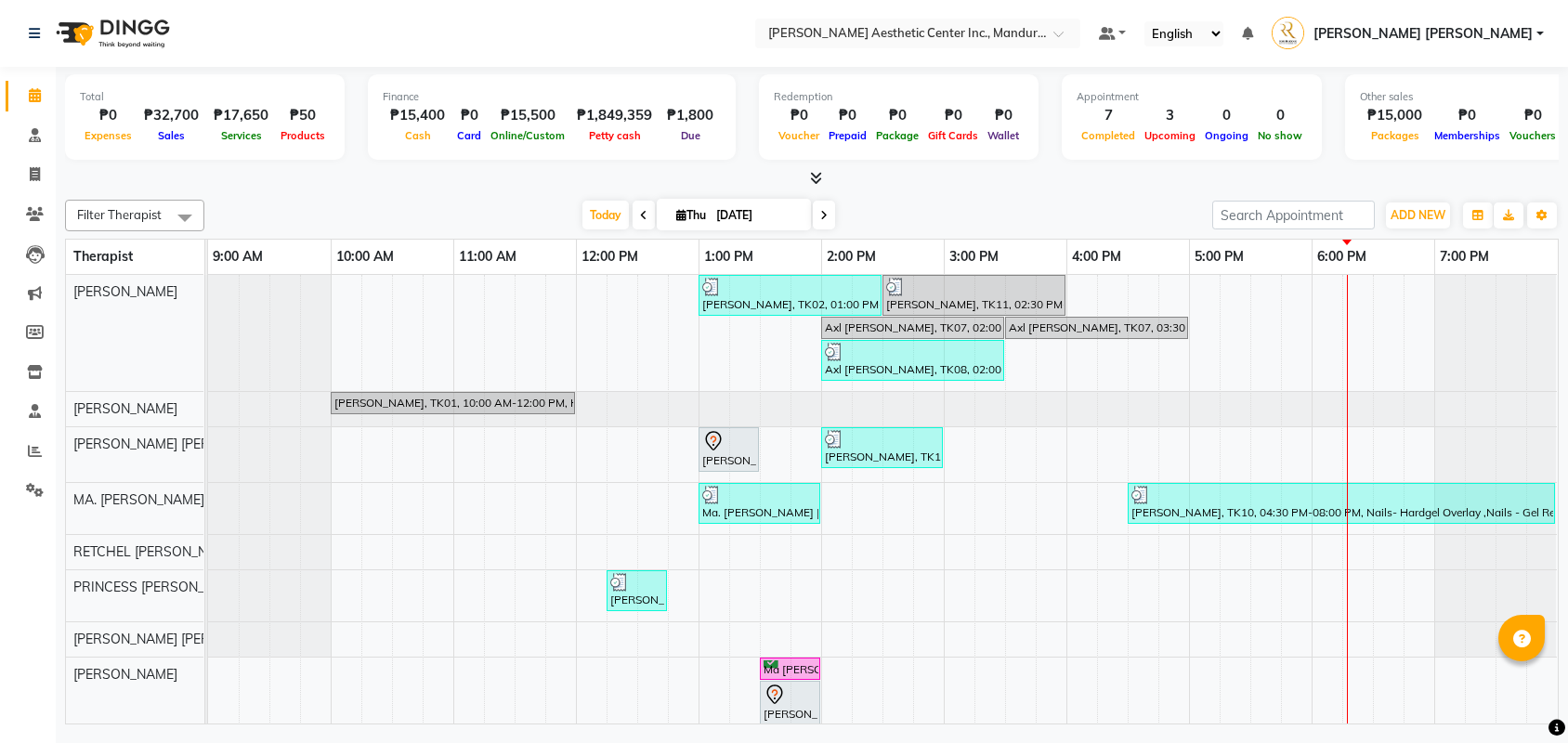
click at [816, 220] on span at bounding box center [824, 215] width 22 height 29
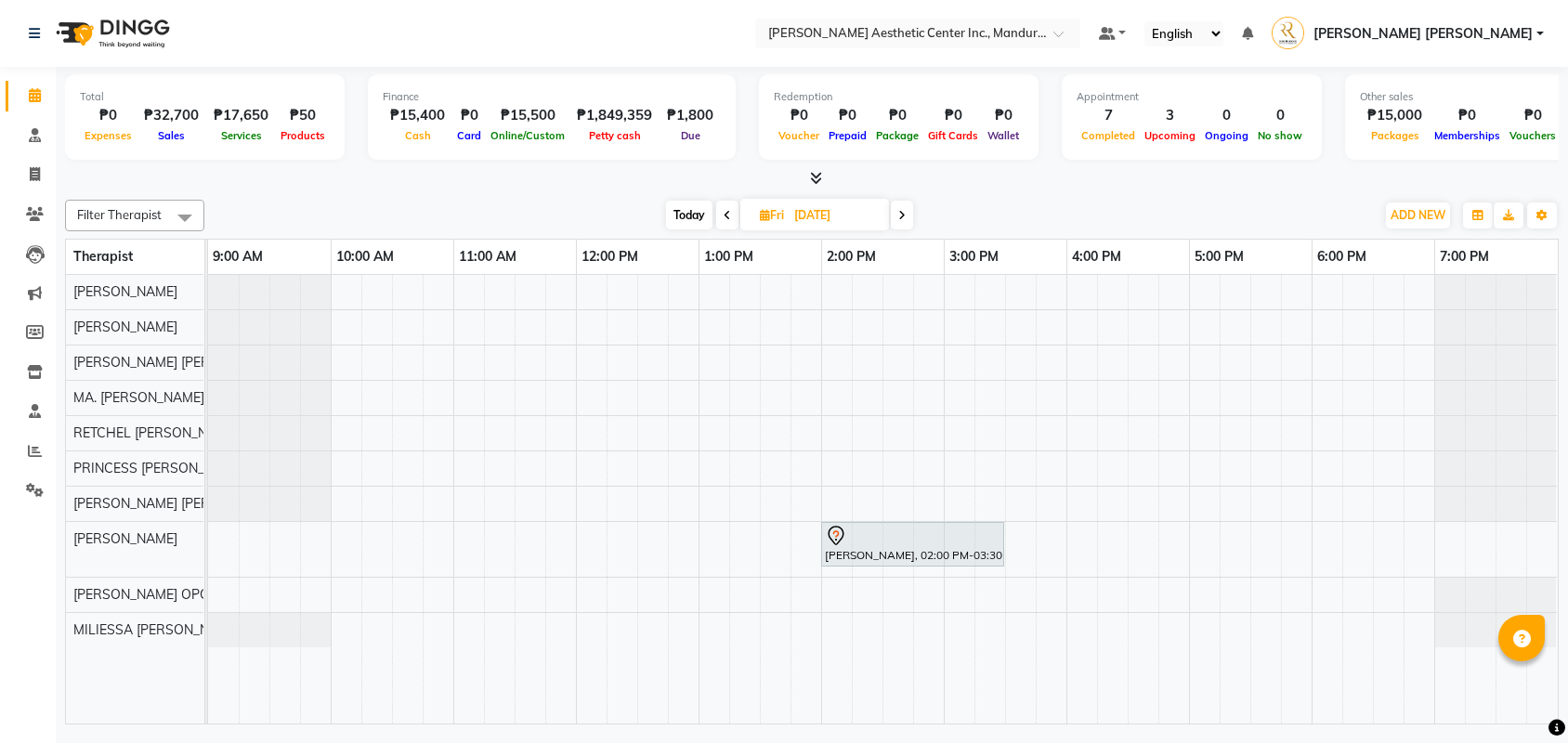
click at [743, 598] on div "Mercelin Mendita, 02:00 PM-03:30 PM, Fillers & Antiageing Treatments - Lips Enh…" at bounding box center [883, 499] width 1350 height 448
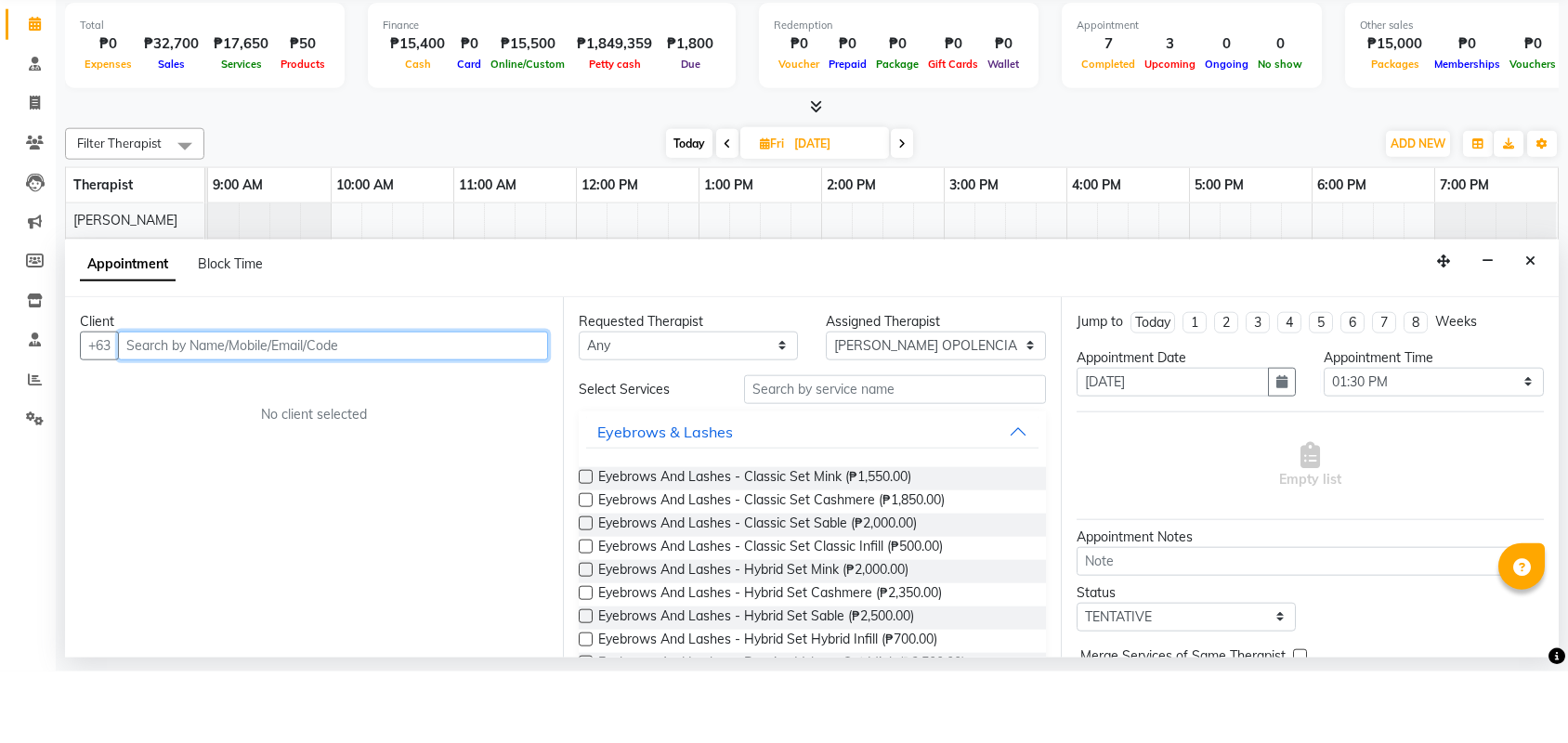
click at [417, 403] on input "text" at bounding box center [333, 417] width 430 height 29
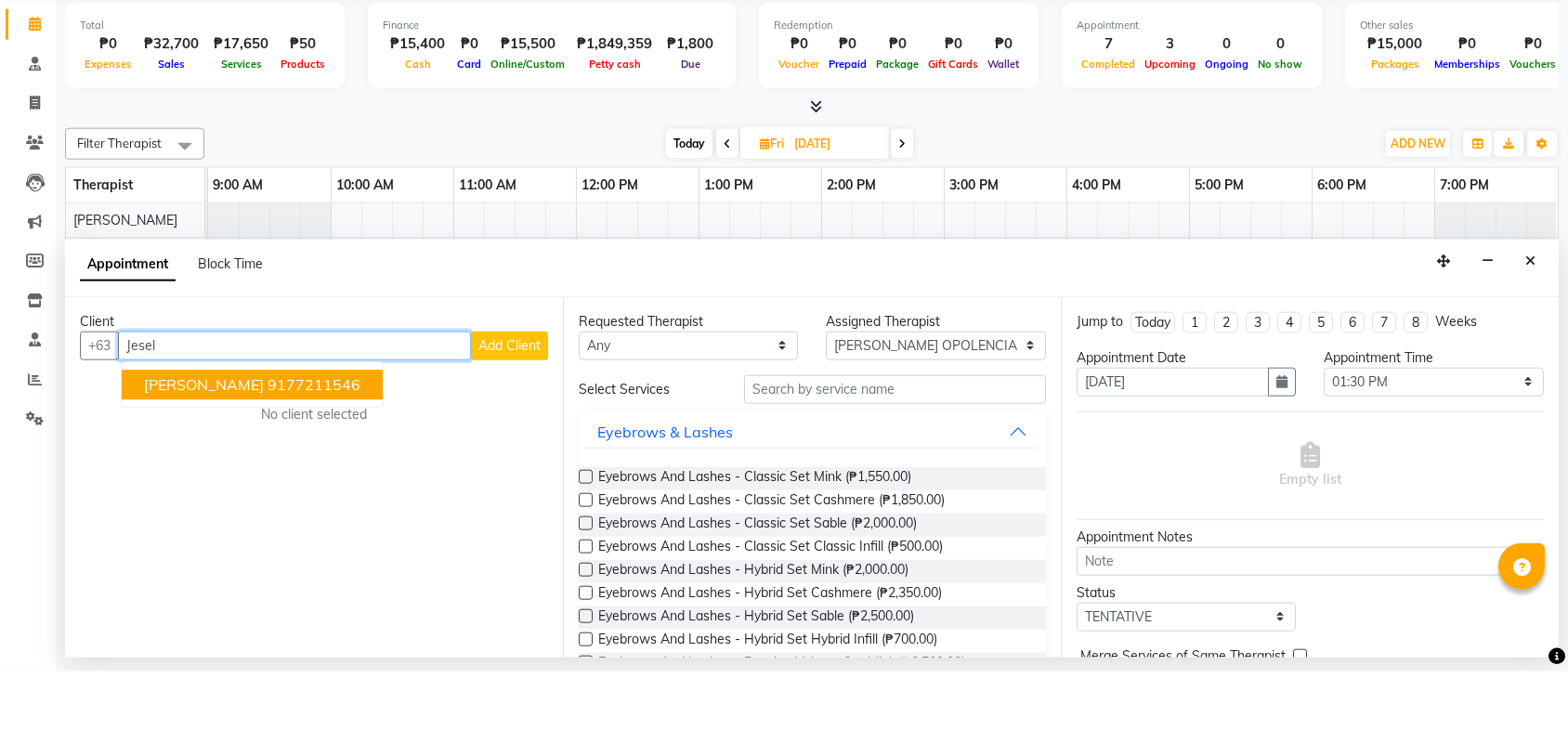
click at [313, 441] on button "Jesel Engada 9177211546" at bounding box center [252, 455] width 261 height 30
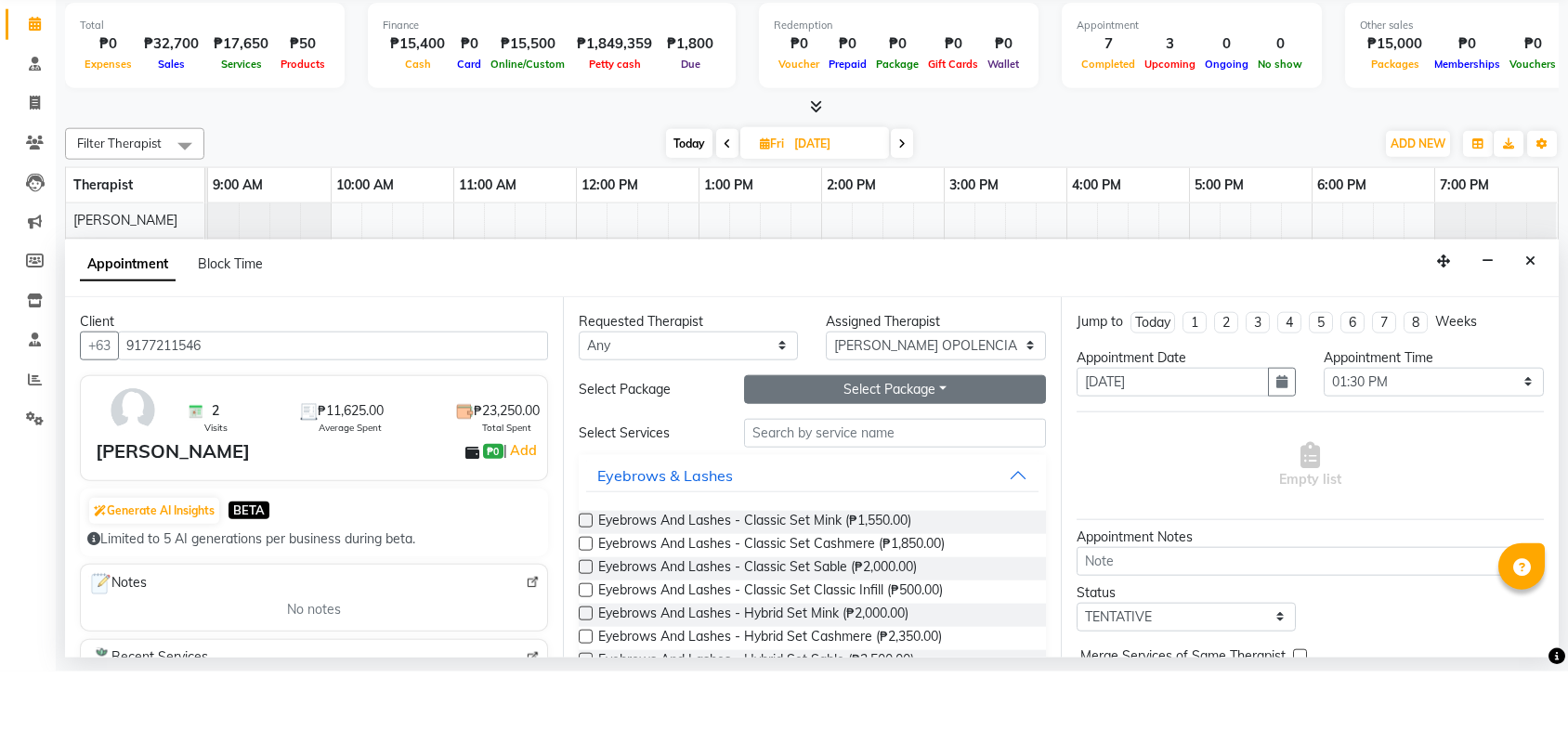
click at [789, 446] on button "Select Package Toggle Dropdown" at bounding box center [895, 461] width 302 height 29
click at [823, 487] on li "JESEL_HEADSPA EXPRESS" at bounding box center [852, 500] width 213 height 27
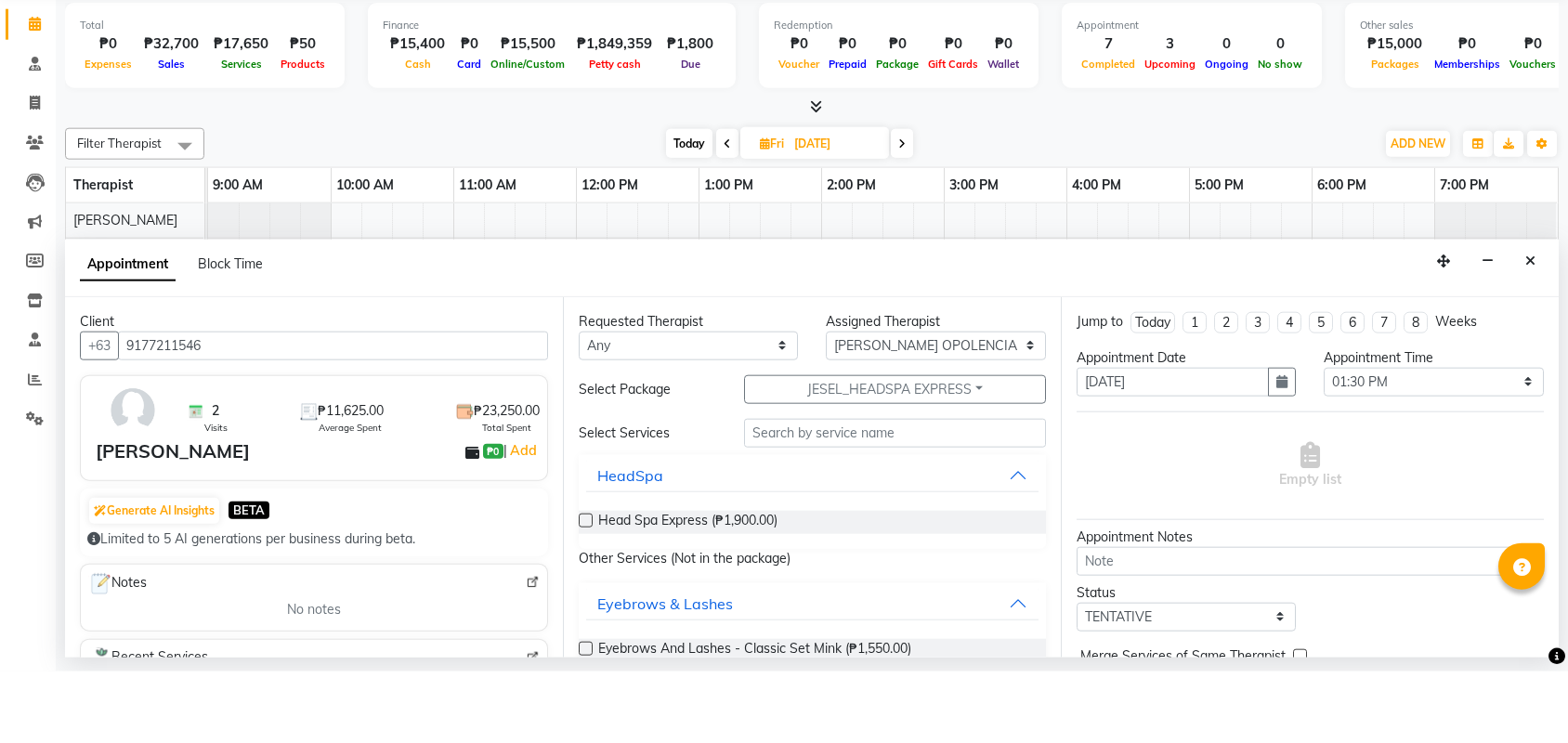
click at [582, 585] on label at bounding box center [586, 591] width 14 height 14
click at [582, 587] on input "checkbox" at bounding box center [585, 593] width 12 height 12
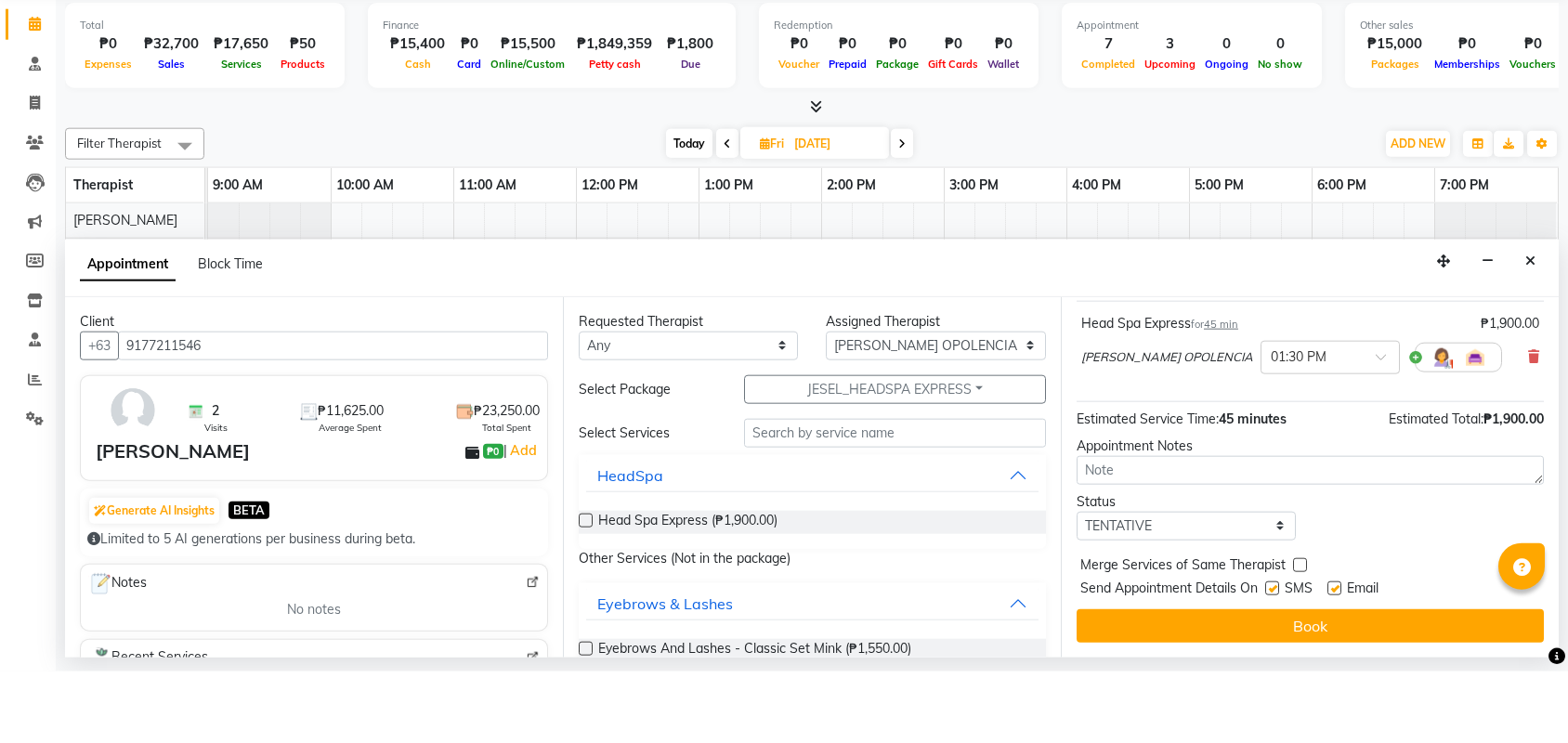
scroll to position [116, 0]
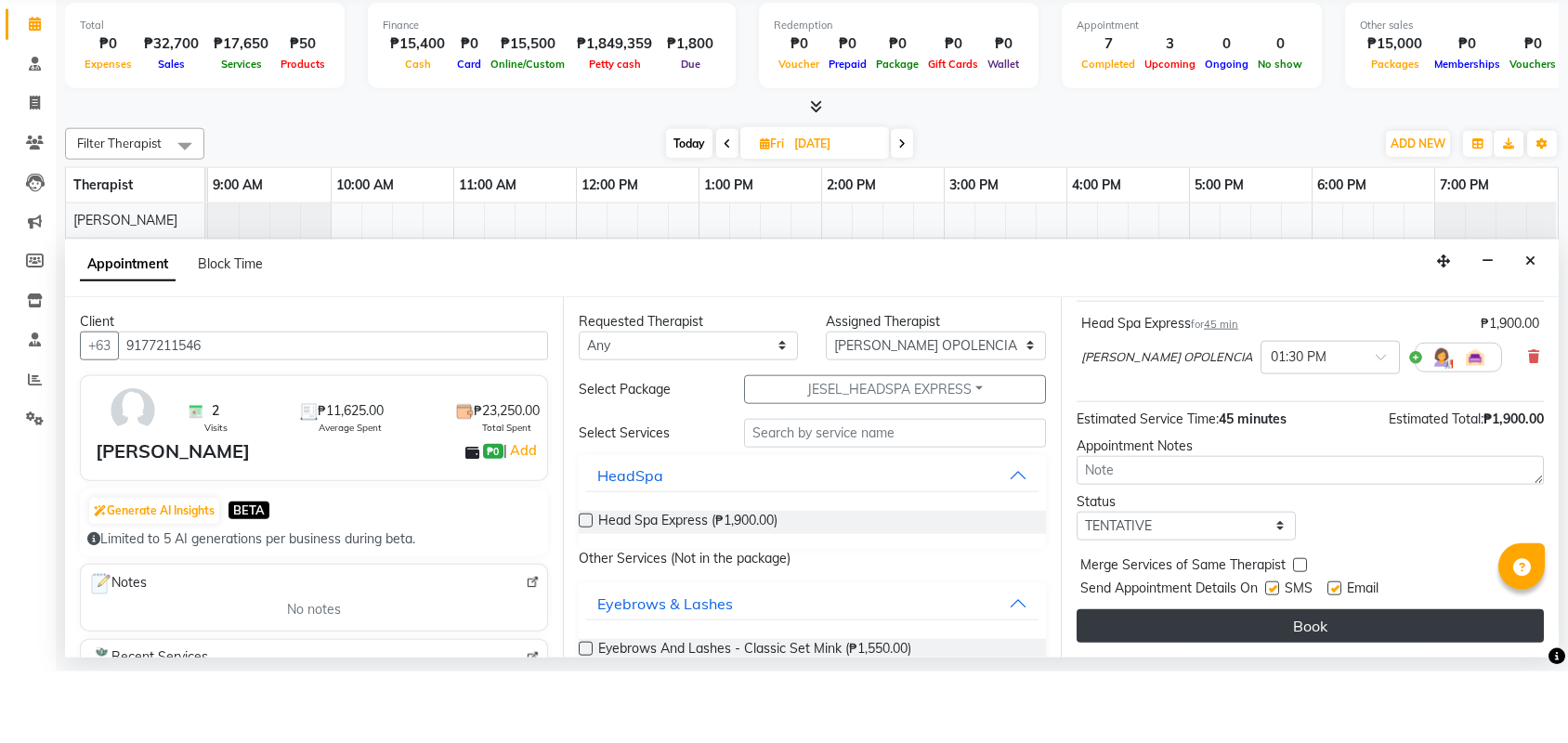
click at [1313, 680] on button "Book" at bounding box center [1310, 697] width 467 height 34
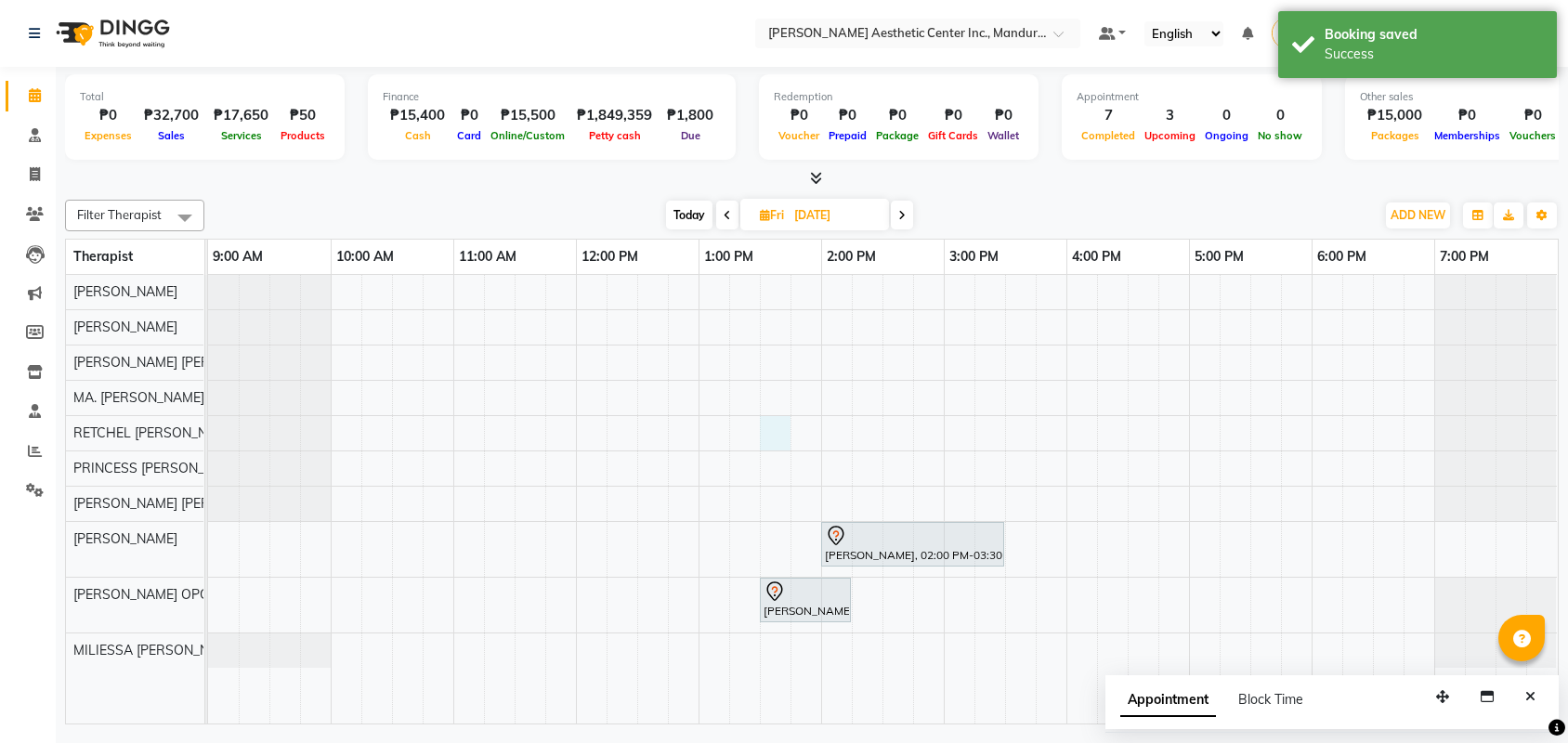
click at [772, 440] on div "Mercelin Mendita, 02:00 PM-03:30 PM, Fillers & Antiageing Treatments - Lips Enh…" at bounding box center [883, 499] width 1350 height 448
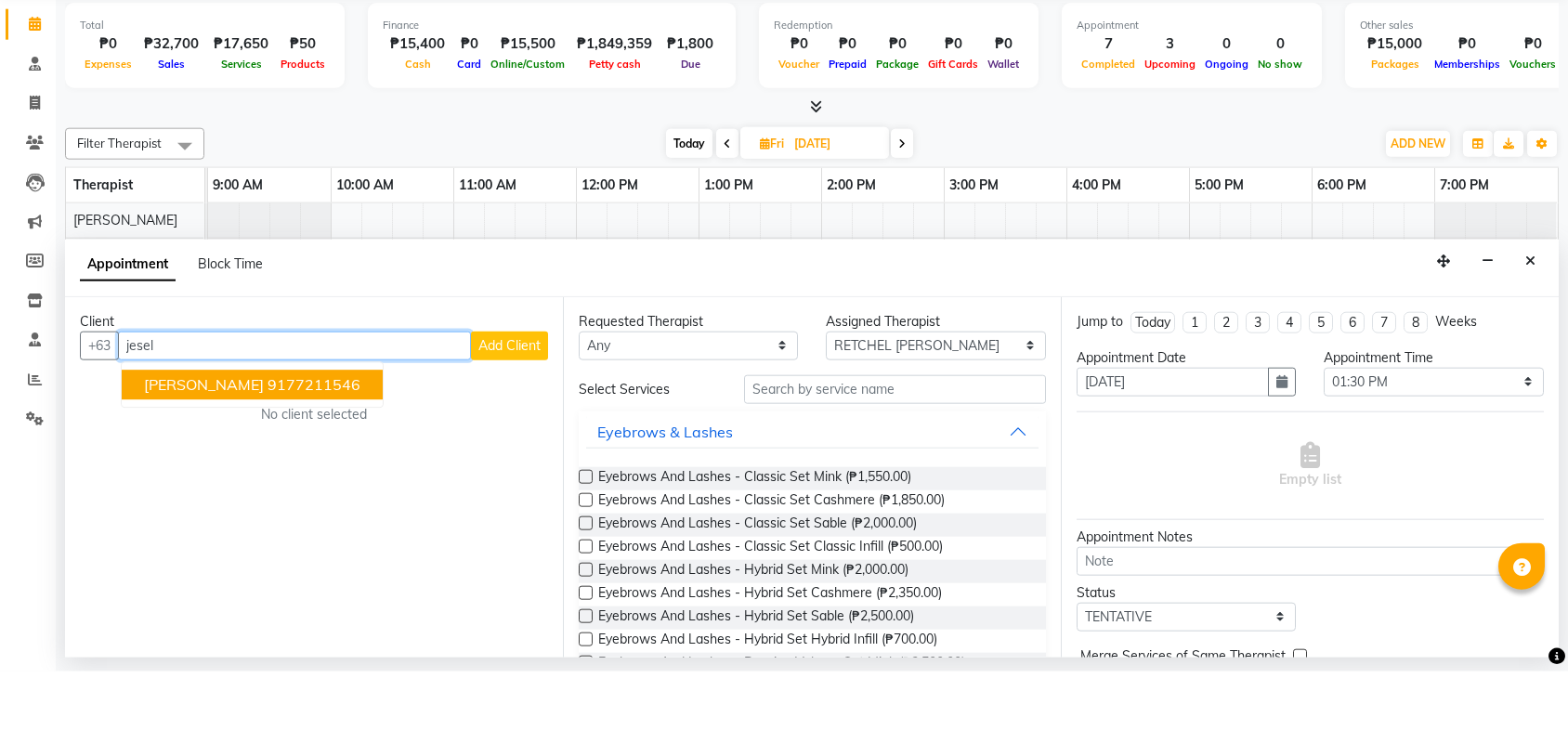
click at [313, 446] on ngb-highlight "9177211546" at bounding box center [314, 455] width 93 height 18
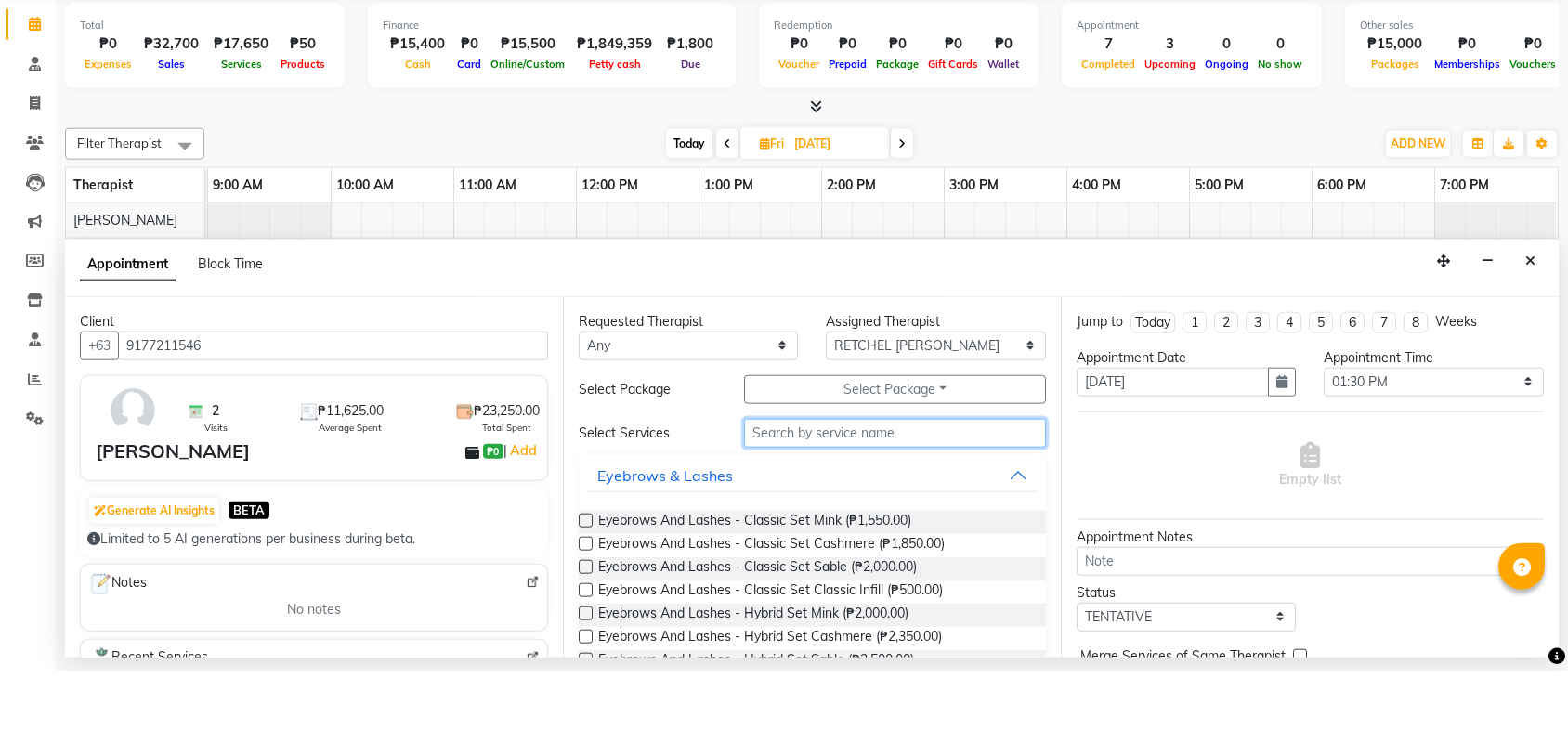
click at [784, 490] on input "text" at bounding box center [895, 504] width 302 height 29
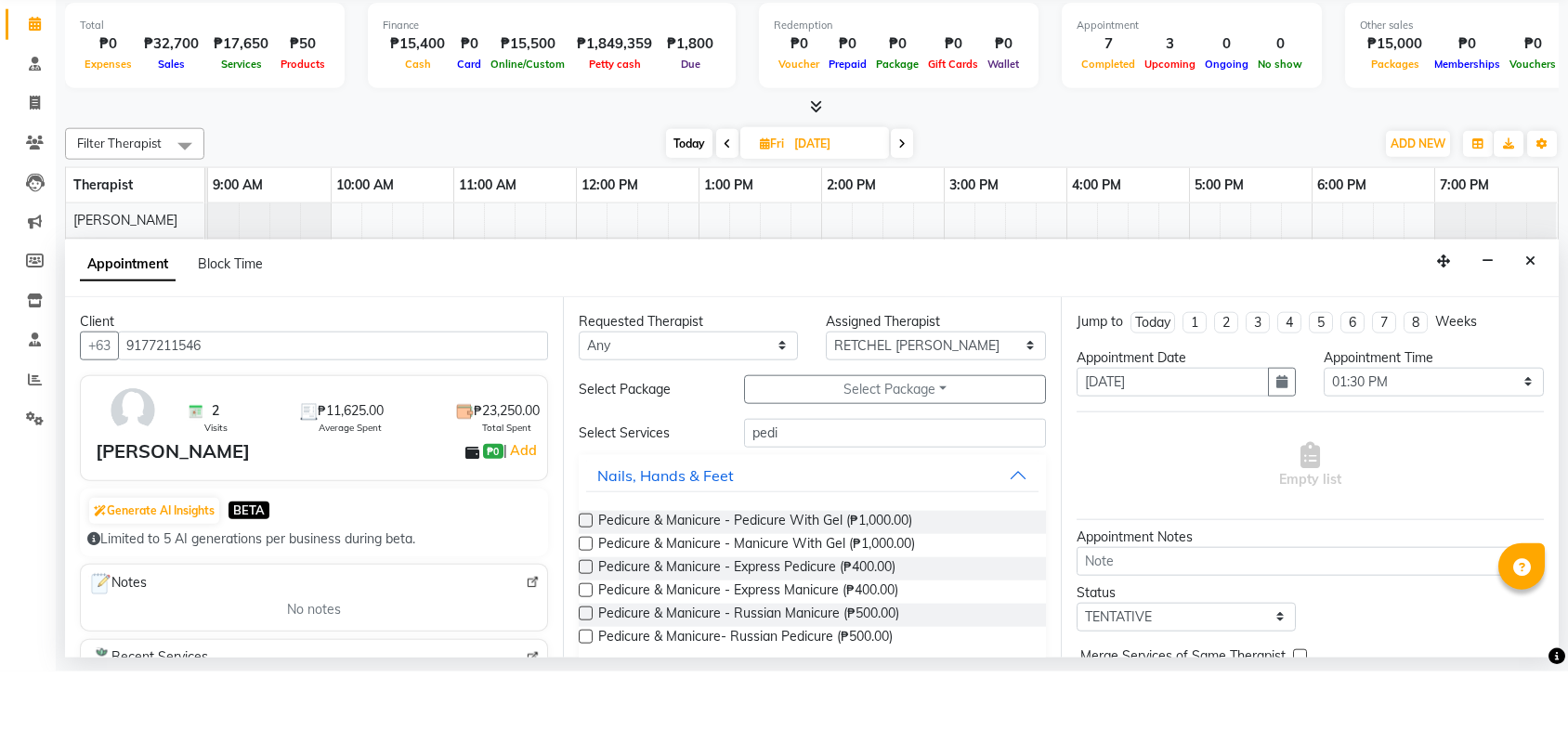
click at [583, 585] on label at bounding box center [586, 591] width 14 height 14
click at [583, 587] on input "checkbox" at bounding box center [585, 593] width 12 height 12
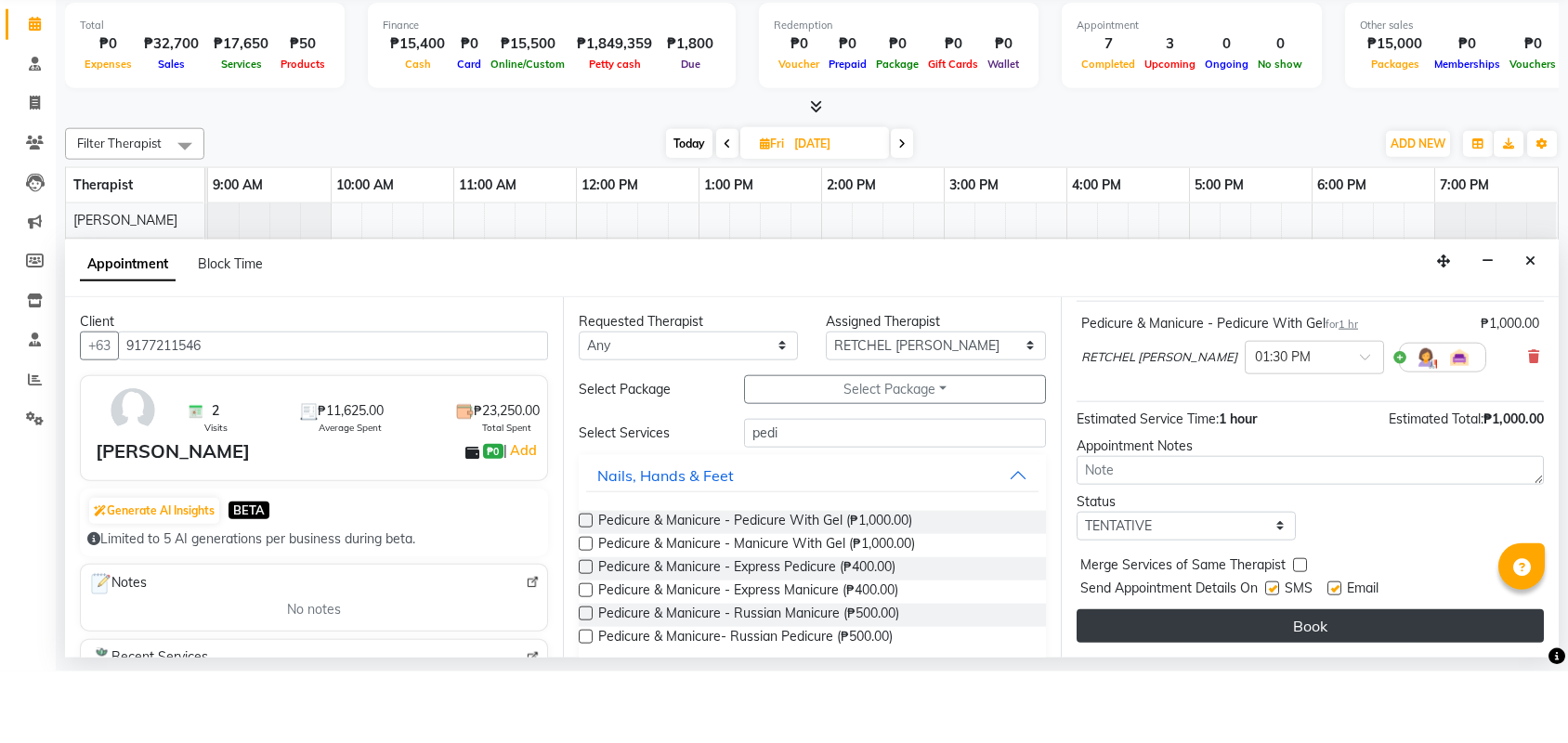
click at [1282, 680] on button "Book" at bounding box center [1310, 697] width 467 height 34
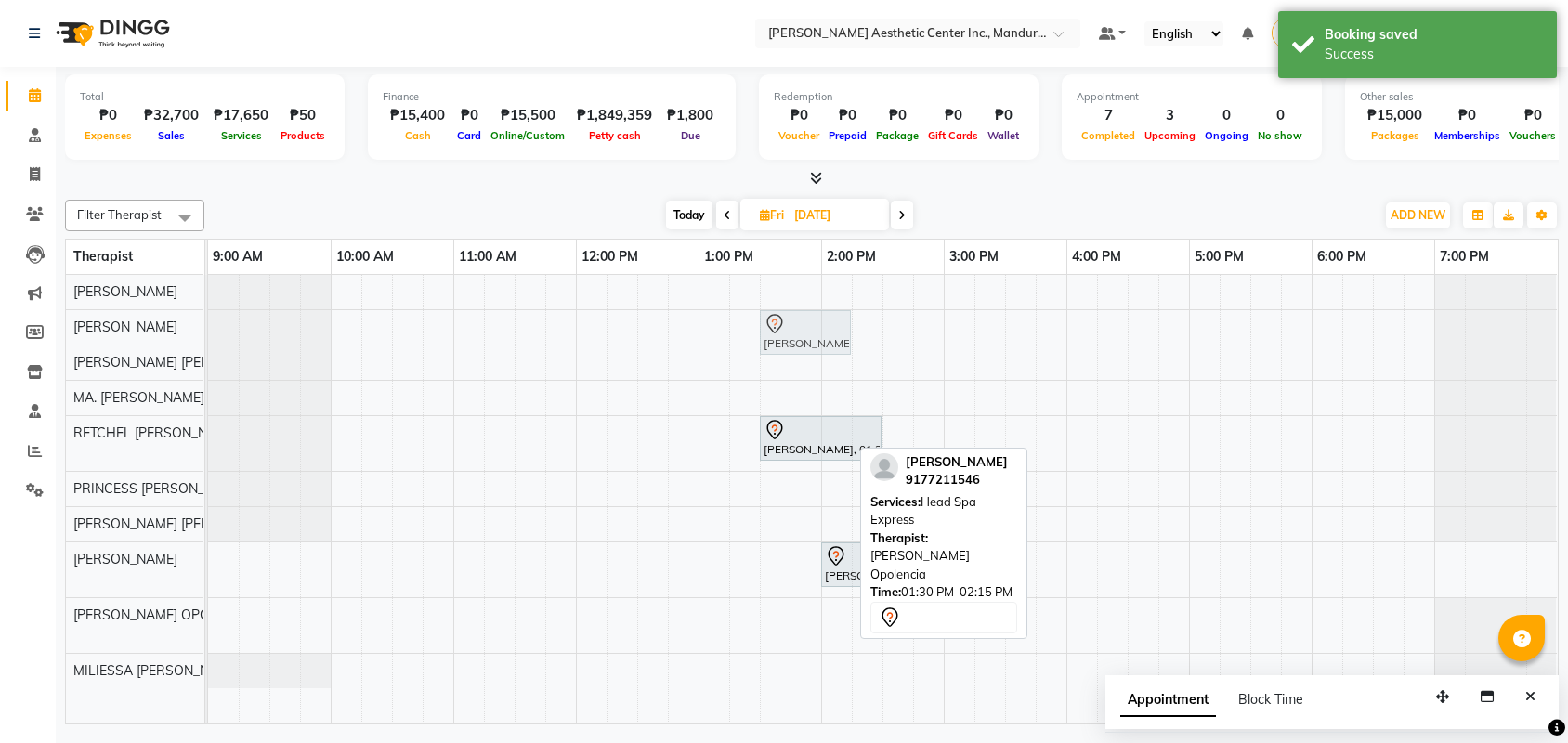
drag, startPoint x: 796, startPoint y: 624, endPoint x: 789, endPoint y: 335, distance: 289.1
click at [789, 335] on tbody "Jesel Engada, 01:30 PM-02:15 PM, Head Spa Express Jesel Engada, 01:30 PM-02:30 …" at bounding box center [882, 481] width 1349 height 414
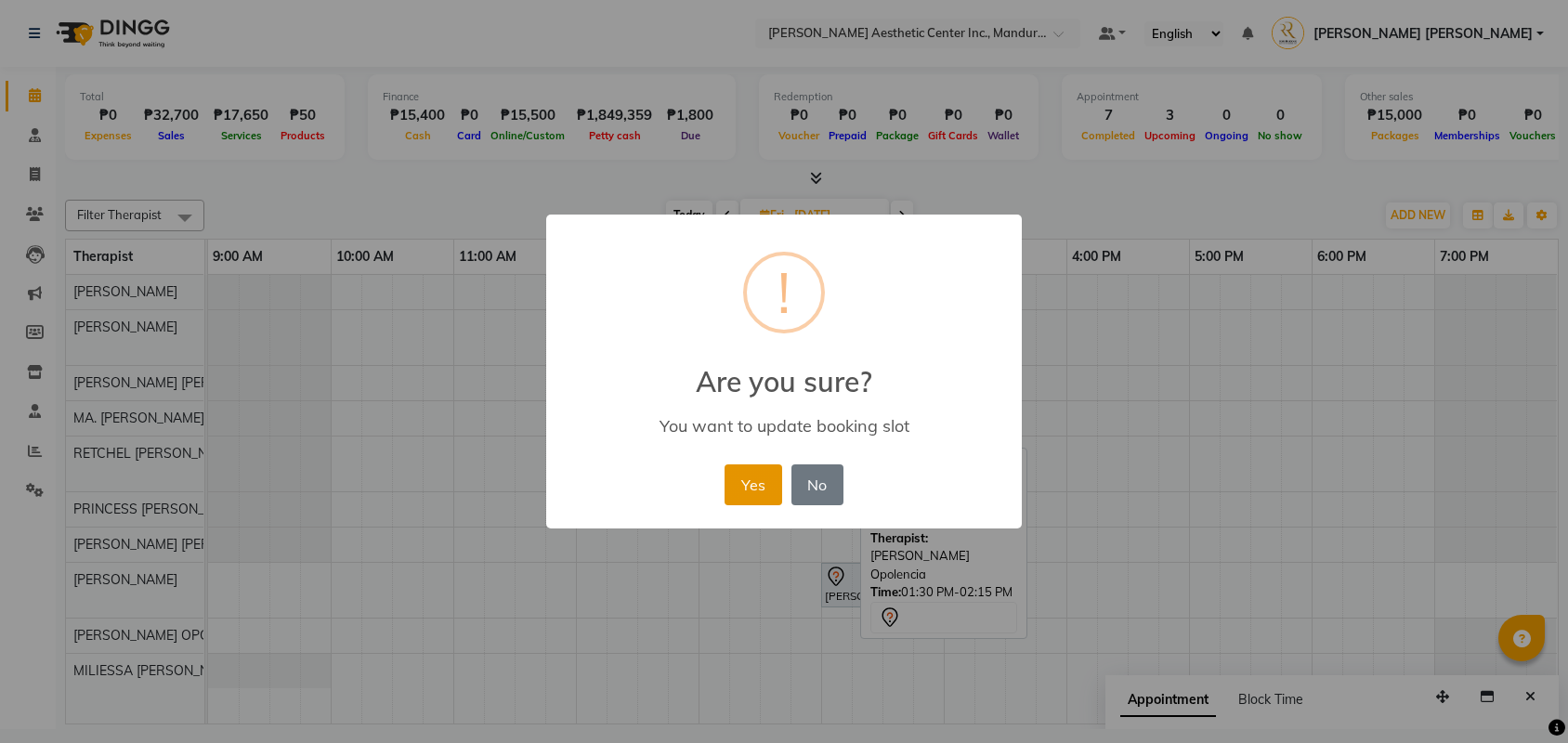
click at [760, 485] on button "Yes" at bounding box center [752, 484] width 57 height 41
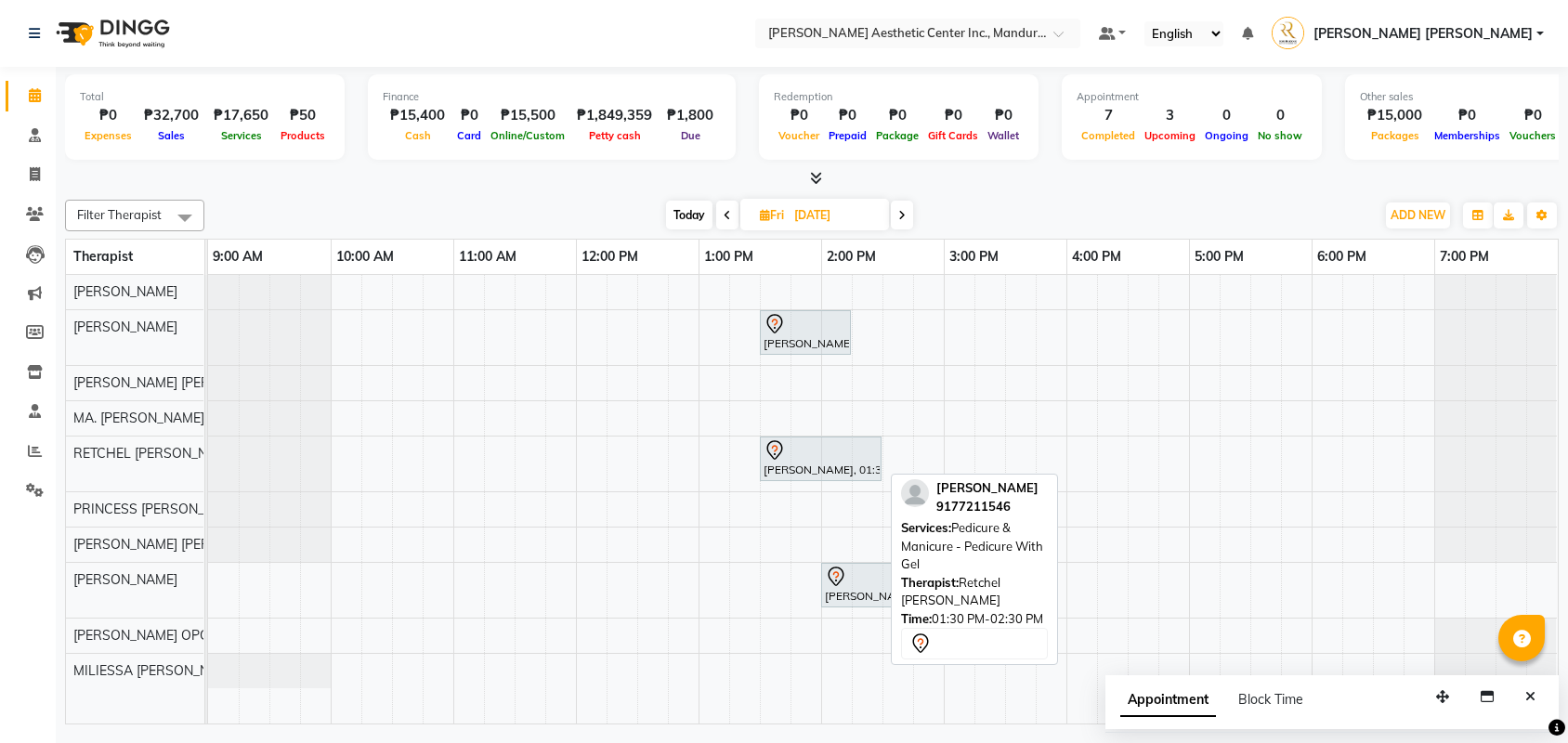
click at [825, 454] on div at bounding box center [821, 450] width 114 height 22
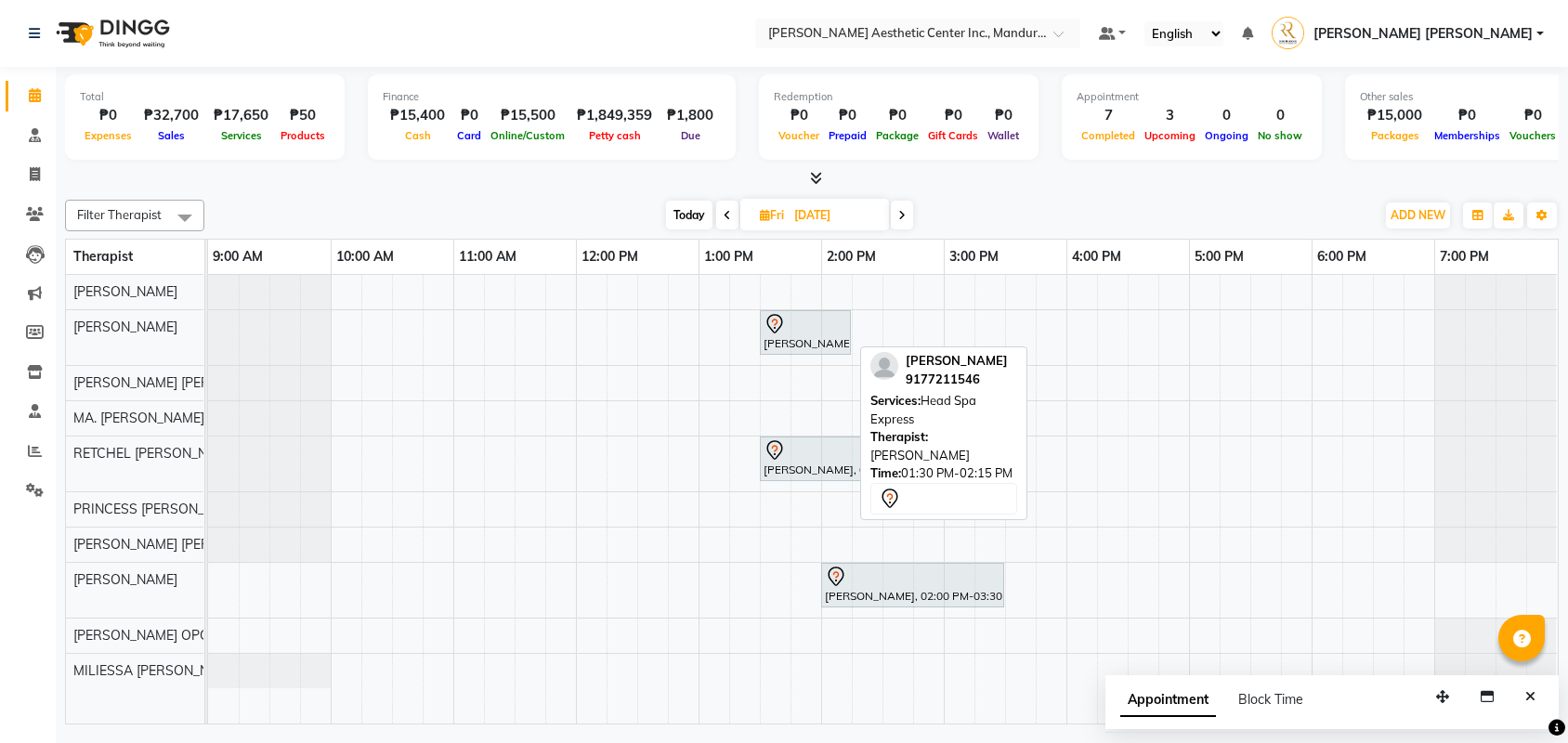
click at [819, 336] on div "Jesel Engada, 01:30 PM-02:15 PM, Head Spa Express" at bounding box center [805, 332] width 87 height 39
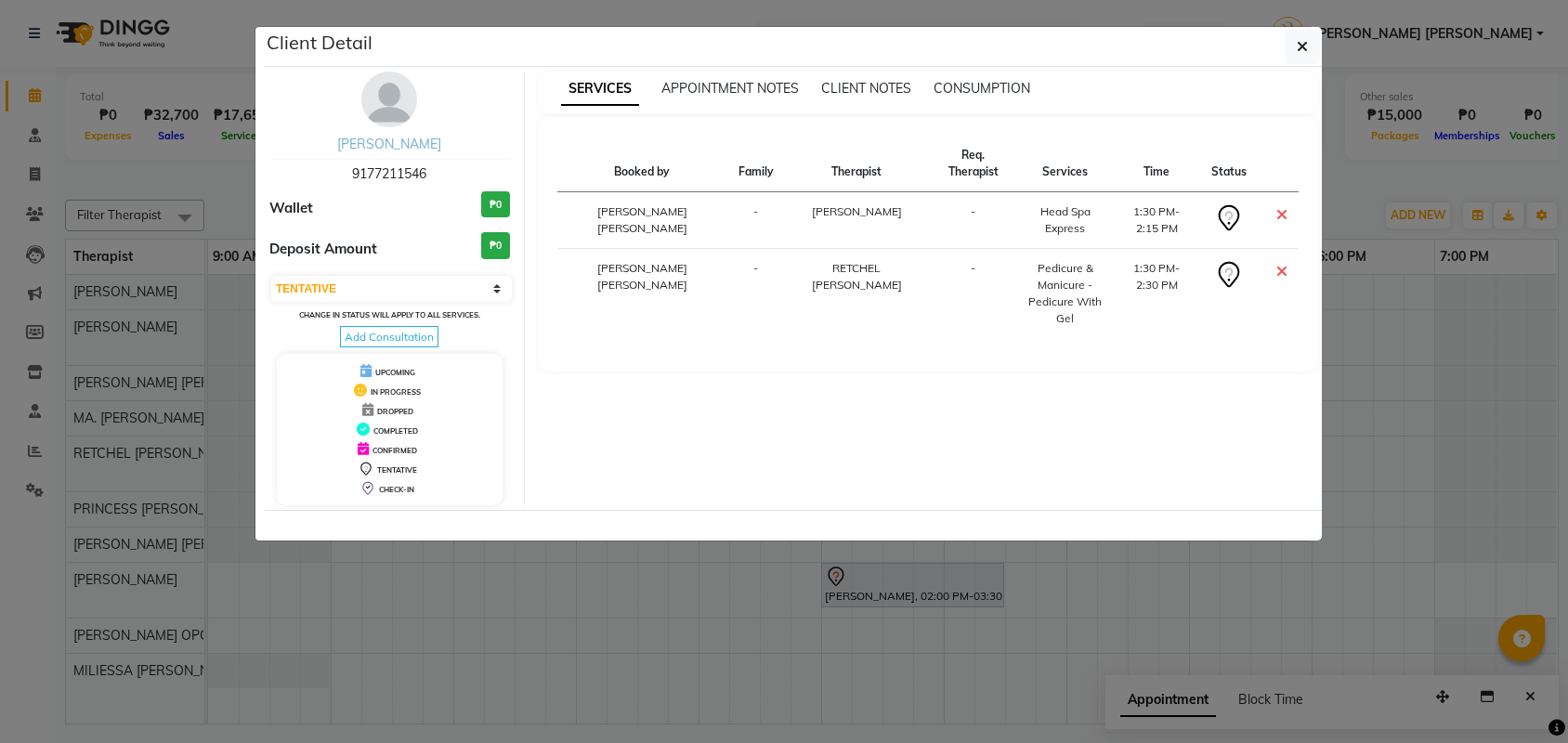
click at [402, 142] on link "Jesel Engada" at bounding box center [390, 143] width 104 height 16
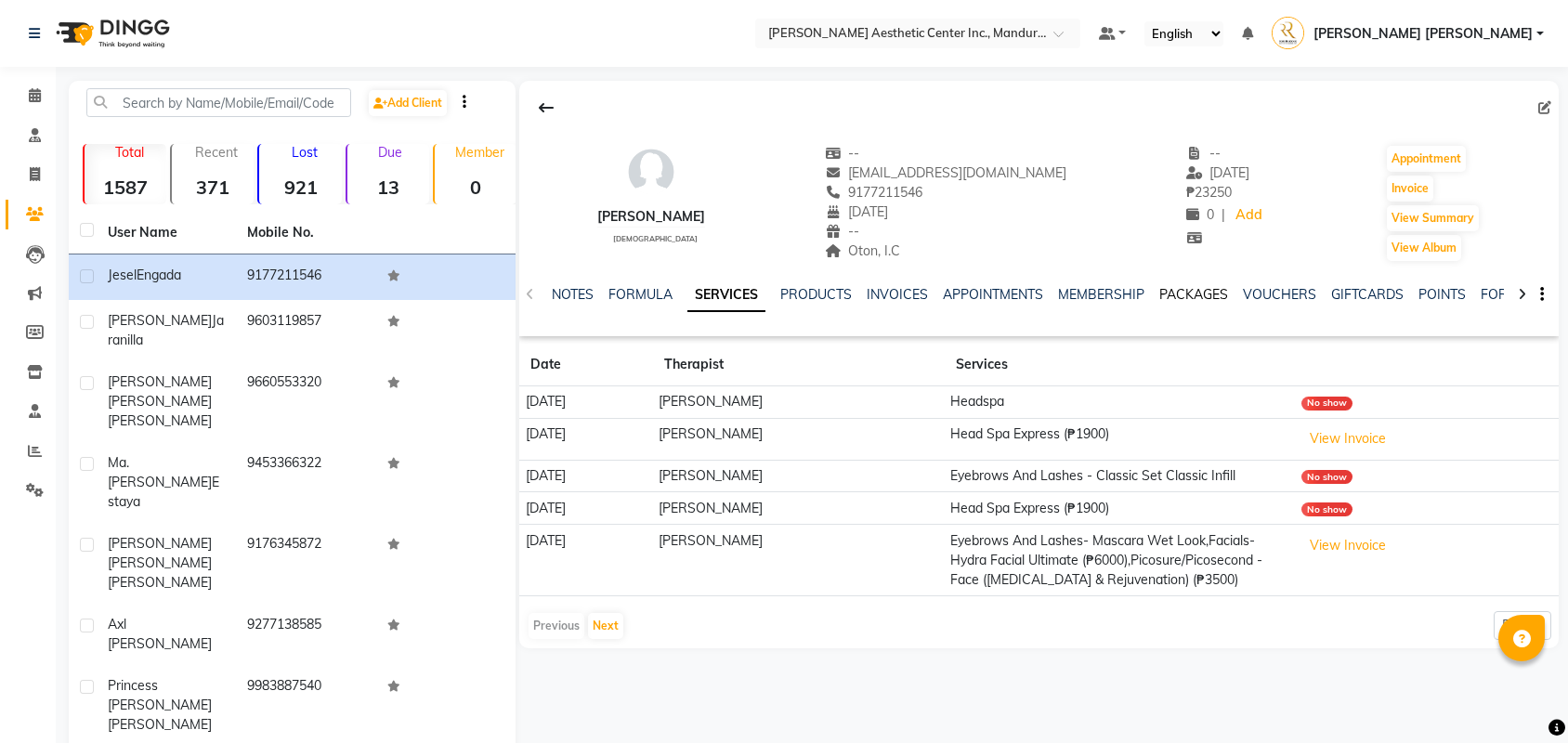
click at [1220, 292] on link "PACKAGES" at bounding box center [1193, 294] width 69 height 16
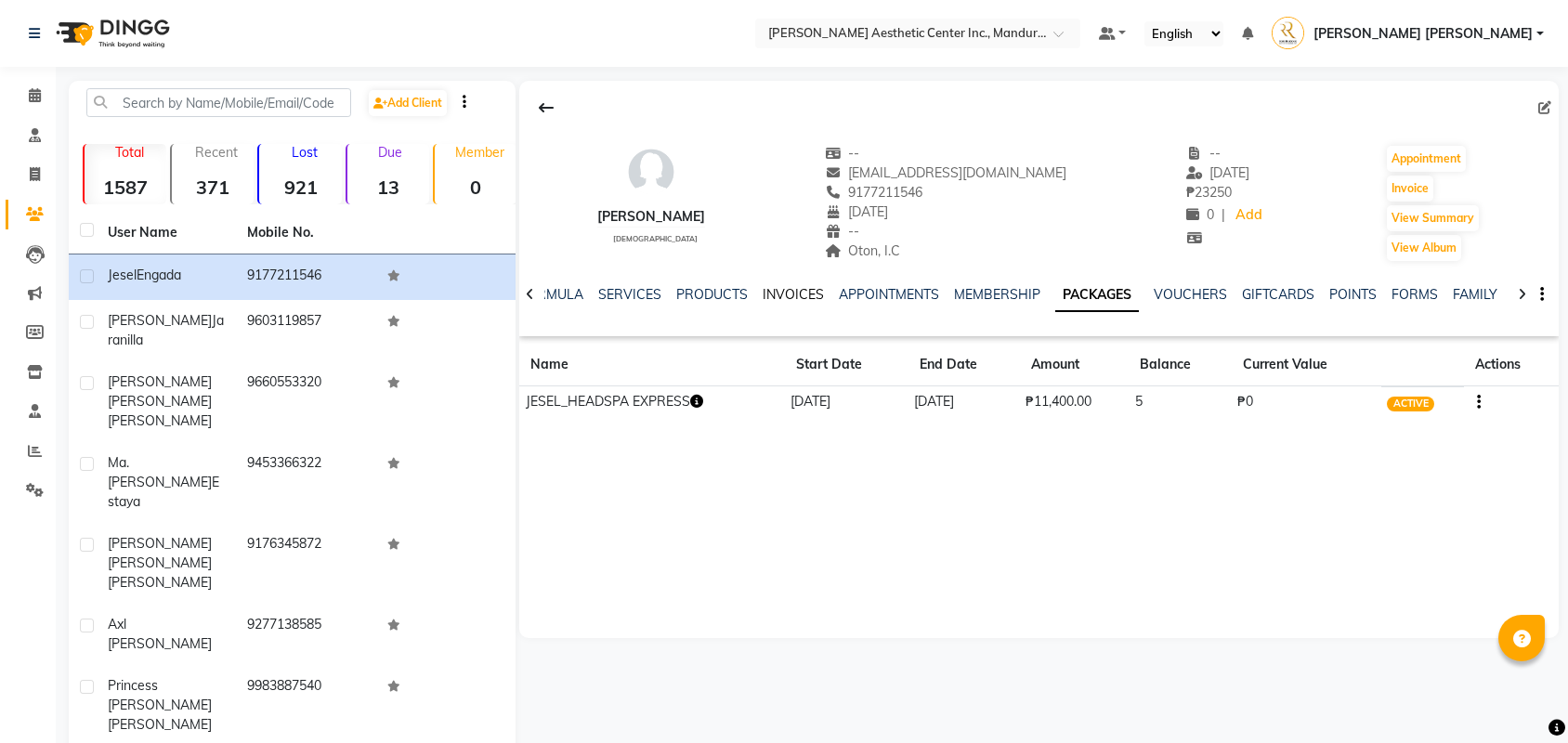
click at [806, 297] on link "INVOICES" at bounding box center [793, 294] width 61 height 16
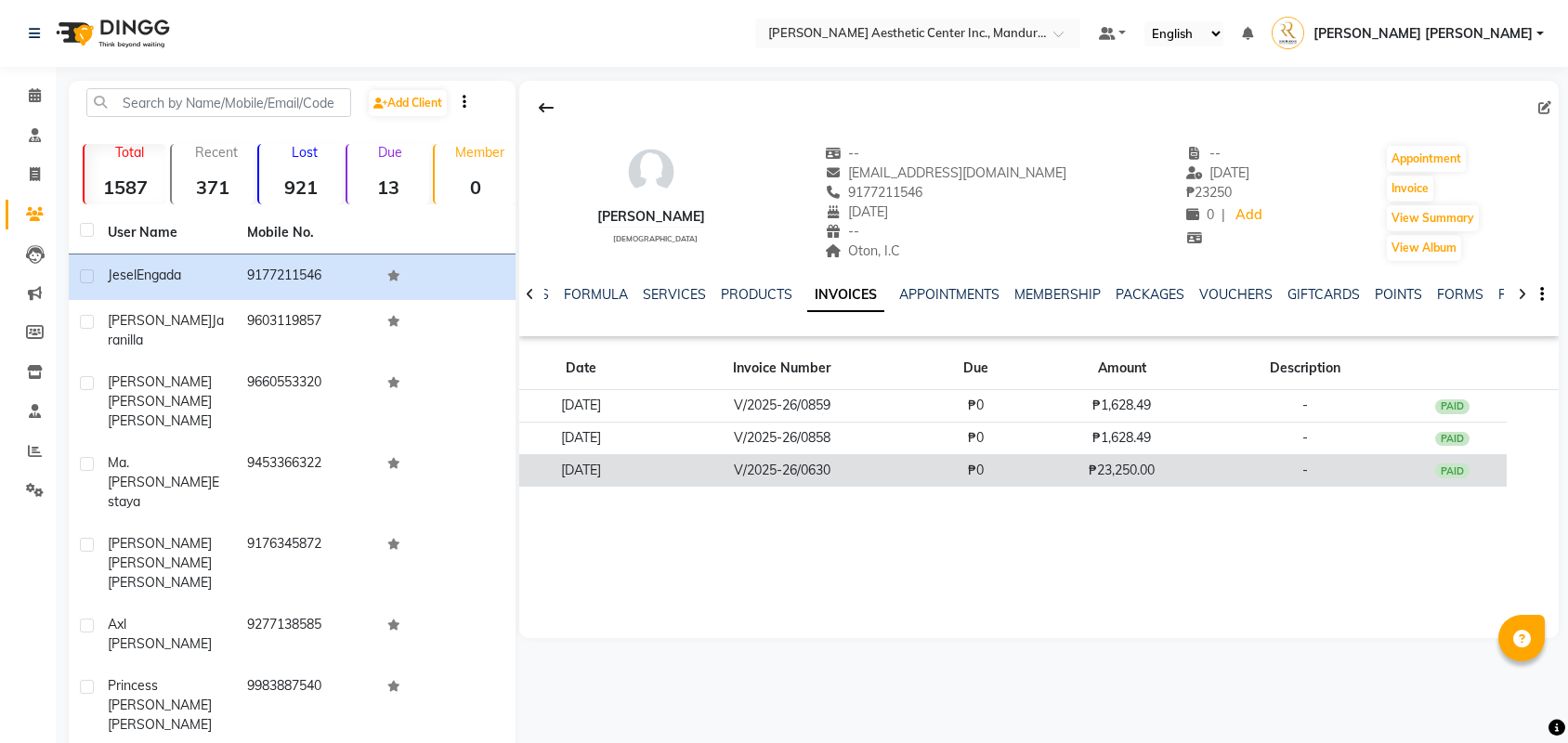
click at [1475, 481] on td "PAID" at bounding box center [1452, 471] width 108 height 33
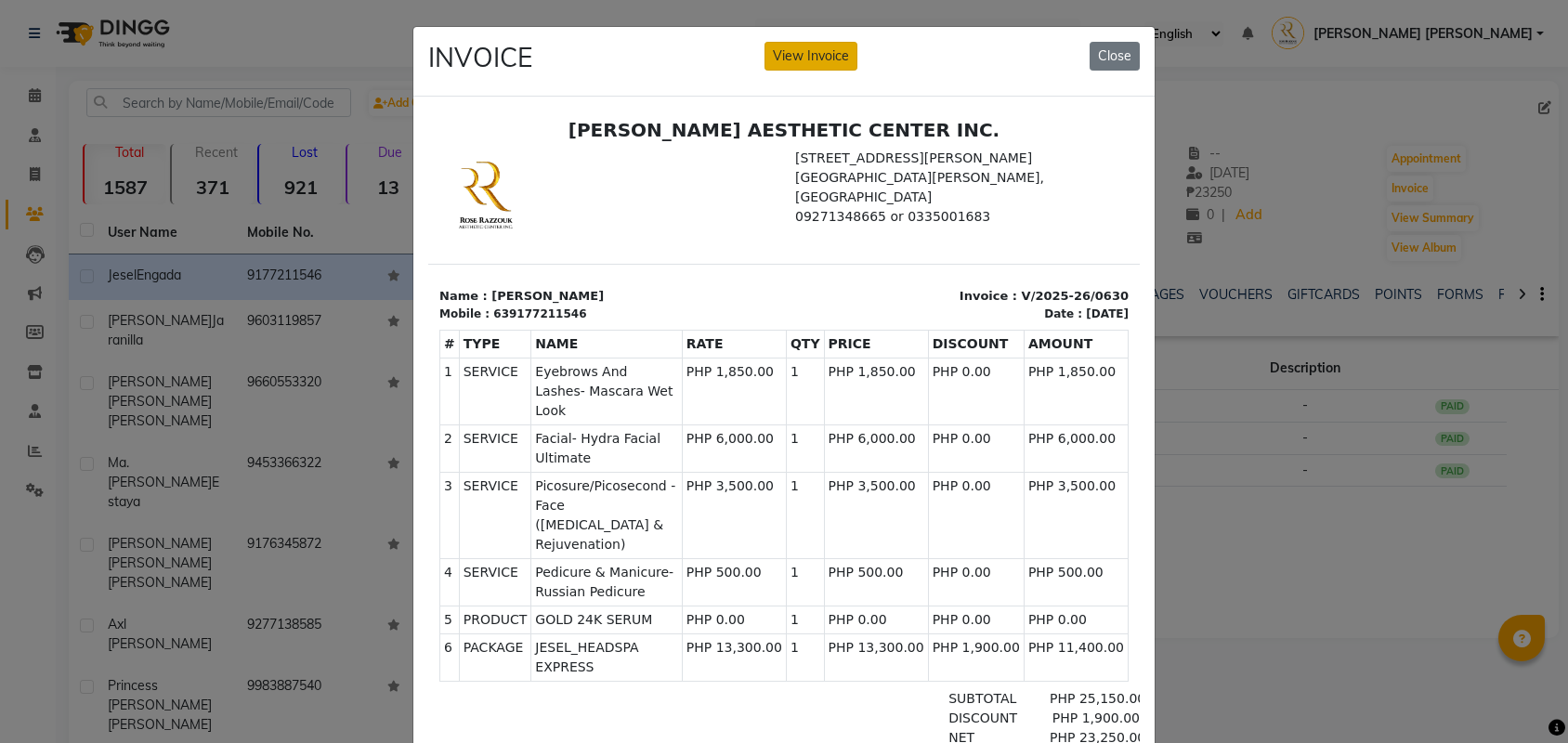
click at [836, 53] on button "View Invoice" at bounding box center [811, 56] width 93 height 29
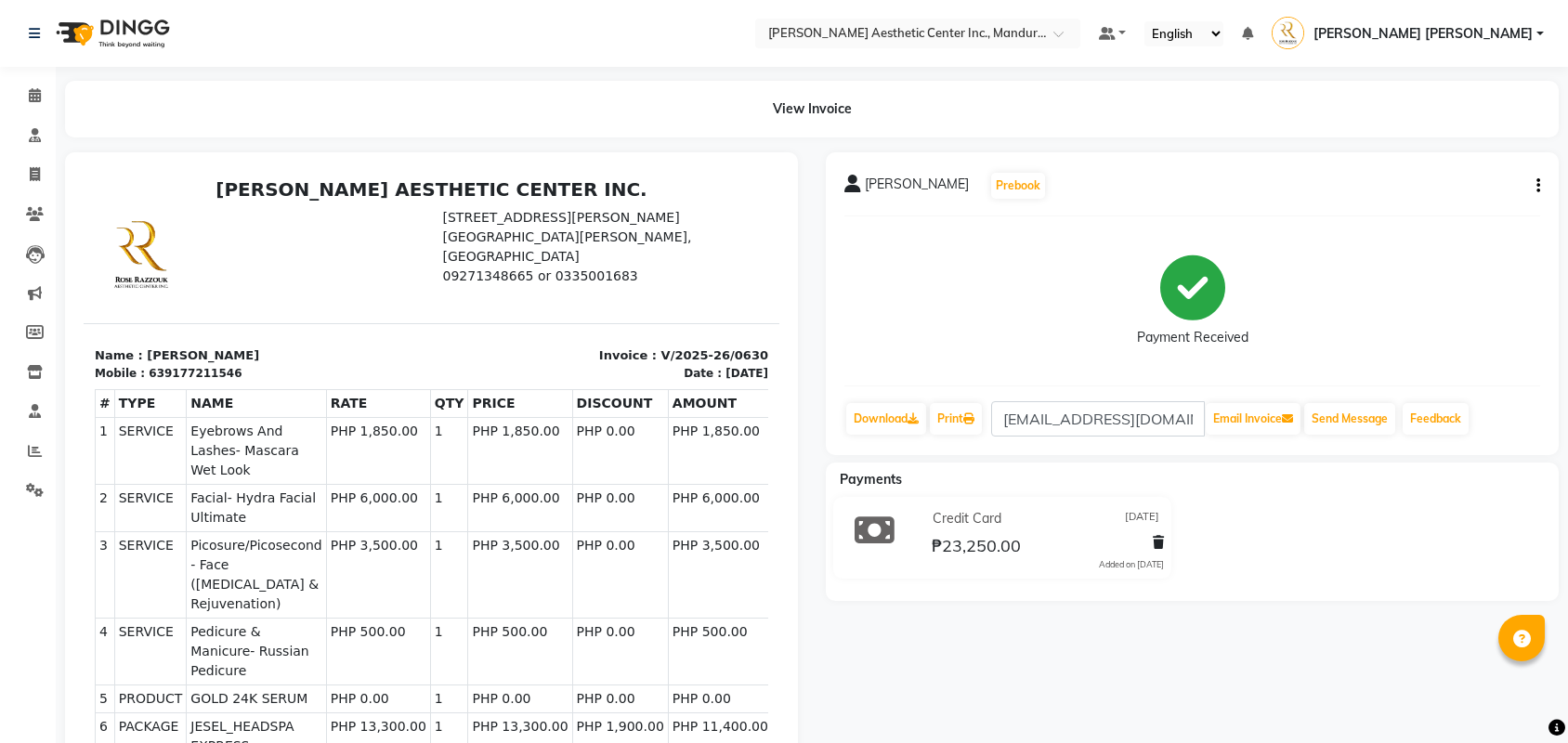
click at [1536, 186] on icon "button" at bounding box center [1538, 186] width 4 height 1
click at [1465, 183] on div "Edit Item Staff" at bounding box center [1445, 186] width 128 height 23
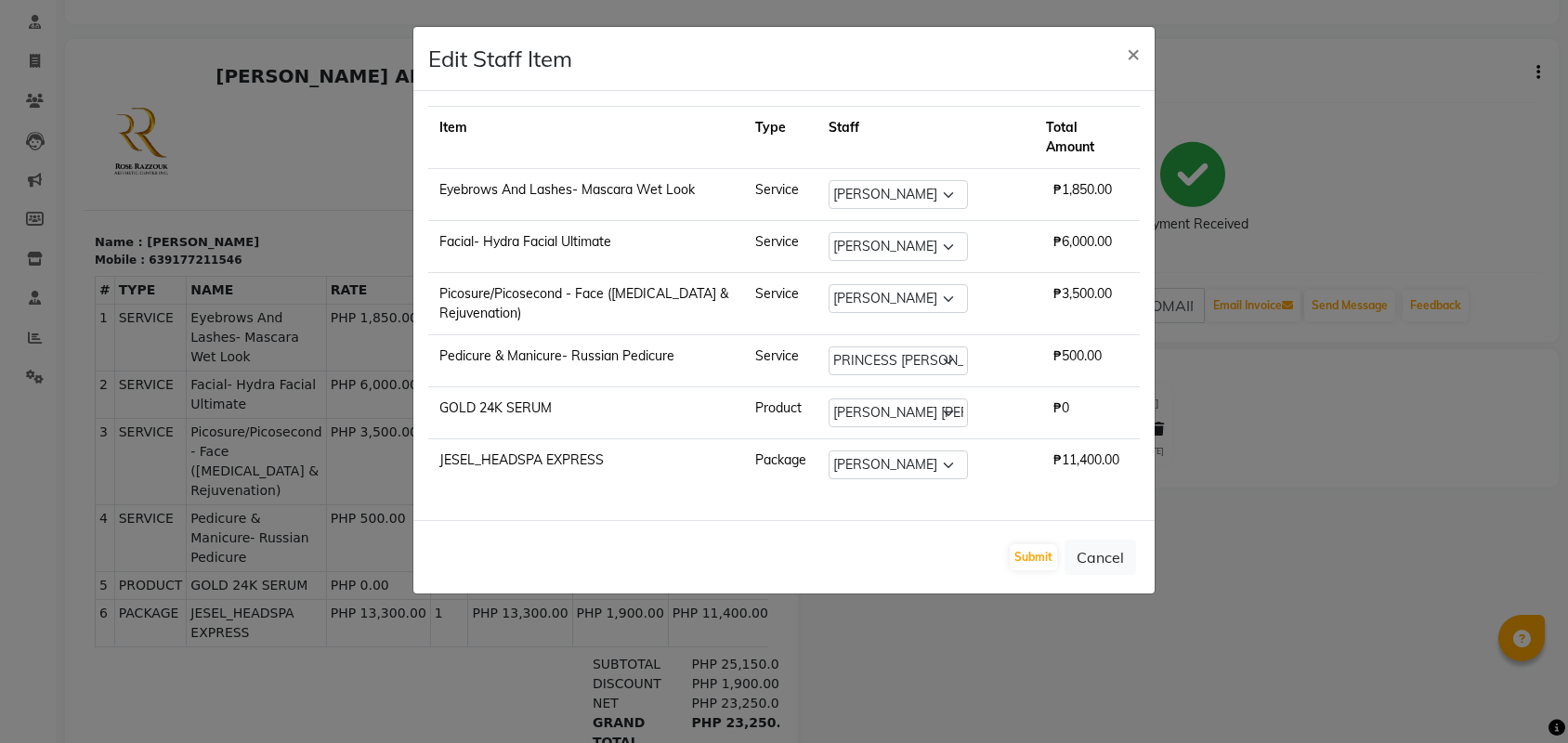
scroll to position [150, 0]
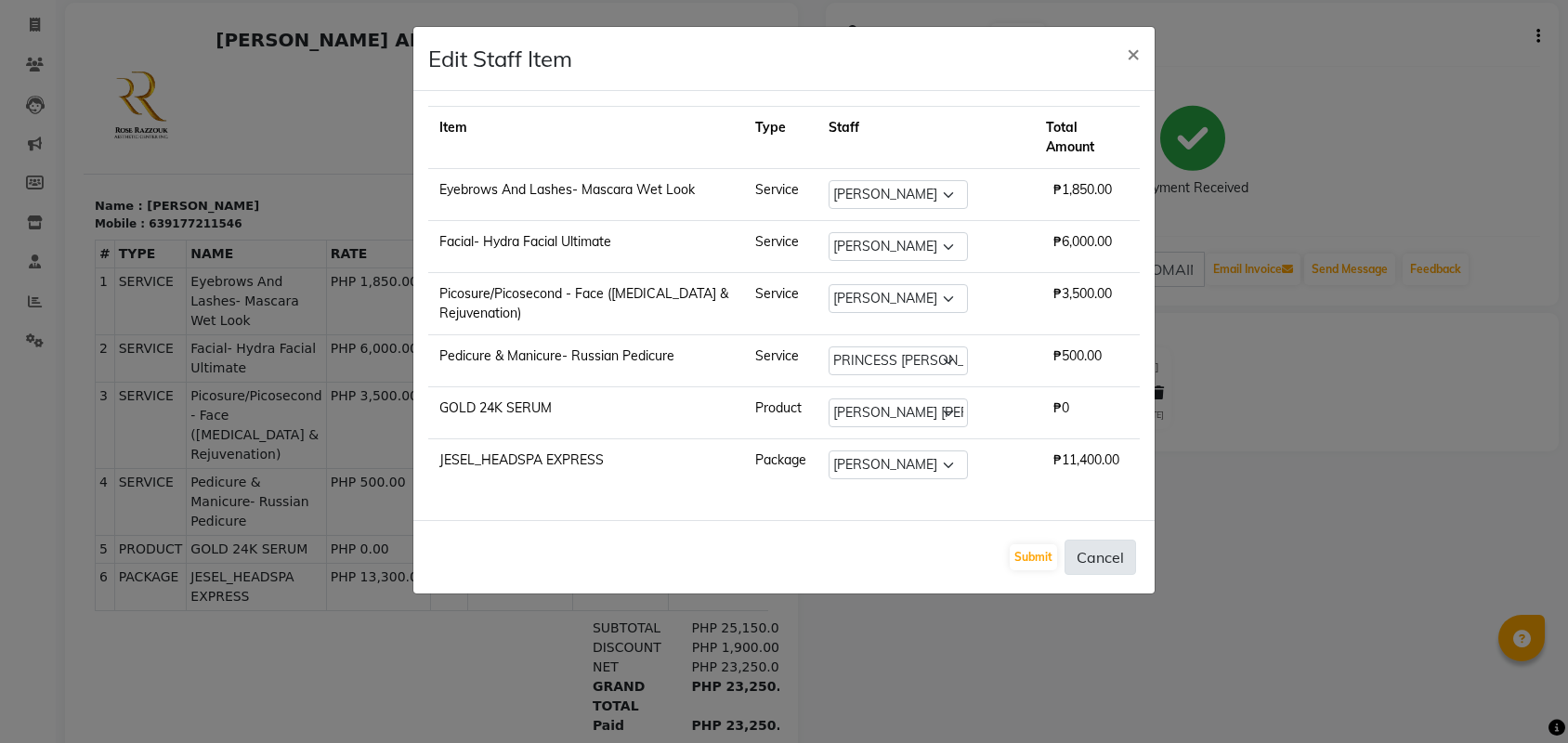
click at [1118, 559] on button "Cancel" at bounding box center [1100, 557] width 72 height 36
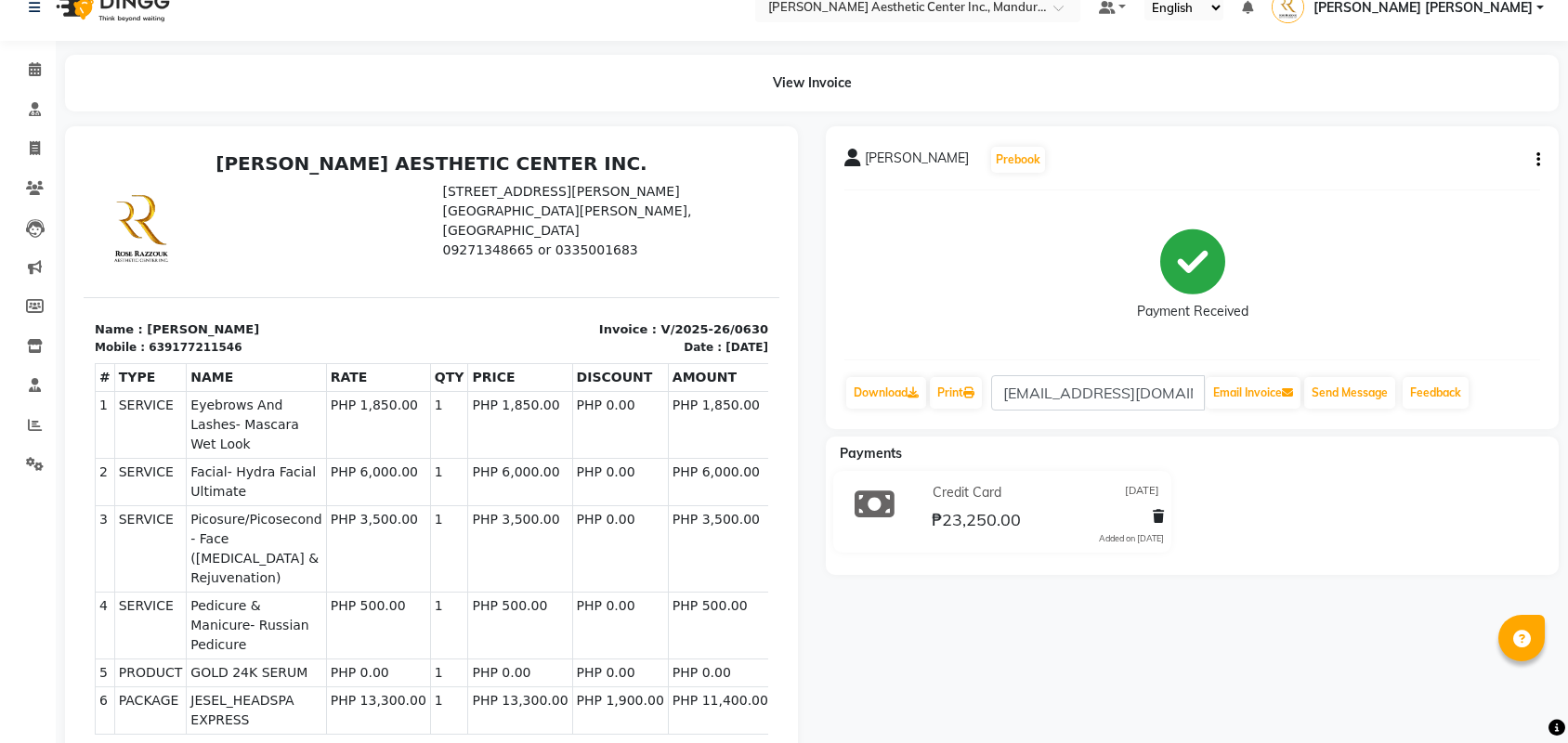
scroll to position [0, 0]
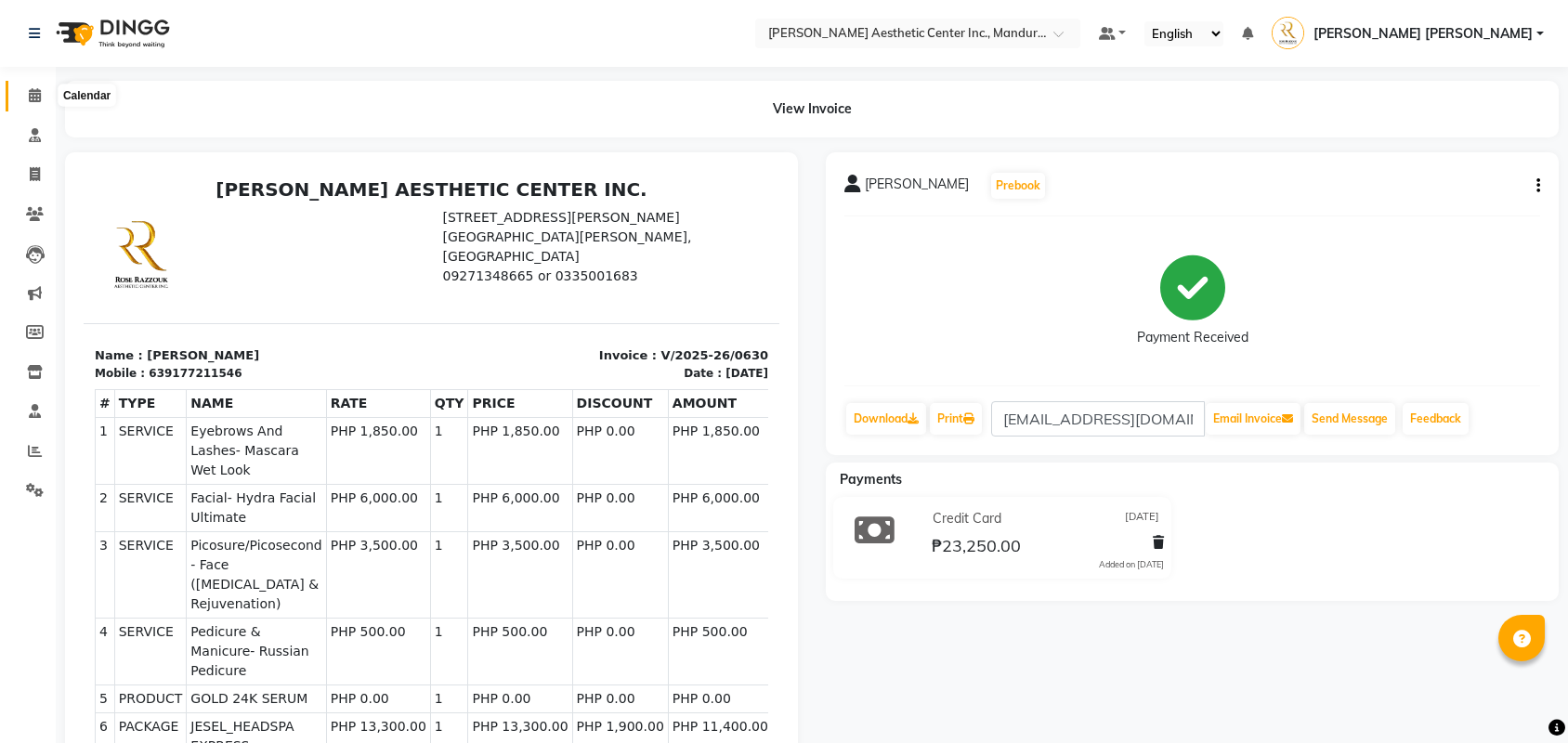
click at [35, 97] on icon at bounding box center [35, 95] width 12 height 14
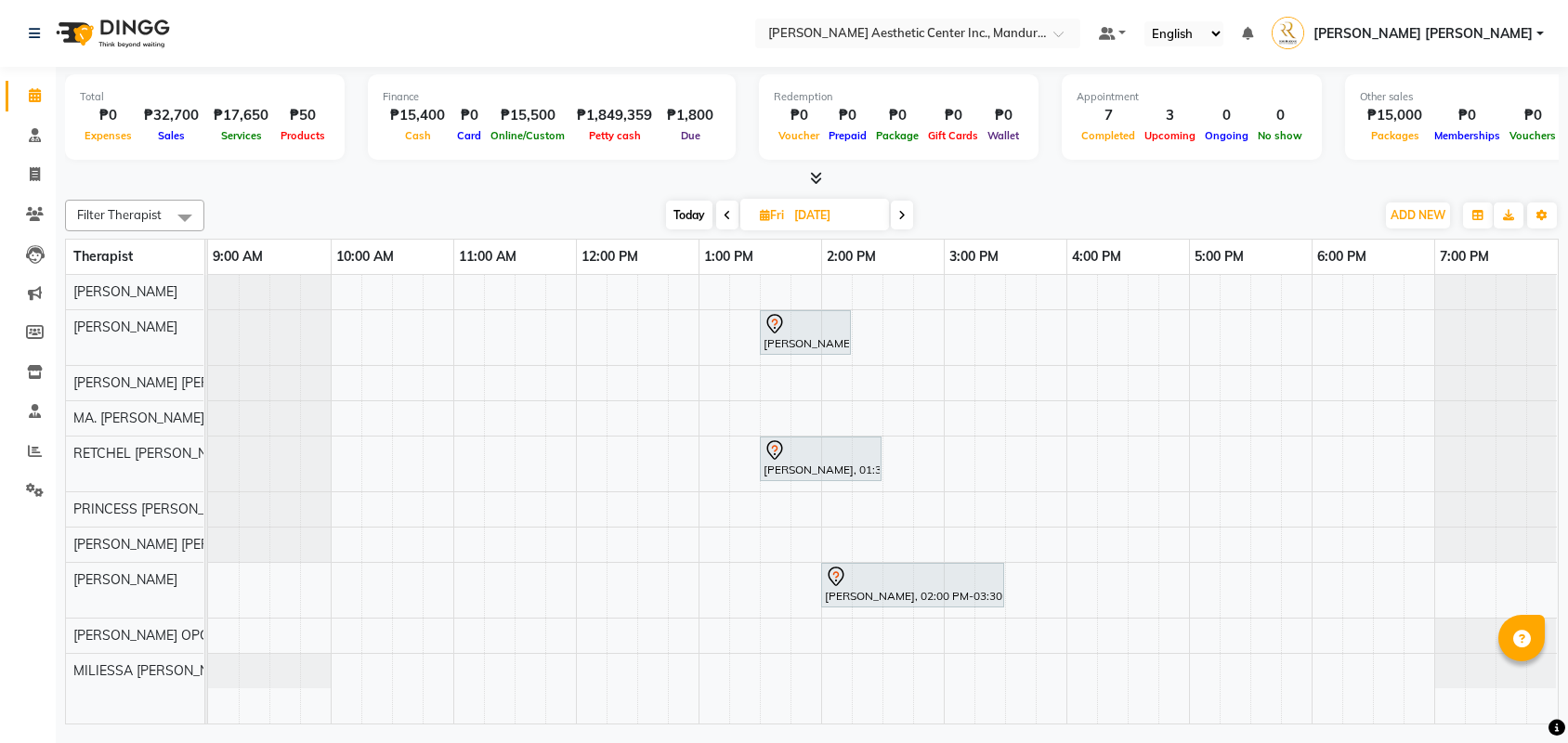
click at [692, 217] on span "Today" at bounding box center [689, 215] width 46 height 29
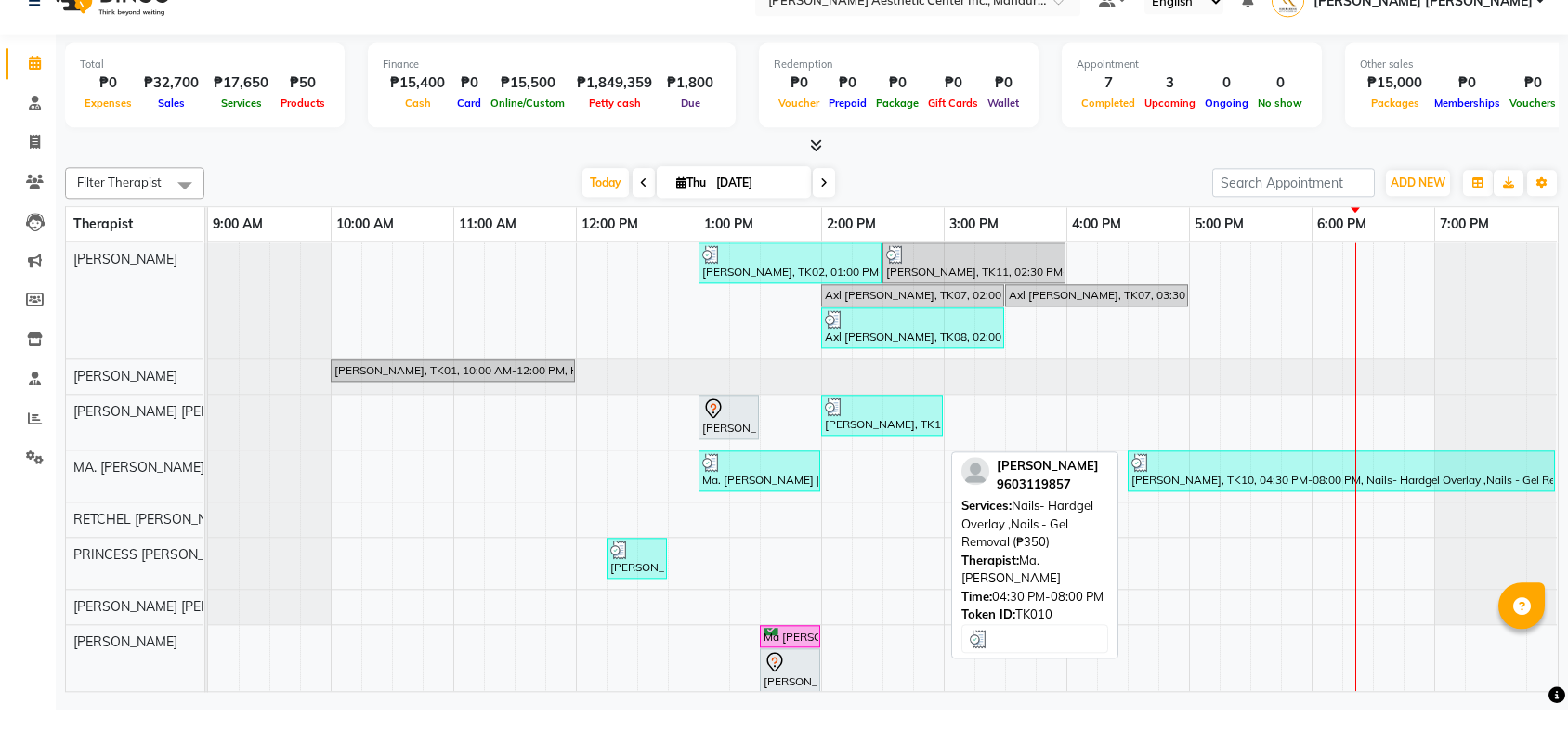
click at [1280, 486] on div "Joan Jaranilla, TK10, 04:30 PM-08:00 PM, Nails- Hardgel Overlay ,Nails - Gel Re…" at bounding box center [1341, 503] width 423 height 36
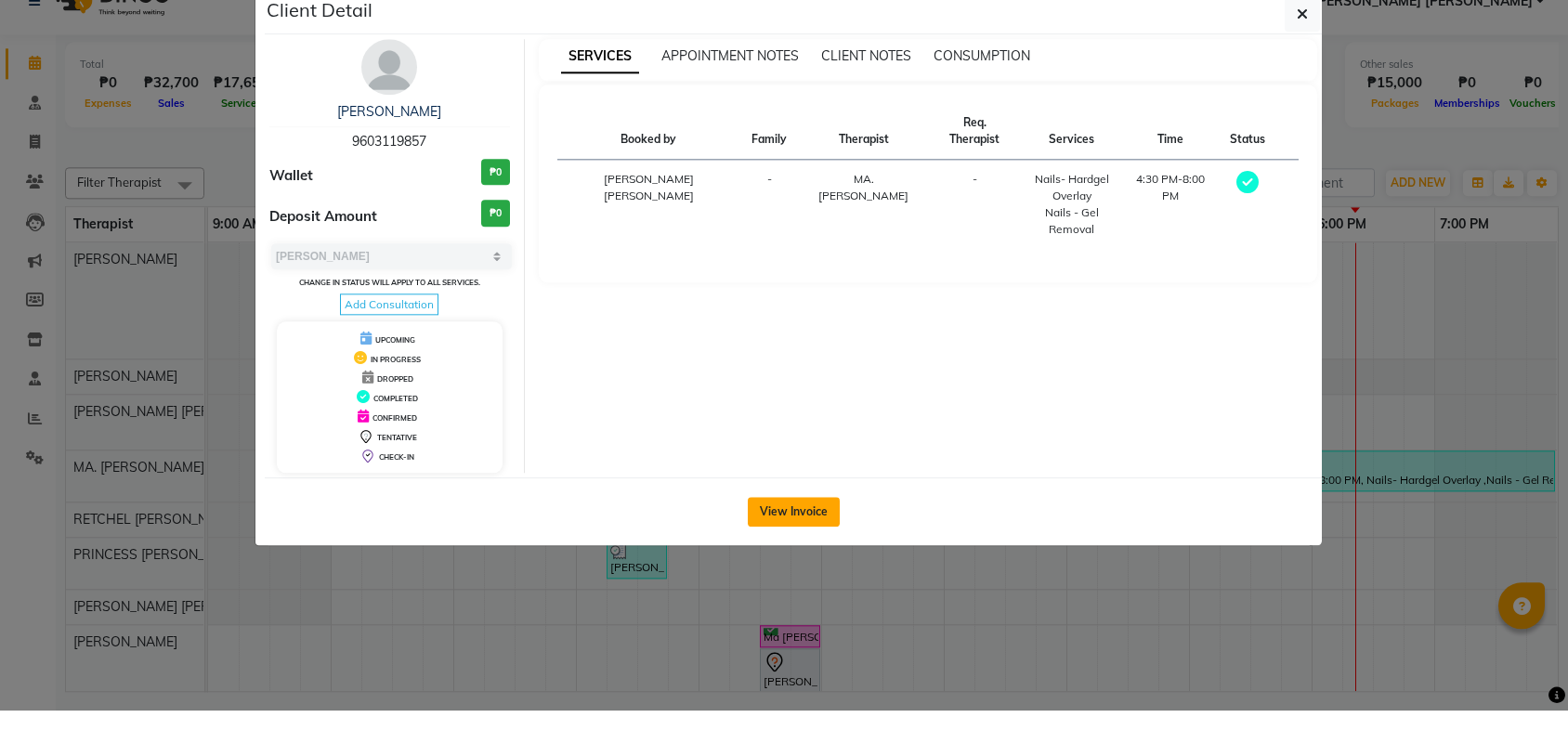
click at [819, 529] on button "View Invoice" at bounding box center [794, 544] width 92 height 30
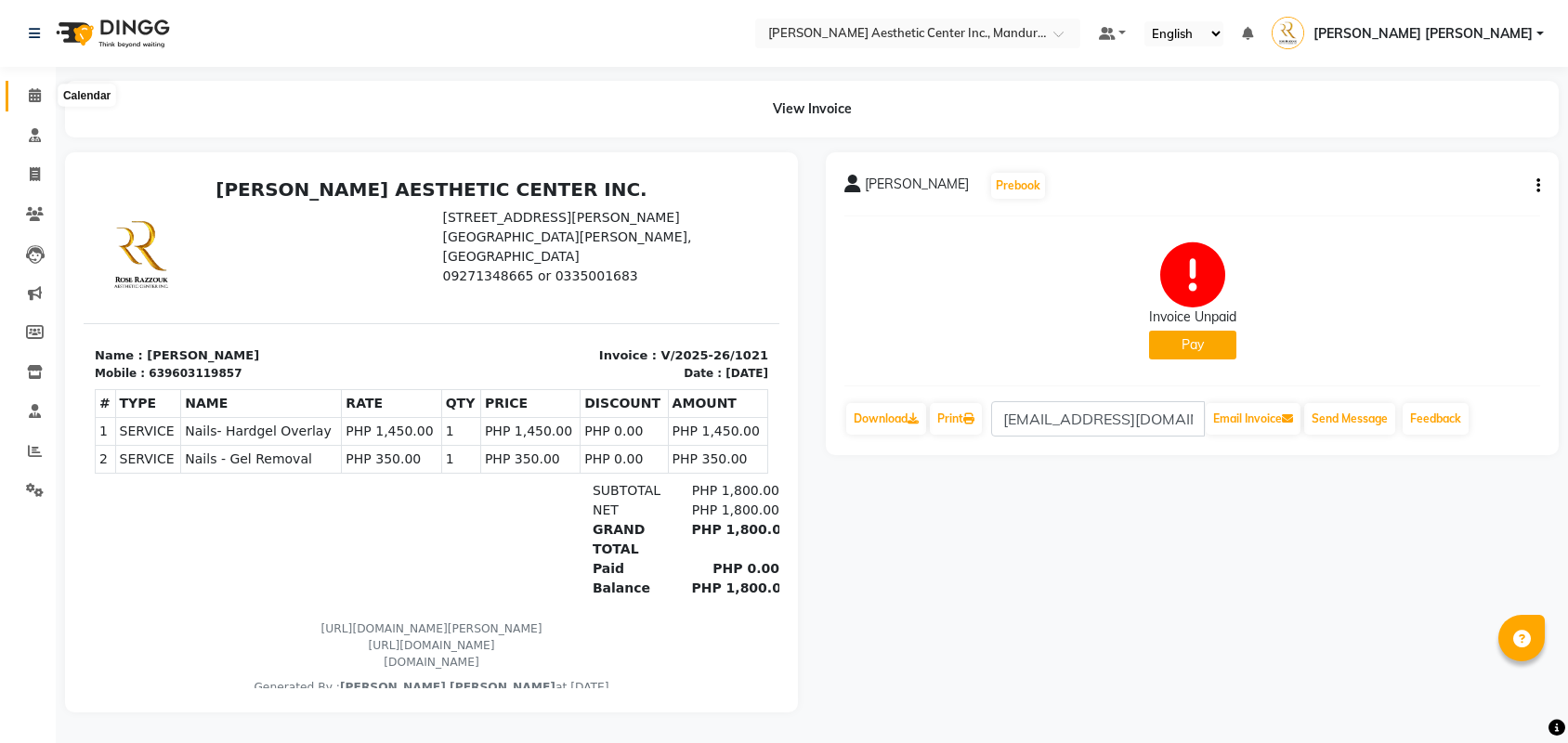
click at [35, 97] on icon at bounding box center [35, 95] width 12 height 14
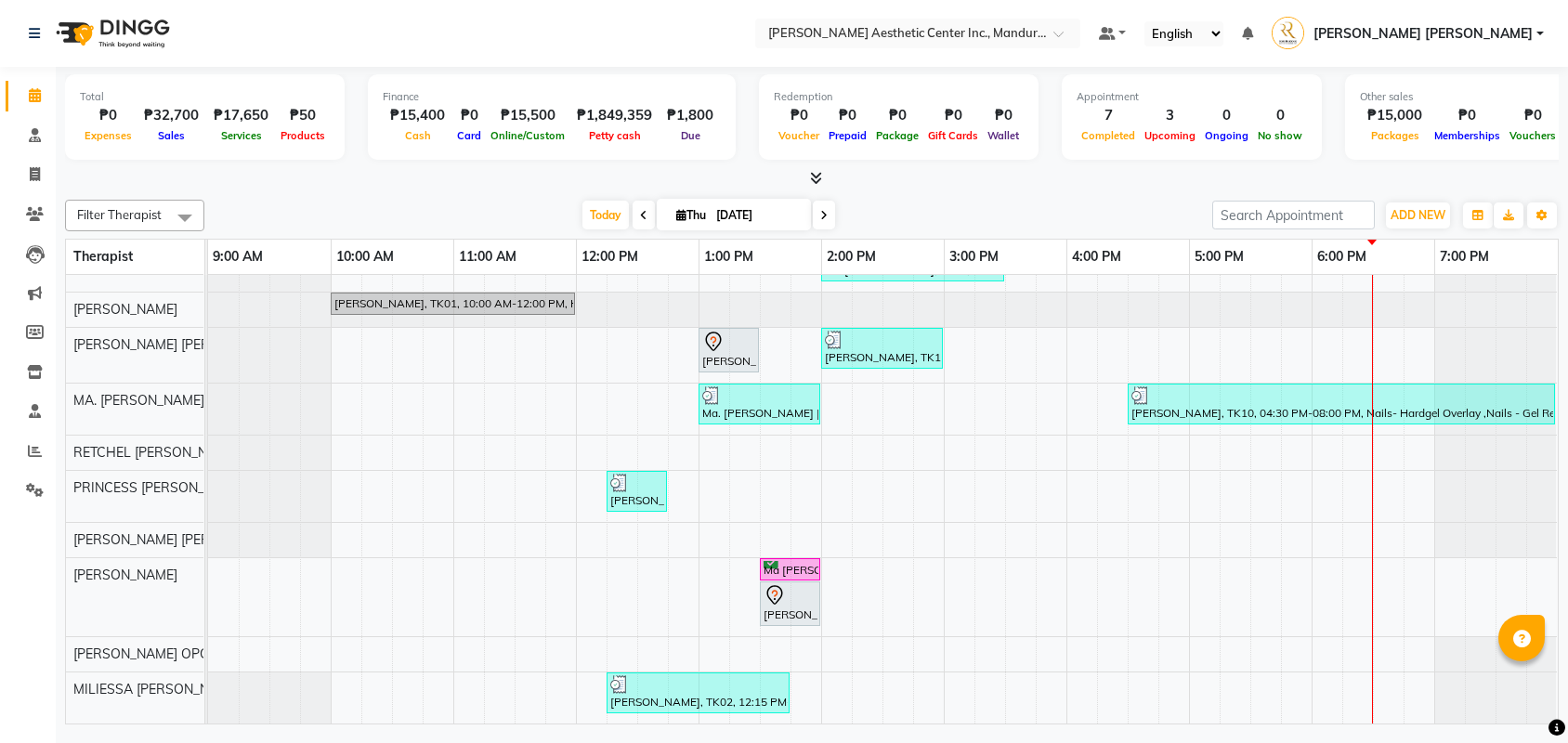
scroll to position [104, 0]
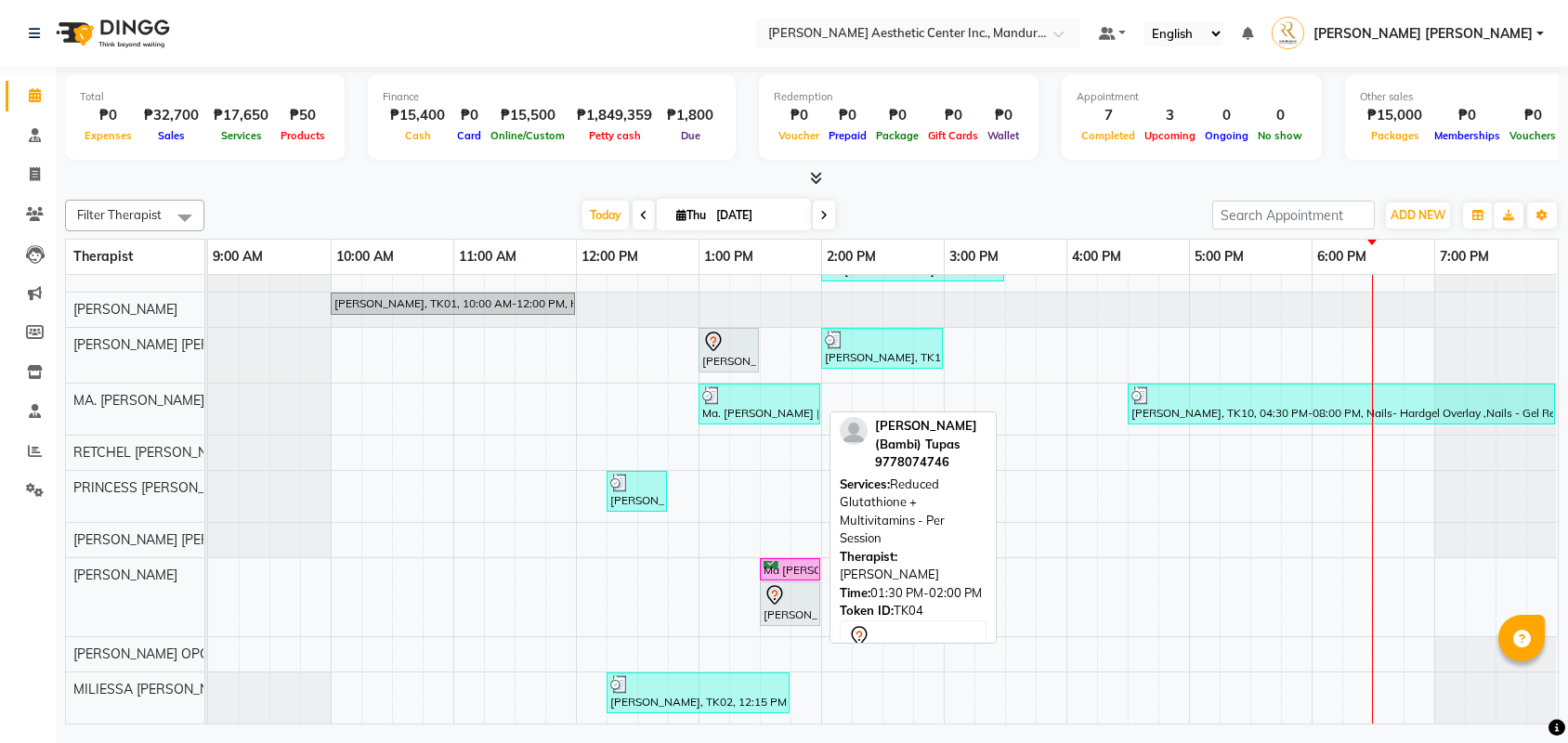
click at [793, 598] on div at bounding box center [790, 594] width 53 height 22
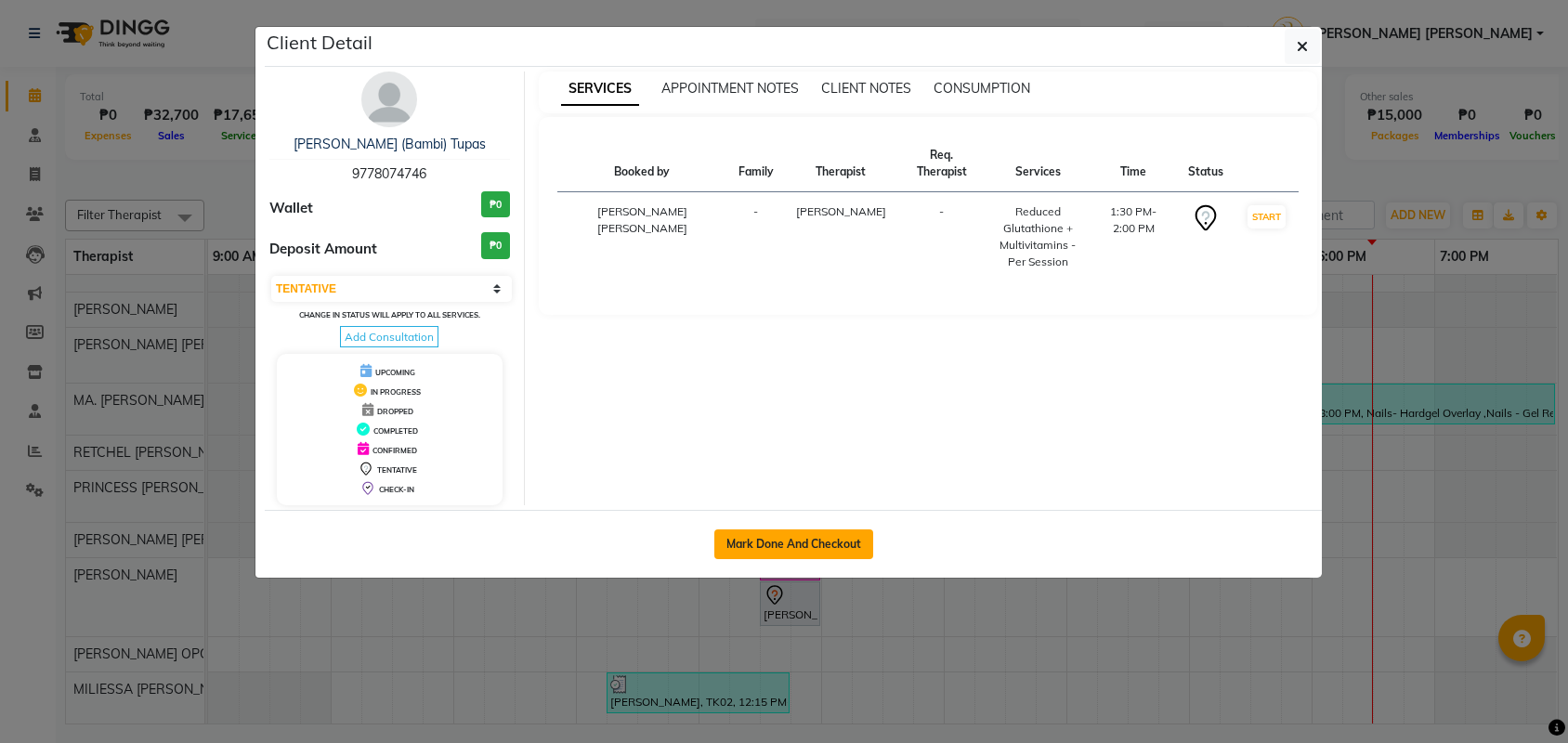
click at [810, 557] on button "Mark Done And Checkout" at bounding box center [794, 544] width 159 height 30
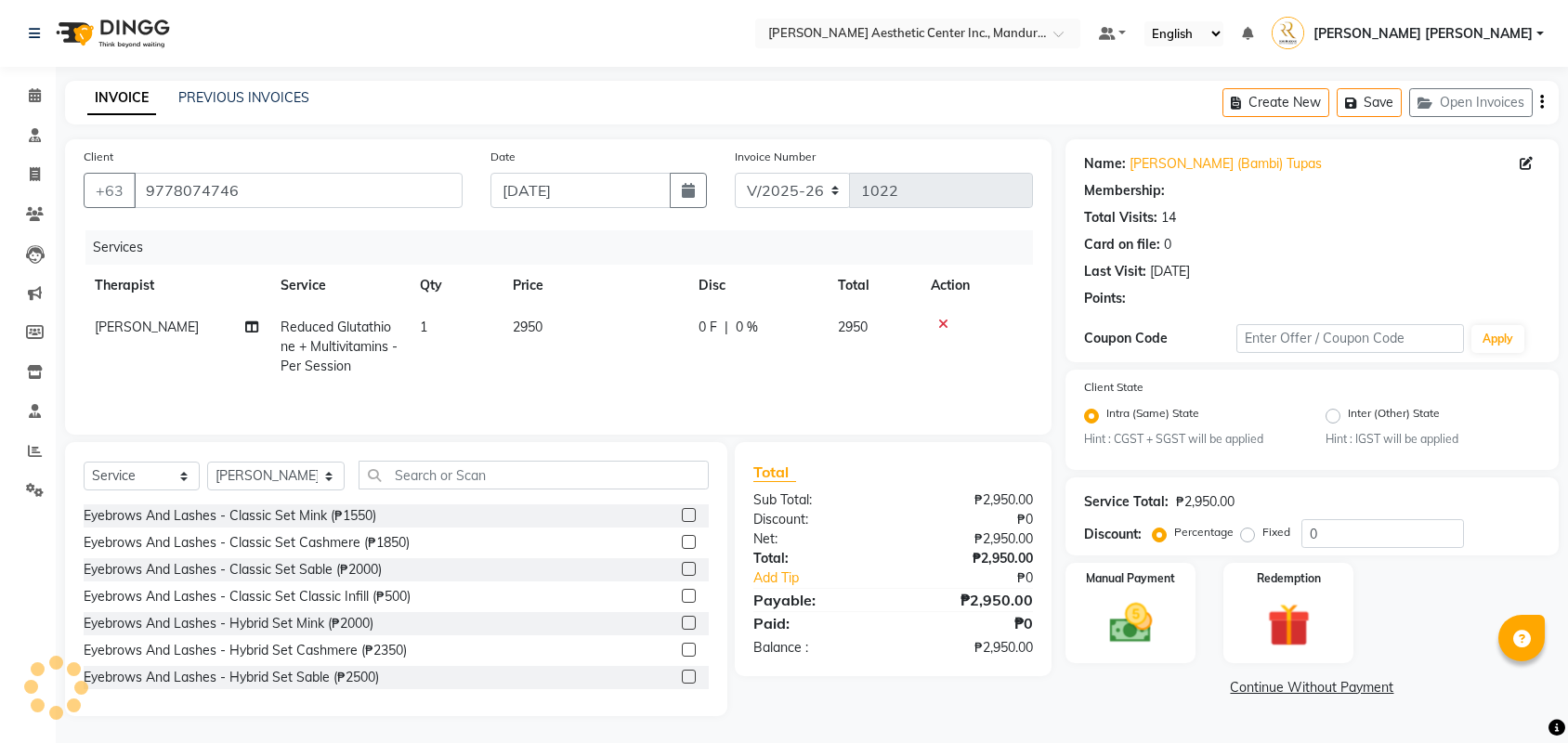
click at [447, 331] on td "1" at bounding box center [455, 347] width 93 height 81
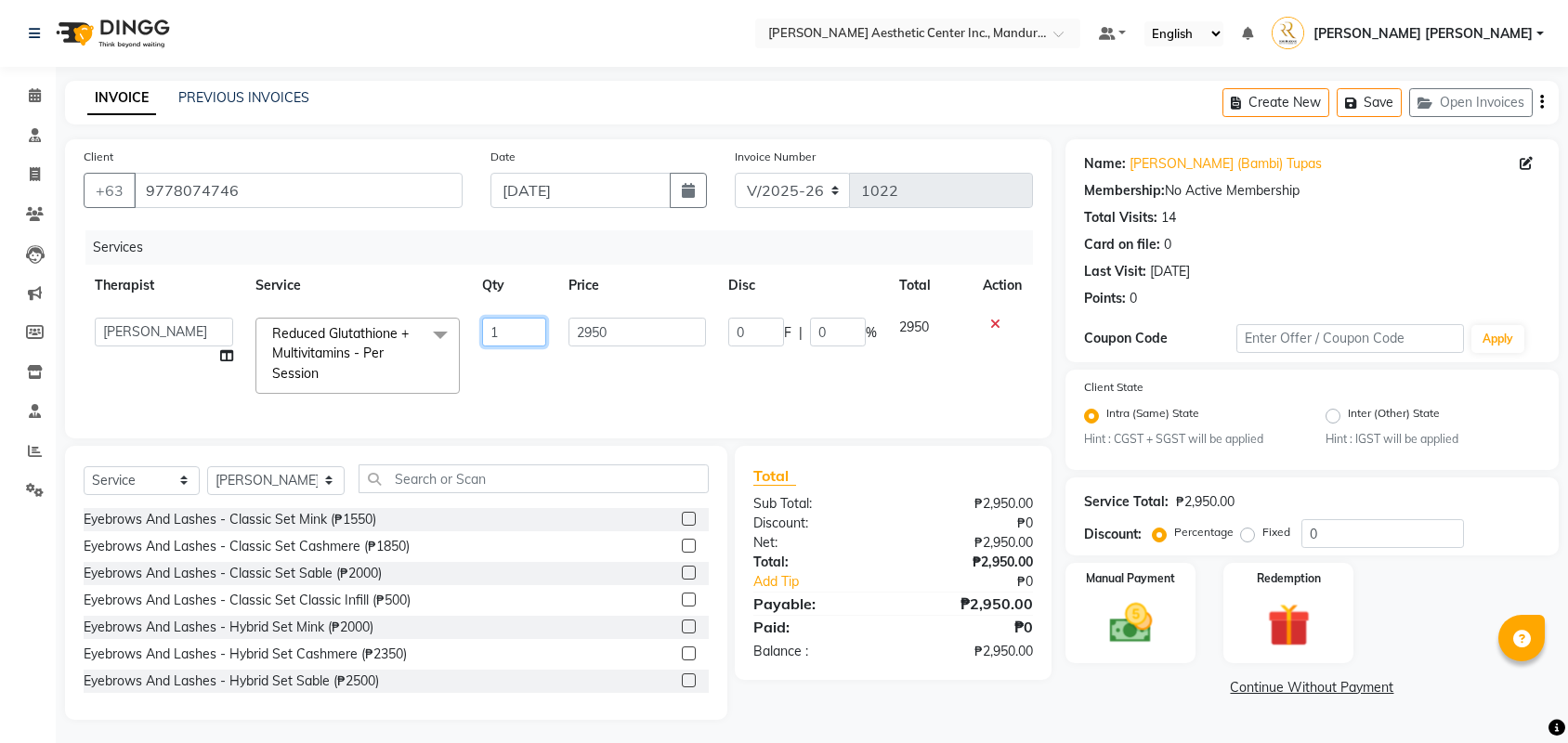
click at [513, 331] on input "1" at bounding box center [514, 332] width 64 height 29
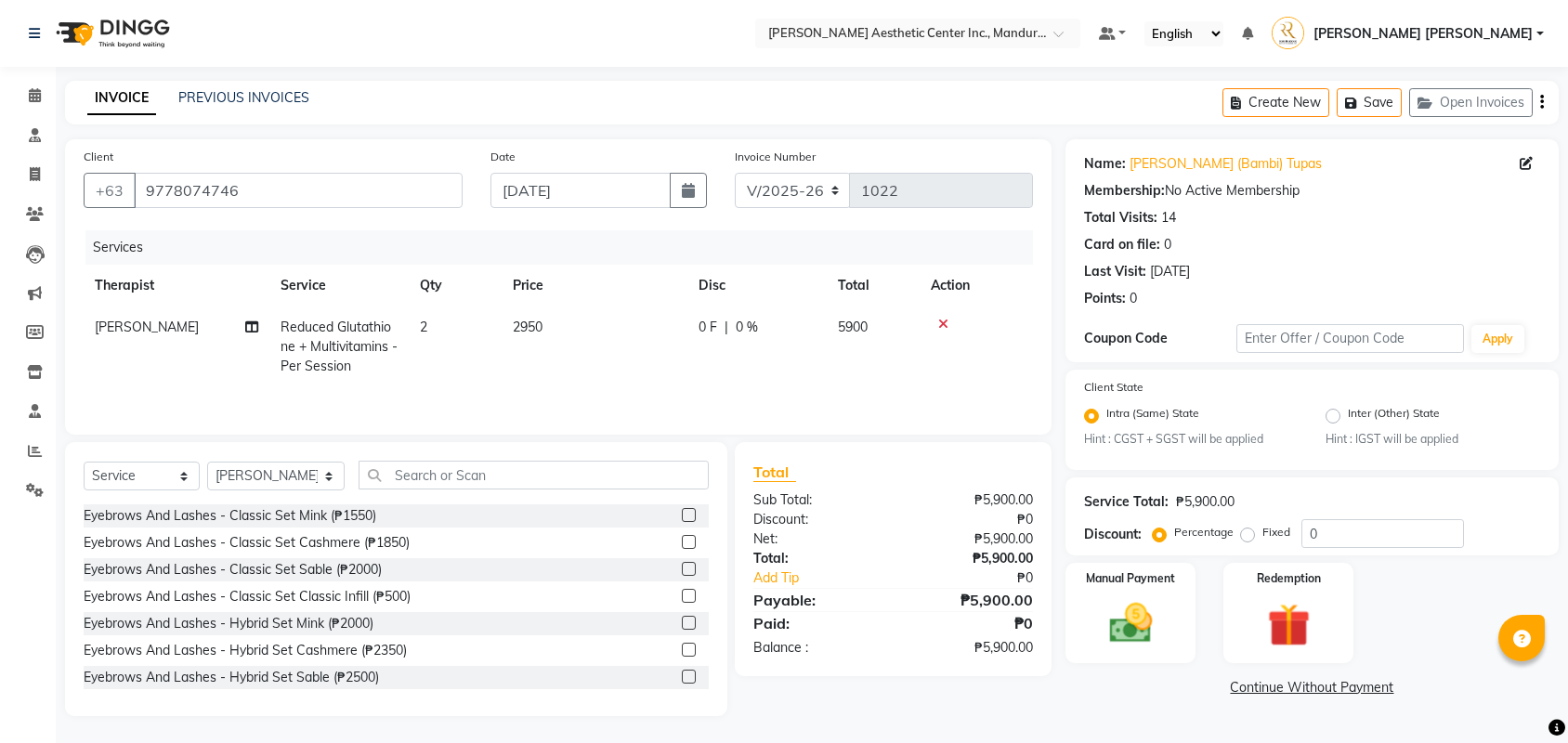
click at [955, 386] on tr "MARY GRACE DORIN Reduced Glutathione + Multivitamins - Per Session 2 2950 0 F |…" at bounding box center [558, 347] width 949 height 81
click at [1104, 621] on img at bounding box center [1130, 623] width 73 height 51
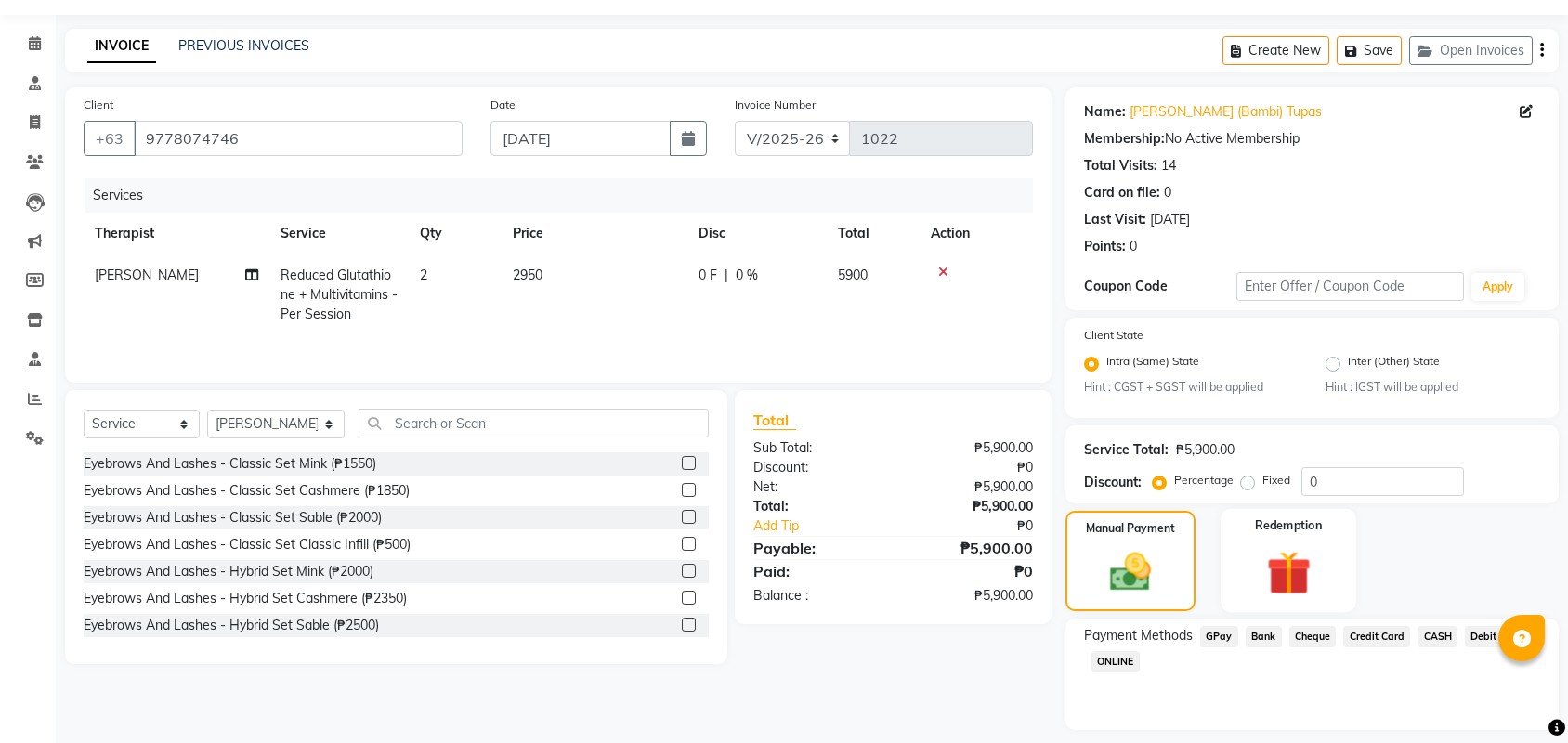
scroll to position [61, 0]
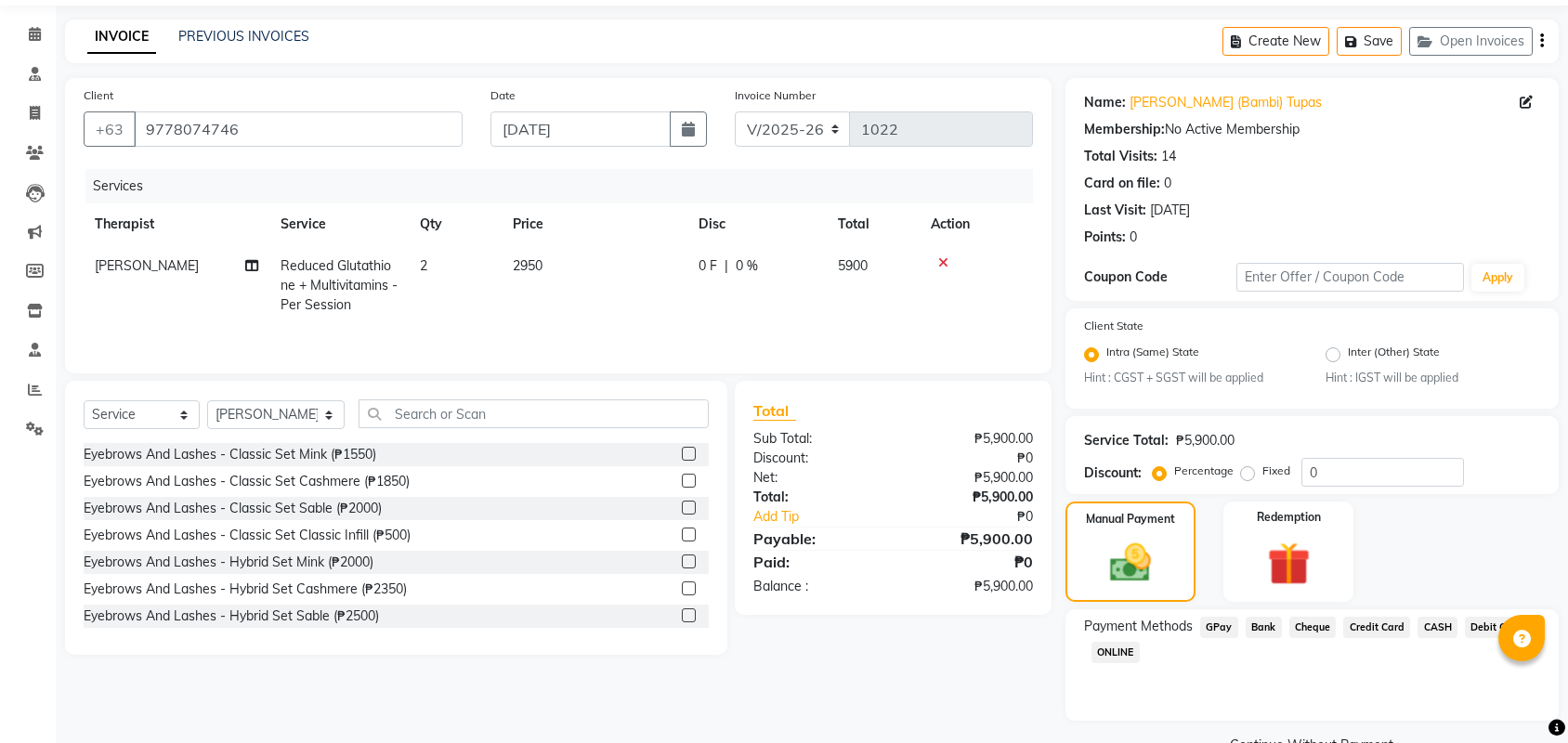
click at [1407, 621] on span "Credit Card" at bounding box center [1376, 627] width 67 height 21
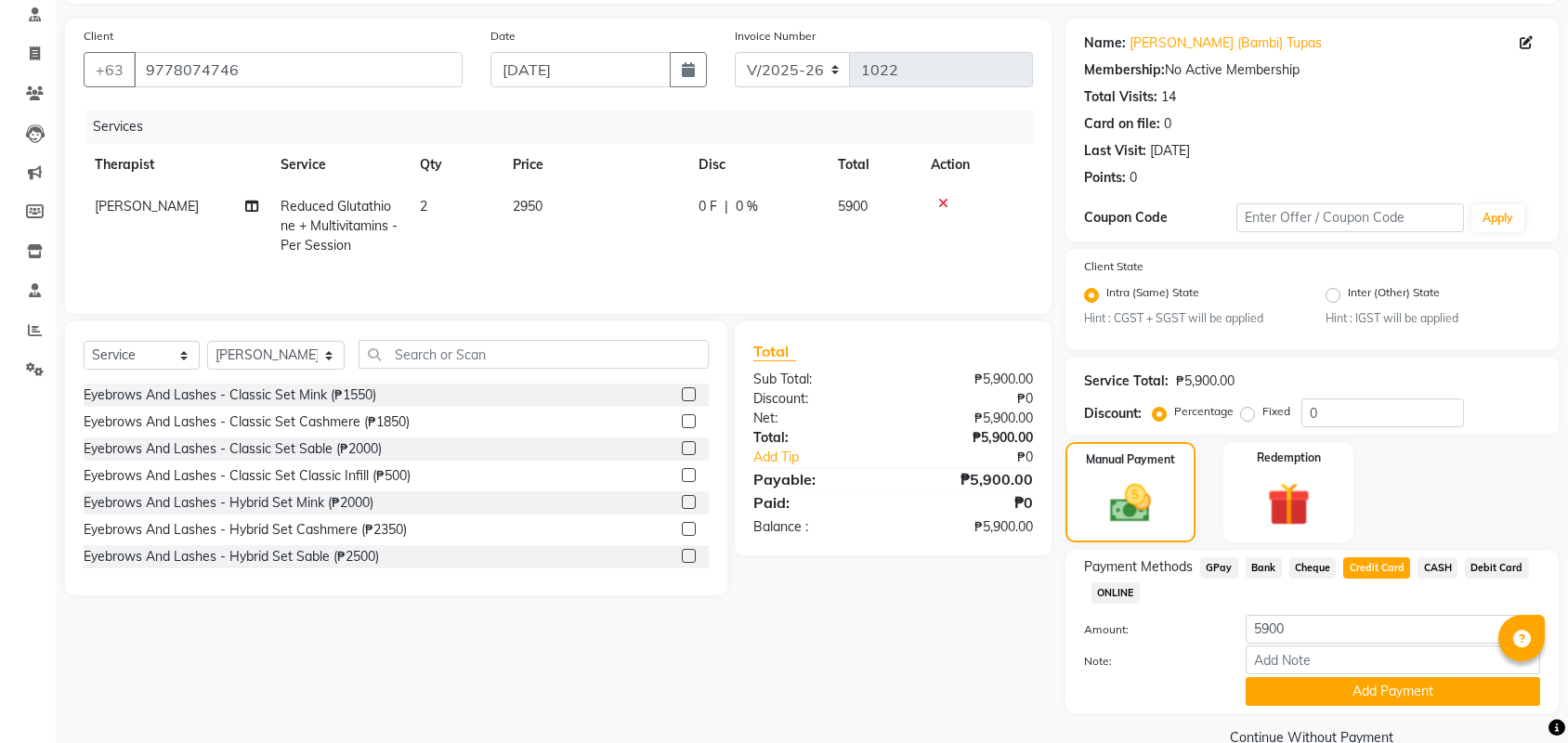
scroll to position [134, 0]
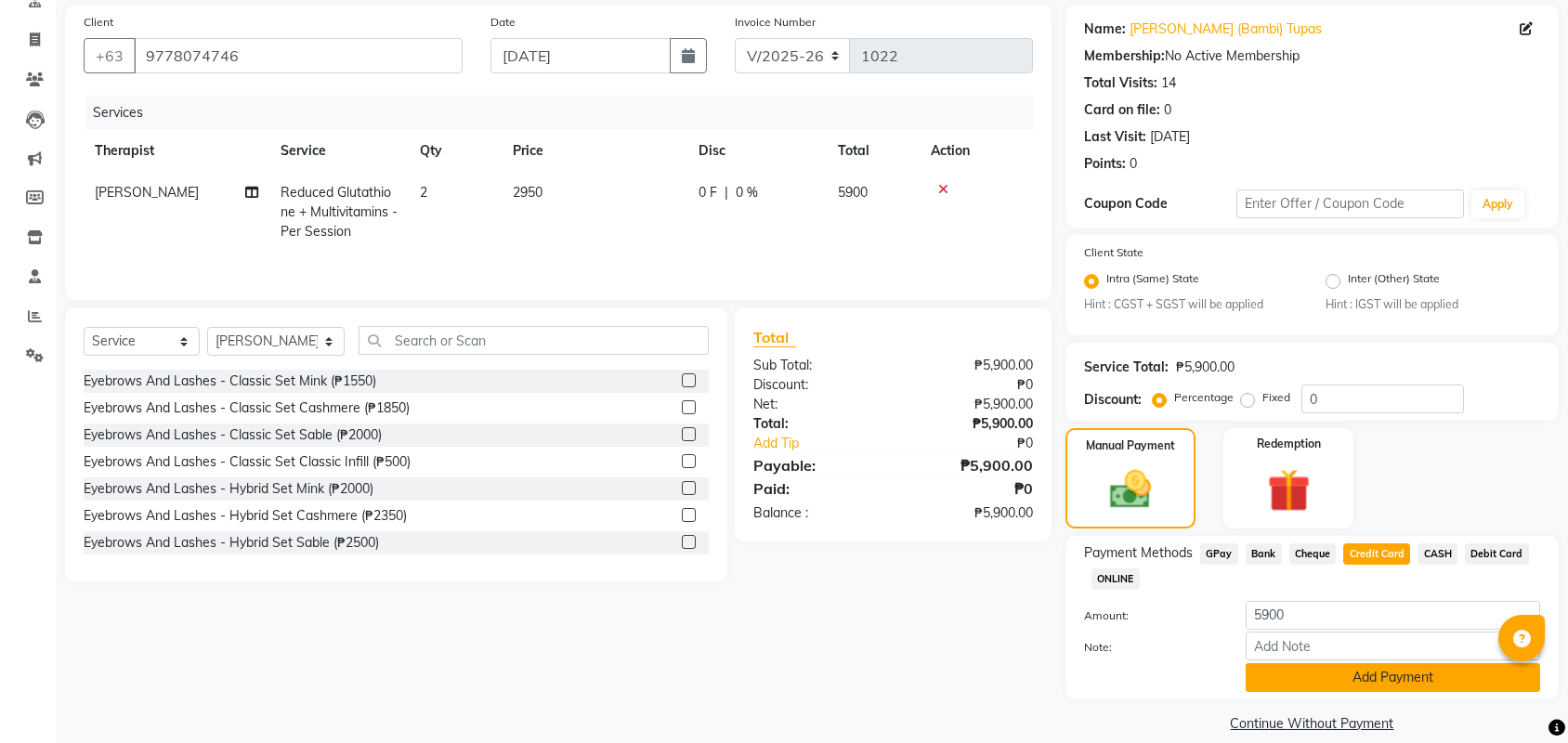
click at [1360, 684] on button "Add Payment" at bounding box center [1393, 677] width 295 height 29
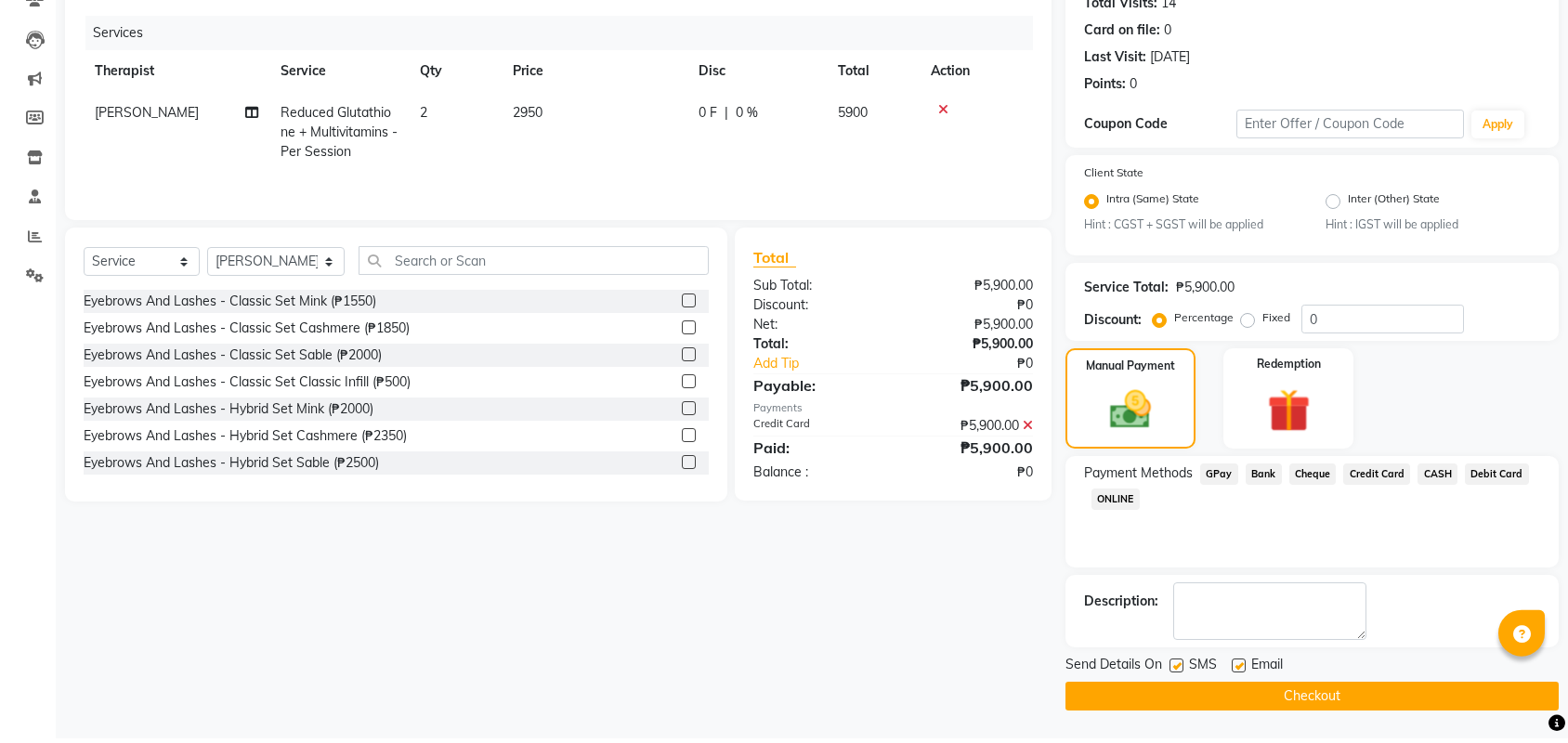
scroll to position [213, 0]
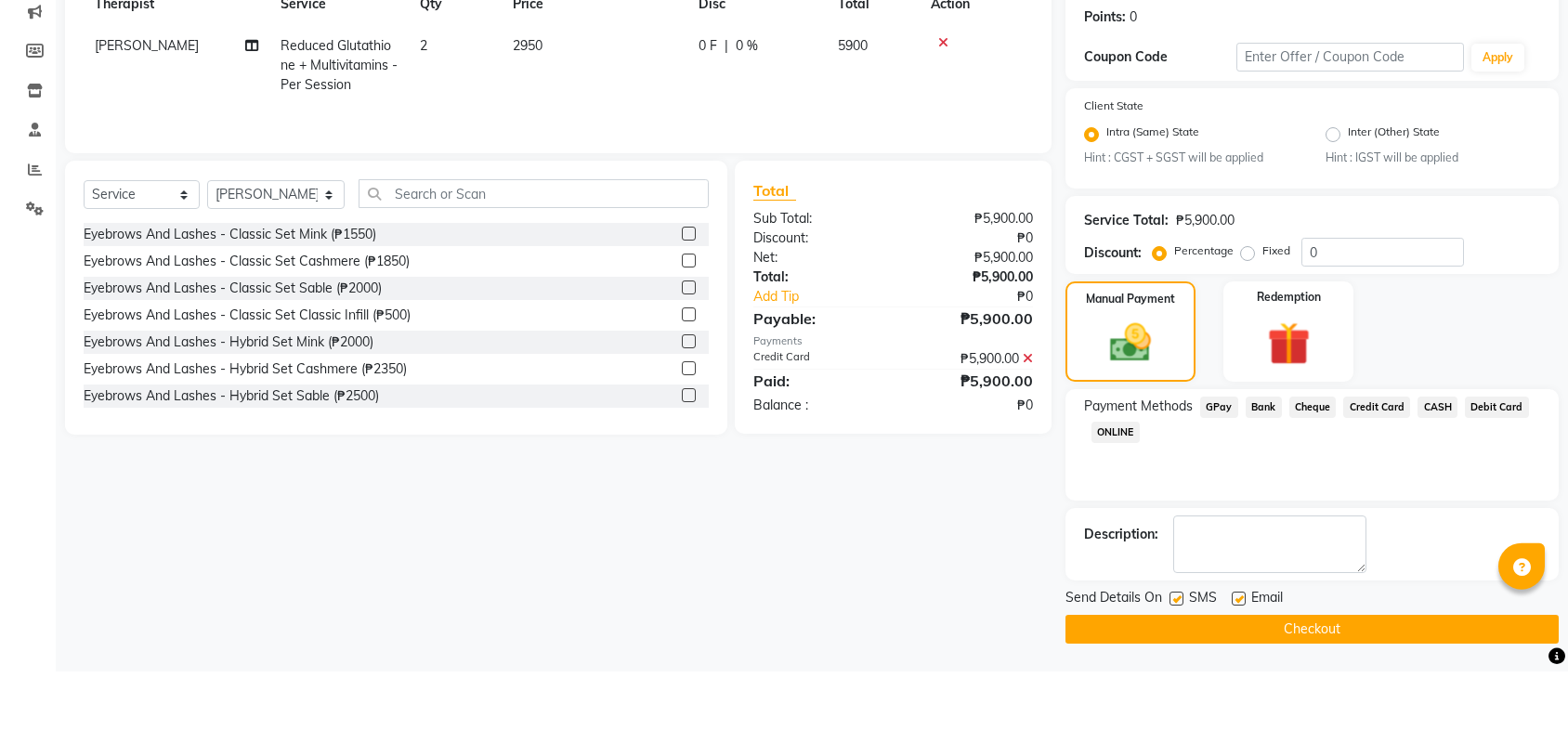
click at [1305, 686] on button "Checkout" at bounding box center [1312, 700] width 493 height 29
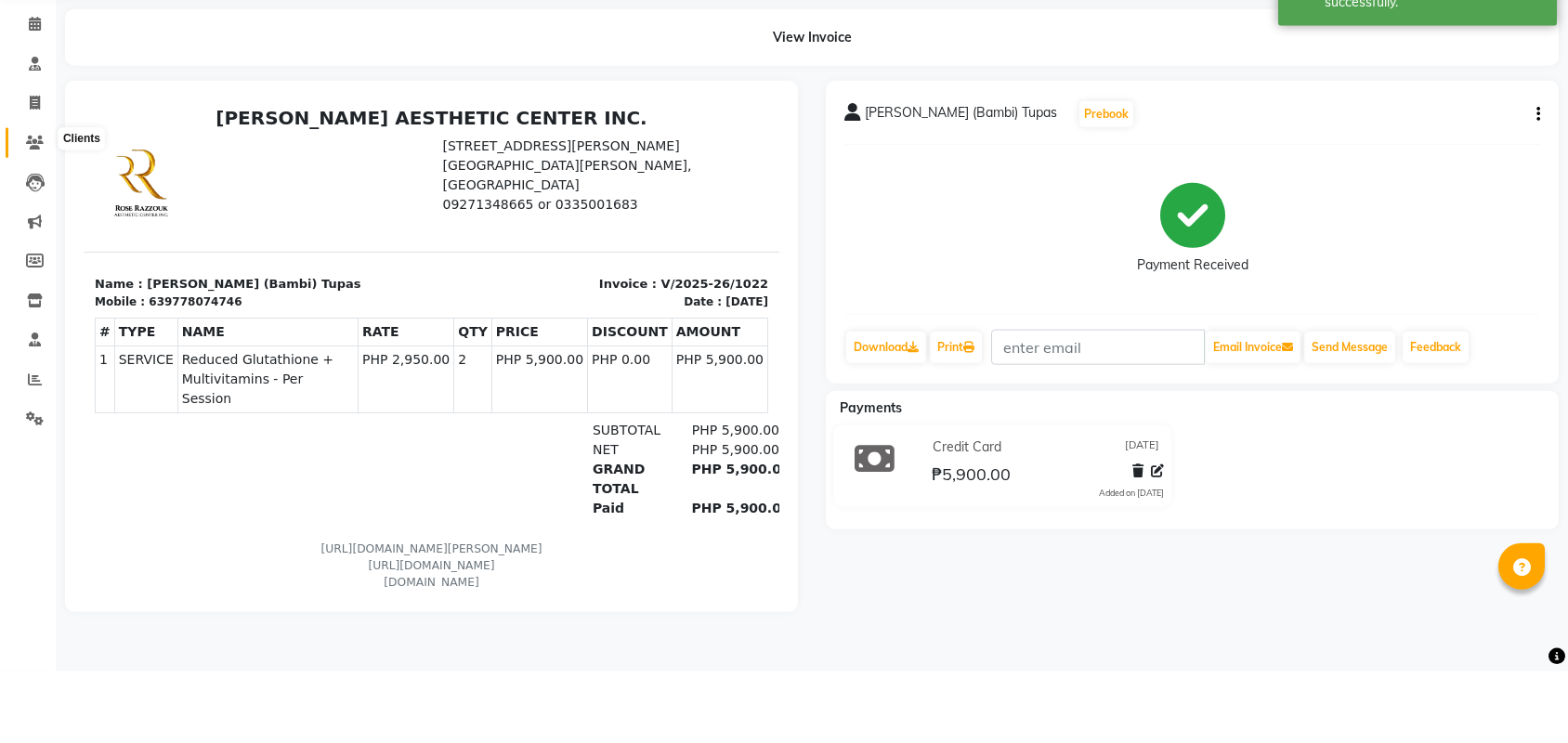
click at [35, 207] on icon at bounding box center [35, 214] width 17 height 14
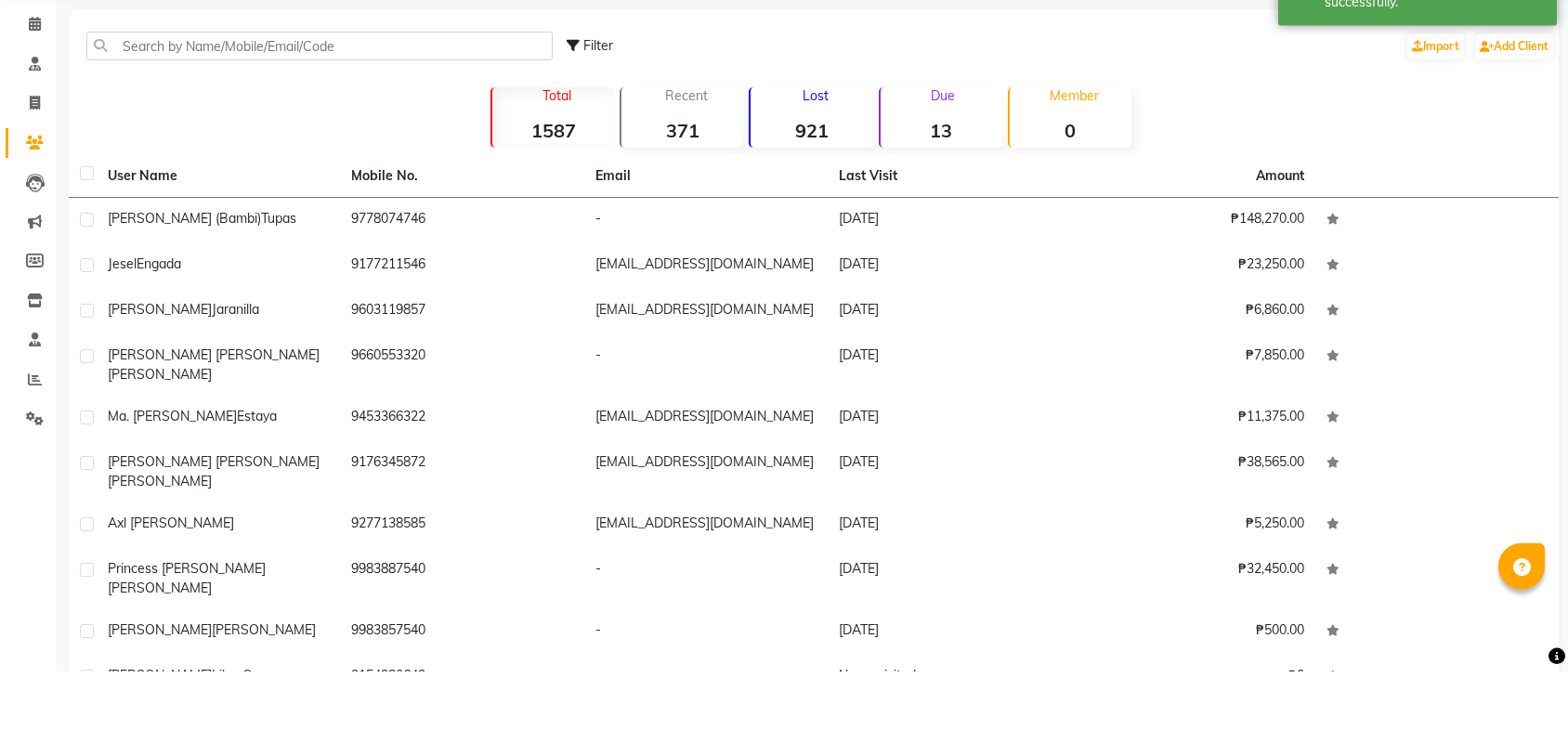
scroll to position [71, 0]
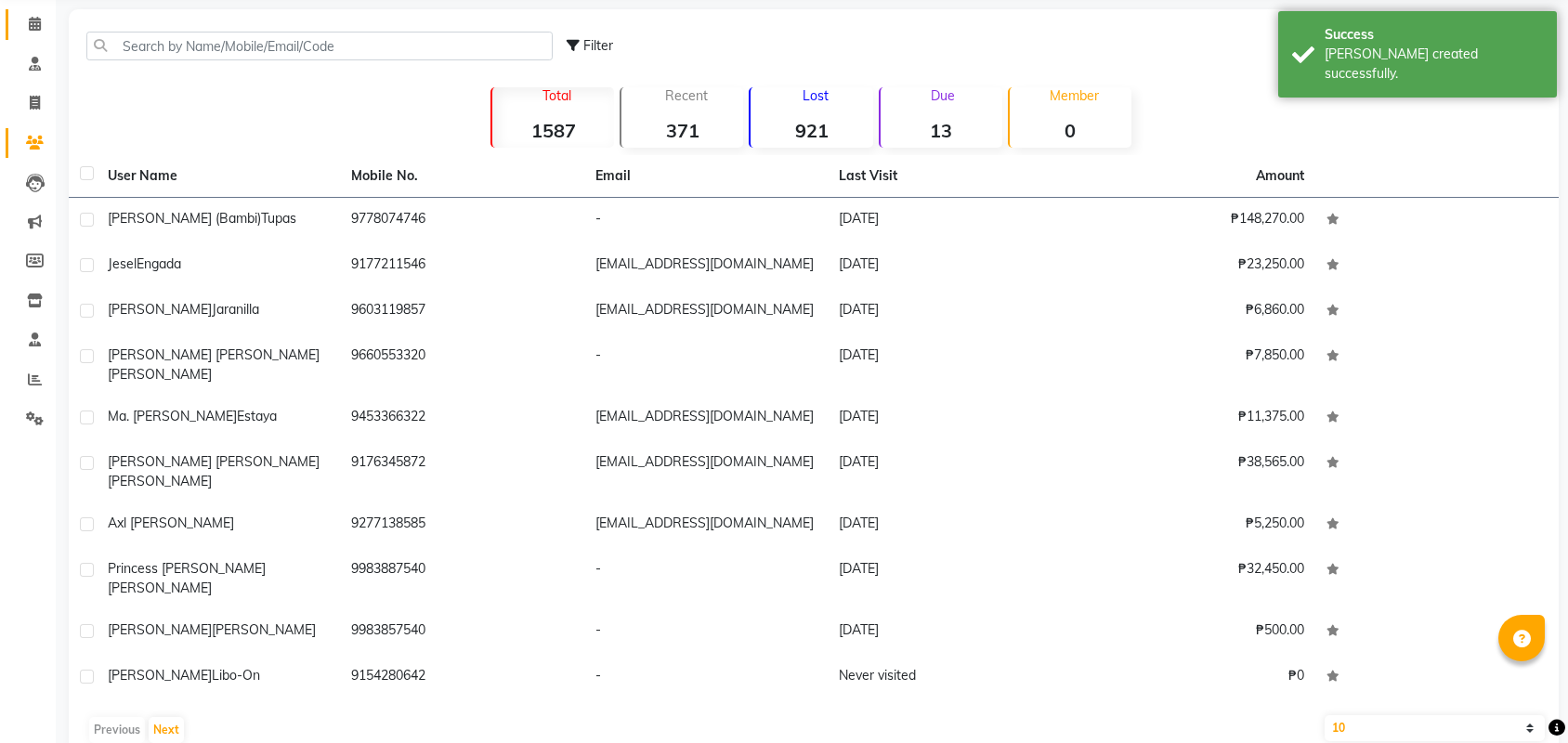
click at [39, 25] on icon at bounding box center [35, 23] width 12 height 14
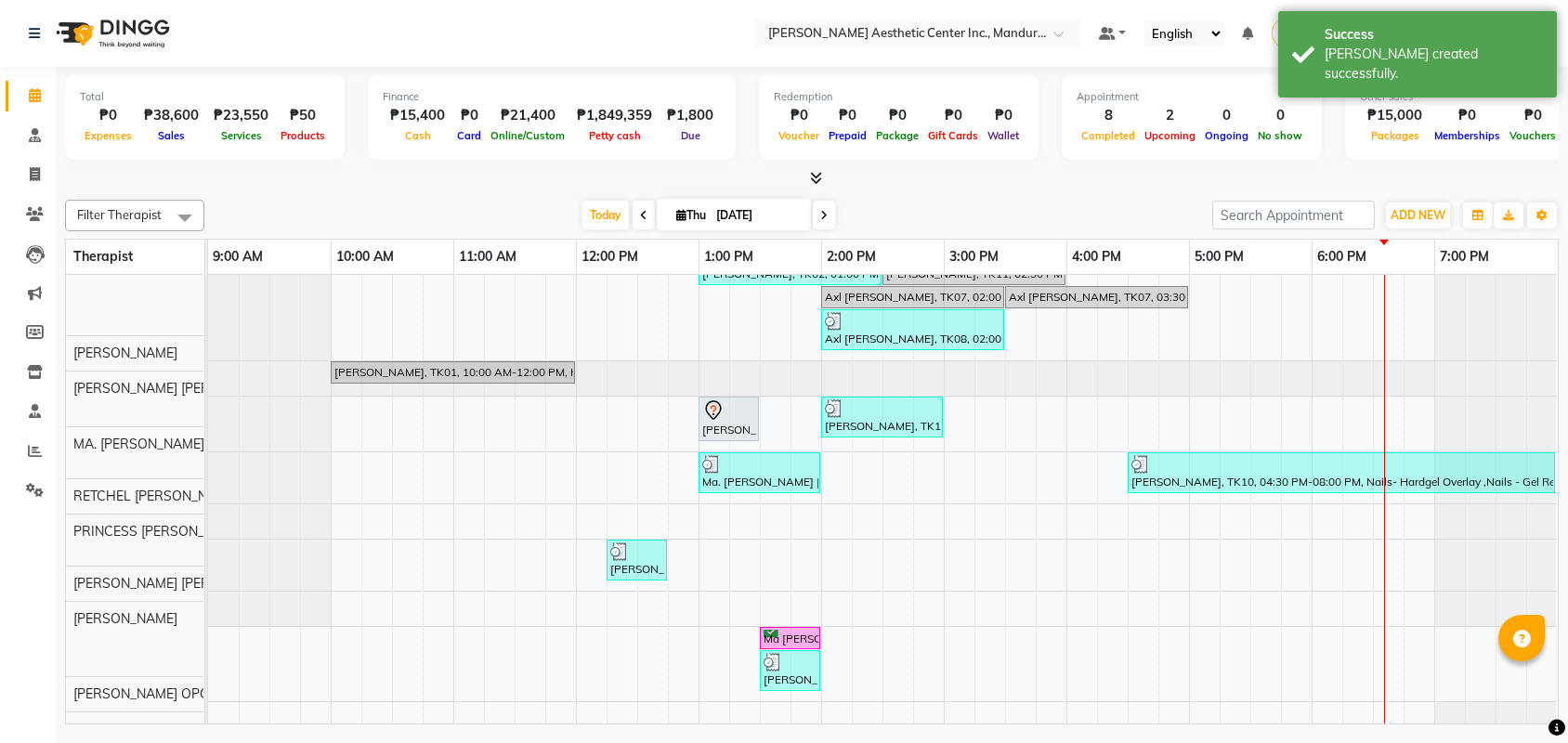
scroll to position [57, 0]
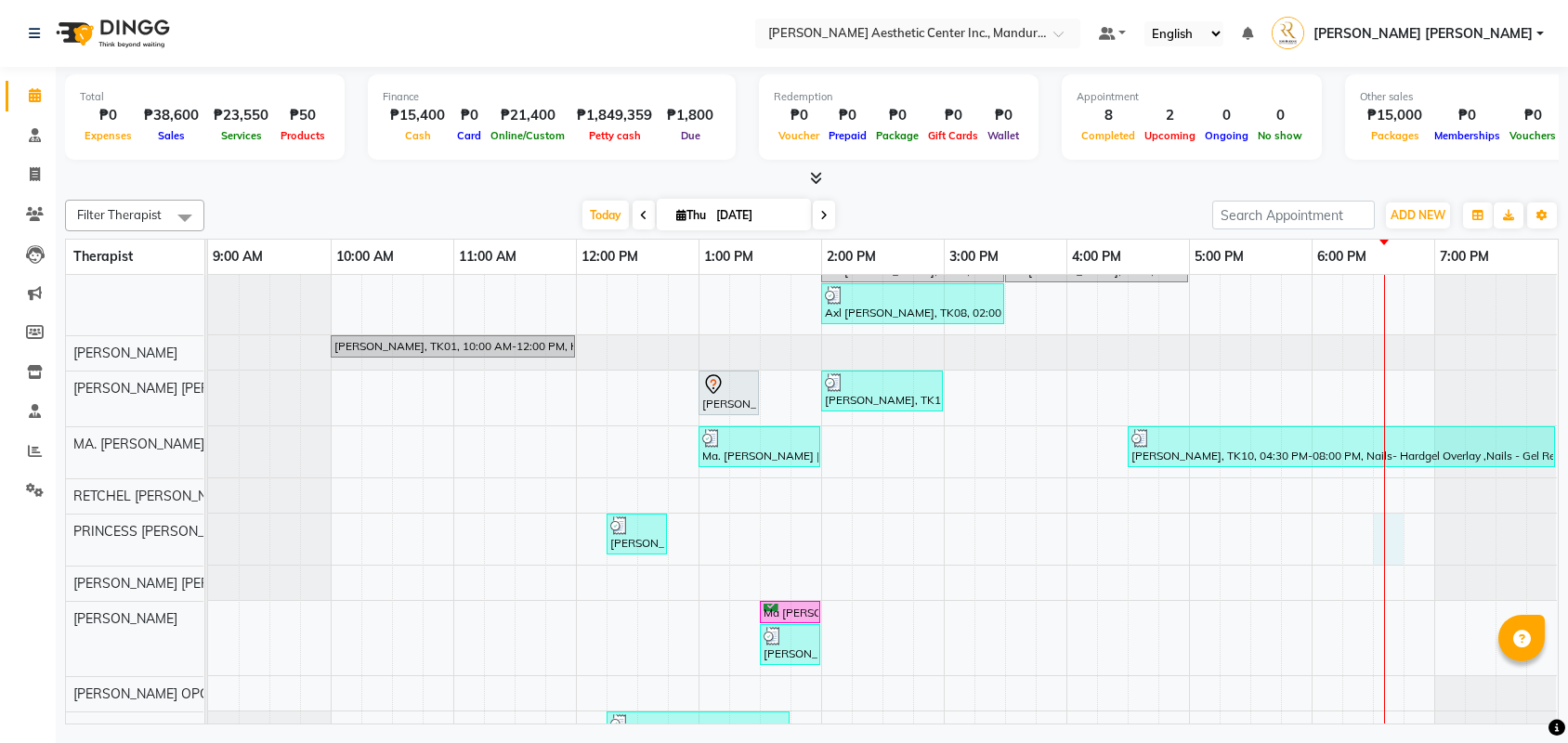
click at [1390, 539] on div "Maria Veronica Diel, TK02, 01:00 PM-02:30 PM, Facial- Hydra Facial Ultimate Ann…" at bounding box center [883, 490] width 1350 height 544
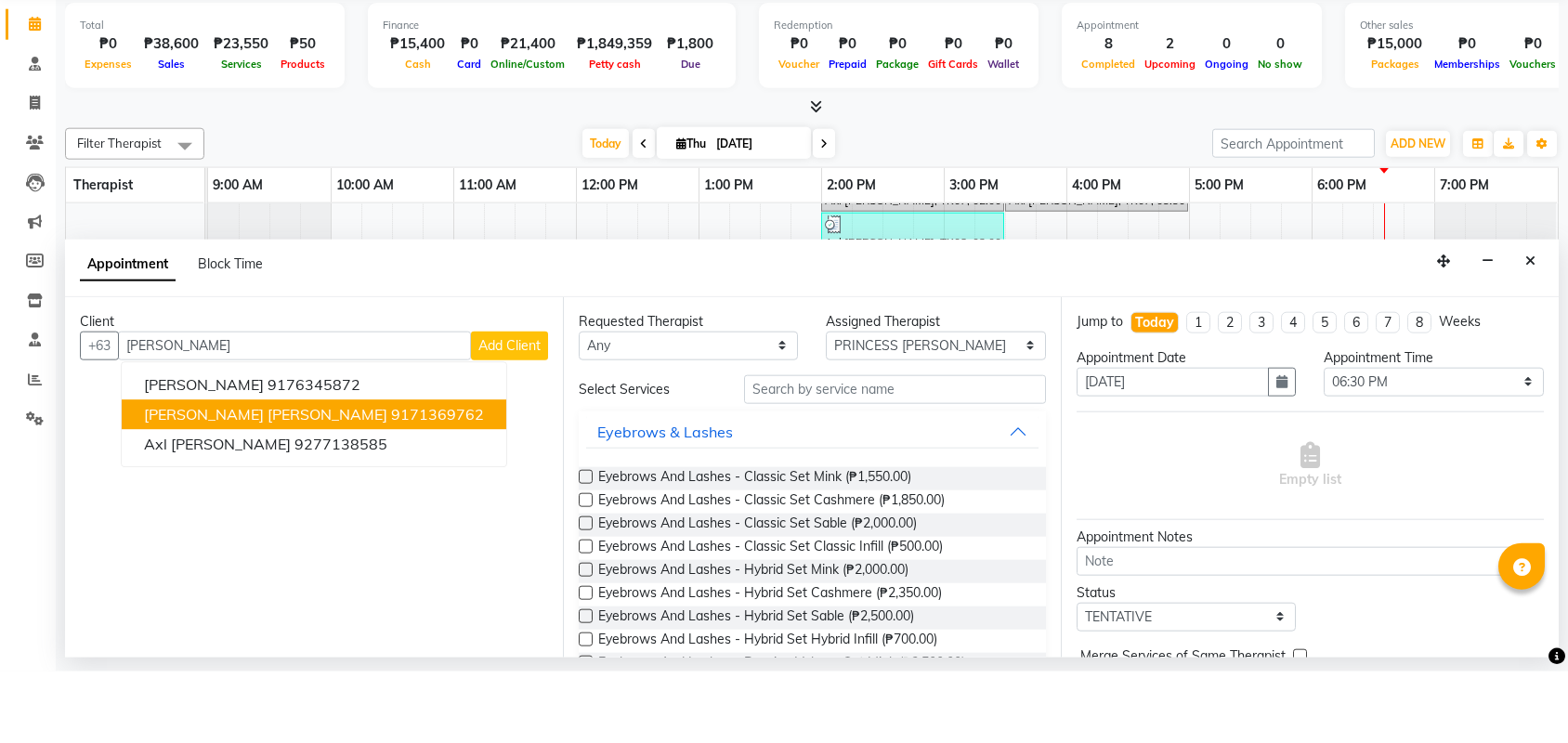
click at [262, 476] on span "[PERSON_NAME] [PERSON_NAME]" at bounding box center [266, 485] width 244 height 18
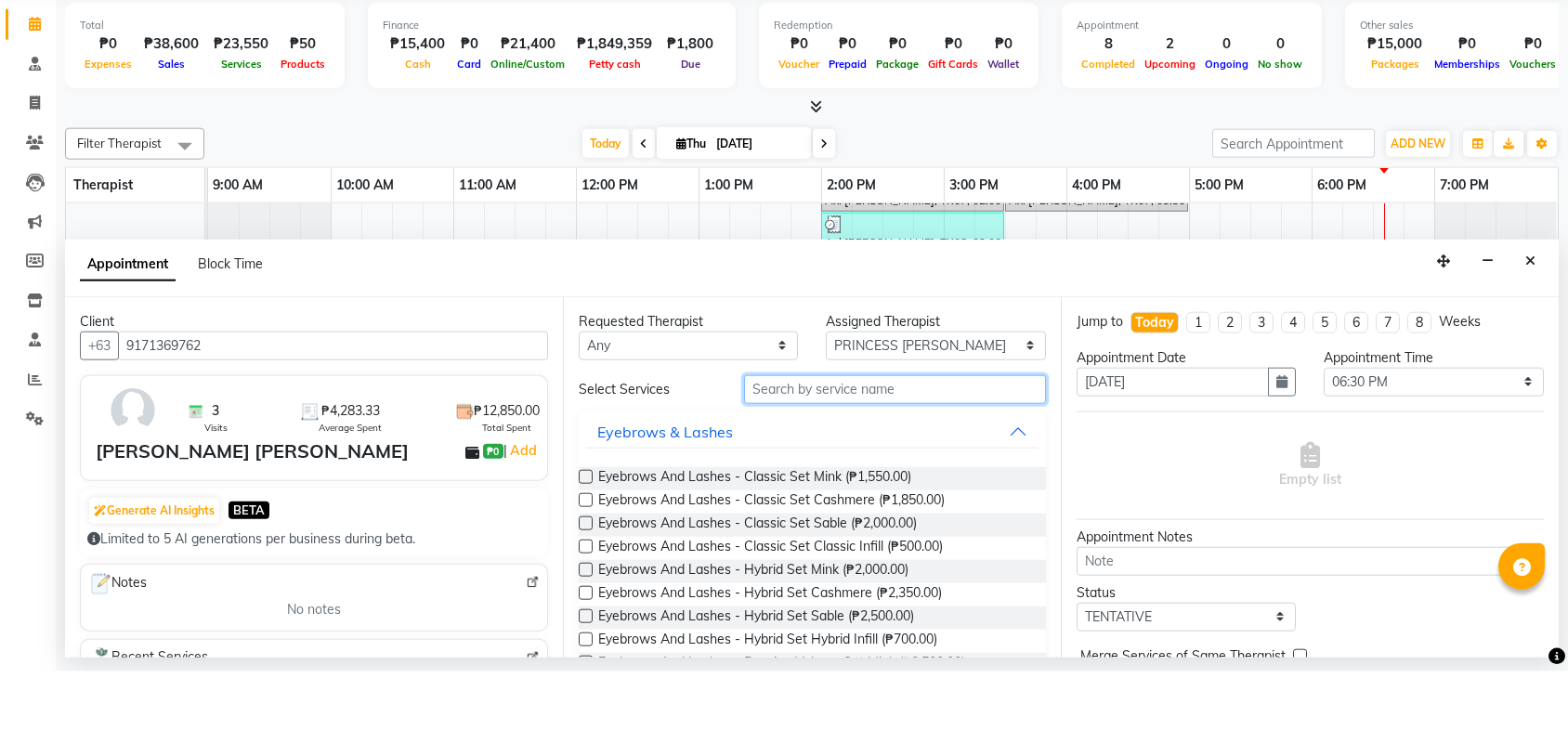
click at [818, 446] on input "text" at bounding box center [895, 461] width 302 height 29
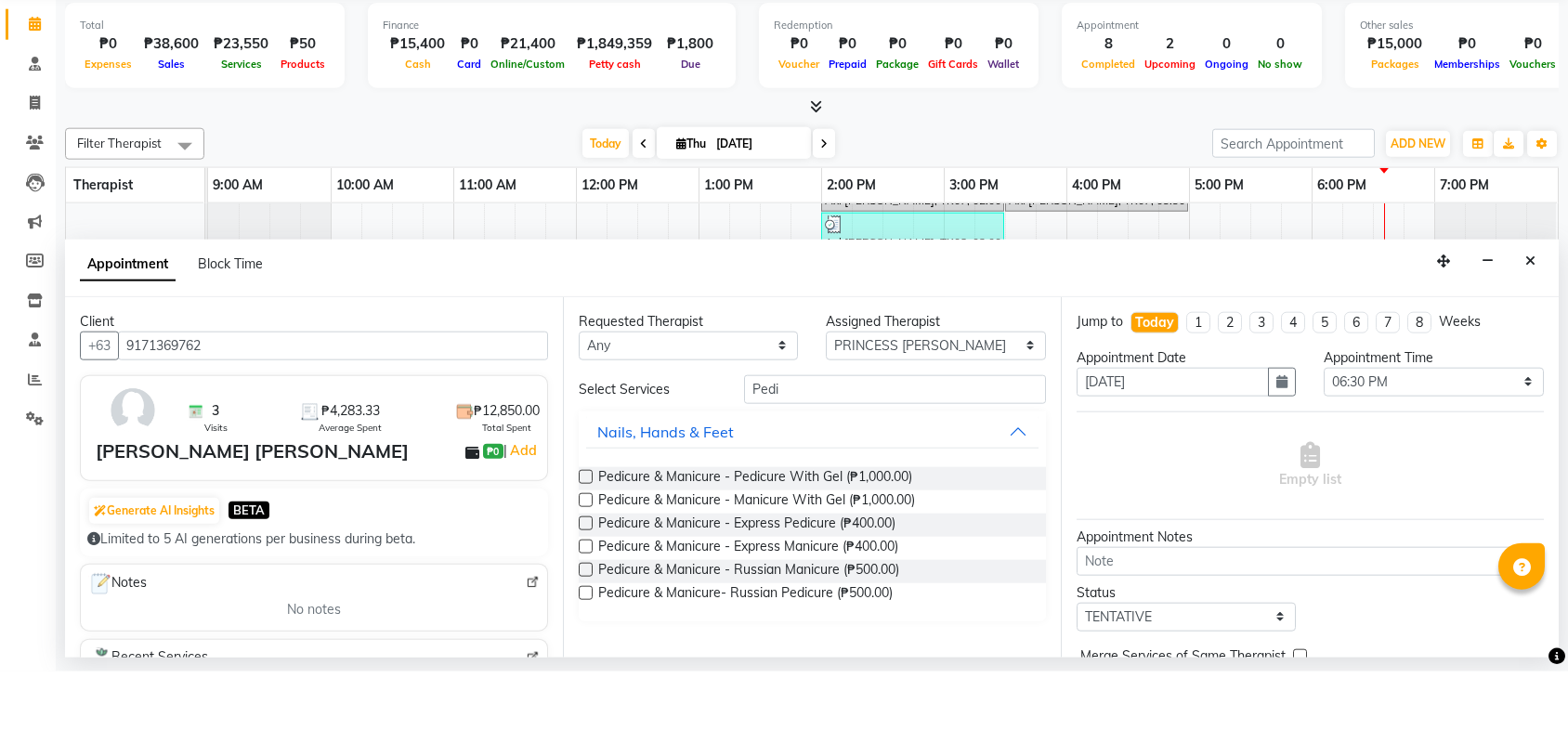
click at [583, 657] on label at bounding box center [586, 664] width 14 height 14
click at [583, 660] on input "checkbox" at bounding box center [585, 666] width 12 height 12
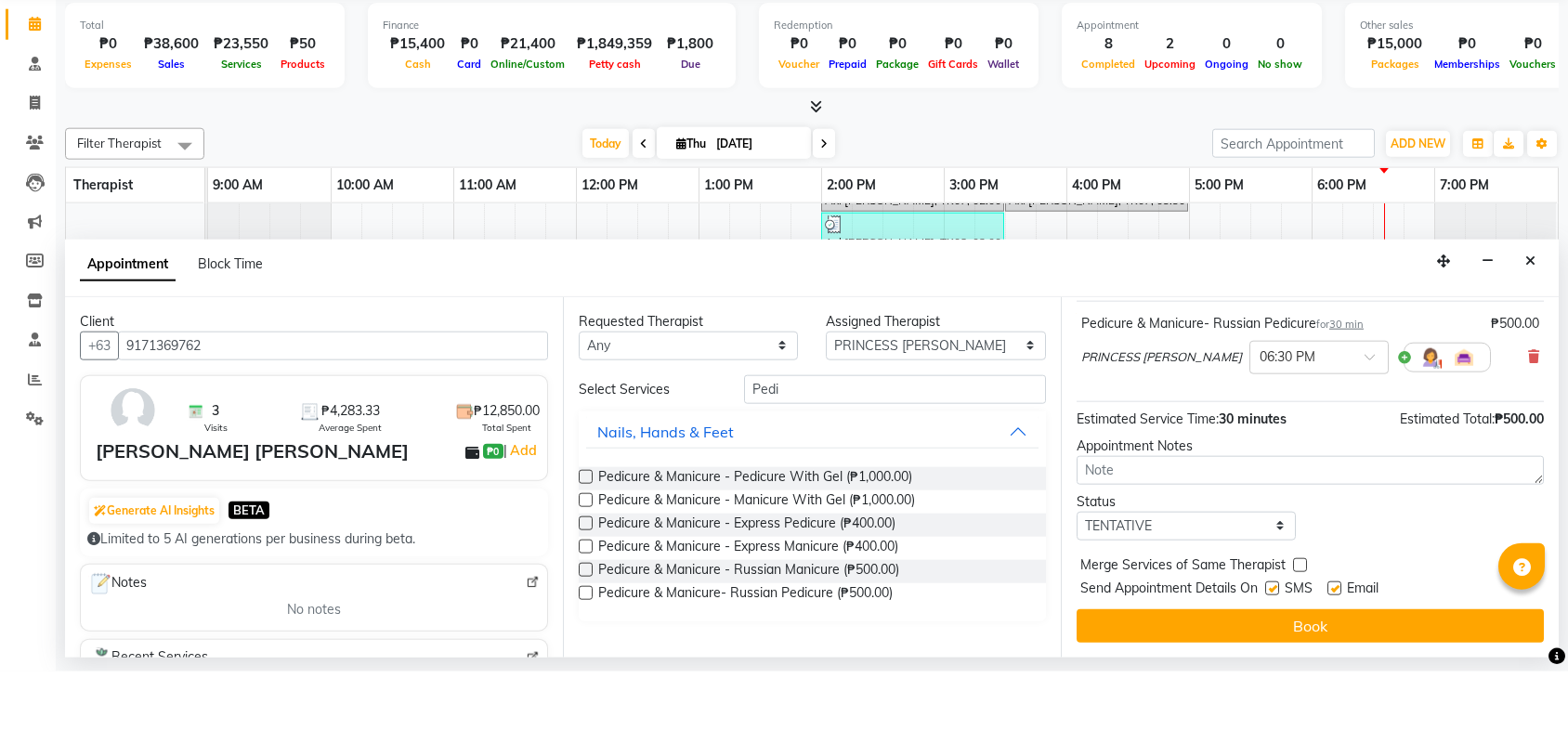
scroll to position [116, 0]
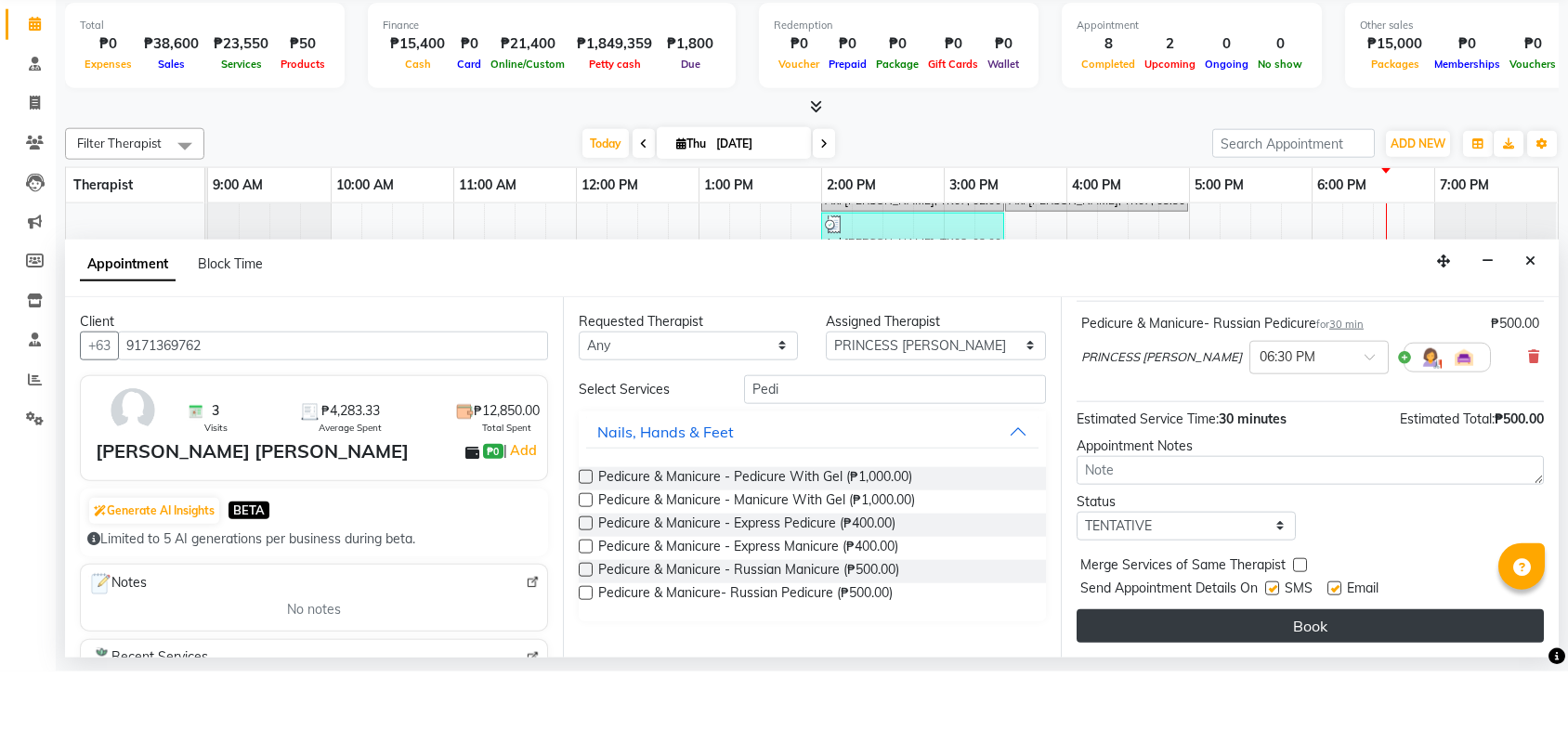
click at [1297, 680] on button "Book" at bounding box center [1310, 697] width 467 height 34
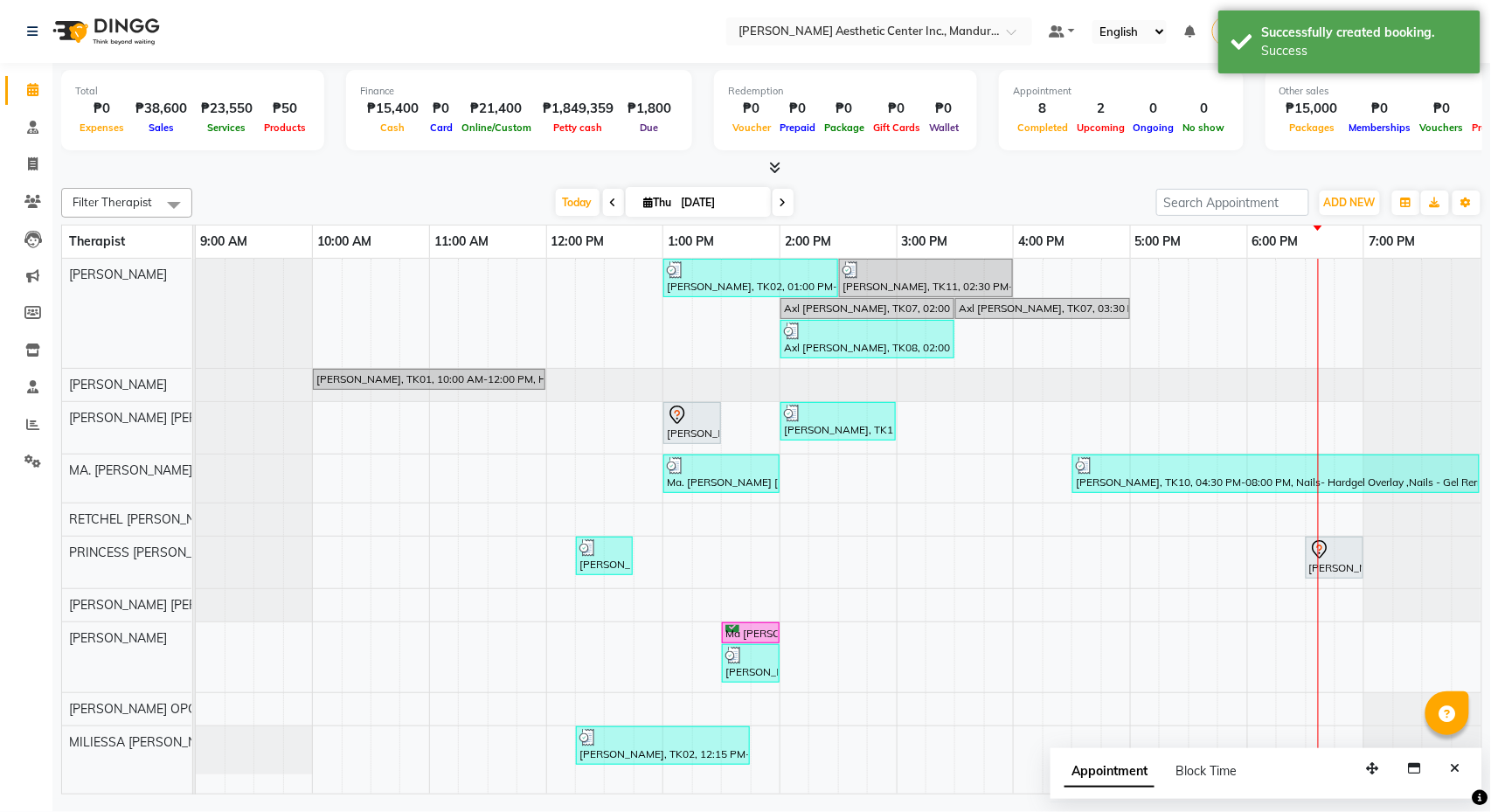
scroll to position [0, 0]
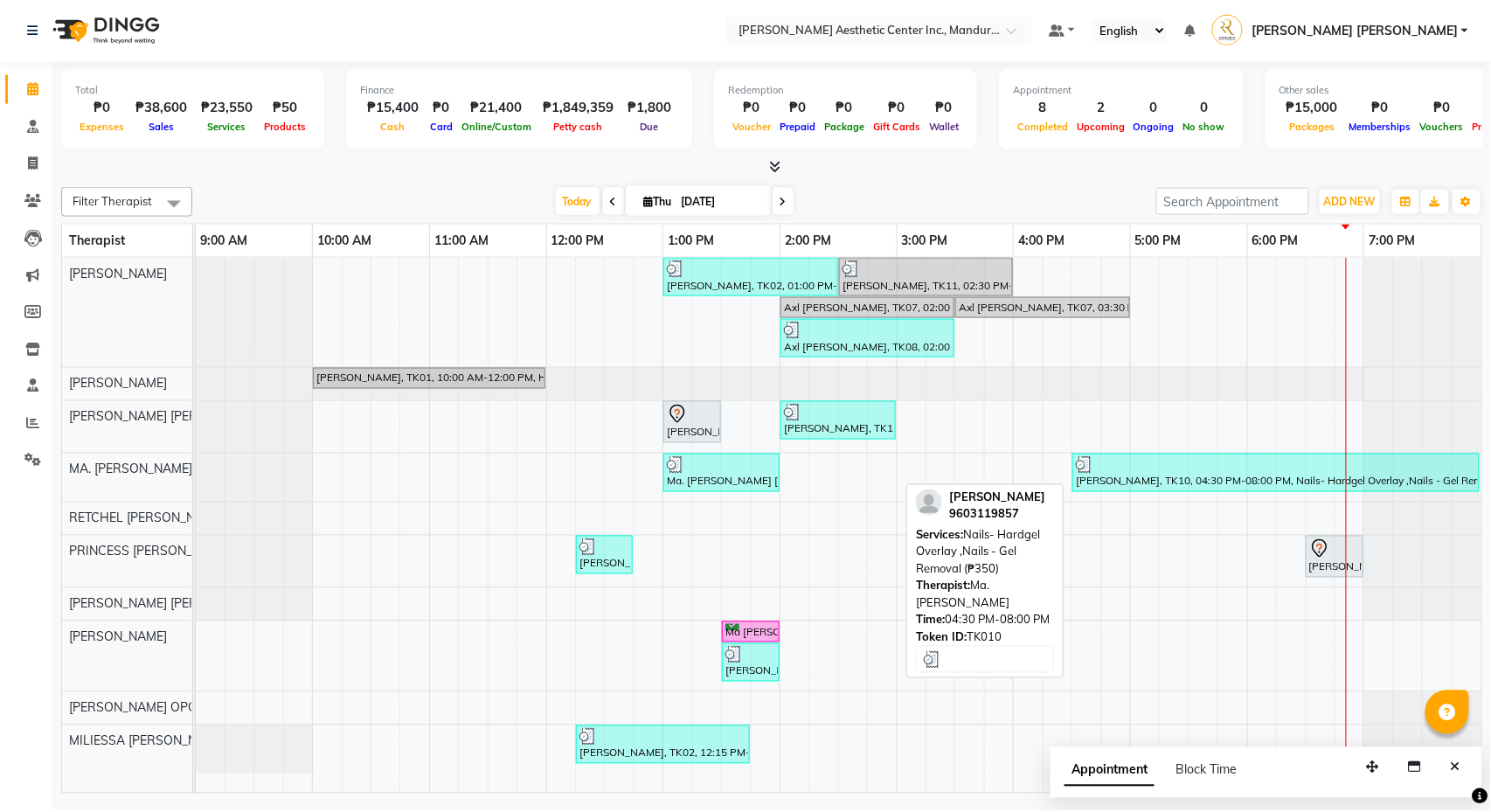
click at [1214, 478] on div "Joan Jaranilla, TK10, 04:30 PM-08:00 PM, Nails- Hardgel Overlay ,Nails - Gel Re…" at bounding box center [1276, 474] width 404 height 34
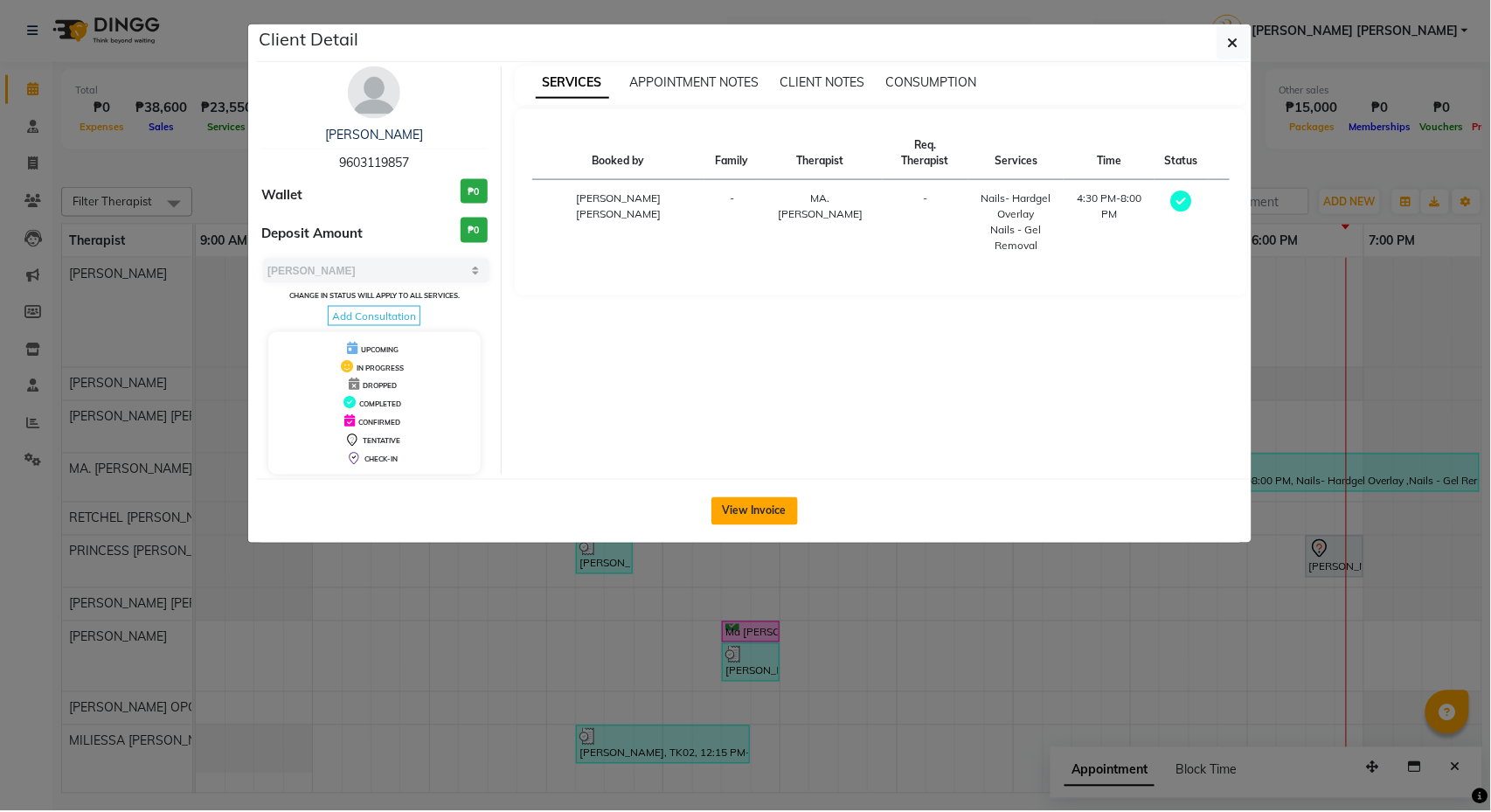
click at [780, 518] on button "View Invoice" at bounding box center [754, 512] width 86 height 28
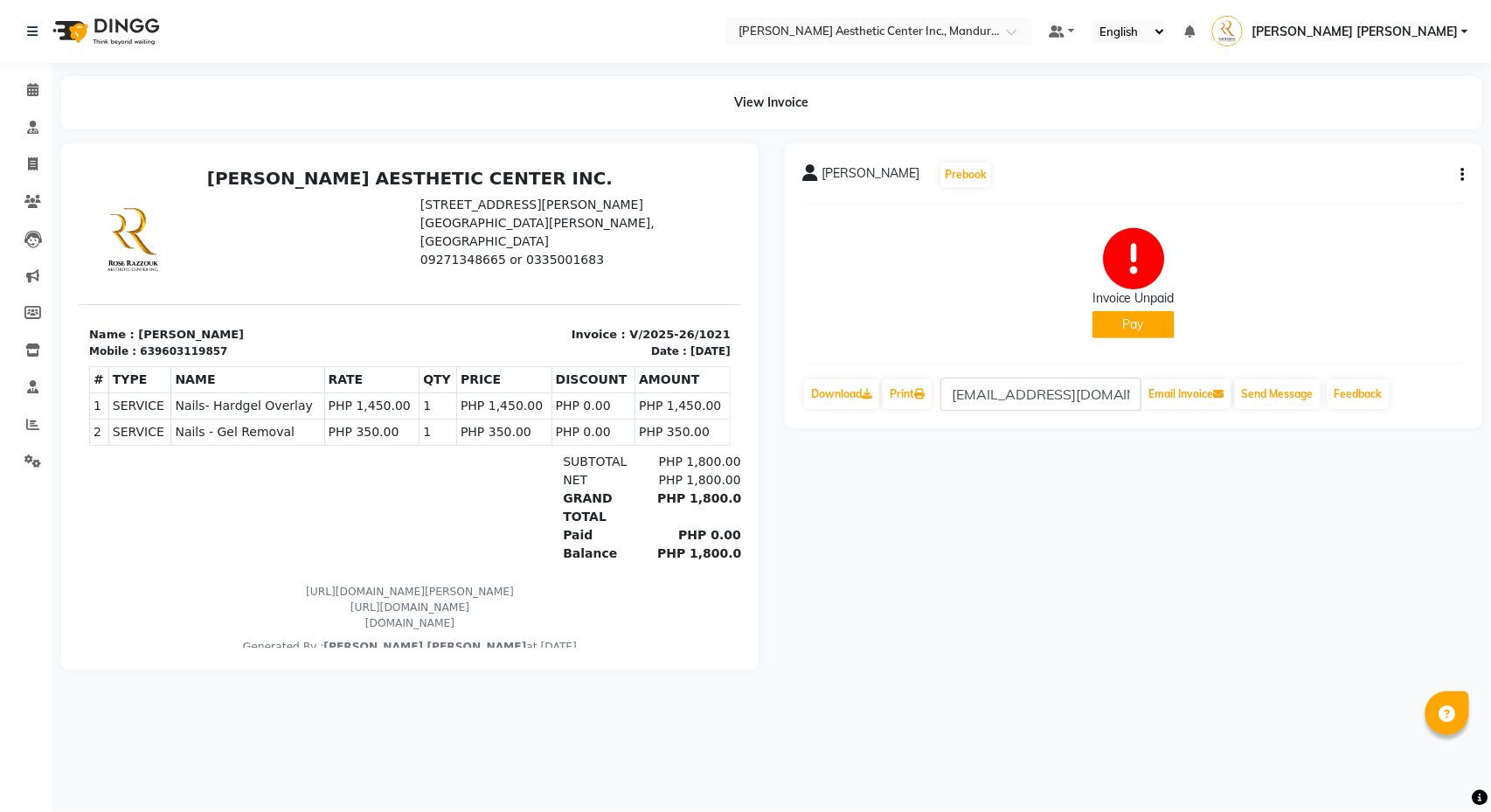
click at [1462, 175] on icon "button" at bounding box center [1464, 175] width 4 height 1
click at [1386, 192] on div "Edit Invoice" at bounding box center [1376, 196] width 120 height 22
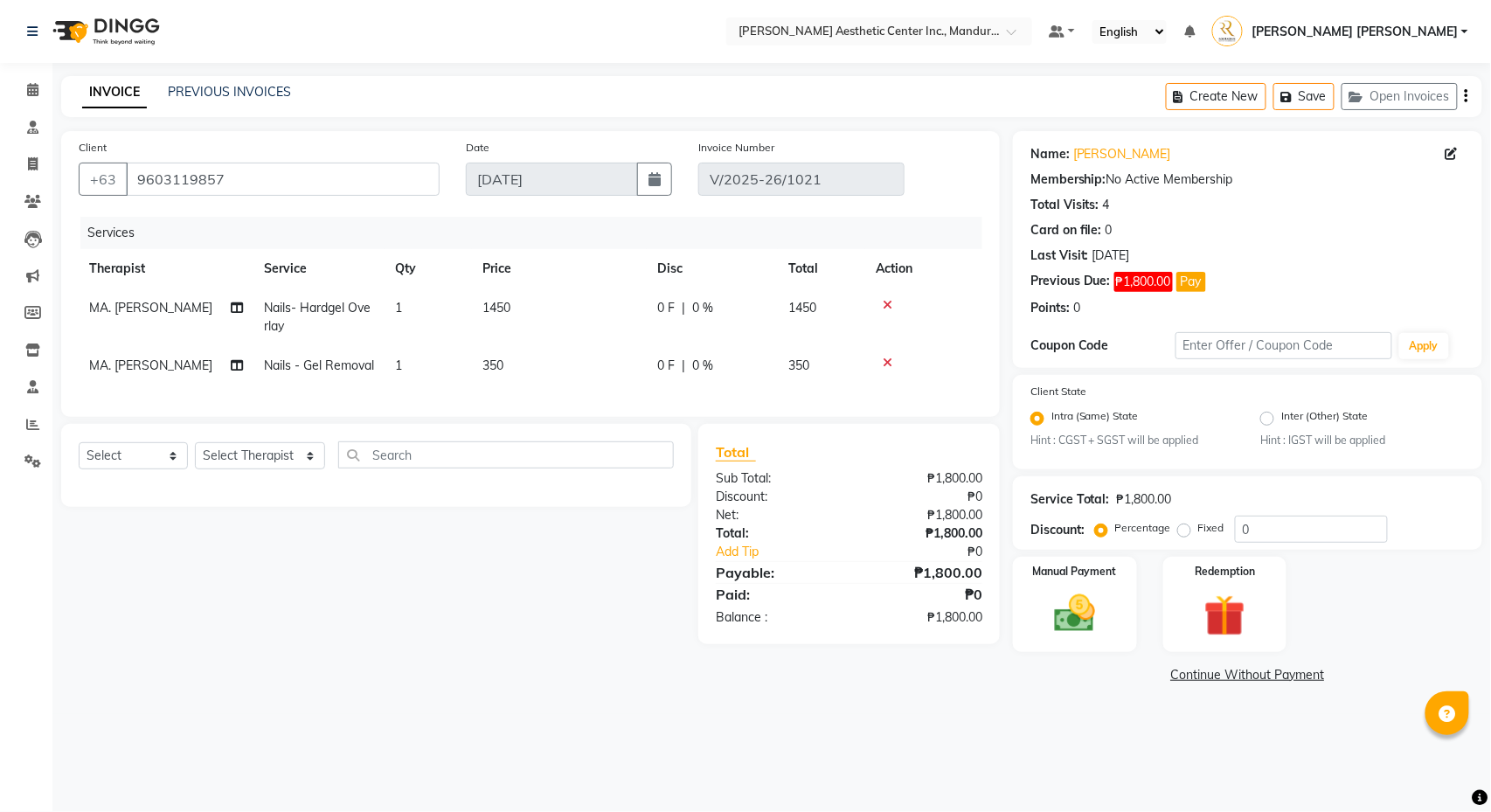
click at [884, 364] on icon at bounding box center [888, 362] width 10 height 12
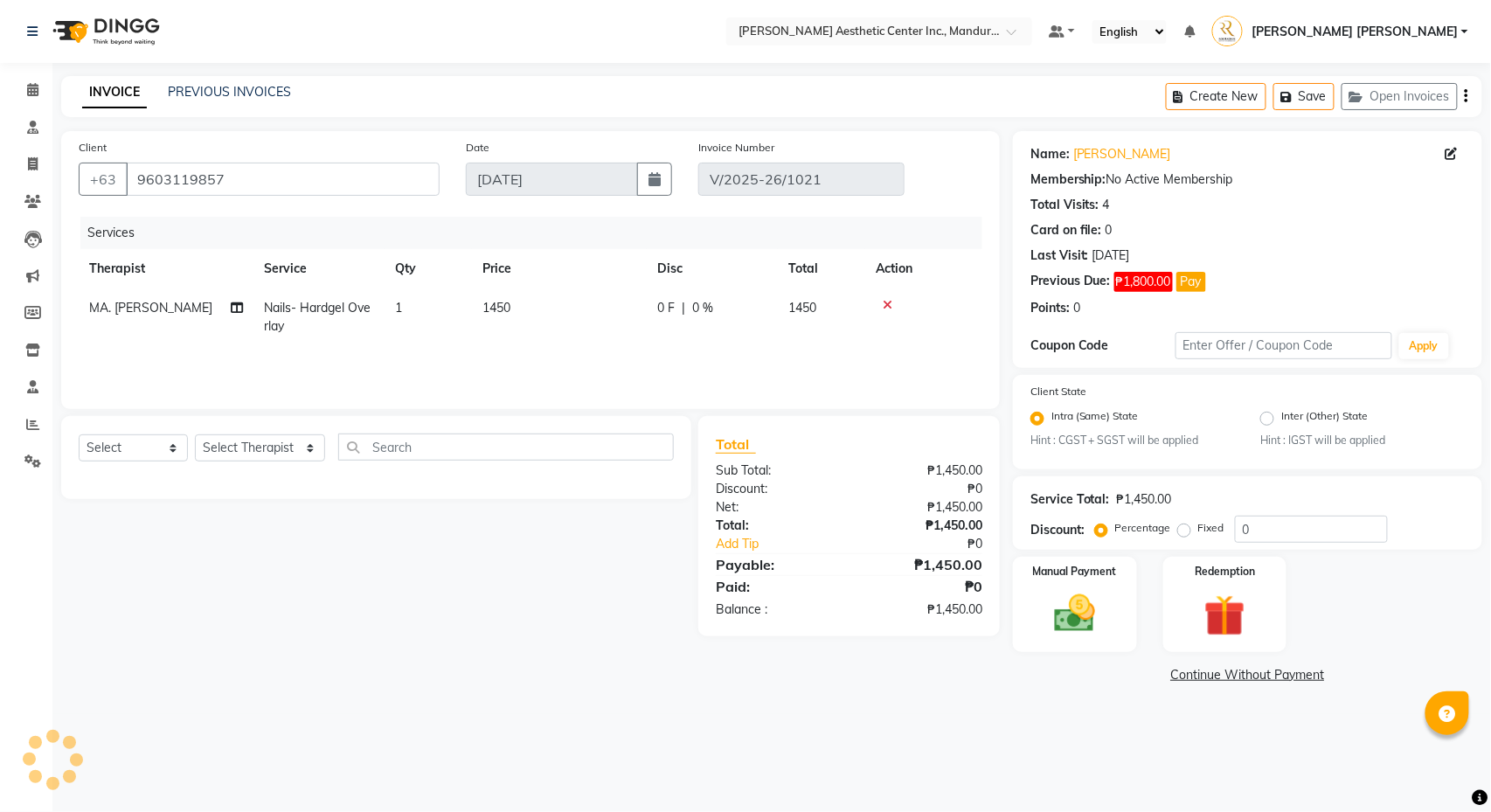
click at [710, 309] on span "0 %" at bounding box center [702, 308] width 21 height 18
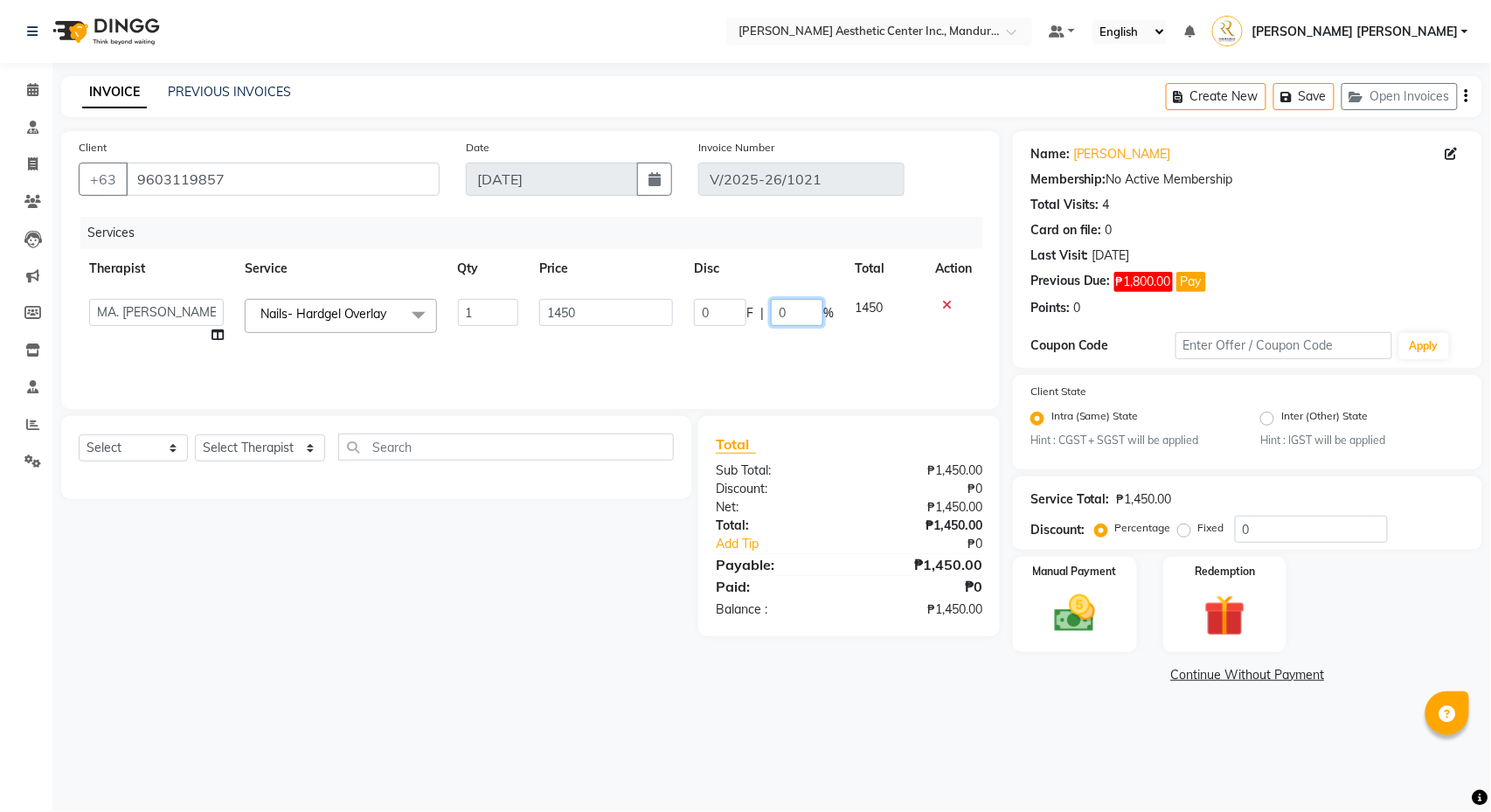
click at [791, 313] on input "0" at bounding box center [798, 313] width 53 height 27
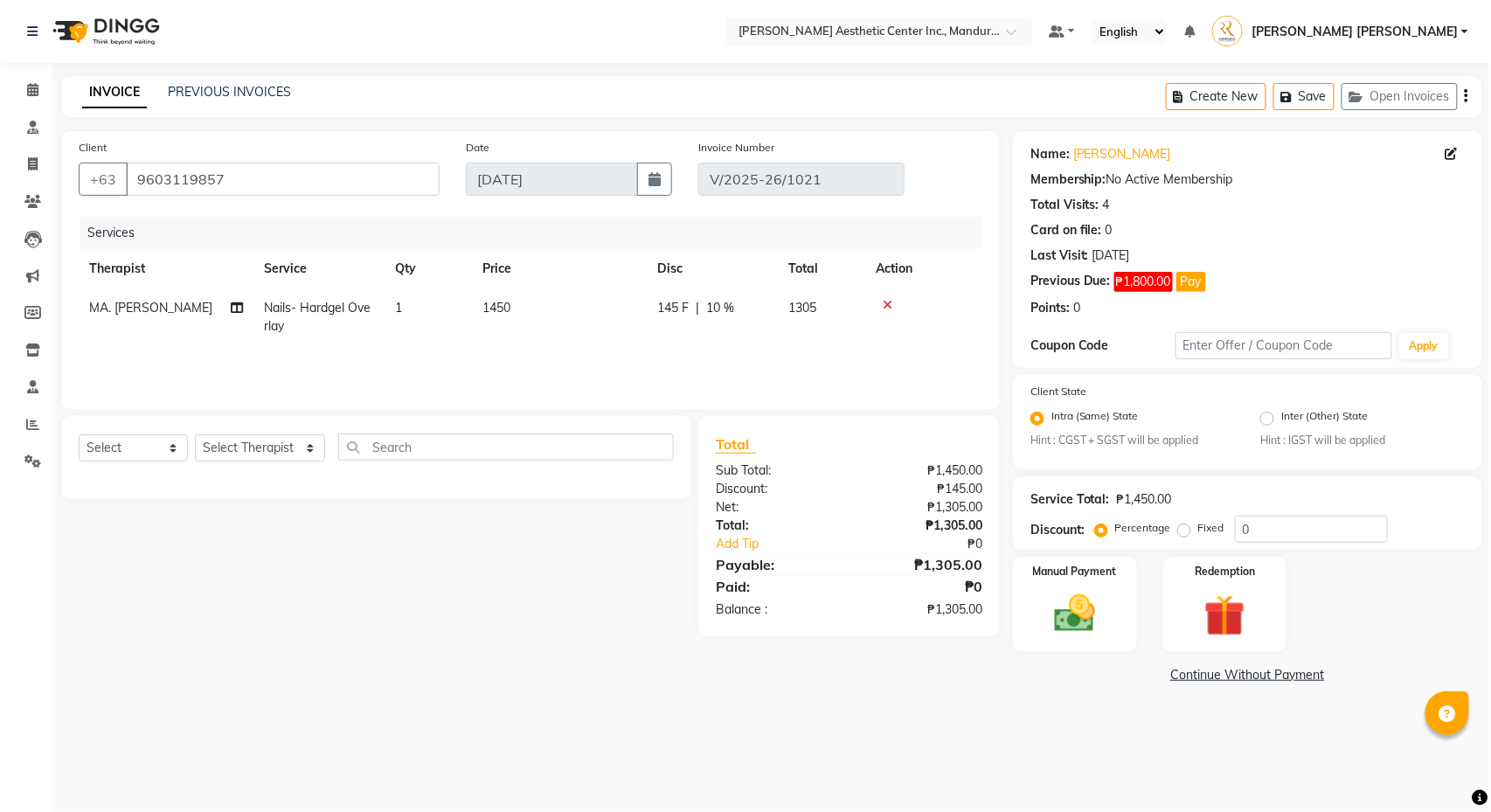
click at [939, 377] on div "Services Therapist Service Qty Price Disc Total Action MA. FAITH NICANOR Nails-…" at bounding box center [530, 304] width 904 height 175
click at [1204, 679] on link "Continue Without Payment" at bounding box center [1248, 675] width 462 height 18
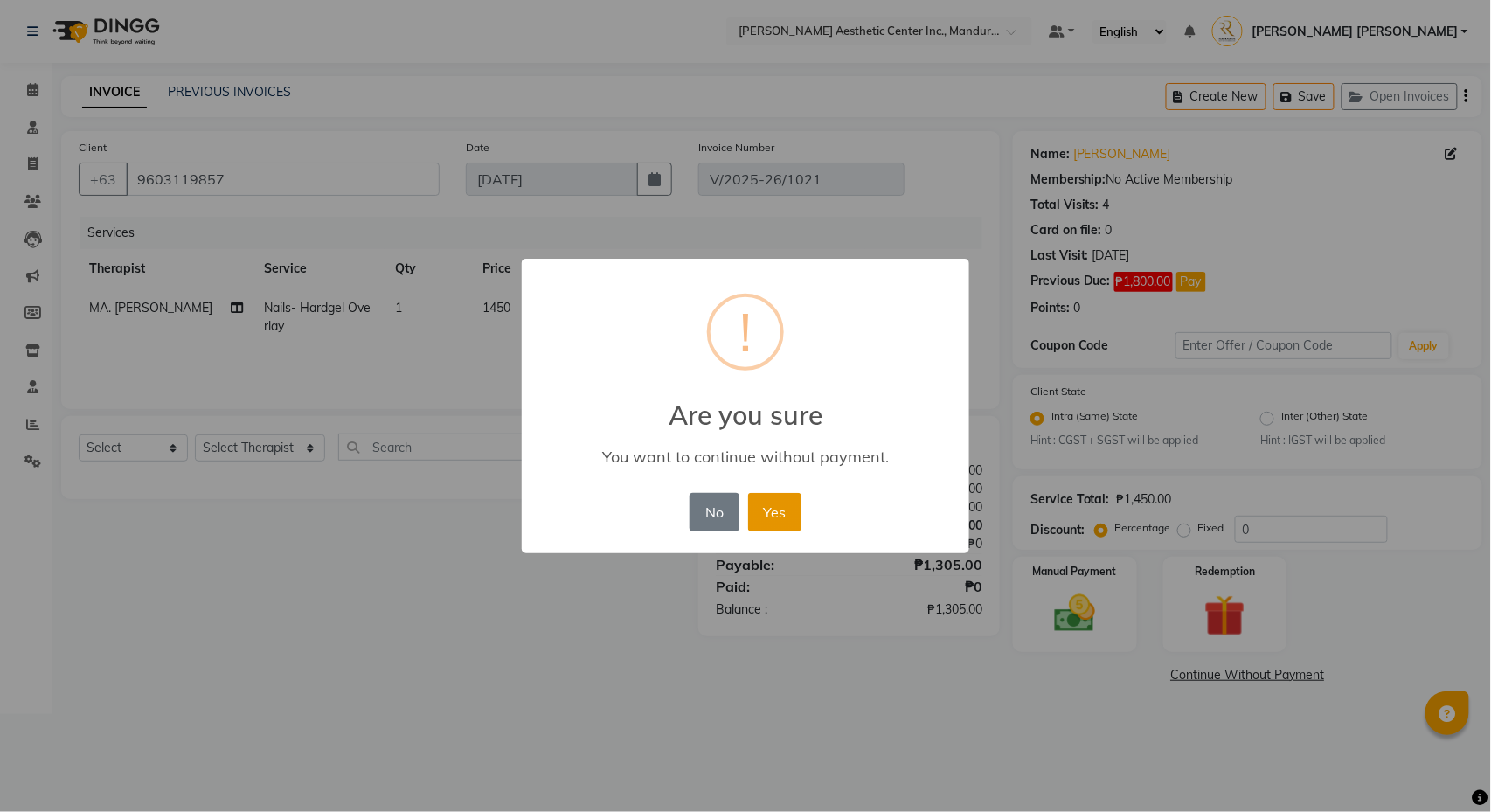
click at [785, 502] on button "Yes" at bounding box center [775, 512] width 54 height 38
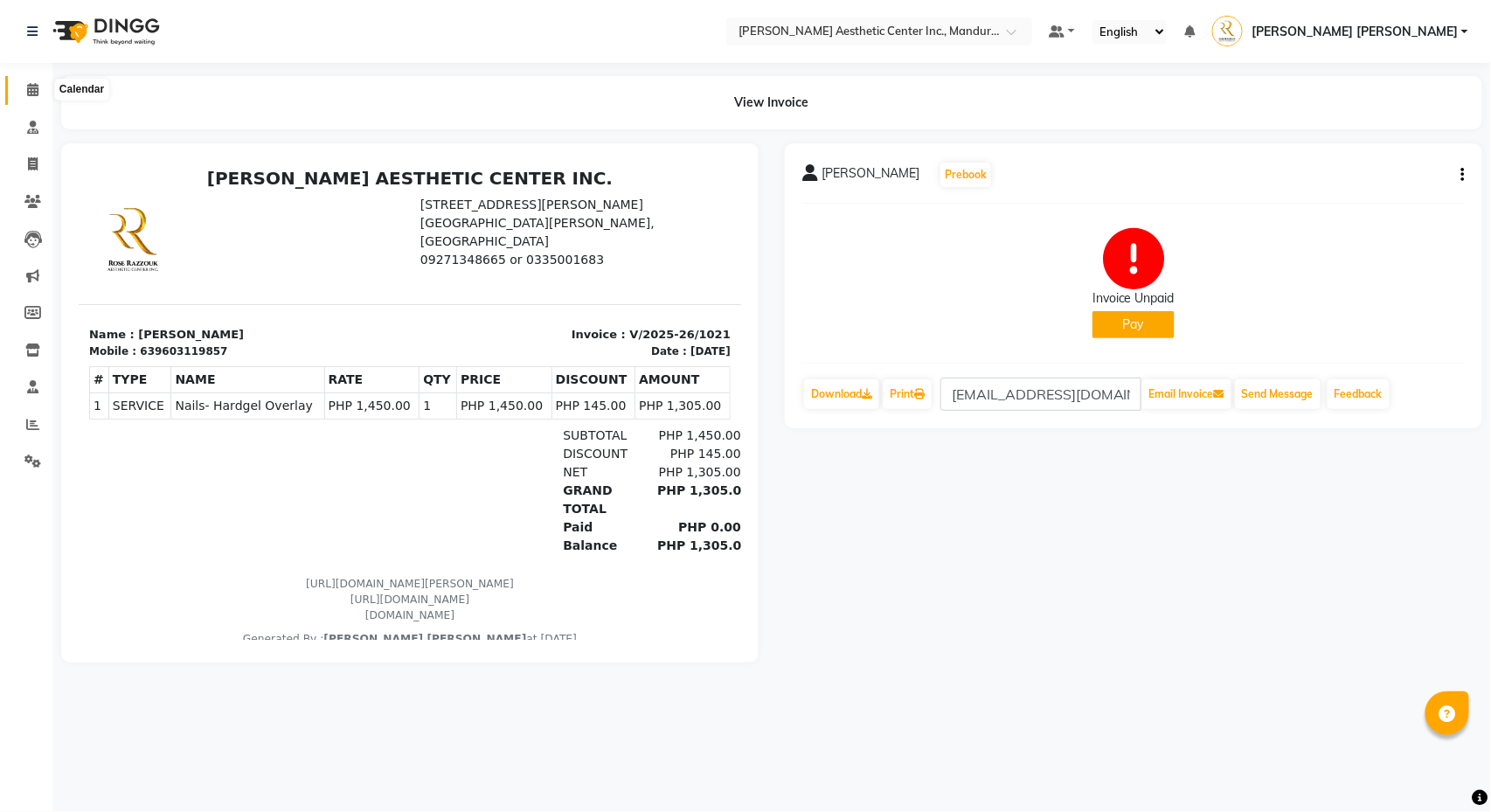
click at [40, 91] on span at bounding box center [33, 90] width 31 height 20
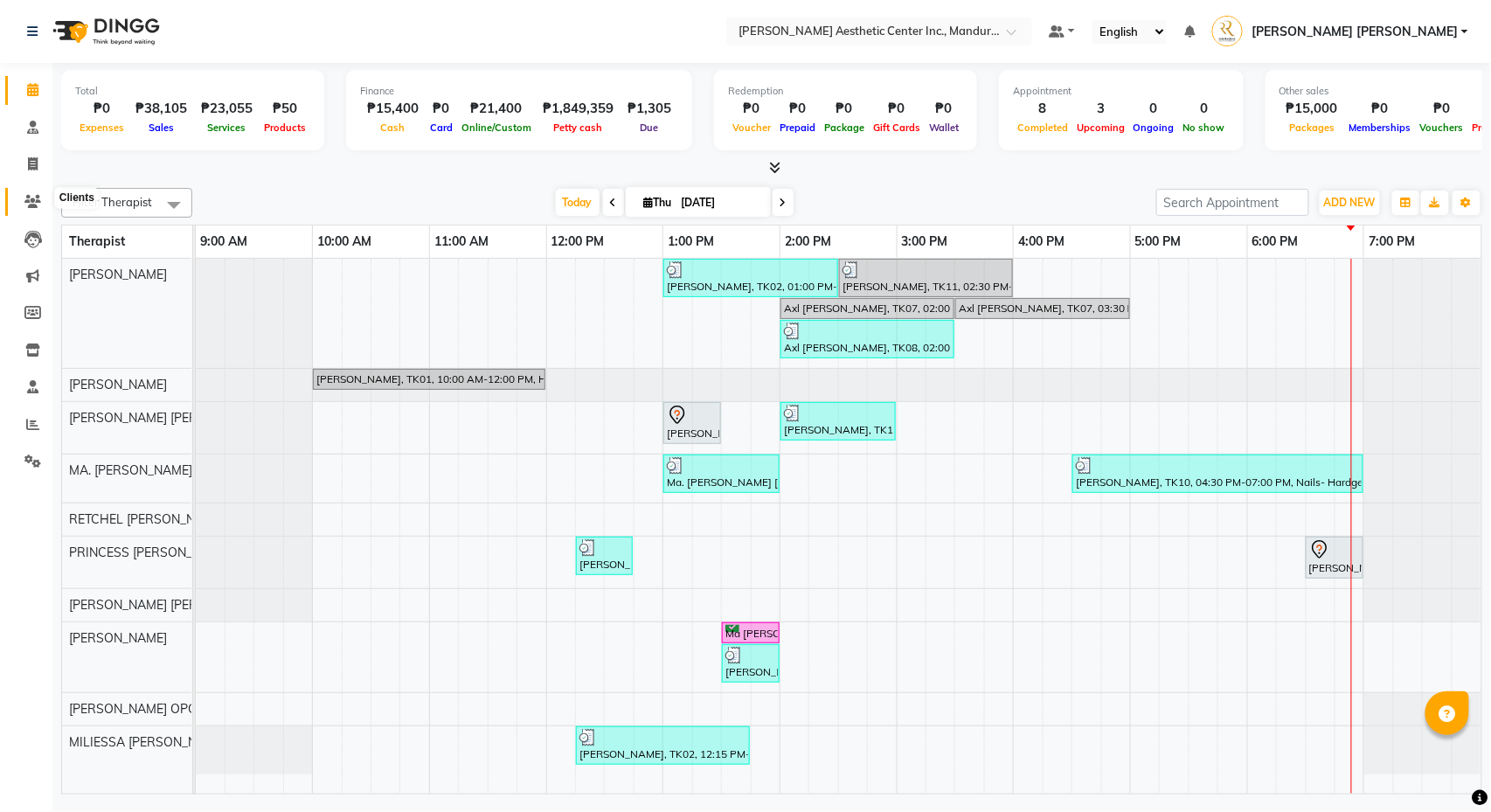
click at [29, 195] on icon at bounding box center [33, 201] width 16 height 13
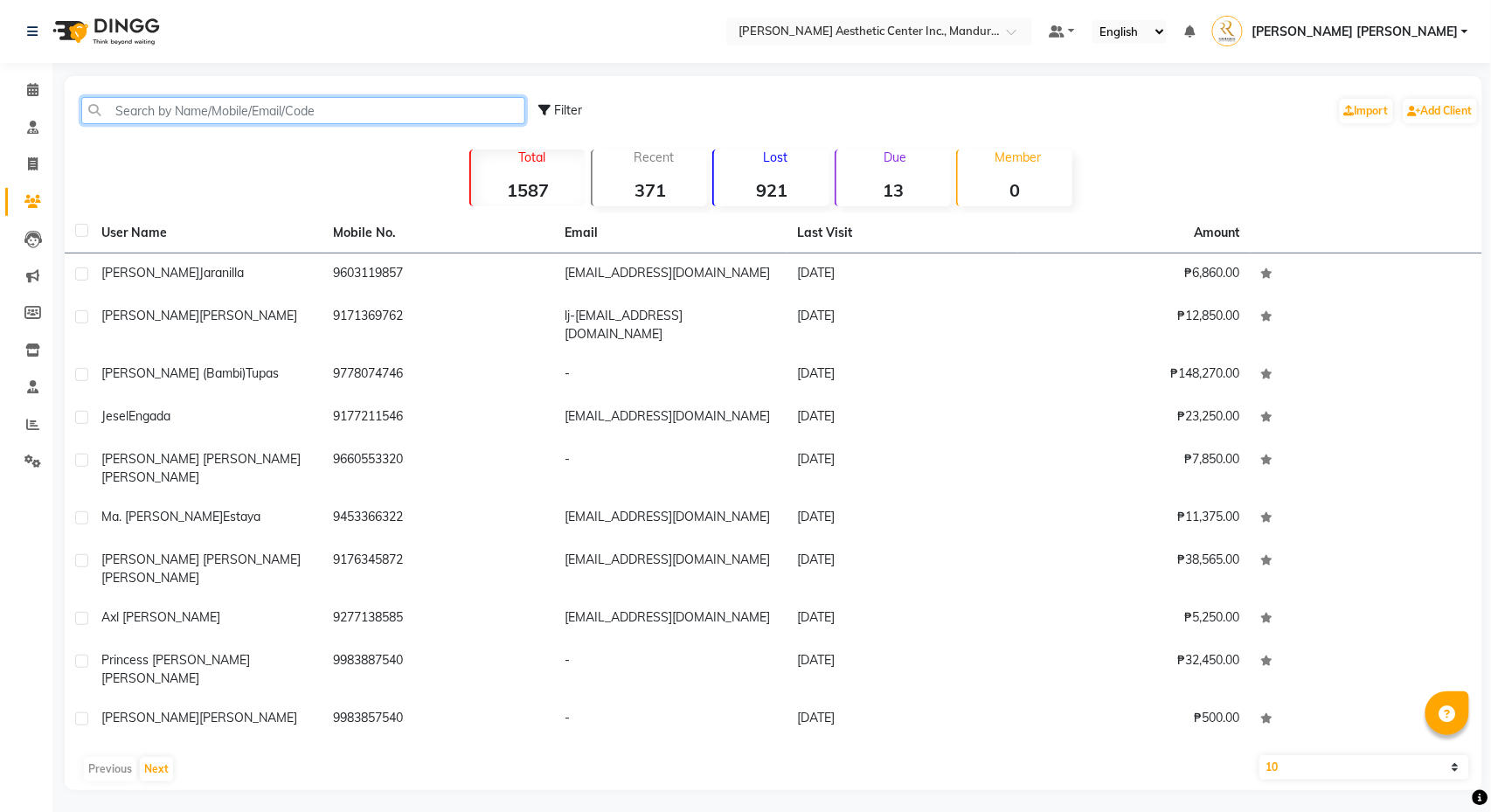
click at [368, 123] on input "text" at bounding box center [303, 111] width 444 height 27
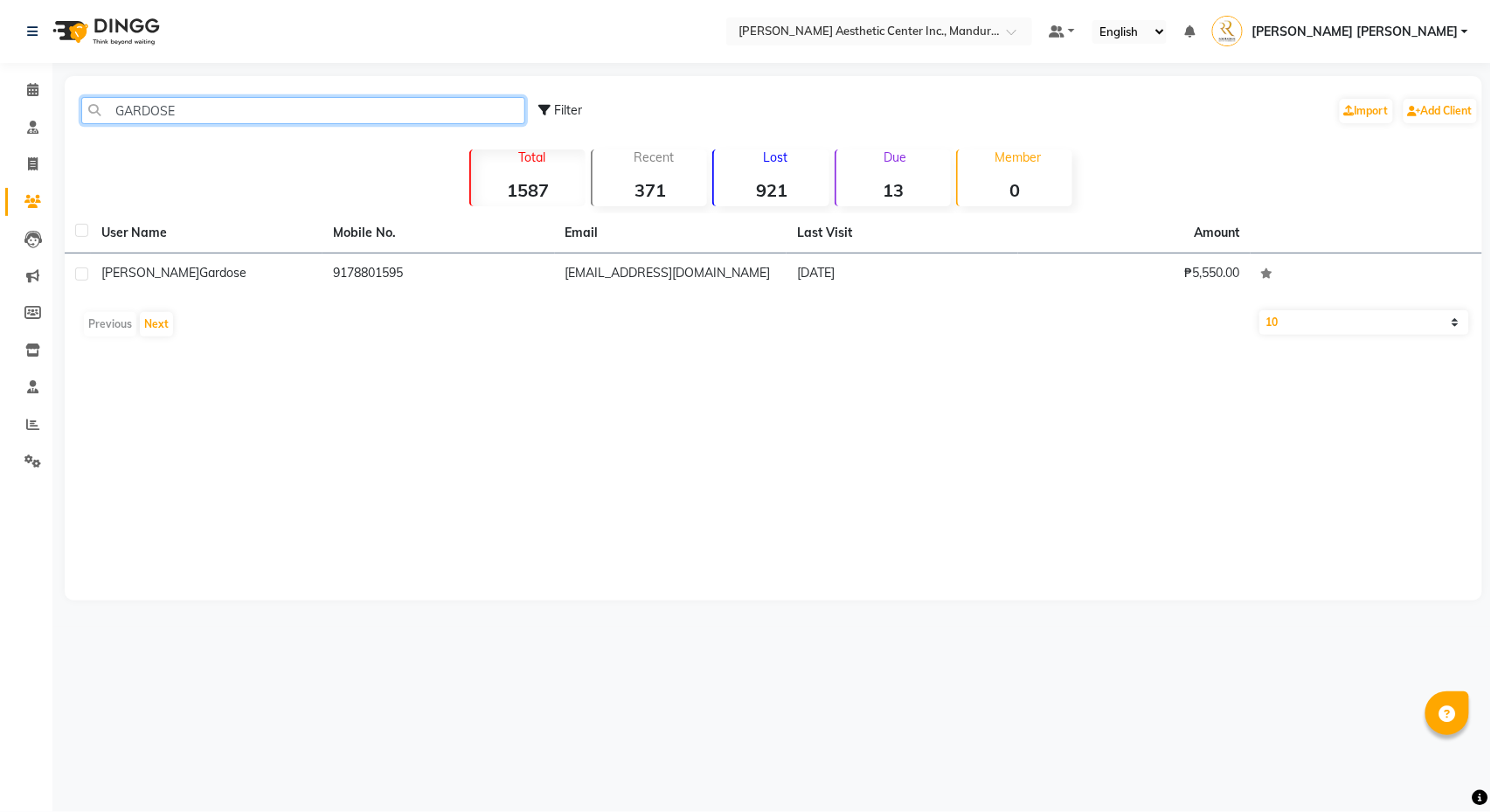
drag, startPoint x: 241, startPoint y: 108, endPoint x: 63, endPoint y: 129, distance: 179.2
click at [63, 110] on main "GARDOSE Filter Import Add Client Total 1587 Recent 371 Lost 921 Due 13 Member 0…" at bounding box center [772, 351] width 1439 height 550
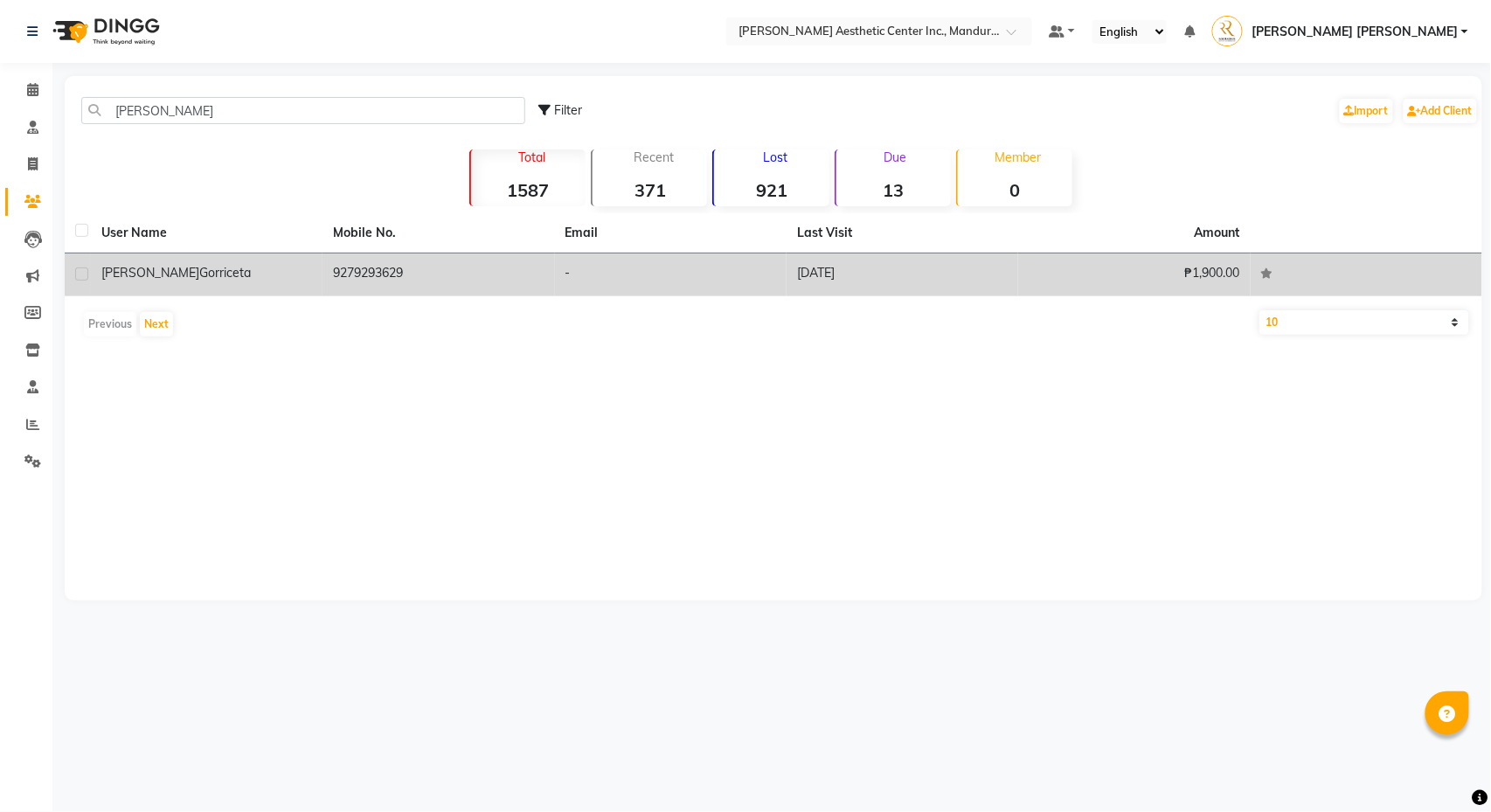
click at [462, 280] on td "9279293629" at bounding box center [438, 275] width 232 height 43
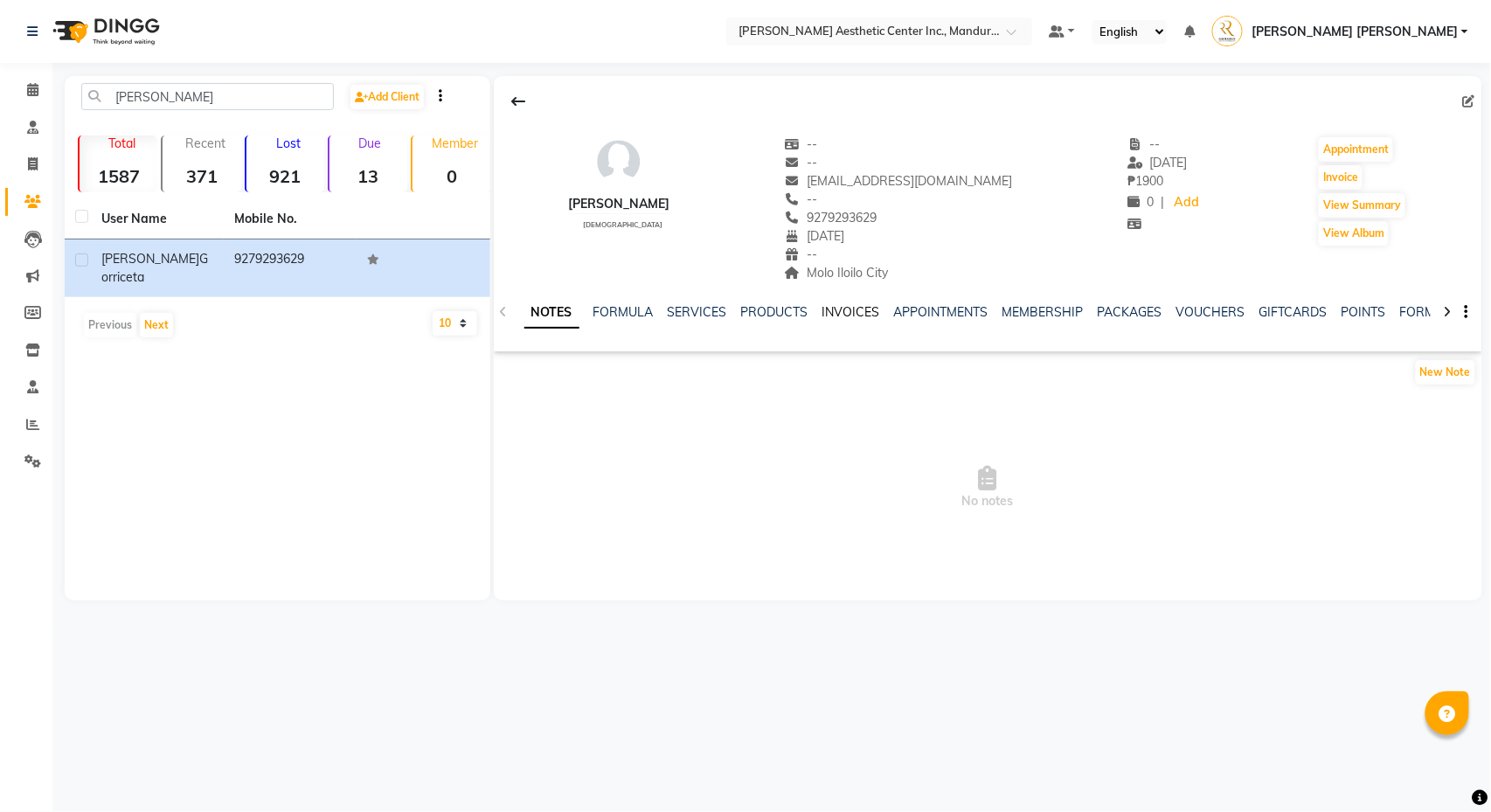
click at [848, 320] on link "INVOICES" at bounding box center [851, 311] width 57 height 15
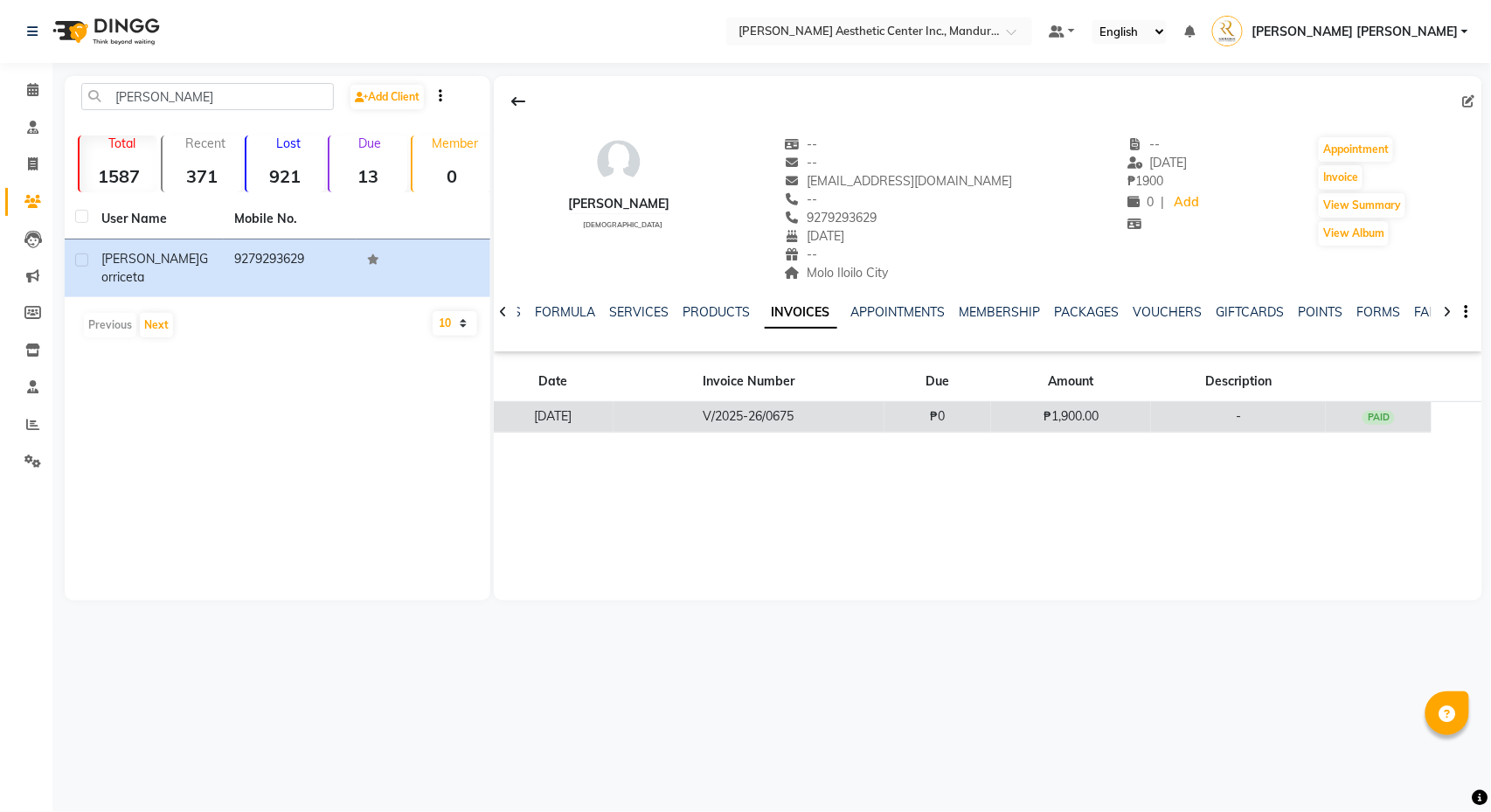
click at [880, 427] on td "V/2025-26/0675" at bounding box center [750, 417] width 271 height 31
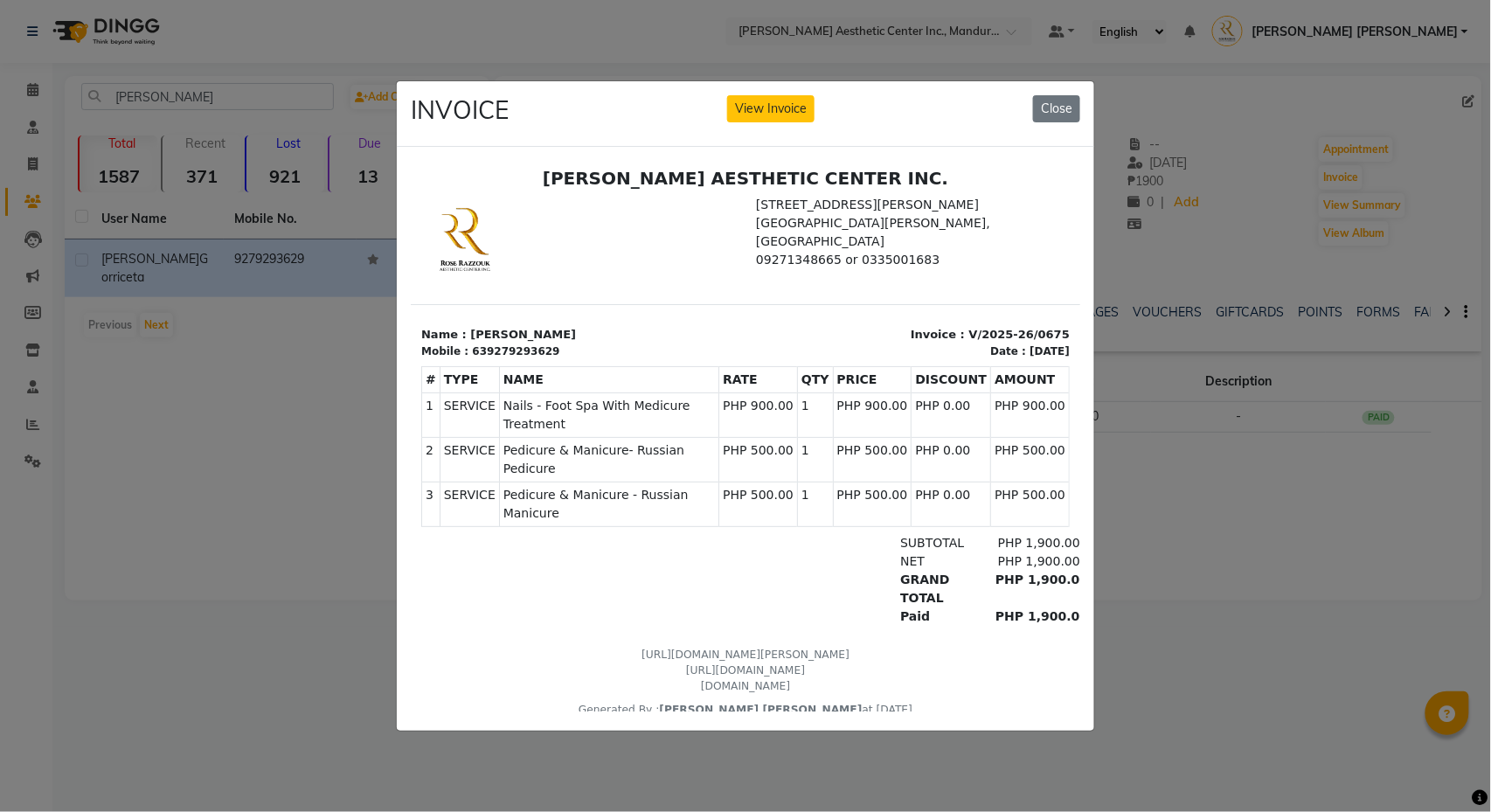
click at [1131, 522] on ngb-modal-window "INVOICE View Invoice Close" at bounding box center [745, 406] width 1491 height 812
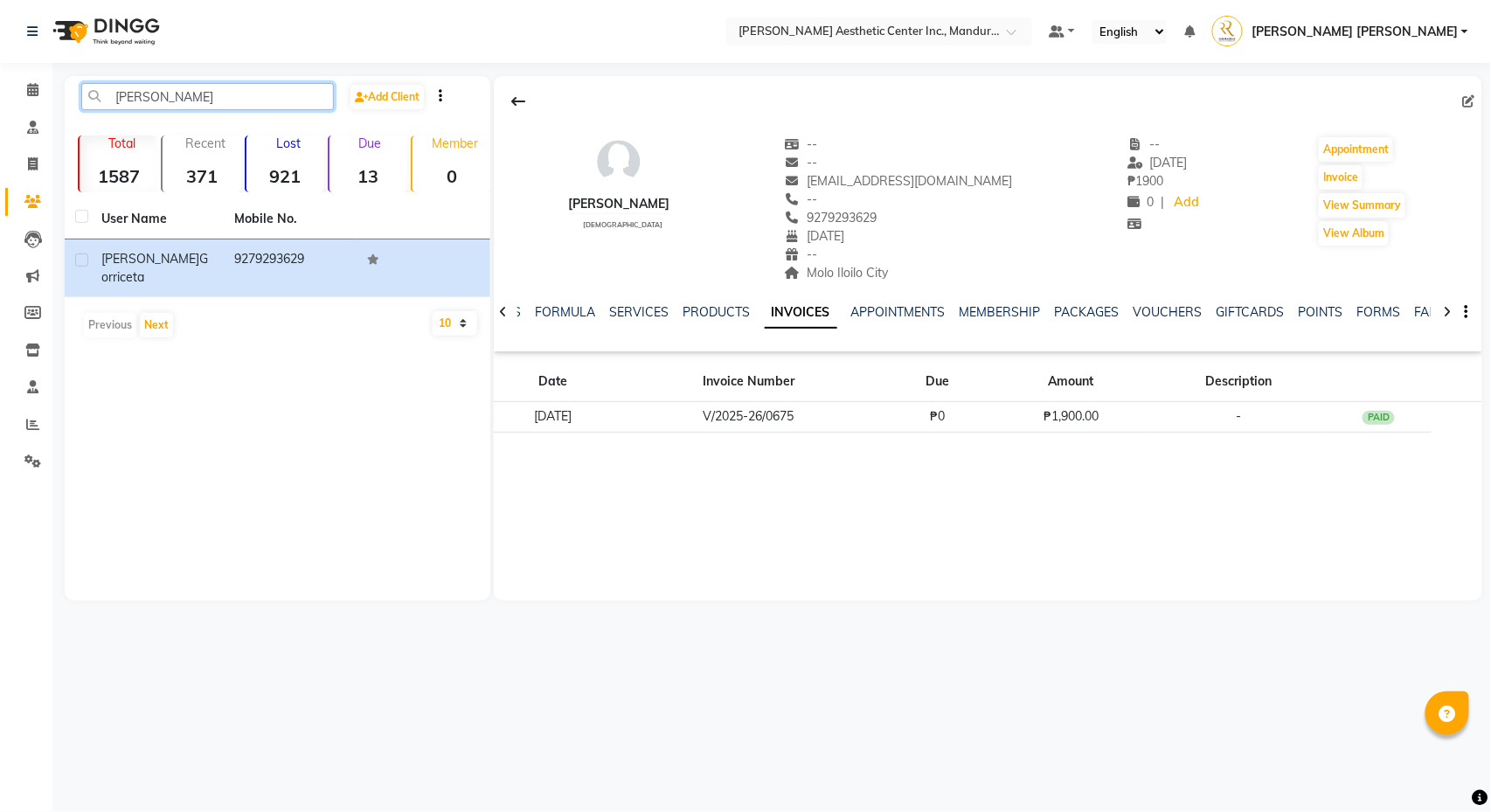
click at [203, 100] on input "CHRISTINE G" at bounding box center [207, 96] width 253 height 27
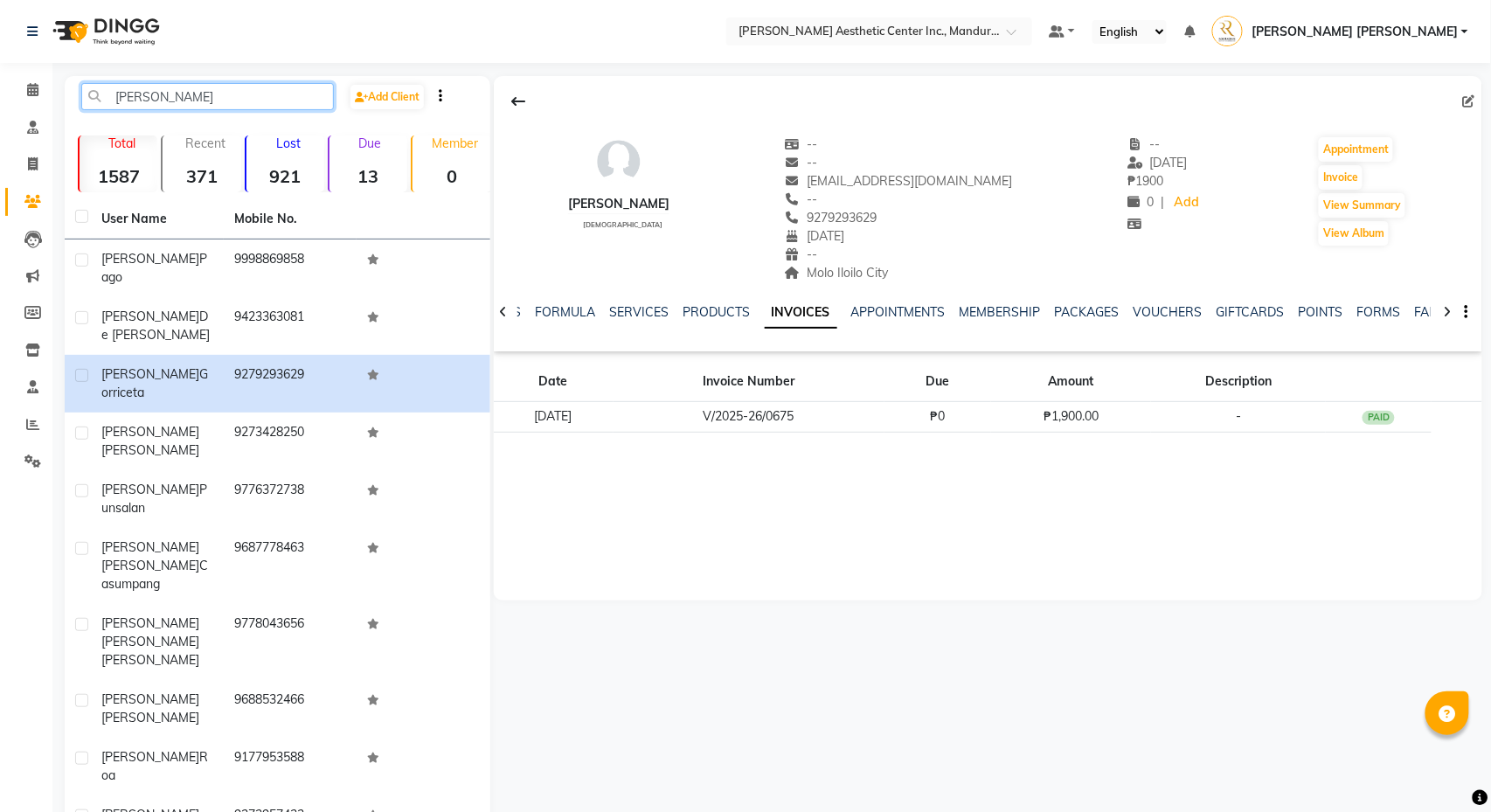
drag, startPoint x: 205, startPoint y: 95, endPoint x: 88, endPoint y: 91, distance: 117.1
click at [88, 91] on input "CHRISTINE" at bounding box center [207, 96] width 253 height 27
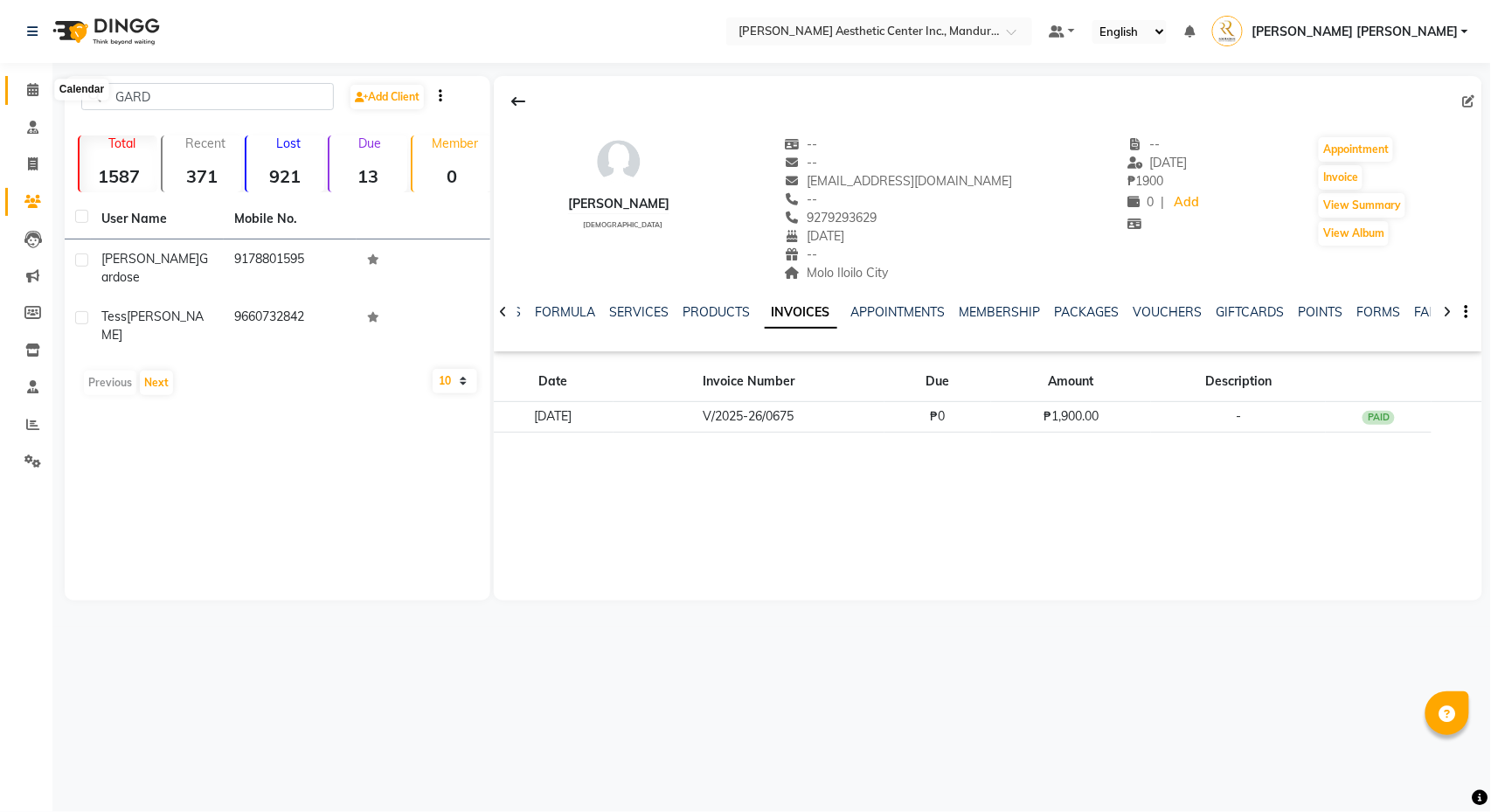
click at [30, 84] on icon at bounding box center [33, 89] width 11 height 13
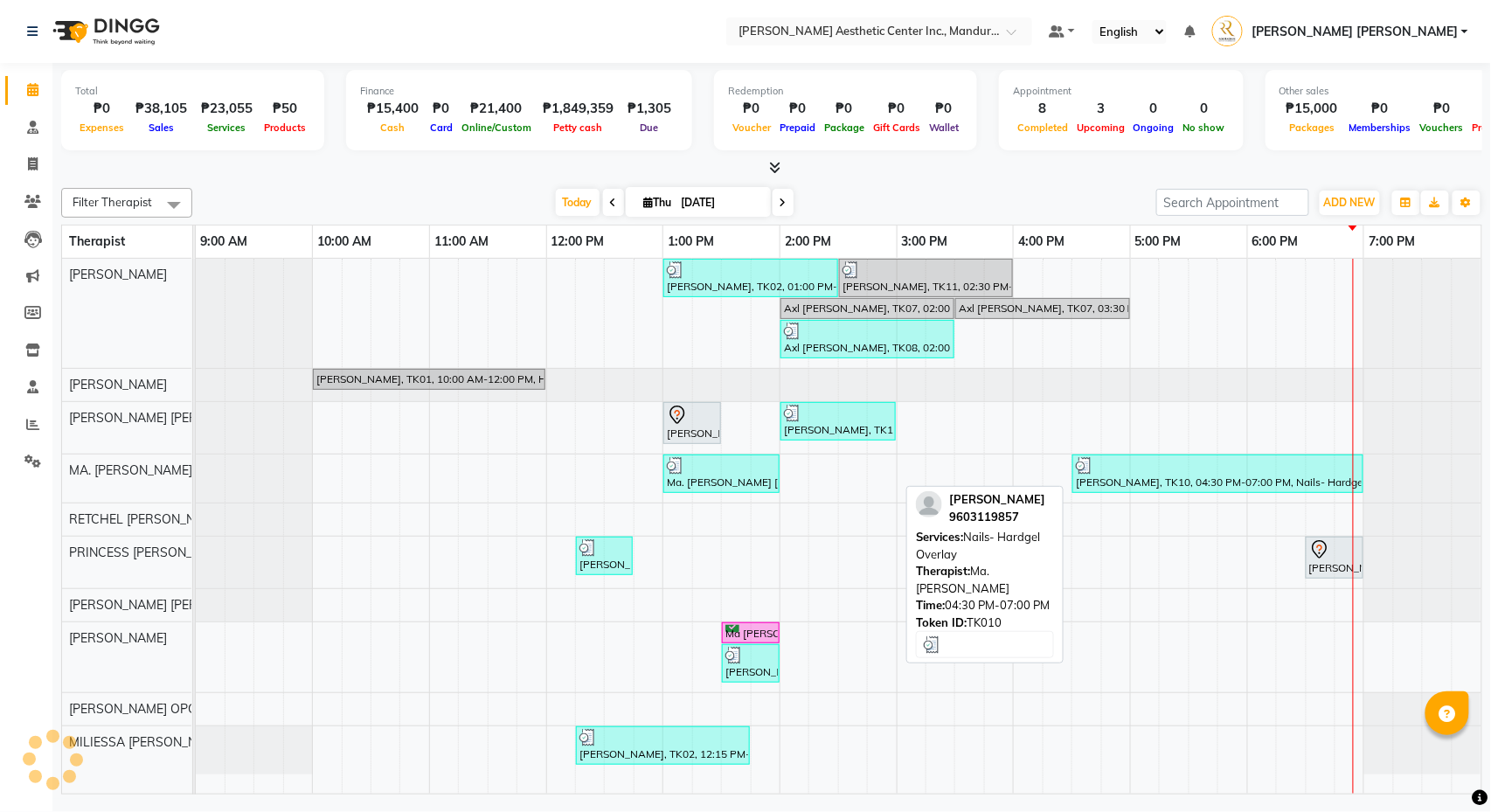
click at [1196, 479] on div "[PERSON_NAME], TK10, 04:30 PM-07:00 PM, Nails- Hardgel Overlay" at bounding box center [1218, 474] width 287 height 34
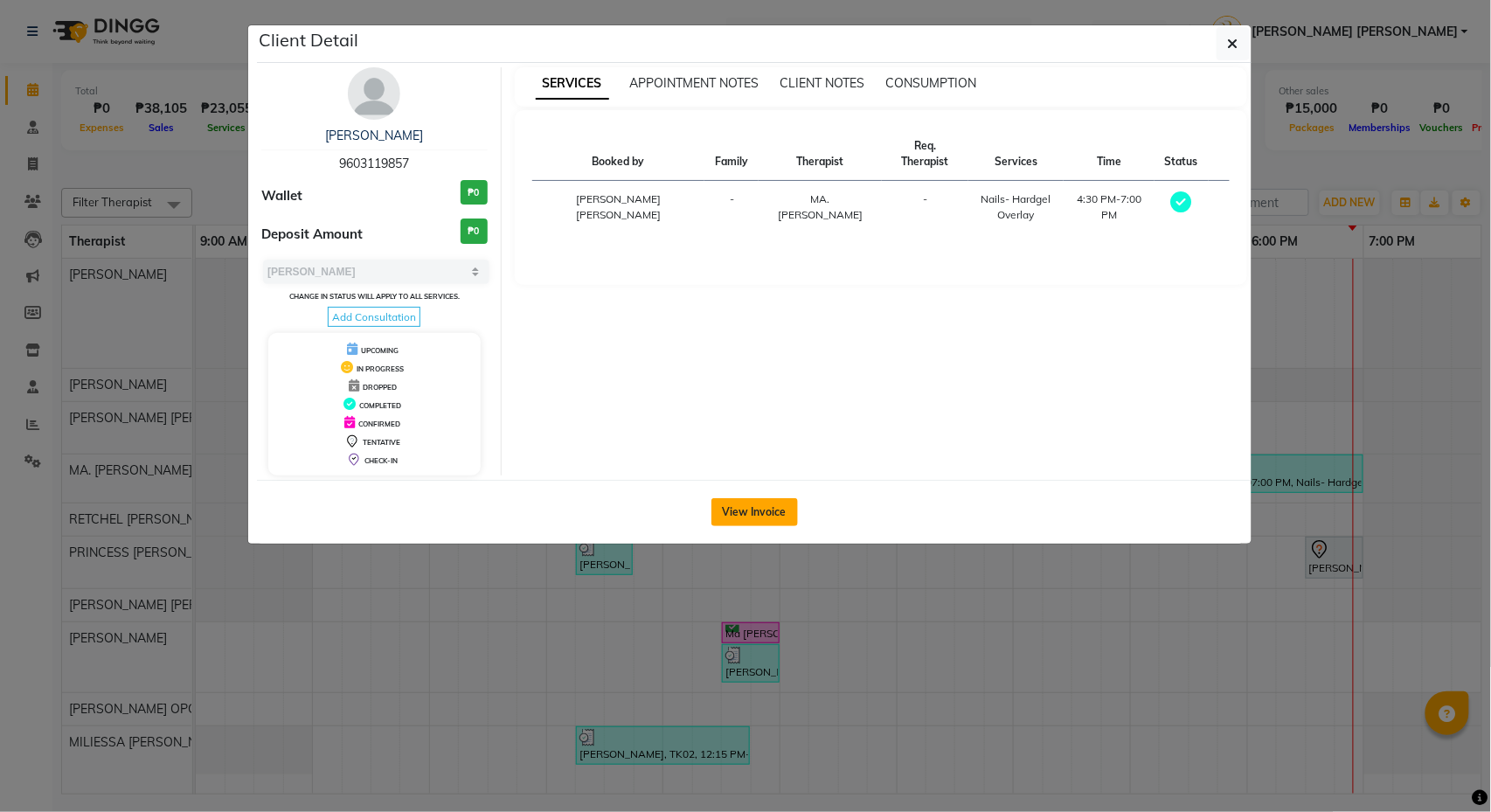
click at [773, 526] on button "View Invoice" at bounding box center [754, 512] width 86 height 28
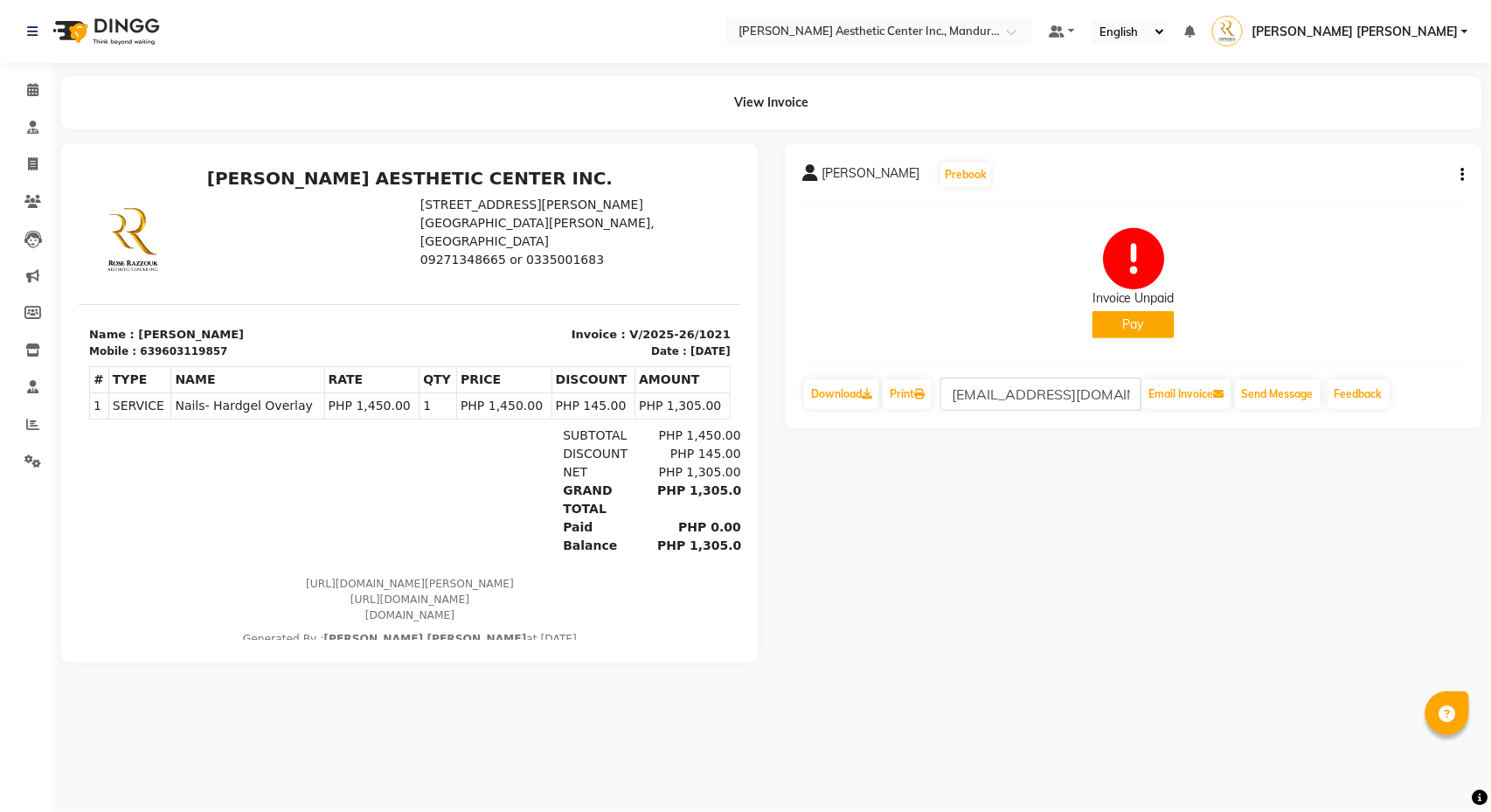
click at [1463, 175] on icon "button" at bounding box center [1464, 175] width 4 height 1
click at [1390, 195] on div "Edit Invoice" at bounding box center [1376, 196] width 120 height 22
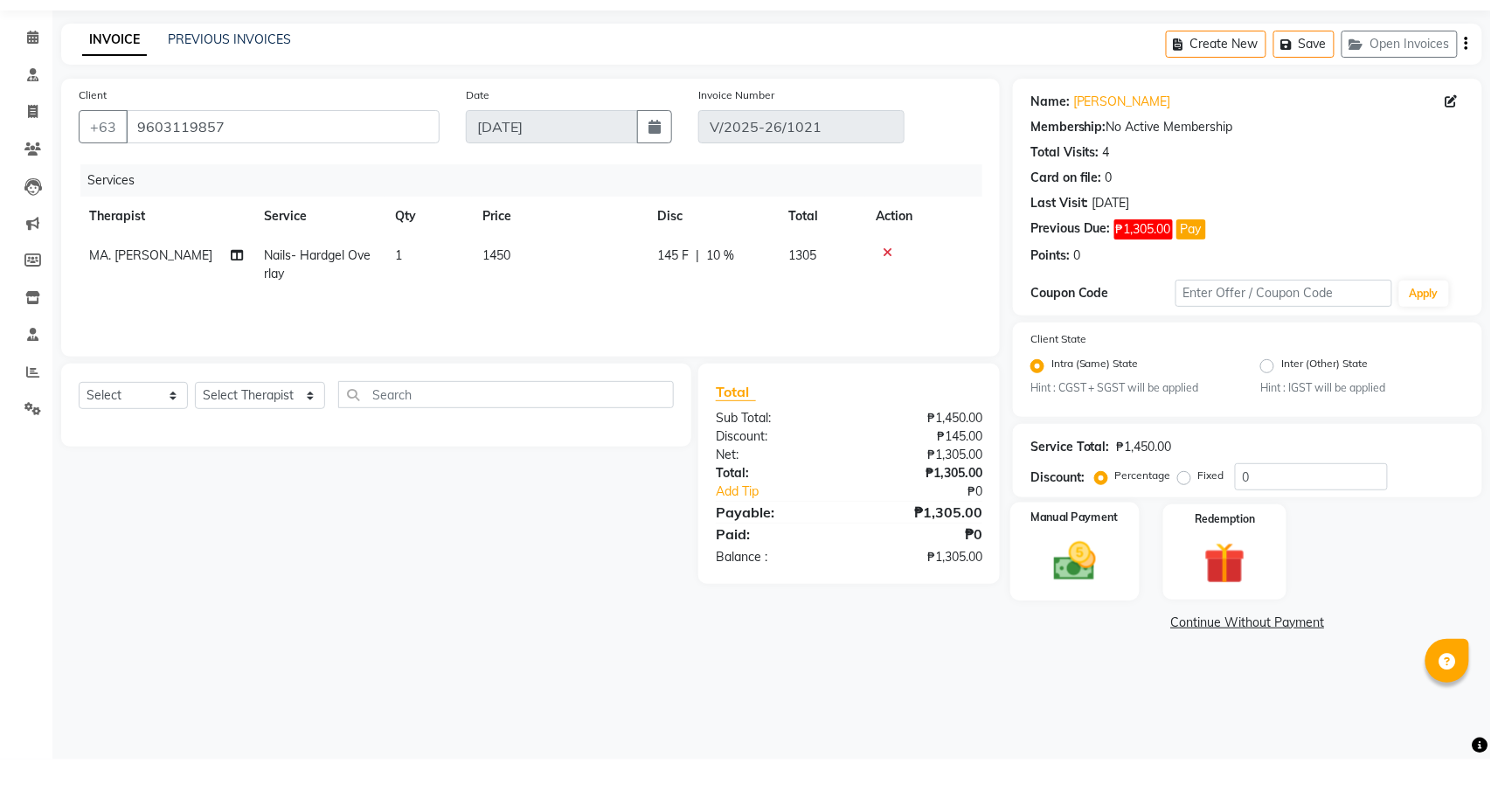
click at [1089, 590] on img at bounding box center [1074, 615] width 69 height 49
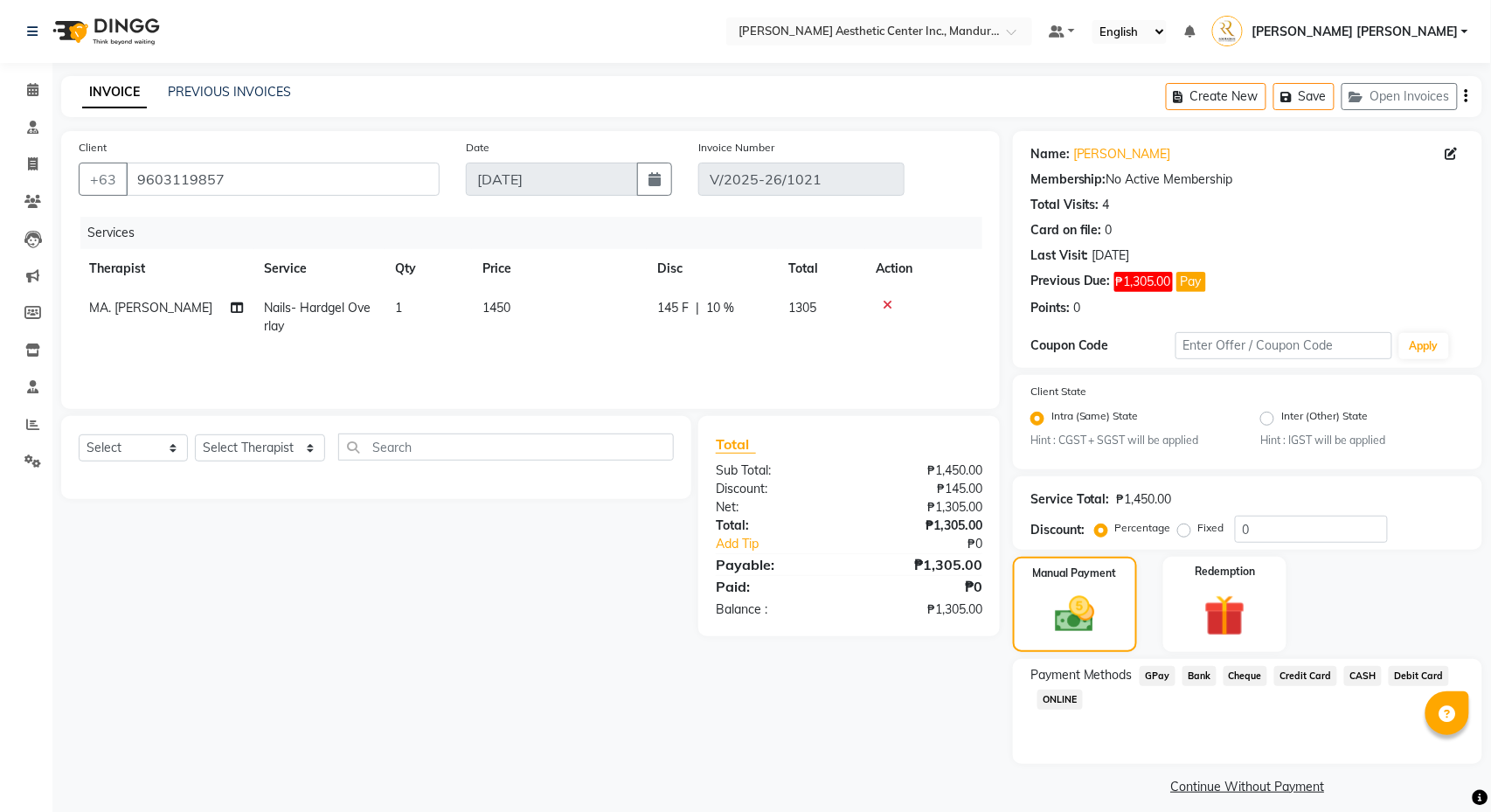
click at [1382, 678] on span "CASH" at bounding box center [1363, 676] width 37 height 20
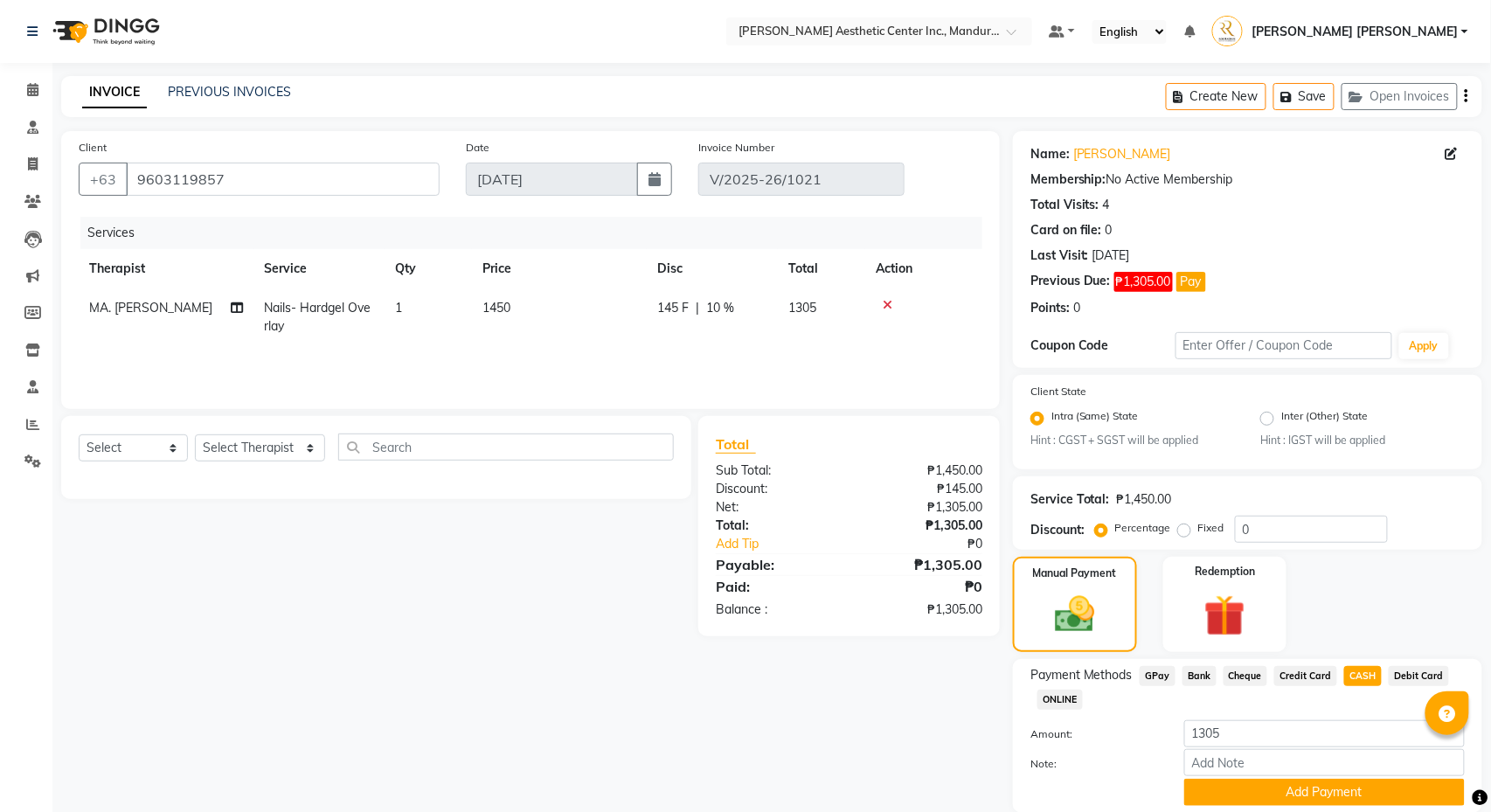
scroll to position [64, 0]
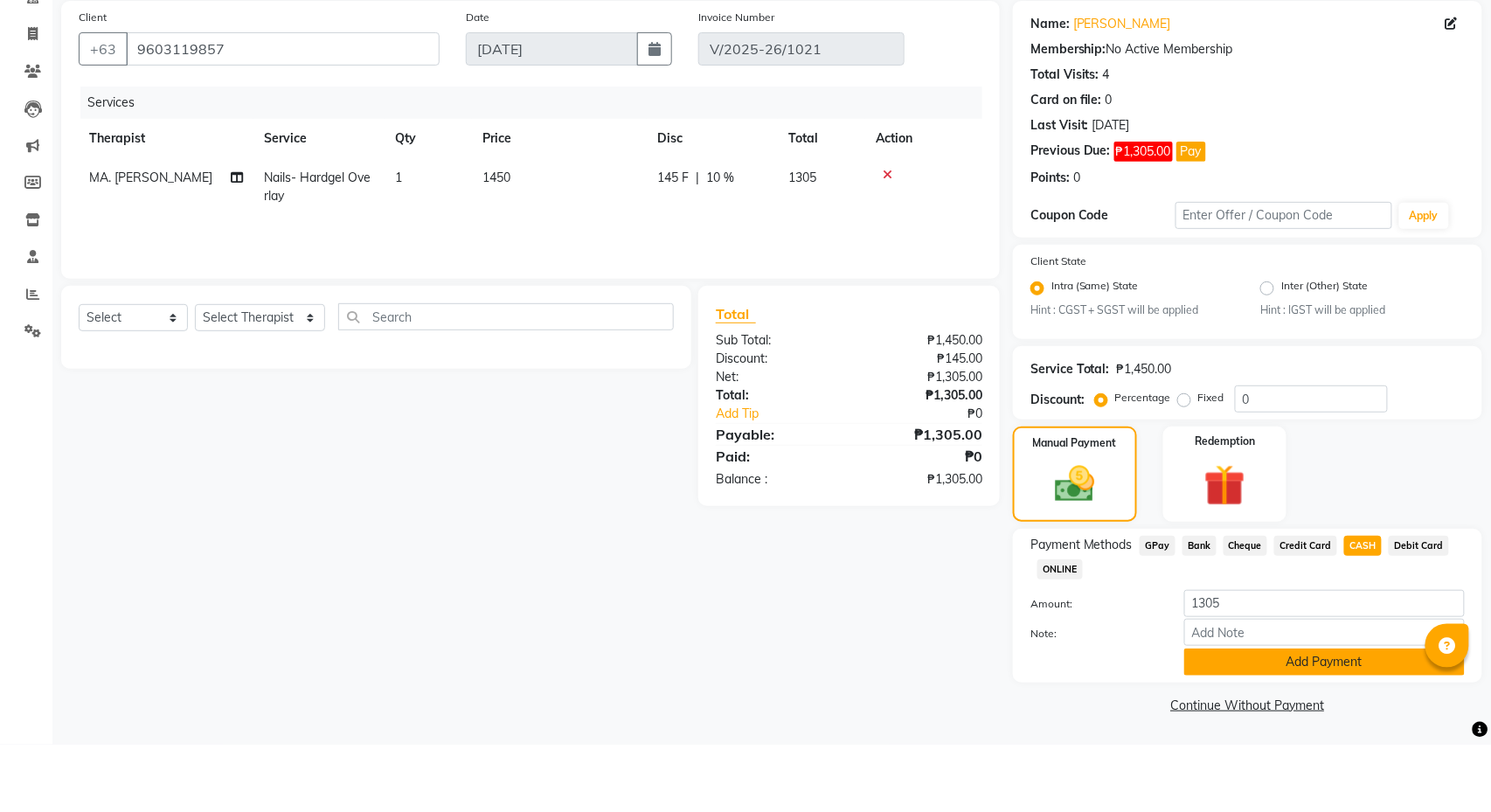
click at [1341, 698] on button "Add Payment" at bounding box center [1325, 729] width 280 height 27
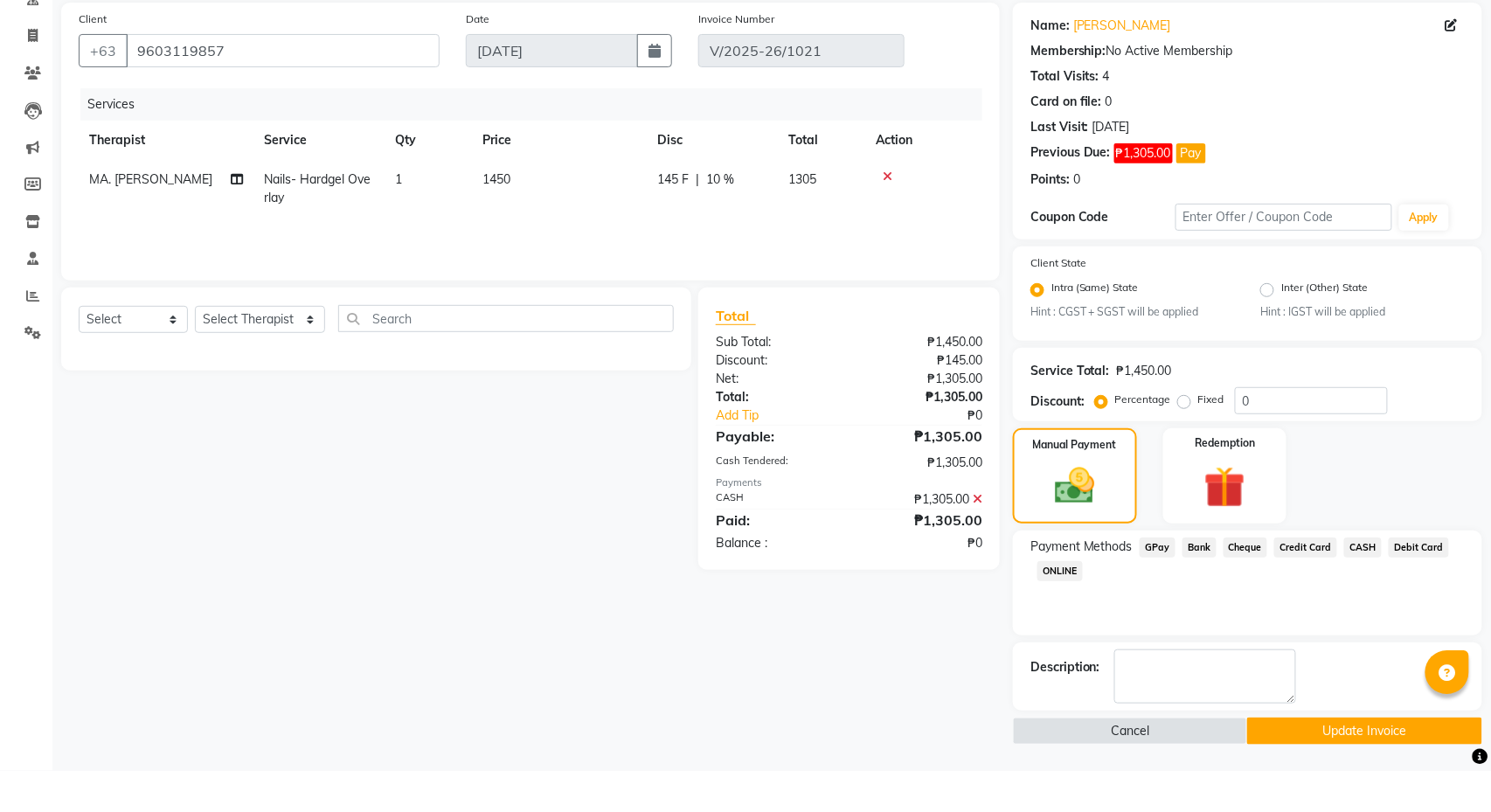
scroll to position [90, 0]
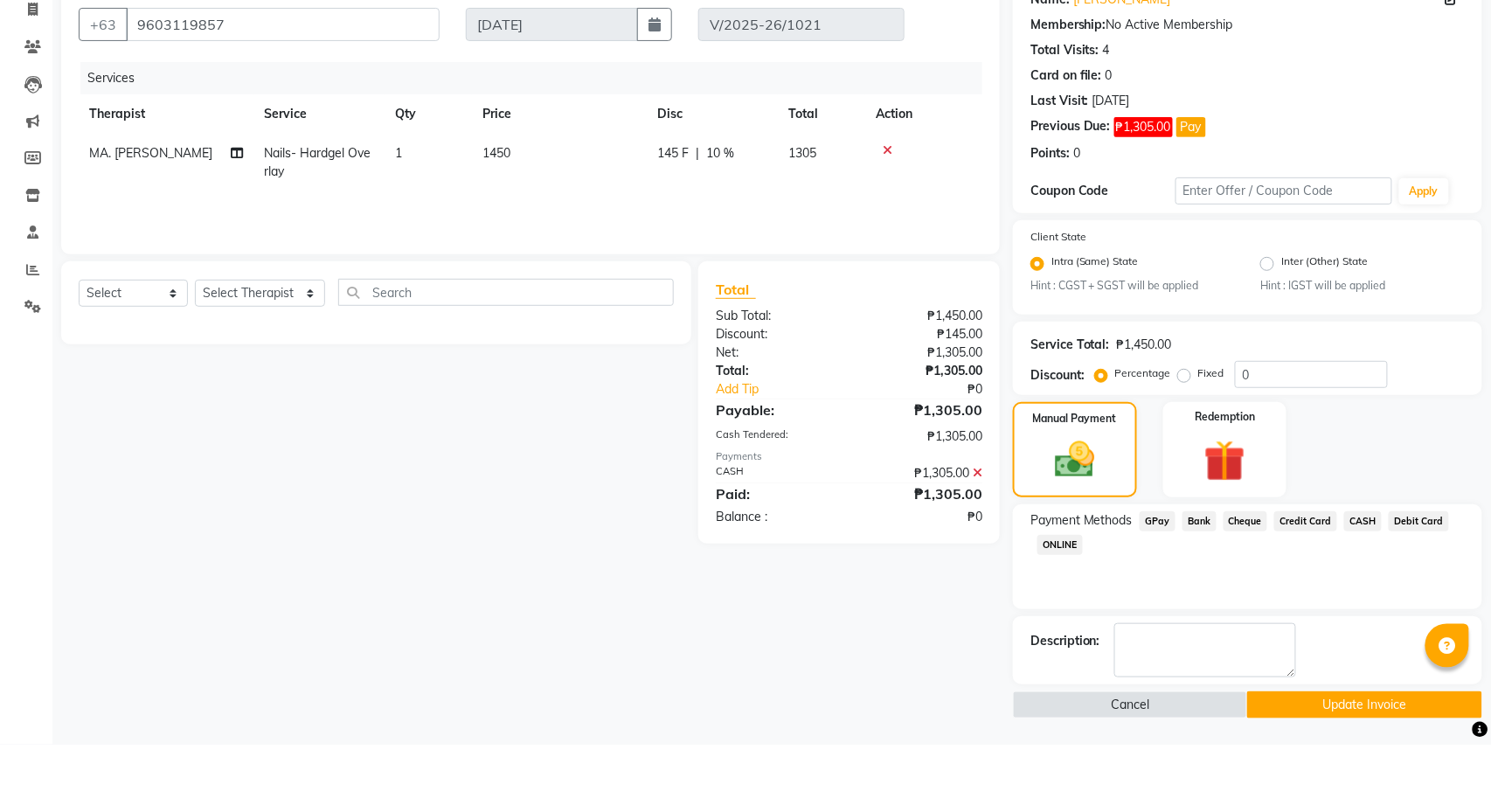
click at [1339, 698] on button "Update Invoice" at bounding box center [1365, 772] width 235 height 27
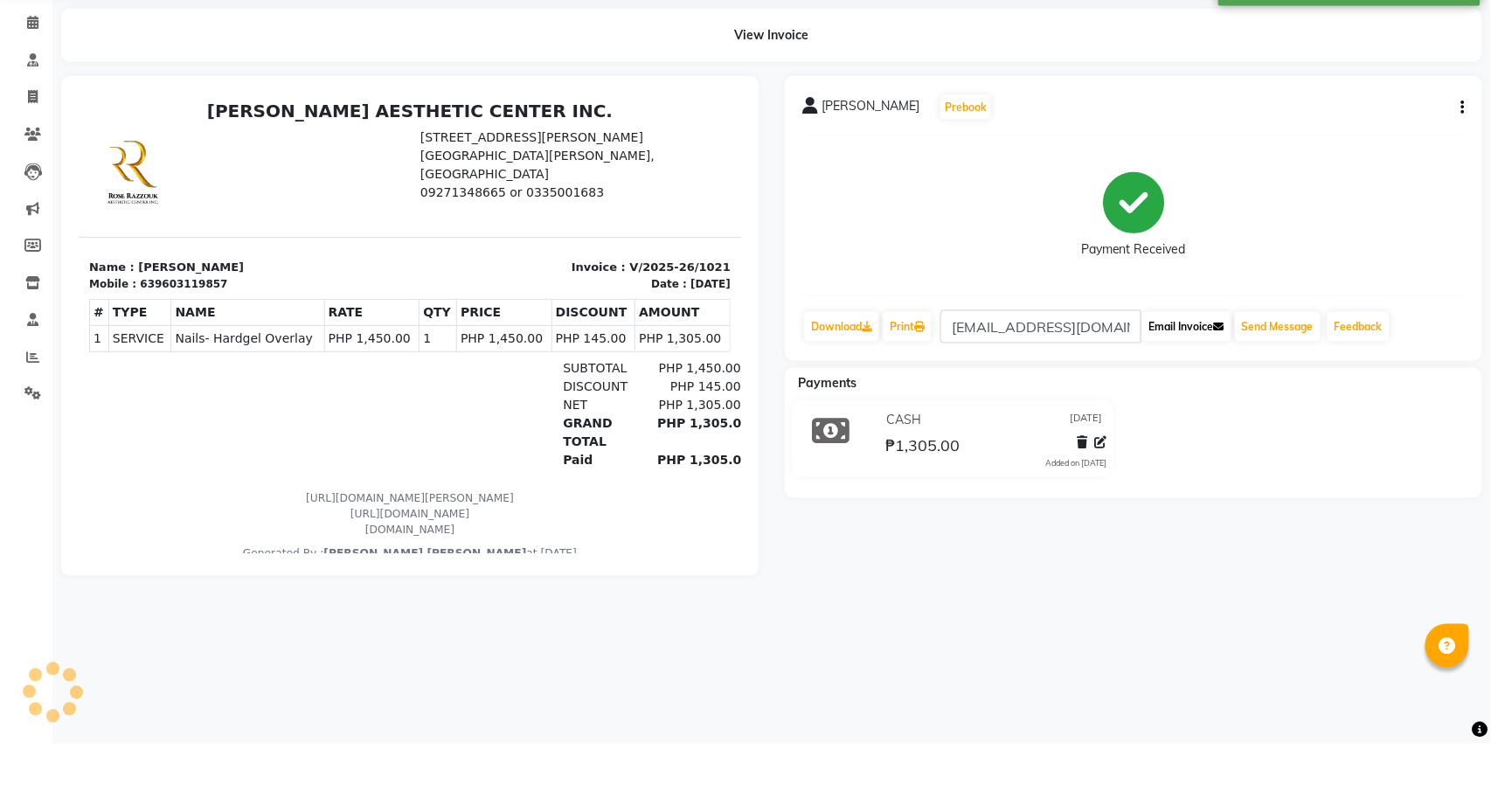
click at [1172, 379] on button "Email Invoice" at bounding box center [1187, 394] width 89 height 30
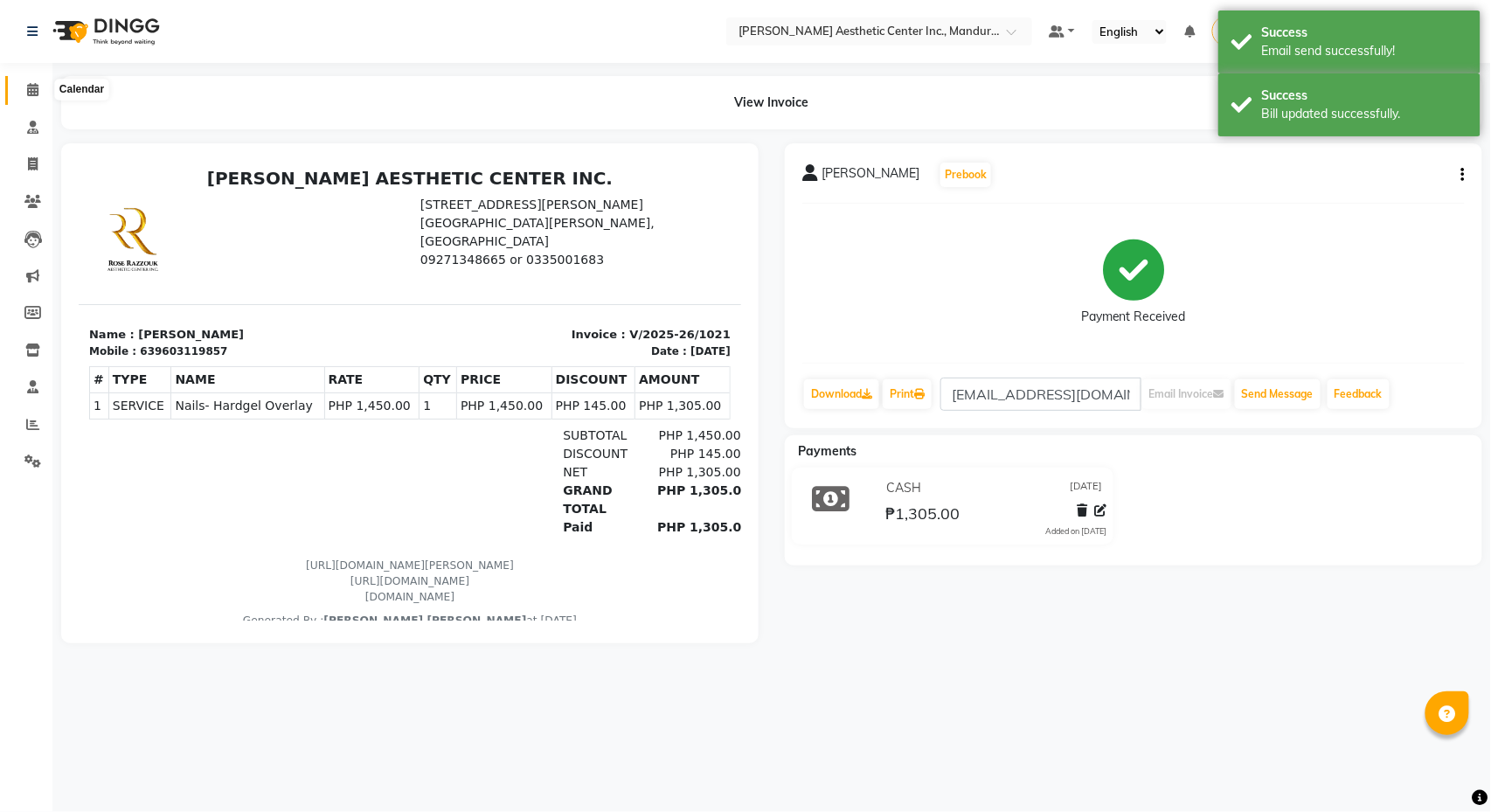
click at [32, 85] on icon at bounding box center [33, 89] width 11 height 13
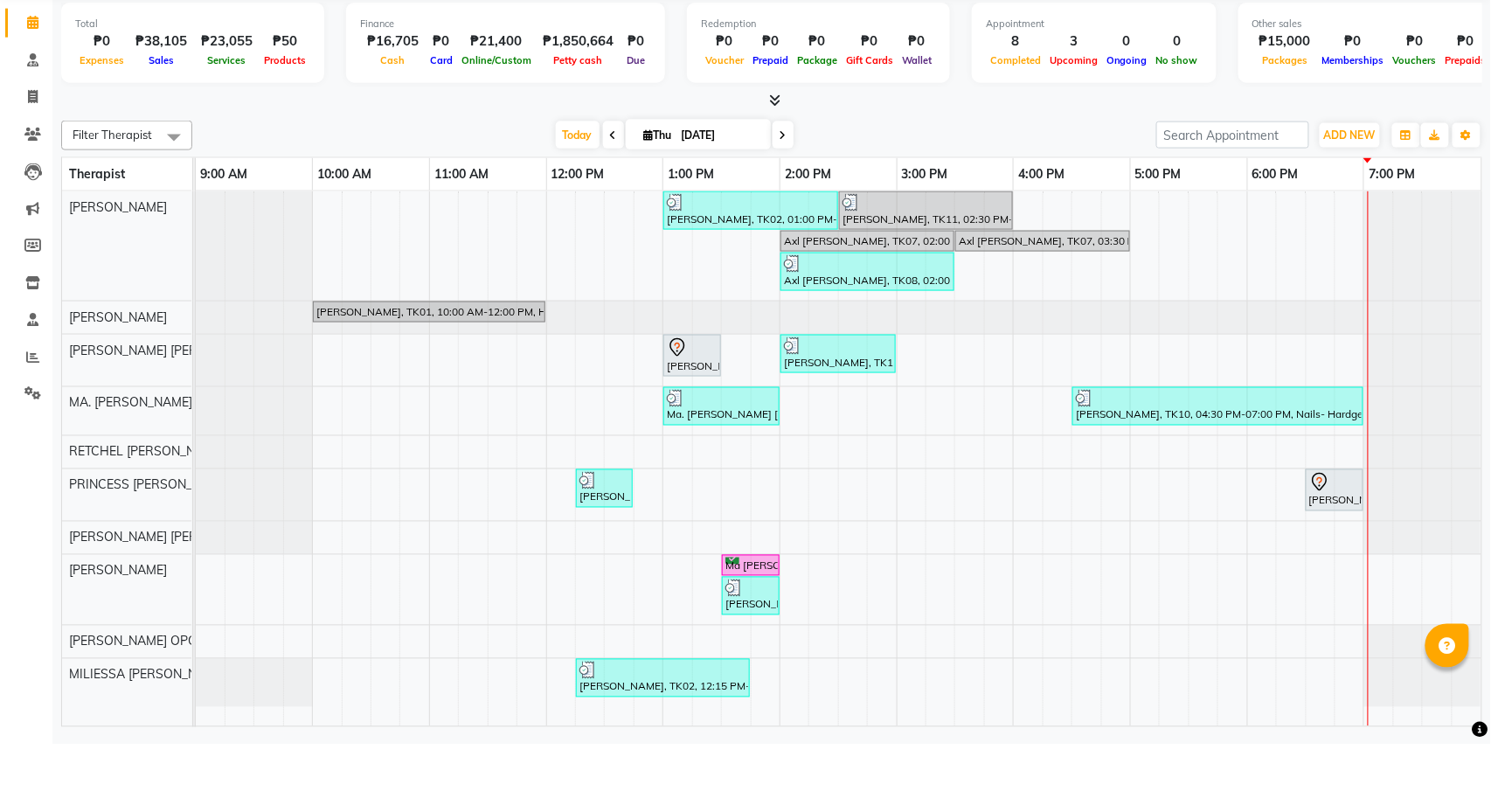
click at [1266, 689] on div "Maria Veronica Diel, TK02, 01:00 PM-02:30 PM, Facial- Hydra Facial Ultimate Ann…" at bounding box center [838, 526] width 1285 height 535
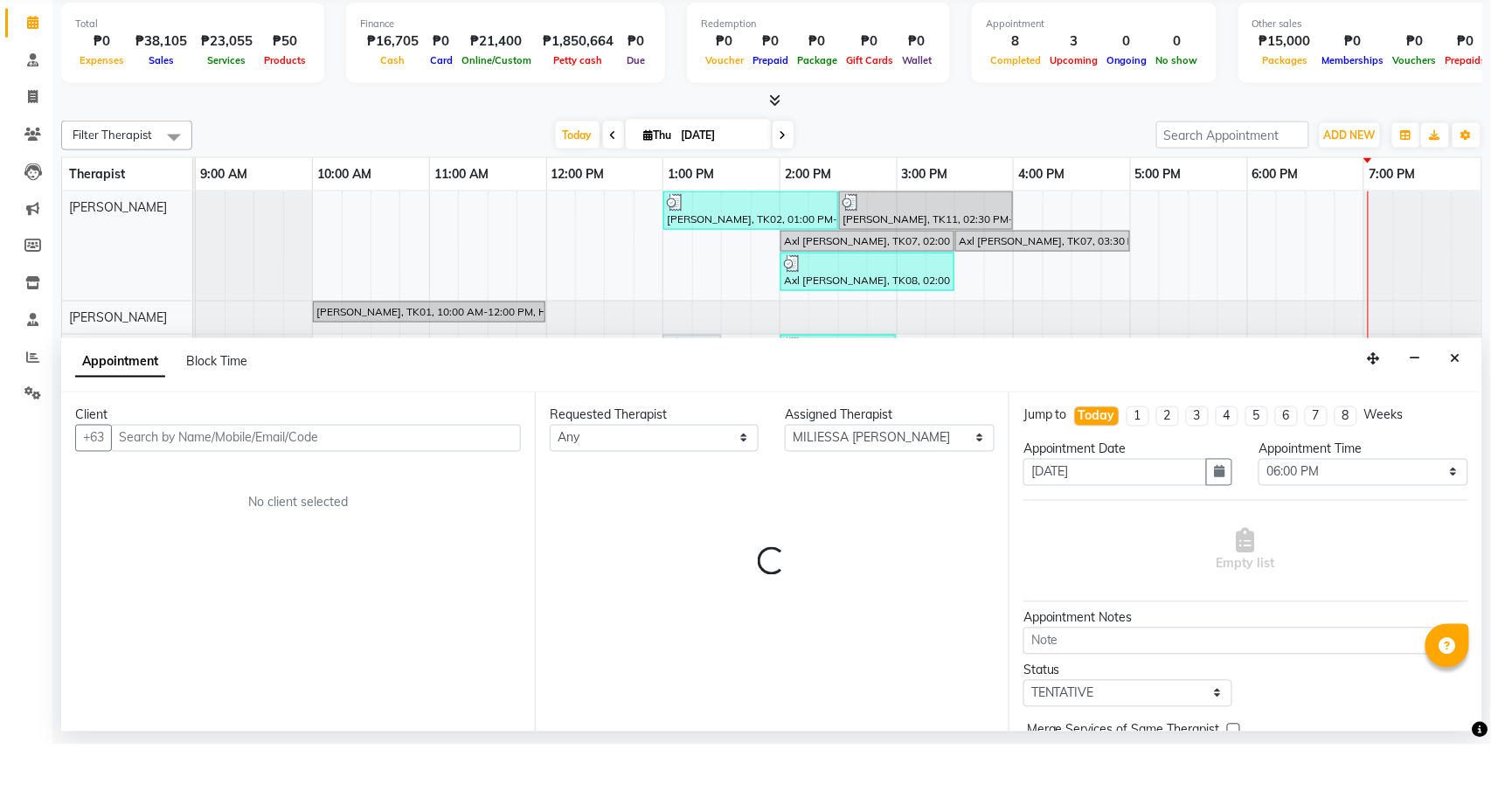
click at [1266, 698] on div "Status Select TENTATIVE CONFIRM CHECK-IN UPCOMING" at bounding box center [1246, 751] width 471 height 45
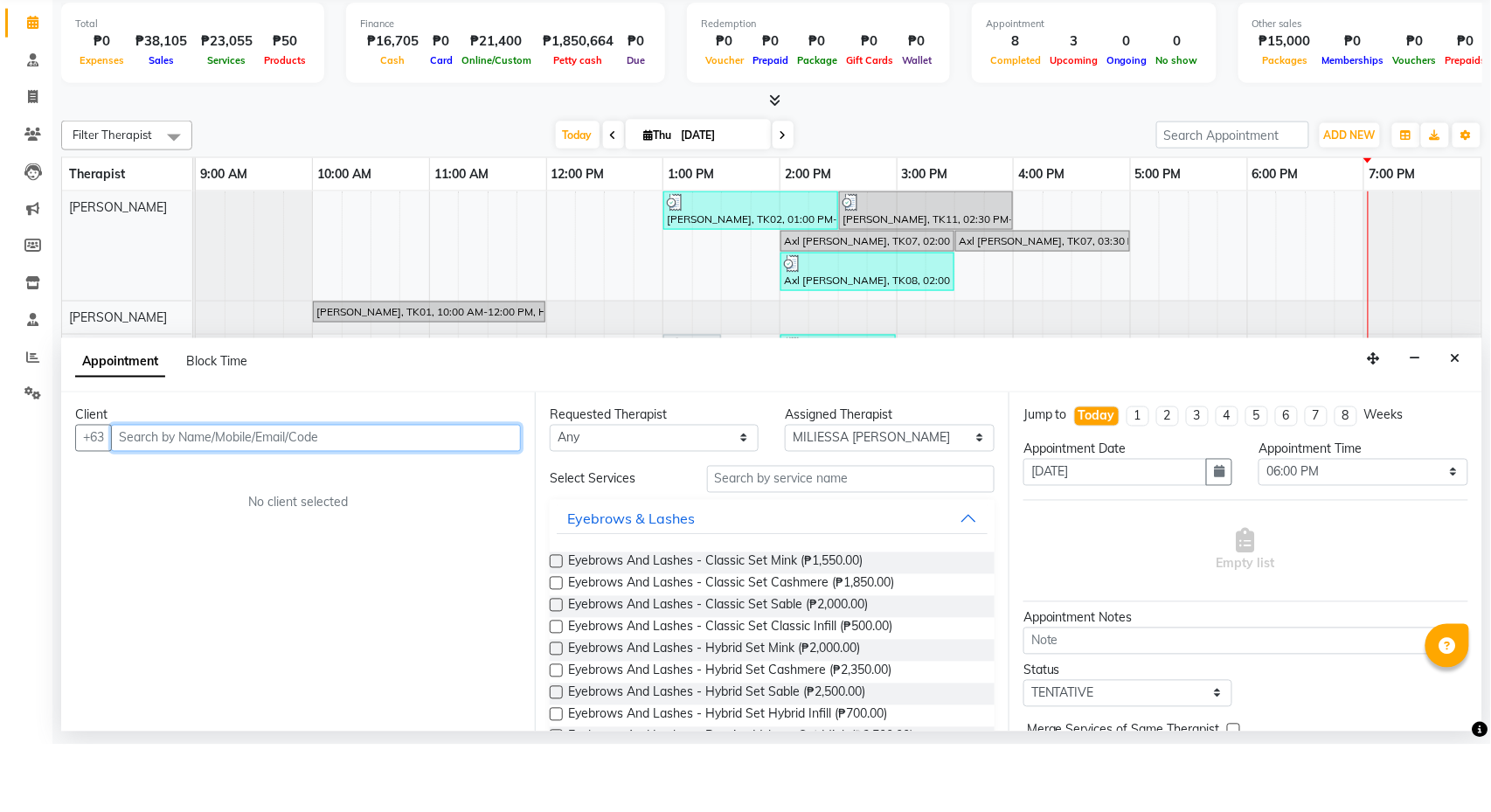
click at [444, 492] on input "text" at bounding box center [316, 506] width 410 height 27
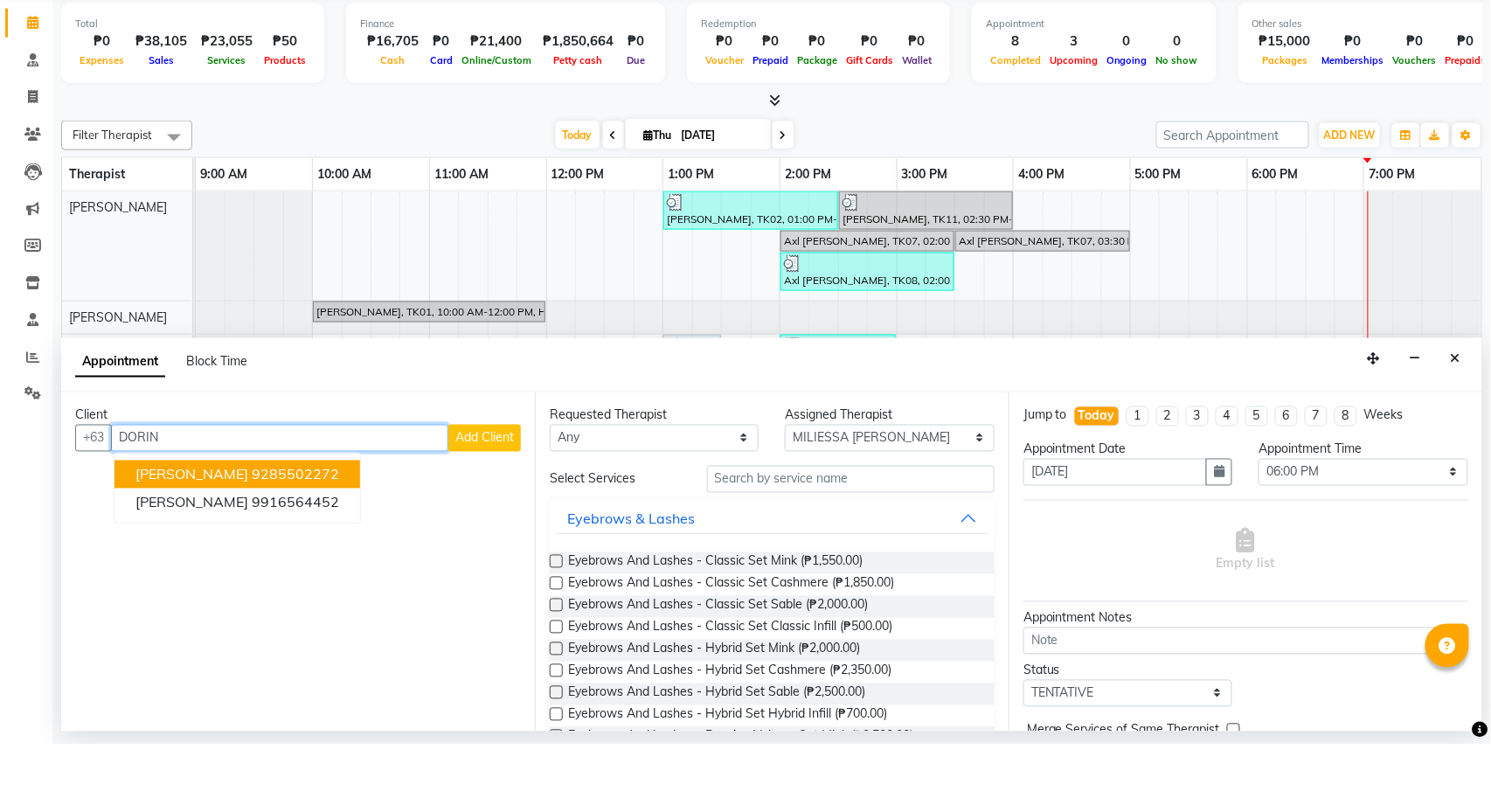
click at [257, 527] on button "Dr. Mary Grace Dorin 9285502272" at bounding box center [237, 541] width 246 height 28
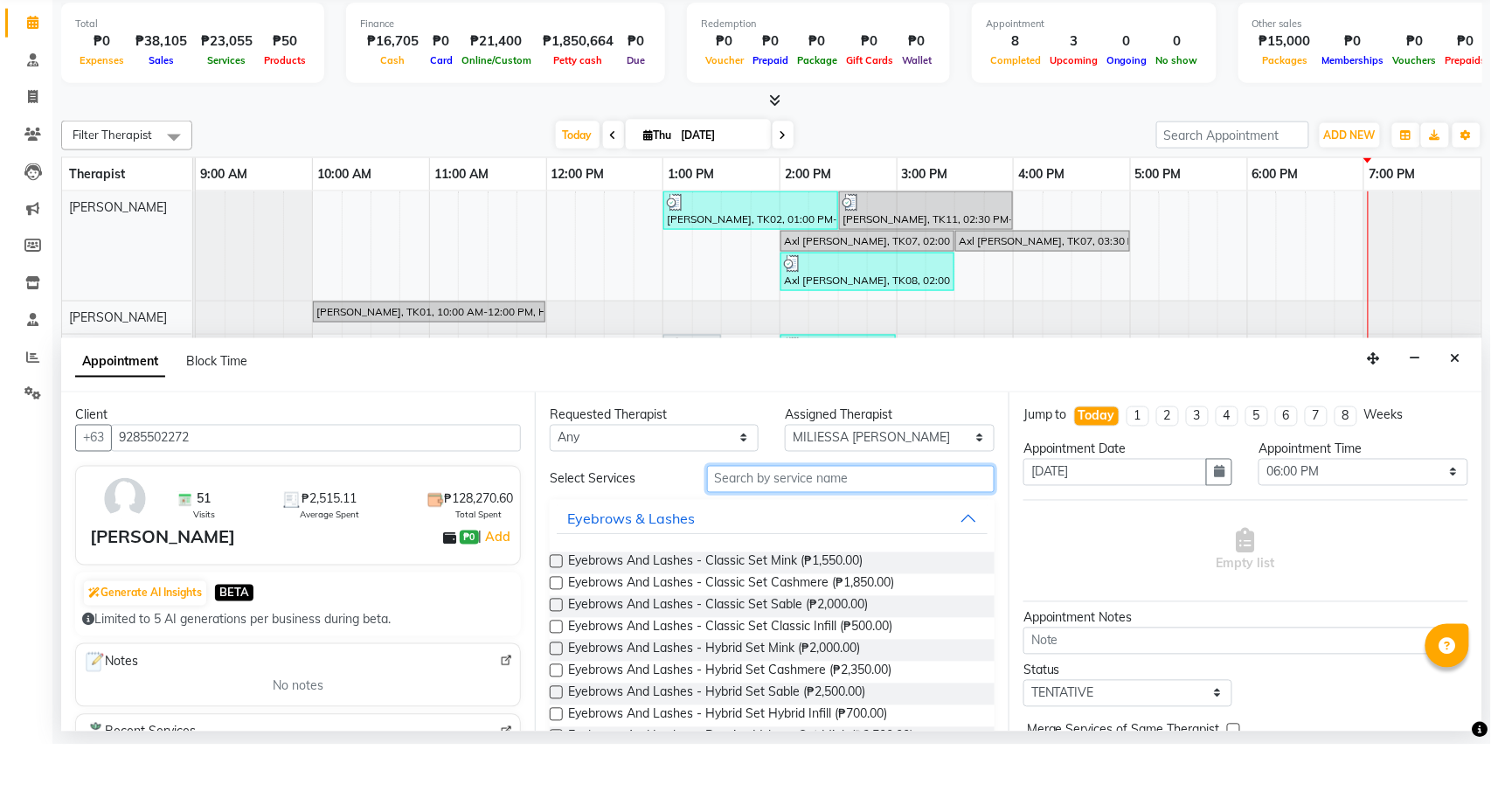
click at [789, 533] on input "text" at bounding box center [851, 546] width 287 height 27
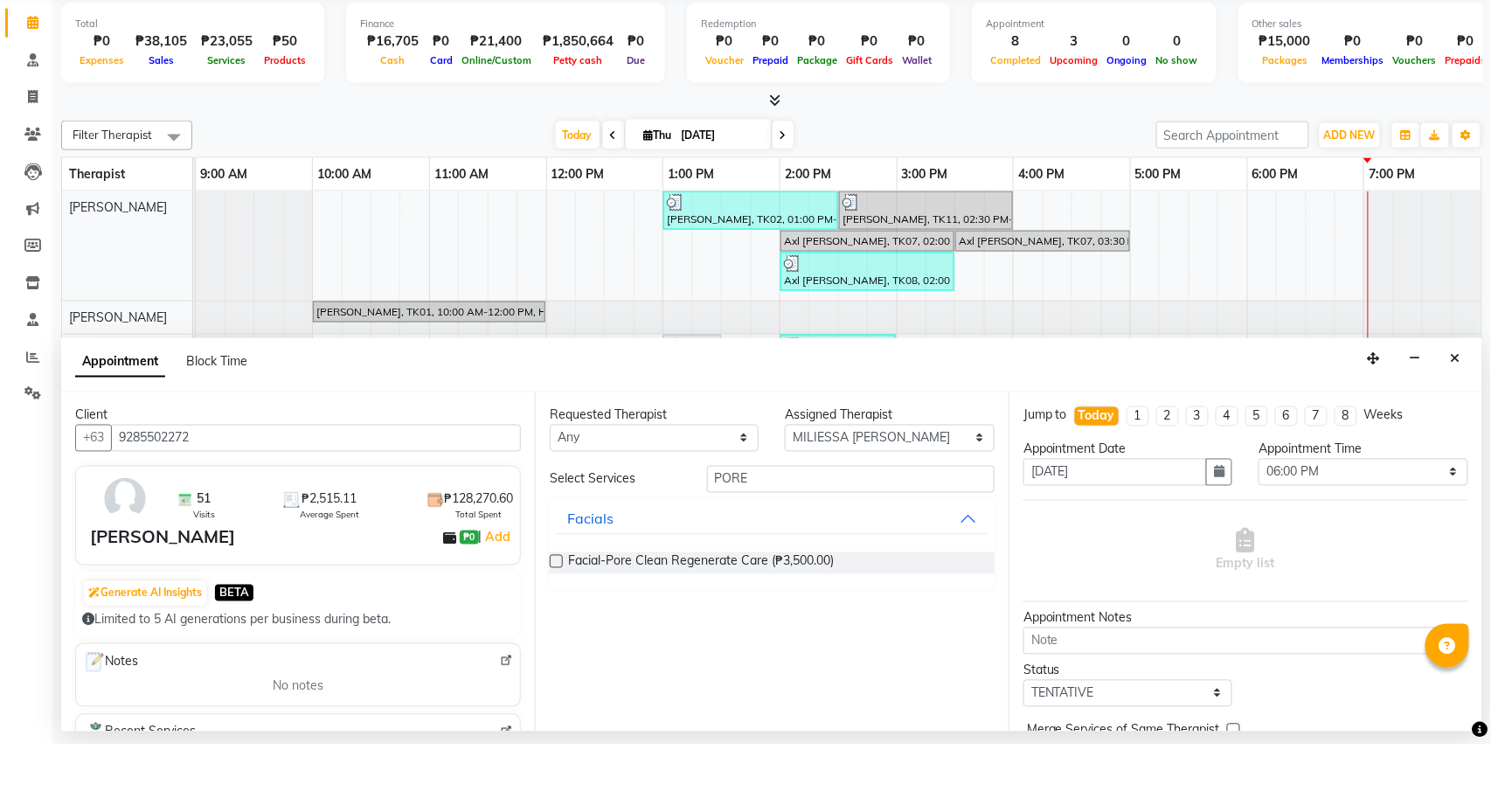
click at [560, 622] on label at bounding box center [556, 628] width 13 height 13
click at [560, 625] on input "checkbox" at bounding box center [555, 630] width 11 height 11
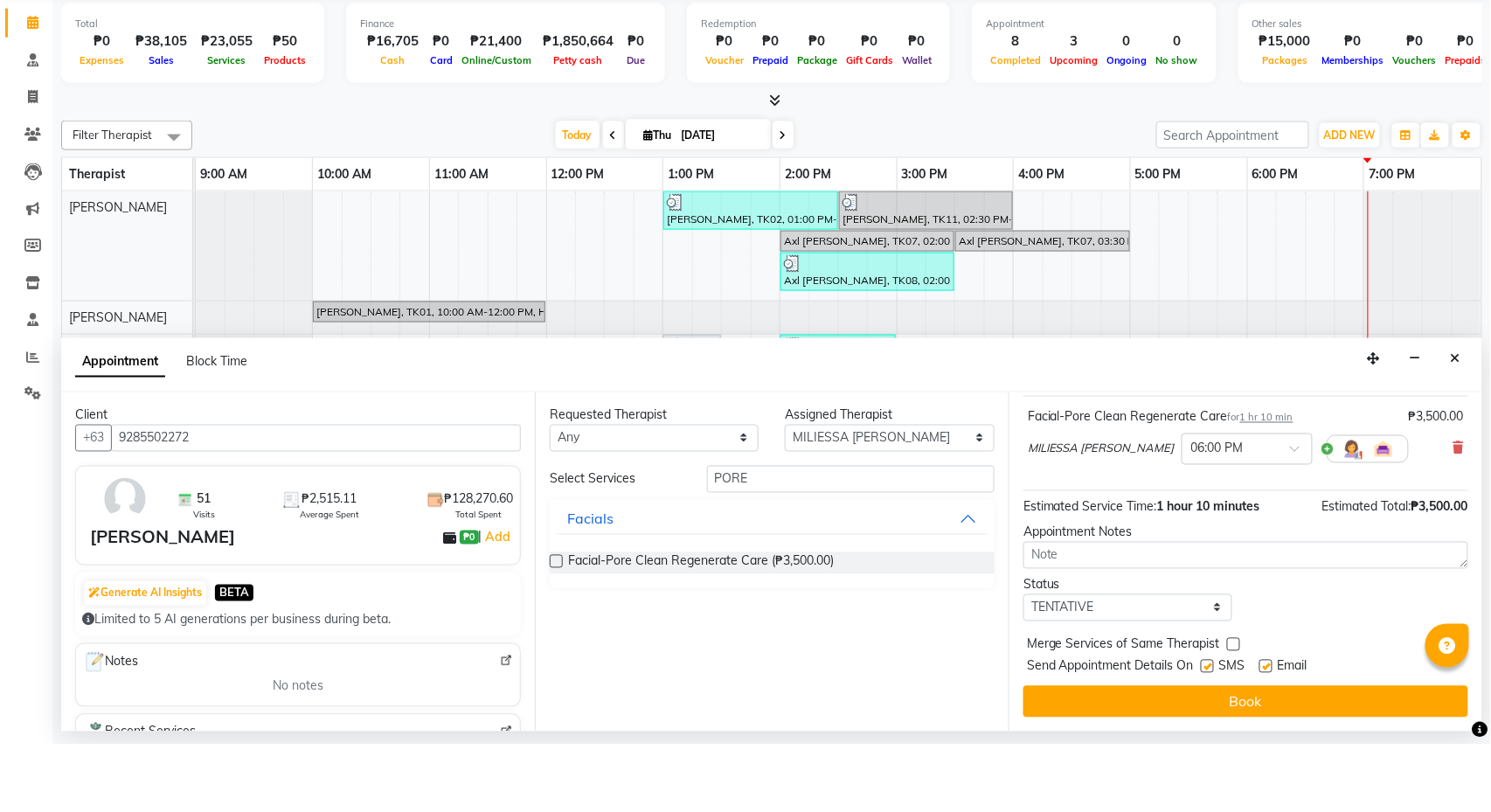
scroll to position [109, 0]
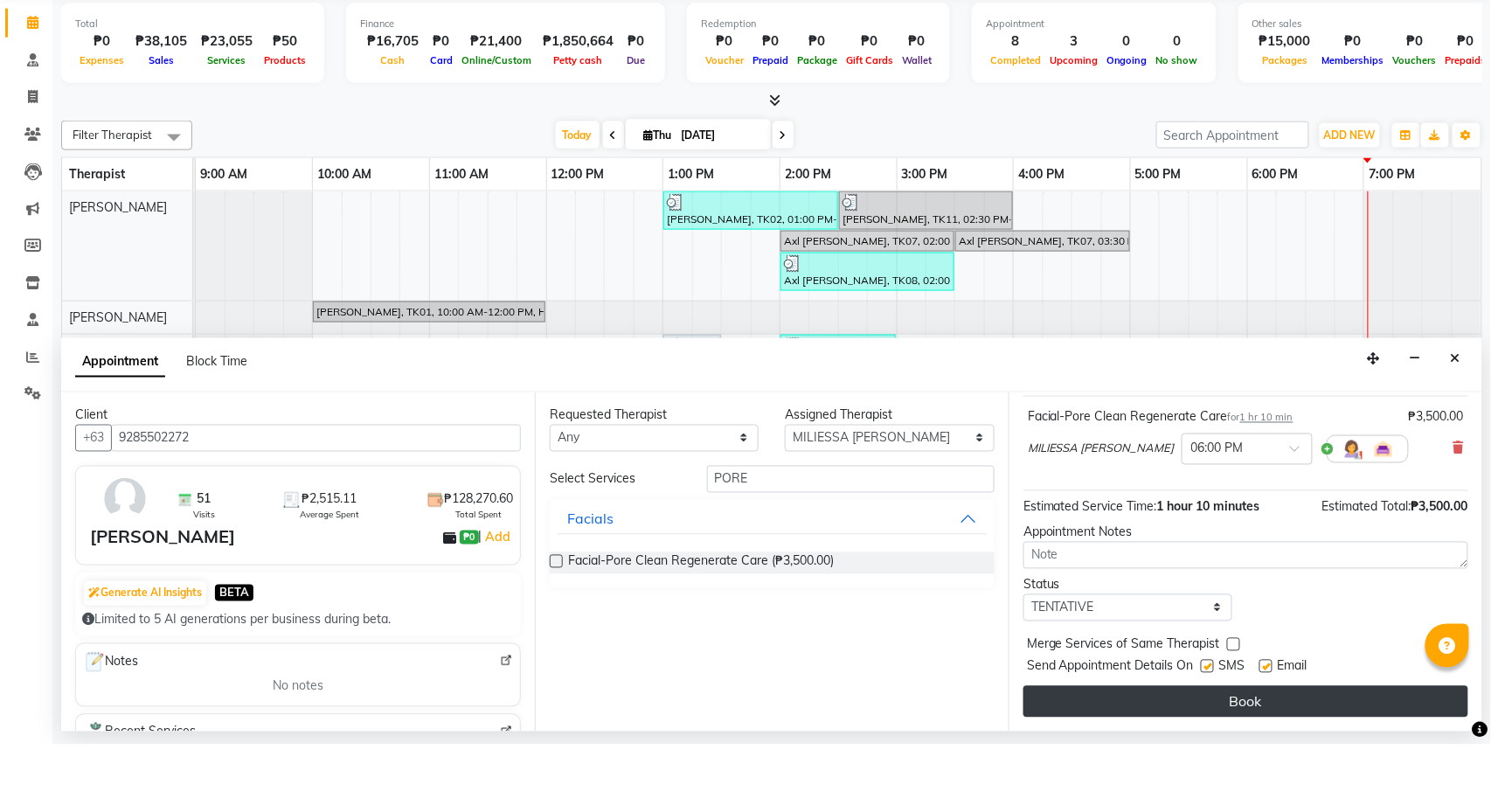
click at [1280, 698] on button "Book" at bounding box center [1245, 768] width 445 height 32
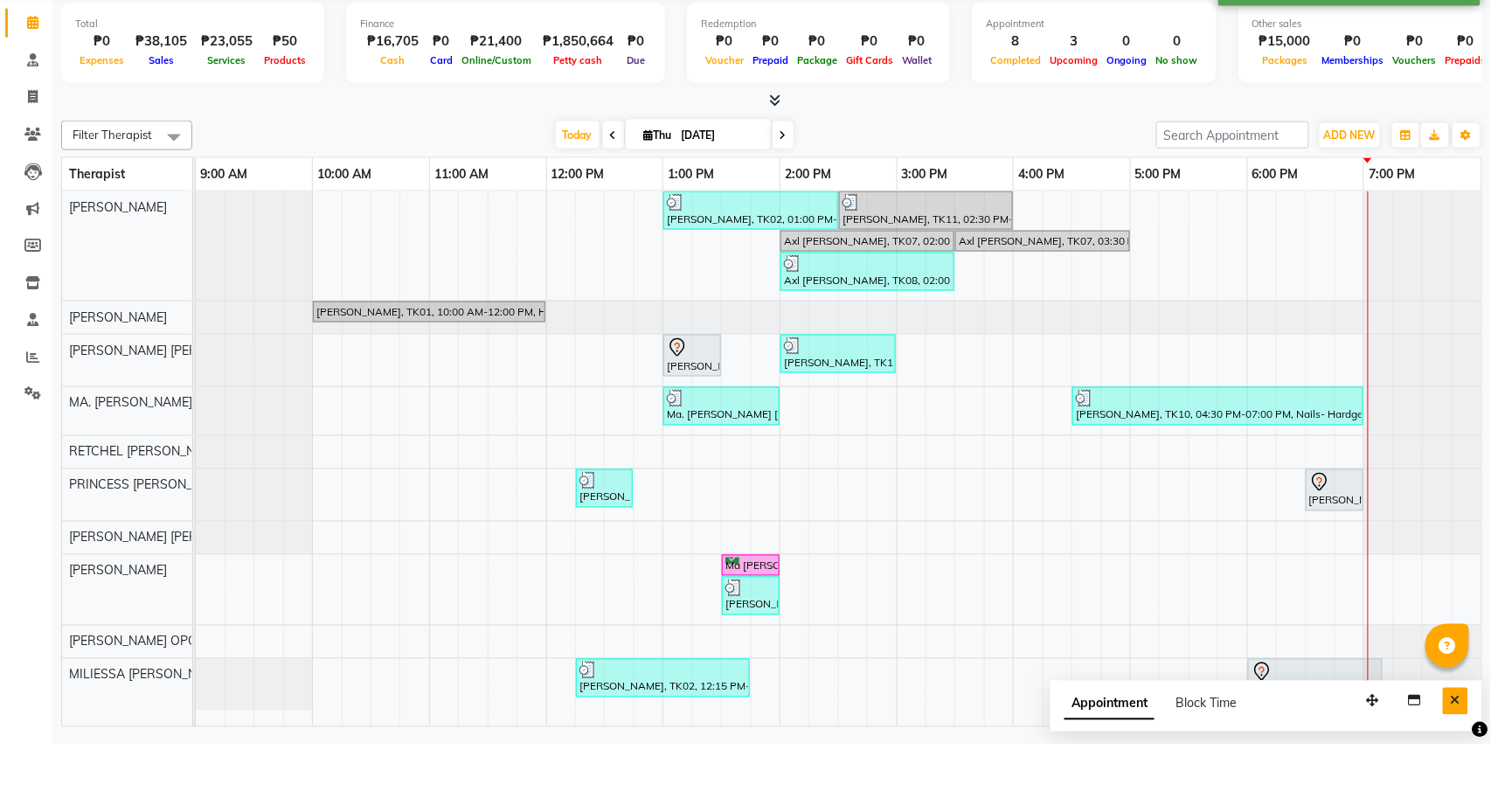
click at [1451, 698] on icon "Close" at bounding box center [1456, 767] width 10 height 12
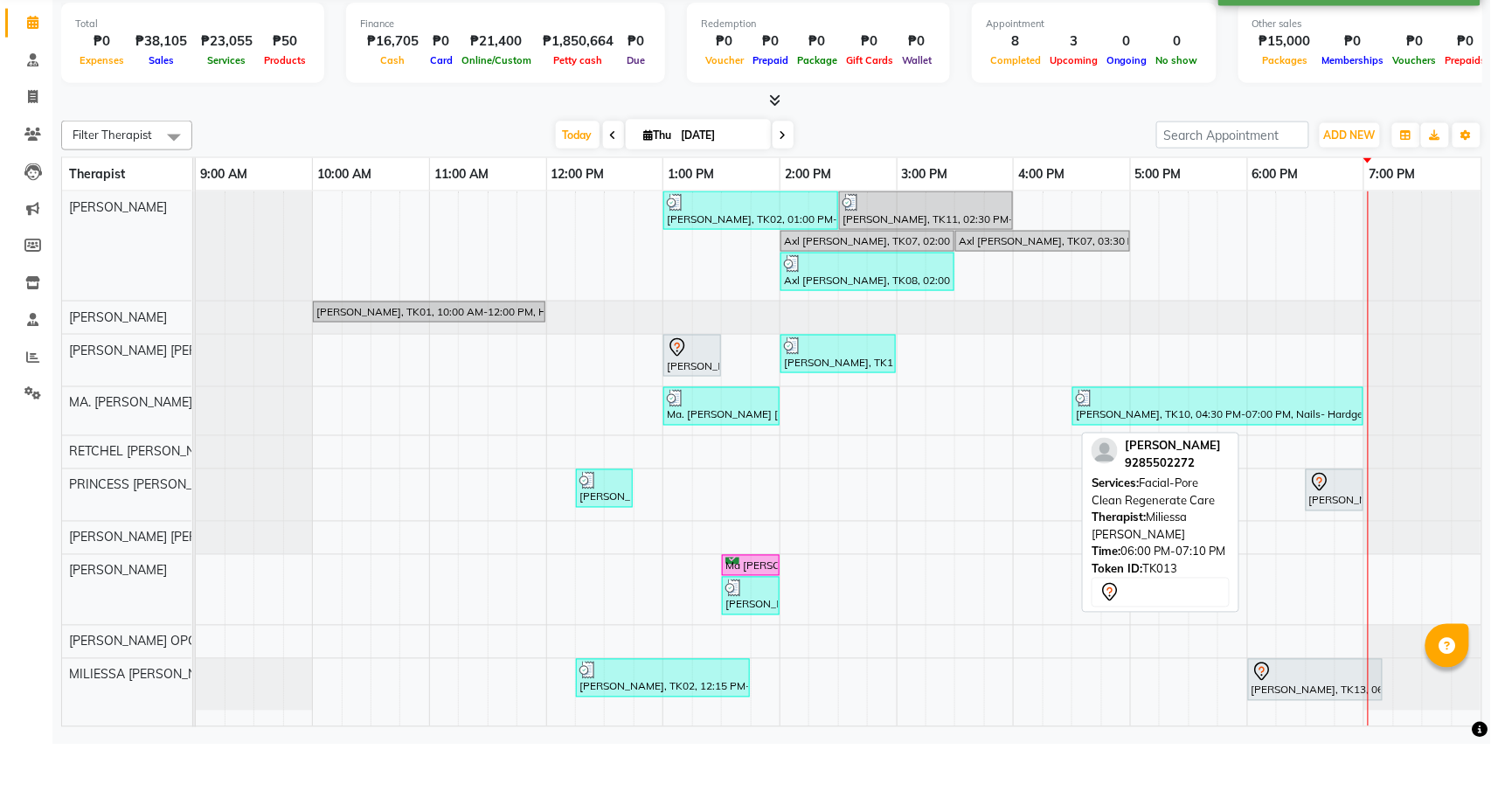
click at [1287, 698] on div "[PERSON_NAME], TK13, 06:00 PM-07:10 PM, Facial-Pore Clean Regenerate Care" at bounding box center [1315, 747] width 131 height 36
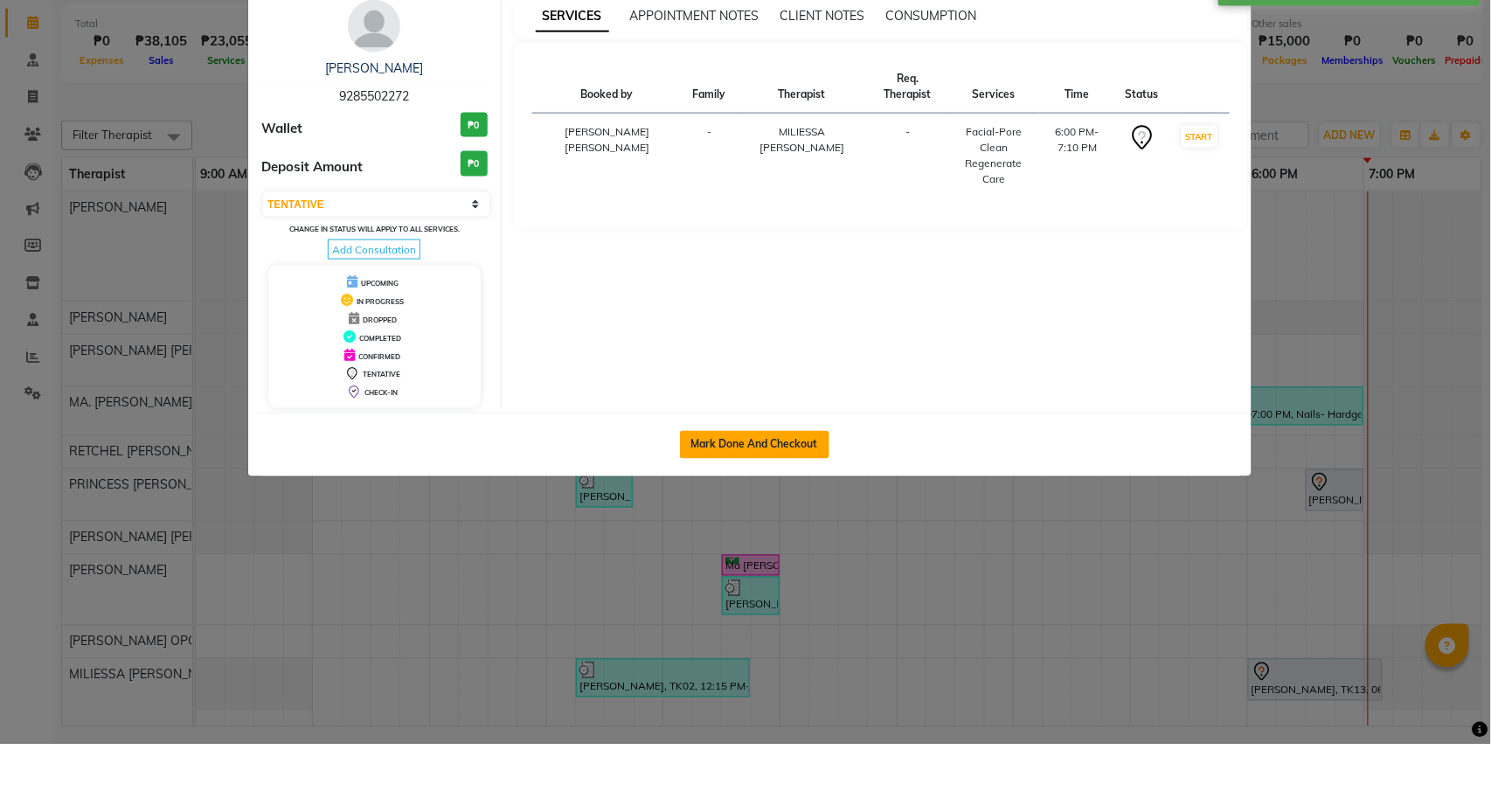
click at [766, 498] on button "Mark Done And Checkout" at bounding box center [755, 512] width 149 height 28
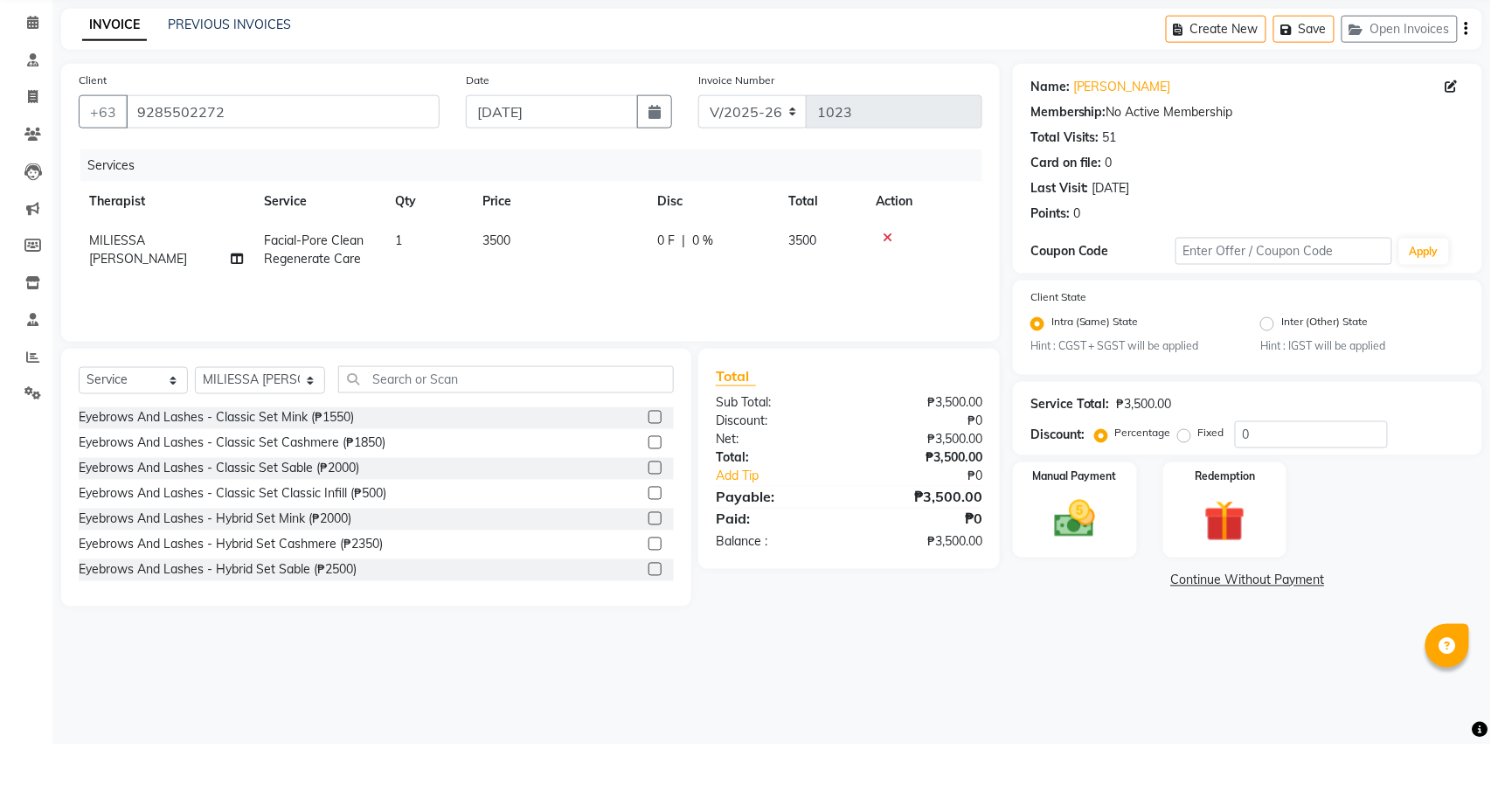
click at [703, 299] on span "0 %" at bounding box center [702, 308] width 21 height 18
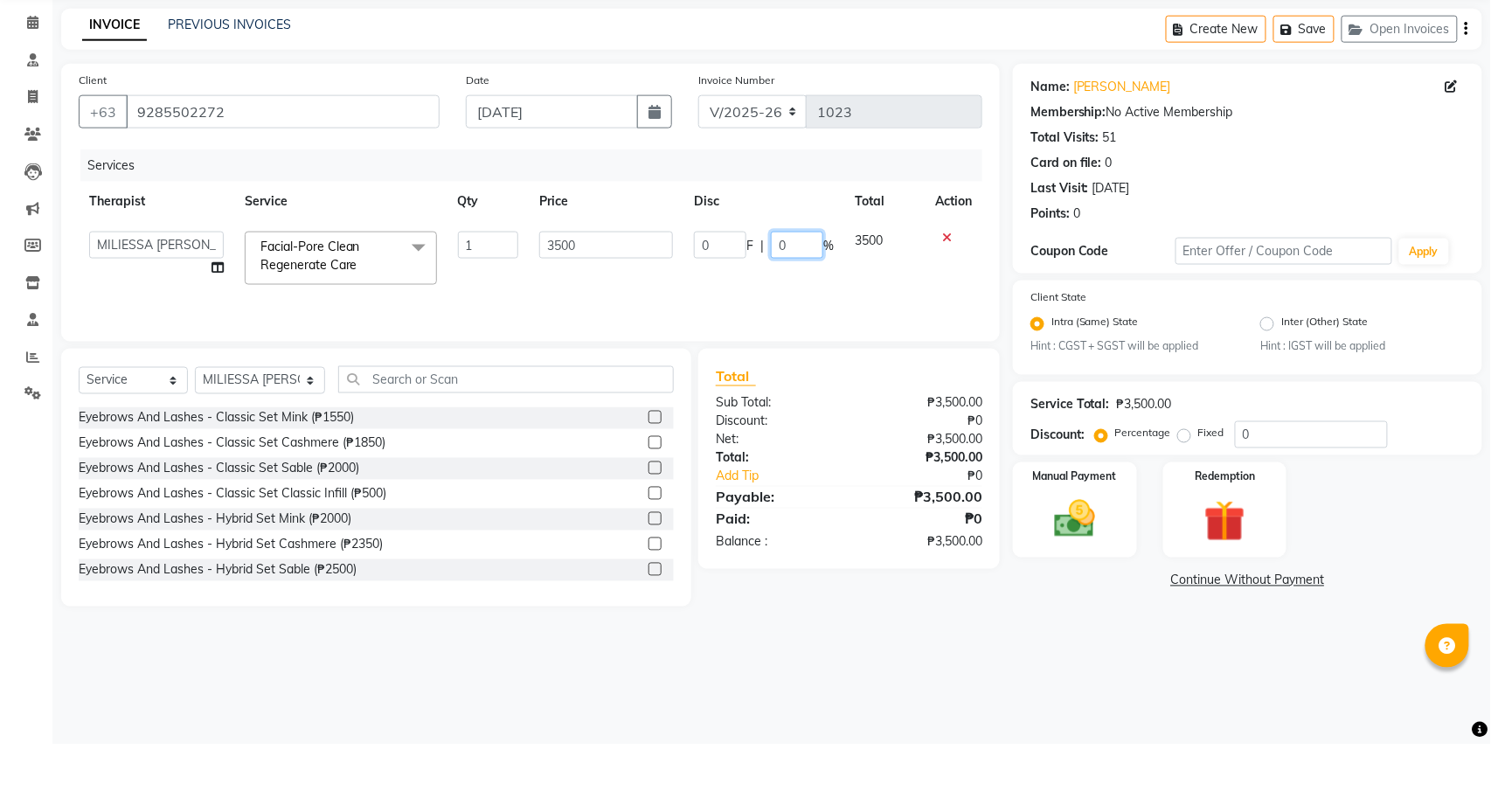
click at [793, 299] on input "0" at bounding box center [798, 313] width 53 height 27
click at [747, 416] on div "Total Sub Total: ₱3,500.00 Discount: ₱0 Net: ₱3,500.00 Total: ₱3,500.00 Add Tip…" at bounding box center [850, 526] width 302 height 220
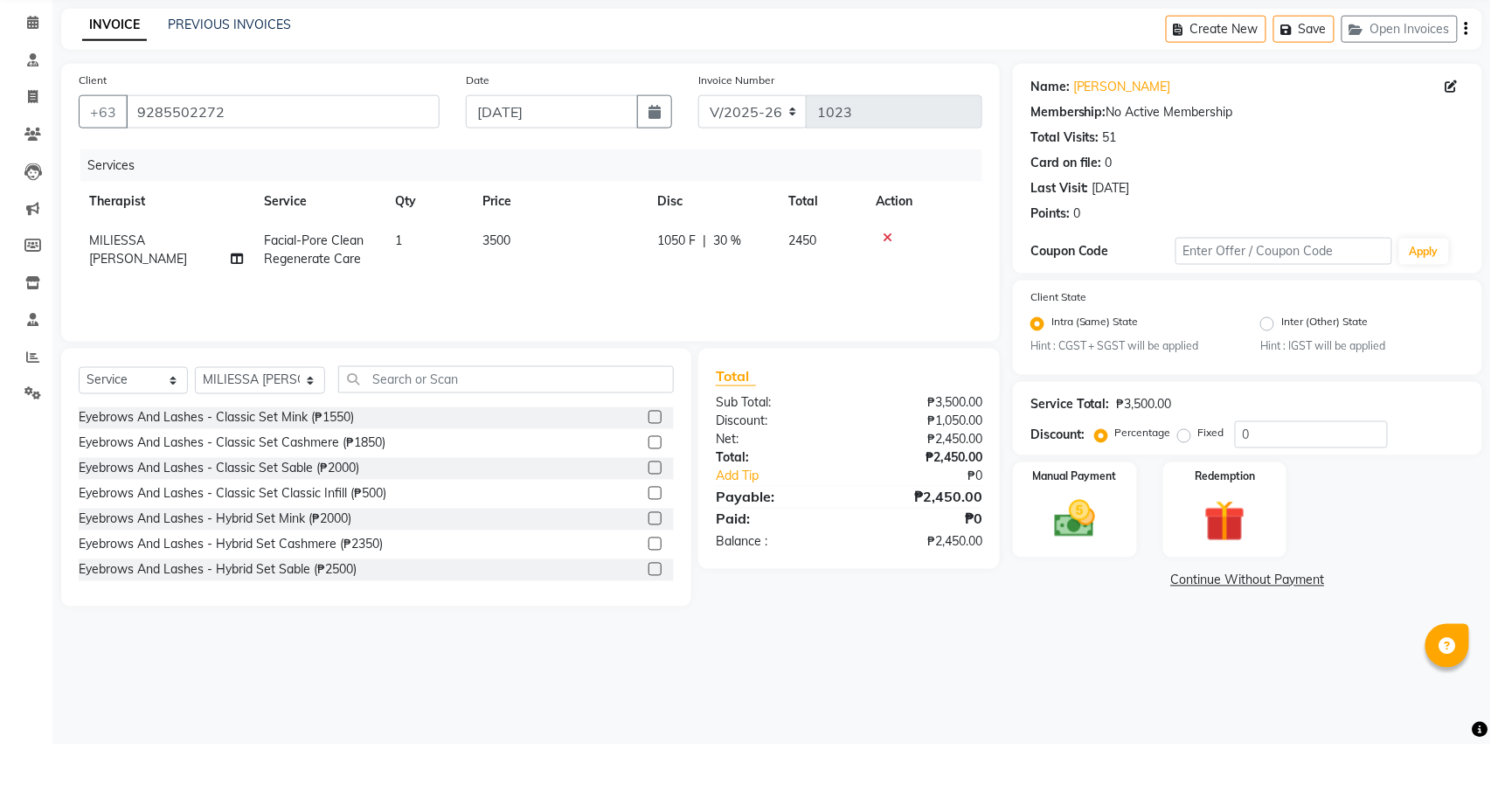
click at [1199, 638] on link "Continue Without Payment" at bounding box center [1248, 647] width 462 height 18
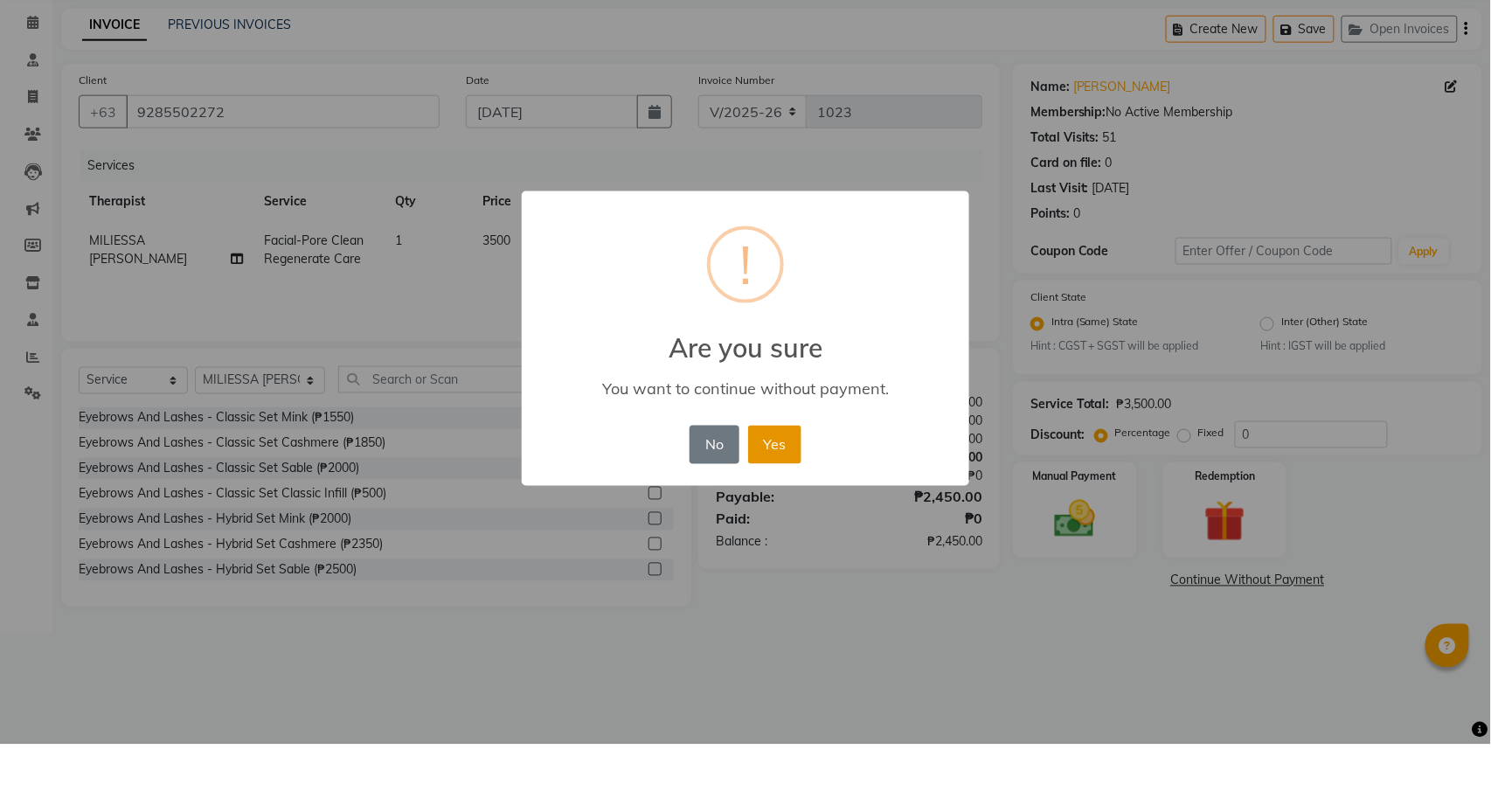
click at [792, 493] on button "Yes" at bounding box center [775, 512] width 54 height 38
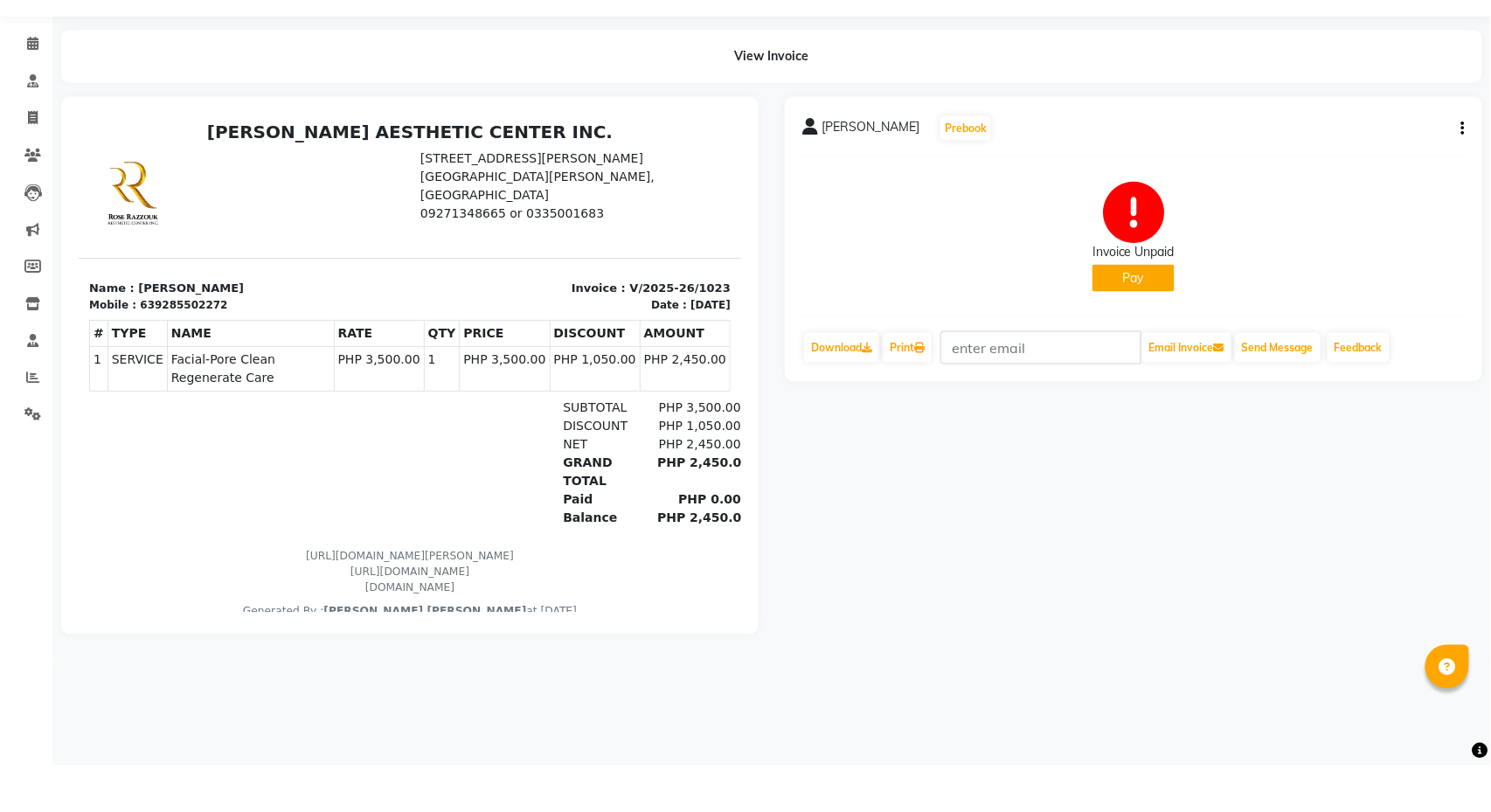
click at [1466, 144] on div "Dr. Mary Grace Dorin Prebook Invoice Unpaid Pay Download Print Email Invoice Se…" at bounding box center [1133, 286] width 698 height 285
click at [1459, 166] on button "button" at bounding box center [1460, 175] width 11 height 18
click at [1367, 185] on div "Edit Invoice" at bounding box center [1376, 195] width 120 height 22
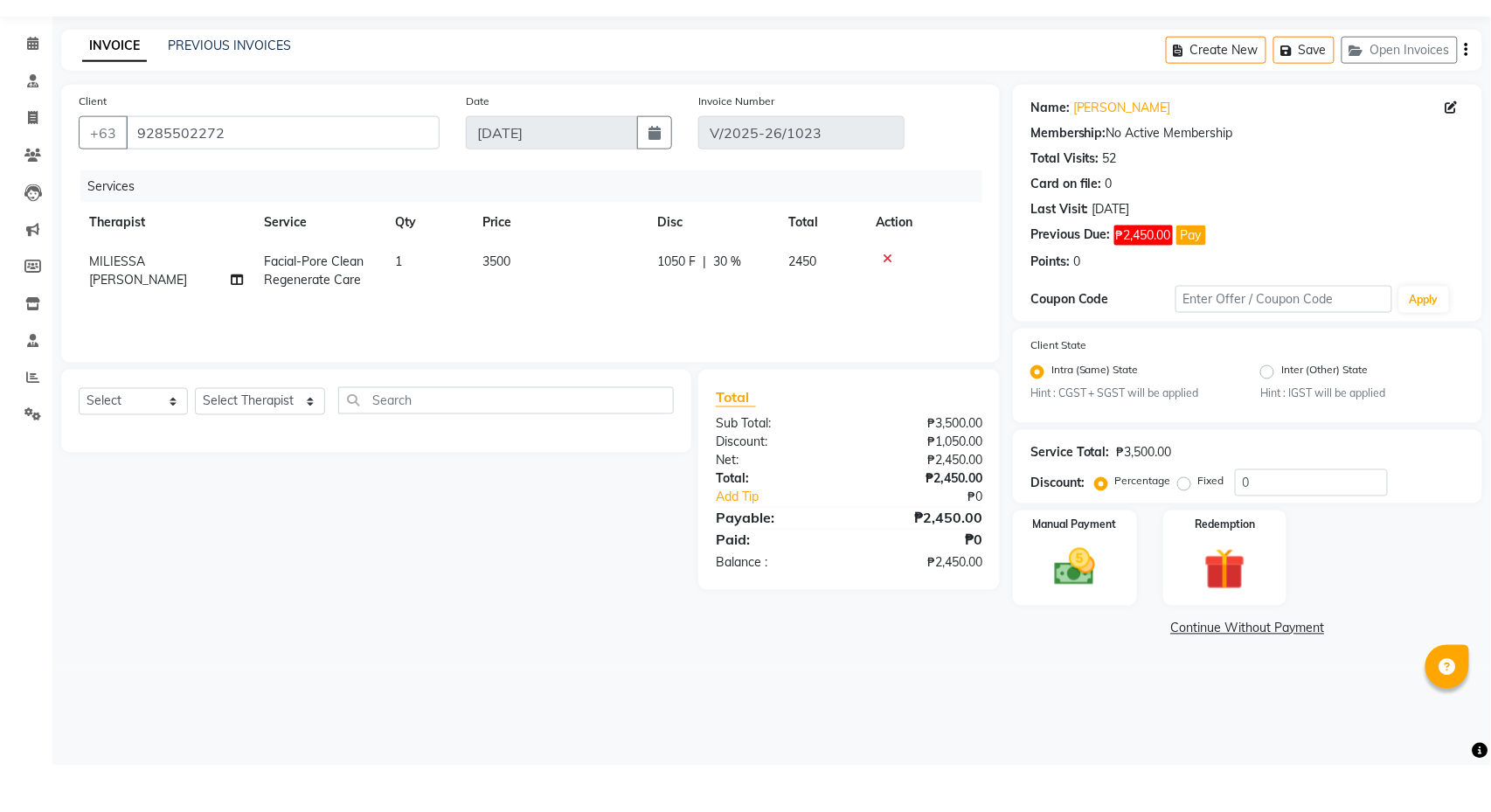
click at [1288, 666] on link "Continue Without Payment" at bounding box center [1248, 675] width 462 height 18
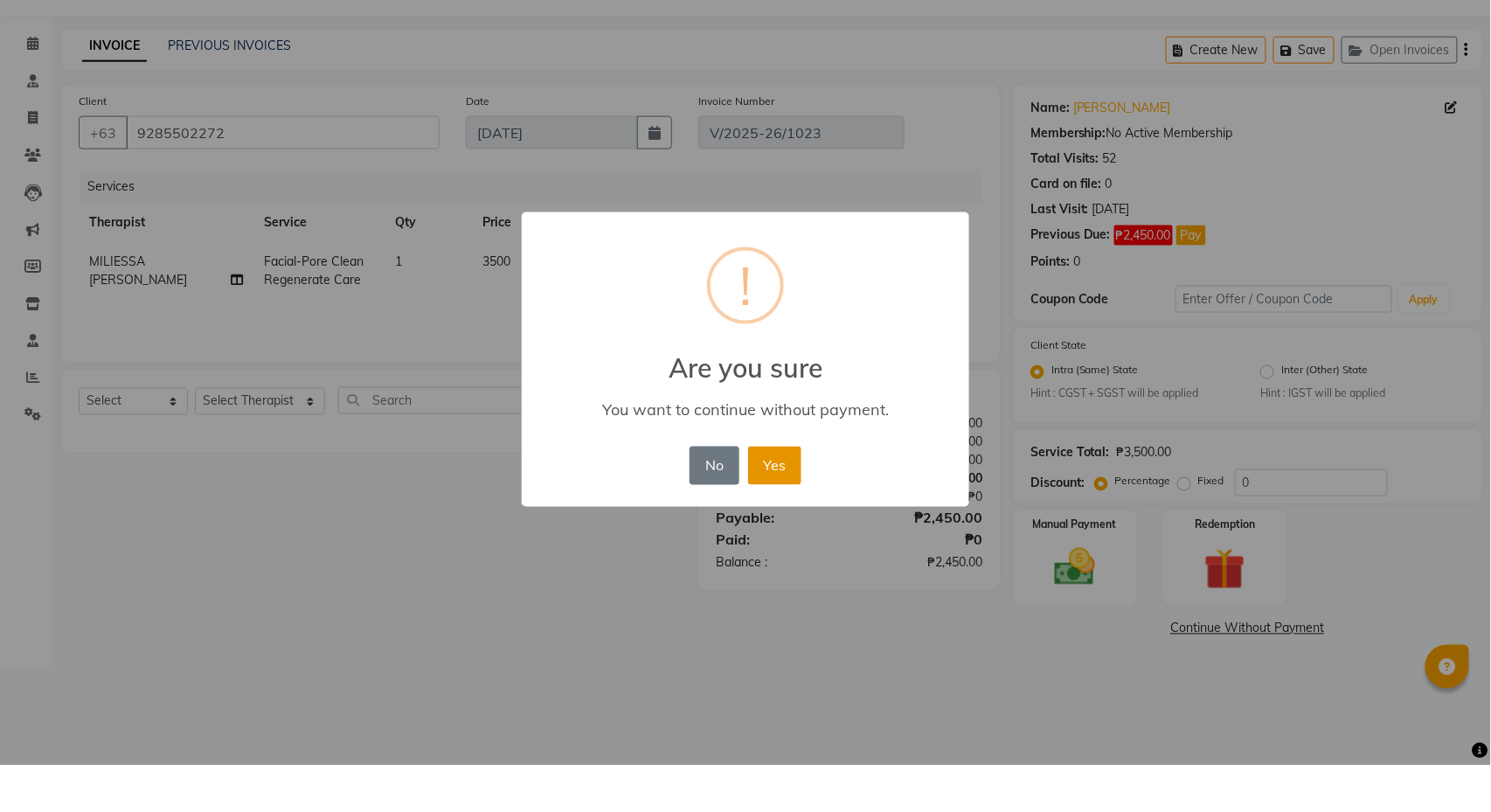
click at [784, 493] on button "Yes" at bounding box center [775, 512] width 54 height 38
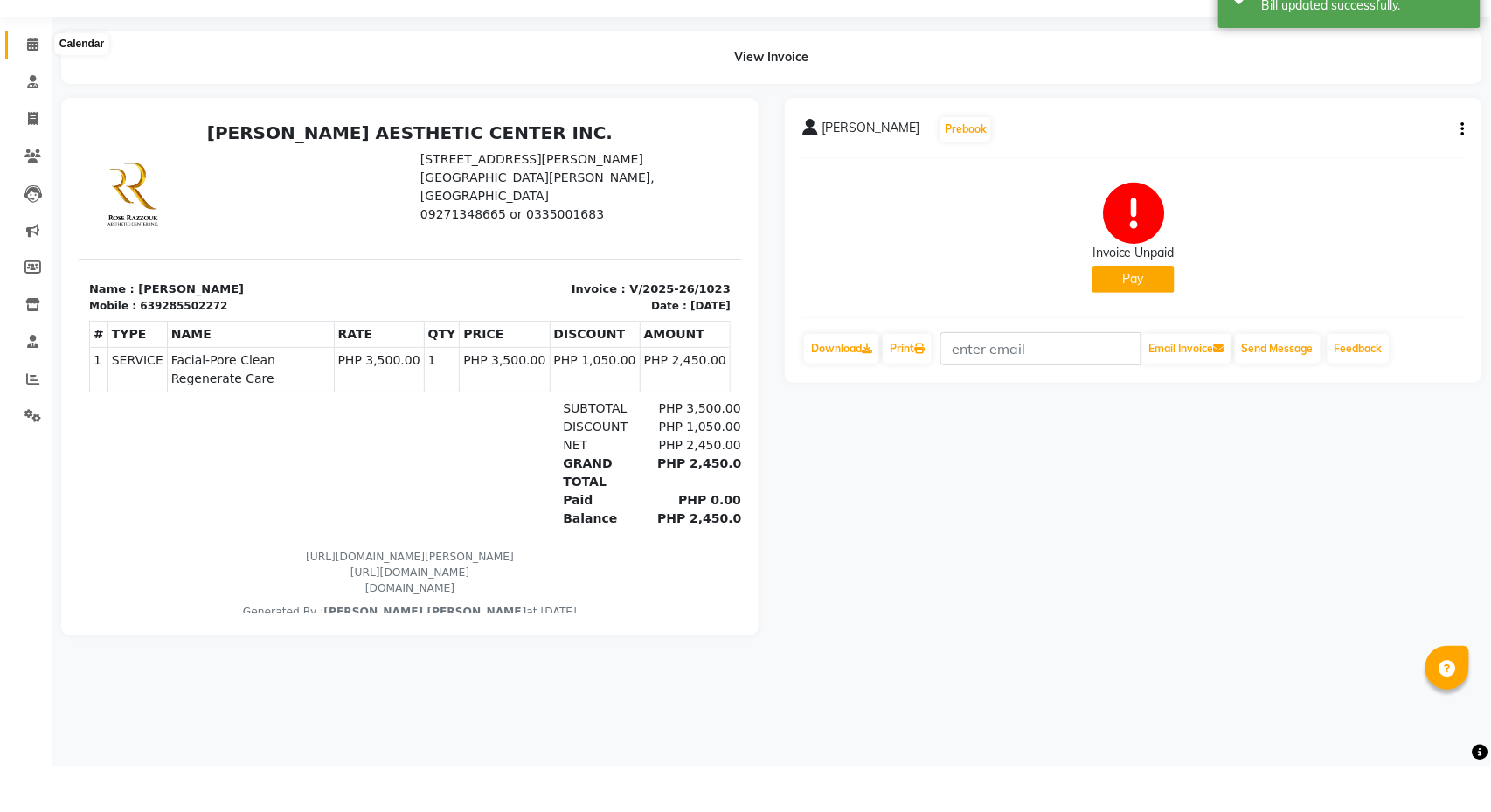
click at [30, 83] on icon at bounding box center [33, 89] width 11 height 13
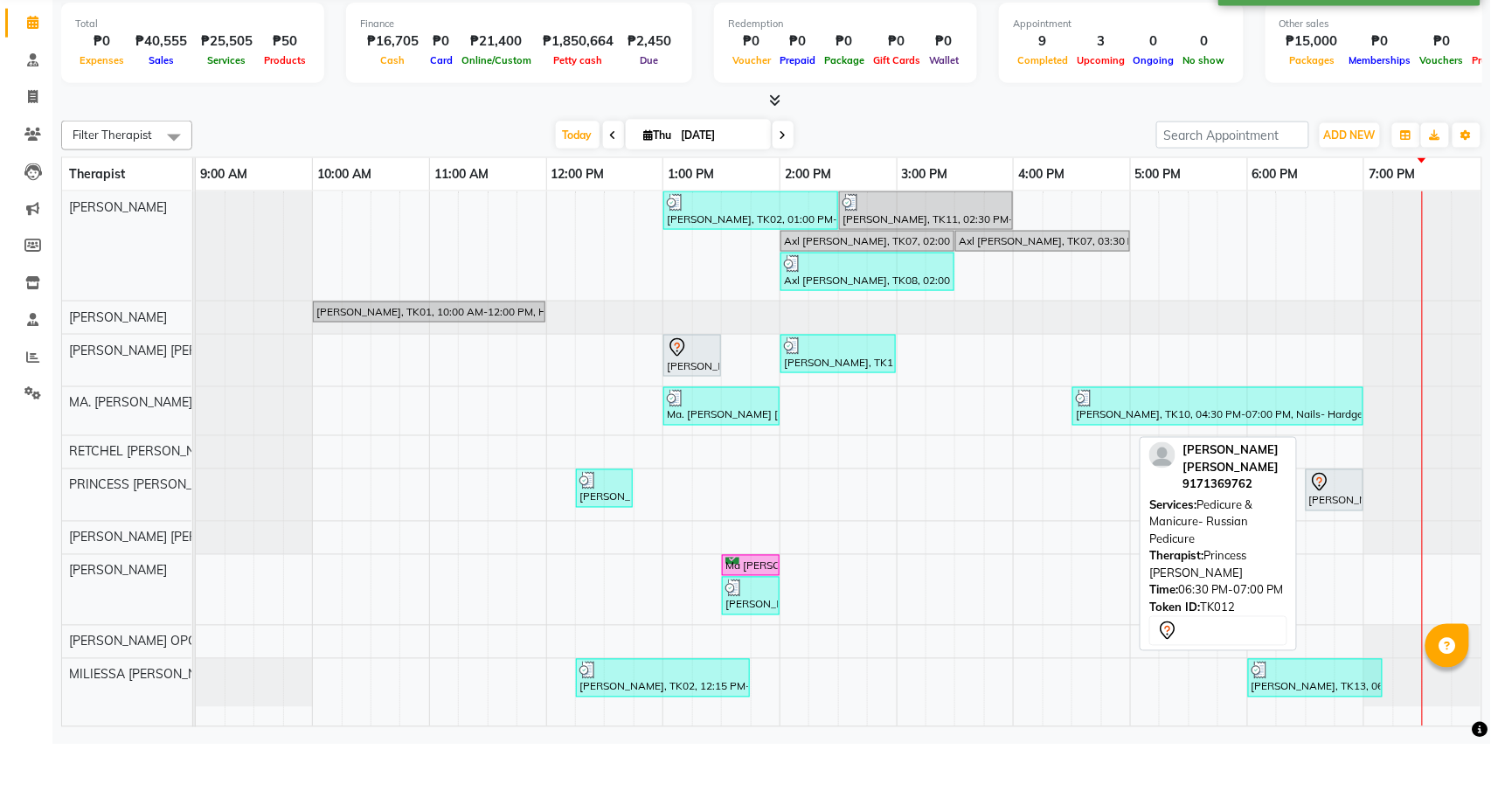
click at [1344, 539] on div "[PERSON_NAME] [PERSON_NAME], TK12, 06:30 PM-07:00 PM, Pedicure & Manicure- Russ…" at bounding box center [1335, 557] width 55 height 36
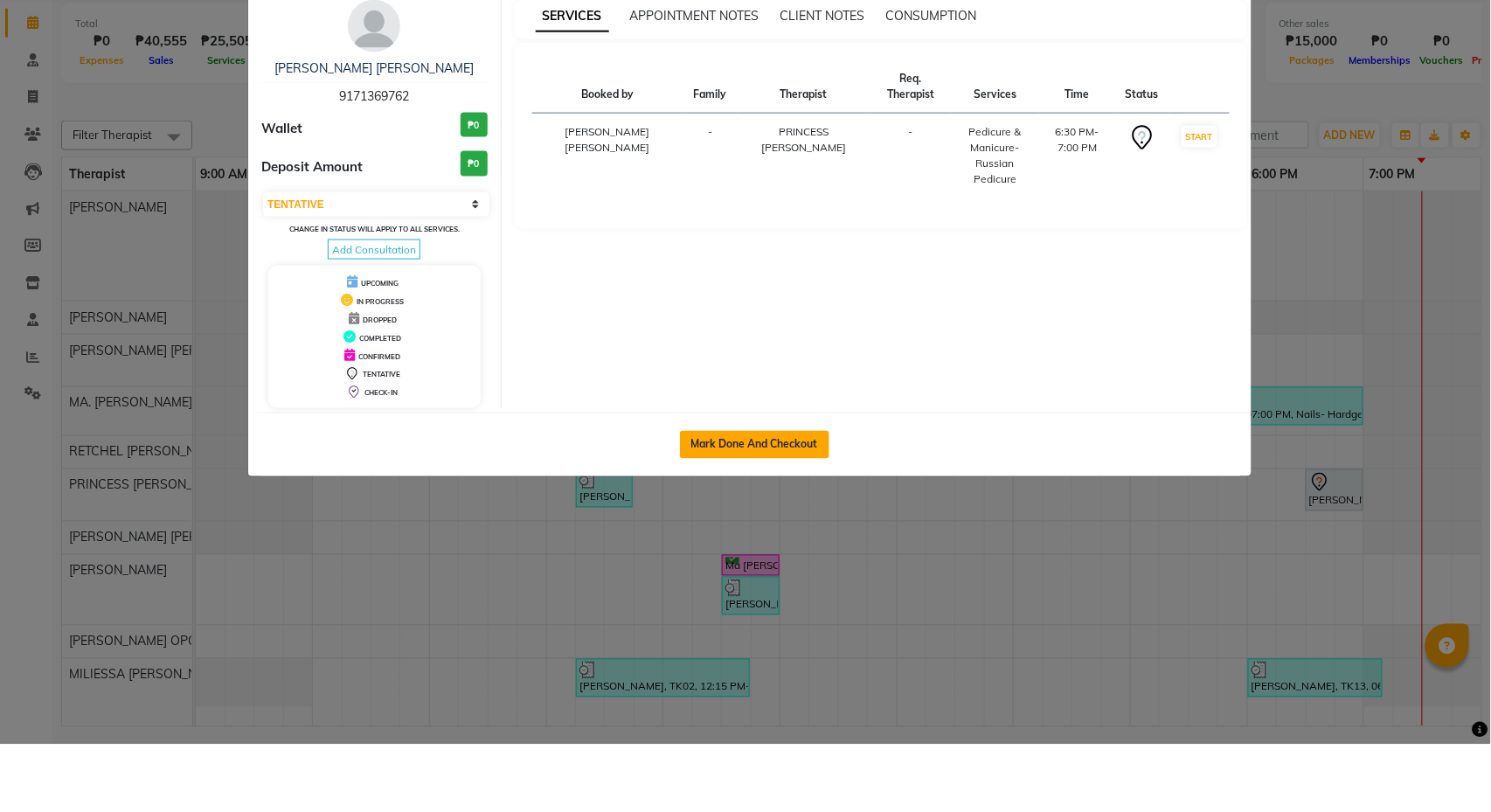
click at [810, 498] on button "Mark Done And Checkout" at bounding box center [755, 512] width 149 height 28
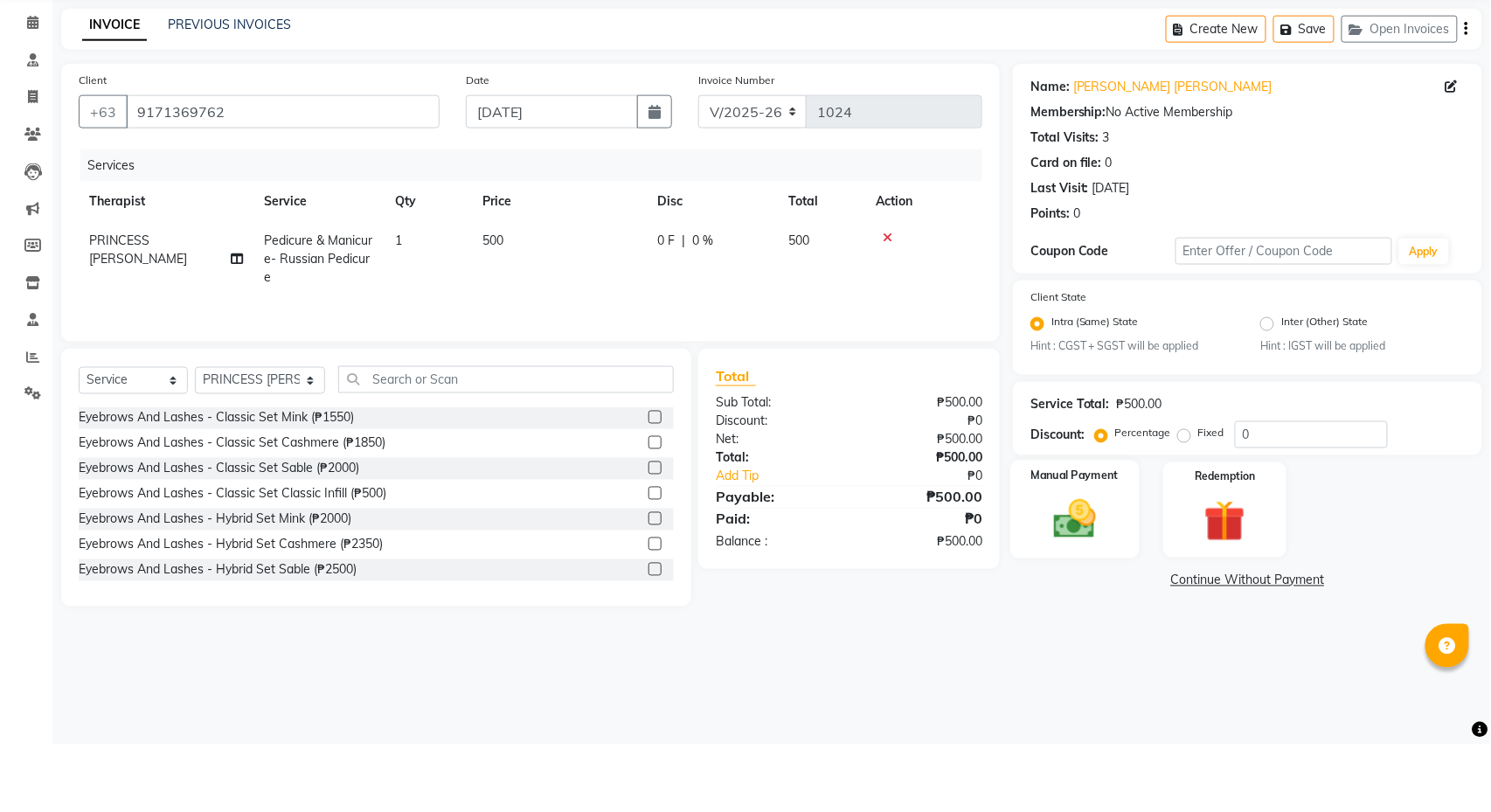
click at [1070, 563] on img at bounding box center [1074, 587] width 69 height 49
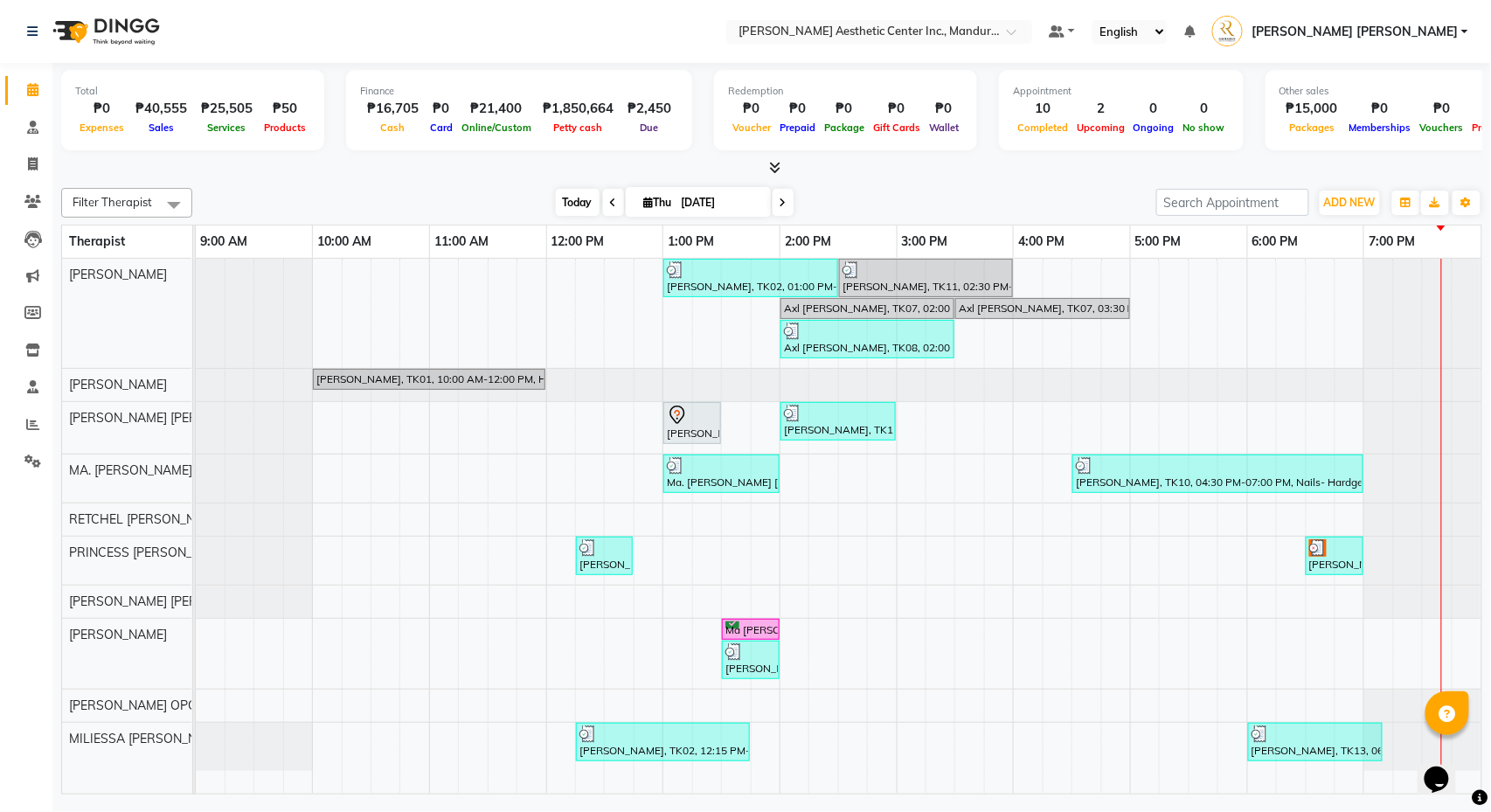
click at [568, 201] on span "Today" at bounding box center [578, 203] width 44 height 27
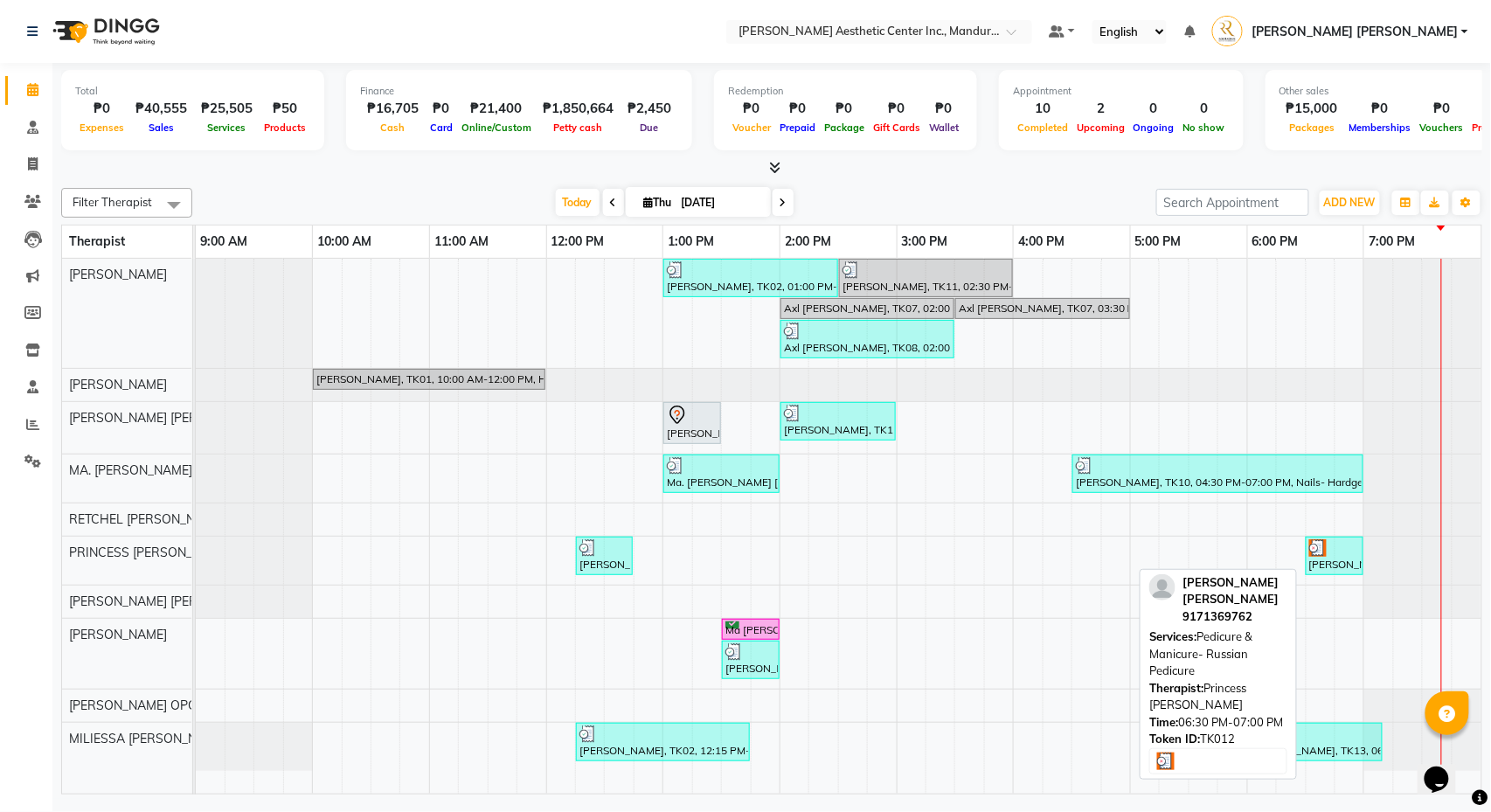
click at [1332, 556] on div at bounding box center [1335, 547] width 51 height 17
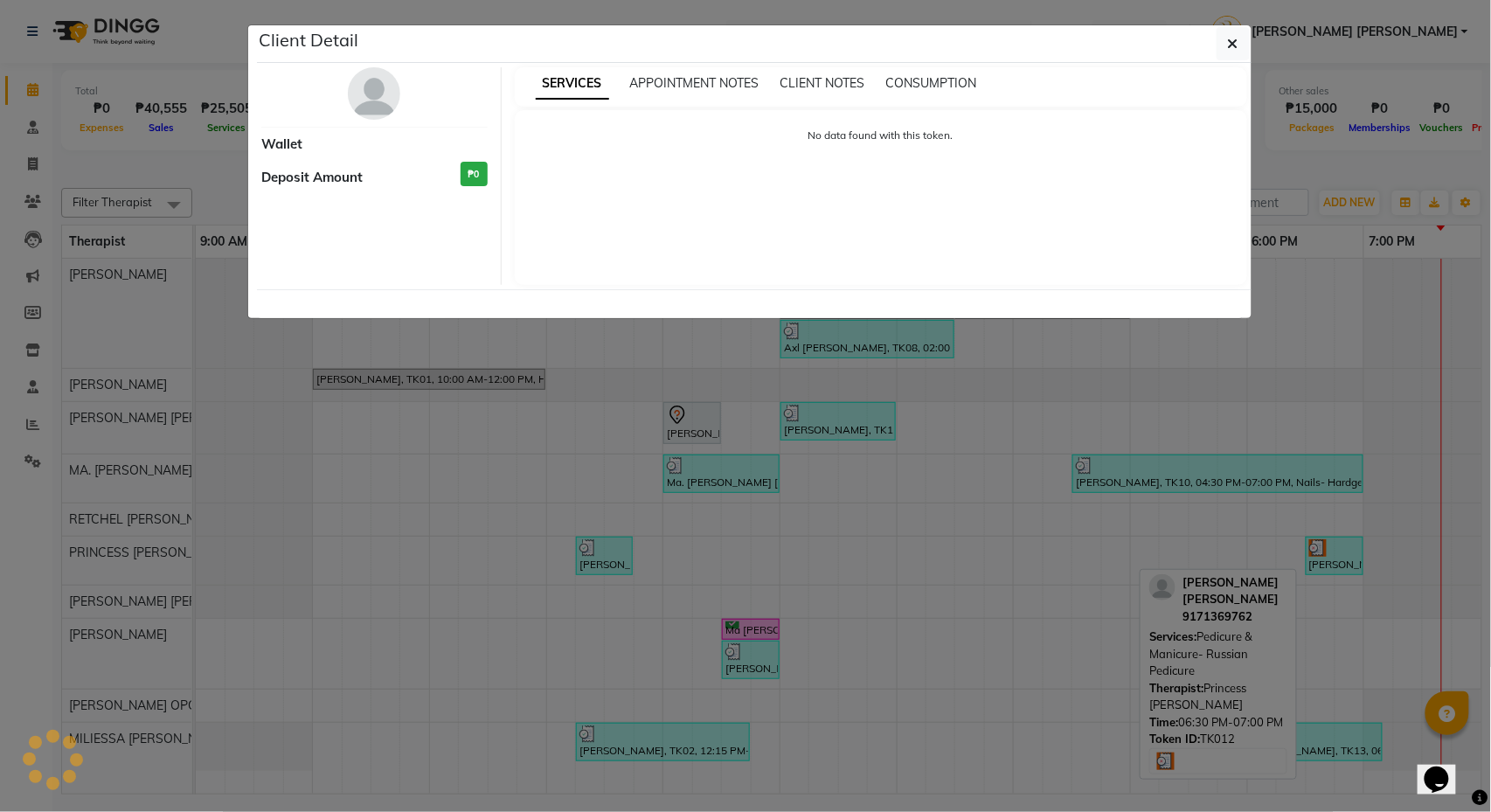
select select "3"
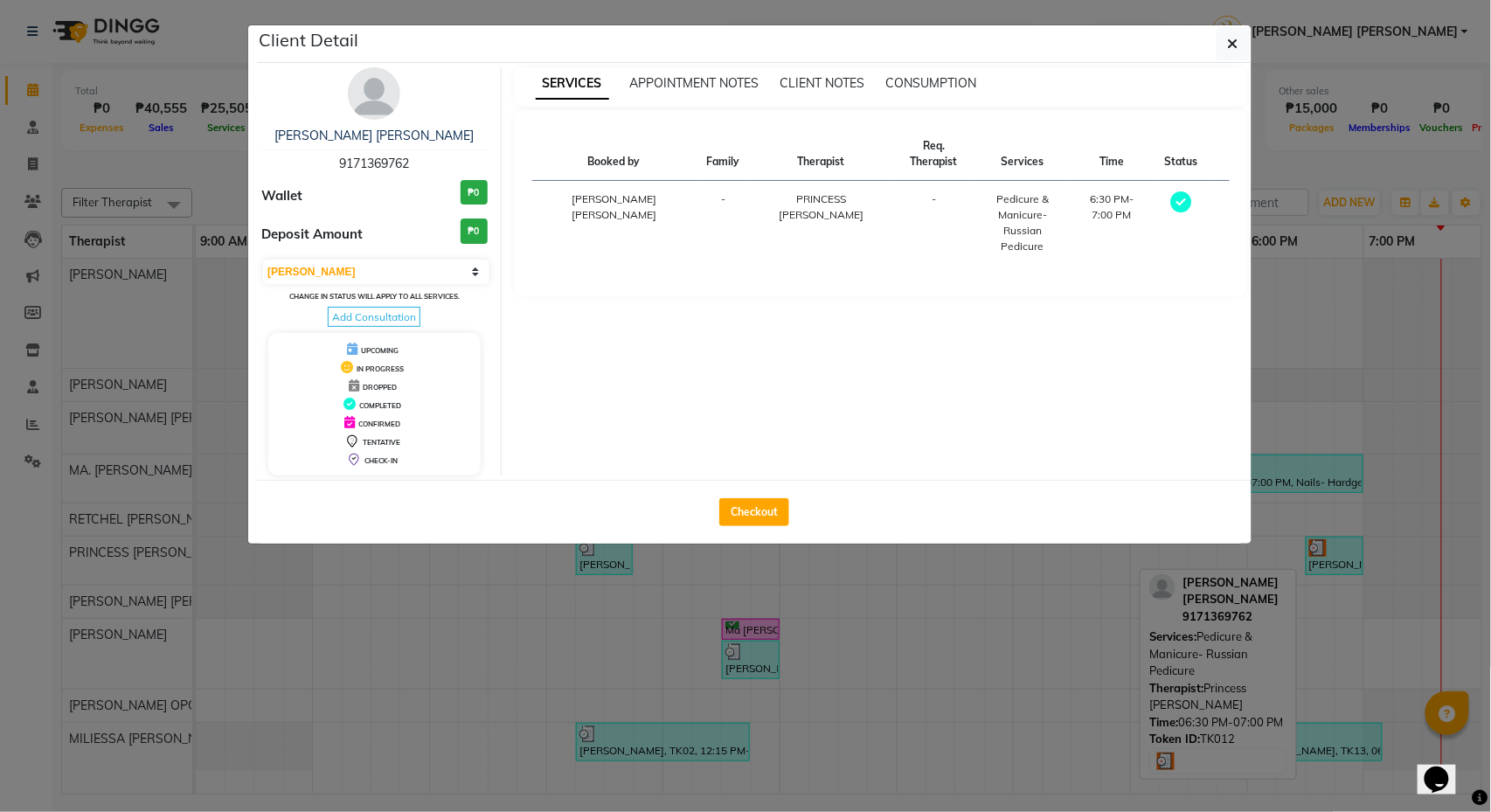
click at [1327, 560] on ngb-modal-window "Client Detail [PERSON_NAME] [PERSON_NAME] 9171369762 Wallet ₱0 Deposit Amount ₱…" at bounding box center [745, 406] width 1491 height 812
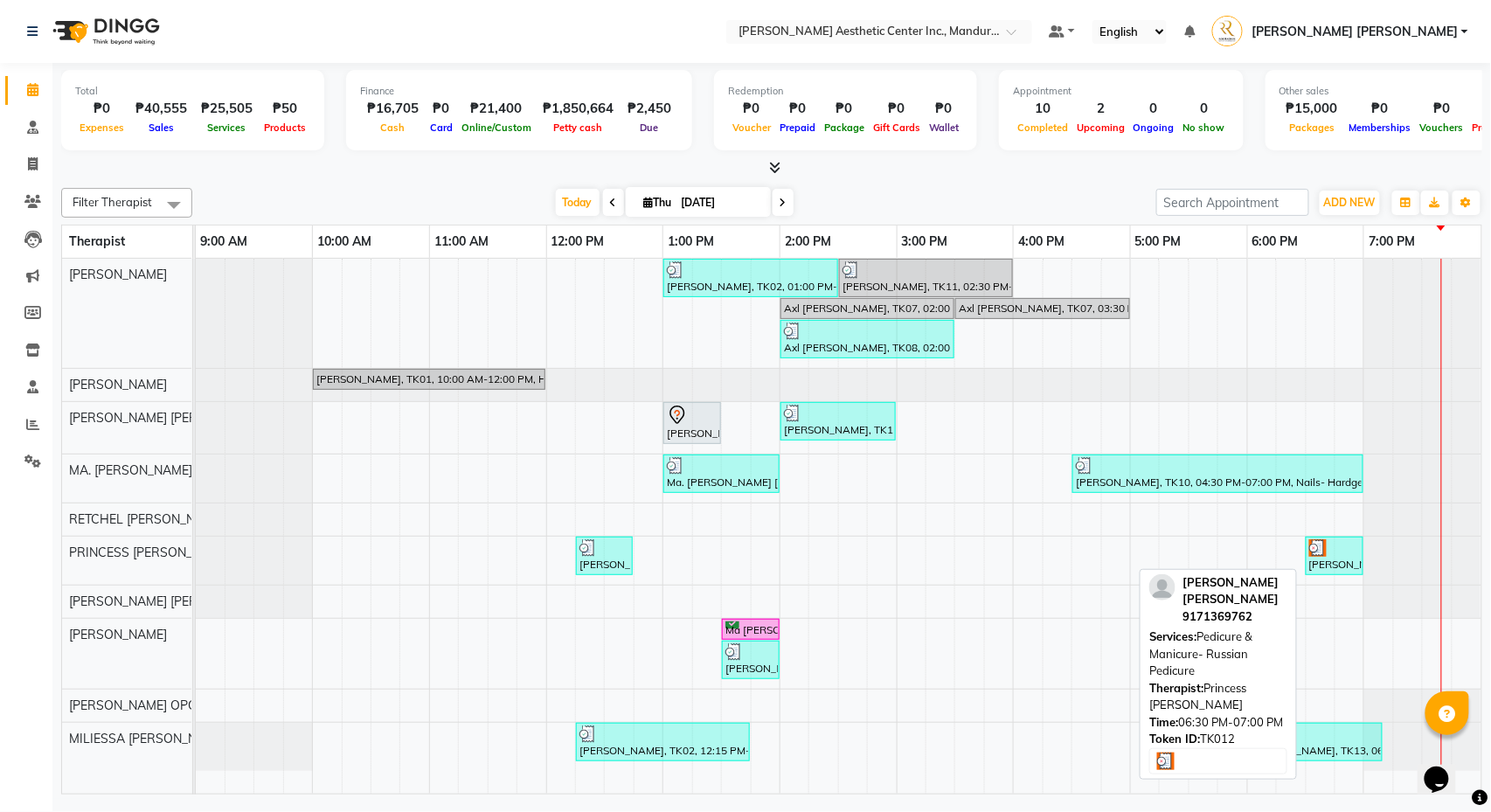
click at [1334, 548] on div at bounding box center [1335, 547] width 51 height 17
select select "3"
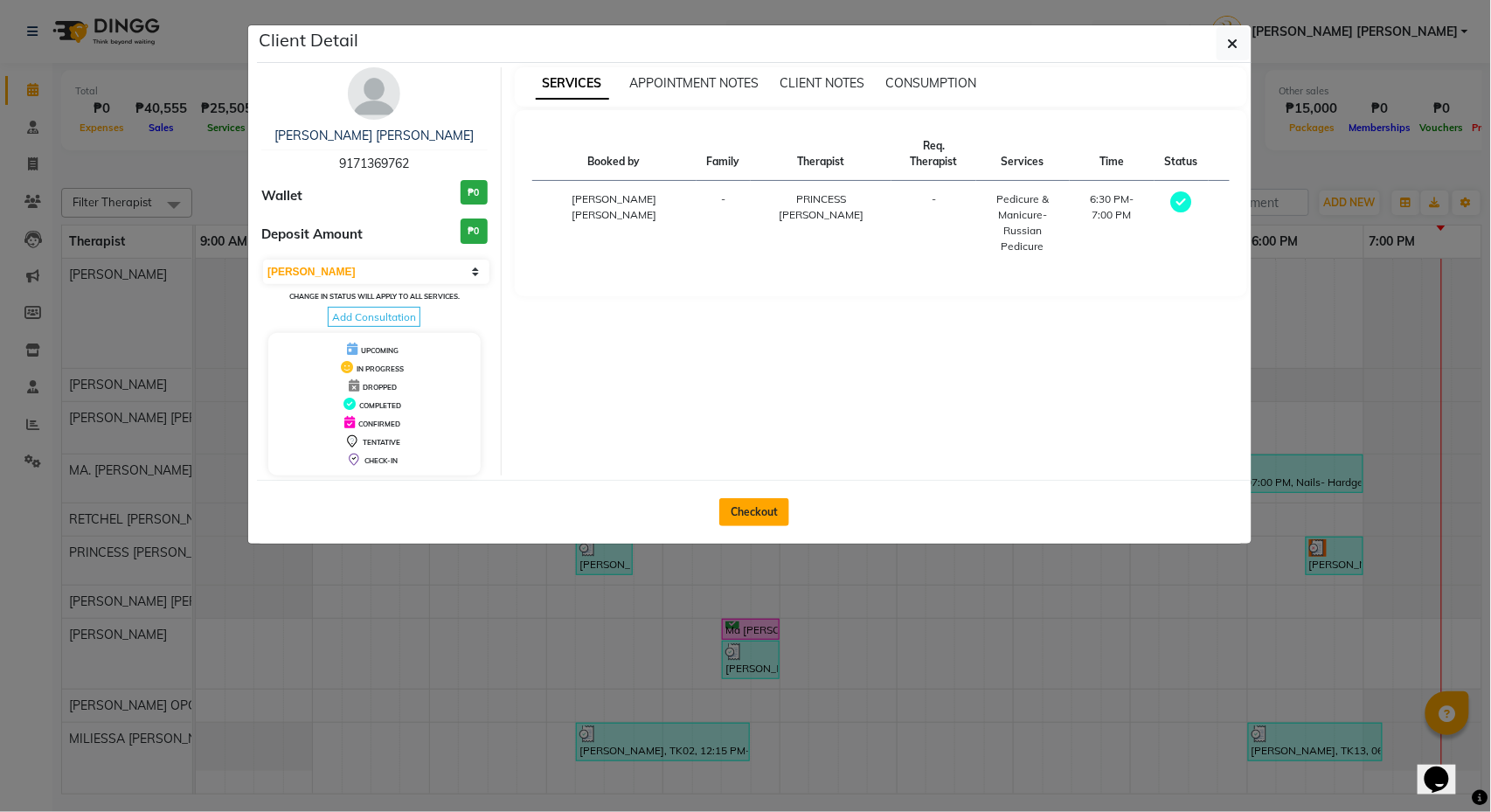
click at [752, 522] on button "Checkout" at bounding box center [754, 512] width 70 height 28
select select "6259"
select select "service"
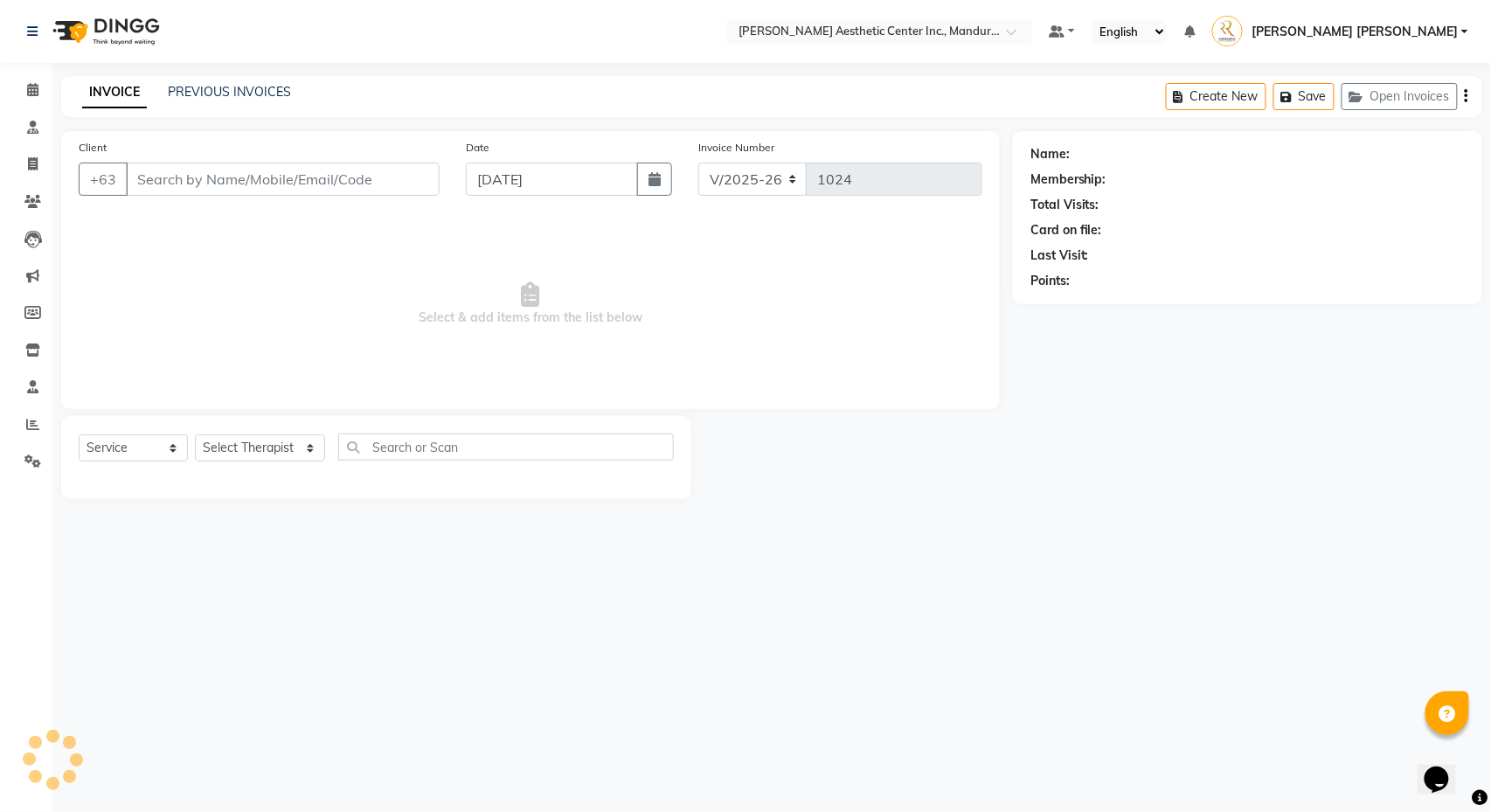
type input "9171369762"
select select "46412"
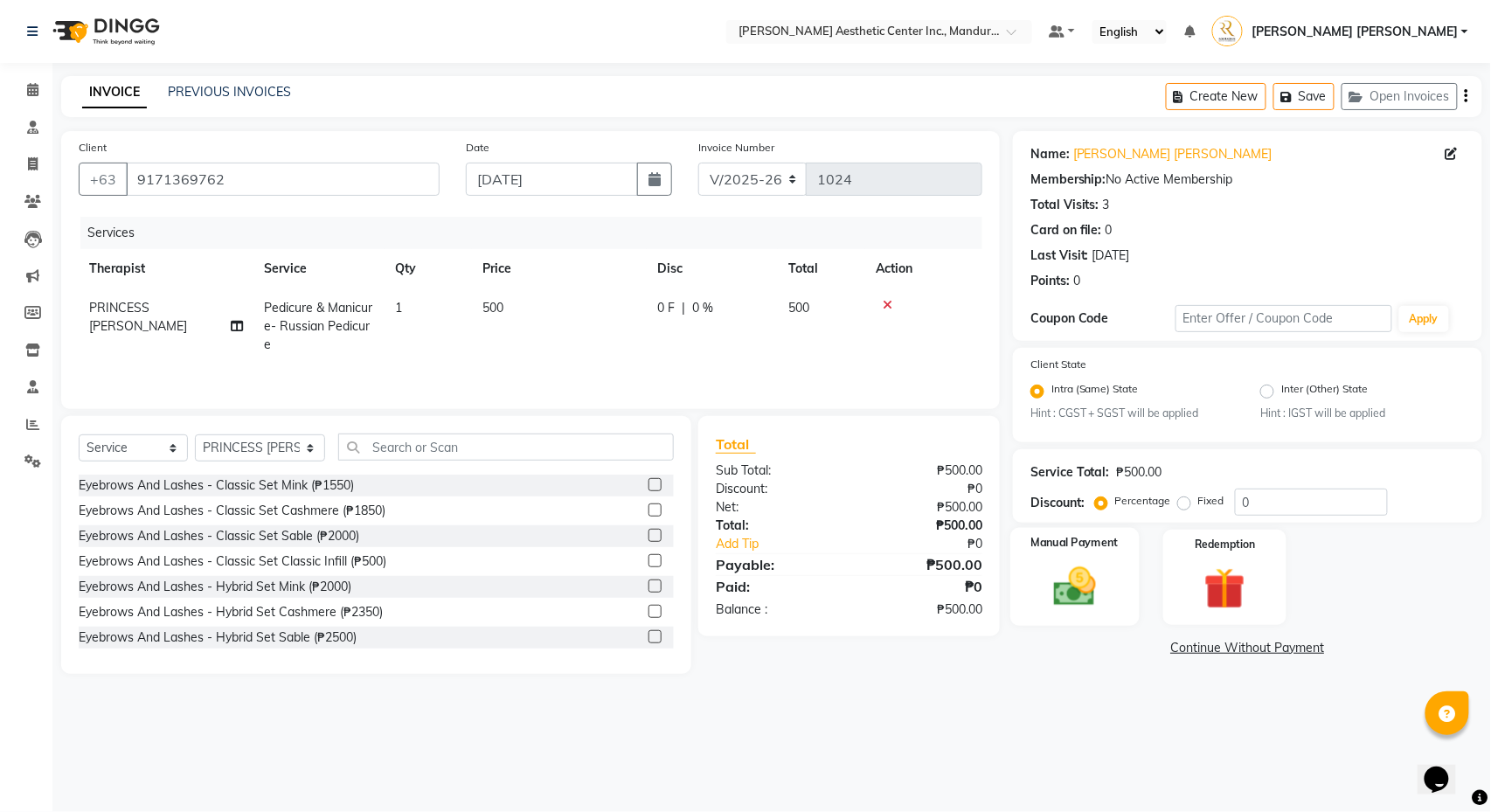
click at [1123, 548] on div "Manual Payment" at bounding box center [1074, 576] width 128 height 99
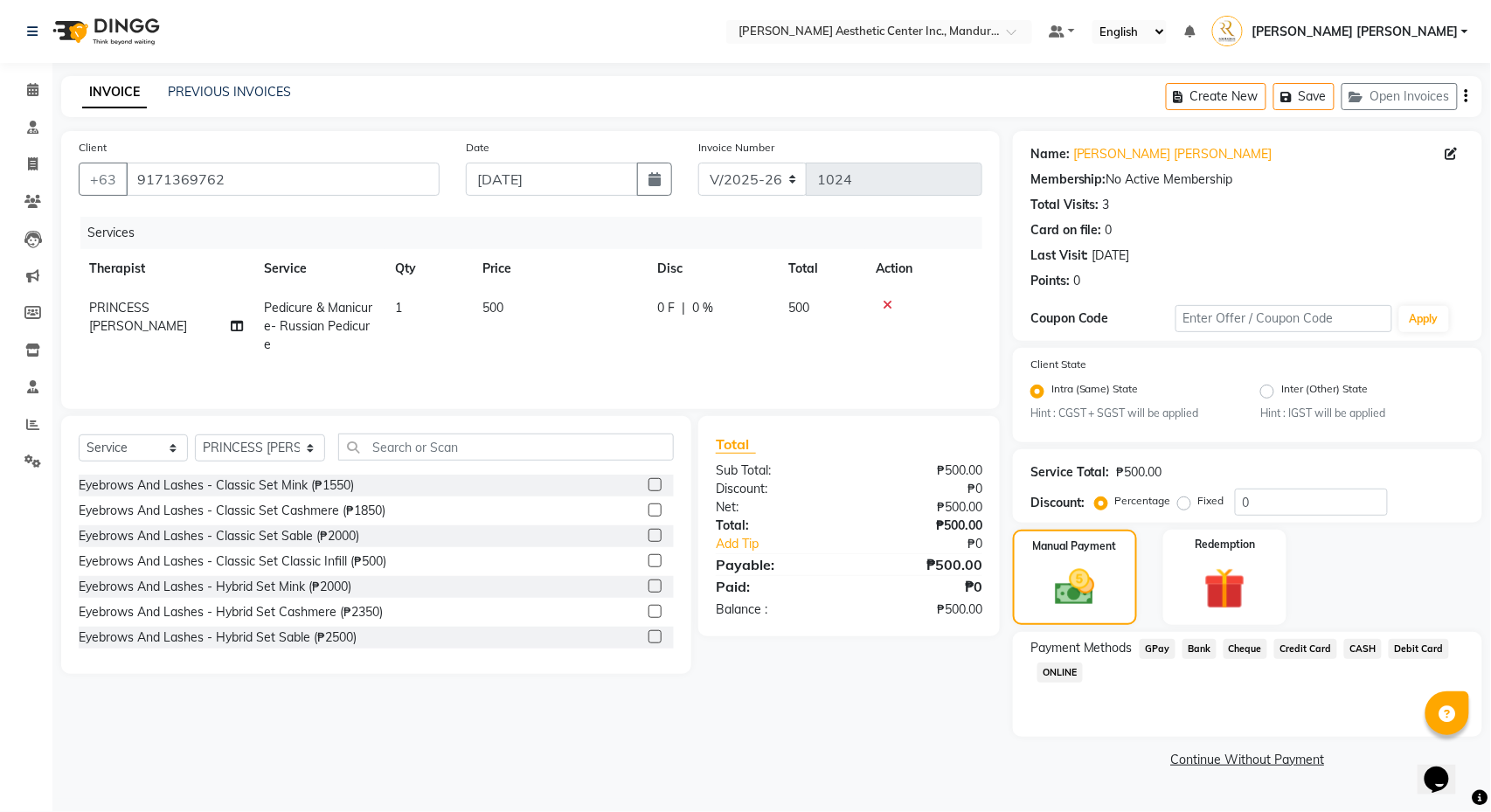
click at [1382, 647] on span "CASH" at bounding box center [1363, 648] width 37 height 20
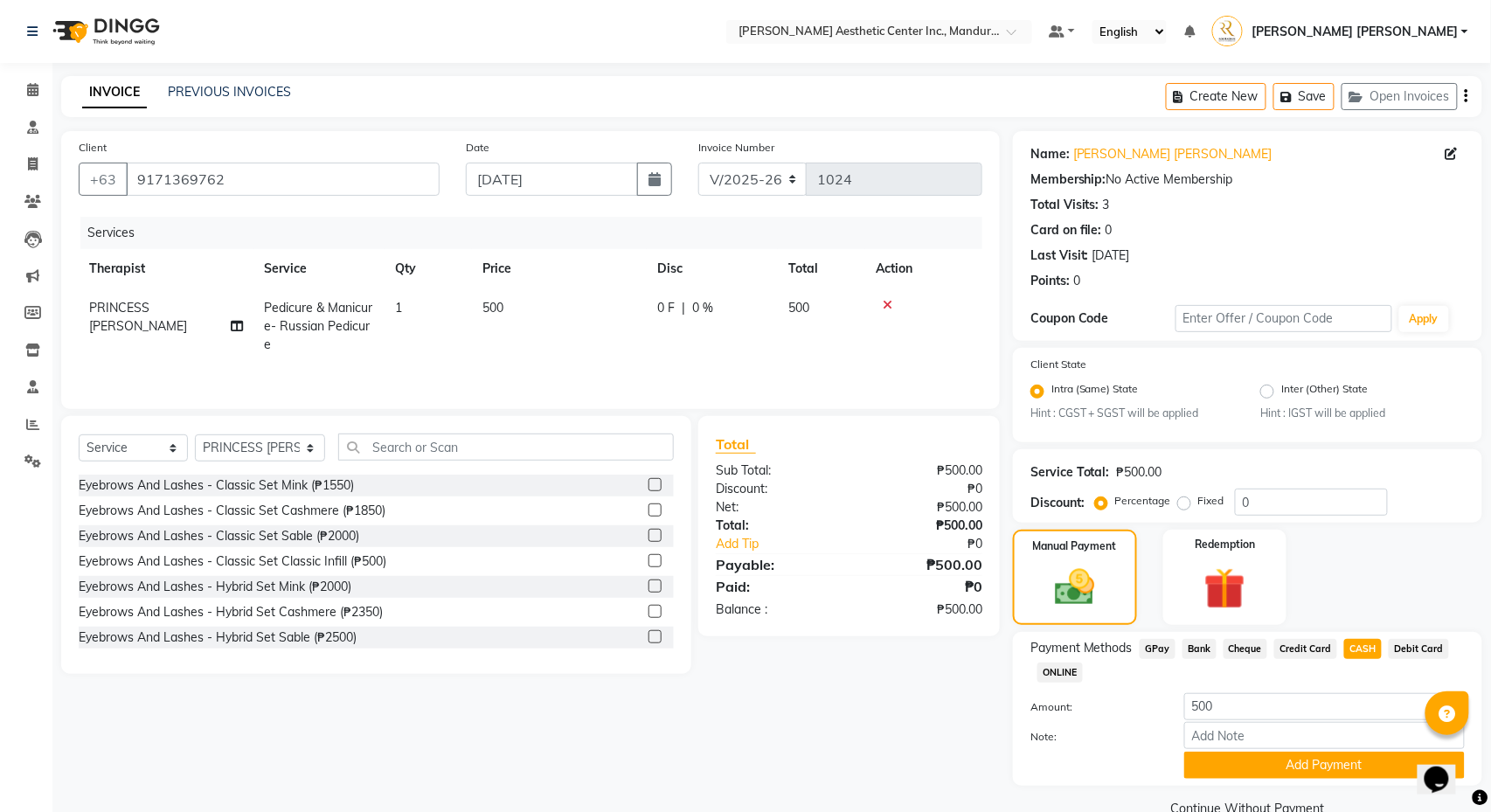
scroll to position [35, 0]
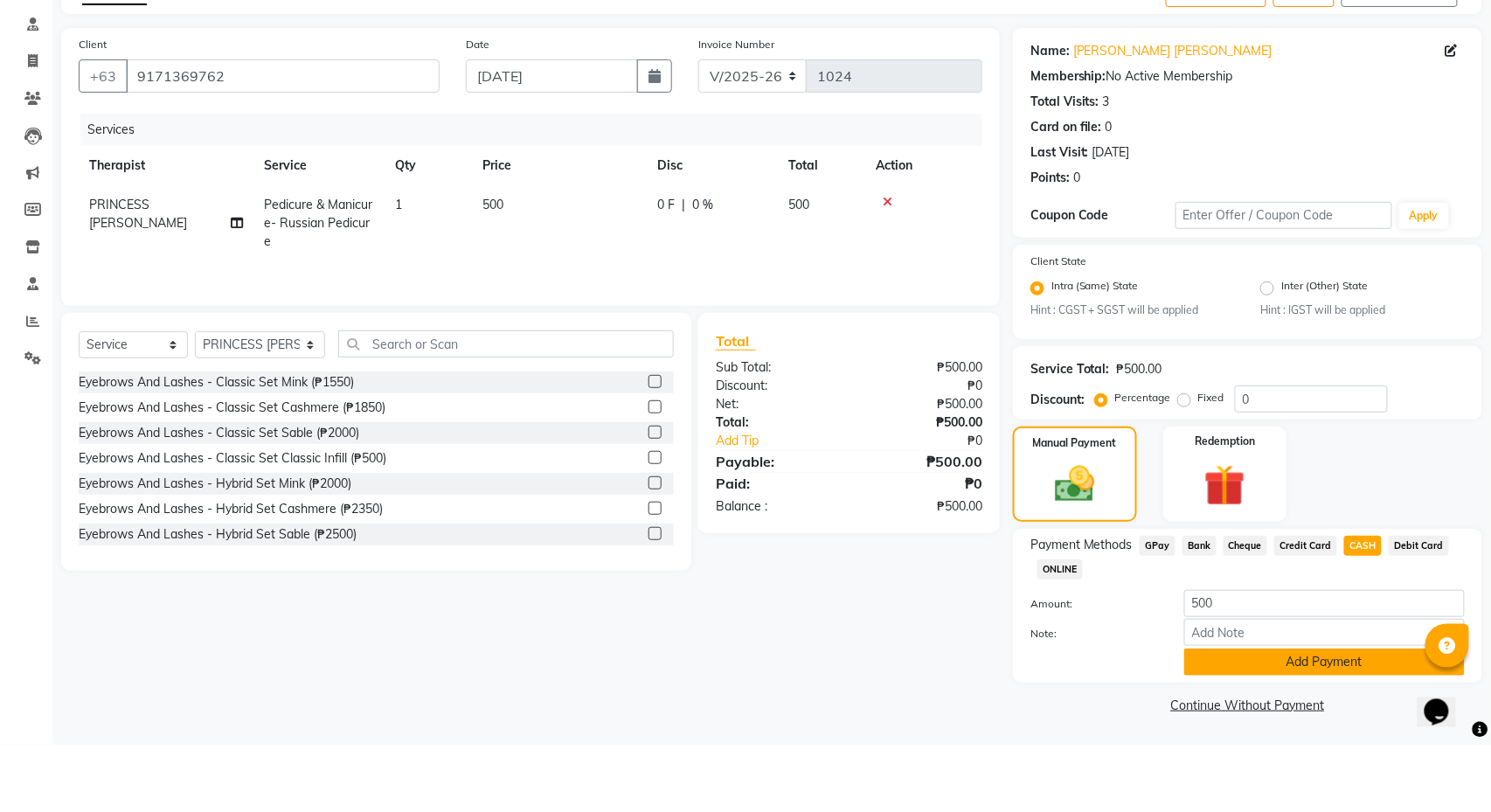
click at [1330, 716] on button "Add Payment" at bounding box center [1325, 729] width 280 height 27
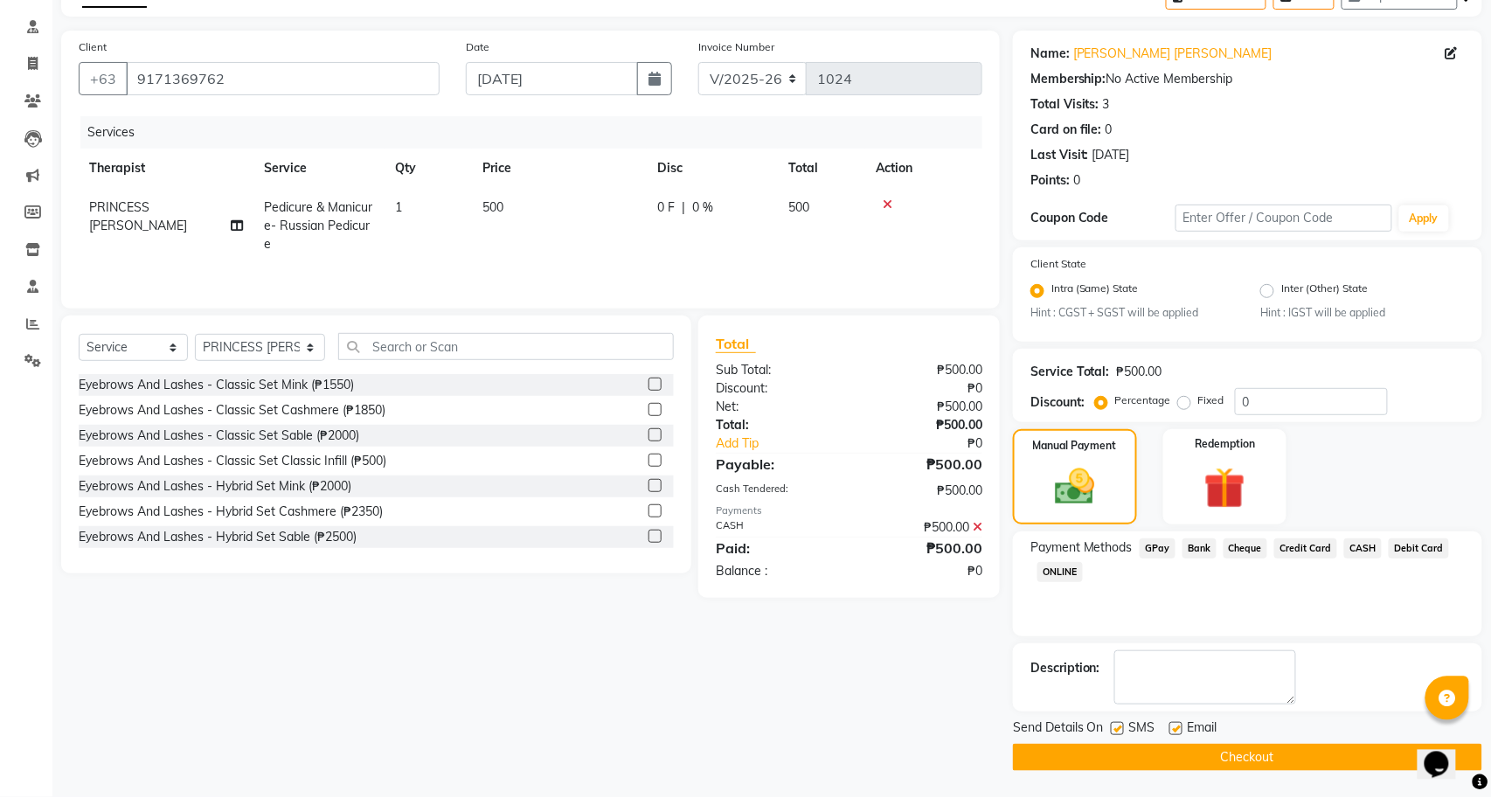
scroll to position [88, 0]
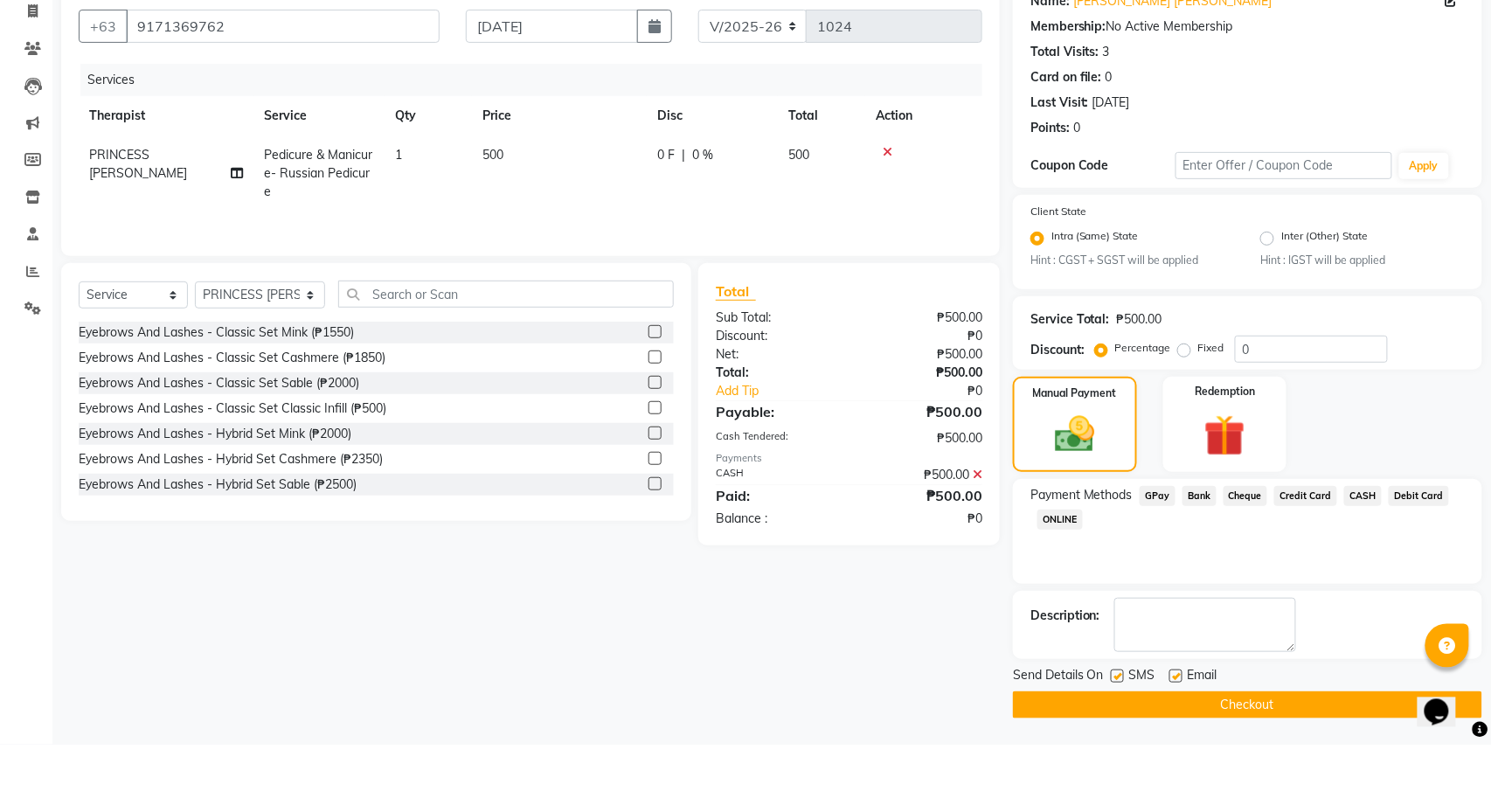
click at [1294, 758] on button "Checkout" at bounding box center [1248, 772] width 469 height 27
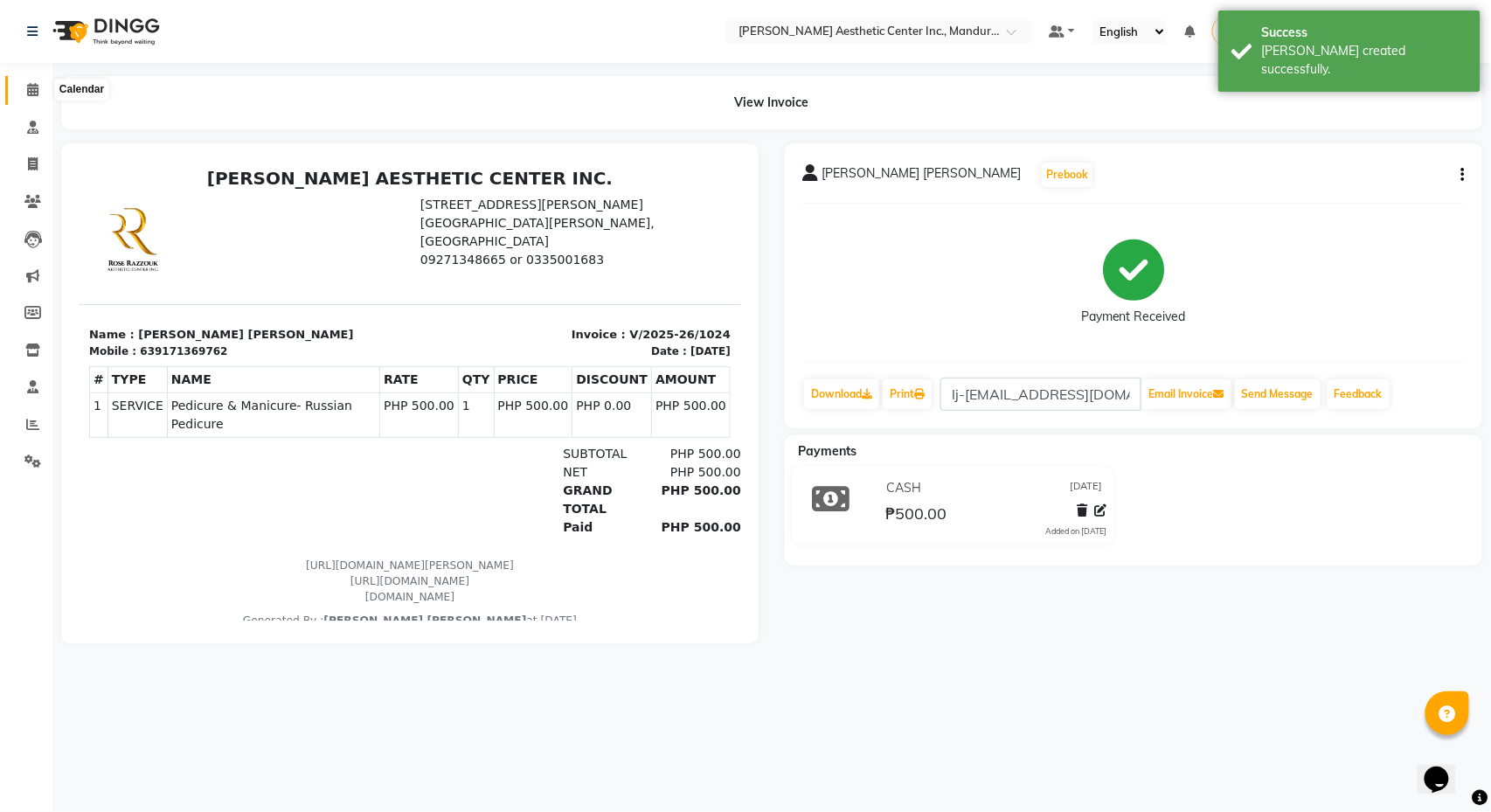
click at [30, 91] on icon at bounding box center [33, 89] width 11 height 13
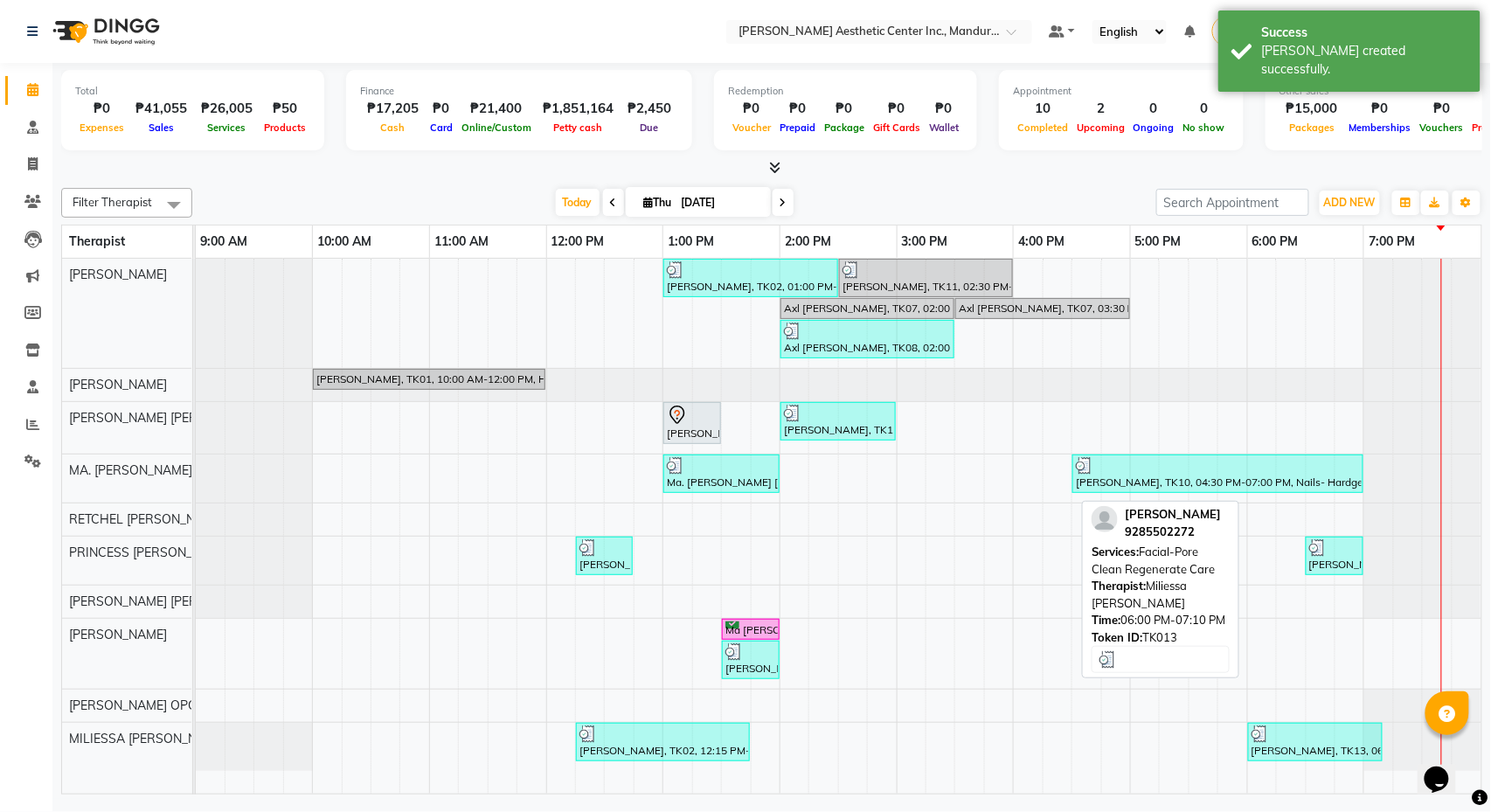
click at [1348, 751] on div "[PERSON_NAME], TK13, 06:00 PM-07:10 PM, Facial-Pore Clean Regenerate Care" at bounding box center [1315, 742] width 131 height 34
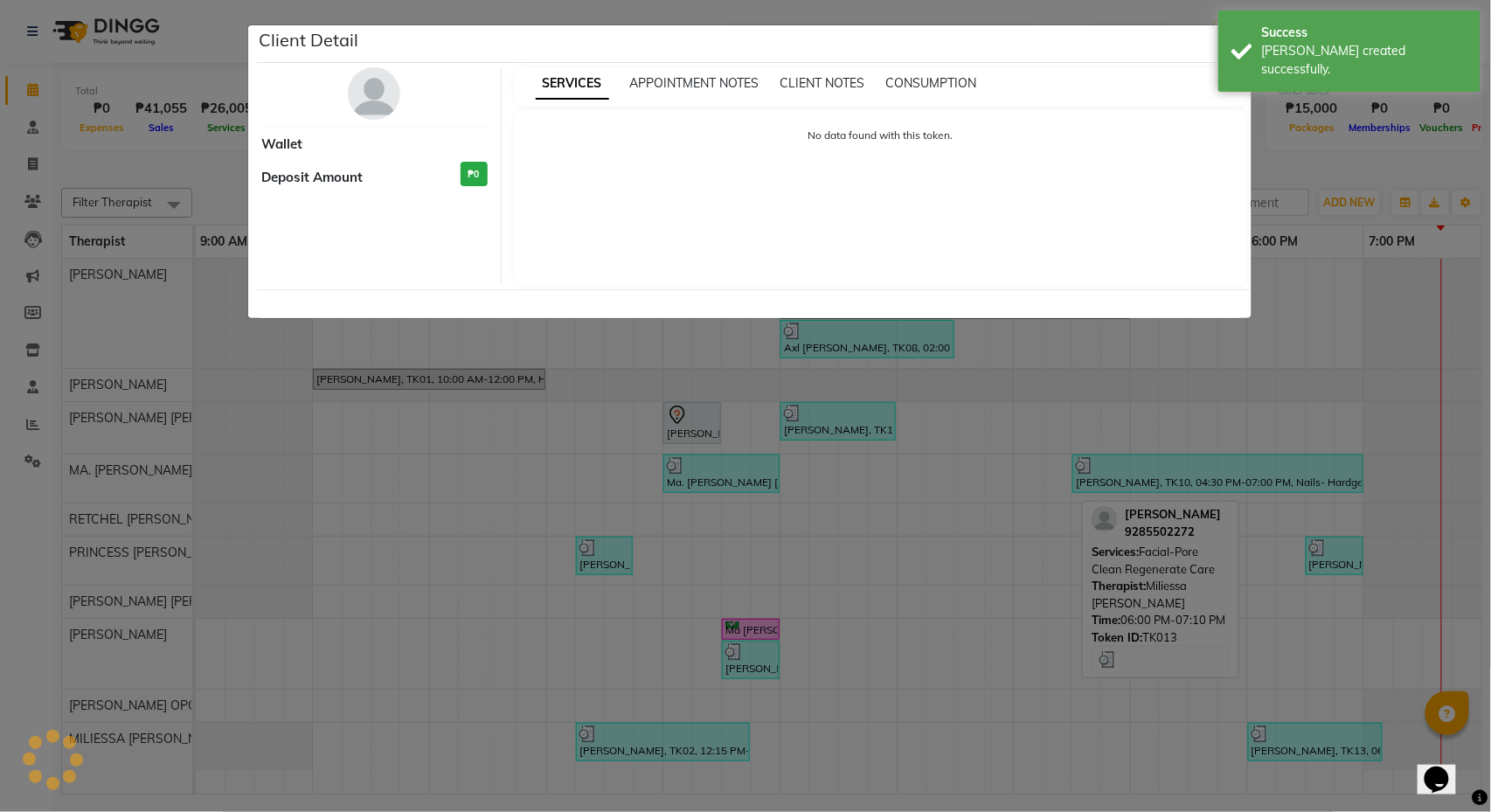
select select "3"
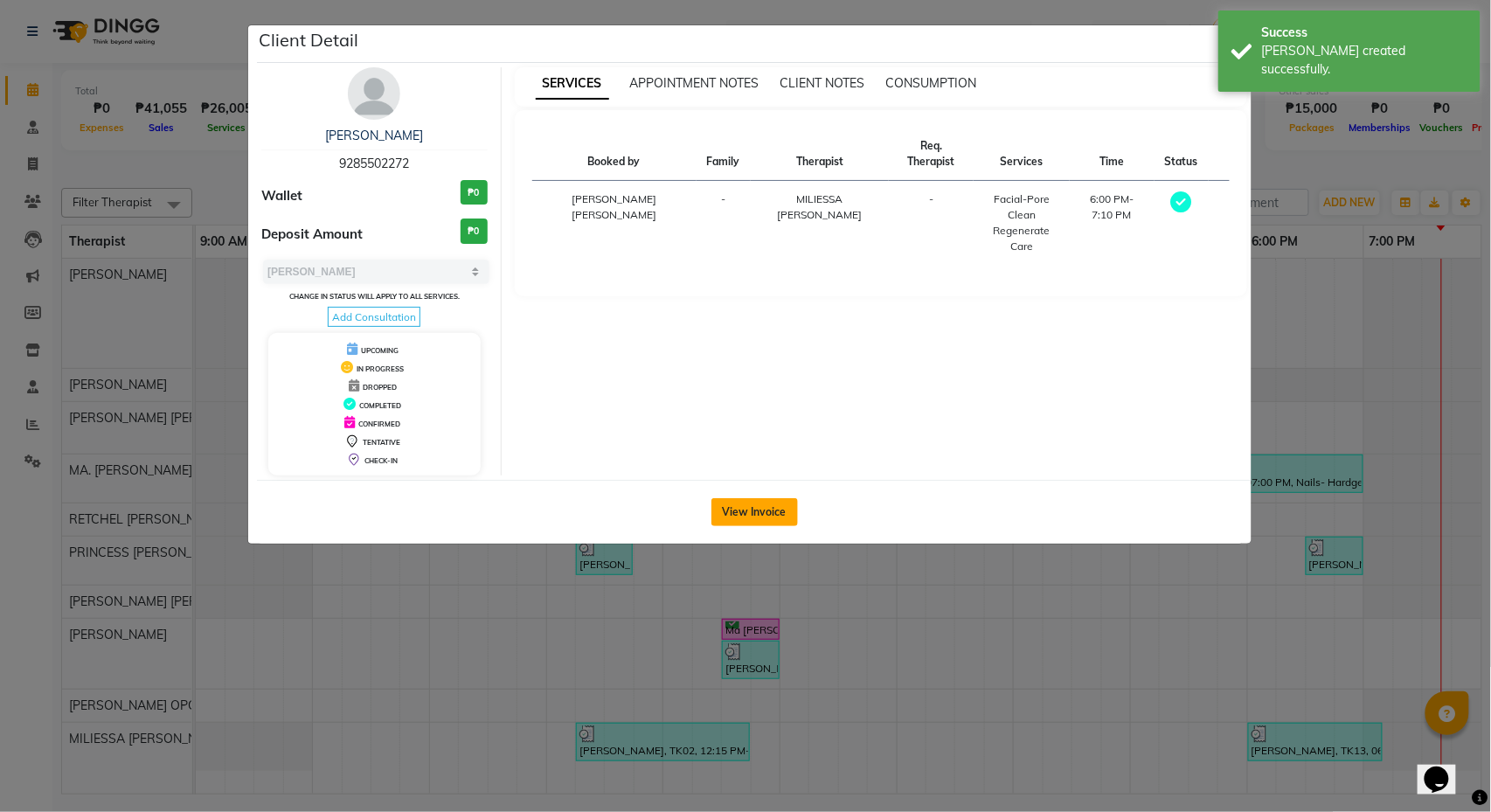
click at [770, 526] on button "View Invoice" at bounding box center [754, 512] width 86 height 28
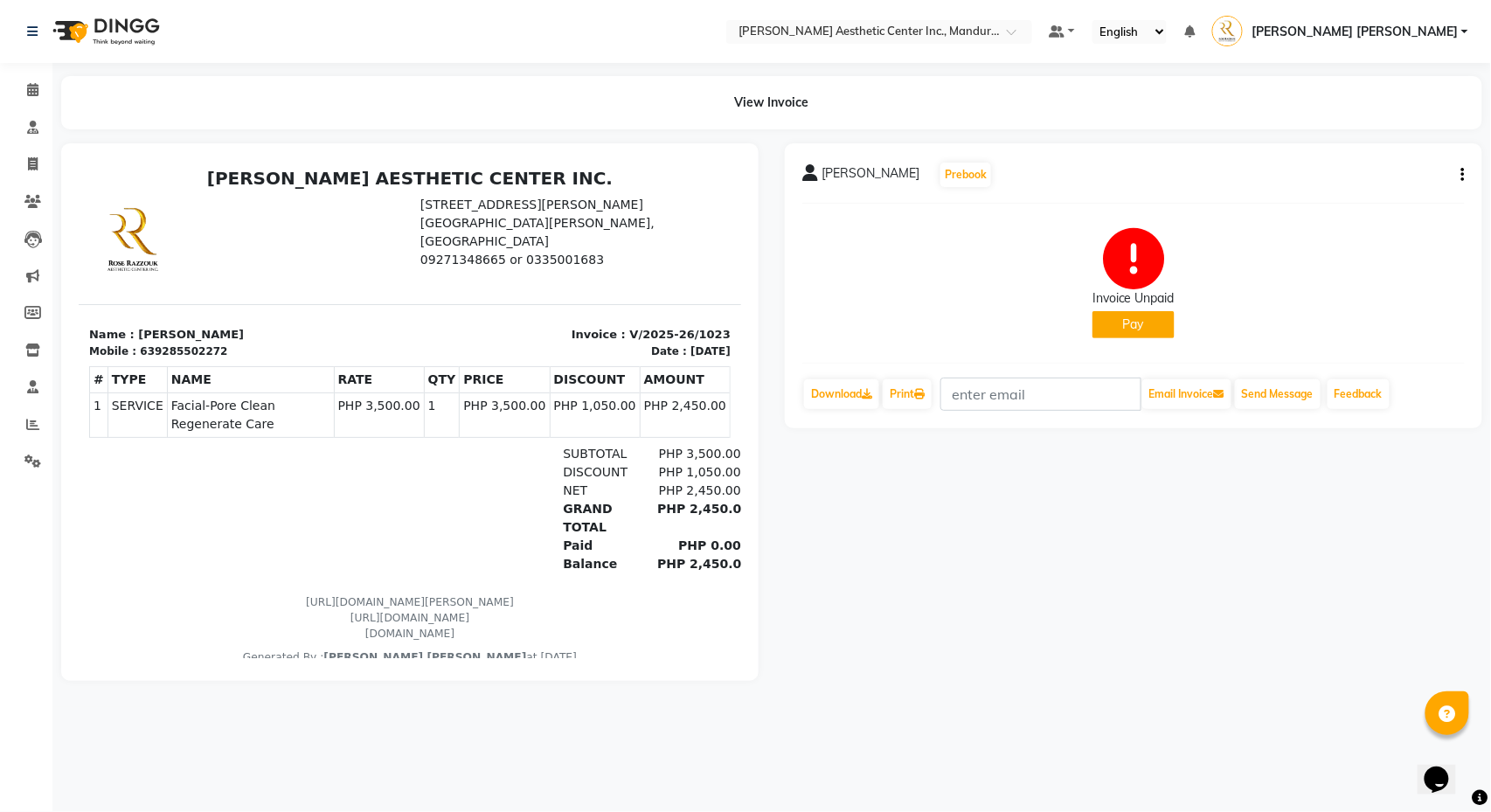
click at [1456, 168] on button "button" at bounding box center [1460, 175] width 11 height 18
click at [1390, 194] on div "Edit Invoice" at bounding box center [1376, 196] width 120 height 22
select select "service"
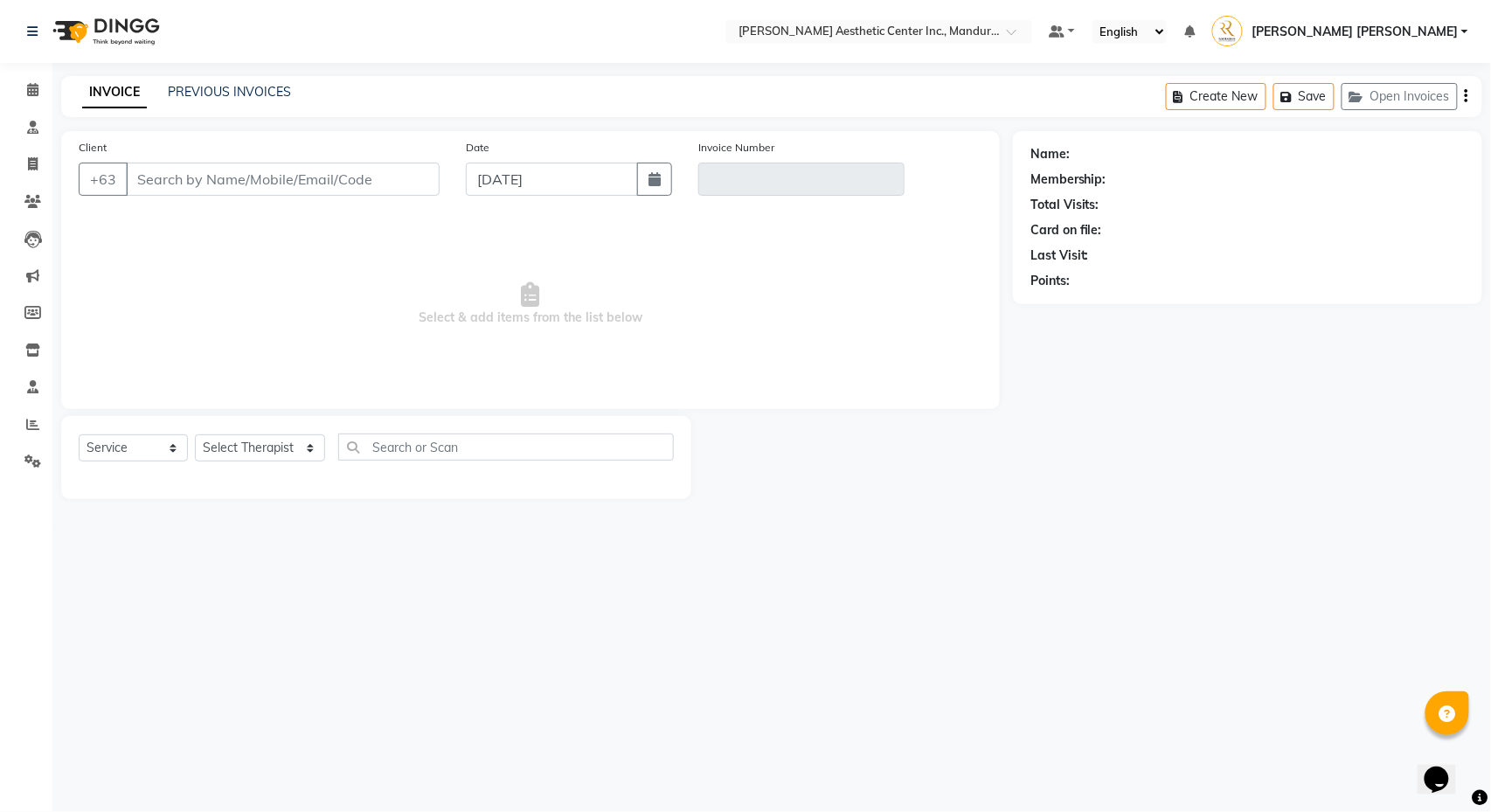
type input "9285502272"
type input "V/2025-26/1023"
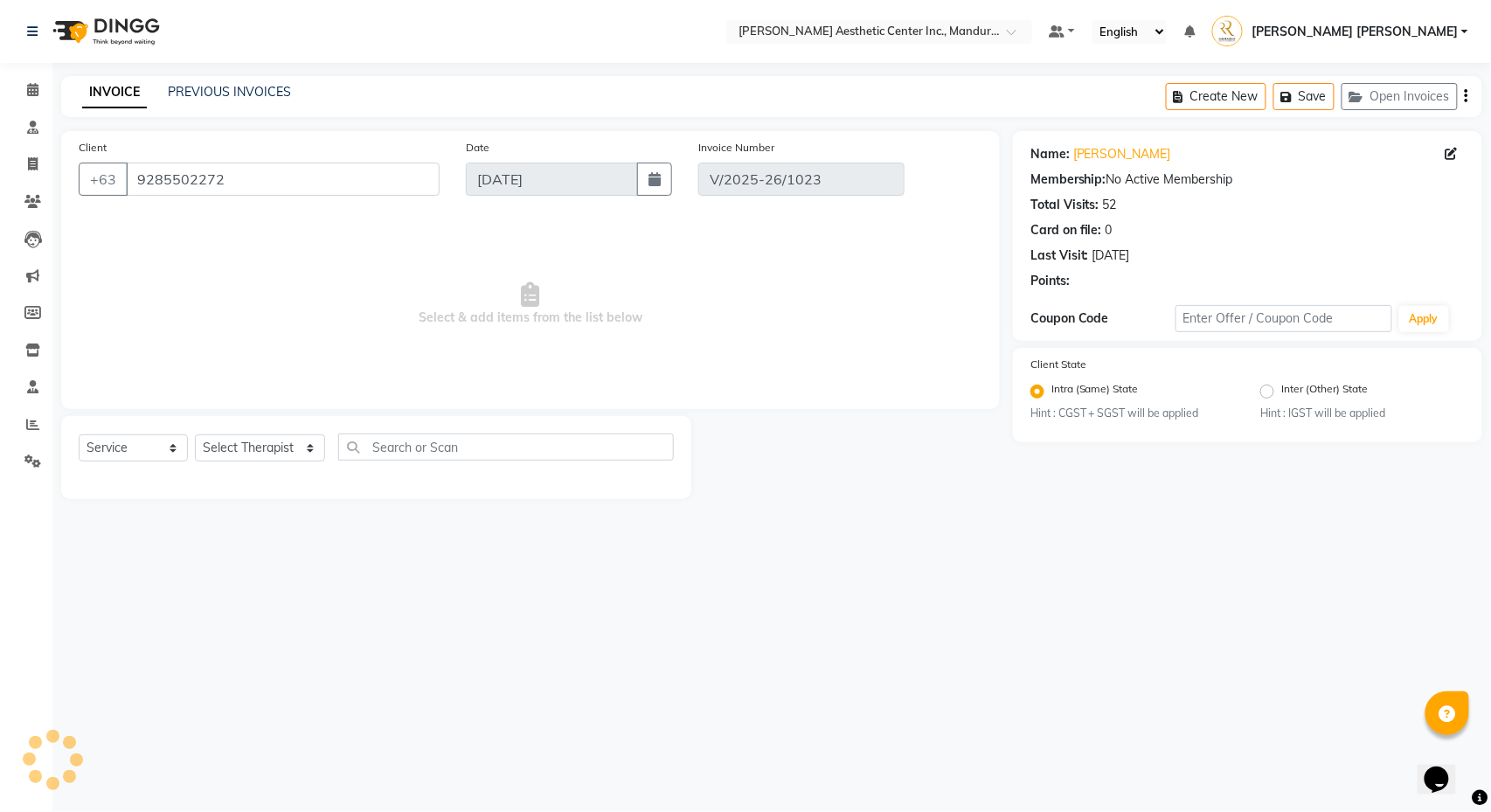
select select "select"
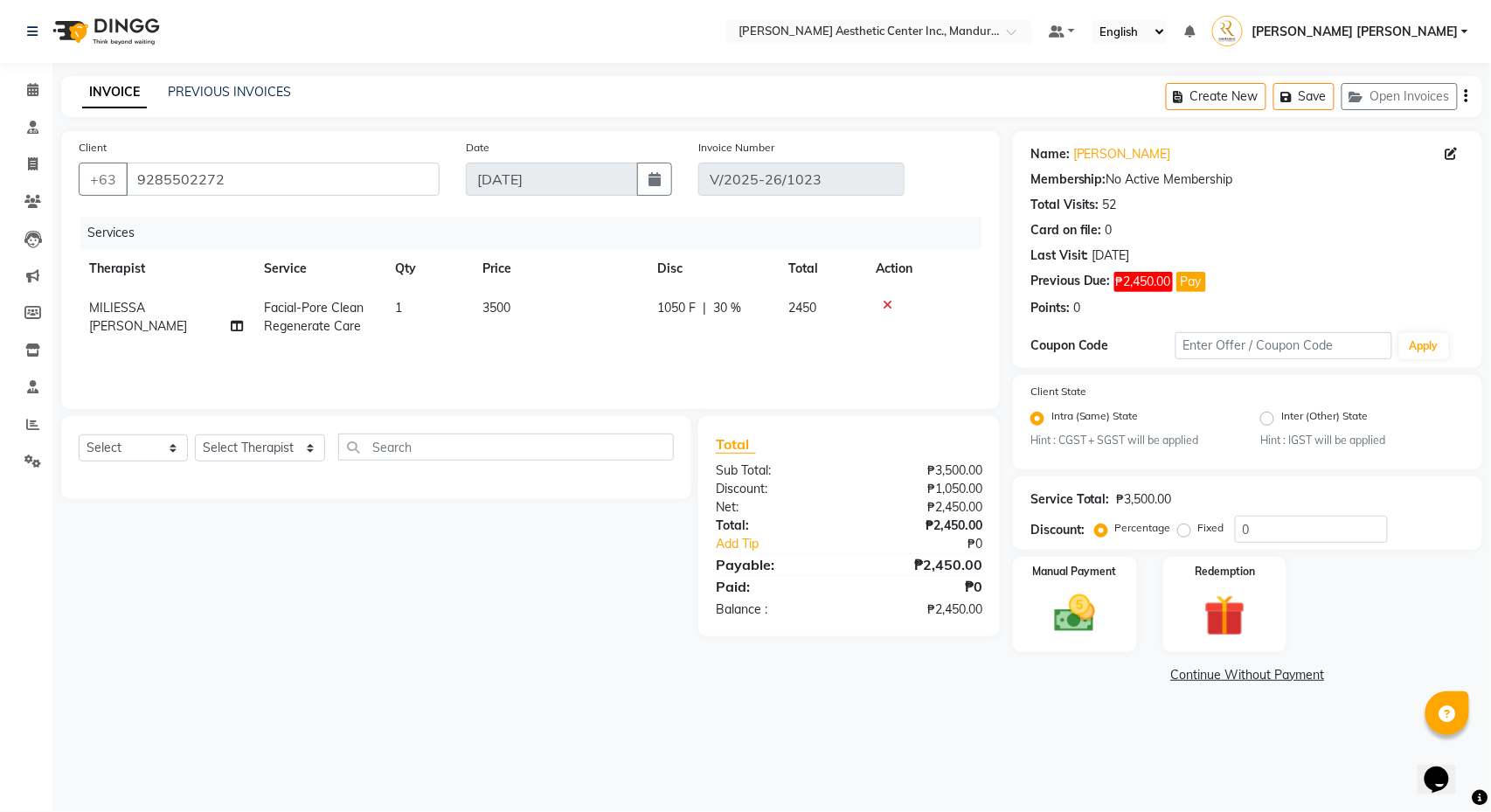
click at [1240, 682] on link "Continue Without Payment" at bounding box center [1248, 675] width 462 height 18
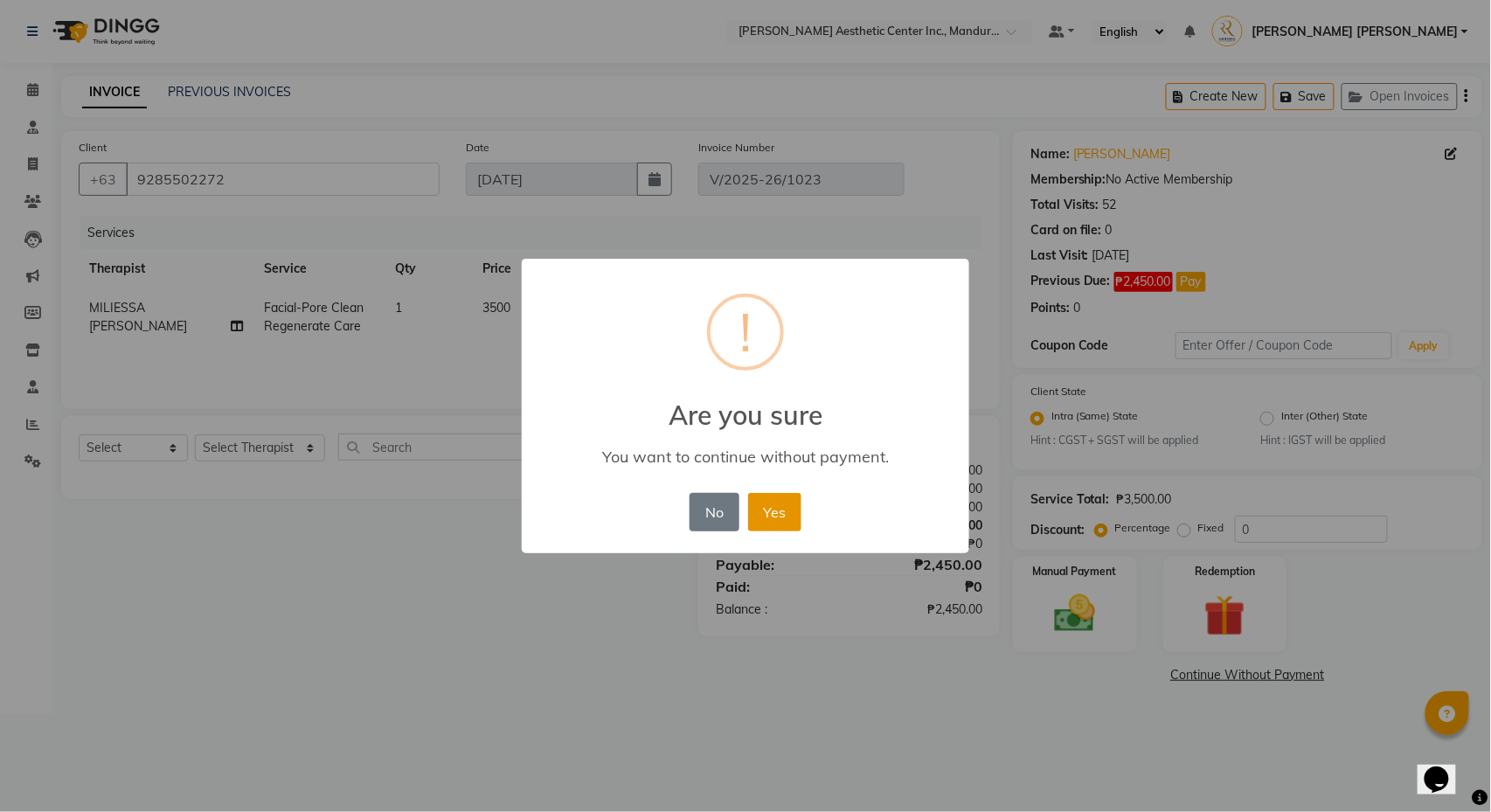
click at [778, 511] on button "Yes" at bounding box center [775, 512] width 54 height 38
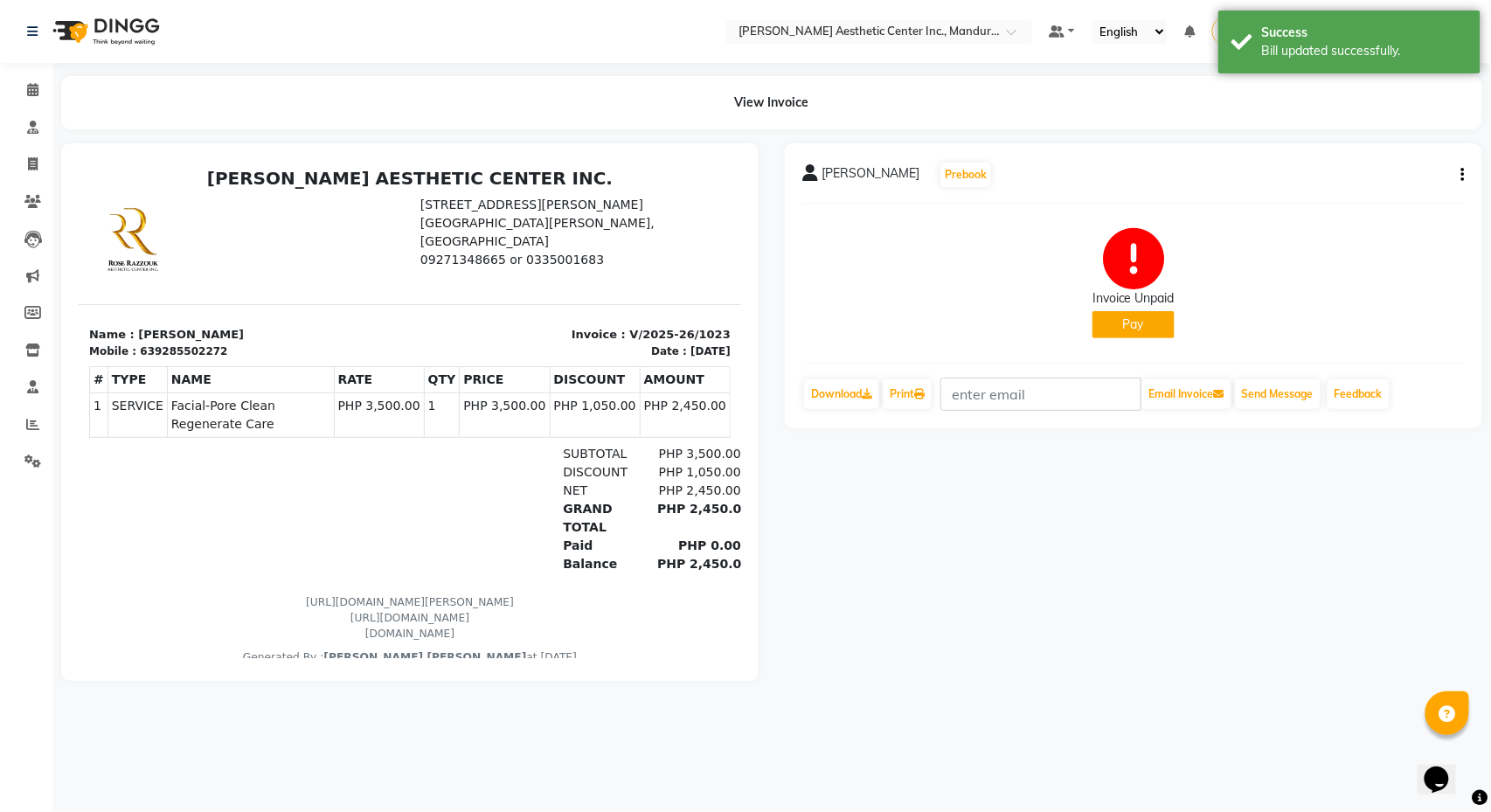
click at [1464, 175] on icon "button" at bounding box center [1464, 175] width 4 height 1
click at [1382, 125] on div "Cancel Invoice" at bounding box center [1376, 131] width 120 height 22
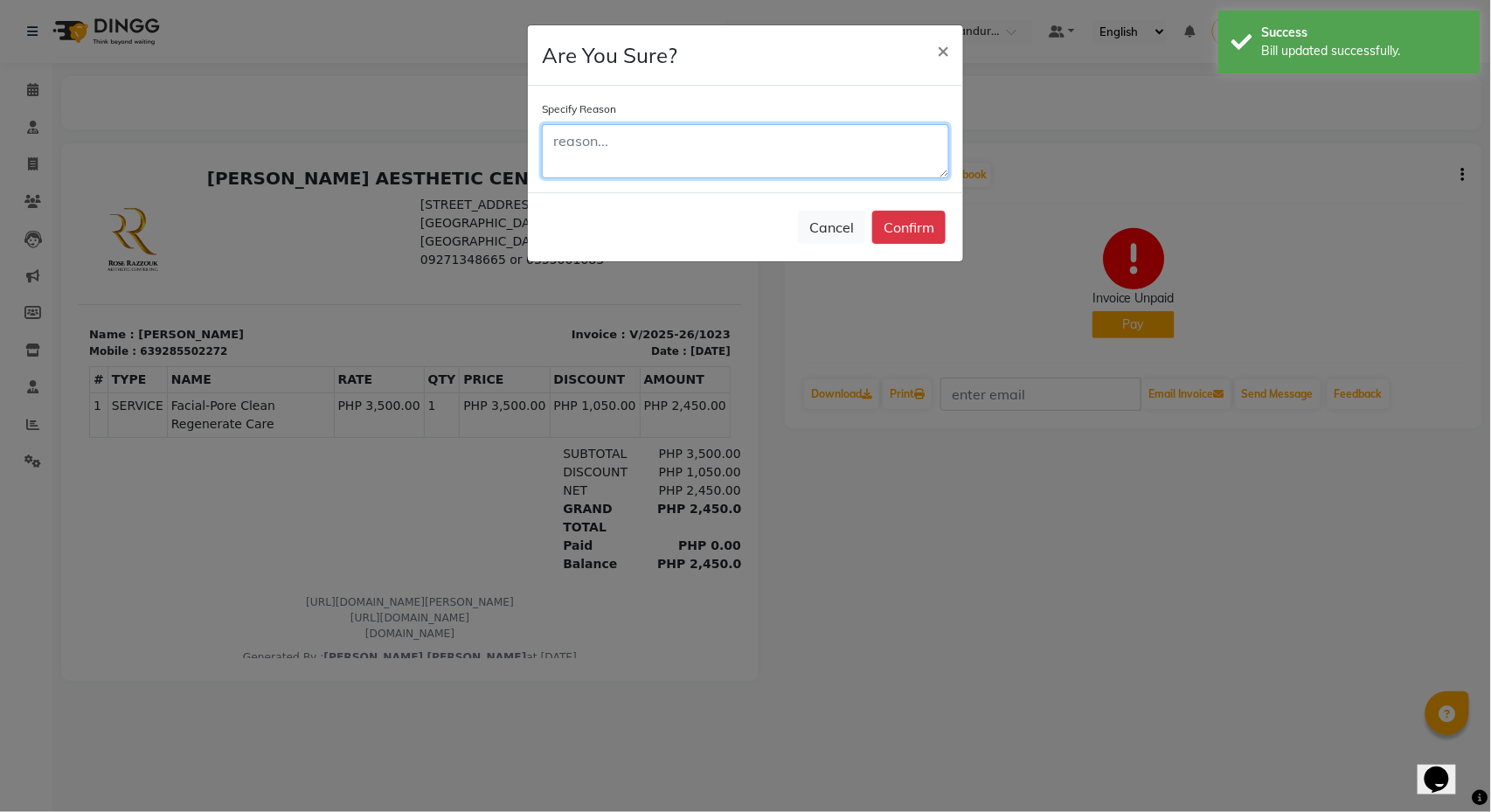
click at [679, 136] on textarea at bounding box center [746, 151] width 408 height 55
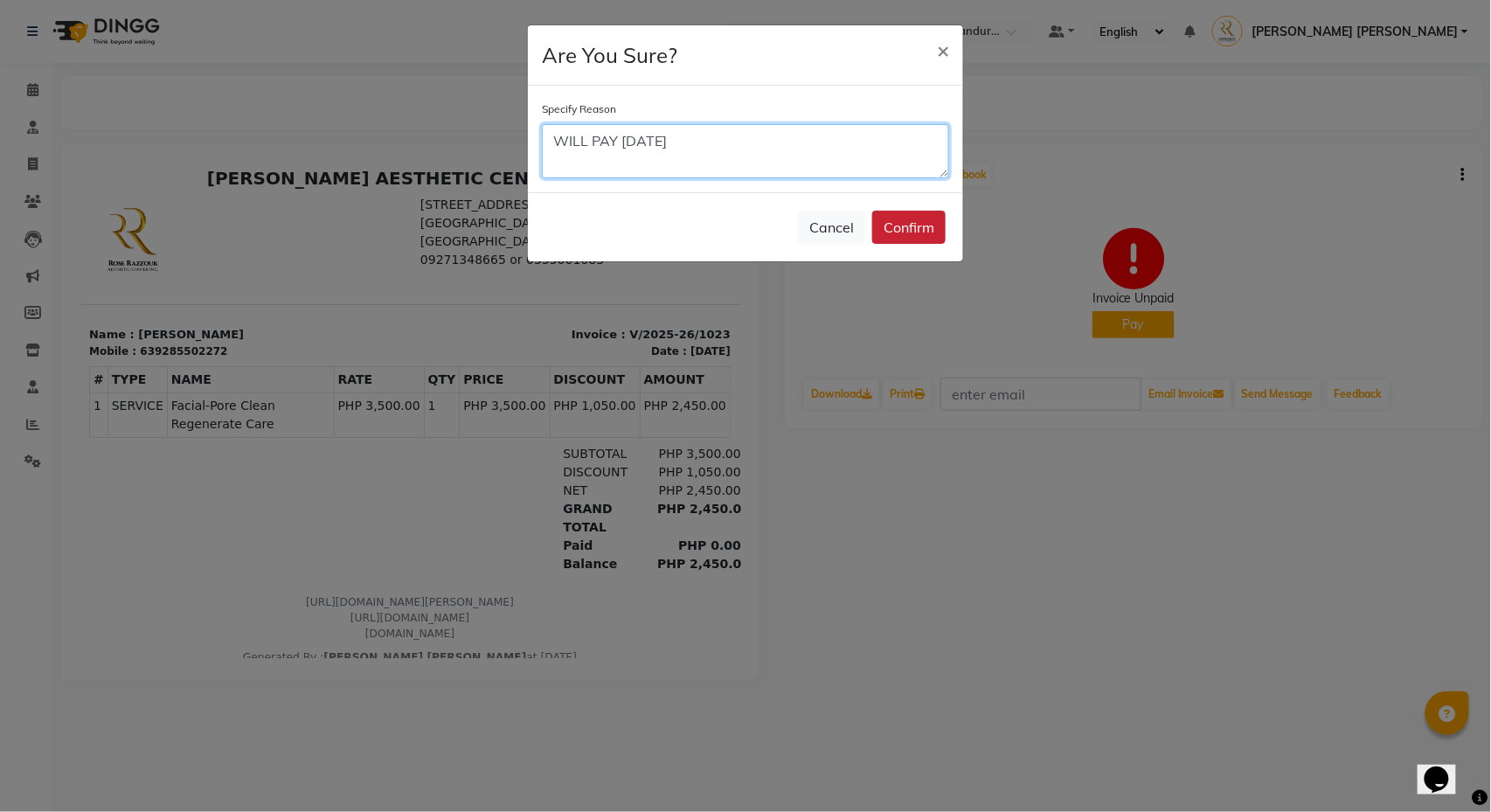
type textarea "WILL PAY [DATE]"
click at [911, 231] on button "Confirm" at bounding box center [909, 227] width 74 height 34
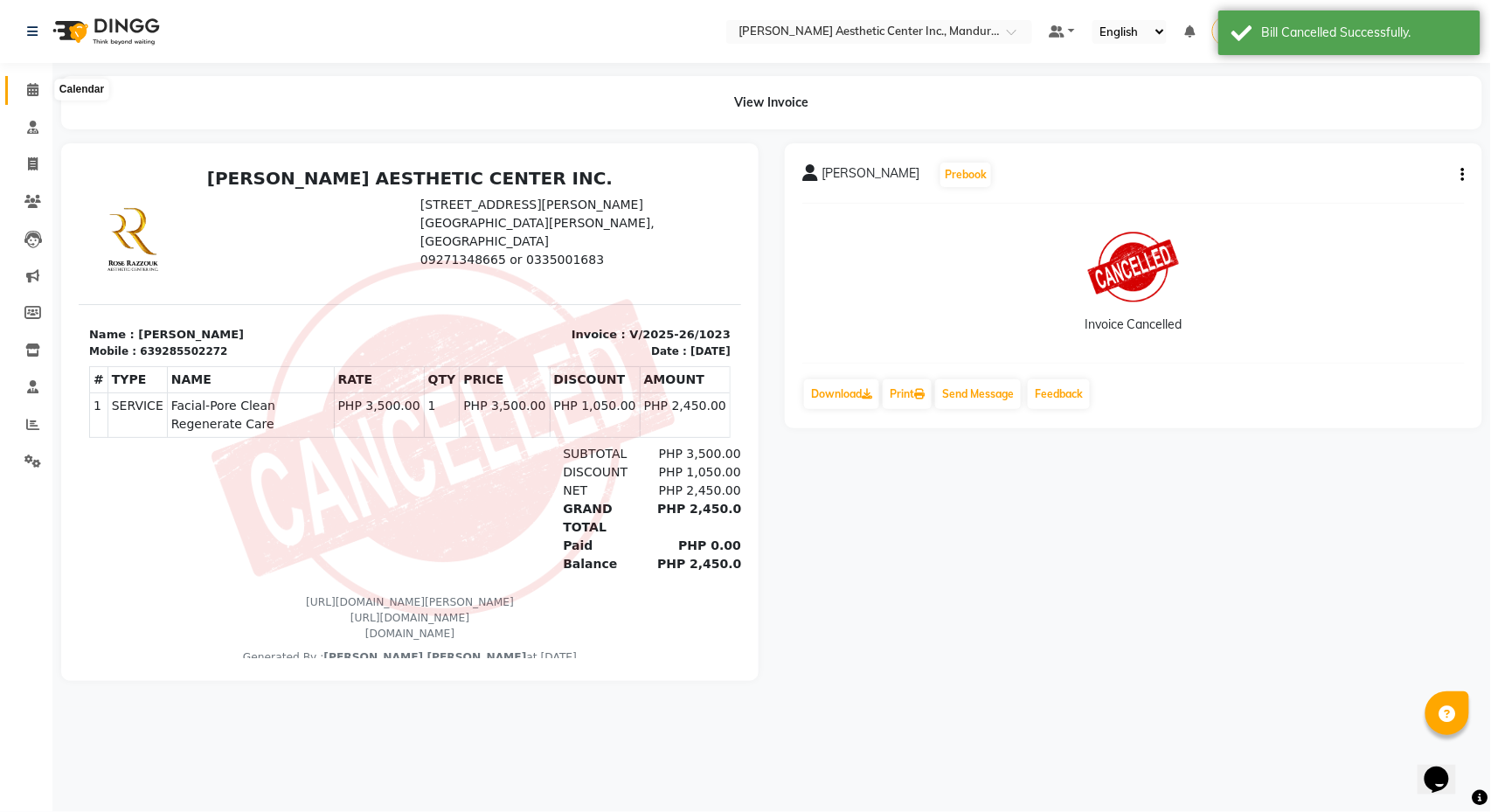
click at [21, 91] on span at bounding box center [33, 90] width 31 height 20
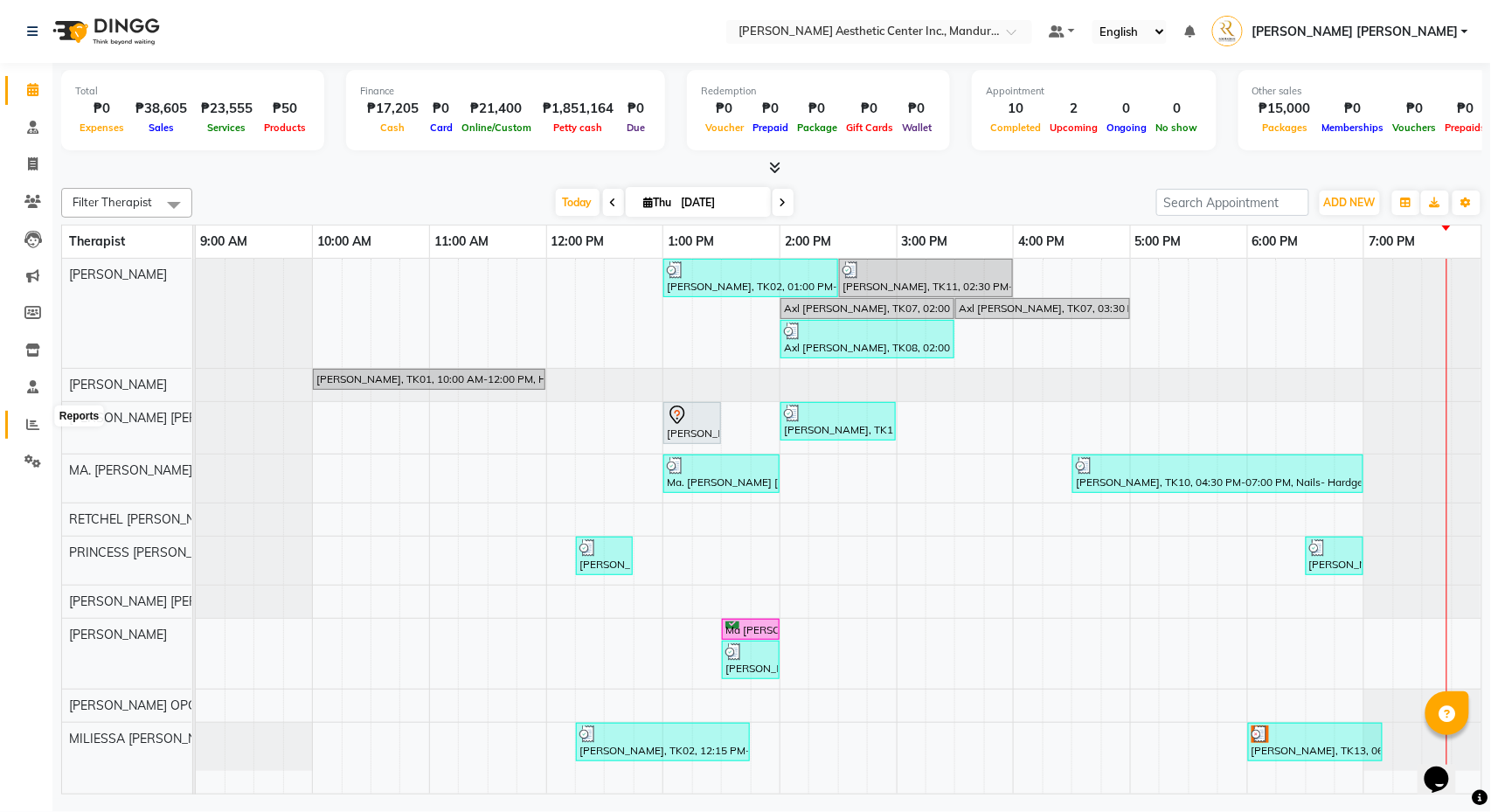
click at [29, 417] on icon at bounding box center [33, 424] width 13 height 13
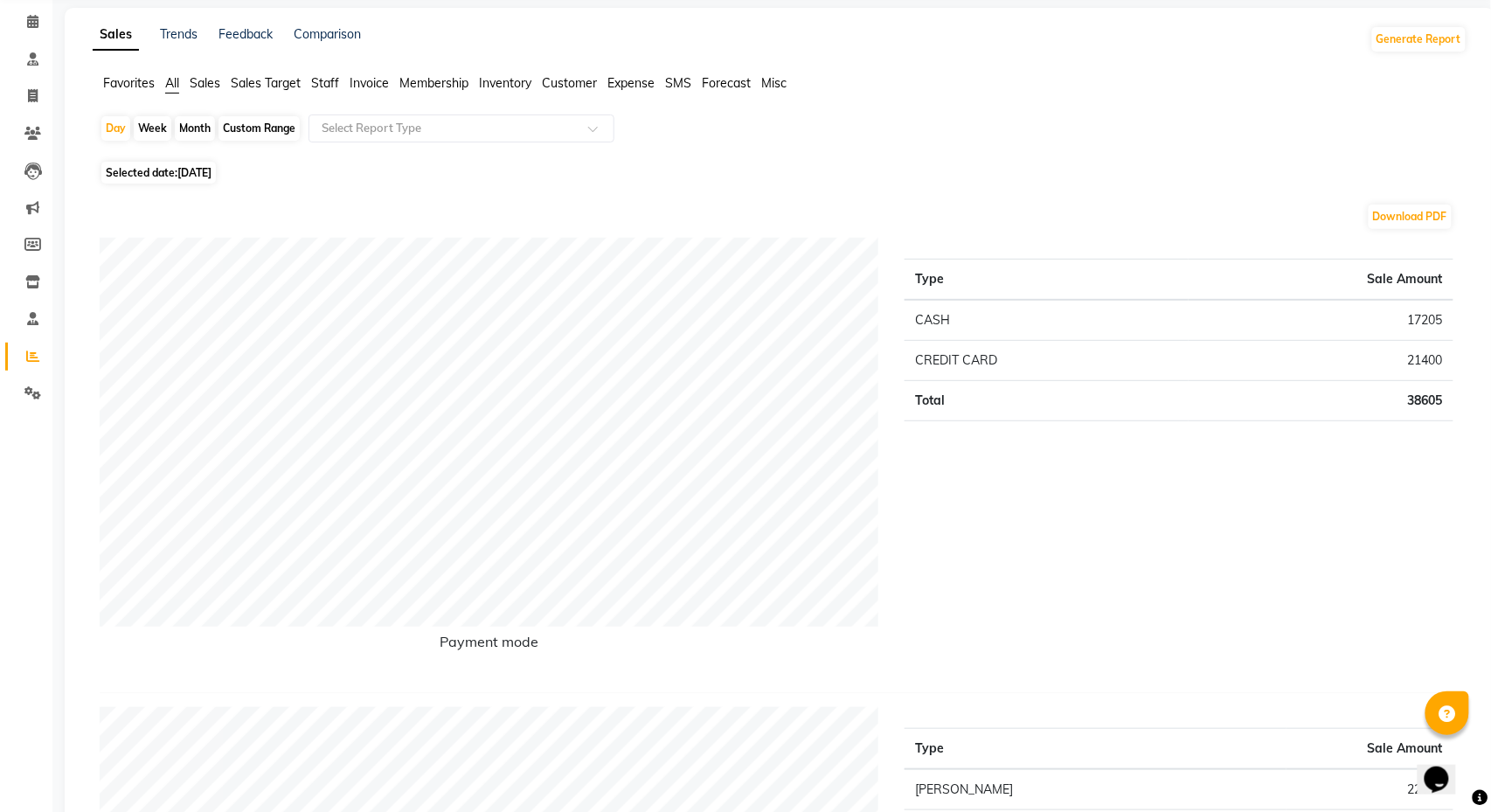
scroll to position [72, 0]
